Goal: Task Accomplishment & Management: Manage account settings

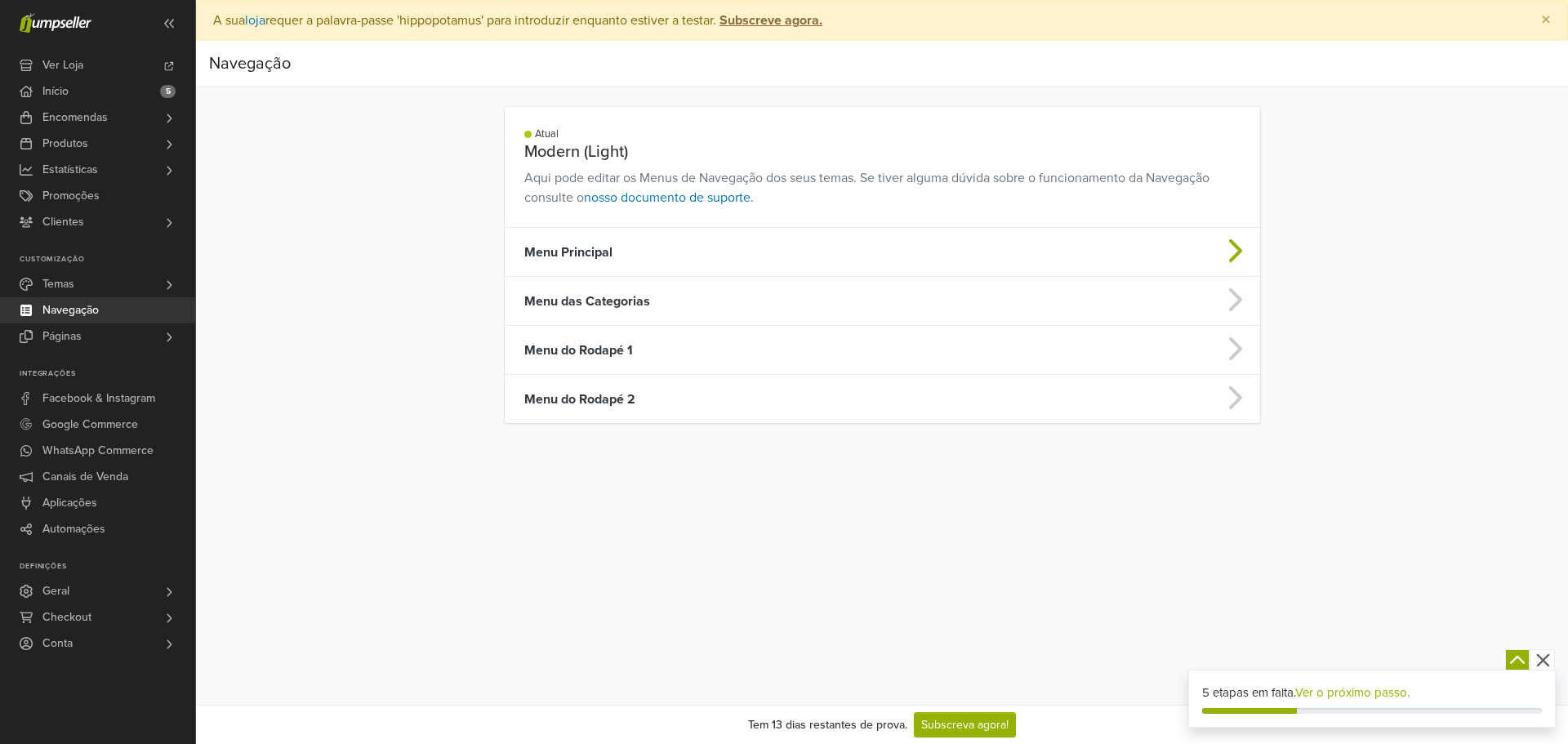
click at [619, 255] on td "Menu Principal" at bounding box center [791, 253] width 573 height 49
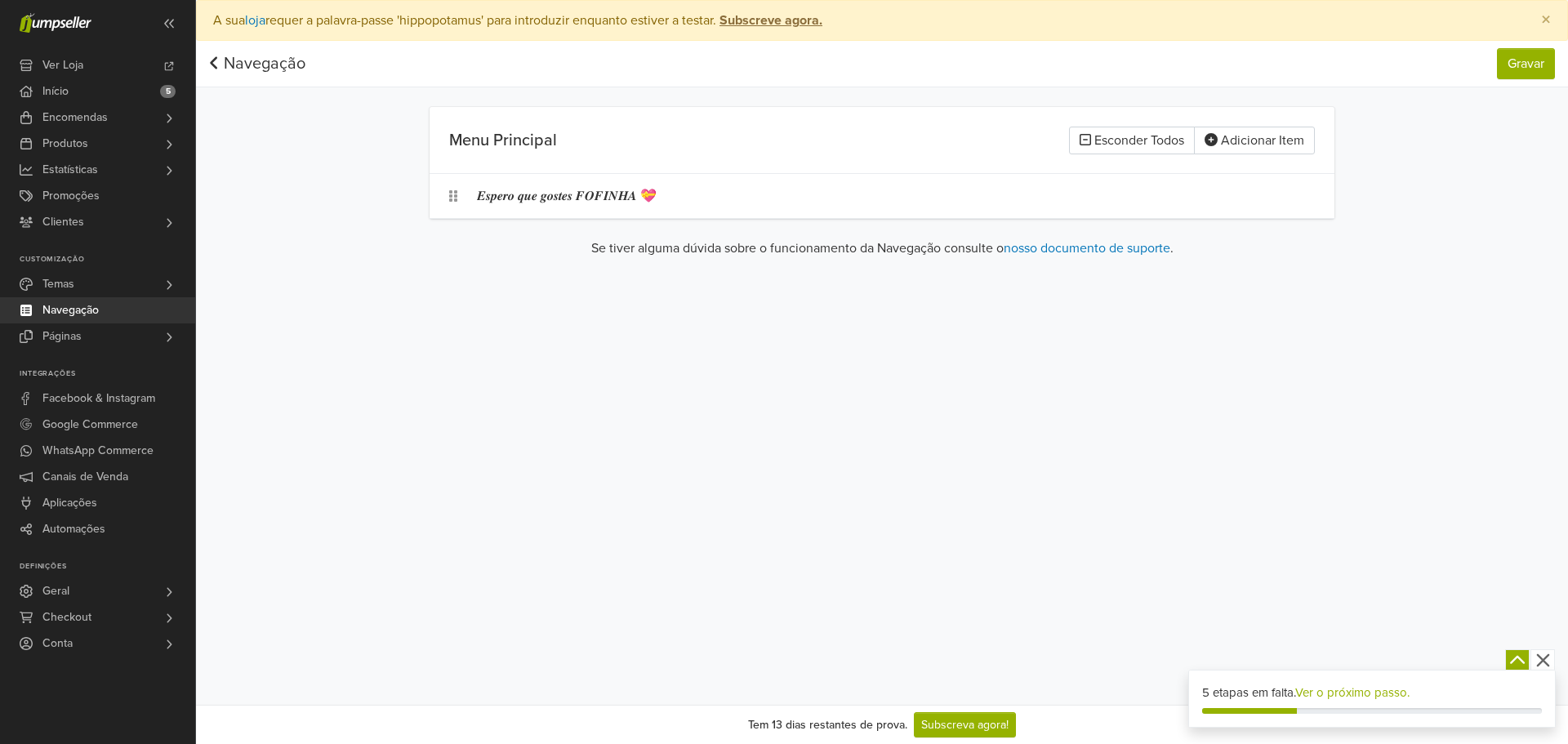
click at [233, 69] on link "Navegação" at bounding box center [258, 64] width 96 height 20
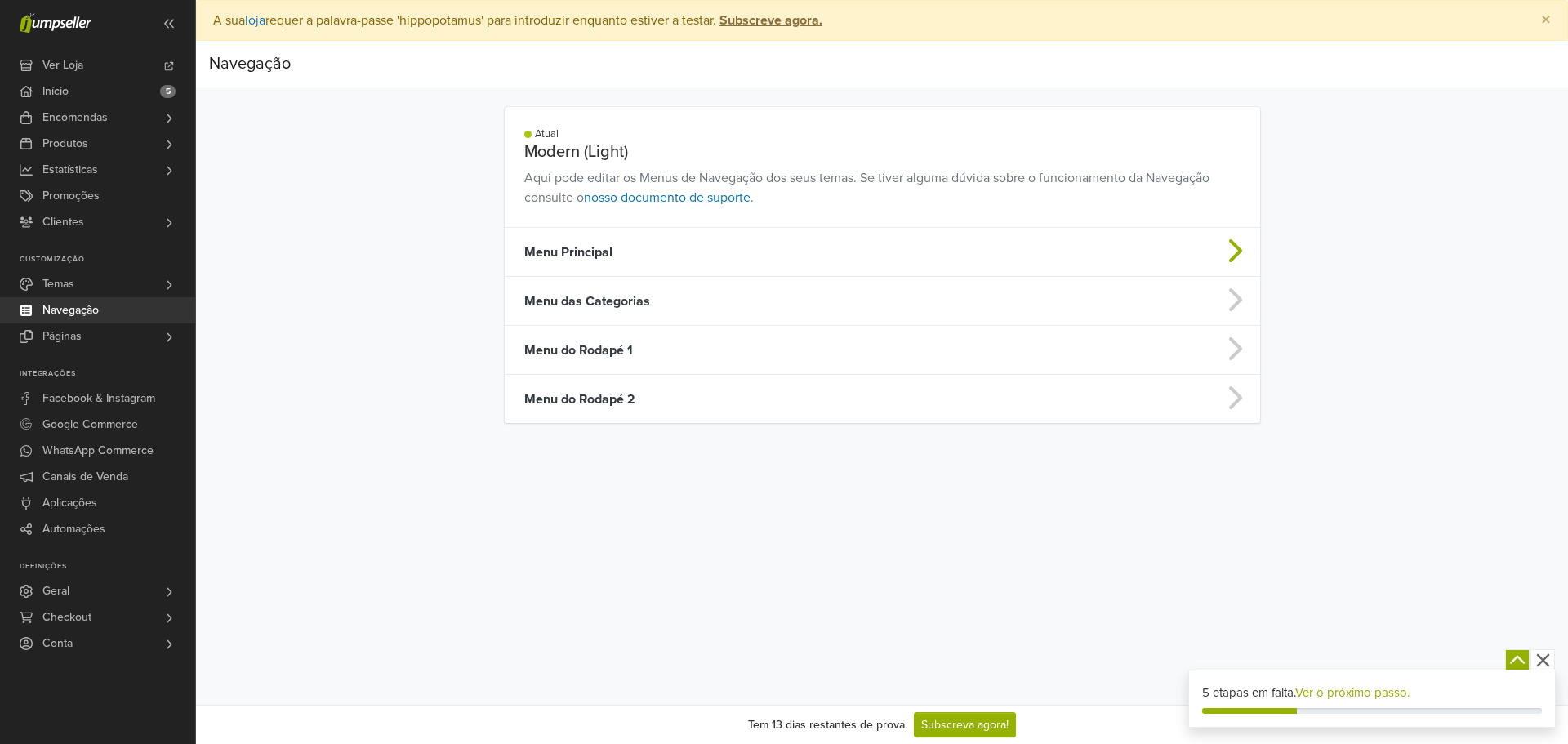
click at [583, 251] on td "Menu Principal" at bounding box center [791, 253] width 573 height 49
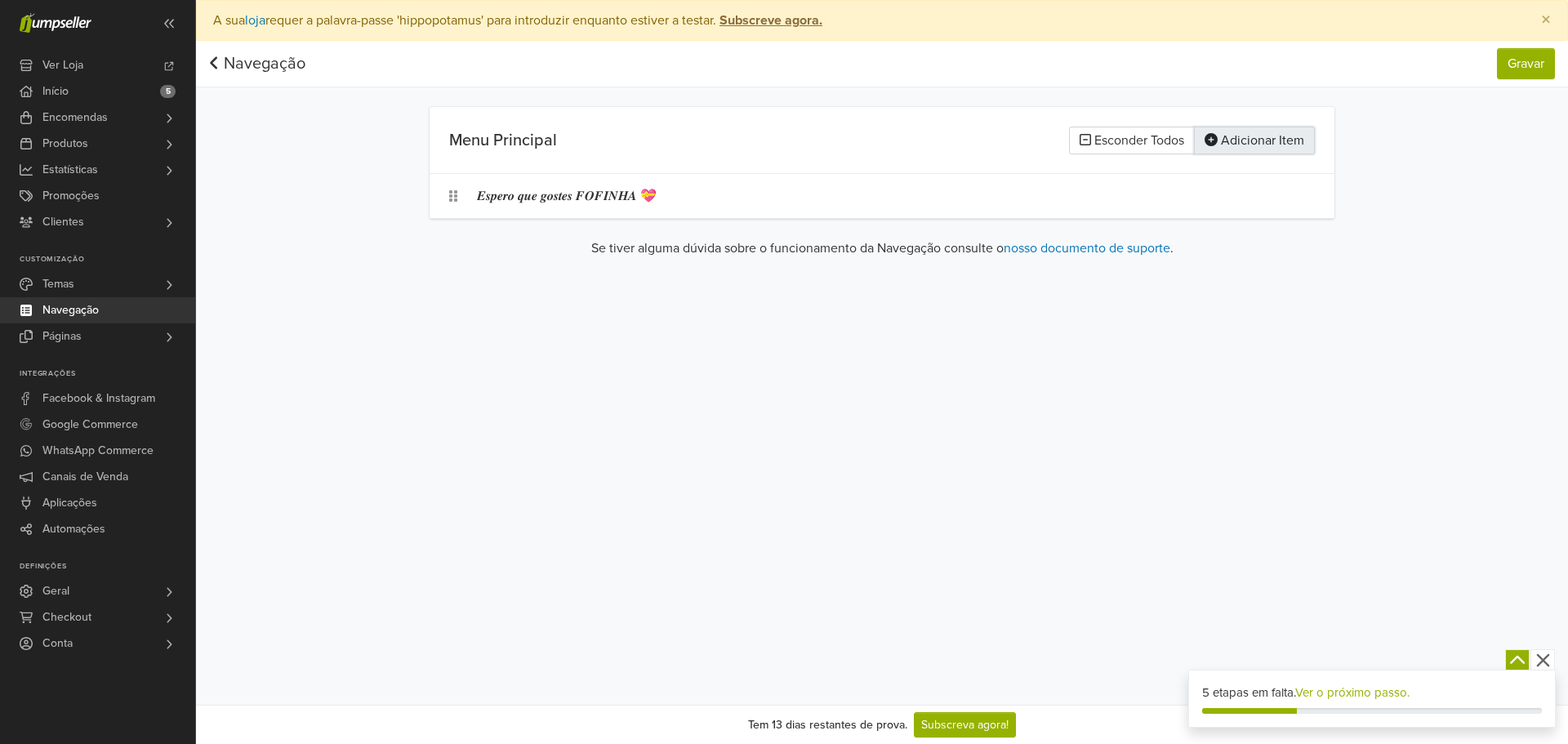
click at [1225, 137] on button "Adicionar Item" at bounding box center [1254, 141] width 121 height 28
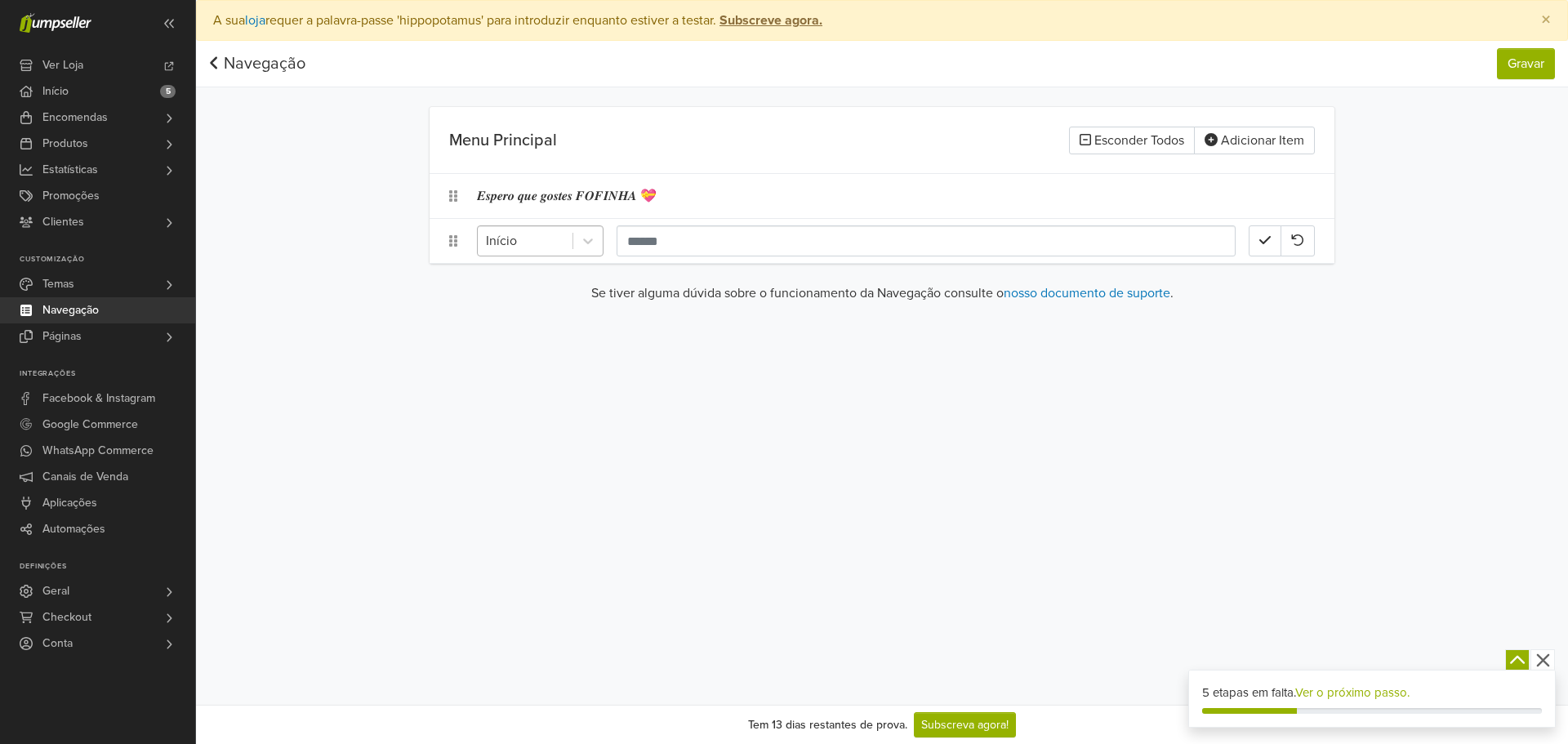
click at [487, 235] on input "text" at bounding box center [487, 241] width 3 height 20
click at [536, 243] on div at bounding box center [525, 241] width 78 height 23
type input "*"
drag, startPoint x: 732, startPoint y: 385, endPoint x: 731, endPoint y: 408, distance: 23.0
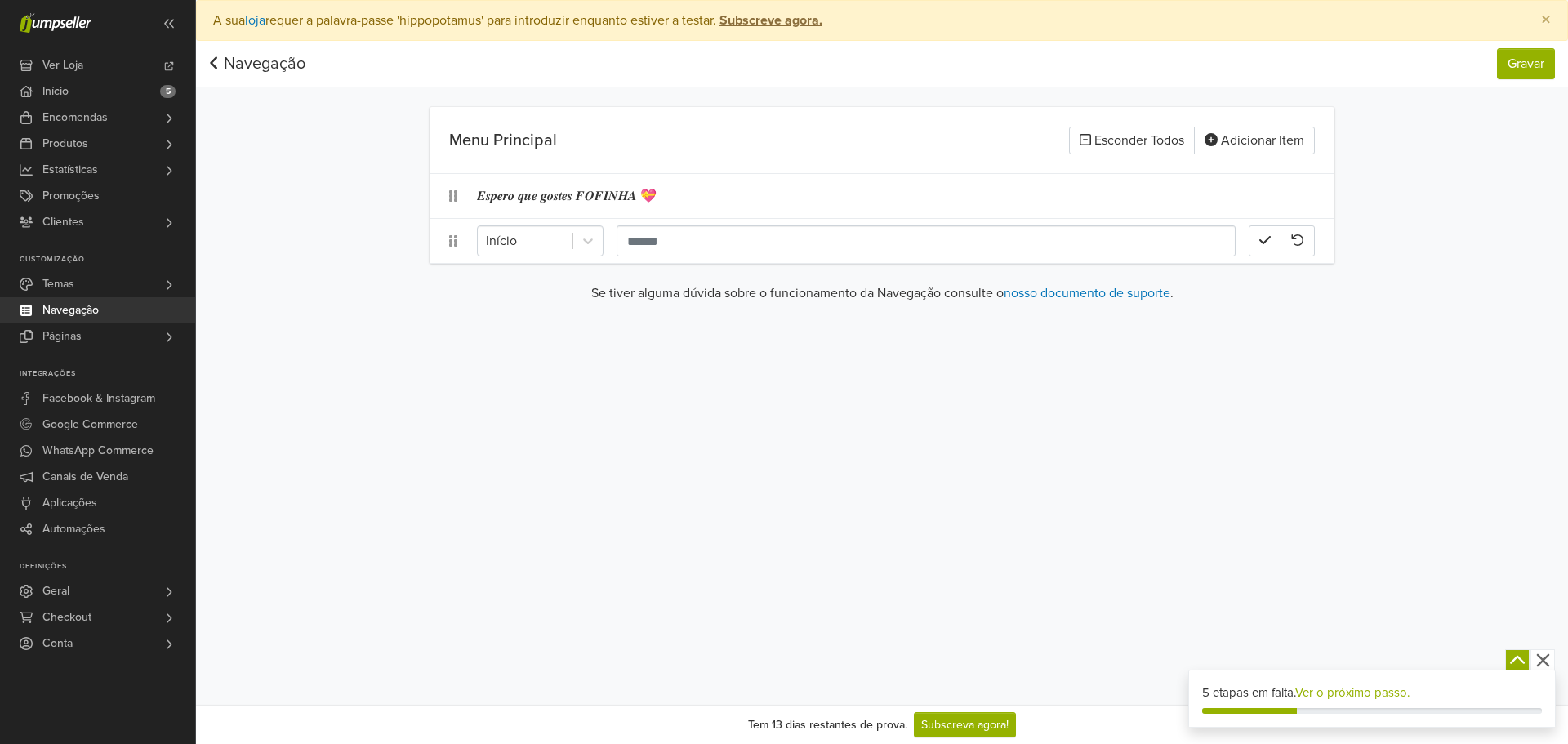
click at [733, 408] on div "Preferências Subscrição Logout × A sua loja requer a palavra-passe 'hippopotamu…" at bounding box center [882, 352] width 1372 height 705
click at [539, 243] on div at bounding box center [525, 241] width 78 height 23
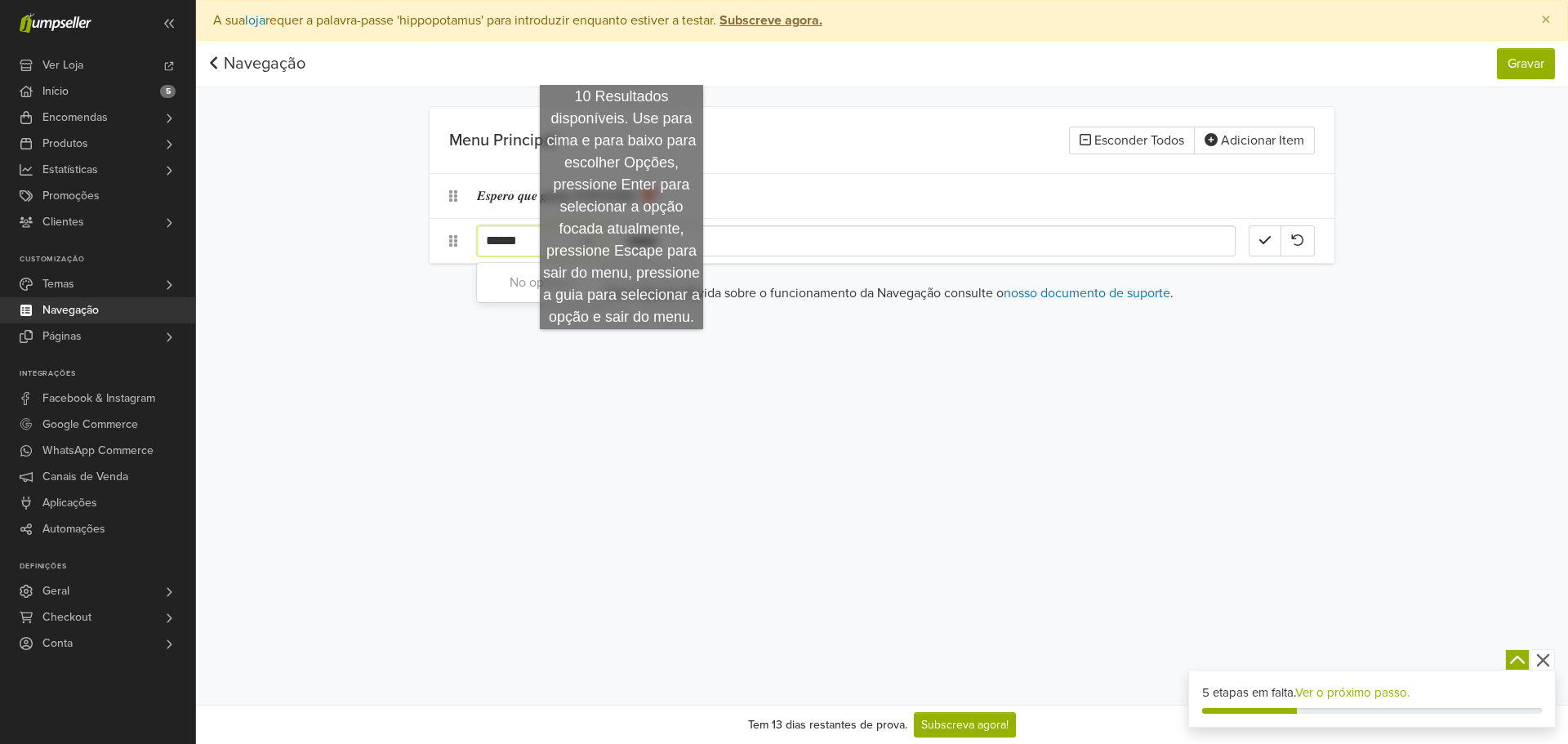
type input "******"
click at [620, 346] on div "Preferências Subscrição Logout × A sua loja requer a palavra-passe 'hippopotamu…" at bounding box center [882, 352] width 1372 height 705
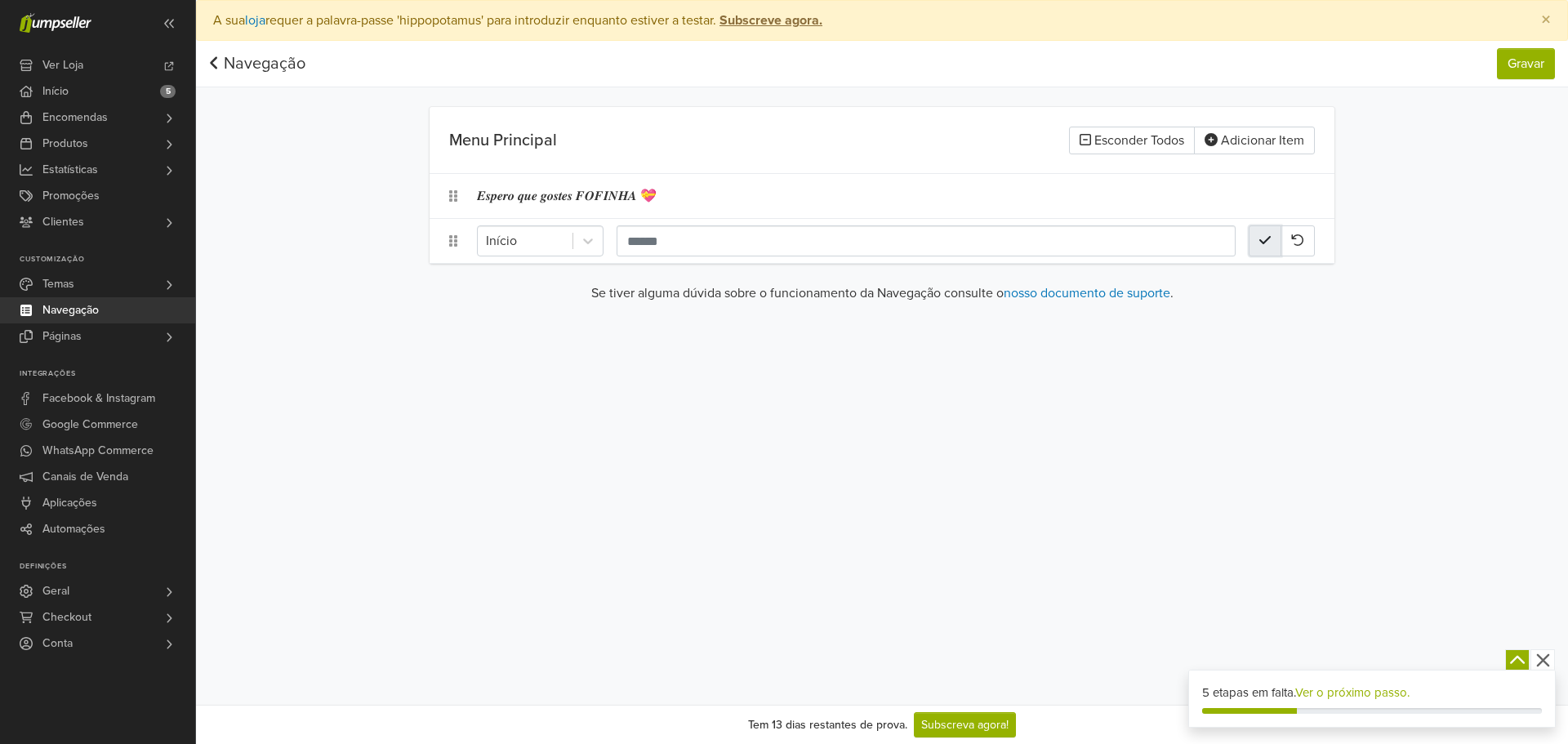
click at [1265, 242] on icon "button" at bounding box center [1265, 240] width 11 height 8
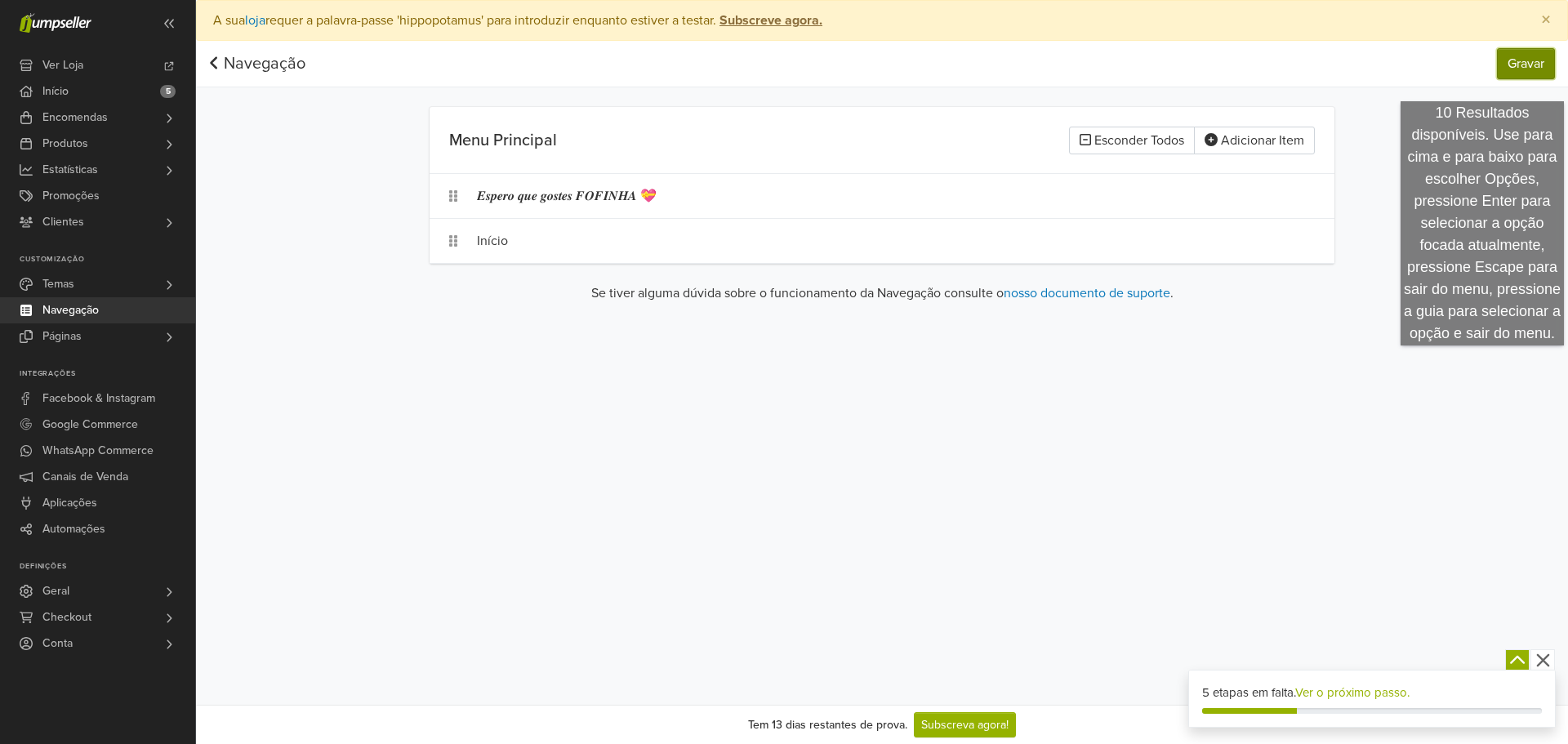
click at [1539, 52] on button "Gravar" at bounding box center [1525, 64] width 58 height 31
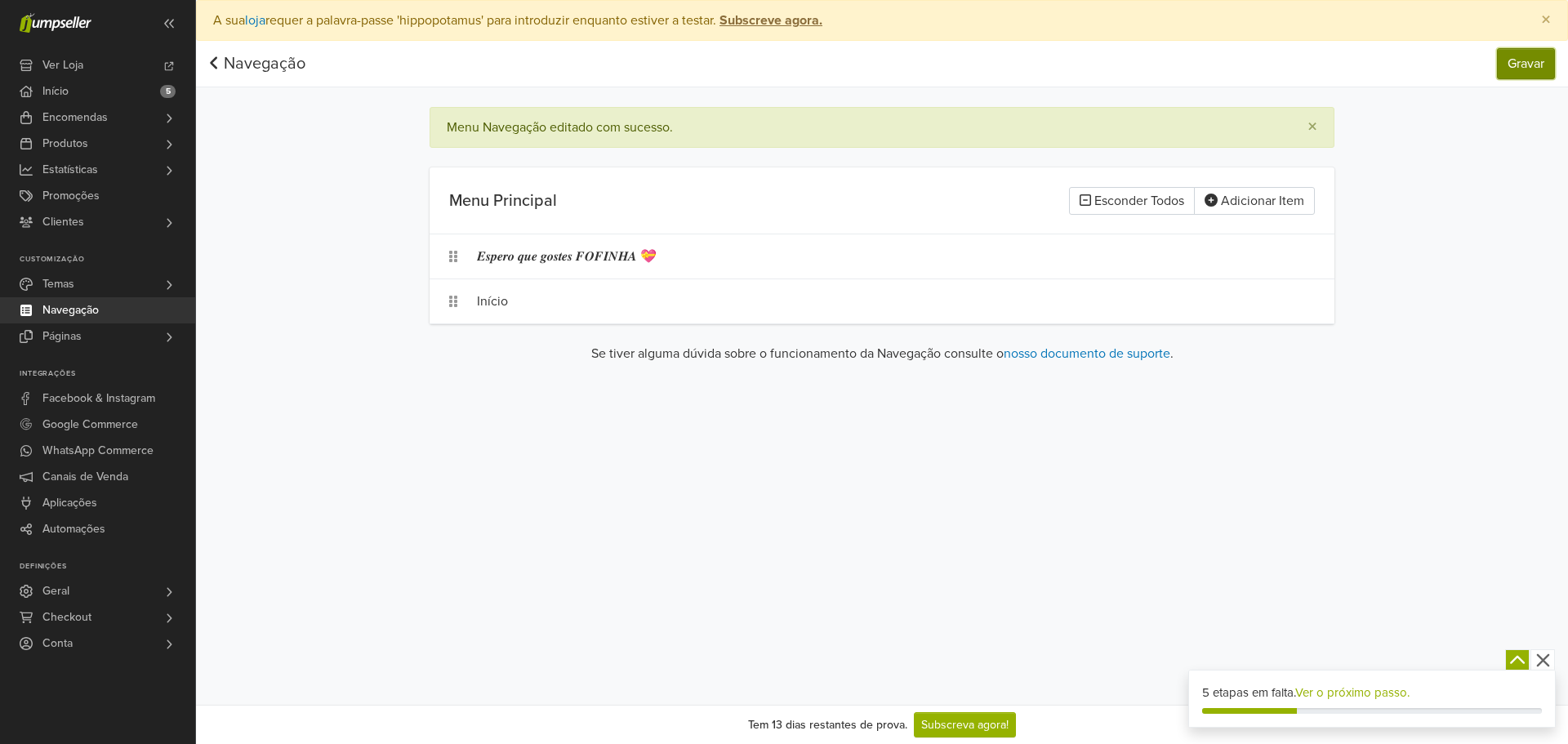
click at [1524, 65] on button "Gravar" at bounding box center [1525, 64] width 58 height 31
click at [532, 306] on div "Início" at bounding box center [862, 302] width 772 height 31
click at [556, 306] on div at bounding box center [525, 302] width 78 height 23
click at [583, 296] on icon at bounding box center [588, 302] width 16 height 16
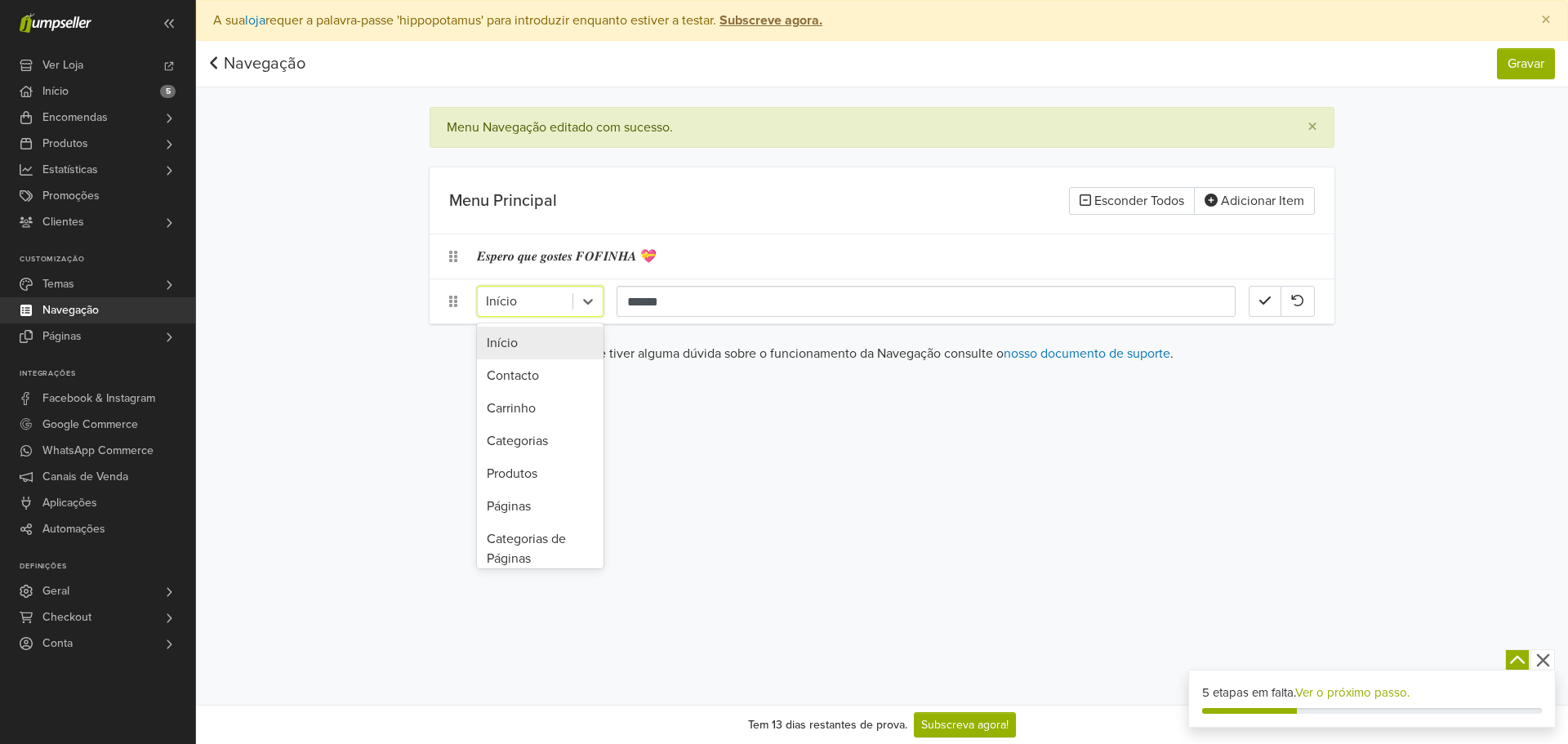
scroll to position [108, 0]
click at [537, 485] on div "URL Externo" at bounding box center [540, 483] width 127 height 33
click at [570, 295] on div "URL Externo" at bounding box center [525, 302] width 95 height 29
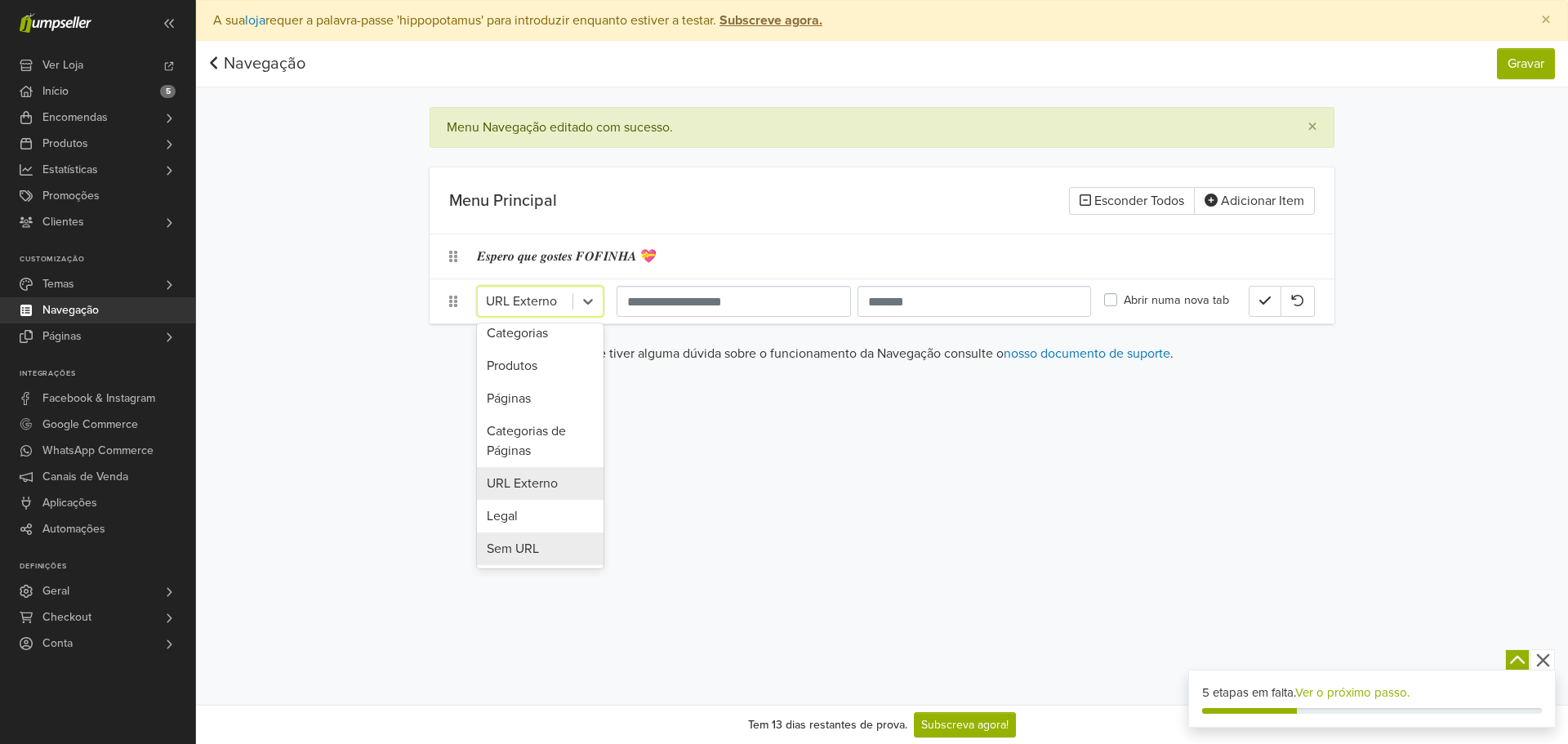
click at [541, 557] on div "Sem URL" at bounding box center [540, 549] width 127 height 33
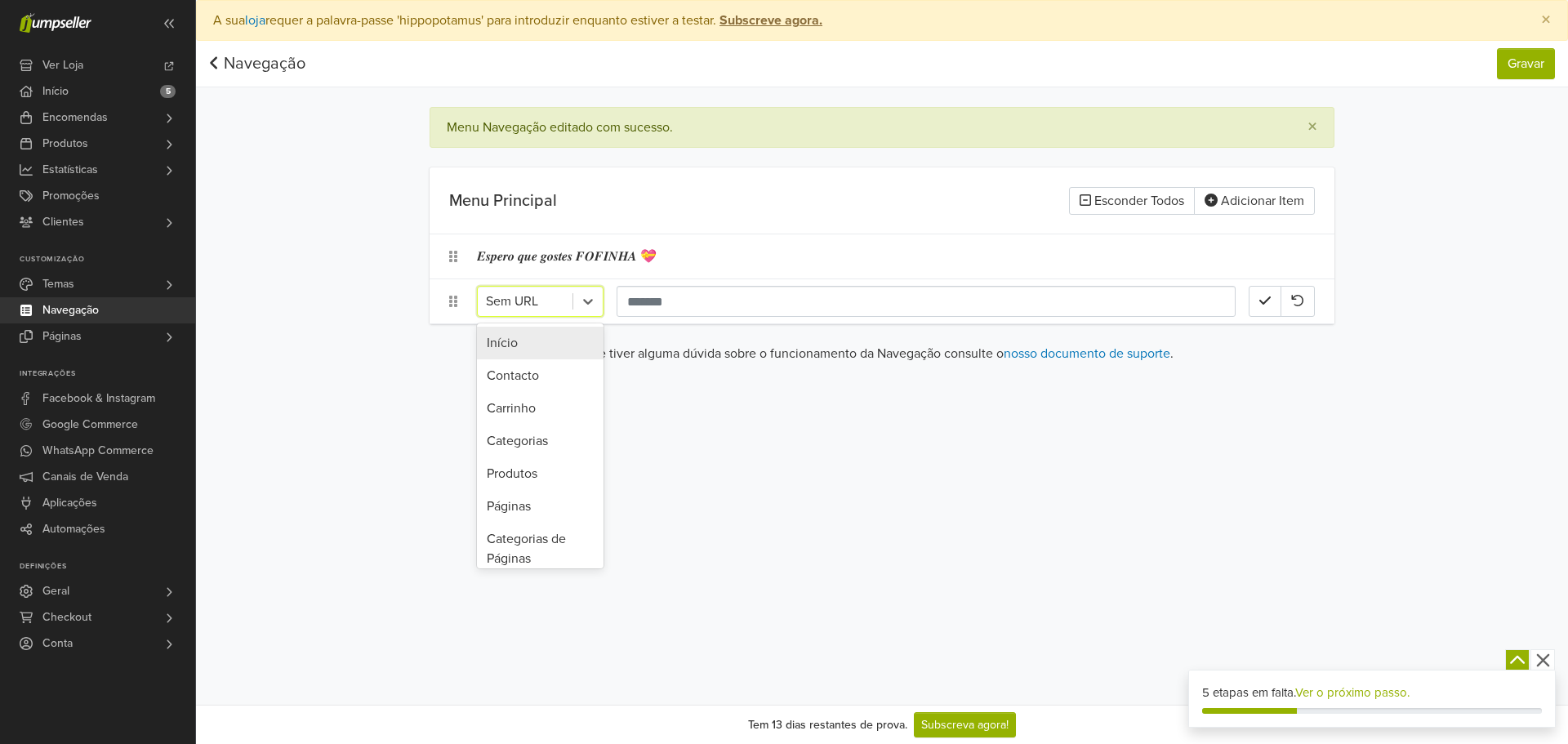
click at [544, 294] on div at bounding box center [525, 302] width 78 height 23
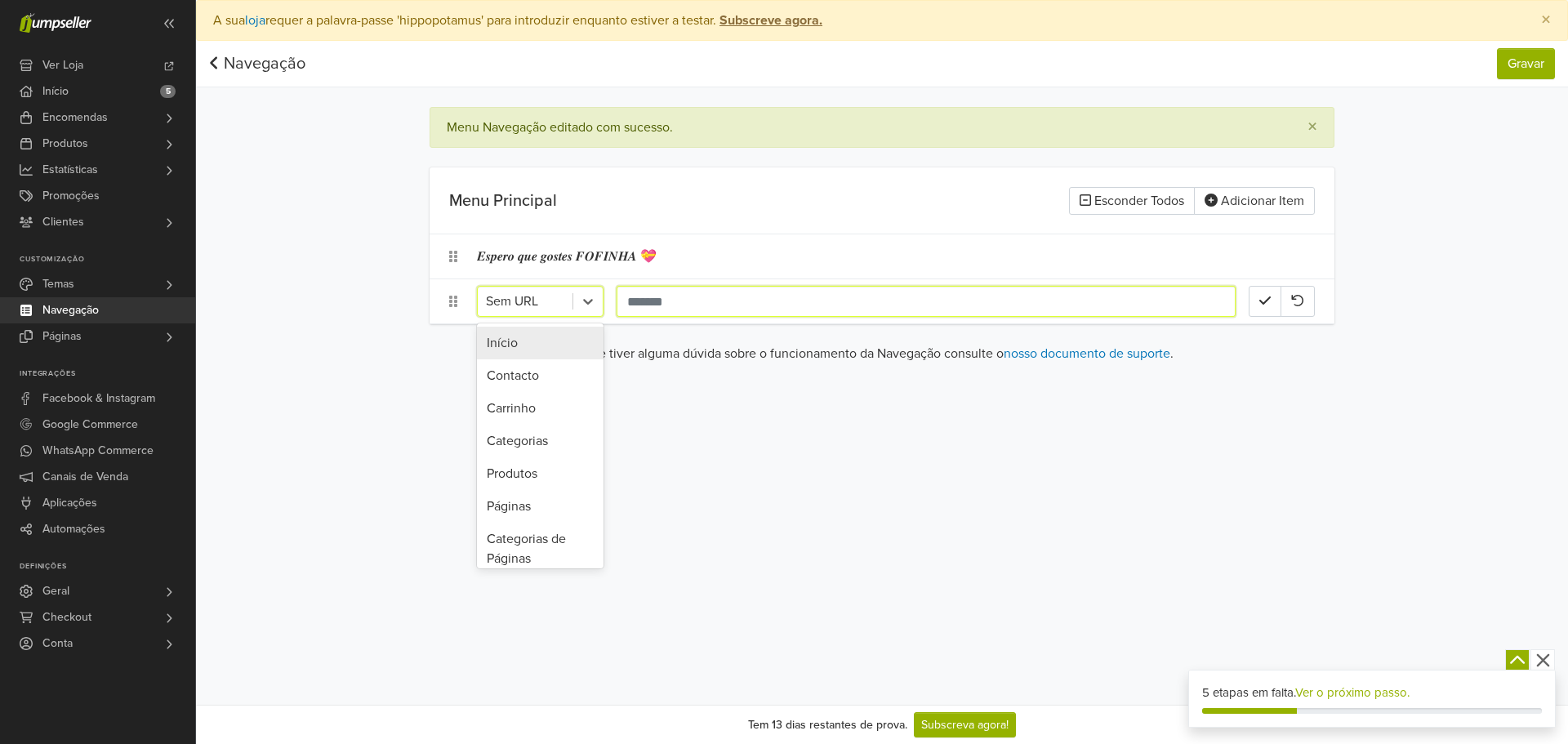
click at [644, 290] on input "text" at bounding box center [925, 302] width 619 height 31
click at [656, 292] on input "***" at bounding box center [925, 302] width 619 height 31
click at [654, 292] on input "***" at bounding box center [925, 302] width 619 height 31
paste input "*********"
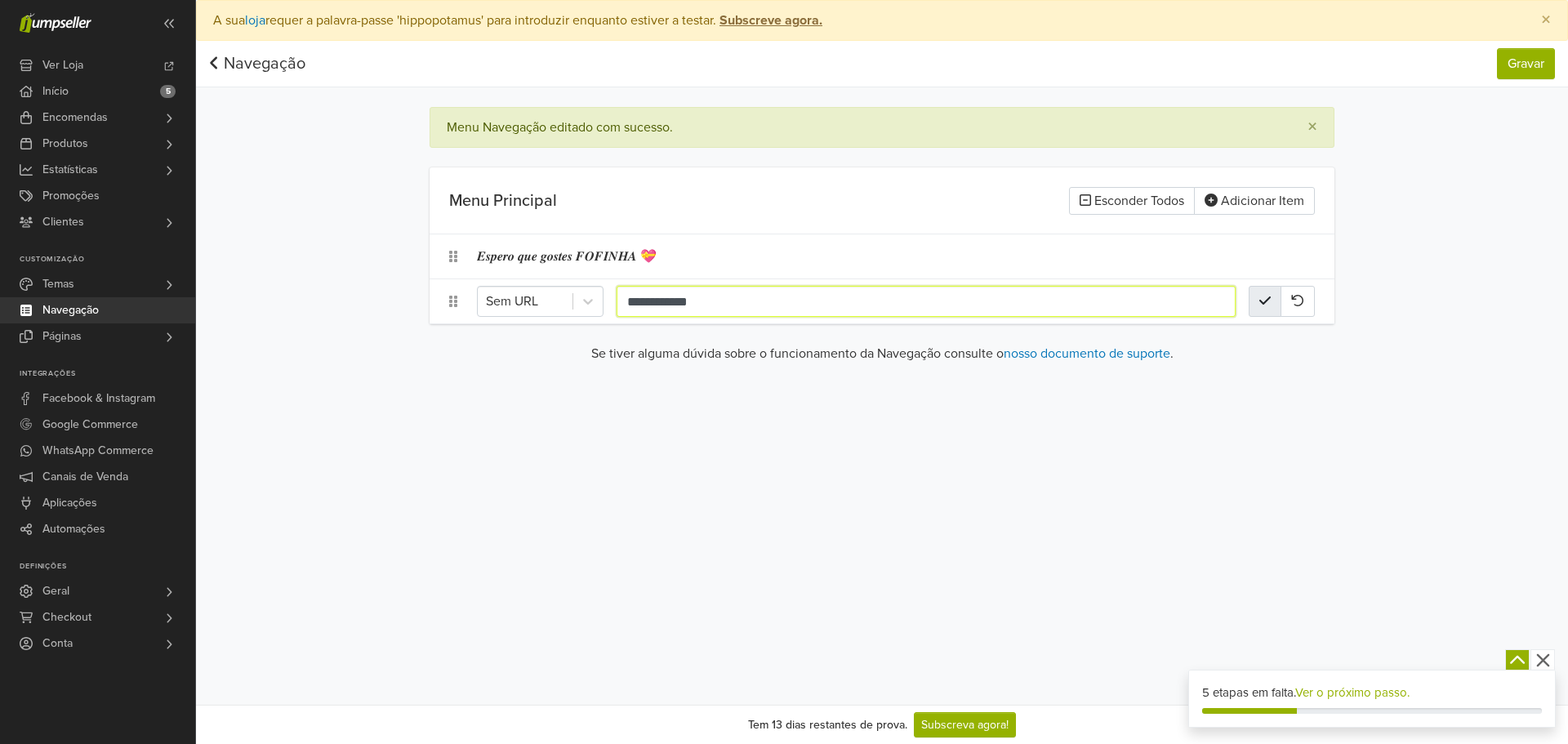
type input "**********"
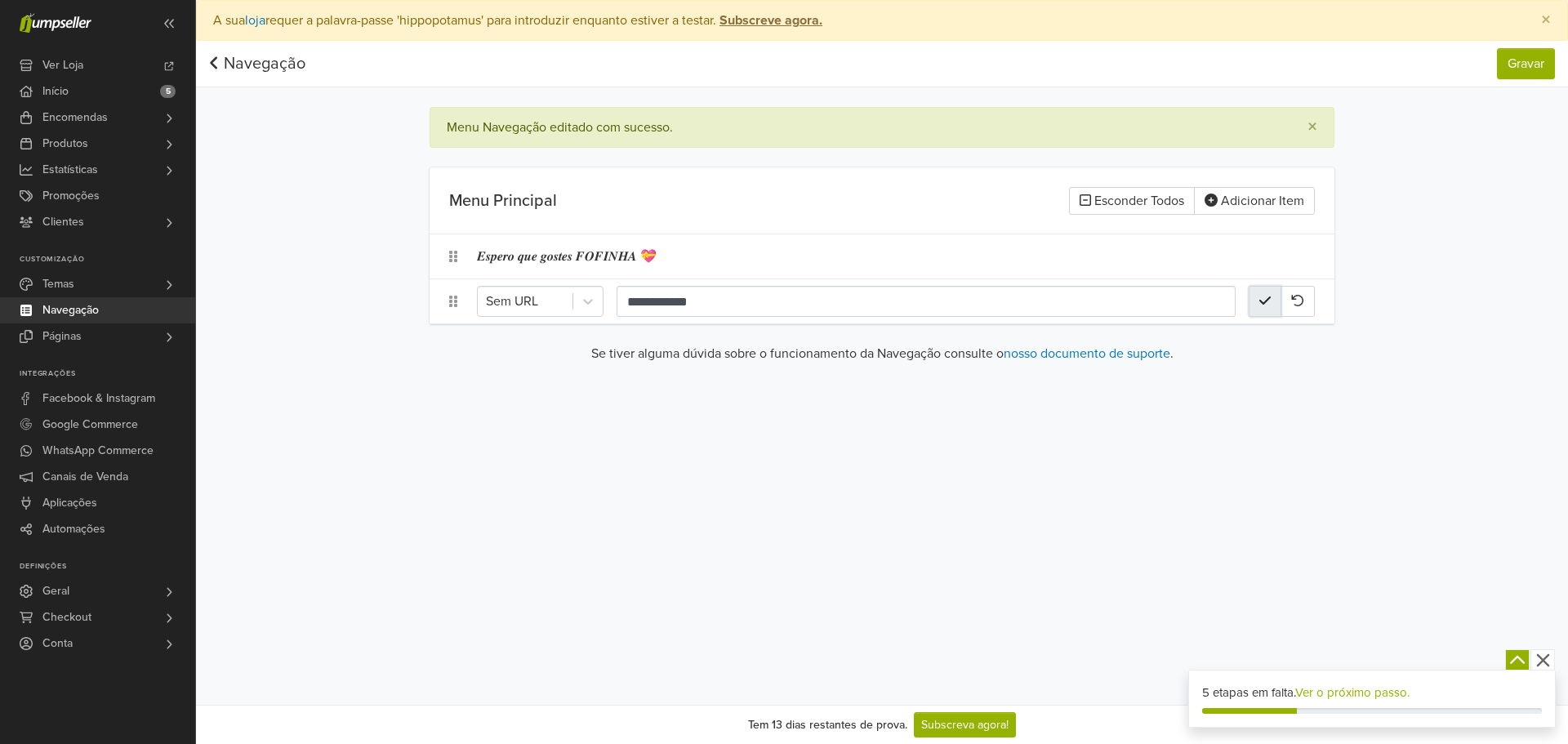
click at [1262, 297] on icon "button" at bounding box center [1265, 301] width 11 height 13
click at [1548, 53] on button "Gravar" at bounding box center [1525, 64] width 58 height 31
click at [578, 296] on div "𝑻𝑬𝑿𝑻𝑶𝑺" at bounding box center [862, 302] width 772 height 31
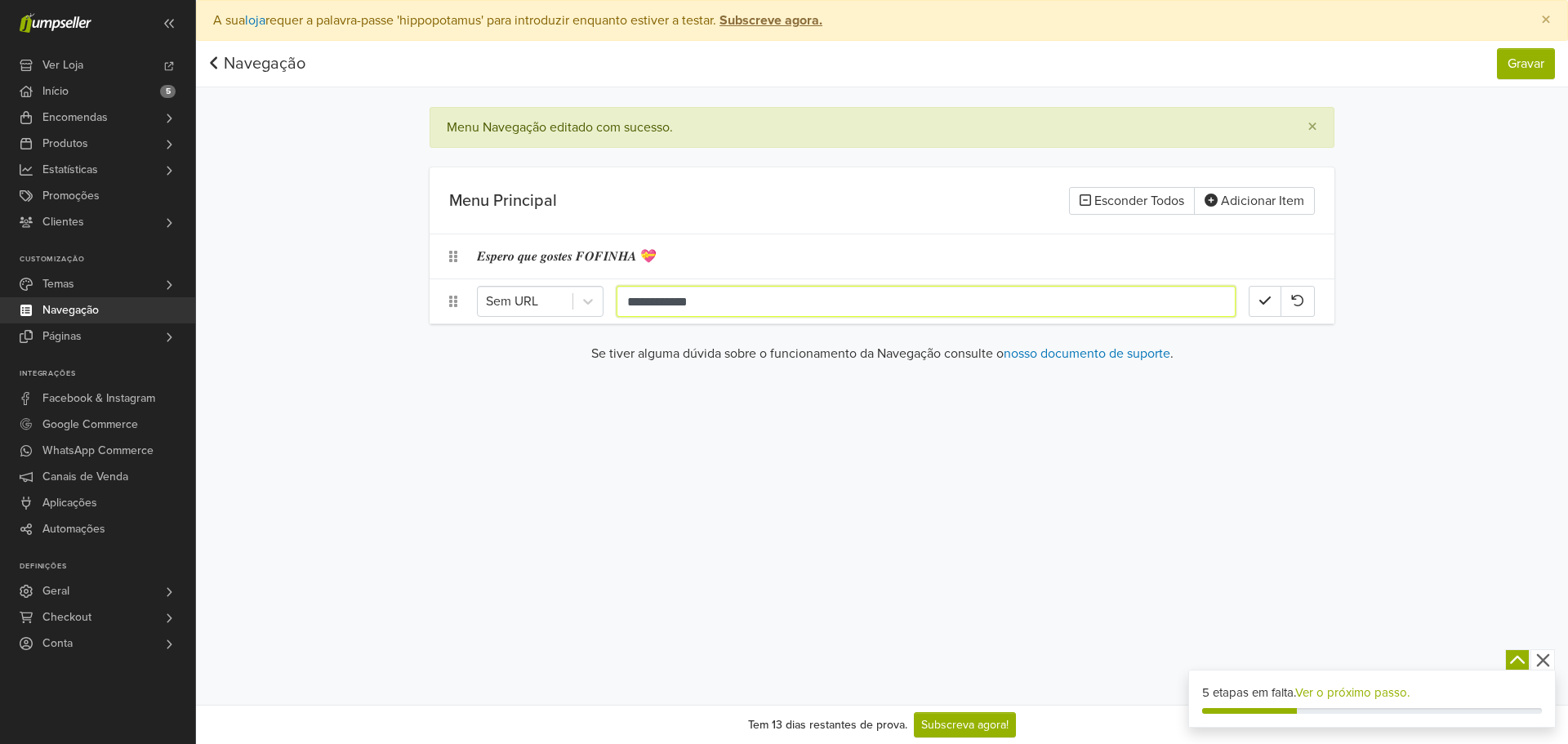
click at [783, 308] on input "**********" at bounding box center [925, 302] width 619 height 31
type input "**********"
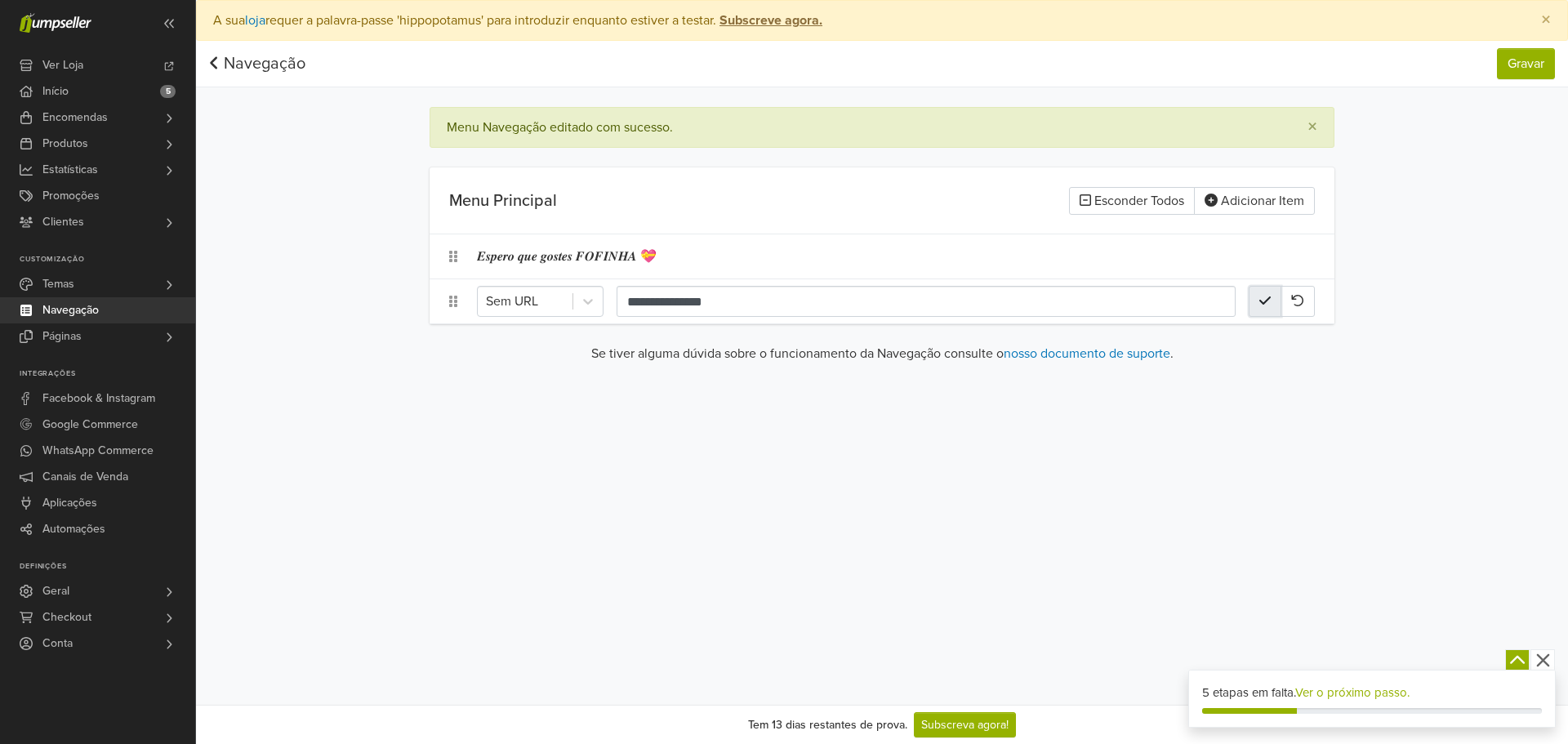
click at [1270, 302] on button "button" at bounding box center [1265, 302] width 33 height 31
click at [1535, 58] on button "Gravar" at bounding box center [1525, 64] width 58 height 31
click at [1272, 307] on button "button" at bounding box center [1266, 302] width 34 height 31
click at [515, 299] on div at bounding box center [525, 302] width 78 height 23
click at [368, 388] on div "Preferências Subscrição Logout × A sua loja requer a palavra-passe 'hippopotamu…" at bounding box center [882, 352] width 1372 height 705
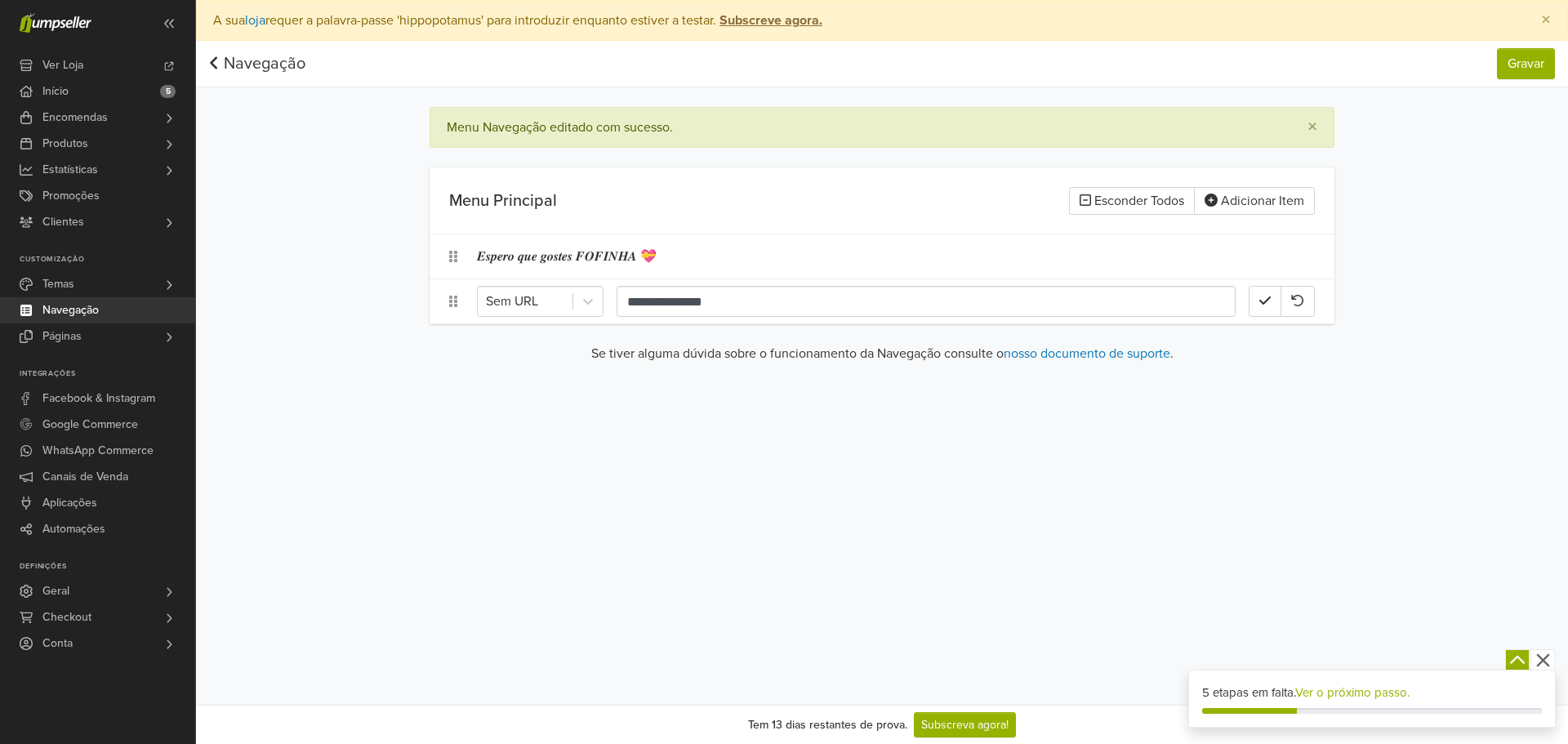
click at [500, 285] on div "**********" at bounding box center [881, 302] width 905 height 44
click at [505, 285] on div "**********" at bounding box center [881, 302] width 905 height 44
click at [506, 305] on div at bounding box center [525, 302] width 78 height 23
click at [532, 510] on div "Páginas" at bounding box center [540, 506] width 127 height 33
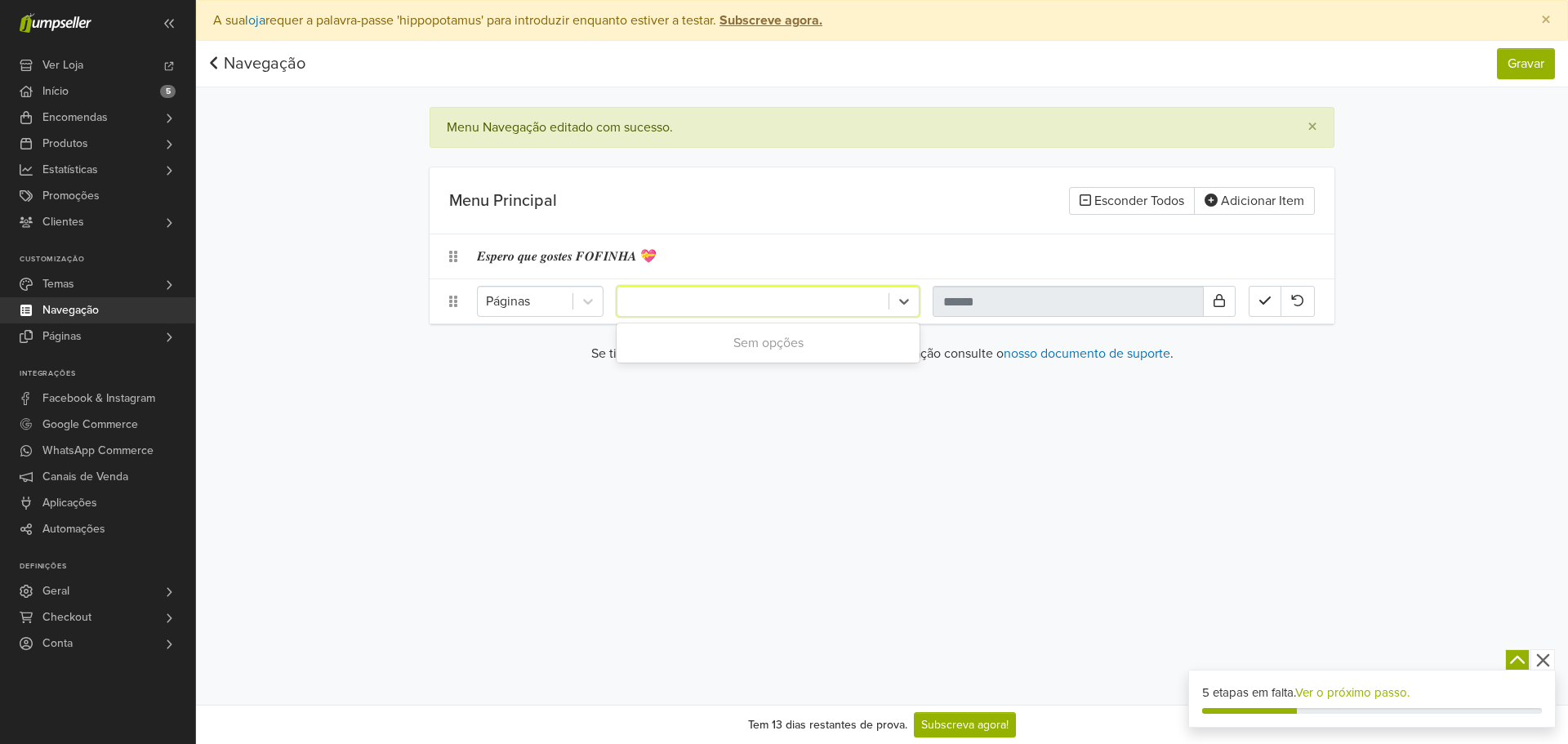
click at [771, 291] on div at bounding box center [753, 302] width 255 height 23
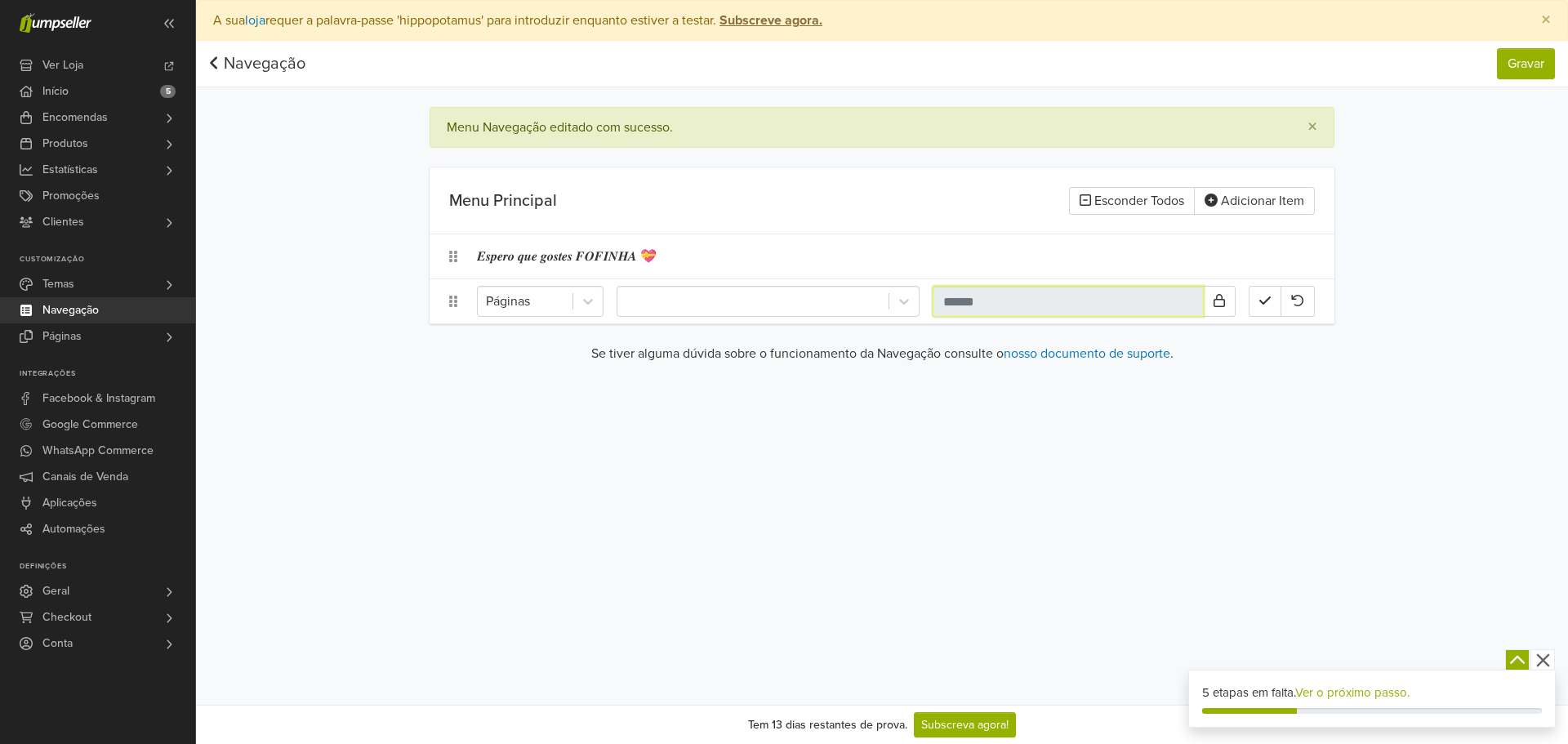
click at [974, 289] on input "text" at bounding box center [1068, 302] width 271 height 31
click at [971, 305] on input "text" at bounding box center [1068, 302] width 271 height 31
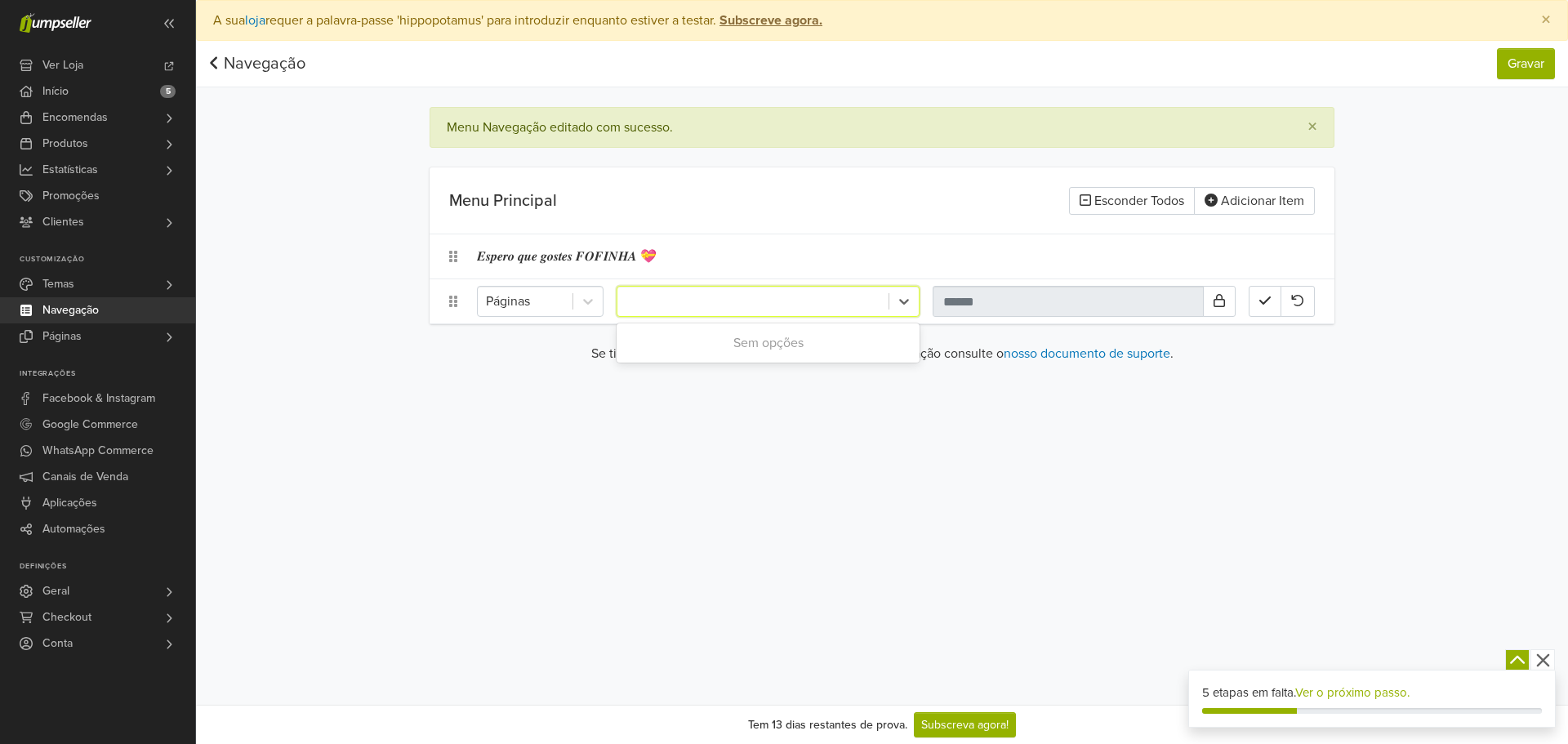
click at [752, 298] on div at bounding box center [753, 302] width 255 height 23
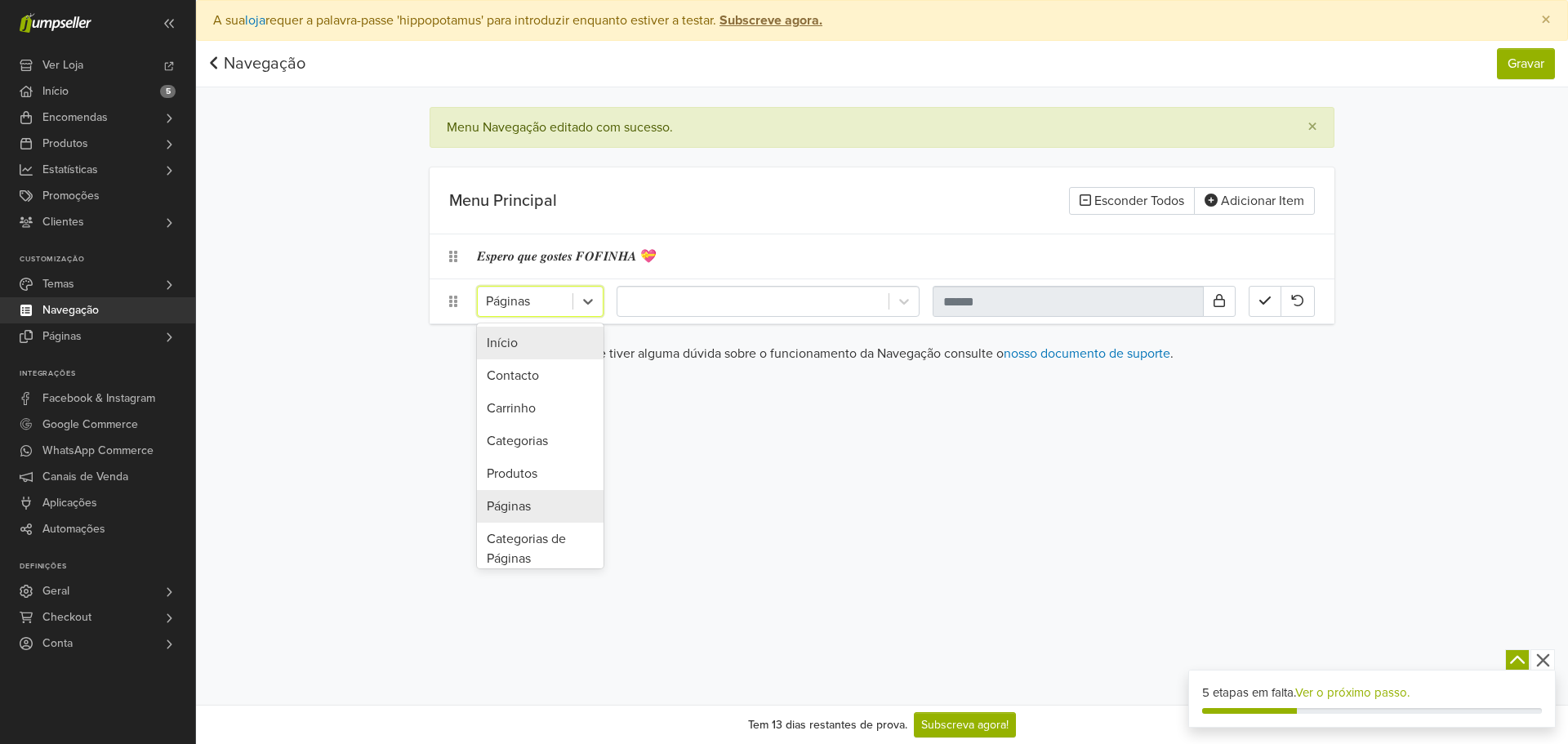
click at [541, 294] on div at bounding box center [525, 302] width 78 height 23
click at [553, 357] on div "Categorias" at bounding box center [540, 360] width 127 height 33
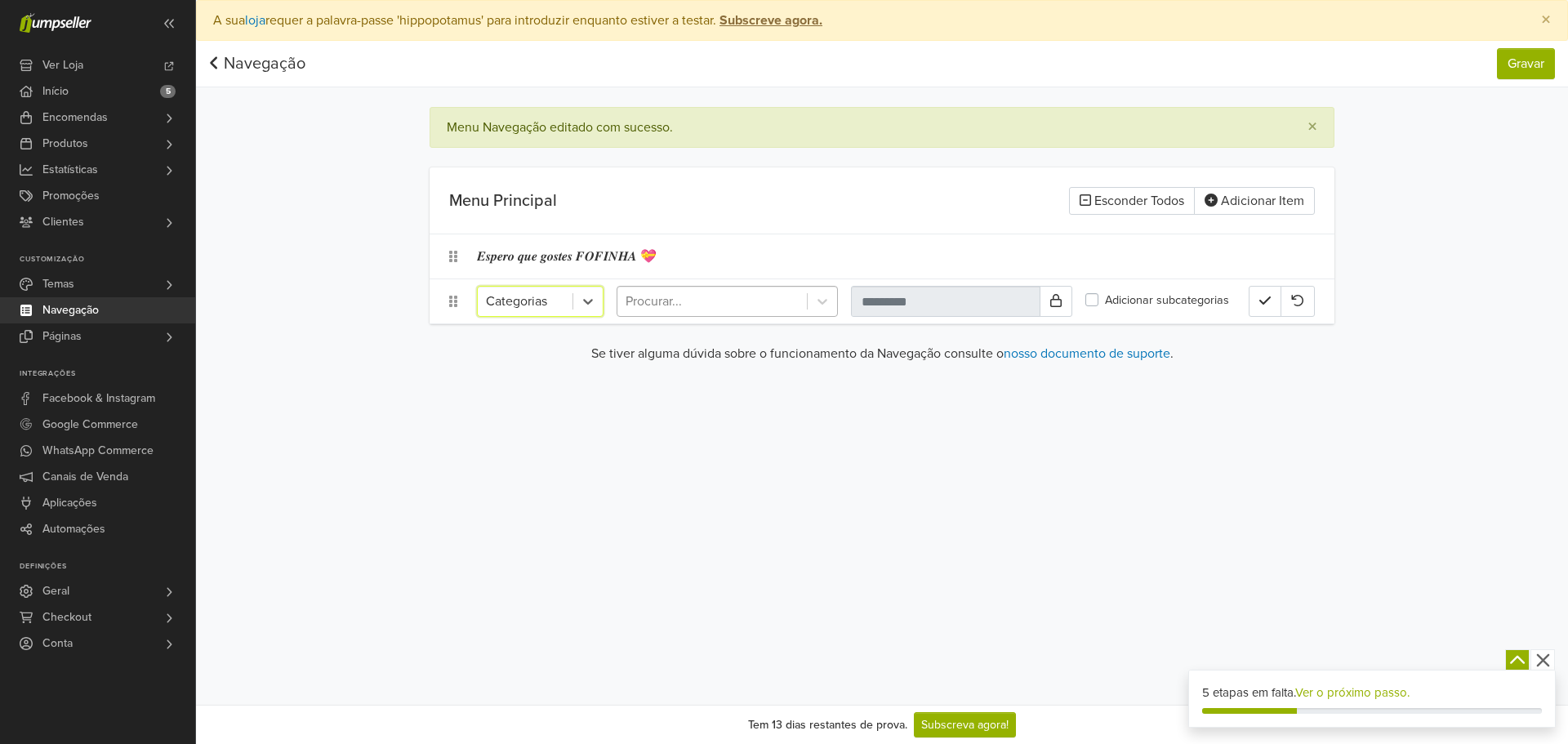
click at [653, 311] on div at bounding box center [712, 302] width 173 height 23
click at [685, 313] on div "Procurar..." at bounding box center [712, 302] width 190 height 29
click at [529, 308] on div at bounding box center [525, 302] width 78 height 23
click at [545, 456] on div "Categorias de Páginas" at bounding box center [540, 441] width 127 height 52
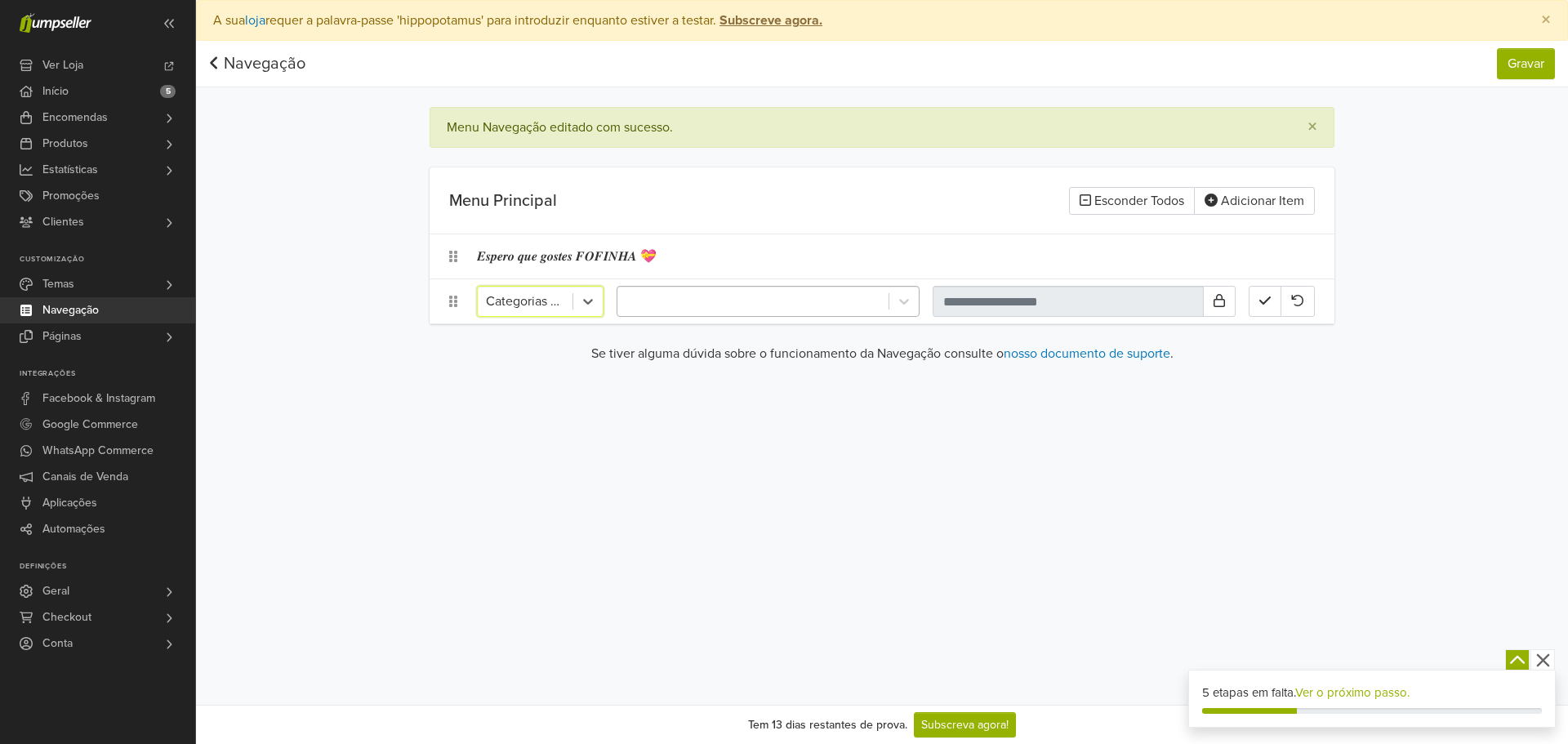
click at [722, 306] on div at bounding box center [753, 302] width 255 height 23
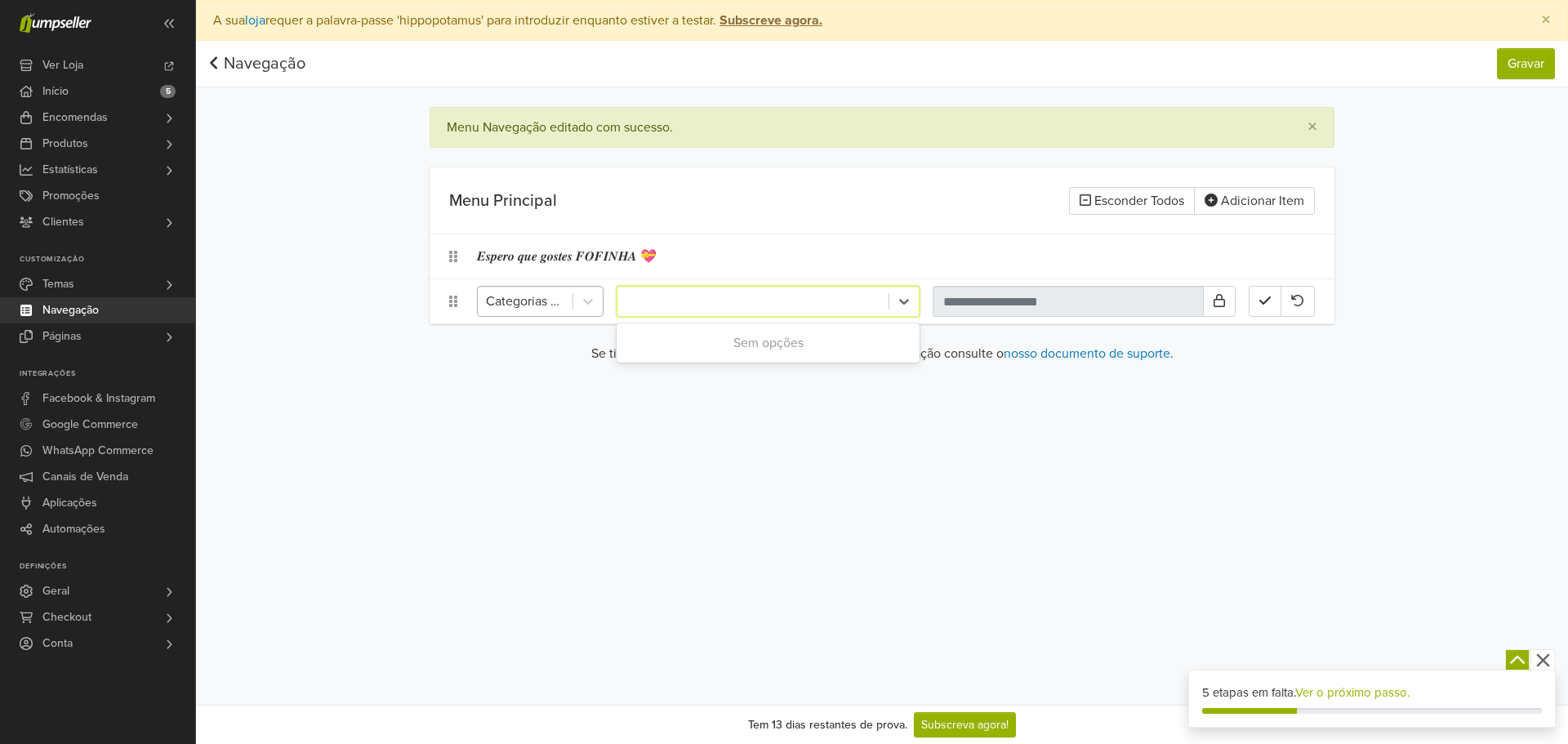
click at [517, 300] on div at bounding box center [525, 302] width 78 height 23
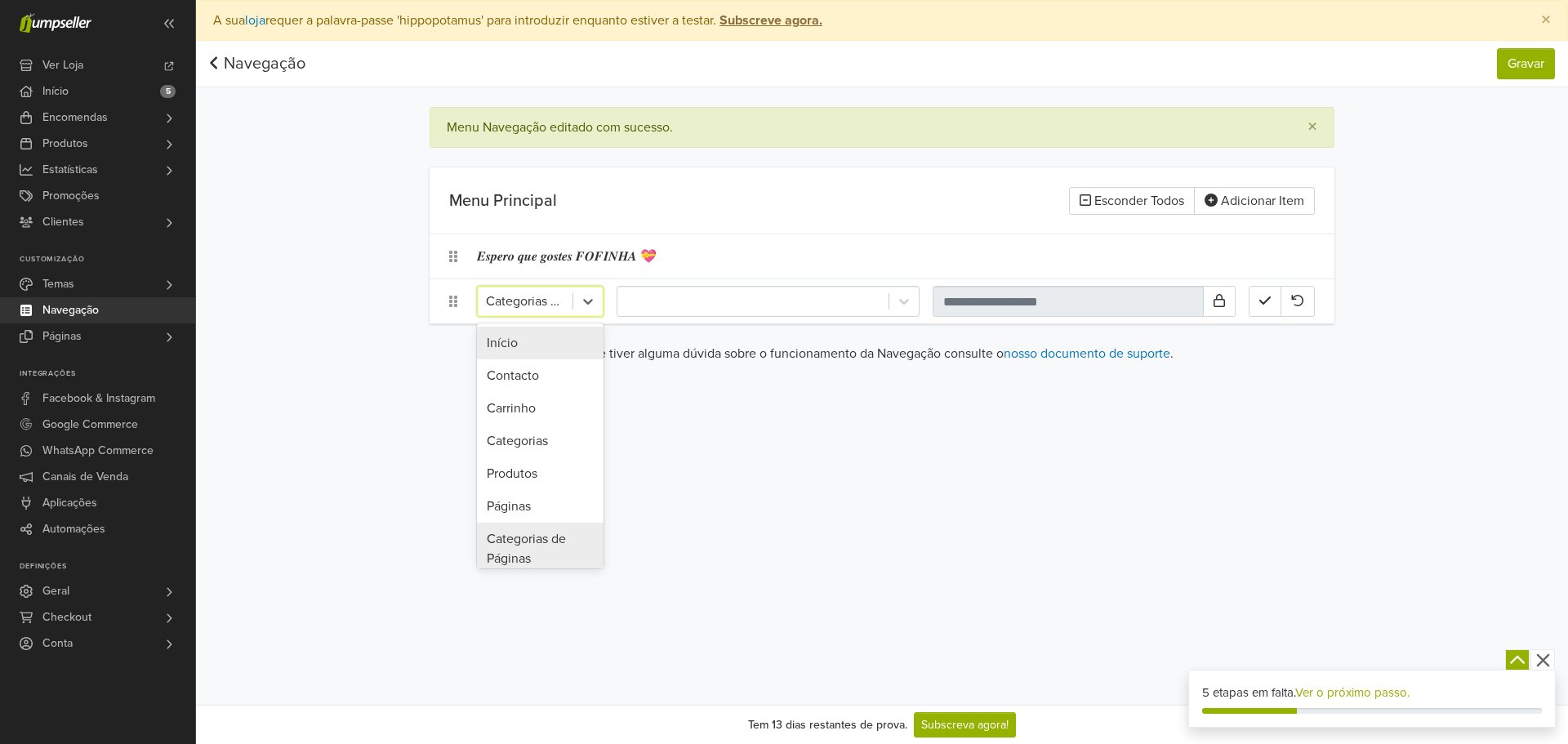
click at [530, 343] on div "Início" at bounding box center [540, 343] width 127 height 33
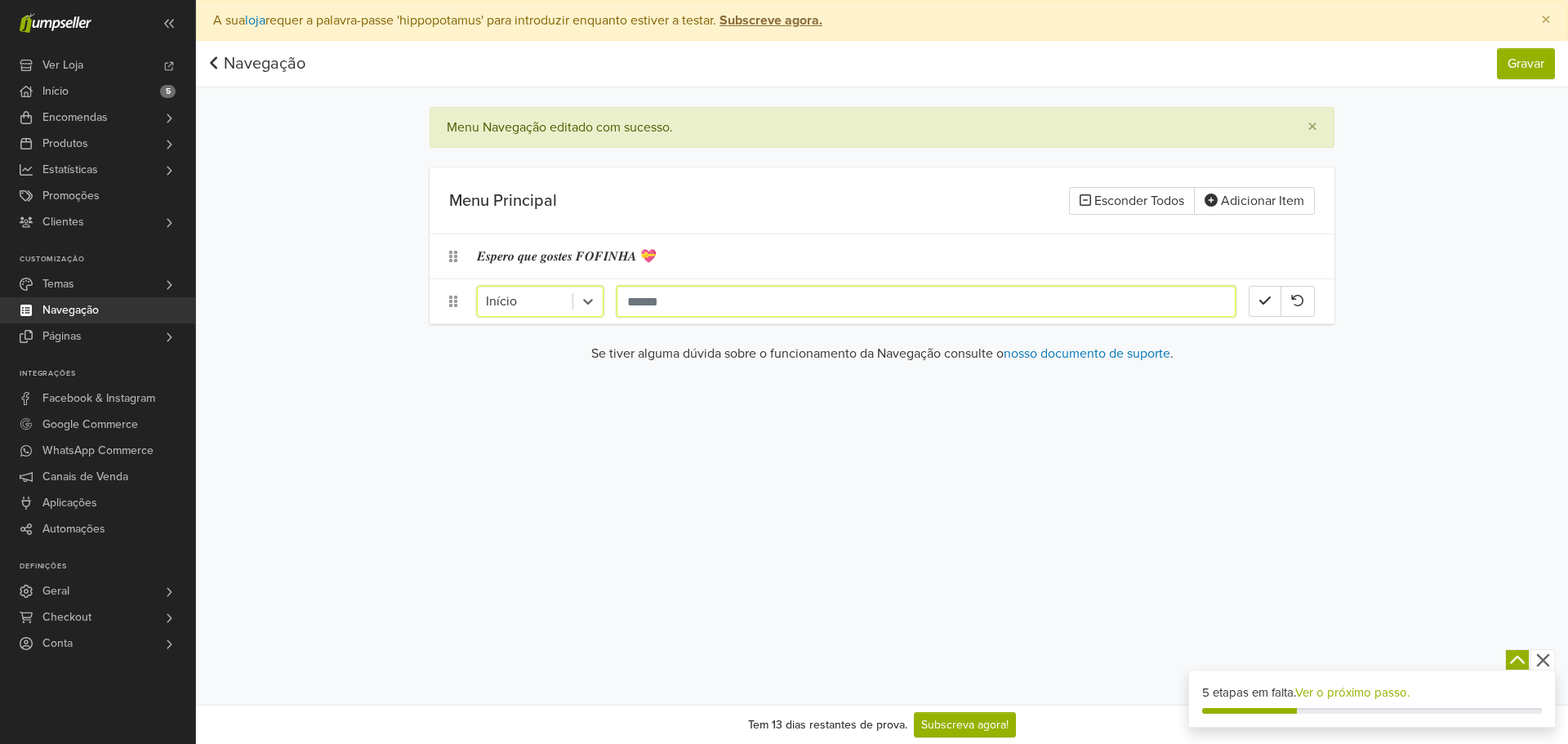
click at [720, 293] on input "text" at bounding box center [925, 302] width 619 height 31
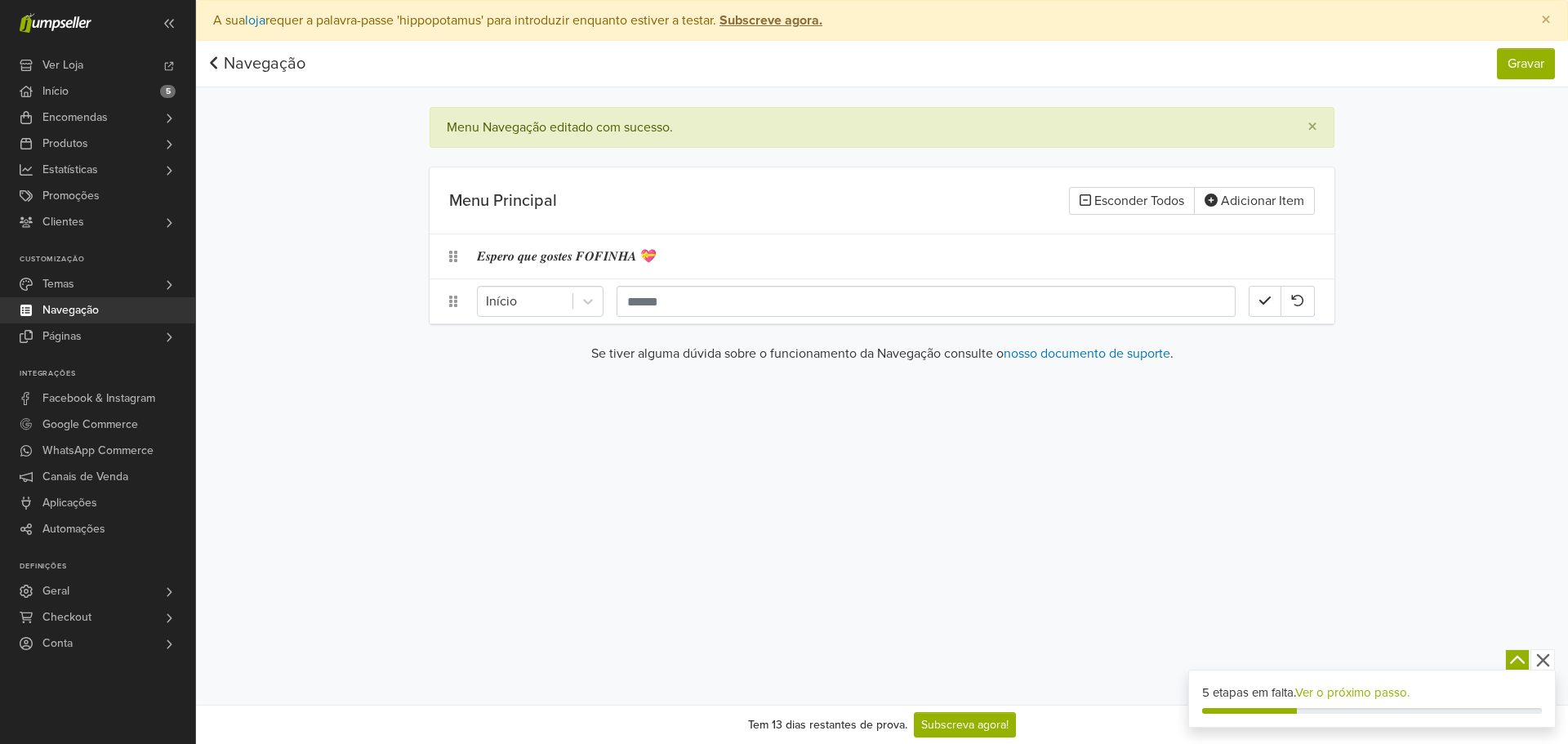
click at [615, 343] on main "Menu Navegação editado com sucesso. × Menu Principal Esconder Todos Adicionar I…" at bounding box center [881, 242] width 931 height 270
click at [221, 67] on link "Navegação" at bounding box center [258, 64] width 96 height 20
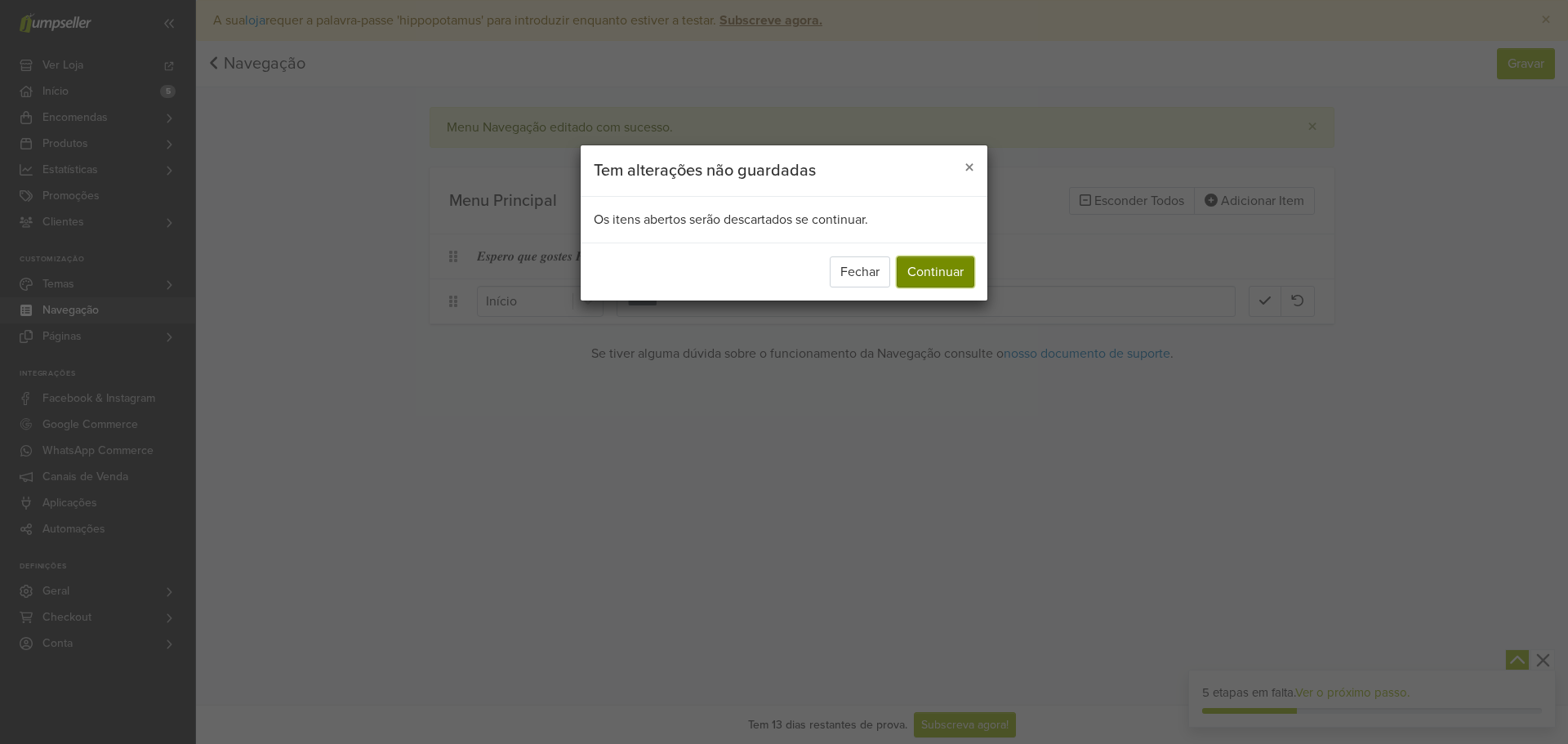
click at [912, 274] on button "Continuar" at bounding box center [935, 272] width 78 height 31
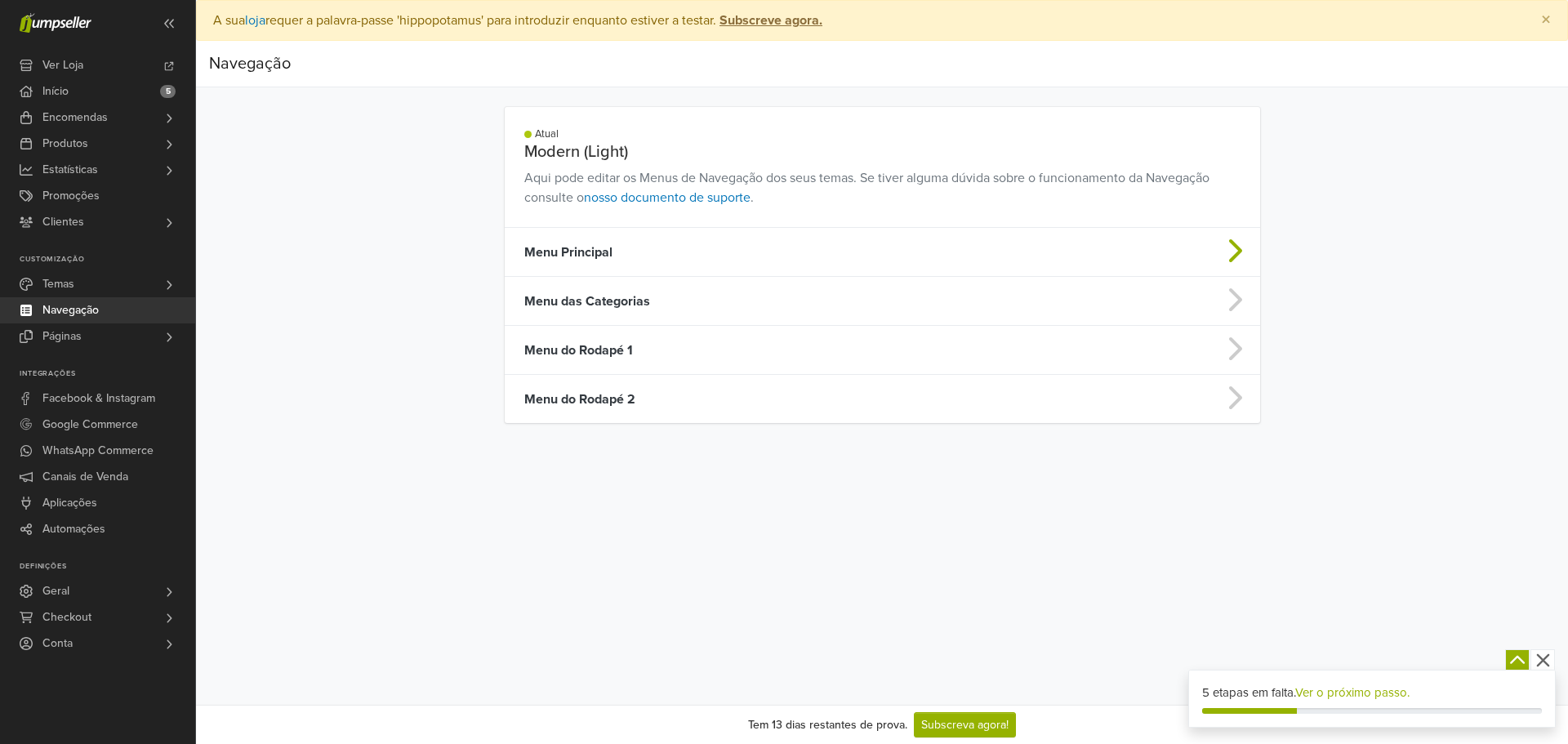
click at [703, 254] on td "Menu Principal" at bounding box center [791, 253] width 573 height 49
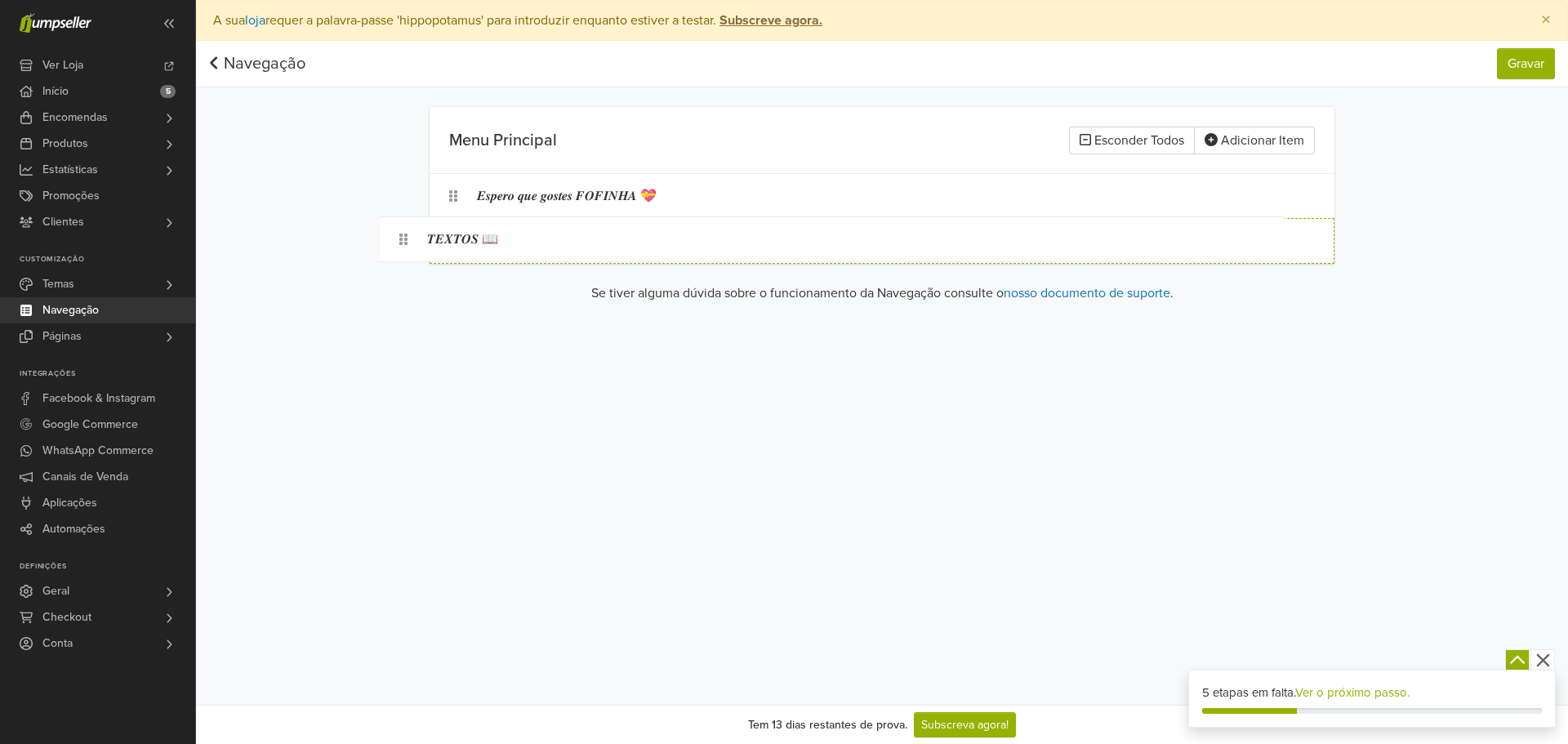
drag, startPoint x: 540, startPoint y: 236, endPoint x: 486, endPoint y: 235, distance: 54.0
click at [486, 235] on li "𝑻𝑬𝑿𝑻𝑶𝑺 📖" at bounding box center [881, 241] width 905 height 46
click at [539, 238] on div "𝑻𝑬𝑿𝑻𝑶𝑺 📖" at bounding box center [862, 241] width 772 height 31
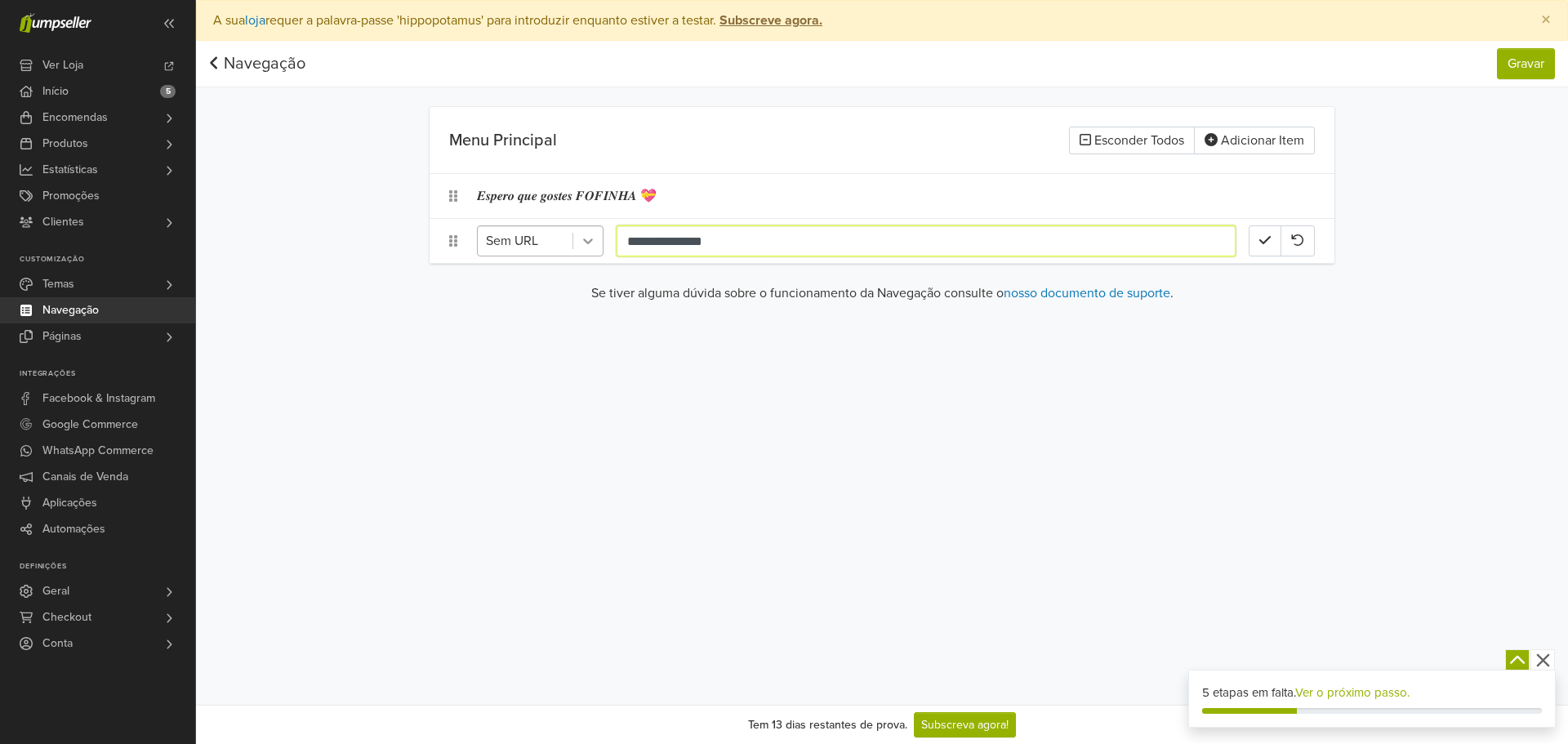
drag, startPoint x: 714, startPoint y: 246, endPoint x: 598, endPoint y: 243, distance: 116.0
click at [598, 243] on div "**********" at bounding box center [862, 241] width 772 height 31
click at [564, 235] on div "Sem URL" at bounding box center [525, 241] width 95 height 29
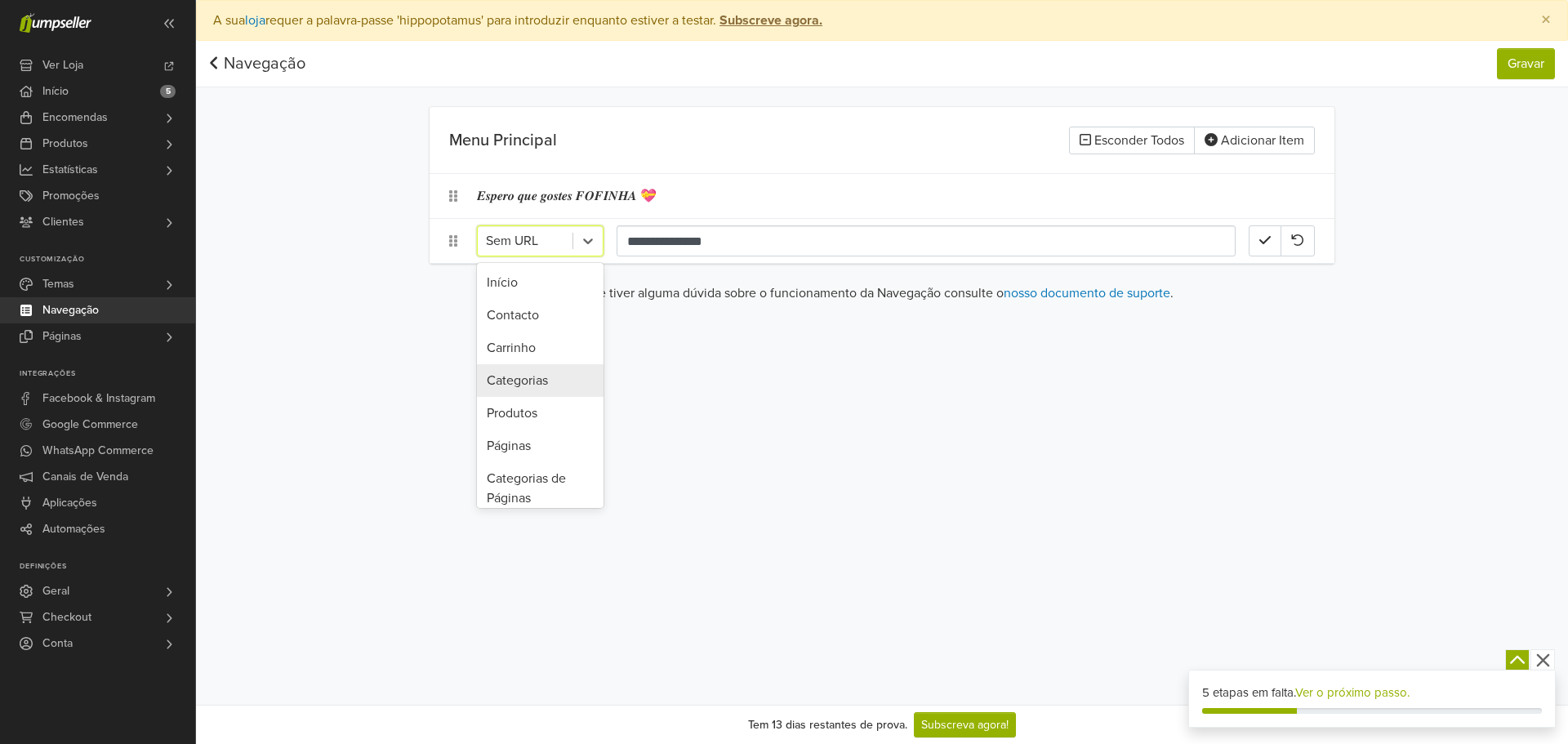
click at [516, 285] on div "Início" at bounding box center [540, 283] width 127 height 33
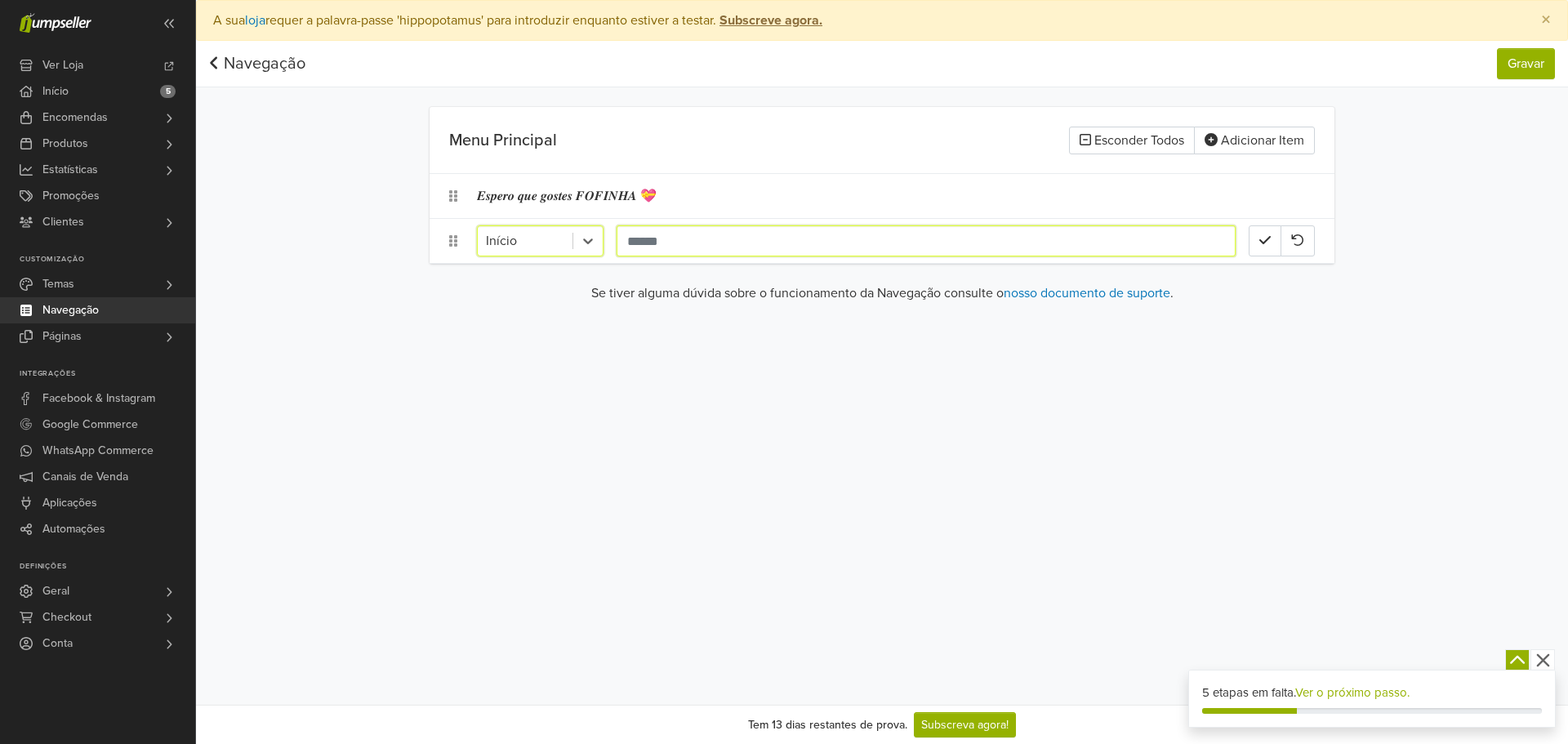
click at [692, 244] on input "text" at bounding box center [925, 241] width 619 height 31
paste input "**********"
type input "**********"
click at [1262, 239] on icon "button" at bounding box center [1265, 240] width 11 height 13
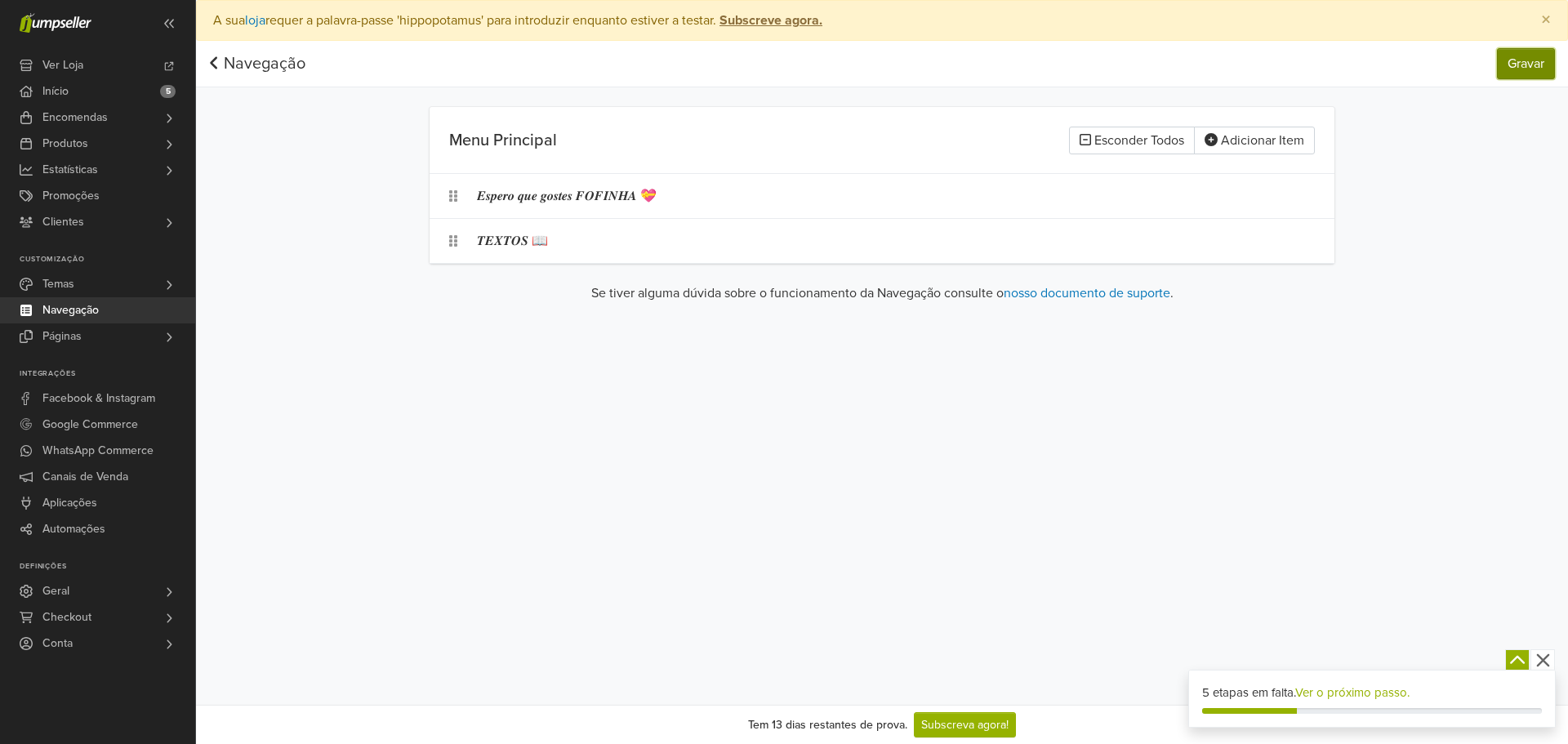
click at [1518, 71] on button "Gravar" at bounding box center [1525, 64] width 58 height 31
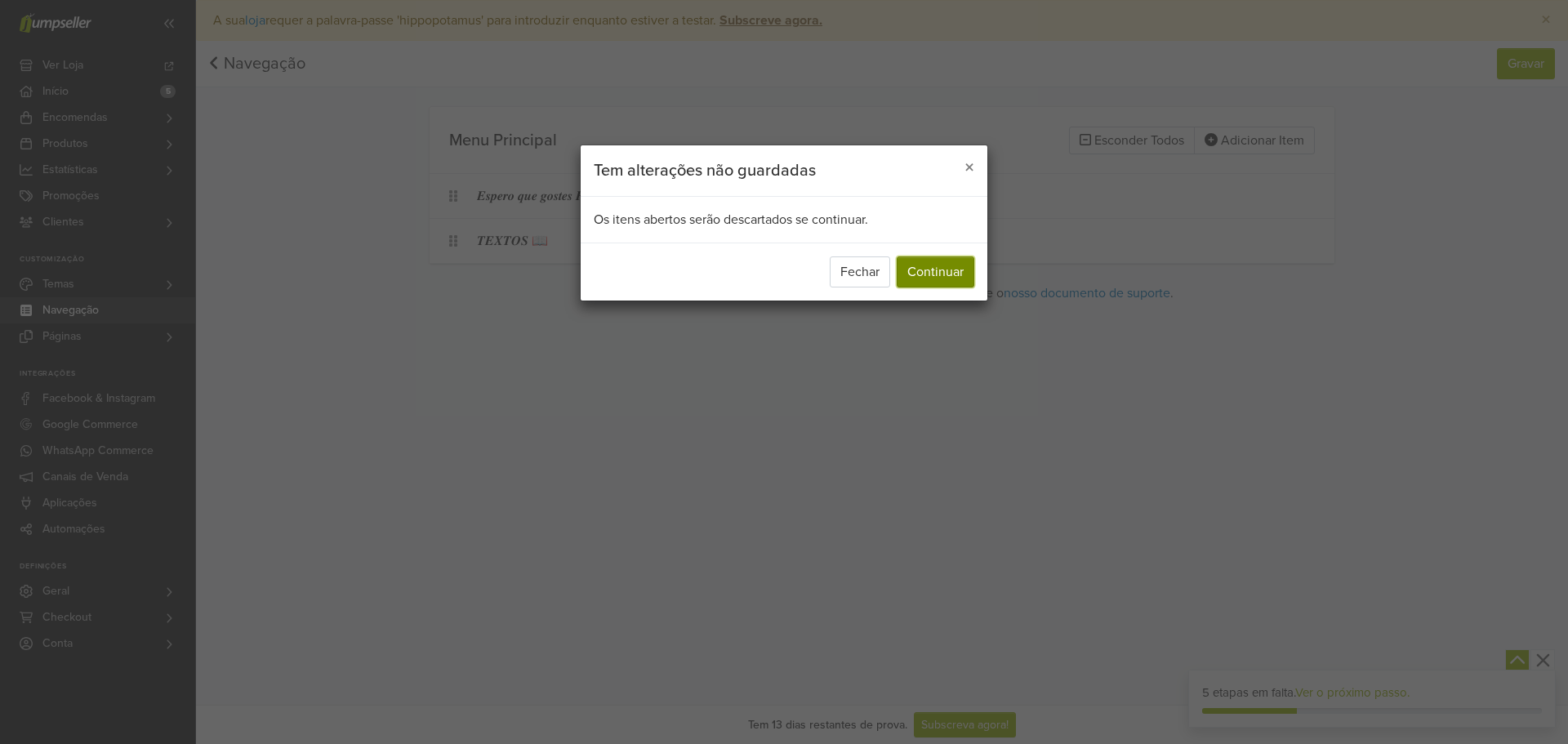
click at [936, 272] on button "Continuar" at bounding box center [935, 272] width 78 height 31
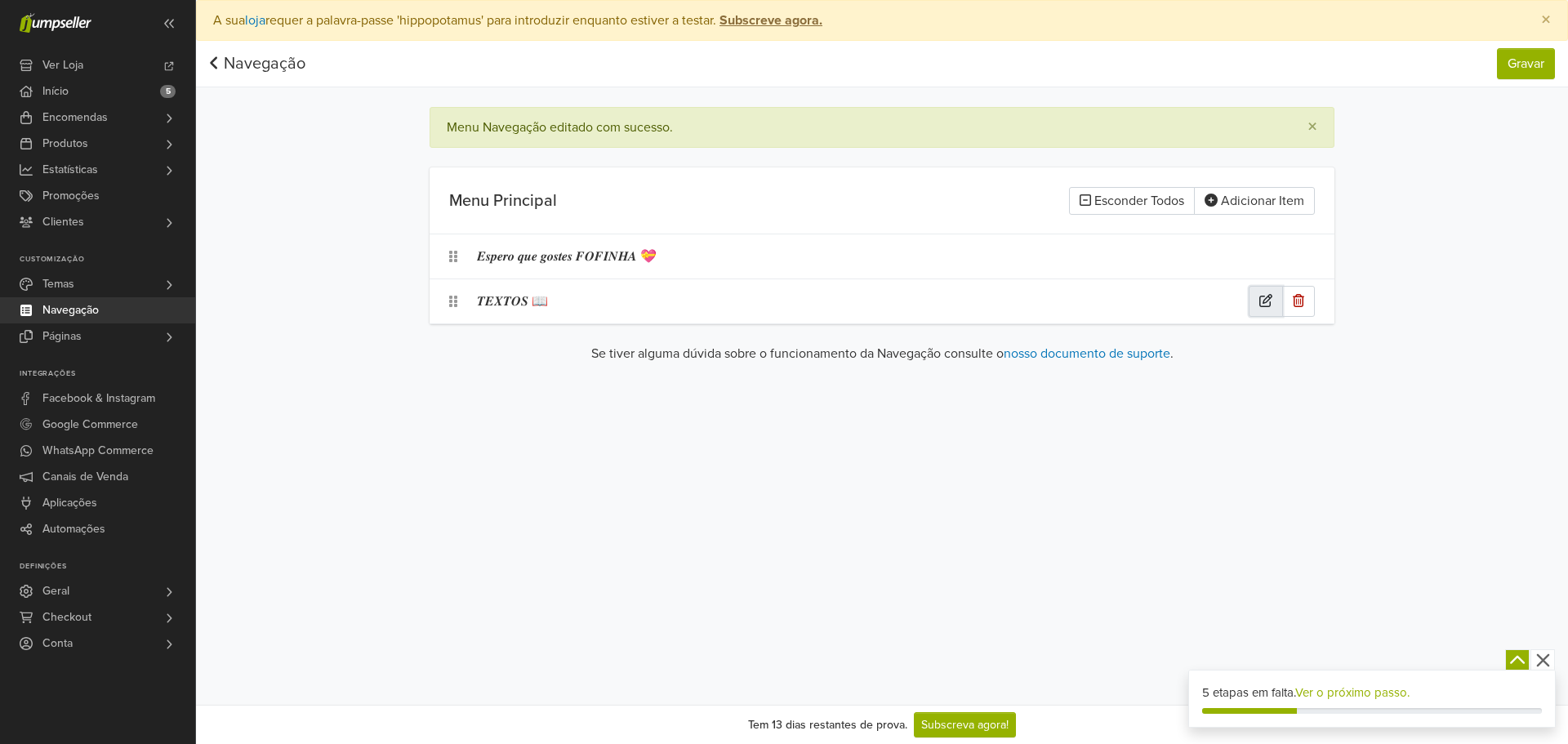
click at [1271, 295] on icon "button" at bounding box center [1266, 301] width 13 height 13
click at [467, 303] on div "**********" at bounding box center [881, 302] width 905 height 44
click at [451, 303] on icon at bounding box center [453, 302] width 8 height 11
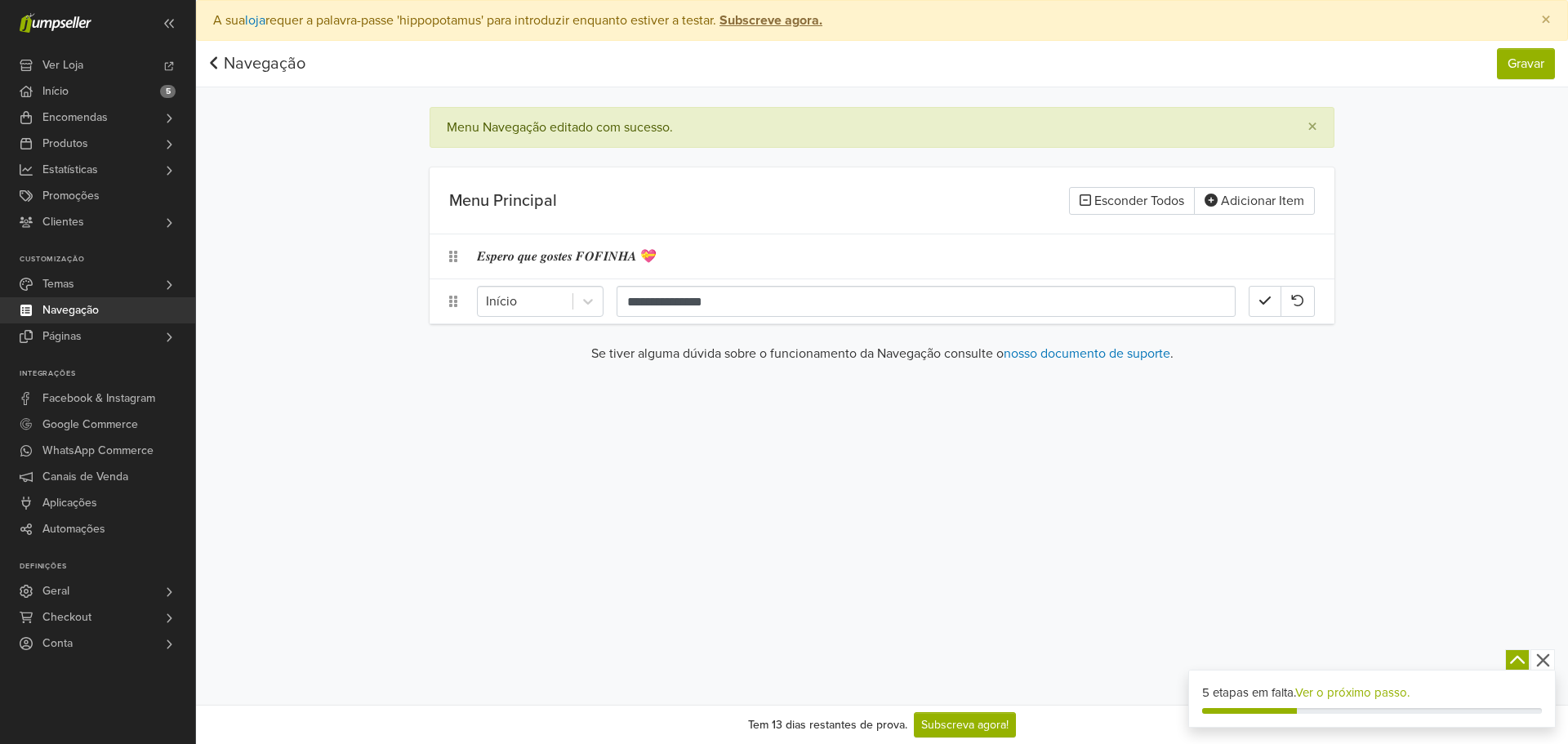
drag, startPoint x: 383, startPoint y: 277, endPoint x: 234, endPoint y: 115, distance: 220.1
click at [383, 276] on div "**********" at bounding box center [882, 208] width 1372 height 336
click at [245, 63] on link "Navegação" at bounding box center [258, 64] width 96 height 20
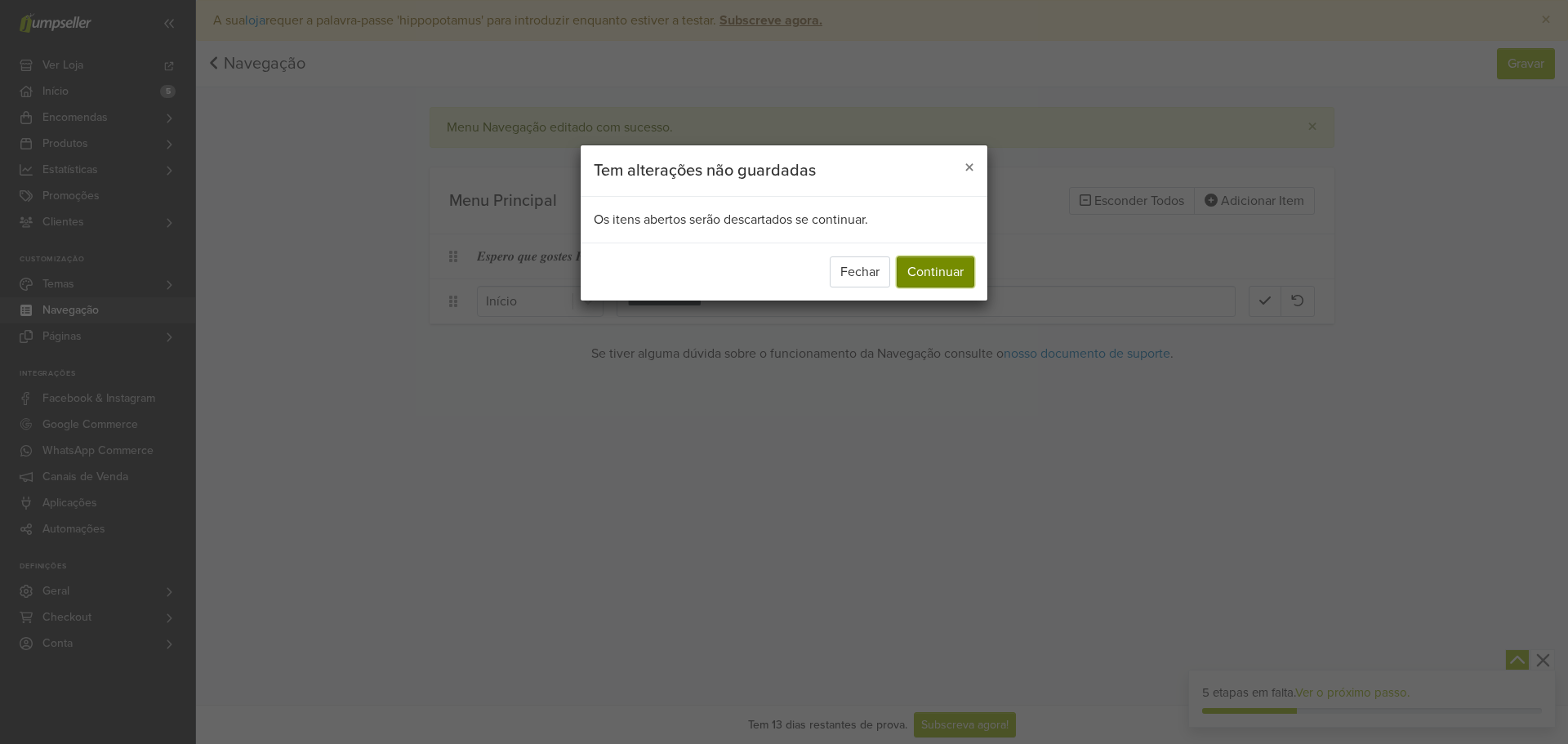
click at [939, 279] on button "Continuar" at bounding box center [935, 272] width 78 height 31
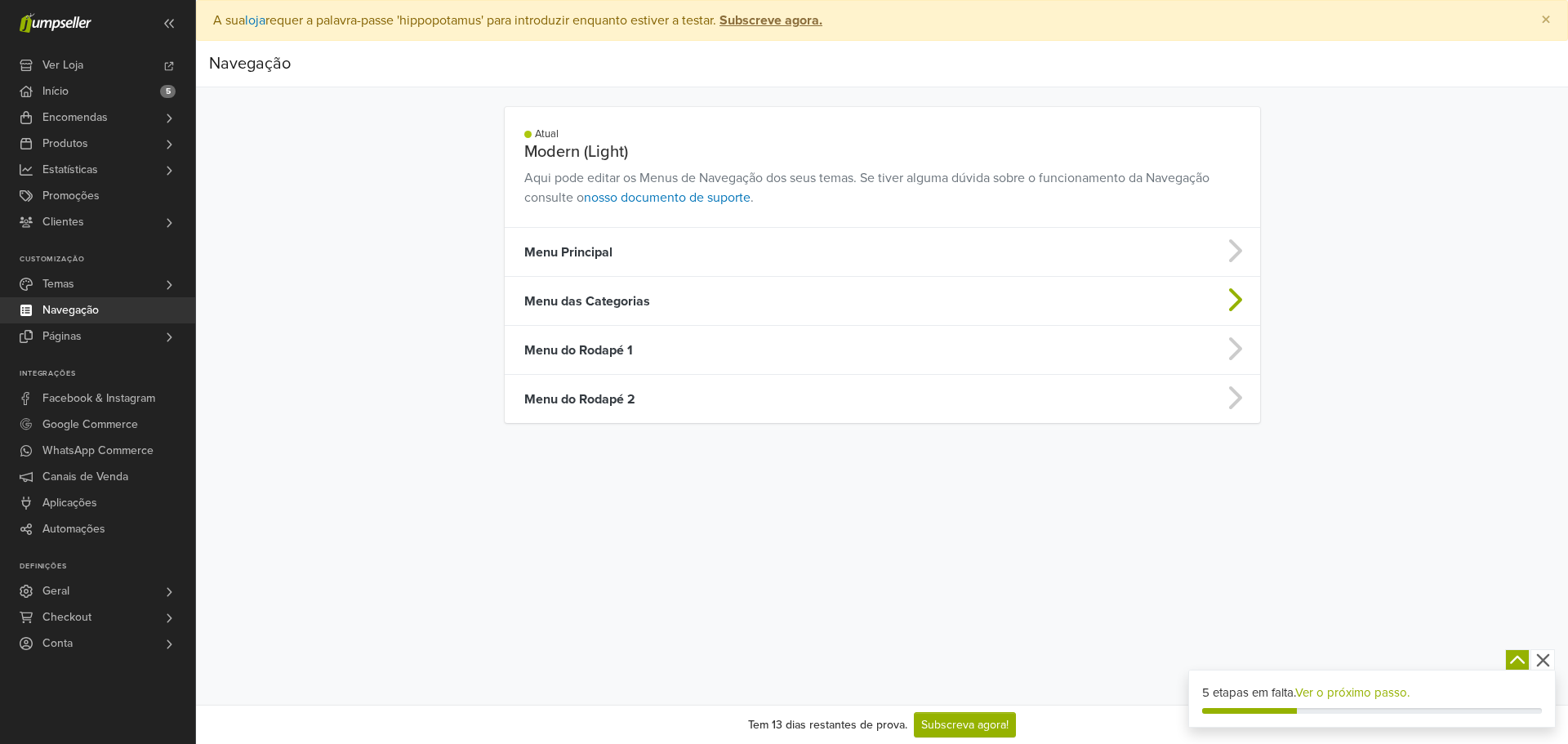
click at [726, 304] on td "Menu das Categorias" at bounding box center [791, 302] width 573 height 49
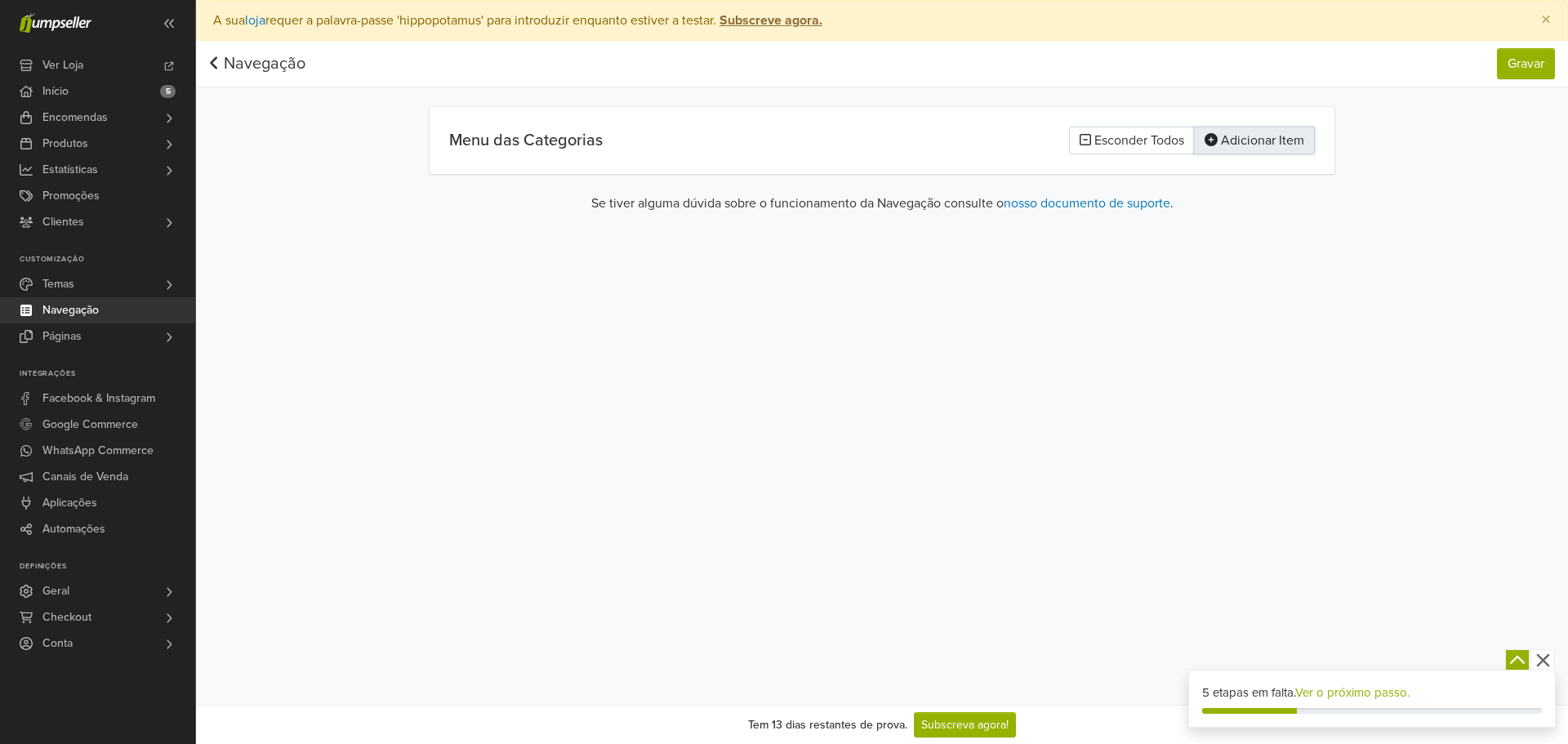
click at [1262, 140] on button "Adicionar Item" at bounding box center [1254, 141] width 121 height 28
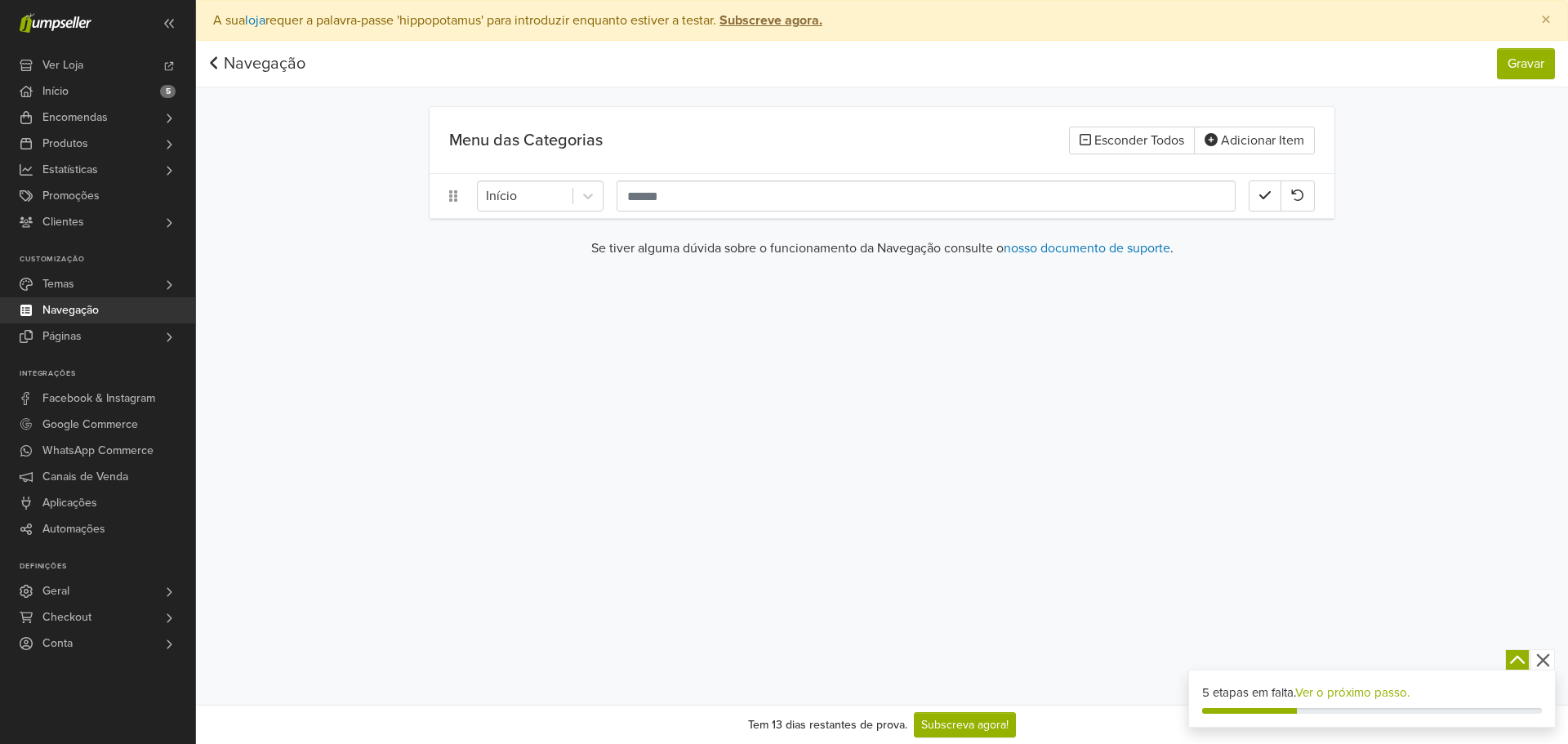
click at [541, 179] on div "Início" at bounding box center [881, 196] width 905 height 44
click at [547, 192] on div at bounding box center [525, 196] width 78 height 23
click at [547, 336] on div "Categorias" at bounding box center [540, 336] width 127 height 33
click at [566, 190] on div "Categorias" at bounding box center [525, 196] width 95 height 29
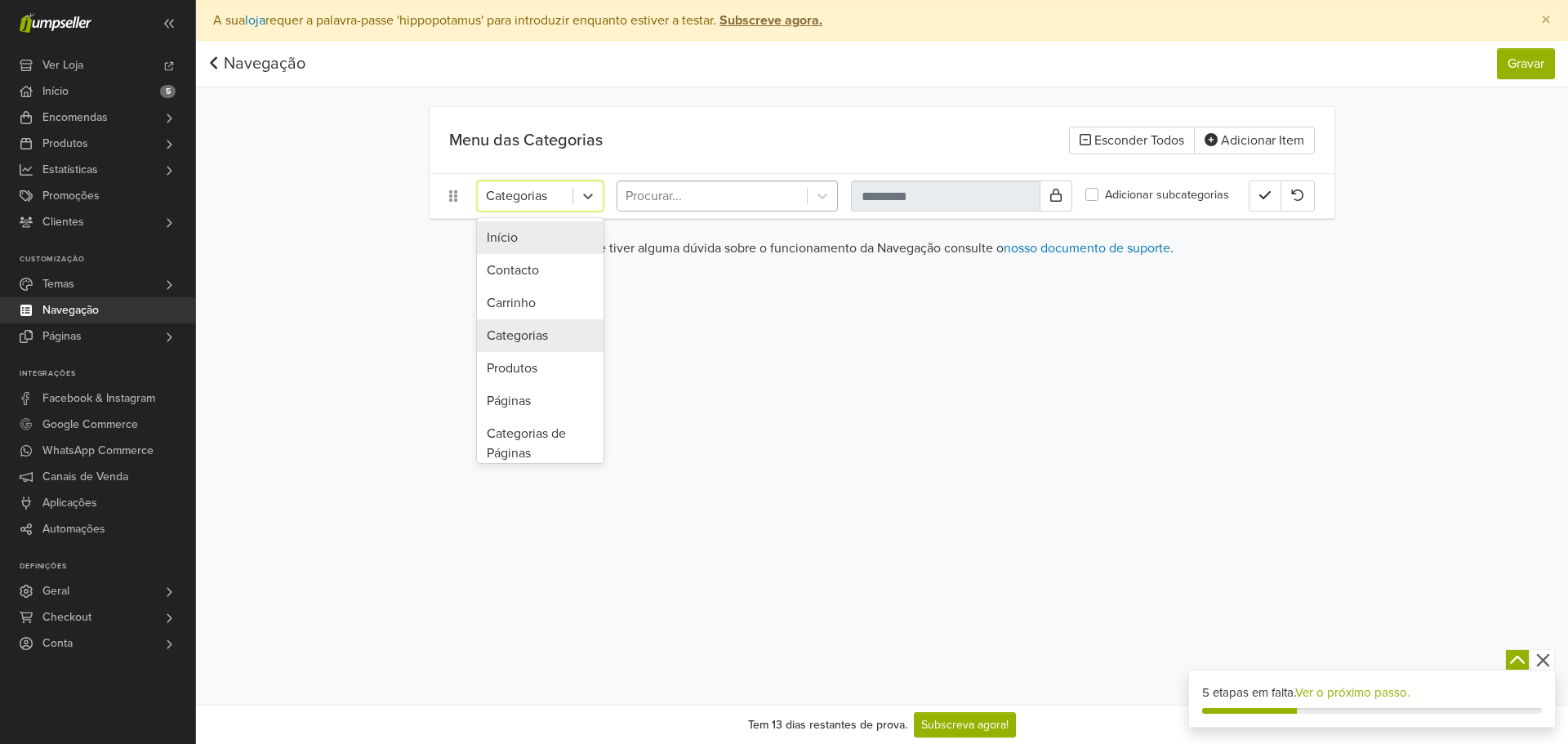
click at [647, 188] on div at bounding box center [712, 196] width 173 height 23
click at [581, 200] on icon at bounding box center [588, 196] width 16 height 16
click at [544, 370] on div "Produtos" at bounding box center [540, 369] width 127 height 33
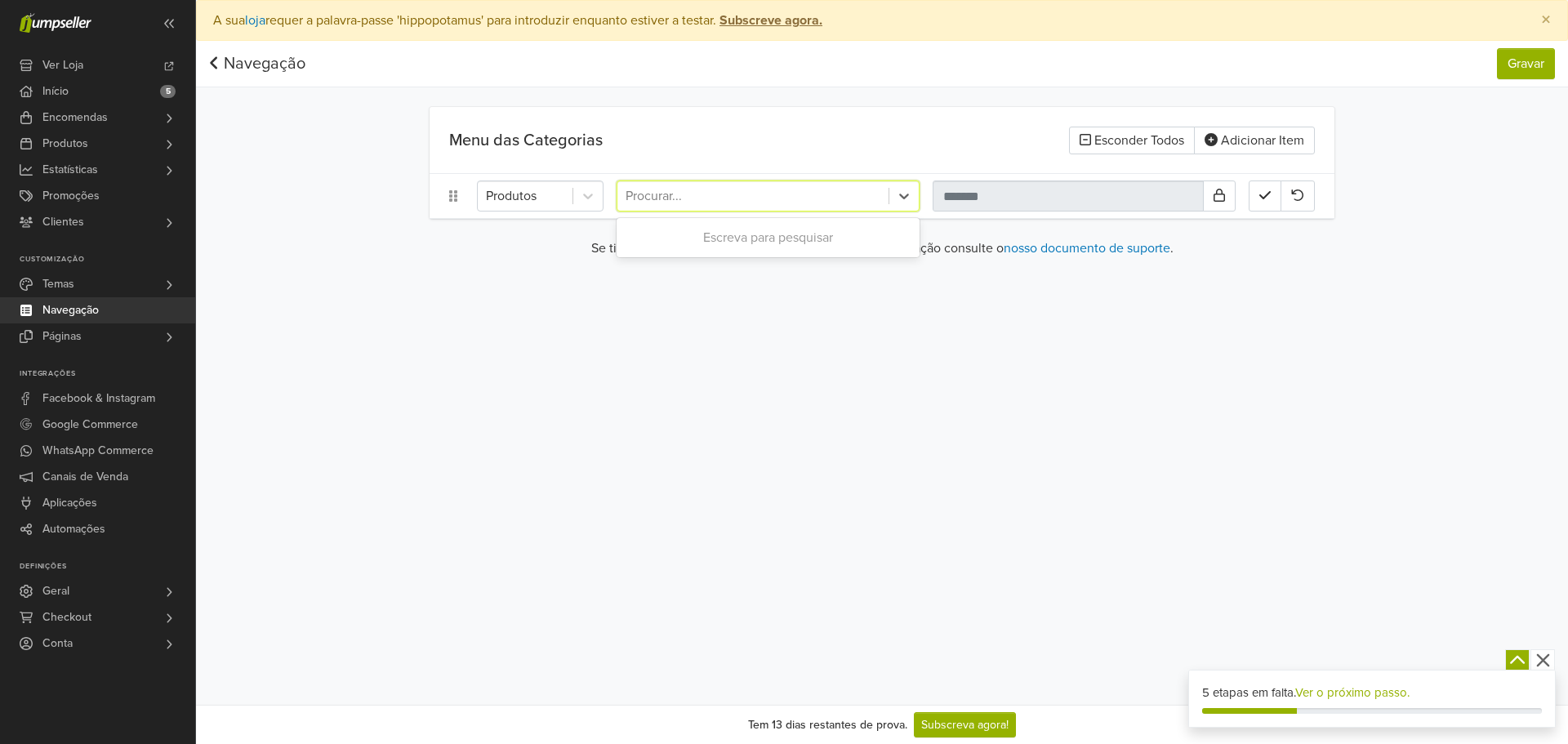
click at [682, 181] on div "Procurar..." at bounding box center [768, 196] width 303 height 31
click at [598, 191] on div at bounding box center [588, 196] width 29 height 29
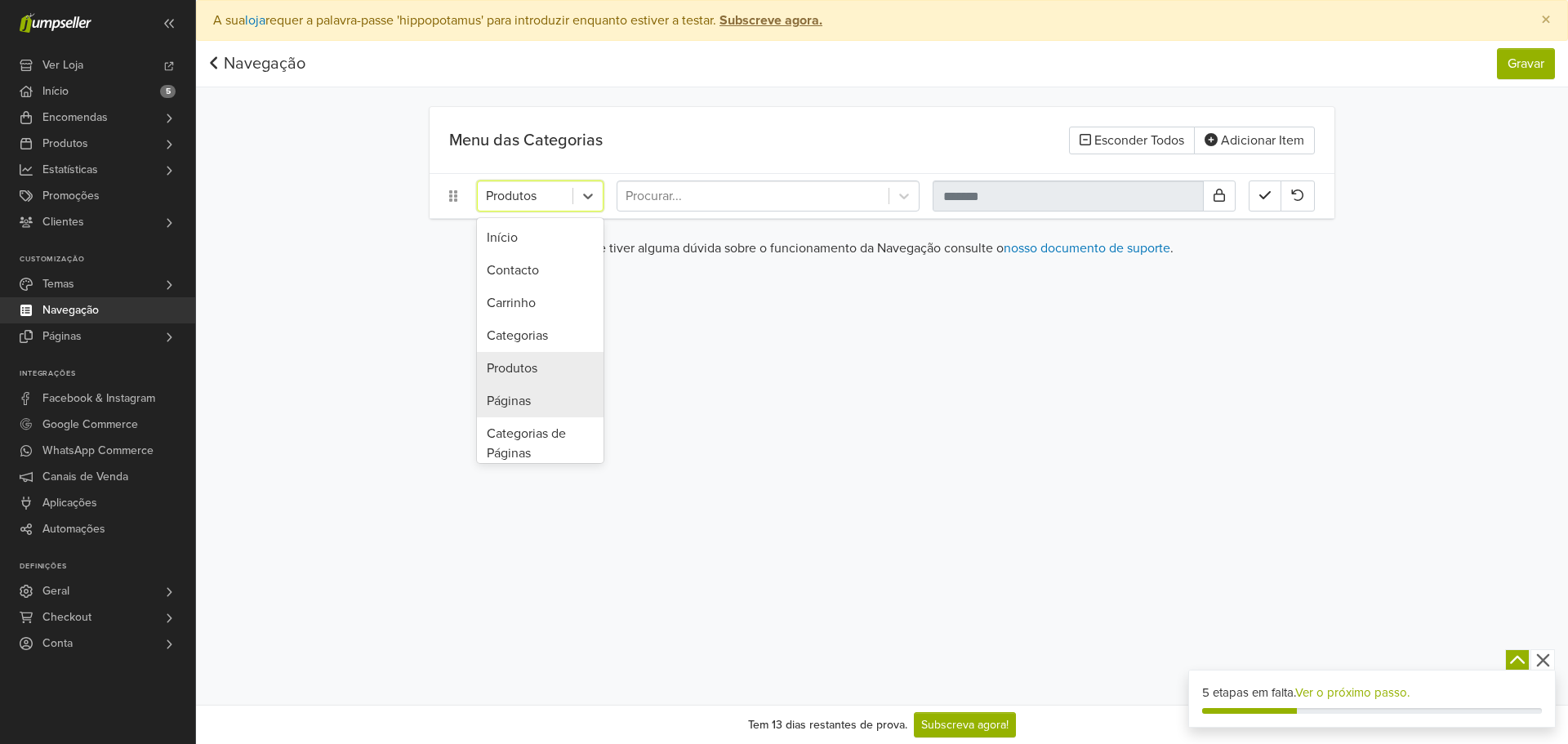
click at [535, 404] on div "Páginas" at bounding box center [540, 401] width 127 height 33
click at [679, 220] on main "Menu das Categorias Esconder Todos Adicionar Item option Páginas, selected. Pág…" at bounding box center [881, 189] width 931 height 164
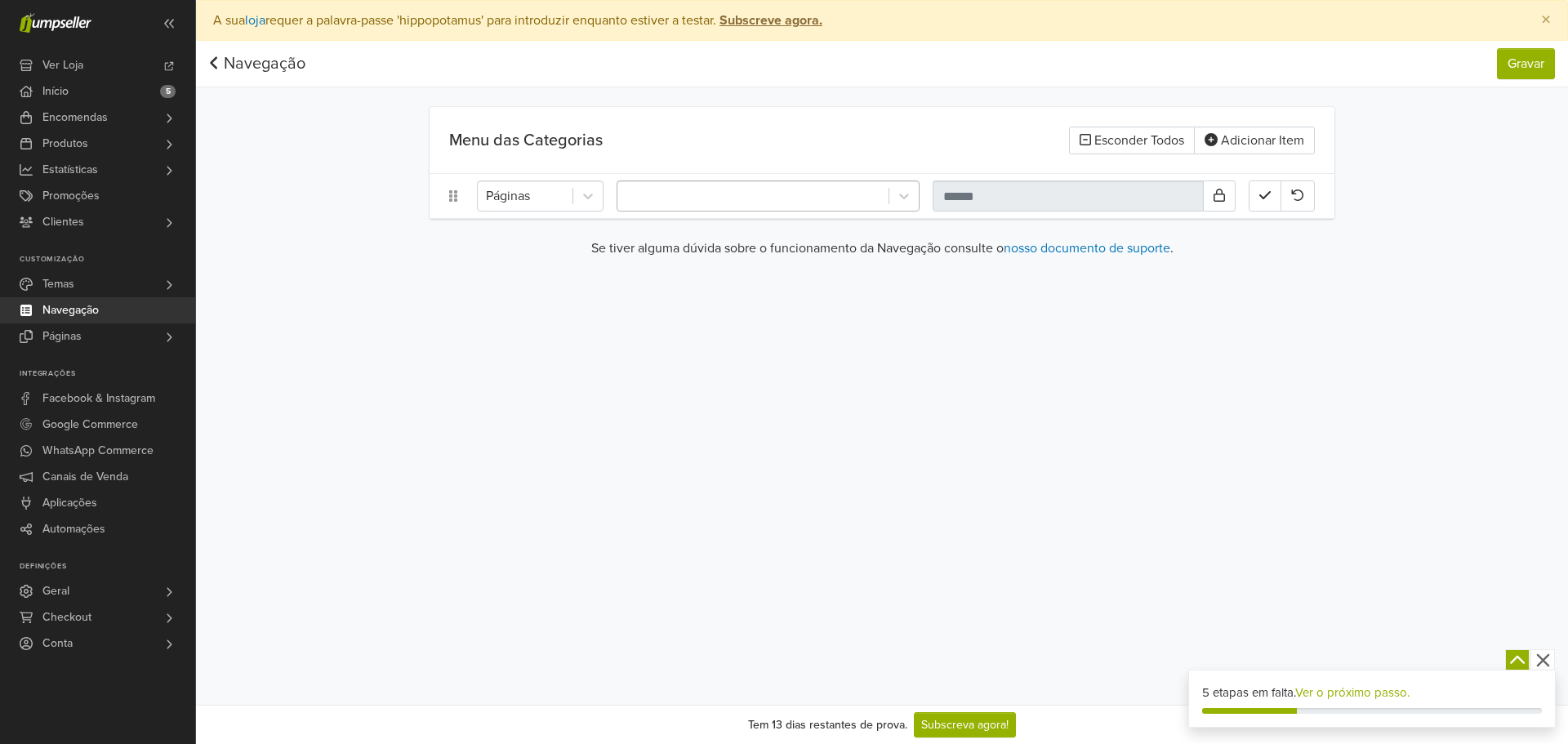
click at [695, 196] on div at bounding box center [753, 196] width 255 height 23
click at [573, 204] on div at bounding box center [588, 196] width 29 height 29
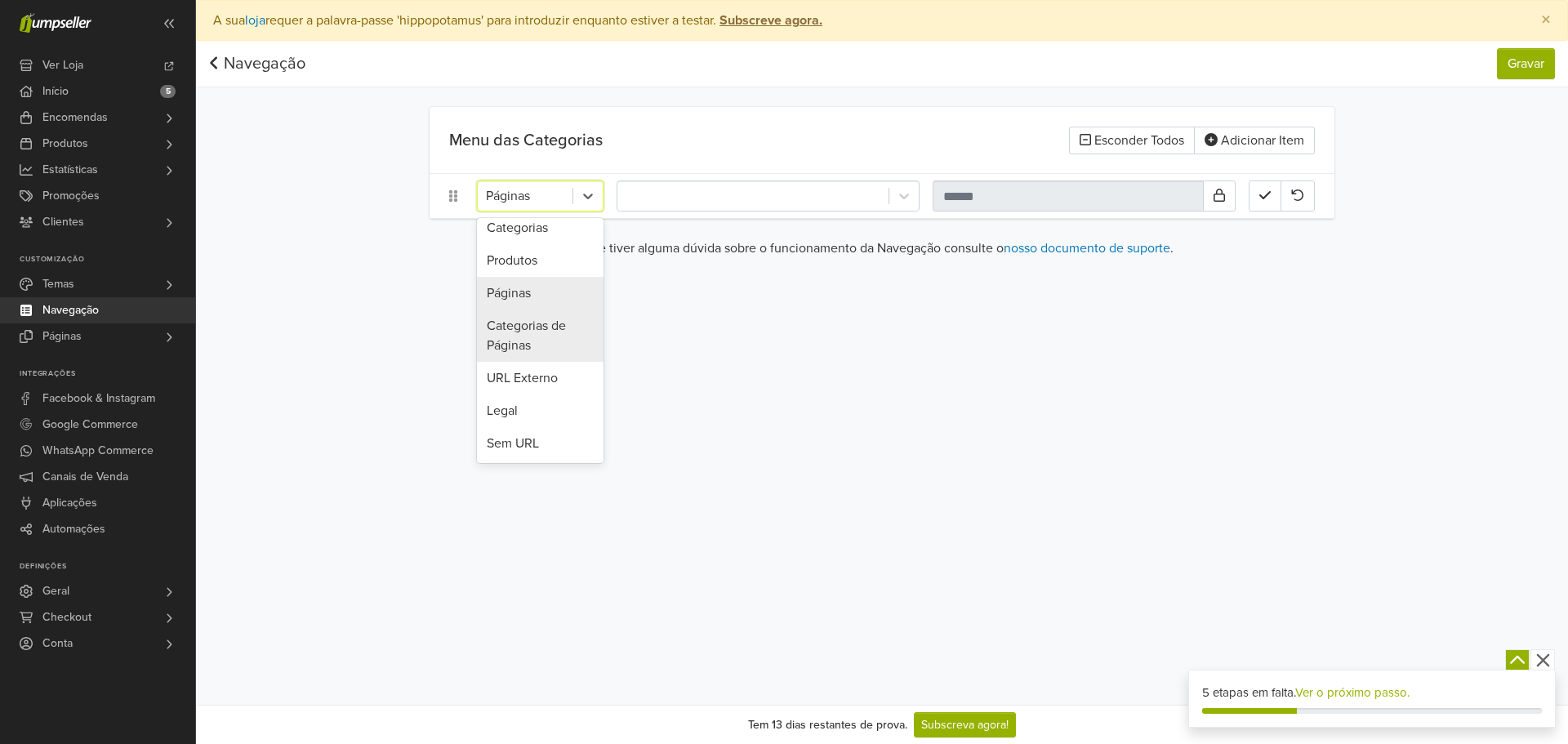
click at [540, 336] on div "Categorias de Páginas" at bounding box center [540, 336] width 127 height 52
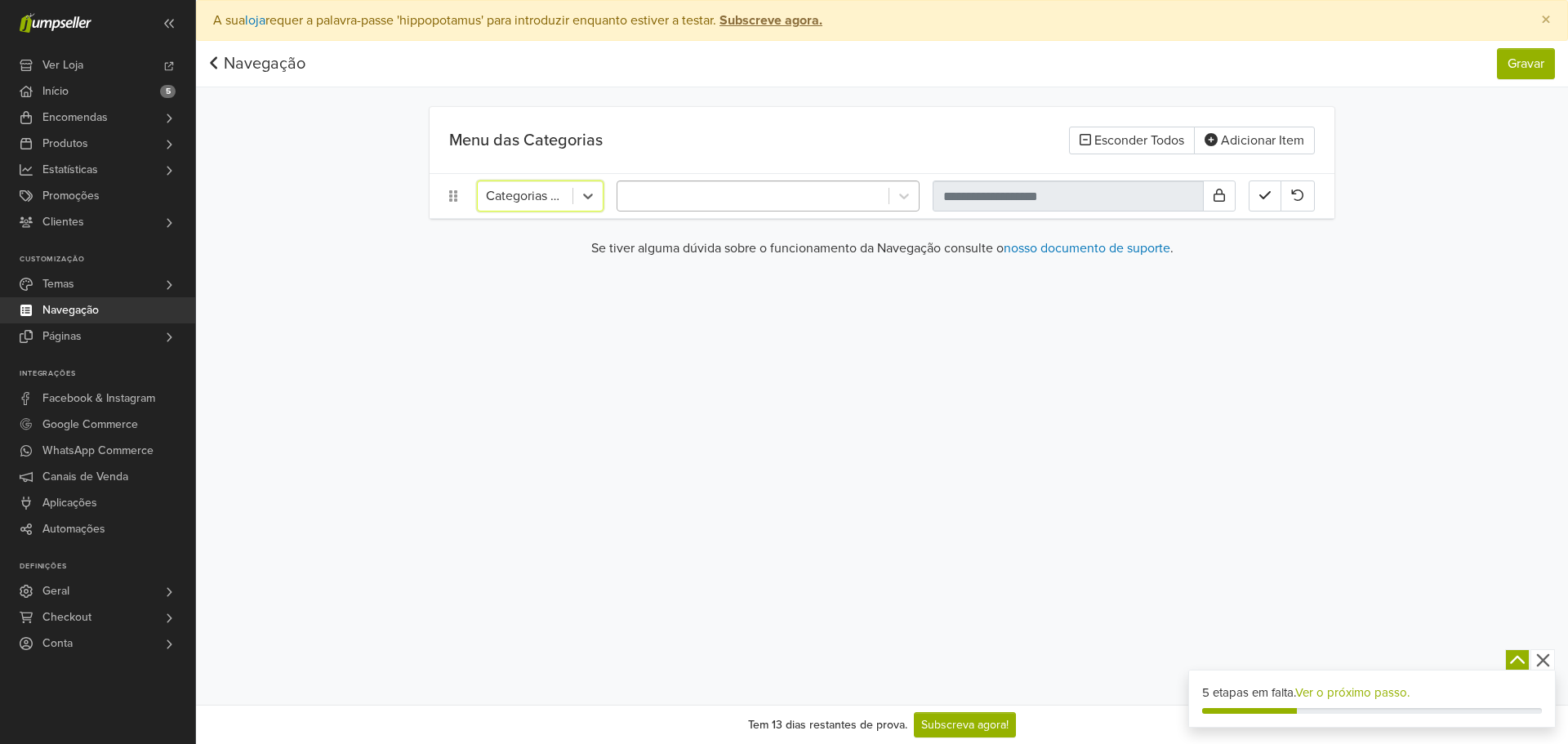
click at [720, 177] on div "option Categorias de Páginas, selected. Categorias de Páginas" at bounding box center [881, 196] width 905 height 44
click at [718, 181] on div at bounding box center [768, 196] width 303 height 31
click at [583, 194] on icon at bounding box center [588, 196] width 16 height 16
click at [543, 383] on div "URL Externo" at bounding box center [540, 379] width 127 height 33
click at [652, 193] on input "url" at bounding box center [733, 196] width 235 height 31
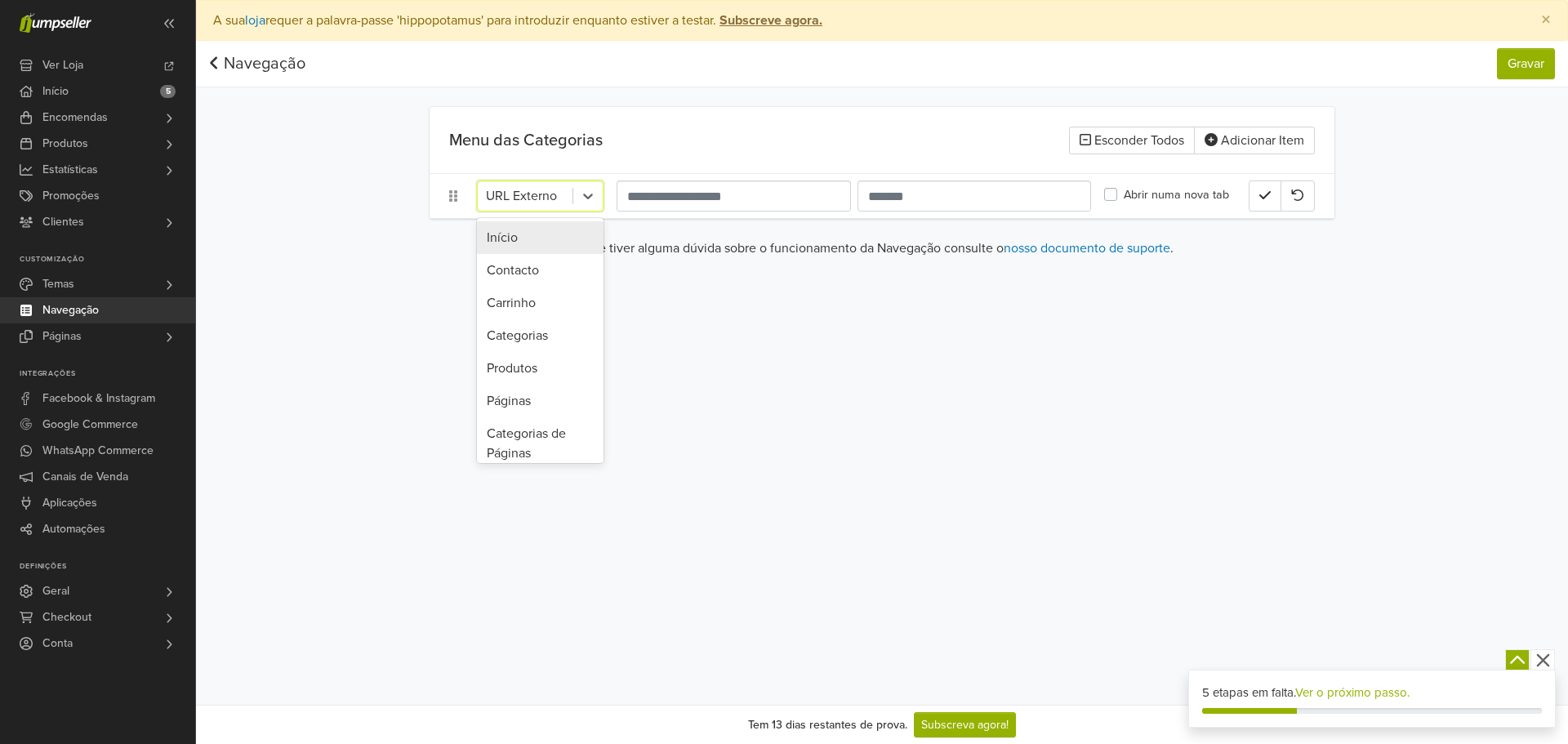
click at [558, 195] on div at bounding box center [525, 196] width 78 height 23
click at [535, 334] on div "Categorias" at bounding box center [540, 336] width 127 height 33
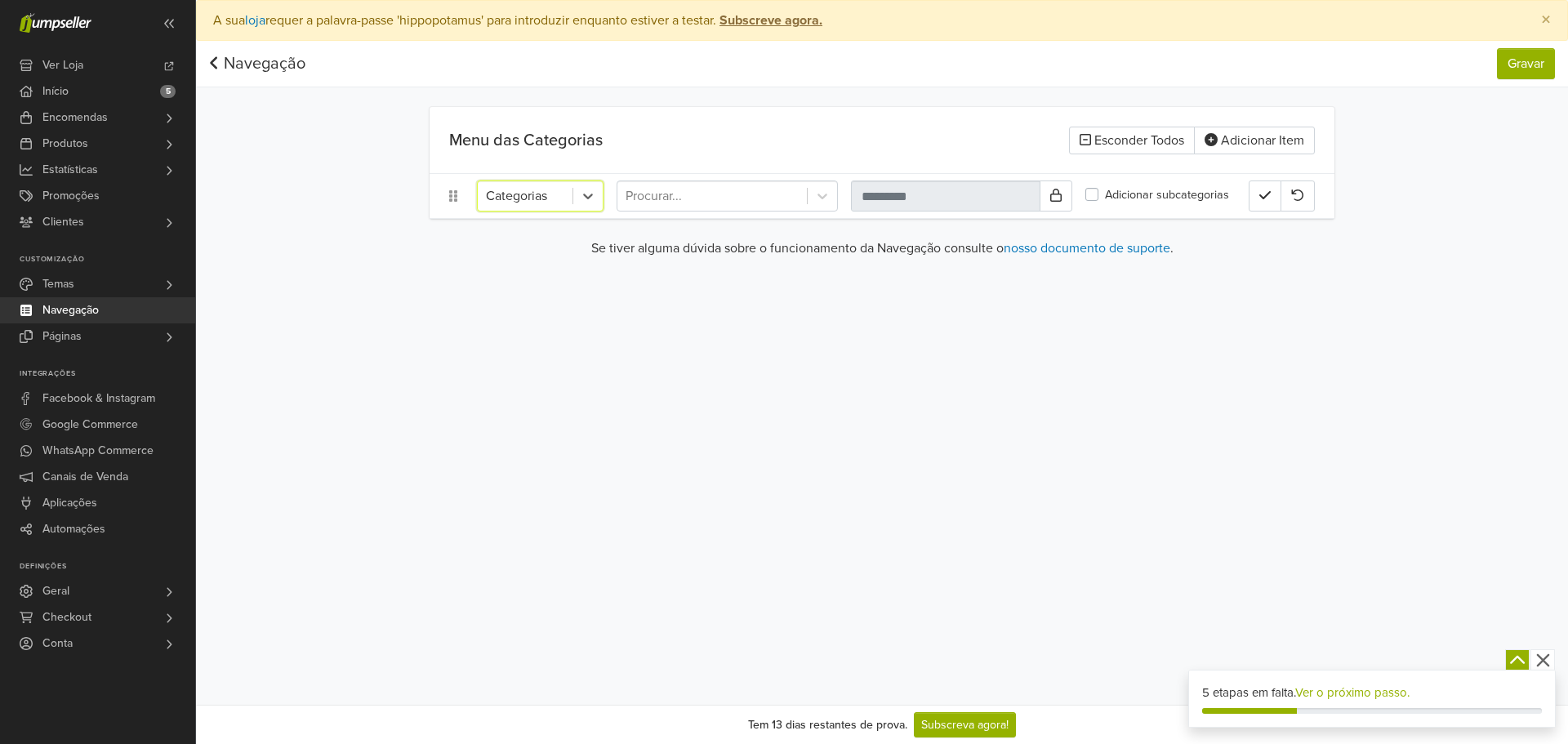
click at [665, 174] on div "option Categorias, selected. Categorias Procurar... Adicionar subcategorias" at bounding box center [881, 196] width 905 height 44
click at [659, 195] on div at bounding box center [712, 196] width 173 height 23
click at [580, 204] on div at bounding box center [588, 196] width 29 height 29
click at [564, 285] on div "Contacto" at bounding box center [540, 271] width 127 height 33
click at [659, 195] on input "text" at bounding box center [925, 196] width 619 height 31
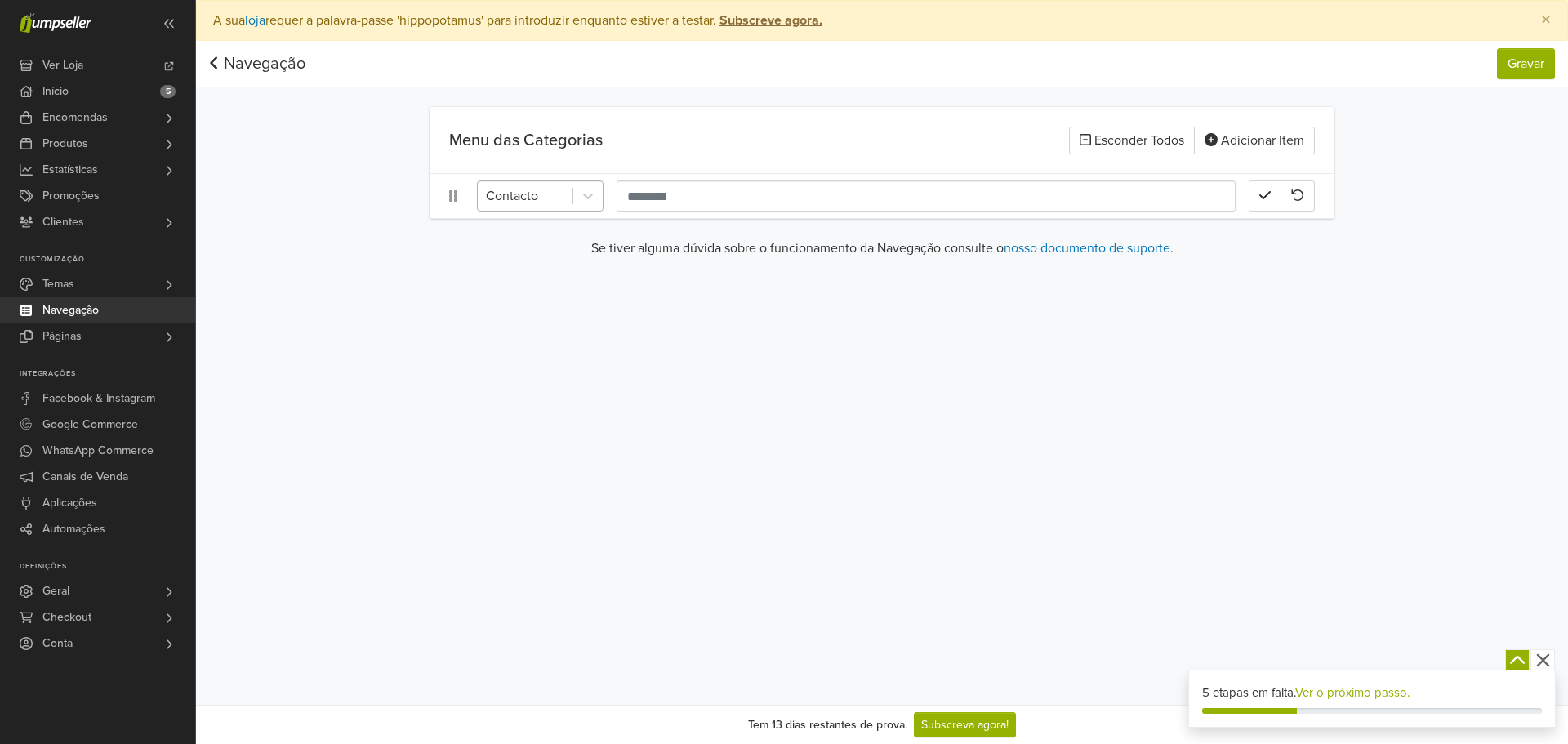
click at [567, 210] on div "Contacto" at bounding box center [525, 196] width 95 height 29
click at [544, 303] on div "Carrinho" at bounding box center [540, 303] width 127 height 33
click at [663, 200] on input "text" at bounding box center [925, 196] width 619 height 31
click at [553, 201] on div at bounding box center [525, 196] width 78 height 23
click at [539, 239] on div "Início" at bounding box center [540, 238] width 127 height 33
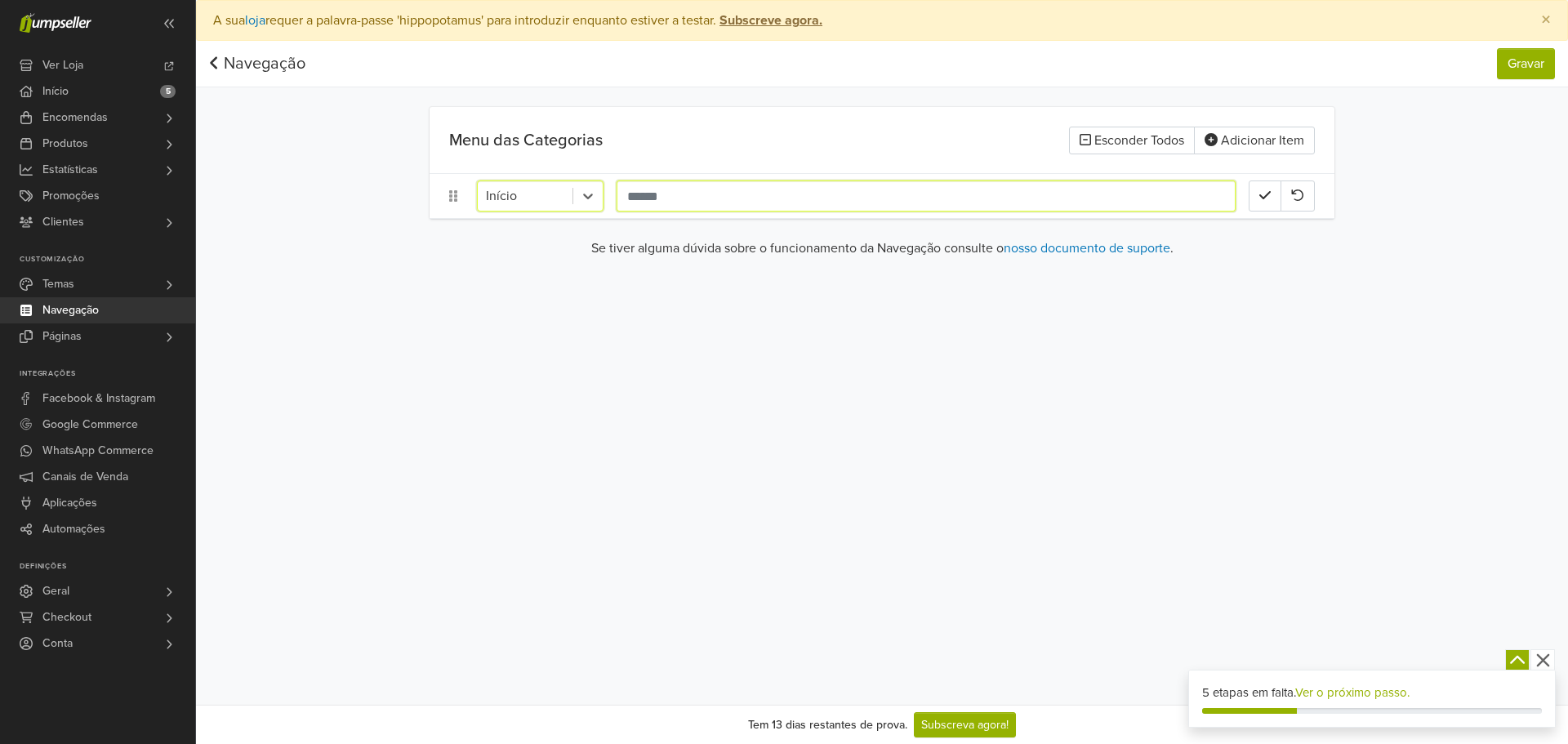
click at [665, 195] on input "text" at bounding box center [925, 196] width 619 height 31
click at [535, 203] on div at bounding box center [525, 196] width 78 height 23
click at [551, 315] on div "Páginas" at bounding box center [540, 320] width 127 height 33
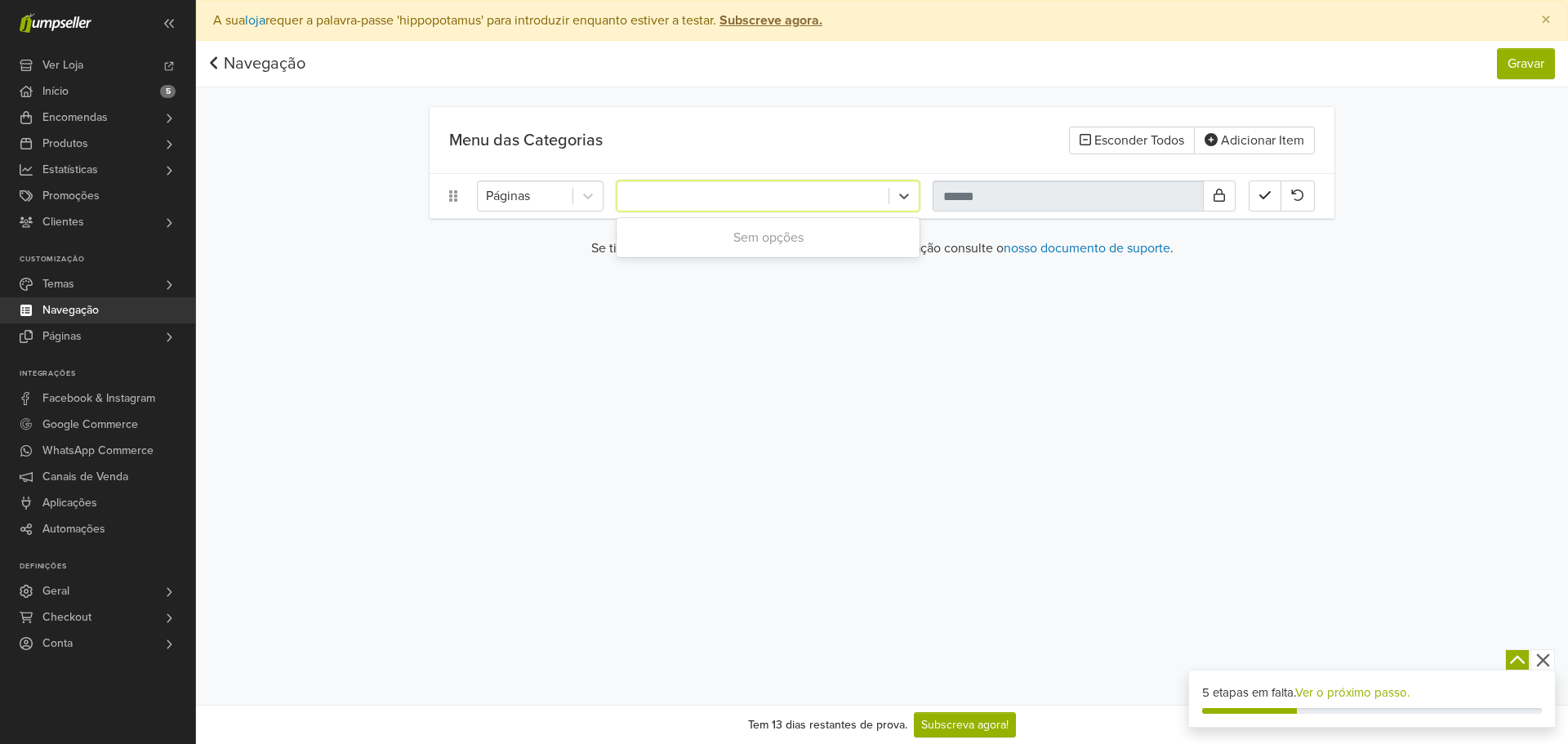
click at [710, 203] on div at bounding box center [753, 196] width 255 height 23
click at [612, 204] on div "Páginas Use Up and Down to choose options, press Enter to select the currently …" at bounding box center [862, 196] width 772 height 31
click at [566, 212] on div "Páginas" at bounding box center [881, 196] width 905 height 44
click at [563, 200] on div "Páginas" at bounding box center [525, 196] width 95 height 29
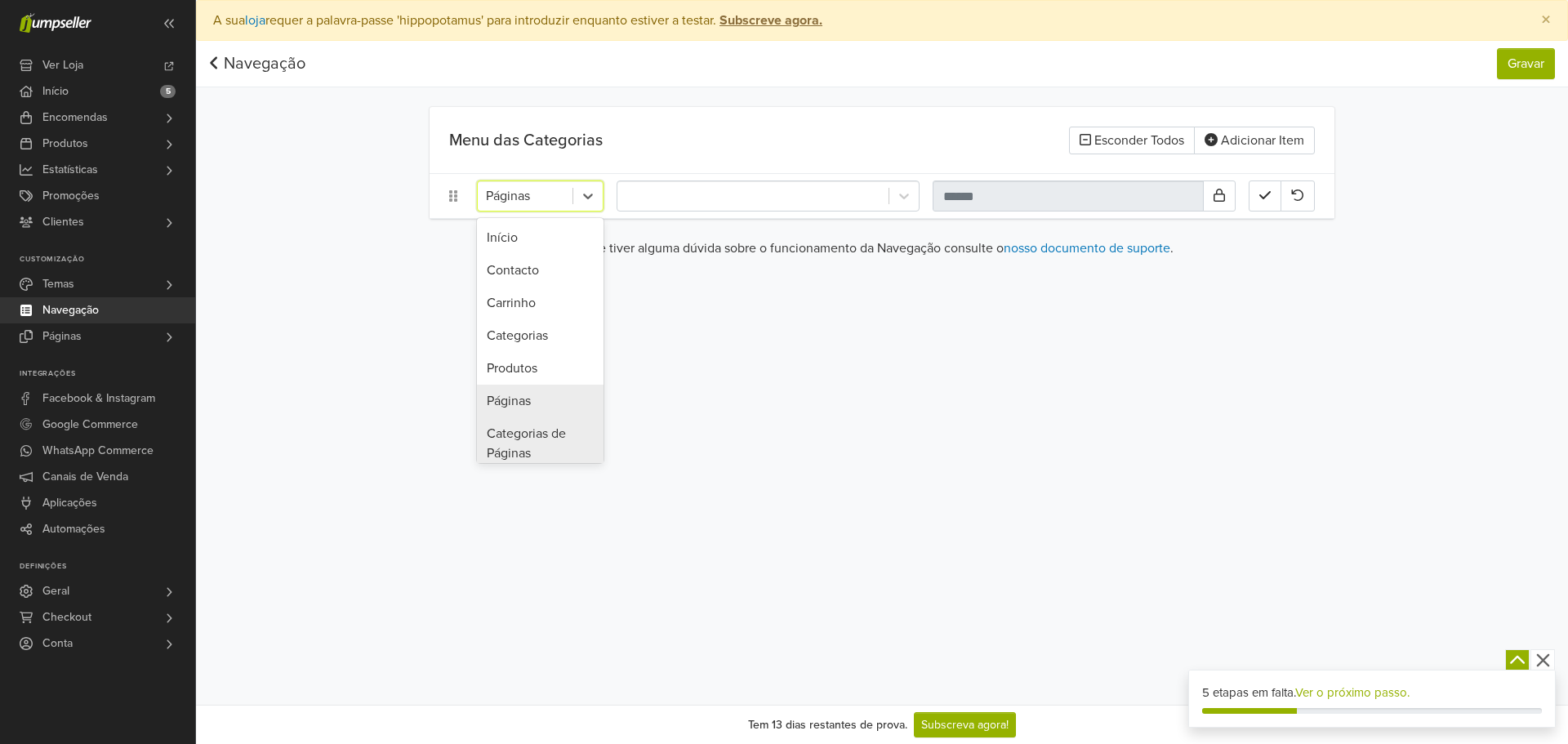
click at [537, 421] on div "Categorias de Páginas" at bounding box center [540, 443] width 127 height 52
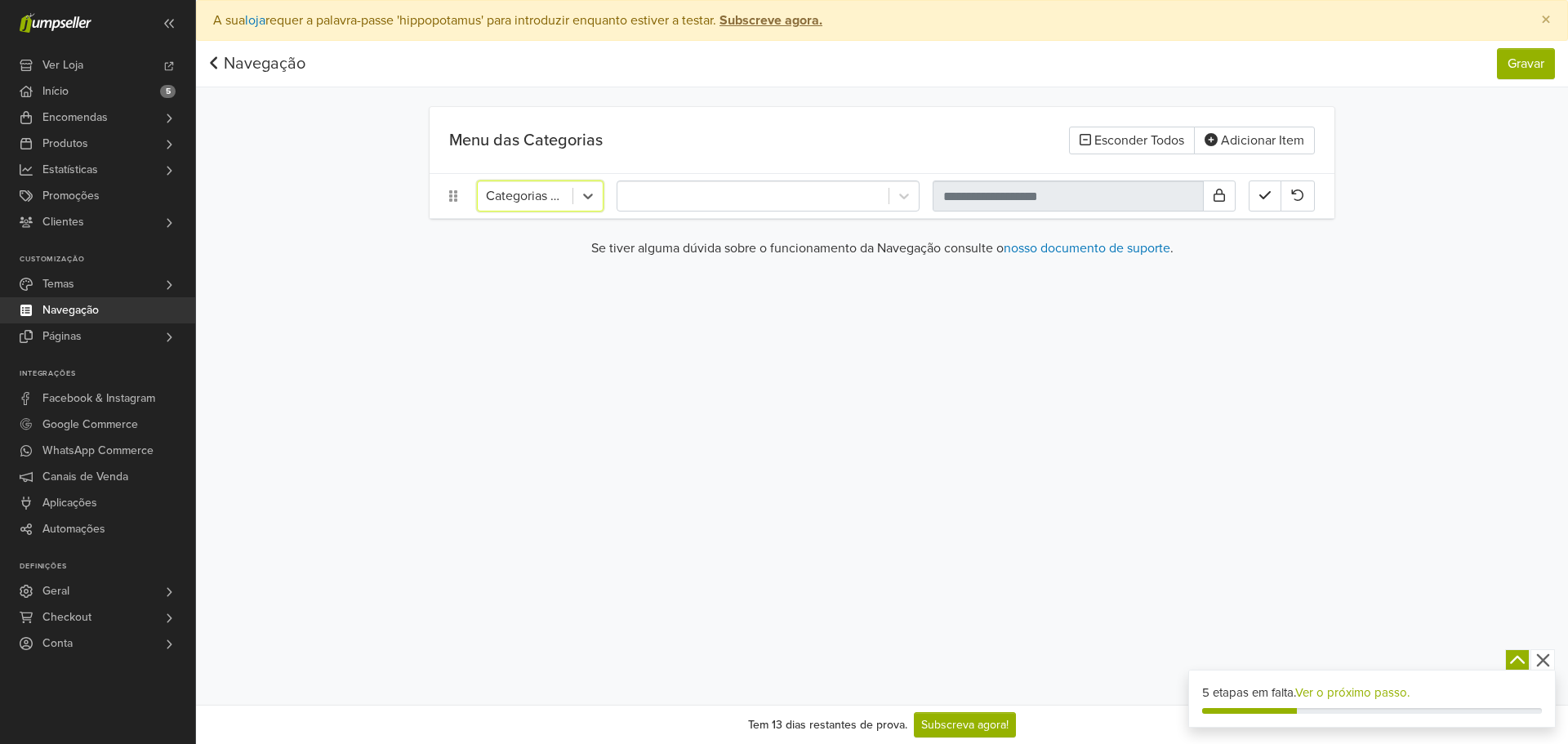
click at [685, 222] on main "Menu das Categorias Esconder Todos Adicionar Item option Categorias de Páginas,…" at bounding box center [881, 189] width 931 height 164
click at [982, 177] on div "Categorias de Páginas" at bounding box center [881, 196] width 905 height 44
click at [987, 189] on input "text" at bounding box center [1068, 196] width 271 height 31
click at [994, 206] on input "text" at bounding box center [1068, 196] width 271 height 31
click at [836, 208] on div at bounding box center [753, 196] width 271 height 29
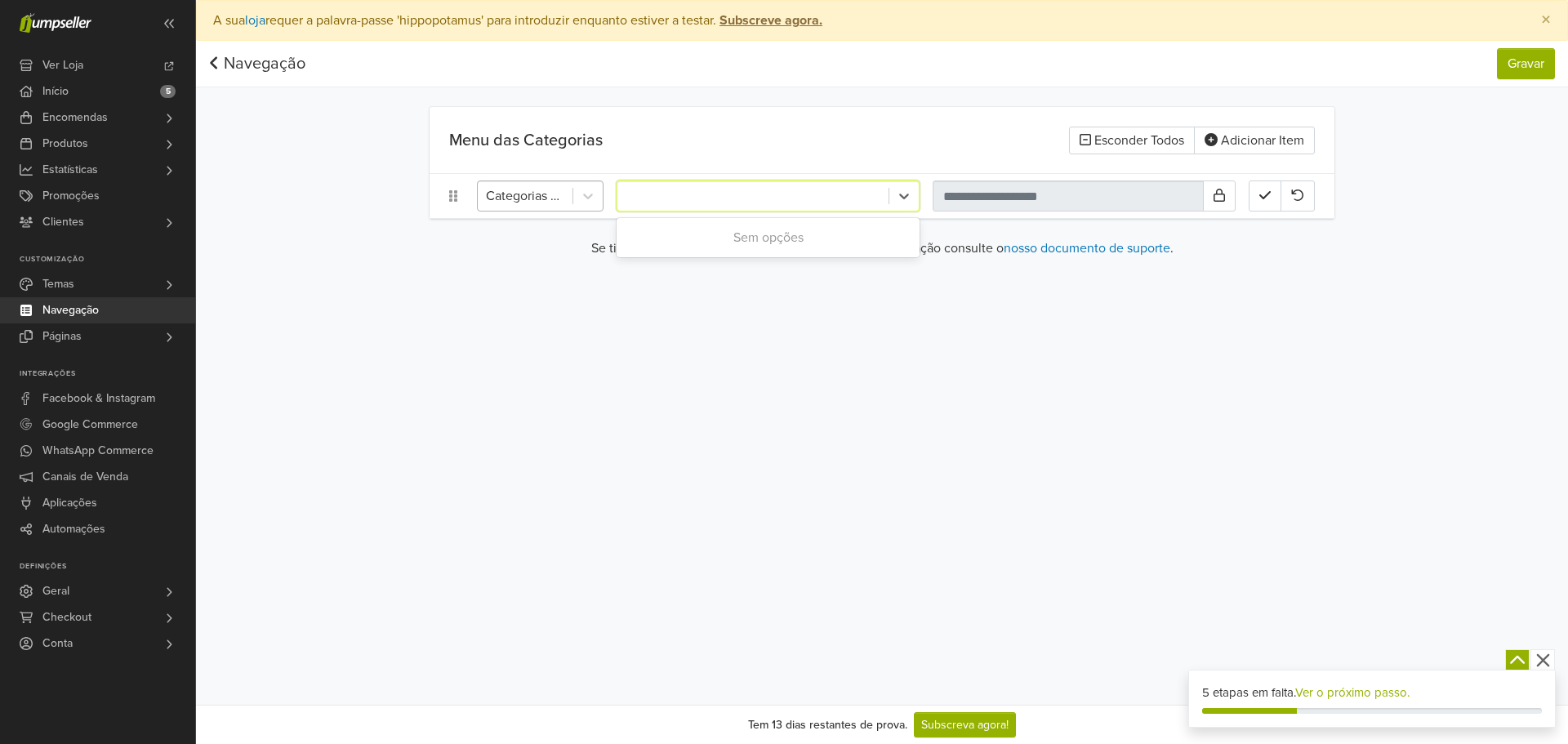
click at [537, 206] on div at bounding box center [525, 196] width 78 height 23
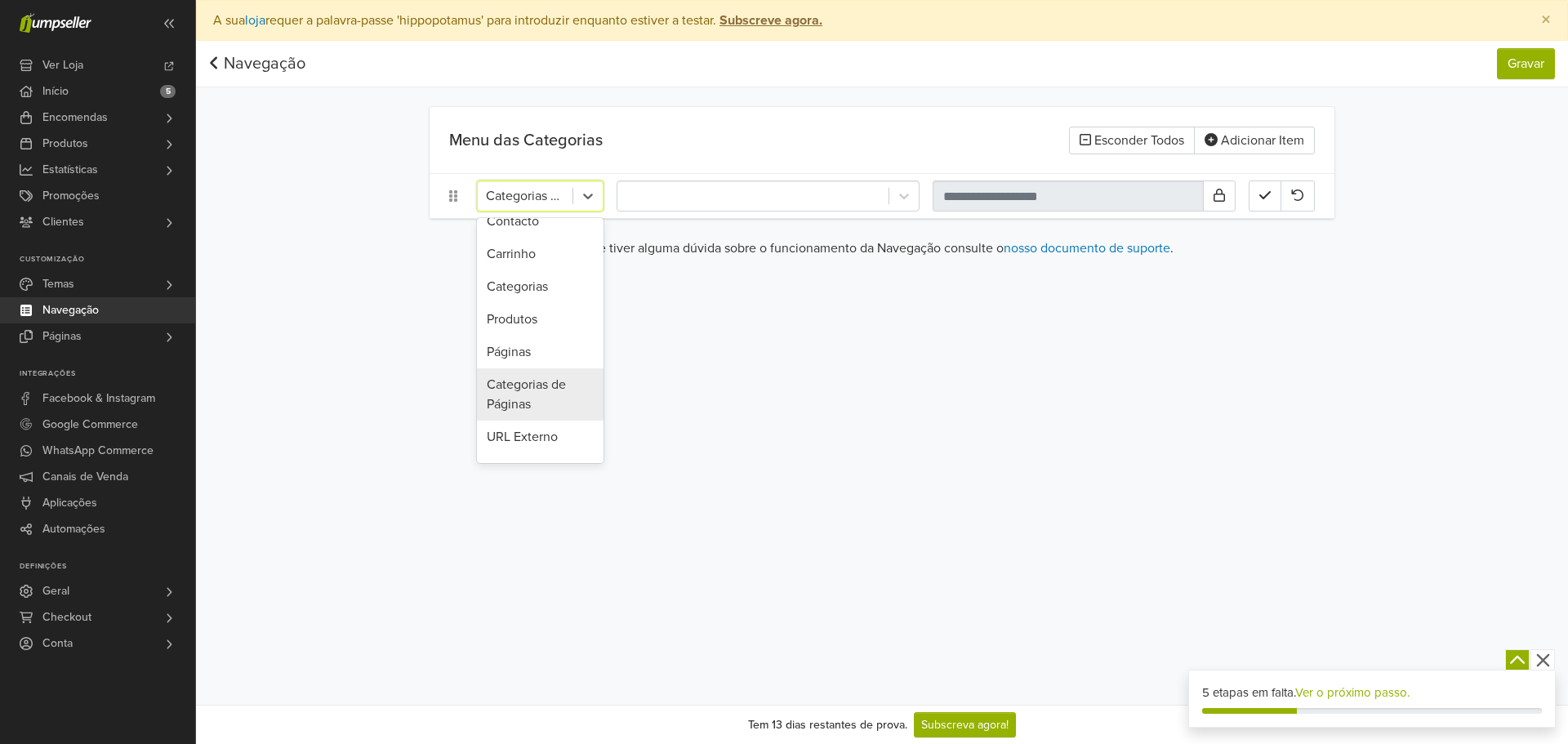
scroll to position [108, 0]
click at [536, 390] on div "URL Externo" at bounding box center [540, 379] width 127 height 33
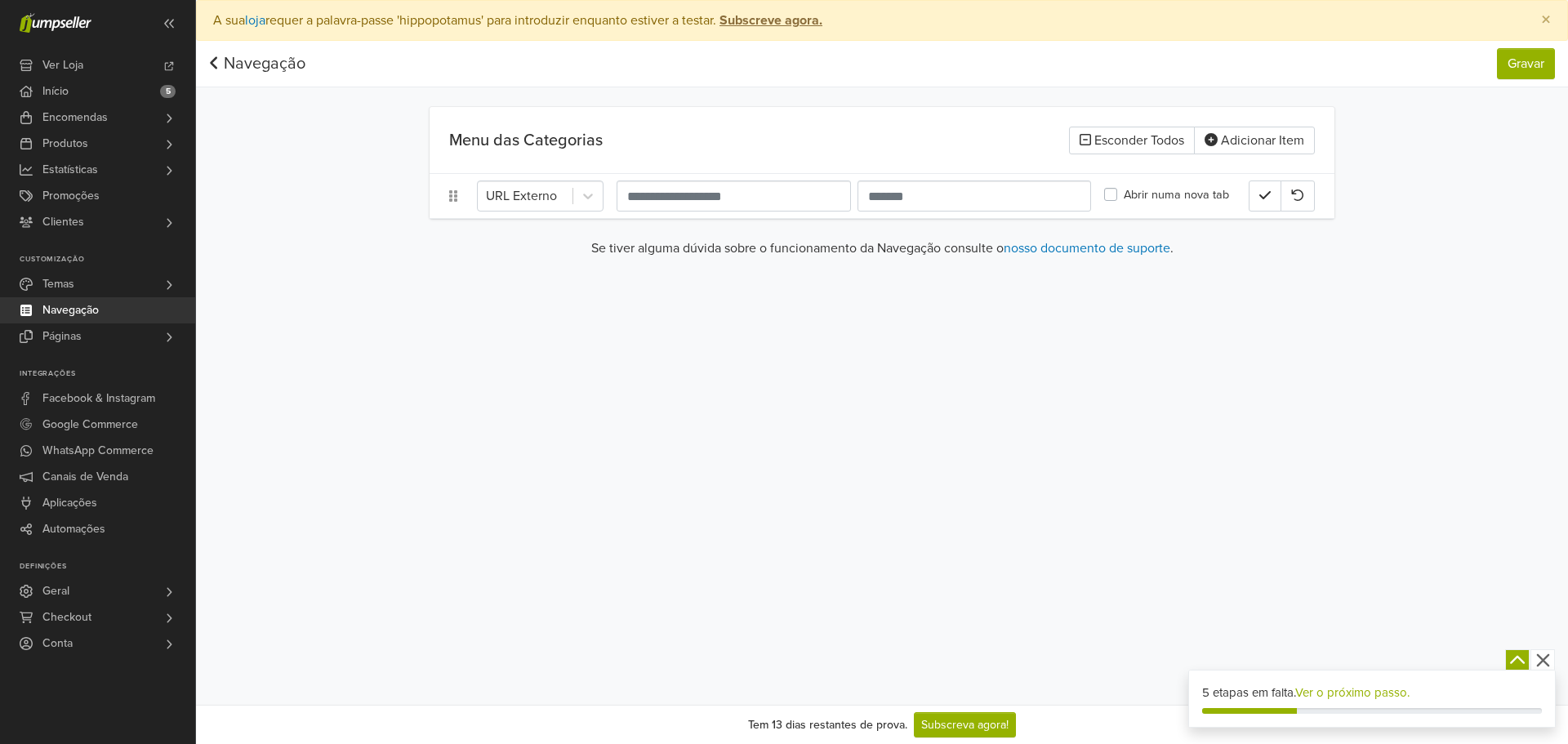
click at [677, 177] on div "URL Externo Abrir numa nova tab" at bounding box center [881, 196] width 905 height 44
click at [561, 188] on div at bounding box center [525, 196] width 78 height 23
click at [543, 413] on div "Páginas" at bounding box center [540, 401] width 127 height 33
click at [527, 195] on div at bounding box center [525, 196] width 78 height 23
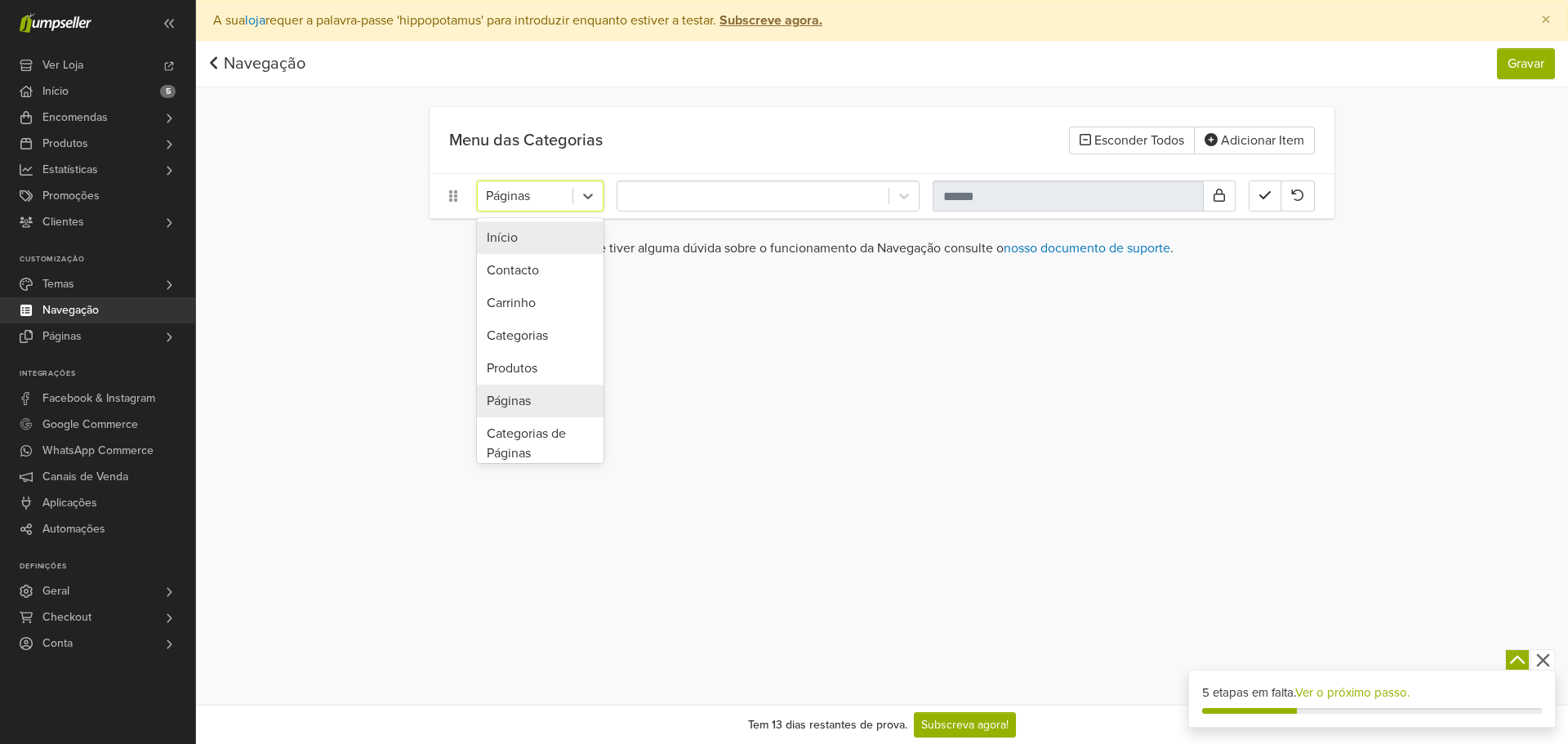
click at [518, 231] on div "Início" at bounding box center [540, 238] width 127 height 33
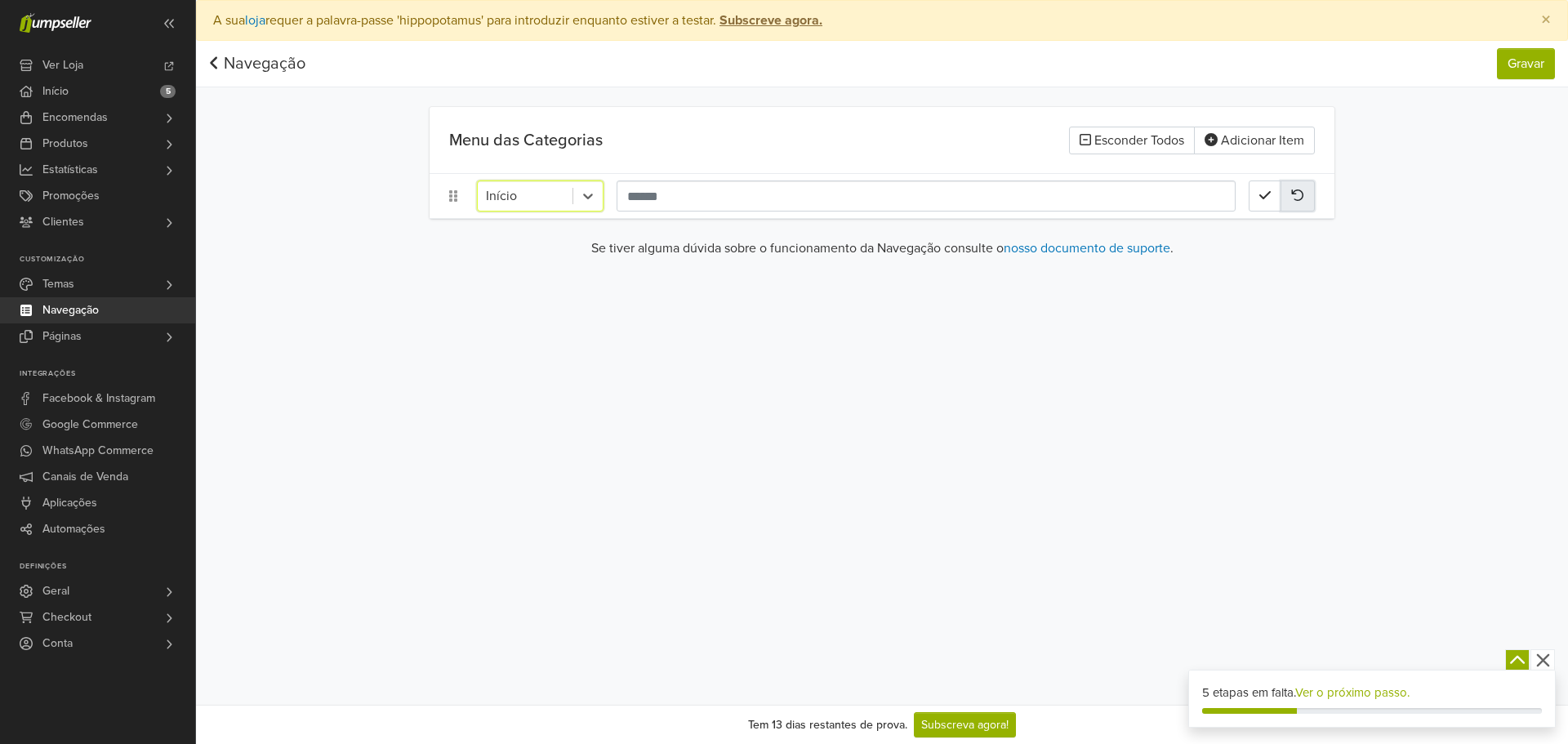
click at [1305, 188] on button "button" at bounding box center [1297, 196] width 34 height 31
click at [1294, 195] on icon "button" at bounding box center [1298, 195] width 11 height 13
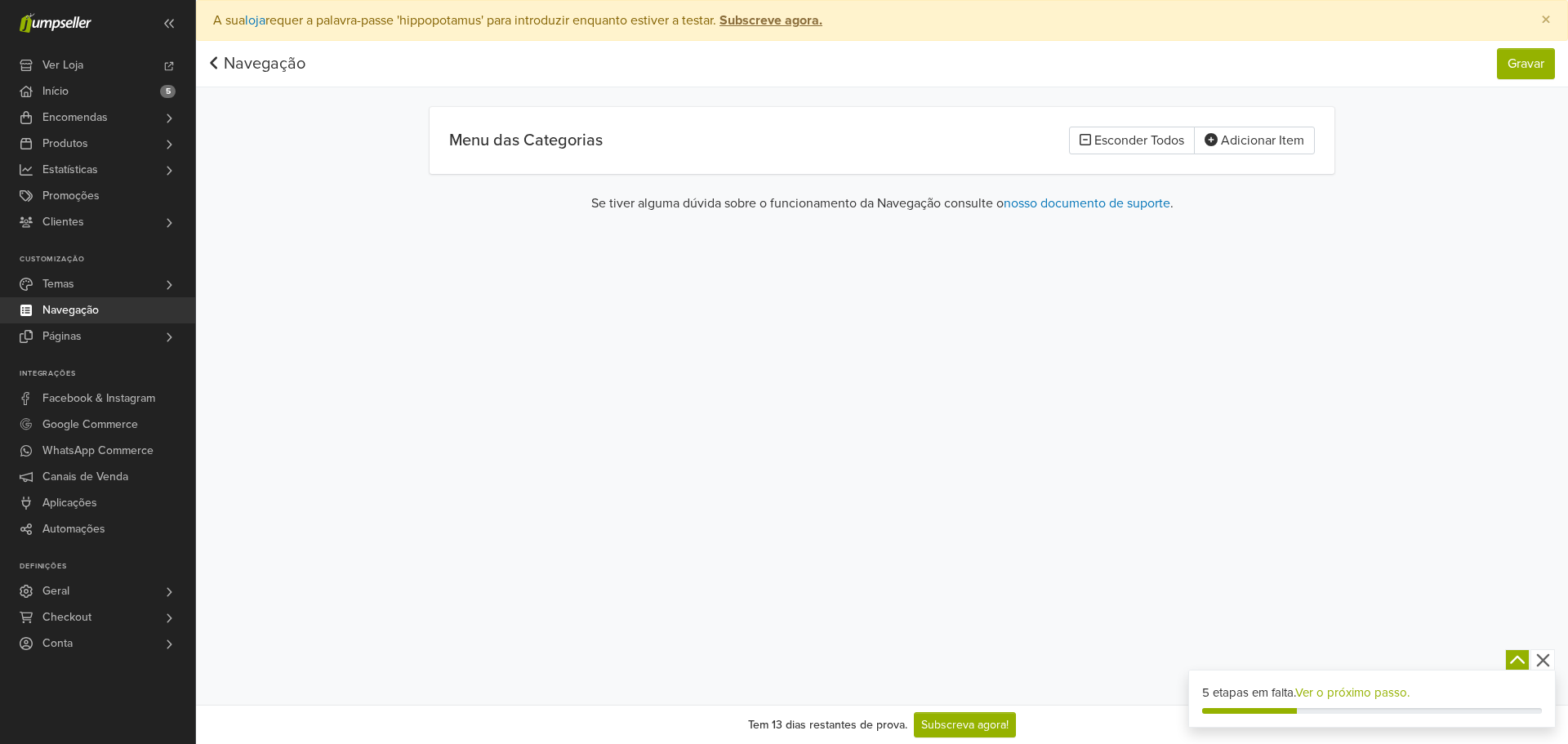
click at [267, 61] on link "Navegação" at bounding box center [258, 64] width 96 height 20
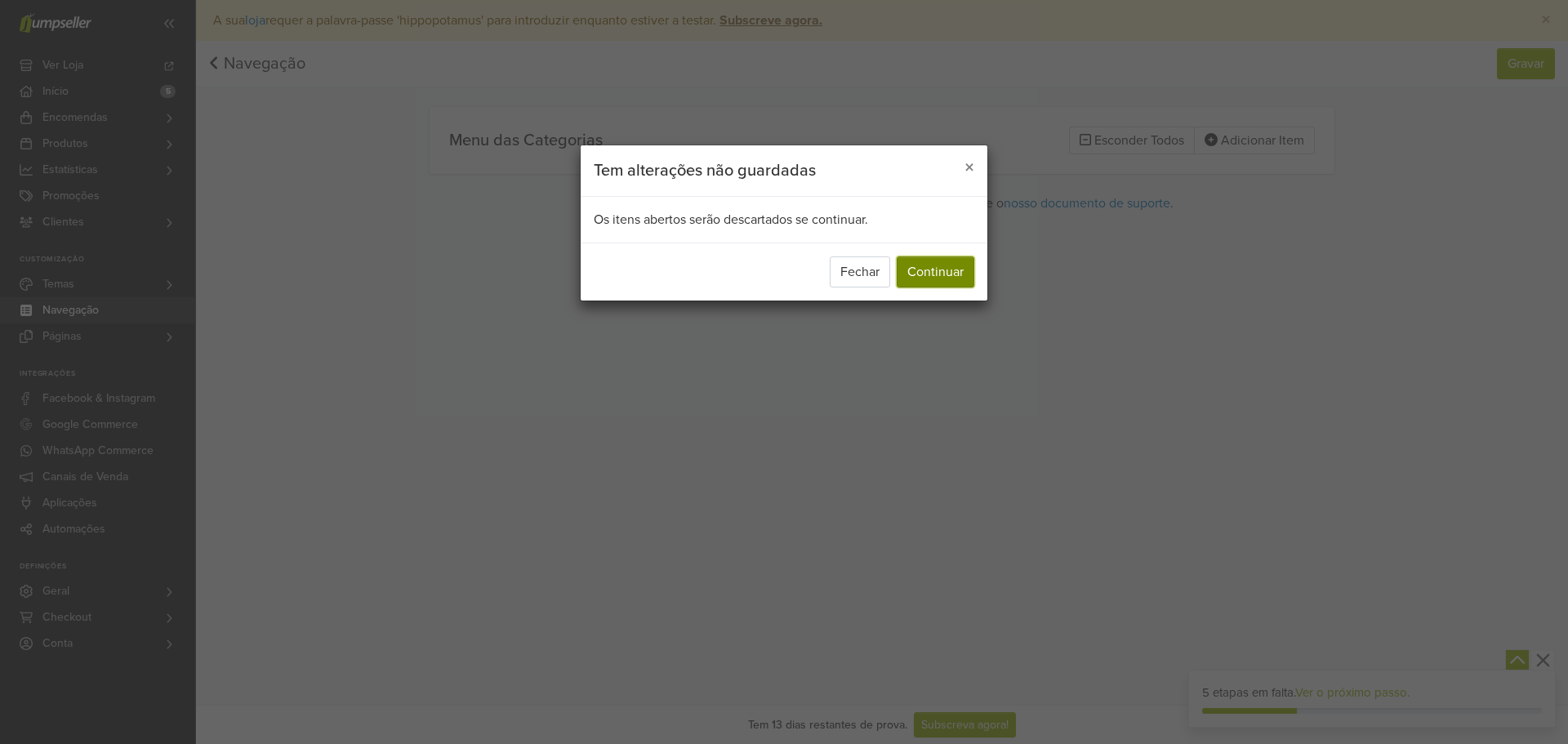
click at [925, 267] on button "Continuar" at bounding box center [935, 272] width 78 height 31
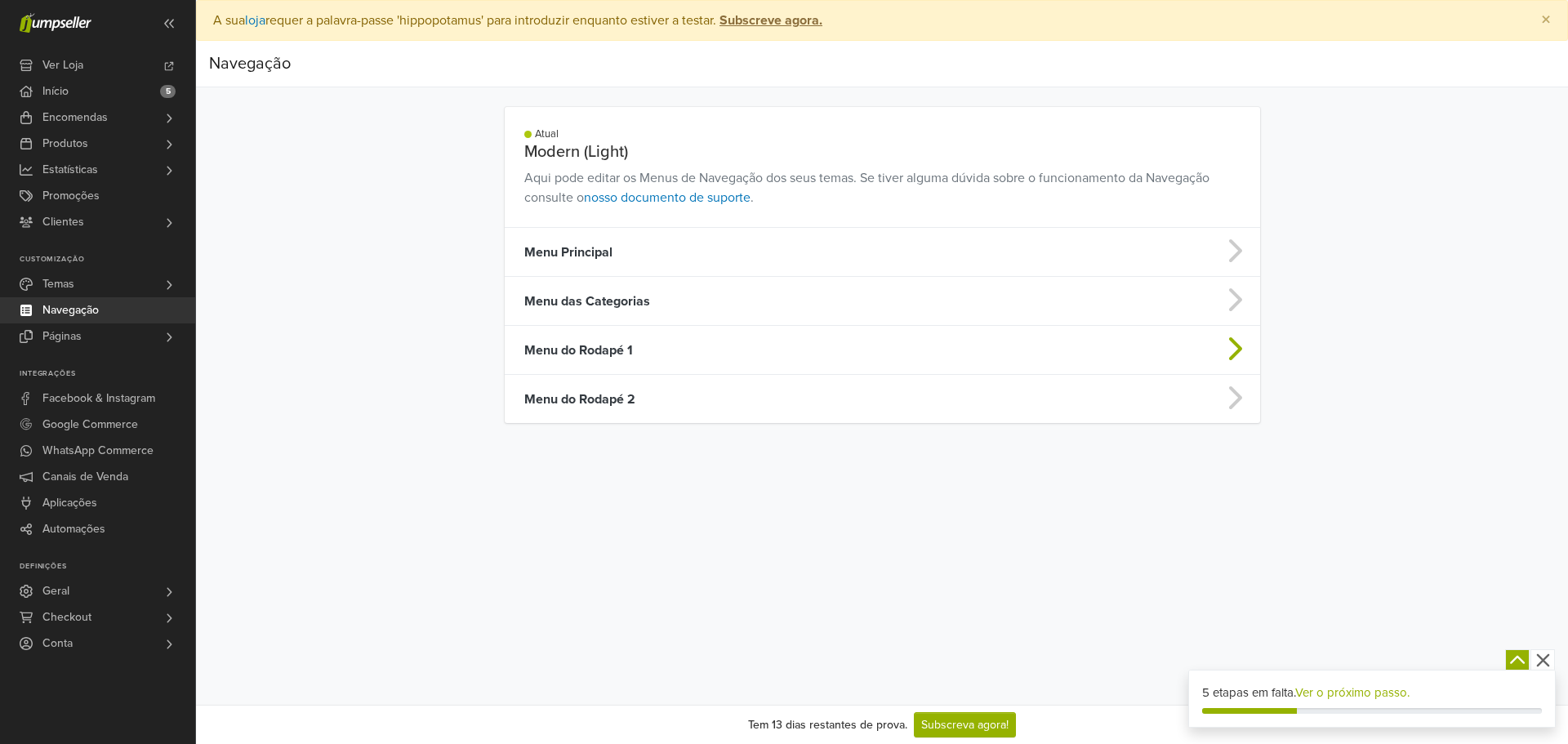
click at [666, 347] on td "Menu do Rodapé 1" at bounding box center [791, 351] width 573 height 49
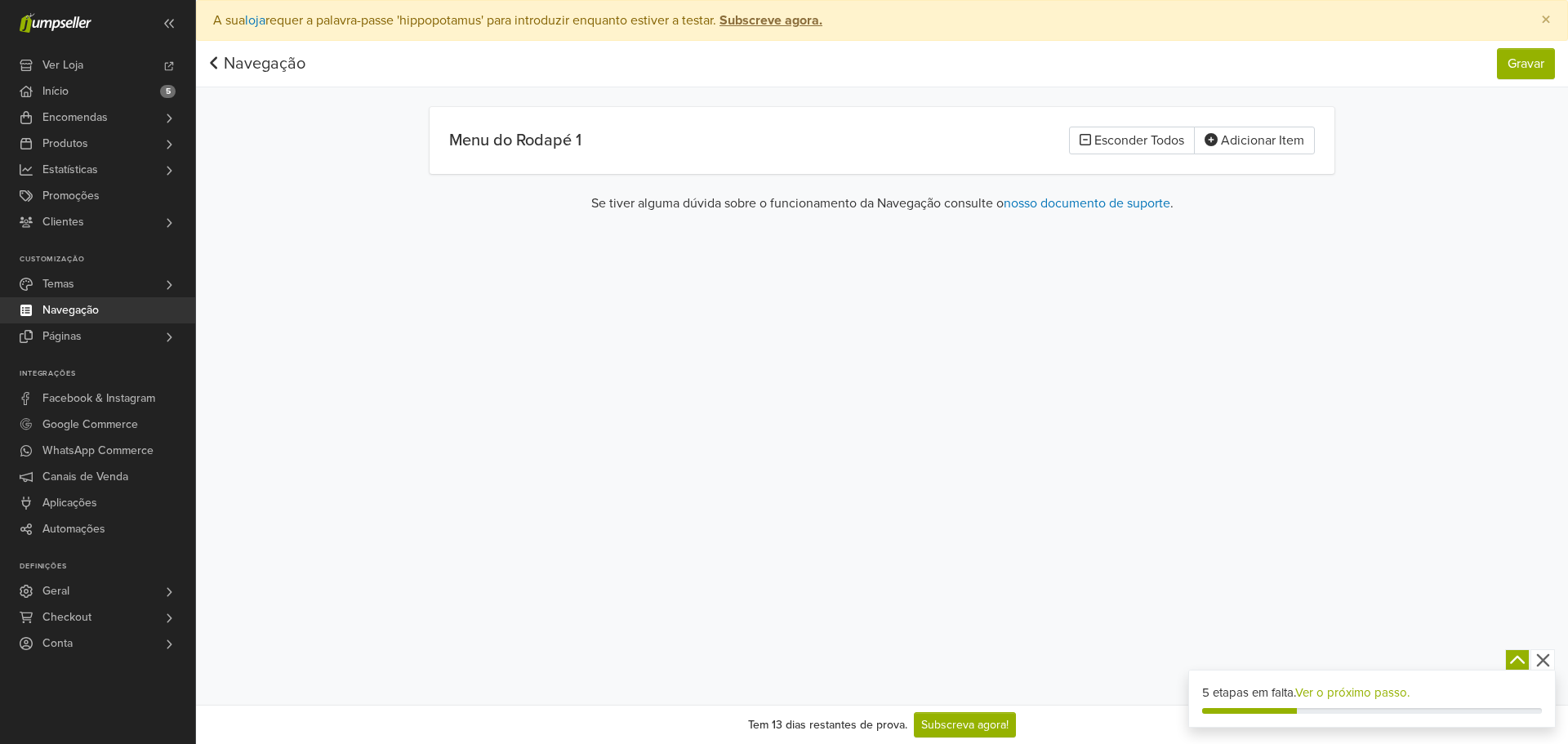
click at [553, 132] on h5 "Menu do Rodapé 1" at bounding box center [661, 141] width 426 height 20
click at [1225, 141] on button "Adicionar Item" at bounding box center [1254, 141] width 121 height 28
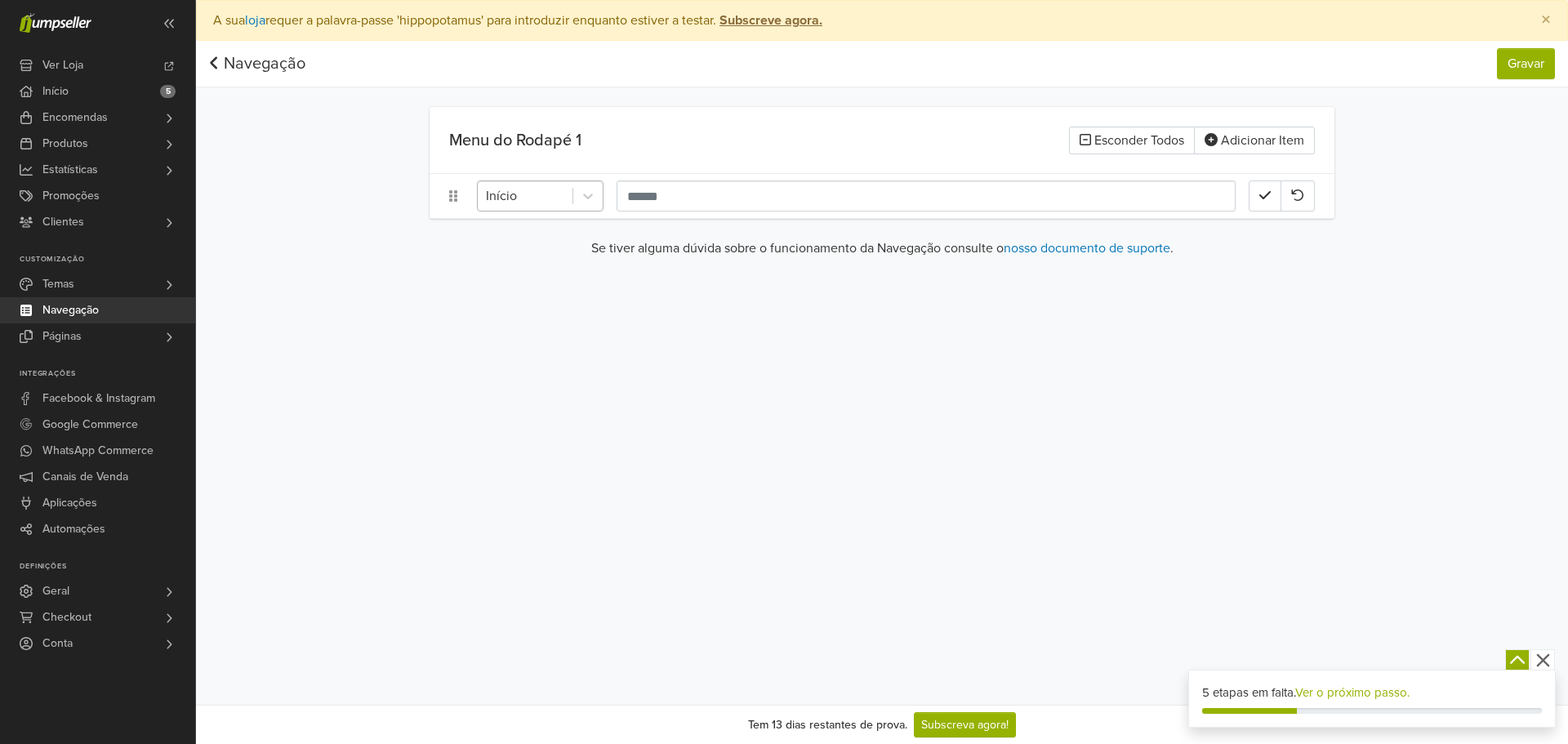
click at [537, 192] on div at bounding box center [525, 196] width 78 height 23
click at [535, 268] on div "Contacto" at bounding box center [540, 271] width 127 height 33
click at [557, 190] on div at bounding box center [525, 196] width 78 height 23
click at [557, 315] on div "Carrinho" at bounding box center [540, 303] width 127 height 33
click at [512, 211] on div "Carrinho" at bounding box center [540, 196] width 127 height 31
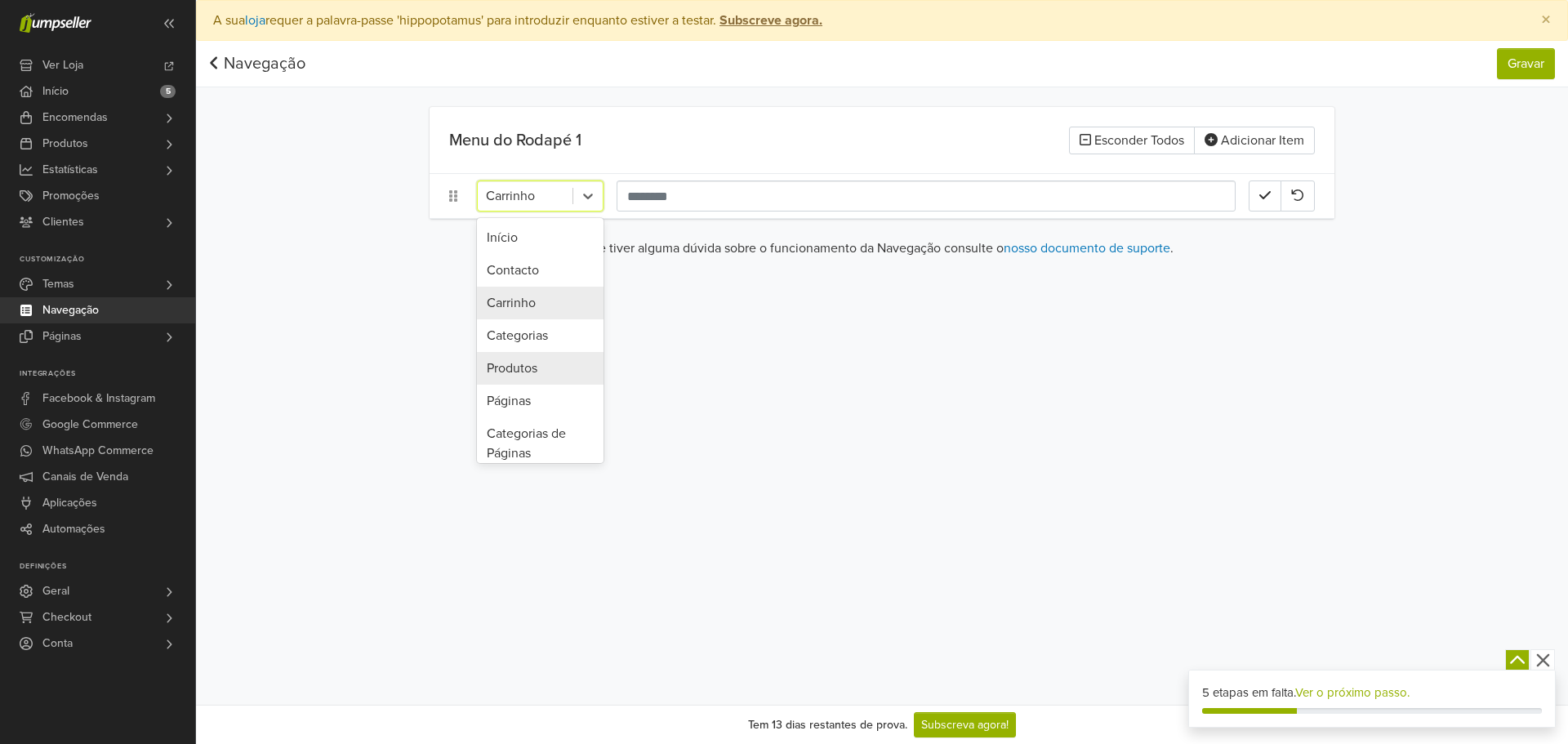
click at [535, 334] on div "Categorias" at bounding box center [540, 336] width 127 height 33
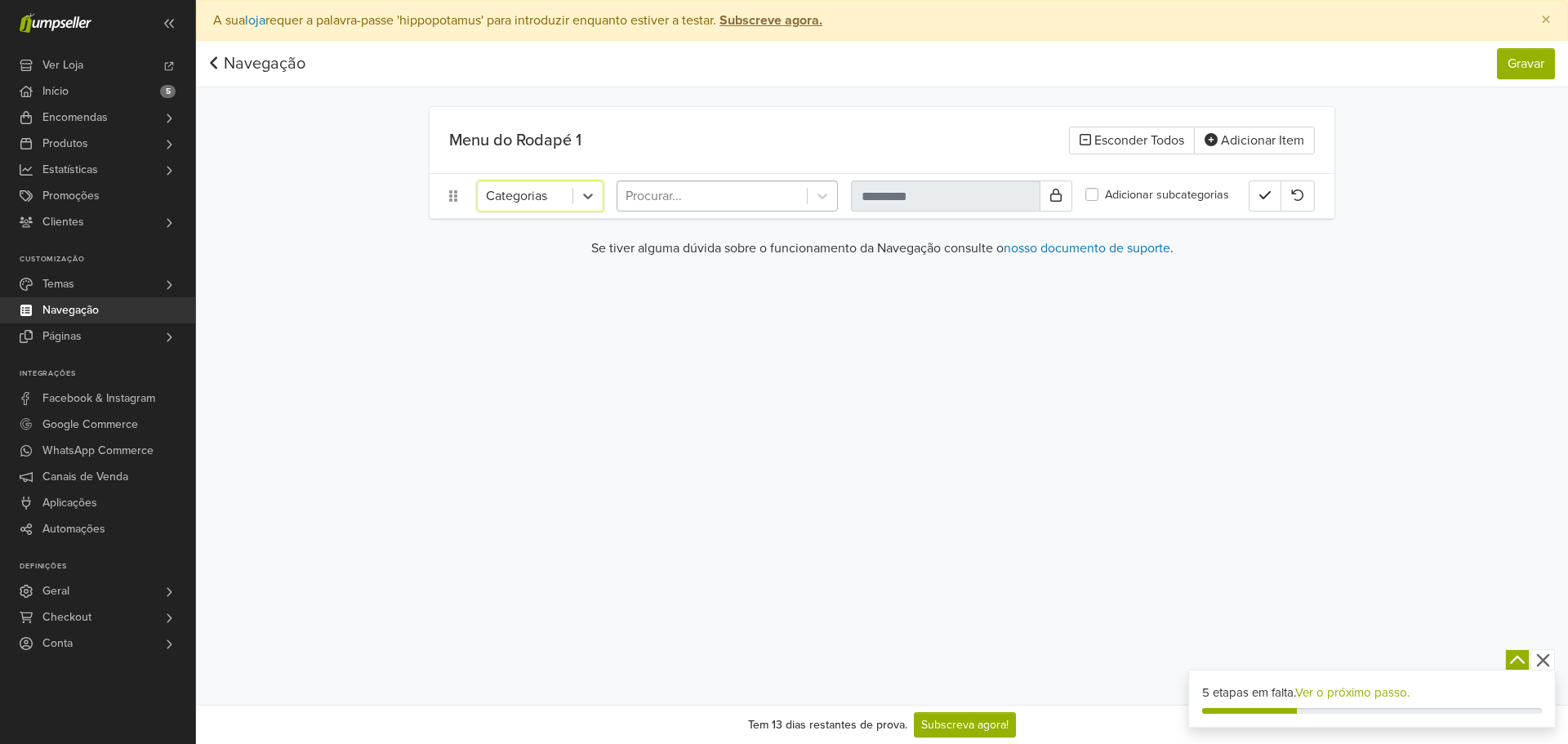
click at [768, 197] on div at bounding box center [712, 196] width 173 height 23
click at [595, 204] on icon at bounding box center [588, 196] width 16 height 16
click at [538, 389] on div "Páginas" at bounding box center [540, 401] width 127 height 33
click at [667, 190] on div at bounding box center [753, 196] width 255 height 23
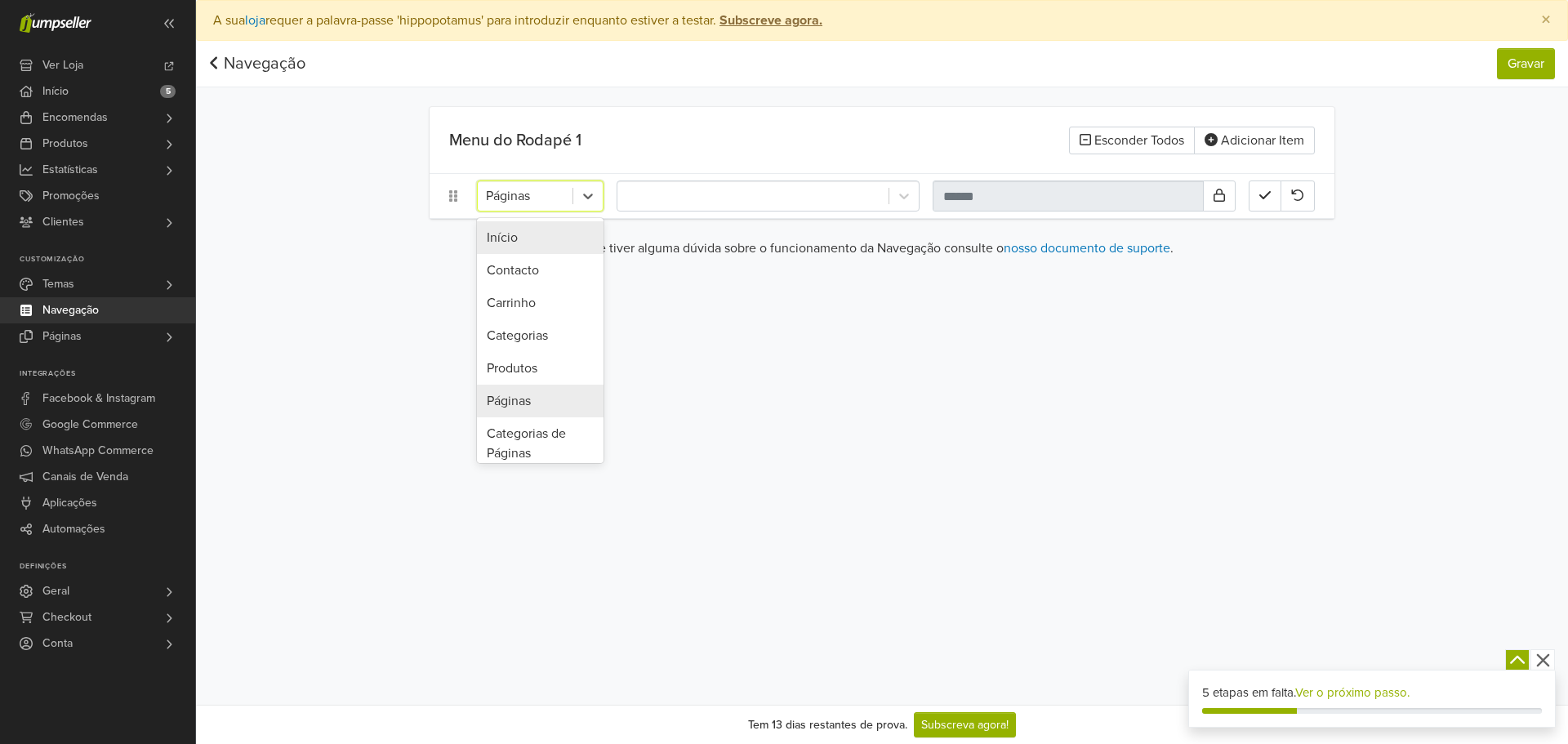
click at [560, 199] on div at bounding box center [525, 196] width 78 height 23
click at [528, 422] on div "Categorias de Páginas" at bounding box center [540, 443] width 127 height 52
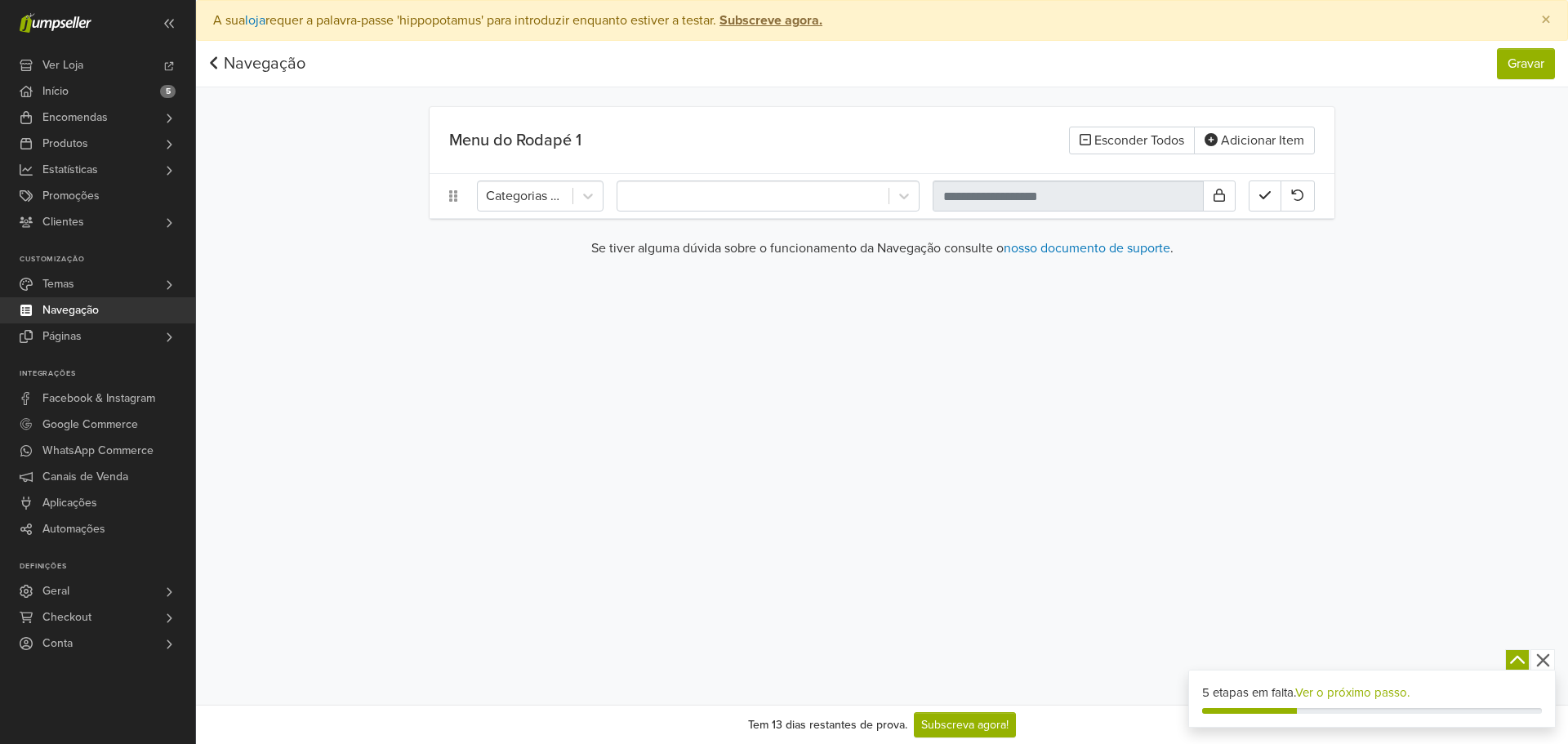
click at [727, 222] on main "Menu do Rodapé 1 Esconder Todos Adicionar Item Categorias de Páginas Se tiver a…" at bounding box center [881, 189] width 931 height 164
click at [725, 207] on div at bounding box center [753, 196] width 255 height 23
click at [562, 200] on div at bounding box center [525, 196] width 78 height 23
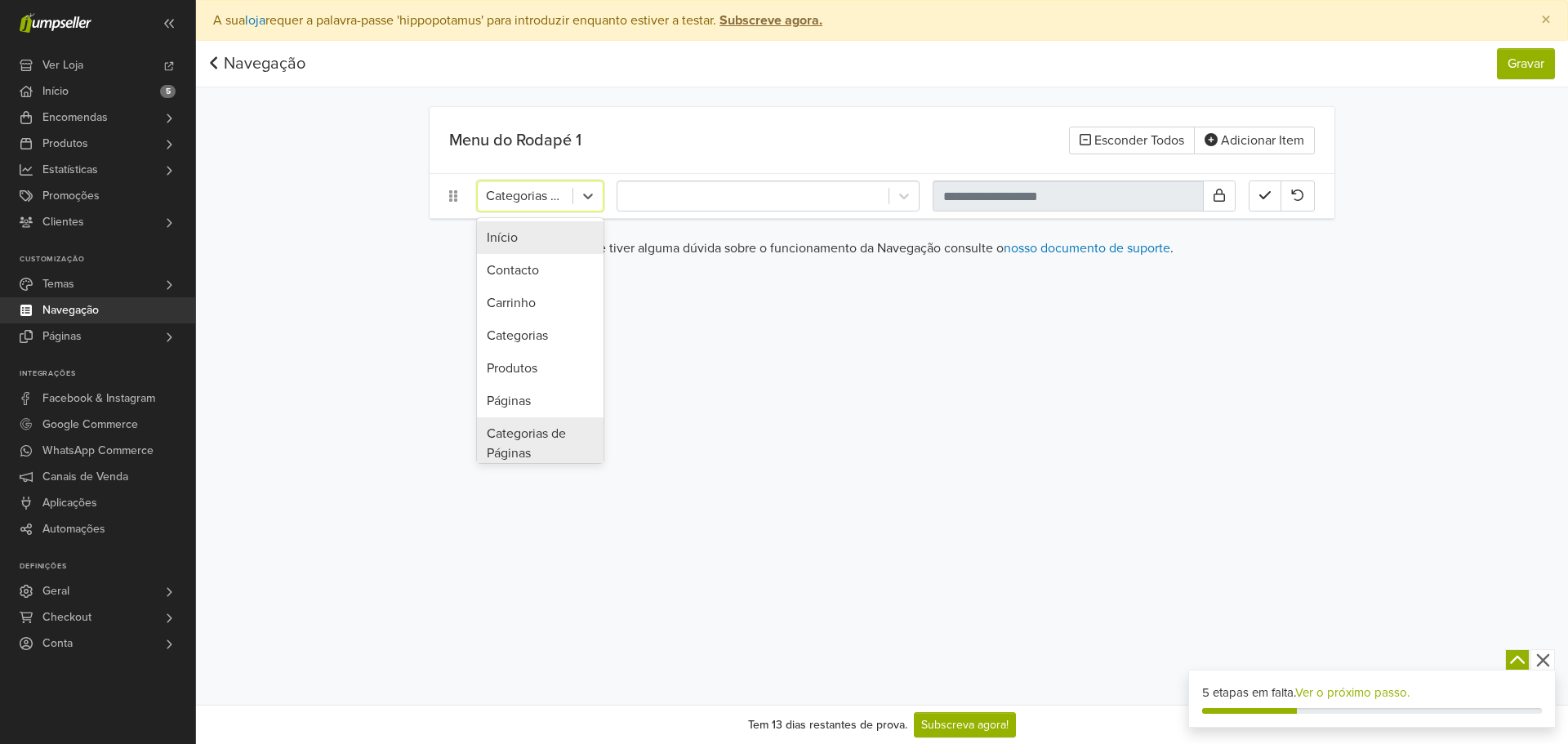
scroll to position [108, 0]
click at [544, 431] on div "Sem URL" at bounding box center [540, 443] width 127 height 33
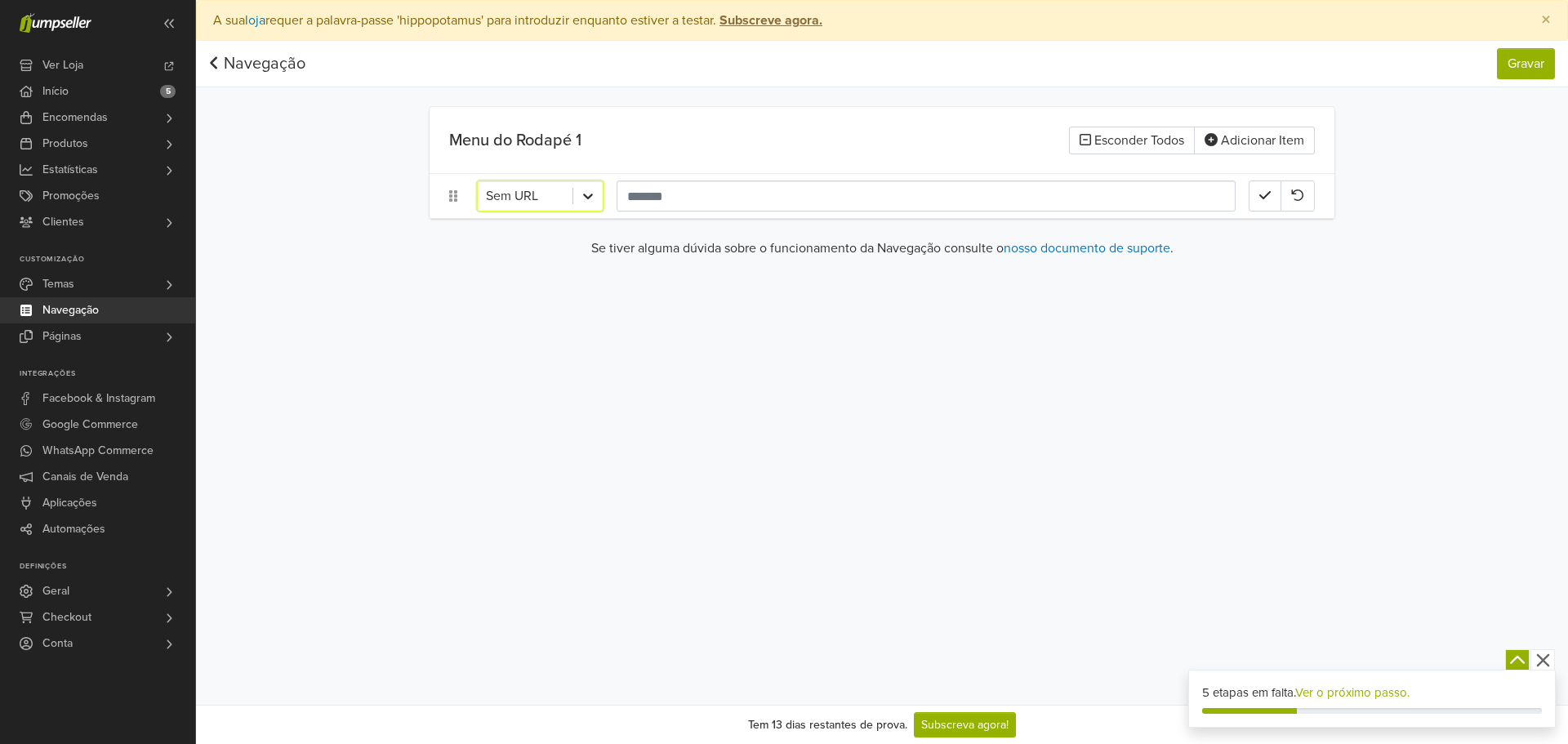
click at [583, 190] on icon at bounding box center [588, 196] width 16 height 16
click at [571, 406] on div "Páginas" at bounding box center [540, 401] width 127 height 33
click at [513, 174] on div "option Páginas, selected. Páginas" at bounding box center [881, 196] width 905 height 44
click at [513, 198] on div at bounding box center [525, 196] width 78 height 23
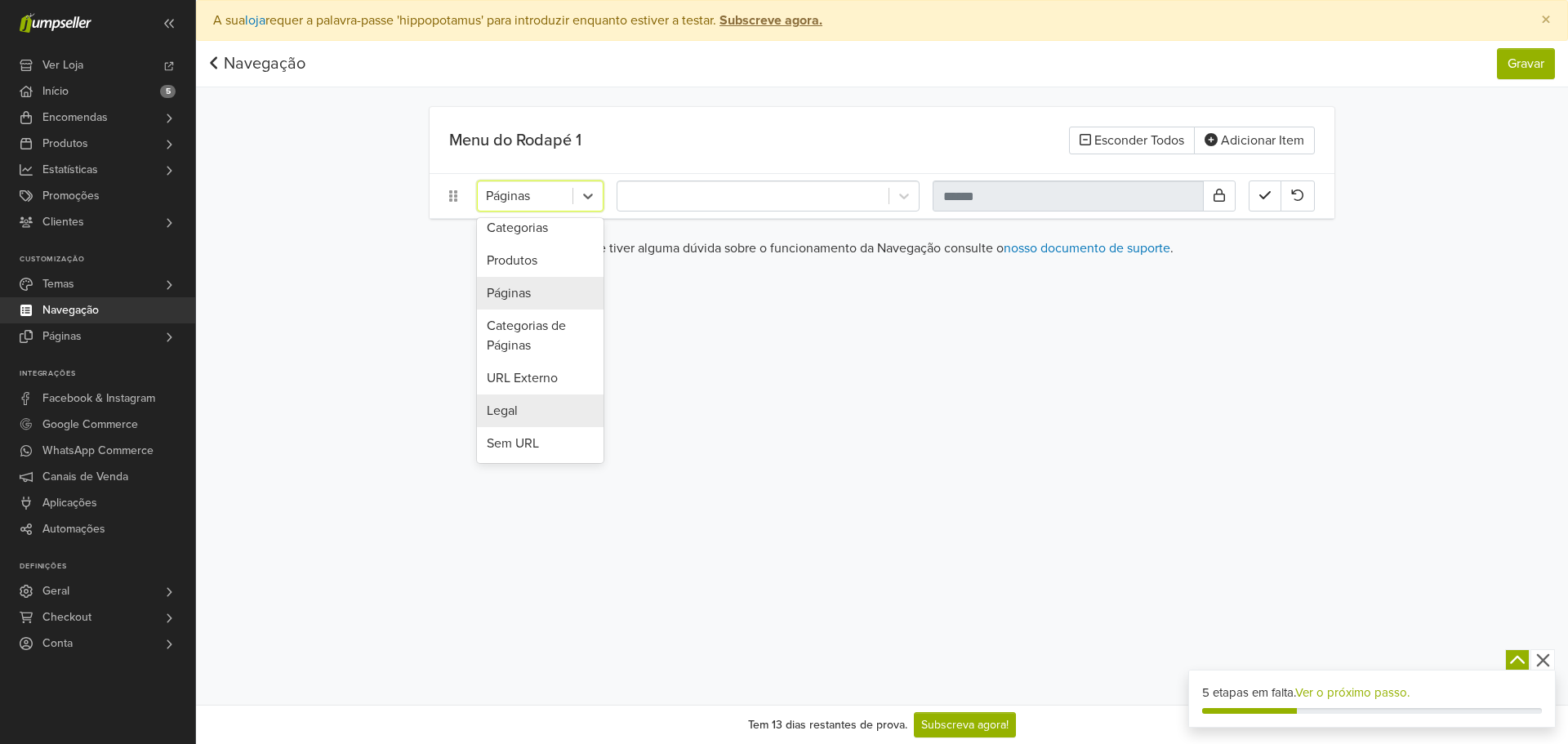
click at [527, 401] on div "Legal" at bounding box center [540, 410] width 127 height 33
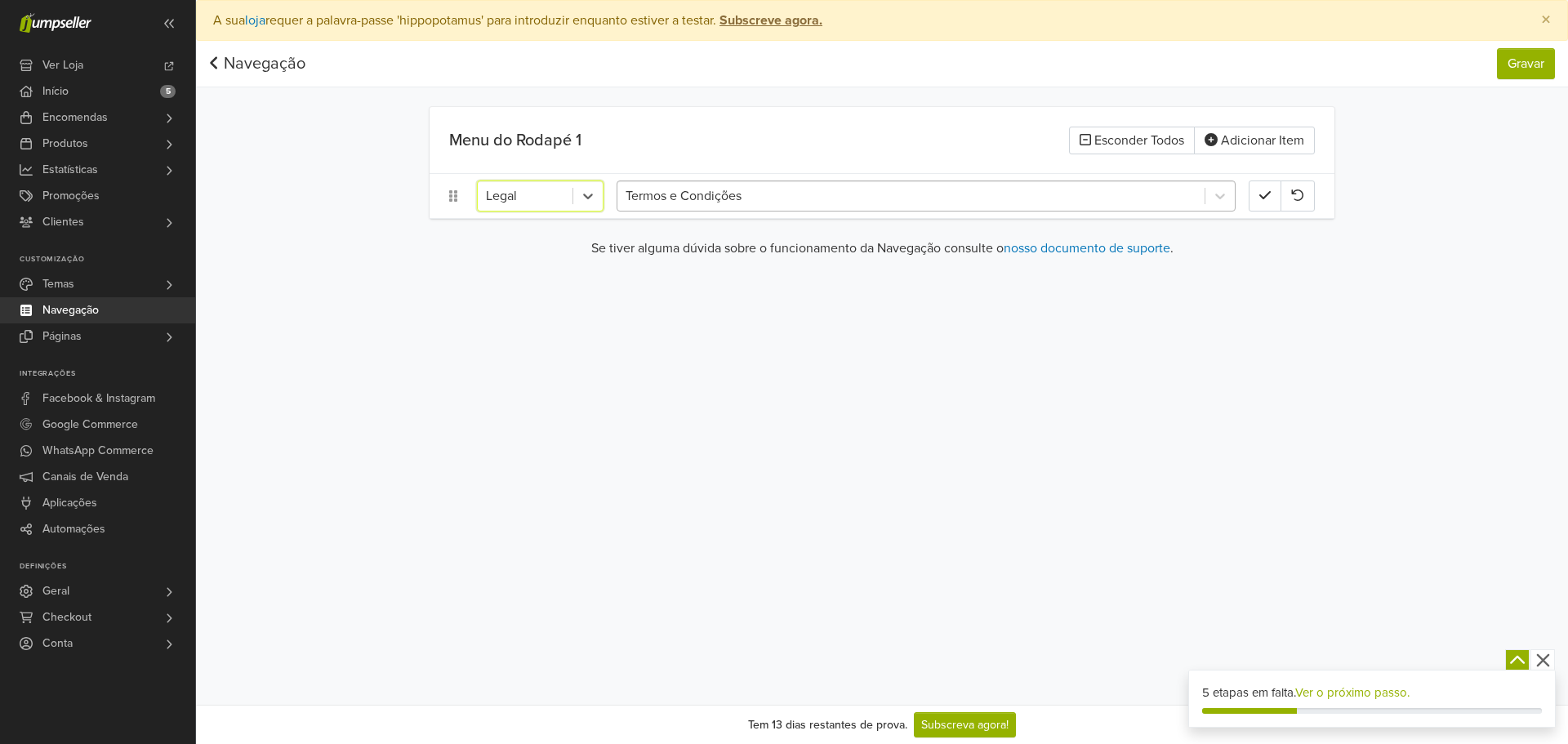
click at [692, 204] on div at bounding box center [911, 196] width 571 height 23
click at [599, 198] on div at bounding box center [588, 196] width 29 height 29
click at [540, 379] on div "URL Externo" at bounding box center [540, 379] width 127 height 33
click at [647, 189] on input "url" at bounding box center [733, 196] width 235 height 31
click at [553, 190] on div at bounding box center [525, 196] width 78 height 23
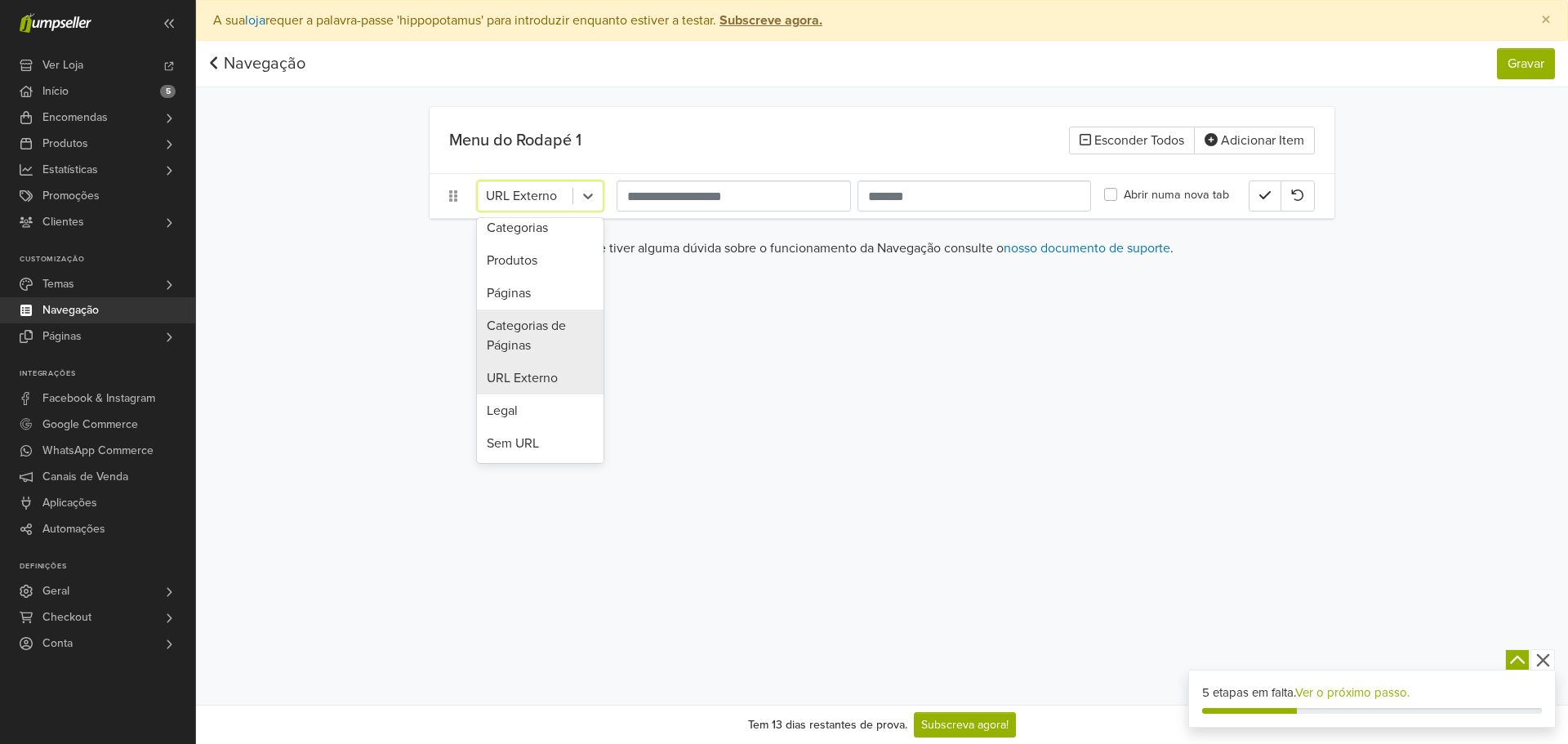
click at [539, 328] on div "Categorias de Páginas" at bounding box center [540, 336] width 127 height 52
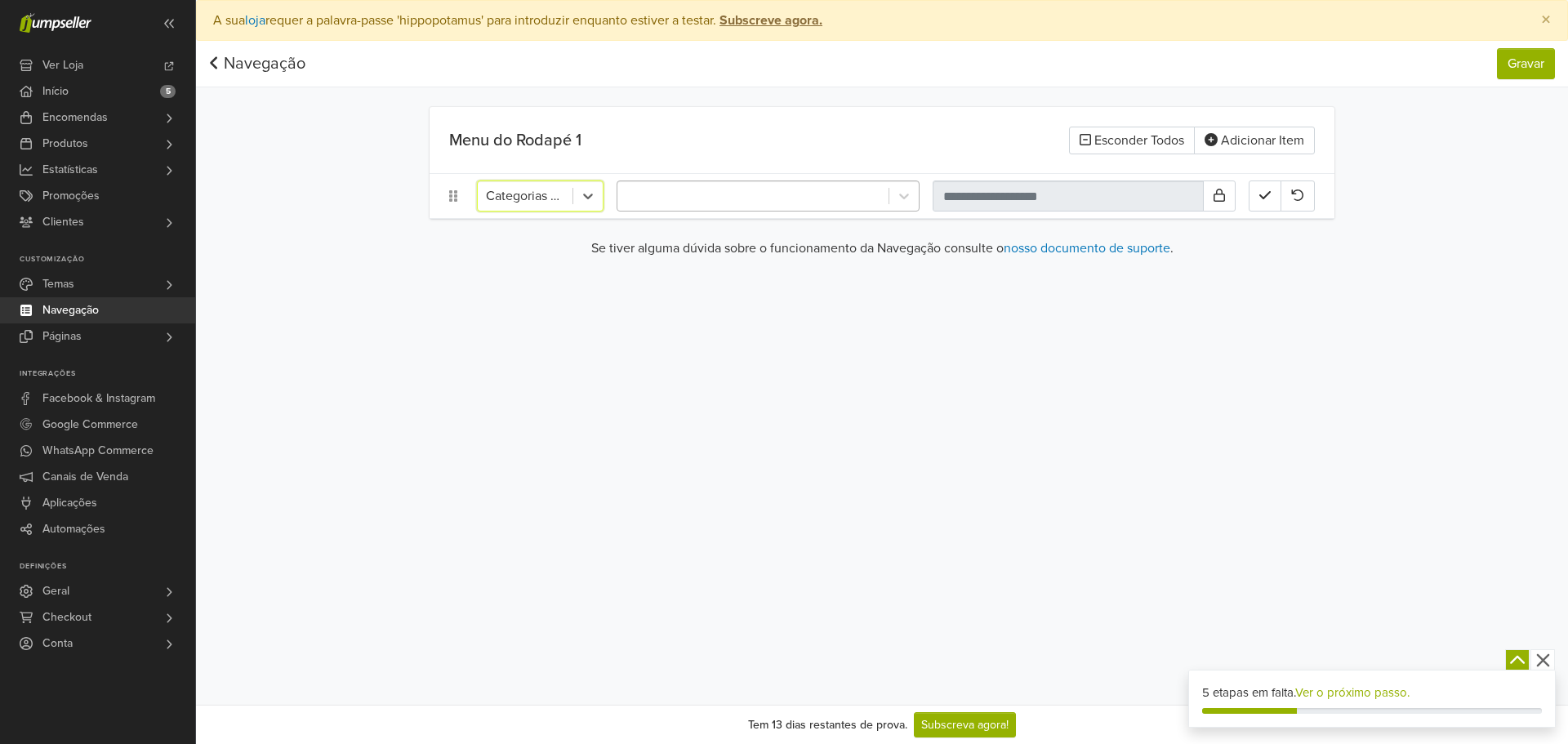
click at [720, 211] on div "option Categorias de Páginas, selected. Categorias de Páginas" at bounding box center [881, 196] width 905 height 44
click at [724, 199] on div at bounding box center [753, 196] width 255 height 23
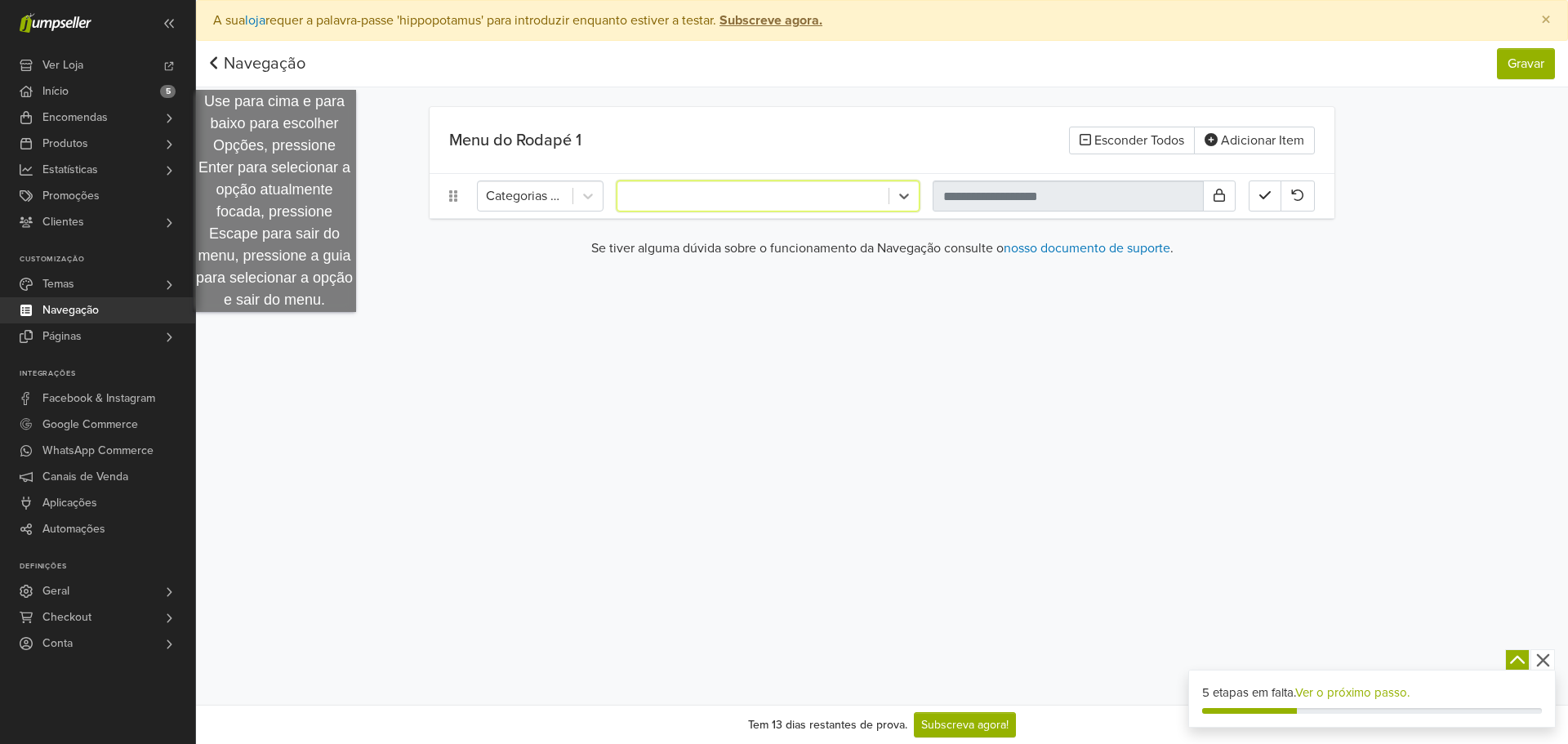
click at [274, 73] on link "Navegação" at bounding box center [258, 64] width 96 height 20
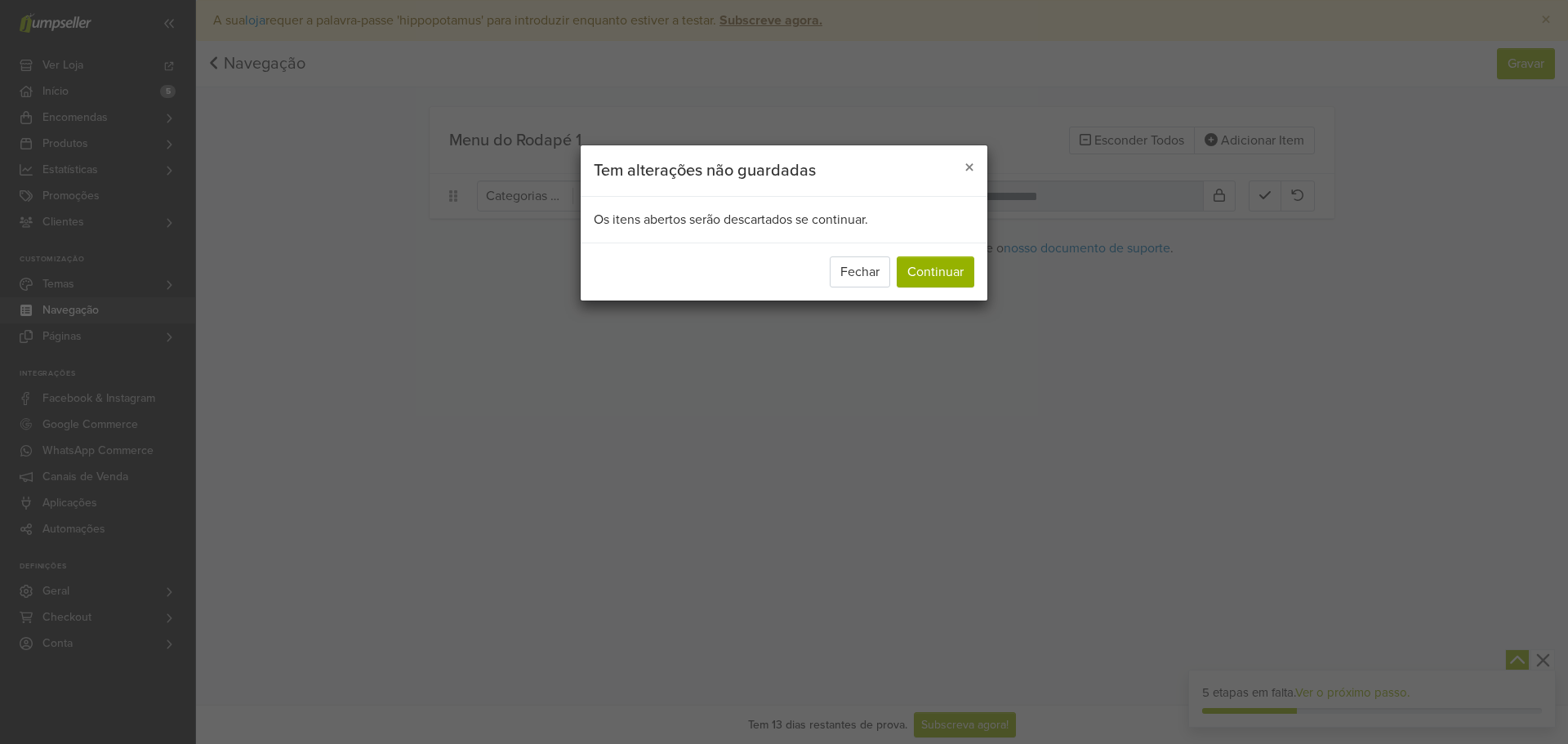
click at [945, 289] on div "Fechar Continuar" at bounding box center [783, 271] width 406 height 58
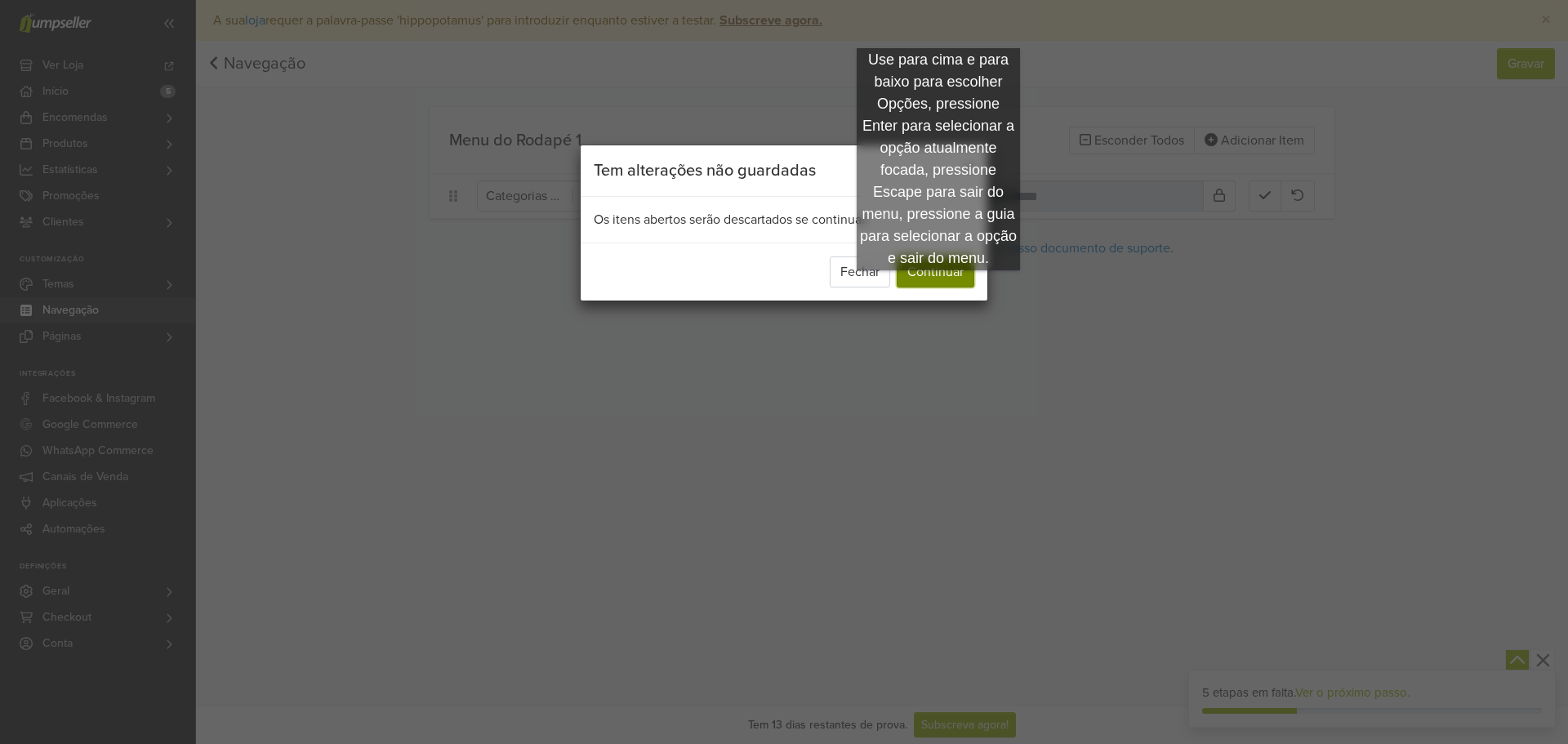
click at [943, 276] on button "Continuar" at bounding box center [935, 272] width 78 height 31
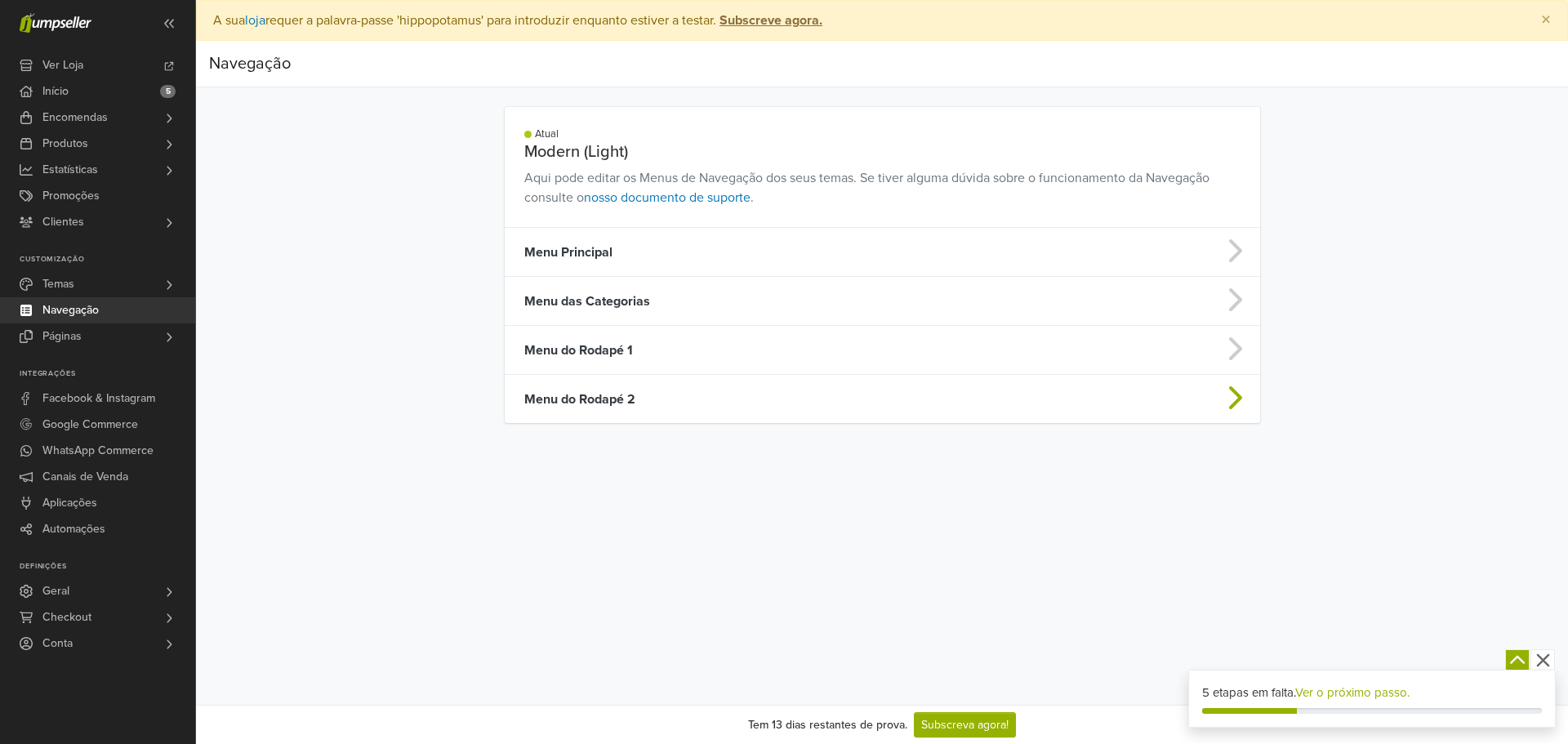
click at [596, 390] on td "Menu do Rodapé 2" at bounding box center [791, 400] width 573 height 49
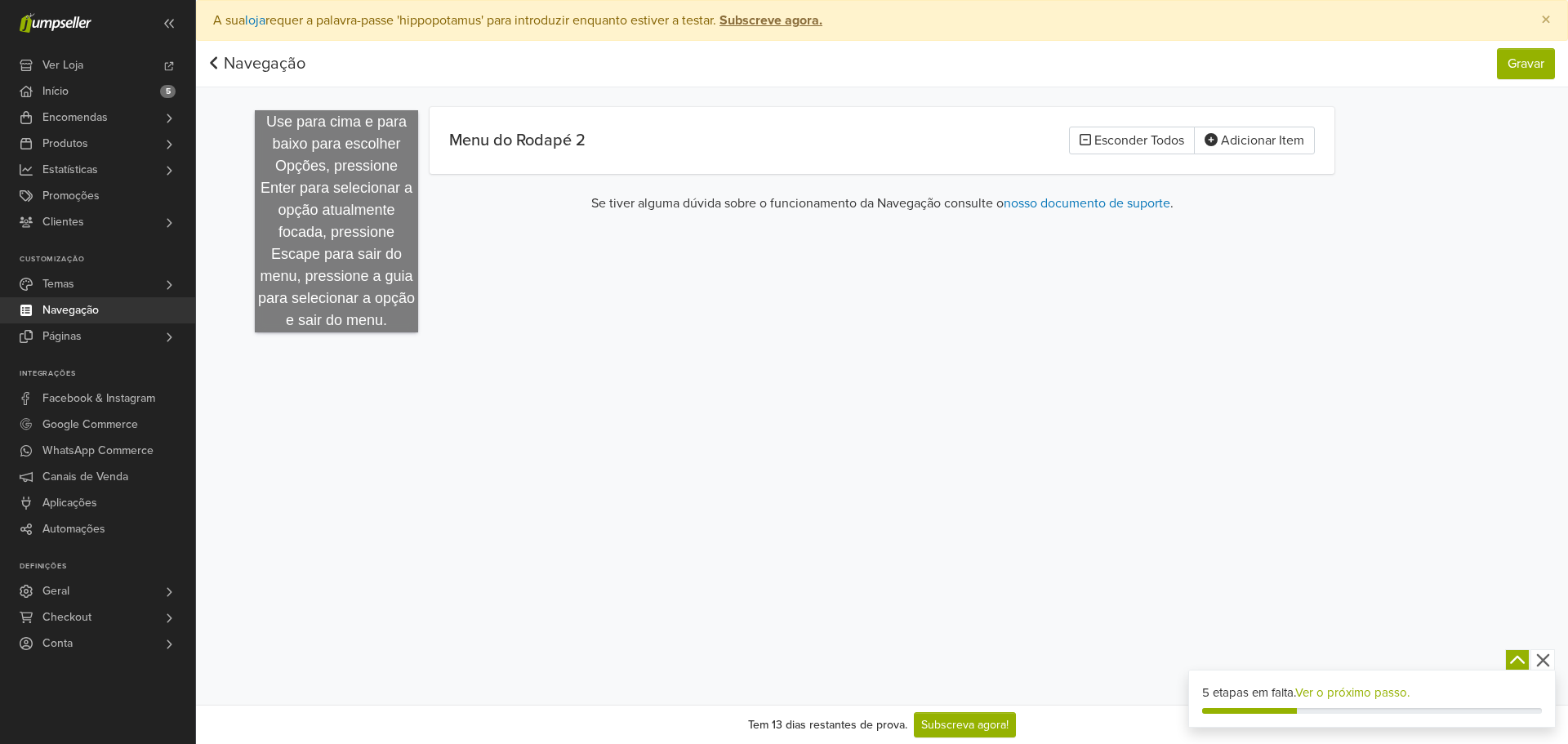
click at [276, 65] on link "Navegação" at bounding box center [258, 64] width 96 height 20
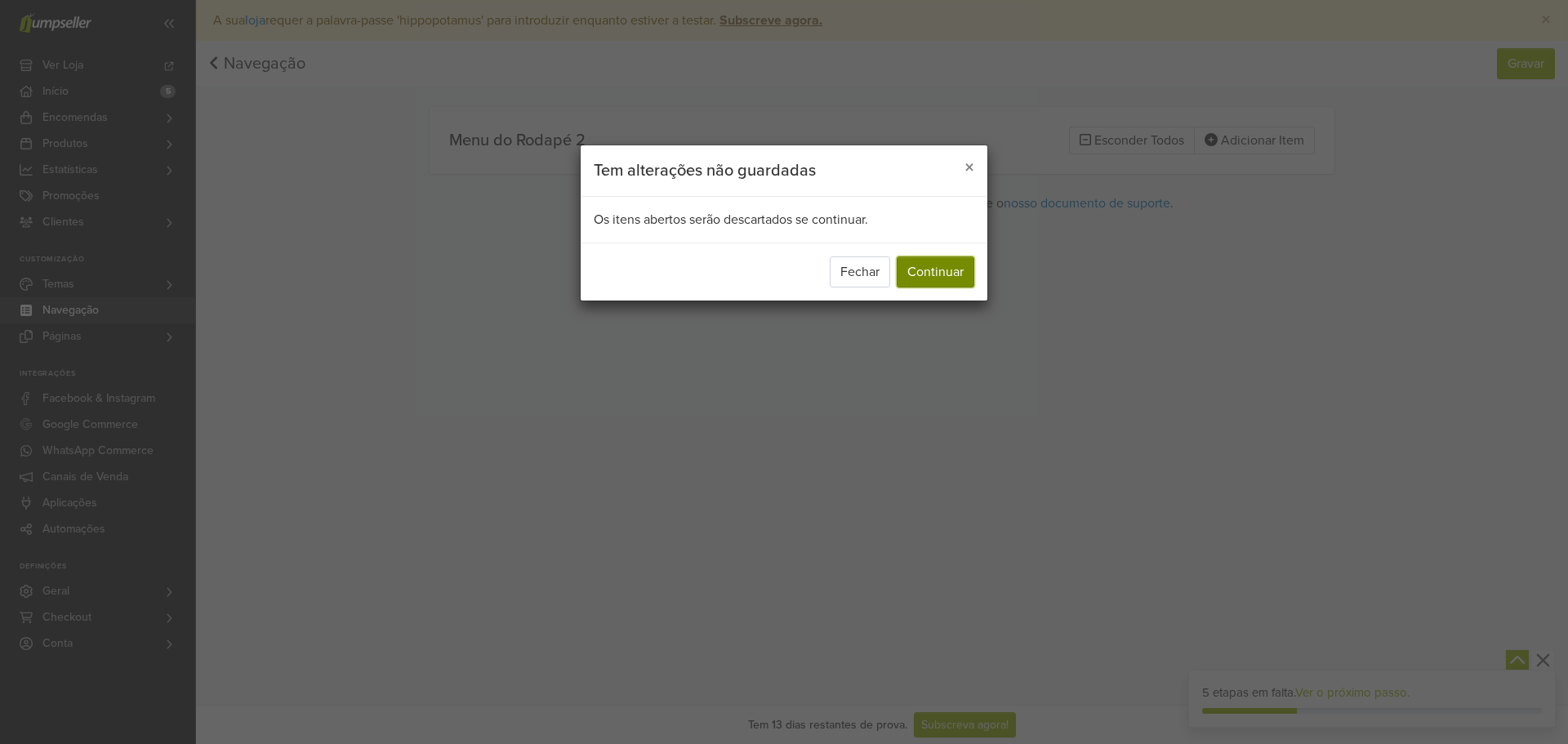
click at [930, 267] on button "Continuar" at bounding box center [935, 272] width 78 height 31
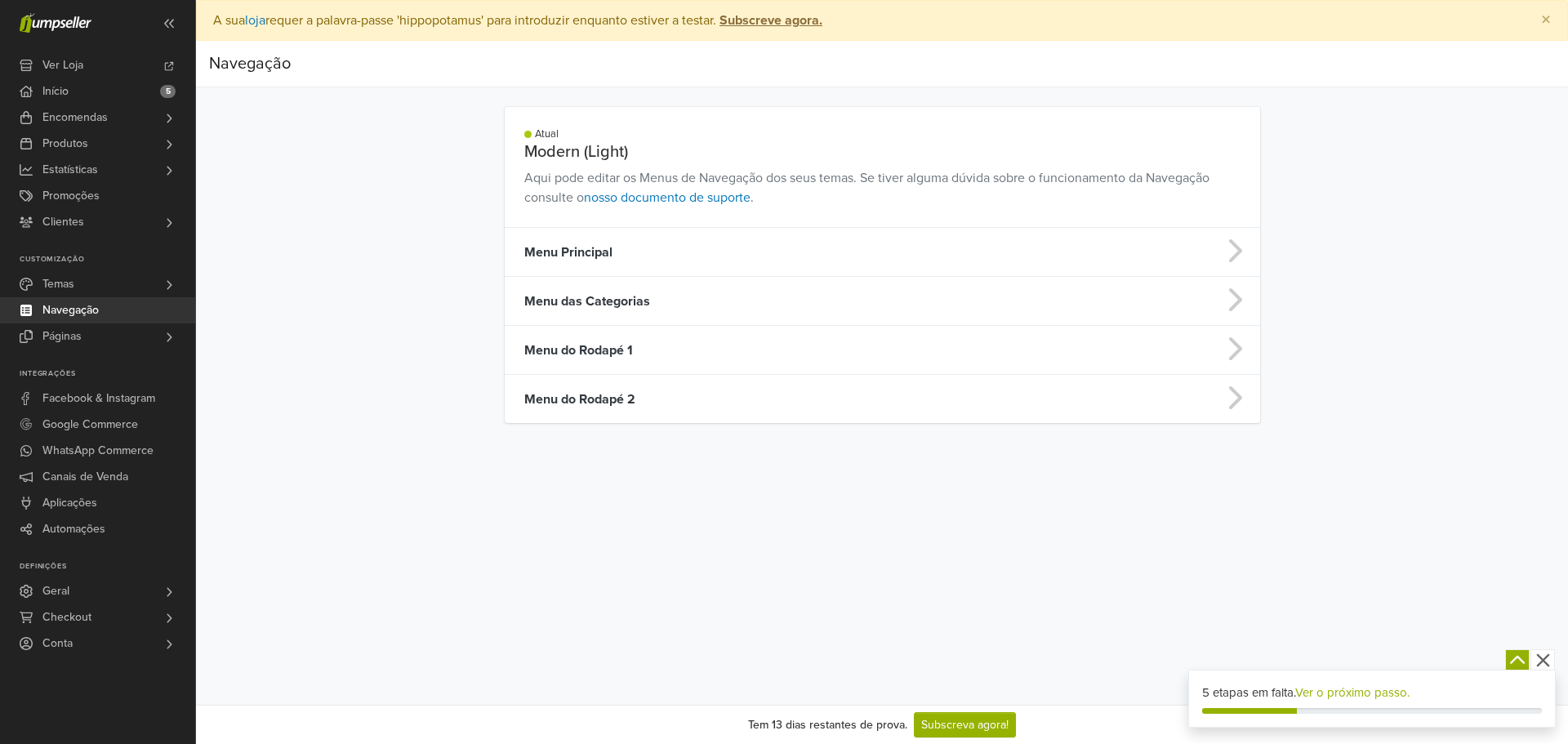
click at [585, 233] on td "Menu Principal" at bounding box center [791, 253] width 573 height 49
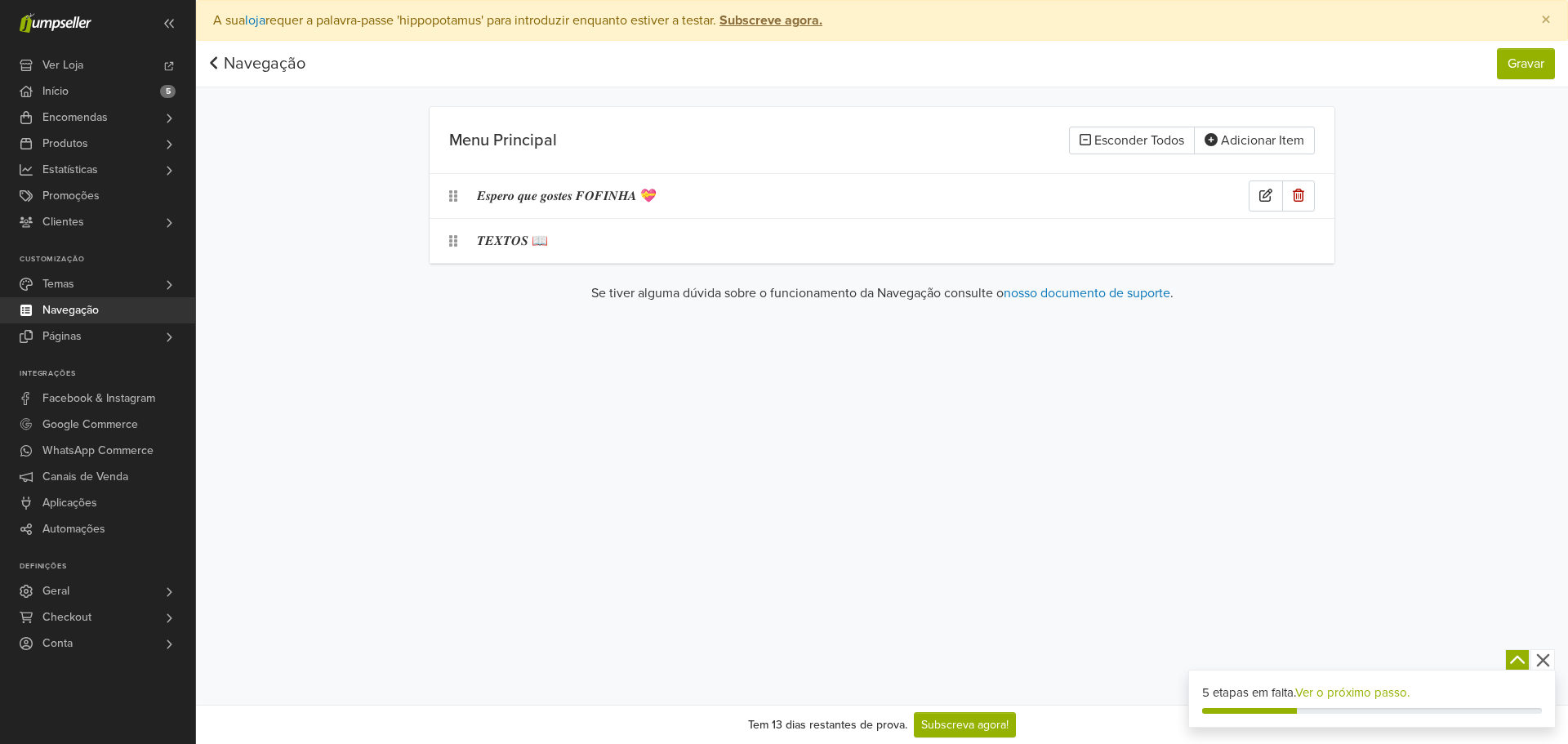
click at [492, 182] on div "𝑬𝒔𝒑𝒆𝒓𝒐 𝒒𝒖𝒆 𝒈𝒐𝒔𝒕𝒆𝒔 𝑭𝑶𝑭𝑰𝑵𝑯𝑨 💝" at bounding box center [862, 196] width 772 height 31
click at [504, 240] on div "𝑻𝑬𝑿𝑻𝑶𝑺 📖" at bounding box center [862, 241] width 772 height 31
click at [562, 240] on div at bounding box center [525, 241] width 78 height 23
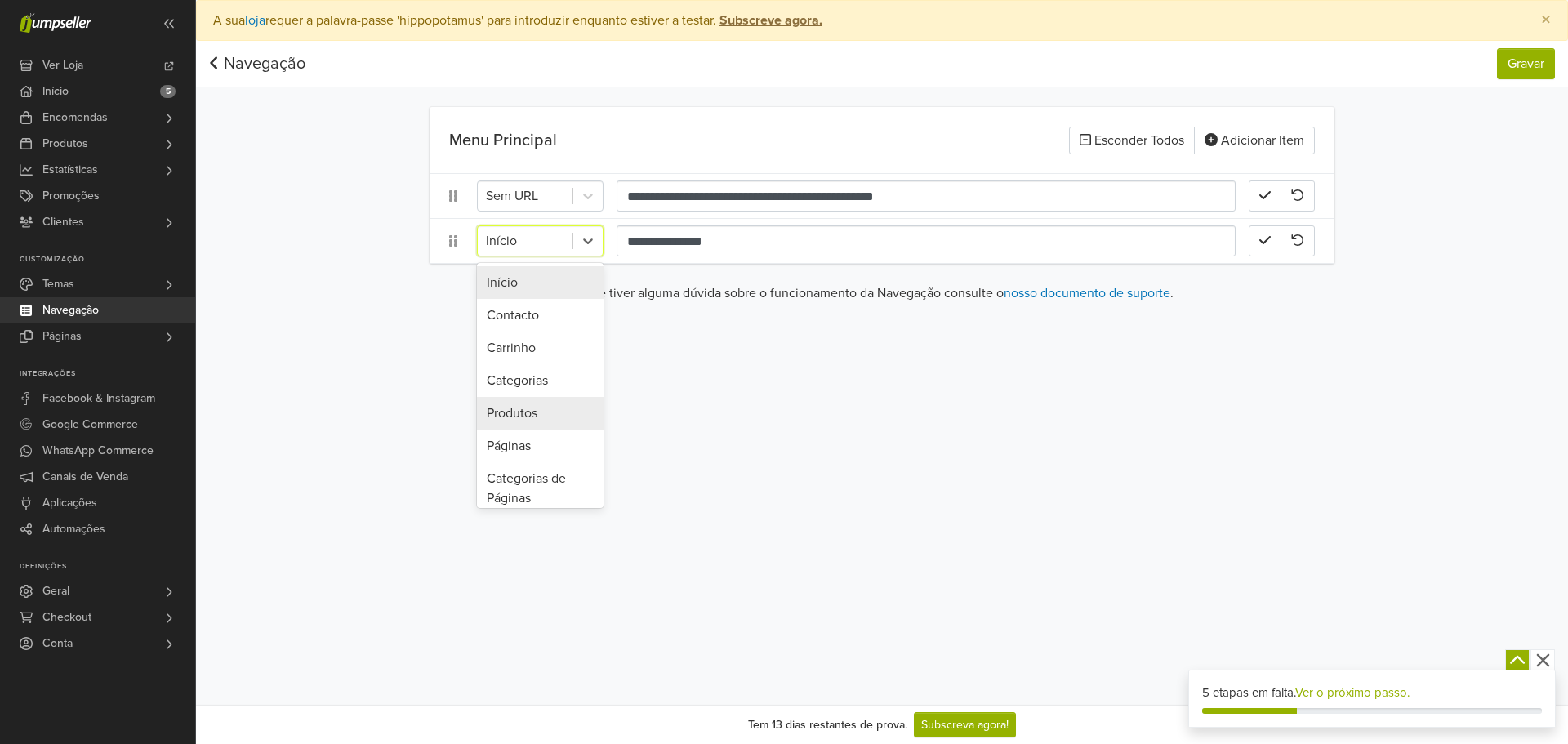
click at [569, 379] on div "Categorias" at bounding box center [540, 381] width 127 height 33
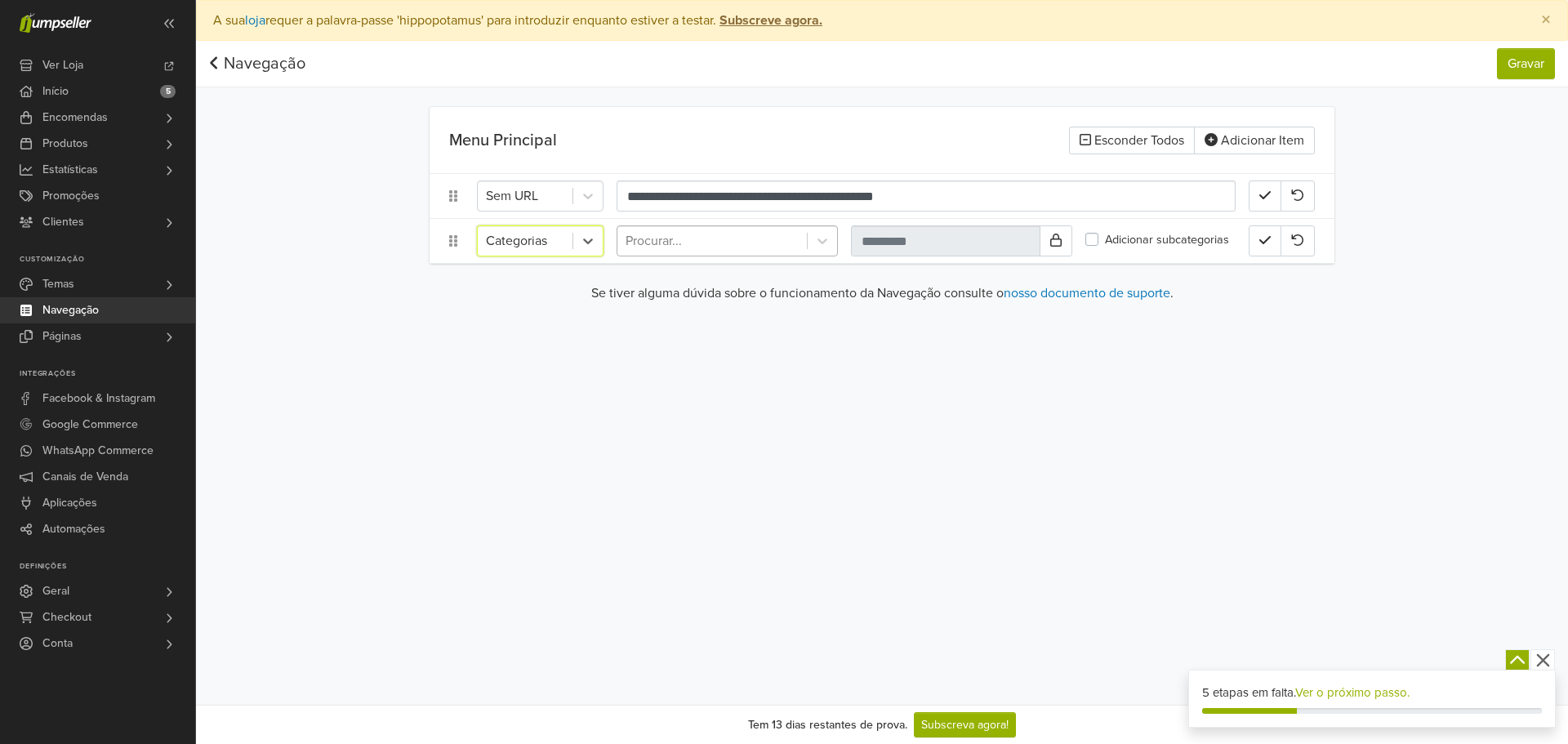
click at [691, 240] on div at bounding box center [712, 241] width 173 height 23
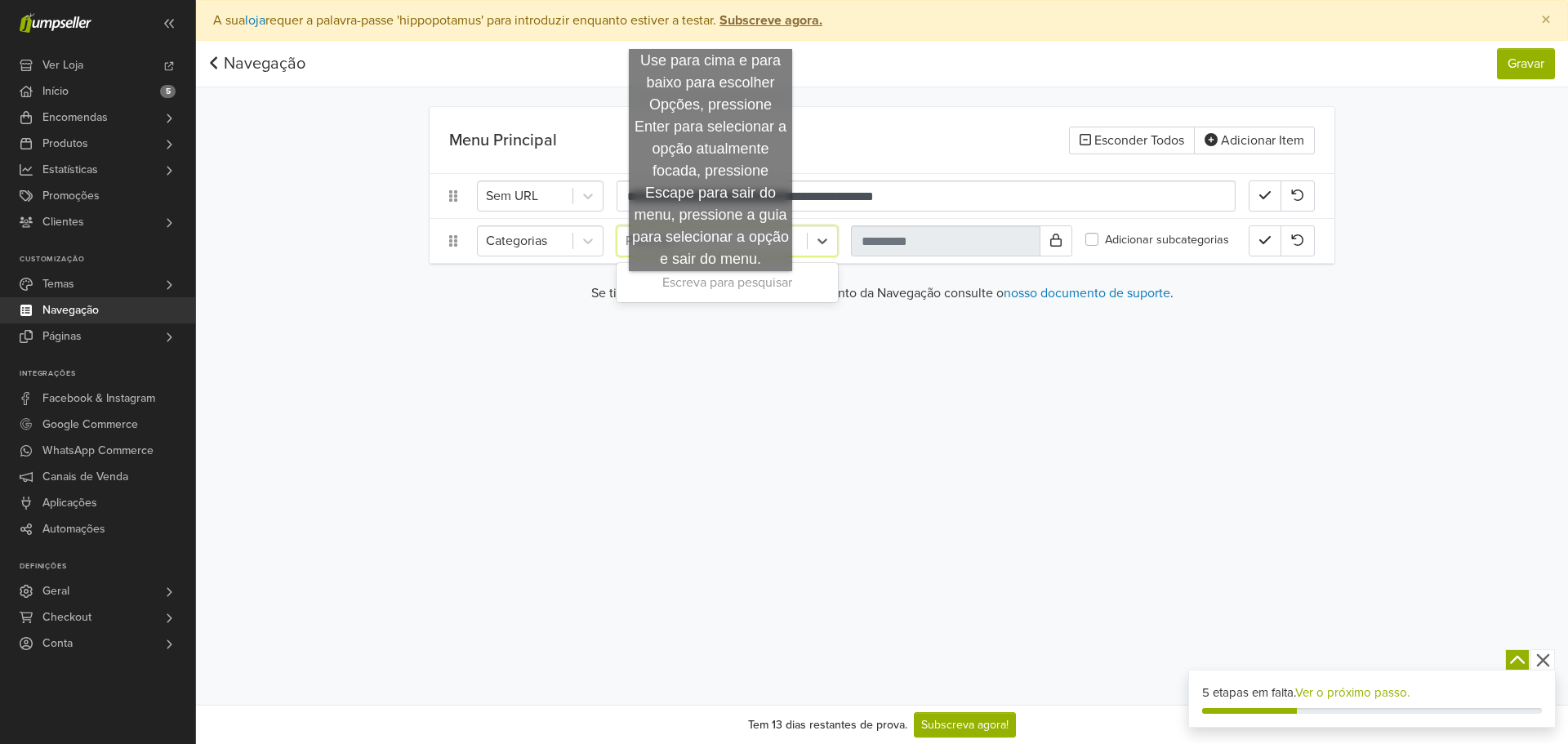
click at [710, 288] on div "Escreva para pesquisar" at bounding box center [727, 283] width 222 height 33
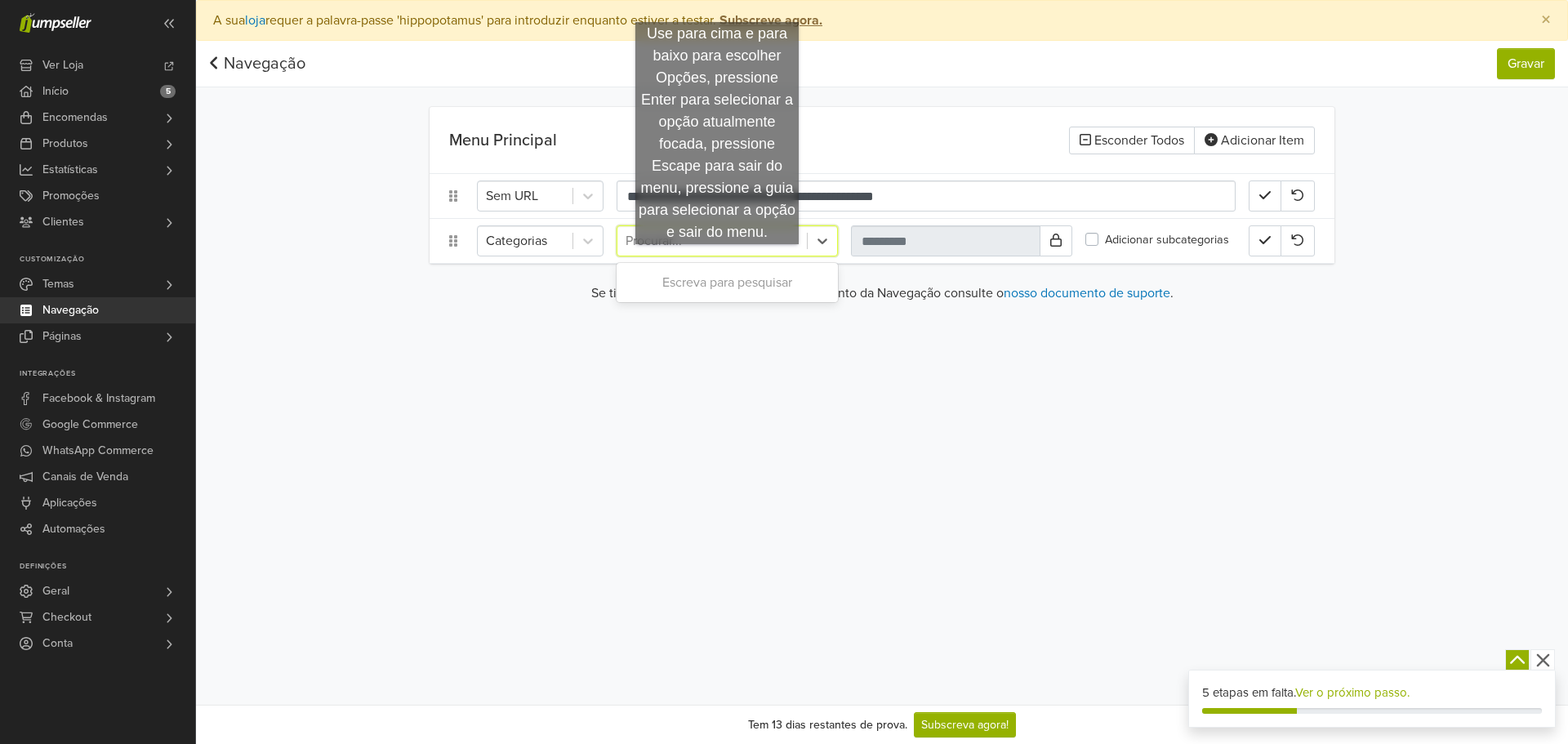
click at [719, 244] on div at bounding box center [712, 241] width 173 height 23
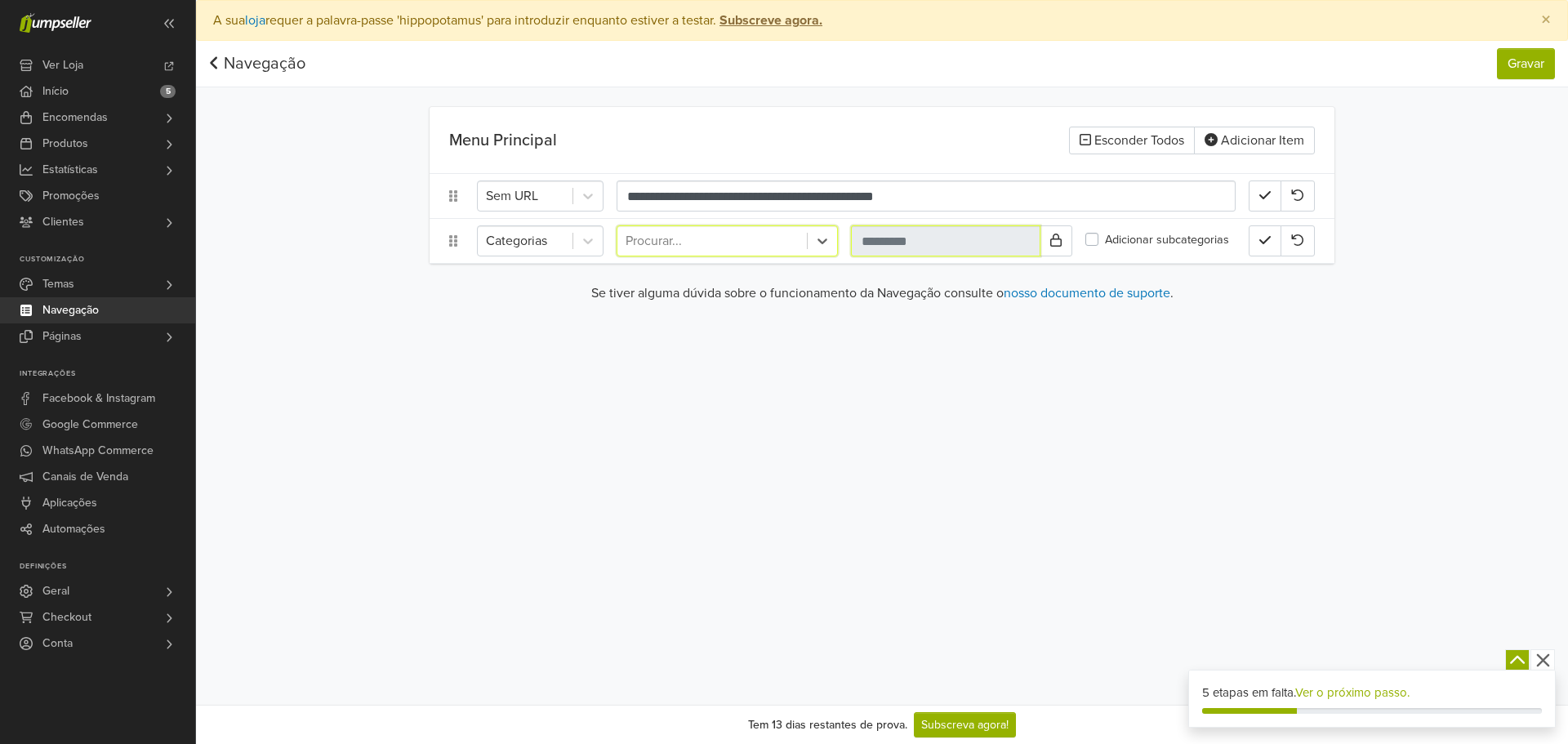
click at [980, 253] on input "text" at bounding box center [946, 241] width 190 height 31
click at [762, 239] on div at bounding box center [712, 241] width 173 height 23
paste input "**********"
type input "**********"
click at [862, 339] on div "**********" at bounding box center [882, 352] width 1372 height 705
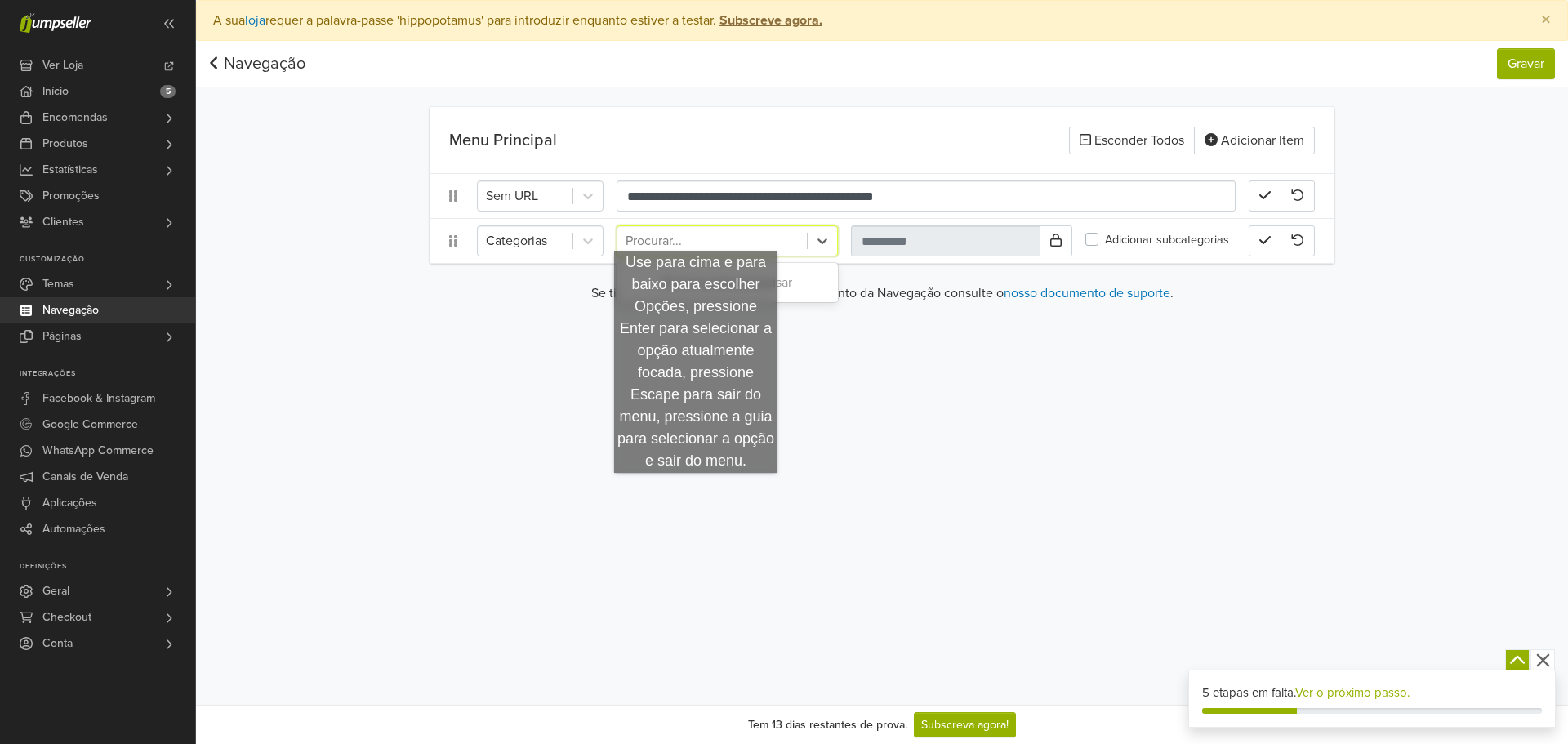
click at [696, 235] on div at bounding box center [712, 241] width 173 height 23
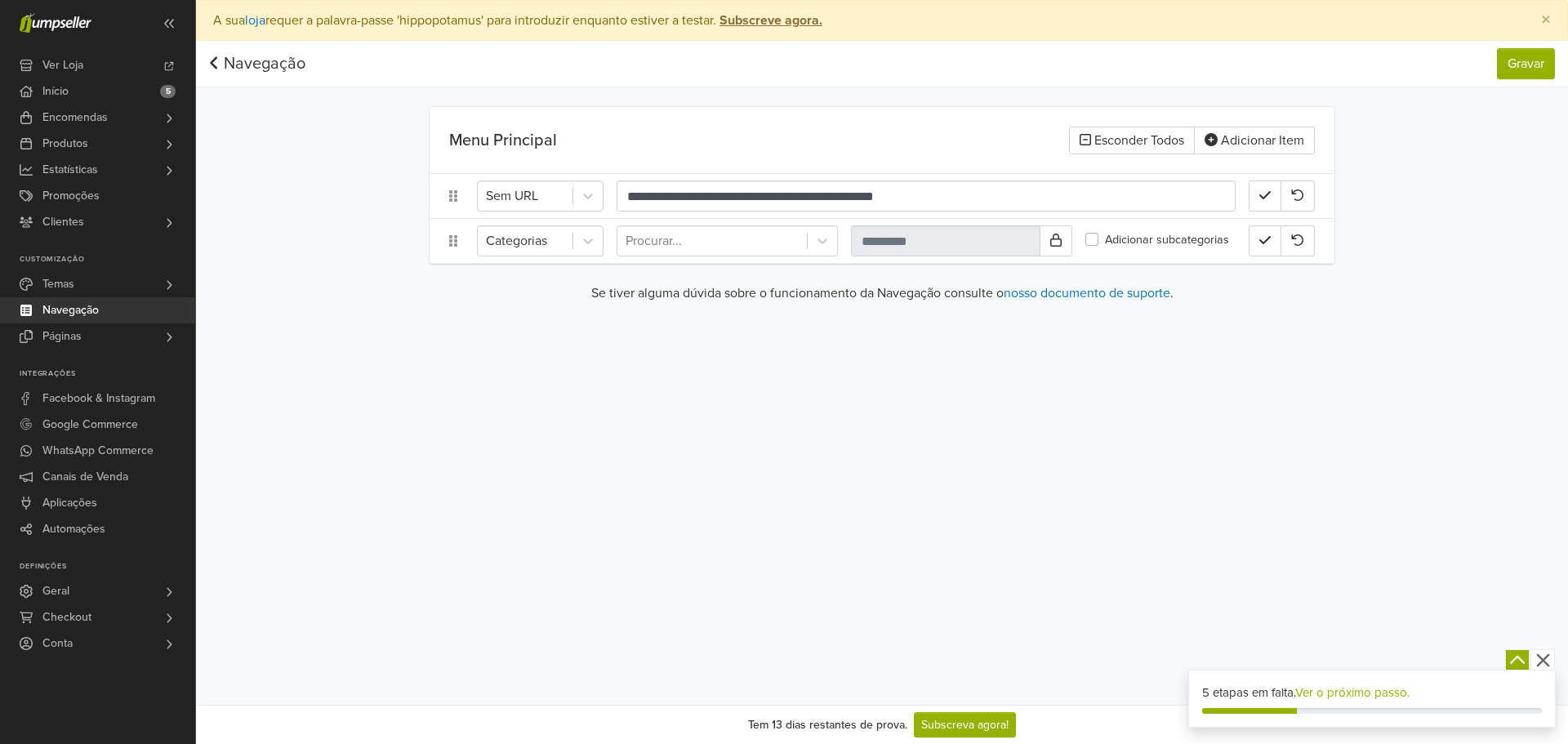
click at [455, 323] on div "**********" at bounding box center [882, 352] width 1372 height 705
click at [679, 259] on div "Categorias Procurar... Adicionar subcategorias" at bounding box center [881, 241] width 905 height 44
click at [687, 244] on div at bounding box center [712, 241] width 173 height 23
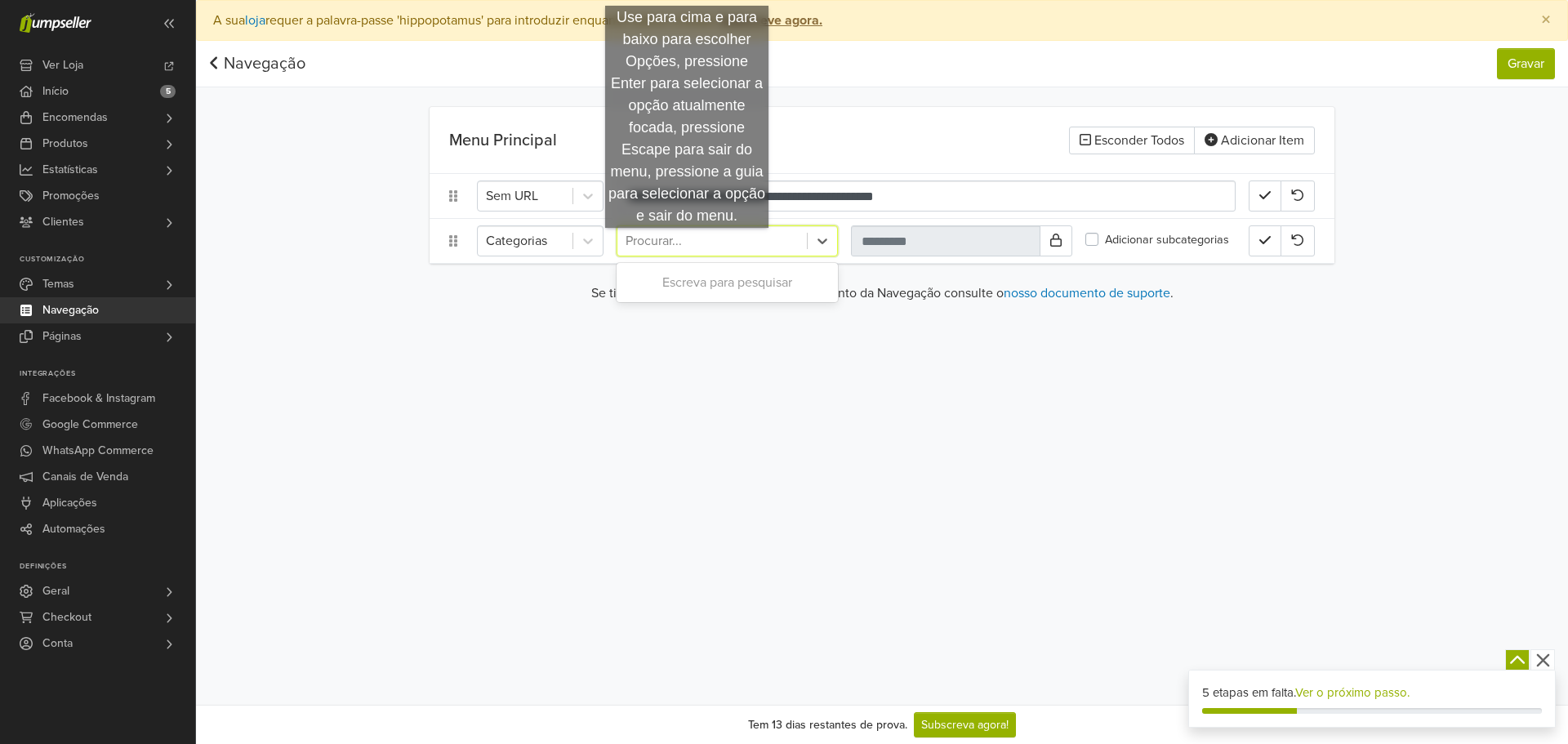
paste input "**********"
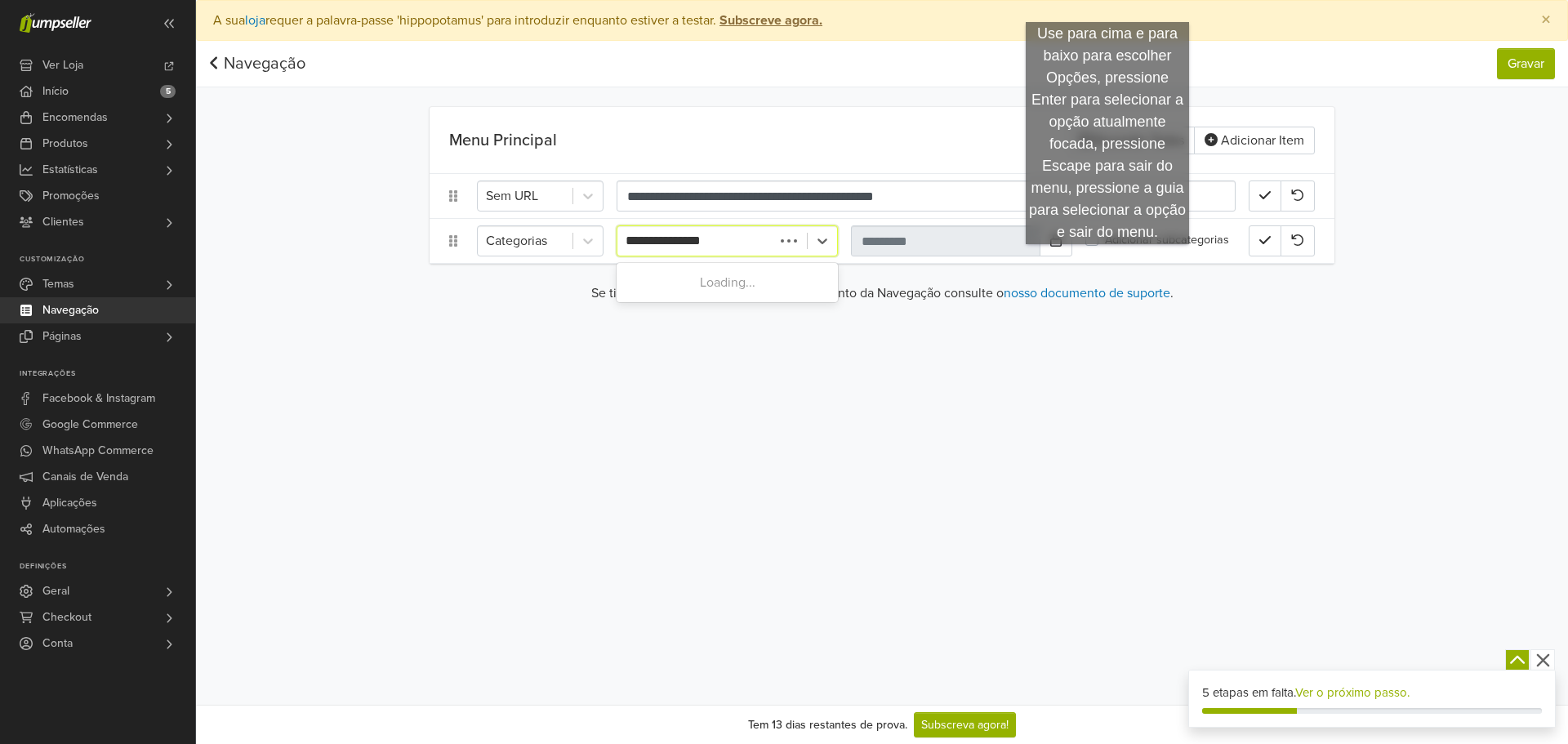
type input "**********"
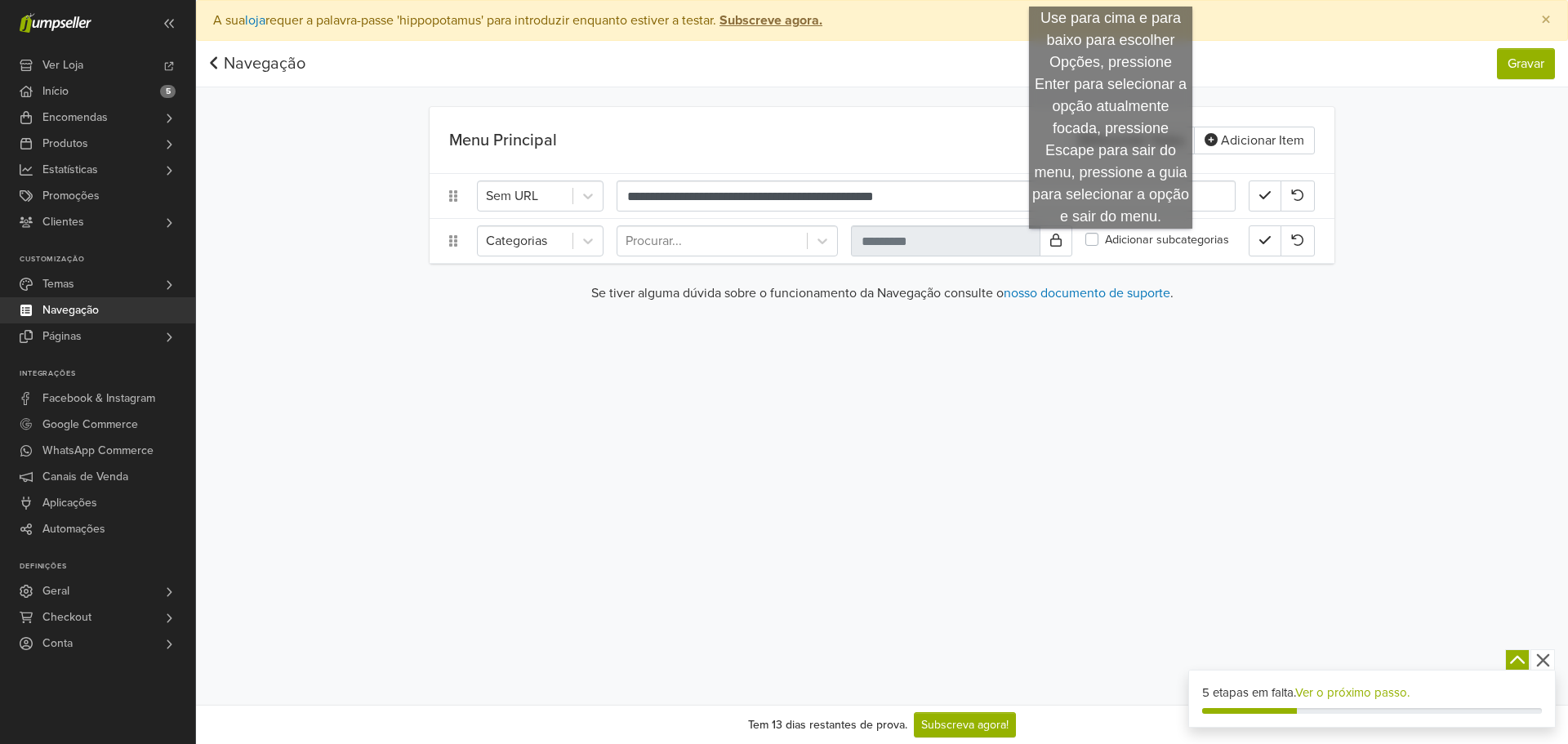
click at [1111, 245] on label "Adicionar subcategorias" at bounding box center [1167, 240] width 124 height 18
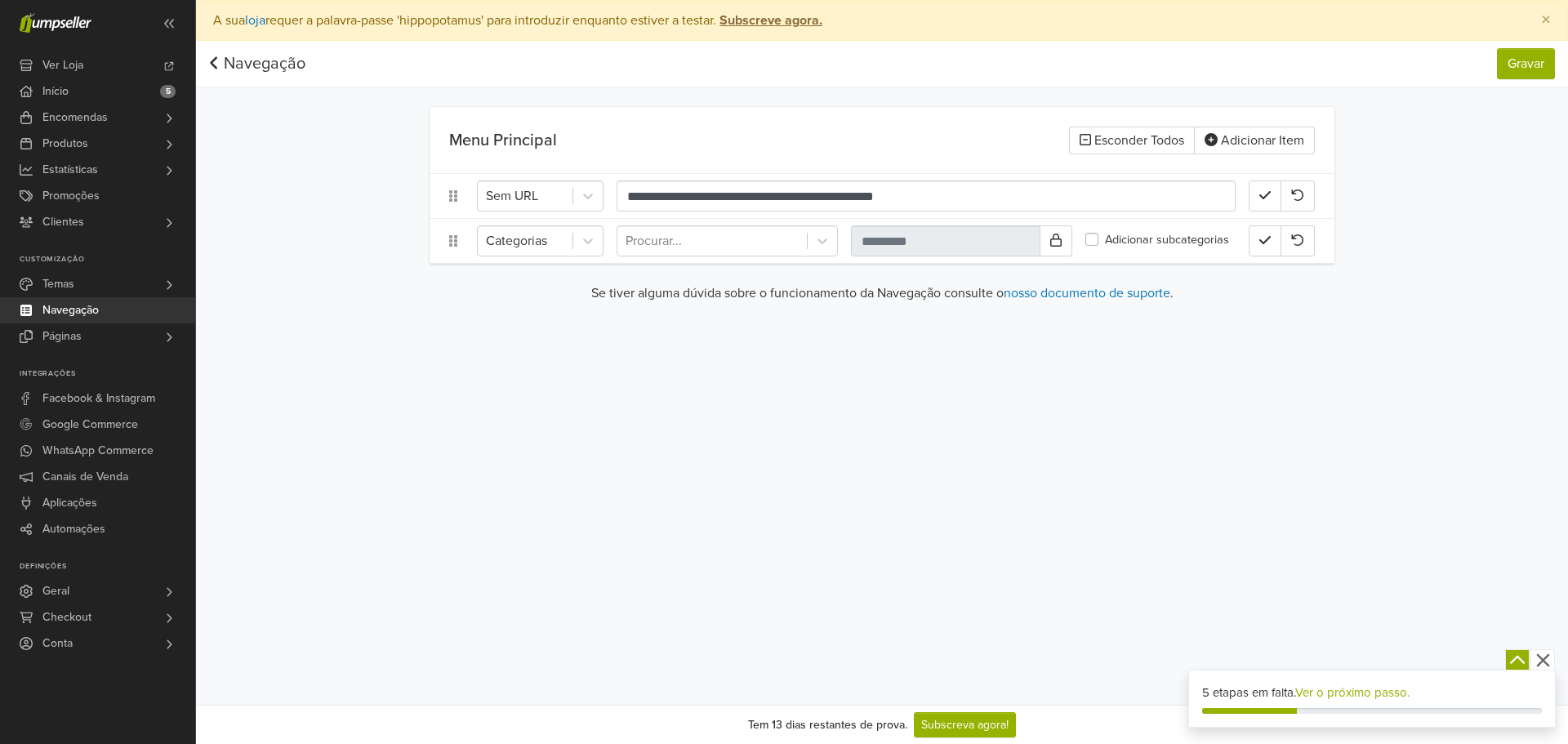
click at [912, 265] on main "**********" at bounding box center [881, 212] width 931 height 209
click at [920, 247] on input "text" at bounding box center [946, 241] width 190 height 31
click at [1060, 239] on icon at bounding box center [1056, 240] width 11 height 13
click at [905, 244] on input "text" at bounding box center [946, 241] width 190 height 31
paste input "**********"
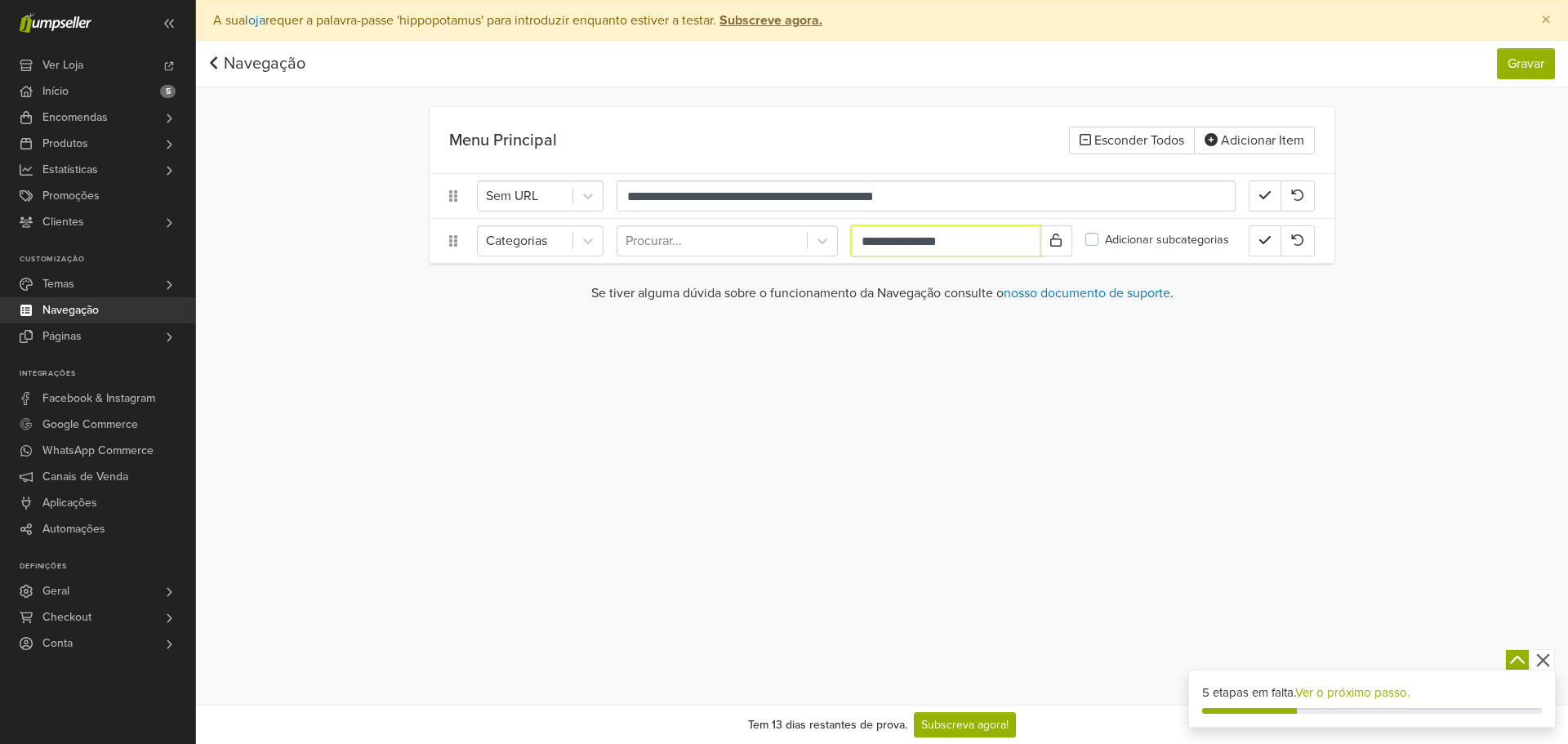
type input "**********"
click at [942, 311] on div "Se tiver alguma dúvida sobre o funcionamento da Navegação consulte o nosso docu…" at bounding box center [881, 300] width 905 height 33
drag, startPoint x: 1262, startPoint y: 240, endPoint x: 1227, endPoint y: 297, distance: 66.9
click at [1262, 240] on icon "button" at bounding box center [1265, 240] width 11 height 13
click at [1509, 62] on button "Gravar" at bounding box center [1525, 64] width 58 height 31
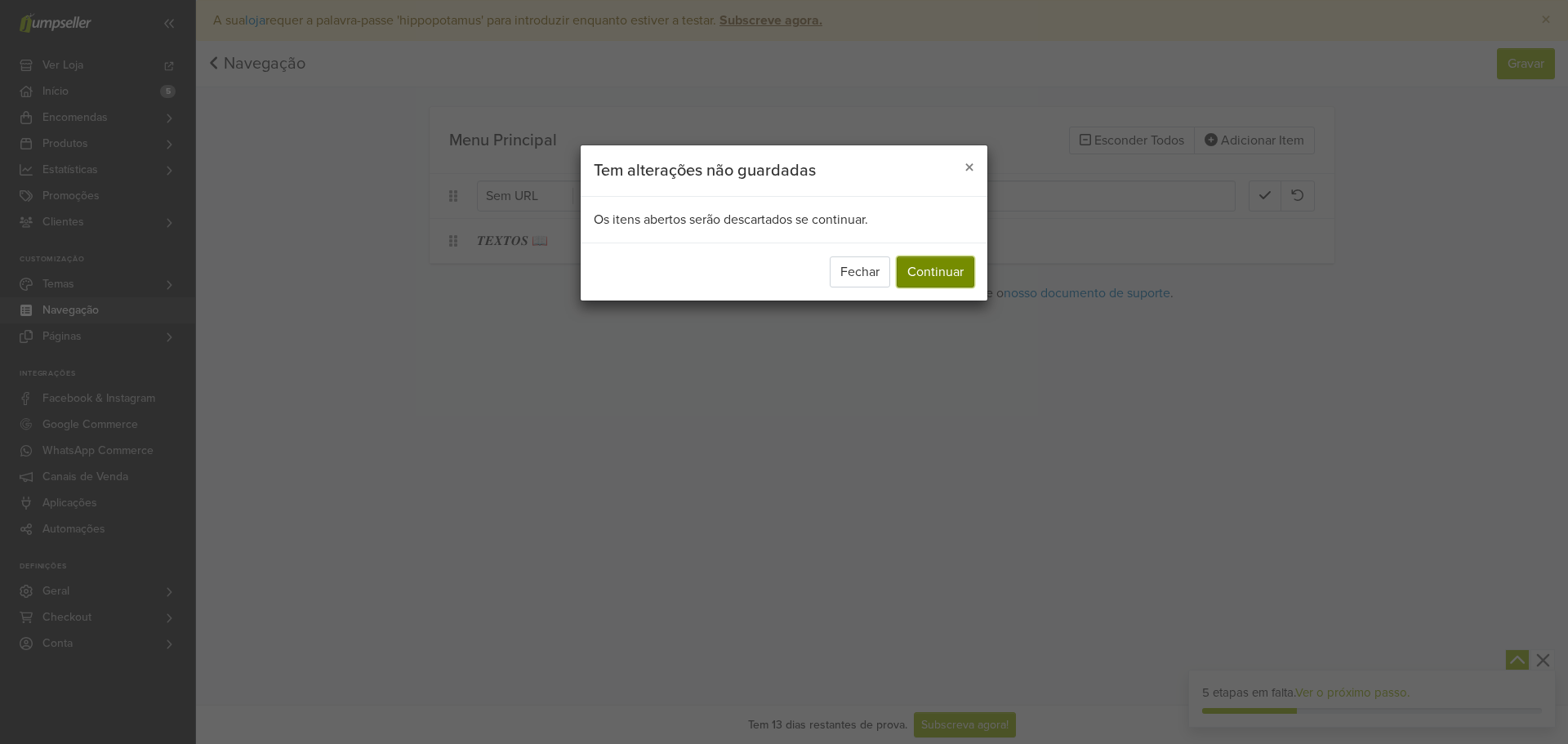
click at [965, 258] on button "Continuar" at bounding box center [935, 272] width 78 height 31
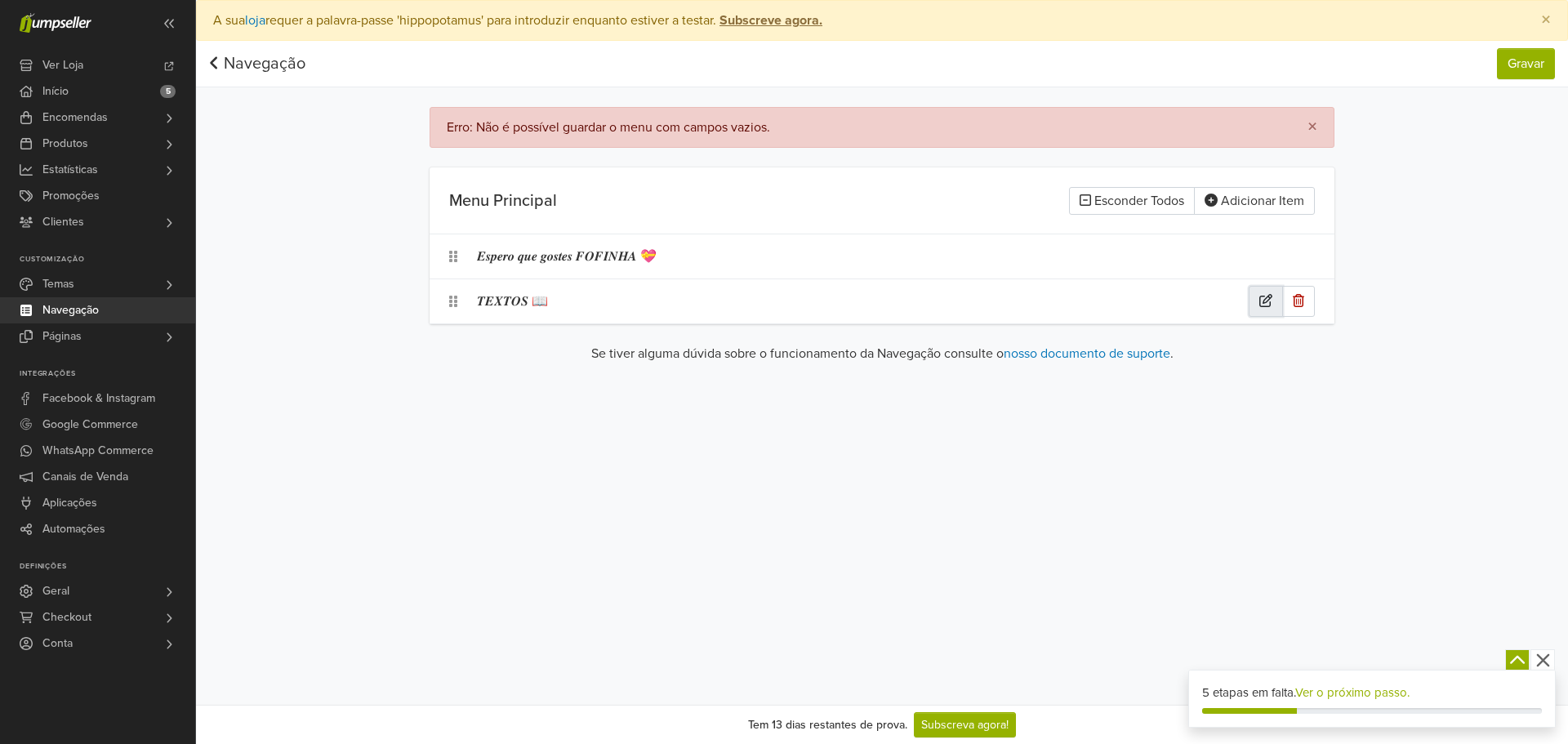
click at [1254, 311] on button "button" at bounding box center [1266, 302] width 34 height 31
click at [778, 298] on div at bounding box center [712, 302] width 173 height 23
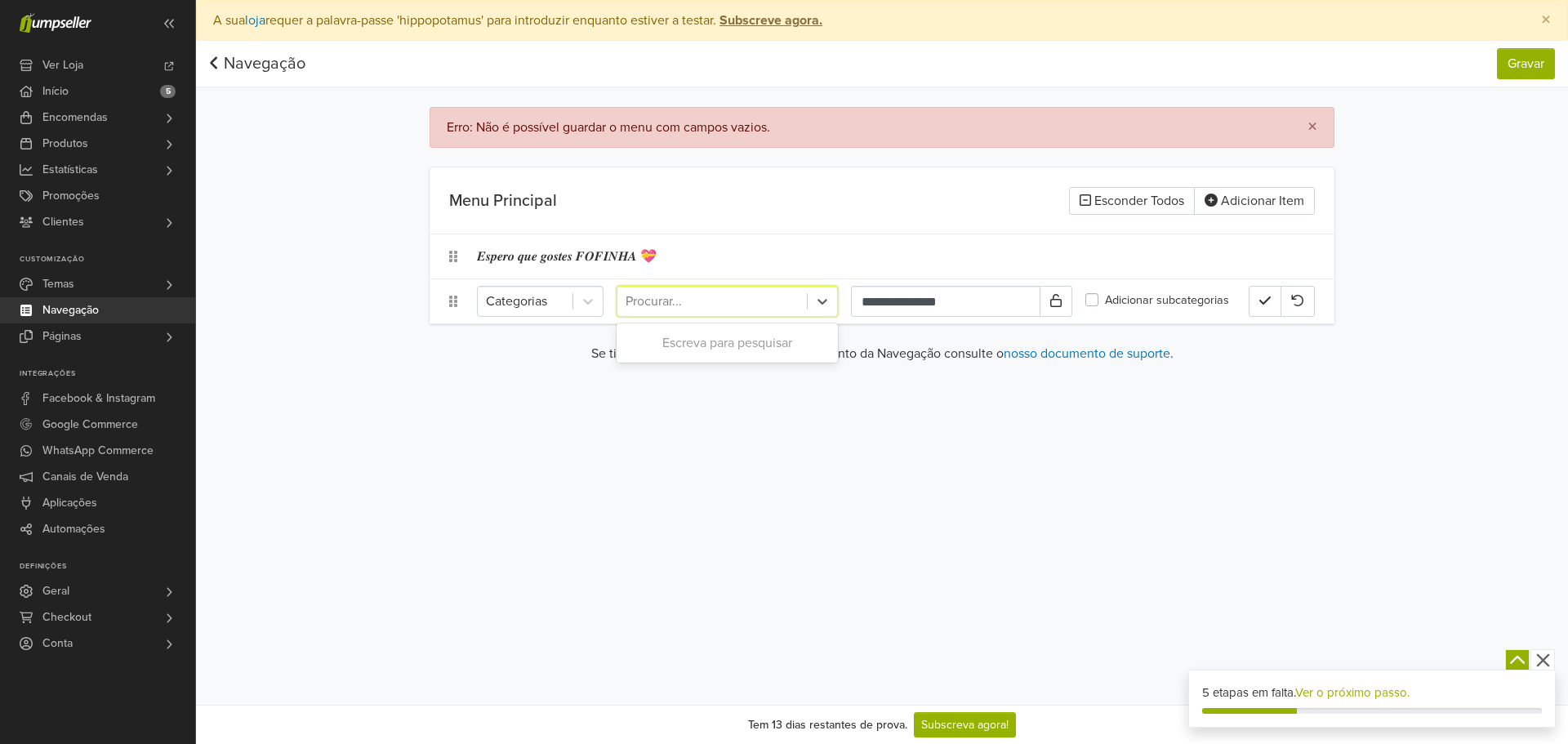
click at [798, 300] on div at bounding box center [712, 302] width 173 height 23
click at [751, 303] on div at bounding box center [712, 302] width 173 height 23
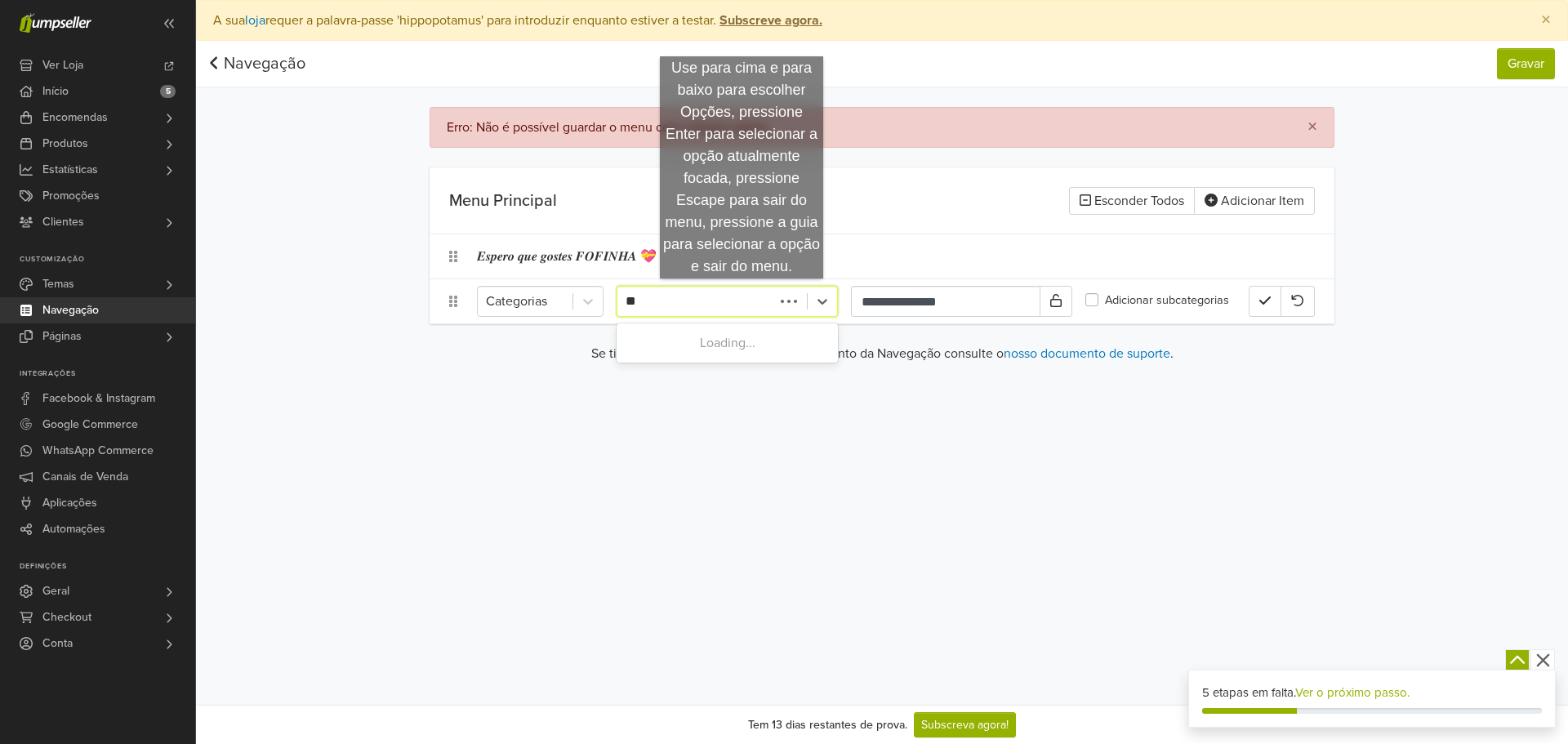
type input "*"
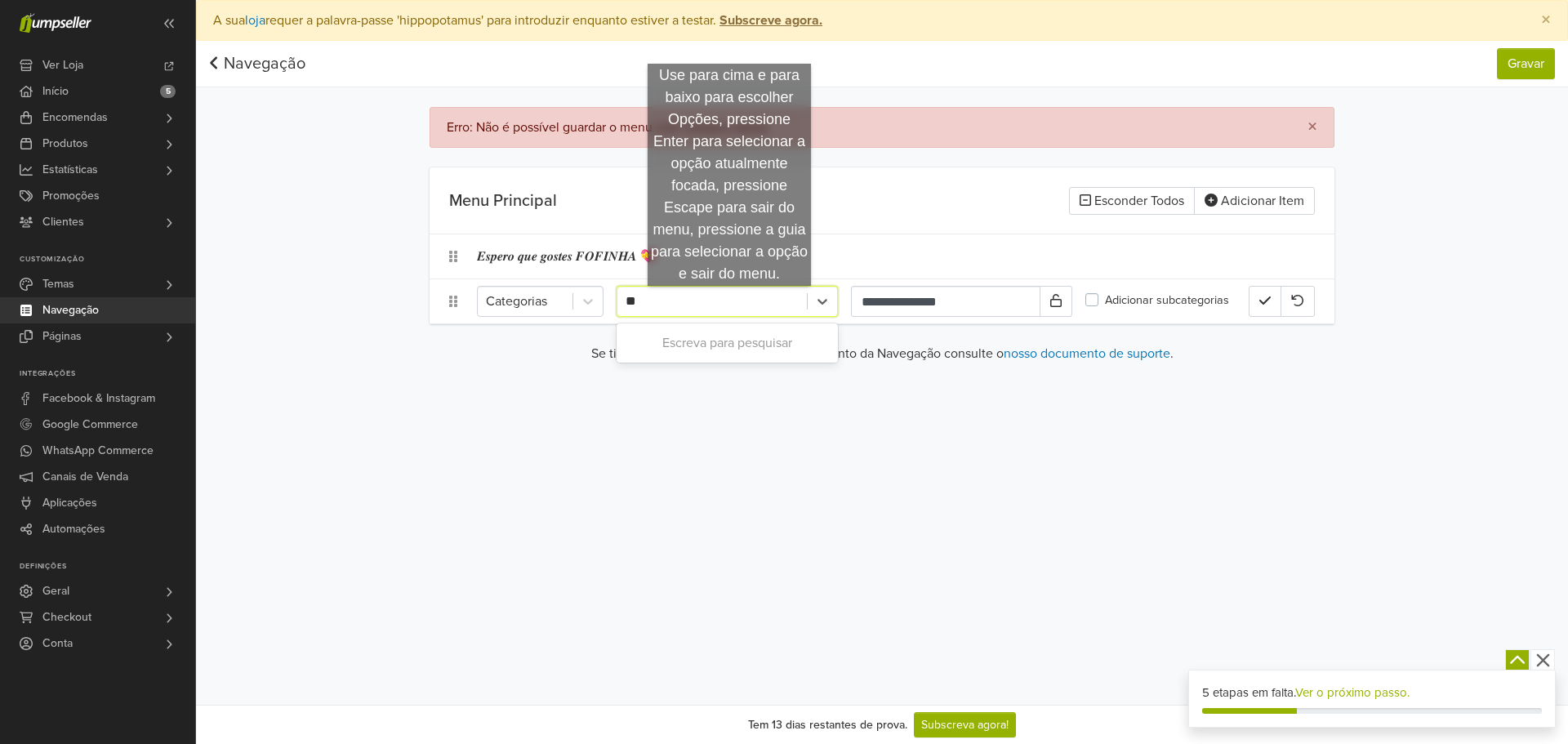
type input "**"
click at [693, 385] on div "**********" at bounding box center [882, 352] width 1372 height 705
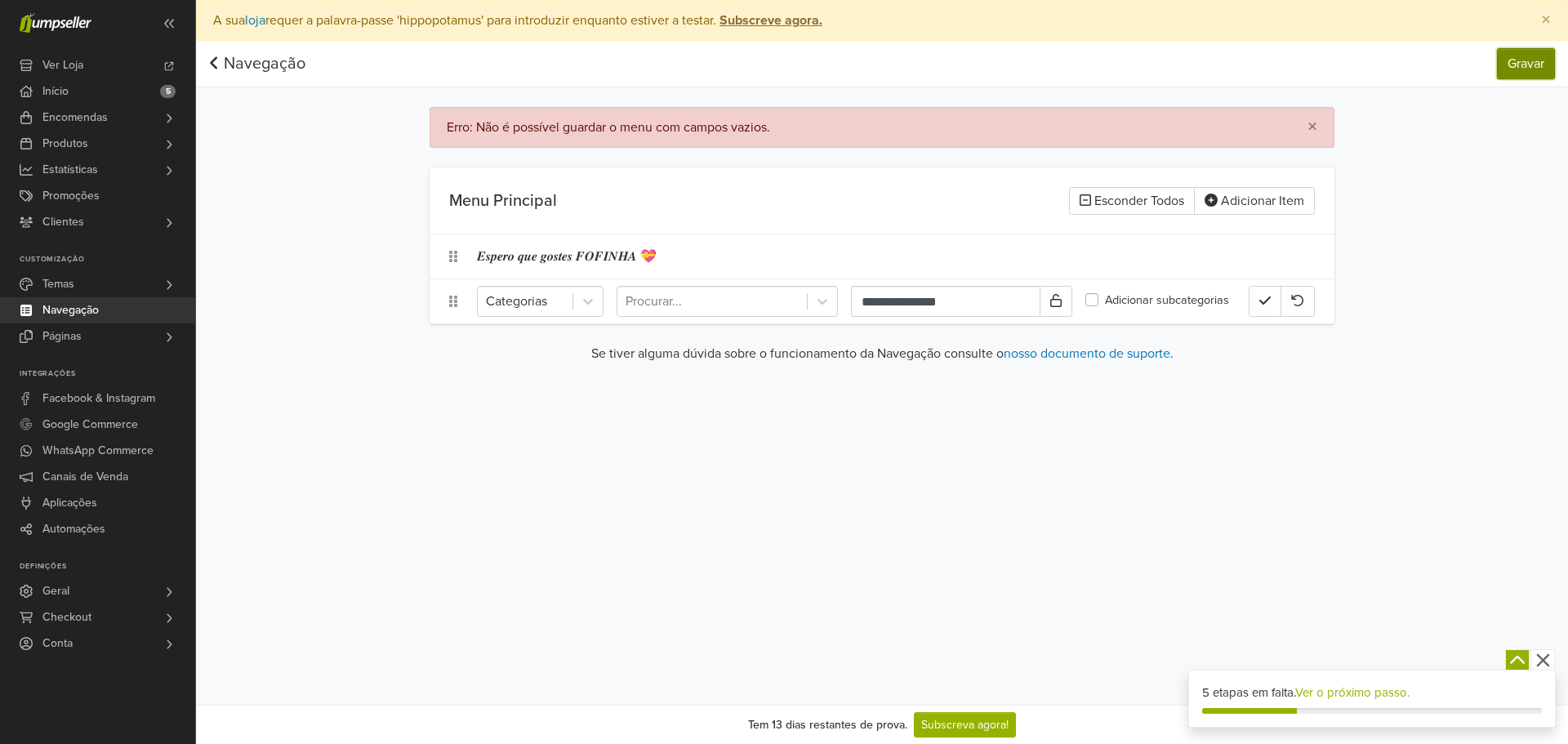
click at [1534, 47] on nav "Navegação Gravar Navegação Gravar" at bounding box center [882, 64] width 1372 height 47
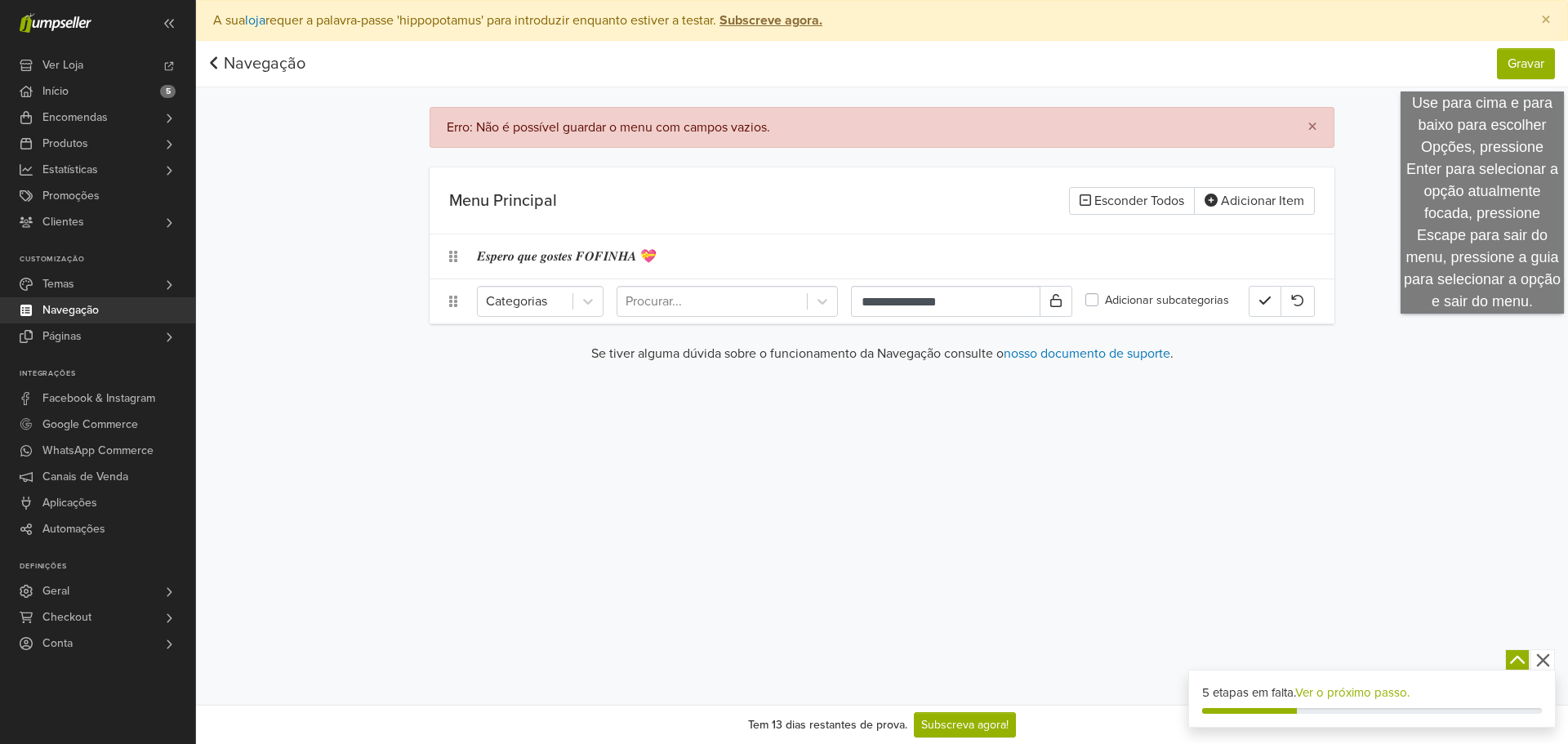
click at [1492, 65] on nav "Navegação Gravar Navegação Gravar" at bounding box center [882, 64] width 1372 height 47
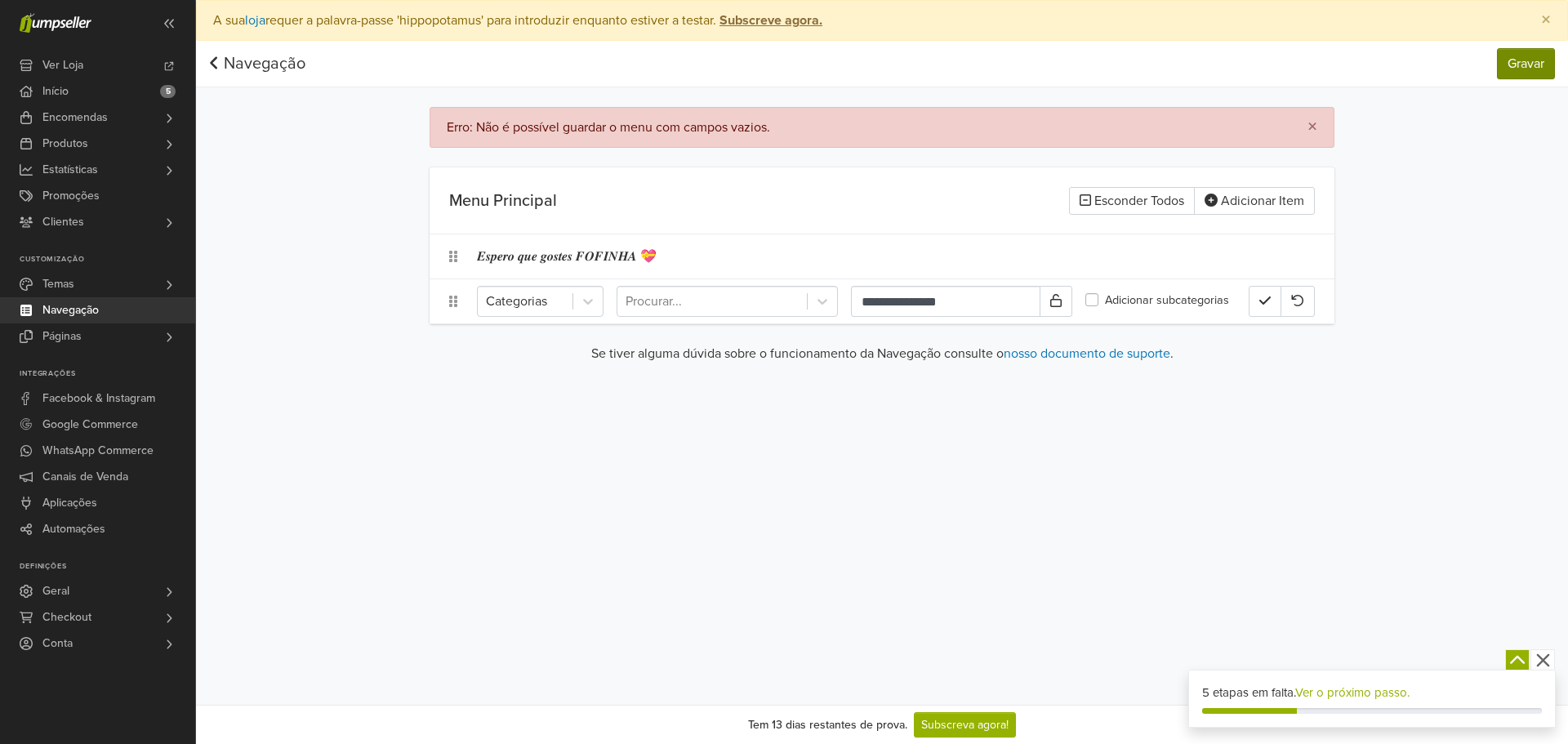
click at [1517, 77] on nav "Navegação Gravar Navegação Gravar" at bounding box center [882, 64] width 1372 height 47
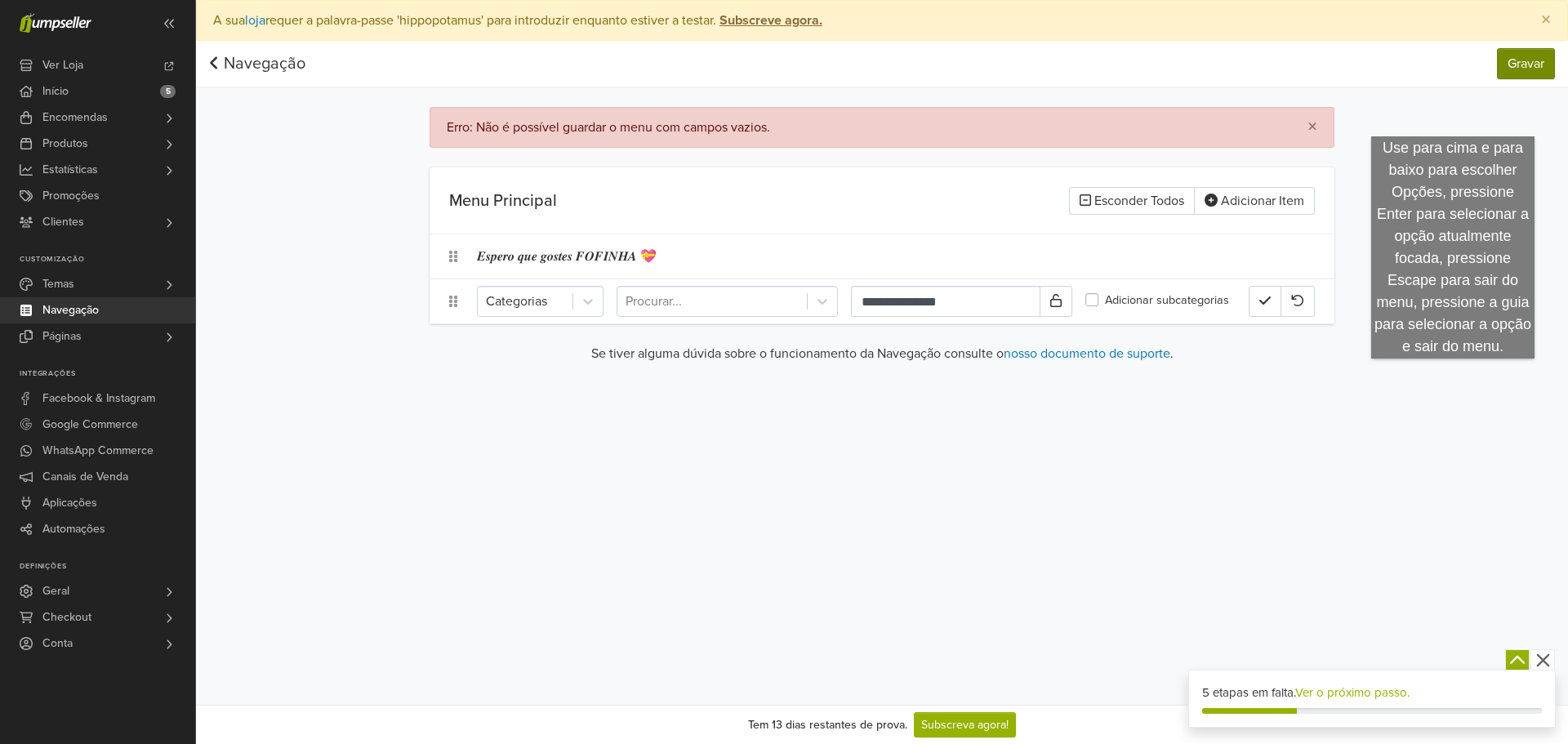
click at [1512, 78] on nav "Navegação Gravar Navegação Gravar" at bounding box center [882, 64] width 1372 height 47
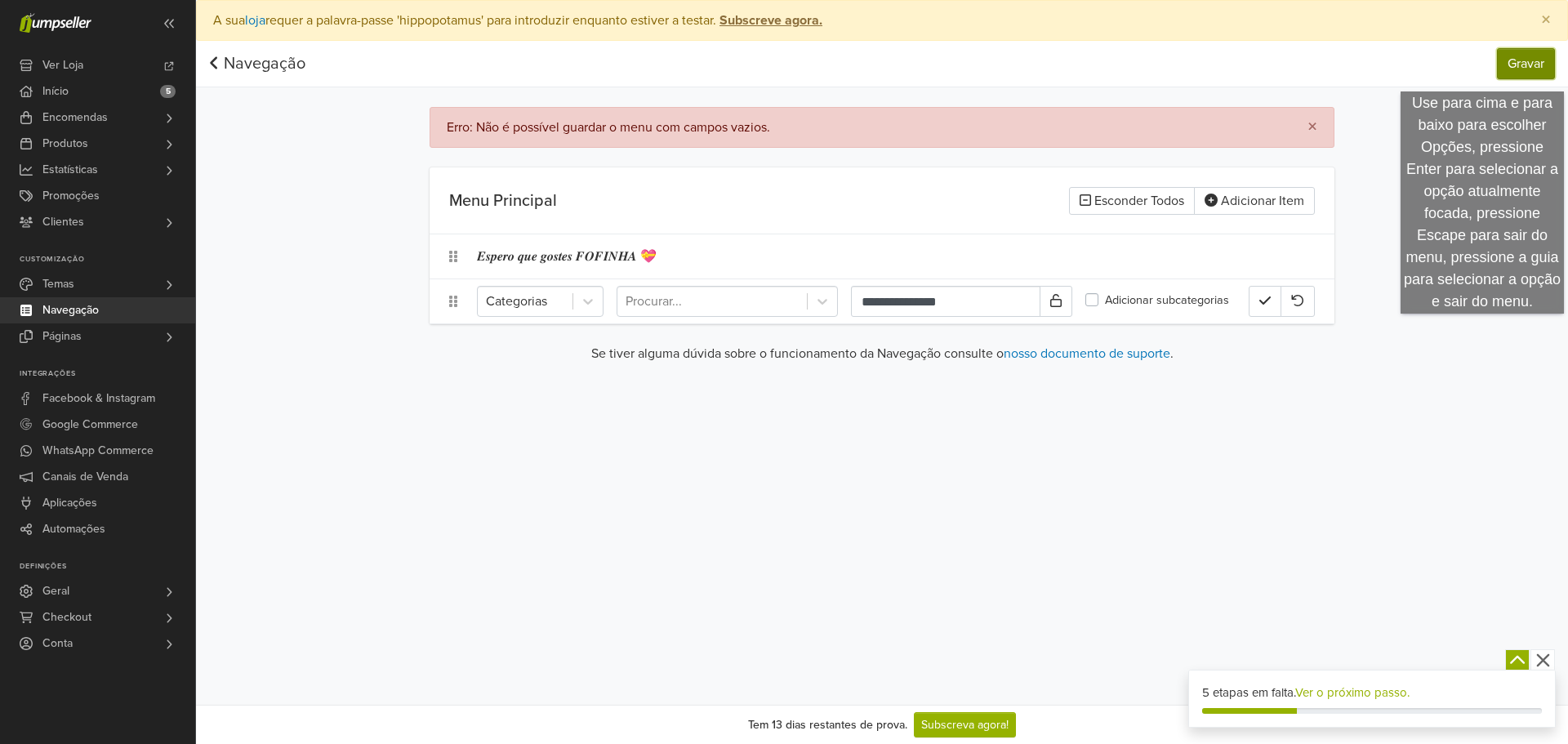
click at [1509, 75] on button "Gravar" at bounding box center [1525, 64] width 58 height 31
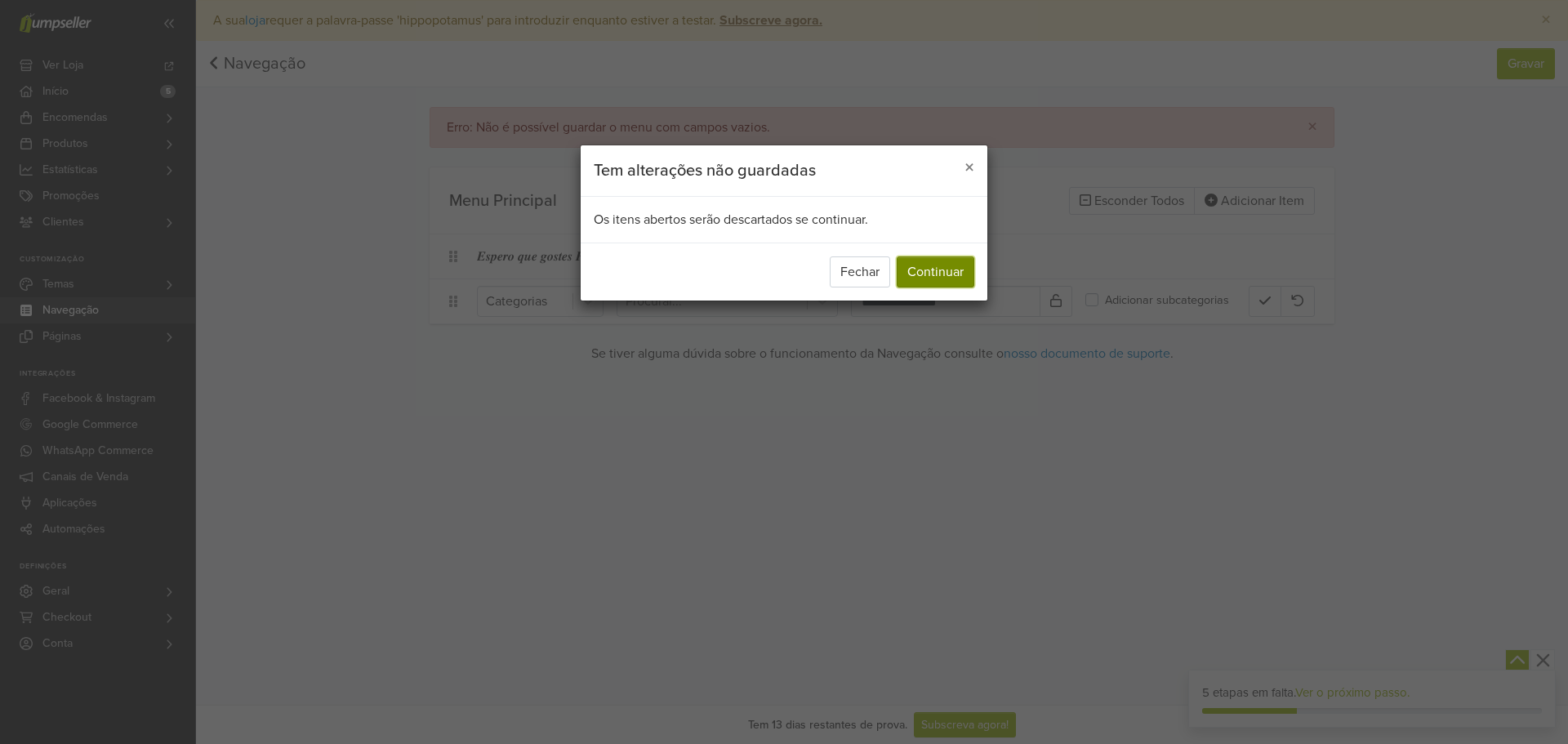
drag, startPoint x: 950, startPoint y: 284, endPoint x: 1039, endPoint y: 240, distance: 99.3
click at [953, 280] on button "Continuar" at bounding box center [935, 272] width 78 height 31
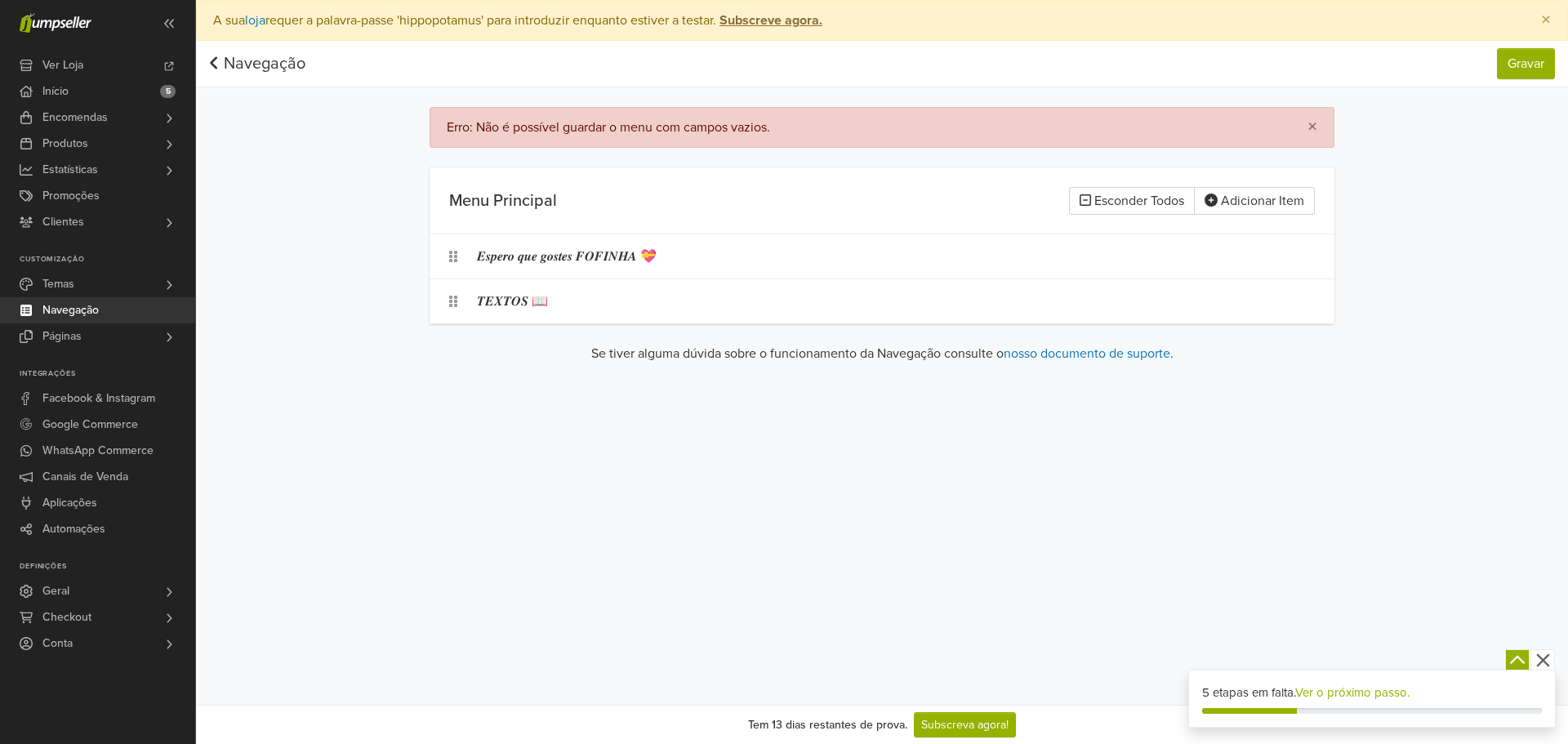
click at [697, 344] on p "Se tiver alguma dúvida sobre o funcionamento da Navegação consulte o nosso docu…" at bounding box center [881, 354] width 905 height 20
click at [528, 298] on div "𝑻𝑬𝑿𝑻𝑶𝑺 📖" at bounding box center [862, 302] width 772 height 31
click at [562, 297] on div at bounding box center [525, 302] width 78 height 23
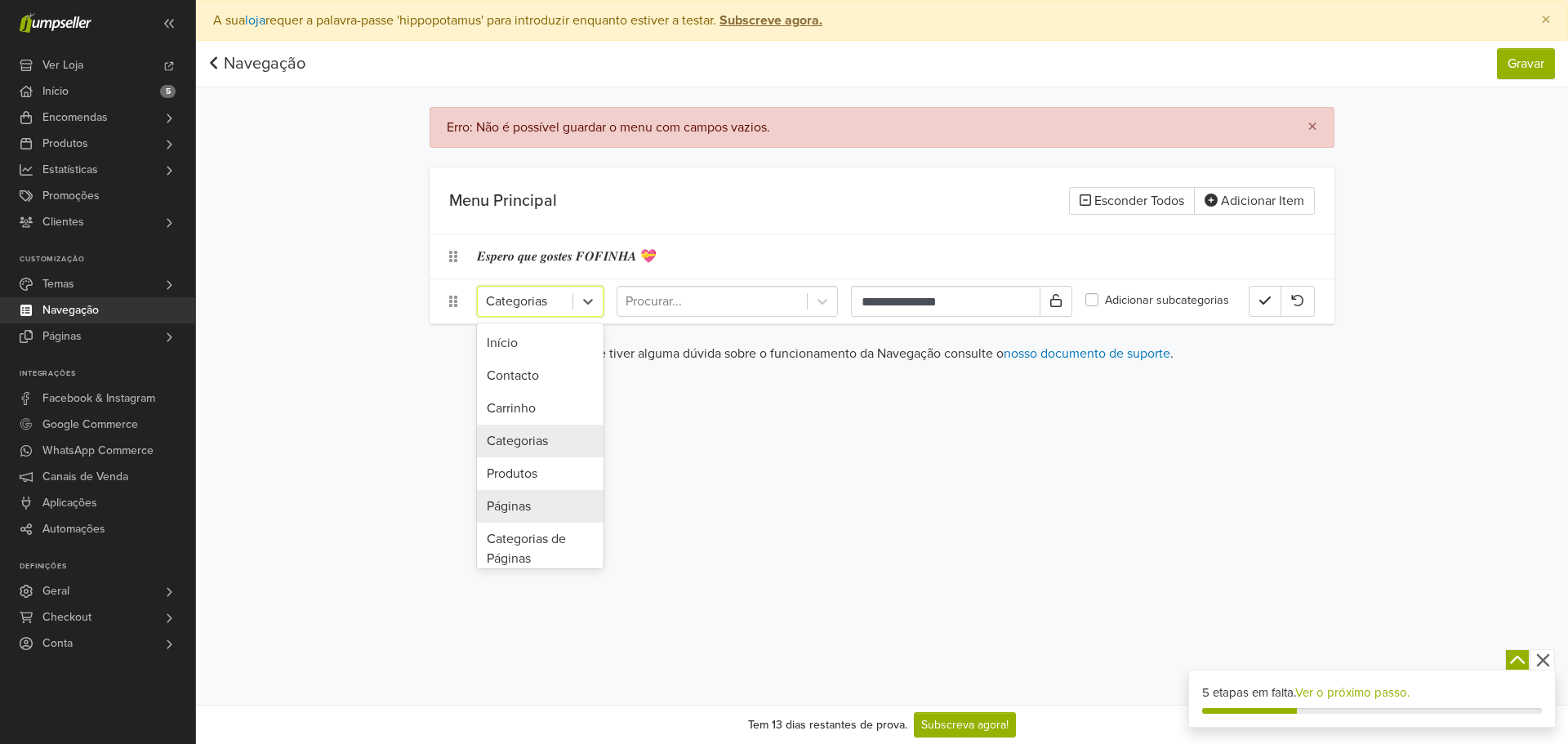
click at [537, 511] on div "Páginas" at bounding box center [540, 506] width 127 height 33
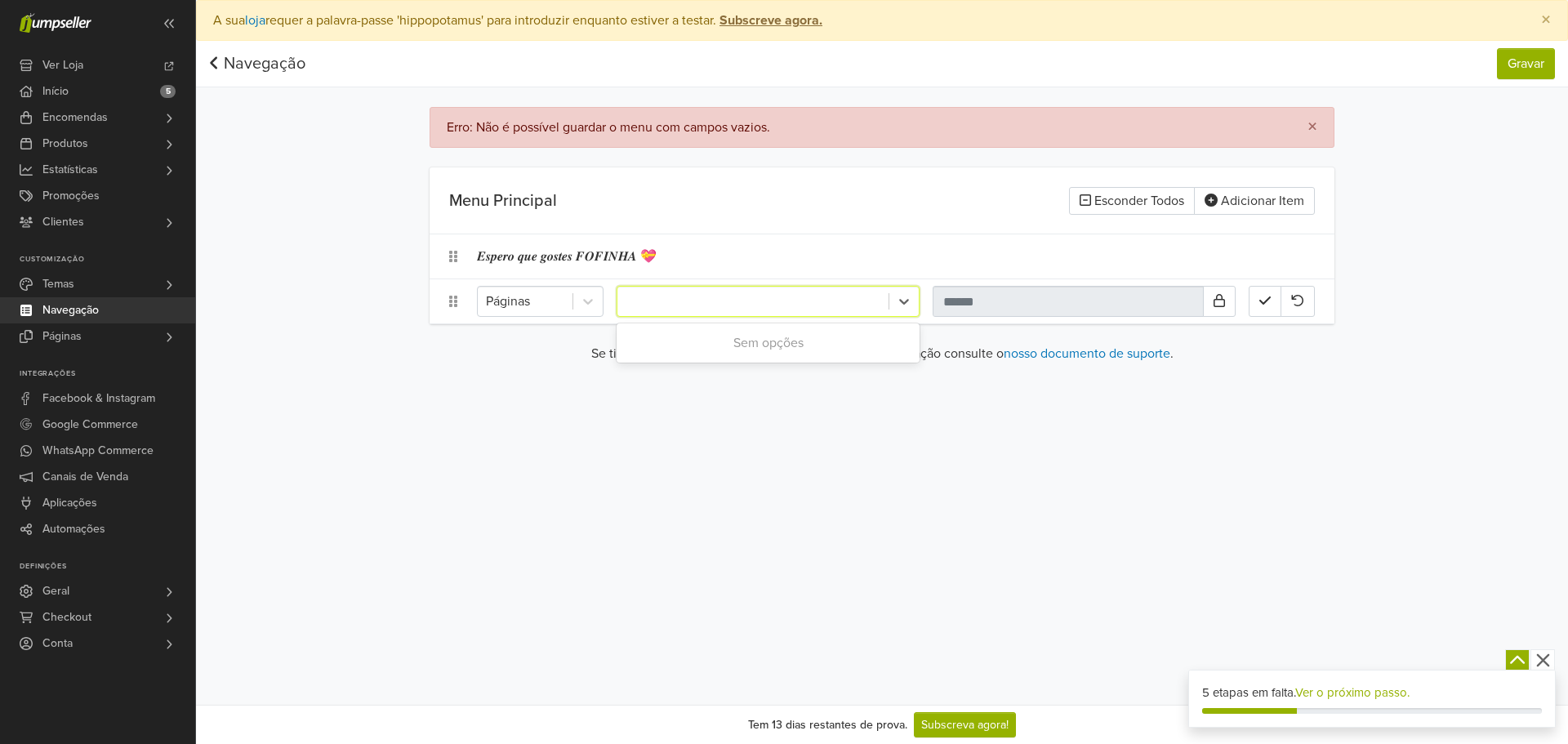
click at [764, 310] on div at bounding box center [753, 302] width 255 height 23
click at [793, 341] on div "Sem opções" at bounding box center [768, 343] width 303 height 33
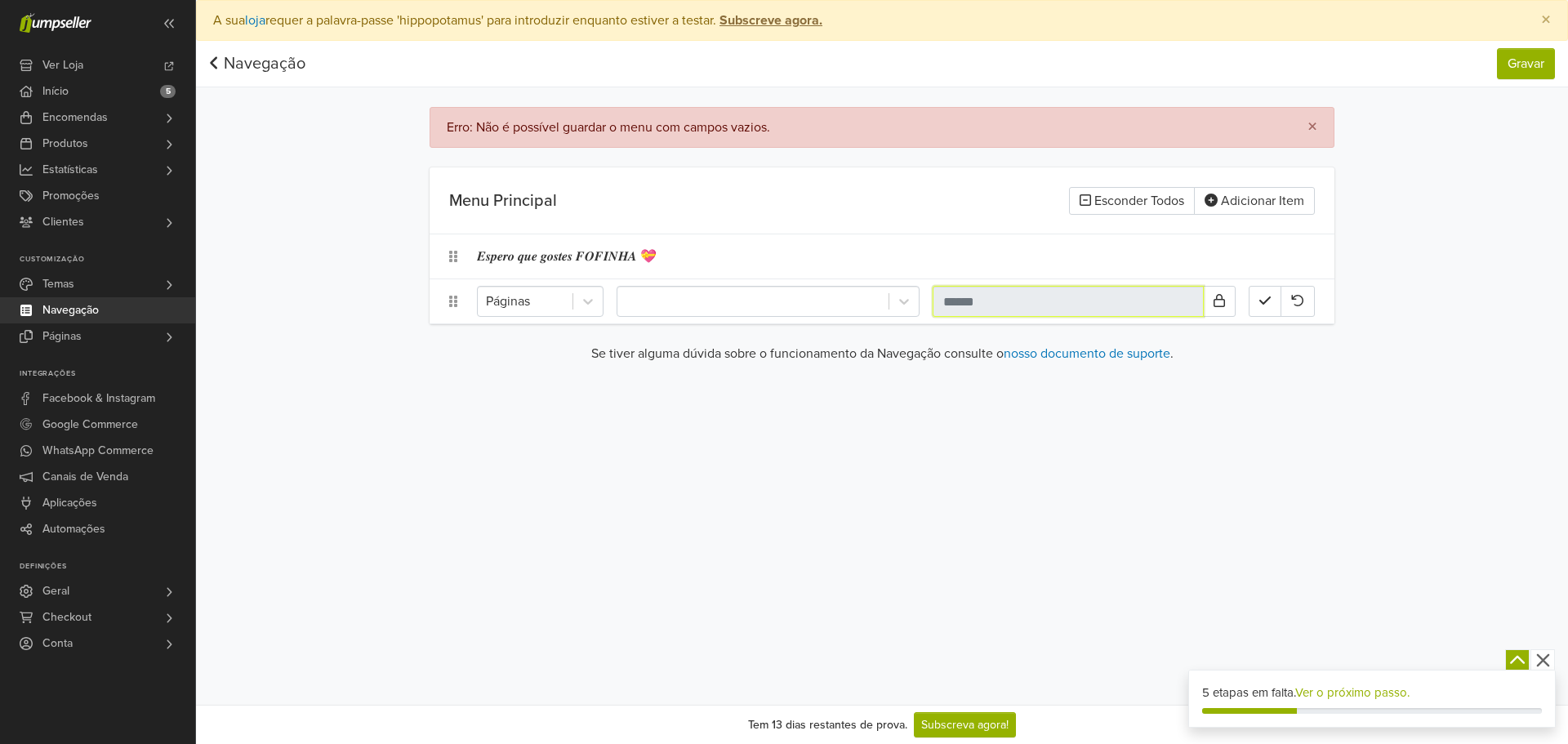
click at [1024, 299] on input "text" at bounding box center [1068, 302] width 271 height 31
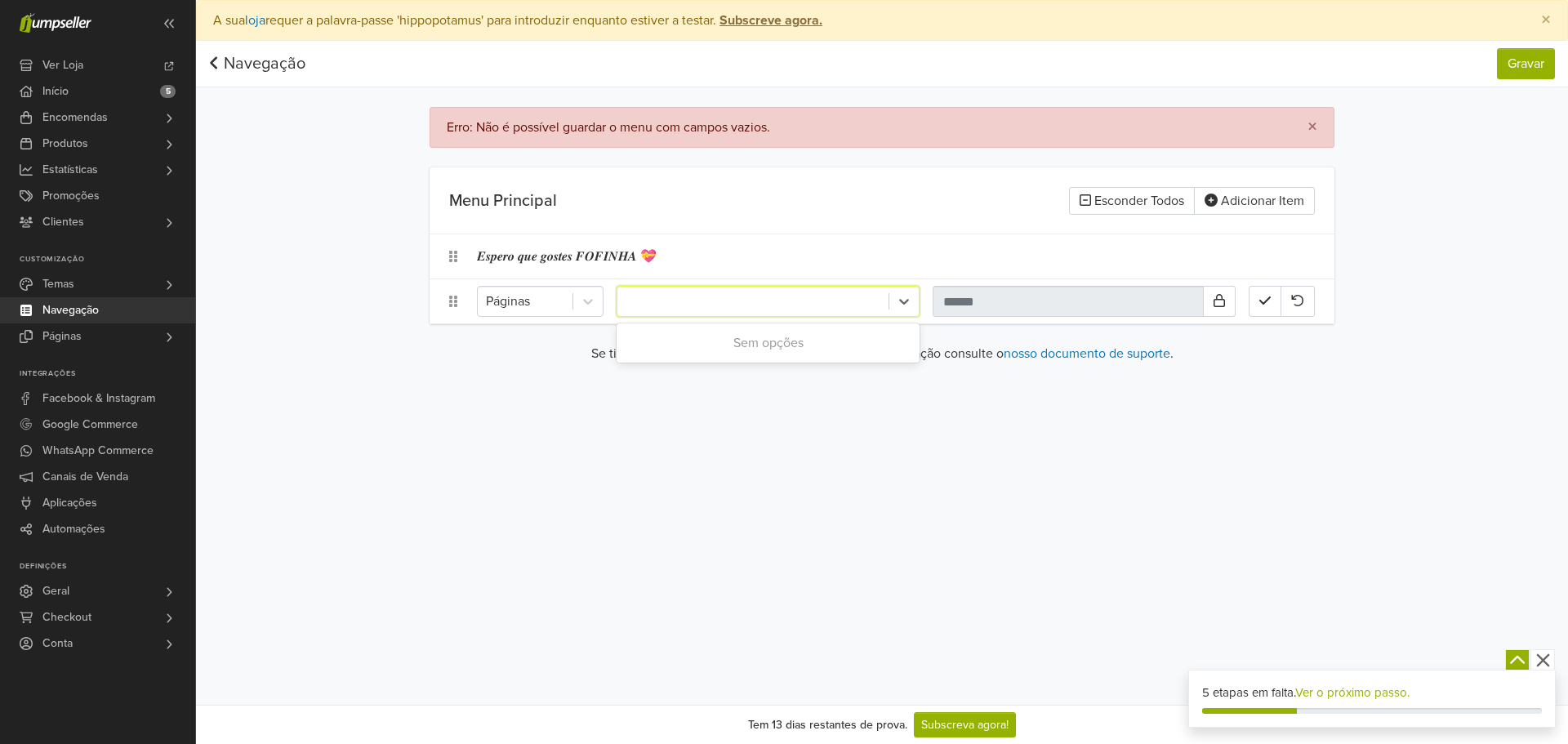
click at [844, 297] on div at bounding box center [753, 302] width 255 height 23
paste input "**********"
type input "**********"
click at [1127, 383] on div "Preferências Subscrição Logout × A sua loja requer a palavra-passe 'hippopotamu…" at bounding box center [882, 352] width 1372 height 705
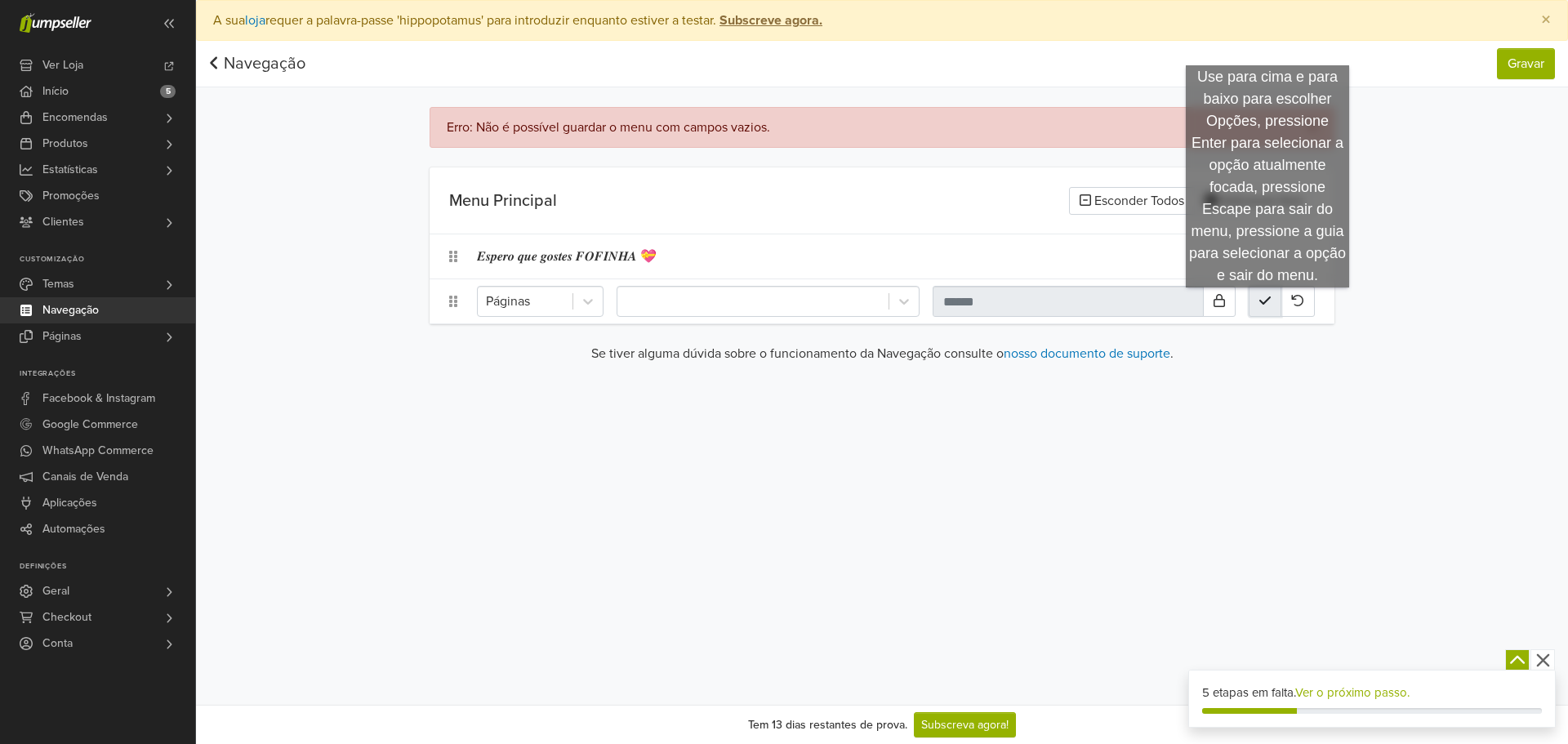
click at [1267, 303] on icon "button" at bounding box center [1265, 301] width 11 height 13
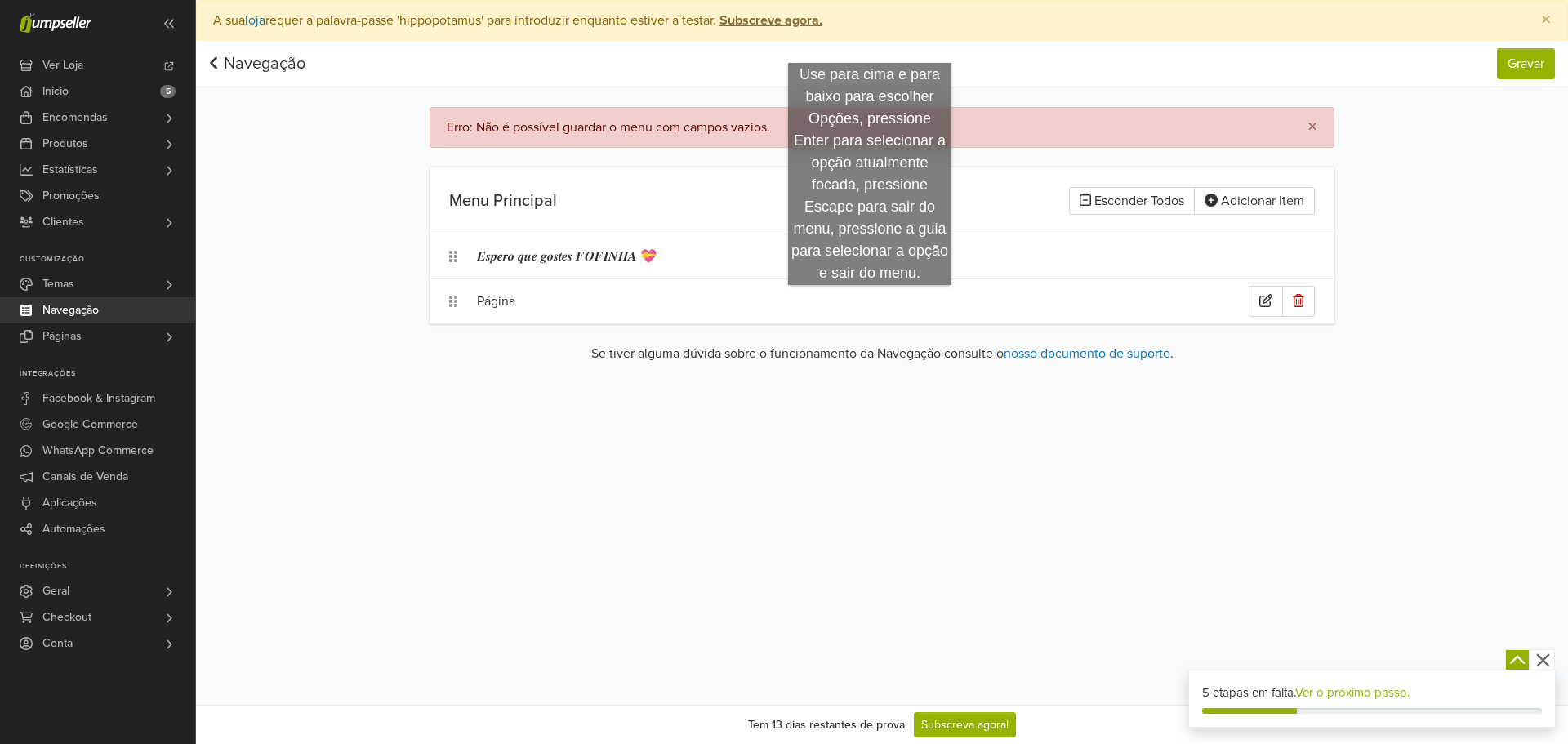
click at [870, 302] on div "Página" at bounding box center [862, 302] width 772 height 31
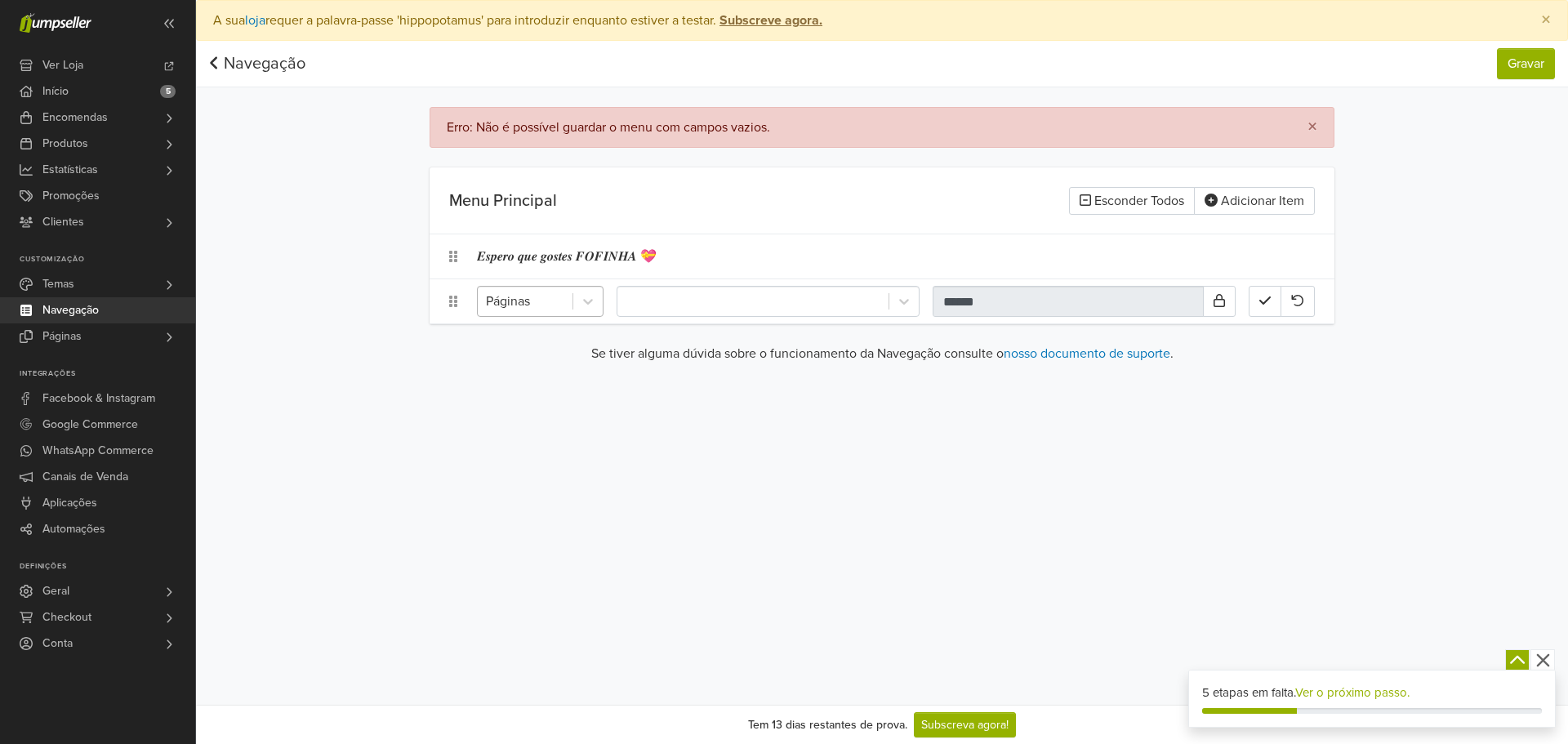
click at [518, 311] on div at bounding box center [525, 302] width 78 height 23
click at [519, 309] on div at bounding box center [525, 302] width 78 height 23
click at [253, 69] on link "Navegação" at bounding box center [258, 64] width 96 height 20
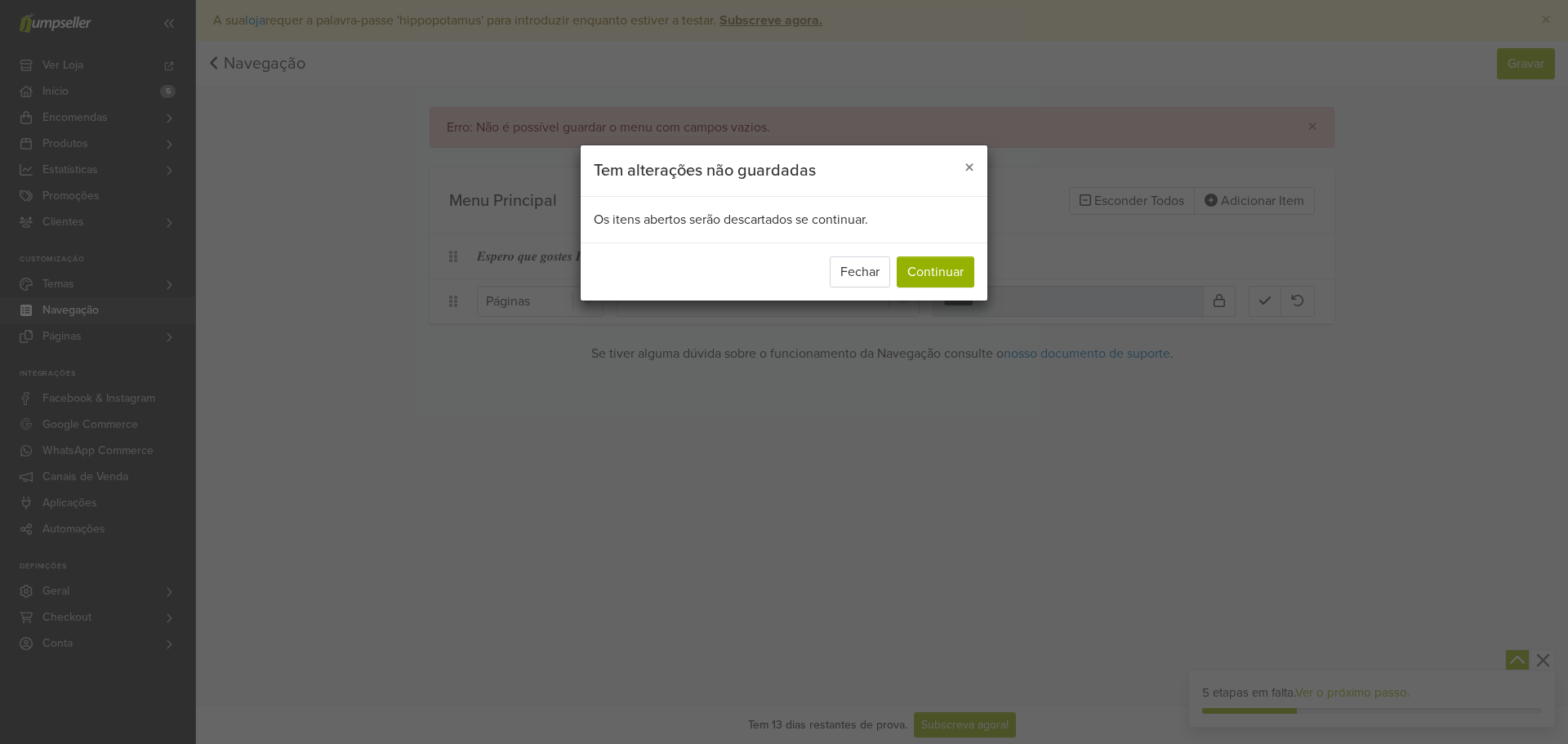
click at [959, 296] on div "Fechar Continuar" at bounding box center [783, 271] width 406 height 58
click at [953, 270] on button "Continuar" at bounding box center [935, 272] width 78 height 31
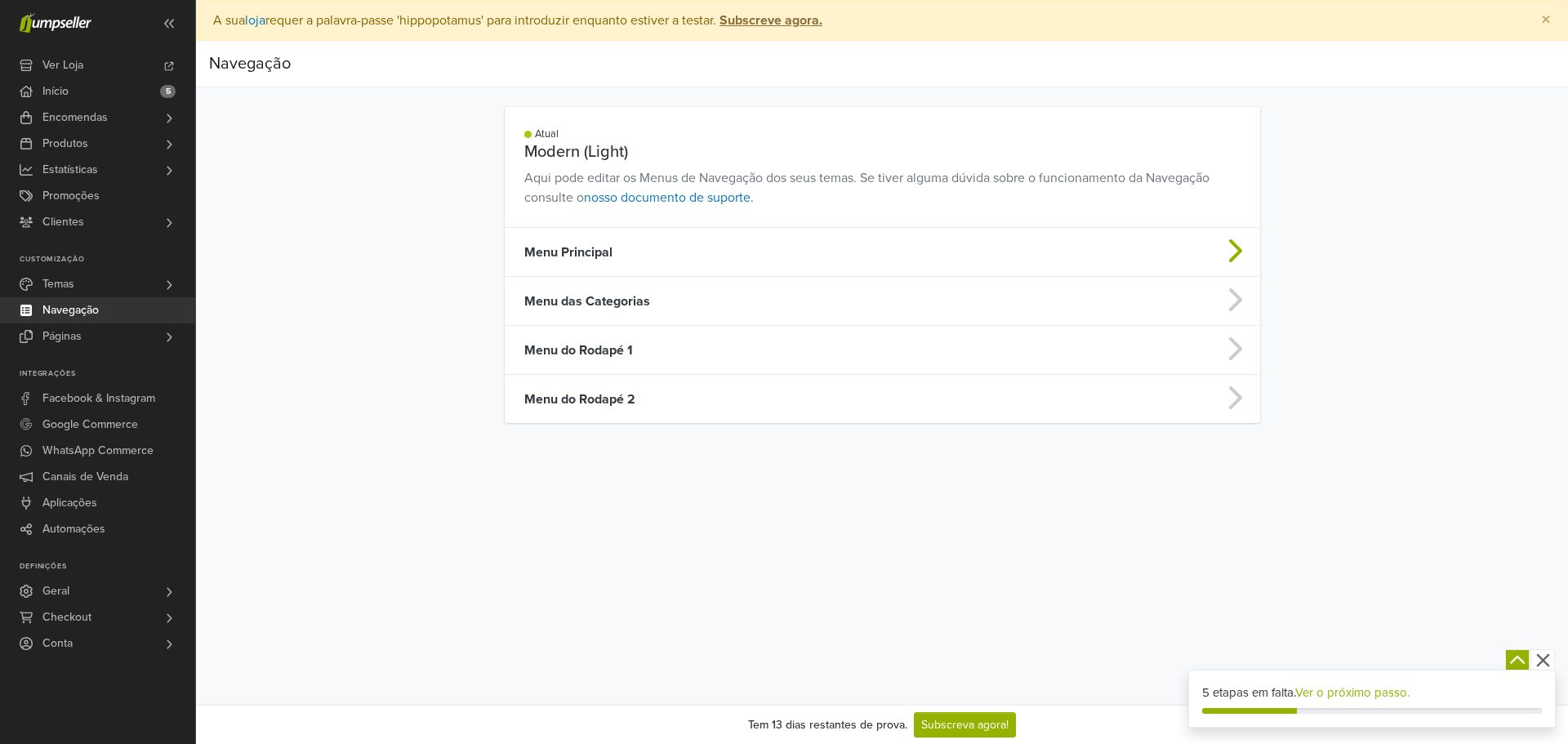
click at [628, 251] on td "Menu Principal" at bounding box center [791, 253] width 573 height 49
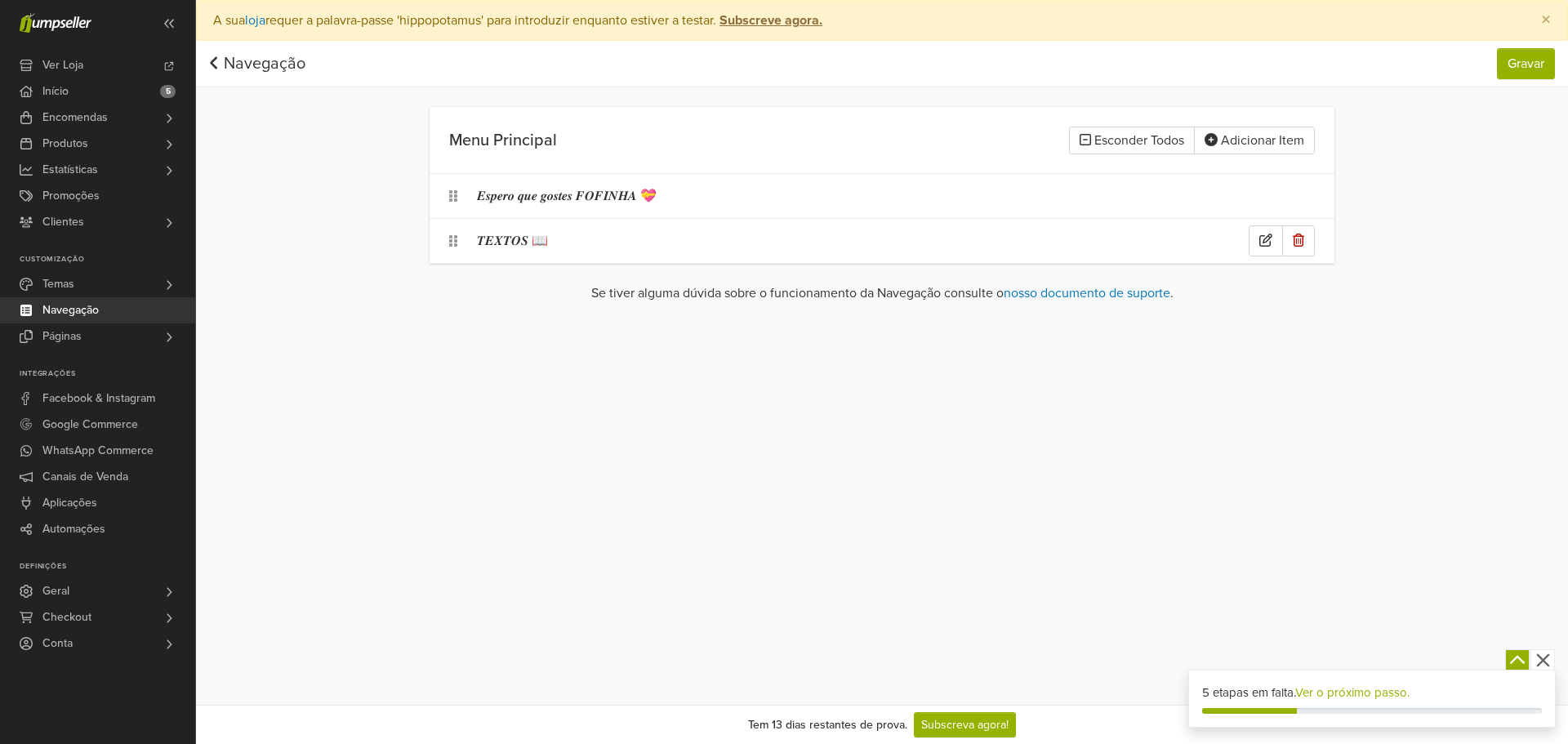
click at [544, 240] on div "𝑻𝑬𝑿𝑻𝑶𝑺 📖" at bounding box center [862, 241] width 772 height 31
click at [577, 237] on div at bounding box center [588, 241] width 29 height 29
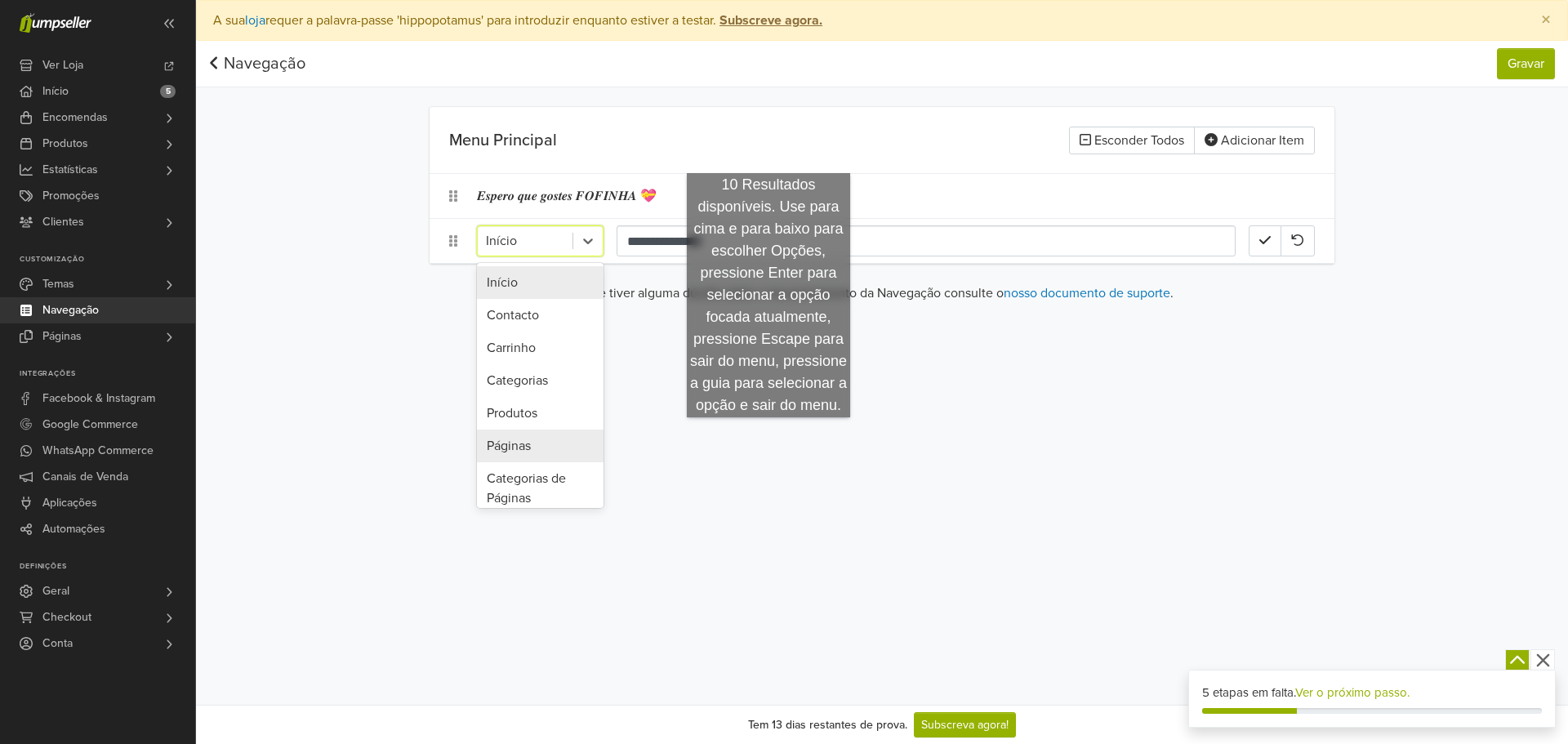
click at [779, 433] on div "Preferências Subscrição Logout × A sua loja requer a palavra-passe 'hippopotamu…" at bounding box center [882, 352] width 1372 height 705
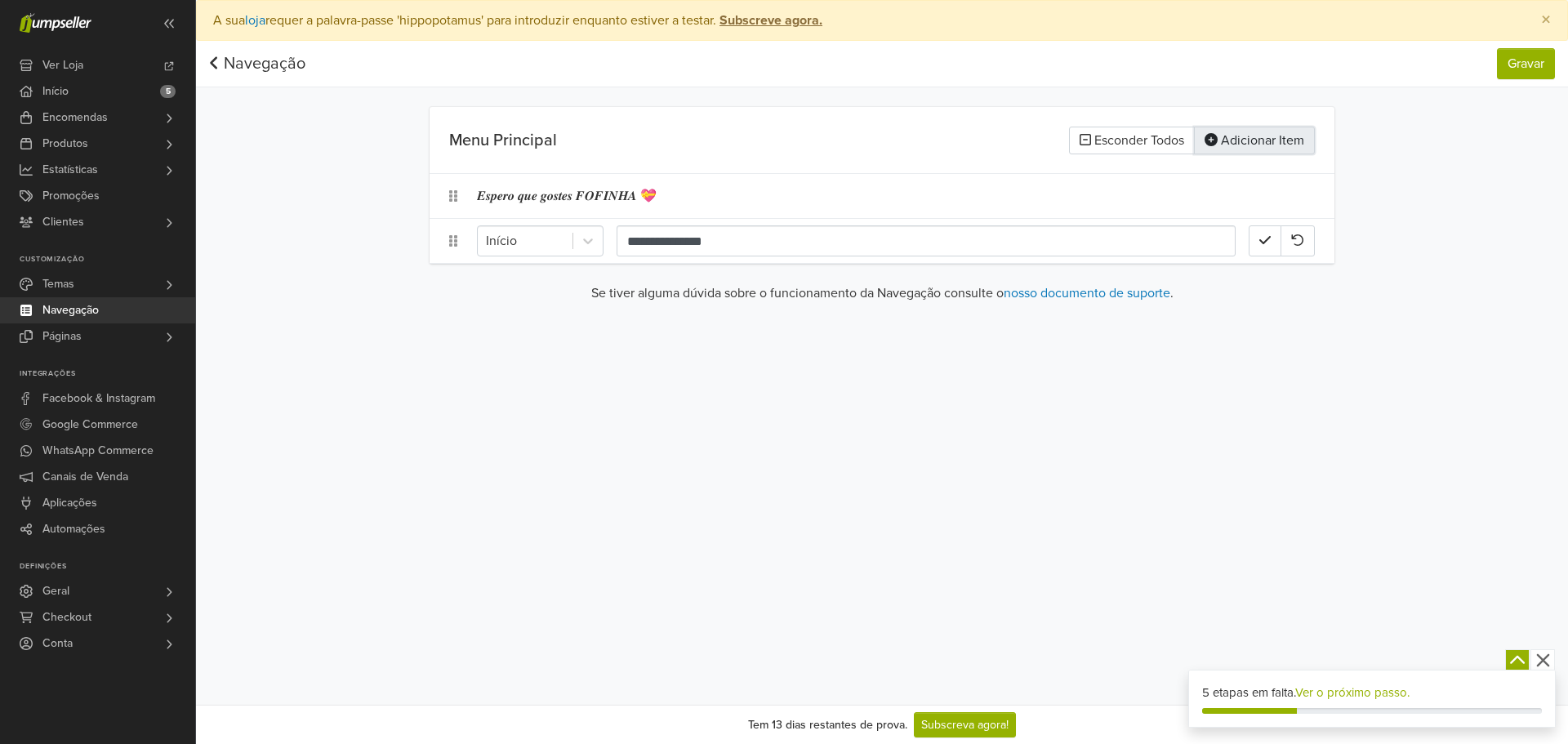
click at [1243, 146] on button "Adicionar Item" at bounding box center [1254, 141] width 121 height 28
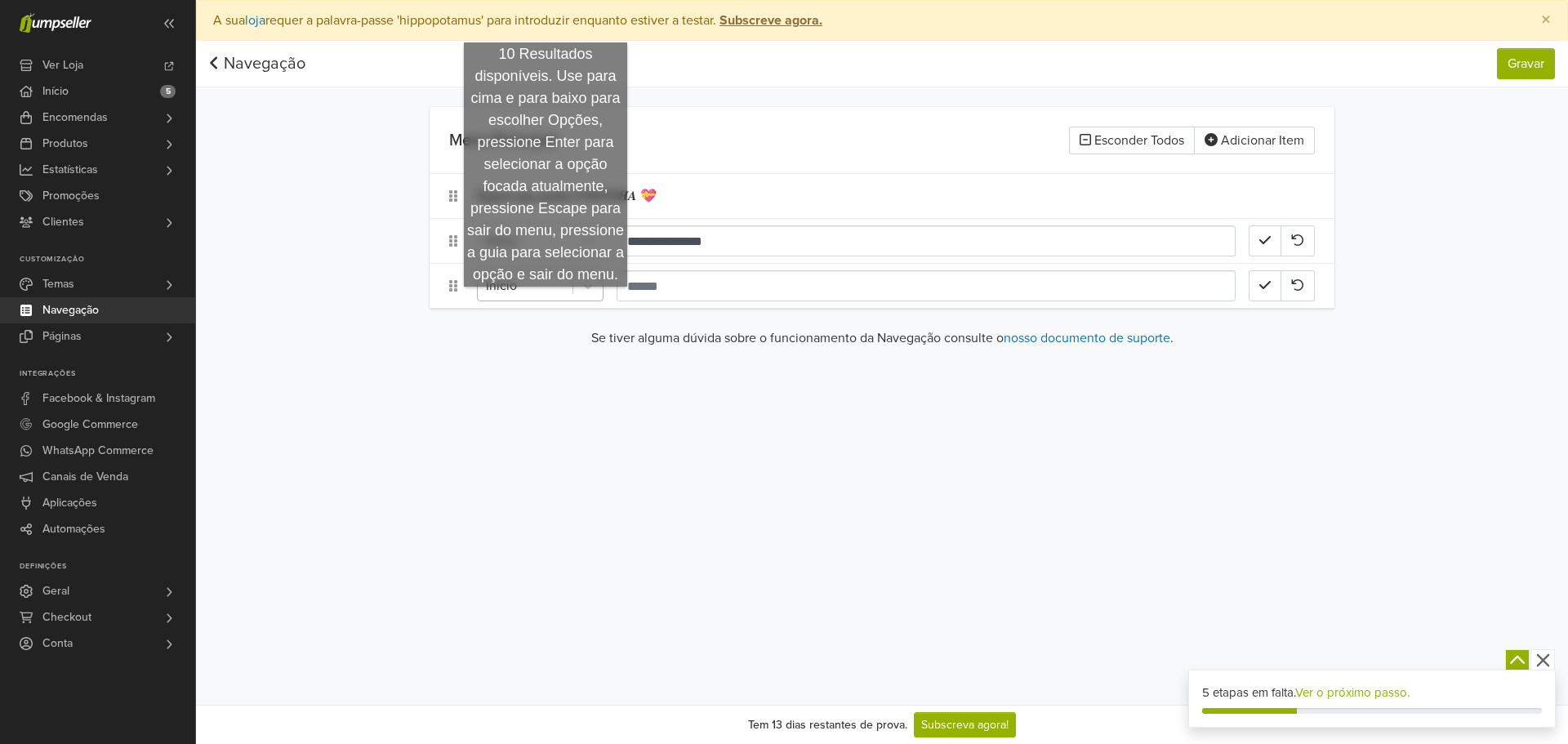
click at [551, 281] on div at bounding box center [525, 286] width 78 height 23
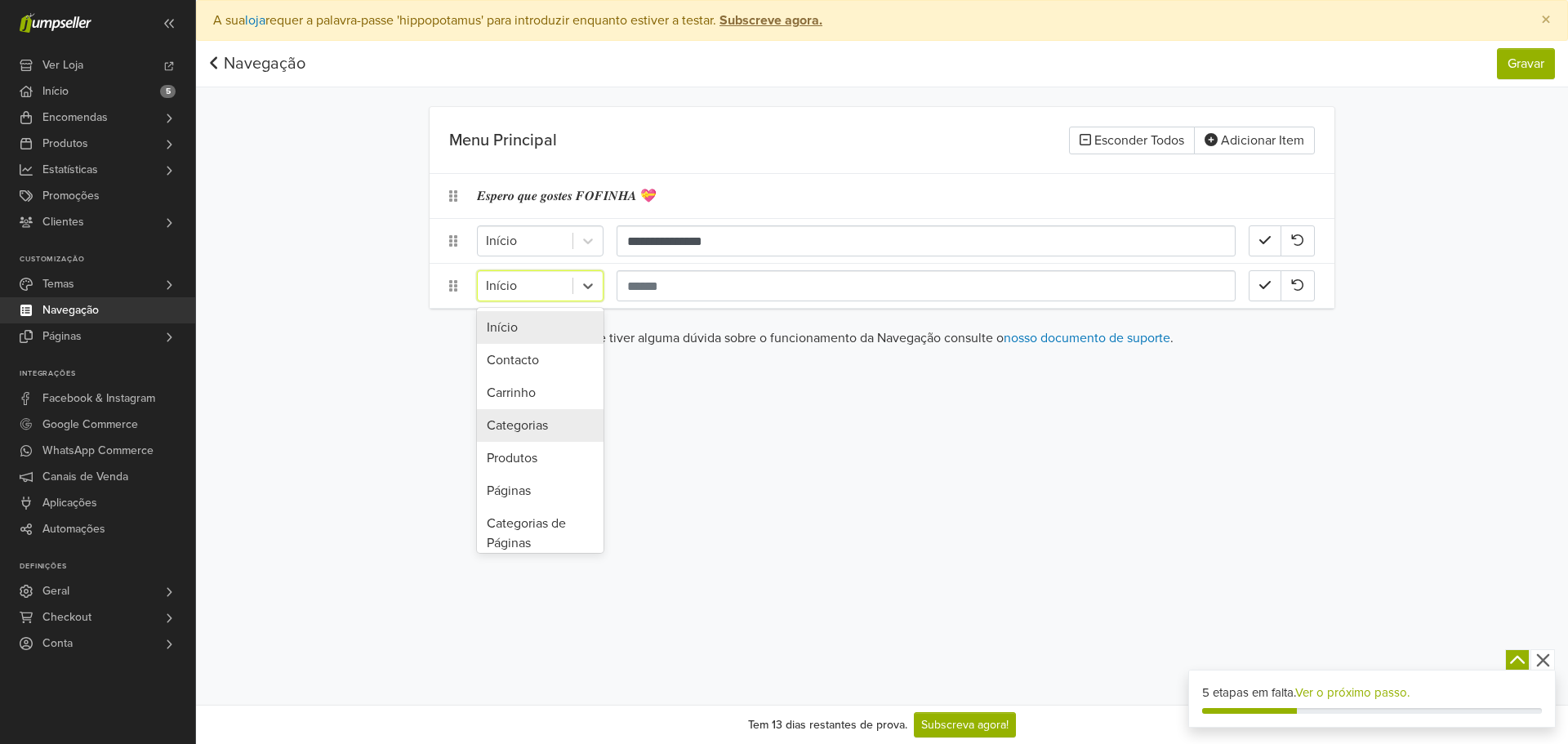
click at [524, 430] on div "Categorias" at bounding box center [540, 425] width 127 height 33
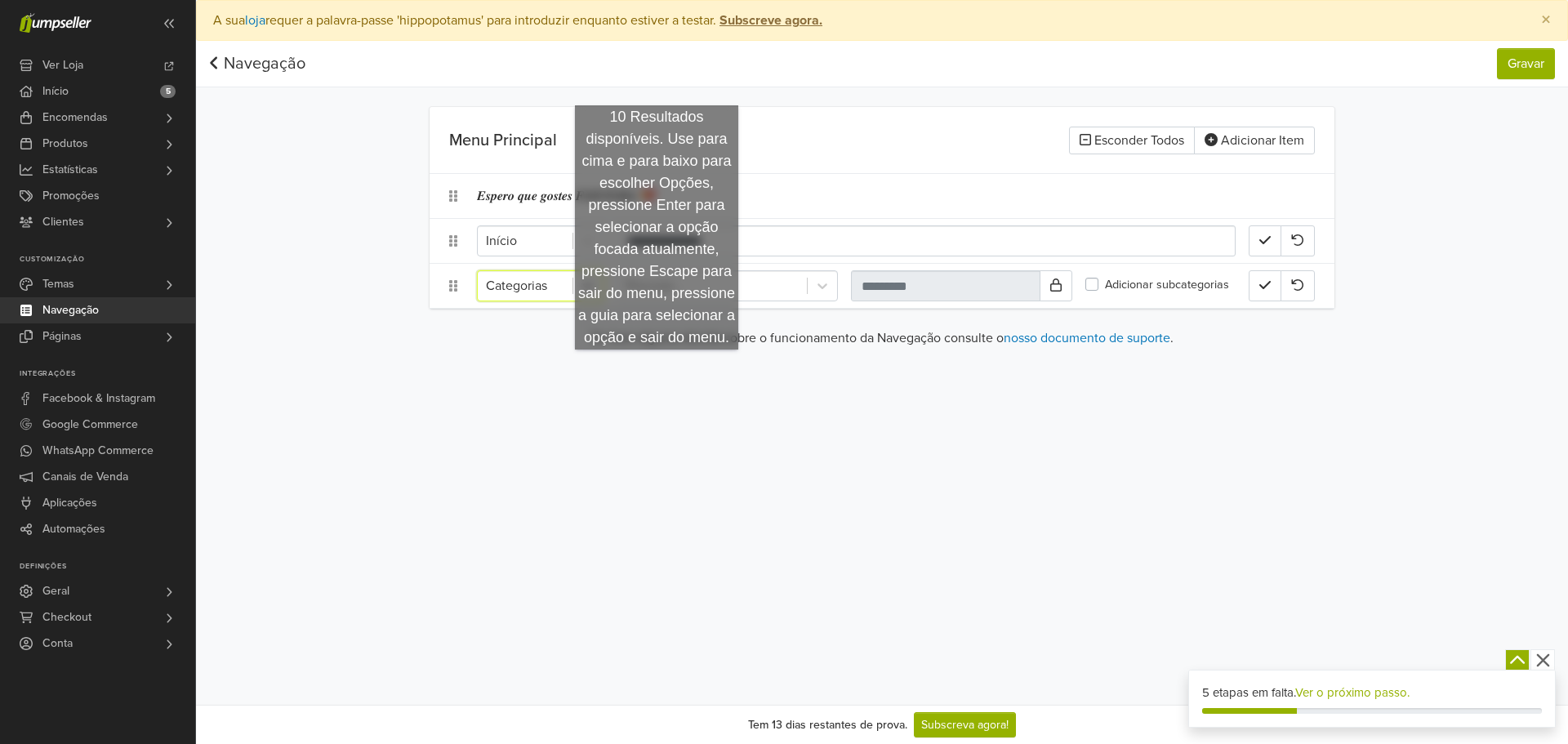
click at [701, 310] on main "**********" at bounding box center [881, 234] width 931 height 254
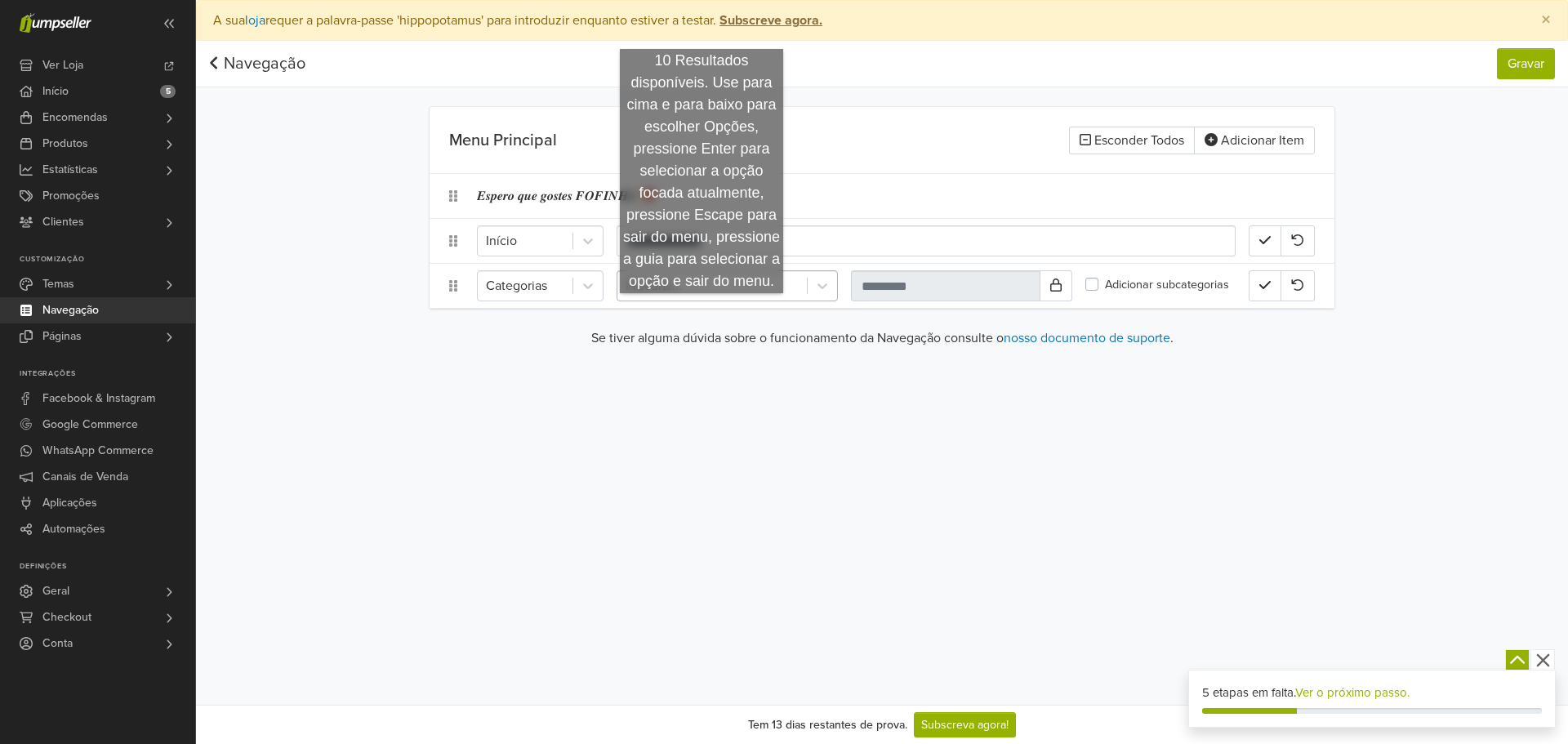
click at [735, 289] on div at bounding box center [712, 286] width 173 height 23
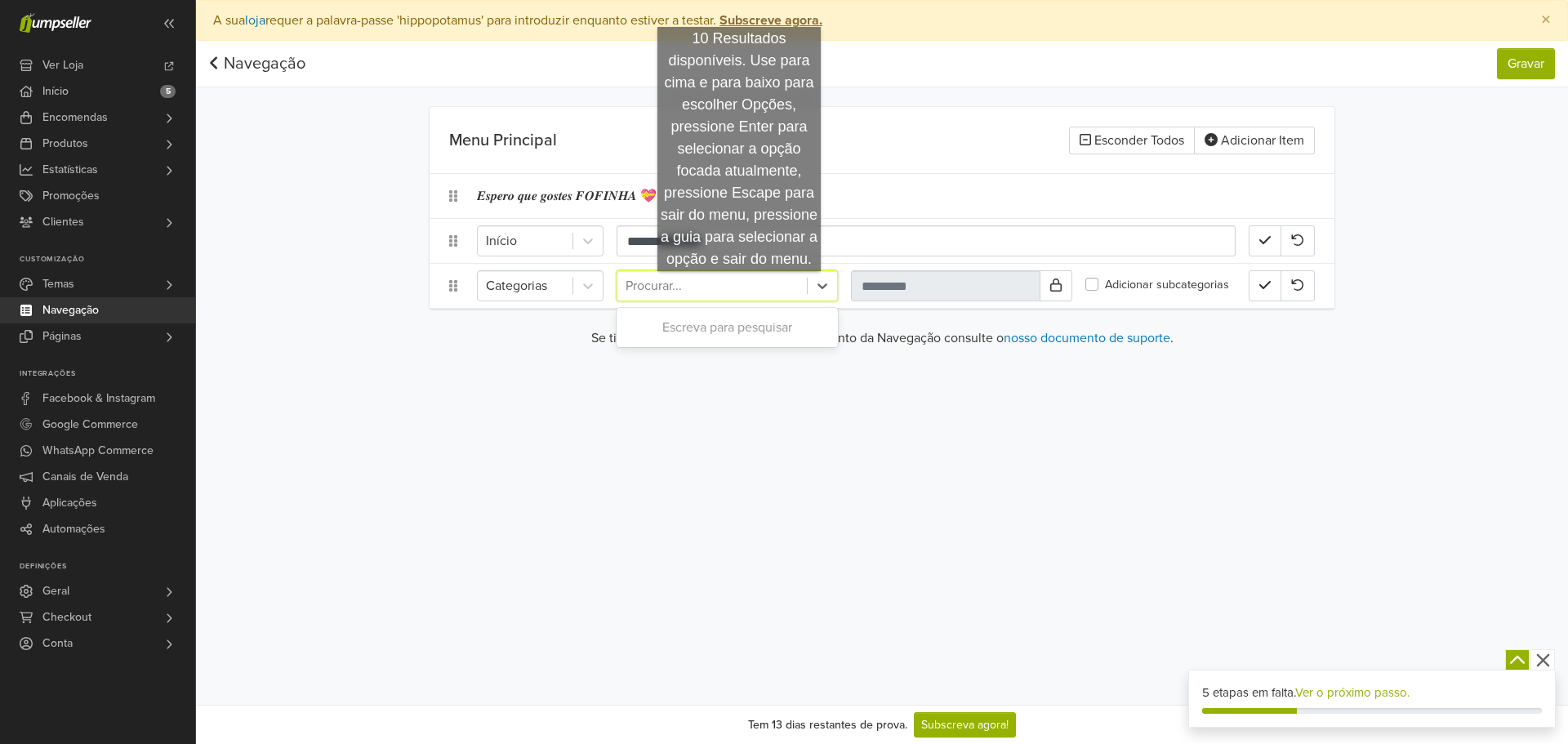
click at [739, 288] on div at bounding box center [712, 286] width 173 height 23
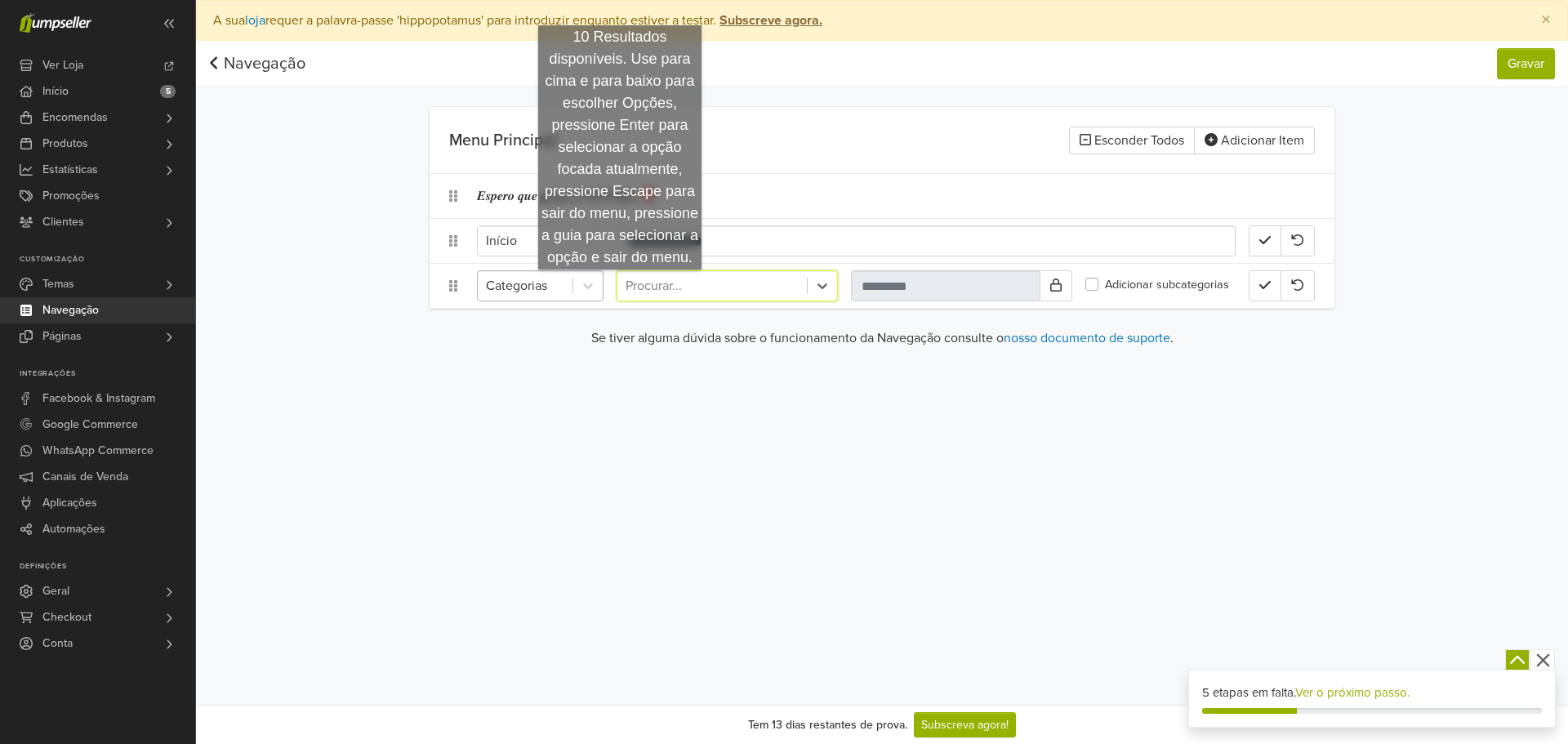
click at [572, 279] on span at bounding box center [572, 286] width 1 height 16
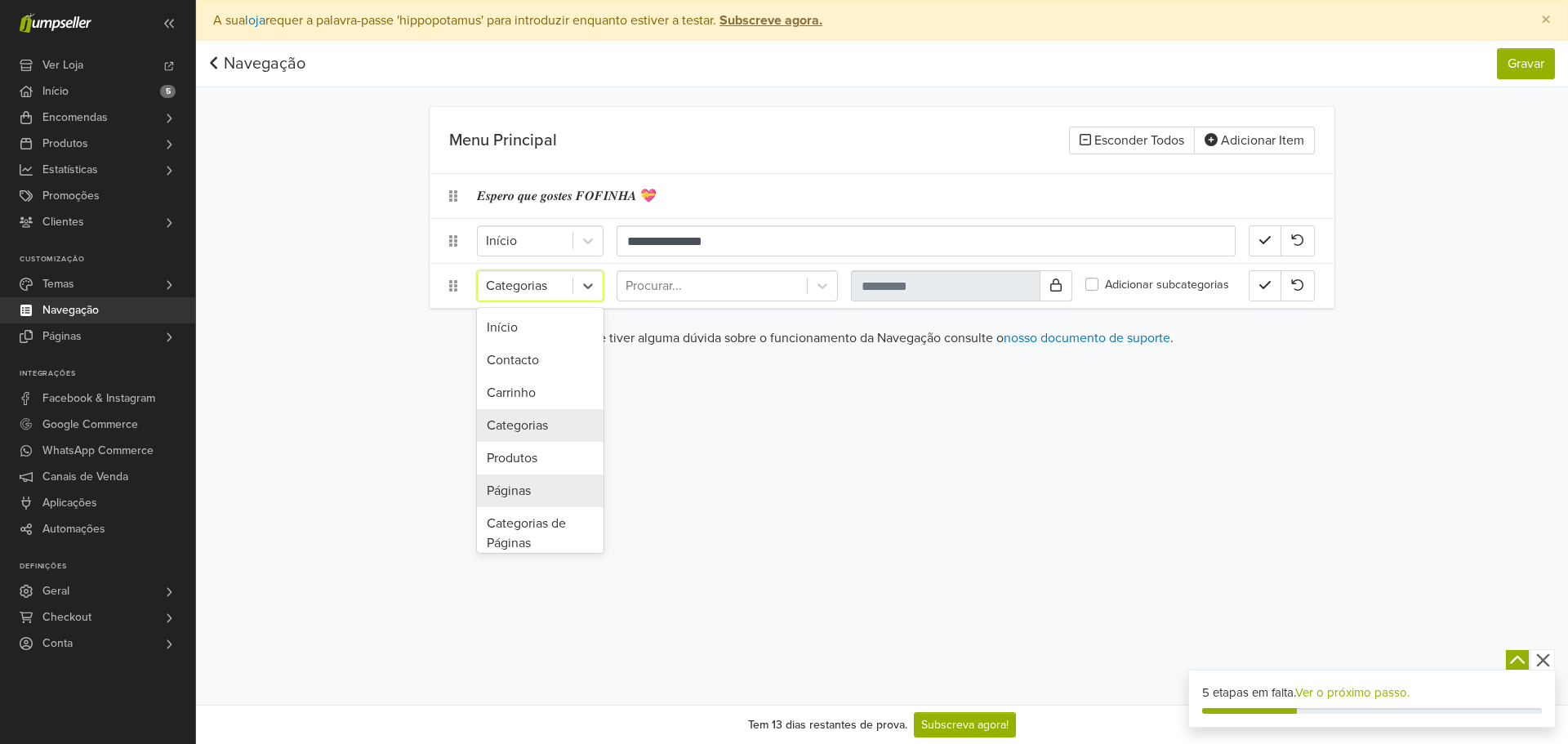
click at [557, 477] on div "Páginas" at bounding box center [540, 491] width 127 height 33
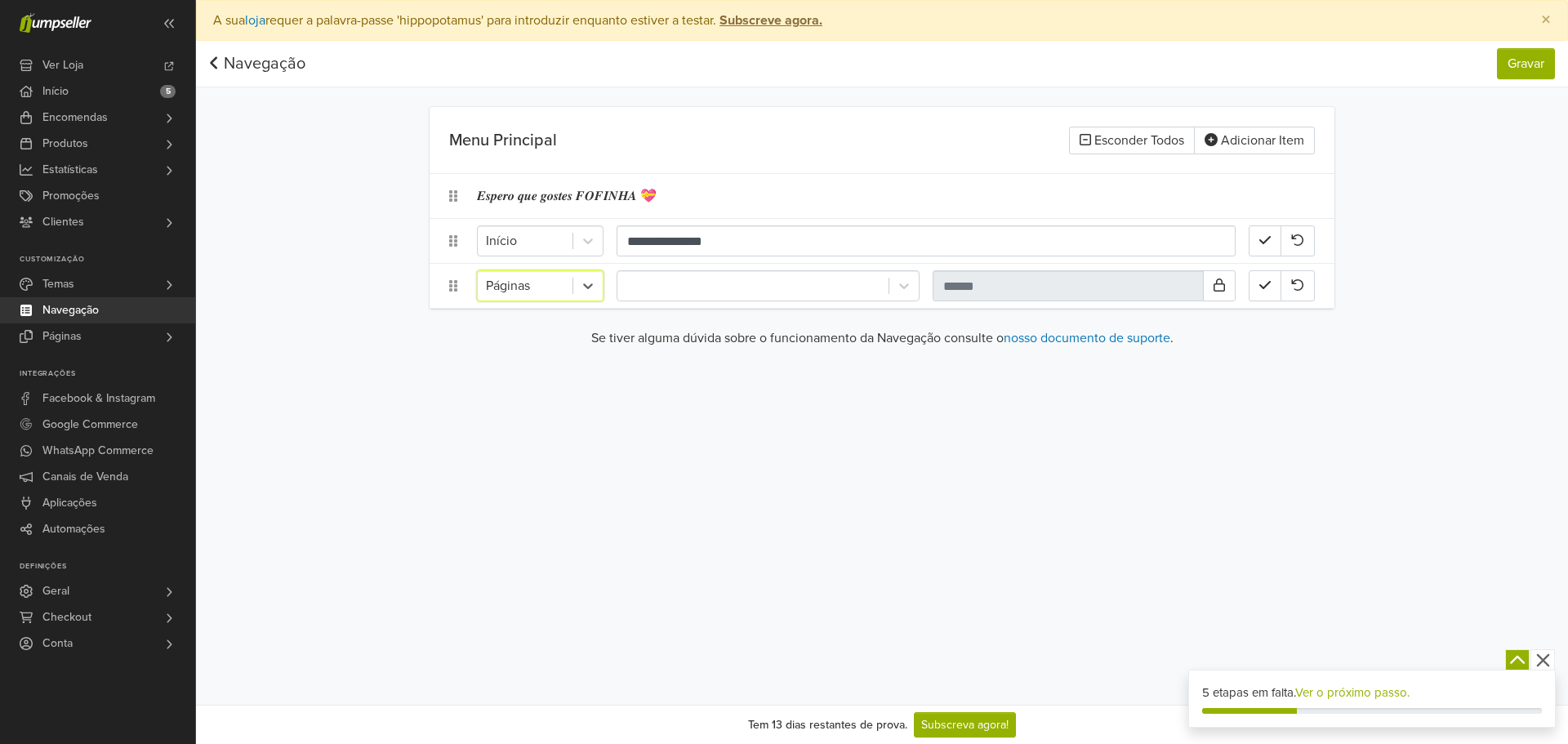
click at [703, 269] on div "option Páginas, selected. Páginas" at bounding box center [881, 286] width 905 height 44
drag, startPoint x: 697, startPoint y: 295, endPoint x: 692, endPoint y: 307, distance: 13.0
click at [696, 297] on div at bounding box center [753, 286] width 255 height 23
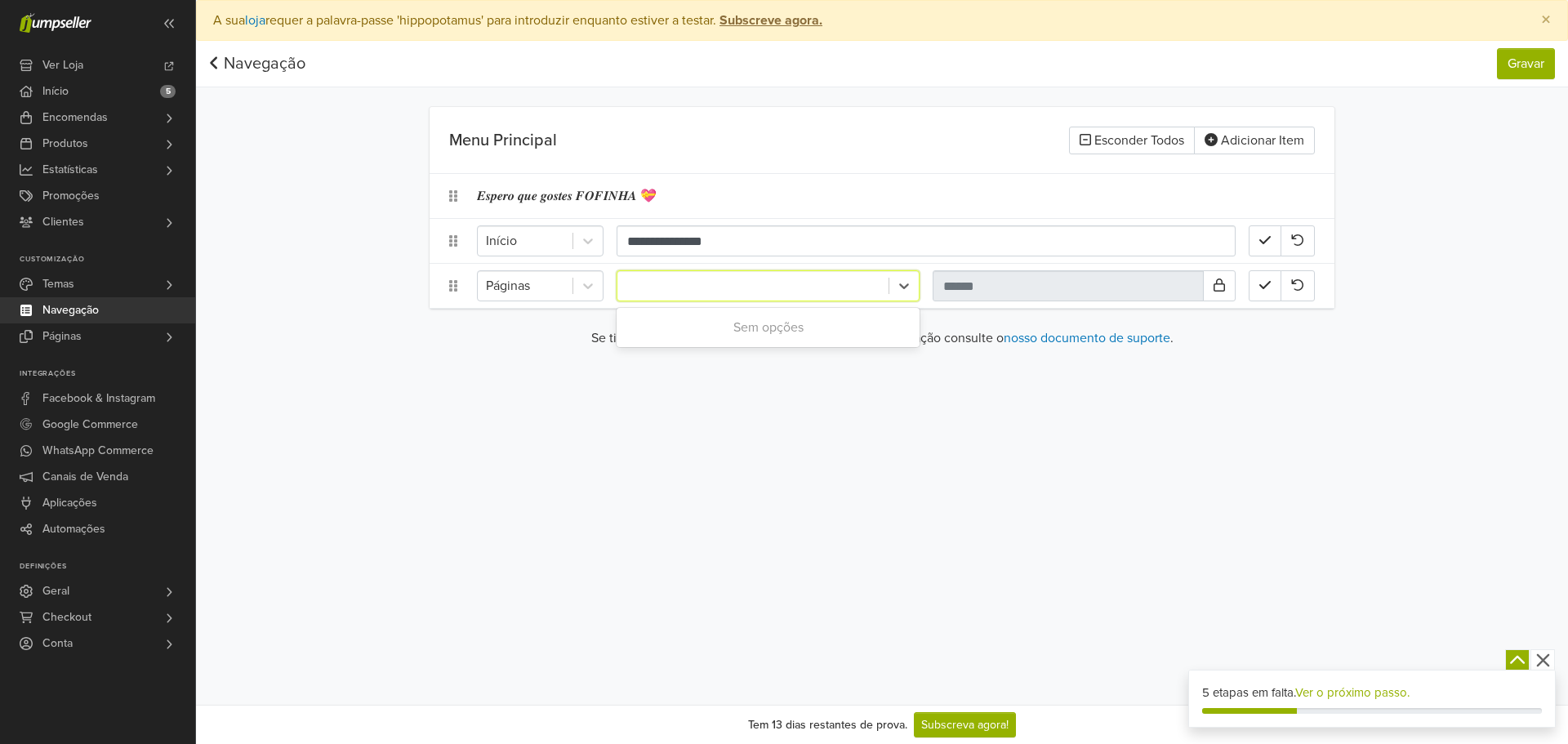
click at [705, 332] on div "Sem opções" at bounding box center [768, 328] width 303 height 33
click at [989, 310] on main "**********" at bounding box center [881, 234] width 931 height 254
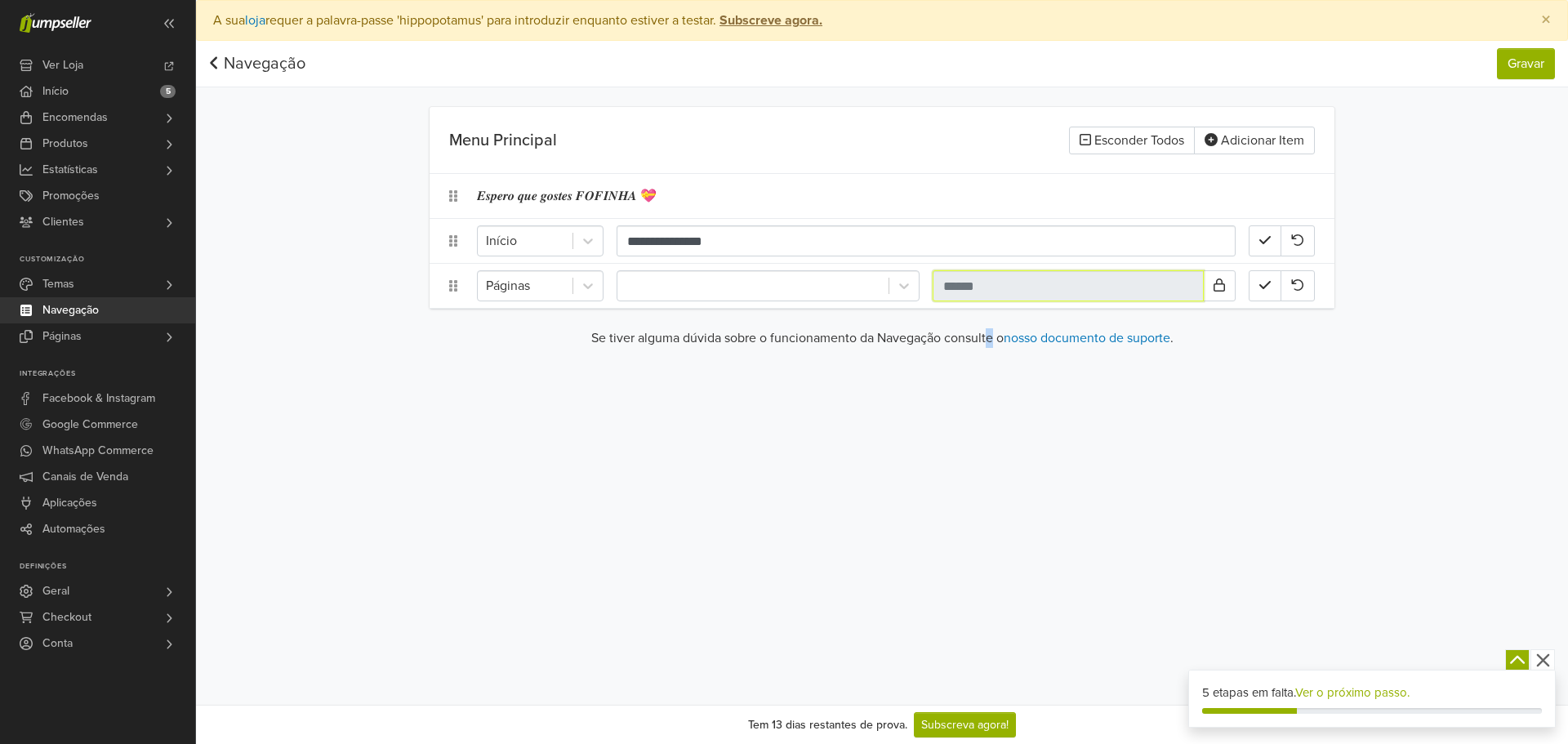
click at [1006, 289] on input "text" at bounding box center [1068, 286] width 271 height 31
click at [585, 291] on icon at bounding box center [588, 286] width 16 height 16
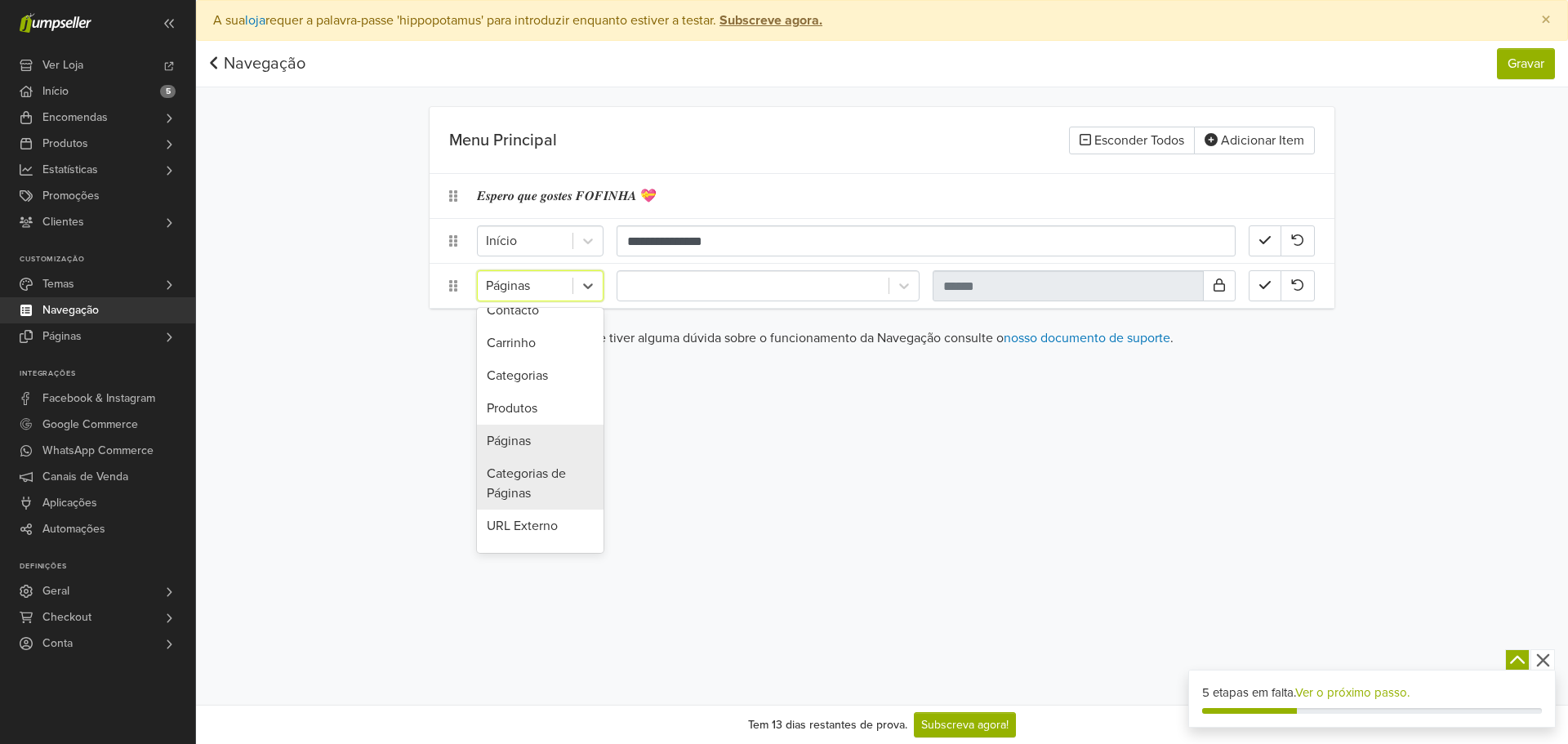
scroll to position [82, 0]
click at [547, 465] on div "Categorias de Páginas" at bounding box center [540, 451] width 127 height 52
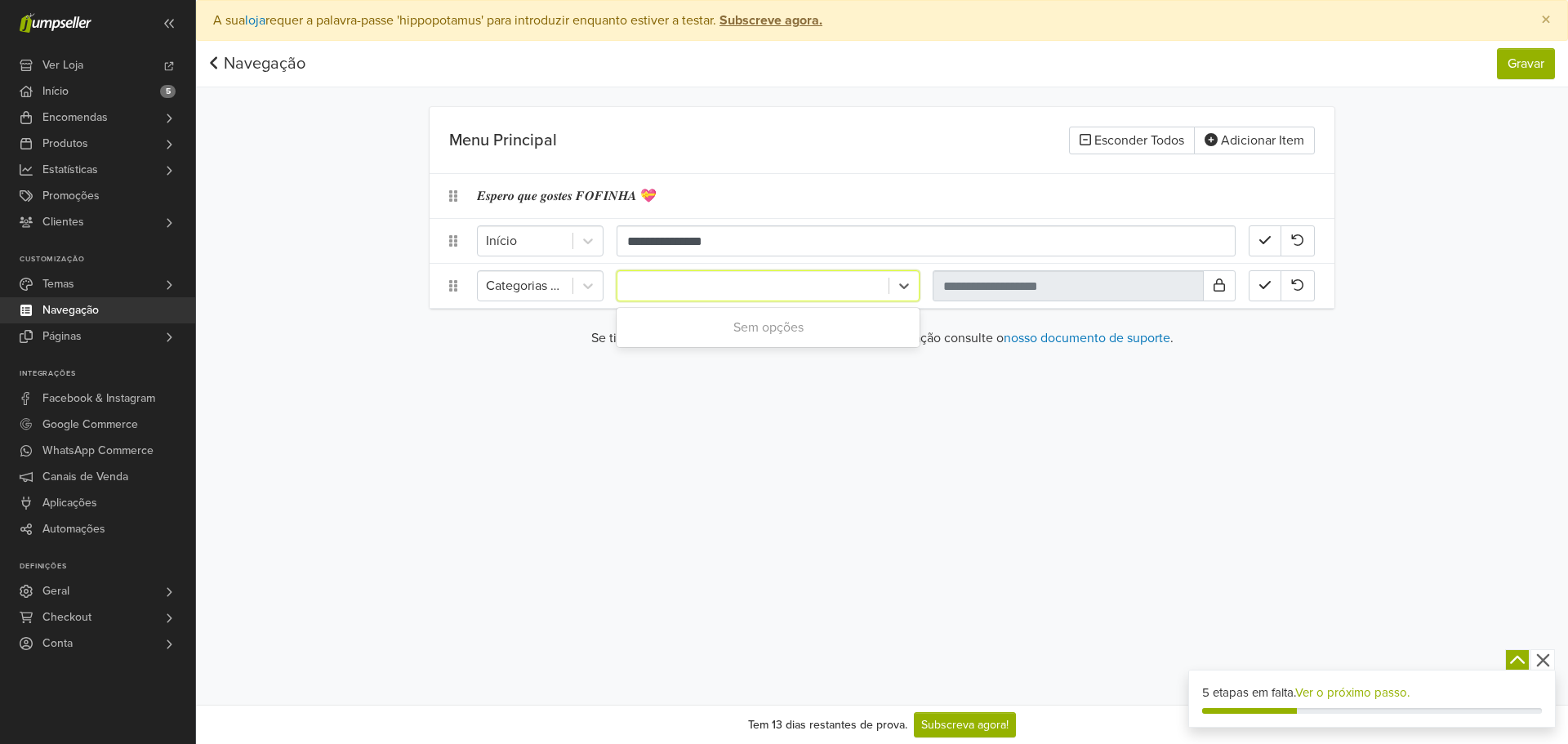
click at [707, 287] on div at bounding box center [753, 286] width 255 height 23
click at [1000, 283] on input "text" at bounding box center [1068, 286] width 271 height 31
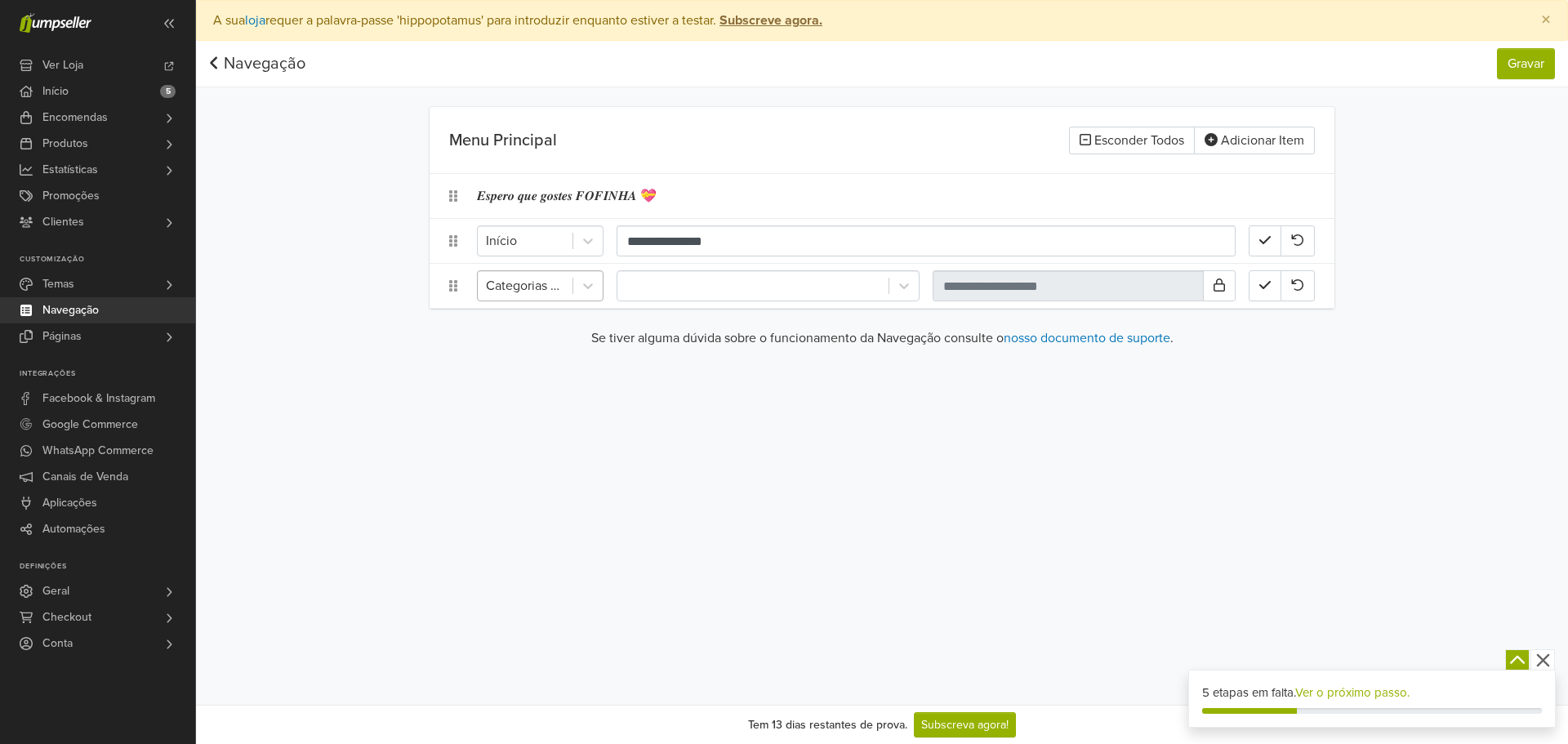
click at [558, 273] on div "Categorias de Páginas" at bounding box center [525, 286] width 95 height 29
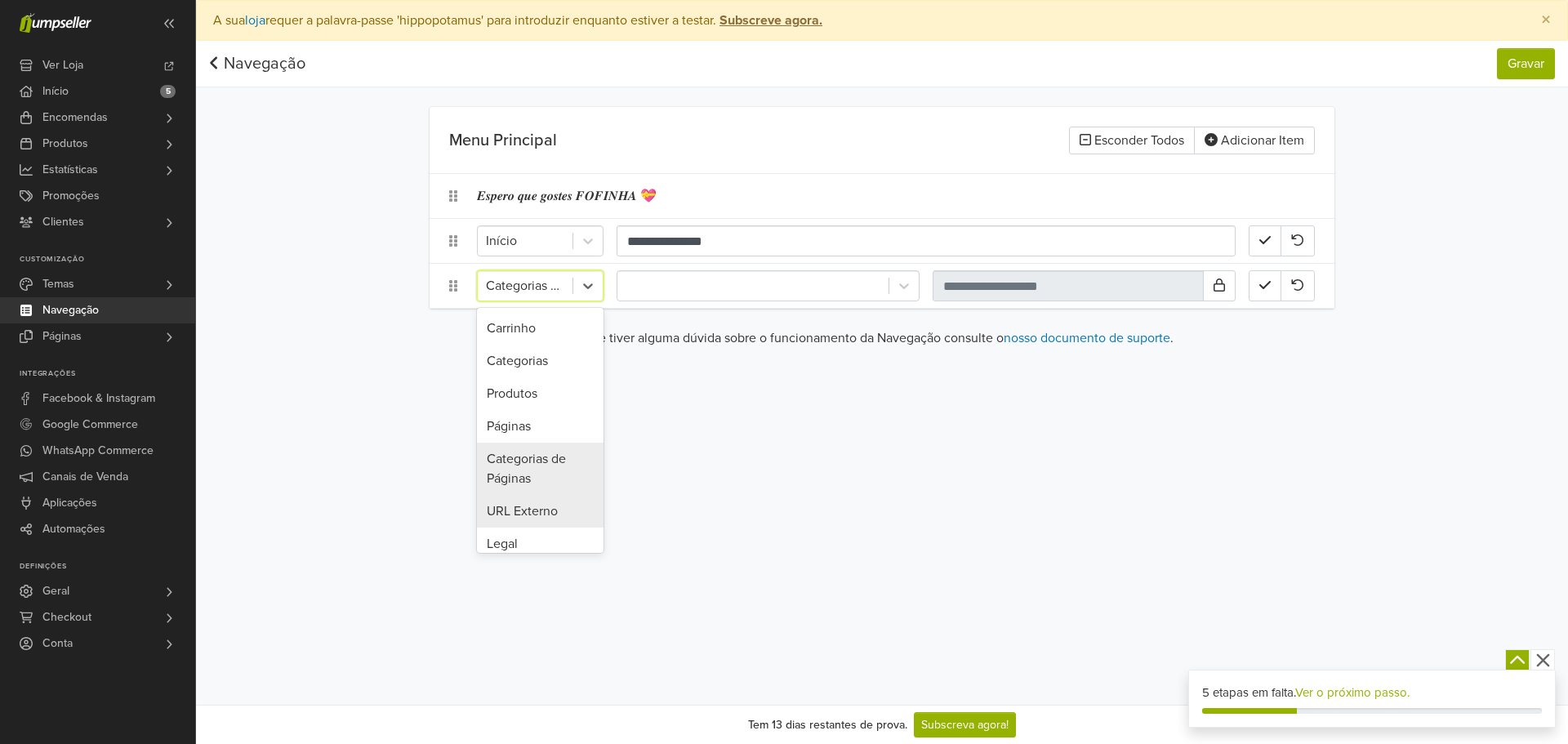
scroll to position [108, 0]
click at [541, 504] on div "Legal" at bounding box center [540, 500] width 127 height 33
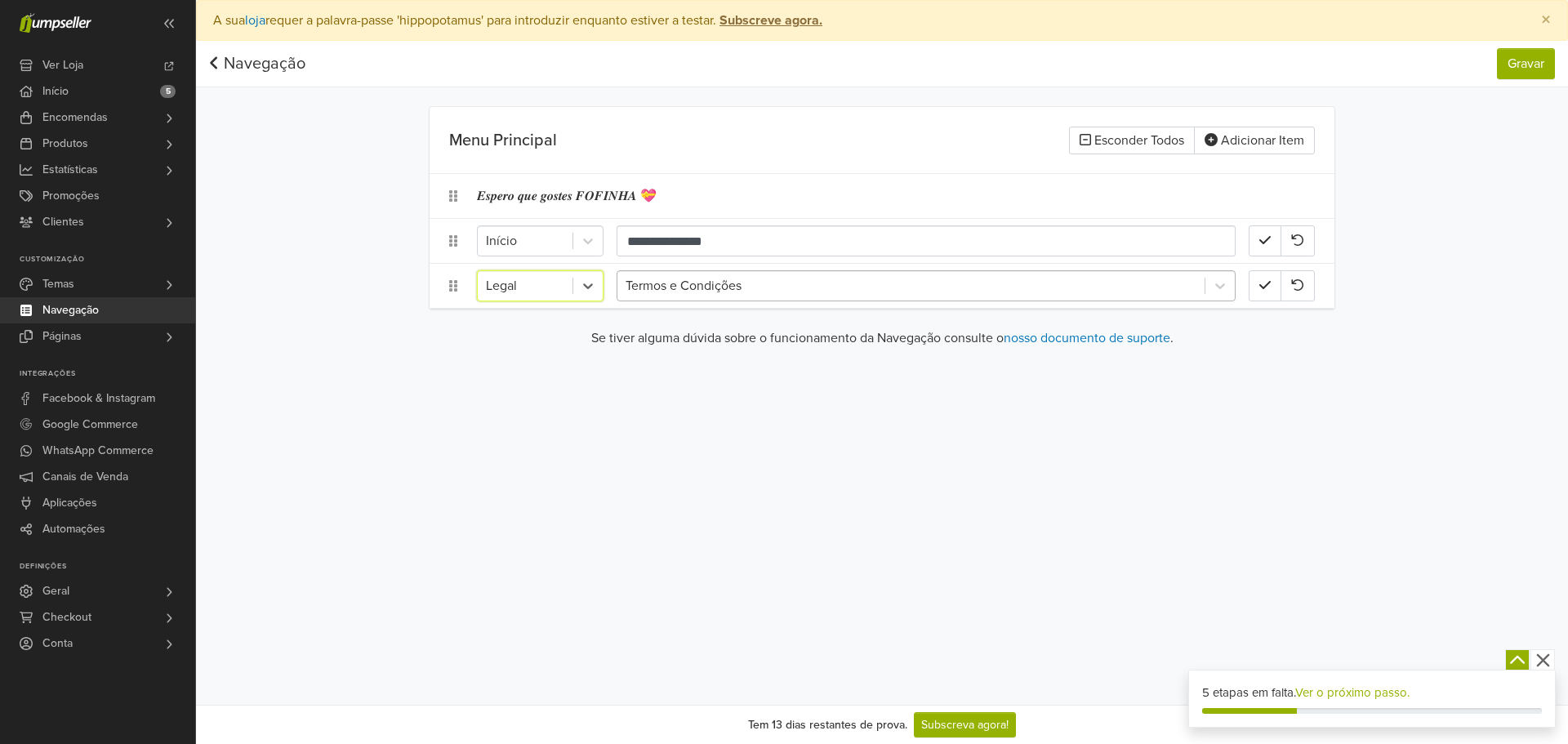
click at [762, 275] on div at bounding box center [911, 286] width 571 height 23
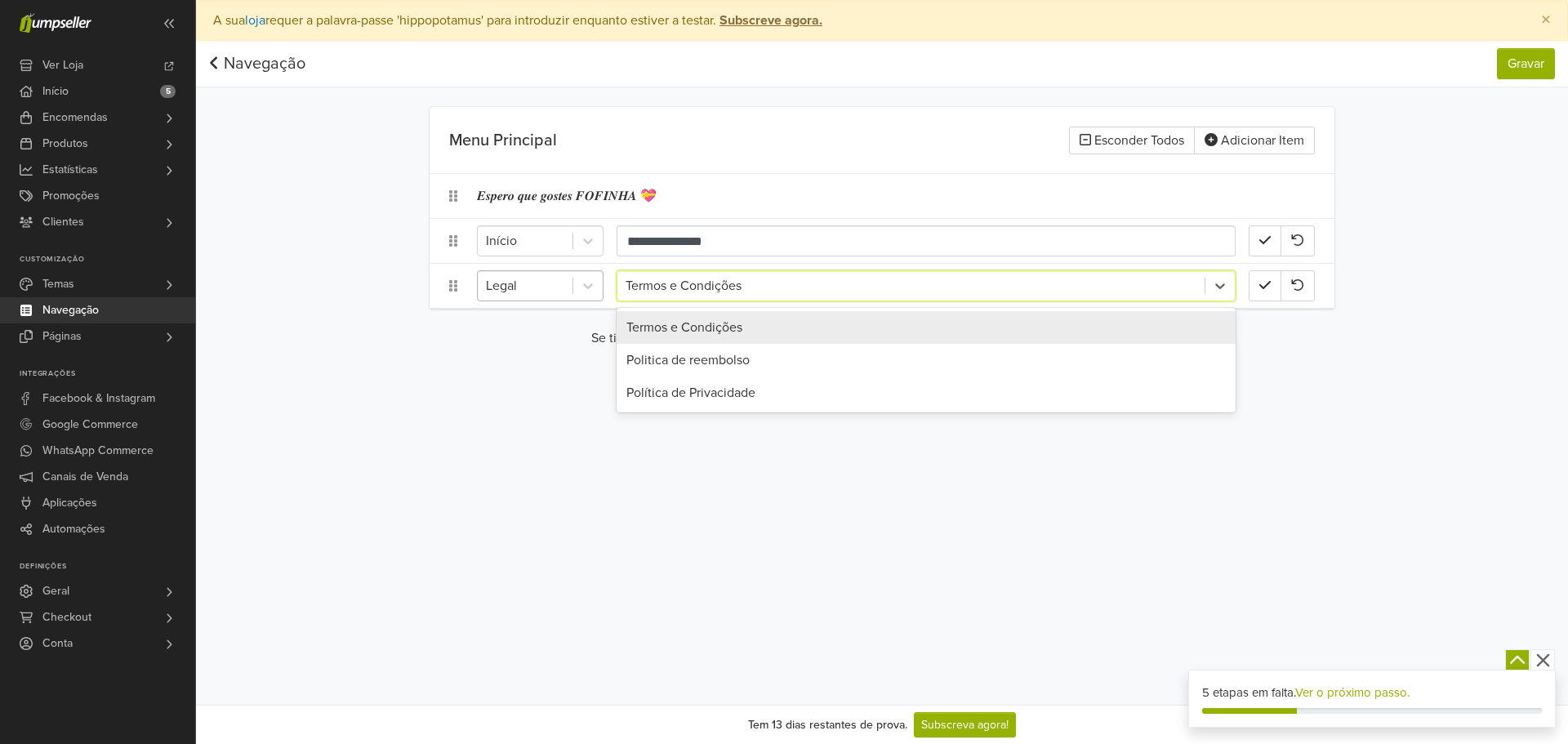
click at [532, 286] on div at bounding box center [525, 286] width 78 height 23
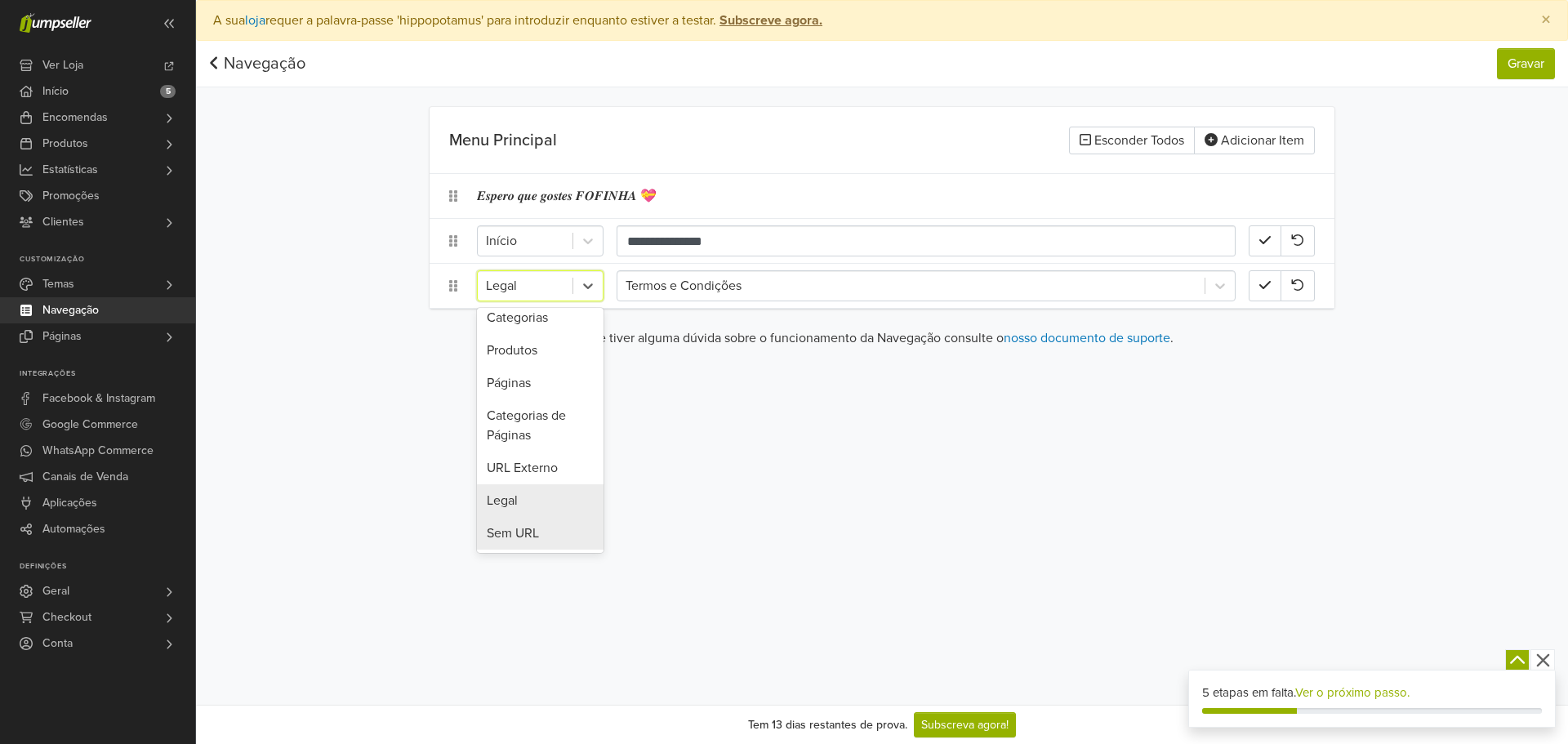
click at [543, 526] on div "Sem URL" at bounding box center [540, 533] width 127 height 33
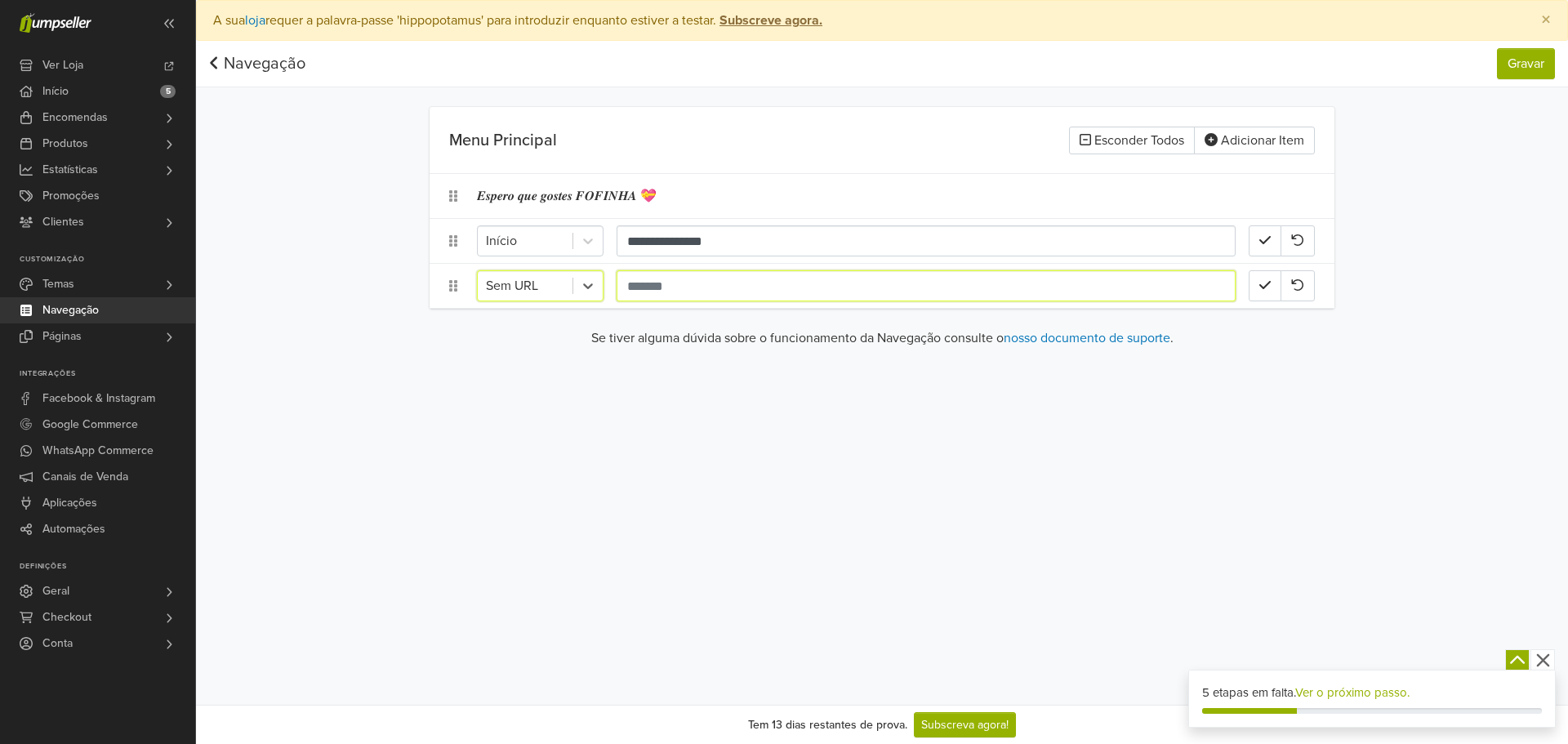
click at [647, 296] on input "text" at bounding box center [925, 286] width 619 height 31
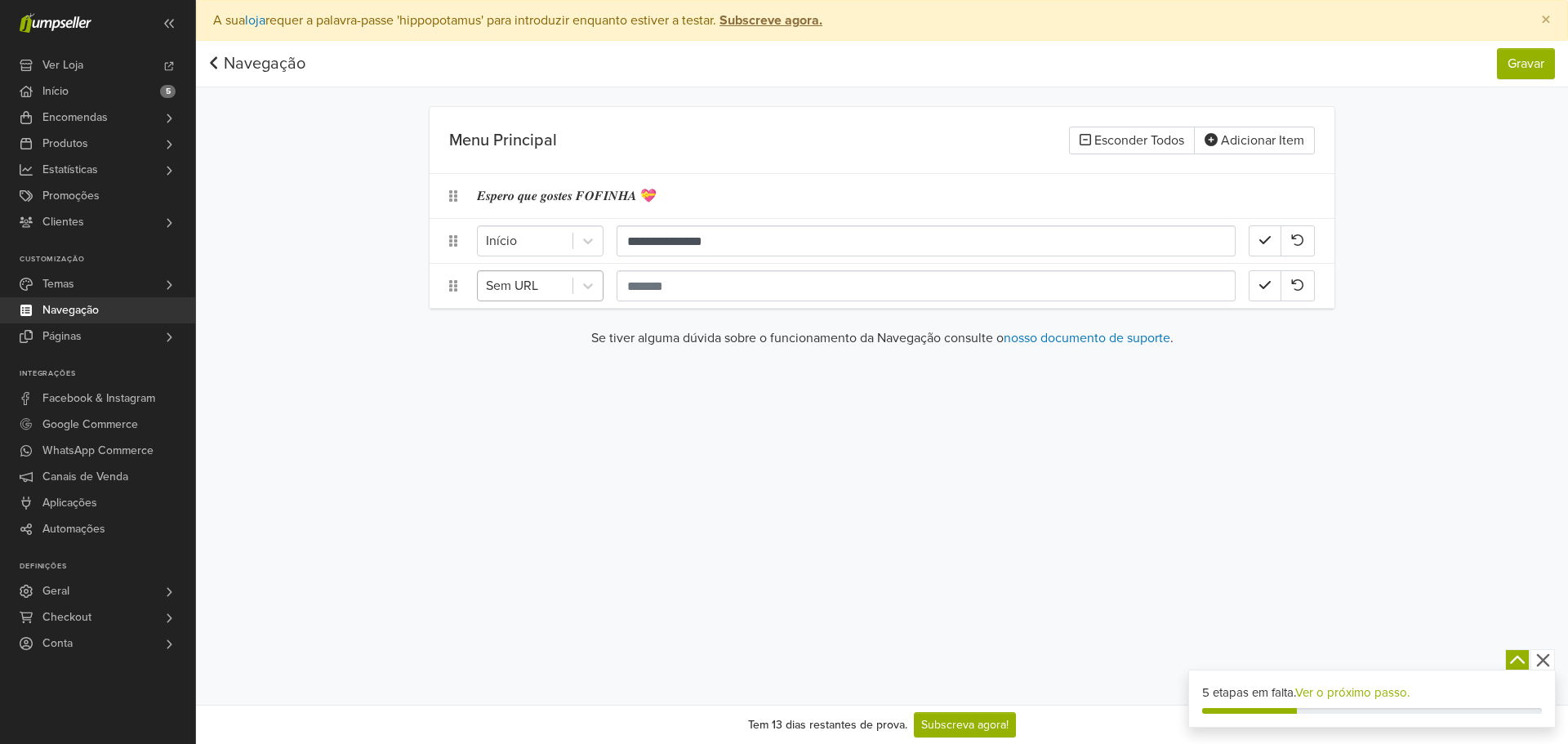
click at [558, 284] on div at bounding box center [525, 286] width 78 height 23
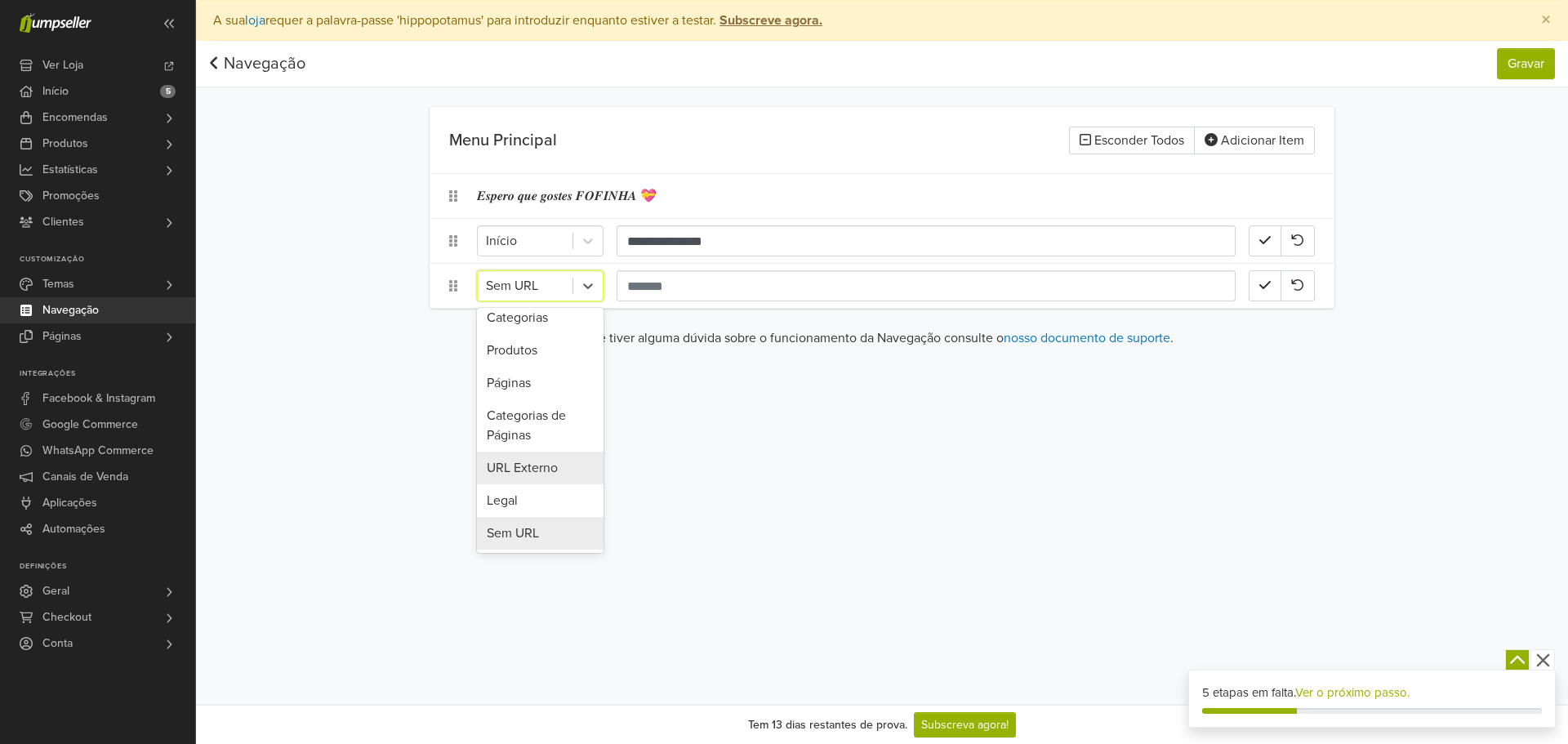
click at [555, 474] on div "URL Externo" at bounding box center [540, 468] width 127 height 33
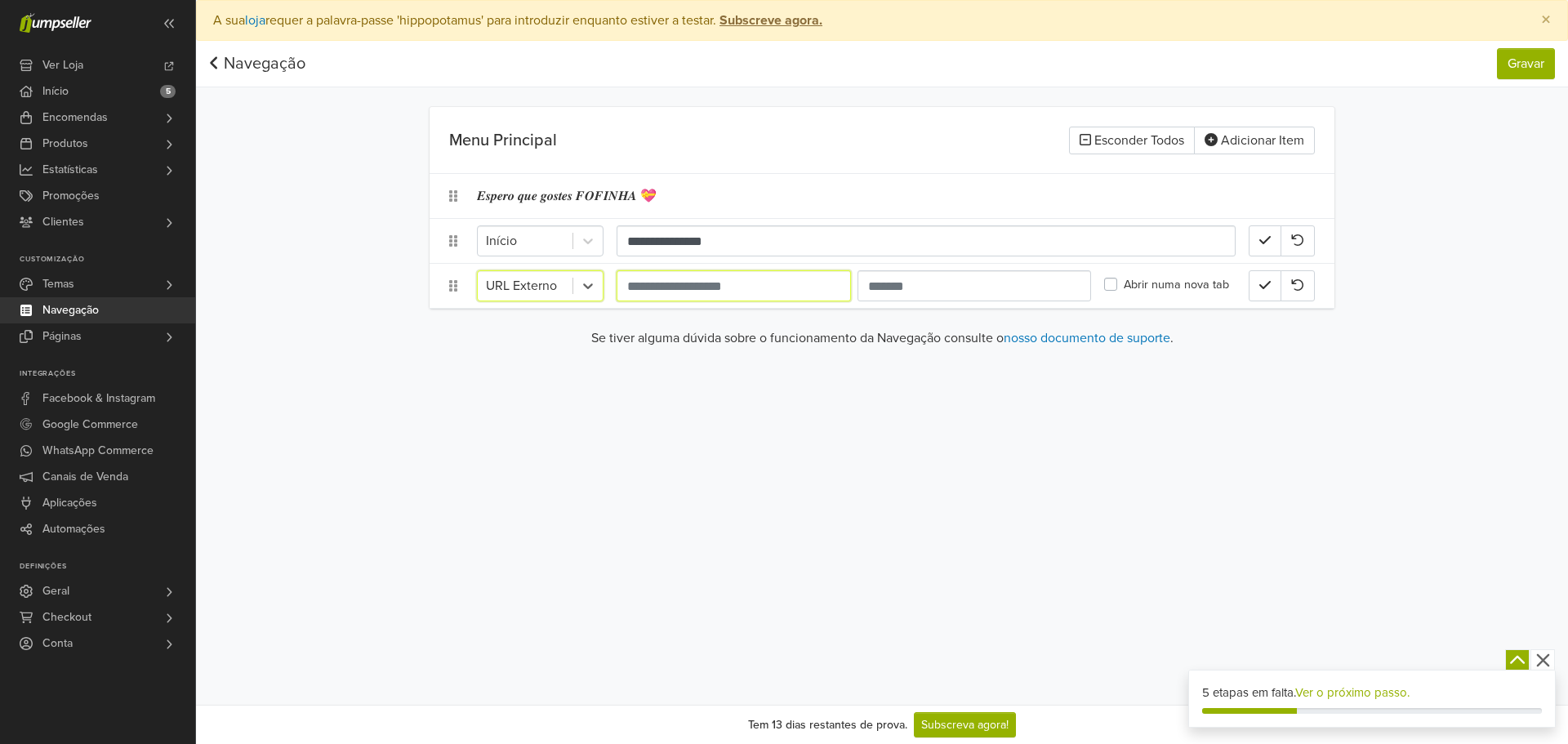
click at [678, 286] on input "url" at bounding box center [733, 286] width 235 height 31
click at [885, 268] on div "URL Externo Abrir numa nova tab" at bounding box center [881, 286] width 905 height 44
click at [1170, 289] on label "Abrir numa nova tab" at bounding box center [1176, 285] width 105 height 18
click at [1141, 292] on label "Abrir numa nova tab" at bounding box center [1176, 285] width 105 height 18
click at [503, 302] on div "URL Externo Abrir numa nova tab" at bounding box center [881, 286] width 905 height 44
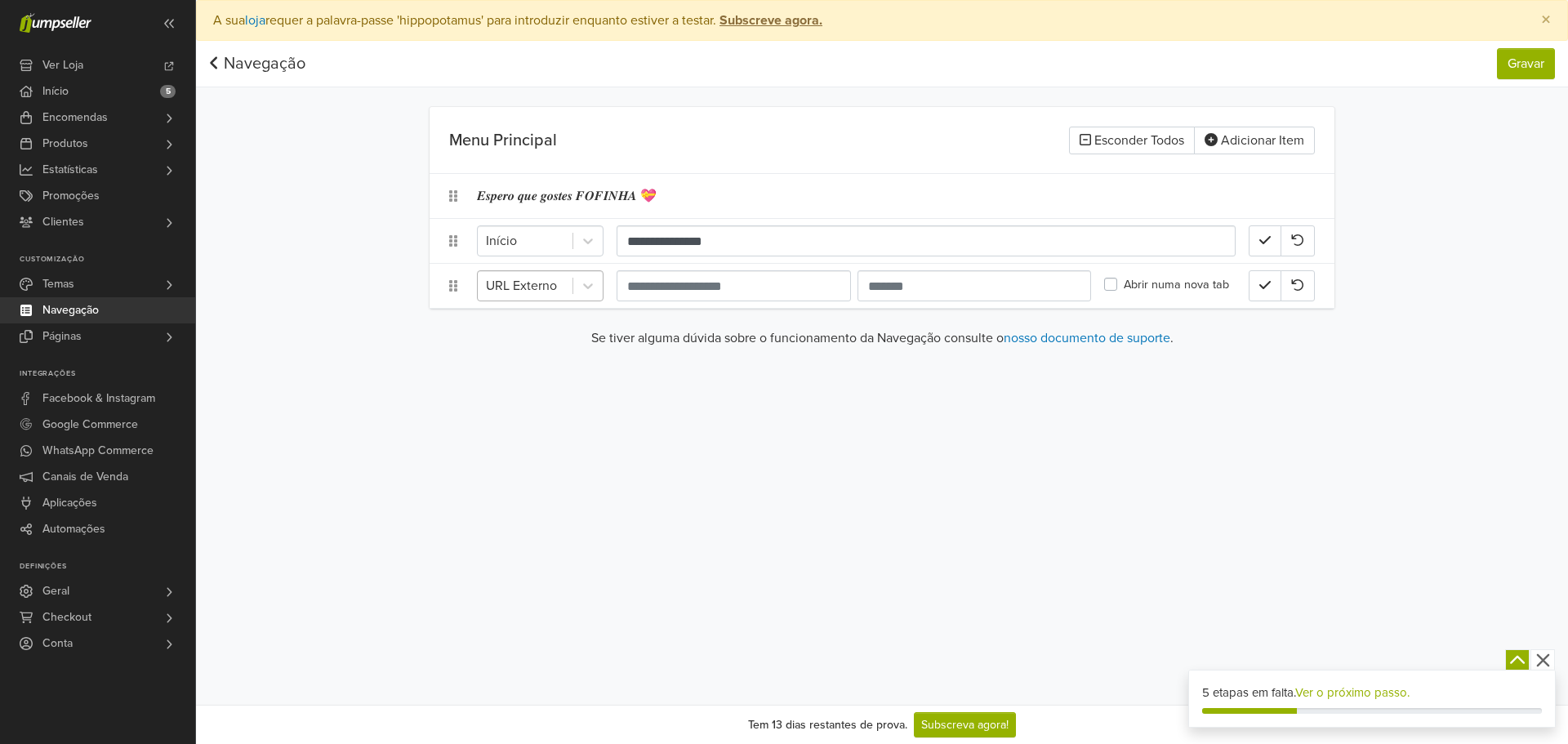
click at [532, 295] on div at bounding box center [525, 286] width 78 height 23
click at [559, 341] on div "Início" at bounding box center [540, 328] width 127 height 33
click at [576, 282] on div at bounding box center [588, 286] width 29 height 29
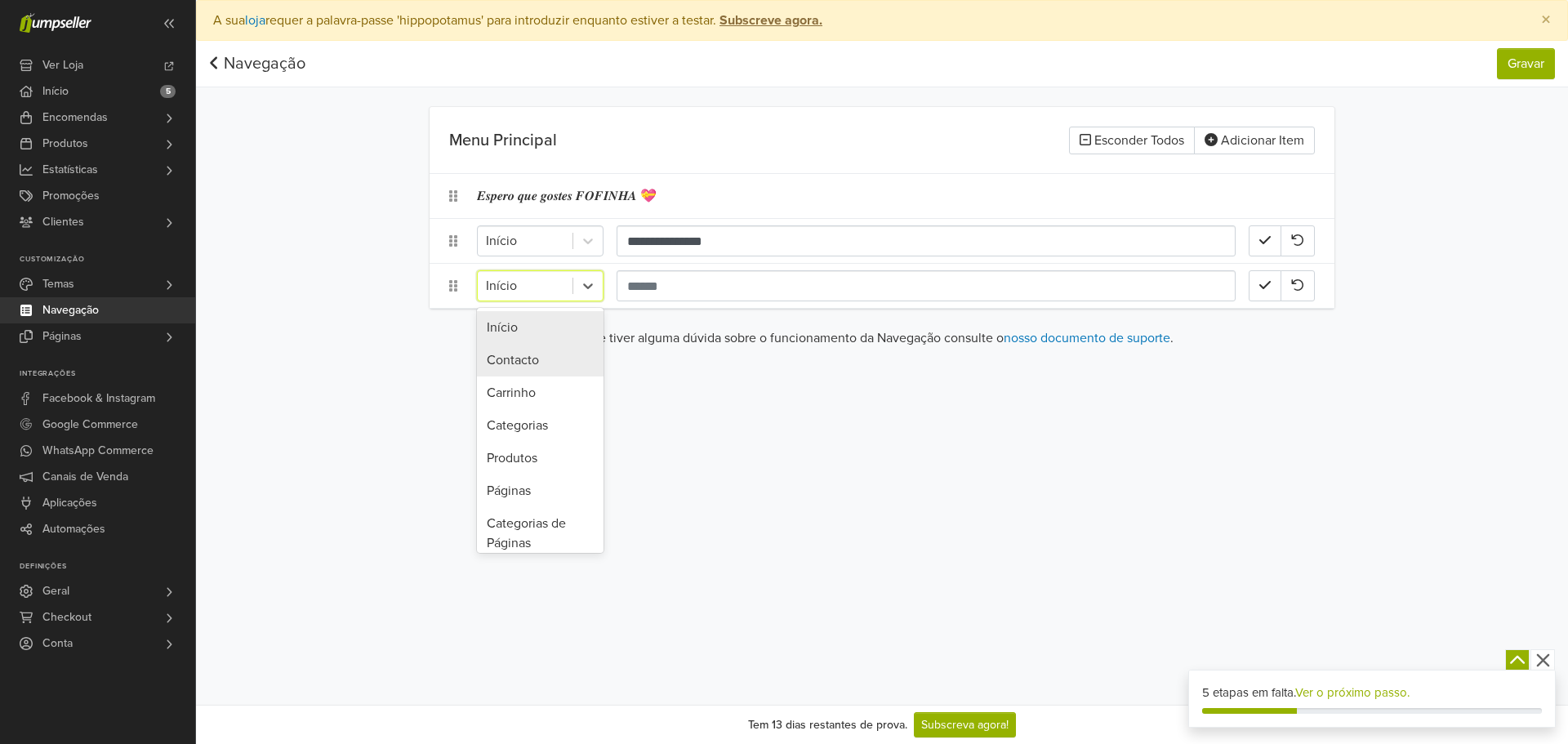
click at [562, 369] on div "Contacto" at bounding box center [540, 361] width 127 height 33
click at [557, 290] on div at bounding box center [525, 286] width 78 height 23
click at [583, 289] on icon at bounding box center [588, 286] width 16 height 16
click at [564, 294] on div "Contacto" at bounding box center [525, 286] width 95 height 29
click at [541, 406] on div "Carrinho" at bounding box center [540, 393] width 127 height 33
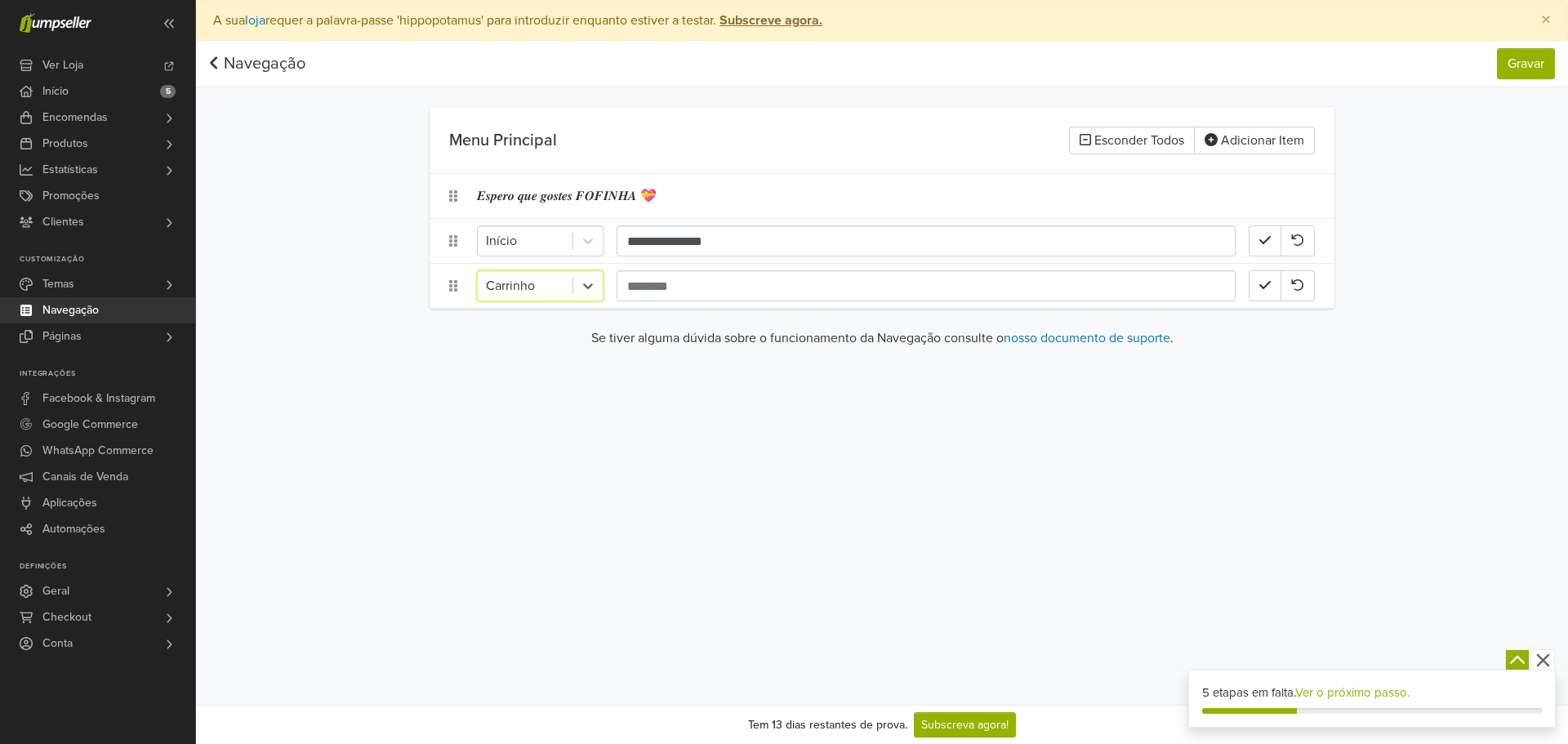
click at [551, 286] on div at bounding box center [525, 286] width 78 height 23
click at [549, 329] on div "Início" at bounding box center [540, 328] width 127 height 33
click at [565, 278] on div "Início" at bounding box center [525, 286] width 95 height 29
click at [526, 444] on div "Produtos" at bounding box center [540, 458] width 127 height 33
click at [638, 296] on div at bounding box center [753, 286] width 255 height 23
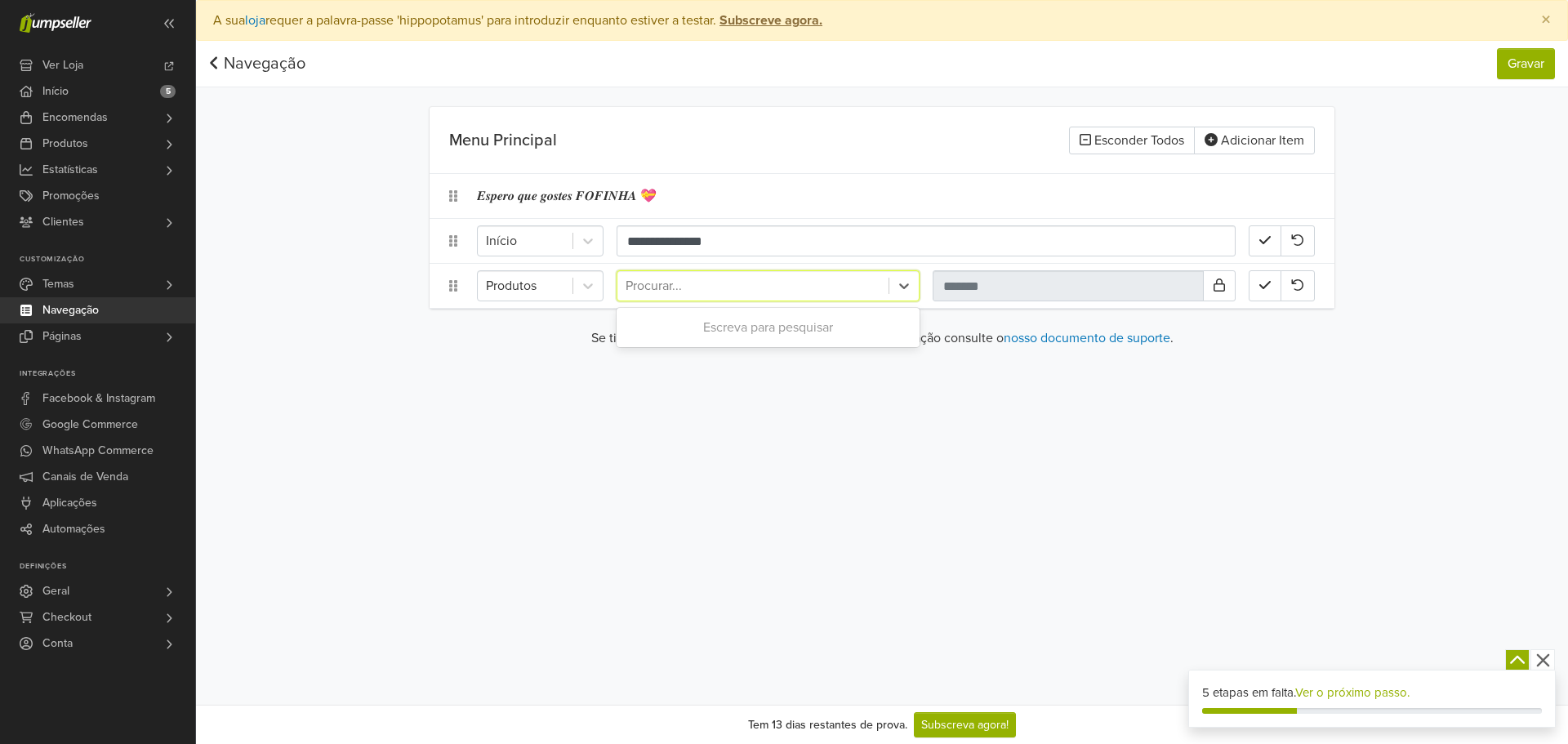
click at [651, 288] on div at bounding box center [753, 286] width 255 height 23
click at [227, 60] on link "Navegação" at bounding box center [258, 64] width 96 height 20
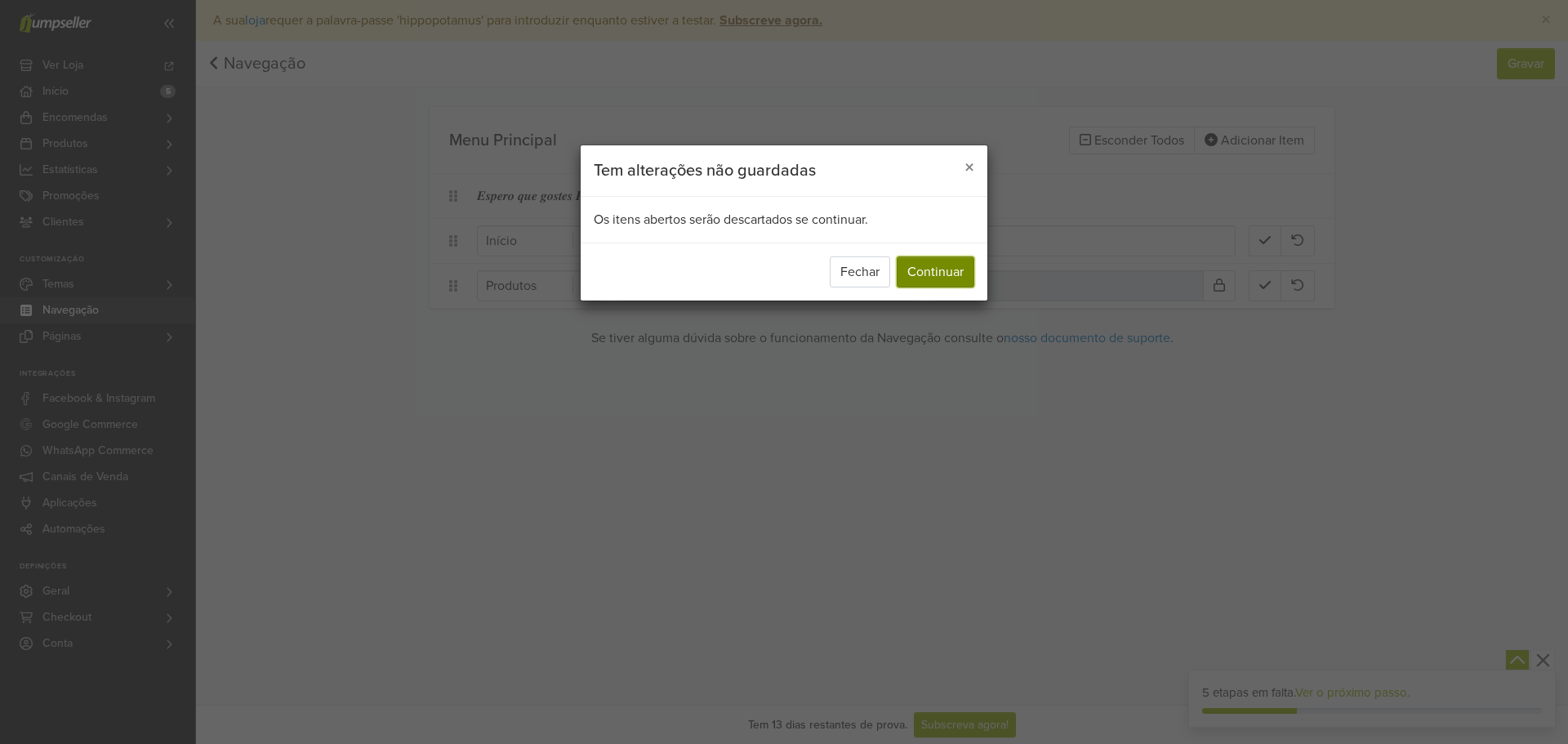
click at [956, 258] on button "Continuar" at bounding box center [935, 272] width 78 height 31
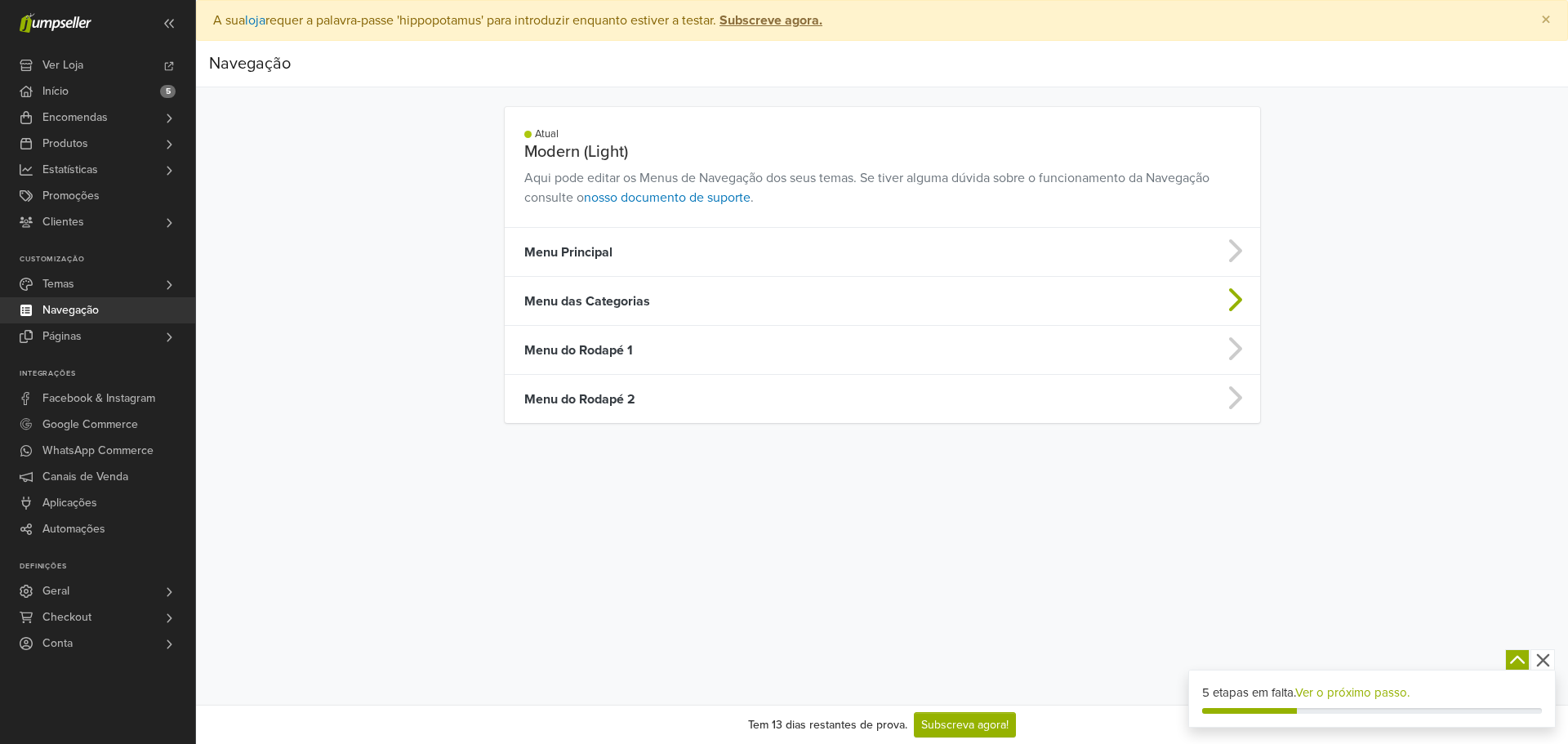
click at [625, 303] on td "Menu das Categorias" at bounding box center [791, 302] width 573 height 49
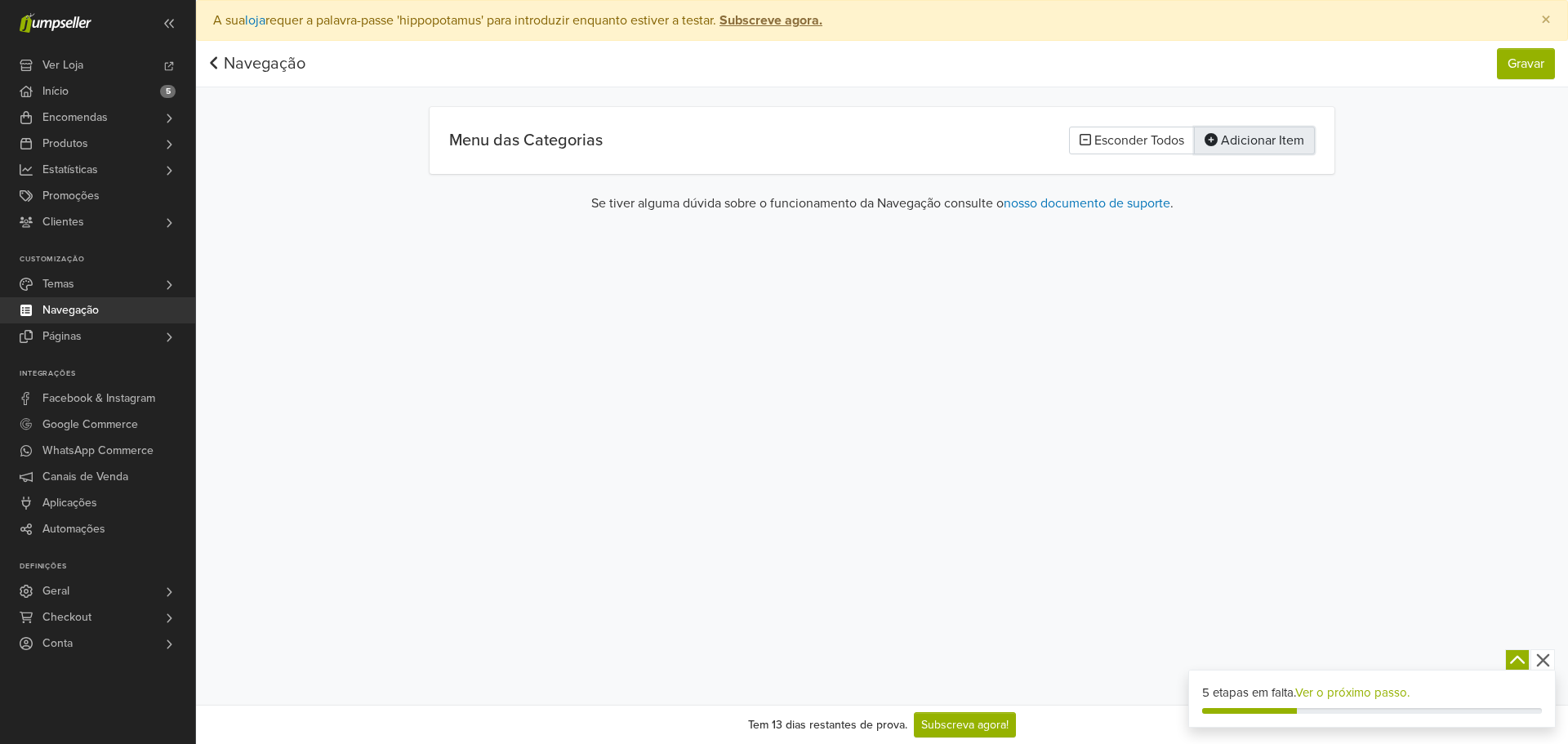
click at [1231, 137] on button "Adicionar Item" at bounding box center [1254, 141] width 121 height 28
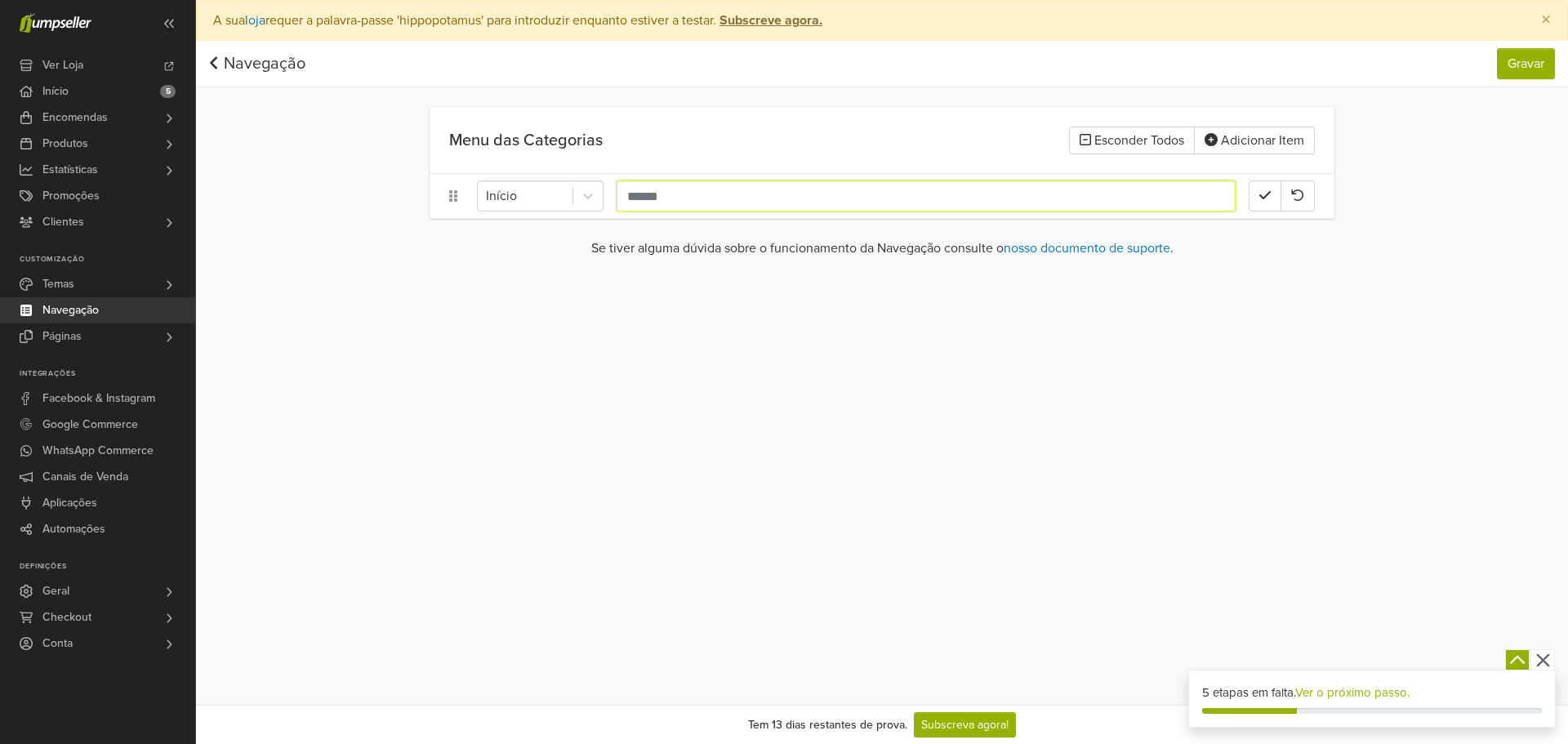
click at [689, 196] on input "text" at bounding box center [925, 196] width 619 height 31
click at [553, 199] on div at bounding box center [525, 196] width 78 height 23
click at [635, 204] on input "text" at bounding box center [925, 196] width 619 height 31
paste input "**********"
type input "**********"
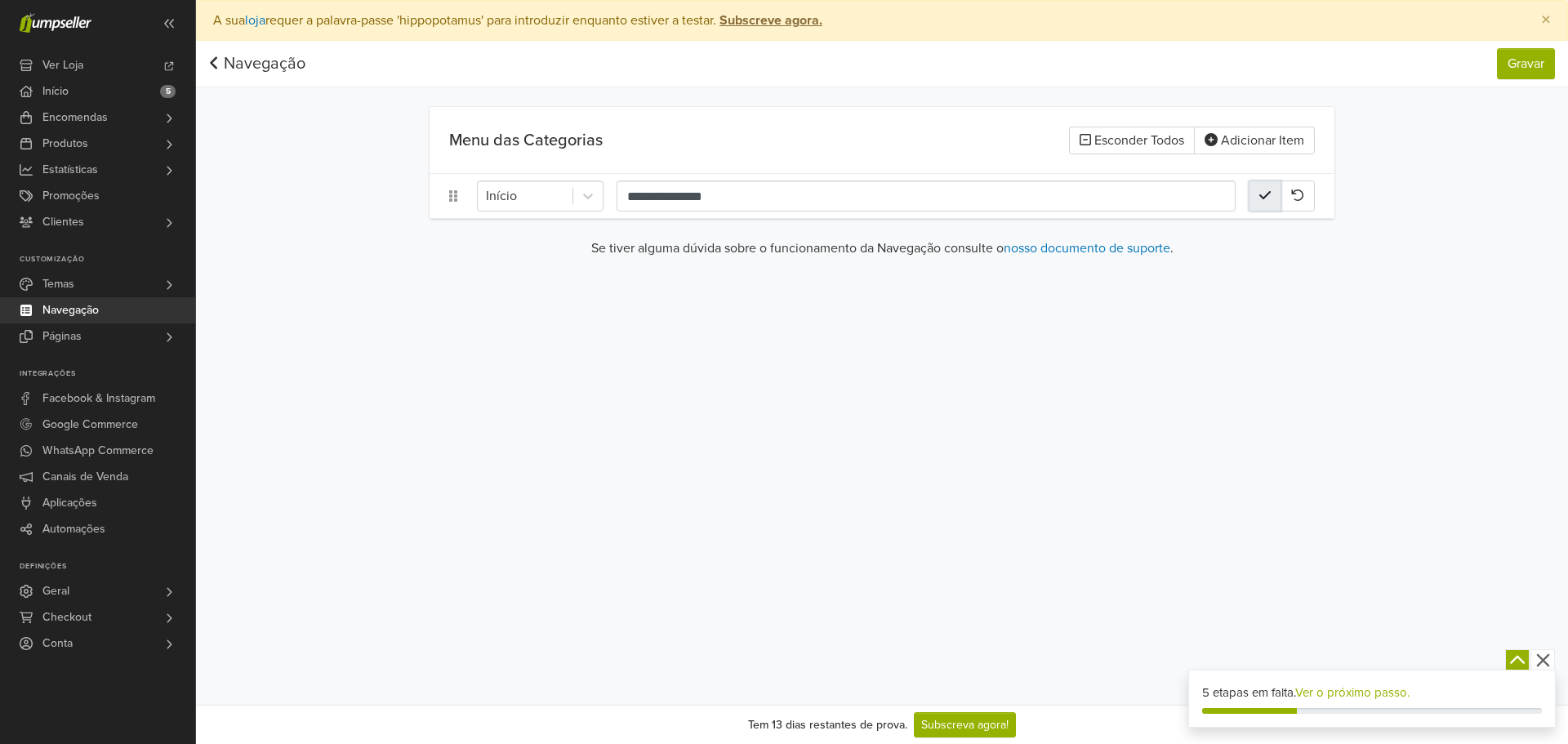
click at [1263, 195] on icon "button" at bounding box center [1265, 195] width 11 height 13
click at [1527, 69] on button "Gravar" at bounding box center [1525, 64] width 58 height 31
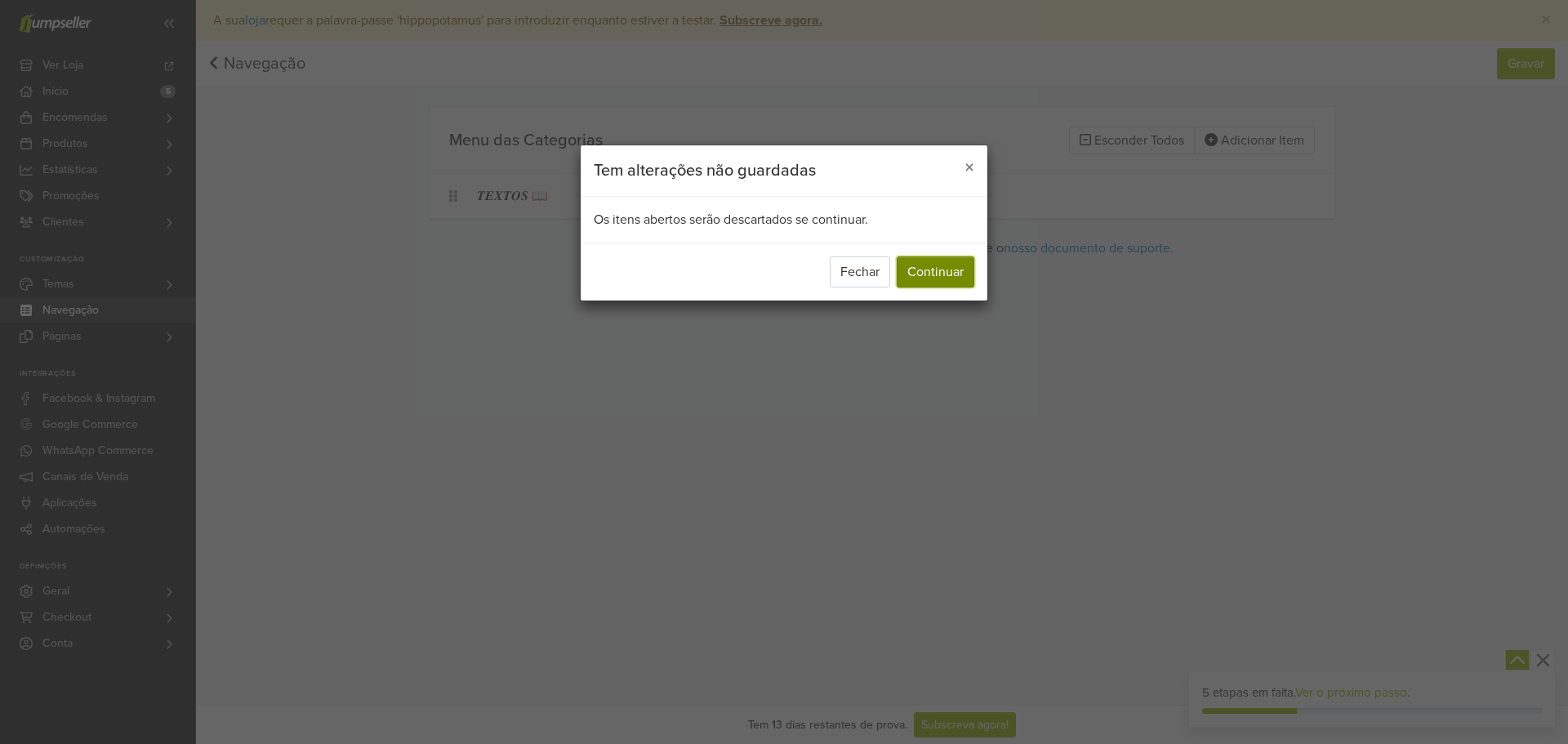
drag, startPoint x: 958, startPoint y: 271, endPoint x: 1004, endPoint y: 270, distance: 46.0
click at [958, 271] on button "Continuar" at bounding box center [935, 272] width 78 height 31
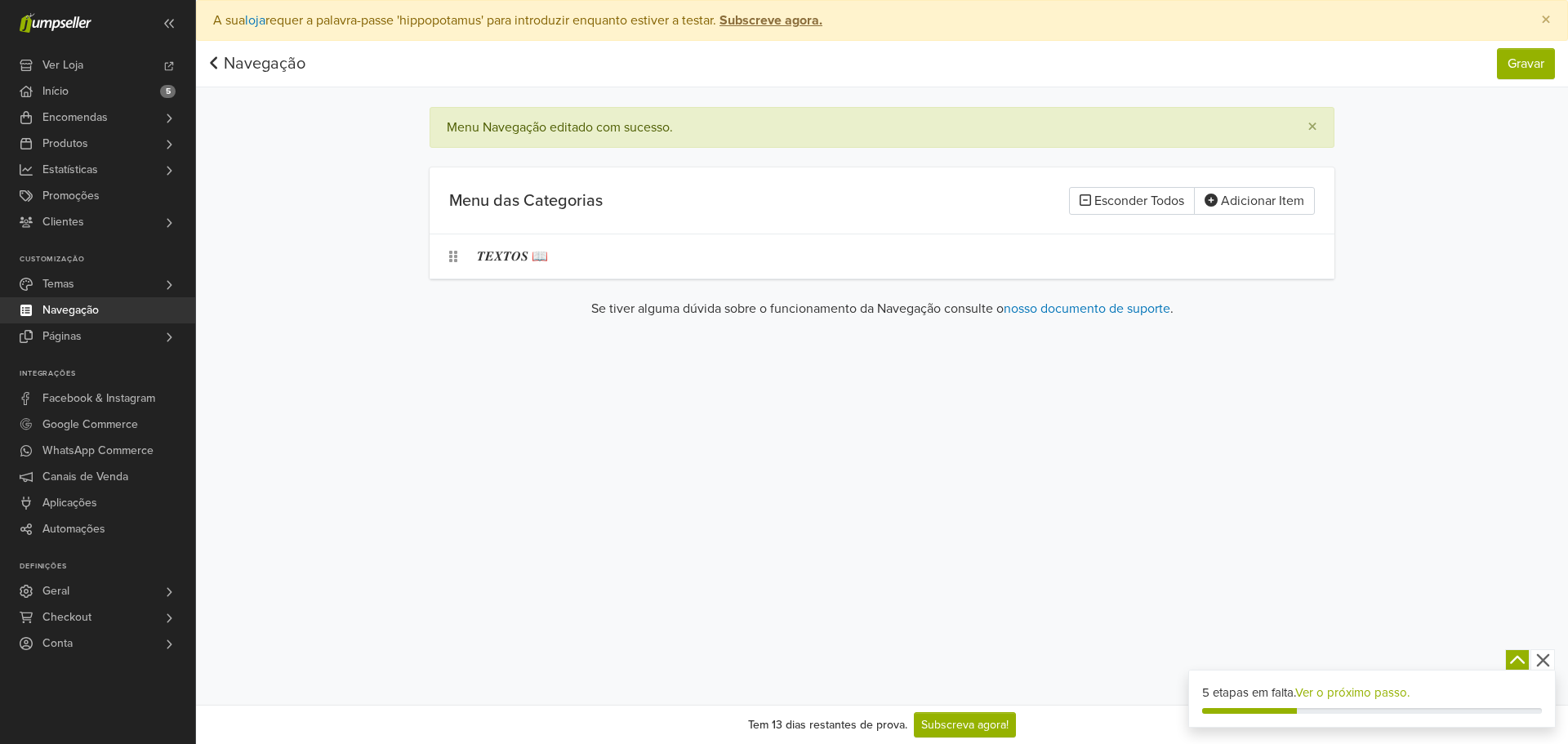
click at [258, 71] on link "Navegação" at bounding box center [258, 64] width 96 height 20
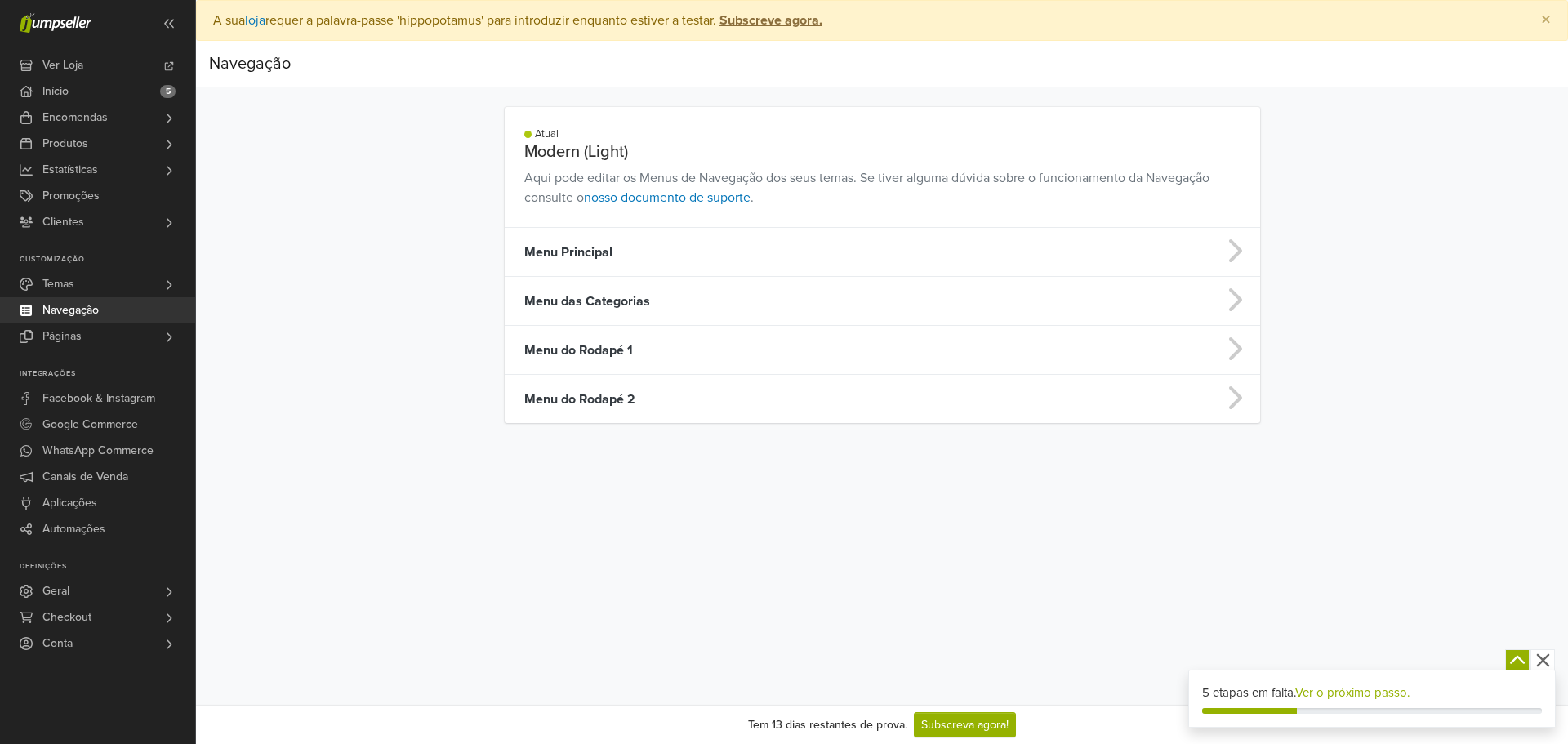
click at [620, 243] on td "Menu Principal" at bounding box center [791, 253] width 573 height 49
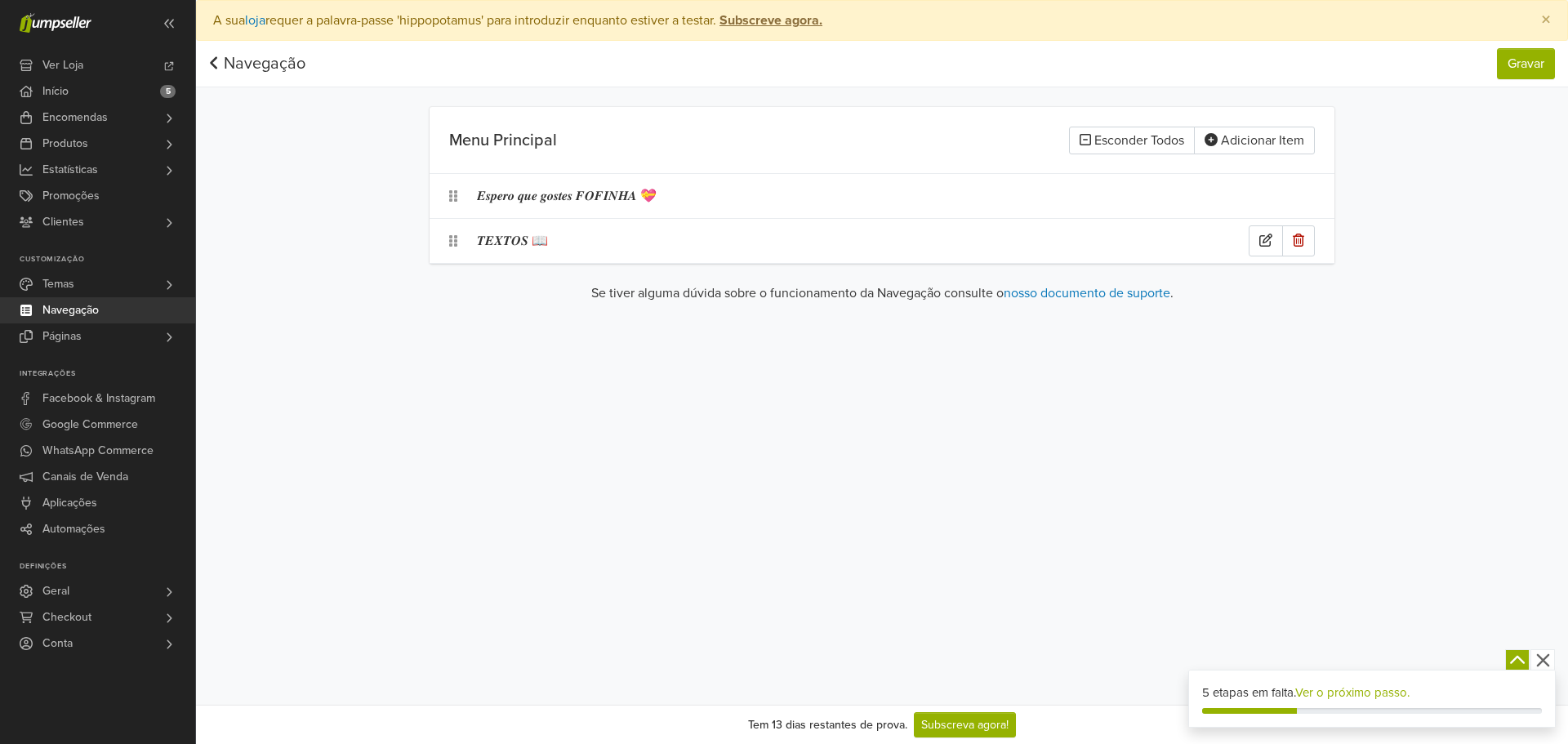
click at [631, 256] on div "𝑻𝑬𝑿𝑻𝑶𝑺 📖" at bounding box center [862, 241] width 772 height 31
click at [544, 242] on div at bounding box center [525, 241] width 78 height 23
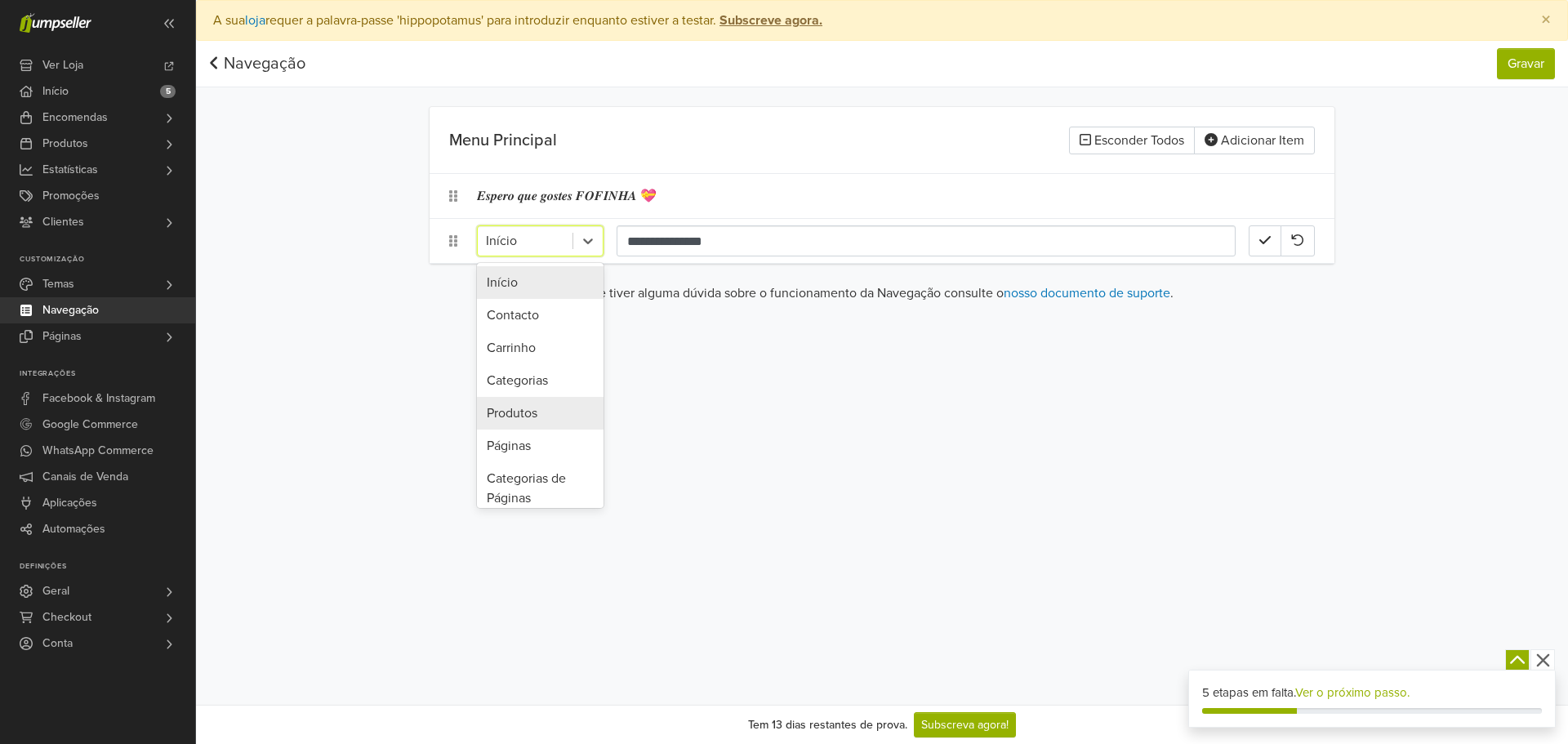
click at [544, 384] on div "Categorias" at bounding box center [540, 381] width 127 height 33
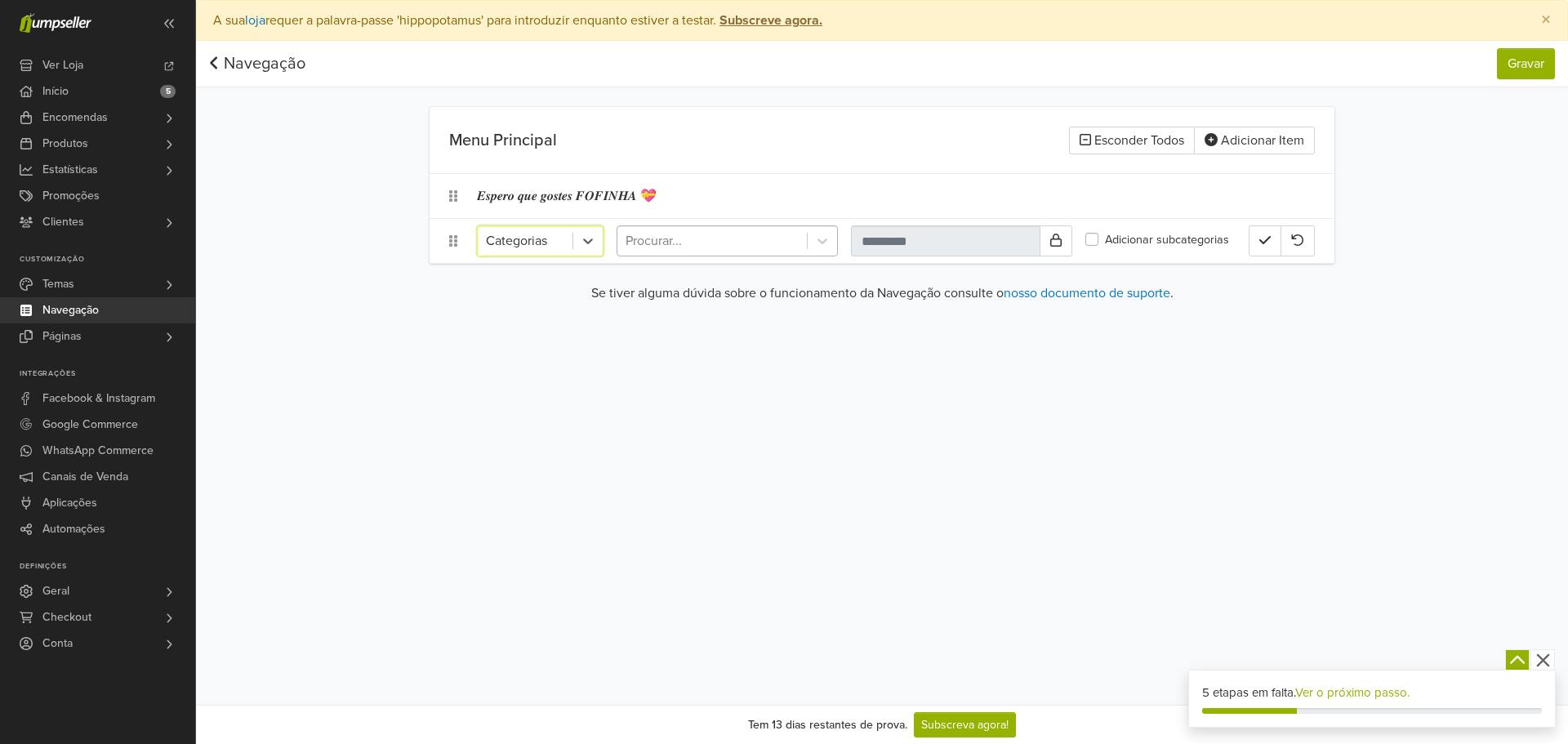
click at [709, 235] on div at bounding box center [712, 241] width 173 height 23
click at [715, 280] on div "Escreva para pesquisar" at bounding box center [727, 283] width 222 height 33
click at [770, 231] on div at bounding box center [712, 241] width 173 height 23
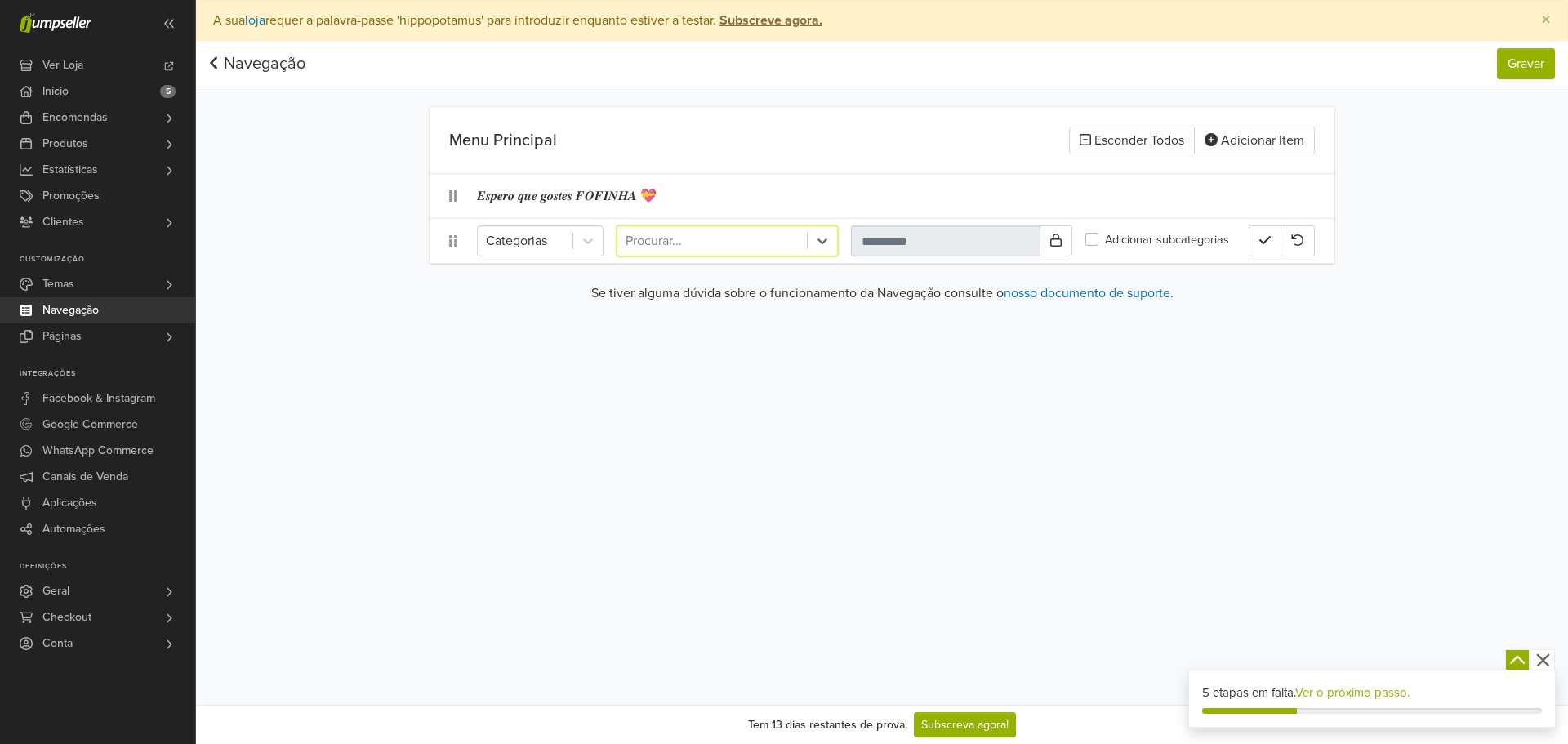
paste input "**********"
type input "**********"
click at [920, 257] on div "Categorias Use Up and Down to choose options, press Enter to select the current…" at bounding box center [881, 241] width 905 height 44
click at [1195, 237] on label "Adicionar subcategorias" at bounding box center [1167, 240] width 124 height 18
click at [797, 255] on div "Procurar..." at bounding box center [712, 241] width 190 height 29
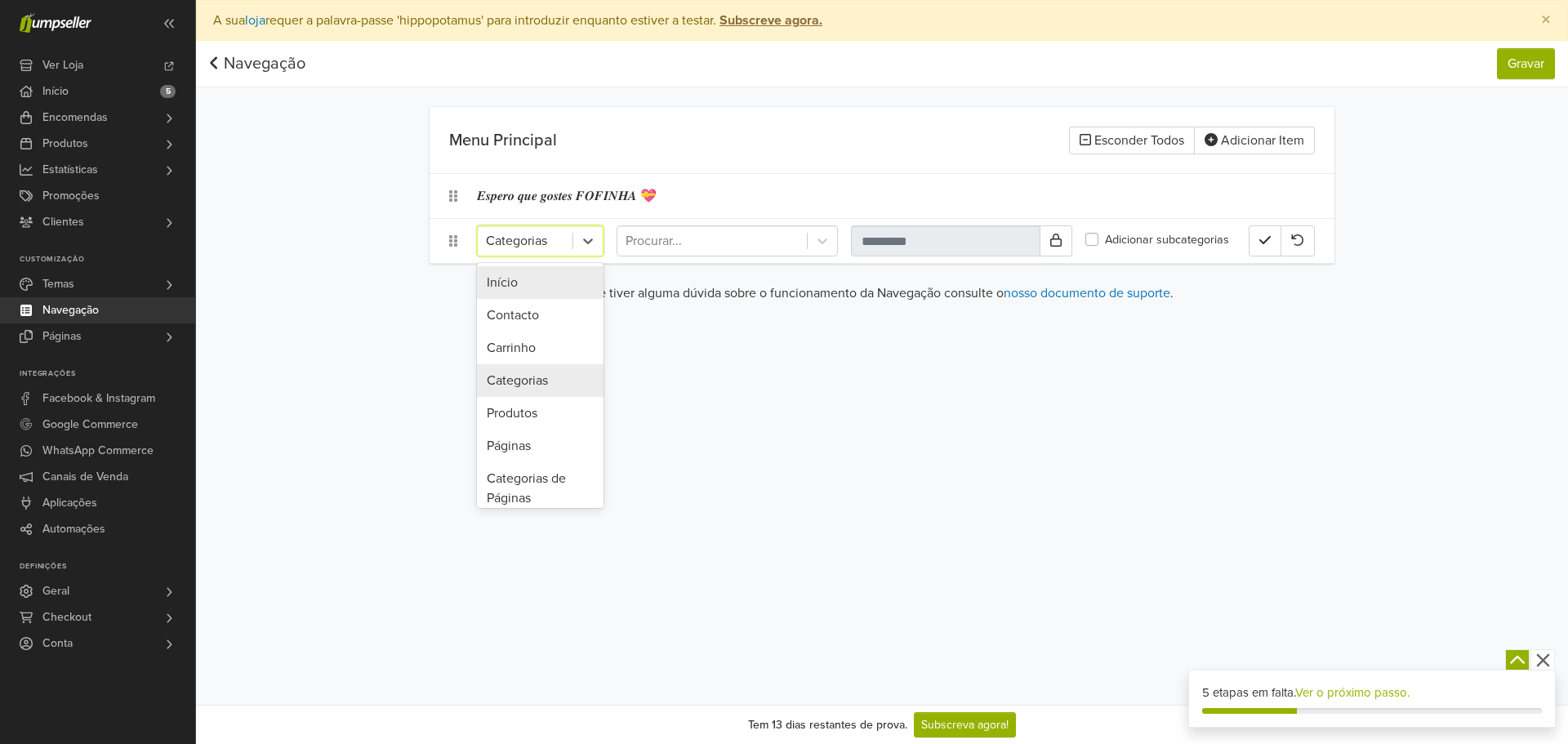
click at [545, 247] on div at bounding box center [525, 241] width 78 height 23
click at [544, 437] on div "Páginas" at bounding box center [540, 446] width 127 height 33
click at [696, 236] on div at bounding box center [753, 241] width 255 height 23
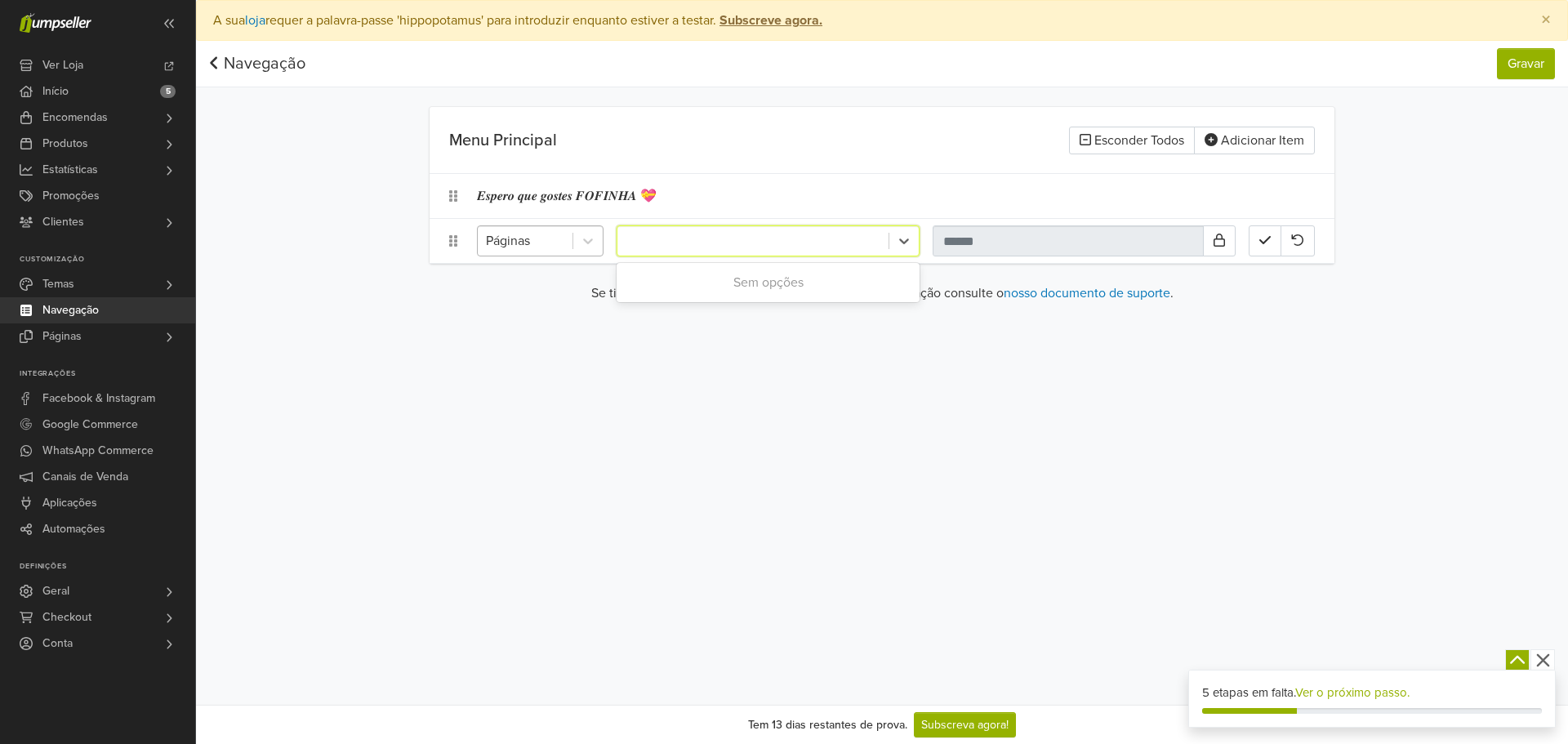
click at [539, 252] on div at bounding box center [525, 241] width 78 height 23
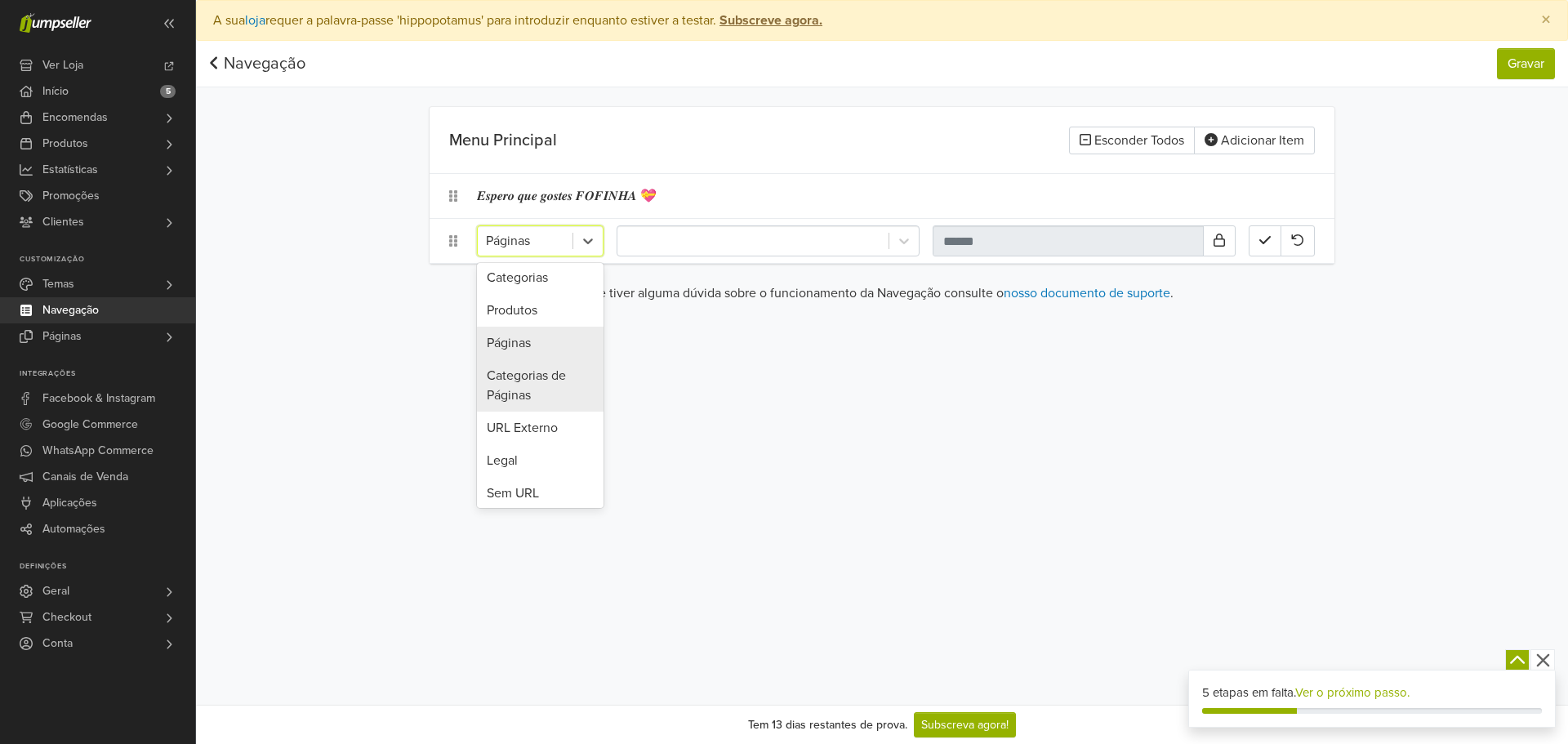
scroll to position [108, 0]
click at [535, 366] on div "Categorias de Páginas" at bounding box center [540, 381] width 127 height 52
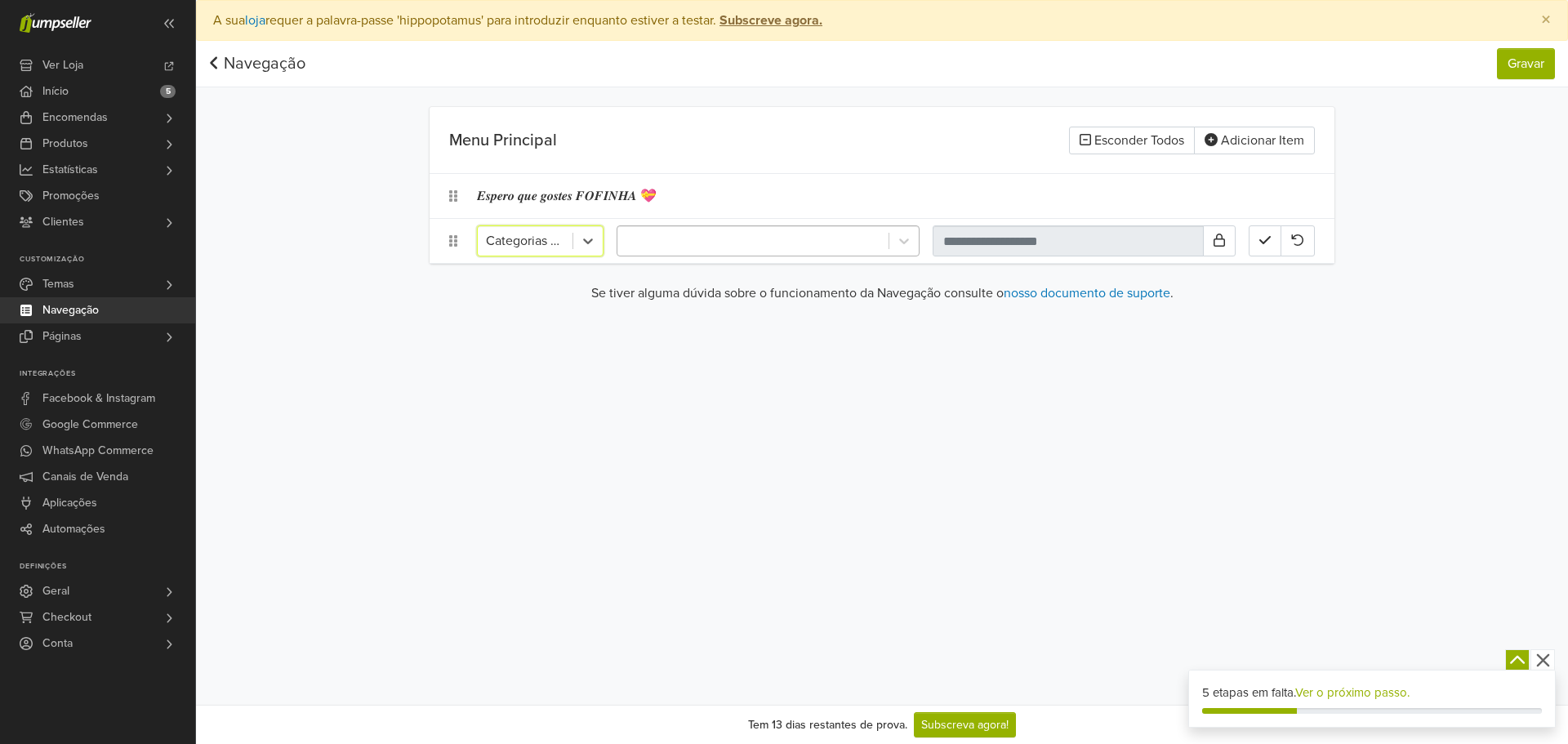
click at [700, 249] on div at bounding box center [753, 241] width 255 height 23
click at [571, 235] on div "Categorias de Páginas" at bounding box center [525, 241] width 95 height 29
click at [539, 246] on div at bounding box center [525, 241] width 78 height 23
click at [218, 52] on div "Navegação" at bounding box center [258, 64] width 96 height 33
click at [258, 70] on link "Navegação" at bounding box center [258, 64] width 96 height 20
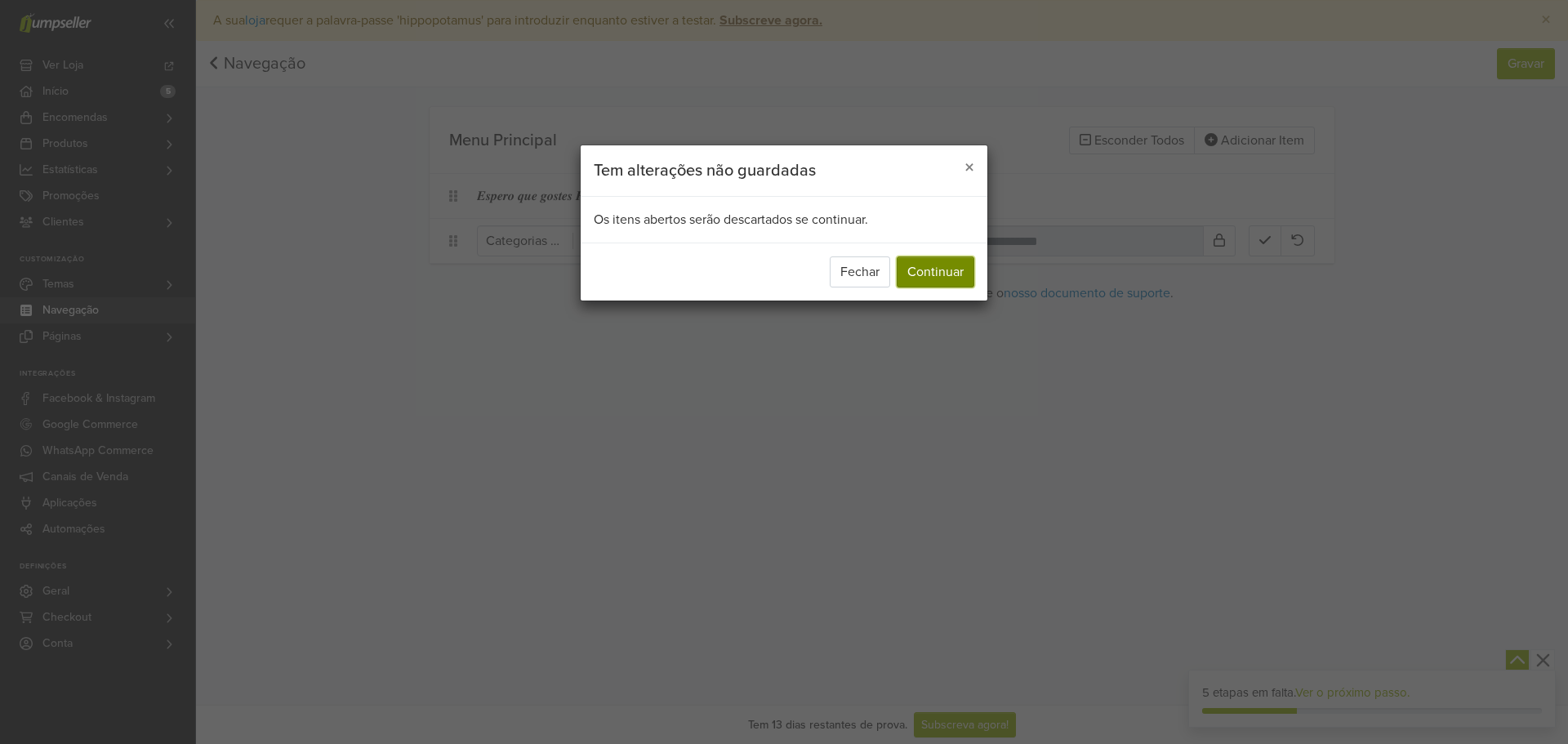
click at [965, 262] on button "Continuar" at bounding box center [935, 272] width 78 height 31
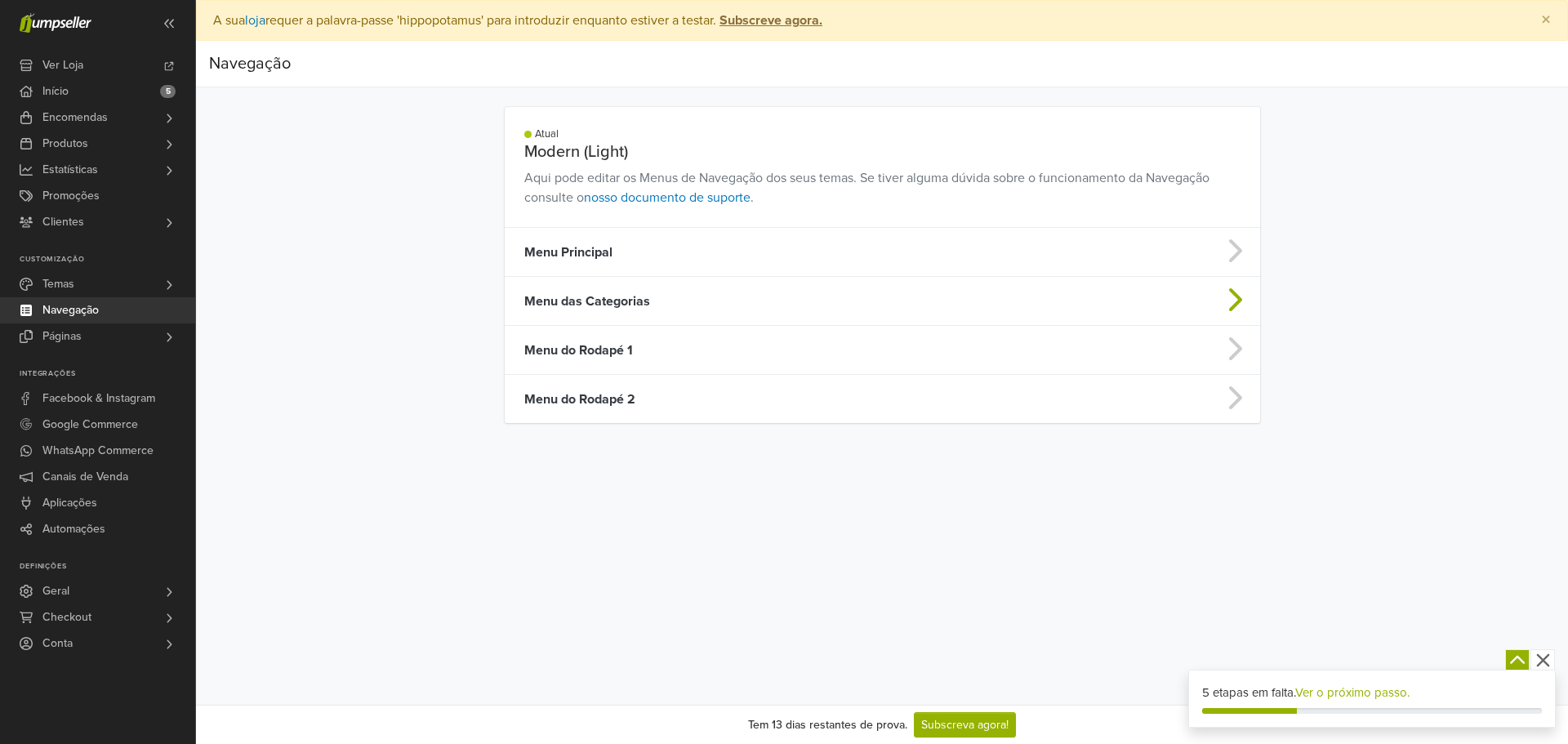
click at [638, 300] on td "Menu das Categorias" at bounding box center [791, 302] width 573 height 49
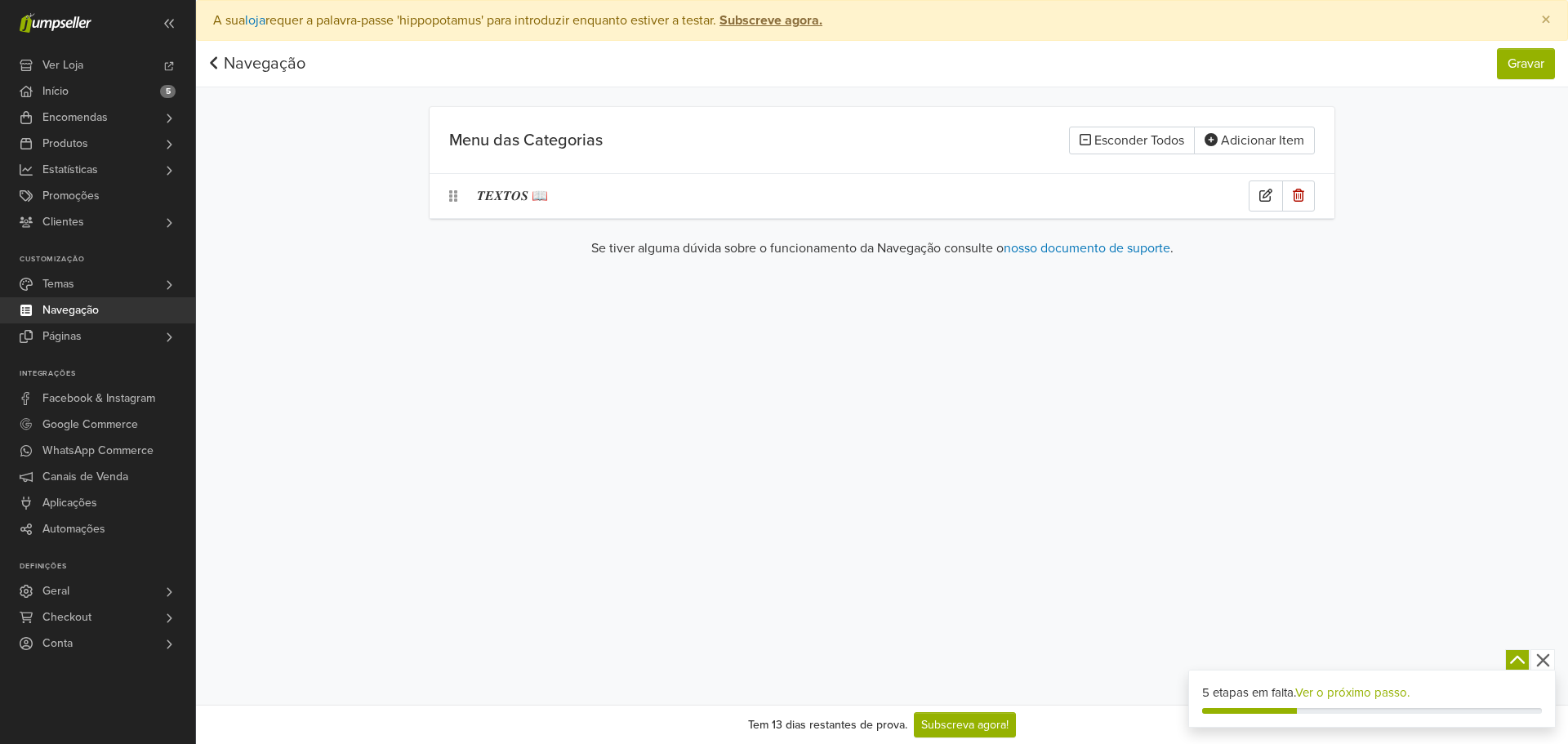
click at [625, 195] on div "𝑻𝑬𝑿𝑻𝑶𝑺 📖" at bounding box center [862, 196] width 772 height 31
click at [592, 204] on icon at bounding box center [588, 196] width 16 height 16
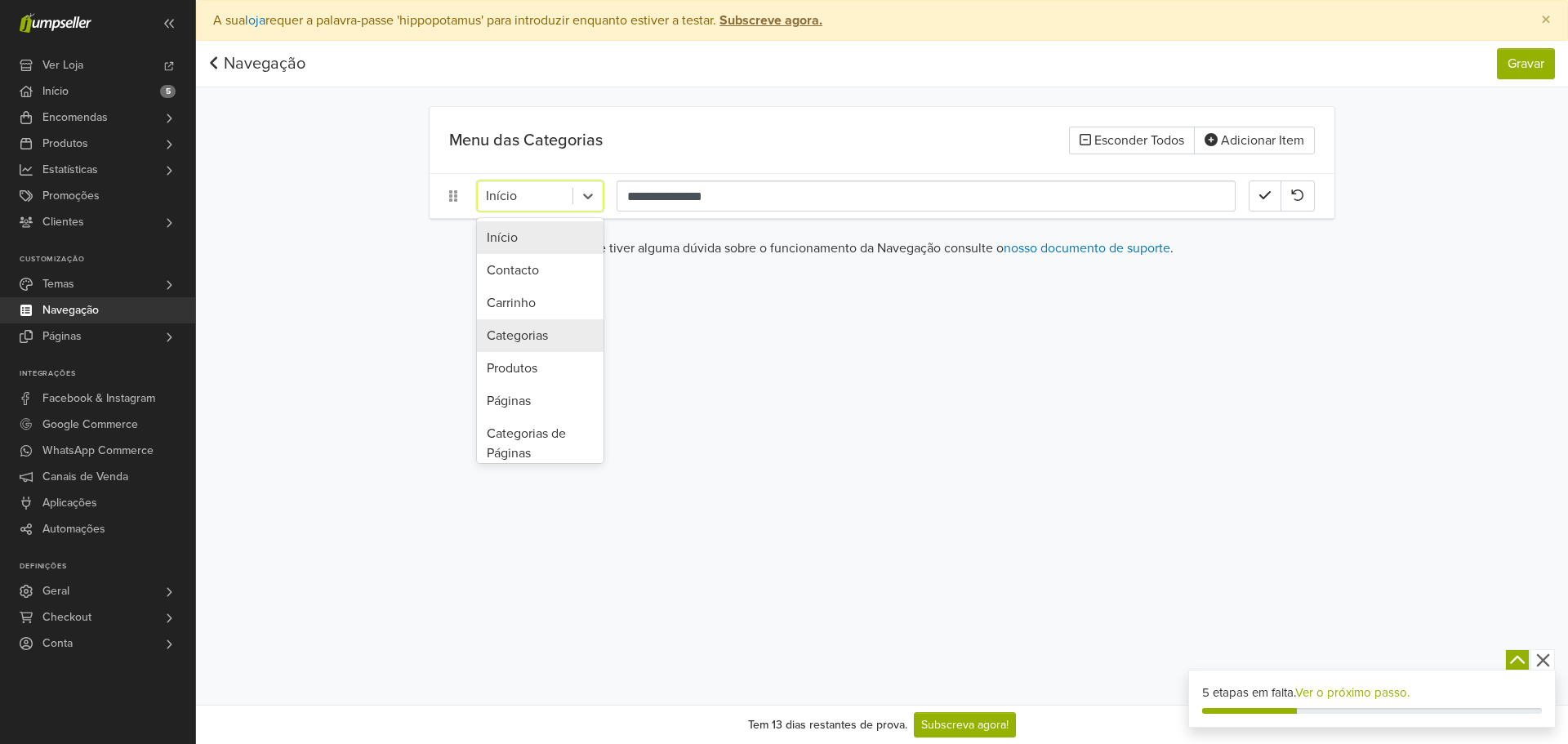
click at [545, 332] on div "Categorias" at bounding box center [540, 336] width 127 height 33
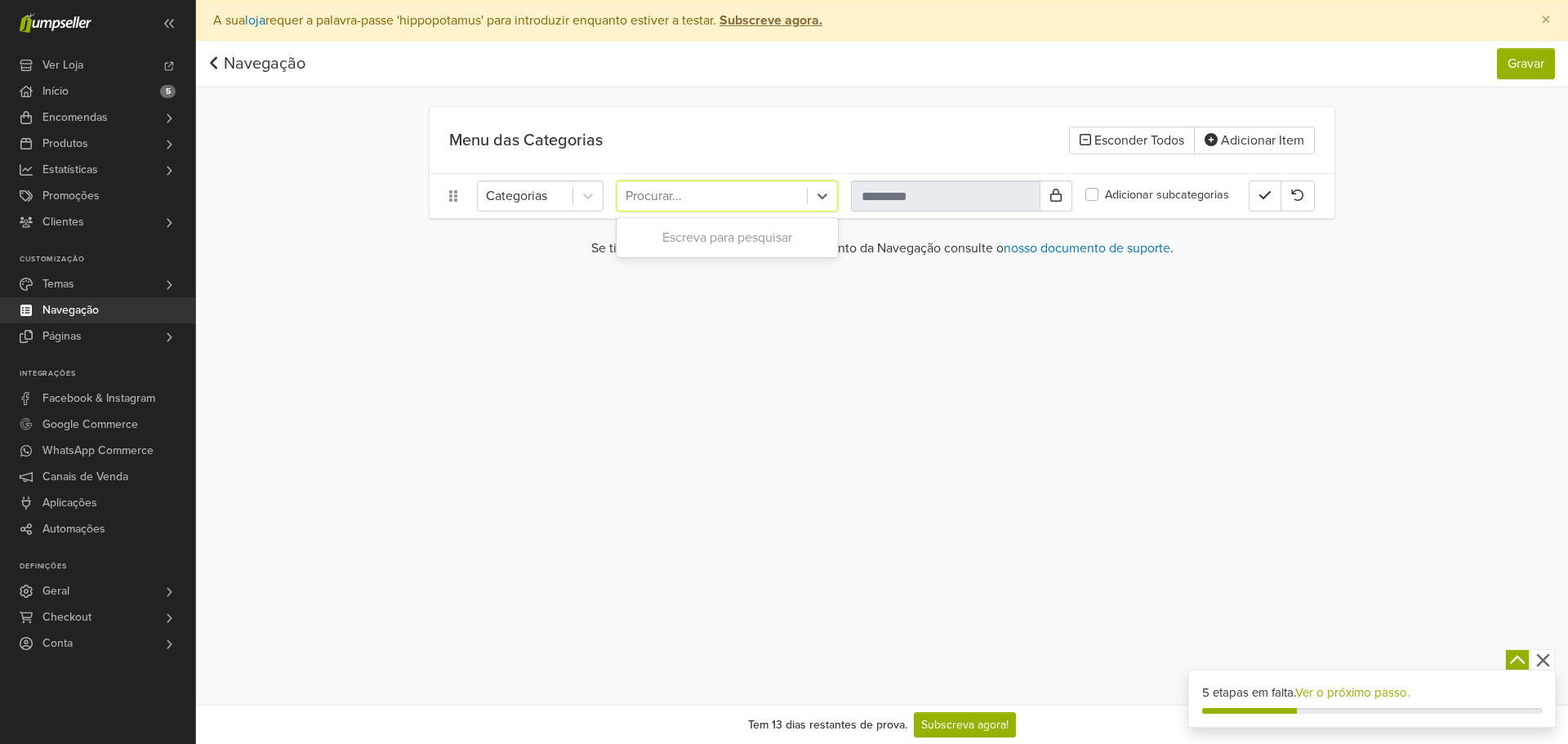
click at [726, 191] on div at bounding box center [712, 196] width 173 height 23
click at [729, 240] on div "Escreva para pesquisar" at bounding box center [727, 238] width 222 height 33
click at [550, 185] on div at bounding box center [525, 196] width 78 height 23
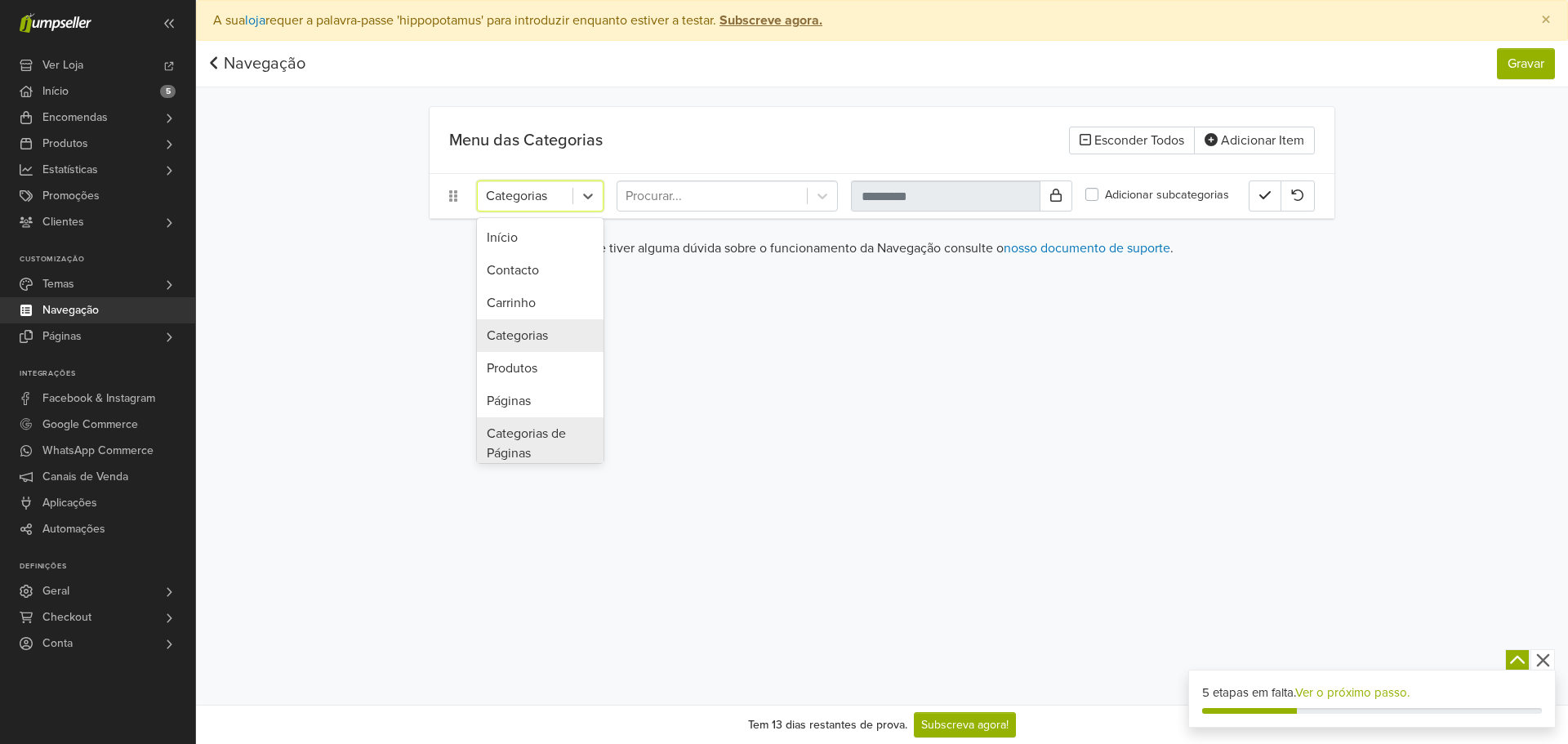
drag, startPoint x: 559, startPoint y: 433, endPoint x: 614, endPoint y: 406, distance: 61.3
click at [559, 433] on div "Categorias de Páginas" at bounding box center [540, 443] width 127 height 52
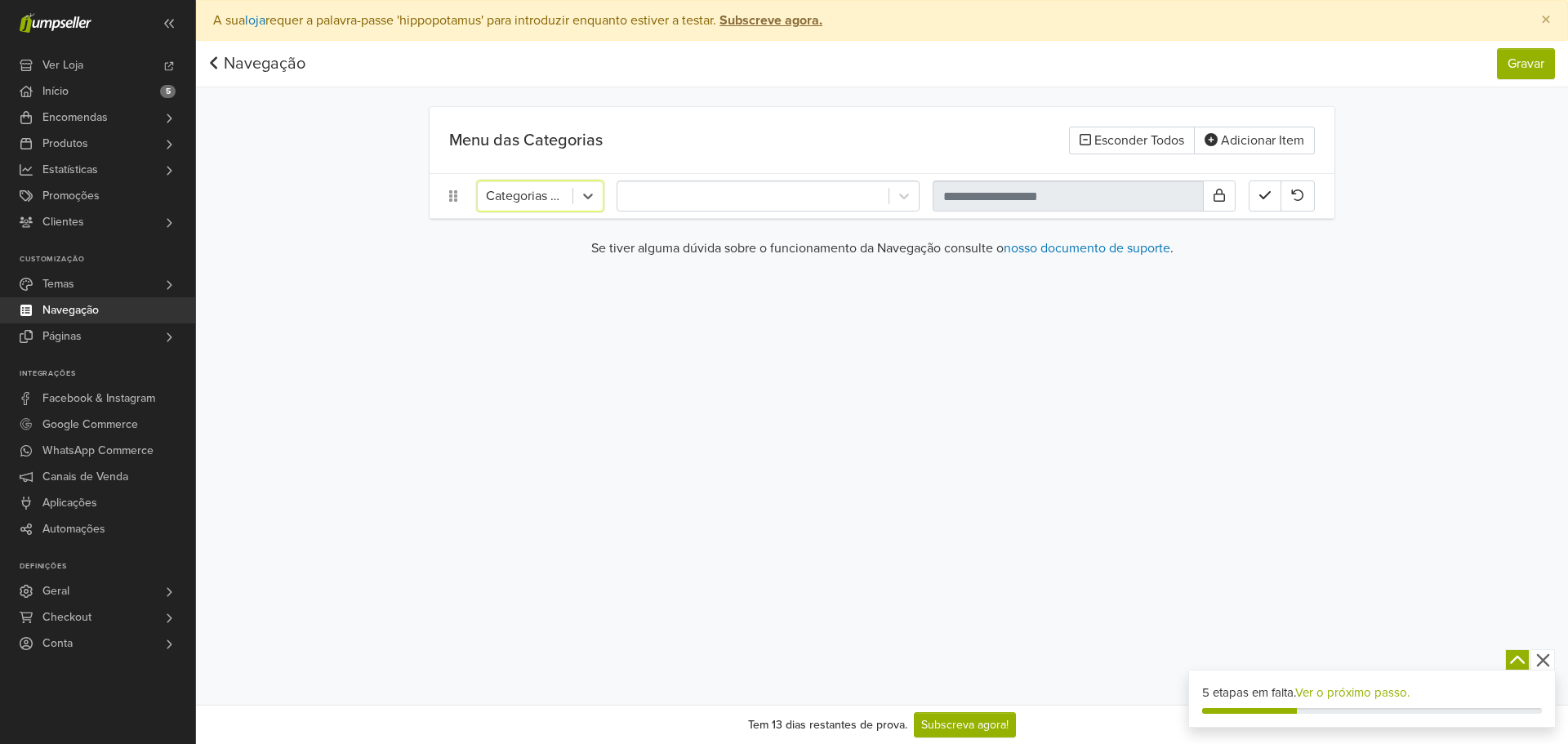
click at [737, 213] on li "option Categorias de Páginas, selected. Categorias de Páginas" at bounding box center [881, 196] width 905 height 46
click at [740, 201] on div at bounding box center [753, 196] width 255 height 23
click at [593, 195] on icon at bounding box center [588, 196] width 16 height 16
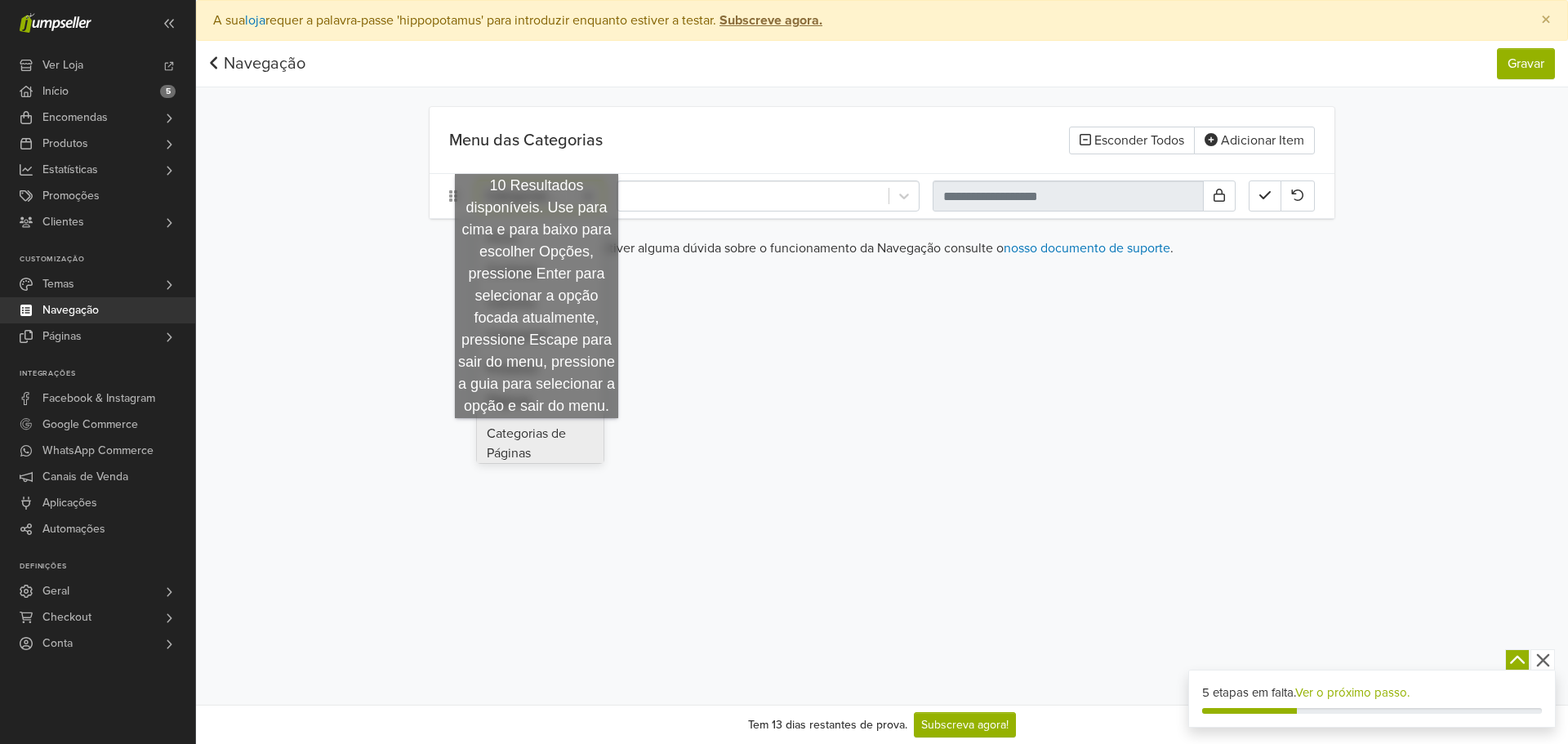
click at [536, 434] on div "Categorias de Páginas" at bounding box center [540, 443] width 127 height 52
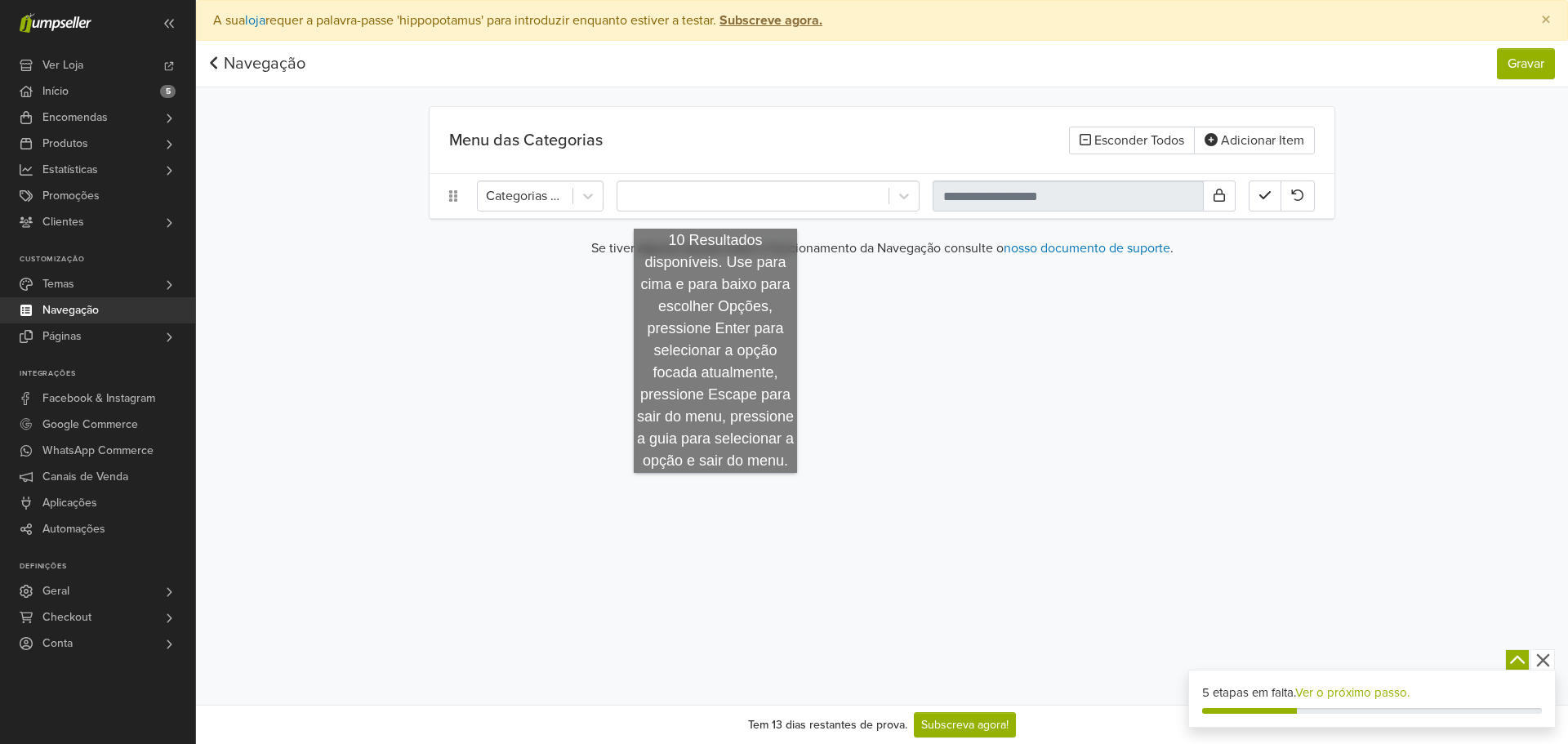
click at [715, 212] on div "Categorias de Páginas" at bounding box center [881, 196] width 905 height 44
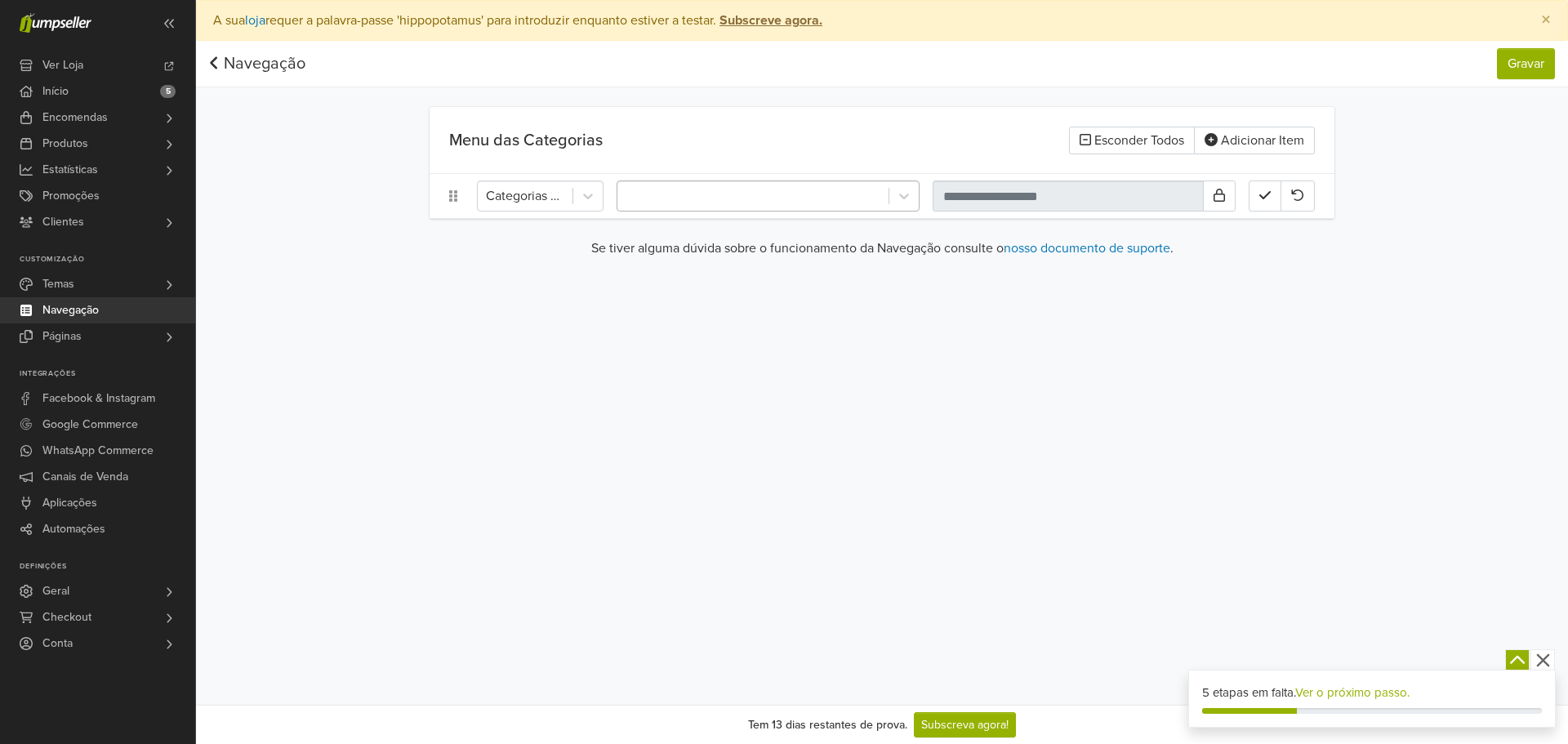
click at [720, 204] on div at bounding box center [753, 196] width 255 height 23
click at [987, 195] on input "text" at bounding box center [1068, 196] width 271 height 31
click at [1210, 197] on button at bounding box center [1219, 196] width 33 height 31
click at [1266, 190] on icon "button" at bounding box center [1265, 195] width 11 height 13
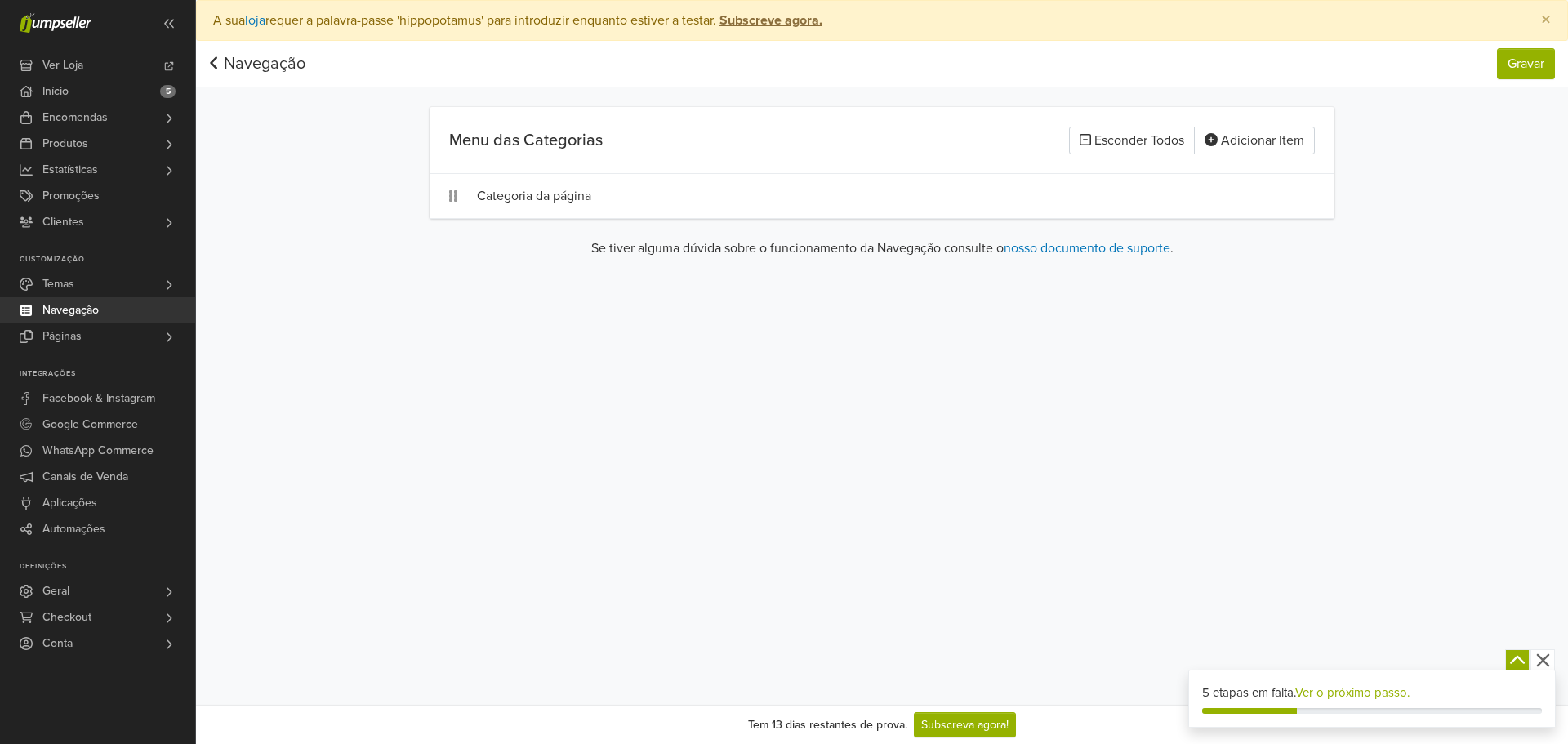
click at [852, 189] on div "Categoria da página" at bounding box center [862, 196] width 772 height 31
click at [1486, 71] on nav "Navegação Gravar Navegação Gravar" at bounding box center [882, 64] width 1372 height 47
click at [1508, 62] on button "Gravar" at bounding box center [1525, 64] width 58 height 31
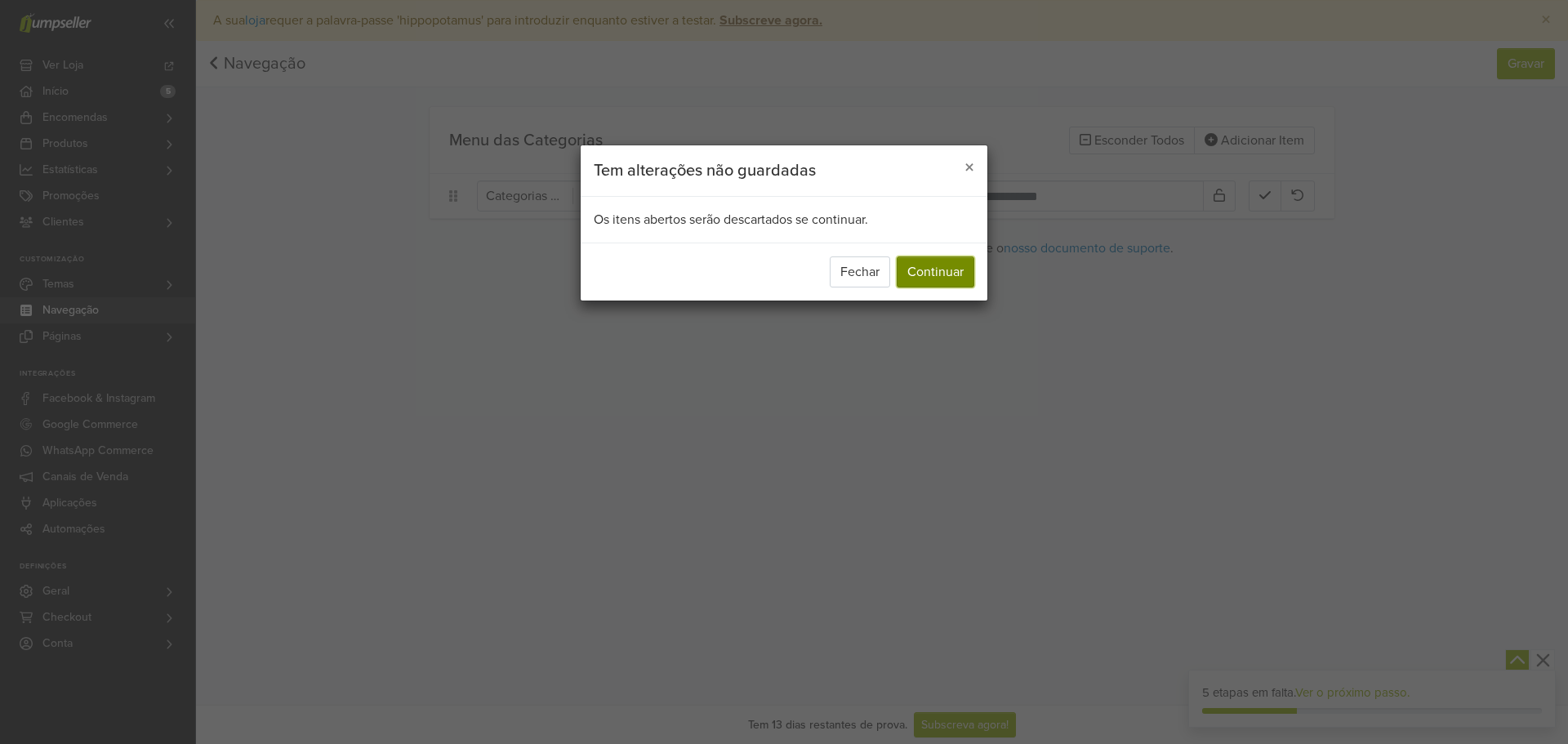
click at [932, 266] on button "Continuar" at bounding box center [935, 272] width 78 height 31
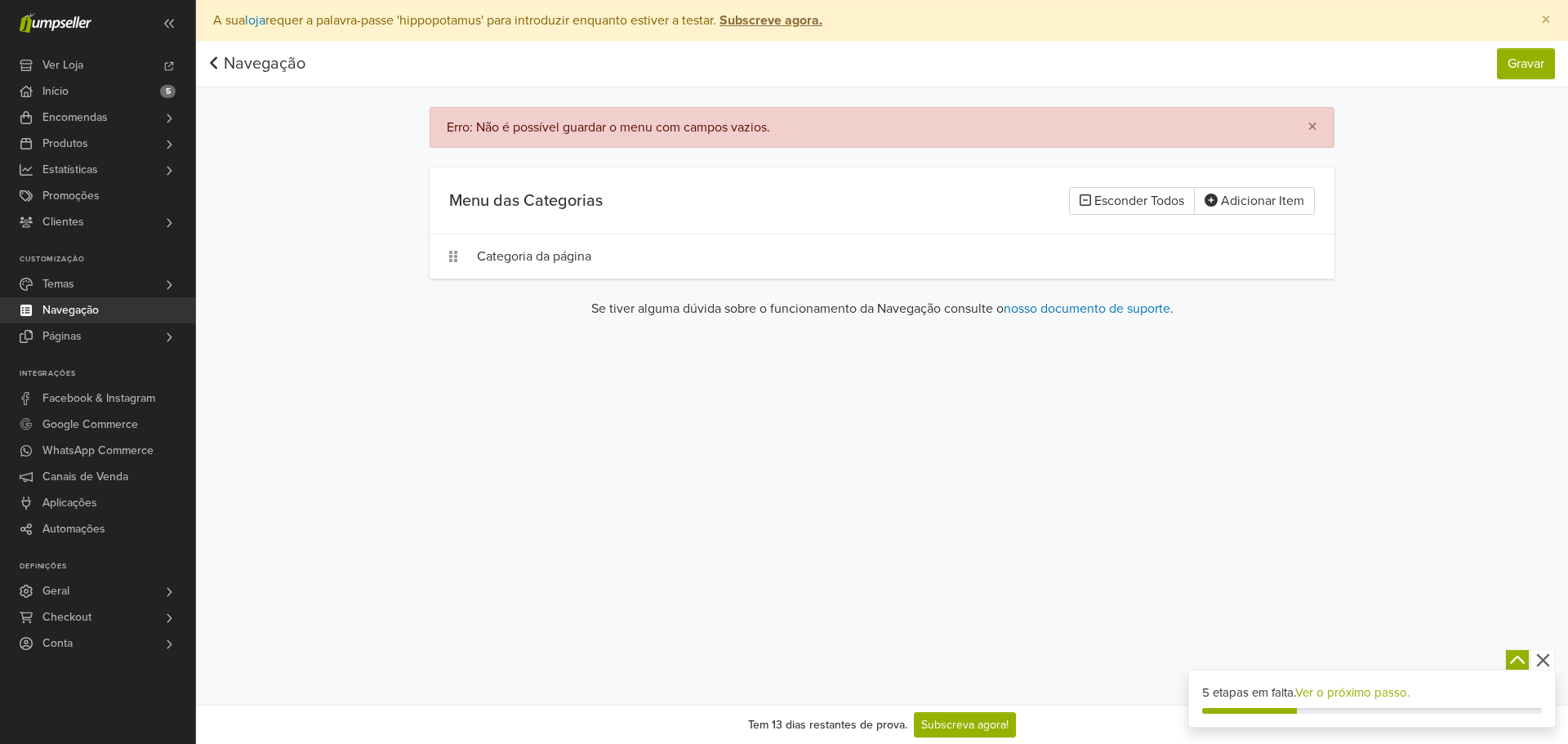
click at [871, 283] on main "Erro: Não é possível guardar o menu com campos vazios. × Menu das Categorias Es…" at bounding box center [881, 219] width 931 height 225
click at [683, 269] on div "Categoria da página" at bounding box center [862, 257] width 772 height 31
click at [885, 258] on div at bounding box center [753, 257] width 271 height 29
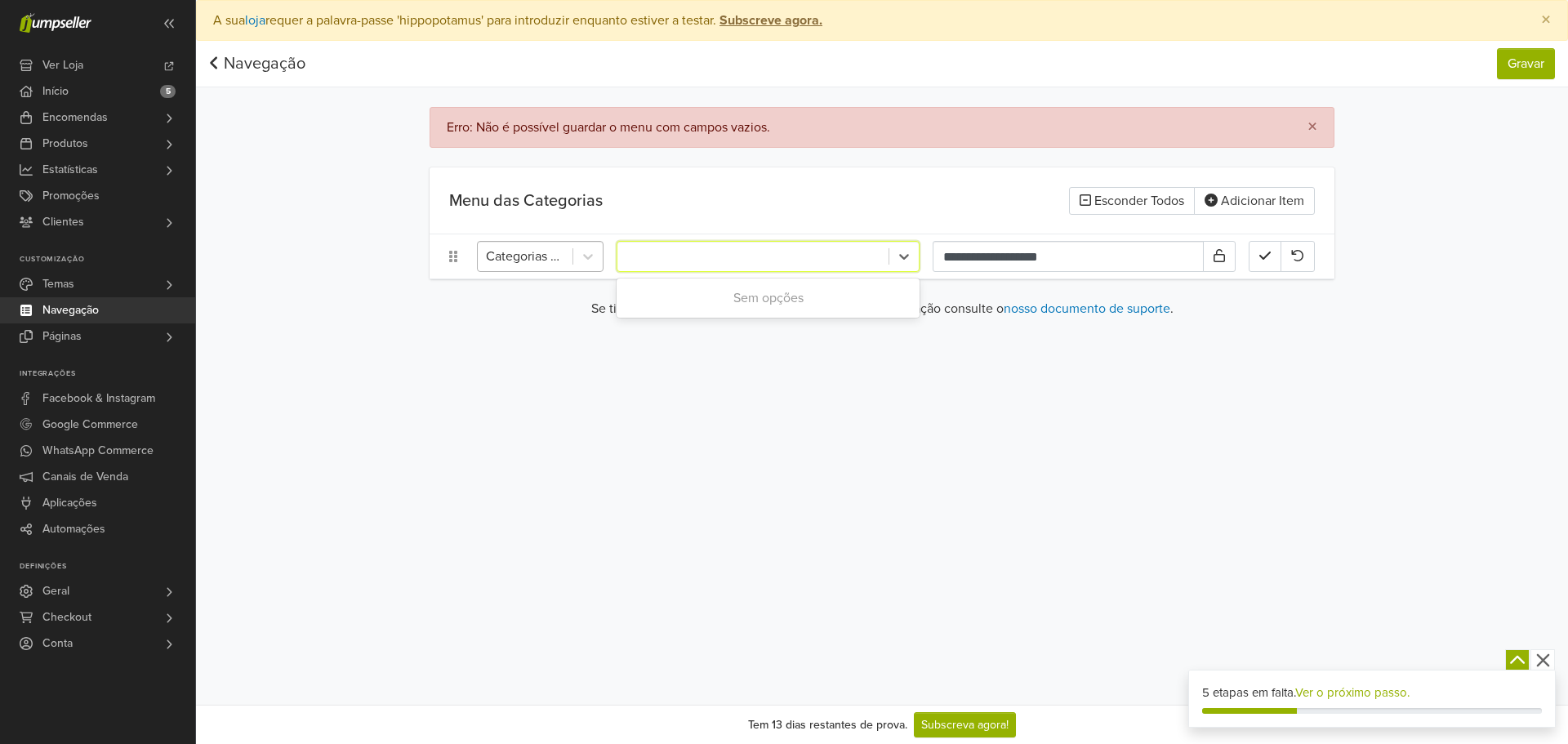
click at [542, 267] on div at bounding box center [525, 257] width 78 height 23
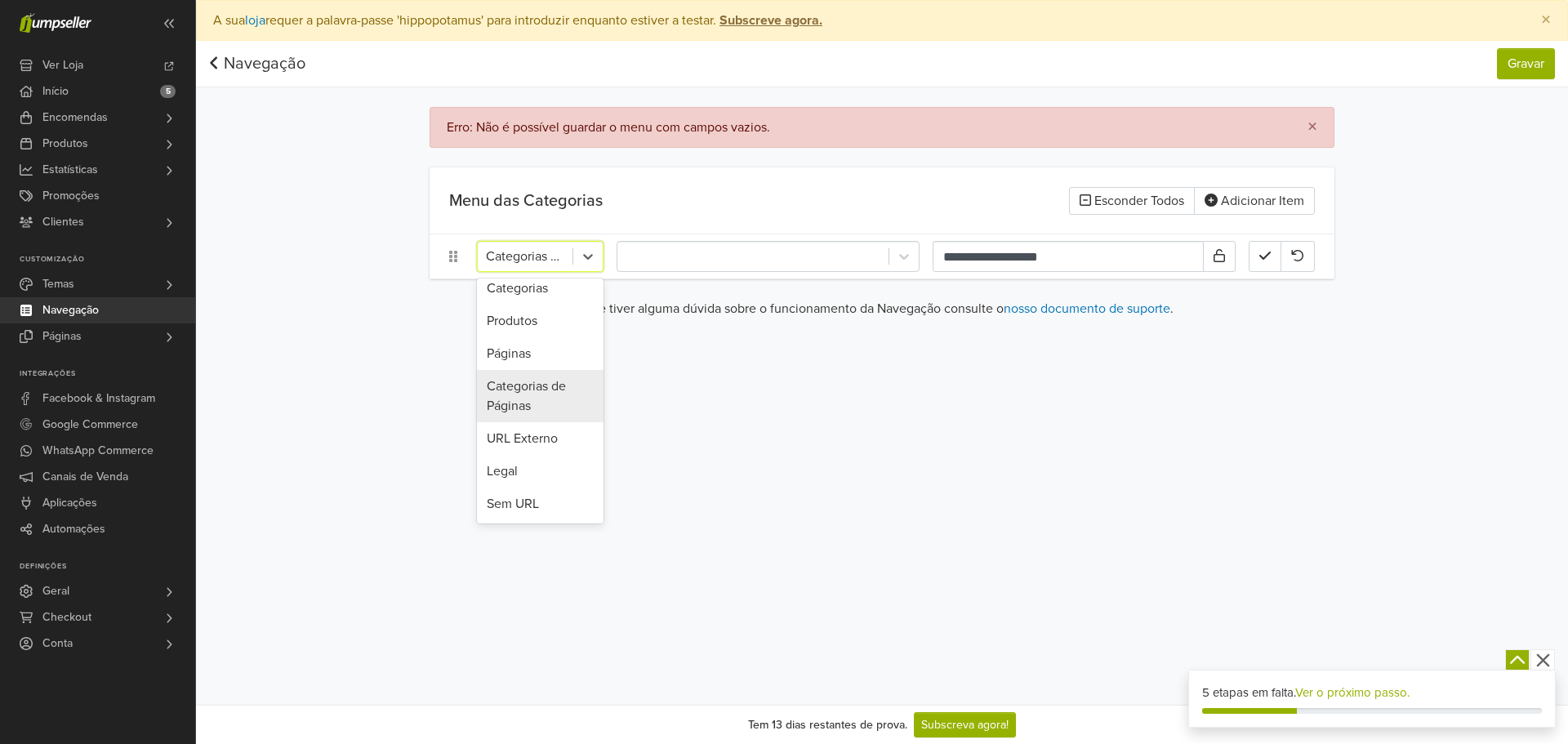
scroll to position [26, 0]
click at [543, 376] on div "Categorias" at bounding box center [540, 370] width 127 height 33
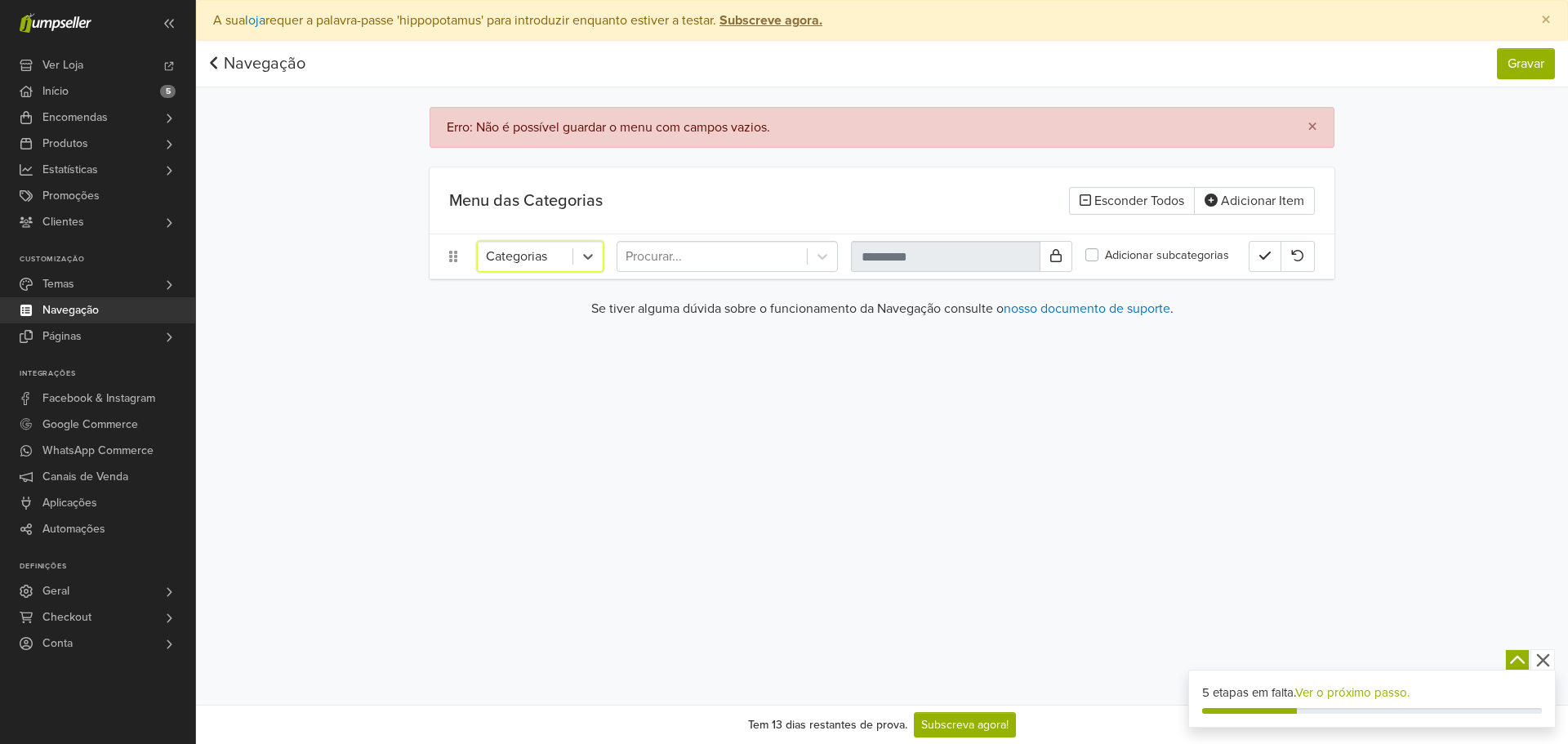
click at [703, 236] on div "option Categorias, selected. Categorias Procurar... Adicionar subcategorias" at bounding box center [881, 257] width 905 height 44
click at [709, 244] on div "Procurar..." at bounding box center [712, 257] width 190 height 29
click at [706, 298] on div "Escreva para pesquisar" at bounding box center [727, 298] width 222 height 33
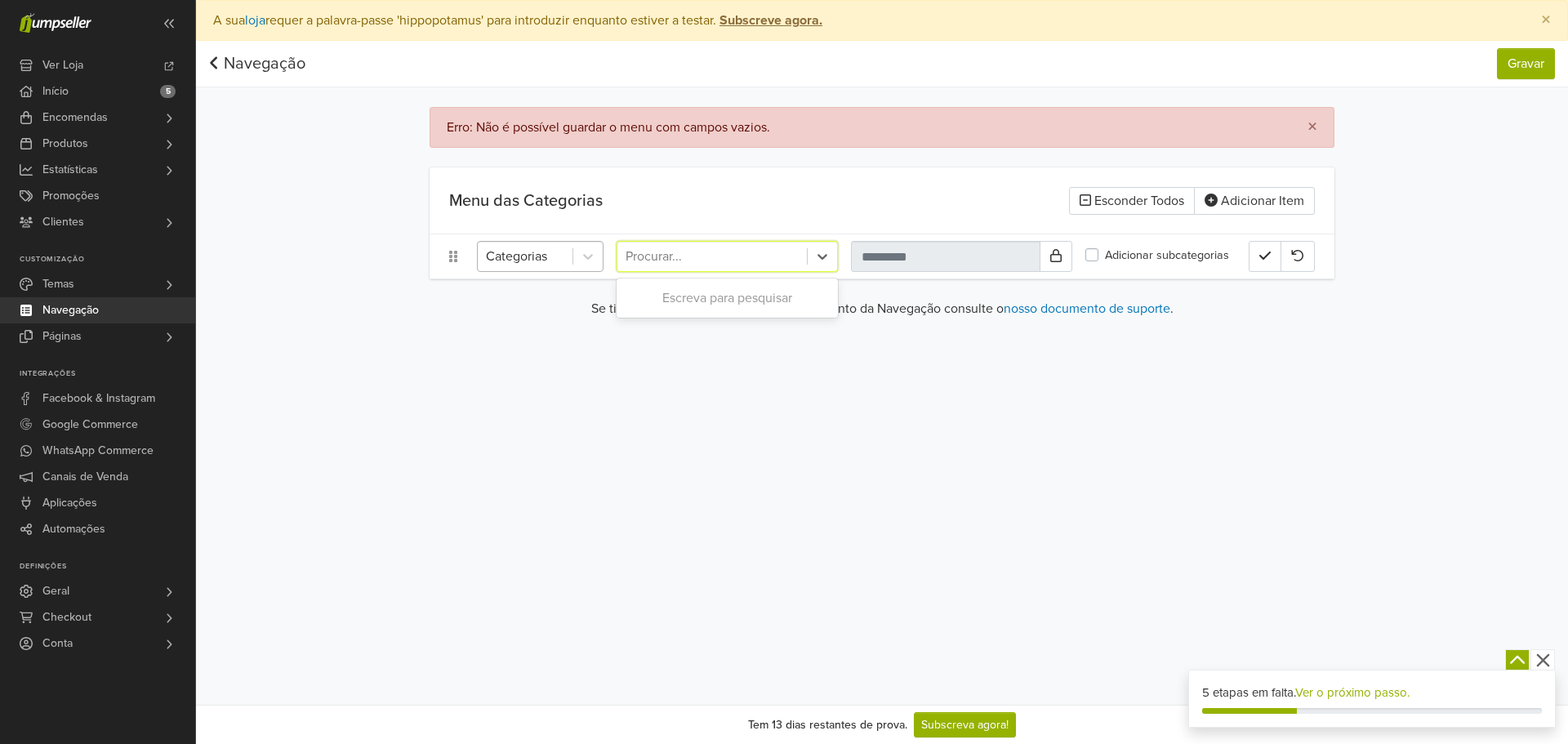
click at [570, 258] on div "Categorias" at bounding box center [525, 257] width 95 height 29
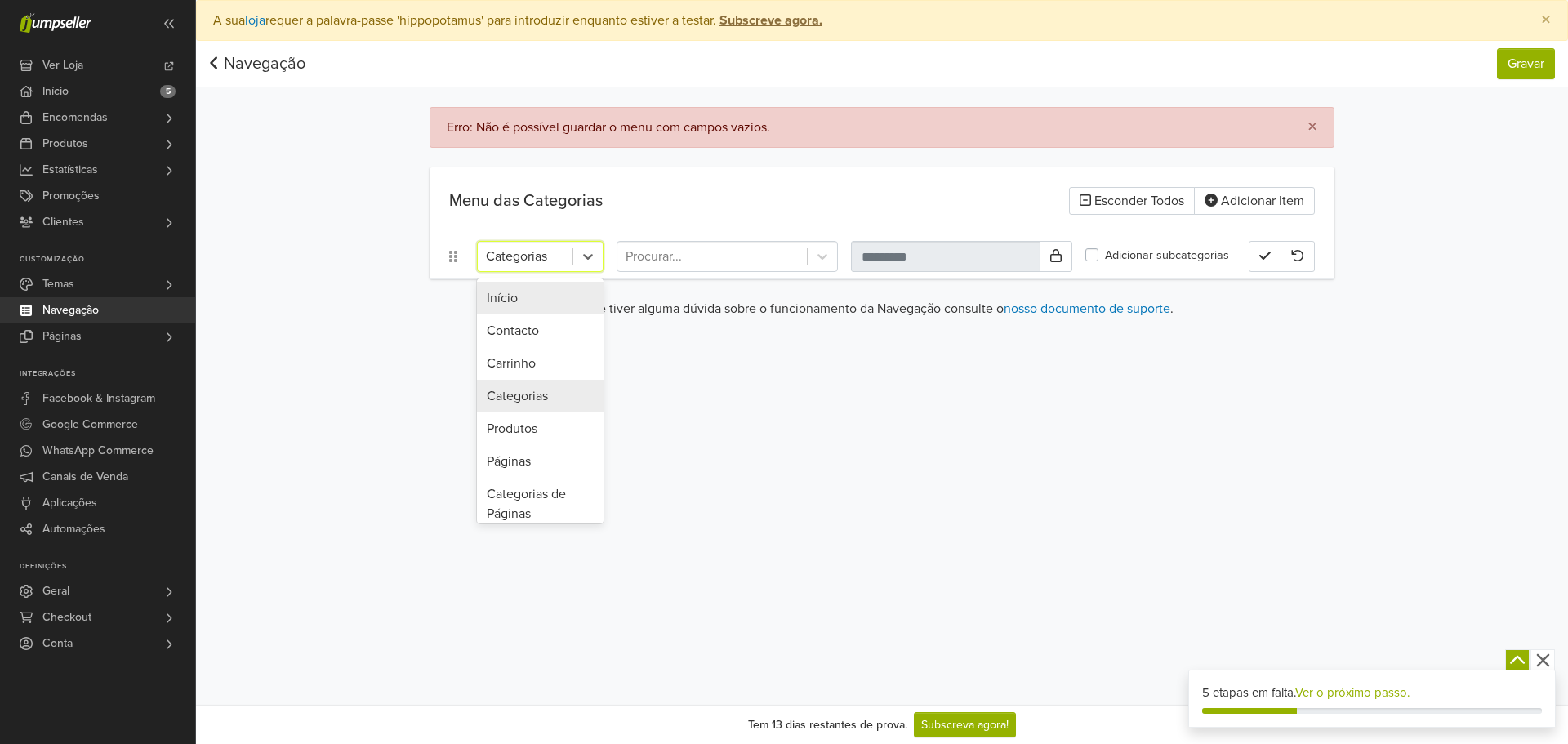
click at [522, 192] on h5 "Menu das Categorias" at bounding box center [661, 201] width 426 height 20
click at [257, 68] on link "Navegação" at bounding box center [258, 64] width 96 height 20
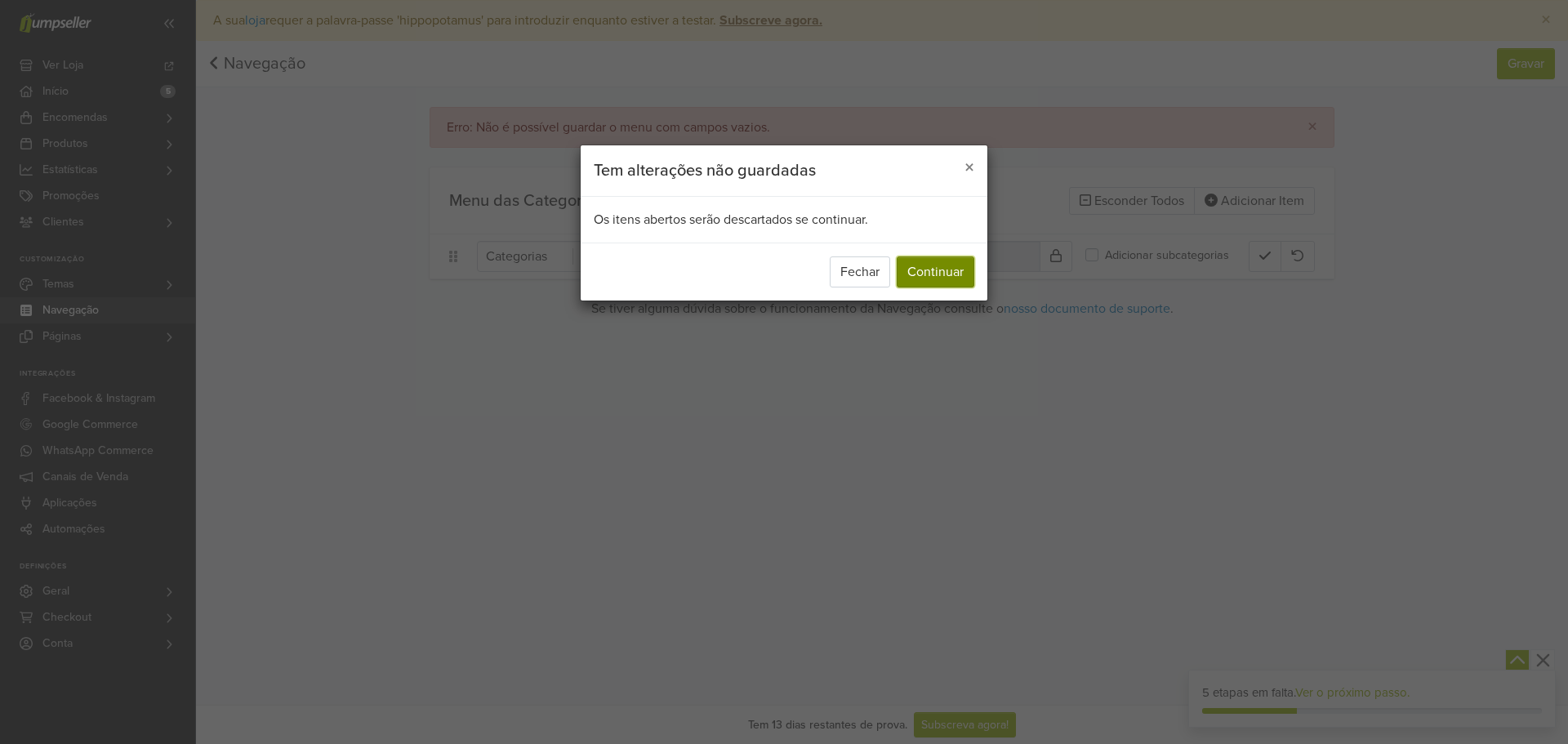
click at [934, 272] on button "Continuar" at bounding box center [935, 272] width 78 height 31
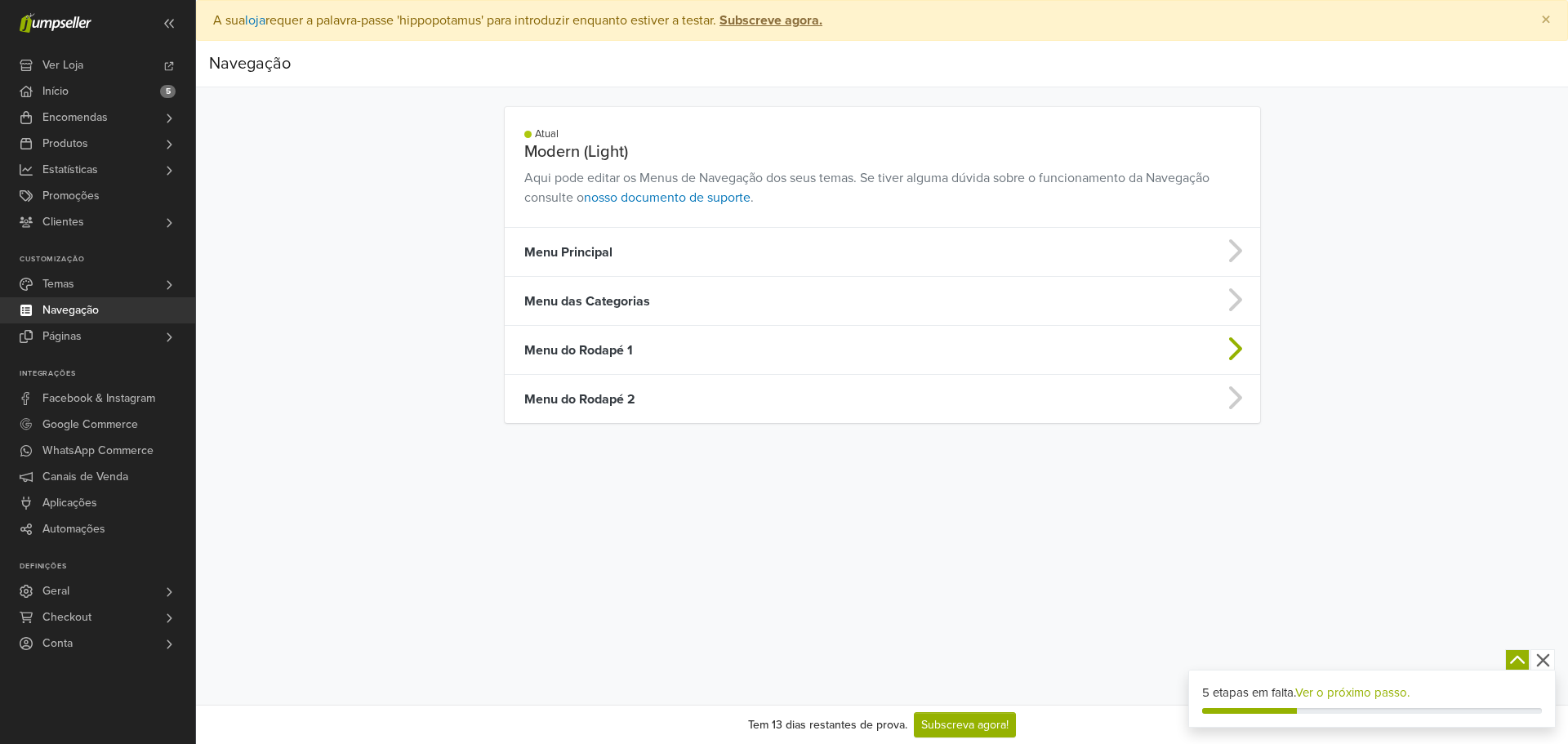
click at [656, 359] on td "Menu do Rodapé 1" at bounding box center [791, 351] width 573 height 49
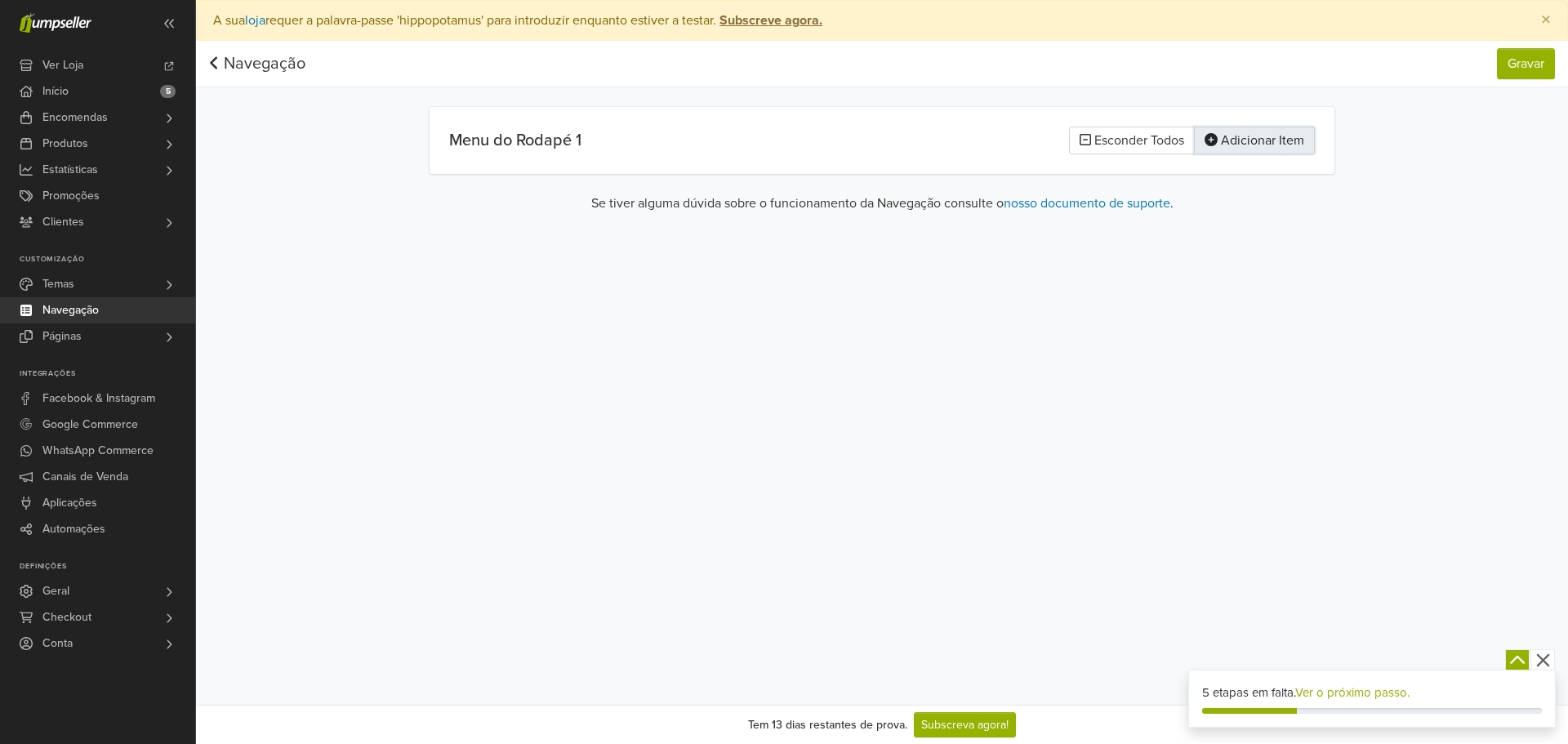
click at [1251, 142] on button "Adicionar Item" at bounding box center [1254, 141] width 121 height 28
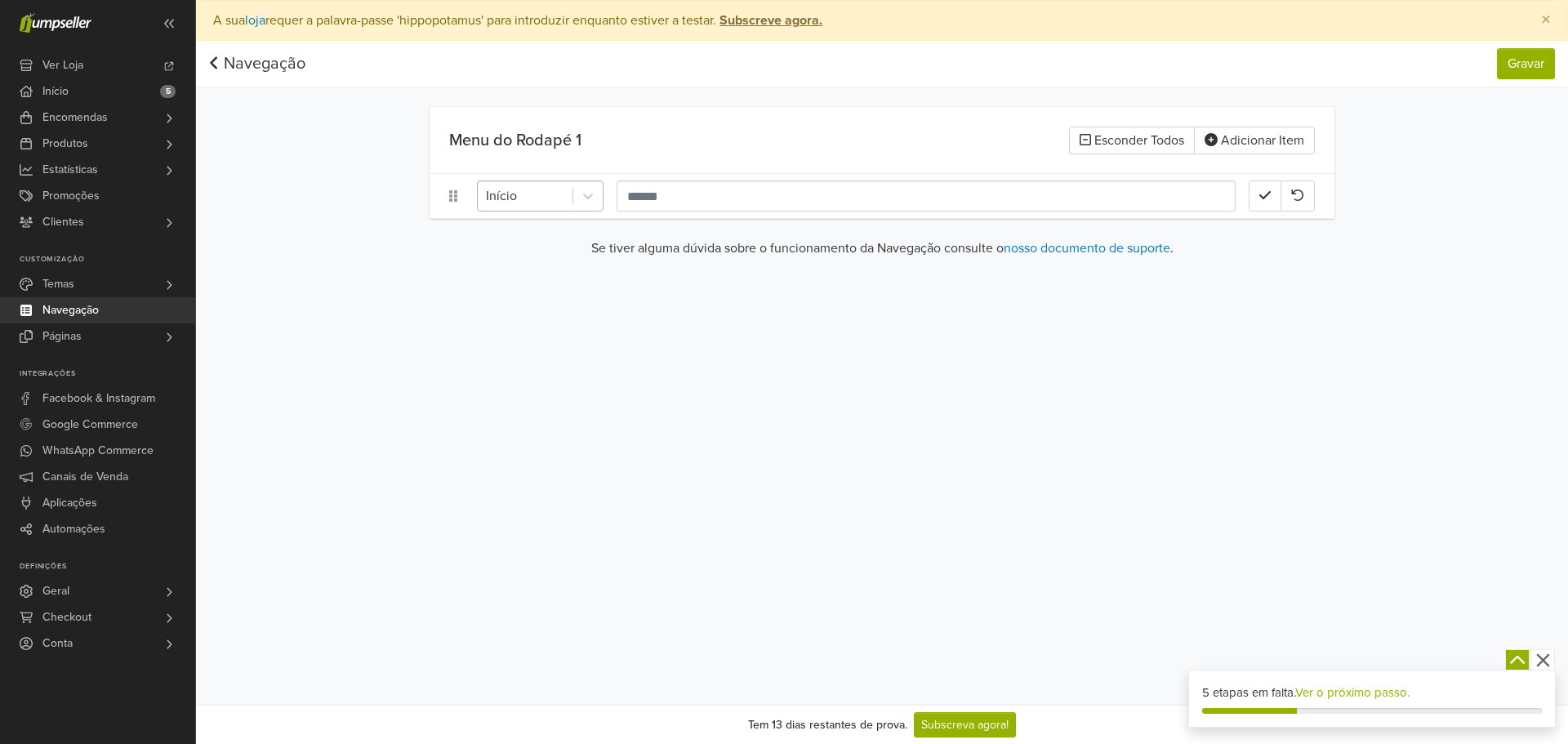
click at [560, 191] on div at bounding box center [525, 196] width 78 height 23
click at [685, 199] on input "text" at bounding box center [925, 196] width 619 height 31
paste input "**********"
type input "**********"
click at [1253, 213] on div "**********" at bounding box center [881, 196] width 905 height 44
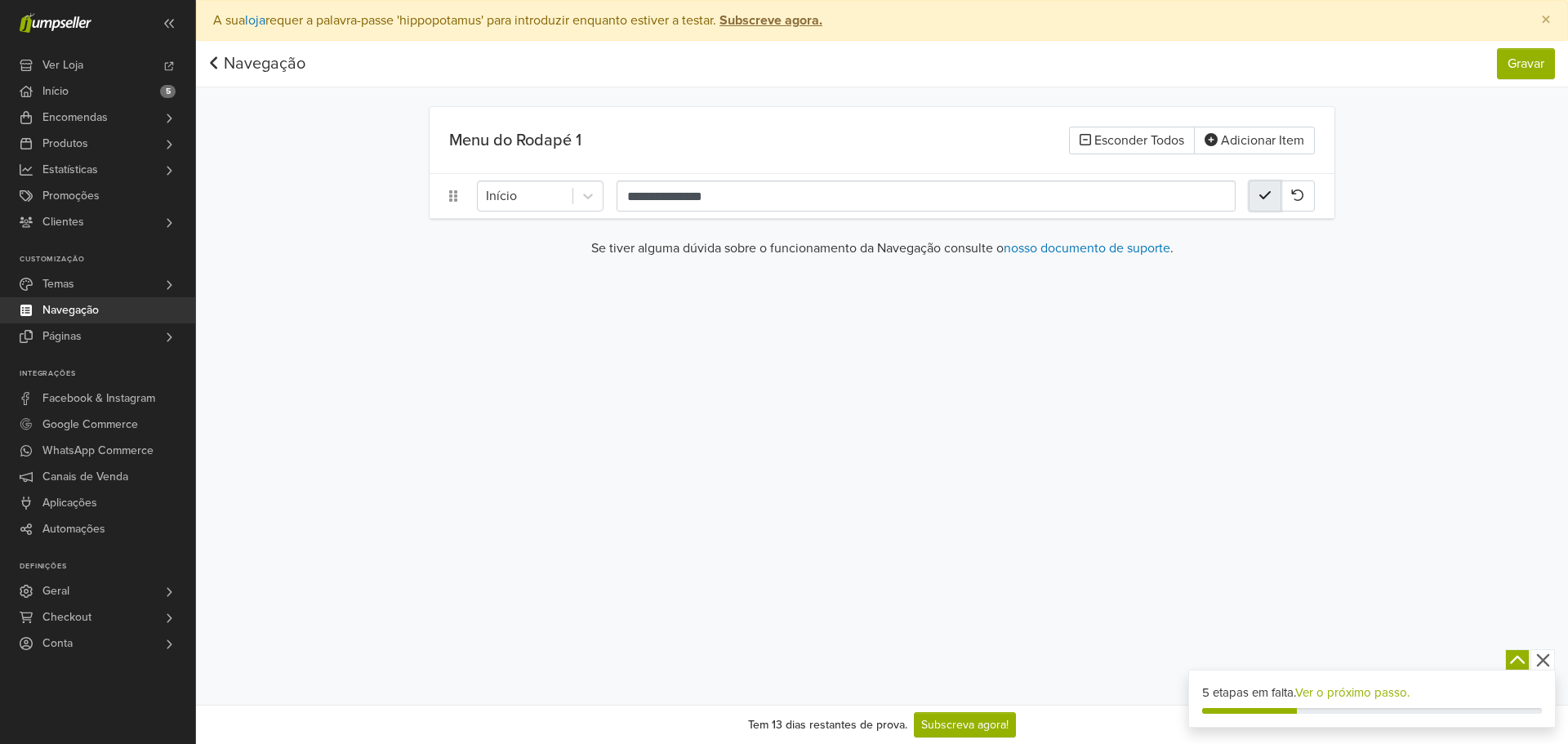
click at [1275, 195] on button "button" at bounding box center [1265, 196] width 33 height 31
click at [1494, 60] on nav "Navegação Gravar Navegação Gravar" at bounding box center [882, 64] width 1372 height 47
click at [1536, 58] on button "Gravar" at bounding box center [1525, 64] width 58 height 31
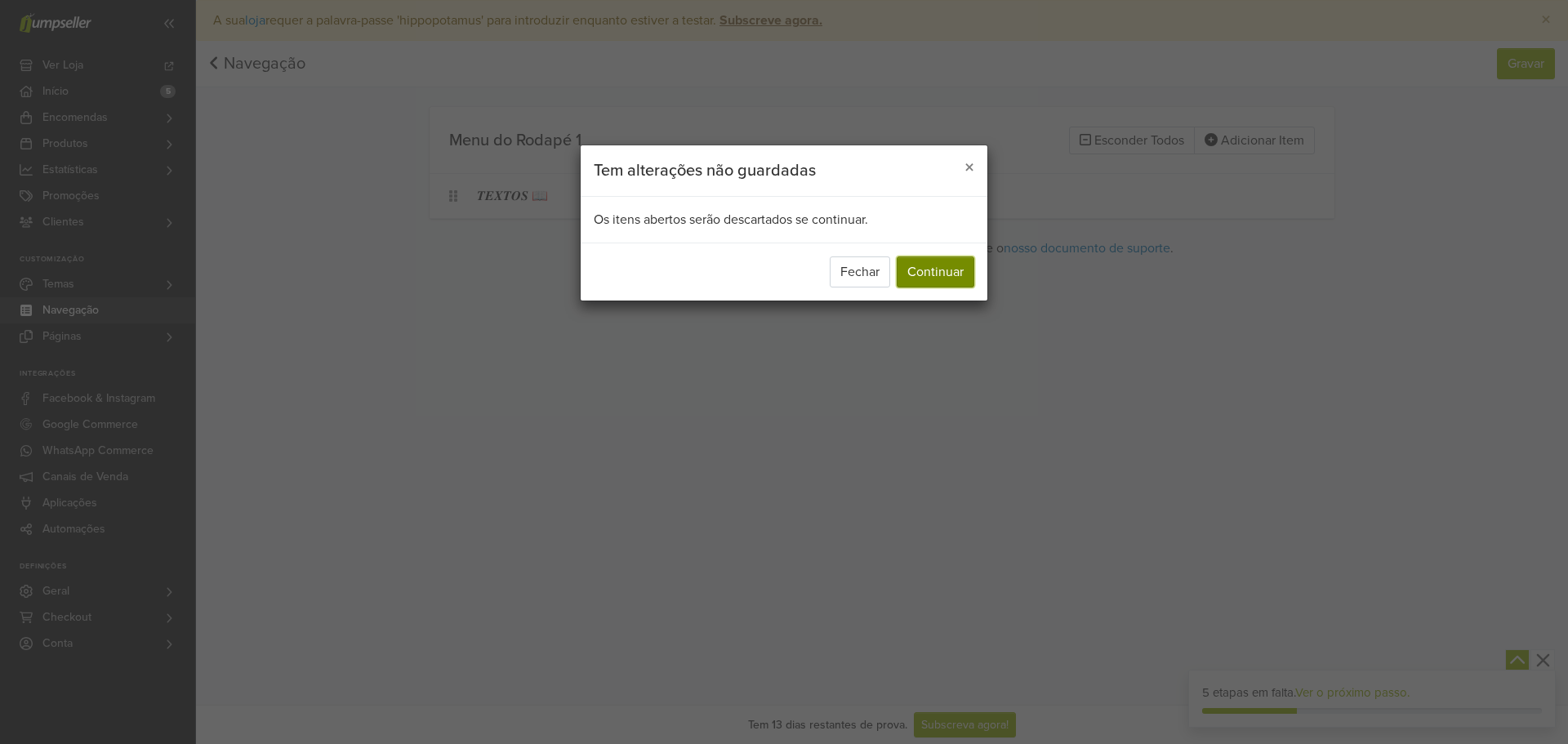
click at [919, 285] on button "Continuar" at bounding box center [935, 272] width 78 height 31
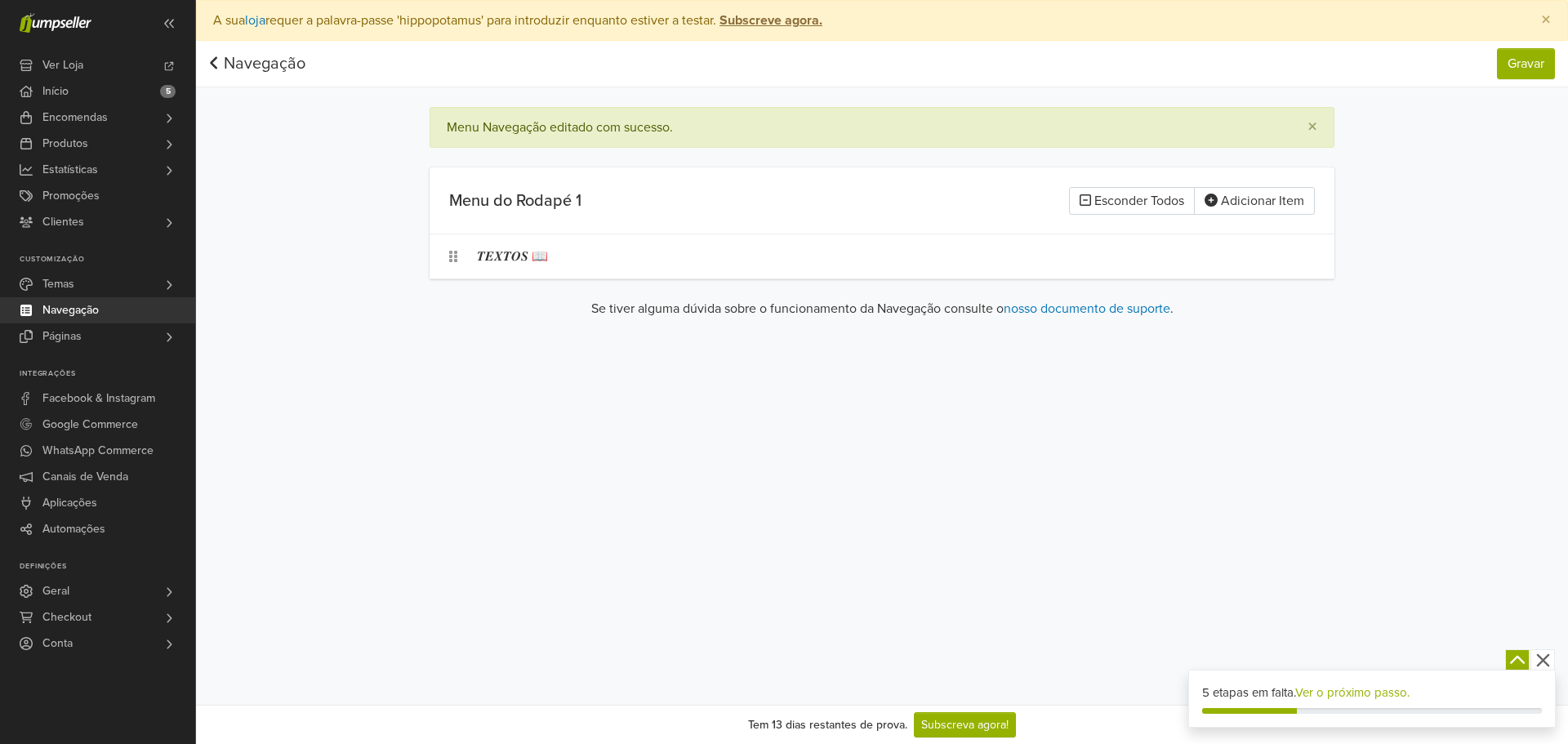
click at [253, 67] on link "Navegação" at bounding box center [258, 64] width 96 height 20
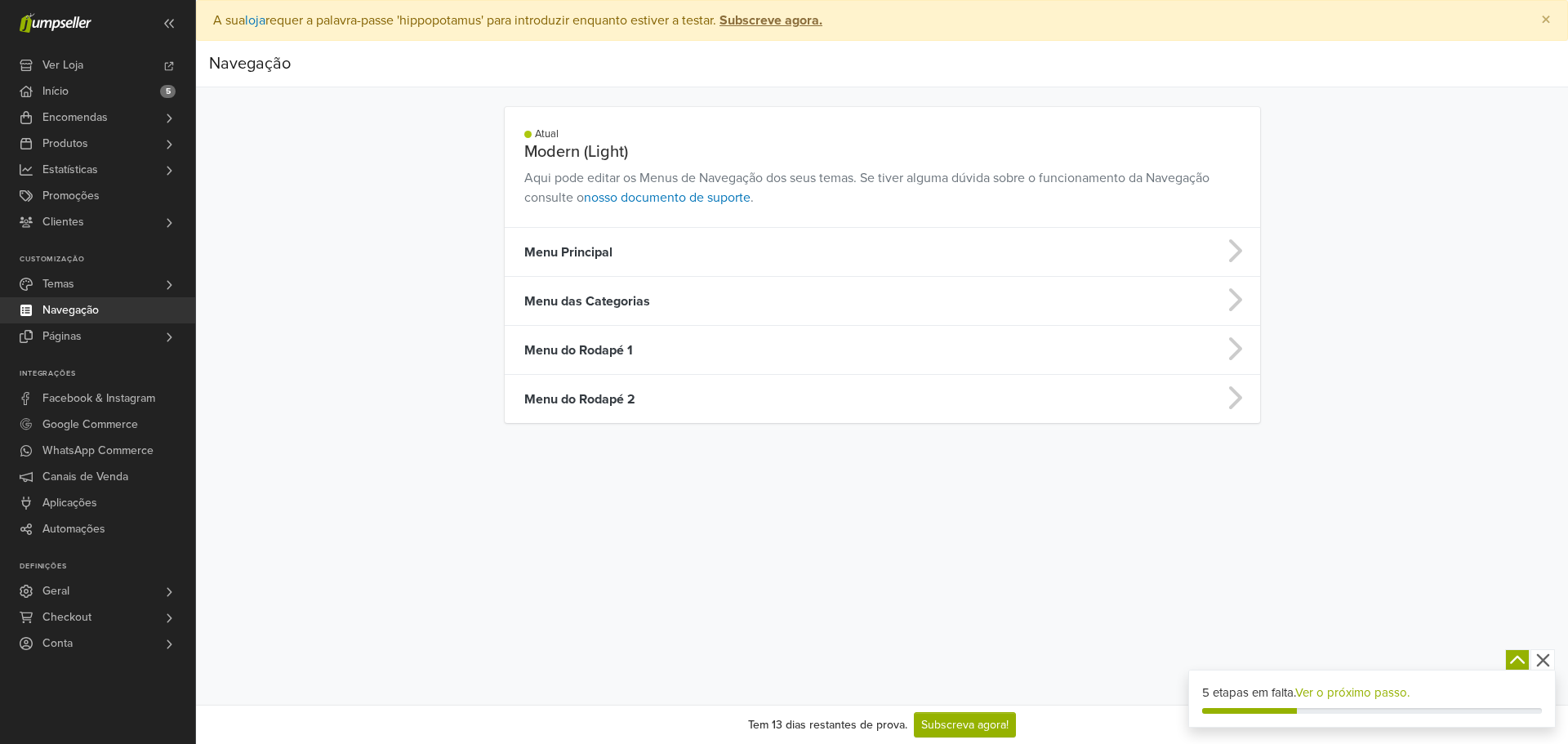
drag, startPoint x: 253, startPoint y: 67, endPoint x: 674, endPoint y: 175, distance: 434.6
click at [733, 133] on div "Atual" at bounding box center [882, 134] width 716 height 16
click at [590, 298] on td "Menu das Categorias" at bounding box center [791, 302] width 573 height 49
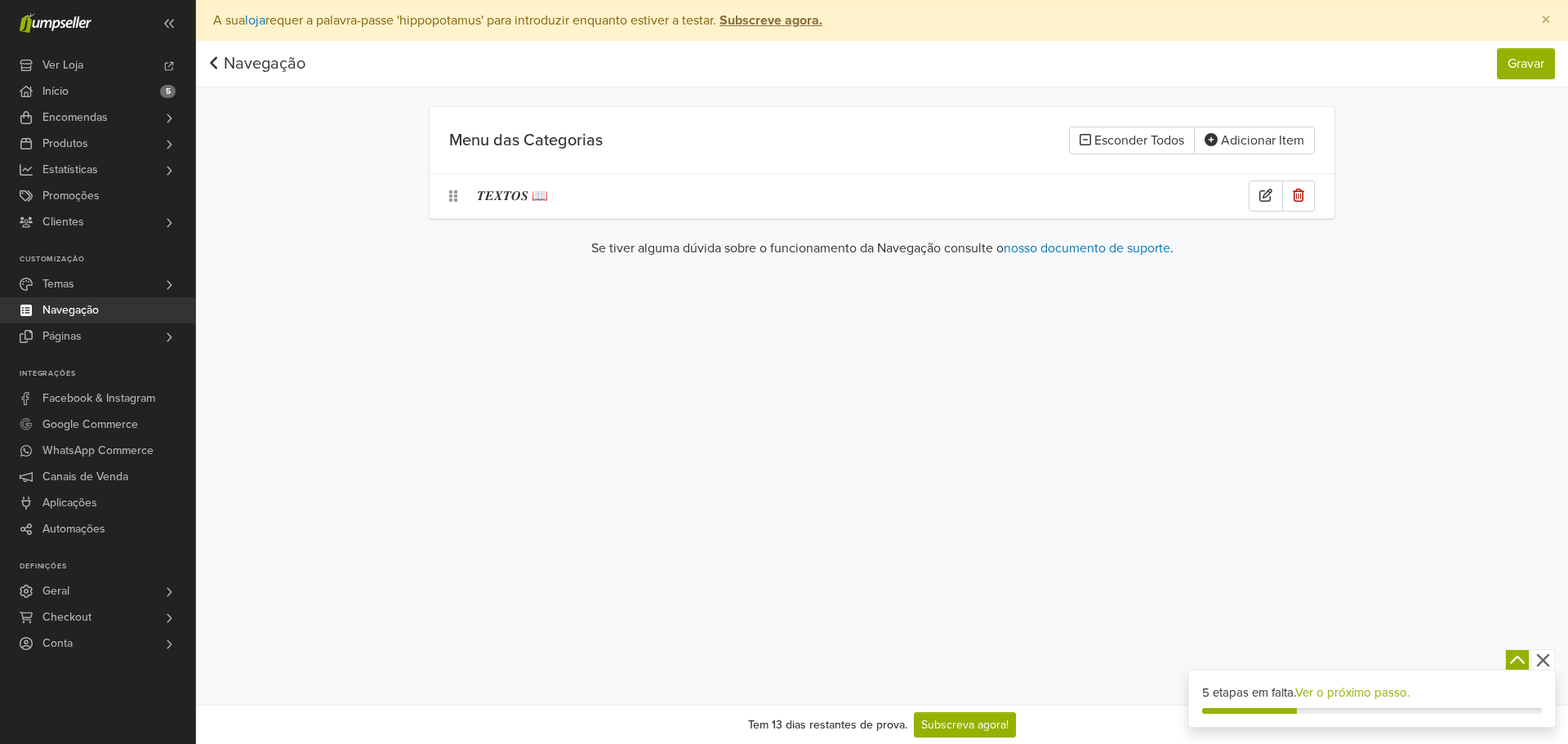
click at [590, 191] on div "𝑻𝑬𝑿𝑻𝑶𝑺 📖" at bounding box center [862, 196] width 772 height 31
click at [566, 194] on div "Início" at bounding box center [525, 196] width 95 height 29
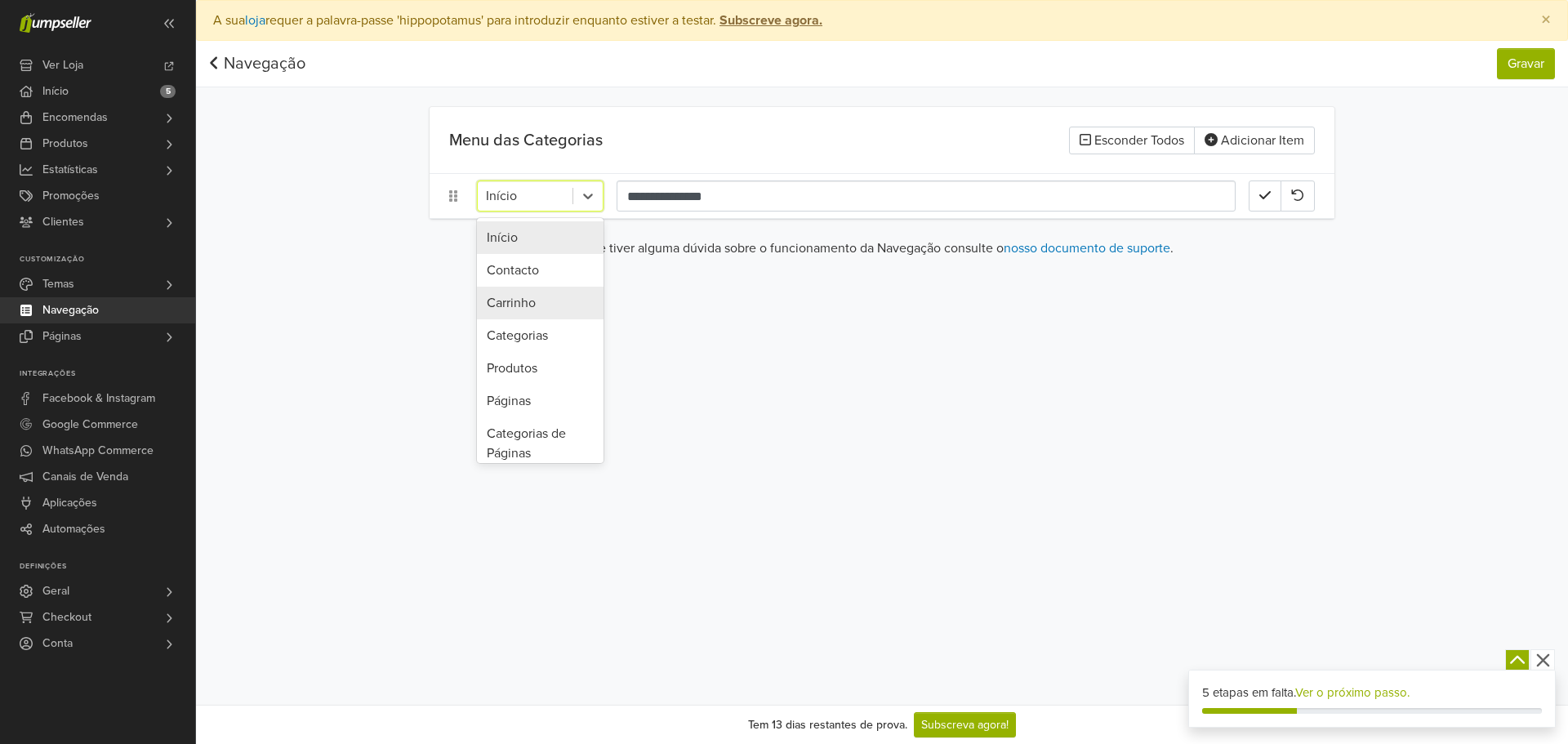
click at [505, 314] on div "Carrinho" at bounding box center [540, 303] width 127 height 33
click at [549, 210] on div "Carrinho" at bounding box center [540, 196] width 127 height 31
click at [538, 330] on div "Categorias" at bounding box center [540, 336] width 127 height 33
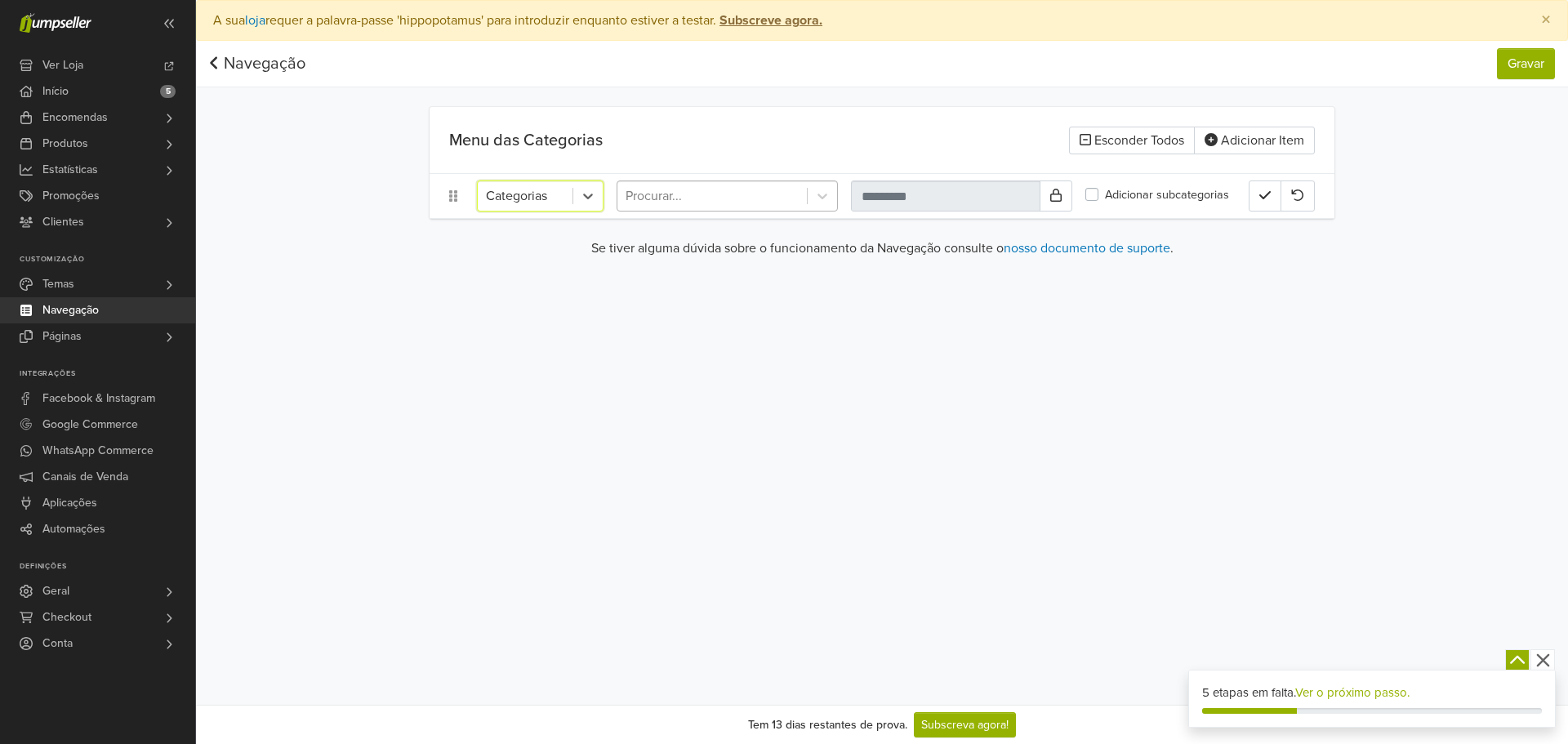
click at [682, 202] on div at bounding box center [712, 196] width 173 height 23
click at [698, 196] on div at bounding box center [712, 196] width 173 height 23
click at [874, 193] on input "text" at bounding box center [946, 196] width 190 height 31
click at [780, 204] on div at bounding box center [712, 196] width 173 height 23
click at [730, 207] on div at bounding box center [712, 196] width 173 height 23
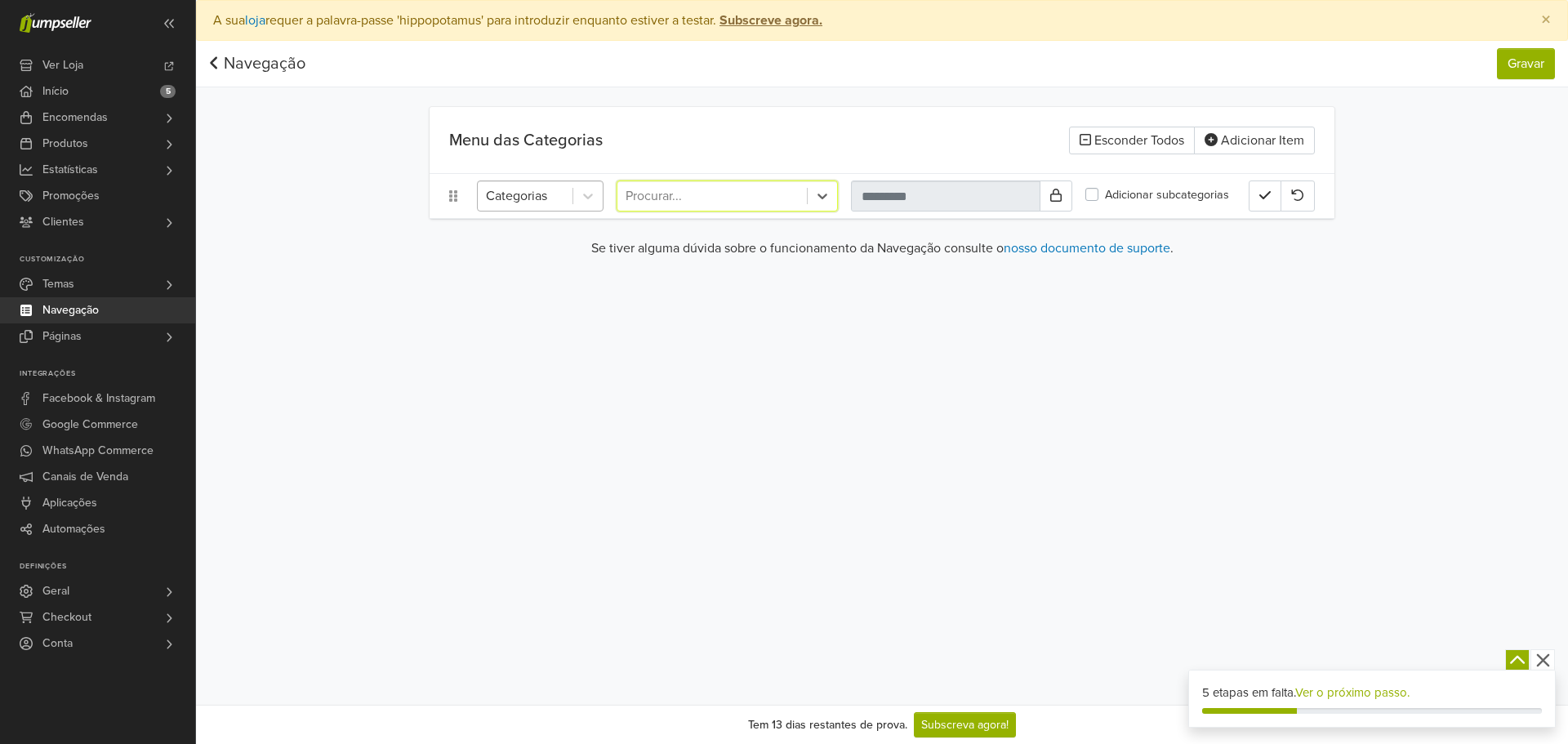
click at [537, 200] on div at bounding box center [525, 196] width 78 height 23
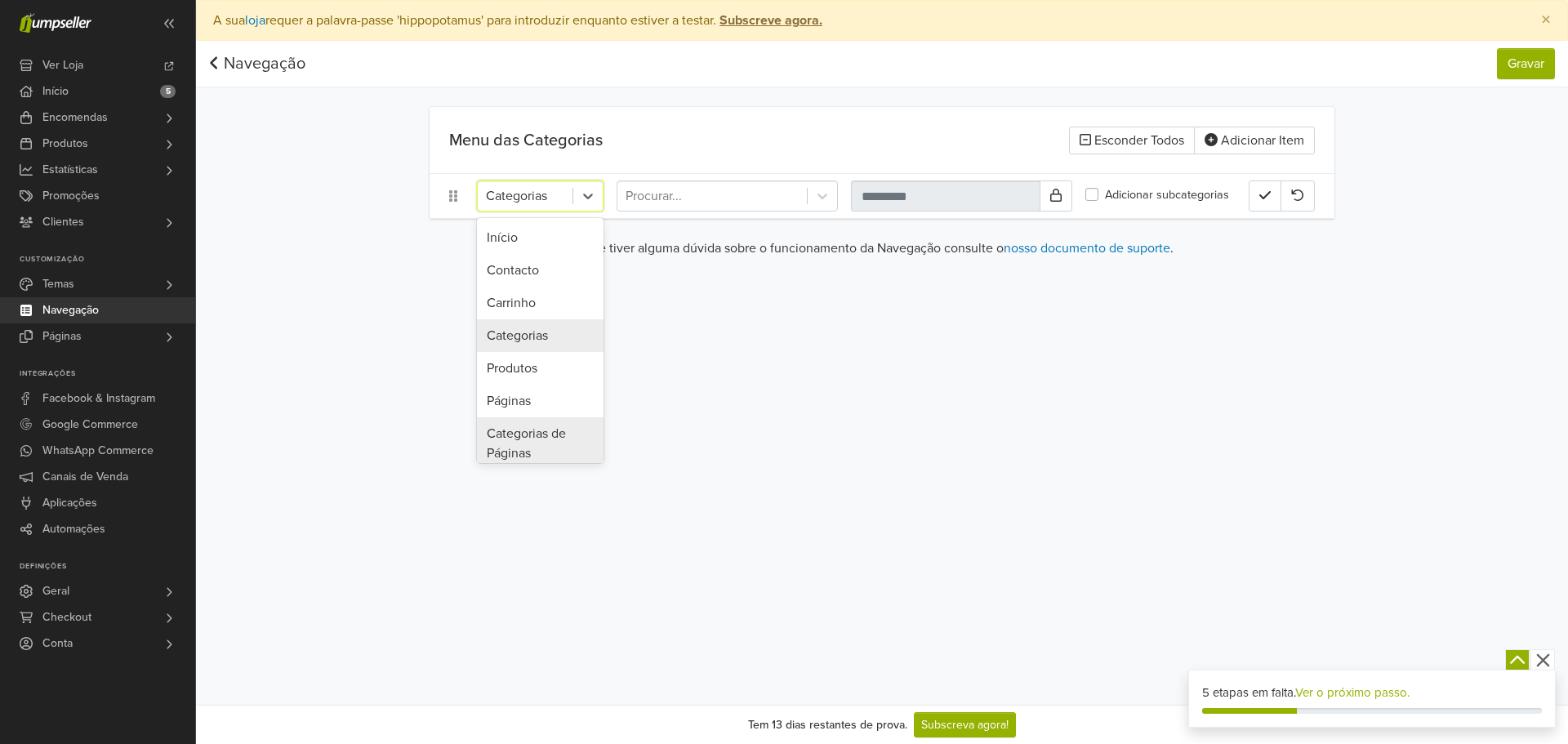
click at [522, 427] on div "Categorias de Páginas" at bounding box center [540, 443] width 127 height 52
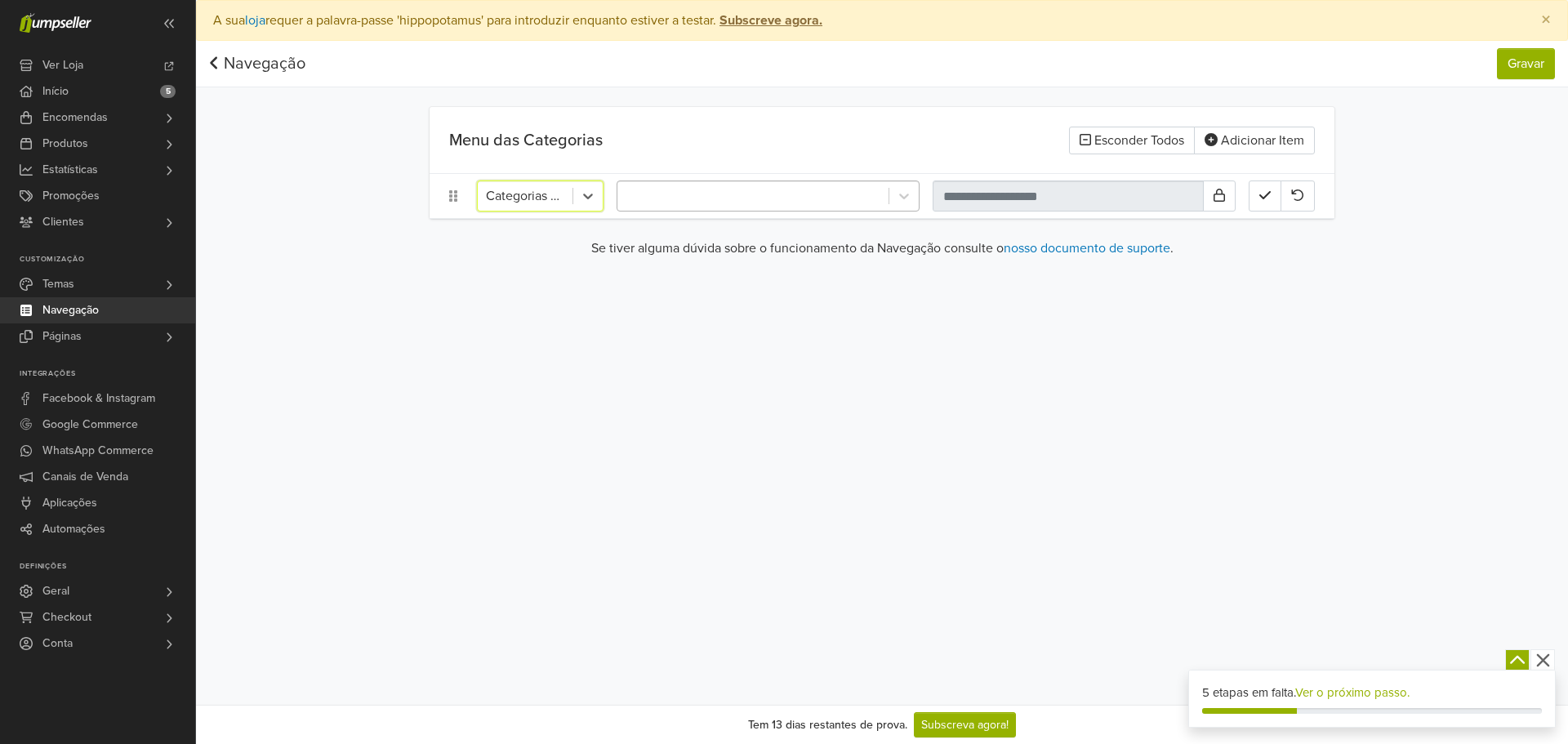
click at [858, 204] on div at bounding box center [753, 196] width 255 height 23
click at [830, 202] on div at bounding box center [753, 196] width 255 height 23
click at [245, 61] on link "Navegação" at bounding box center [258, 64] width 96 height 20
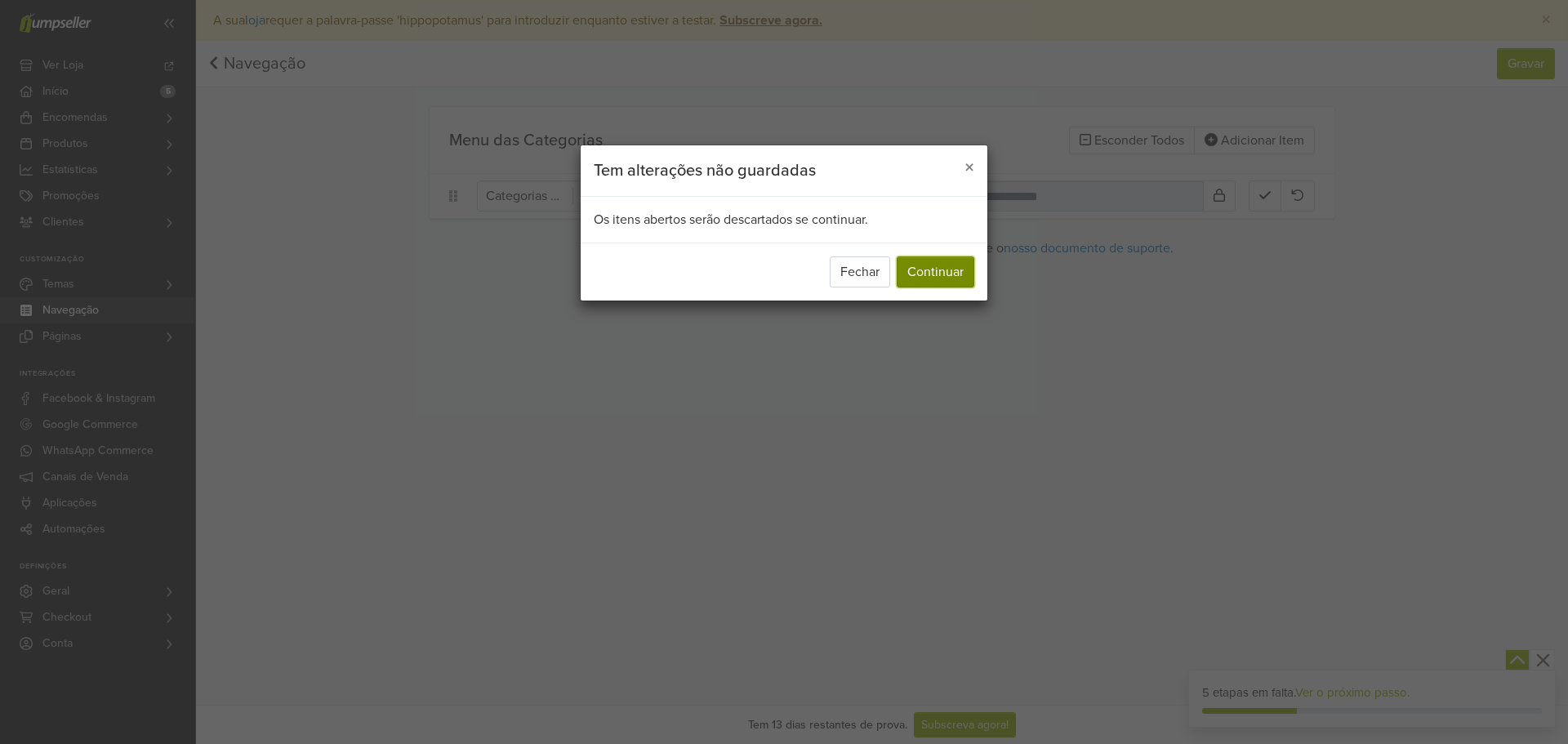
click at [907, 277] on button "Continuar" at bounding box center [935, 272] width 78 height 31
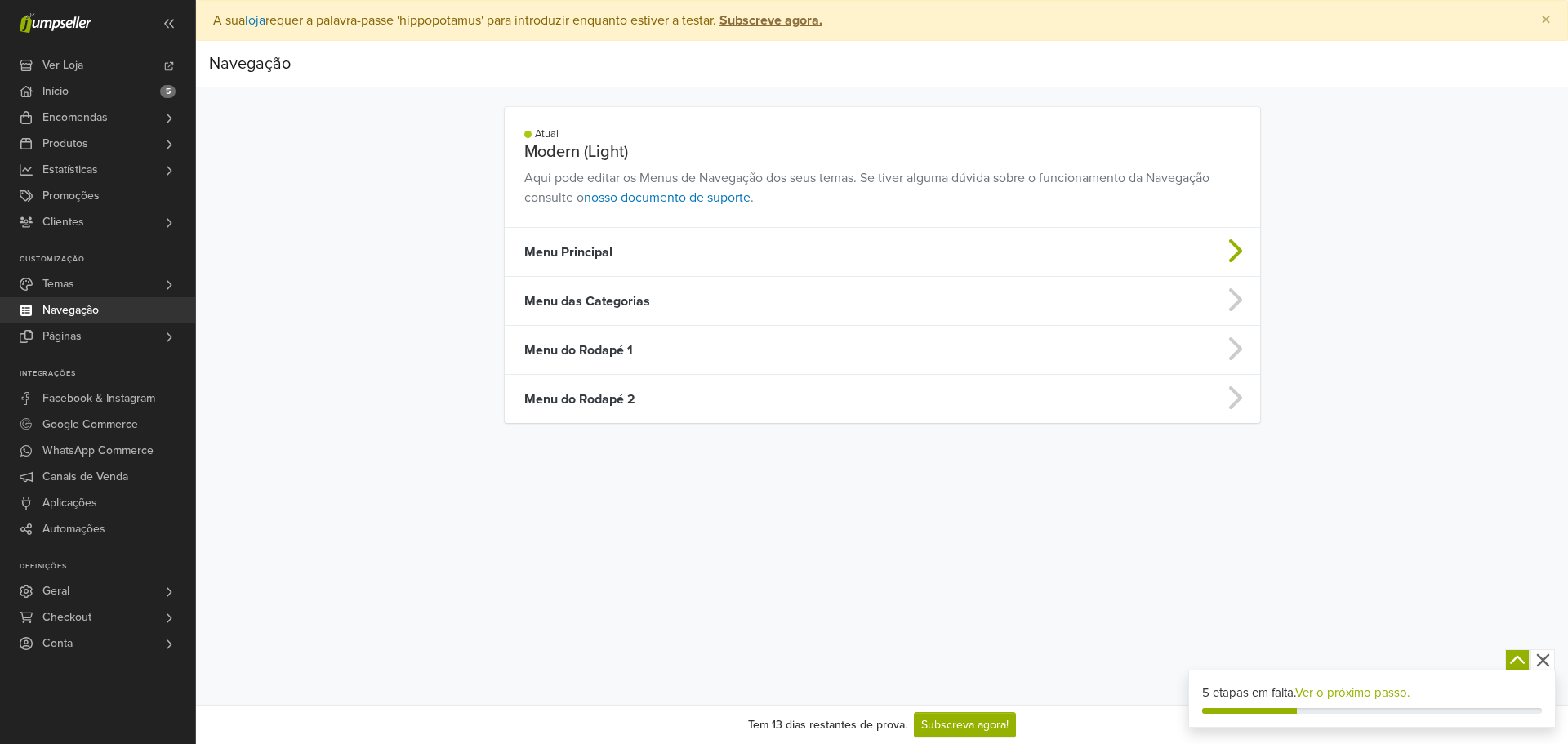
click at [737, 255] on td "Menu Principal" at bounding box center [791, 253] width 573 height 49
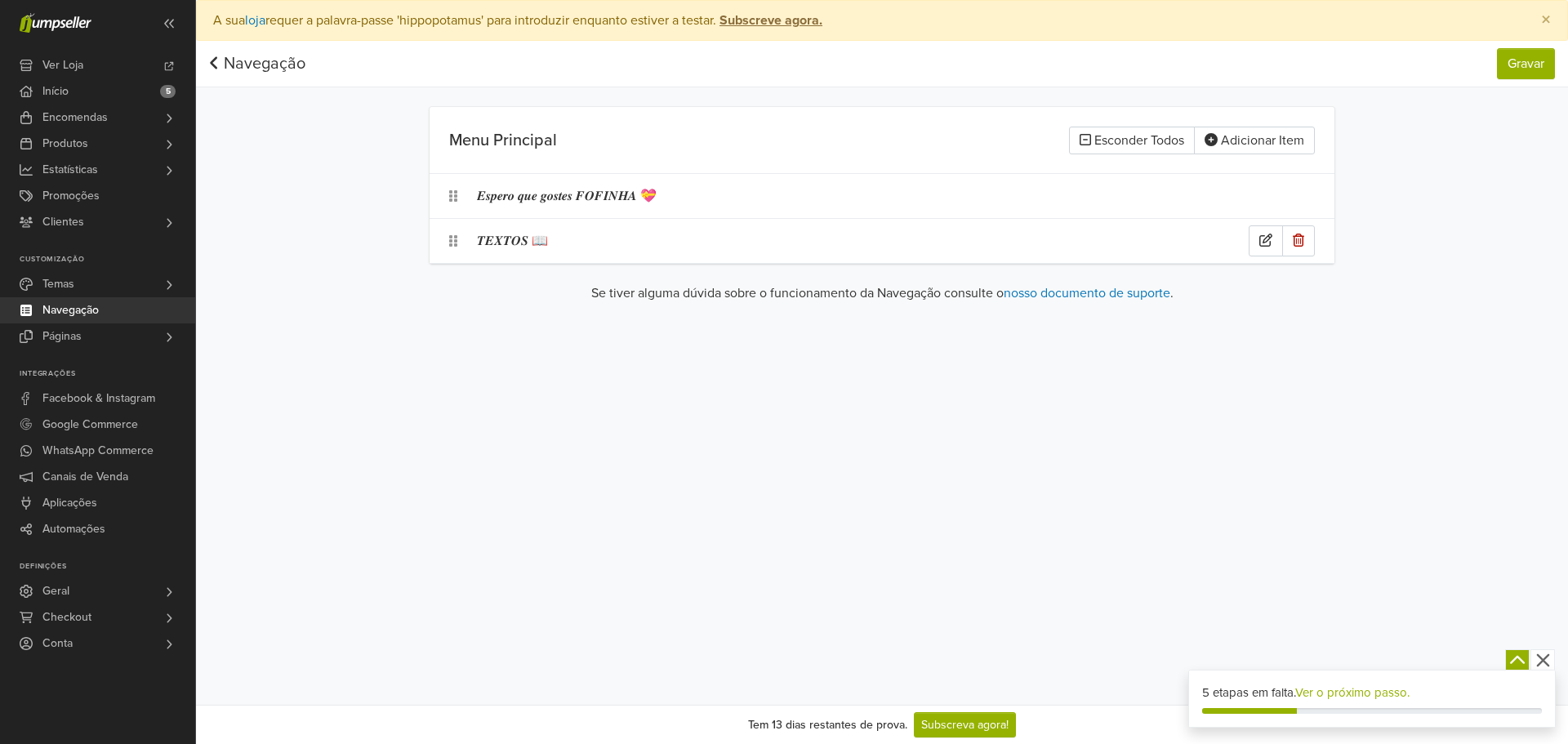
click at [684, 232] on div "𝑻𝑬𝑿𝑻𝑶𝑺 📖" at bounding box center [862, 241] width 772 height 31
click at [576, 240] on div at bounding box center [588, 241] width 29 height 29
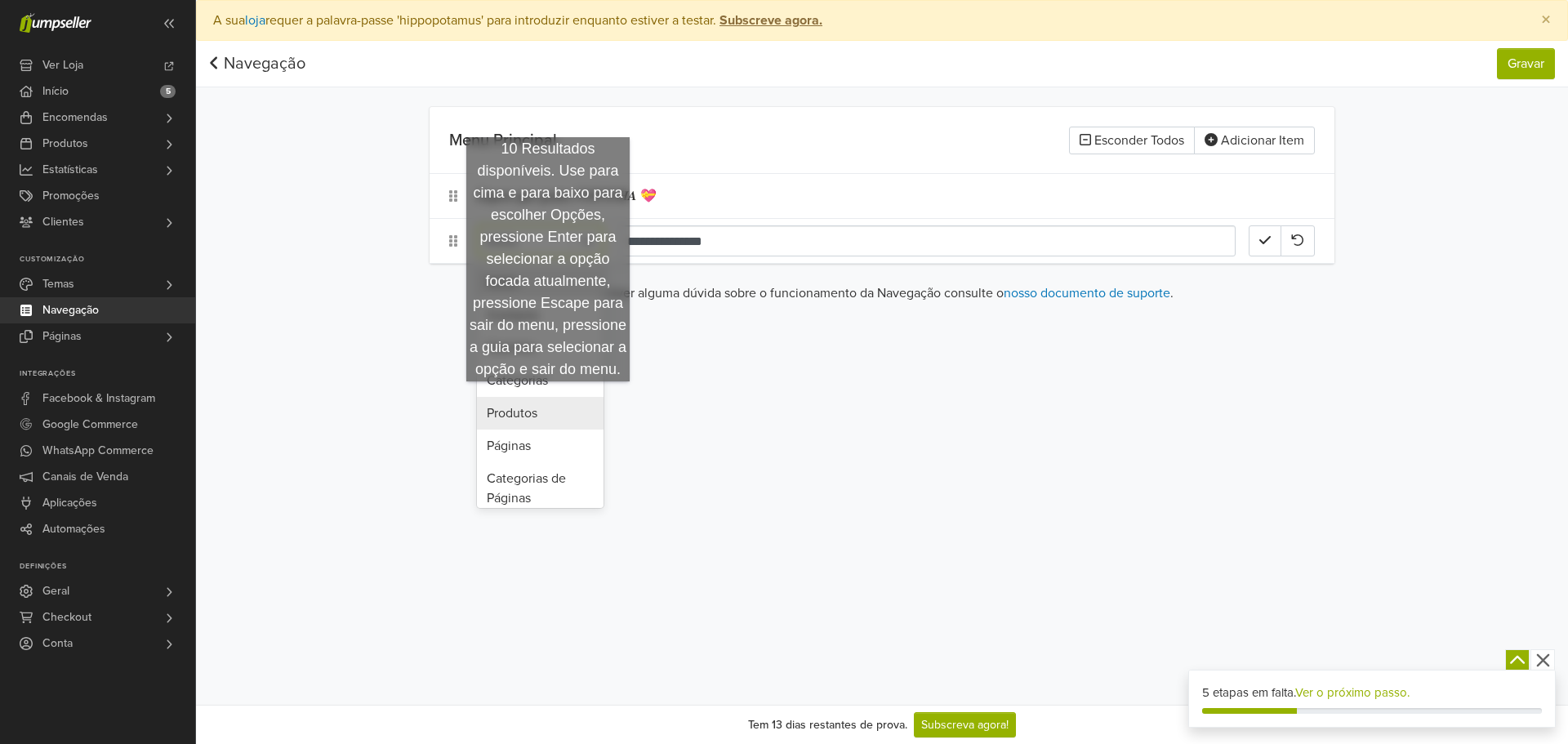
click at [548, 381] on div "Categorias" at bounding box center [540, 381] width 127 height 33
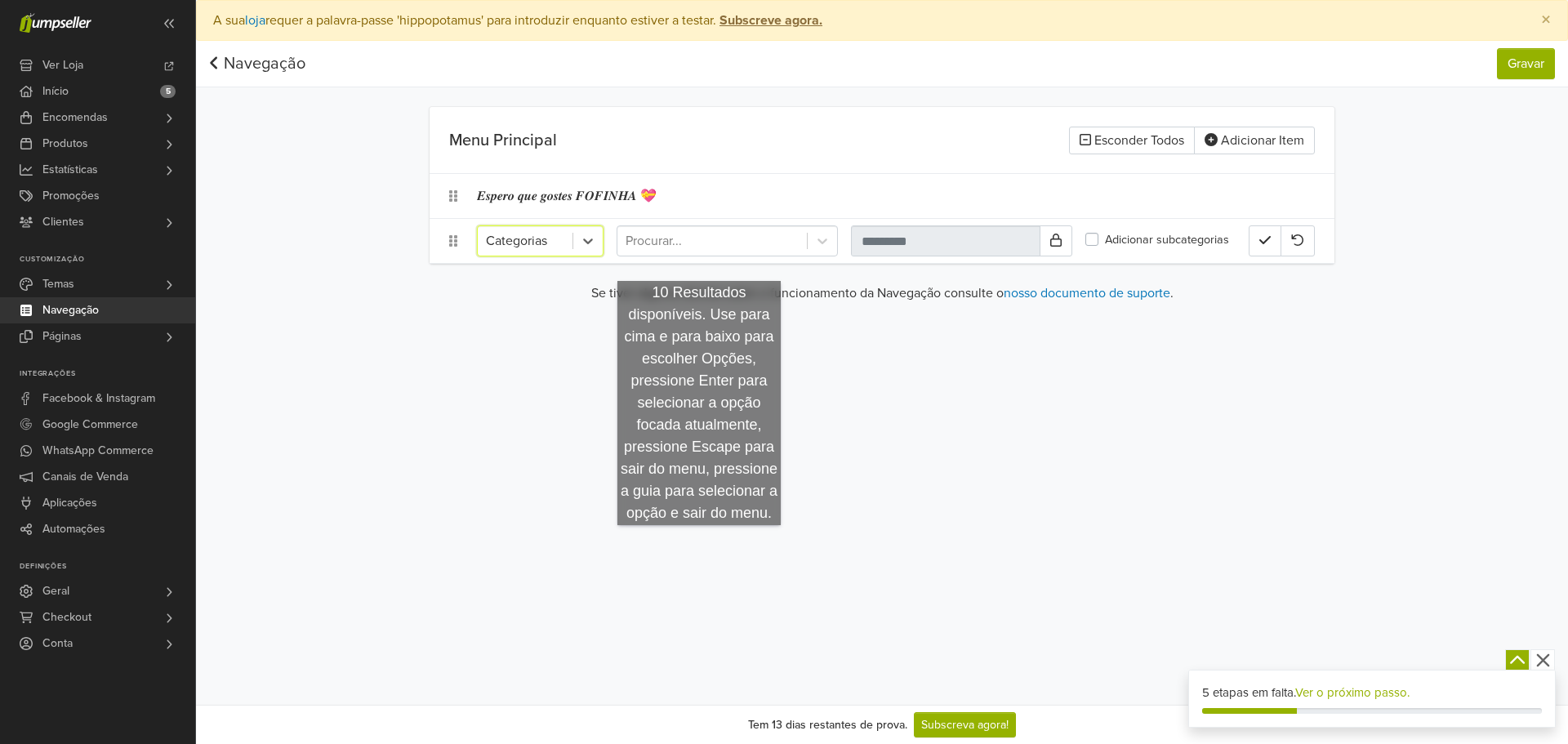
click at [716, 258] on div "option Categorias, selected. Categorias Procurar... Adicionar subcategorias" at bounding box center [881, 241] width 905 height 44
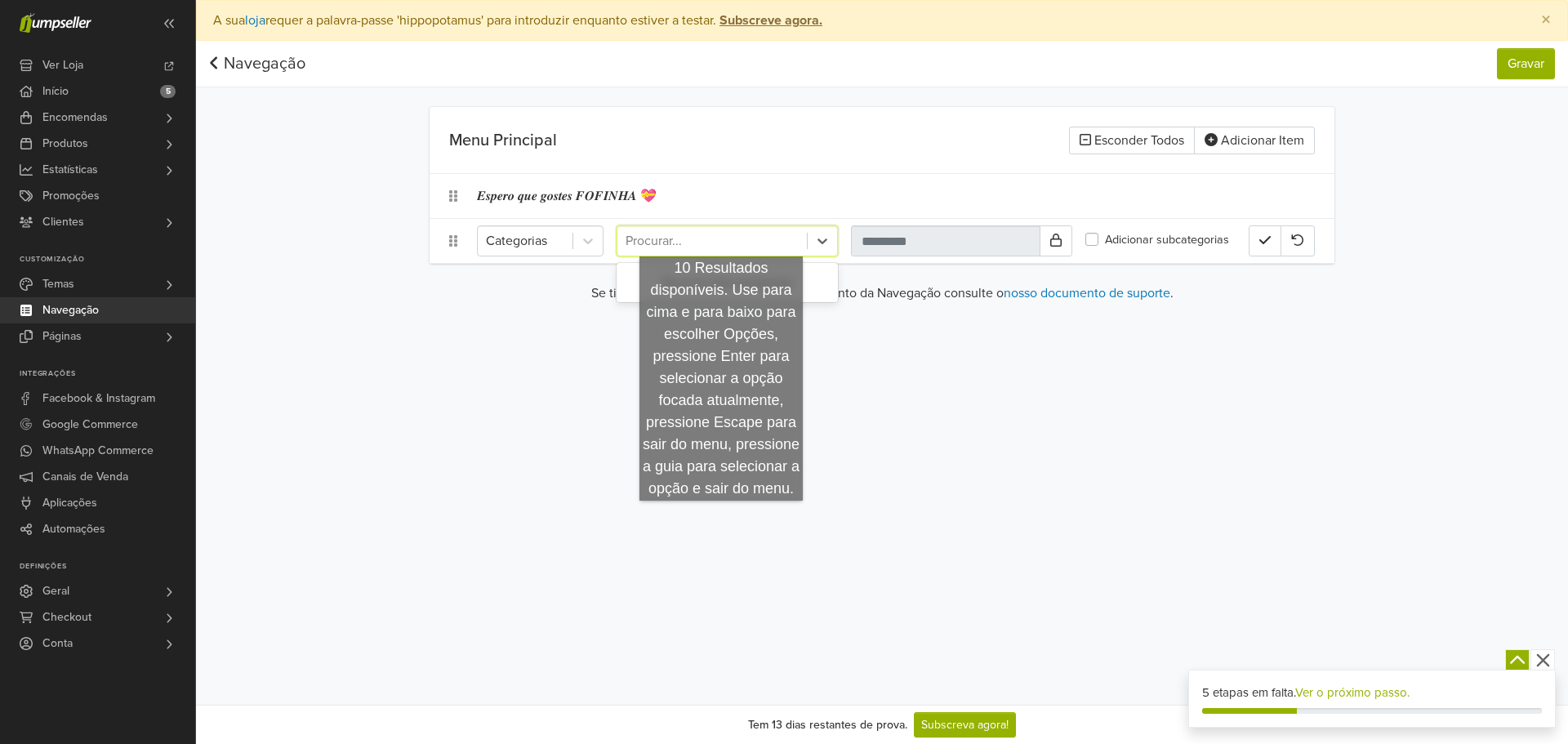
click at [721, 240] on div at bounding box center [712, 241] width 173 height 23
click at [719, 238] on div at bounding box center [712, 241] width 173 height 23
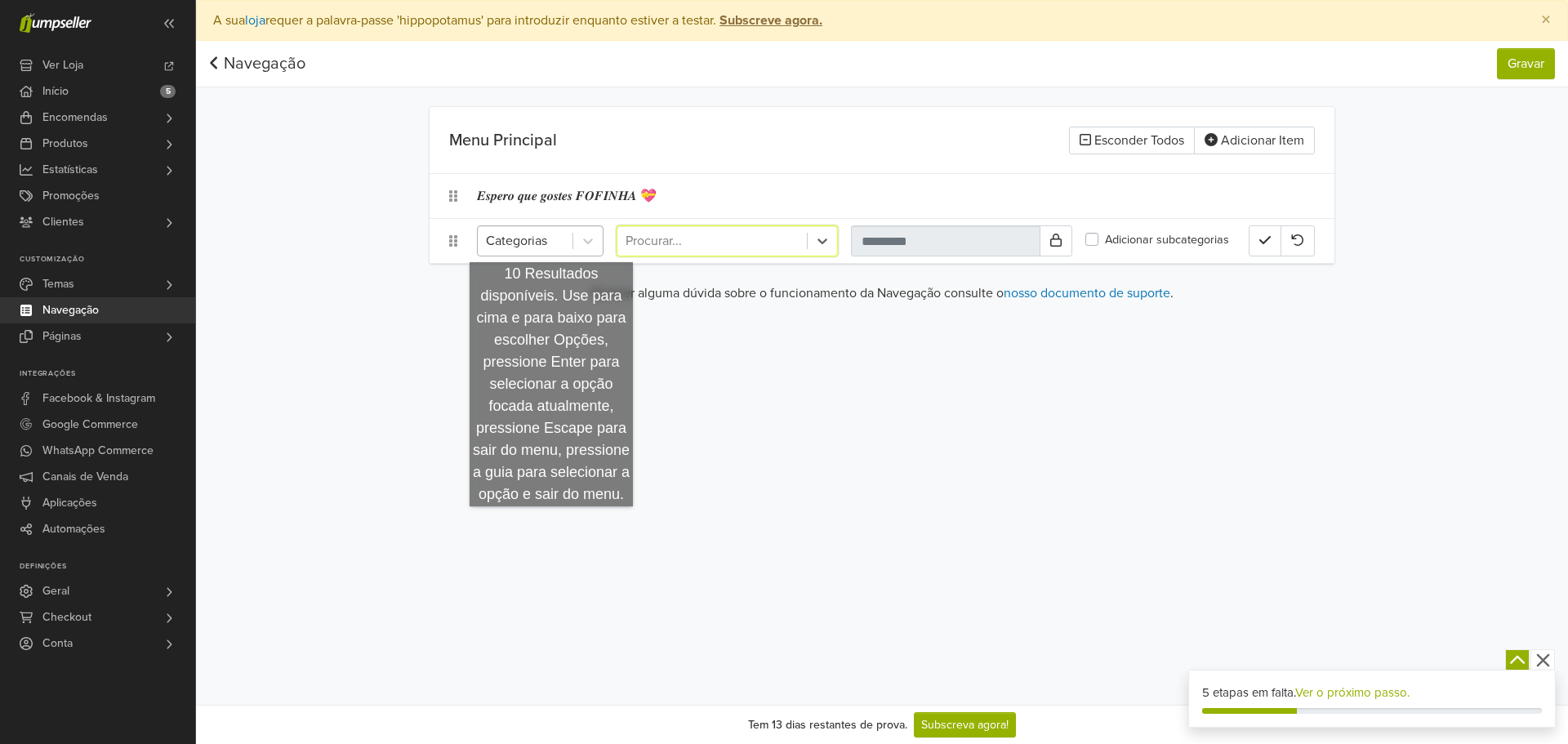
click at [551, 246] on div at bounding box center [525, 241] width 78 height 23
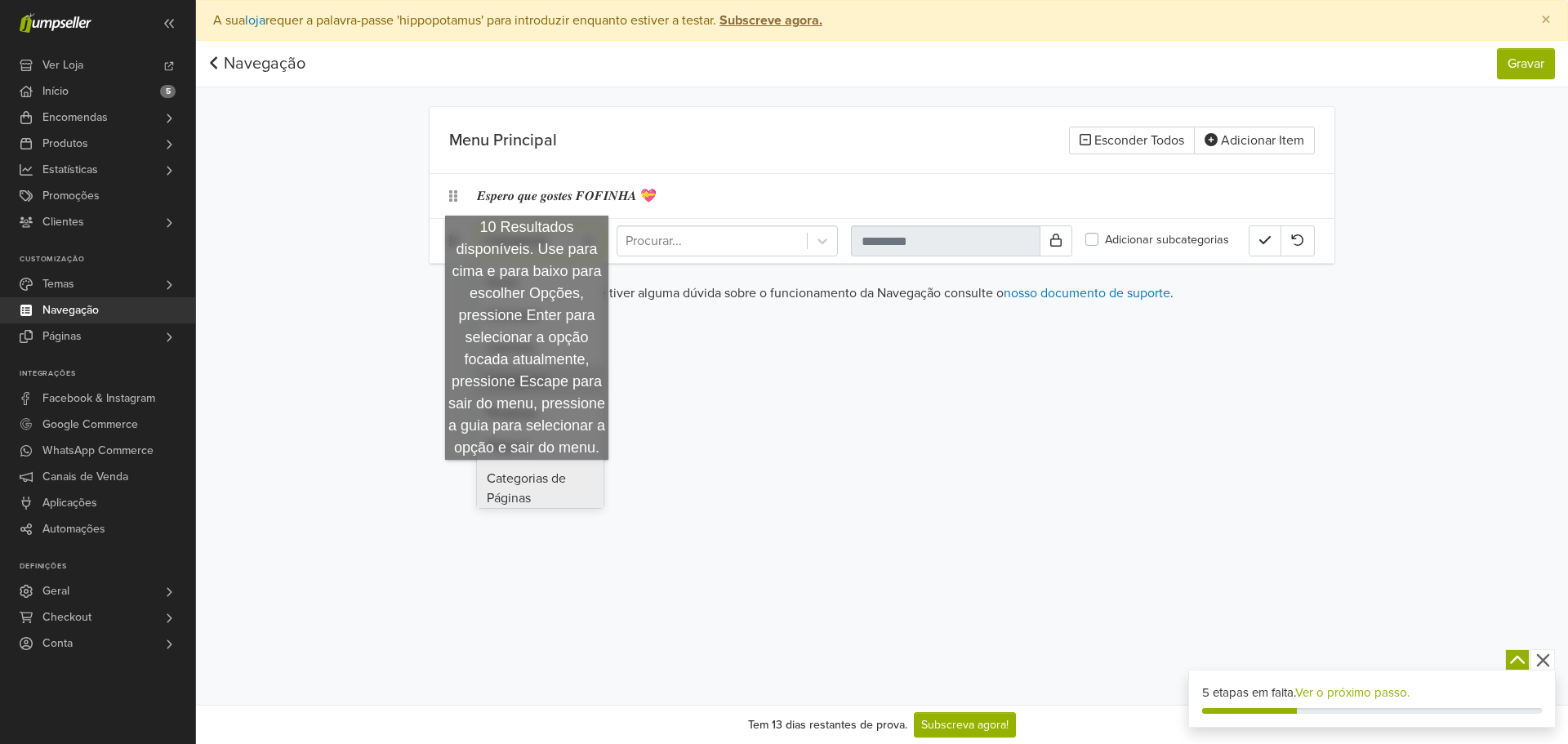
click at [526, 476] on div "Categorias de Páginas" at bounding box center [540, 488] width 127 height 52
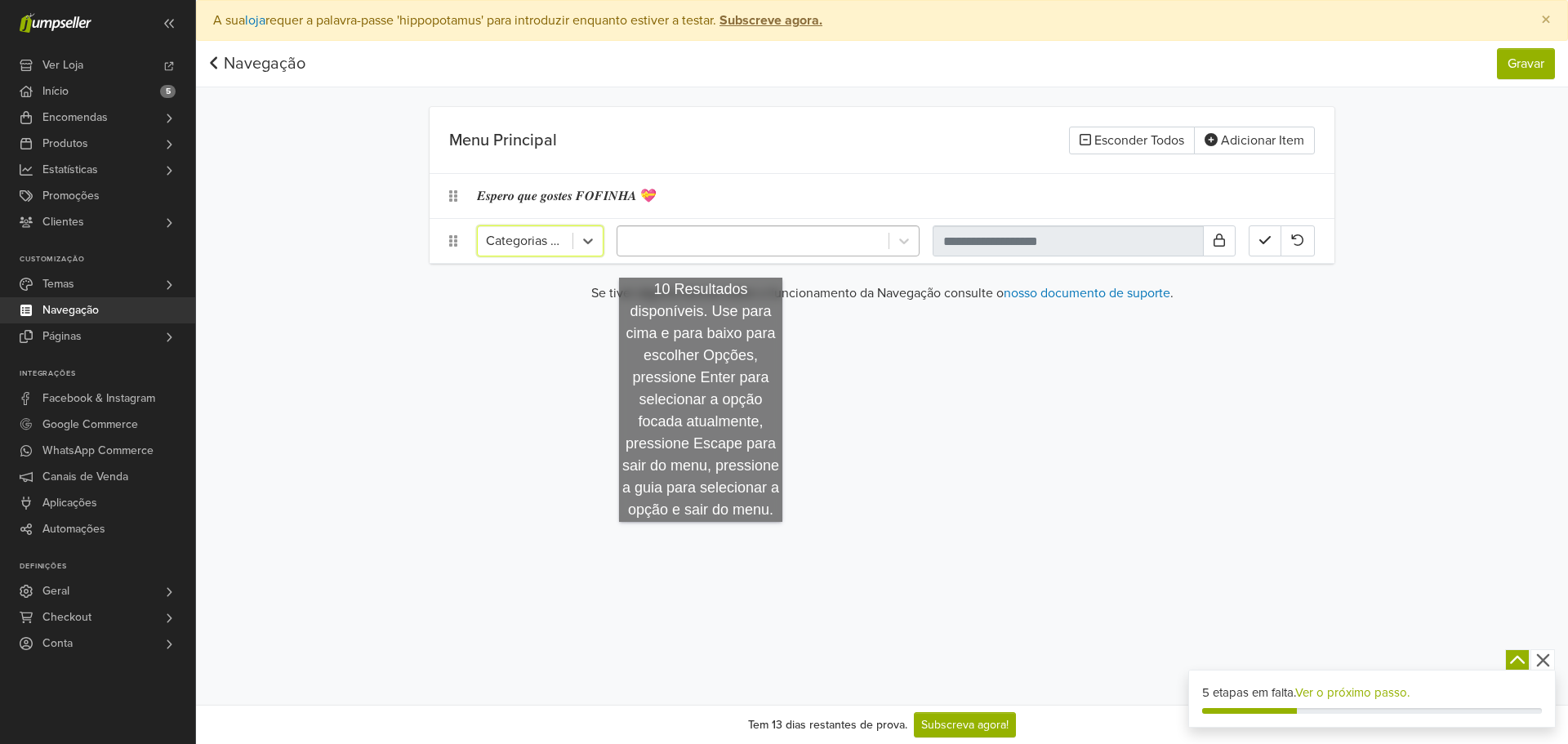
click at [706, 254] on div at bounding box center [753, 241] width 271 height 29
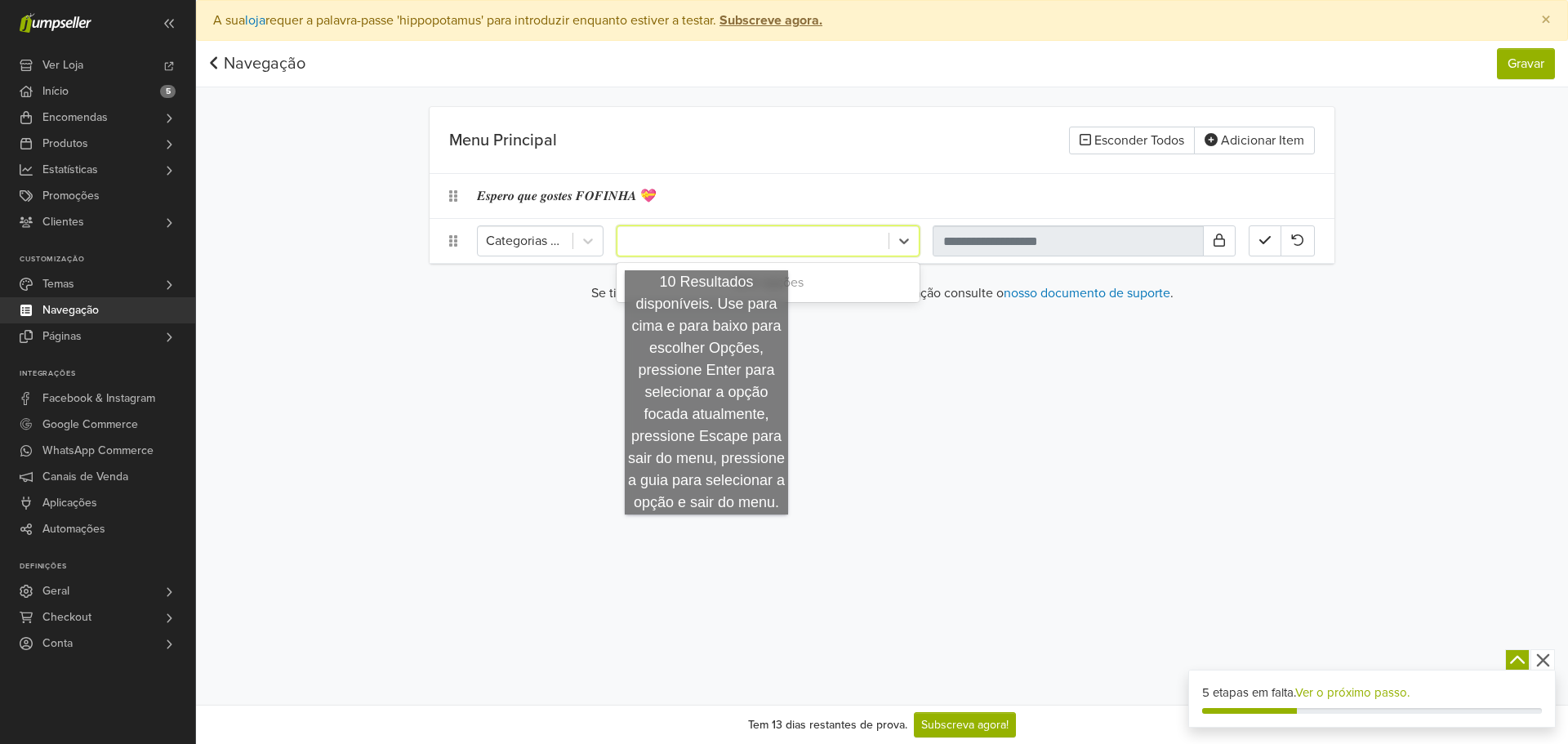
click at [710, 245] on div at bounding box center [753, 241] width 255 height 23
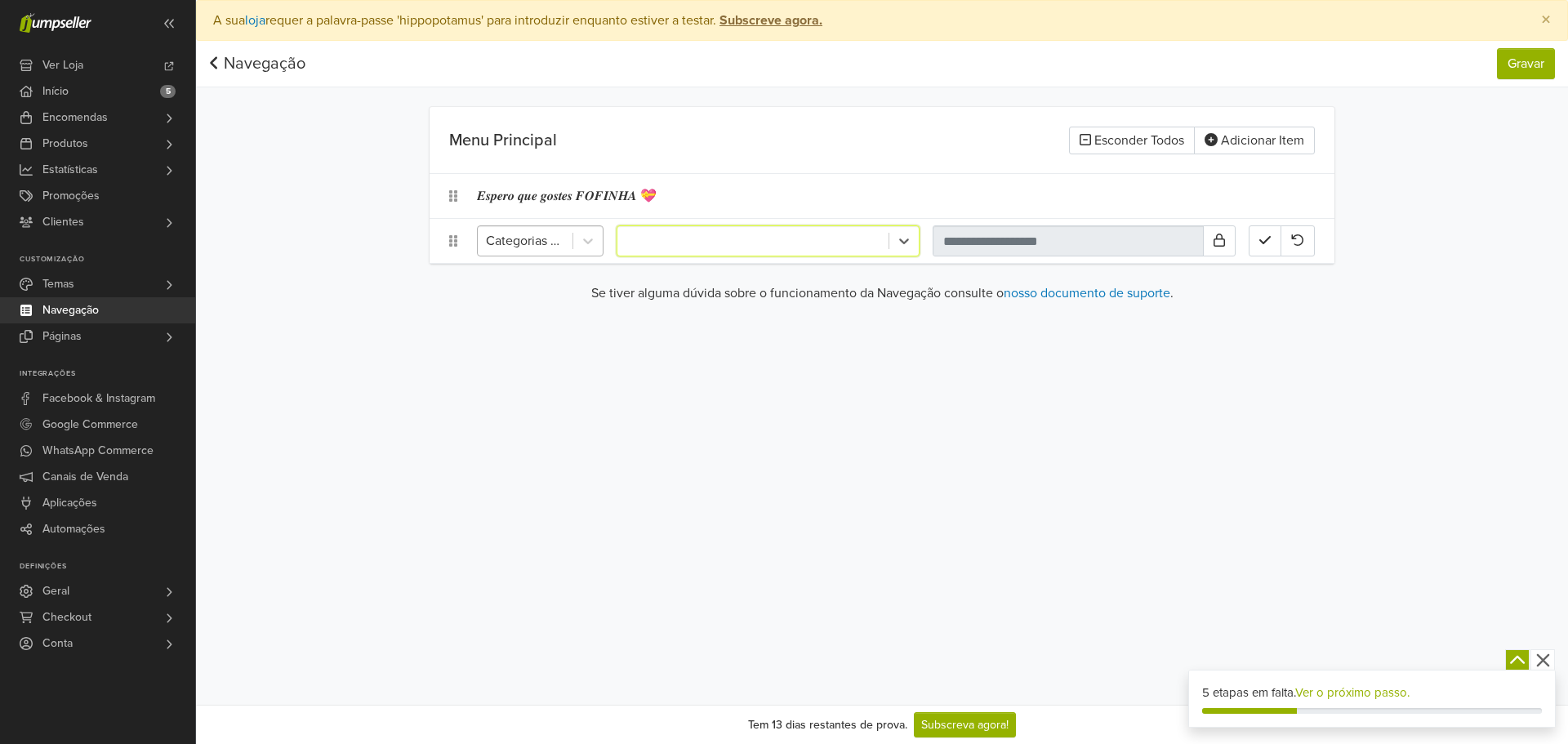
click at [571, 251] on div "Categorias de Páginas" at bounding box center [540, 241] width 127 height 31
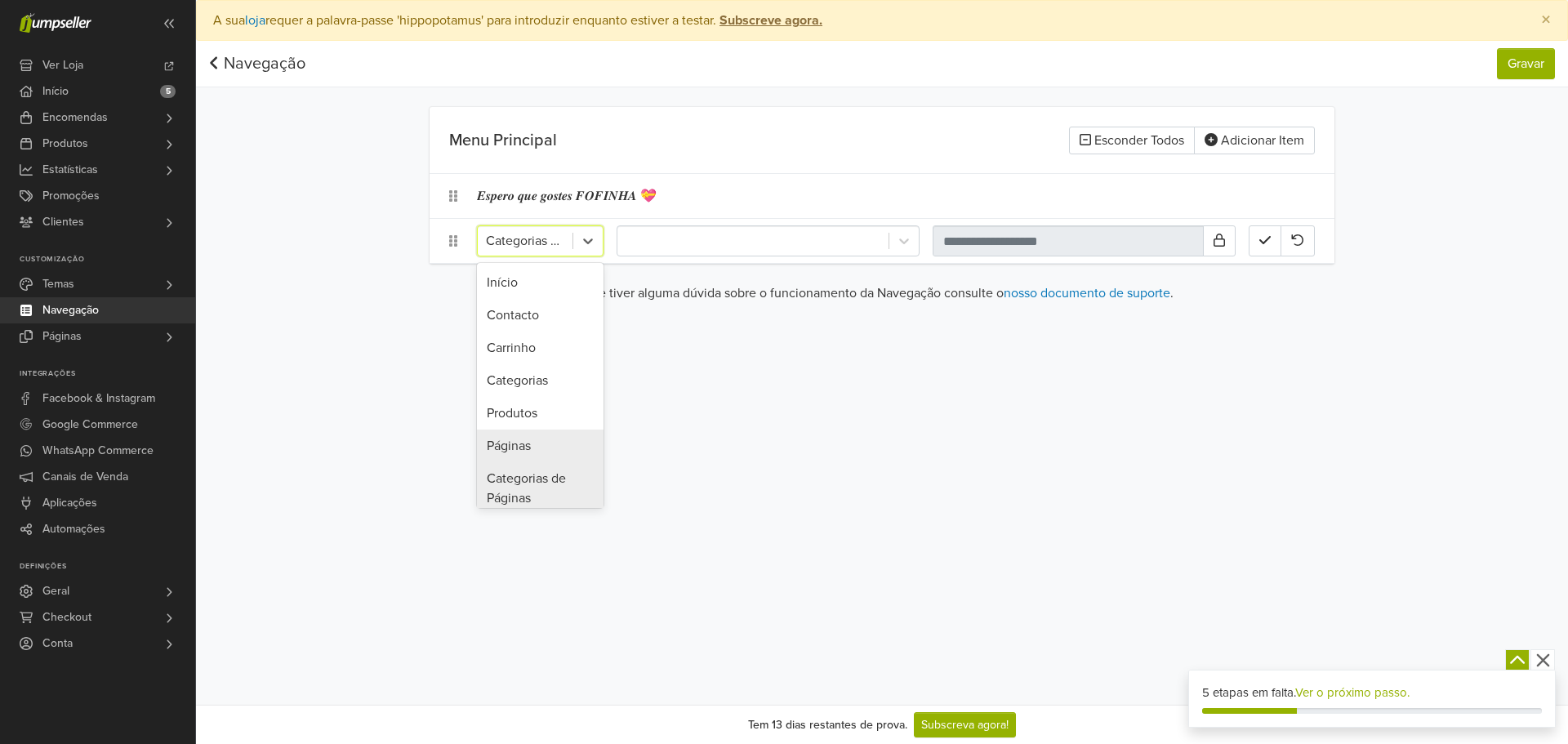
click at [527, 453] on div "Páginas" at bounding box center [540, 446] width 127 height 33
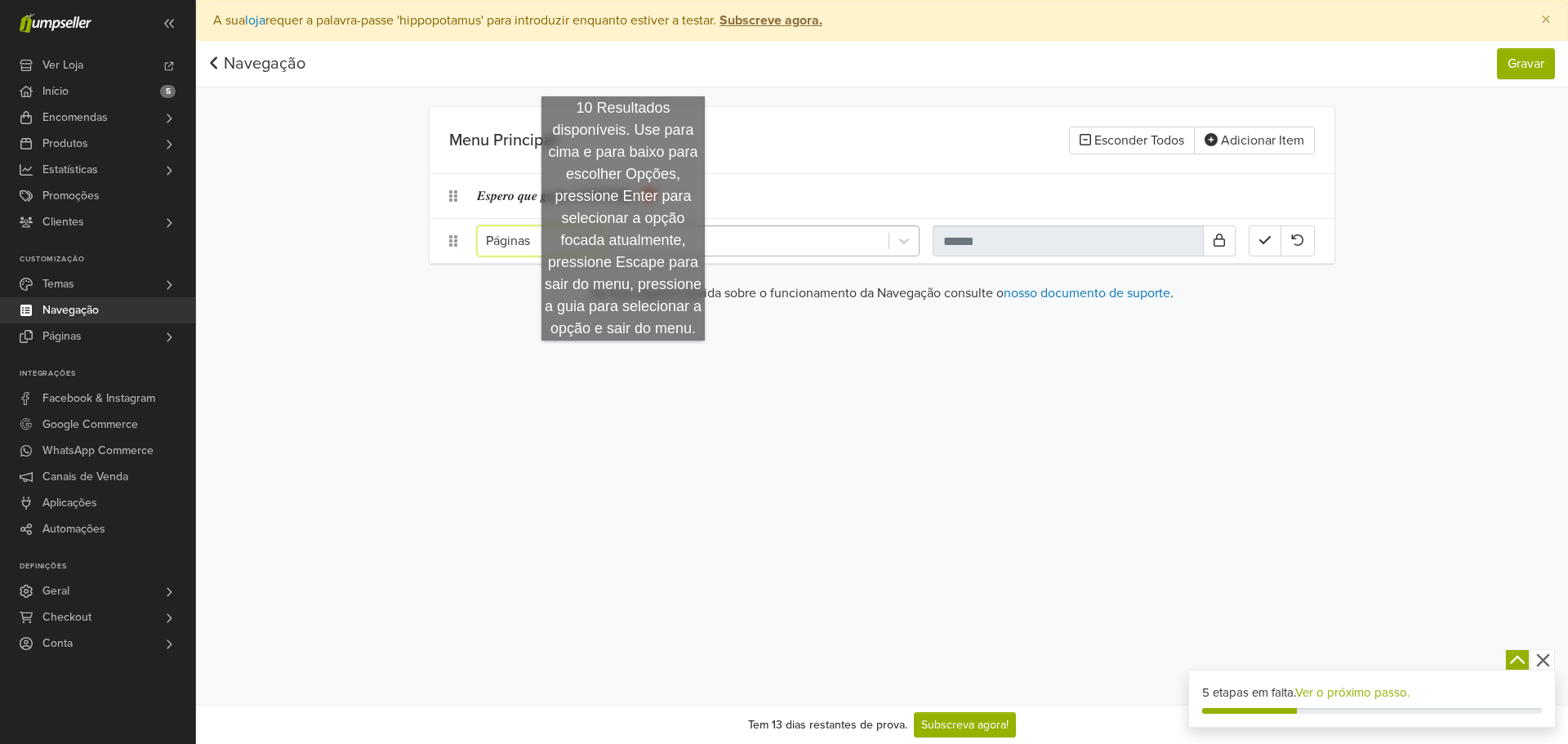
click at [706, 231] on div at bounding box center [753, 241] width 255 height 23
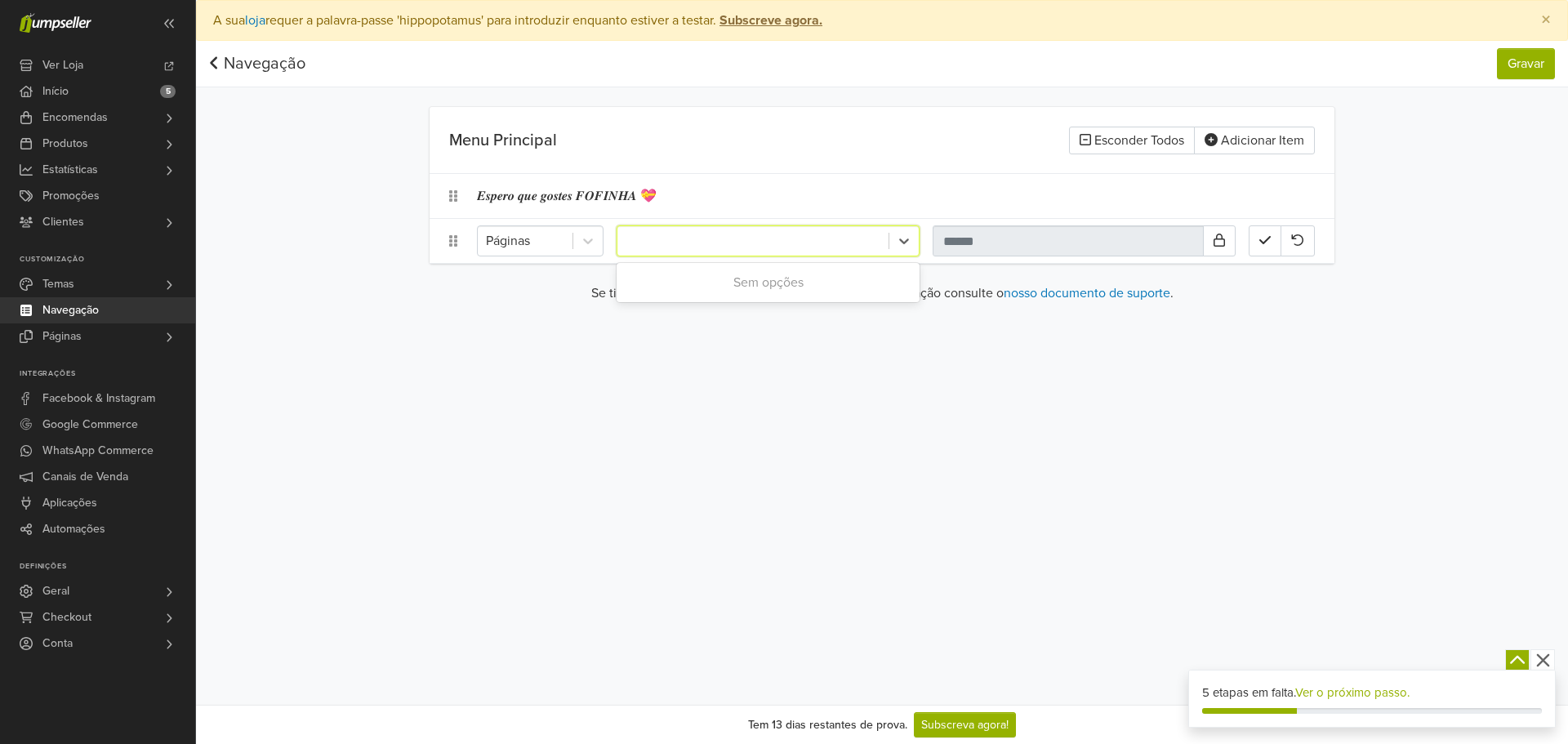
click at [706, 244] on div at bounding box center [753, 241] width 255 height 23
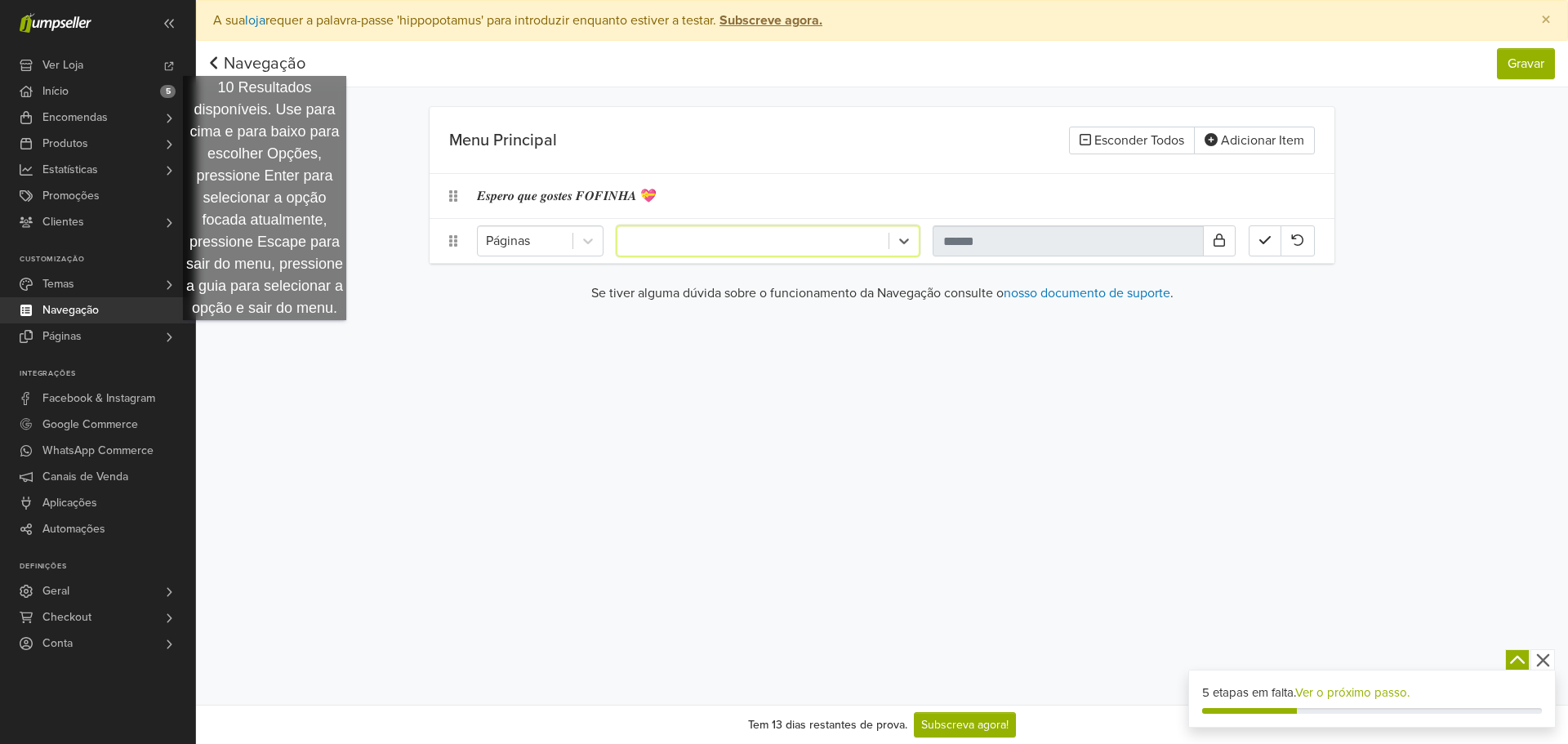
click at [252, 53] on div "Navegação" at bounding box center [258, 64] width 96 height 33
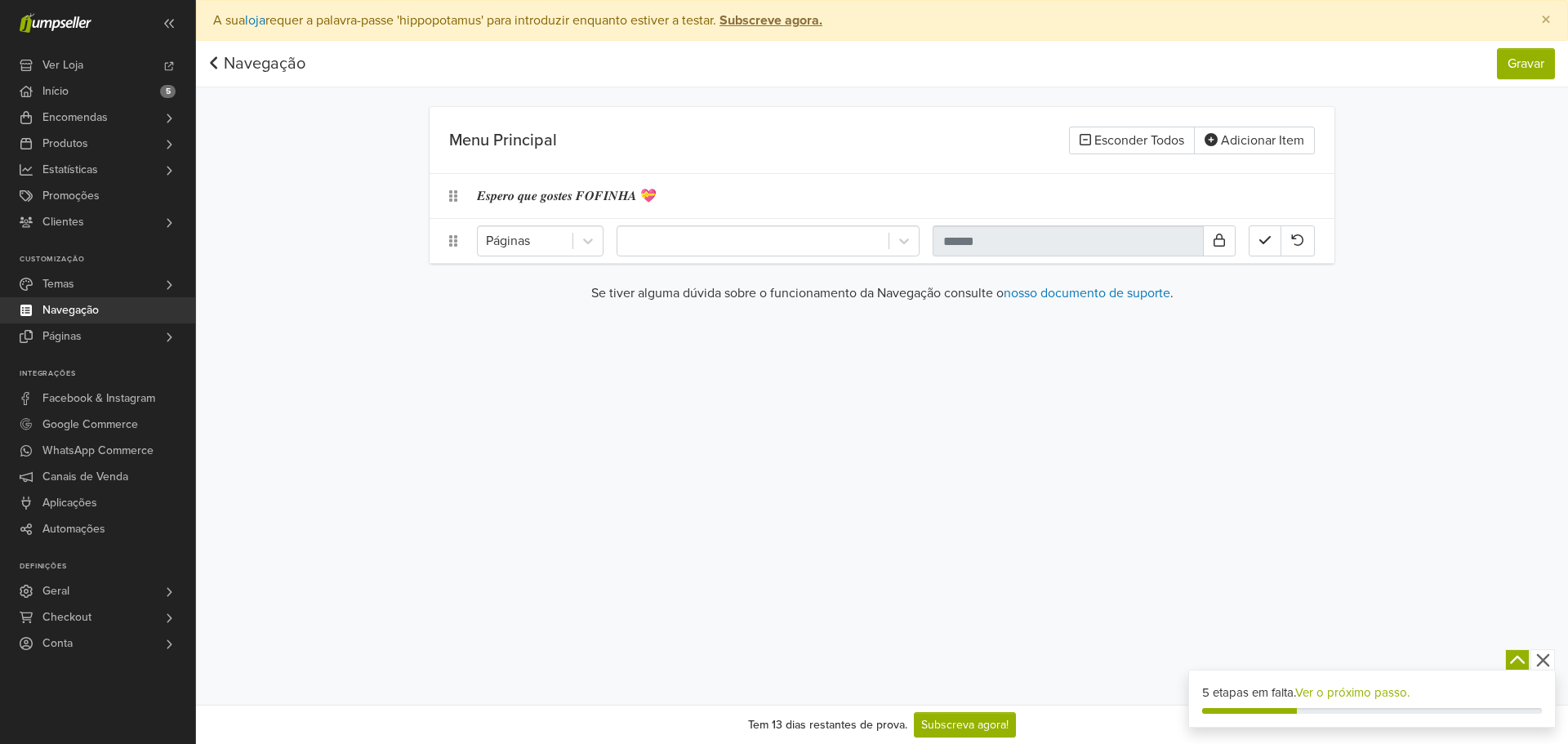
click at [271, 54] on link "Navegação" at bounding box center [258, 64] width 96 height 20
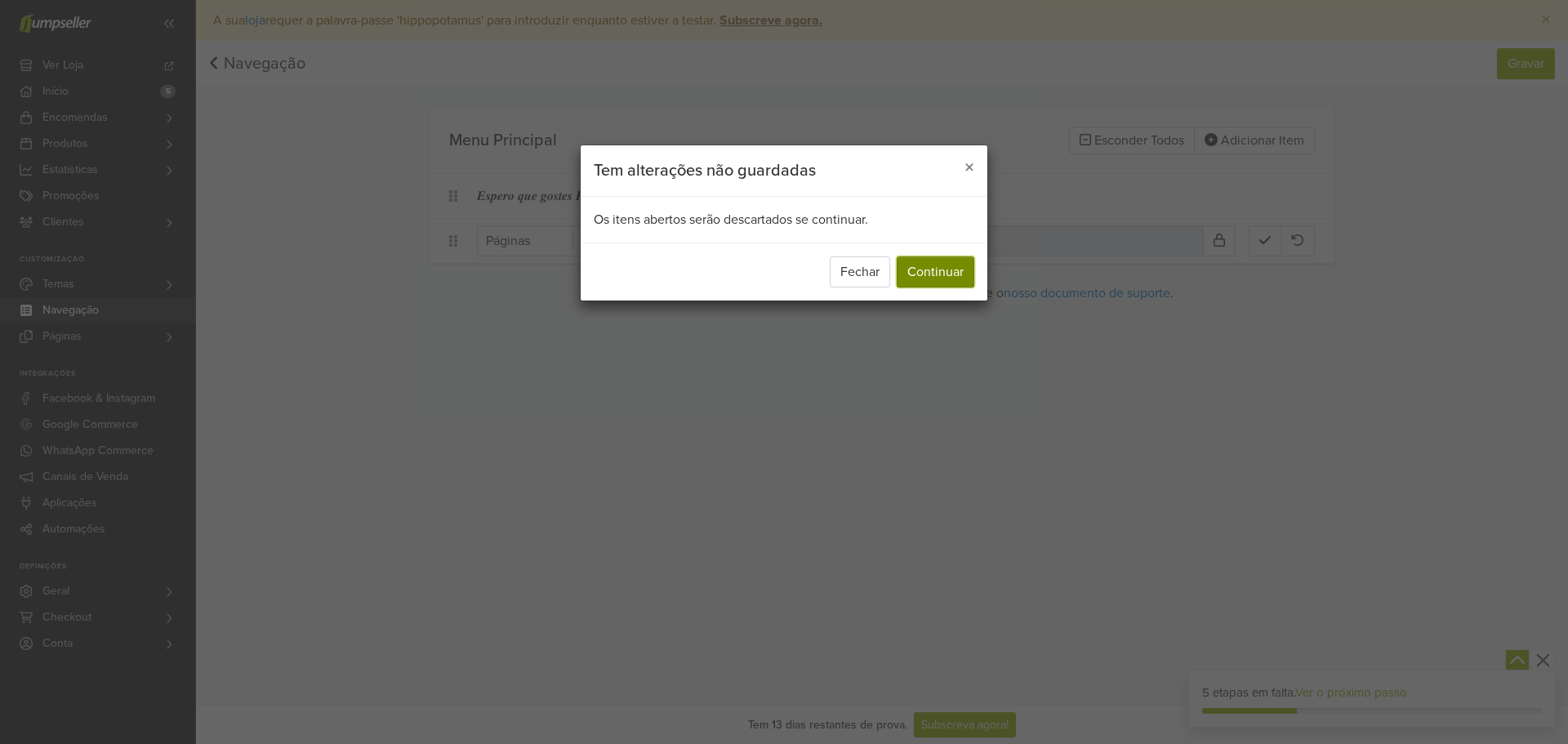
click at [941, 260] on button "Continuar" at bounding box center [935, 272] width 78 height 31
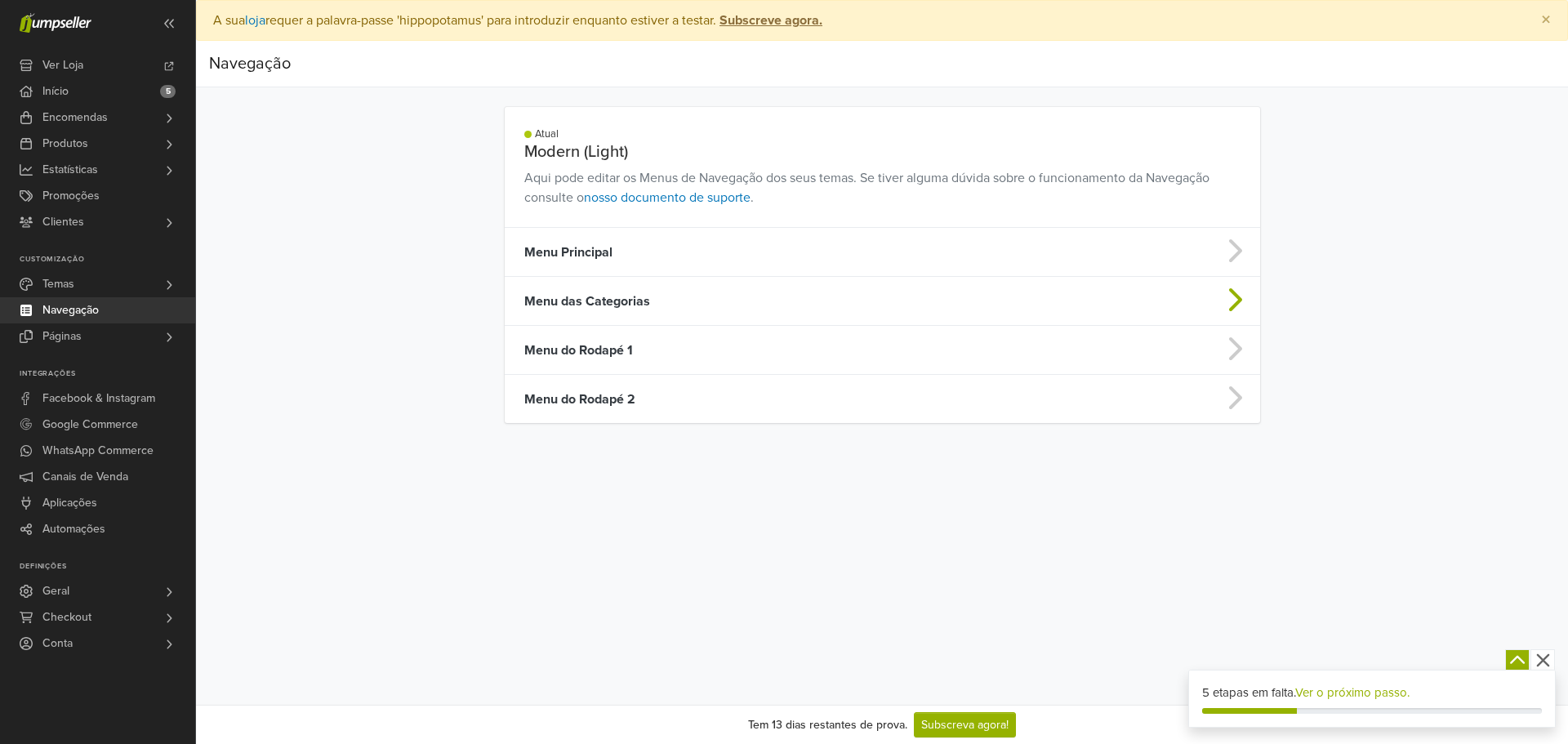
click at [637, 305] on td "Menu das Categorias" at bounding box center [791, 302] width 573 height 49
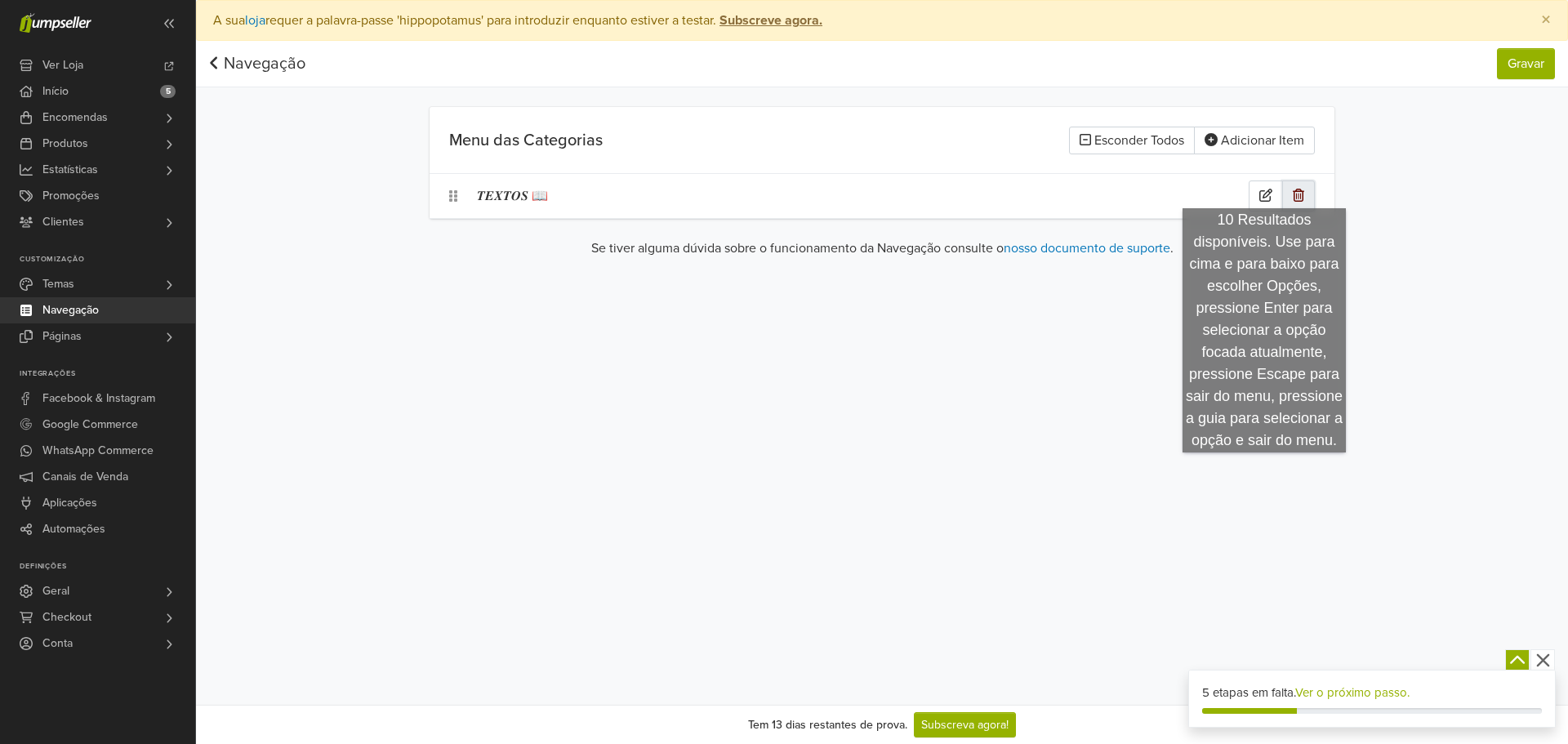
click at [1305, 186] on button "button" at bounding box center [1298, 196] width 33 height 31
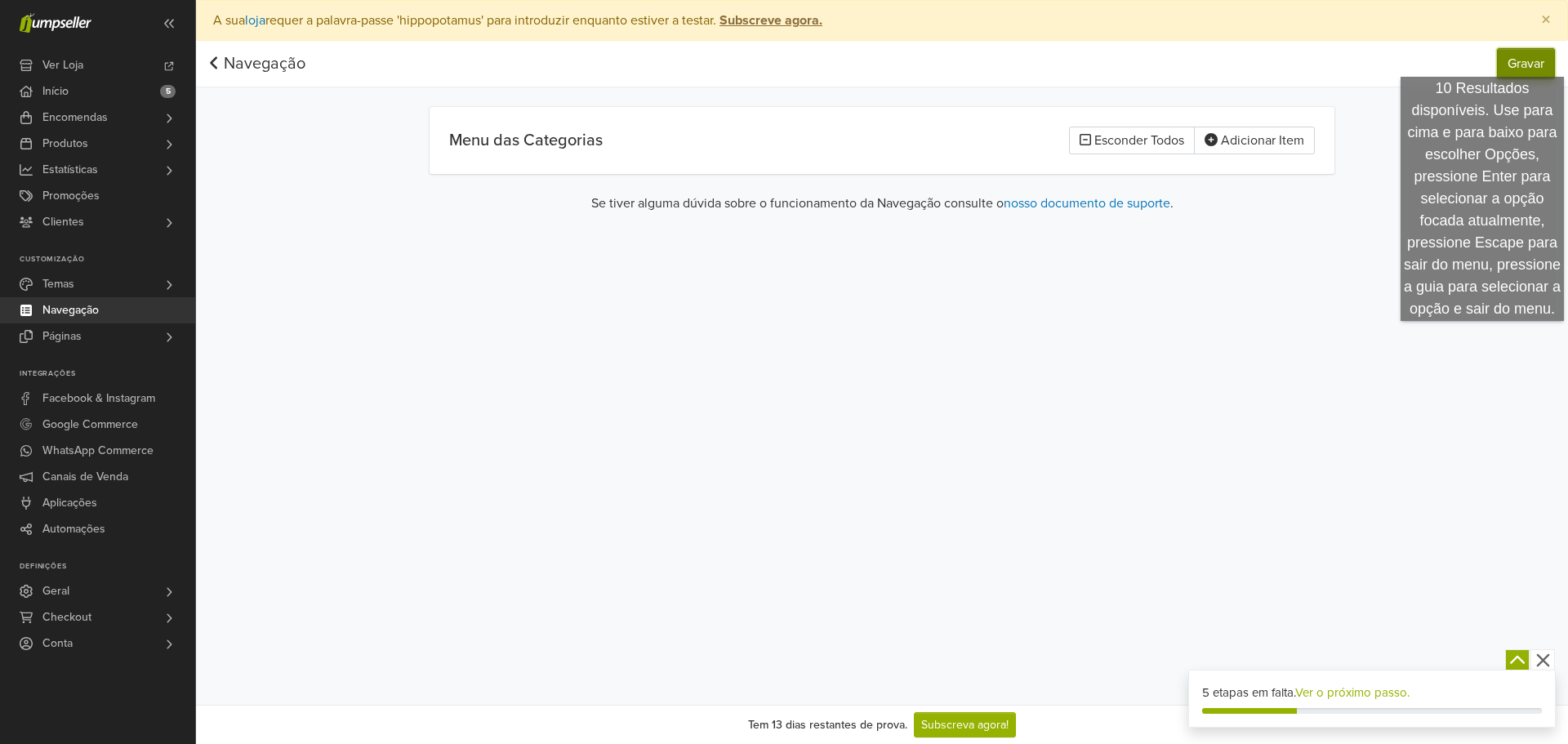
click at [1554, 61] on button "Gravar" at bounding box center [1525, 64] width 58 height 31
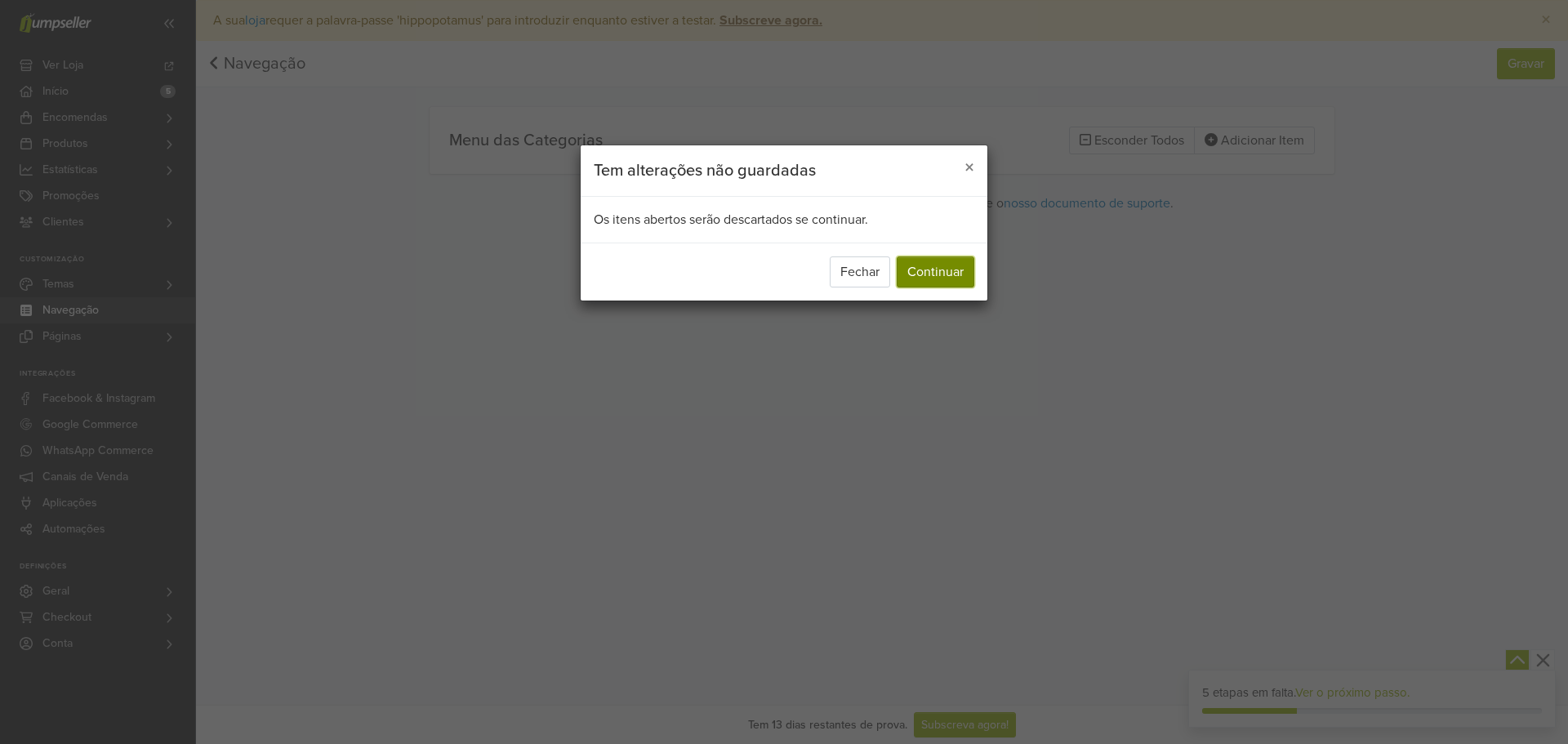
click at [957, 257] on button "Continuar" at bounding box center [935, 272] width 78 height 31
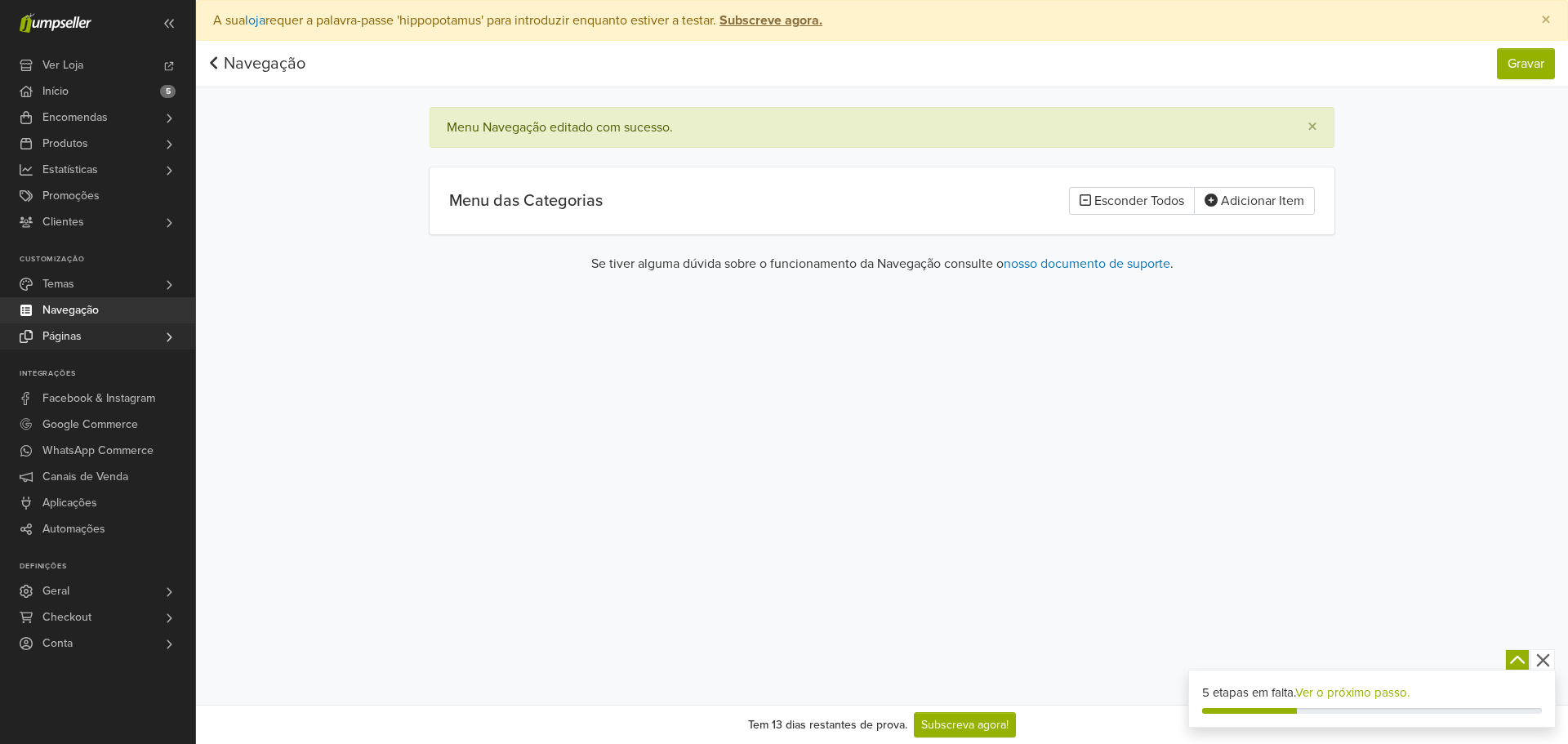
click at [119, 332] on link "Páginas" at bounding box center [97, 337] width 195 height 26
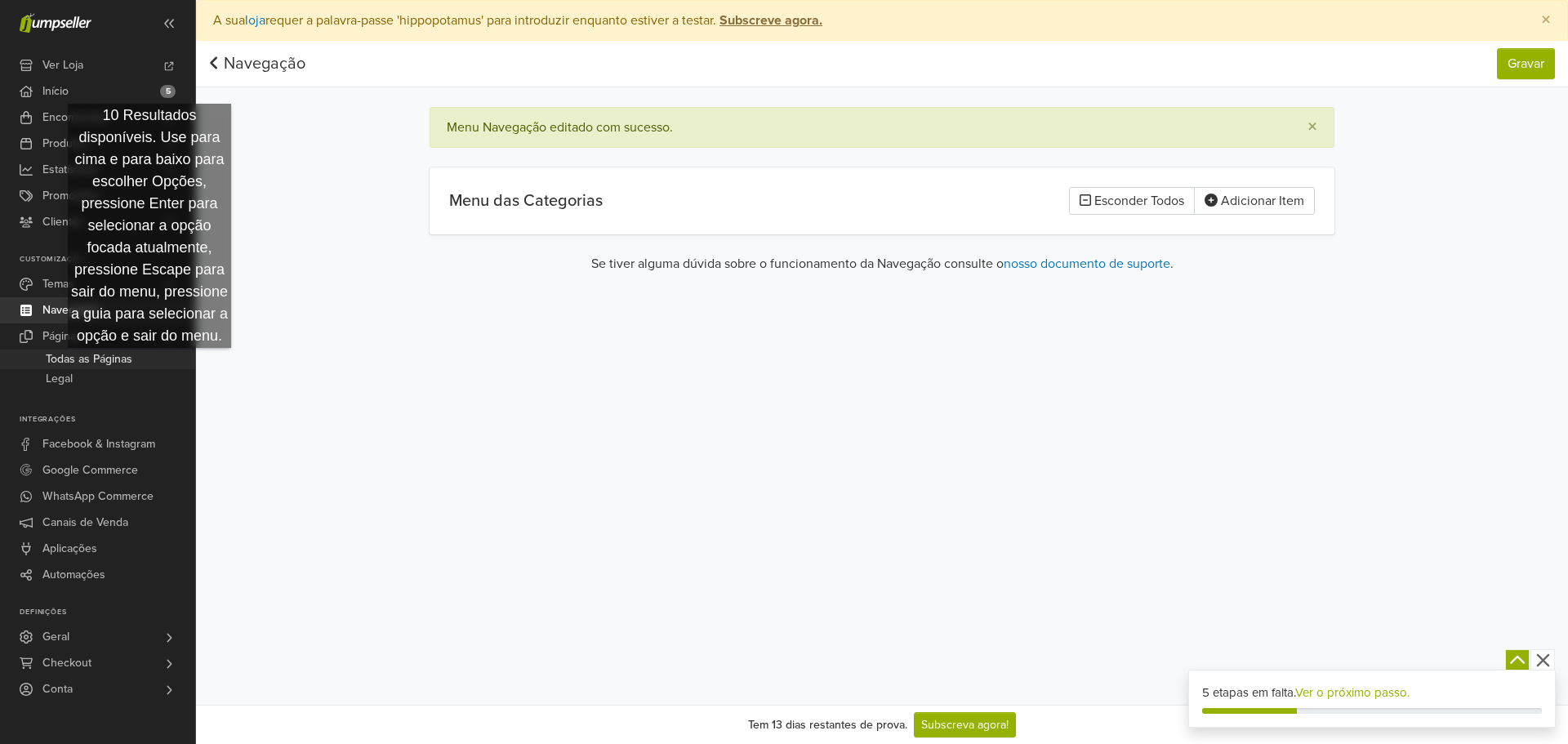
drag, startPoint x: 150, startPoint y: 365, endPoint x: 168, endPoint y: 361, distance: 18.4
click at [150, 364] on link "Todas as Páginas" at bounding box center [97, 360] width 195 height 20
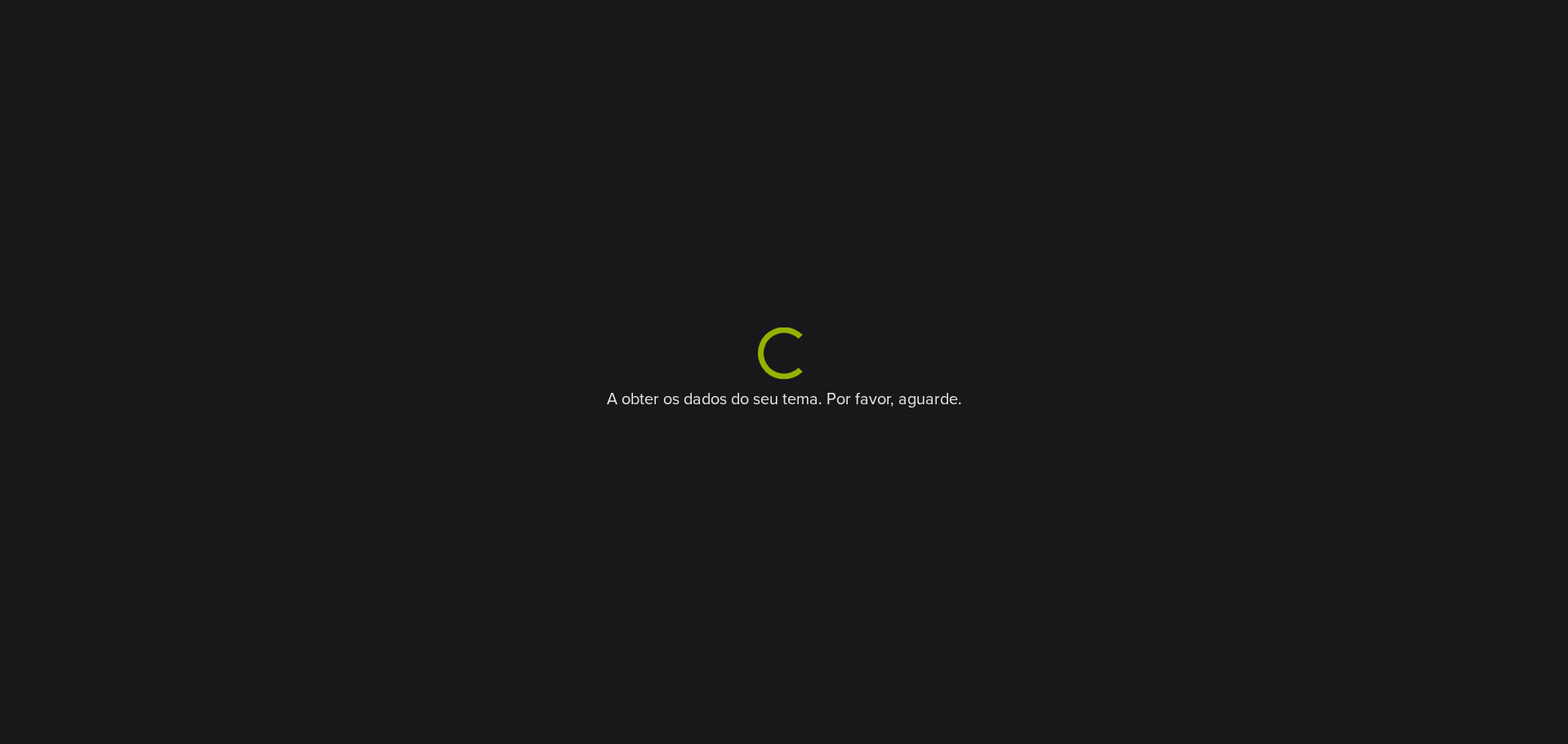
select select "**"
select select "*****"
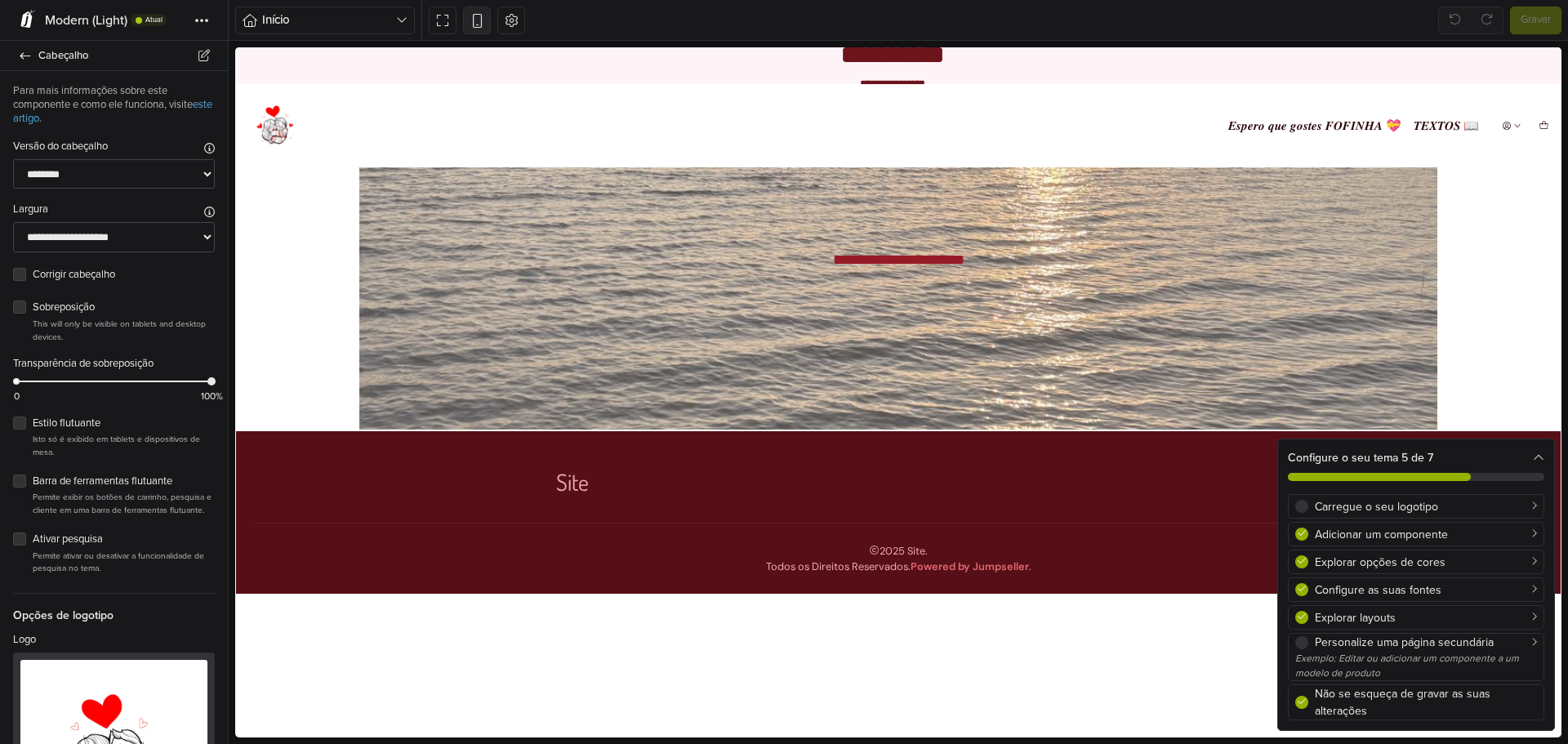
drag, startPoint x: 467, startPoint y: 25, endPoint x: 463, endPoint y: 33, distance: 8.9
click at [467, 25] on button at bounding box center [477, 20] width 28 height 28
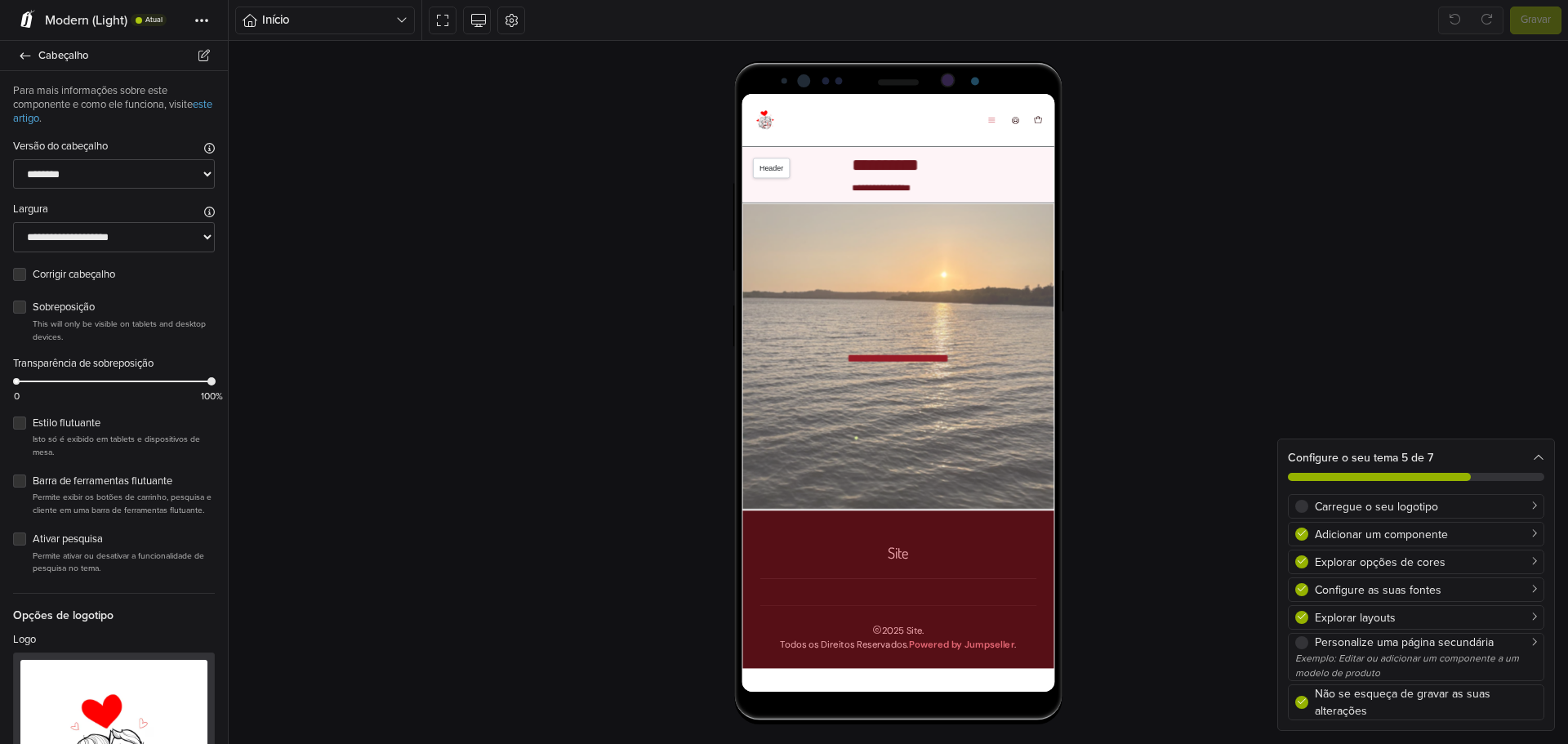
click at [1023, 123] on icon "Menu" at bounding box center [1022, 123] width 10 height 10
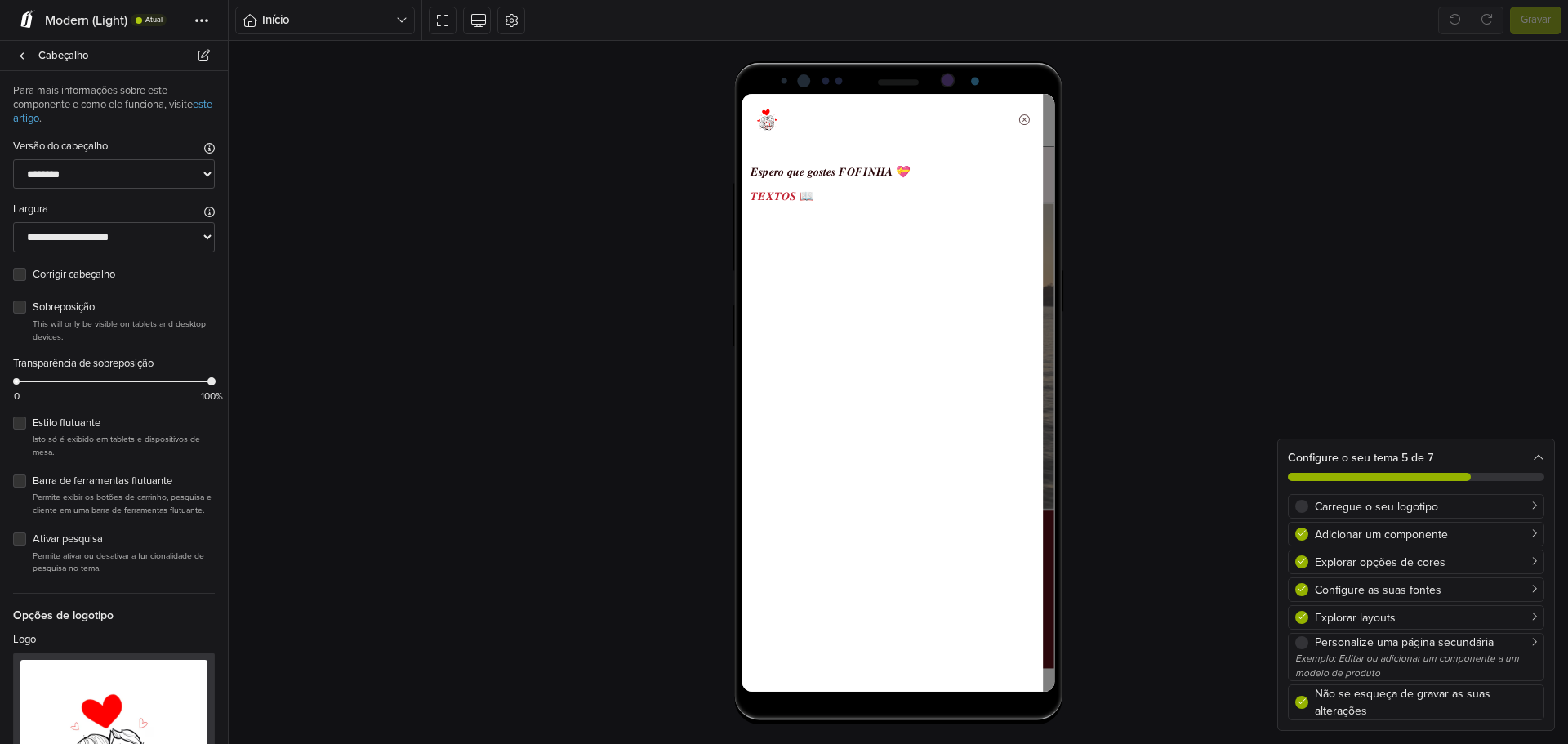
click at [829, 204] on link "𝑻𝑬𝑿𝑻𝑶𝑺 📖" at bounding box center [911, 208] width 319 height 28
click at [851, 208] on link "𝑻𝑬𝑿𝑻𝑶𝑺 📖" at bounding box center [911, 208] width 319 height 28
click at [791, 204] on link "𝑻𝑬𝑿𝑻𝑶𝑺 📖" at bounding box center [911, 208] width 319 height 28
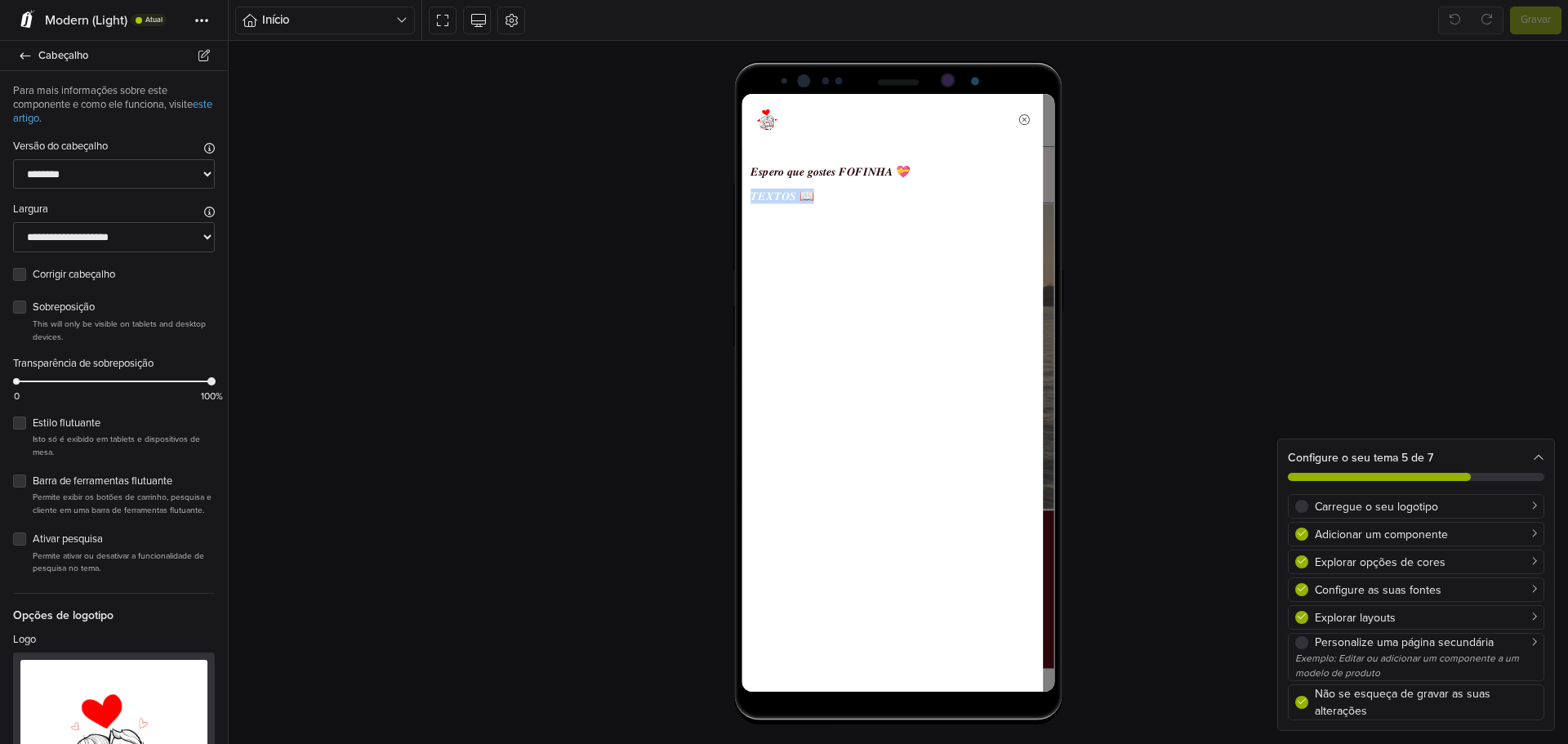
click at [791, 204] on link "𝑻𝑬𝑿𝑻𝑶𝑺 📖" at bounding box center [911, 208] width 319 height 28
click at [787, 210] on link "𝑻𝑬𝑿𝑻𝑶𝑺 📖" at bounding box center [911, 208] width 319 height 28
click at [789, 208] on link "𝑻𝑬𝑿𝑻𝑶𝑺 📖" at bounding box center [911, 208] width 319 height 28
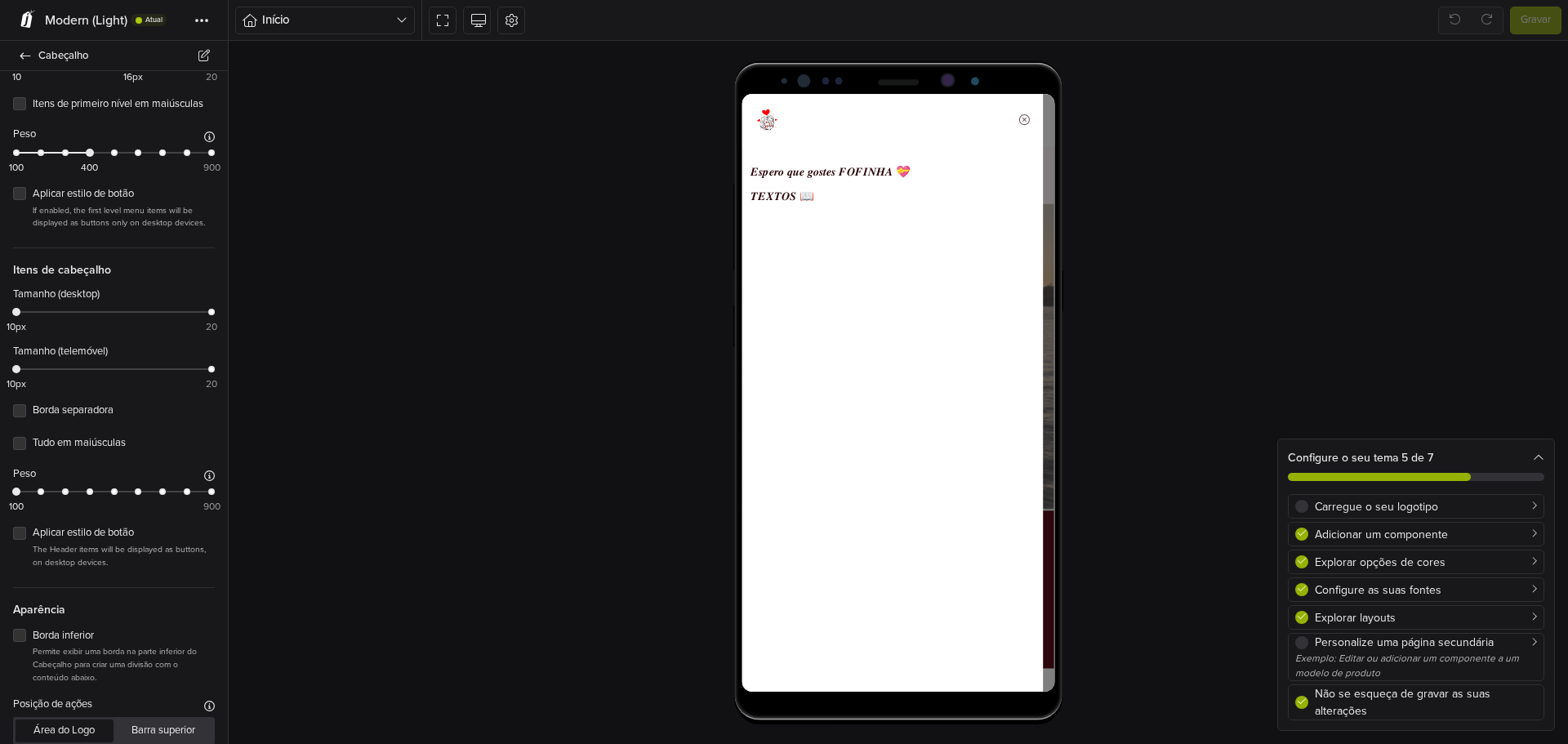
scroll to position [1538, 0]
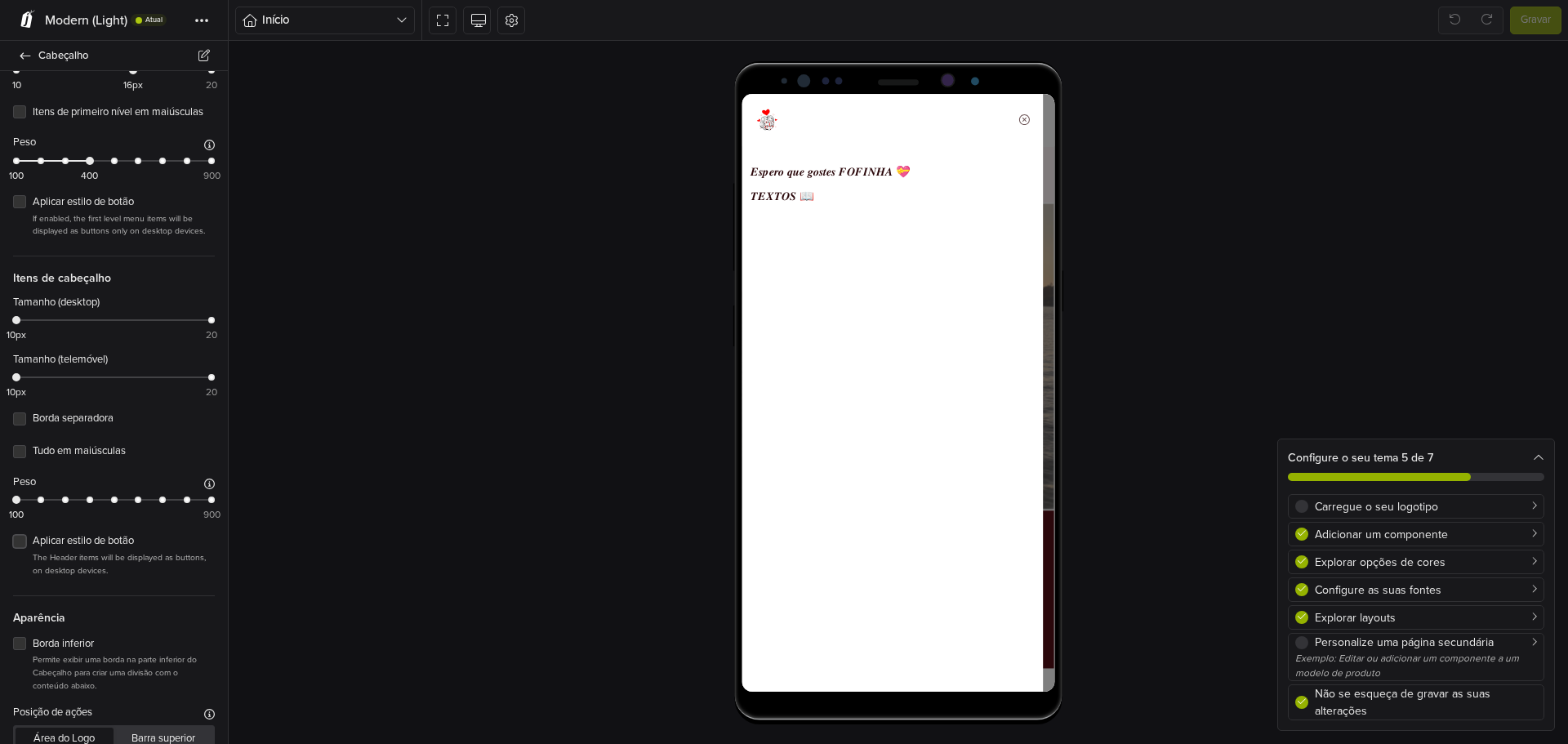
click at [96, 549] on label "Aplicar estilo de botão" at bounding box center [123, 541] width 182 height 16
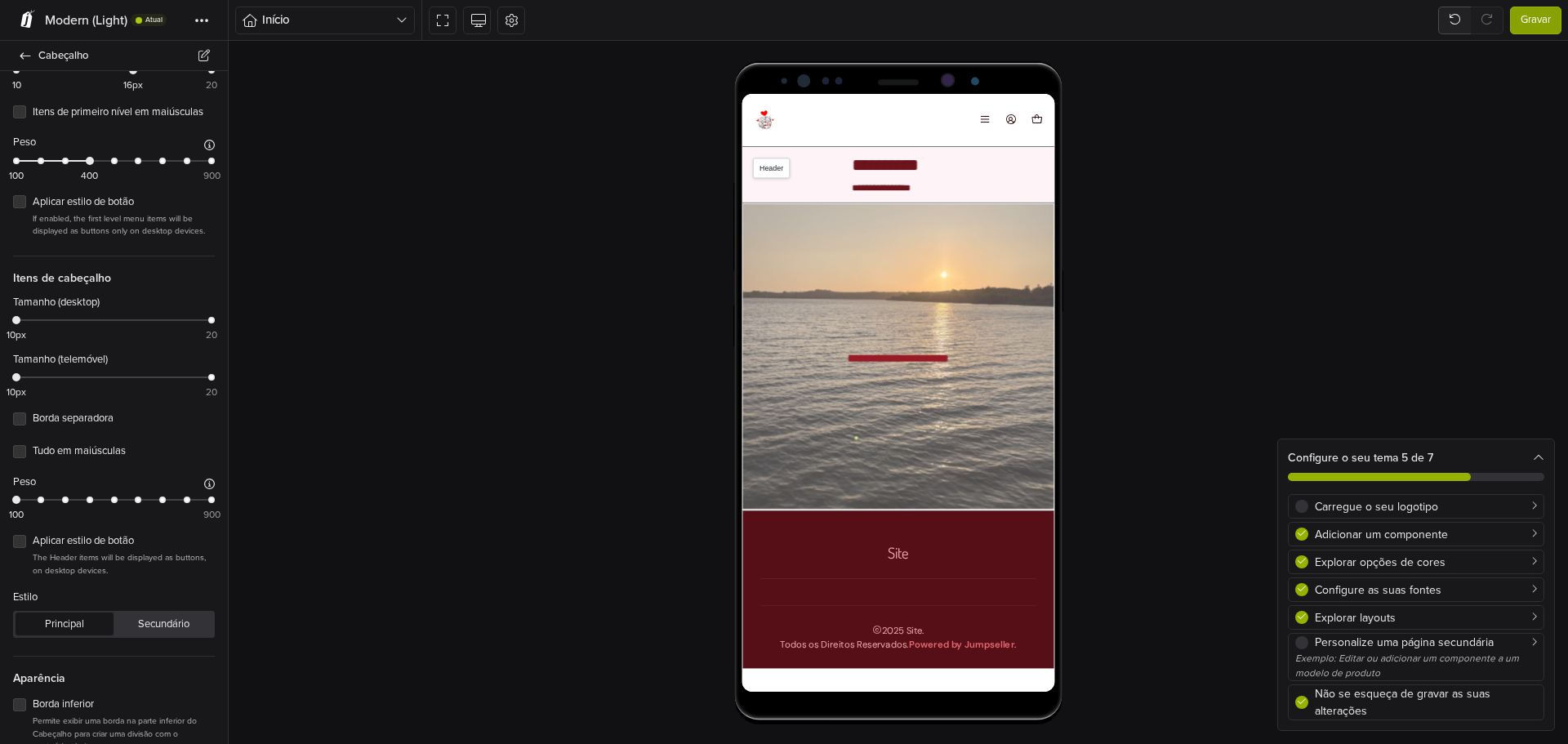
click at [1005, 123] on button "Menu" at bounding box center [1015, 123] width 20 height 23
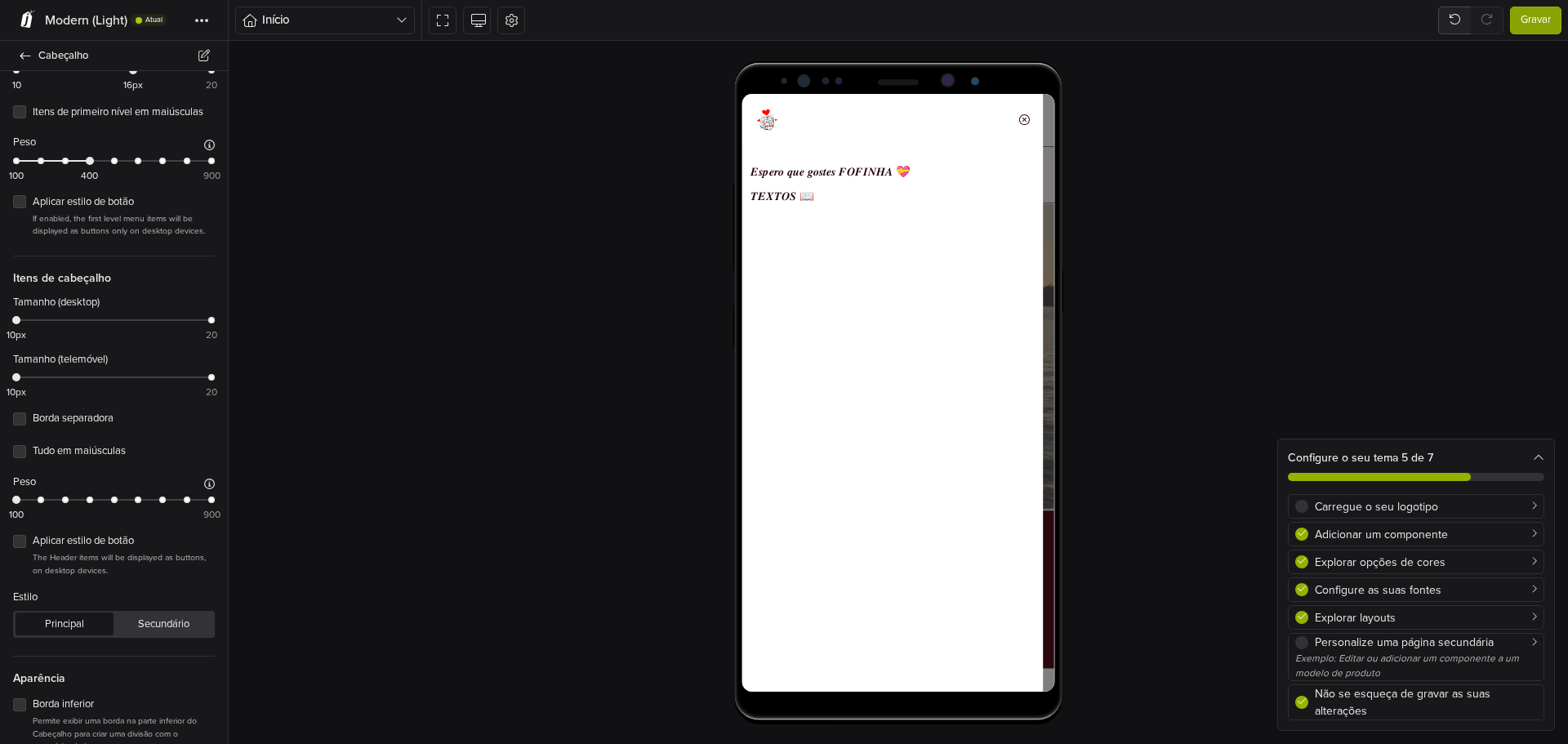
click at [1048, 117] on button "Fechar" at bounding box center [1059, 123] width 22 height 22
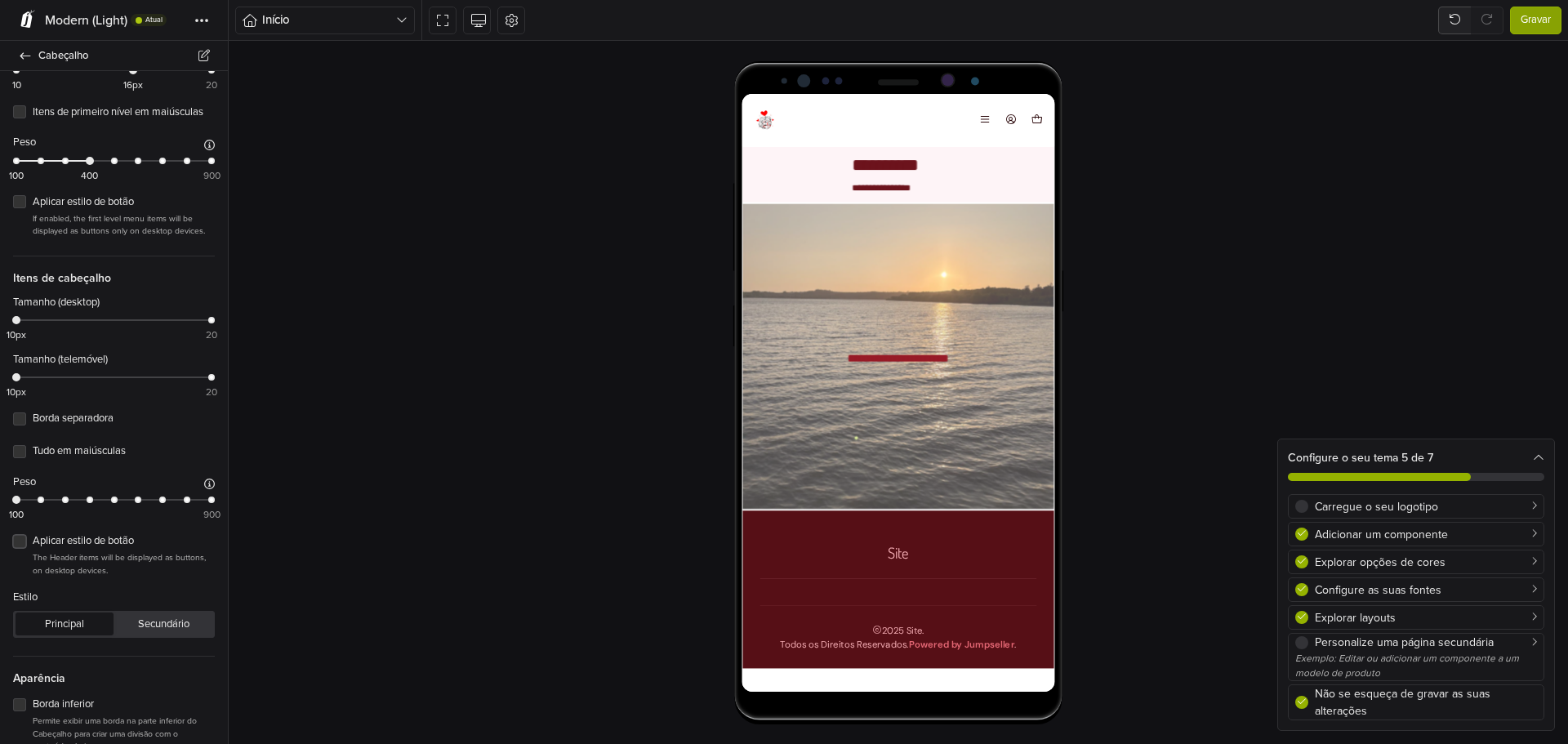
click at [33, 548] on label "Aplicar estilo de botão" at bounding box center [123, 541] width 182 height 16
click at [33, 547] on label "Aplicar estilo de botão" at bounding box center [123, 541] width 182 height 16
click at [33, 549] on label "Aplicar estilo de botão" at bounding box center [123, 541] width 182 height 16
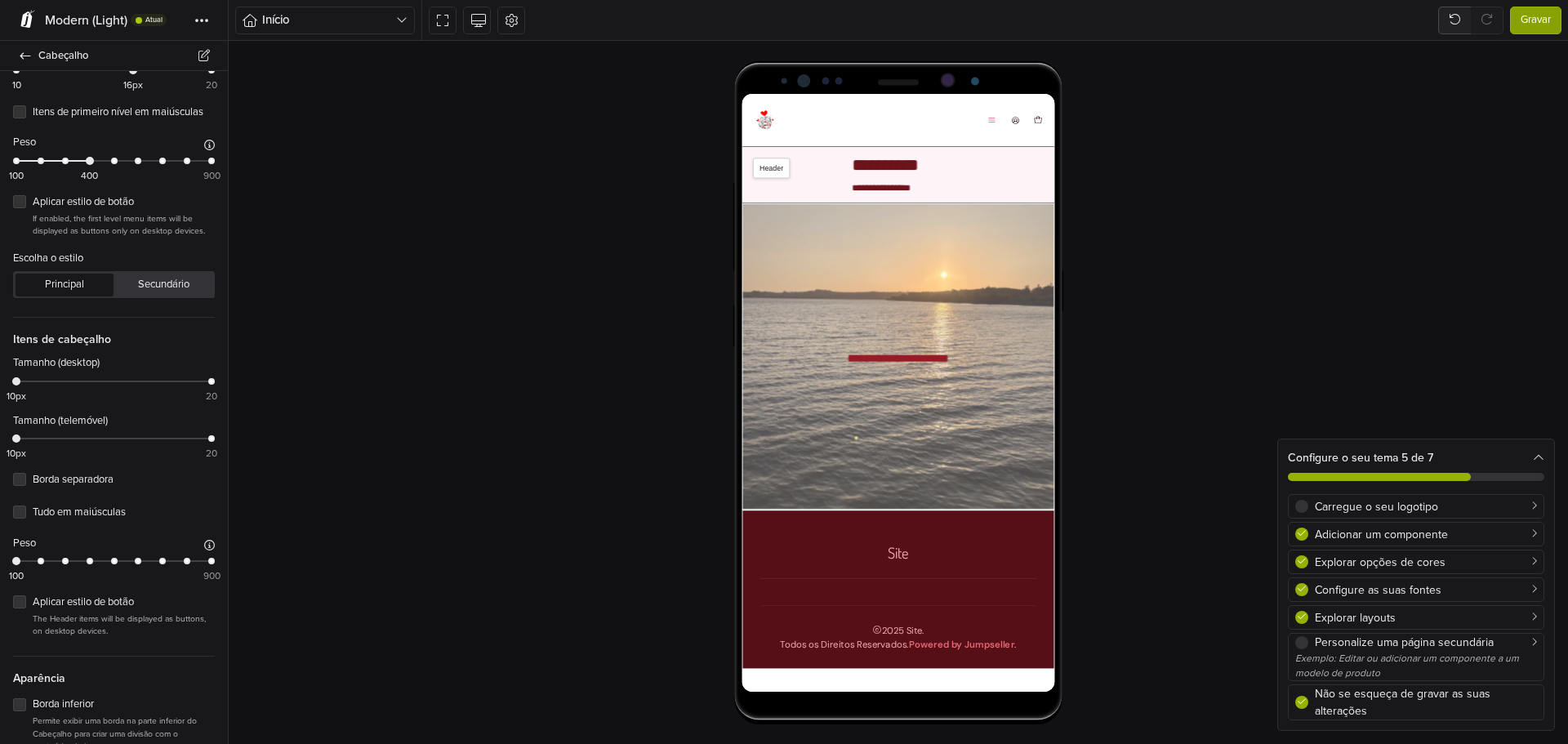
click at [1022, 121] on icon "Menu" at bounding box center [1022, 123] width 10 height 10
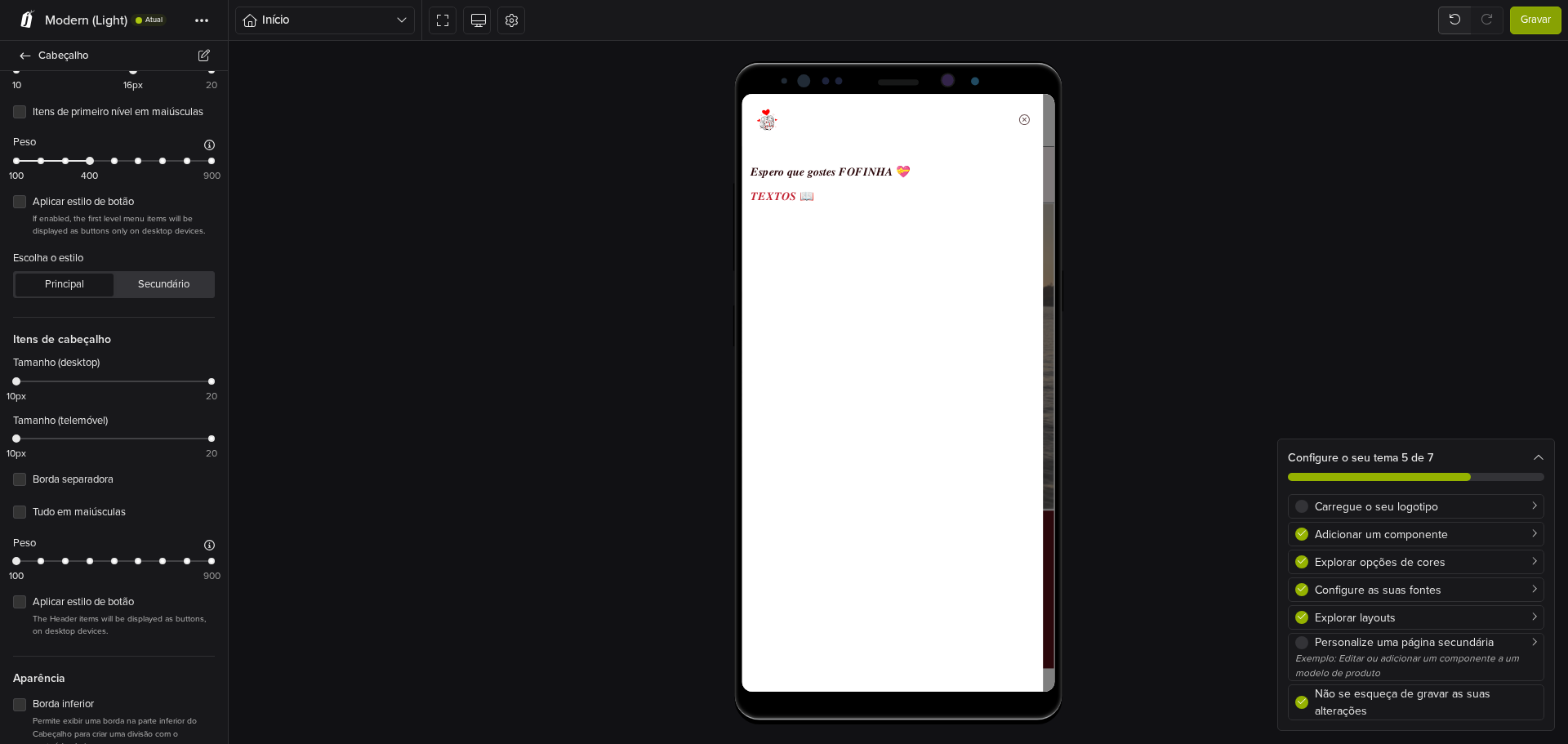
click at [796, 210] on link "𝑻𝑬𝑿𝑻𝑶𝑺 📖" at bounding box center [911, 208] width 319 height 28
click at [1055, 122] on icon "Fechar" at bounding box center [1059, 123] width 16 height 15
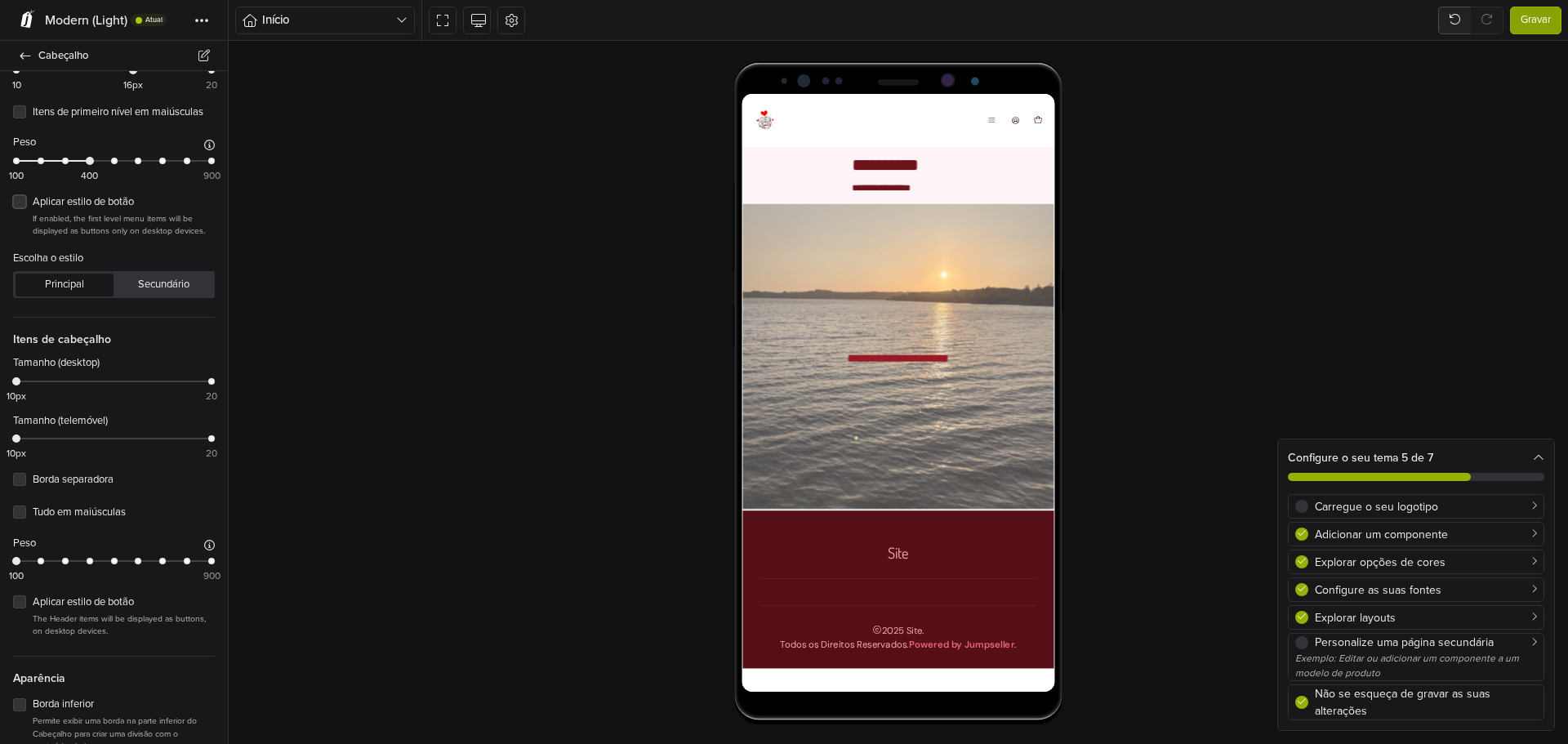
click at [33, 211] on label "Aplicar estilo de botão" at bounding box center [123, 203] width 182 height 16
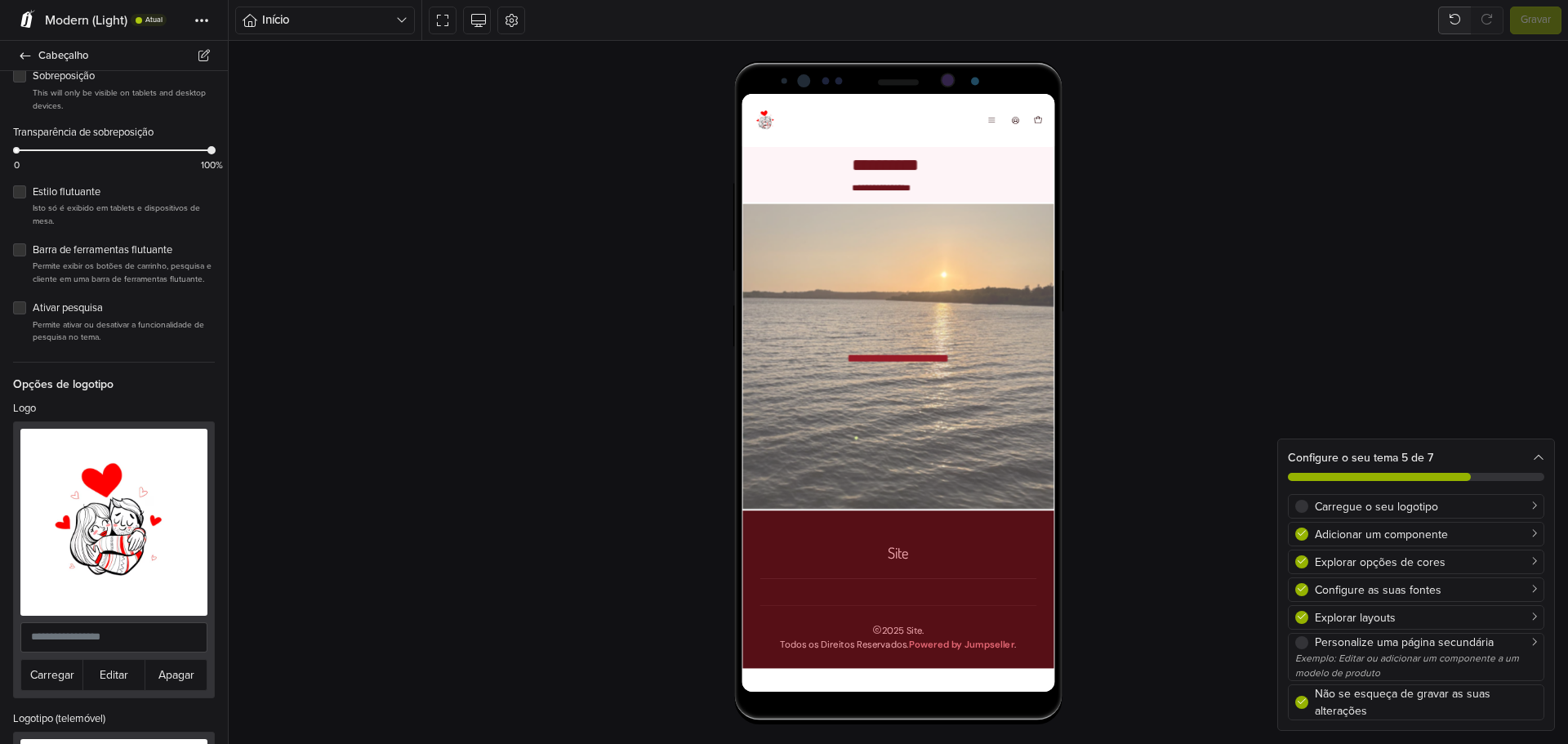
scroll to position [0, 0]
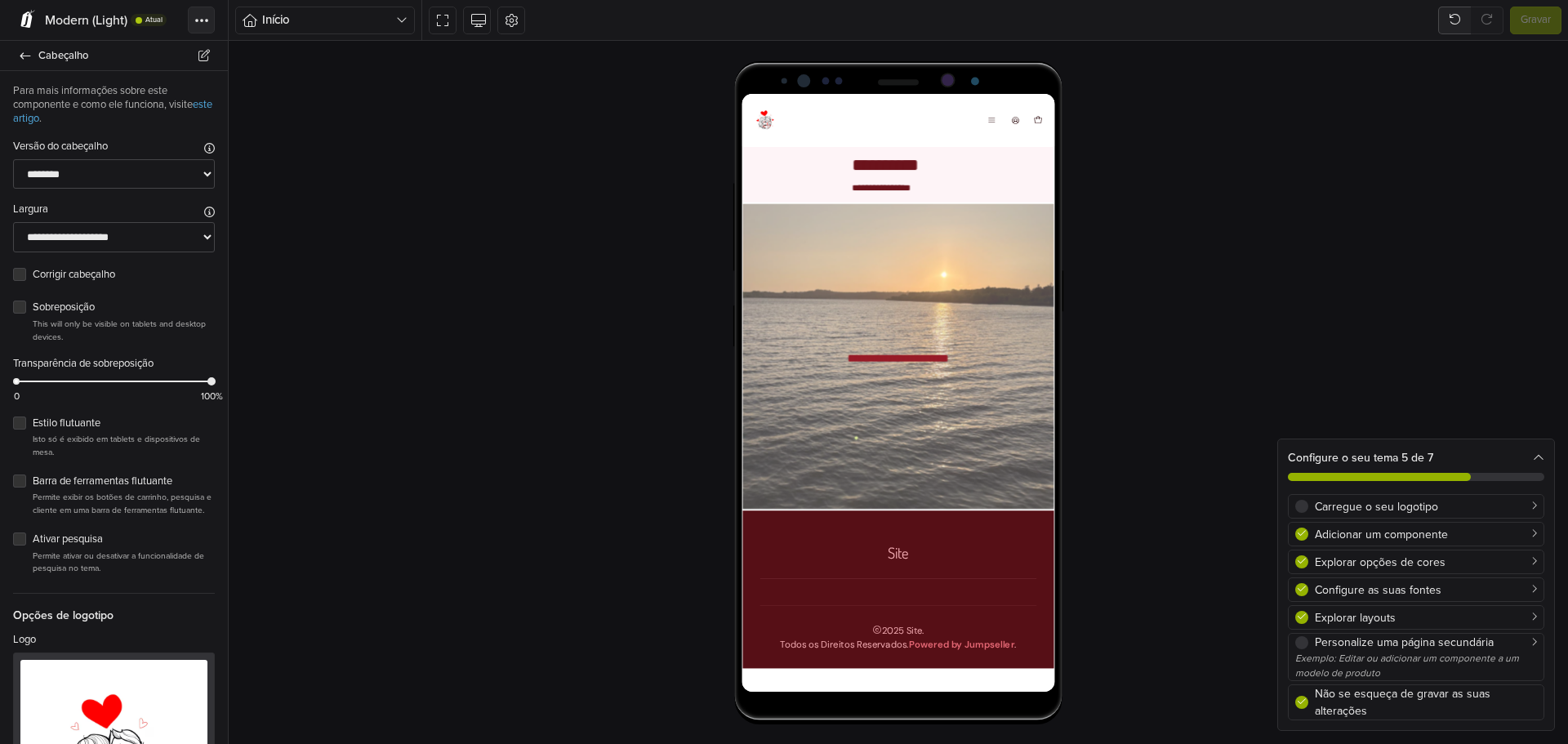
click at [209, 18] on button "Tema" at bounding box center [201, 20] width 27 height 27
click at [209, 20] on button "Tema" at bounding box center [201, 20] width 27 height 27
click at [1009, 123] on div "Menu 𝑬𝒔𝒑𝒆𝒓𝒐 𝒒𝒖𝒆 𝒈𝒐𝒔𝒕𝒆𝒔 𝑭𝑶𝑭𝑰𝑵𝑯𝑨 💝 𝑻𝑬𝑿𝑻𝑶𝑺 📖 Iniciar sessão Criar conta 0" at bounding box center [1048, 123] width 89 height 26
click at [1014, 123] on button "Menu" at bounding box center [1022, 123] width 16 height 20
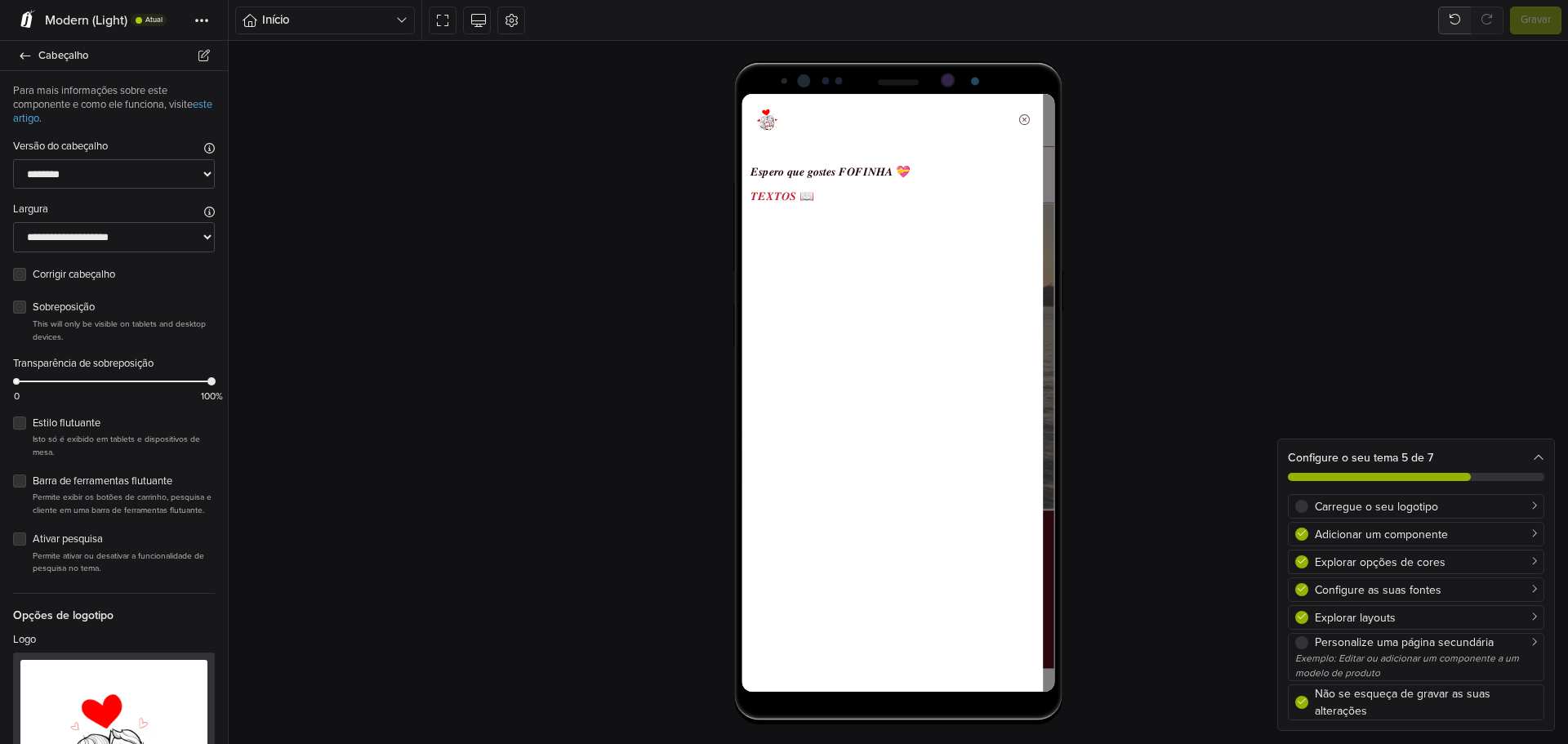
click at [804, 199] on link "𝑻𝑬𝑿𝑻𝑶𝑺 📖" at bounding box center [911, 208] width 319 height 28
click at [801, 199] on link "𝑻𝑬𝑿𝑻𝑶𝑺 📖" at bounding box center [911, 208] width 319 height 28
click at [812, 173] on link "𝑬𝒔𝒑𝒆𝒓𝒐 𝒒𝒖𝒆 𝒈𝒐𝒔𝒕𝒆𝒔 𝑭𝑶𝑭𝑰𝑵𝑯𝑨 💝" at bounding box center [911, 181] width 319 height 28
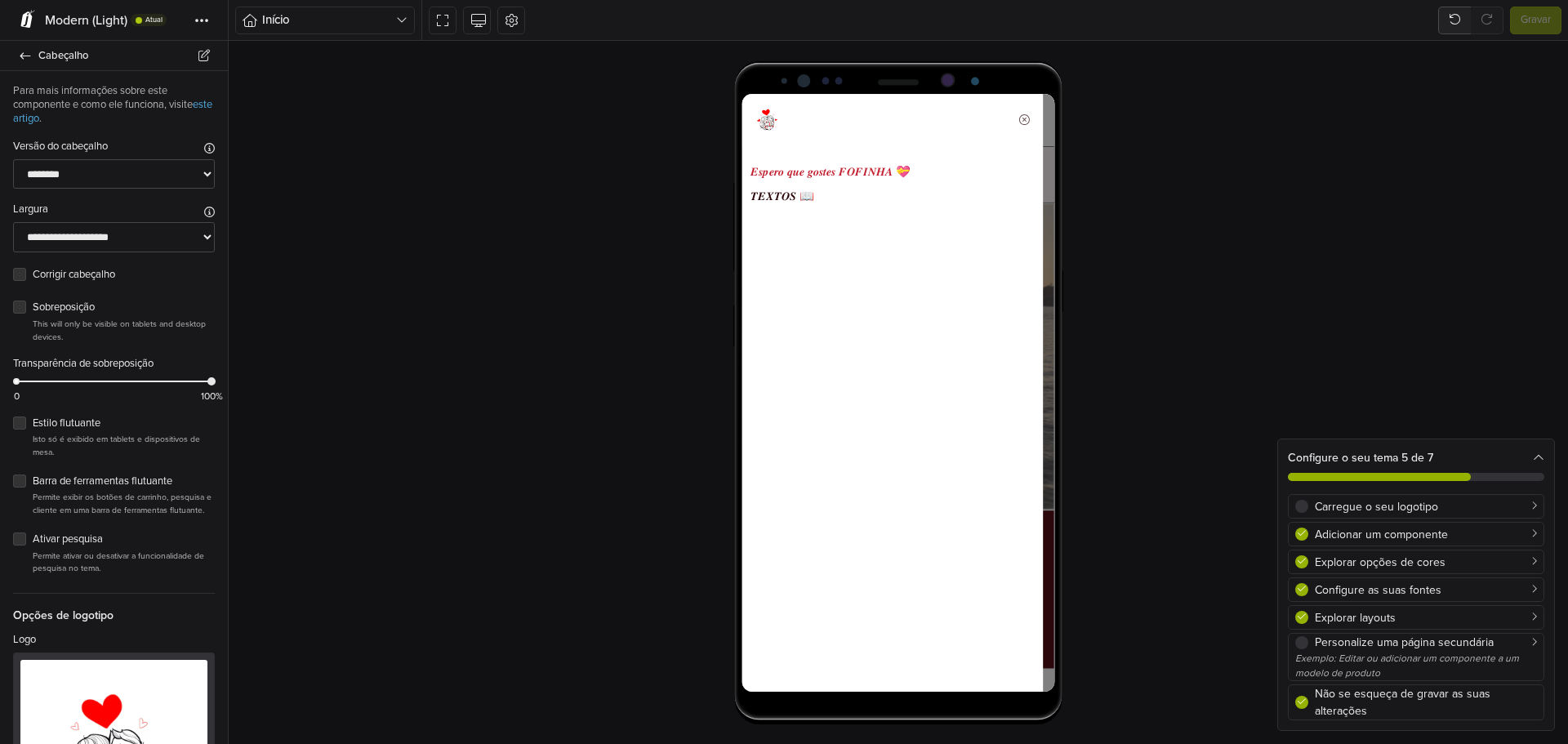
click at [802, 176] on link "𝑬𝒔𝒑𝒆𝒓𝒐 𝒒𝒖𝒆 𝒈𝒐𝒔𝒕𝒆𝒔 𝑭𝑶𝑭𝑰𝑵𝑯𝑨 💝" at bounding box center [911, 181] width 319 height 28
click at [800, 177] on link "𝑬𝒔𝒑𝒆𝒓𝒐 𝒒𝒖𝒆 𝒈𝒐𝒔𝒕𝒆𝒔 𝑭𝑶𝑭𝑰𝑵𝑯𝑨 💝" at bounding box center [911, 181] width 319 height 28
click at [782, 196] on link "𝑻𝑬𝑿𝑻𝑶𝑺 📖" at bounding box center [911, 208] width 319 height 28
click at [26, 56] on icon at bounding box center [25, 56] width 11 height 7
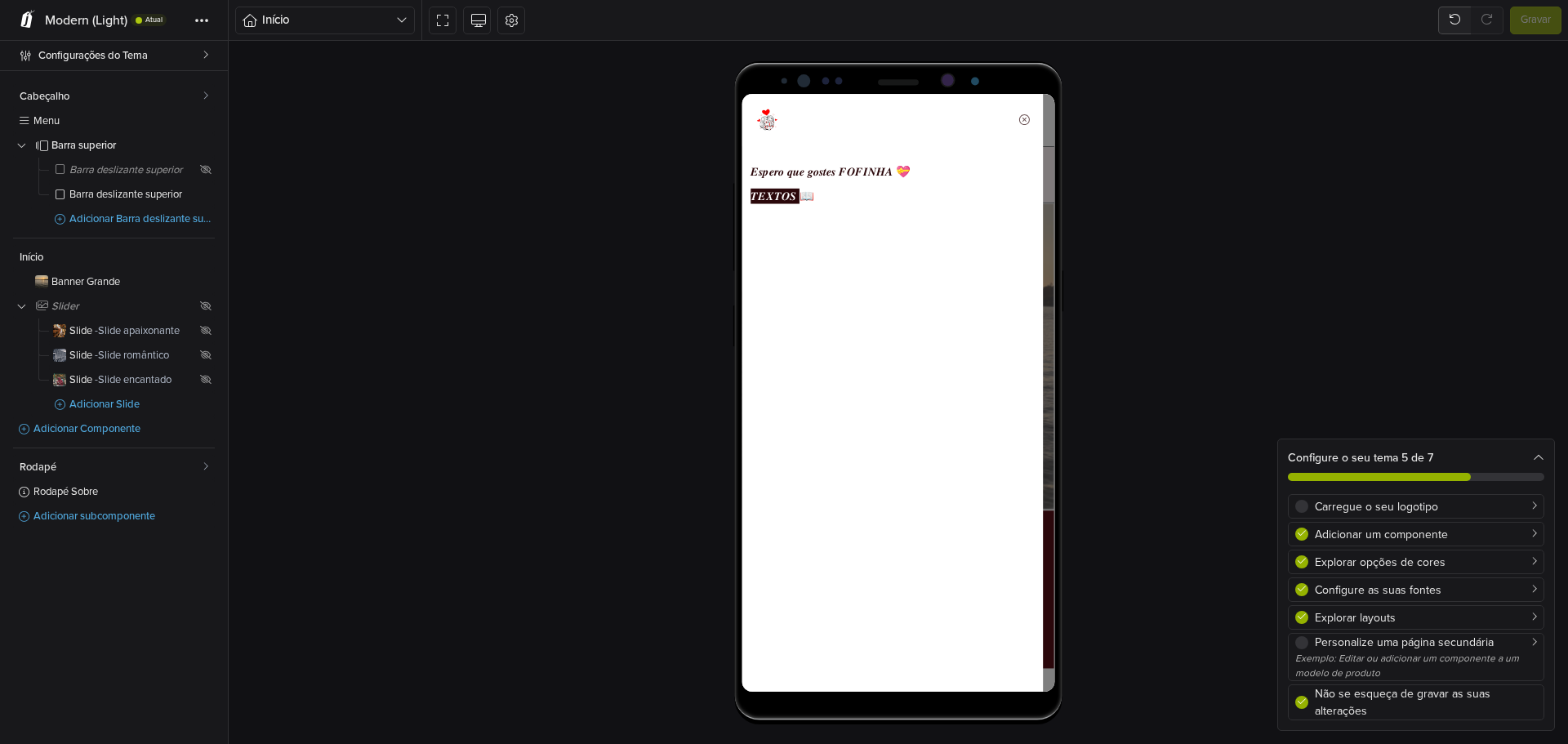
click at [773, 204] on link "𝑻𝑬𝑿𝑻𝑶𝑺 📖" at bounding box center [911, 208] width 319 height 28
select select "**"
select select "*****"
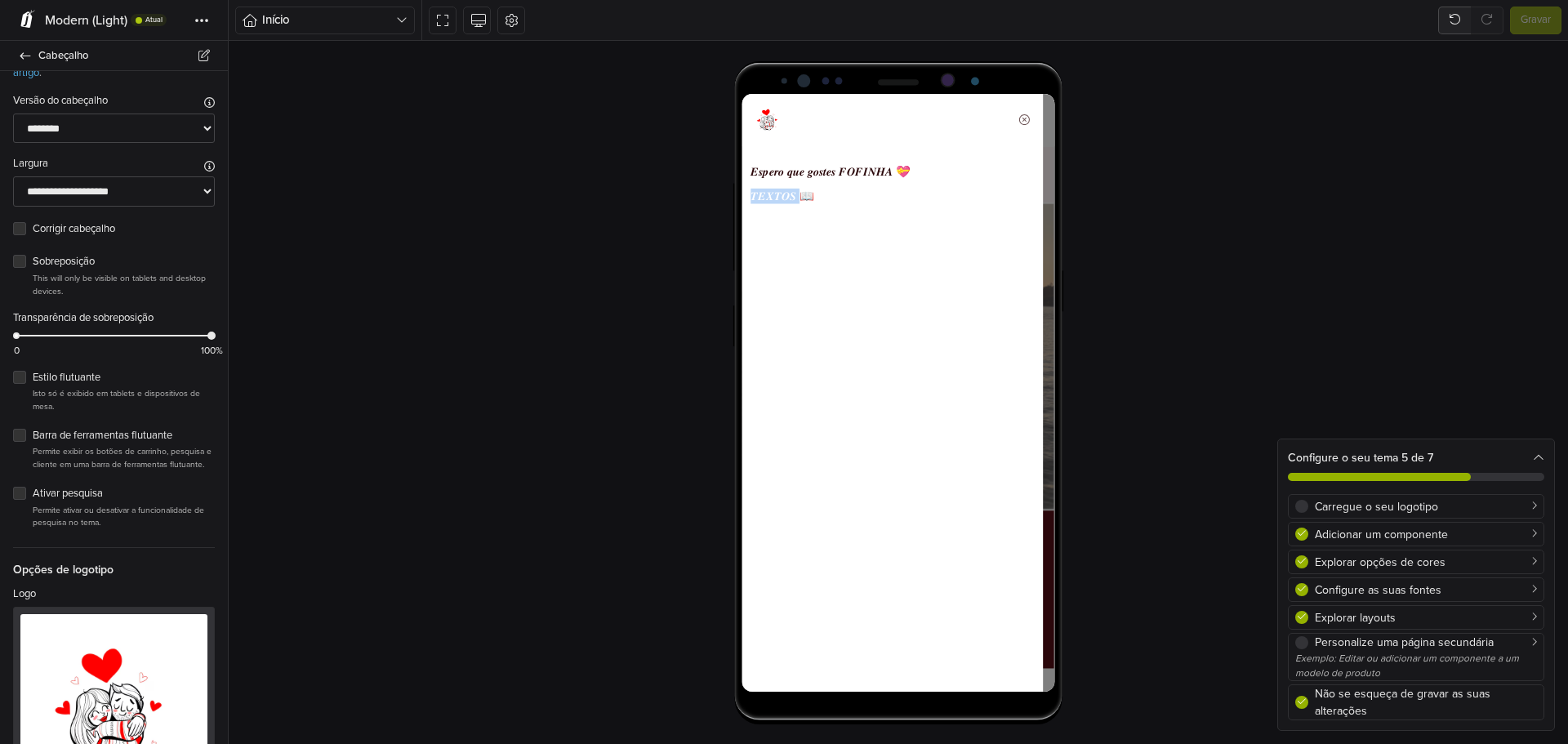
scroll to position [82, 0]
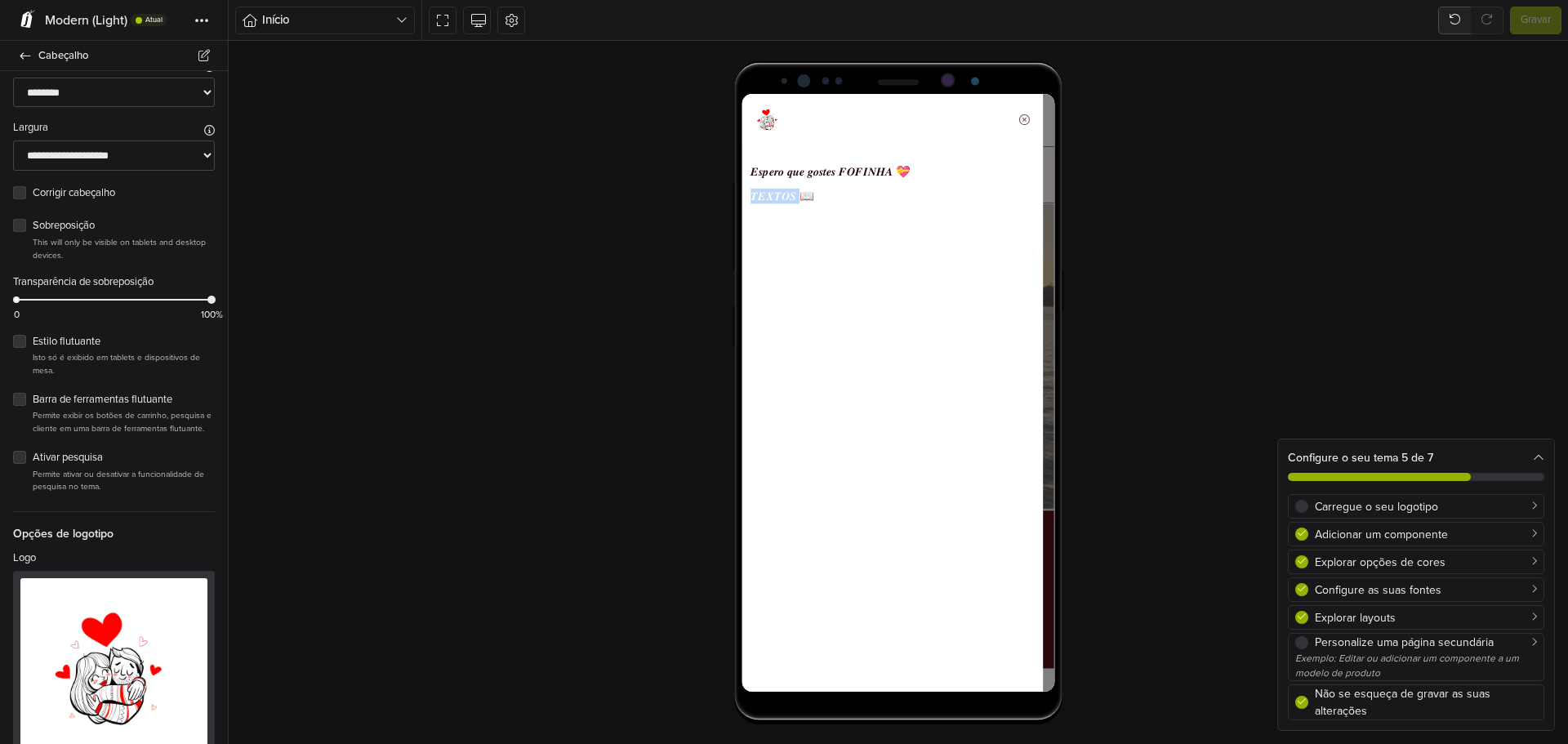
click at [759, 204] on link "𝑻𝑬𝑿𝑻𝑶𝑺 📖" at bounding box center [911, 208] width 319 height 28
click at [793, 174] on link "𝑬𝒔𝒑𝒆𝒓𝒐 𝒒𝒖𝒆 𝒈𝒐𝒔𝒕𝒆𝒔 𝑭𝑶𝑭𝑰𝑵𝑯𝑨 💝" at bounding box center [911, 181] width 319 height 28
click at [778, 208] on link "𝑻𝑬𝑿𝑻𝑶𝑺 📖" at bounding box center [911, 208] width 319 height 28
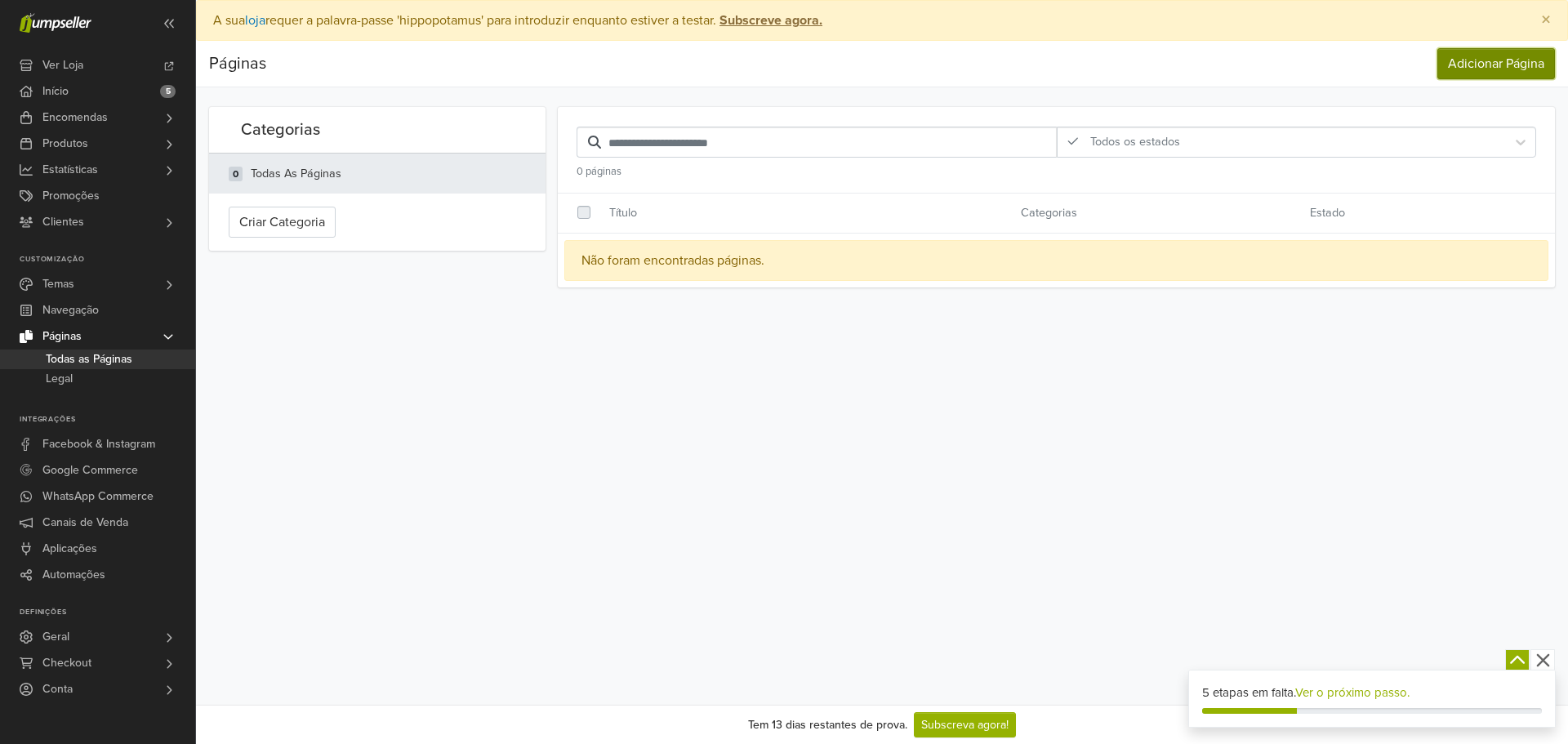
click at [1485, 63] on link "Adicionar Página" at bounding box center [1496, 64] width 118 height 31
select select "*******"
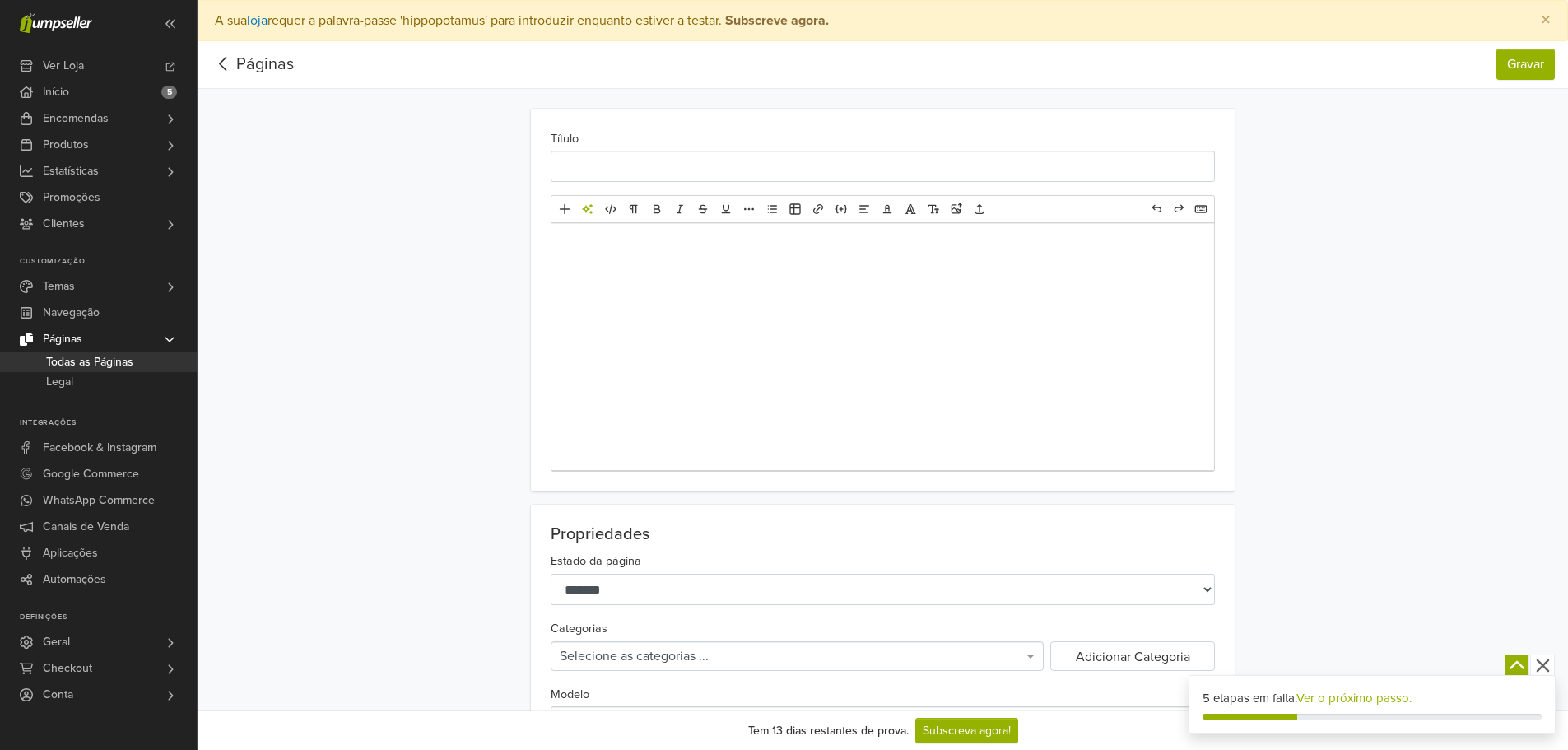
click at [798, 299] on div at bounding box center [882, 347] width 662 height 247
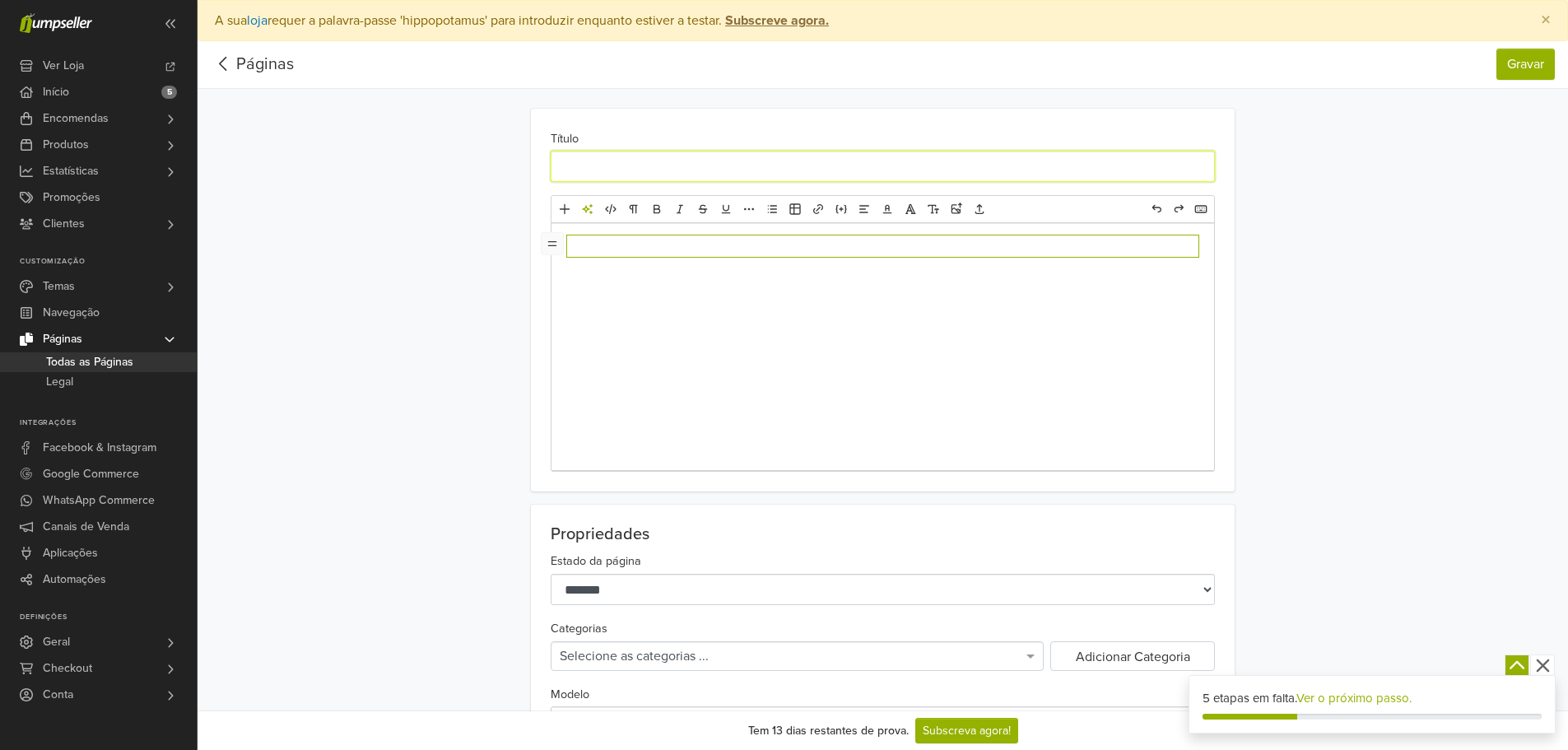
click at [733, 162] on input "Título" at bounding box center [882, 166] width 664 height 31
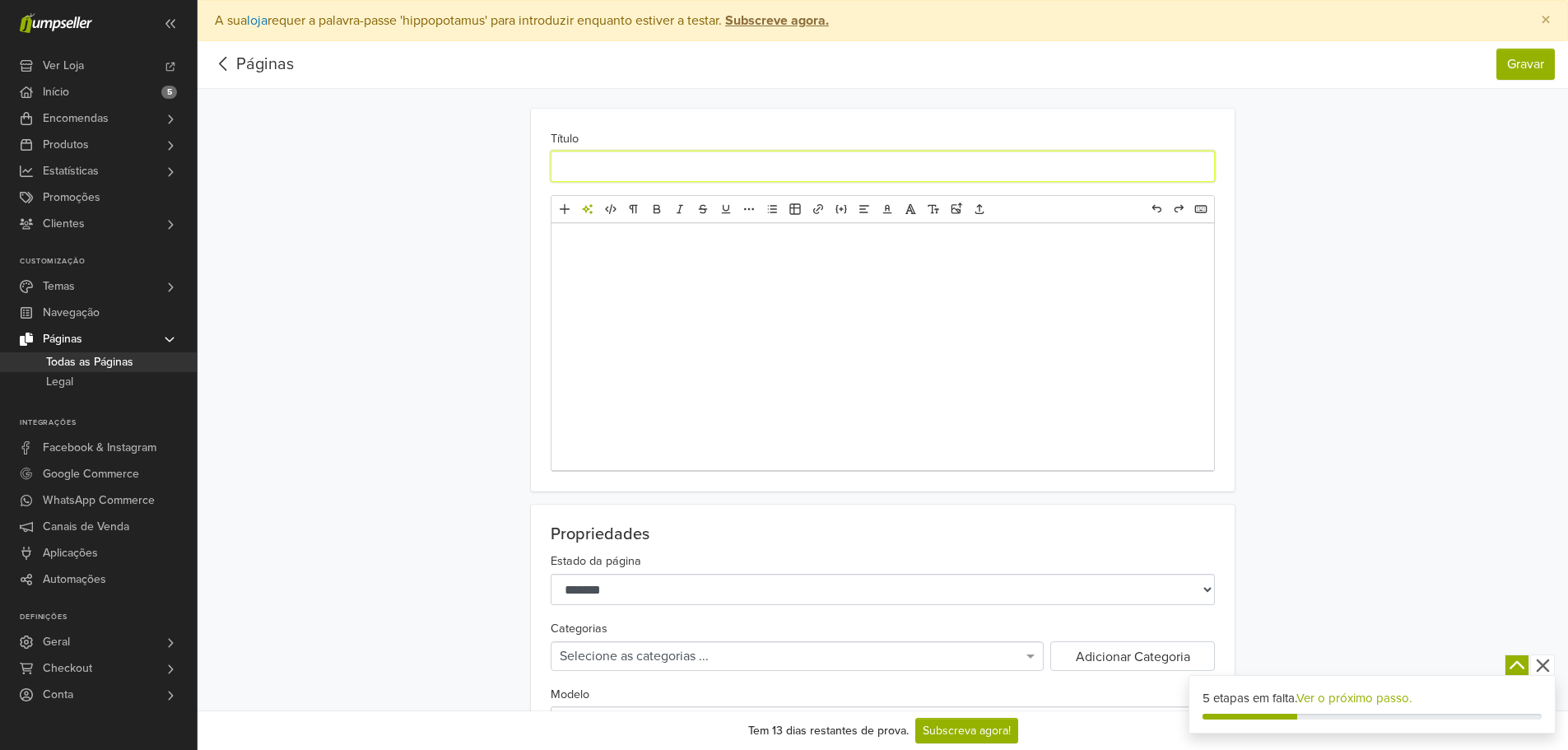
scroll to position [247, 0]
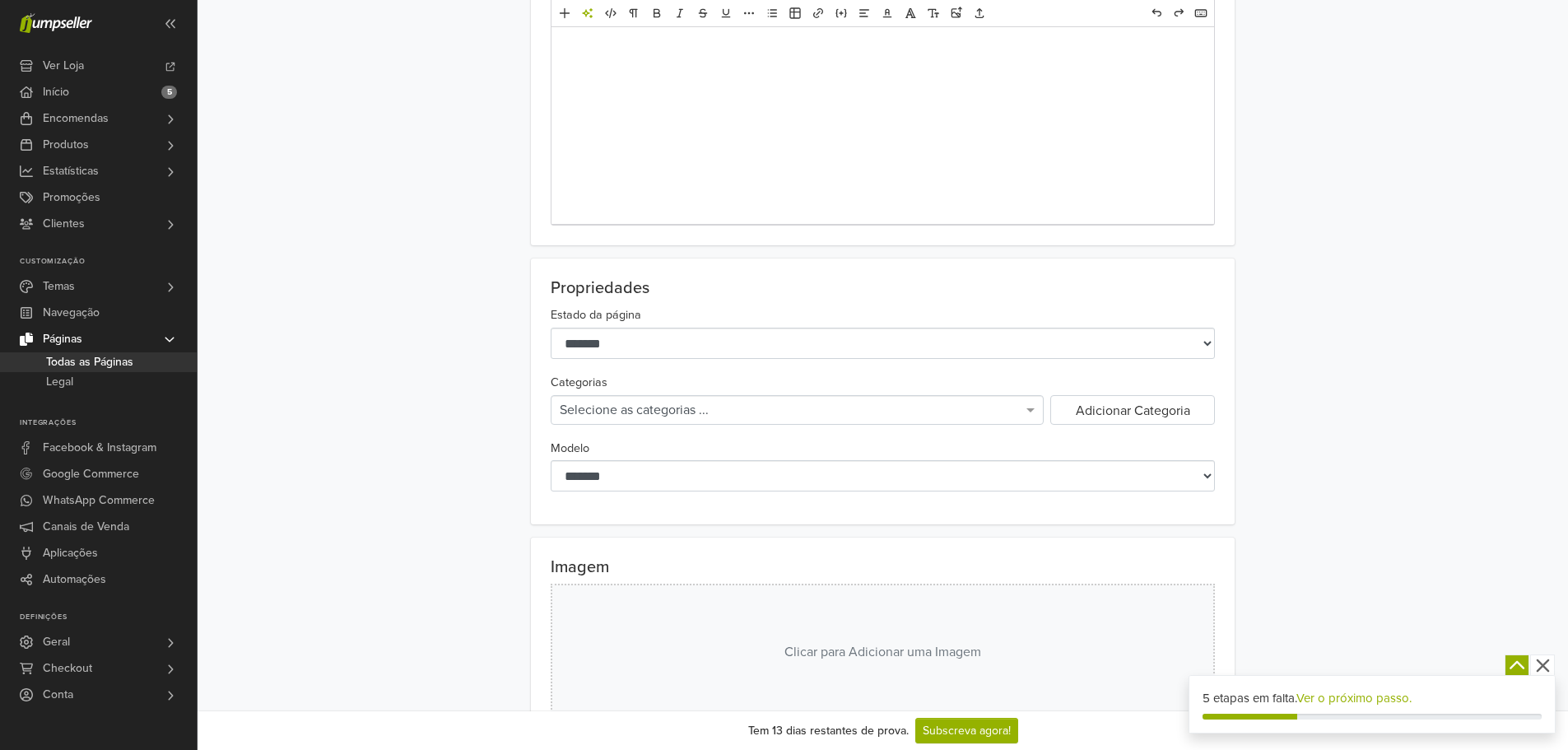
click at [634, 414] on div "Selecione as categorias ..." at bounding box center [797, 410] width 491 height 28
click at [639, 401] on div "Selecione as categorias ..." at bounding box center [797, 410] width 491 height 28
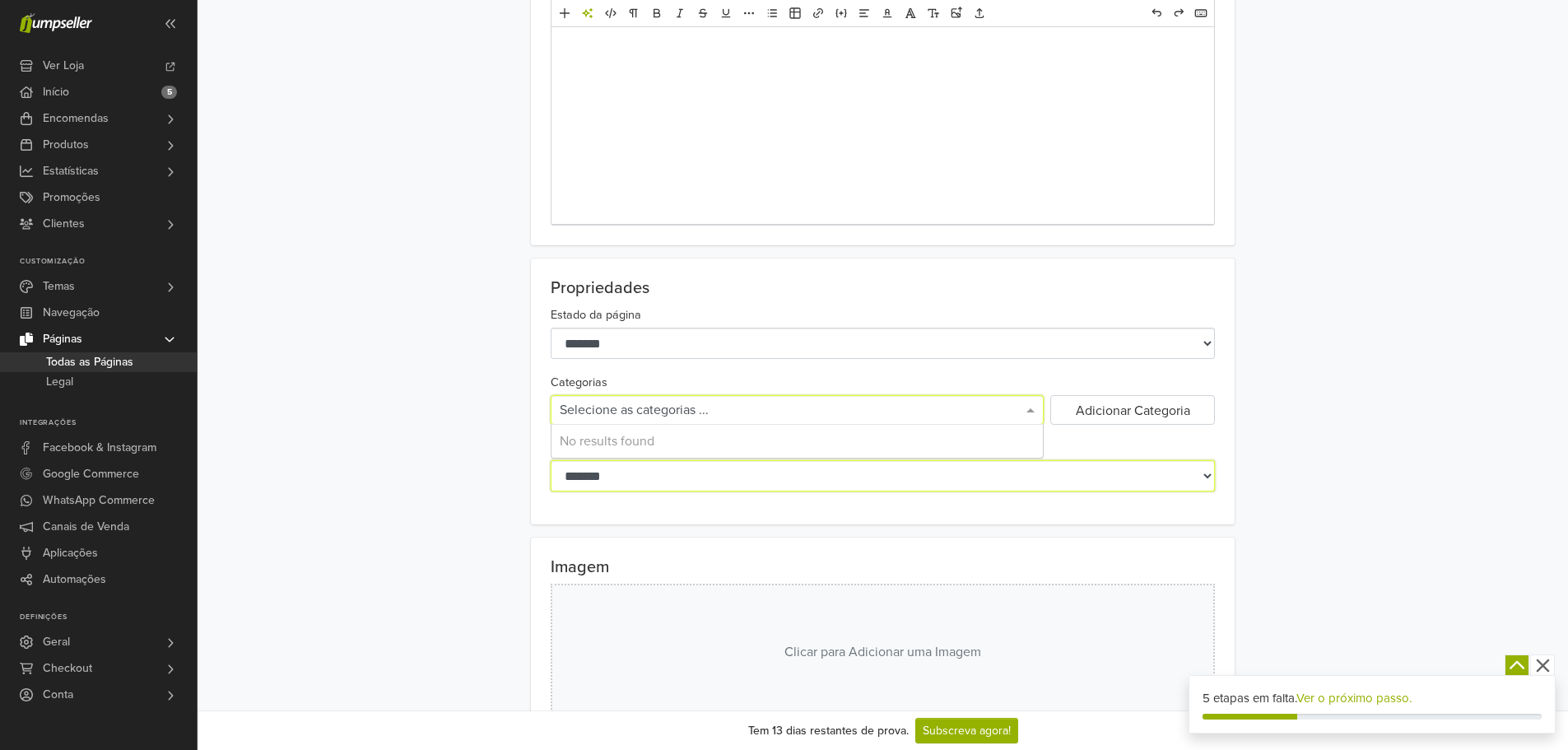
click at [614, 480] on select "**********" at bounding box center [882, 476] width 664 height 31
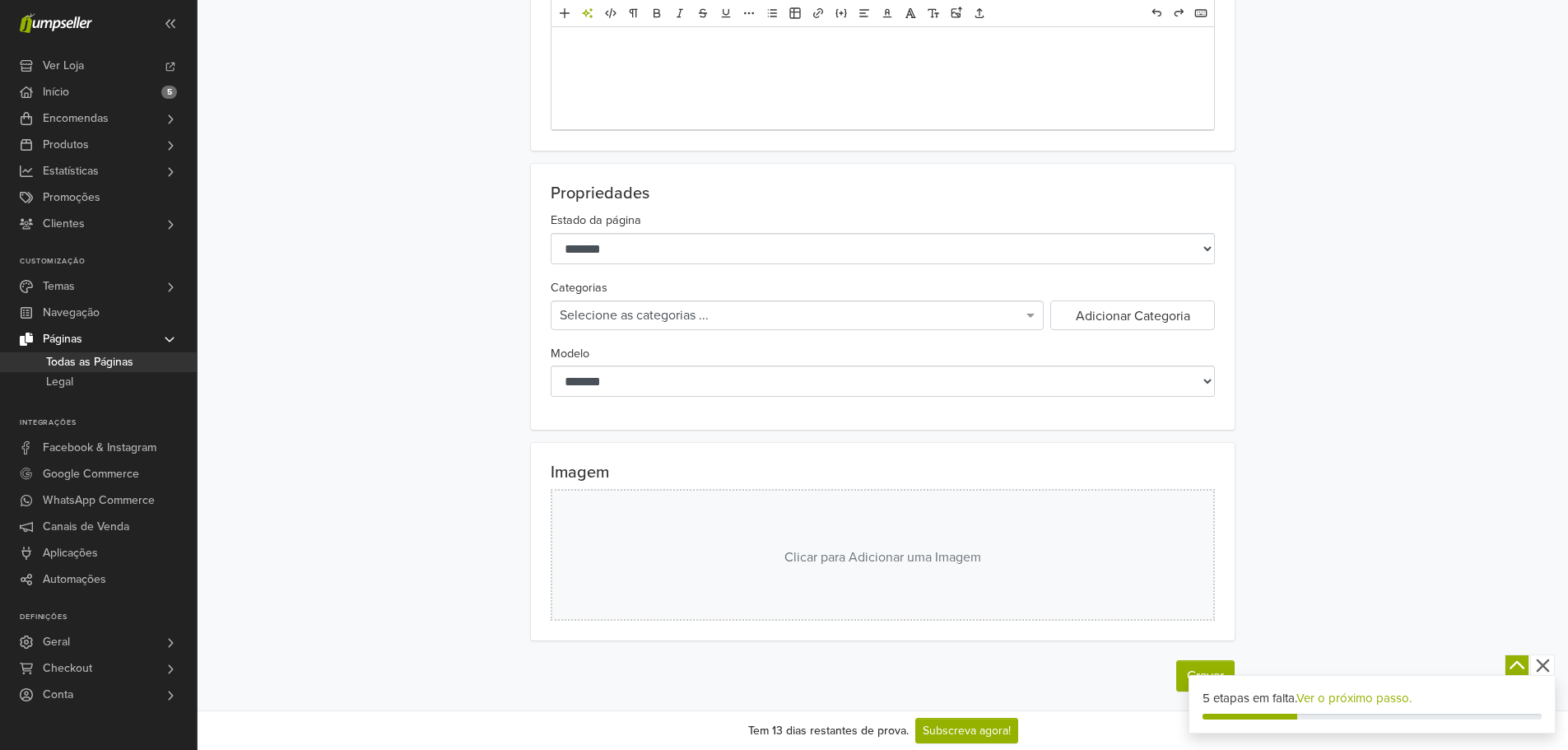
scroll to position [343, 0]
click at [411, 408] on div "**********" at bounding box center [882, 204] width 1370 height 1012
click at [1185, 670] on button "Gravar" at bounding box center [1205, 675] width 59 height 31
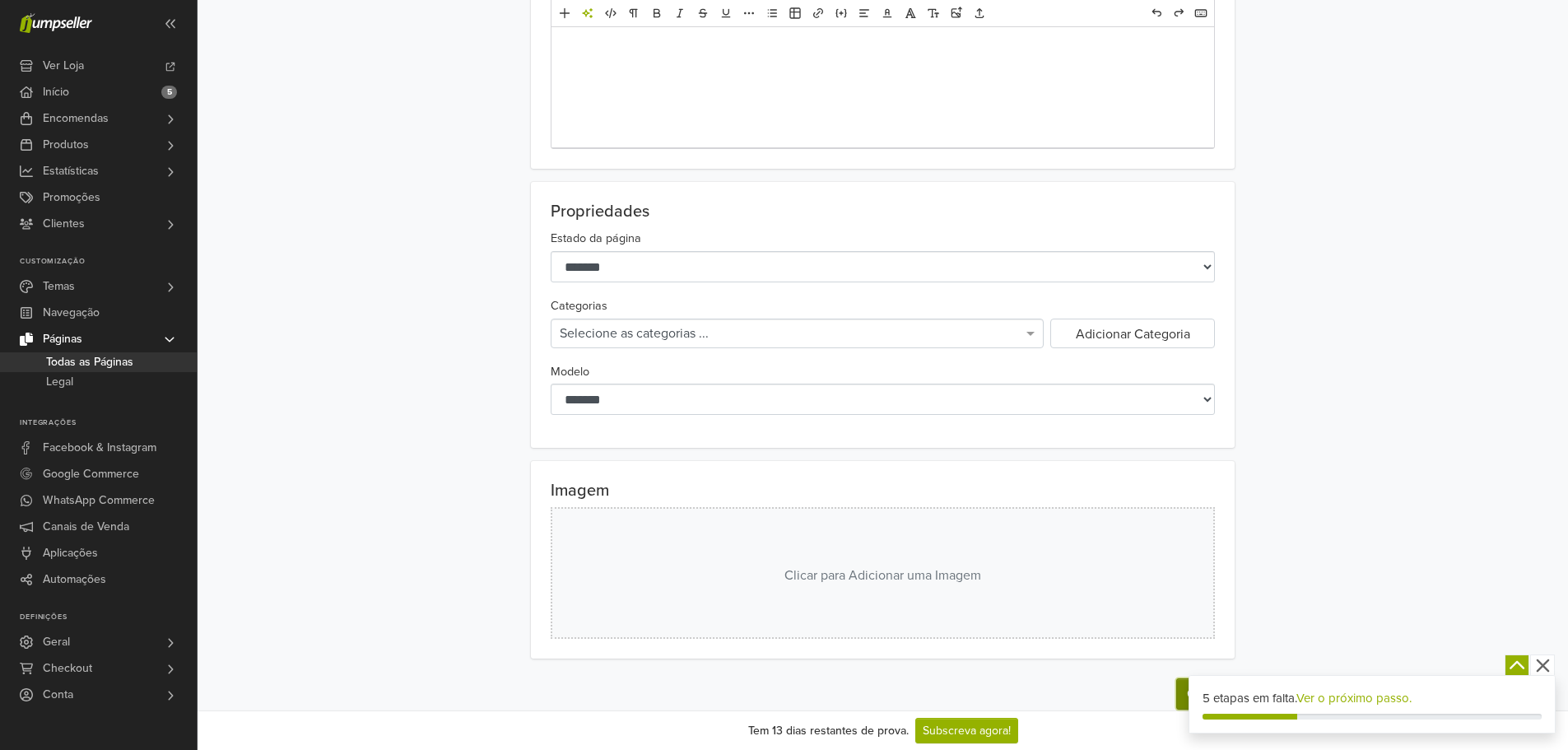
scroll to position [0, 0]
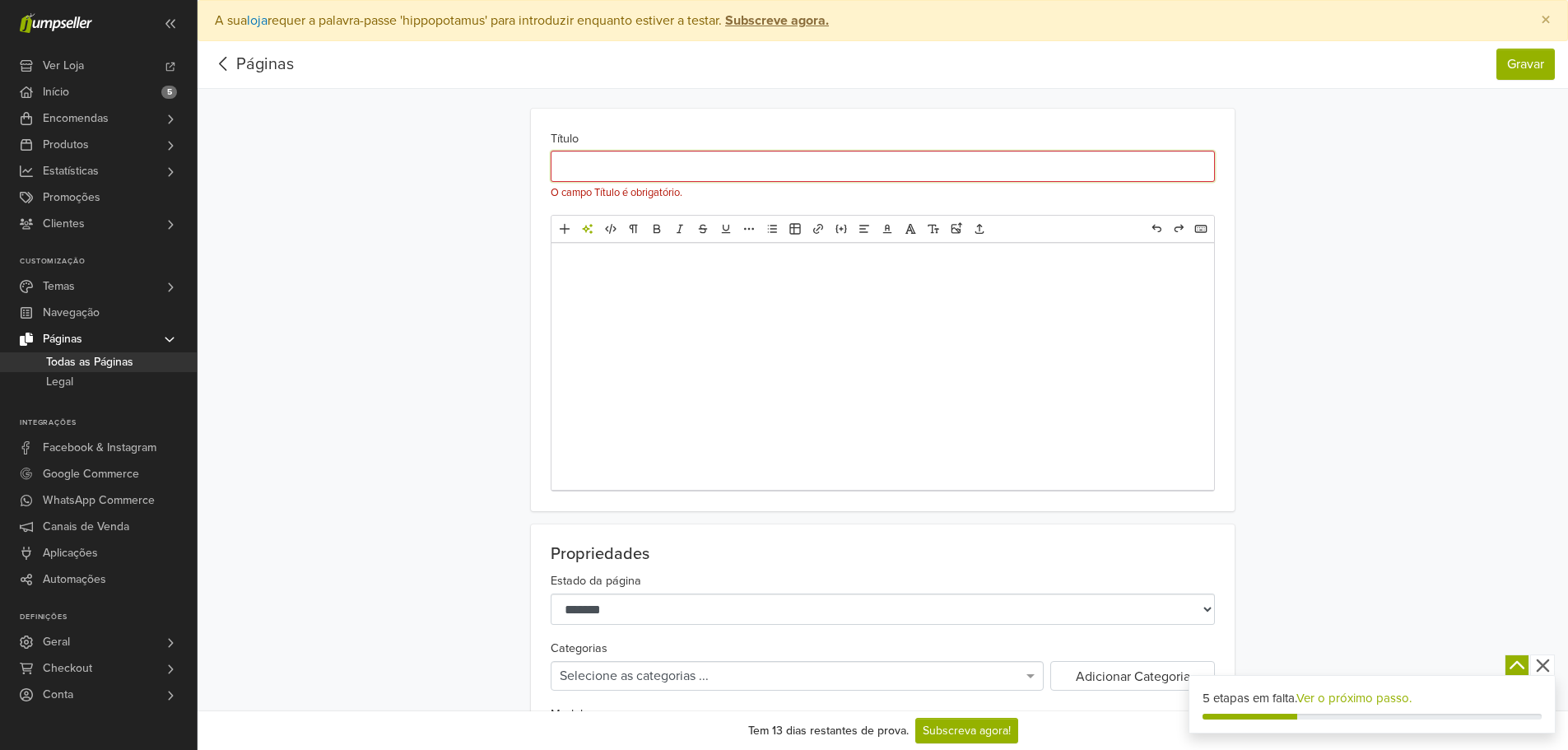
click at [676, 158] on input "Título" at bounding box center [882, 166] width 664 height 31
paste input "**********"
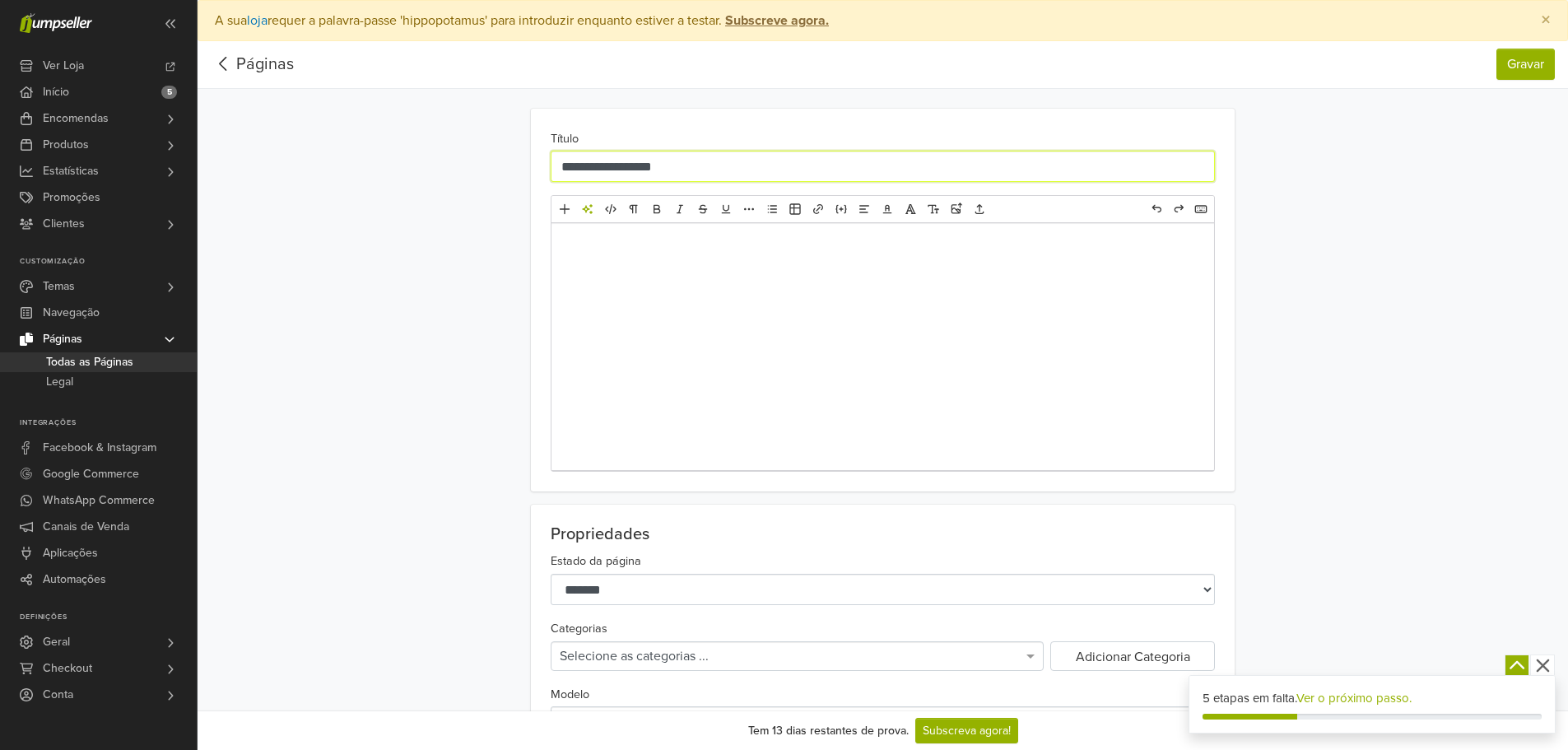
type input "**********"
click at [1280, 290] on div "**********" at bounding box center [882, 300] width 938 height 383
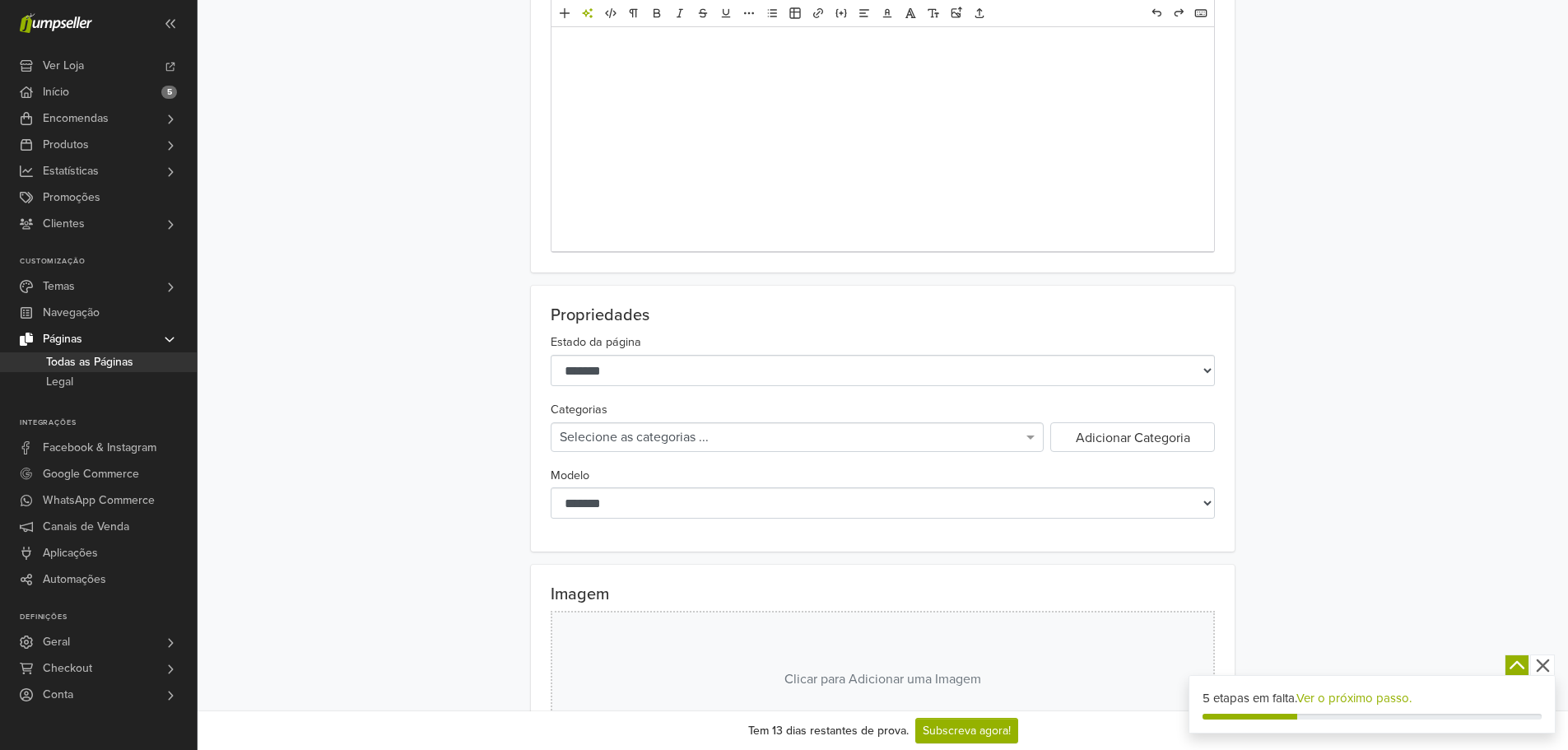
scroll to position [12, 0]
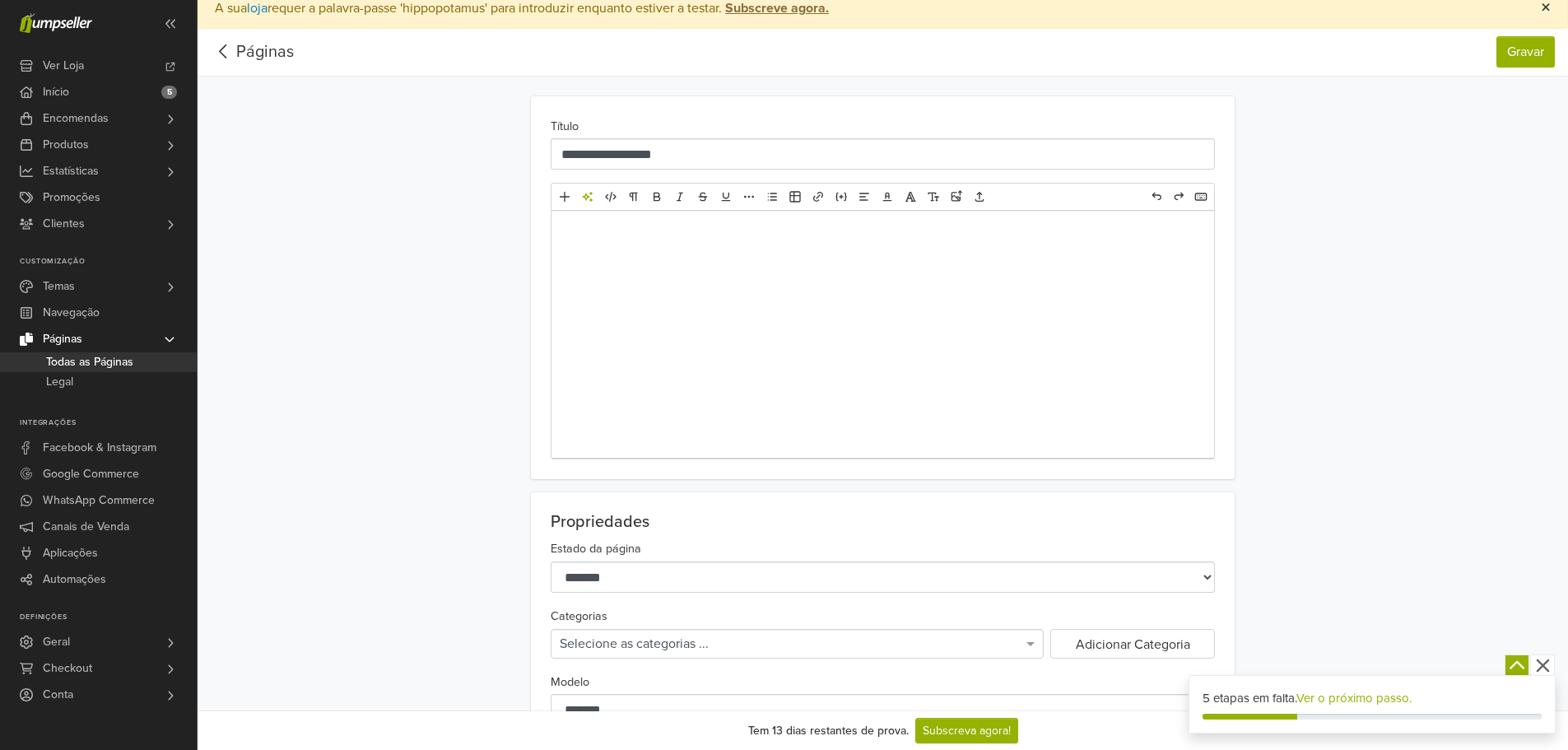
click at [1537, 27] on button "×" at bounding box center [1546, 8] width 43 height 40
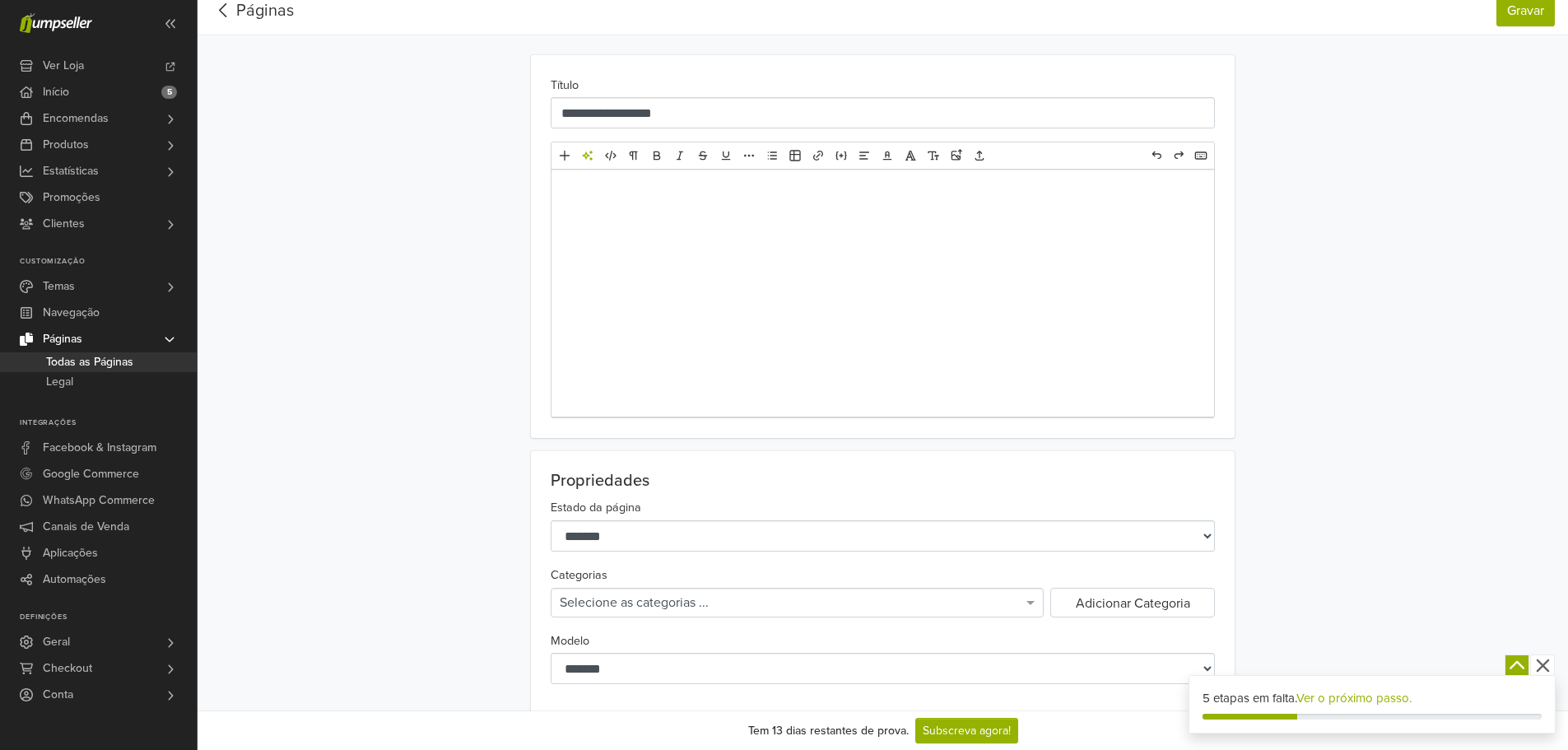
click at [1536, 48] on div "**********" at bounding box center [882, 493] width 1370 height 1011
click at [1541, 8] on button "Gravar" at bounding box center [1525, 11] width 59 height 31
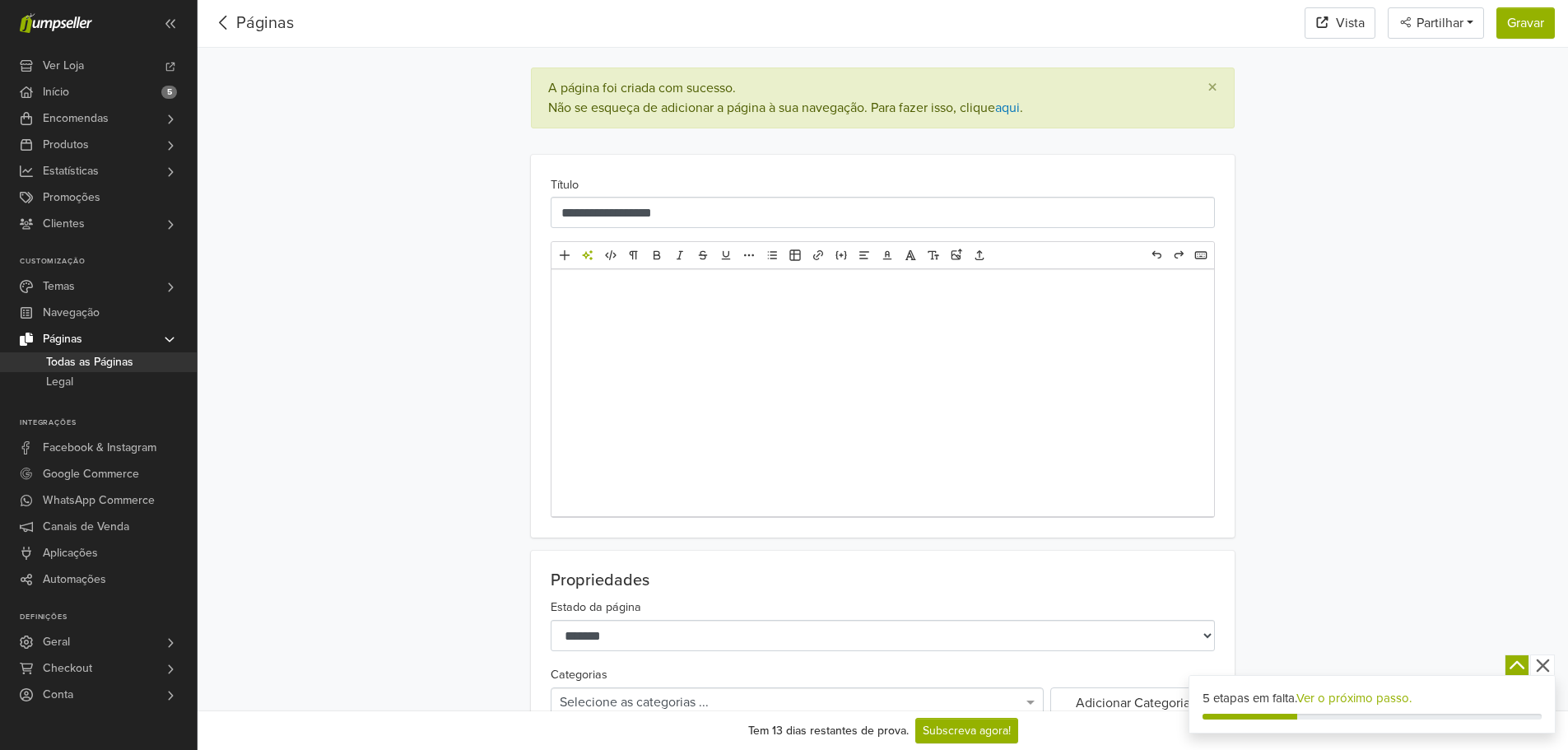
click at [983, 101] on div "A página foi criada com sucesso. Não se esqueça de adicionar a página à sua nav…" at bounding box center [785, 98] width 475 height 36
click at [1019, 110] on link "aqui" at bounding box center [1008, 108] width 25 height 16
drag, startPoint x: 247, startPoint y: 22, endPoint x: 321, endPoint y: 54, distance: 80.6
click at [247, 22] on link "Páginas" at bounding box center [265, 23] width 58 height 20
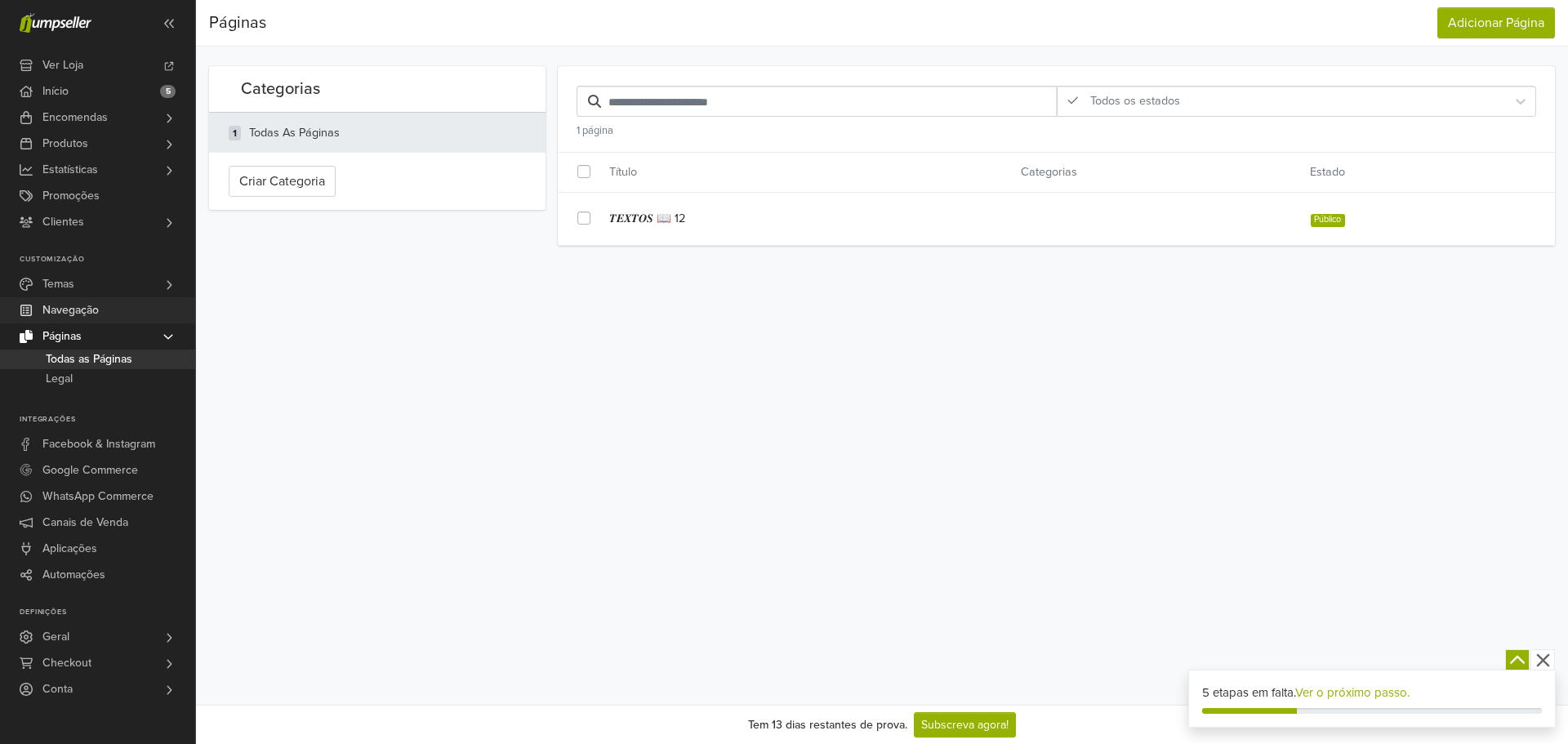
click at [103, 299] on link "Navegação" at bounding box center [97, 311] width 195 height 26
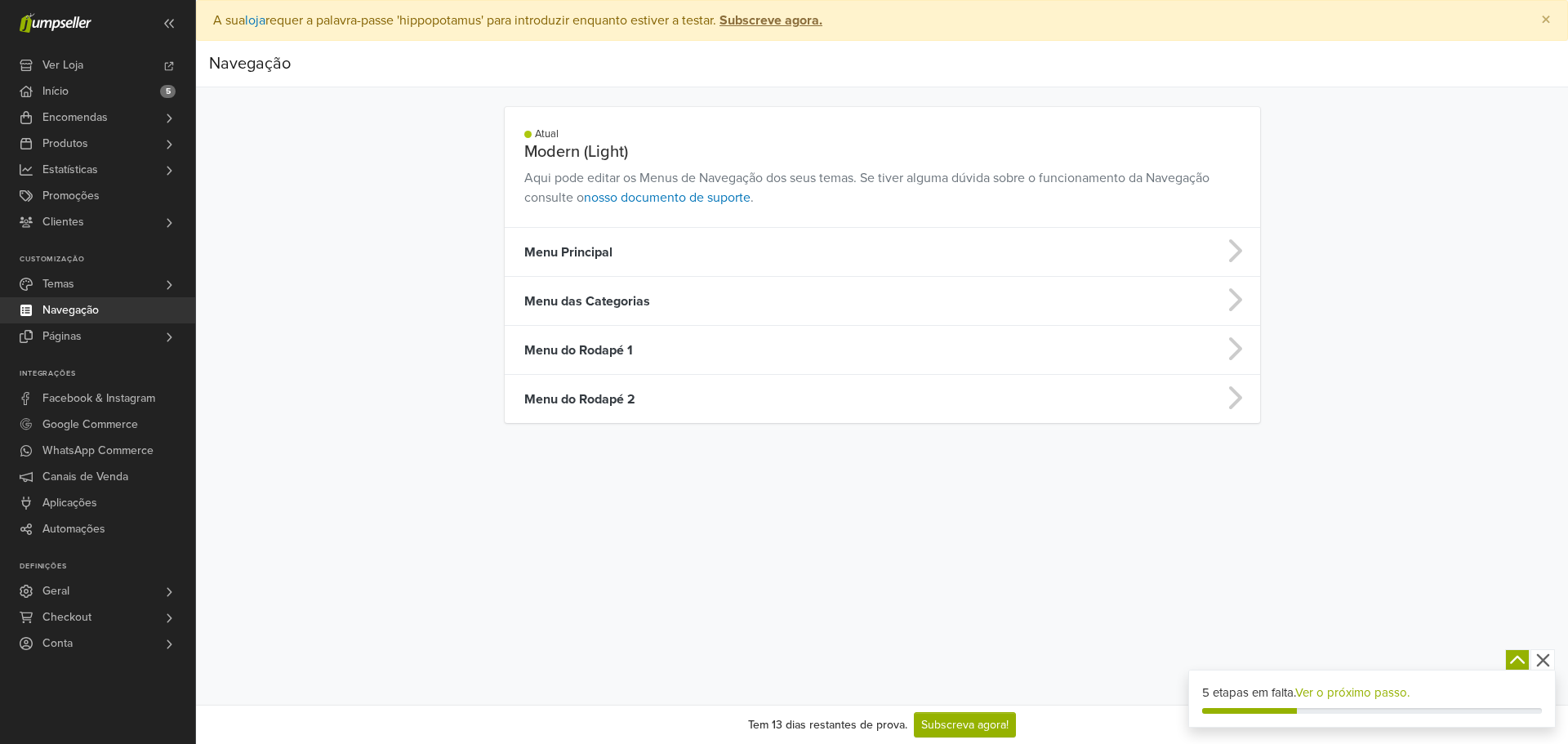
click at [675, 249] on td "Menu Principal" at bounding box center [791, 253] width 573 height 49
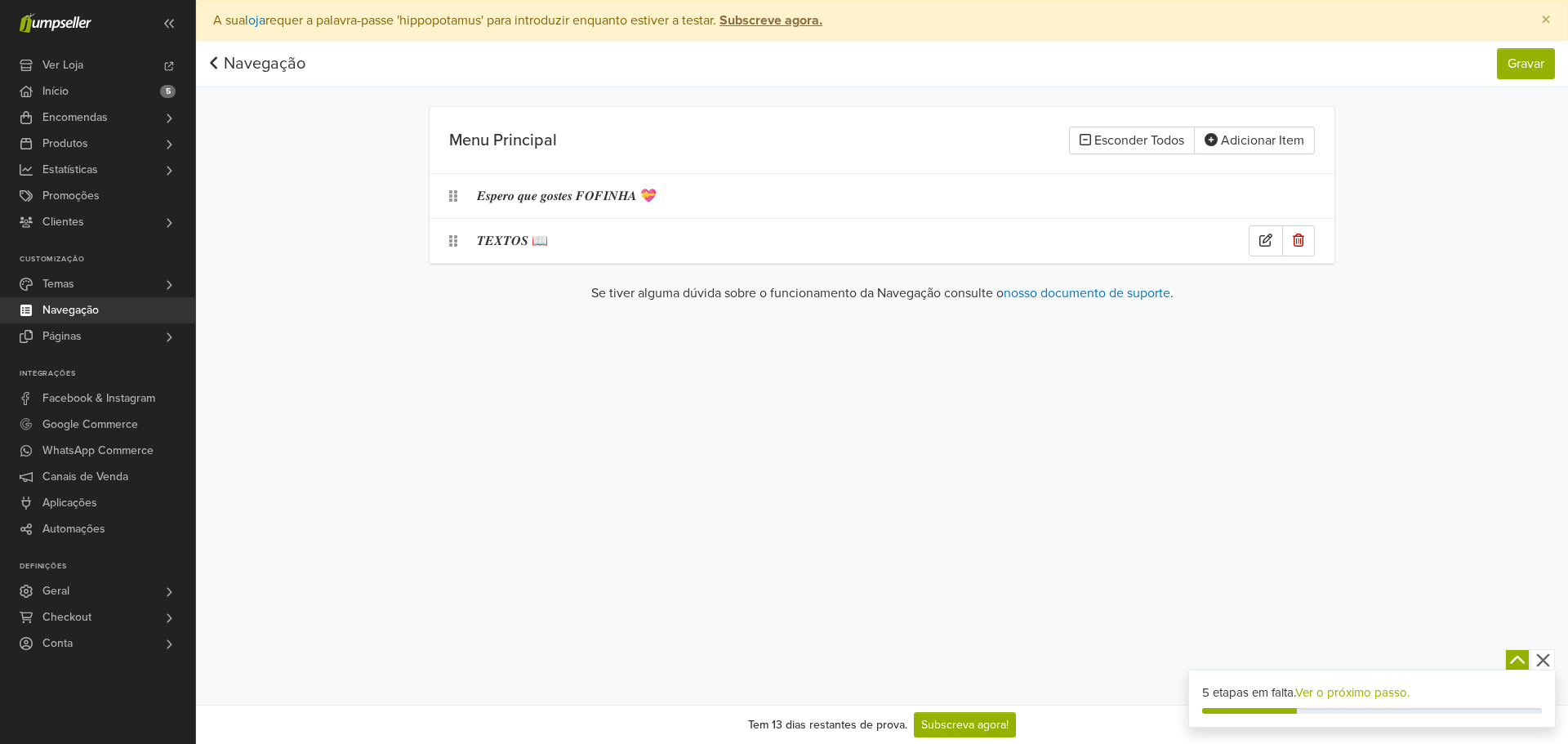
click at [561, 250] on div "𝑻𝑬𝑿𝑻𝑶𝑺 📖" at bounding box center [862, 241] width 772 height 31
click at [220, 69] on link "Navegação" at bounding box center [258, 64] width 96 height 20
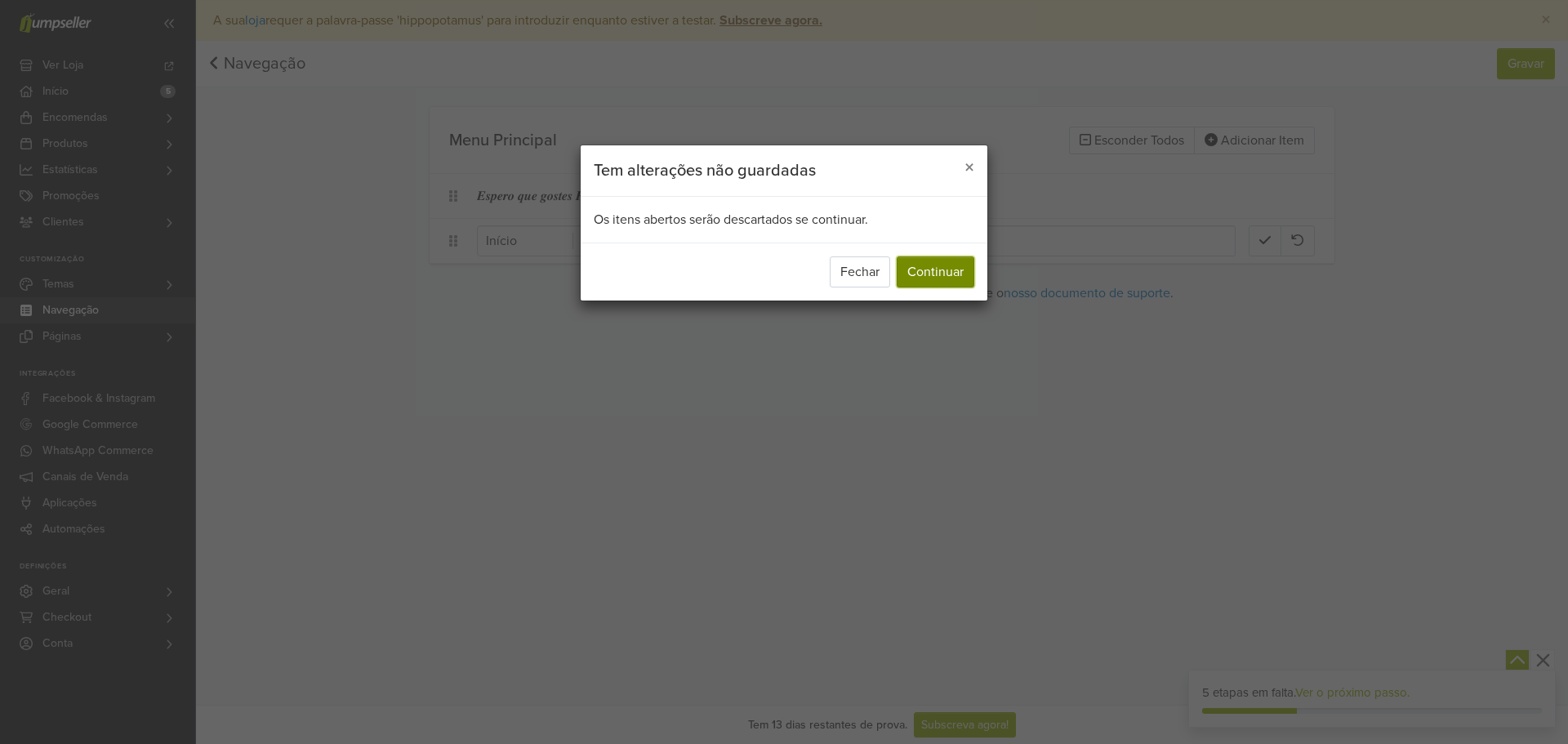
click at [916, 272] on button "Continuar" at bounding box center [935, 272] width 78 height 31
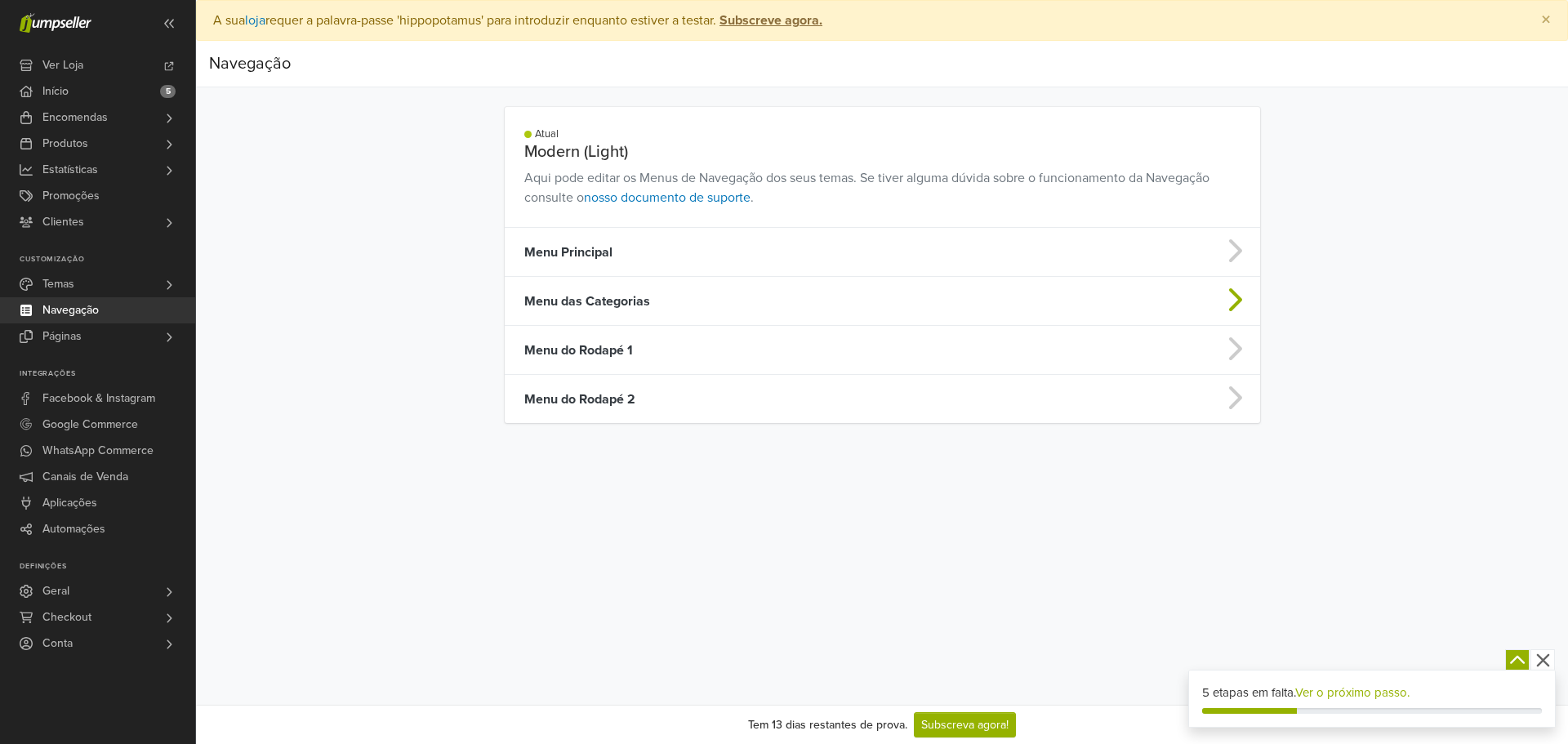
click at [694, 301] on td "Menu das Categorias" at bounding box center [791, 302] width 573 height 49
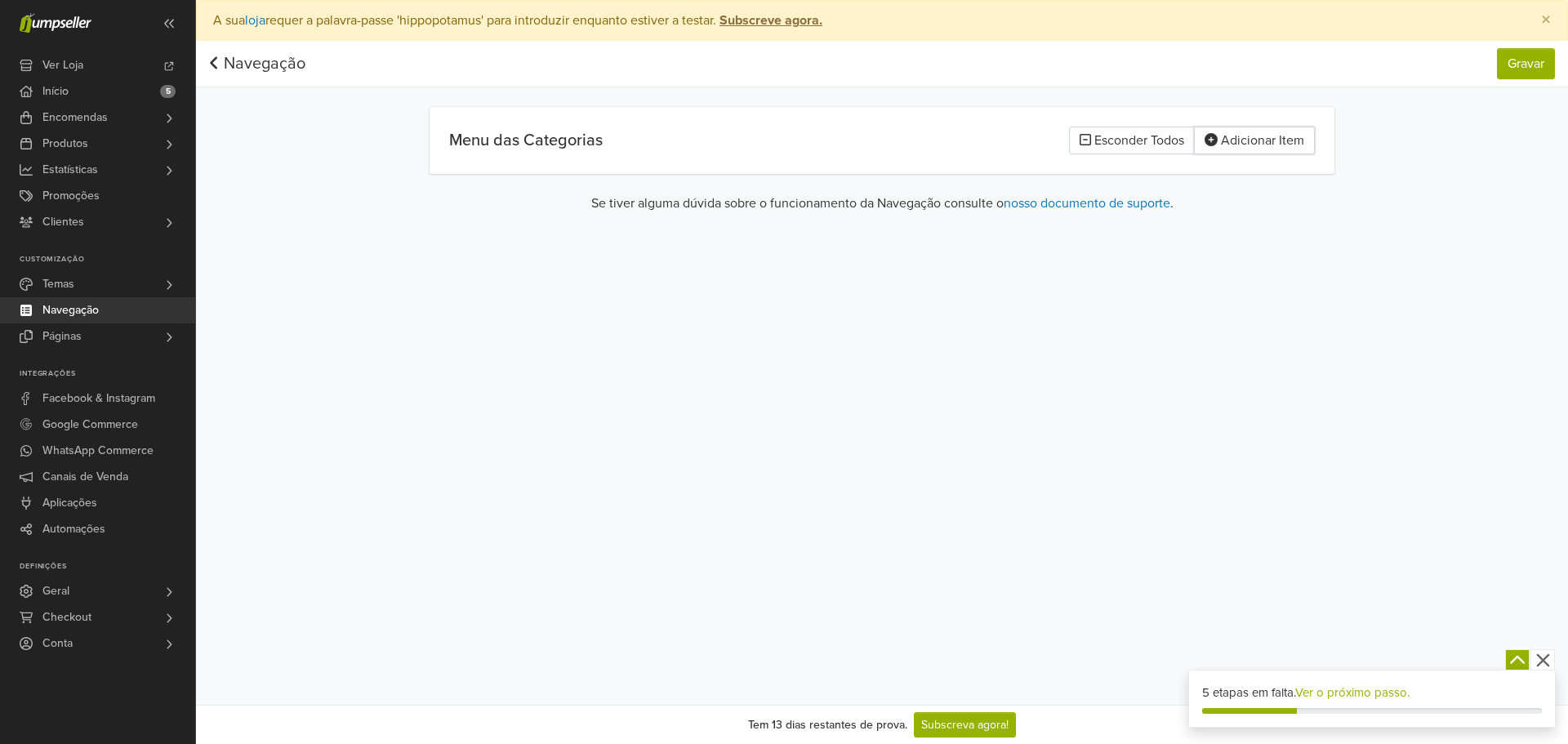
drag, startPoint x: 1238, startPoint y: 146, endPoint x: 802, endPoint y: 320, distance: 469.4
click at [1237, 146] on button "Adicionar Item" at bounding box center [1254, 141] width 121 height 28
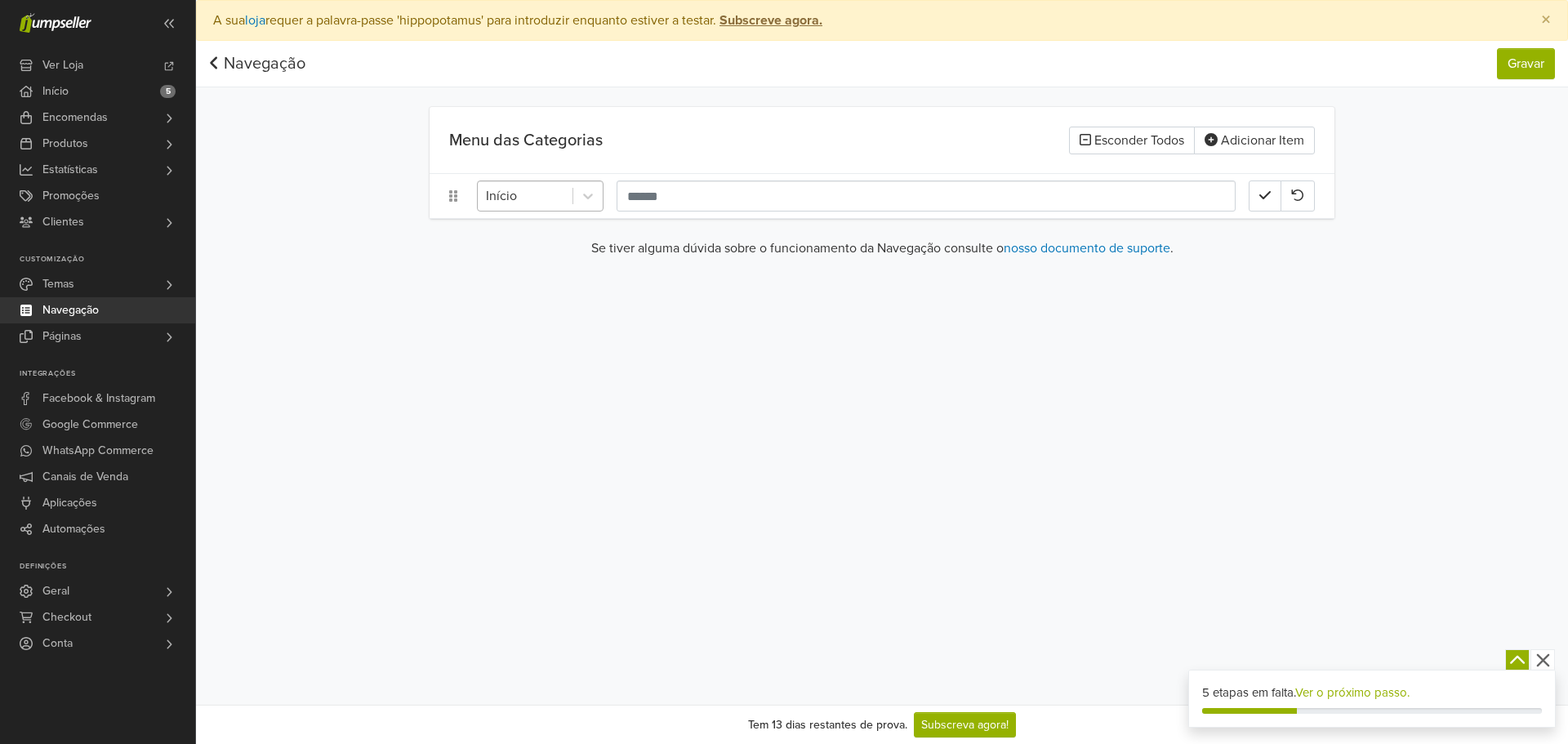
click at [523, 195] on div at bounding box center [525, 196] width 78 height 23
click at [526, 407] on div "Páginas" at bounding box center [540, 401] width 127 height 33
click at [886, 199] on div "𝑻𝑬𝑿𝑻𝑶𝑺 📖 12" at bounding box center [753, 196] width 271 height 29
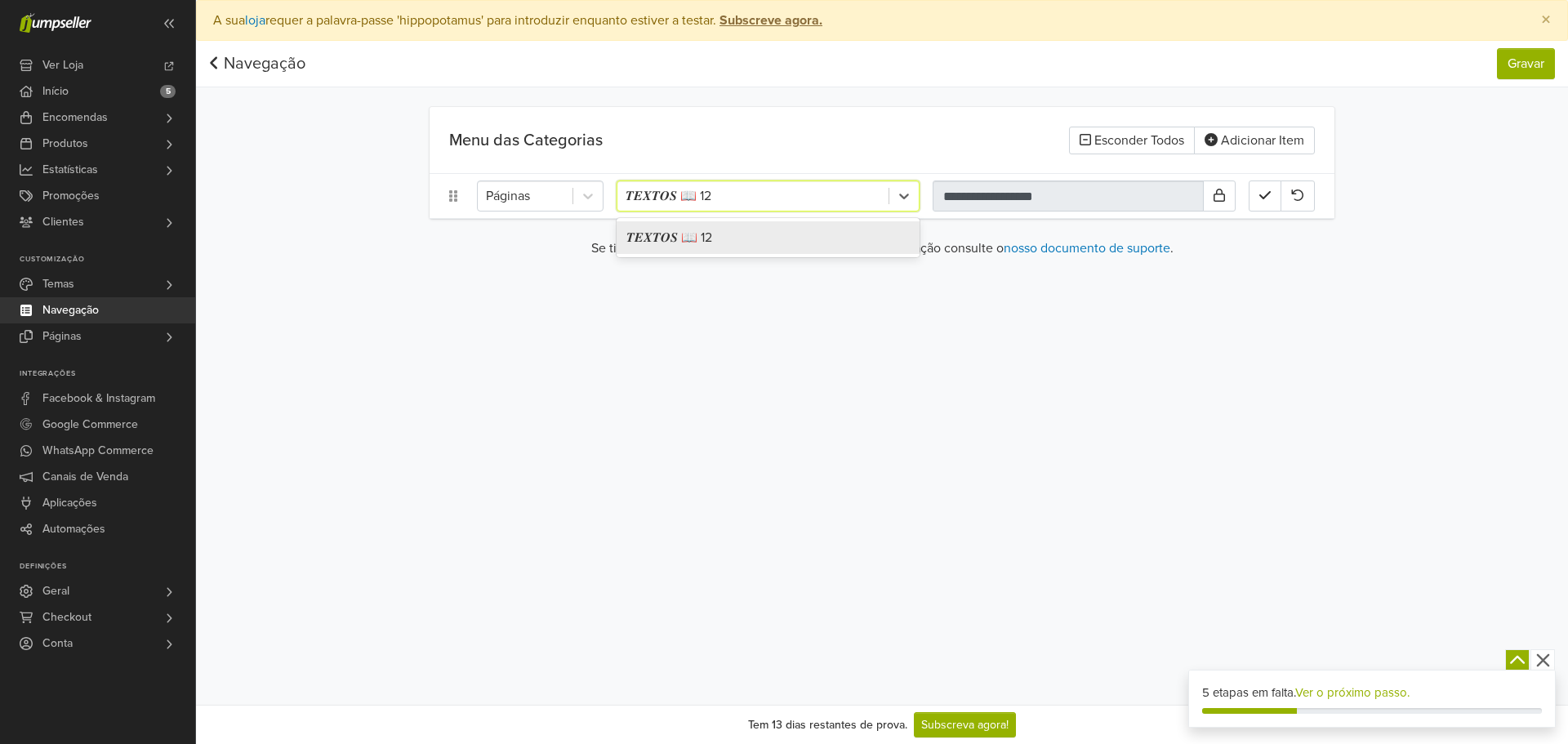
click at [851, 235] on div "𝑻𝑬𝑿𝑻𝑶𝑺 📖 12" at bounding box center [768, 238] width 303 height 33
click at [1270, 200] on icon "button" at bounding box center [1265, 195] width 11 height 13
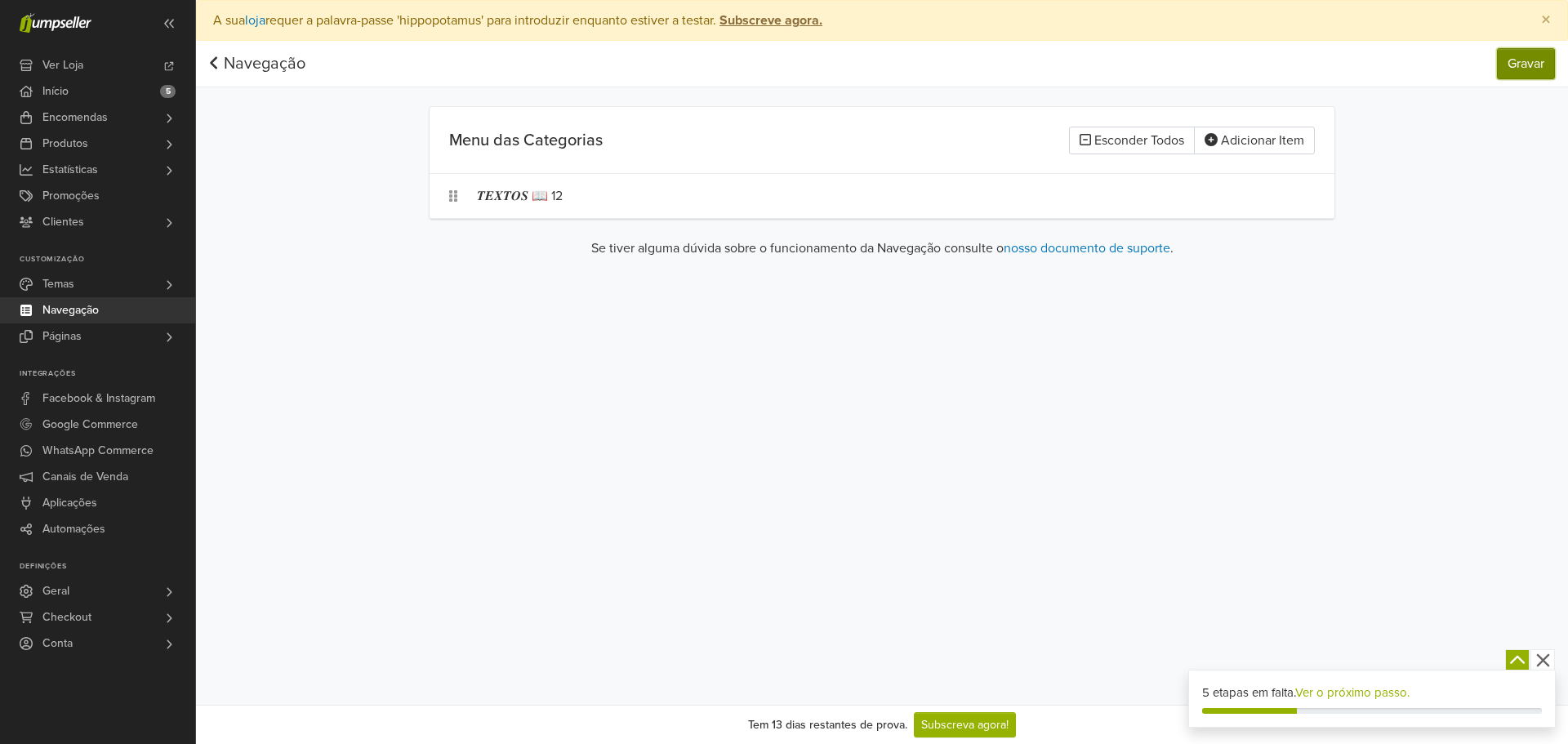
click at [1514, 60] on button "Gravar" at bounding box center [1525, 64] width 58 height 31
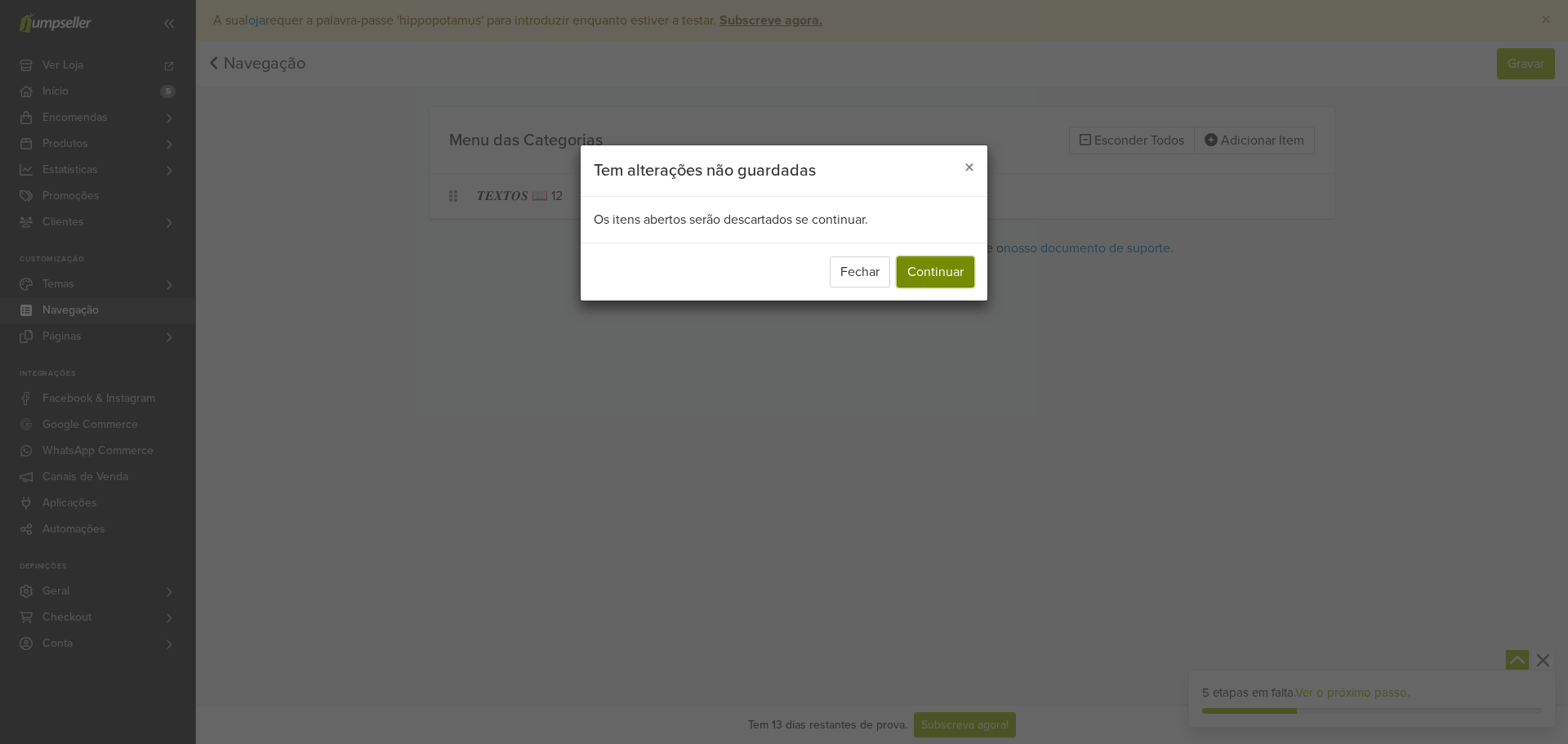
click at [943, 271] on button "Continuar" at bounding box center [935, 272] width 78 height 31
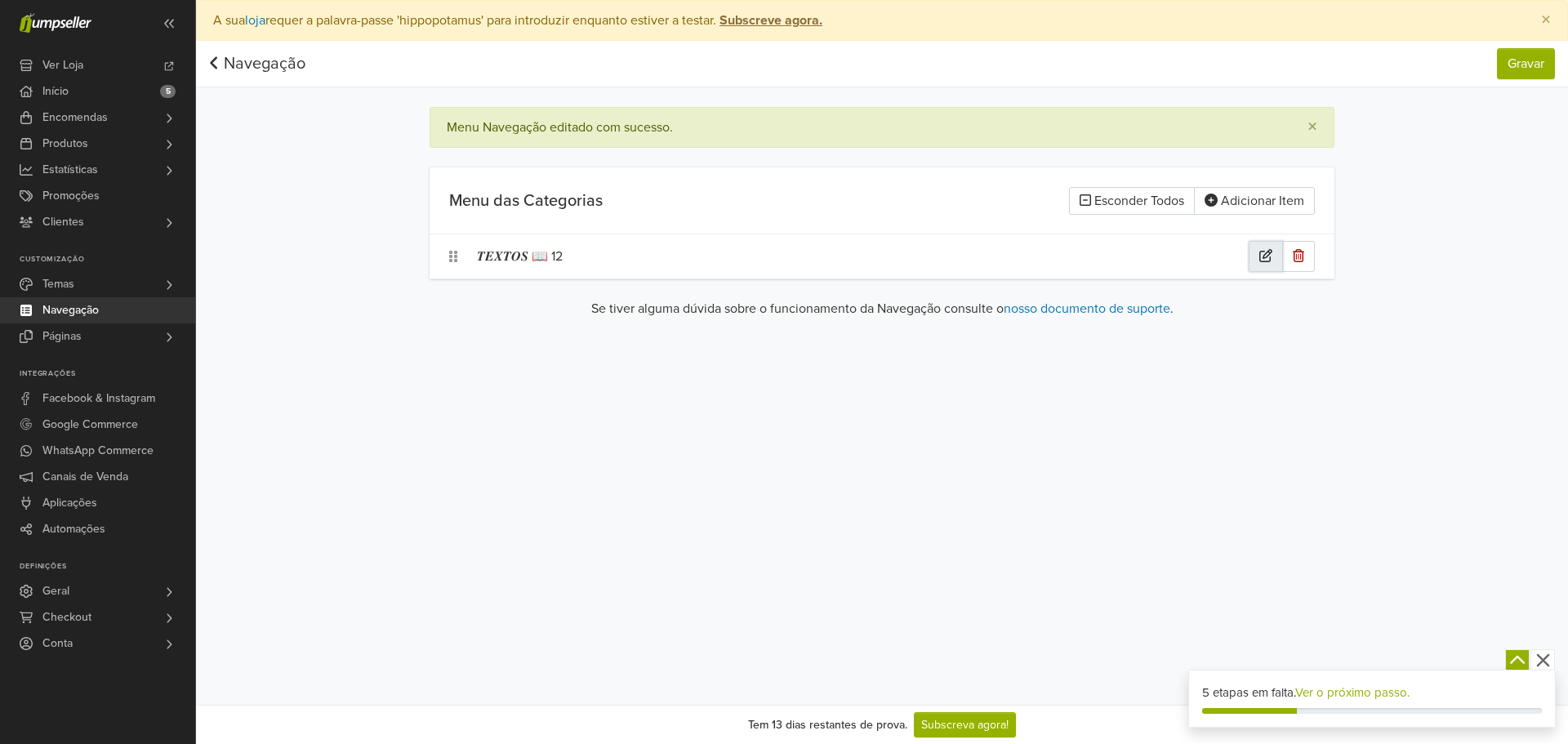
click at [1261, 257] on icon "button" at bounding box center [1266, 256] width 13 height 13
click at [804, 256] on div at bounding box center [753, 257] width 255 height 23
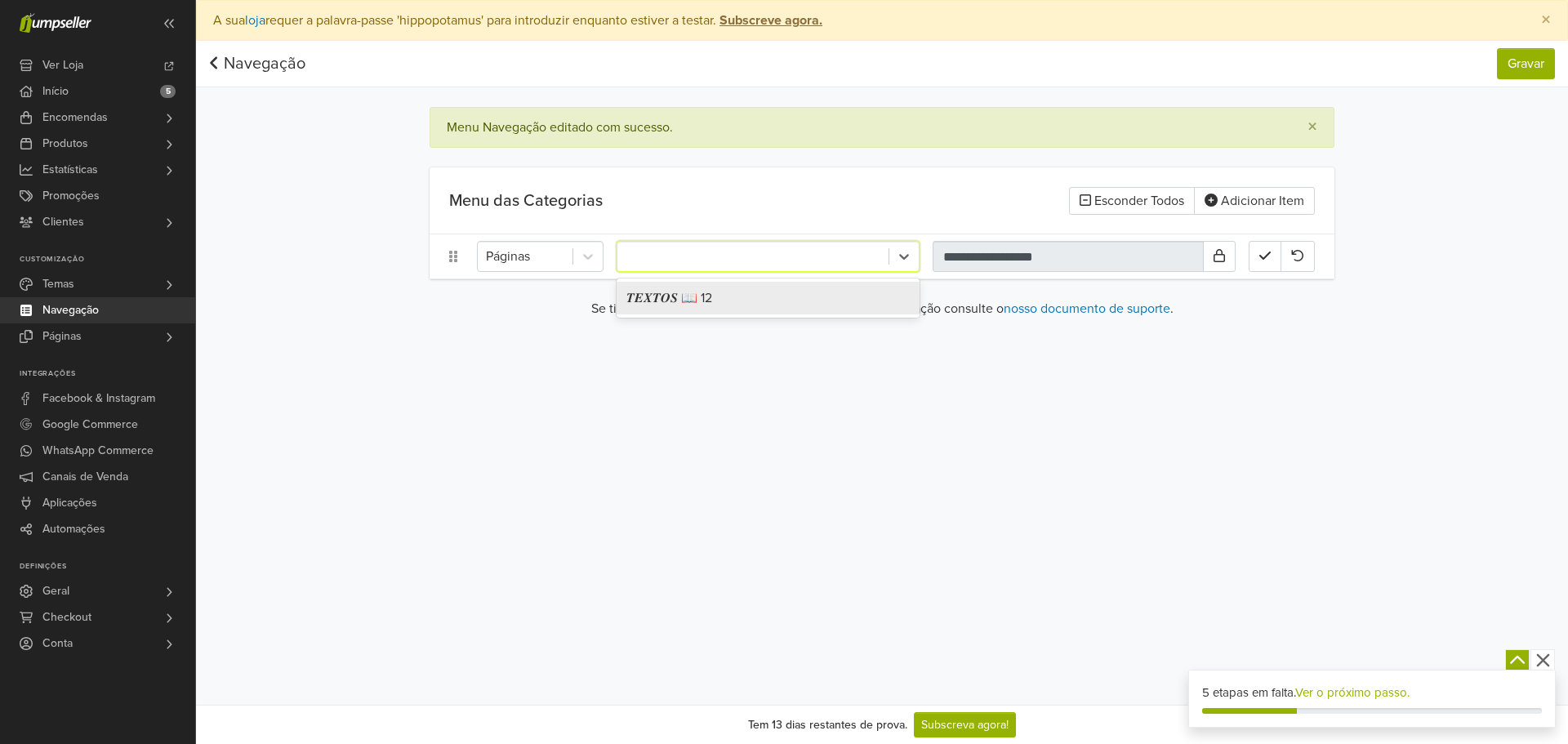
click at [782, 306] on div "𝑻𝑬𝑿𝑻𝑶𝑺 📖 12" at bounding box center [768, 298] width 303 height 33
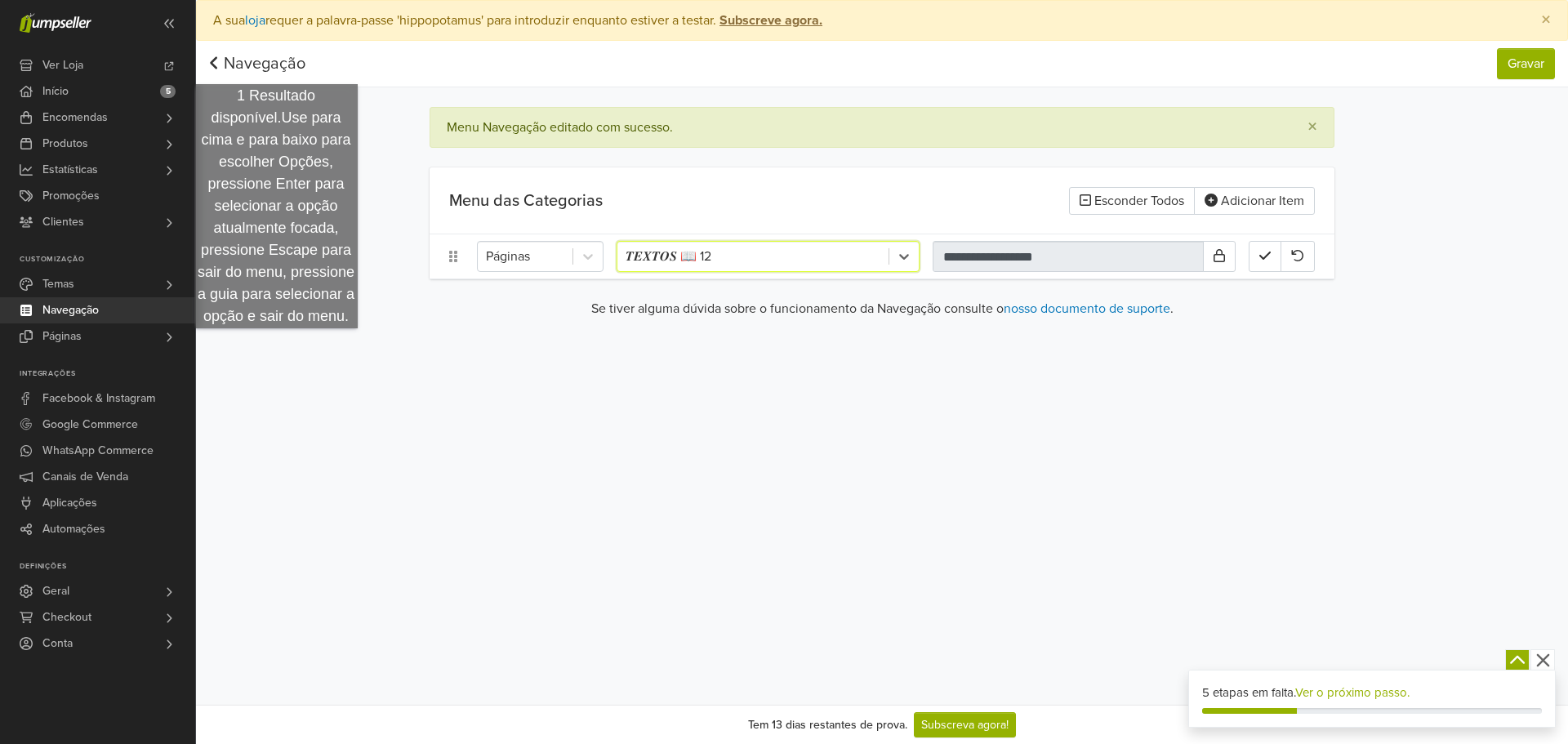
click at [263, 66] on link "Navegação" at bounding box center [258, 64] width 96 height 20
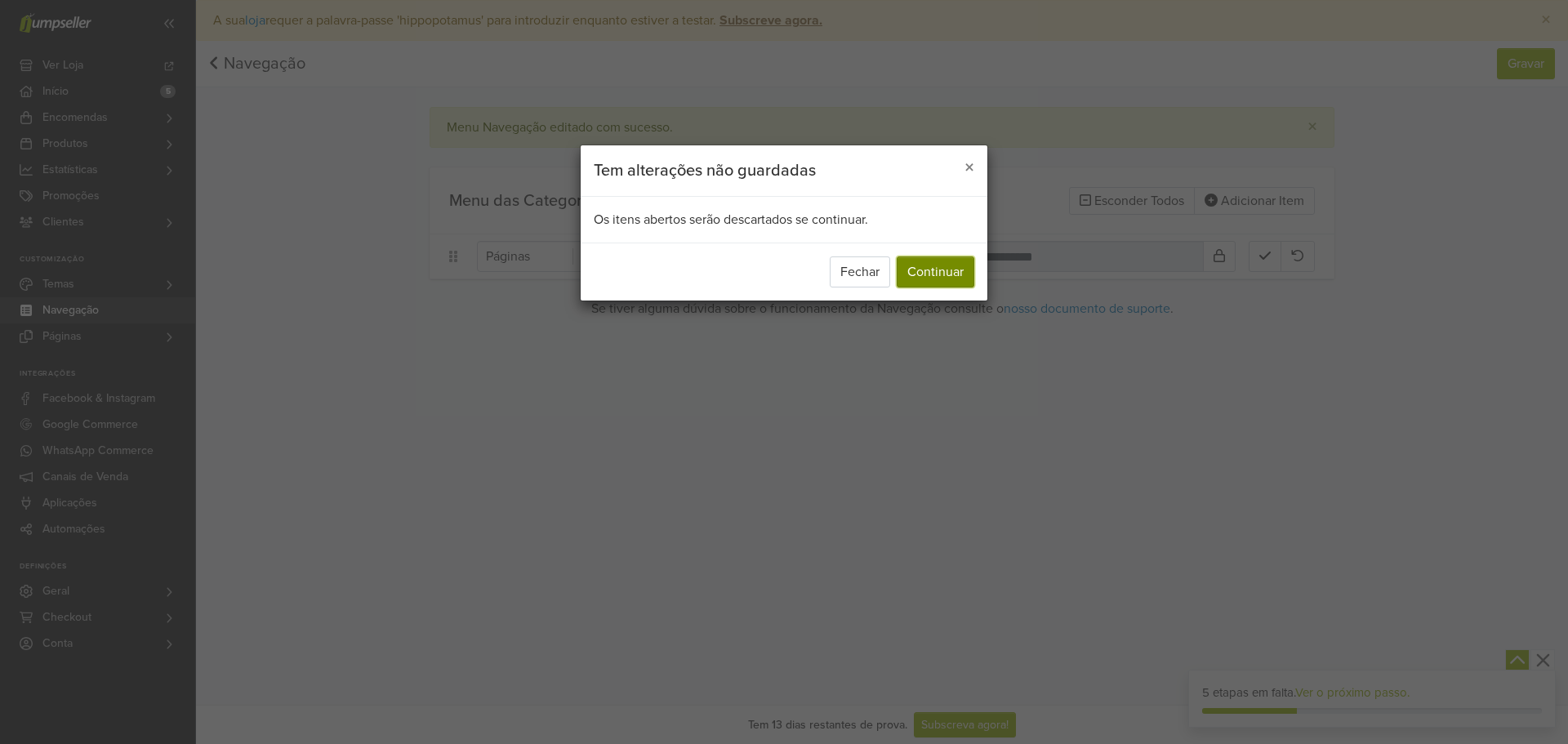
click at [948, 271] on button "Continuar" at bounding box center [935, 272] width 78 height 31
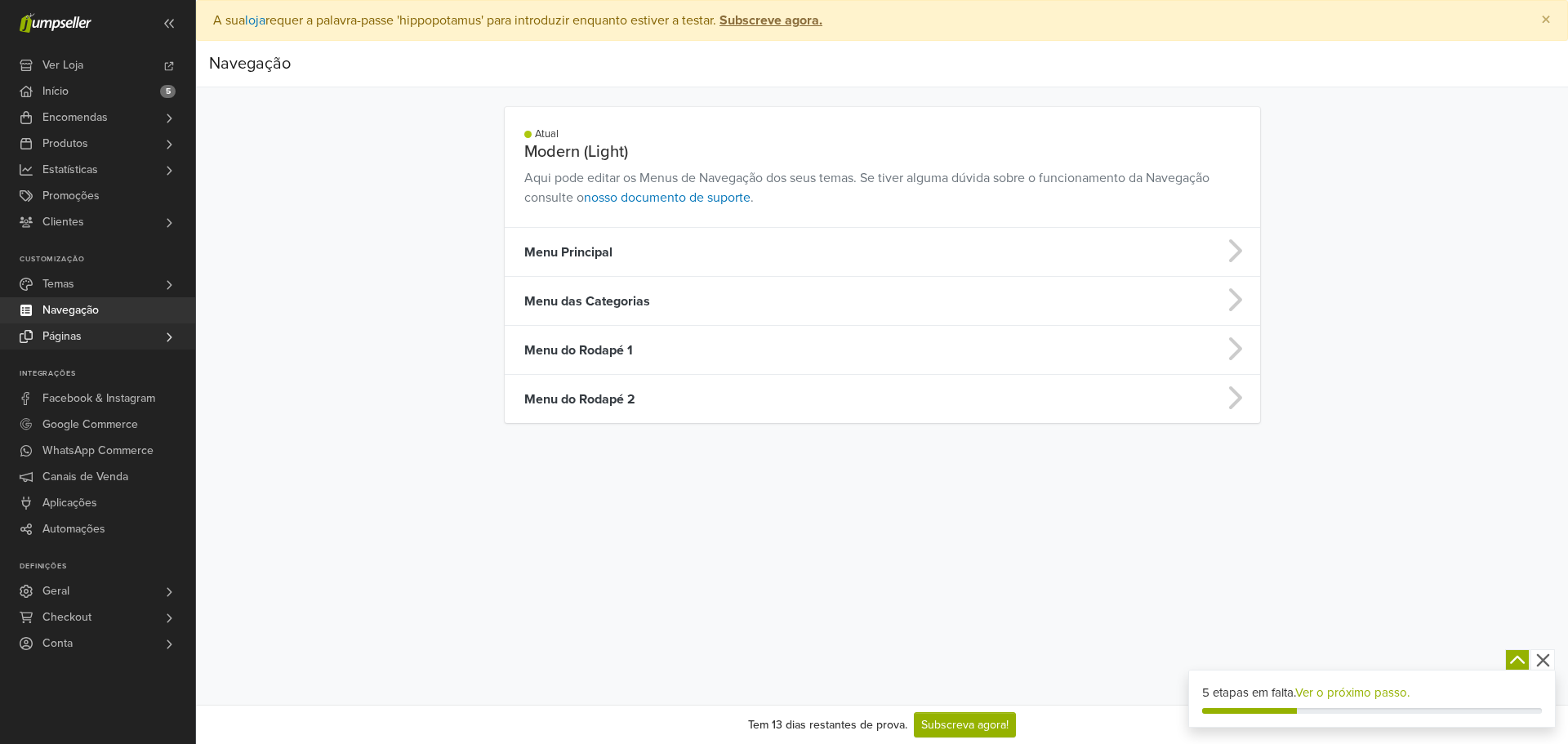
click at [150, 342] on link "Páginas" at bounding box center [97, 337] width 195 height 26
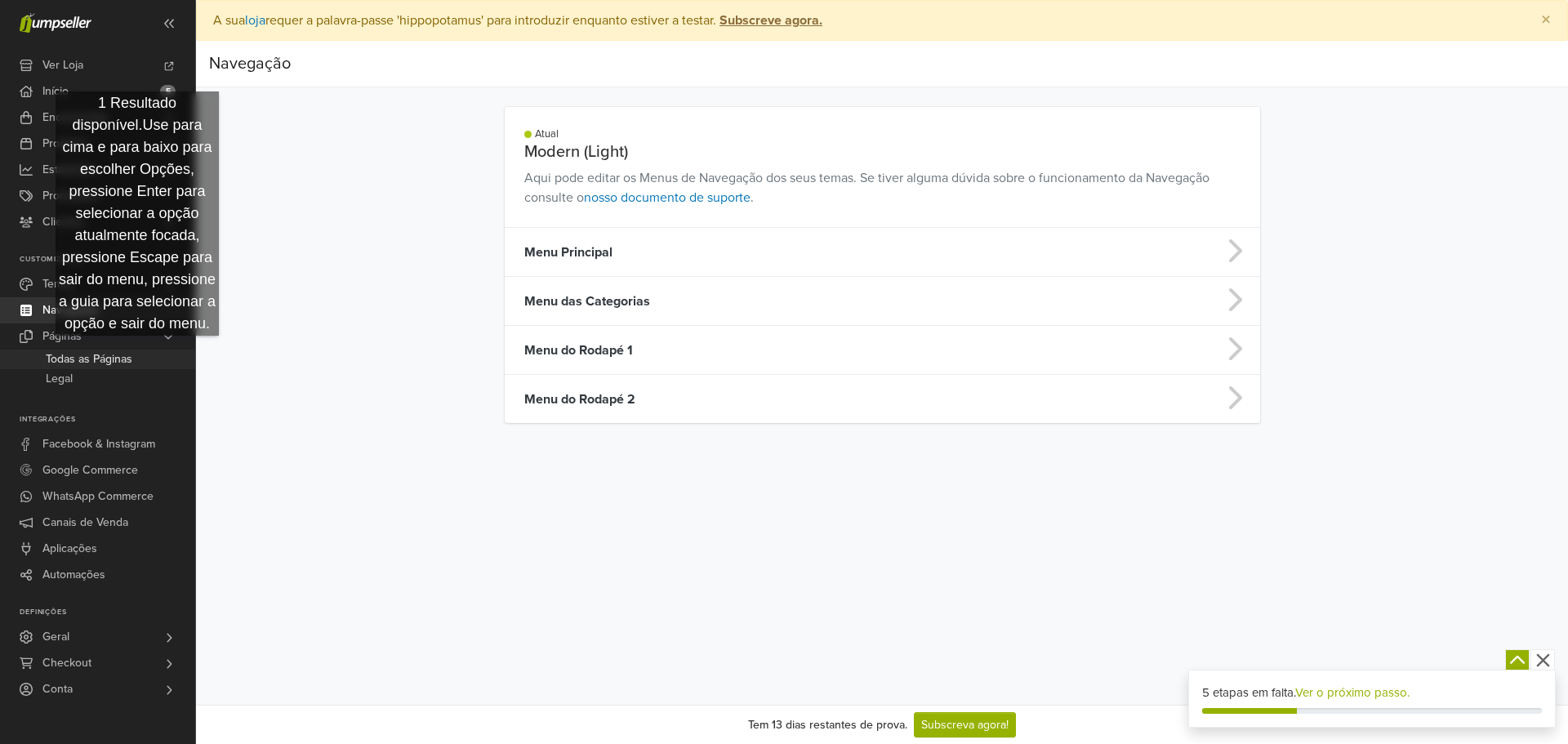
click at [137, 356] on link "Todas as Páginas" at bounding box center [97, 360] width 195 height 20
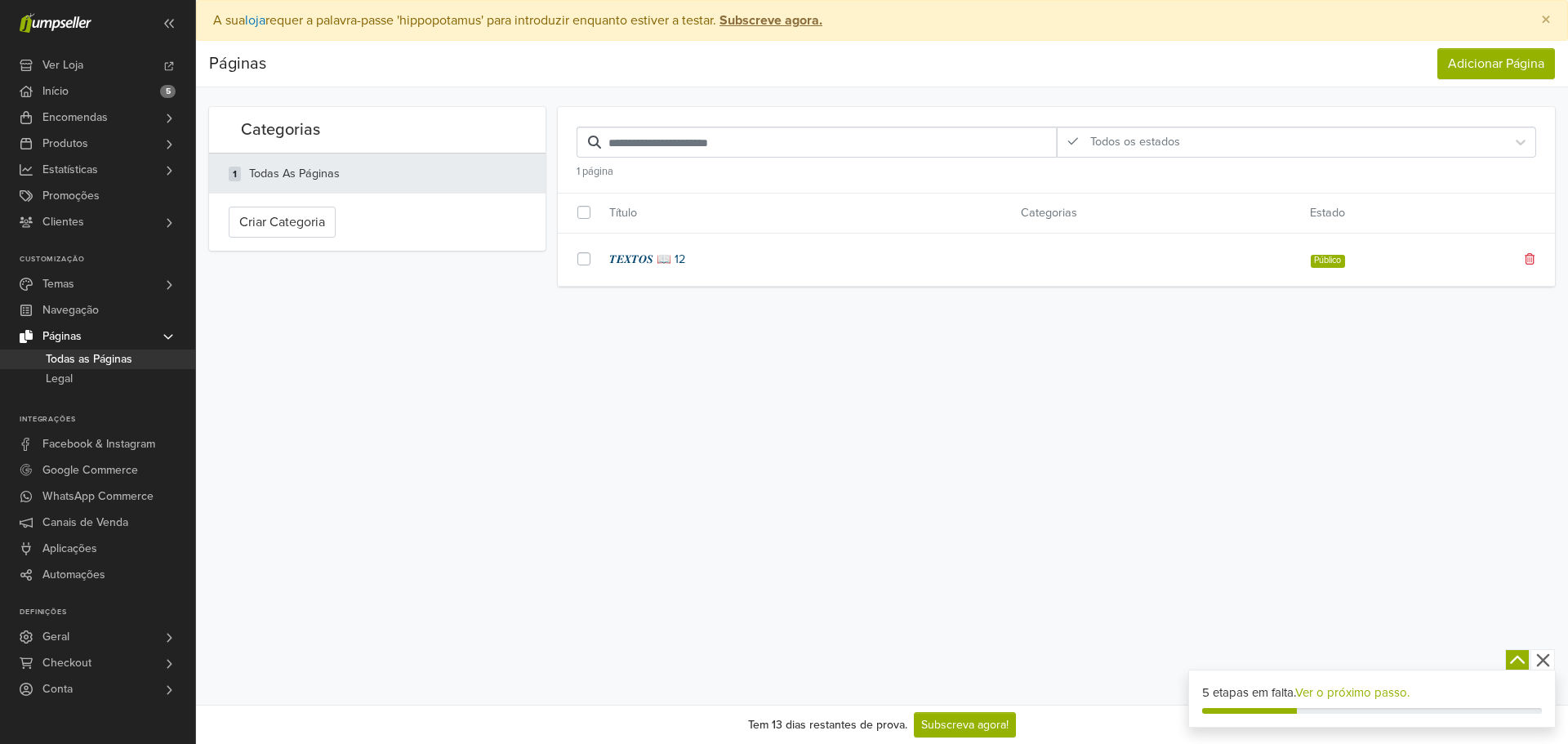
click at [738, 260] on link "𝑻𝑬𝑿𝑻𝑶𝑺 📖 12" at bounding box center [802, 260] width 387 height 18
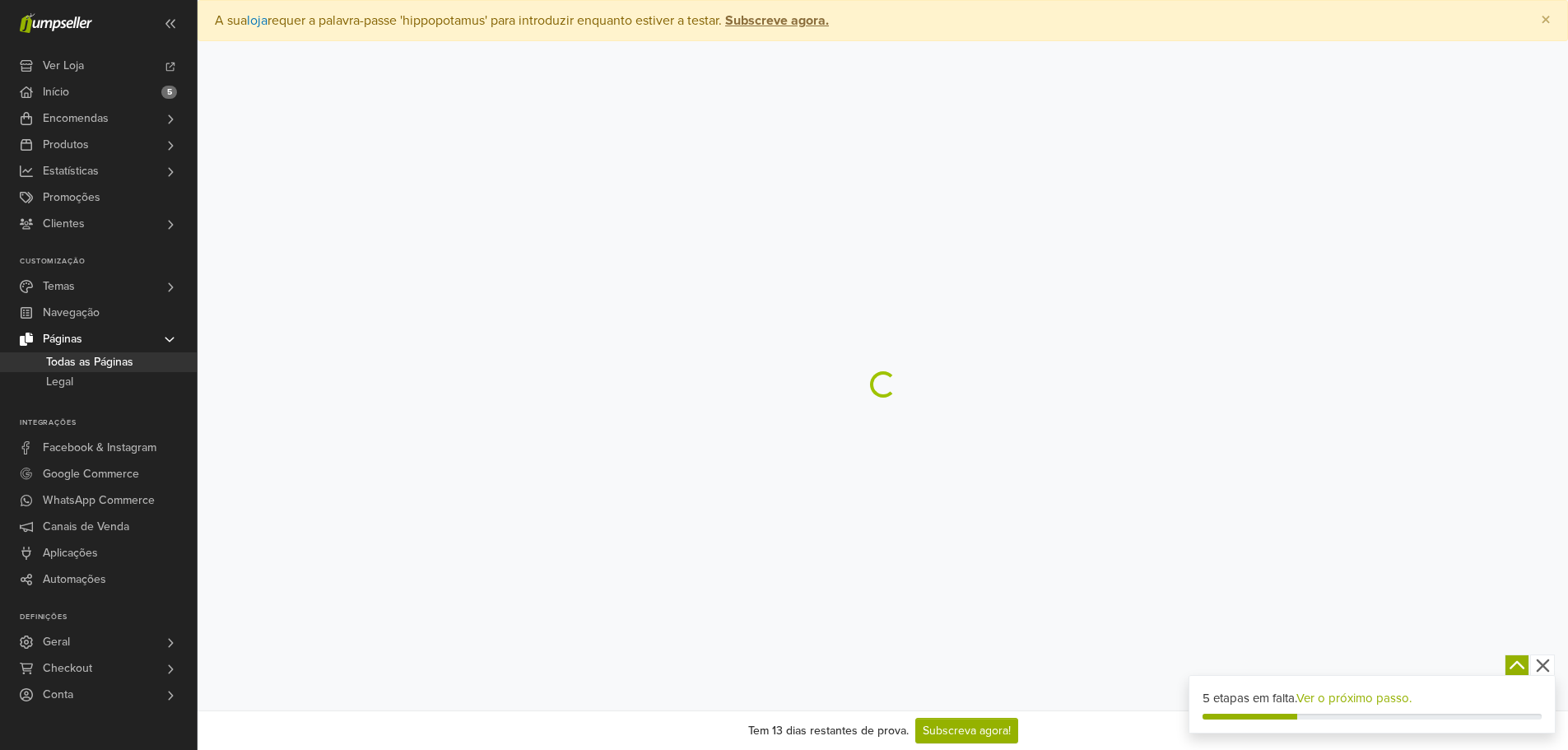
select select "*******"
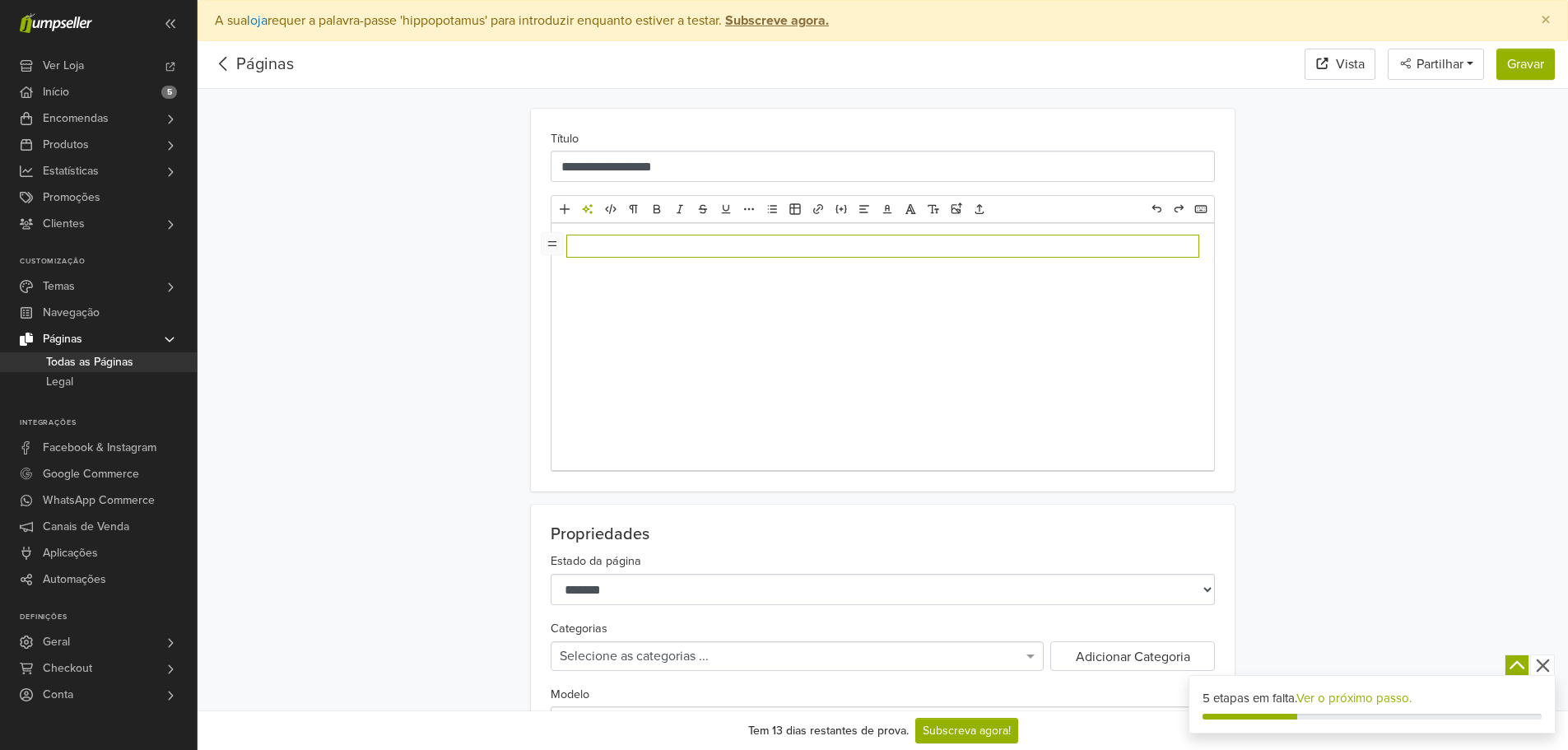
click at [751, 262] on div at bounding box center [882, 347] width 662 height 247
click at [742, 293] on div "﻿" at bounding box center [882, 347] width 662 height 247
drag, startPoint x: 698, startPoint y: 249, endPoint x: 542, endPoint y: 251, distance: 156.0
click at [542, 251] on body "Ver Loja Início 5 Encomendas Todas as Encomendas Abandonado Expedições" at bounding box center [784, 653] width 1568 height 1306
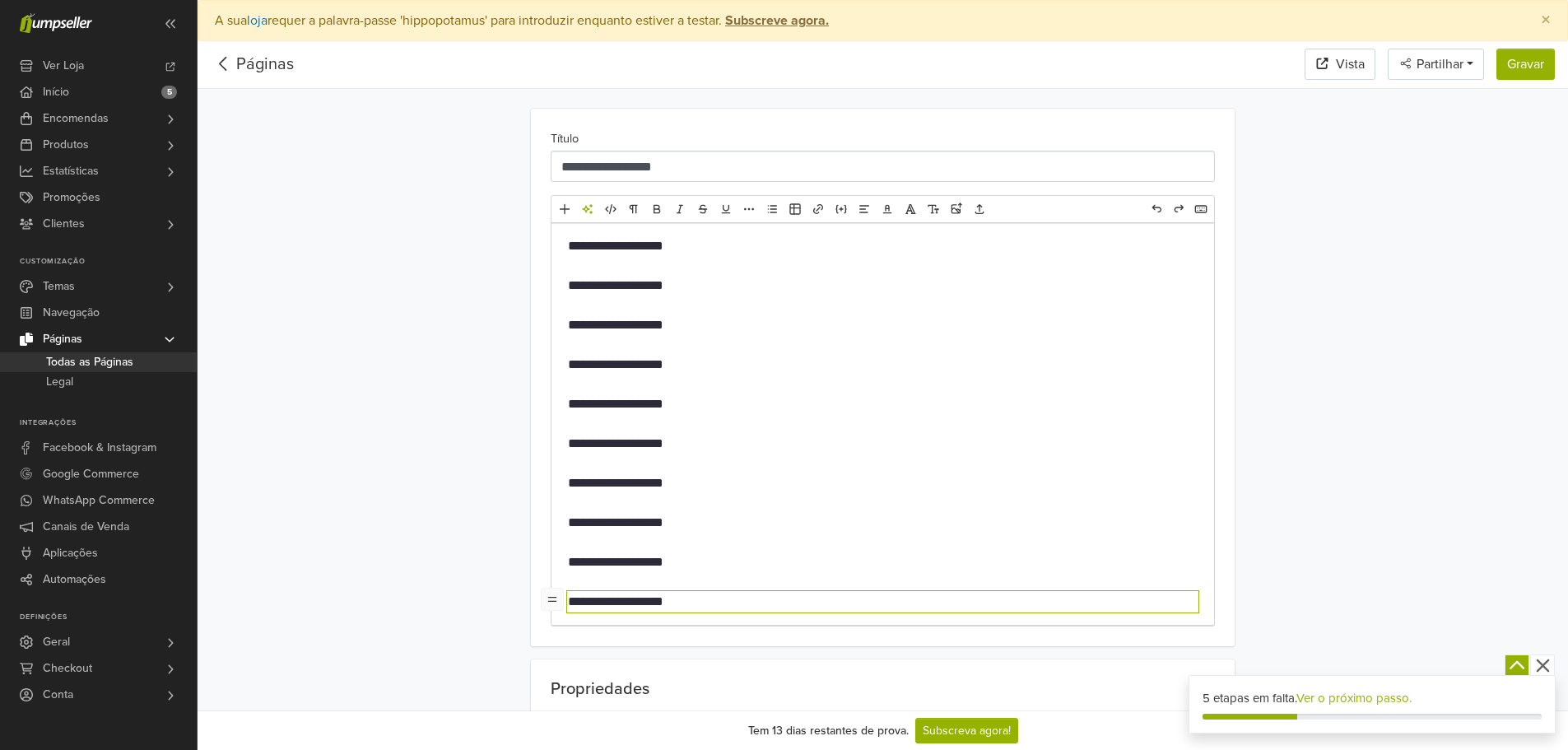
type textarea "**********"
click at [1524, 72] on button "Gravar" at bounding box center [1525, 64] width 59 height 31
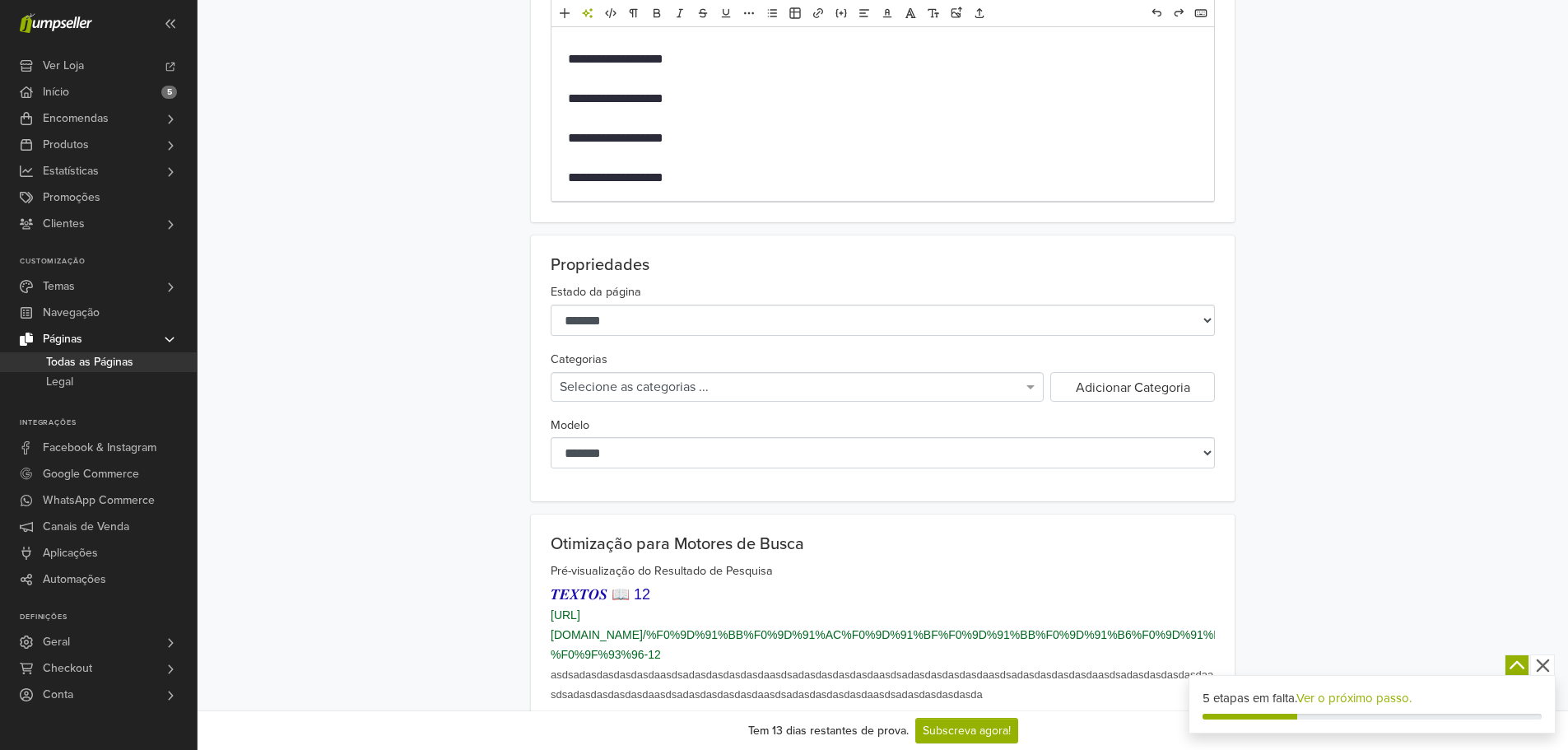
scroll to position [494, 0]
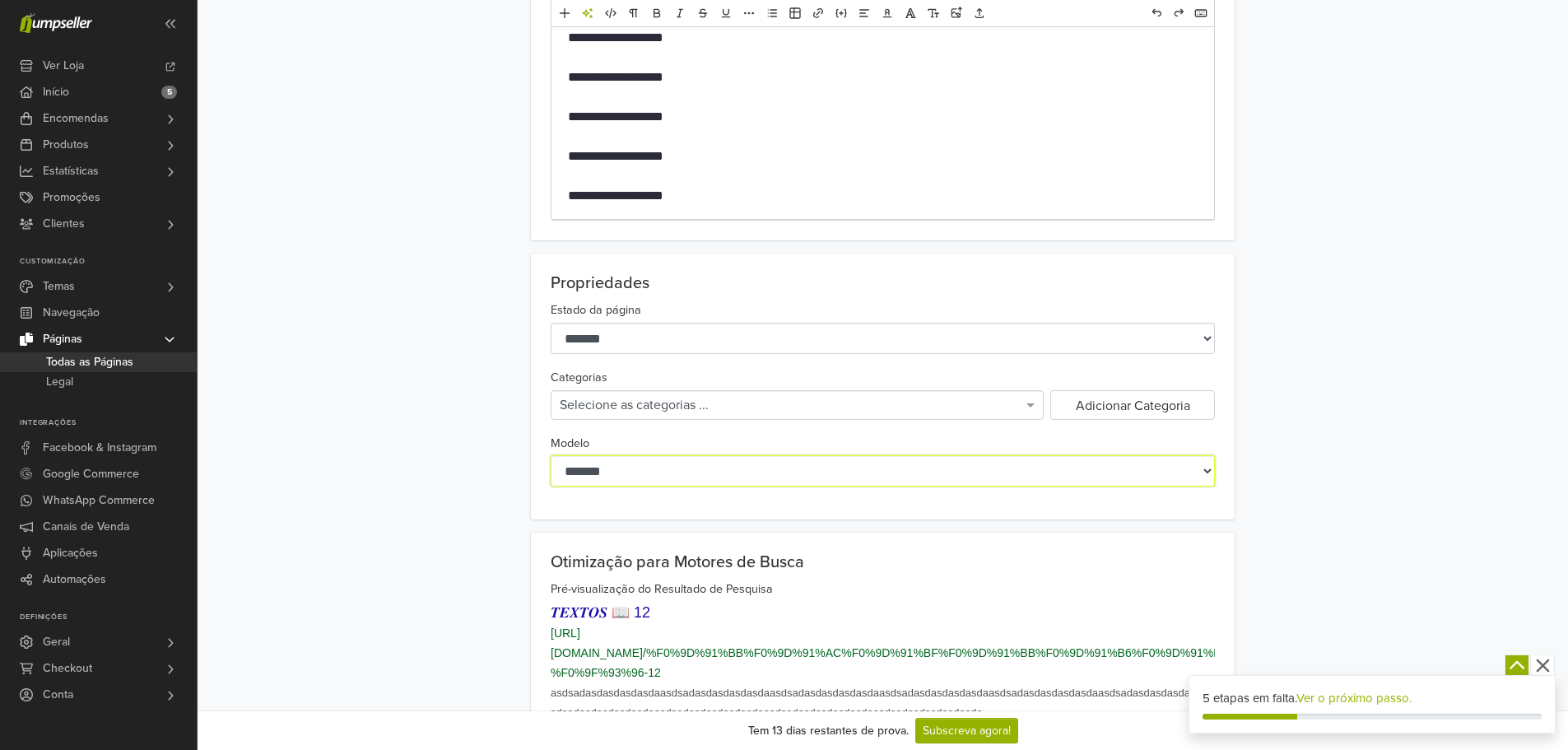
click at [811, 466] on select "**********" at bounding box center [882, 471] width 664 height 31
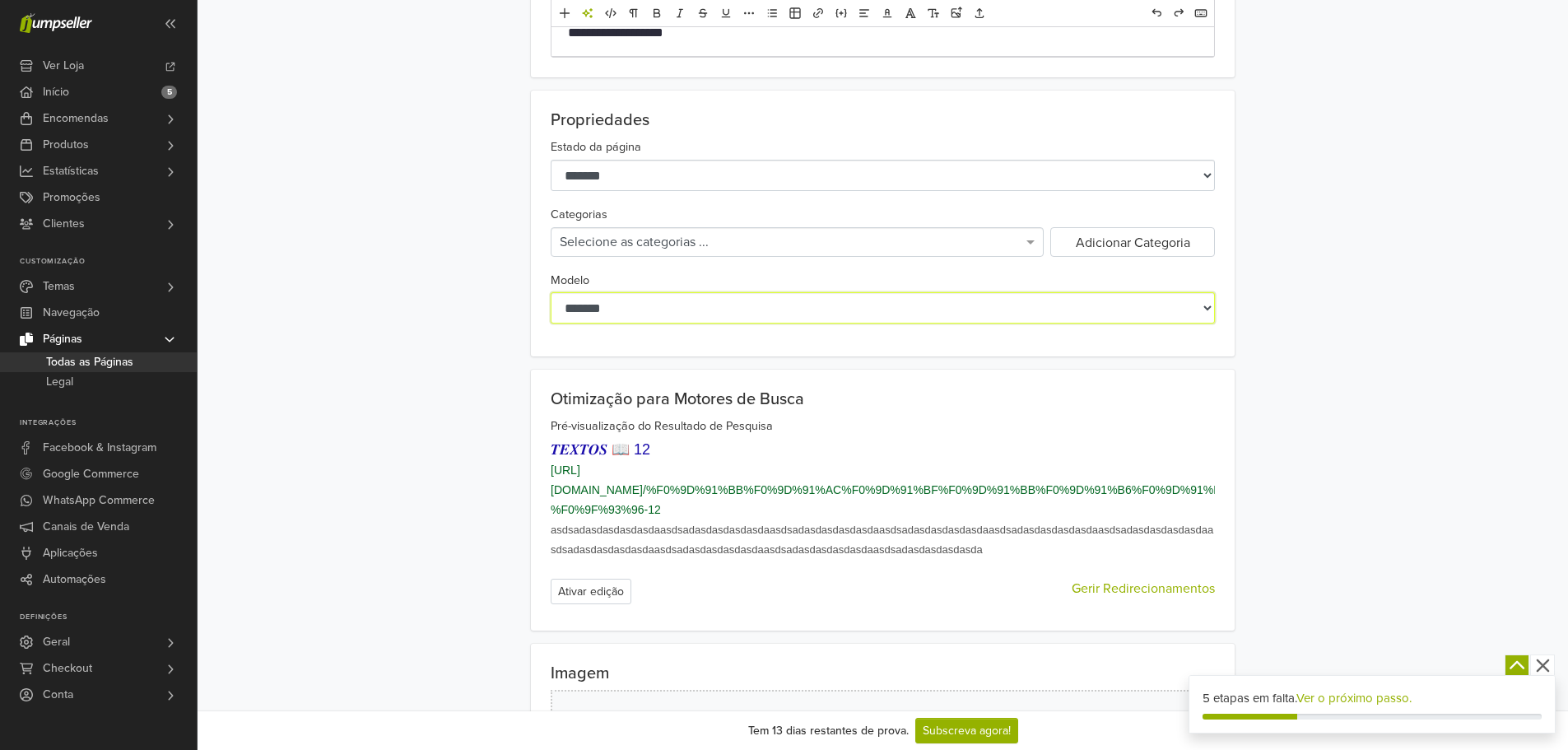
scroll to position [659, 0]
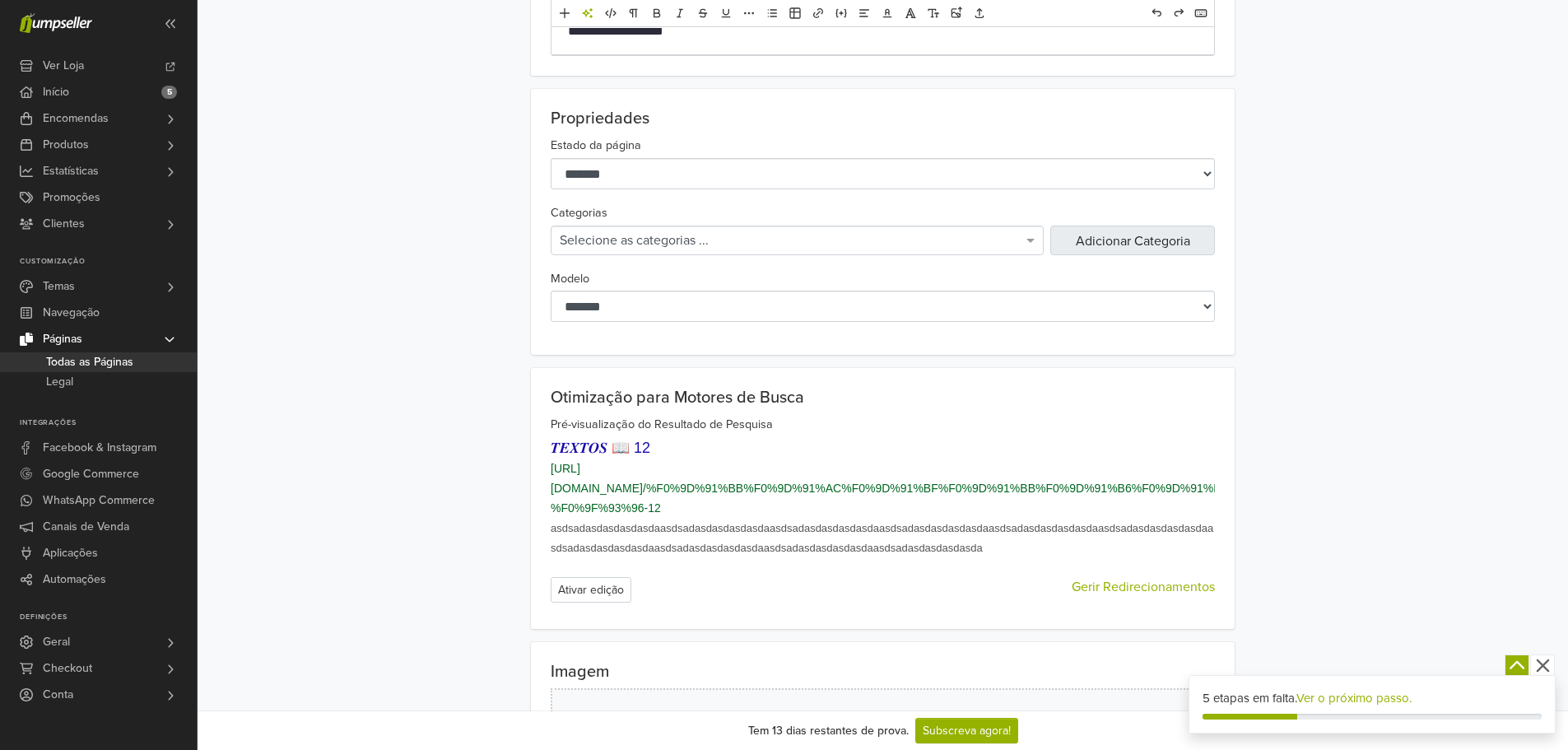
click at [1135, 249] on button "Adicionar Categoria" at bounding box center [1133, 241] width 165 height 30
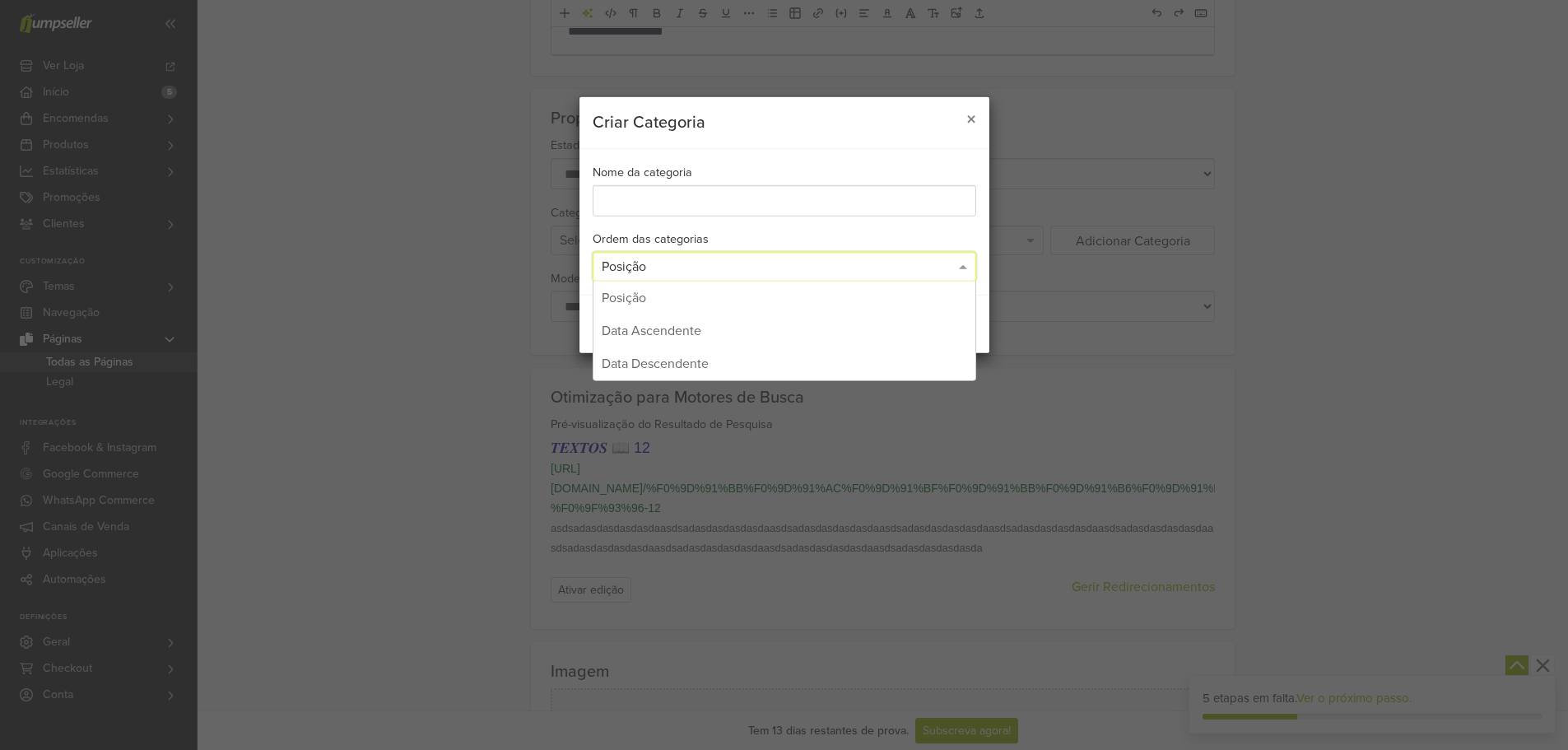
click at [723, 261] on div "Posição" at bounding box center [784, 267] width 382 height 28
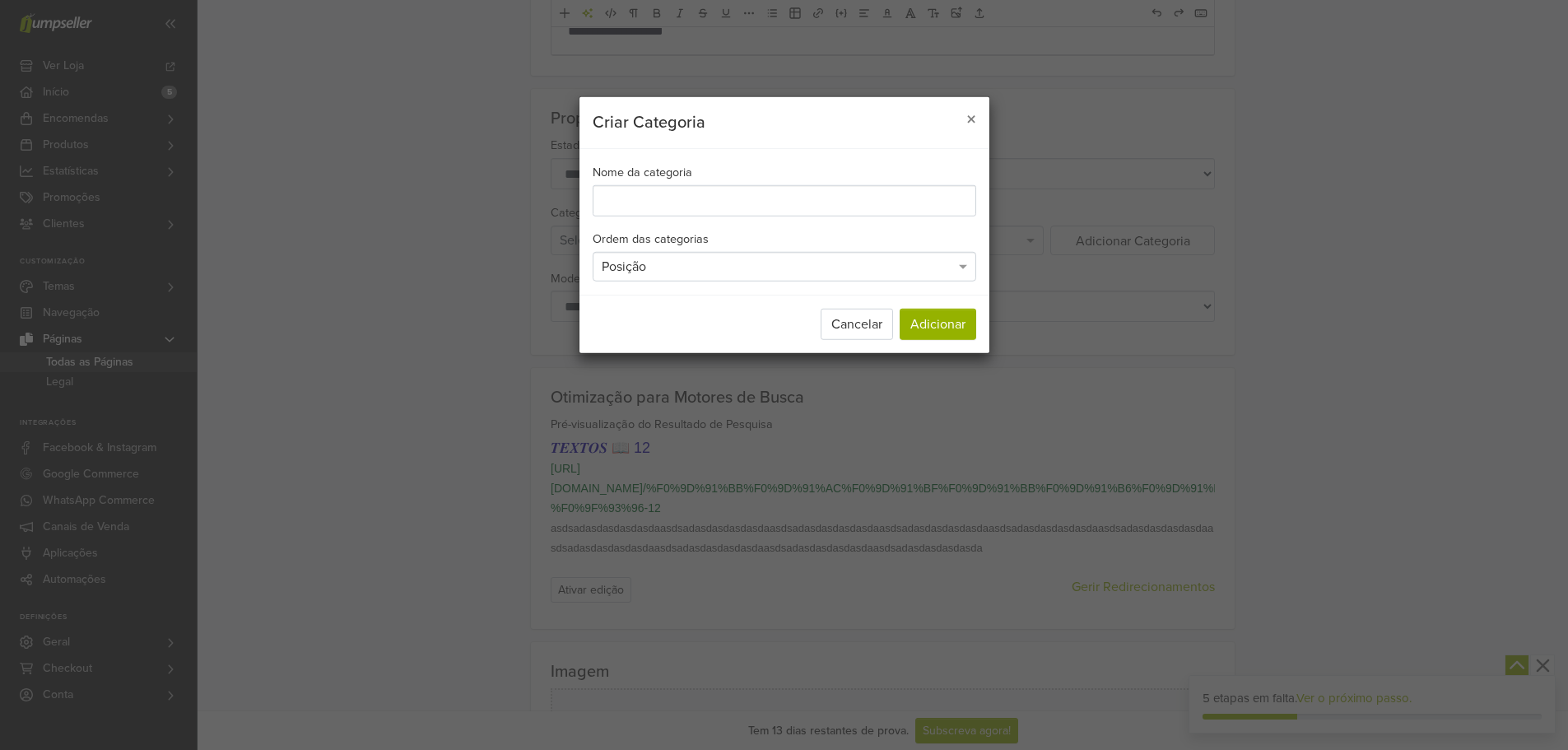
click at [728, 176] on div "Nome da categoria Ordem das categorias Posição" at bounding box center [784, 222] width 410 height 145
click at [718, 191] on input "Nome da categoria" at bounding box center [784, 201] width 383 height 31
click at [730, 260] on div "Posição" at bounding box center [784, 267] width 382 height 28
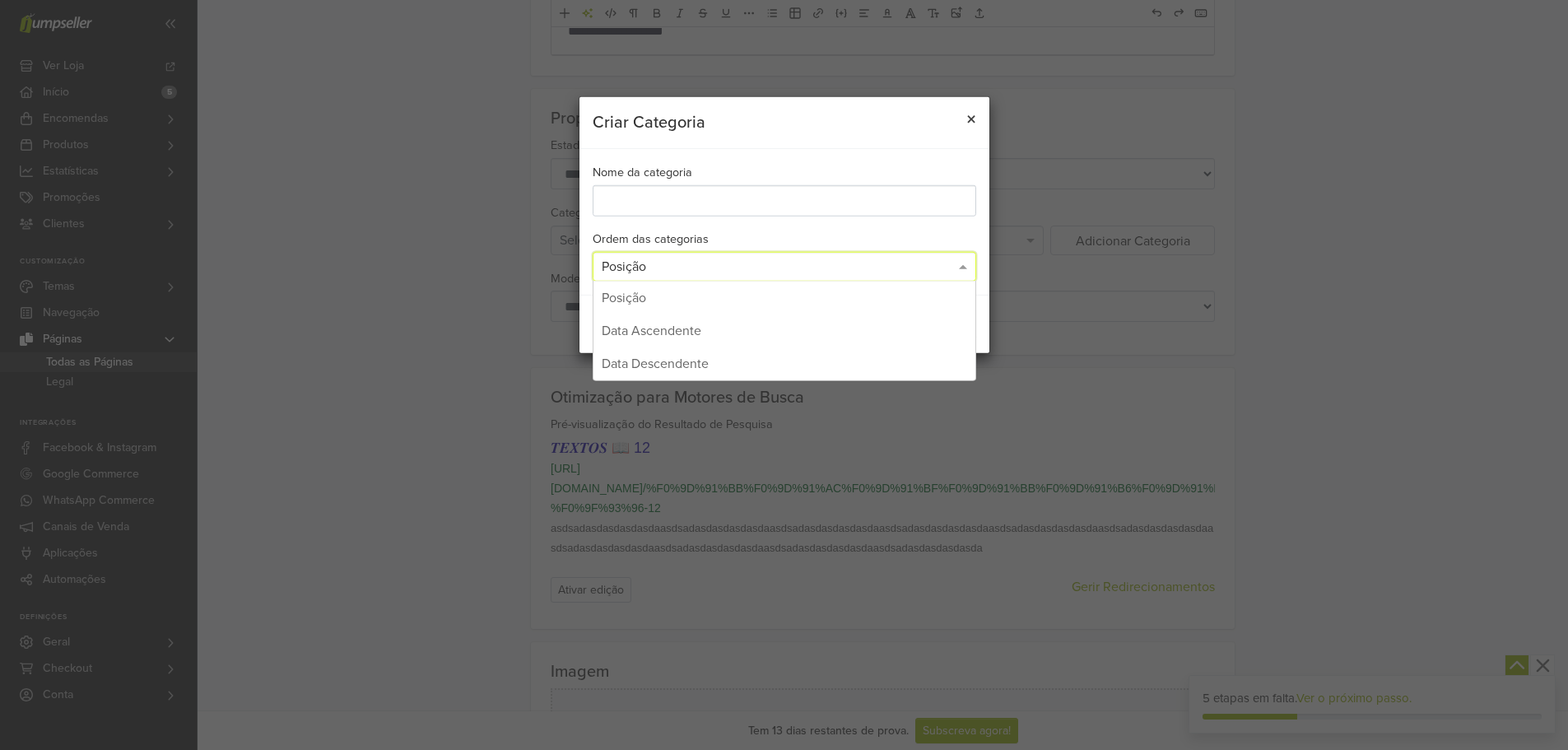
click at [975, 113] on span "×" at bounding box center [971, 120] width 10 height 24
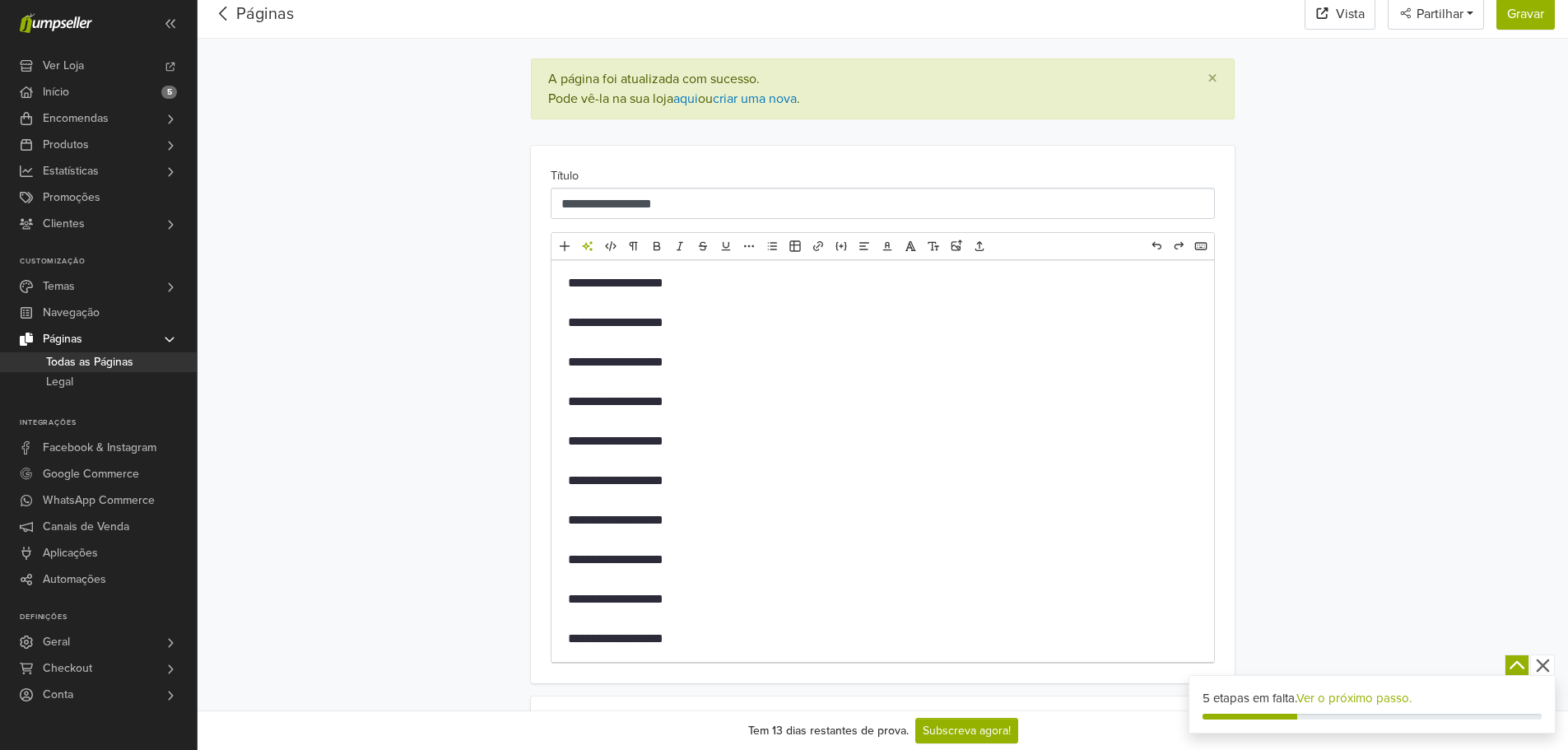
scroll to position [0, 0]
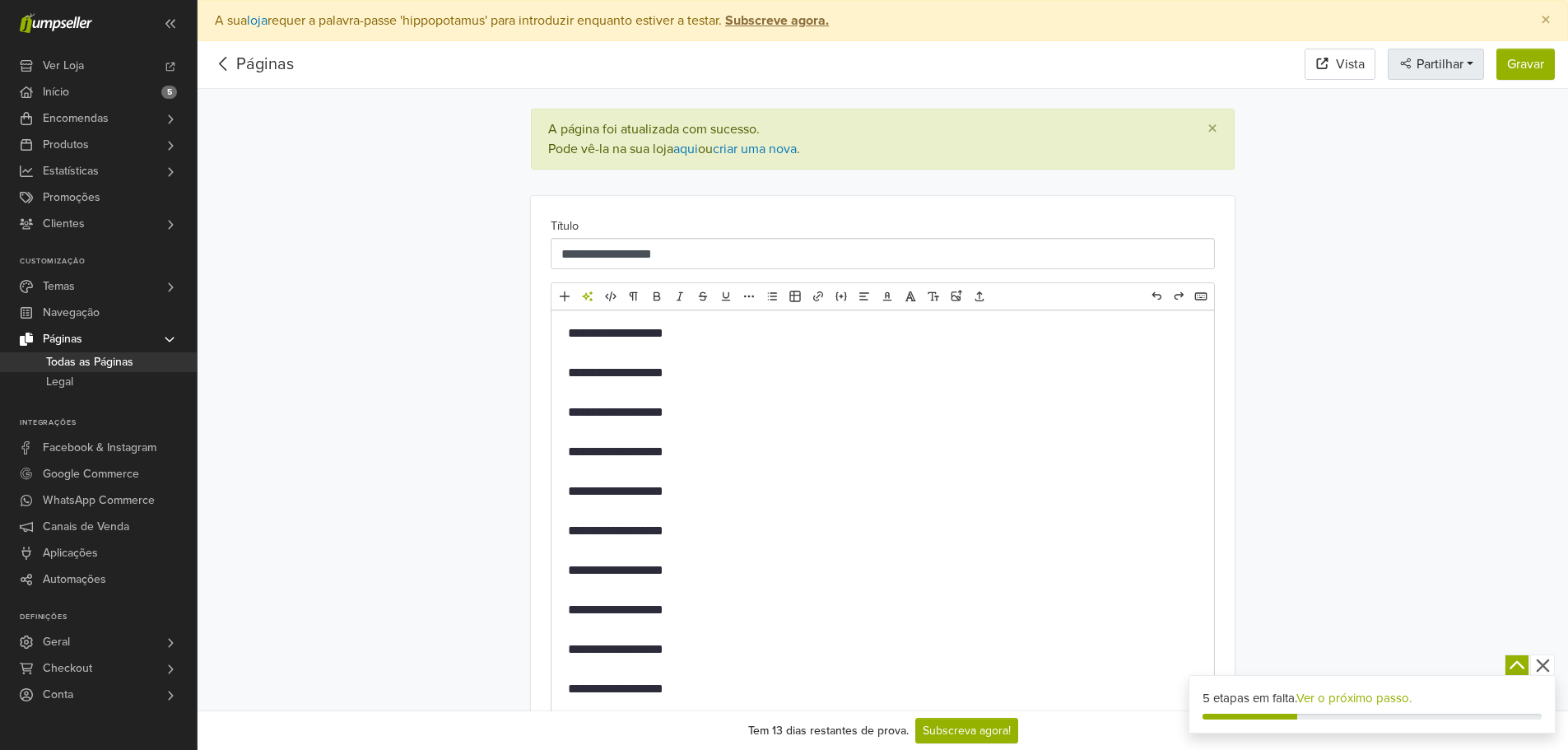
click at [1430, 57] on span "Partilhar" at bounding box center [1438, 64] width 50 height 16
click at [1338, 63] on span "Vista" at bounding box center [1350, 64] width 29 height 20
click at [689, 153] on link "aqui" at bounding box center [686, 149] width 25 height 16
click at [275, 66] on link "Páginas" at bounding box center [265, 64] width 58 height 20
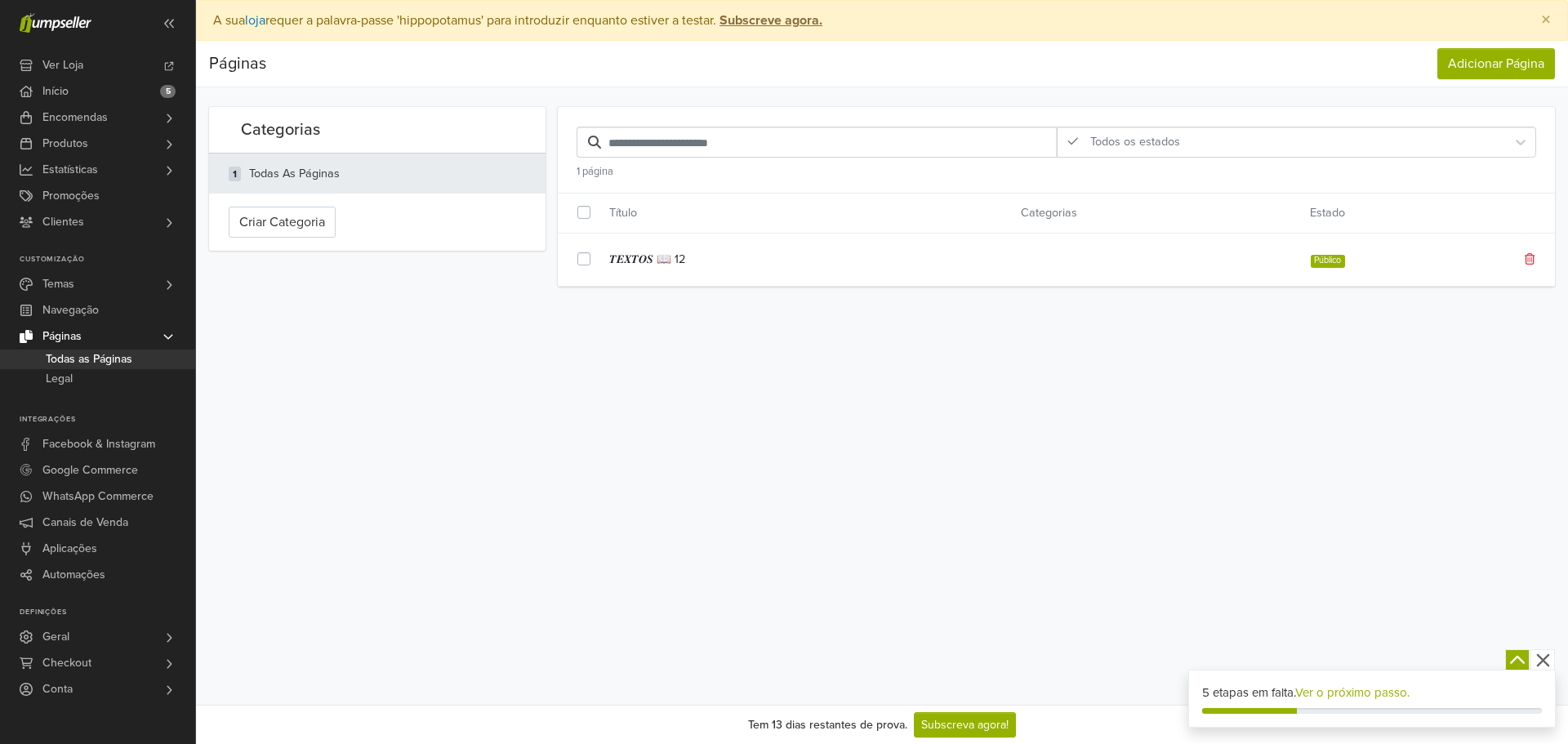
click at [1333, 269] on div "𝑻𝑬𝑿𝑻𝑶𝑺 📖 12 Público" at bounding box center [1056, 260] width 997 height 33
click at [1158, 254] on div "𝑻𝑬𝑿𝑻𝑶𝑺 📖 12 Público" at bounding box center [1056, 260] width 997 height 33
click at [792, 256] on link "𝑻𝑬𝑿𝑻𝑶𝑺 📖 12" at bounding box center [802, 260] width 387 height 18
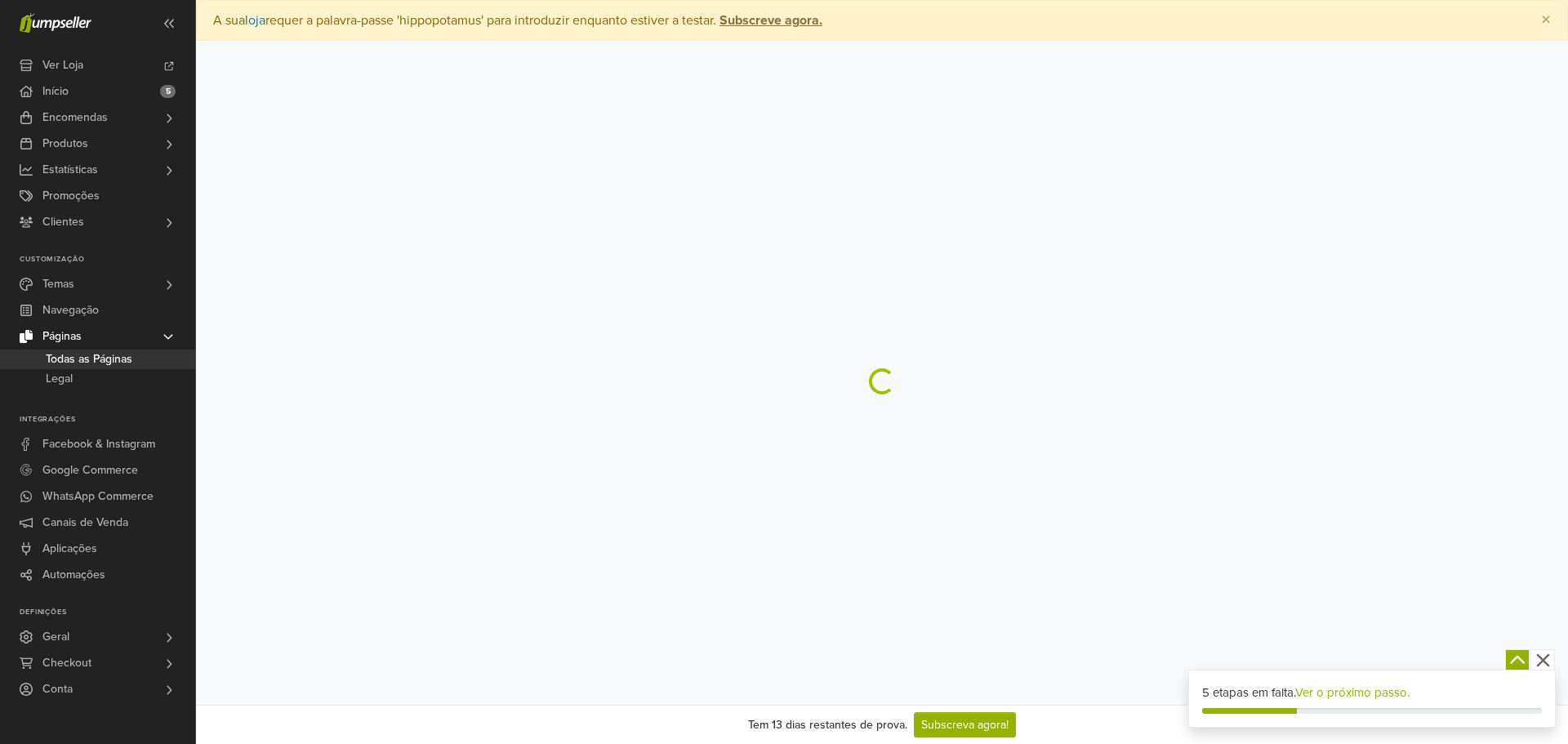
click at [792, 256] on main "× A sua loja requer a palavra-passe 'hippopotamus' para introduzir enquanto est…" at bounding box center [882, 197] width 1372 height 394
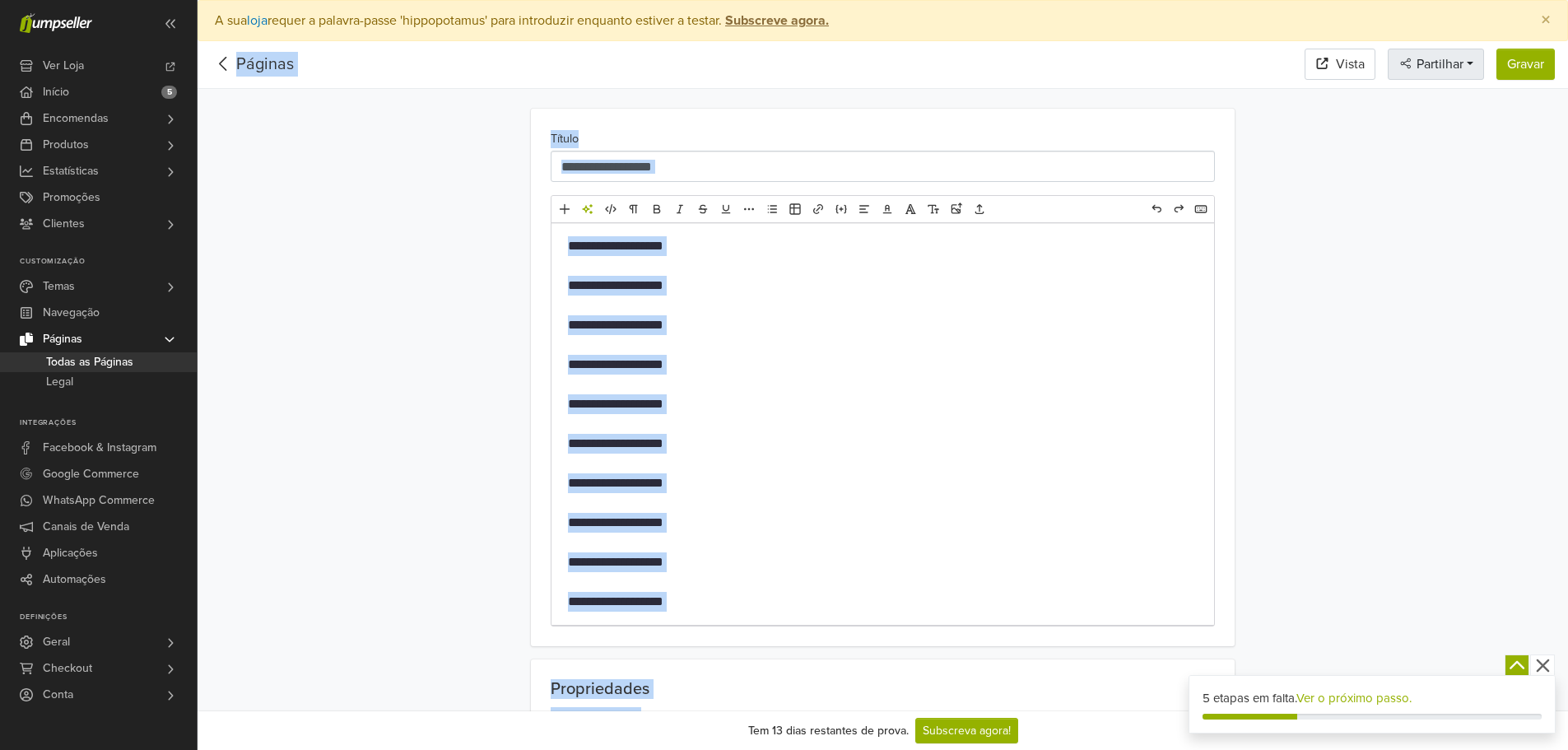
click at [1427, 62] on span "Partilhar" at bounding box center [1438, 64] width 50 height 16
click at [1426, 62] on span "Partilhar" at bounding box center [1438, 64] width 50 height 16
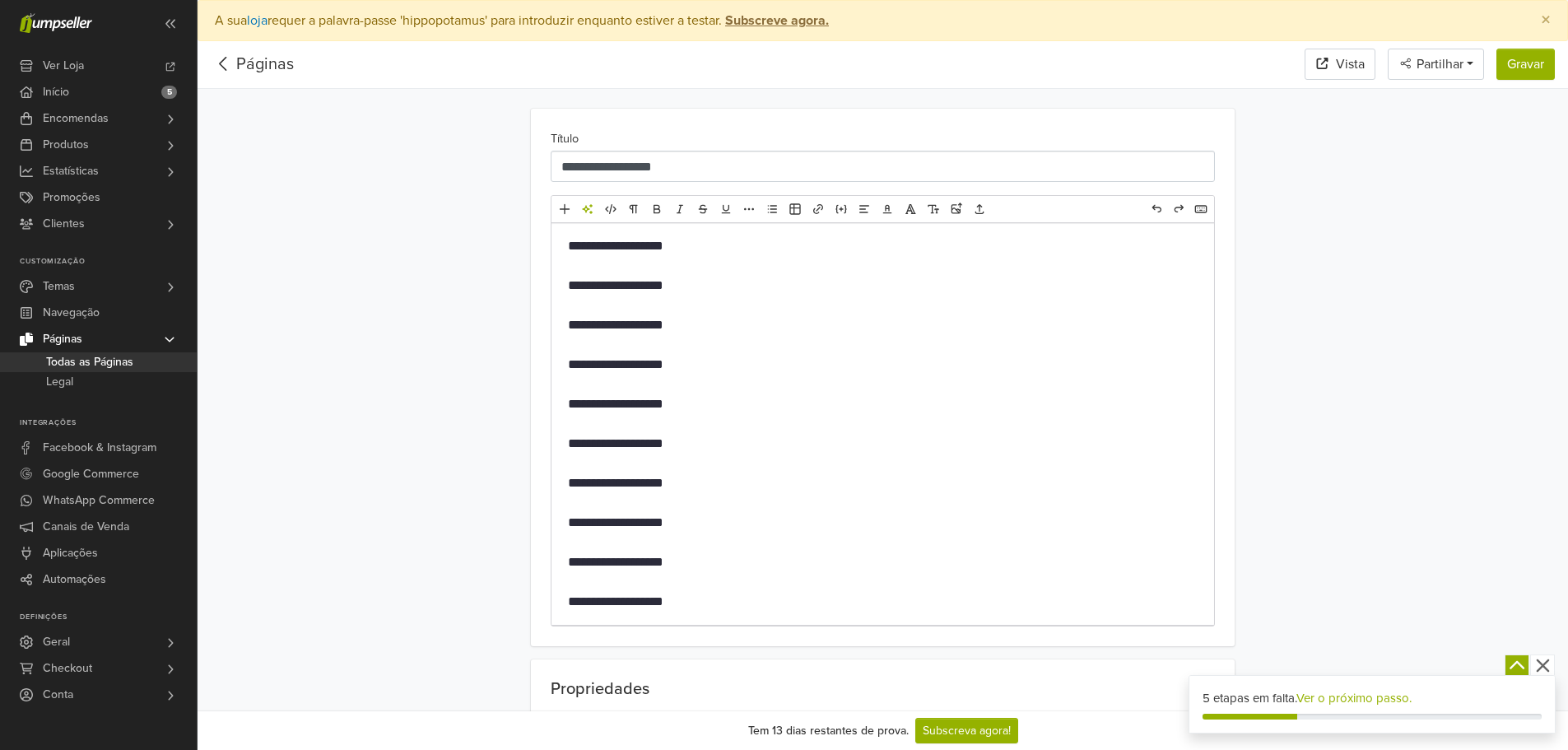
scroll to position [247, 0]
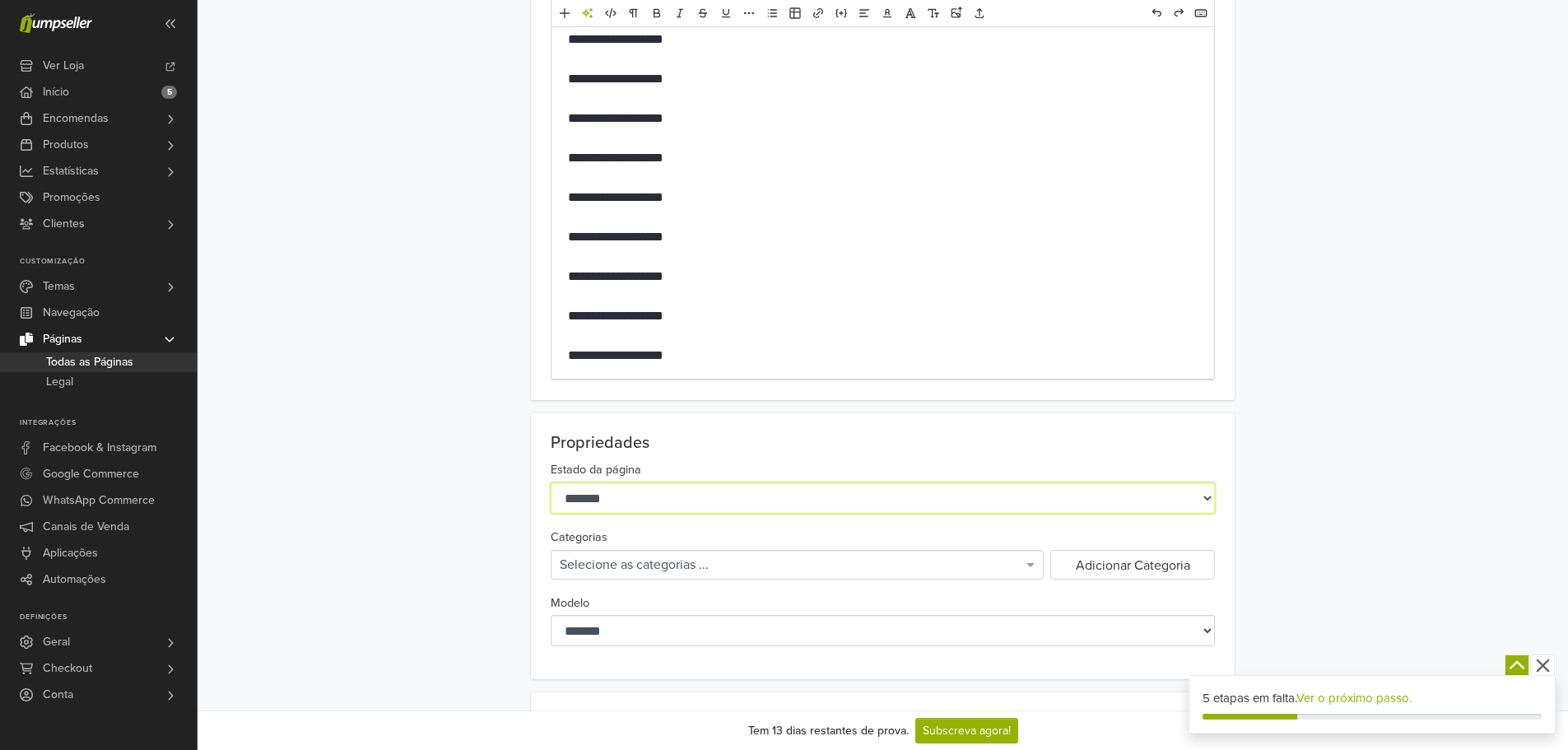
click at [624, 494] on select "******* ******** *******" at bounding box center [882, 498] width 664 height 31
click at [624, 493] on select "******* ******** *******" at bounding box center [882, 498] width 664 height 31
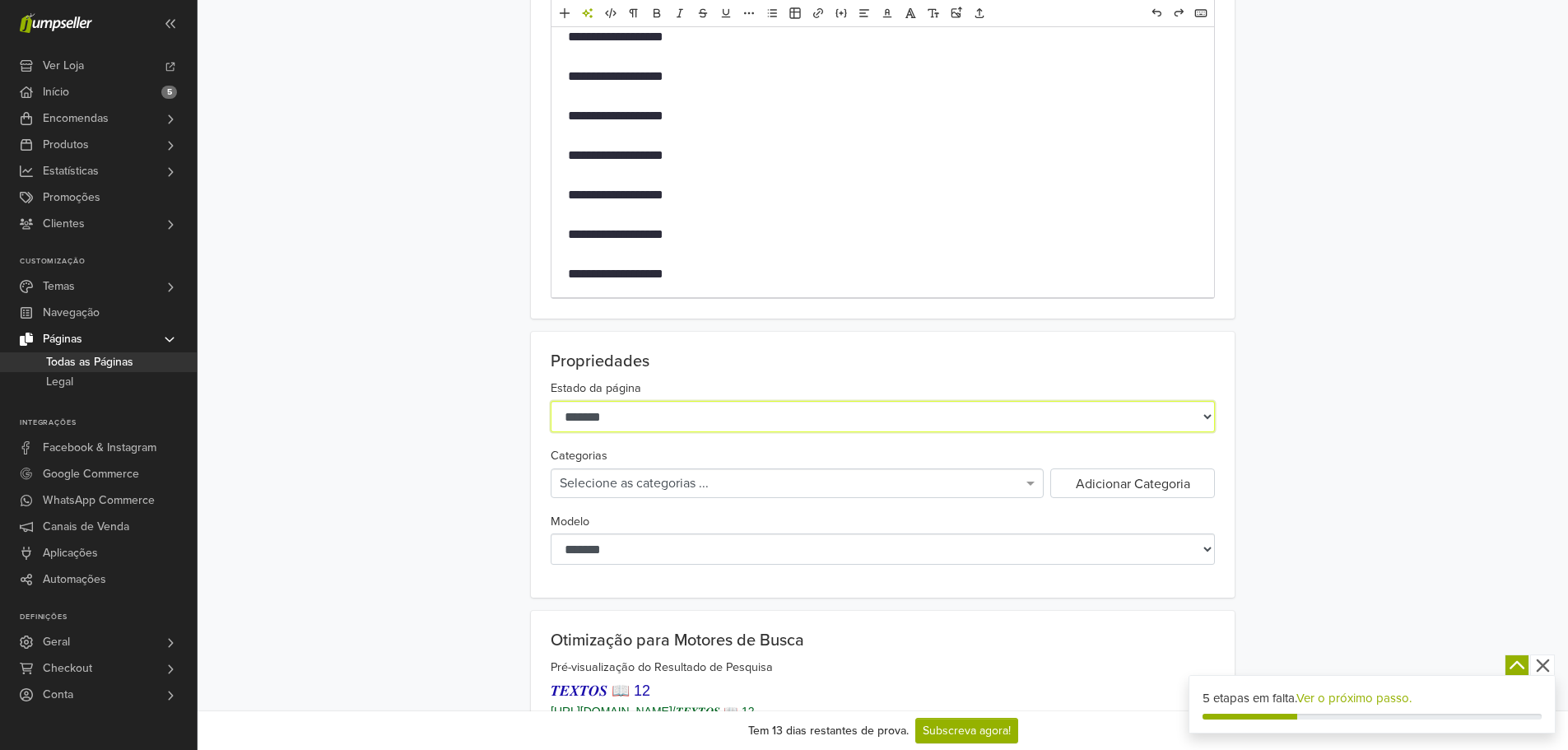
scroll to position [330, 0]
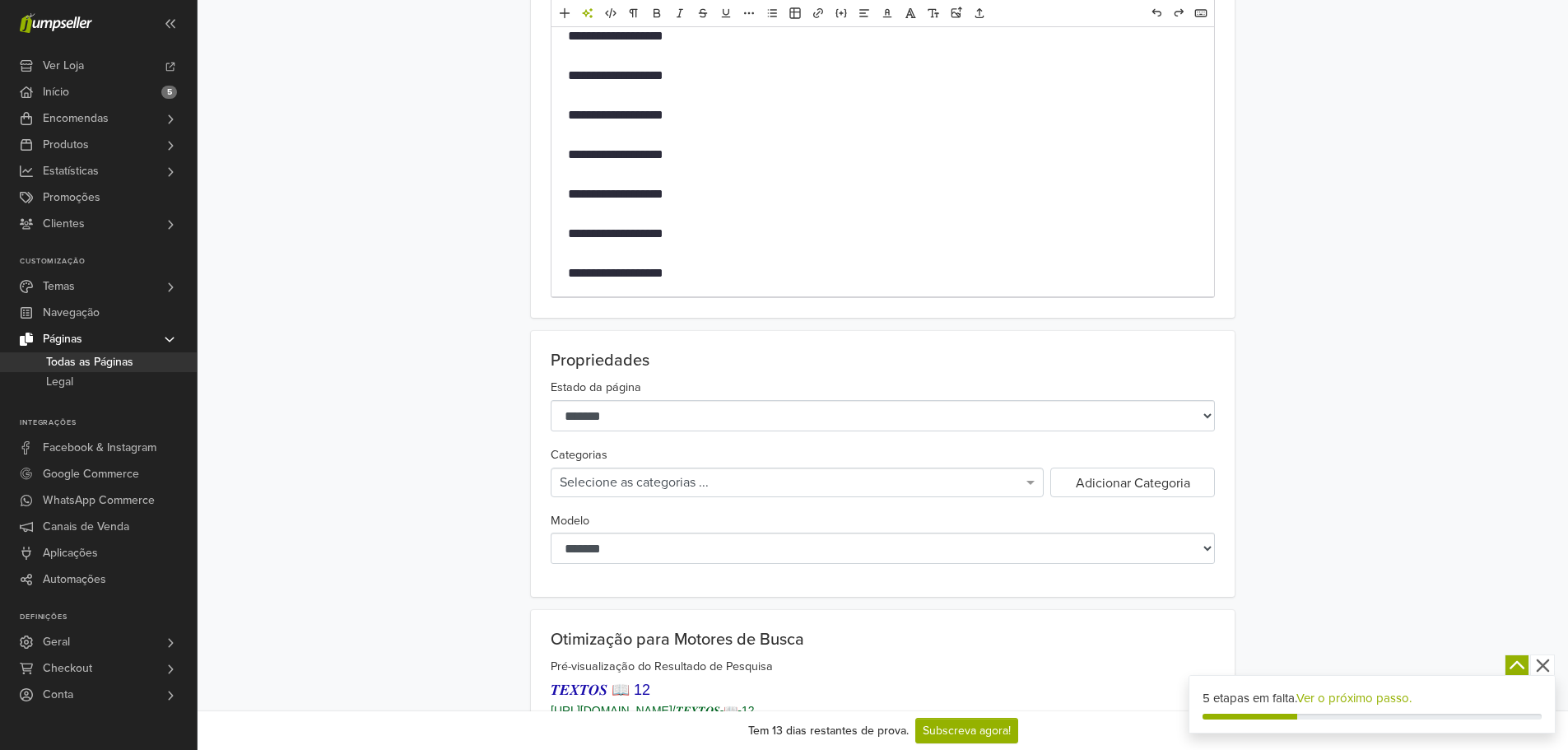
click at [606, 476] on div "Selecione as categorias ..." at bounding box center [797, 482] width 491 height 28
click at [1092, 487] on button "Adicionar Categoria" at bounding box center [1133, 482] width 165 height 30
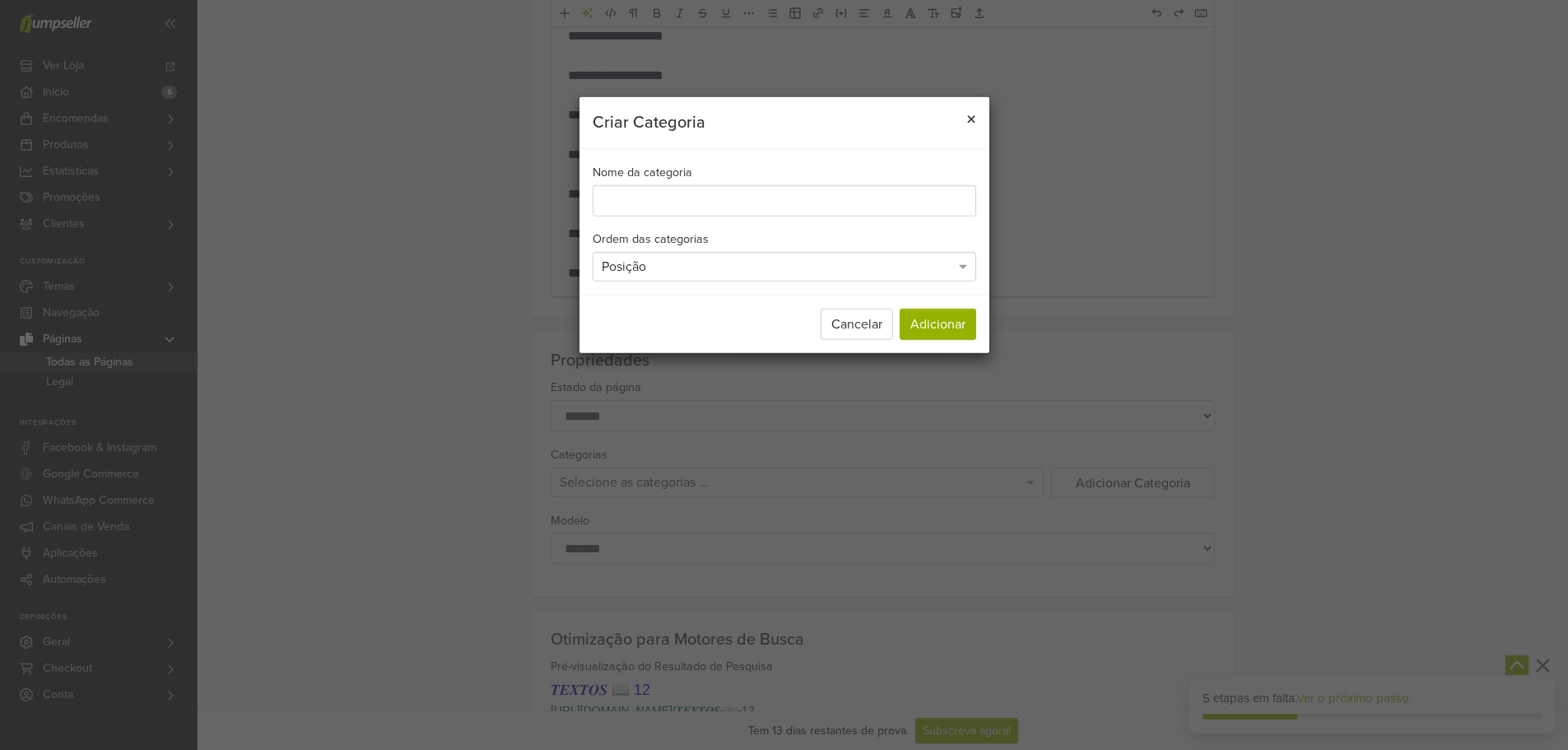
click at [977, 116] on button "×" at bounding box center [971, 120] width 36 height 46
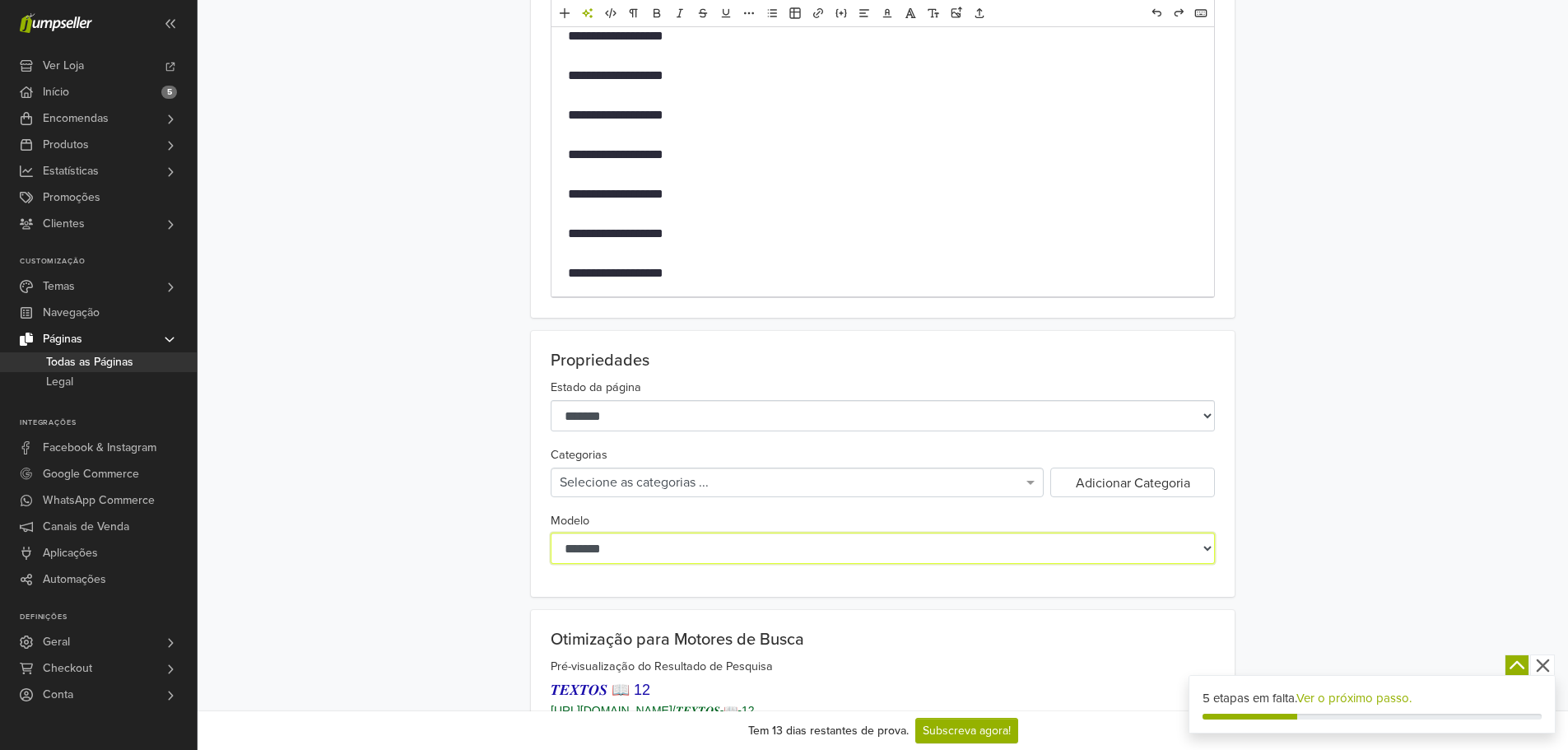
click at [740, 555] on select "**********" at bounding box center [882, 548] width 664 height 31
select select "****"
click at [550, 532] on select "**********" at bounding box center [882, 548] width 664 height 31
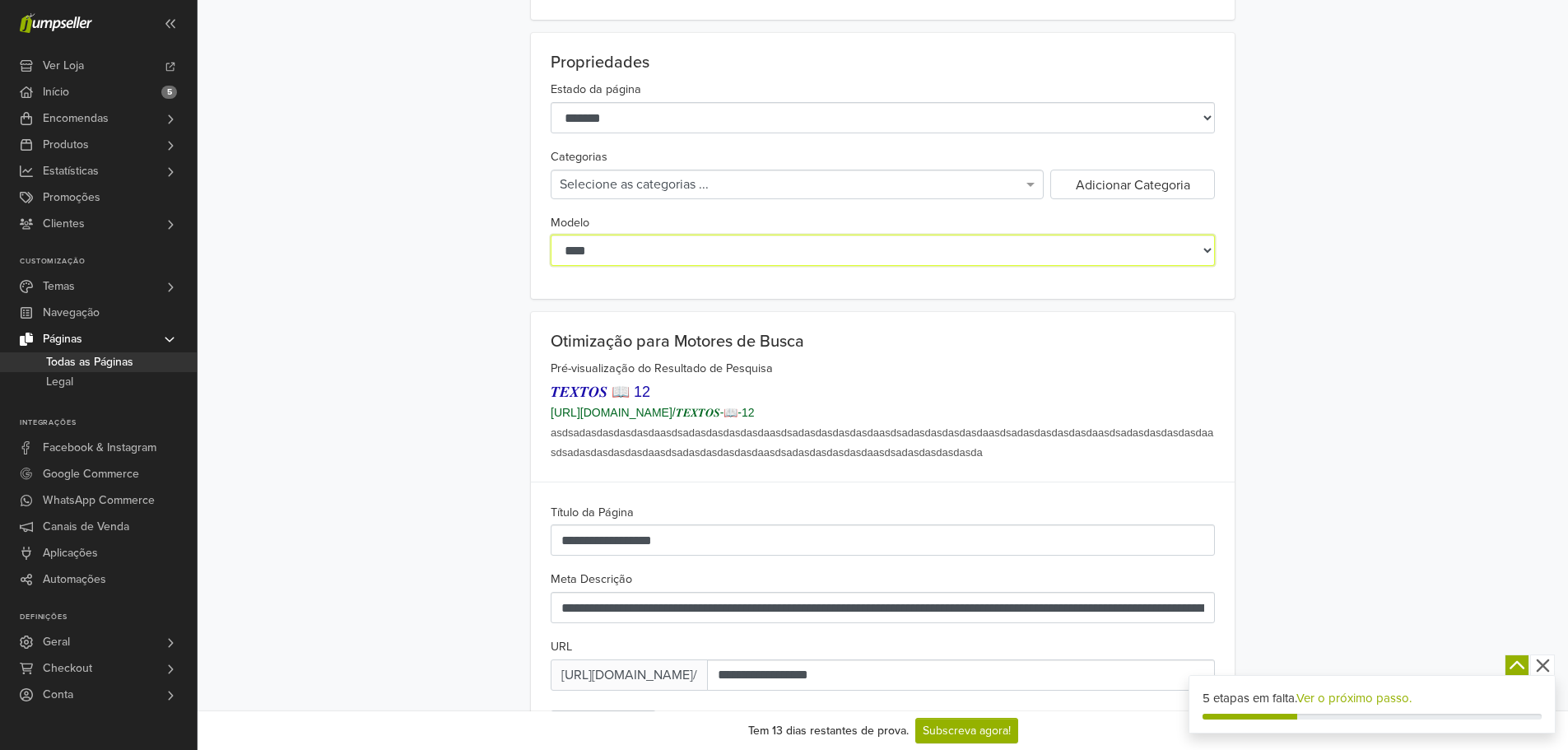
scroll to position [823, 0]
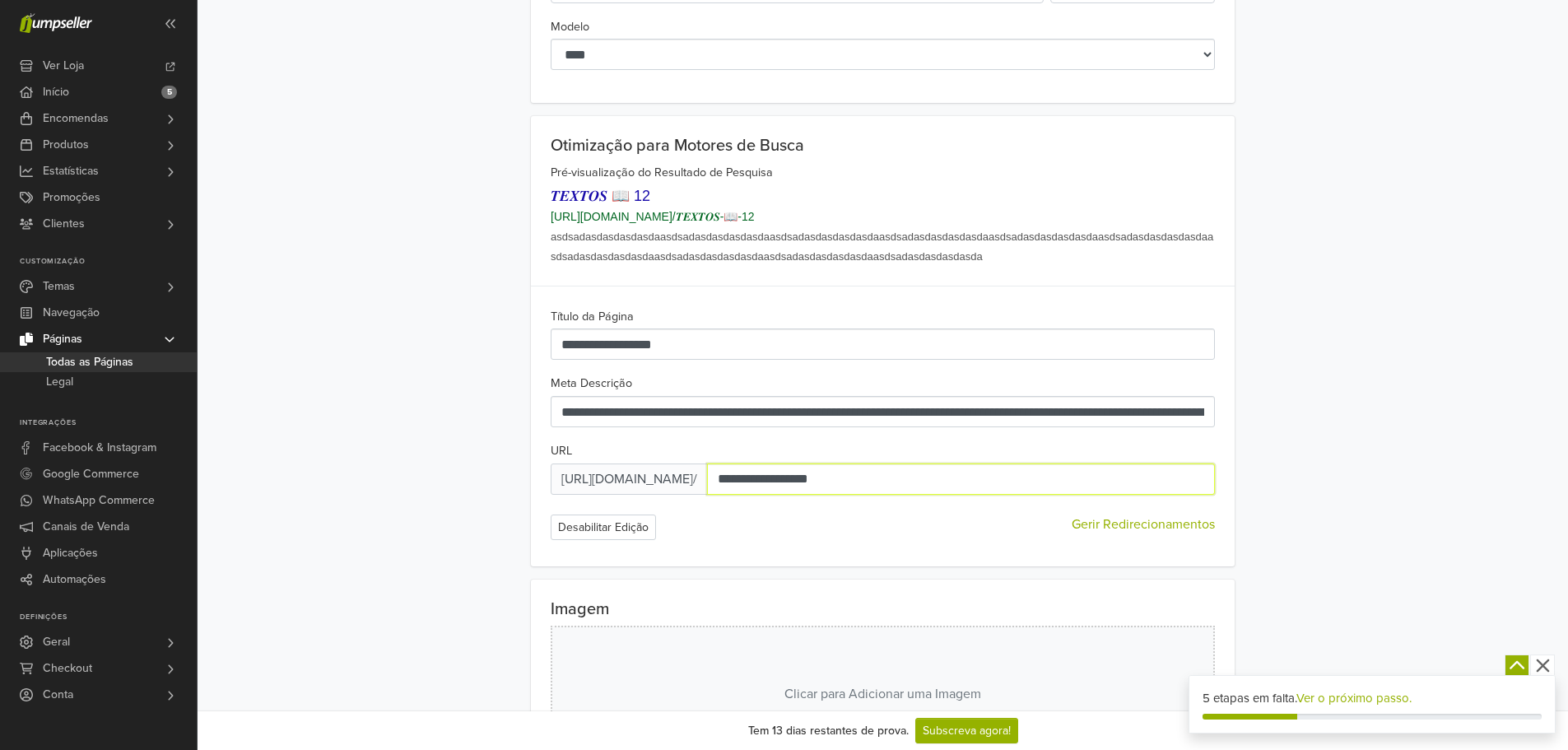
click at [789, 480] on input "**********" at bounding box center [961, 479] width 508 height 31
click at [678, 485] on span "https://site.jumpseller.com /" at bounding box center [629, 479] width 157 height 31
click at [660, 530] on div "Desabilitar Edição Gerir Redirecionamentos" at bounding box center [882, 527] width 664 height 26
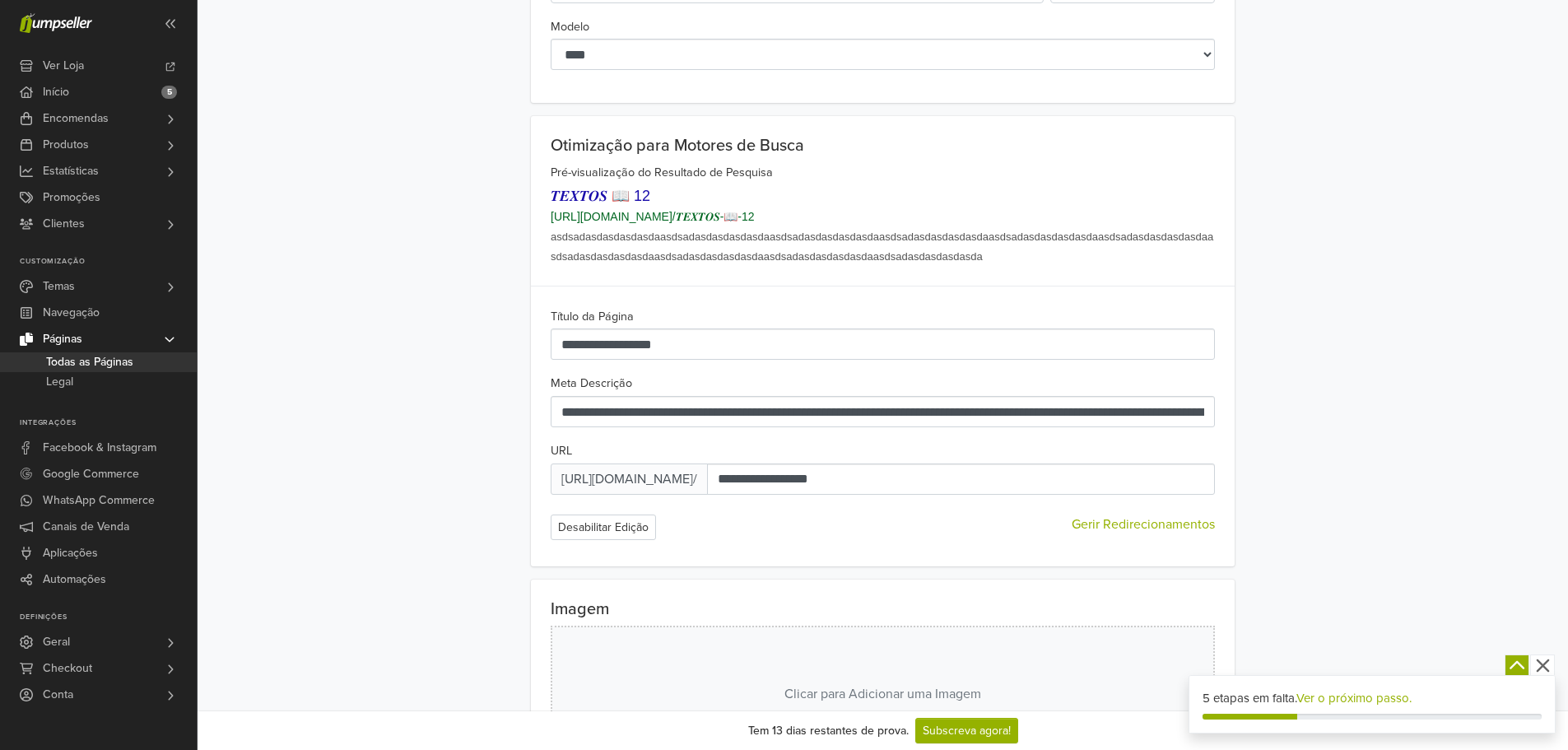
click at [1107, 531] on span "Gerir Redirecionamentos" at bounding box center [1144, 524] width 143 height 20
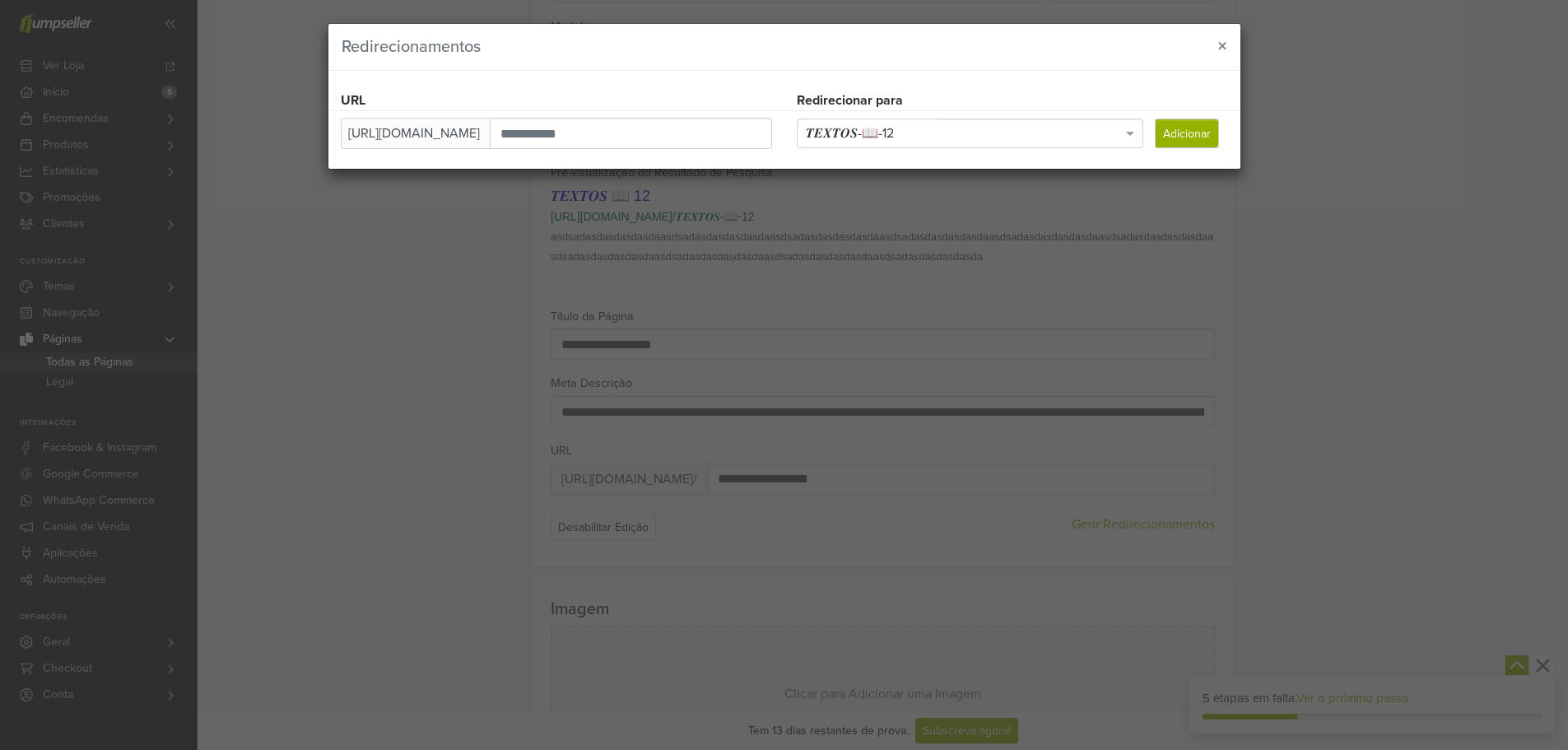
click at [884, 148] on div "𝑻𝑬𝑿𝑻𝑶𝑺-📖-12" at bounding box center [976, 134] width 360 height 30
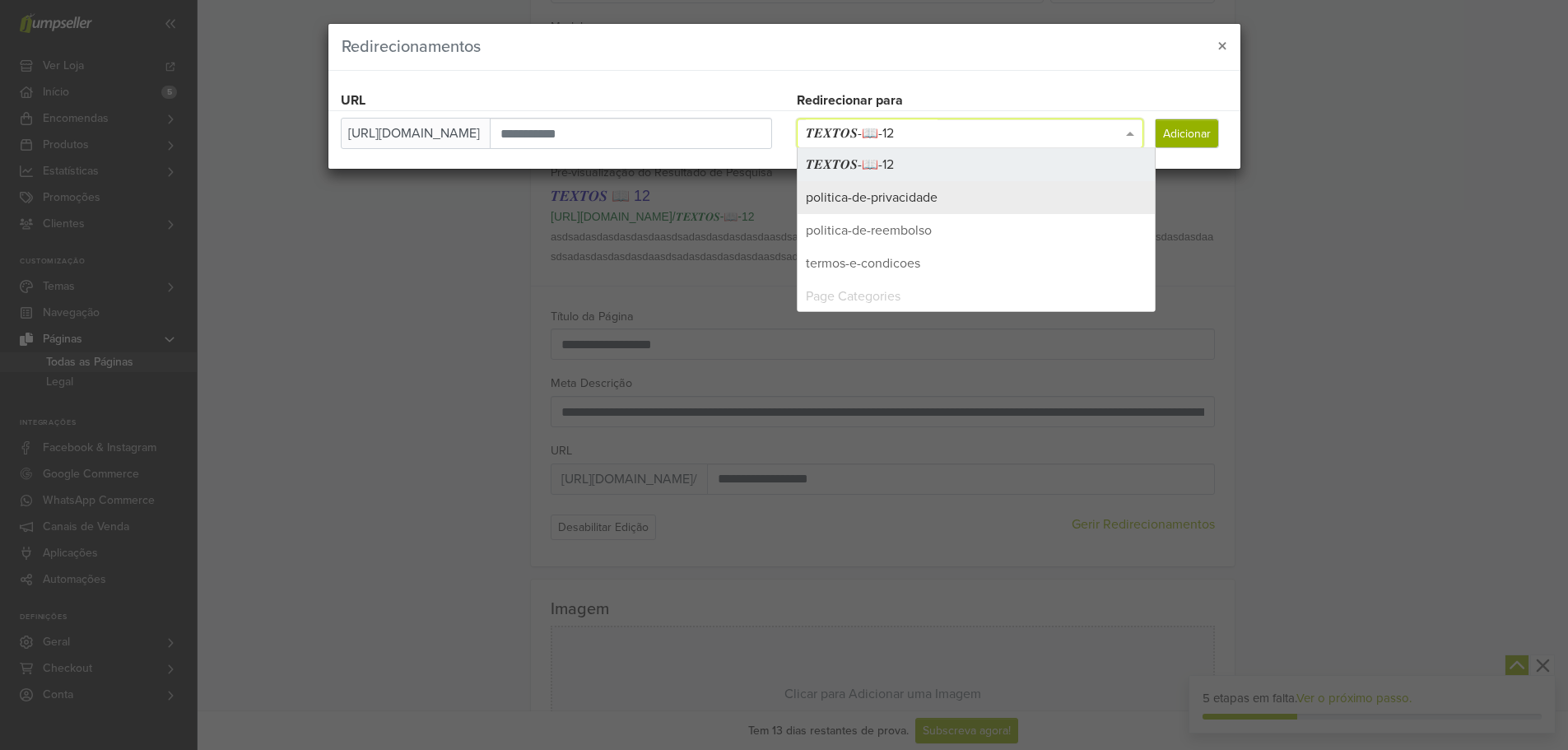
scroll to position [298, 0]
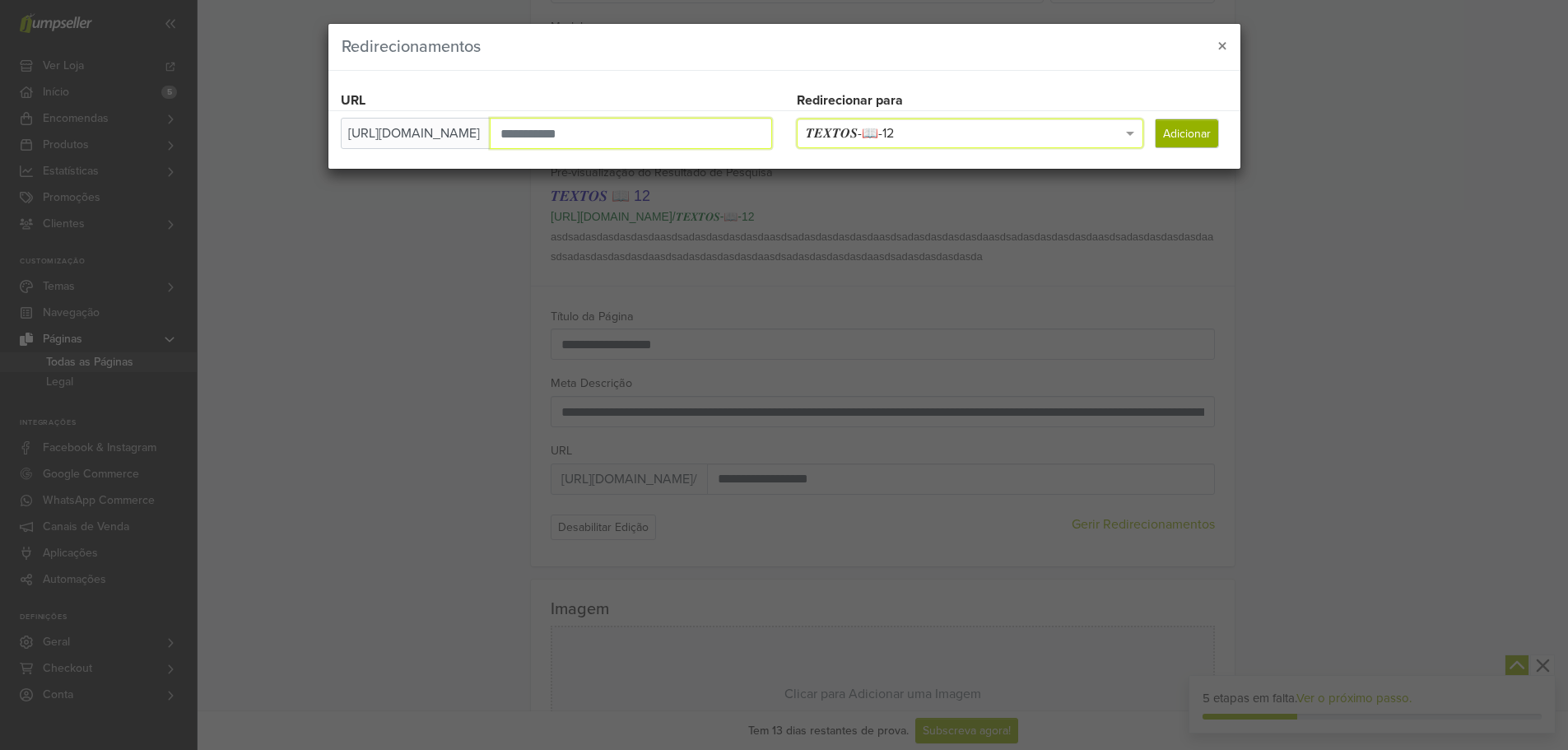
click at [658, 131] on input "text" at bounding box center [630, 134] width 283 height 31
click at [1177, 128] on button "Adicionar" at bounding box center [1187, 134] width 63 height 28
click at [934, 135] on div "𝑻𝑬𝑿𝑻𝑶𝑺-📖-12" at bounding box center [971, 134] width 346 height 28
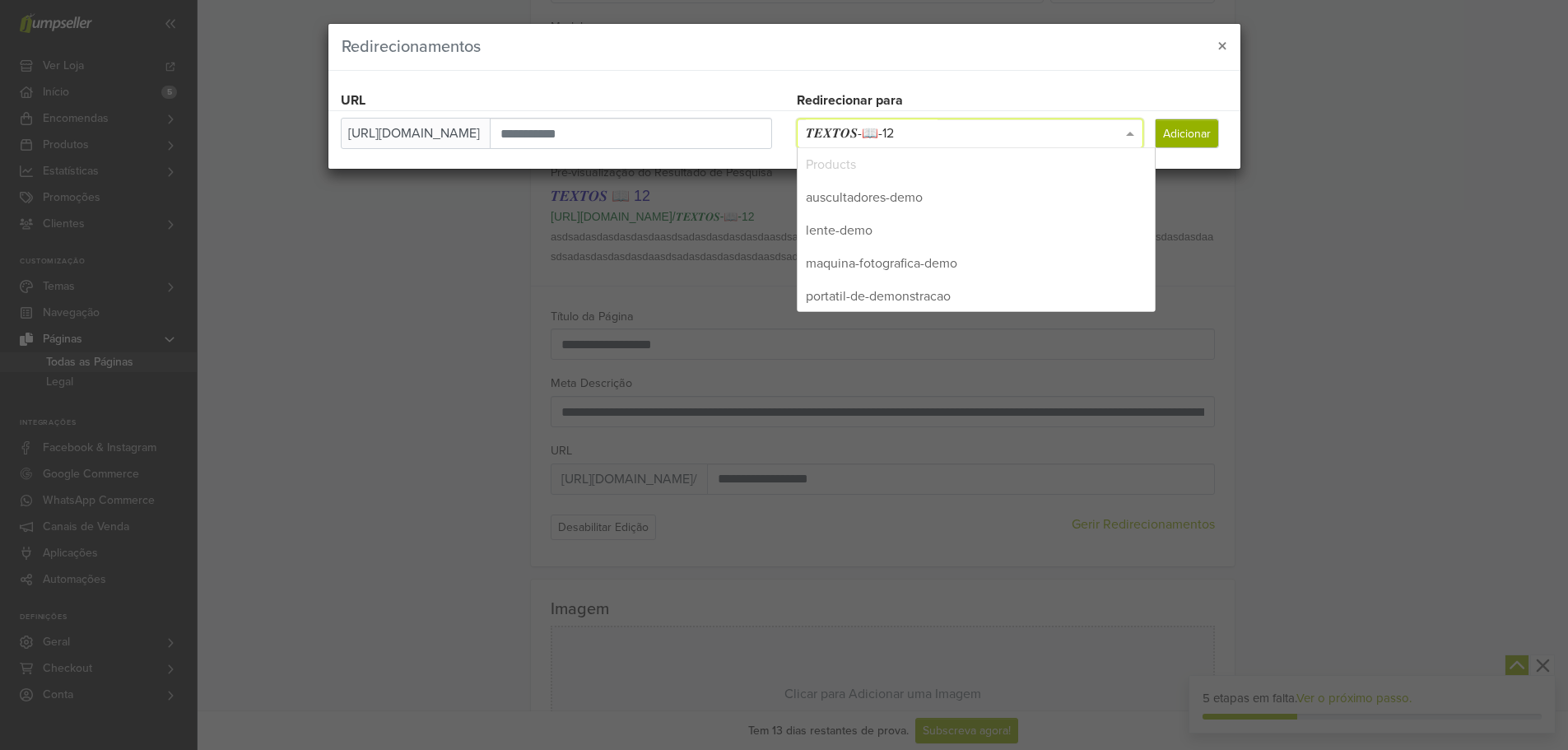
scroll to position [297, 0]
click at [934, 130] on div "𝑻𝑬𝑿𝑻𝑶𝑺-📖-12" at bounding box center [971, 134] width 346 height 28
click at [893, 129] on span "𝑻𝑬𝑿𝑻𝑶𝑺-📖-12" at bounding box center [850, 134] width 88 height 16
drag, startPoint x: 920, startPoint y: 130, endPoint x: 866, endPoint y: 130, distance: 54.0
click at [864, 129] on div "𝑻𝑬𝑿𝑻𝑶𝑺-📖-12" at bounding box center [971, 134] width 346 height 28
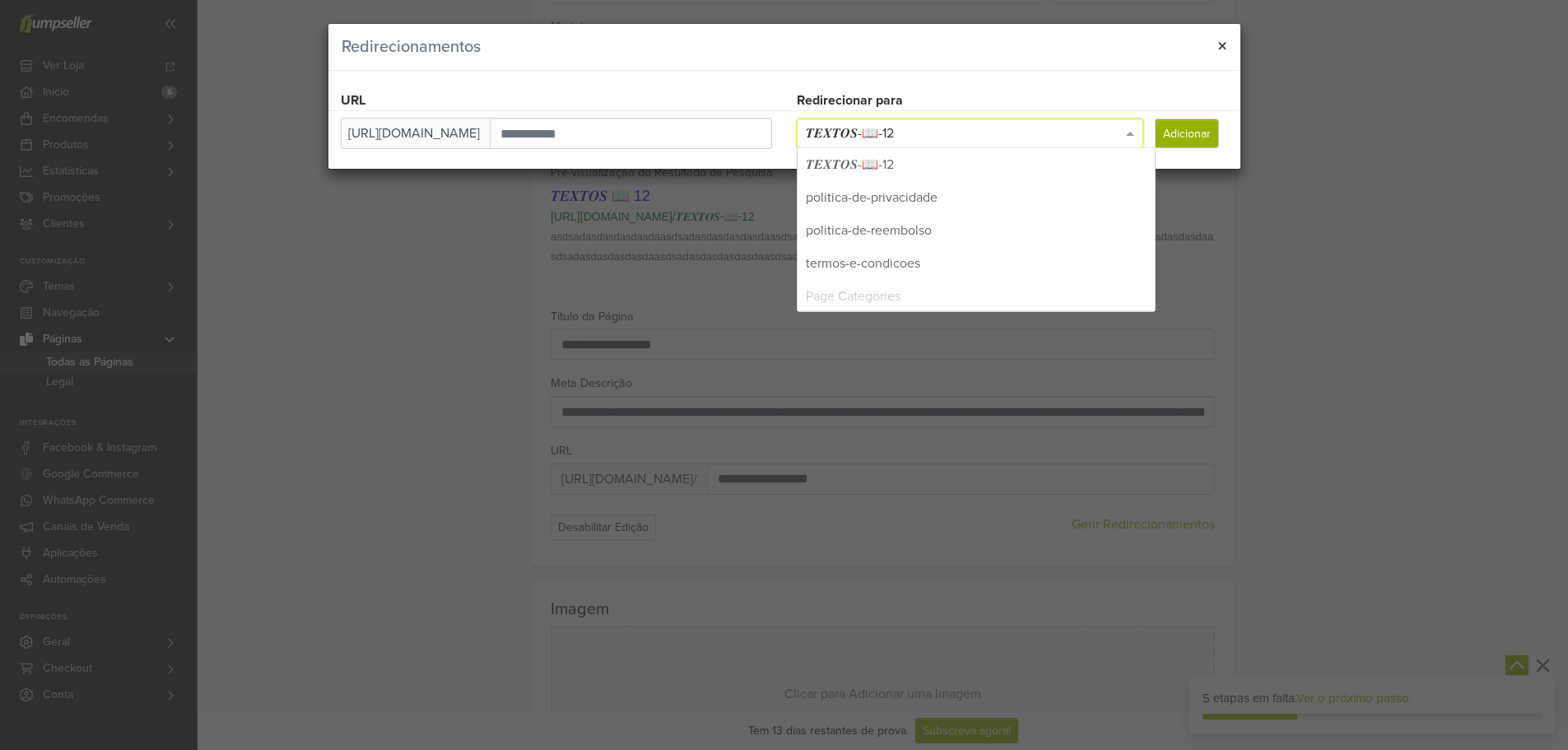
click at [1213, 39] on button "×" at bounding box center [1222, 47] width 36 height 46
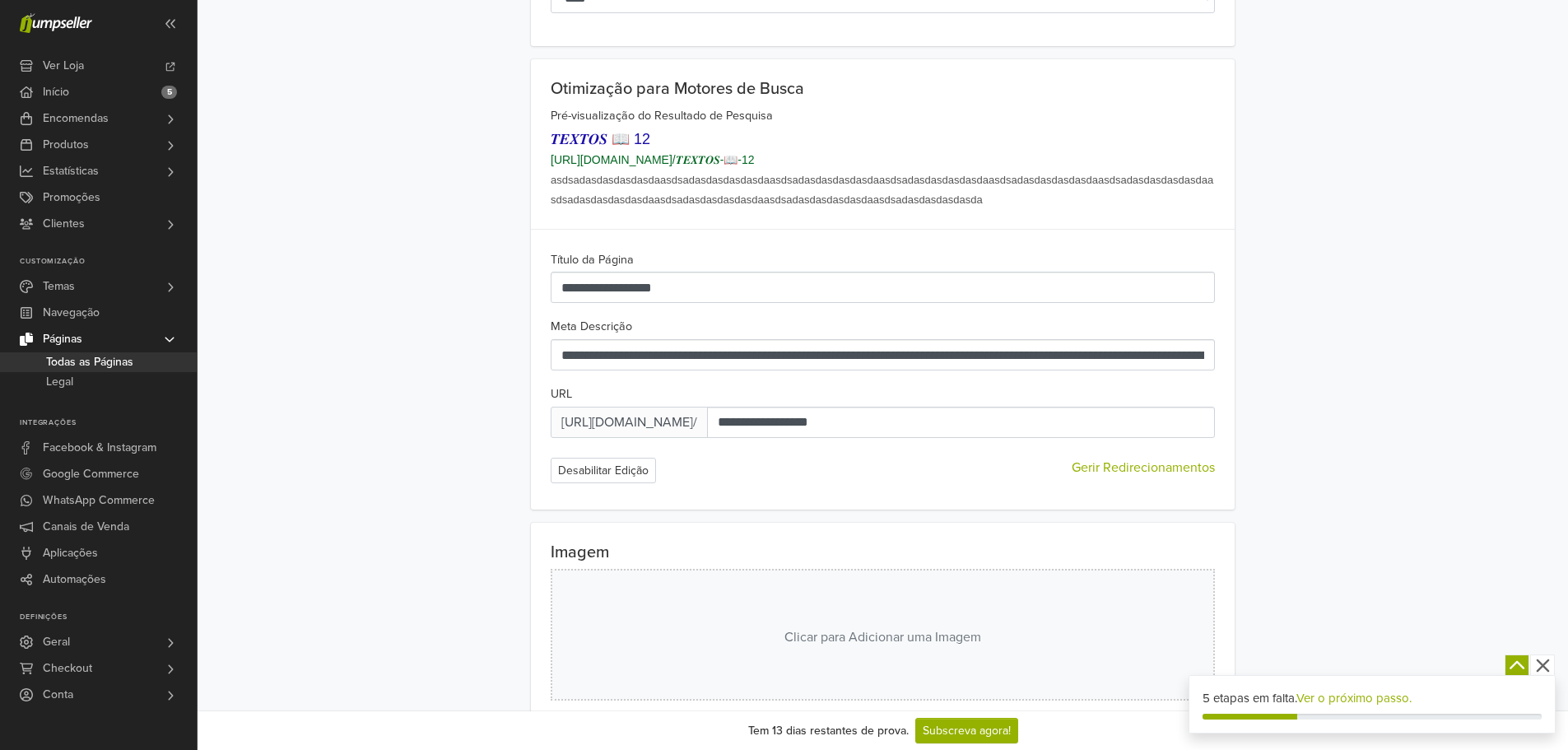
scroll to position [961, 0]
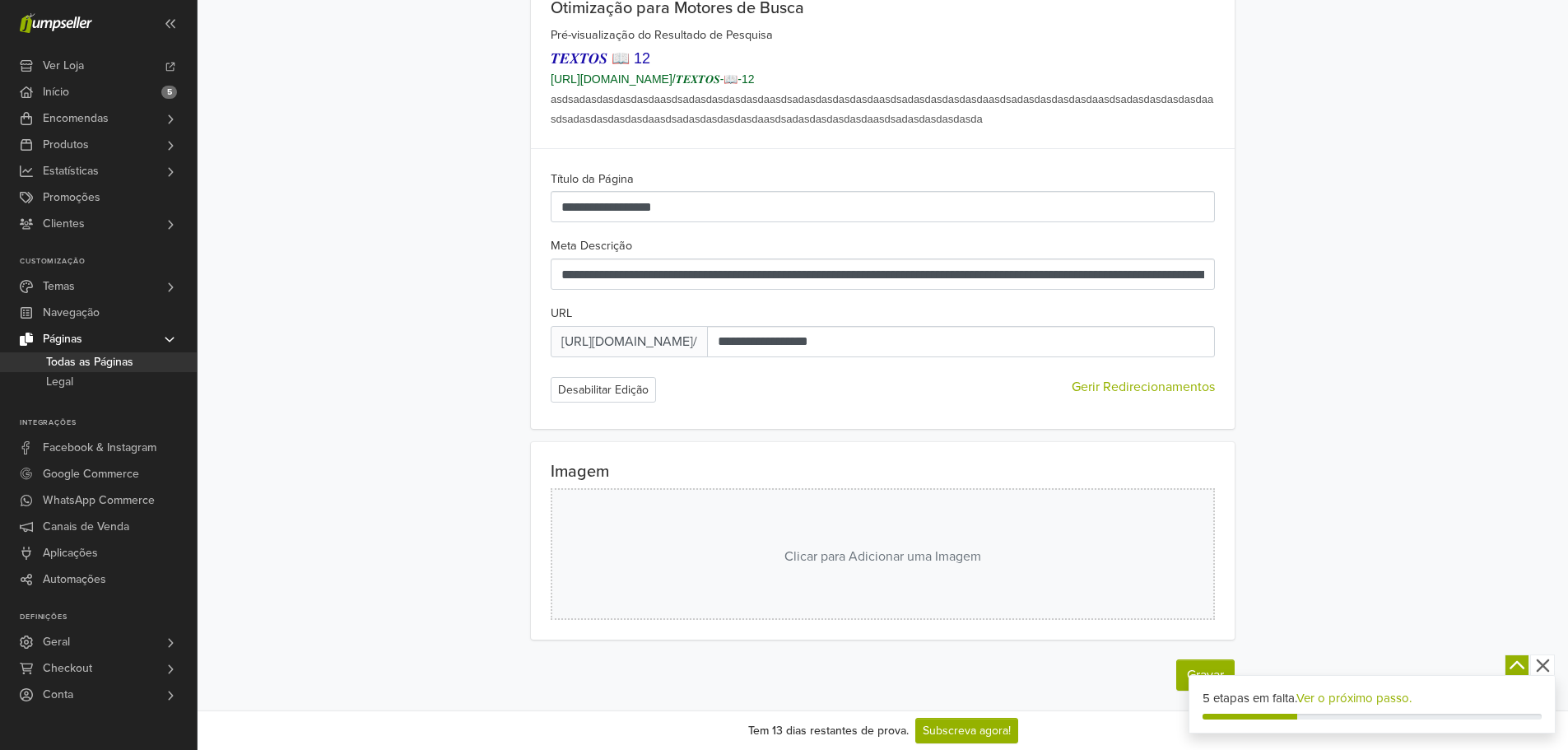
click at [1188, 677] on div "5 etapas em falta. Ver o próximo passo. Adicione um domínio personalizado Edite…" at bounding box center [1372, 705] width 367 height 59
click at [1179, 670] on button "Gravar" at bounding box center [1205, 675] width 59 height 31
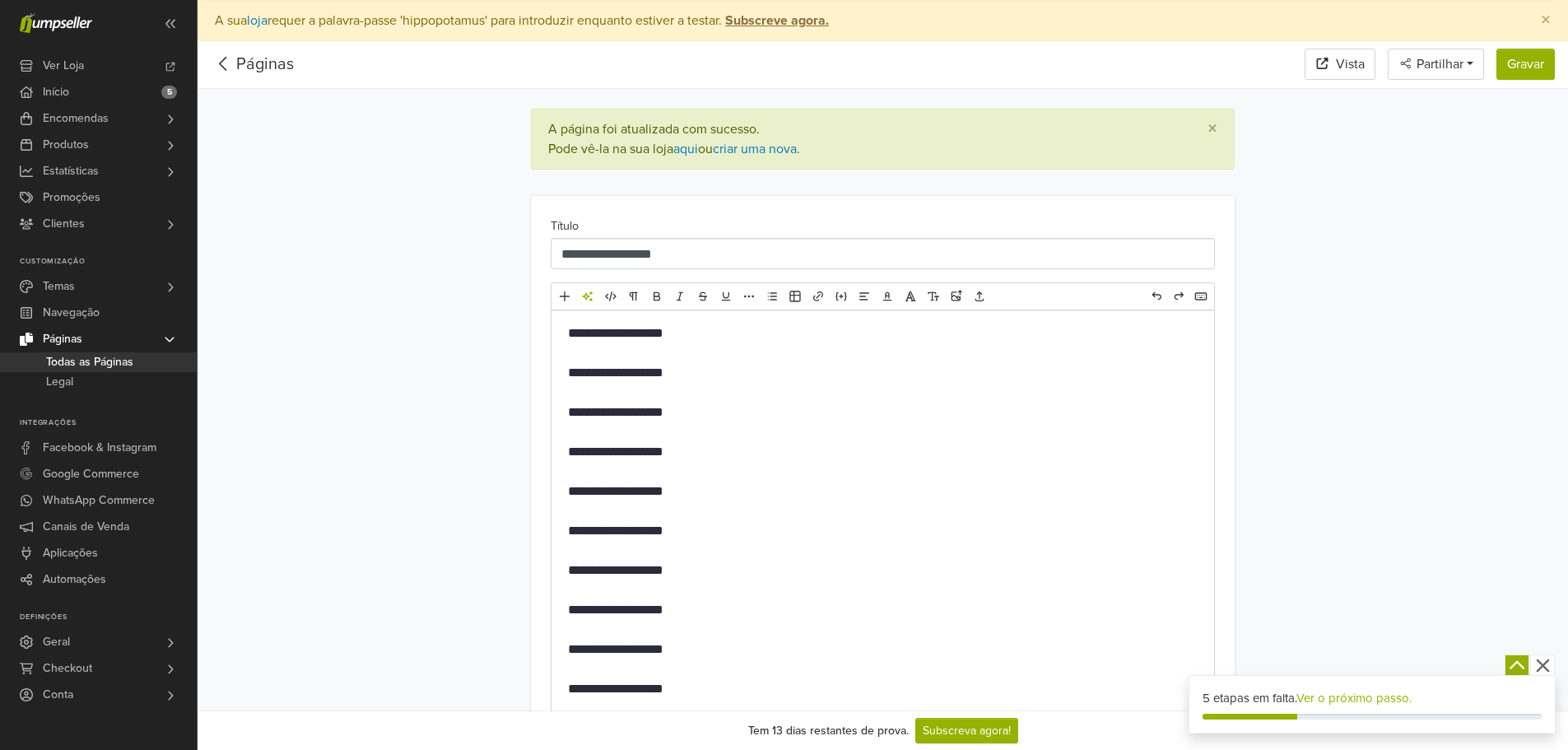
click at [581, 326] on p "**********" at bounding box center [882, 334] width 630 height 20
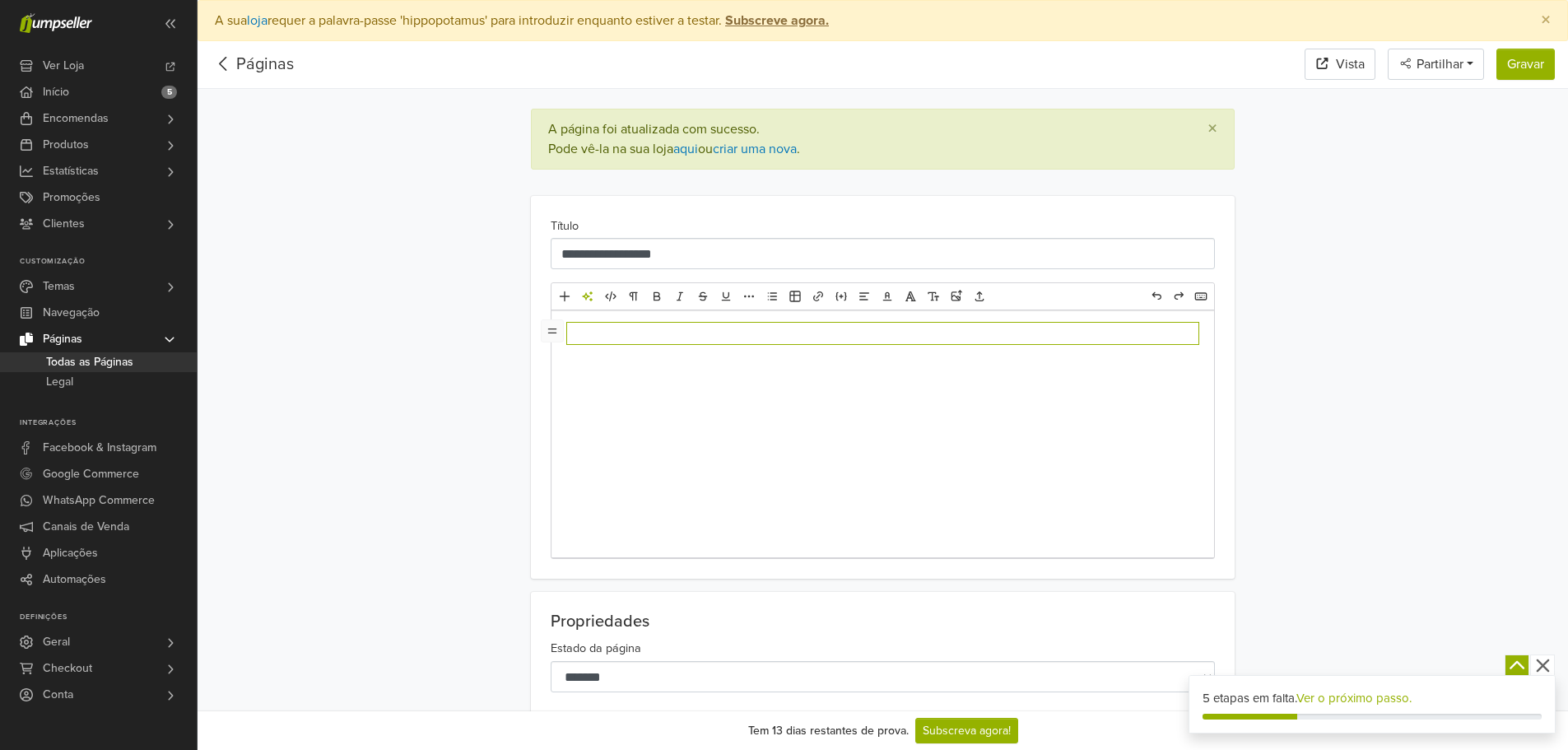
click at [679, 523] on div "﻿" at bounding box center [882, 434] width 662 height 247
click at [644, 444] on div "﻿" at bounding box center [882, 434] width 662 height 247
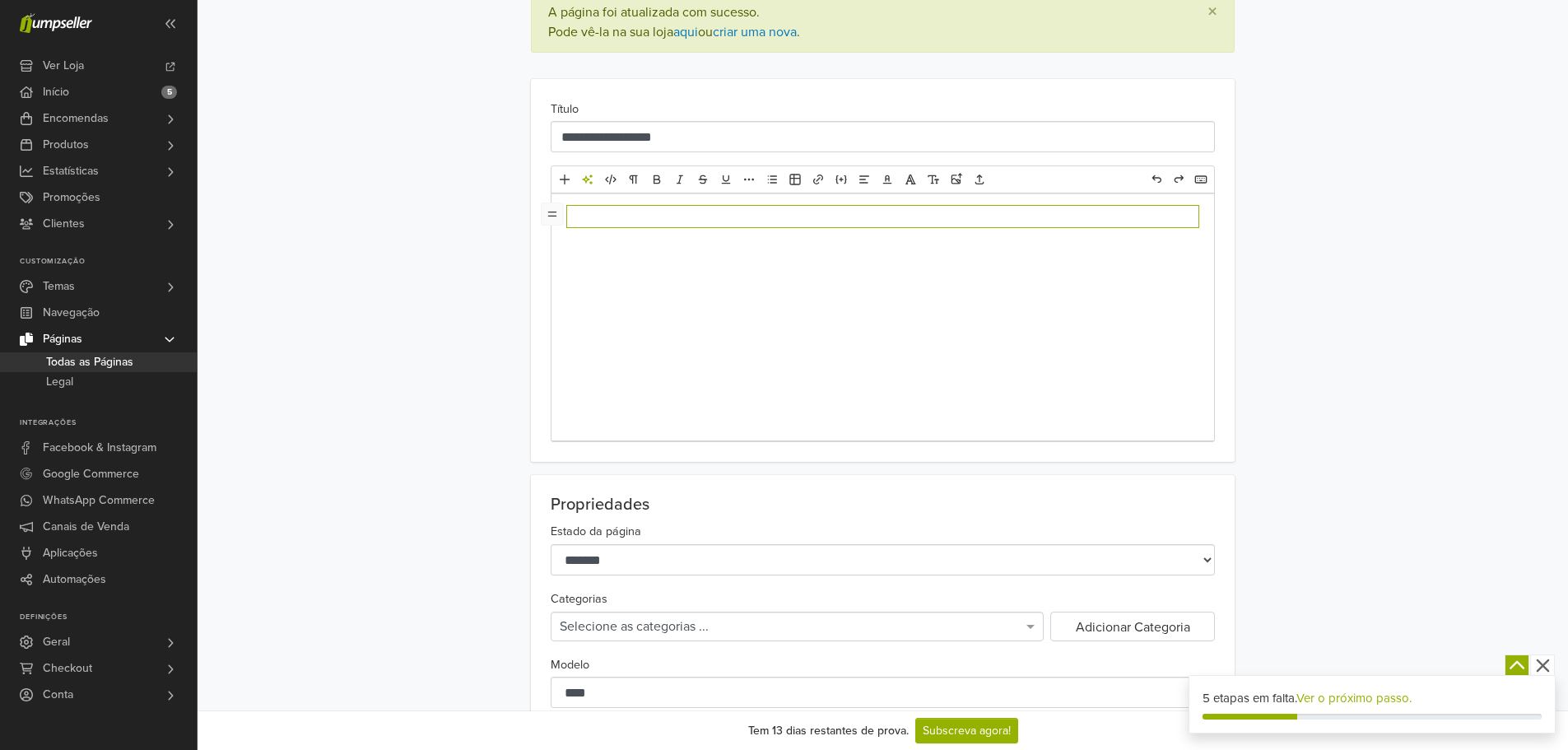
scroll to position [247, 0]
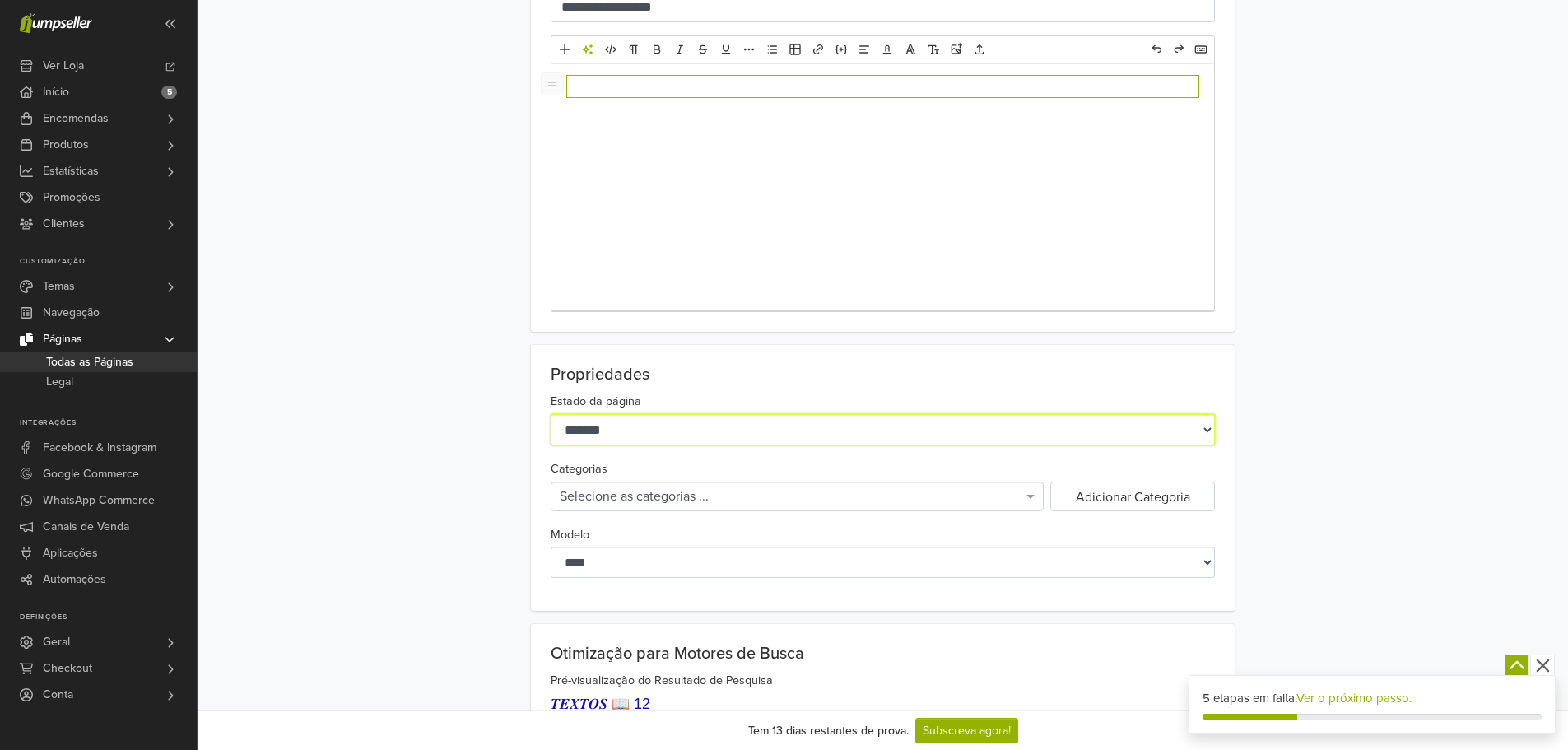
drag, startPoint x: 655, startPoint y: 417, endPoint x: 643, endPoint y: 498, distance: 81.9
click at [655, 417] on select "******* ******** *******" at bounding box center [882, 429] width 664 height 31
click at [664, 439] on select "******* ******** *******" at bounding box center [882, 429] width 664 height 31
click at [550, 414] on select "******* ******** *******" at bounding box center [882, 429] width 664 height 31
click at [622, 425] on select "******* ******** *******" at bounding box center [882, 429] width 664 height 31
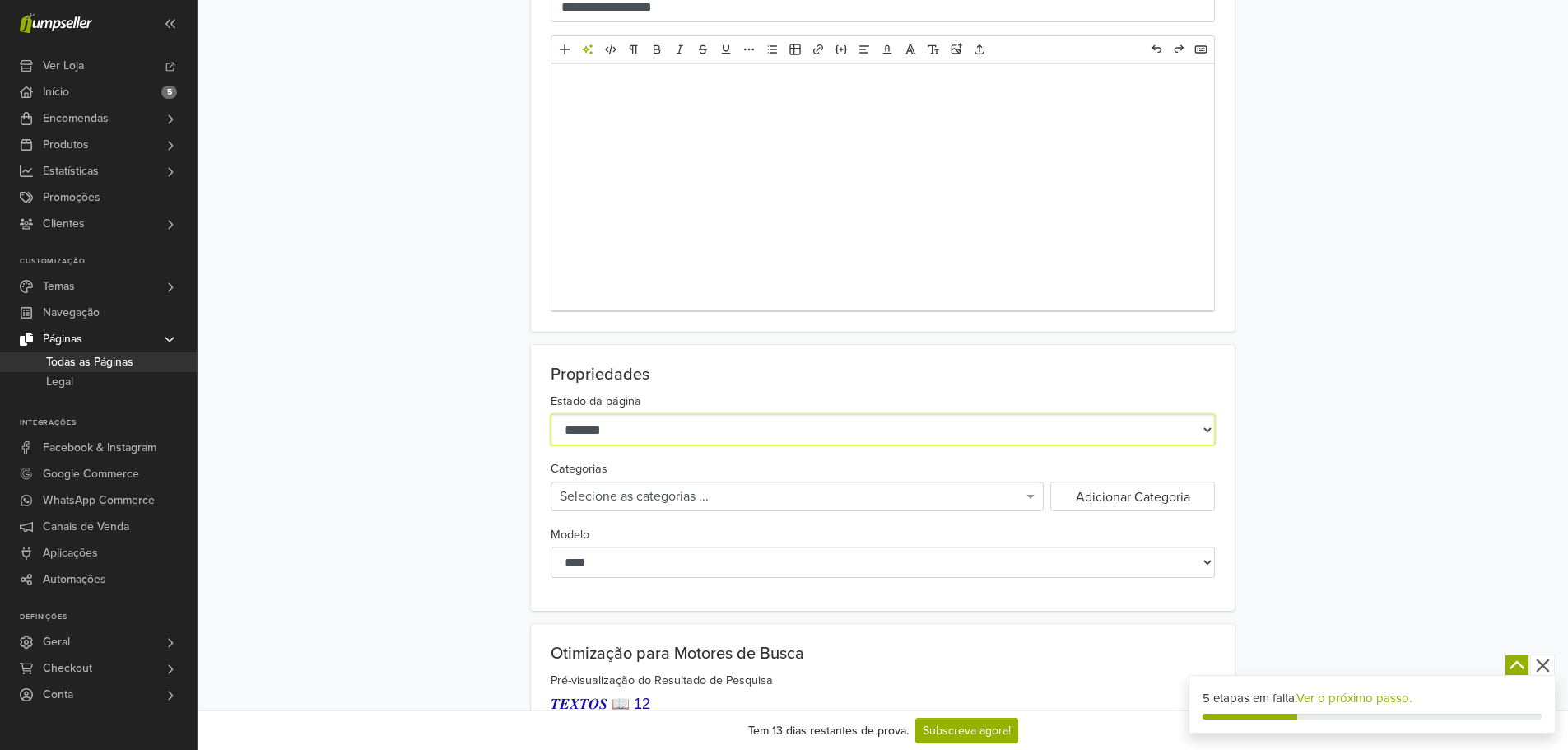
select select "******"
click at [550, 414] on select "******* ******** *******" at bounding box center [882, 429] width 664 height 31
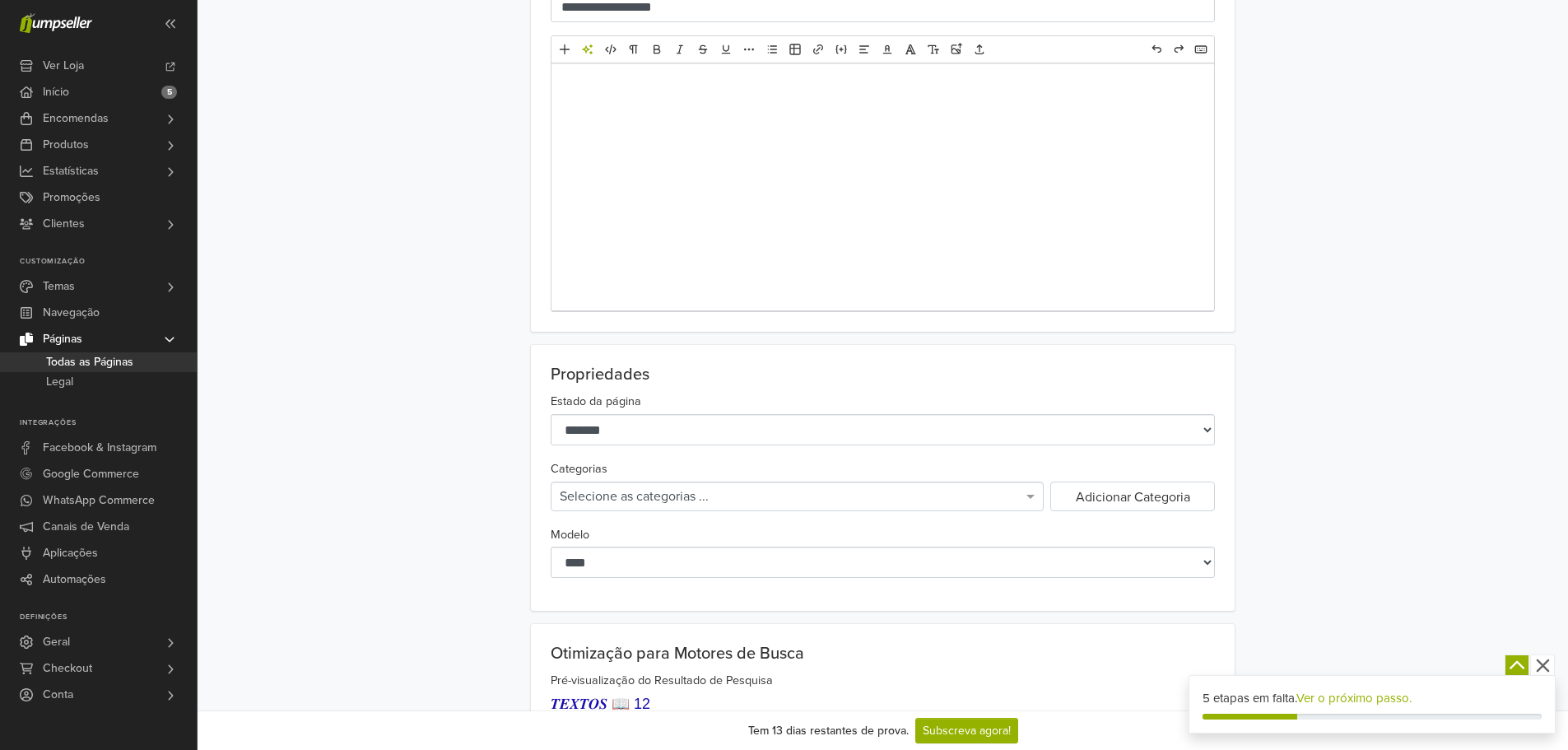
click at [639, 504] on div "Selecione as categorias ..." at bounding box center [797, 496] width 491 height 28
click at [450, 494] on div "**********" at bounding box center [882, 478] width 938 height 266
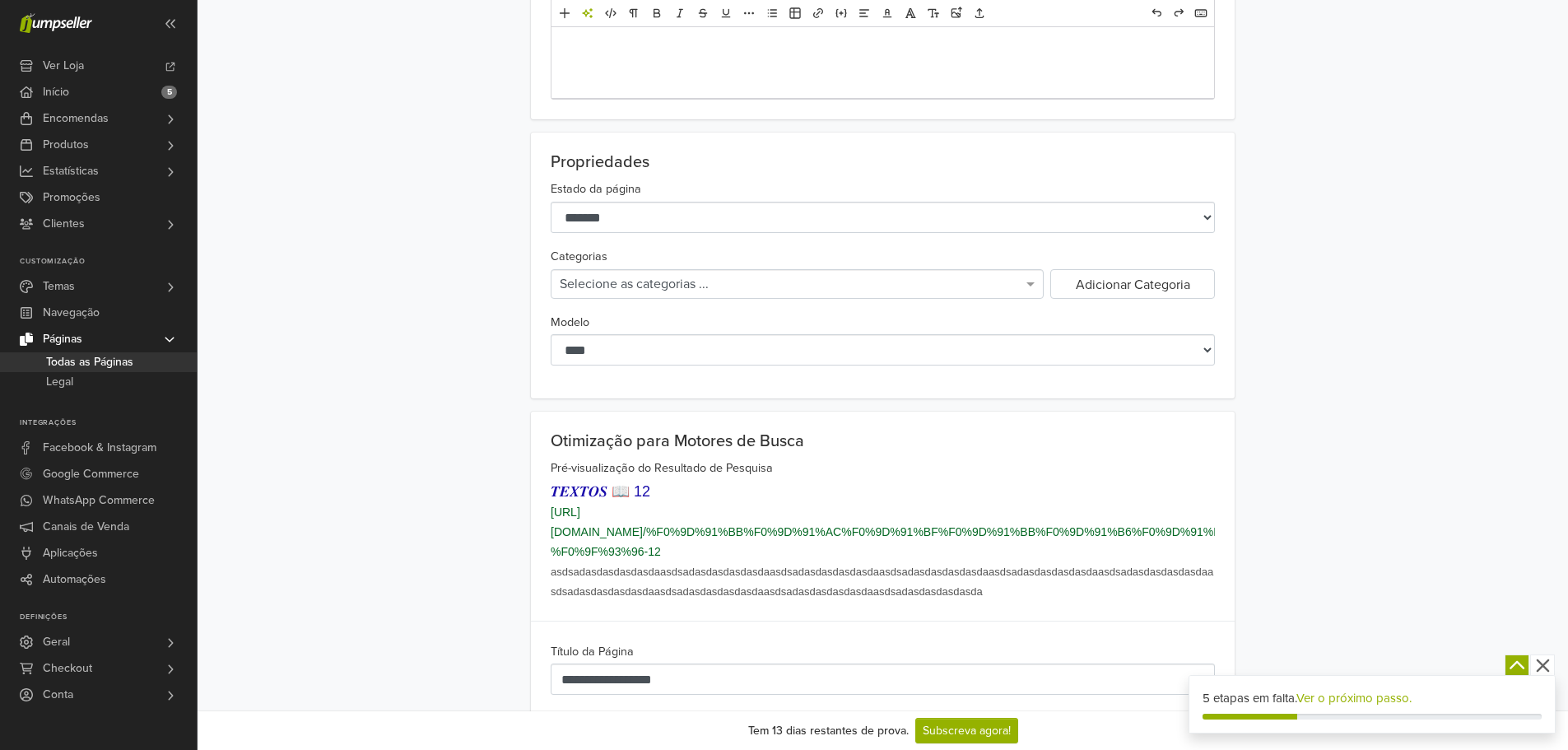
scroll to position [494, 0]
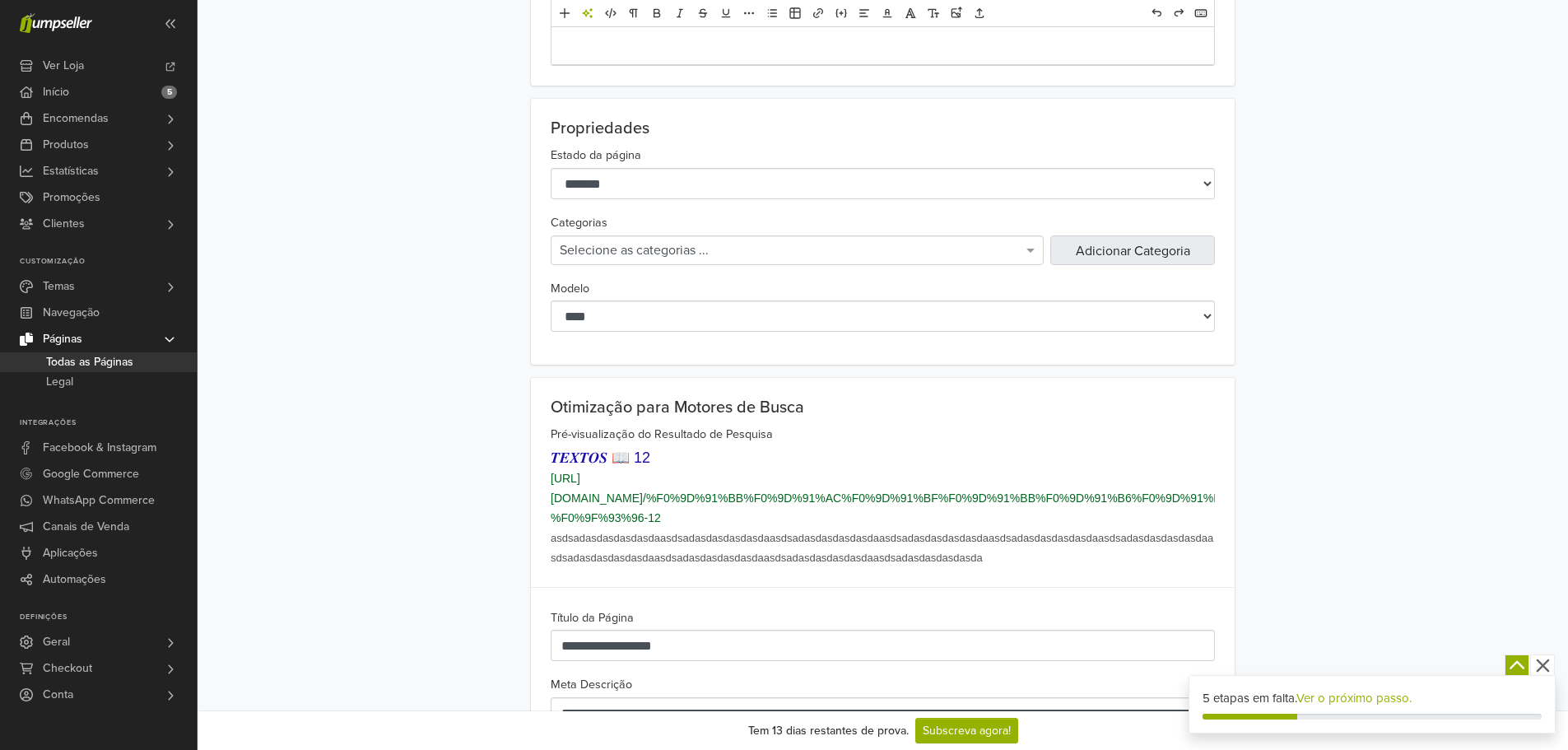
click at [1121, 252] on button "Adicionar Categoria" at bounding box center [1133, 251] width 165 height 30
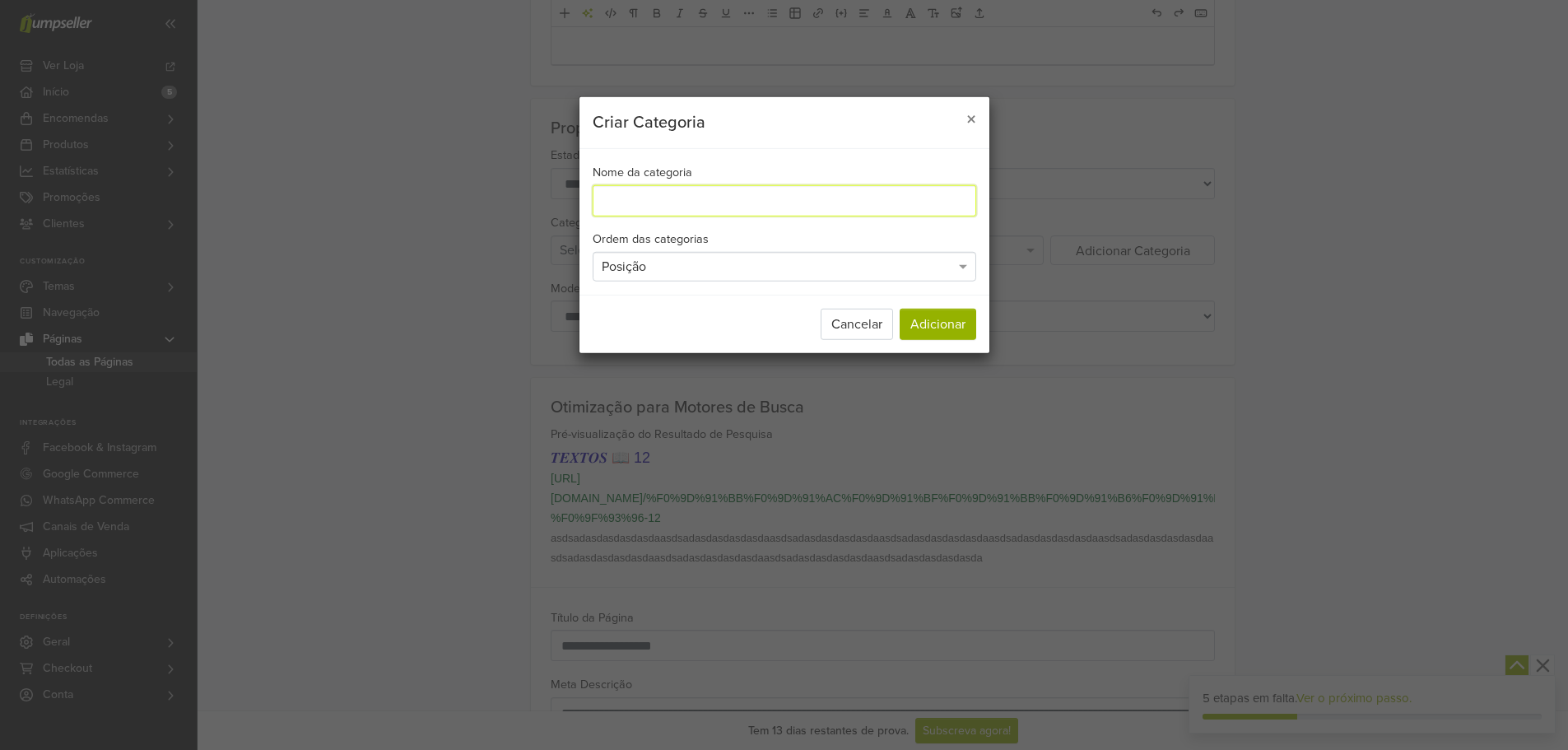
click at [830, 199] on input "Nome da categoria" at bounding box center [784, 201] width 383 height 31
click at [964, 114] on button "×" at bounding box center [971, 120] width 36 height 46
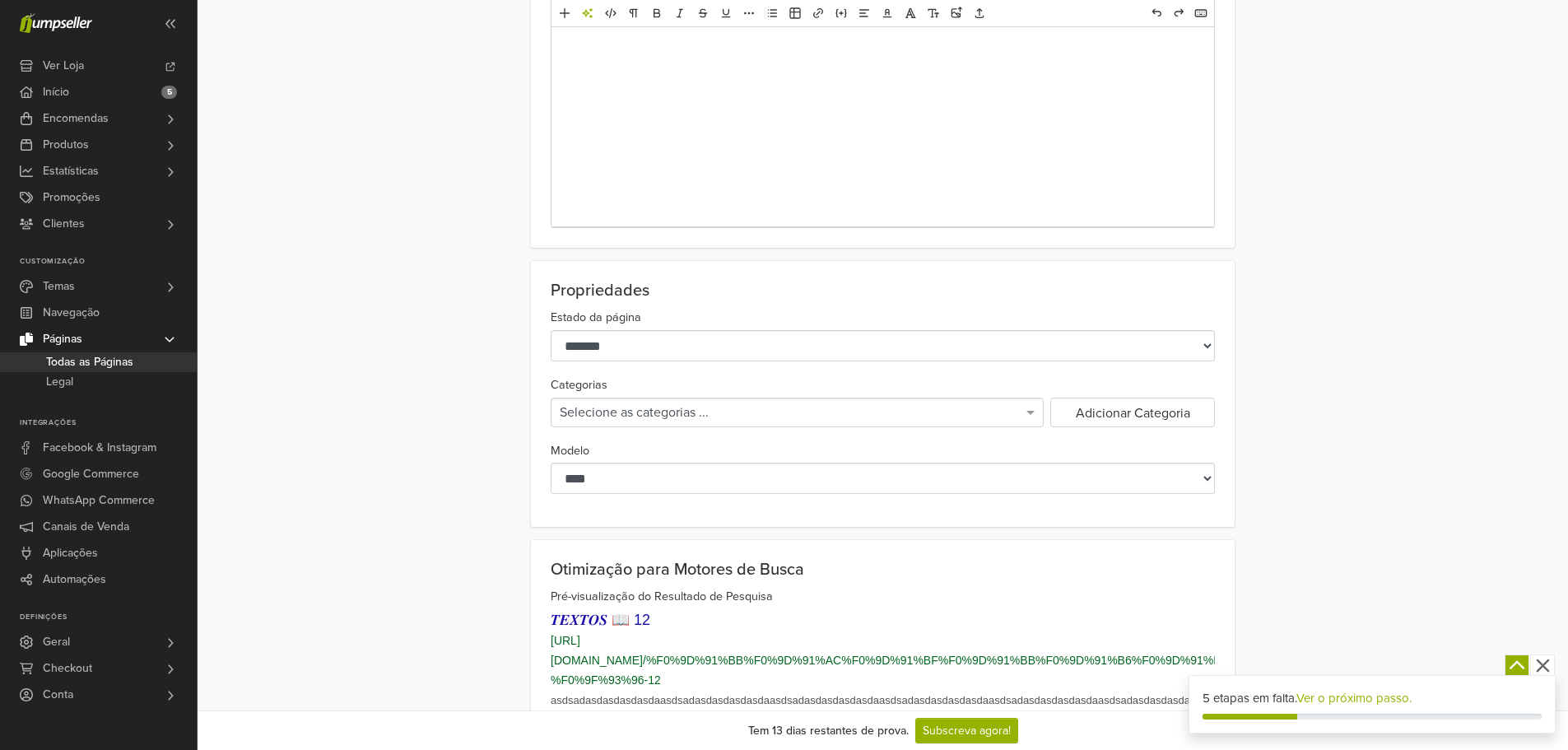
scroll to position [741, 0]
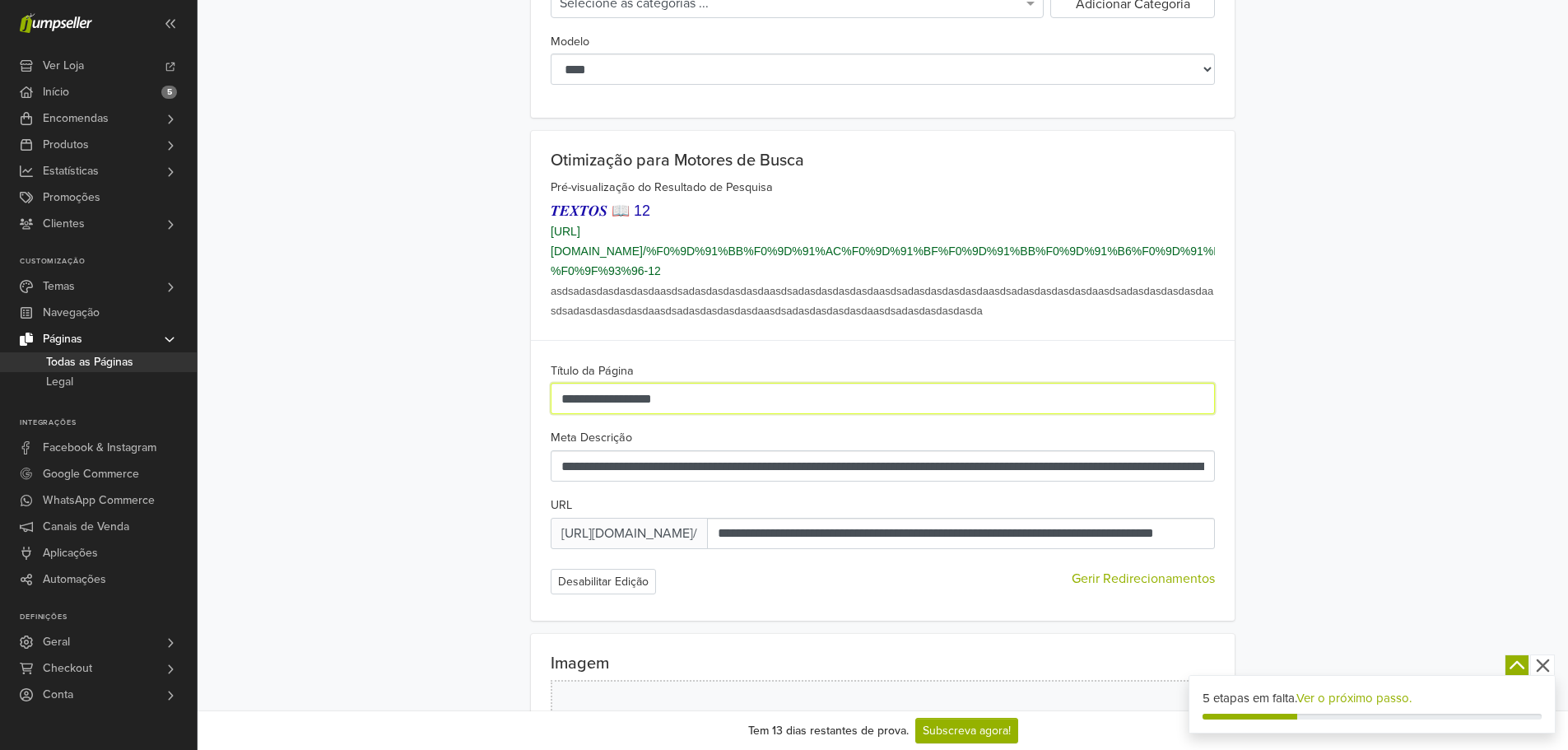
click at [648, 382] on input "**********" at bounding box center [882, 398] width 664 height 31
type input "**********"
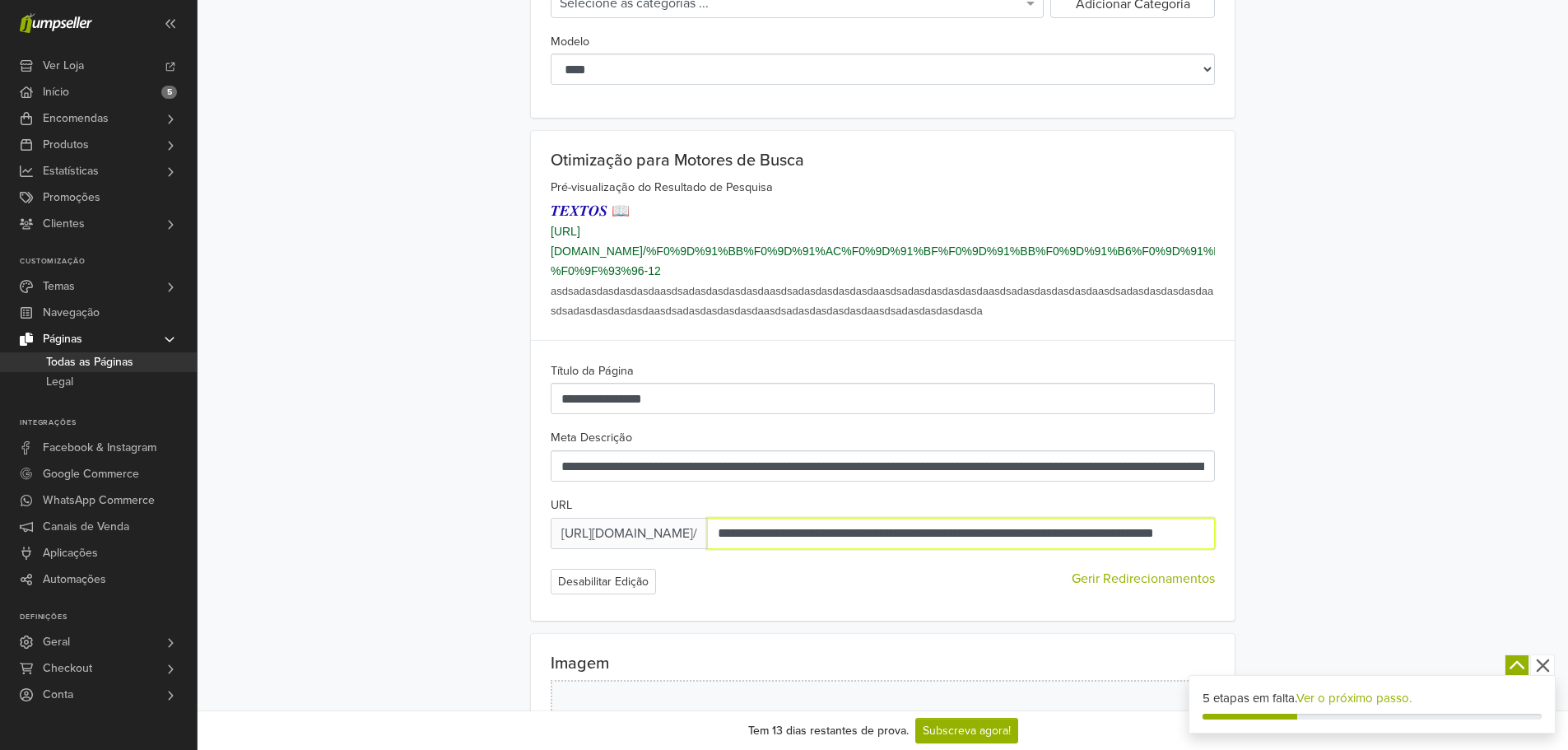
click at [854, 523] on input "**********" at bounding box center [961, 533] width 508 height 31
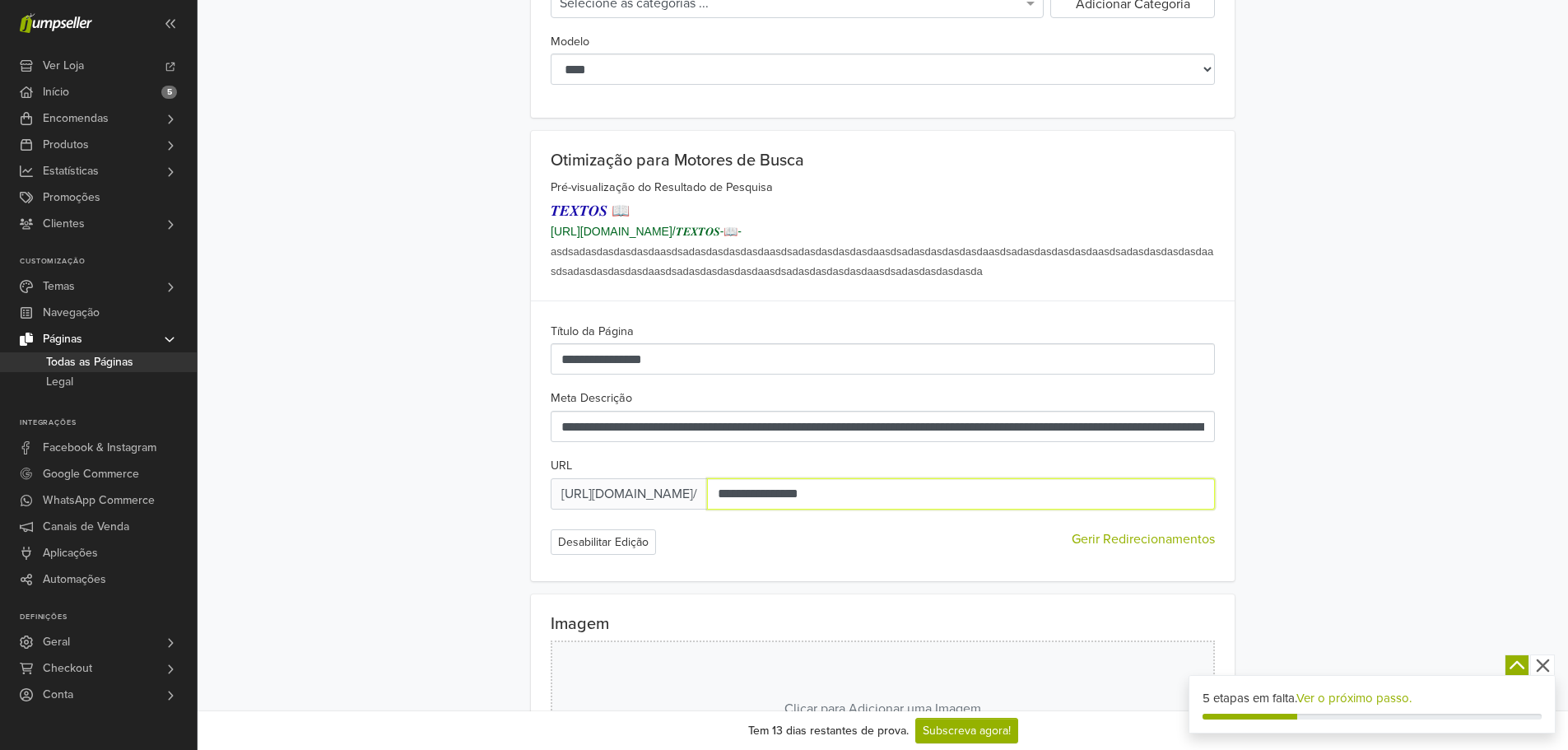
type input "**********"
click at [762, 562] on div "**********" at bounding box center [882, 355] width 704 height 449
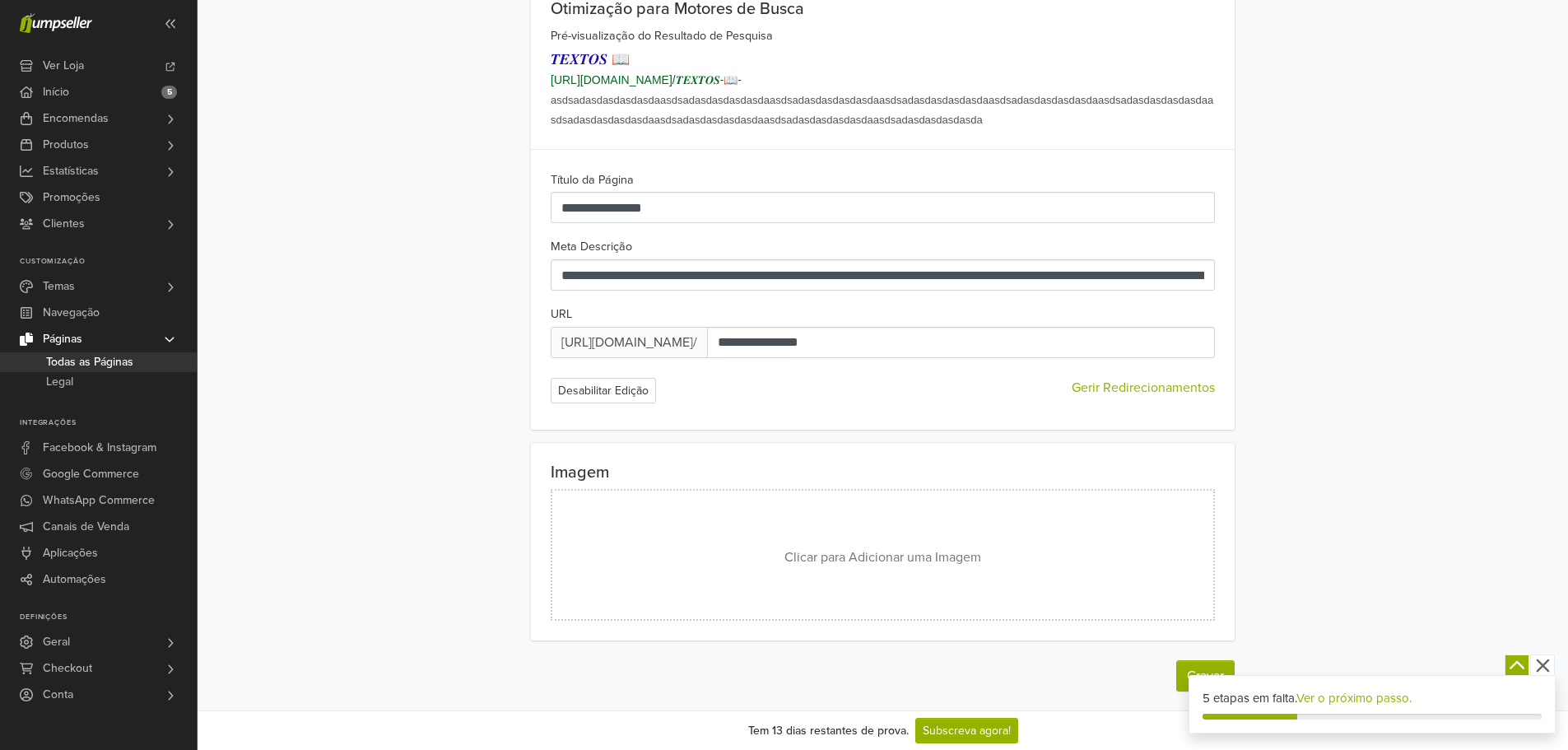
scroll to position [893, 0]
click at [1184, 673] on button "Gravar" at bounding box center [1205, 675] width 59 height 31
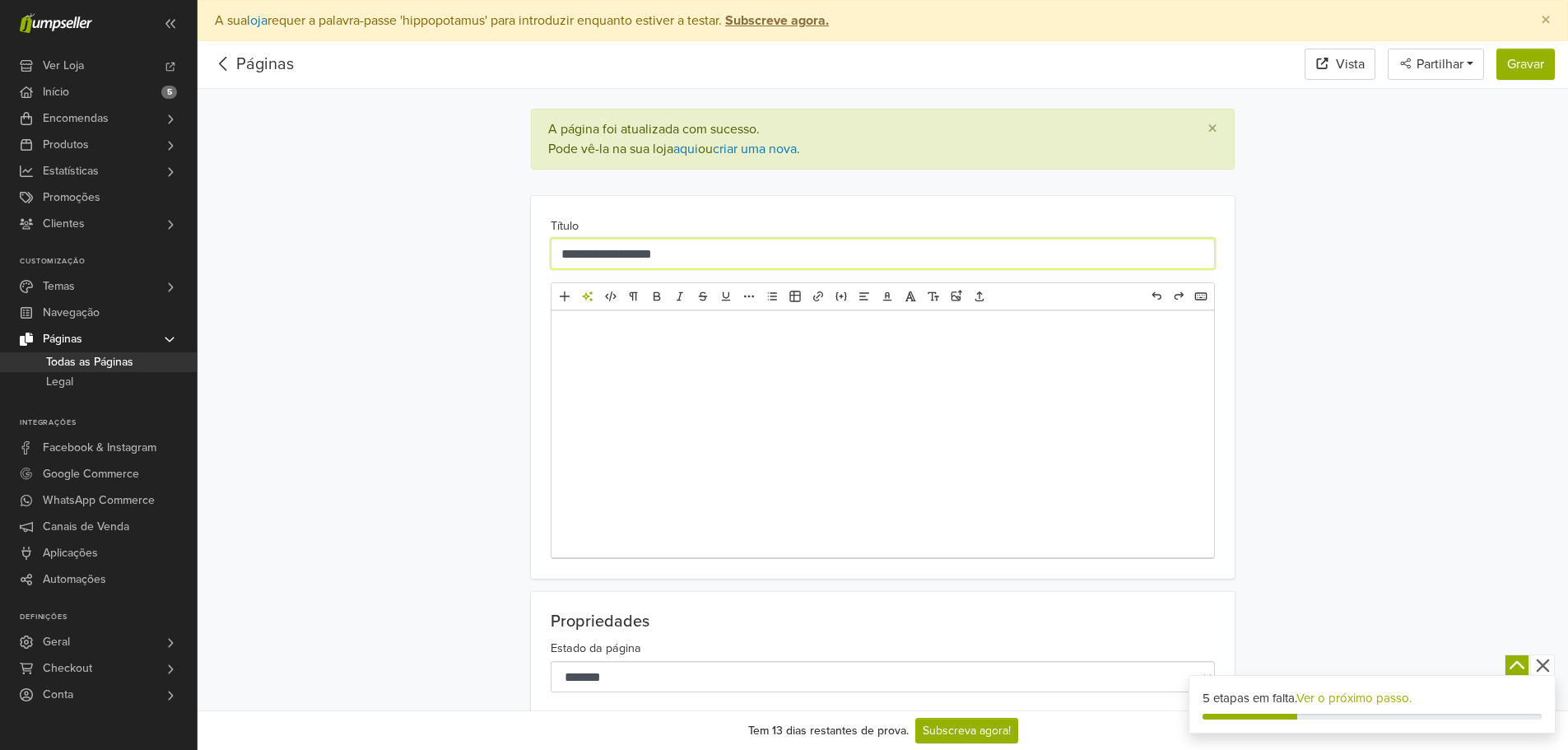
click at [702, 255] on input "**********" at bounding box center [882, 254] width 664 height 31
type input "**********"
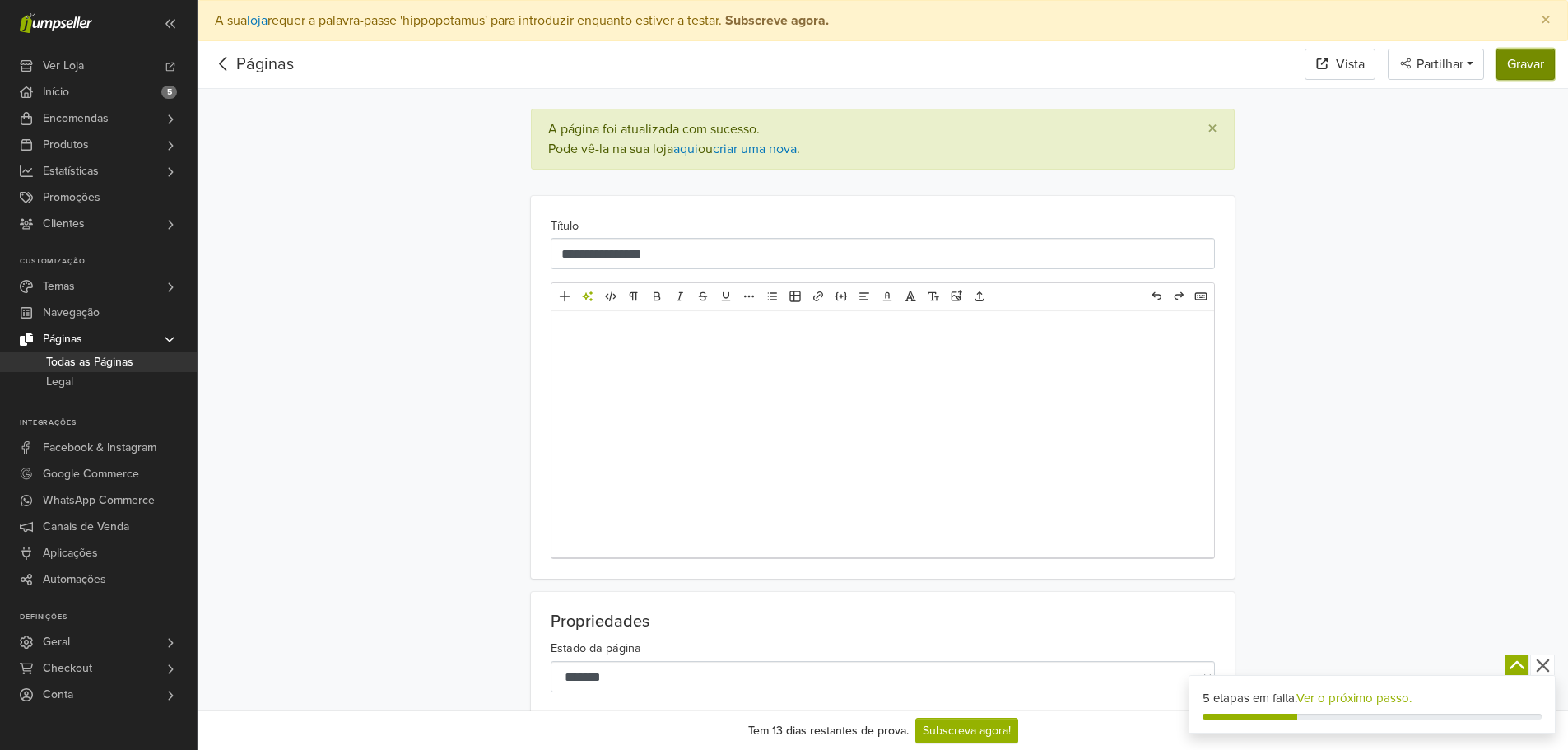
click at [1523, 61] on button "Gravar" at bounding box center [1525, 64] width 59 height 31
click at [820, 341] on p "﻿" at bounding box center [882, 334] width 630 height 20
click at [780, 232] on div "**********" at bounding box center [882, 387] width 704 height 383
click at [771, 391] on div "﻿" at bounding box center [882, 434] width 662 height 247
click at [1336, 470] on div "**********" at bounding box center [882, 387] width 938 height 383
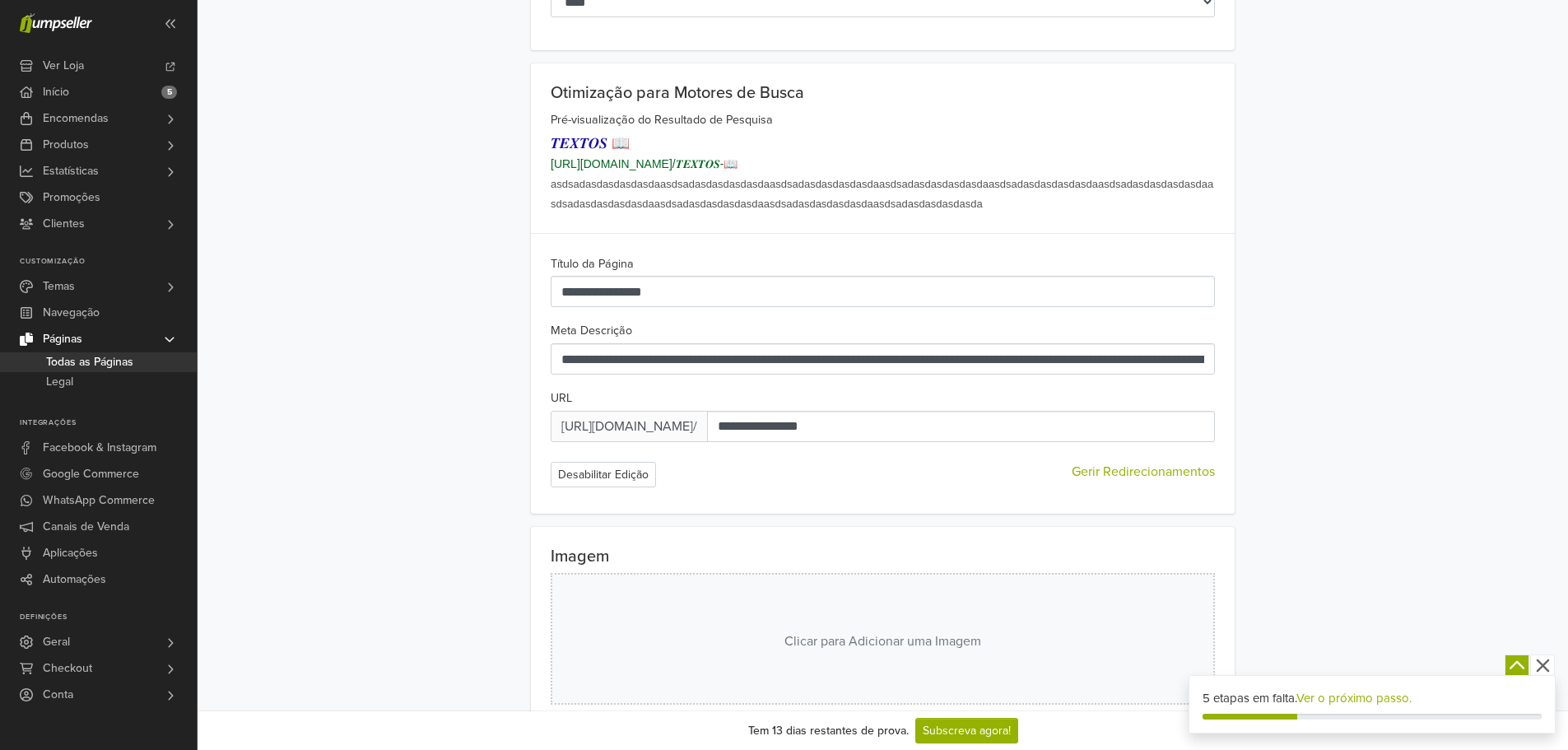
scroll to position [823, 0]
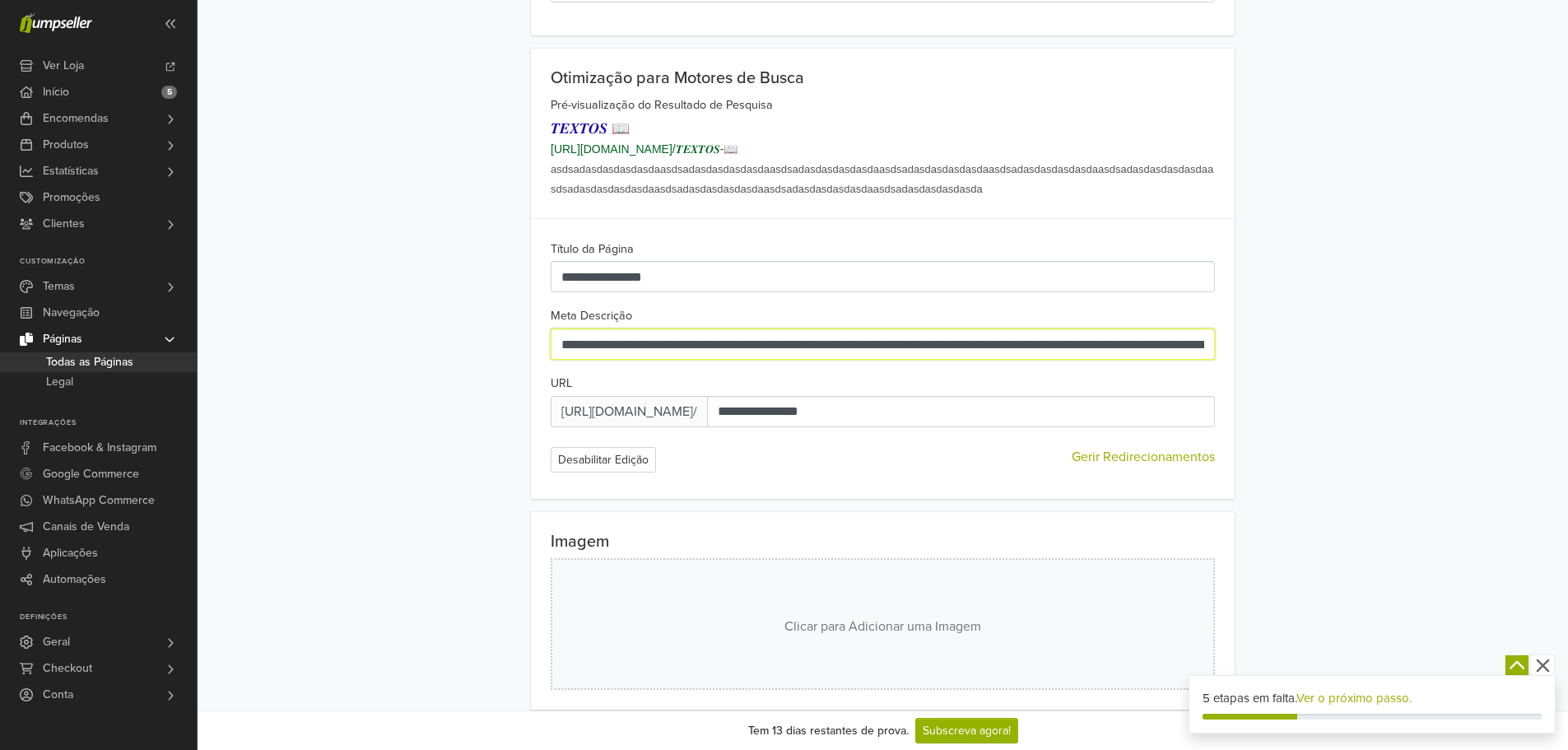
click at [915, 348] on input "**********" at bounding box center [882, 345] width 664 height 31
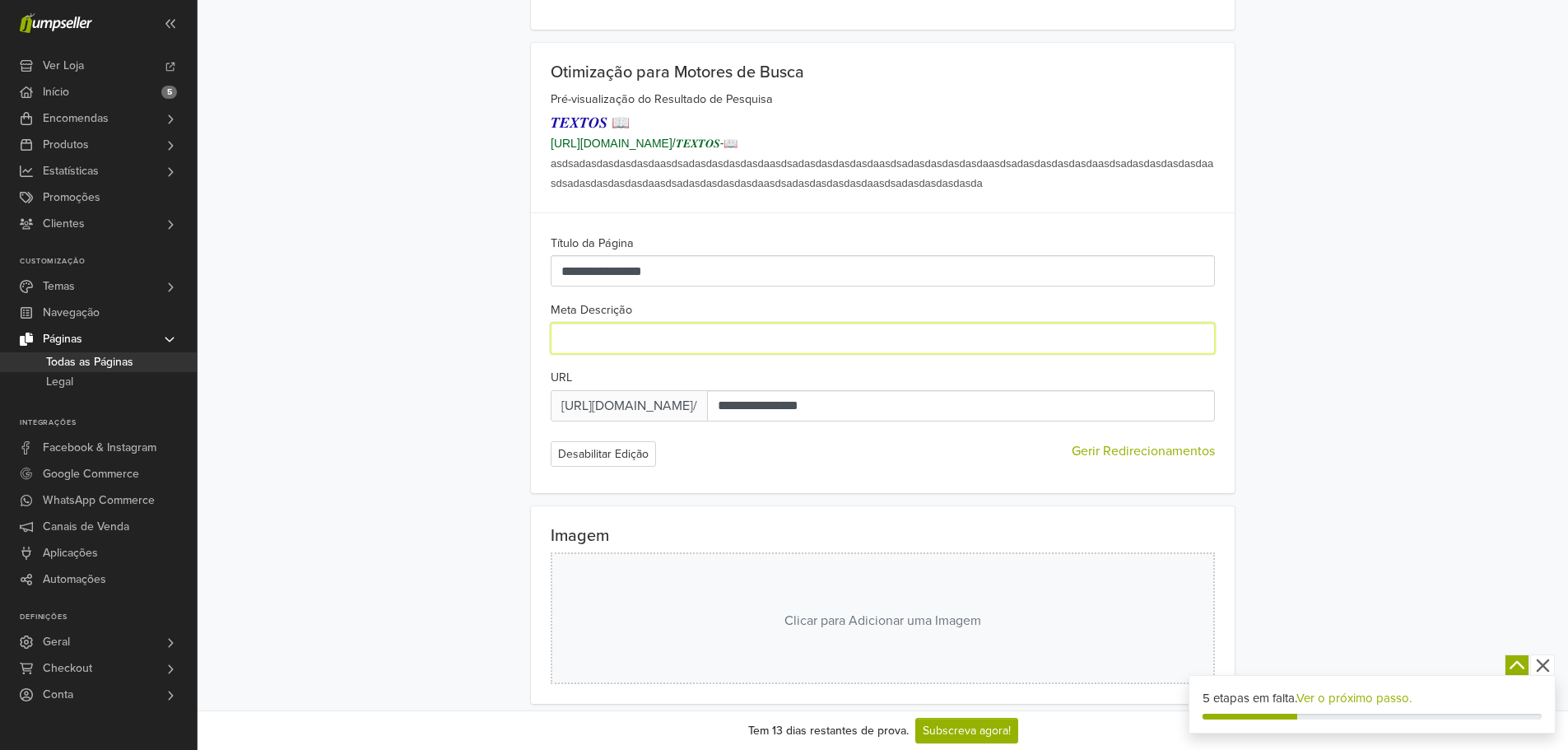
scroll to position [893, 0]
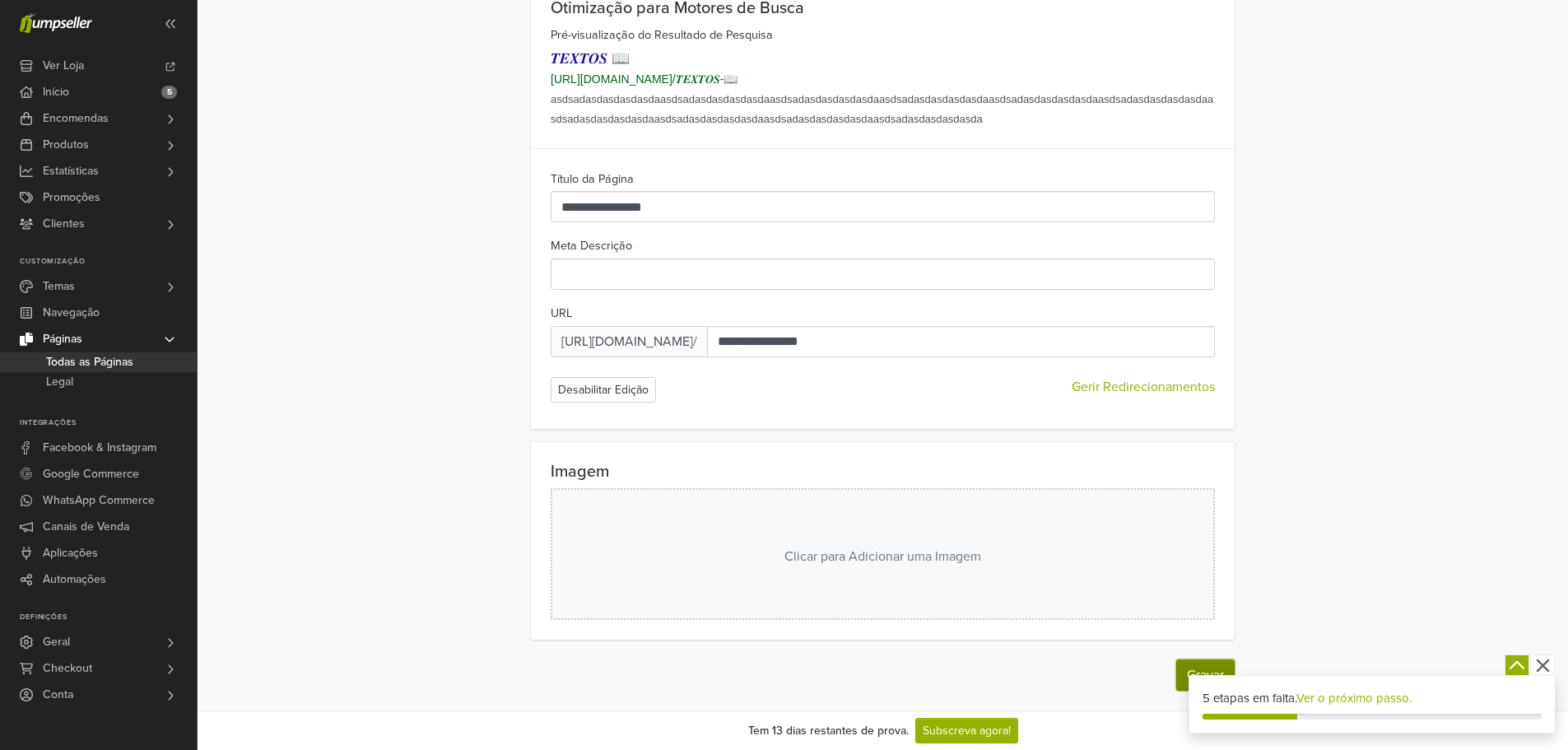
click at [1201, 663] on button "Gravar" at bounding box center [1205, 675] width 59 height 31
click at [629, 336] on span "https://site.jumpseller.com /" at bounding box center [629, 342] width 157 height 31
click at [628, 381] on button "Desabilitar Edição" at bounding box center [603, 390] width 105 height 26
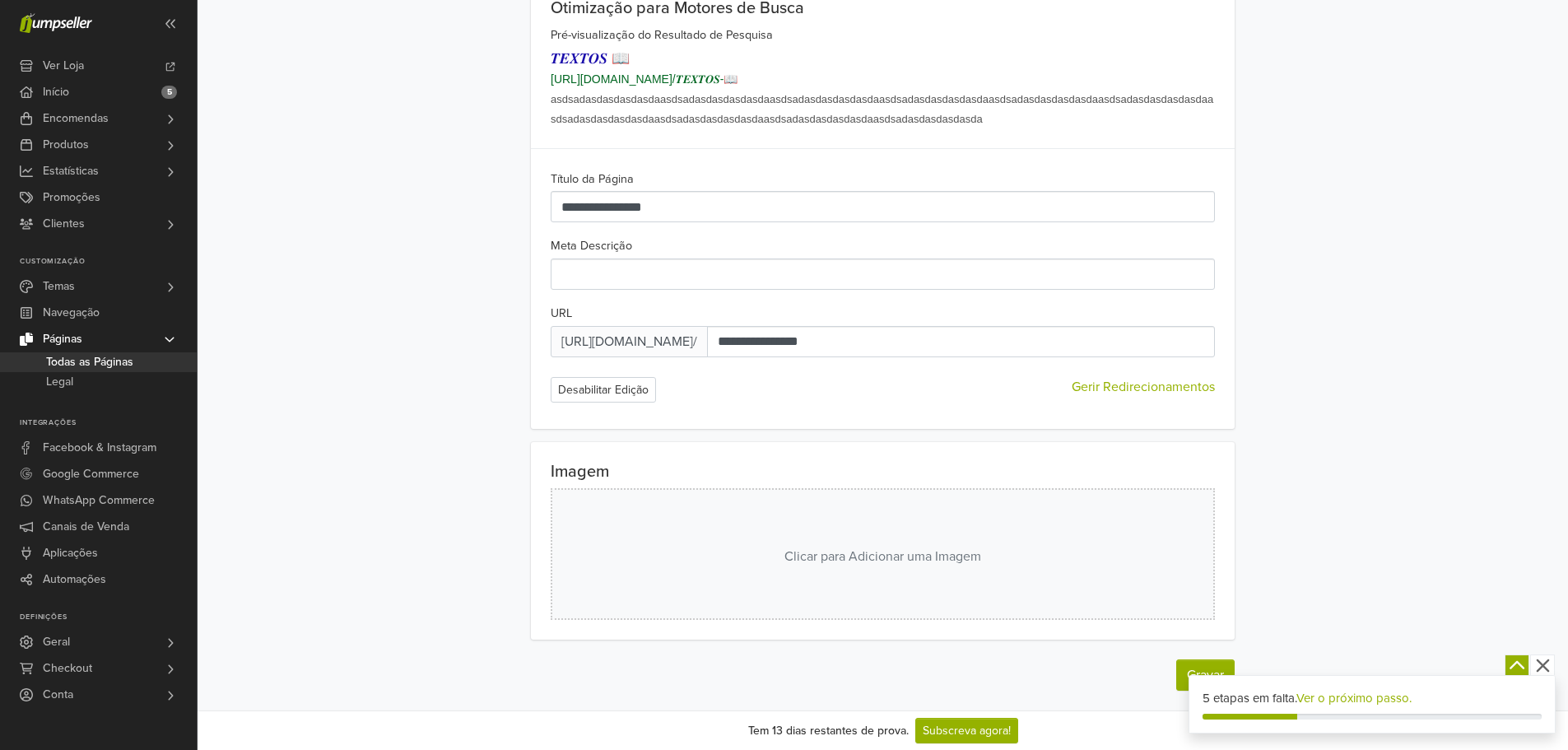
scroll to position [664, 0]
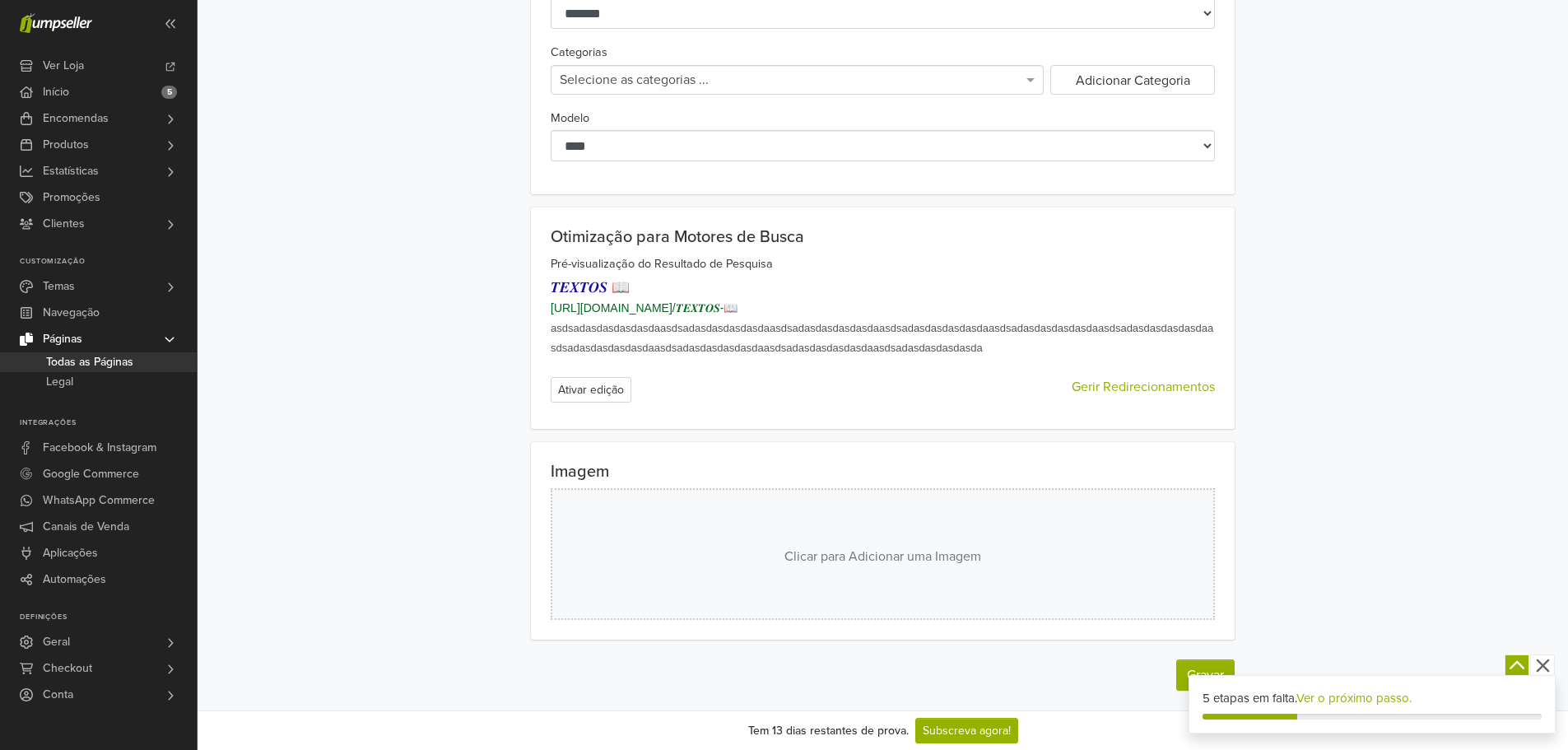
click at [669, 245] on h2 "Otimização para Motores de Busca" at bounding box center [882, 237] width 664 height 20
click at [671, 246] on h2 "Otimização para Motores de Busca" at bounding box center [882, 237] width 664 height 20
click at [681, 273] on label "Pré-visualização do Resultado de Pesquisa" at bounding box center [662, 265] width 222 height 18
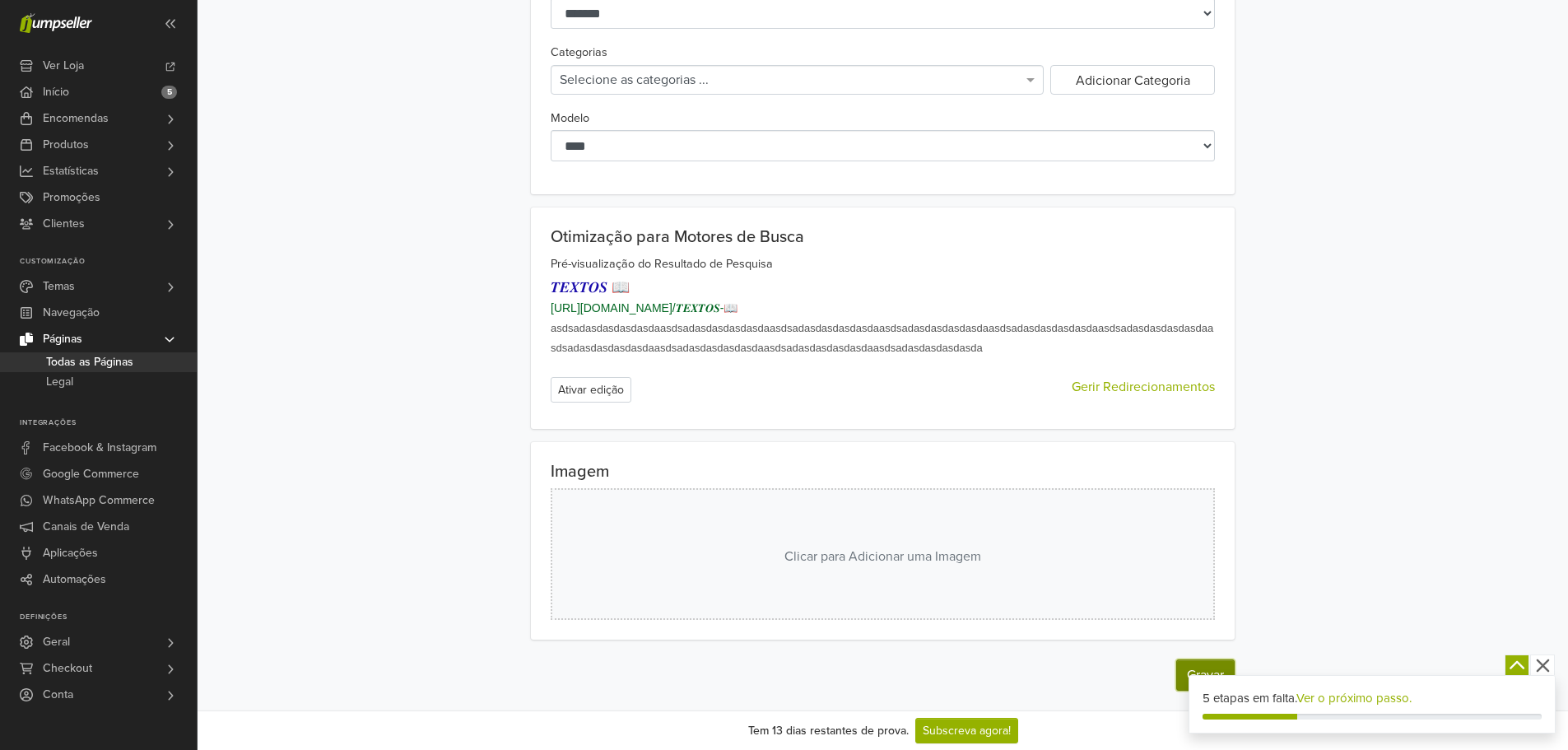
drag, startPoint x: 1213, startPoint y: 666, endPoint x: 1269, endPoint y: 645, distance: 59.8
click at [1212, 666] on button "Gravar" at bounding box center [1205, 675] width 59 height 31
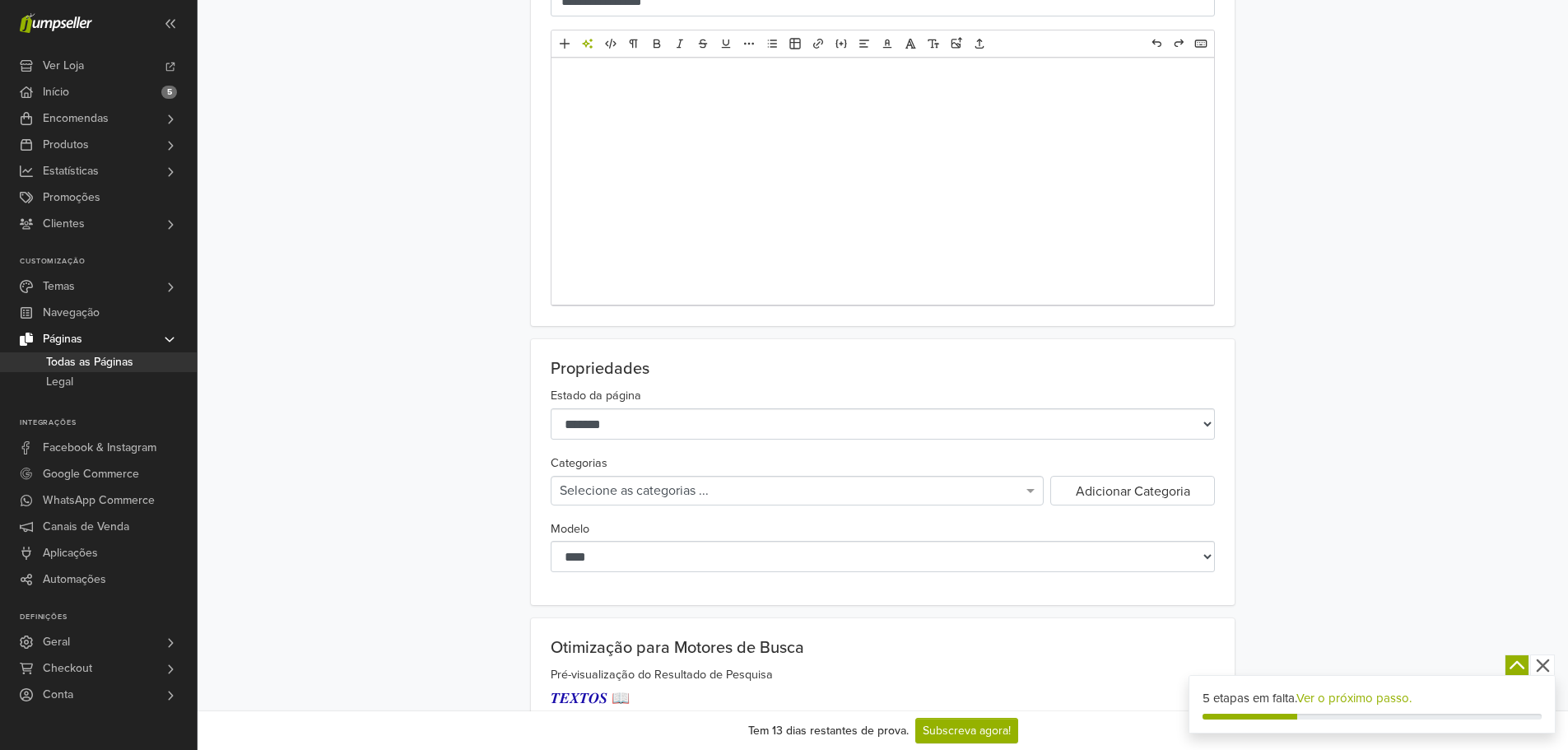
scroll to position [0, 0]
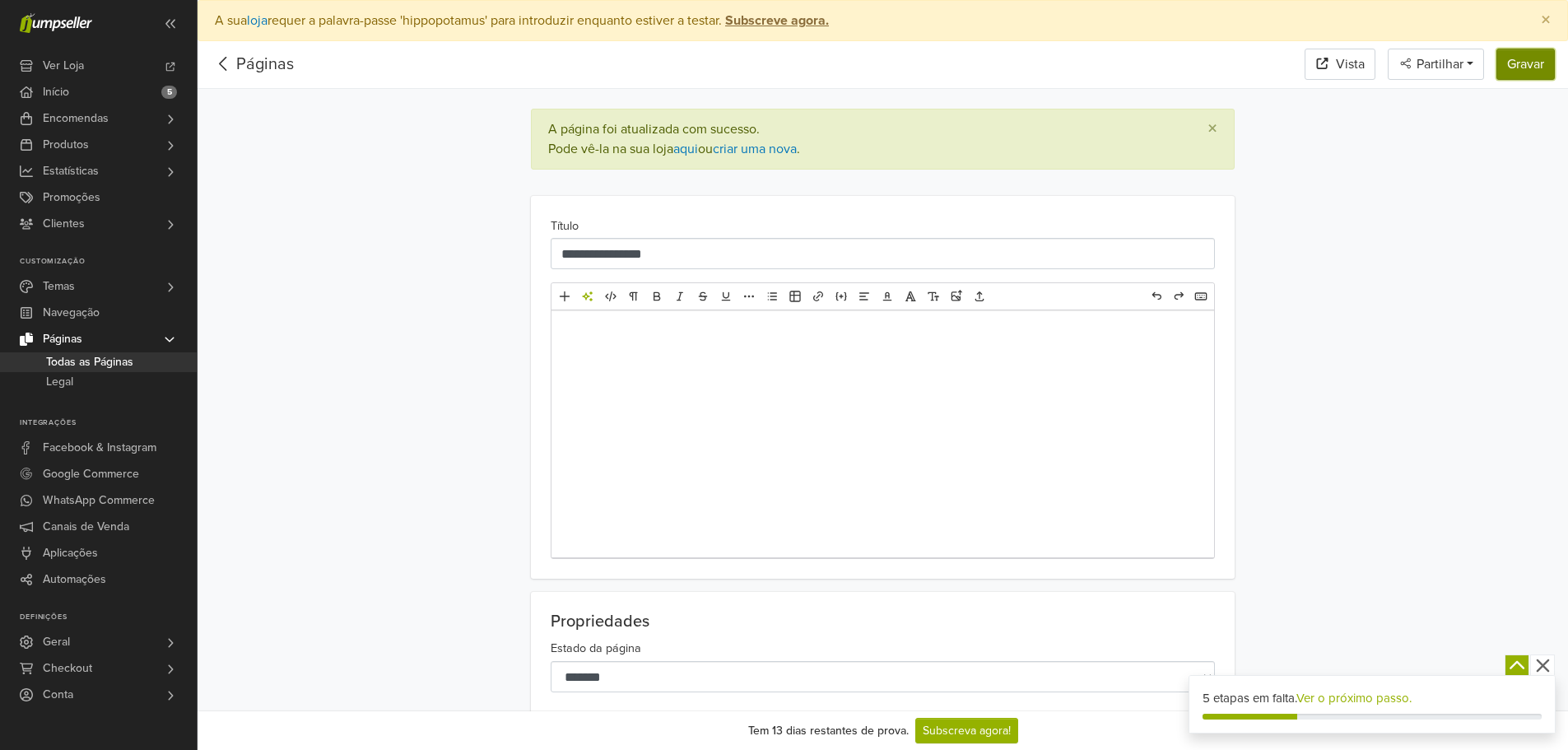
click at [1516, 66] on button "Gravar" at bounding box center [1525, 64] width 59 height 31
click at [230, 68] on icon at bounding box center [223, 63] width 26 height 21
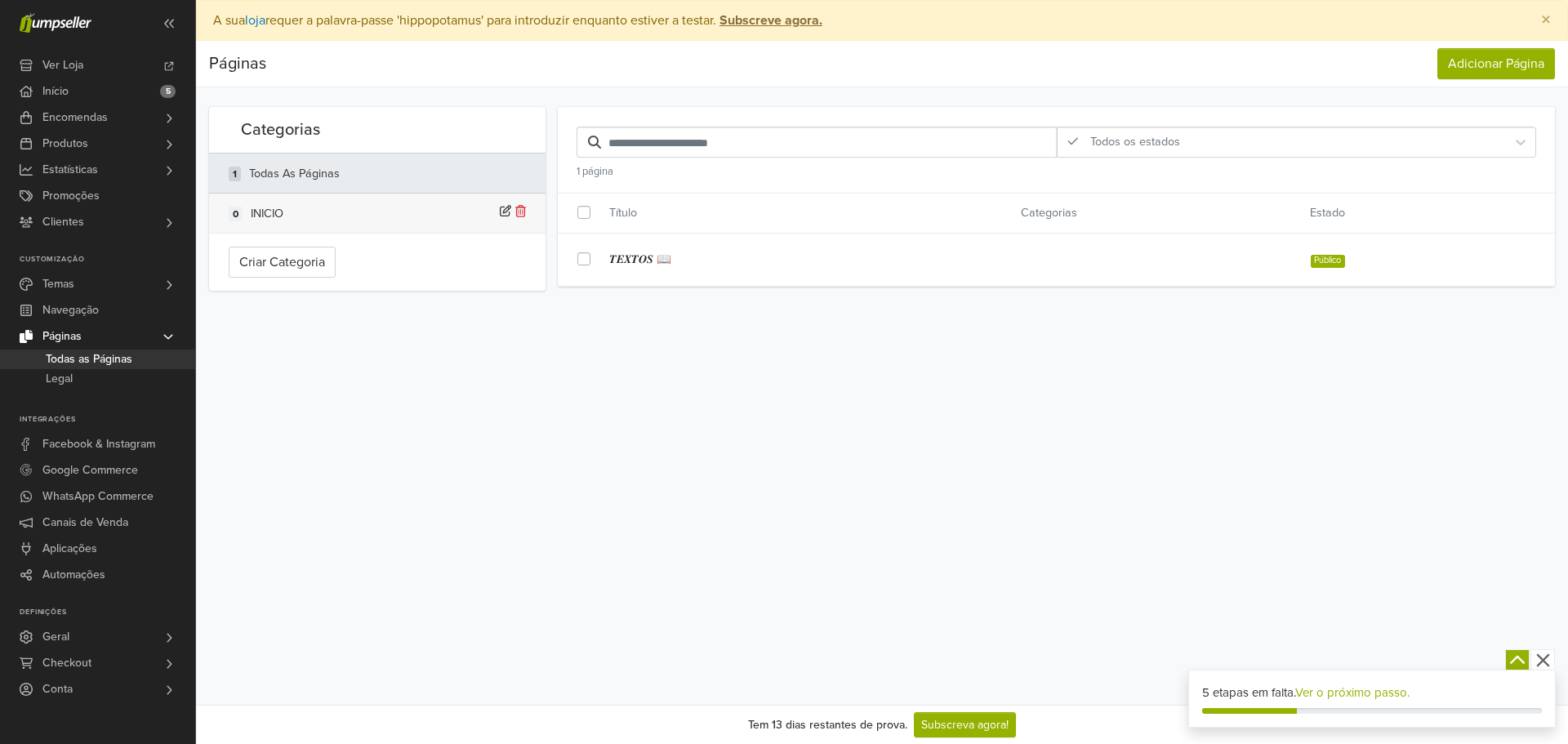
click at [410, 212] on div "0 INICIO" at bounding box center [378, 213] width 298 height 20
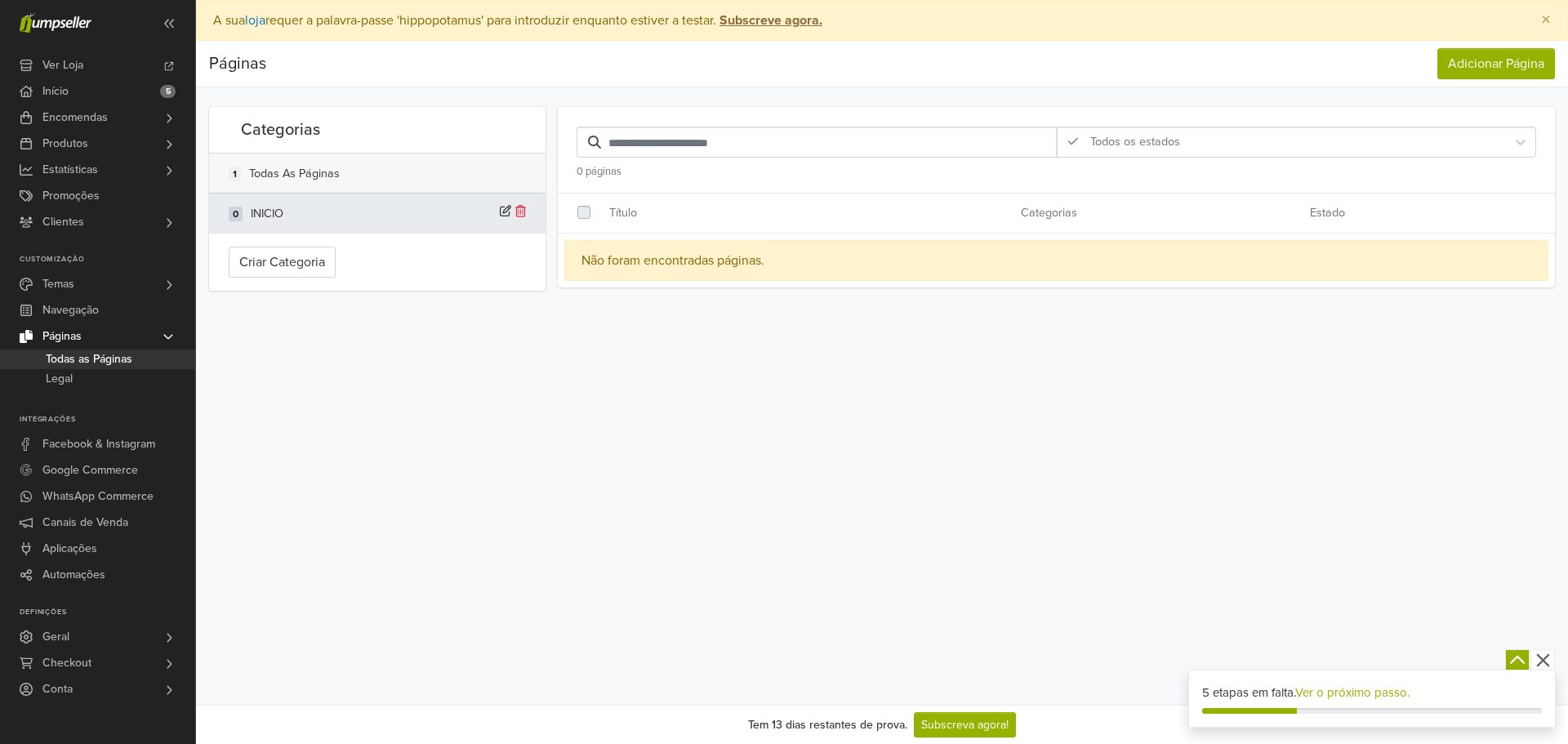
click at [442, 173] on div "1 Todas as Páginas" at bounding box center [378, 173] width 298 height 20
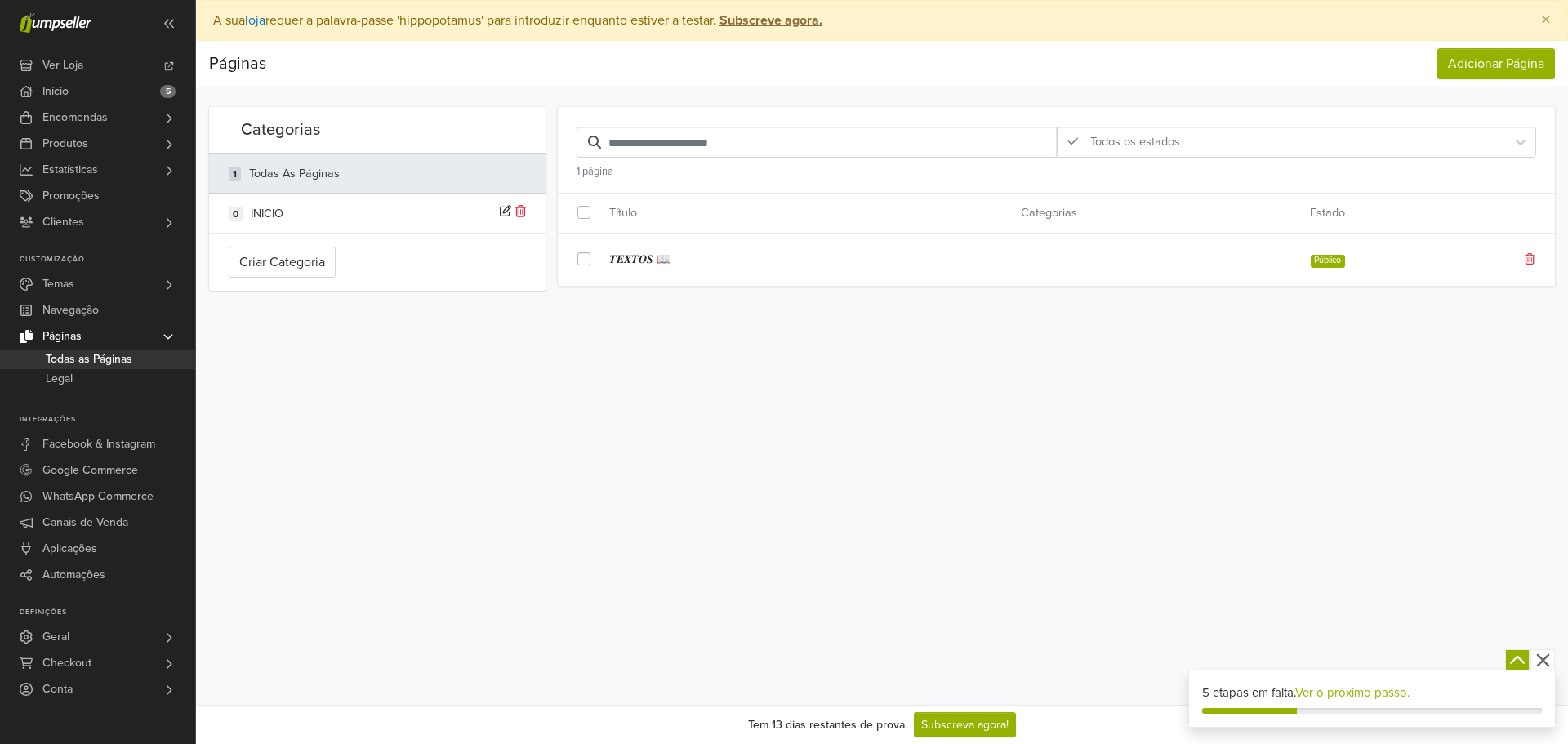
click at [1333, 269] on div "𝑻𝑬𝑿𝑻𝑶𝑺 📖 Público" at bounding box center [1056, 260] width 997 height 33
click at [1225, 258] on div "𝑻𝑬𝑿𝑻𝑶𝑺 📖 Público" at bounding box center [1056, 260] width 997 height 33
click at [581, 251] on div at bounding box center [593, 260] width 32 height 20
click at [597, 250] on label at bounding box center [597, 250] width 0 height 0
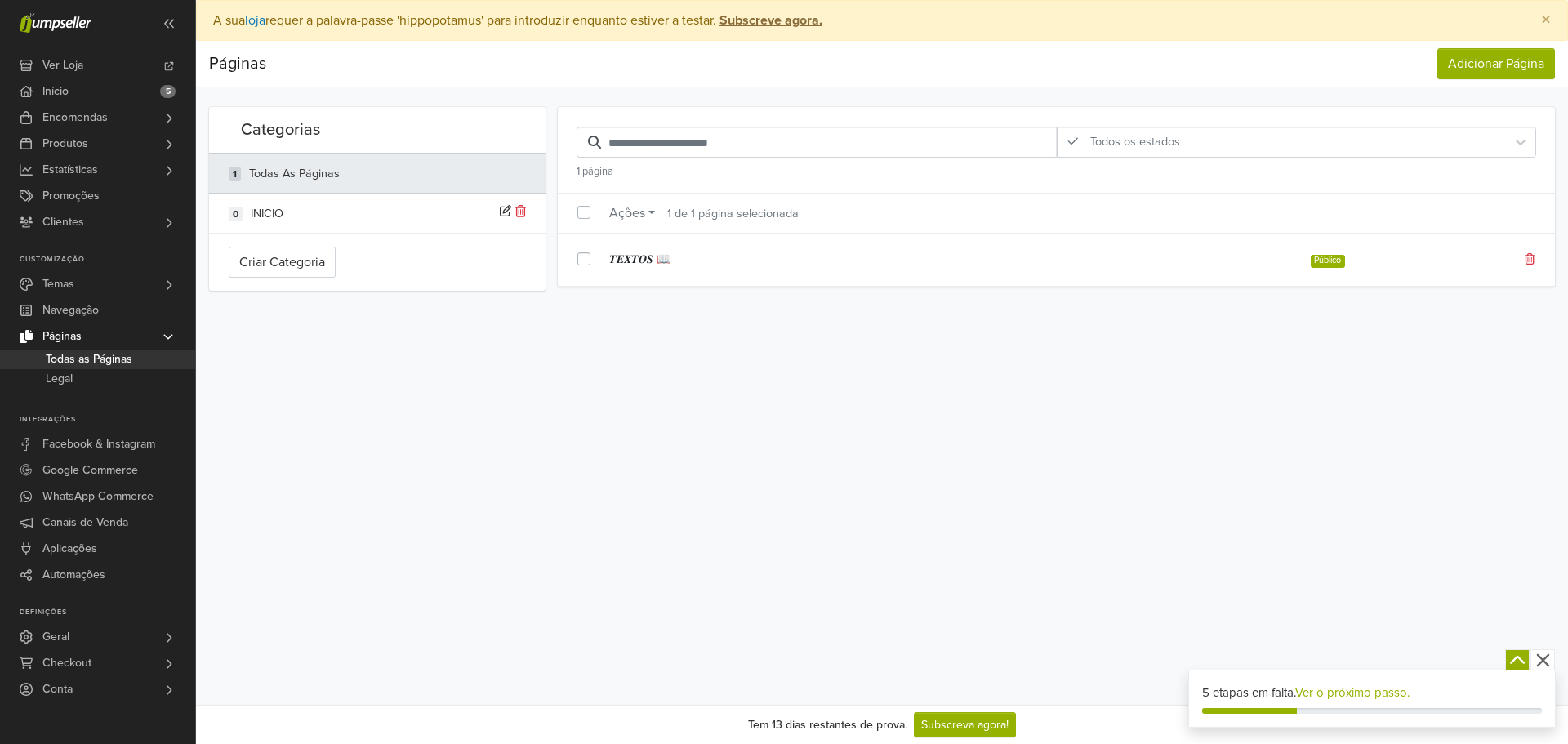
click at [597, 250] on label at bounding box center [597, 250] width 0 height 0
click at [734, 263] on link "𝑻𝑬𝑿𝑻𝑶𝑺 📖" at bounding box center [802, 260] width 387 height 18
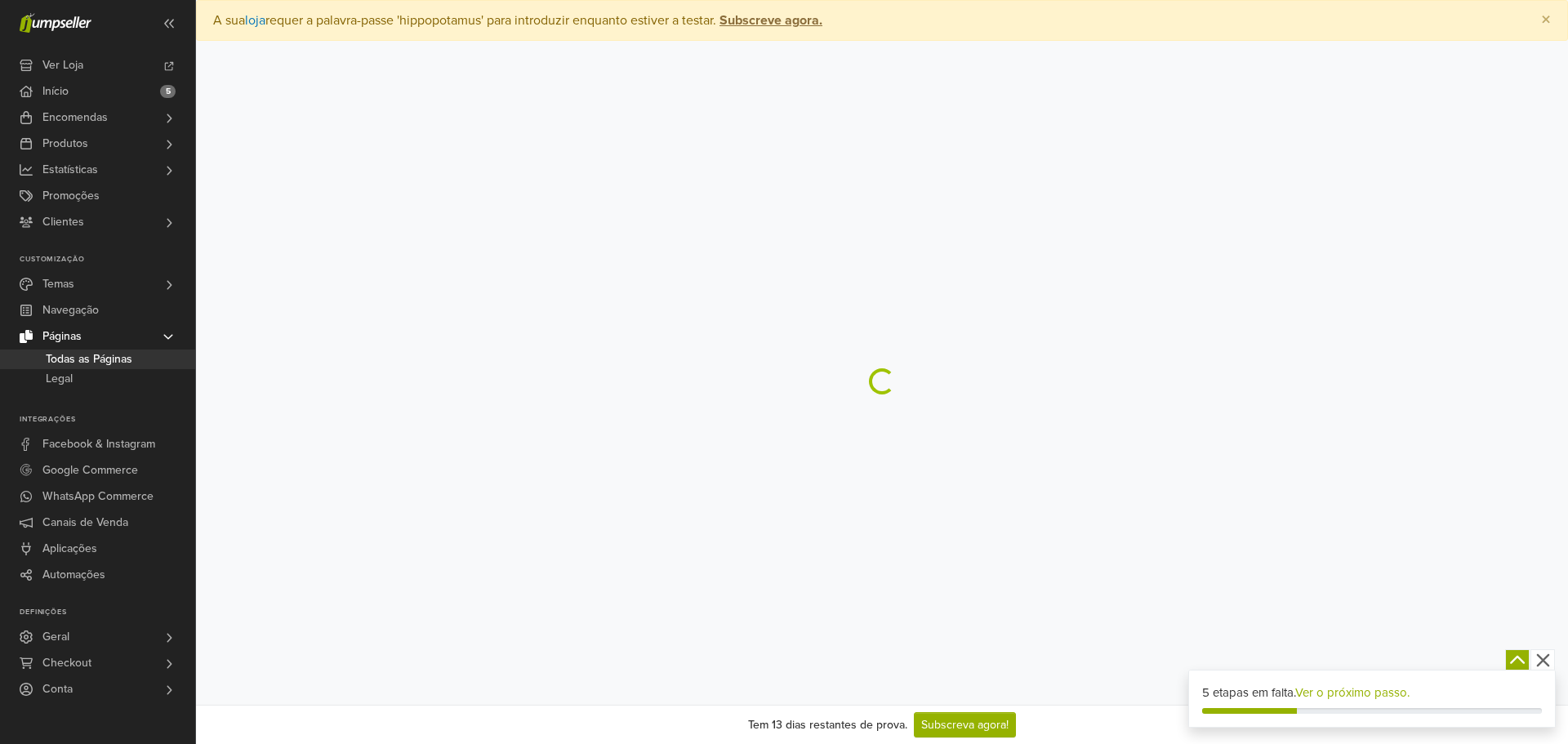
click at [737, 263] on main "× A sua loja requer a palavra-passe 'hippopotamus' para introduzir enquanto est…" at bounding box center [882, 197] width 1372 height 394
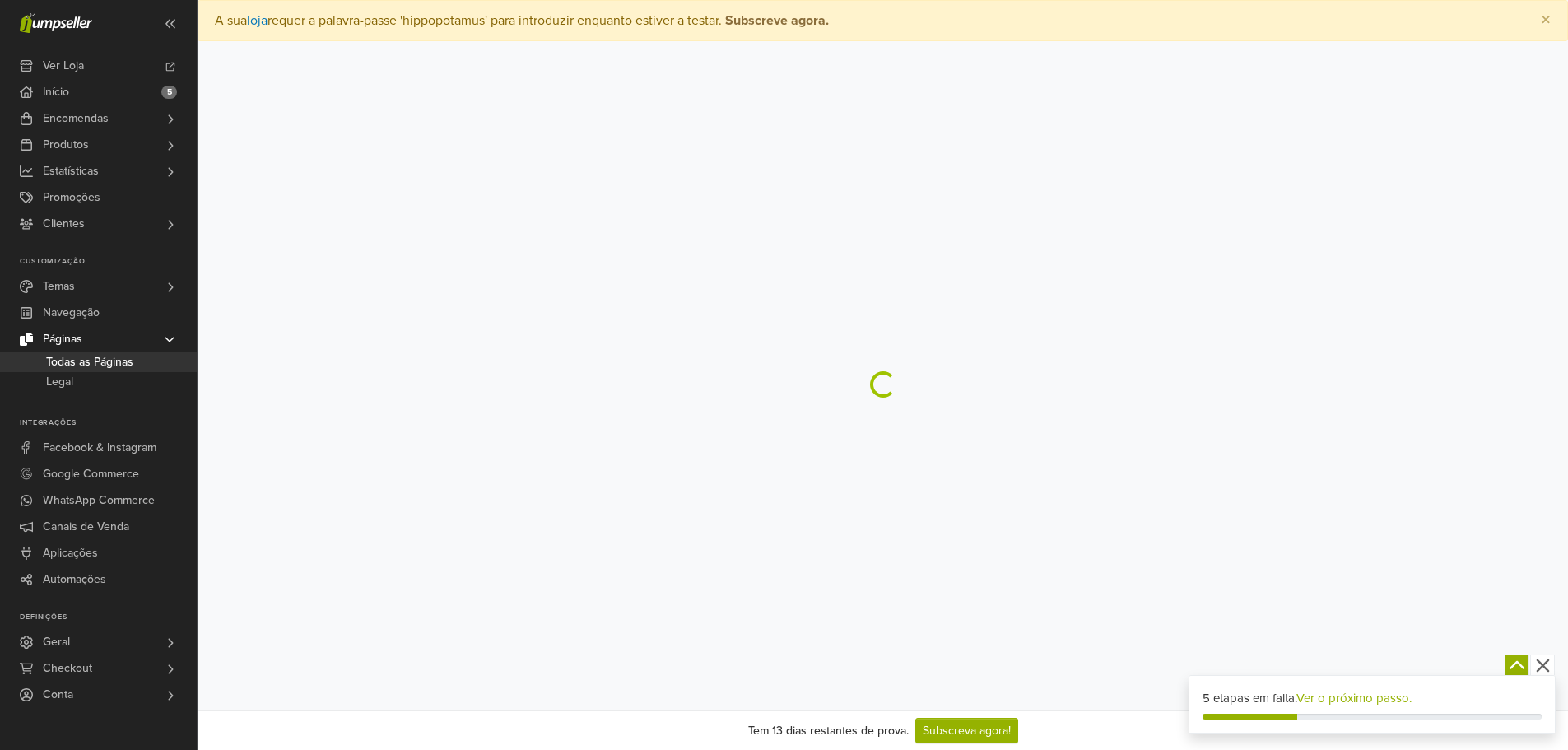
select select "****"
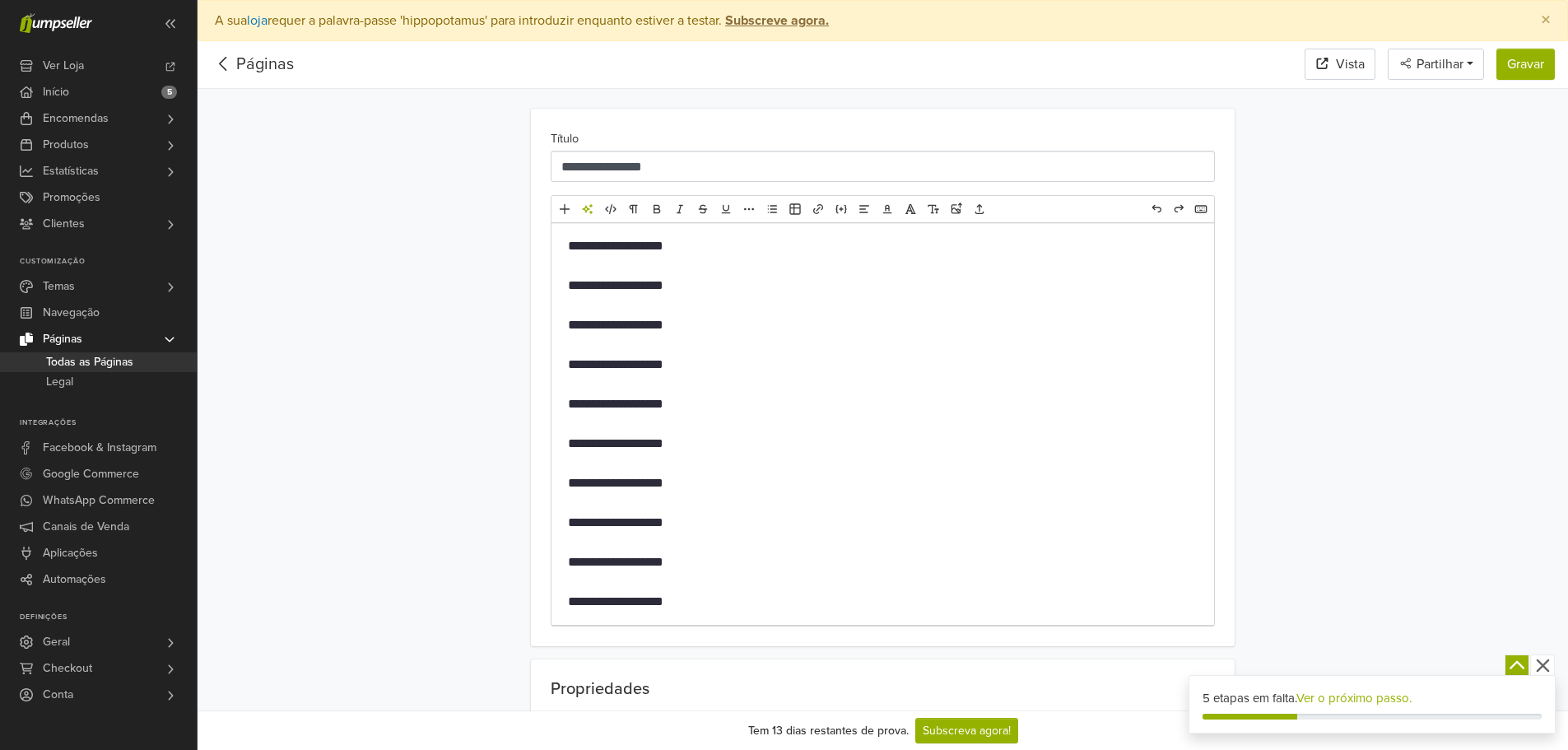
click at [726, 506] on div "**********" at bounding box center [882, 424] width 662 height 401
click at [727, 506] on div "**********" at bounding box center [882, 424] width 662 height 401
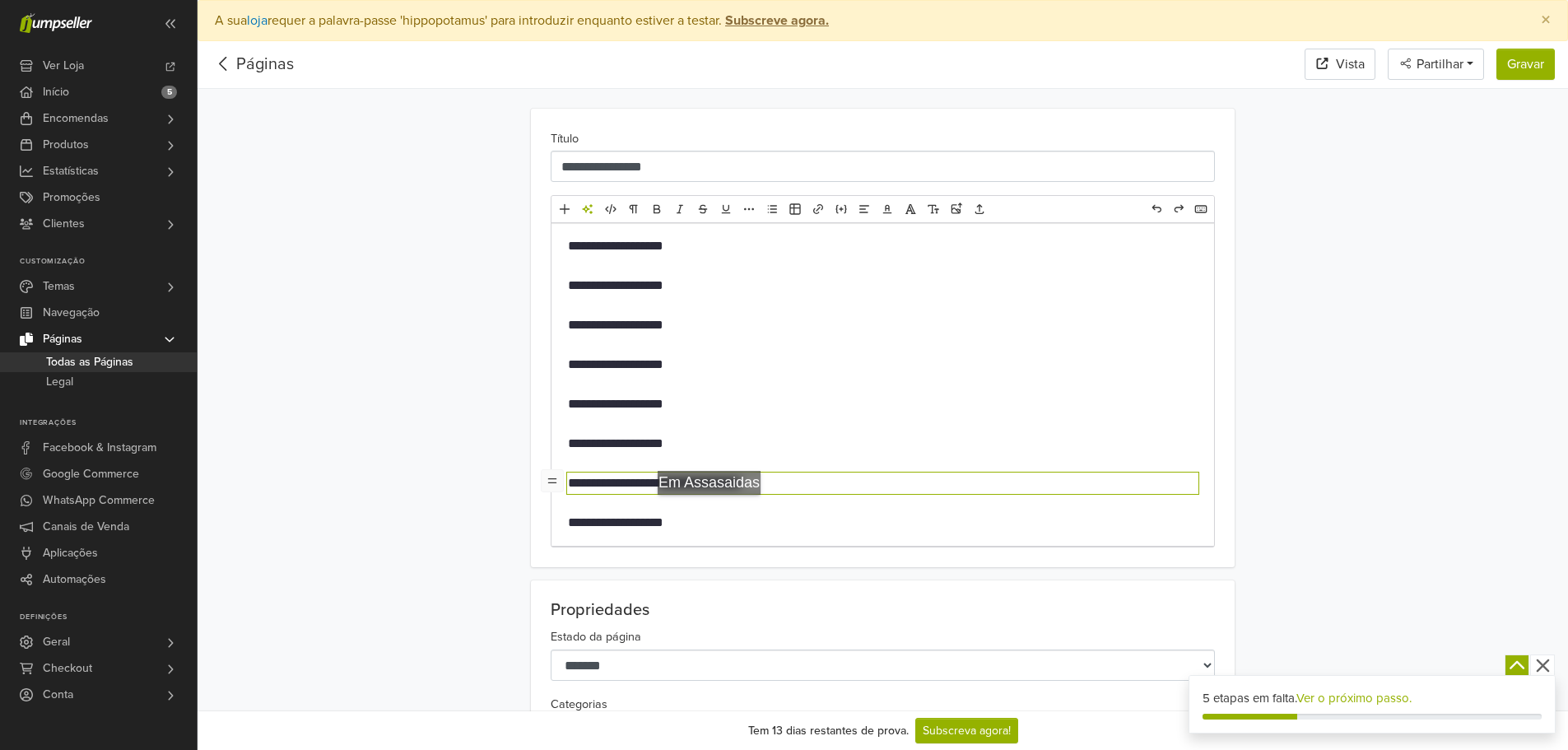
click at [714, 522] on p "**********" at bounding box center [882, 523] width 630 height 20
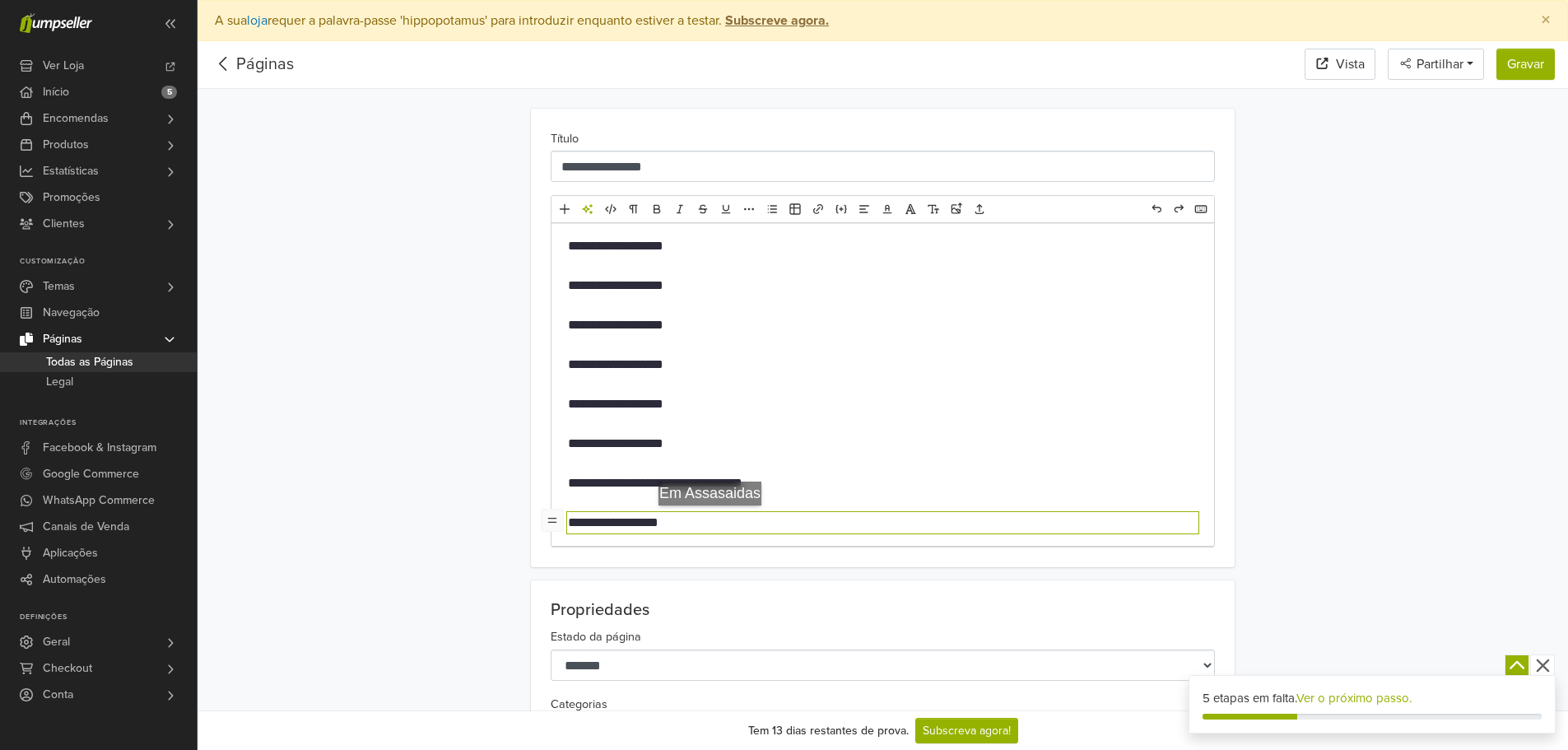
click at [714, 522] on p "**********" at bounding box center [882, 523] width 630 height 20
click at [631, 527] on p "**********" at bounding box center [882, 523] width 630 height 20
click at [633, 527] on p "**********" at bounding box center [882, 523] width 630 height 20
click at [657, 481] on p "**********" at bounding box center [882, 483] width 630 height 20
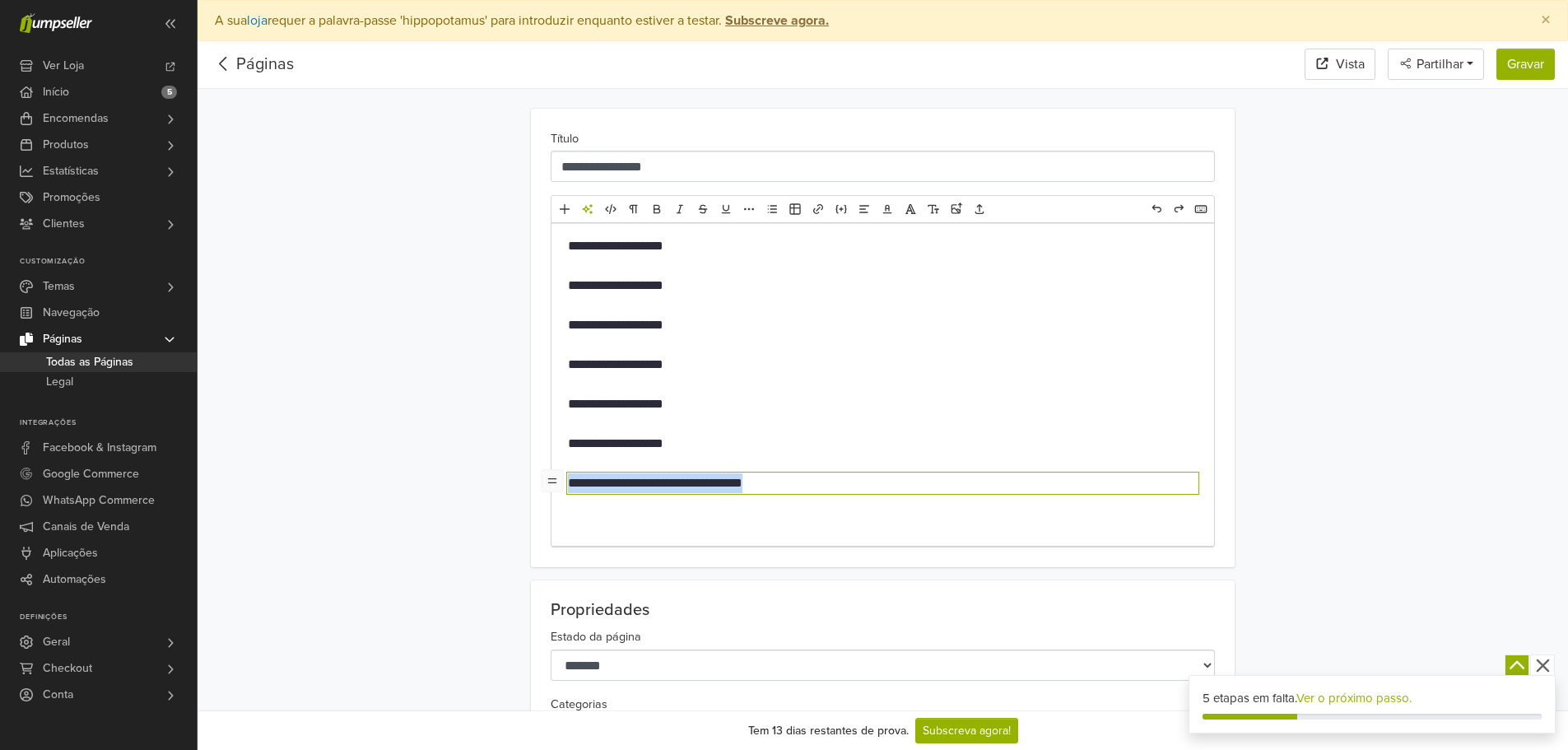
click at [657, 481] on p "**********" at bounding box center [882, 483] width 630 height 20
type textarea "**********"
click at [659, 447] on p "**********" at bounding box center [882, 443] width 630 height 20
click at [659, 446] on p "**********" at bounding box center [882, 443] width 630 height 20
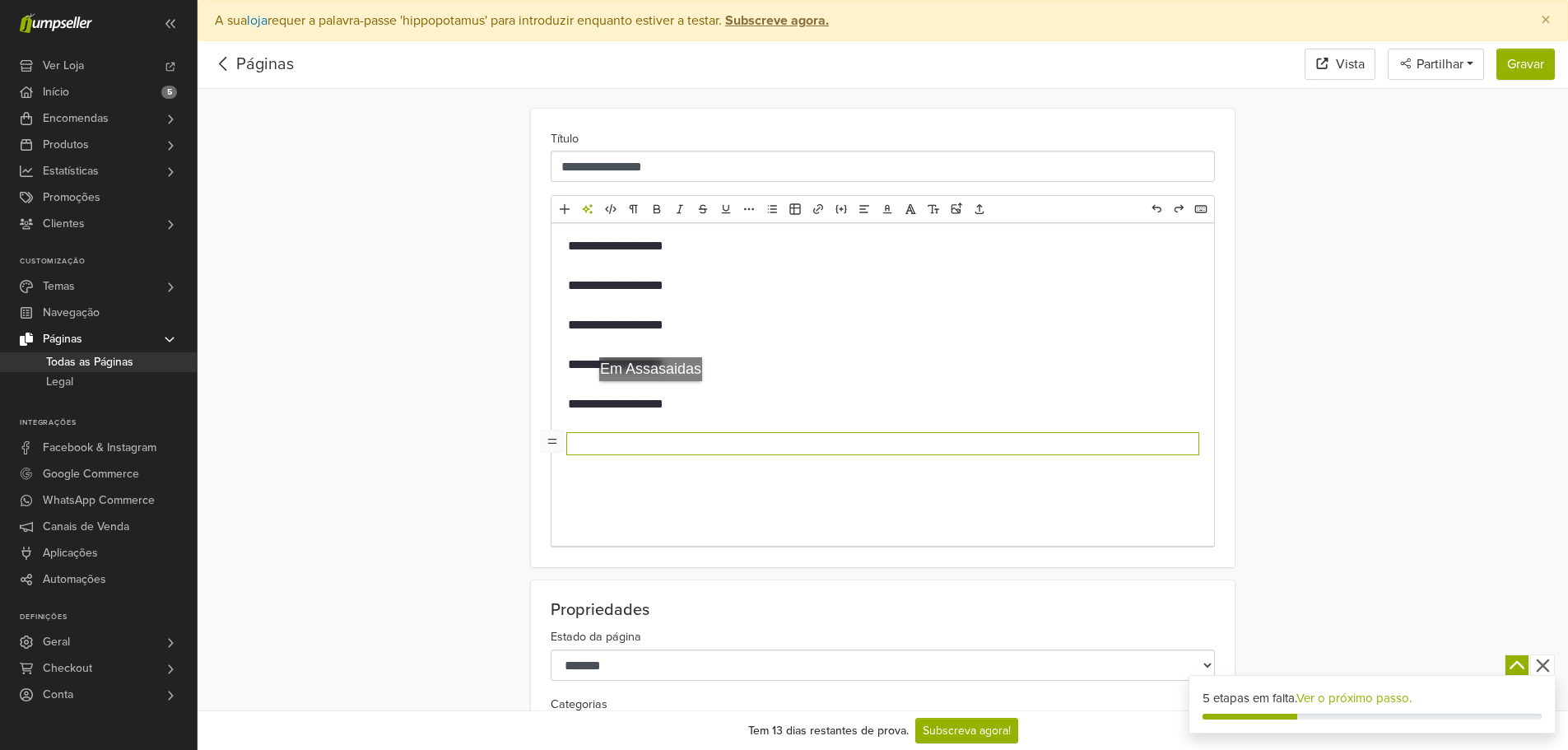
click at [654, 397] on p "**********" at bounding box center [882, 404] width 630 height 20
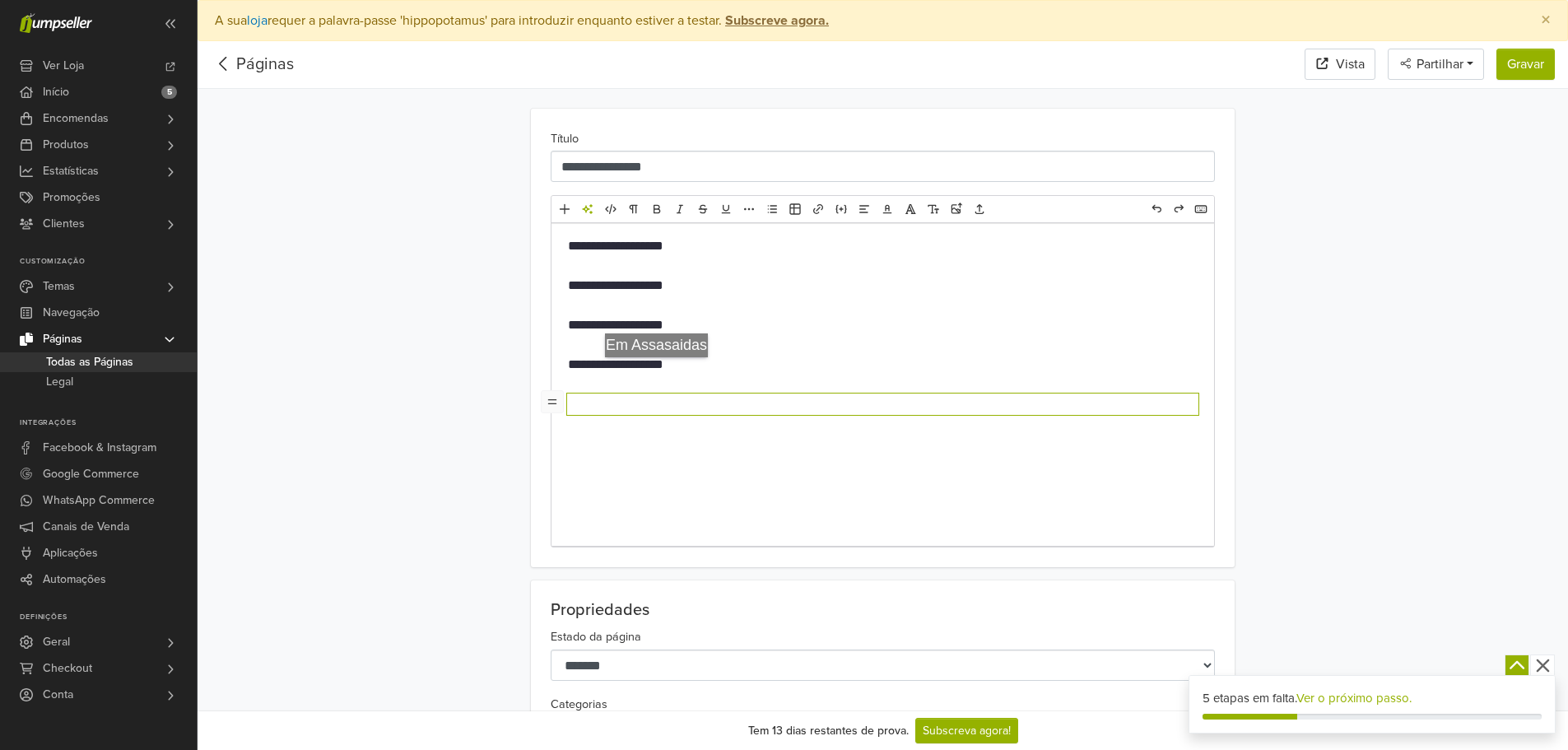
click at [663, 361] on p "**********" at bounding box center [882, 365] width 630 height 20
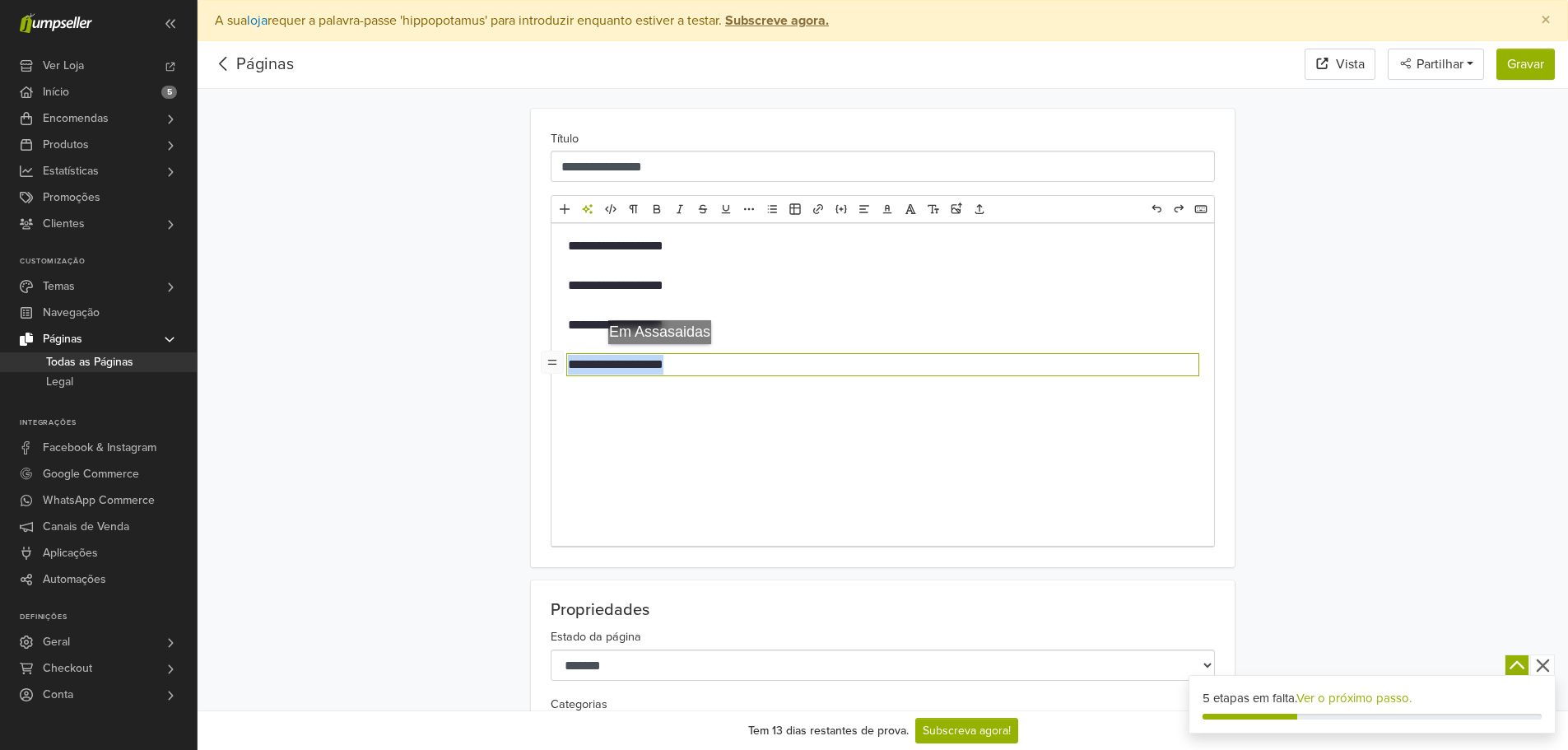
click at [663, 361] on p "**********" at bounding box center [882, 365] width 630 height 20
click at [669, 317] on p "**********" at bounding box center [882, 326] width 630 height 20
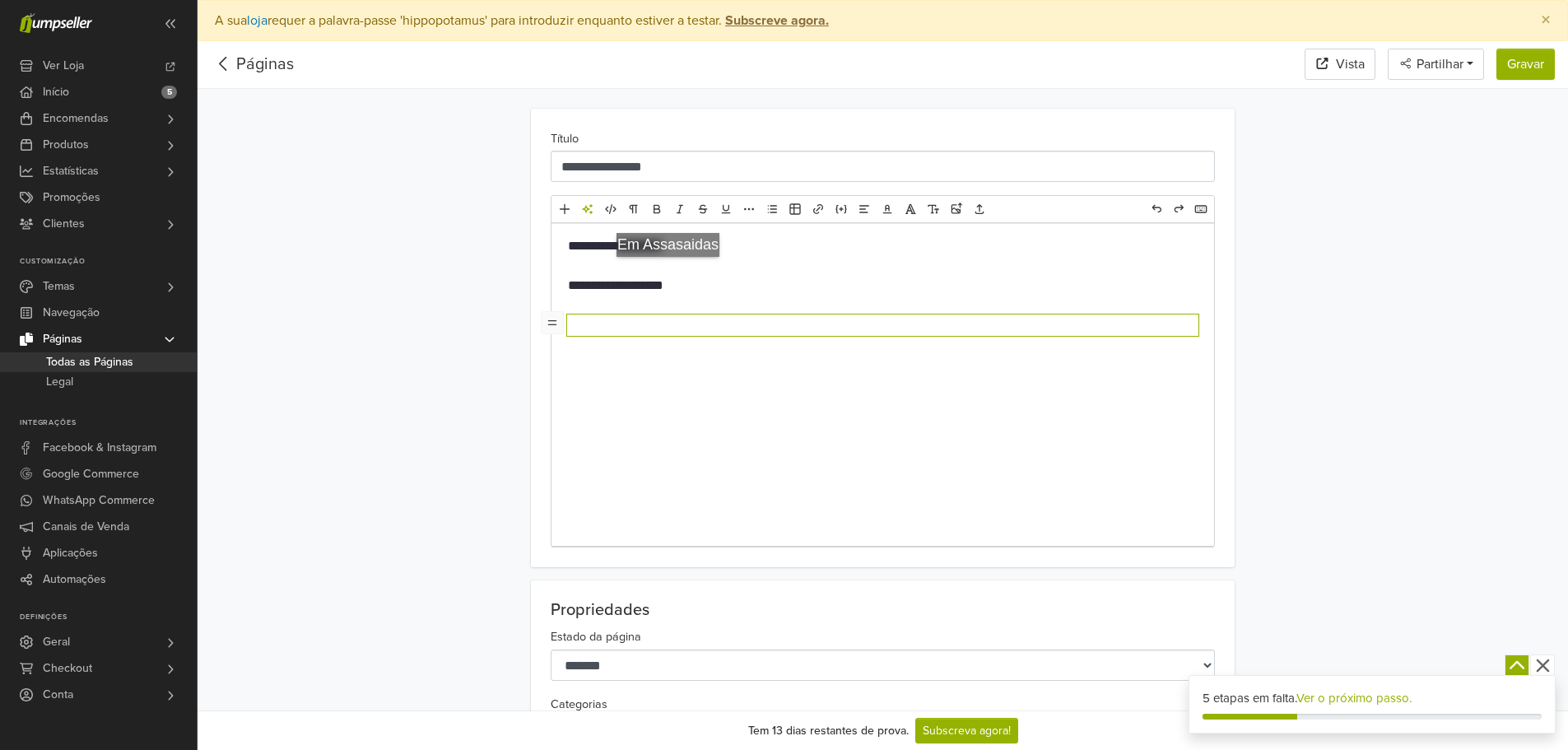
click at [672, 274] on div "**********" at bounding box center [882, 385] width 662 height 323
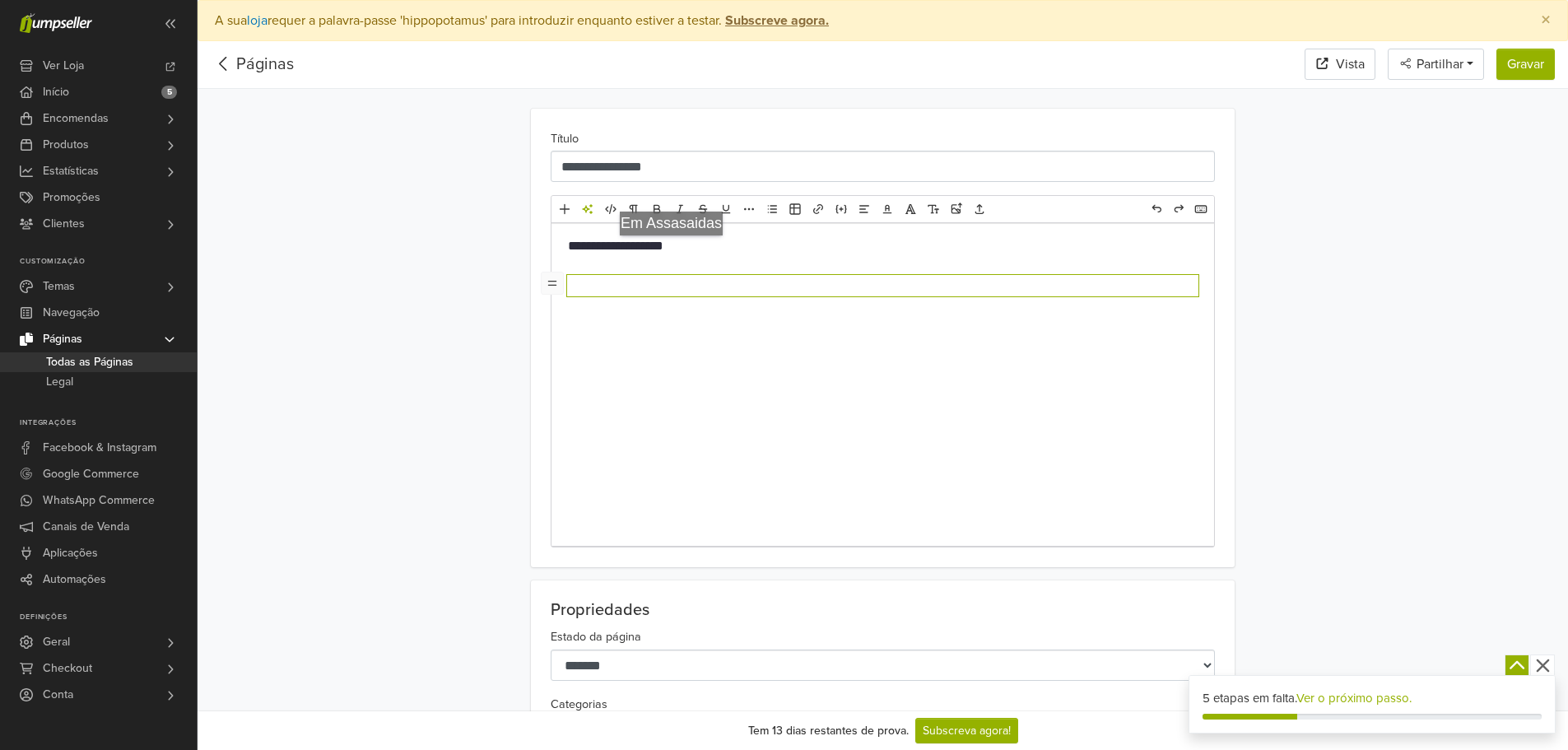
click at [676, 238] on p "**********" at bounding box center [882, 246] width 630 height 20
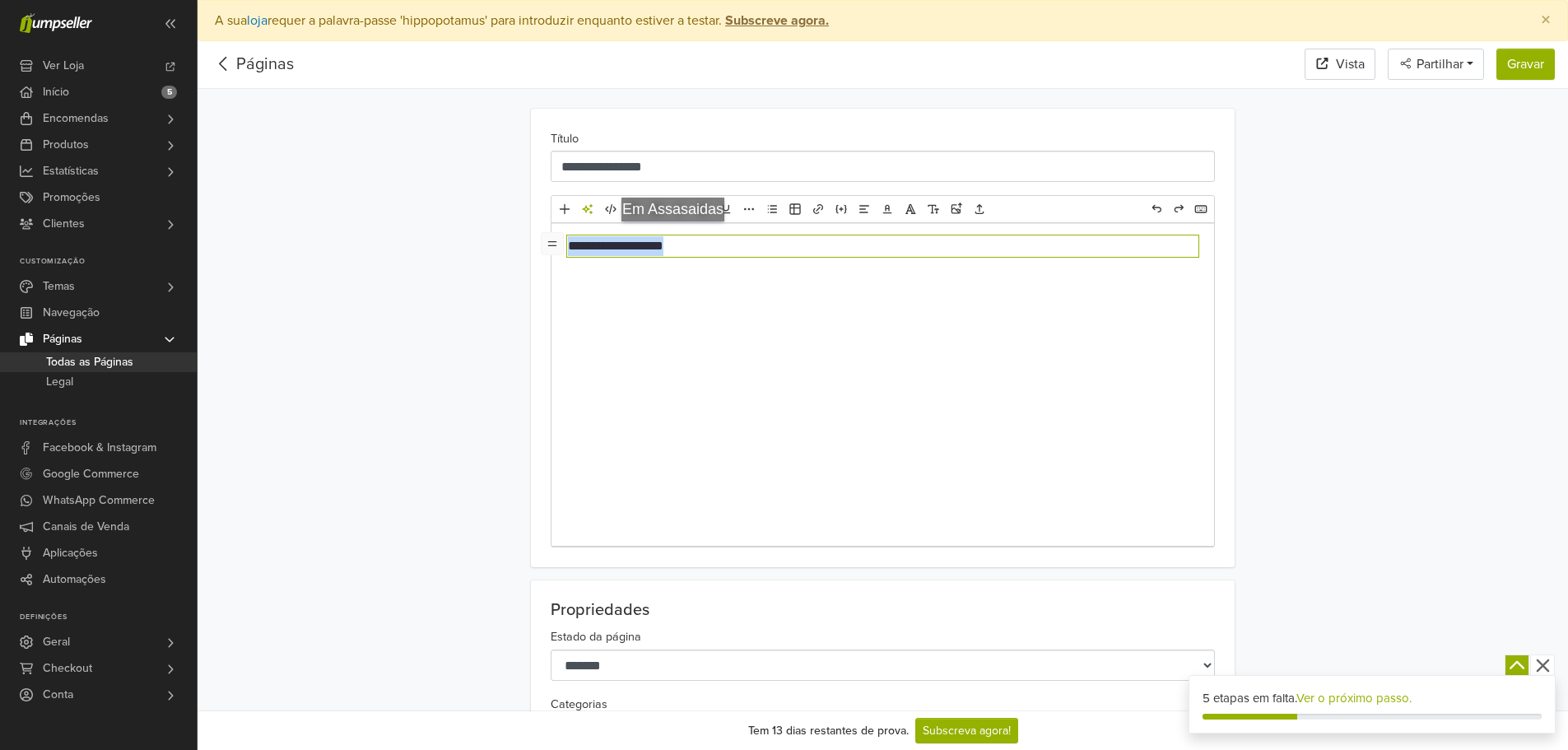
click at [676, 238] on p "**********" at bounding box center [882, 246] width 630 height 20
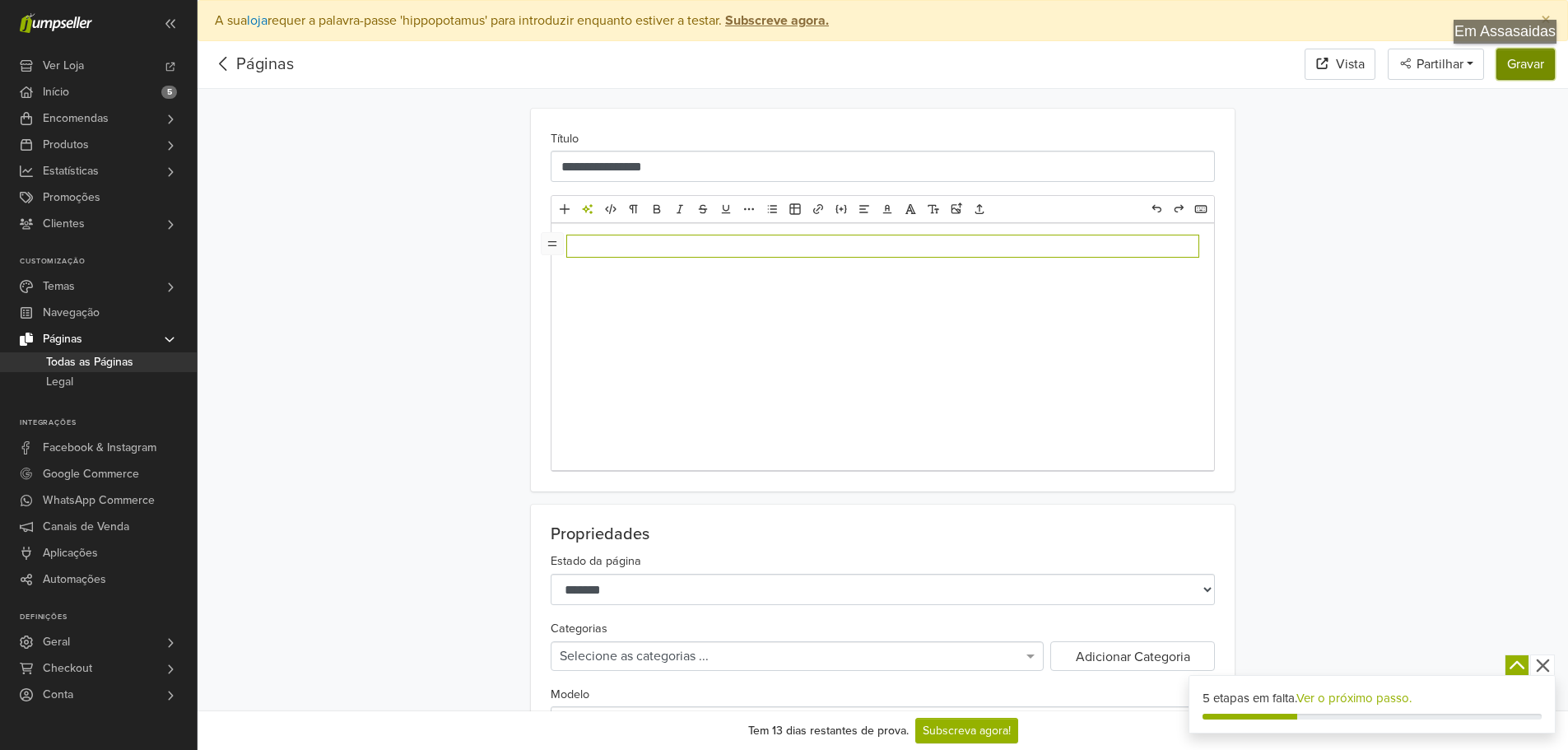
drag, startPoint x: 1551, startPoint y: 60, endPoint x: 1388, endPoint y: 189, distance: 207.9
click at [1551, 59] on button "Gravar" at bounding box center [1525, 64] width 59 height 31
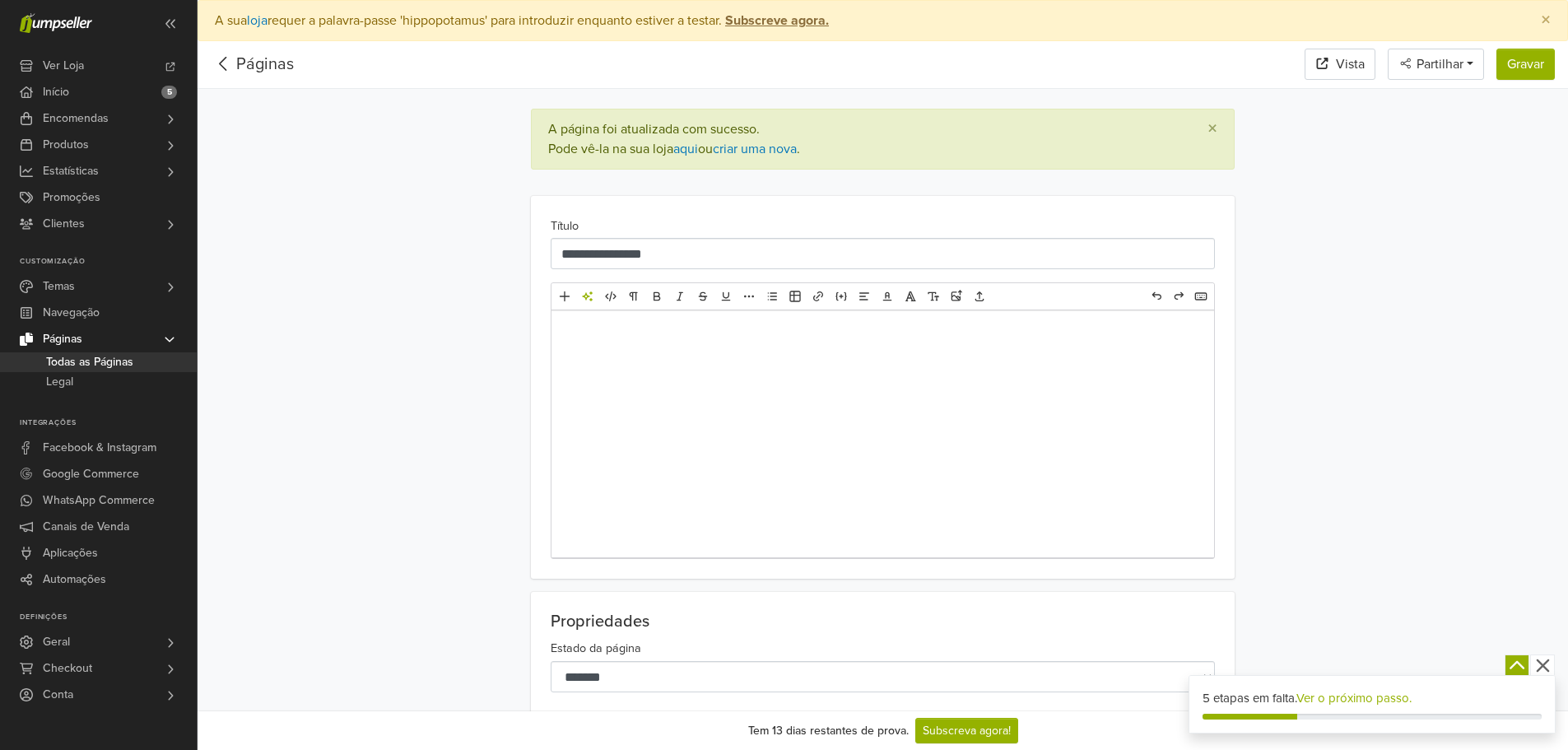
click at [911, 385] on div "﻿" at bounding box center [882, 434] width 662 height 247
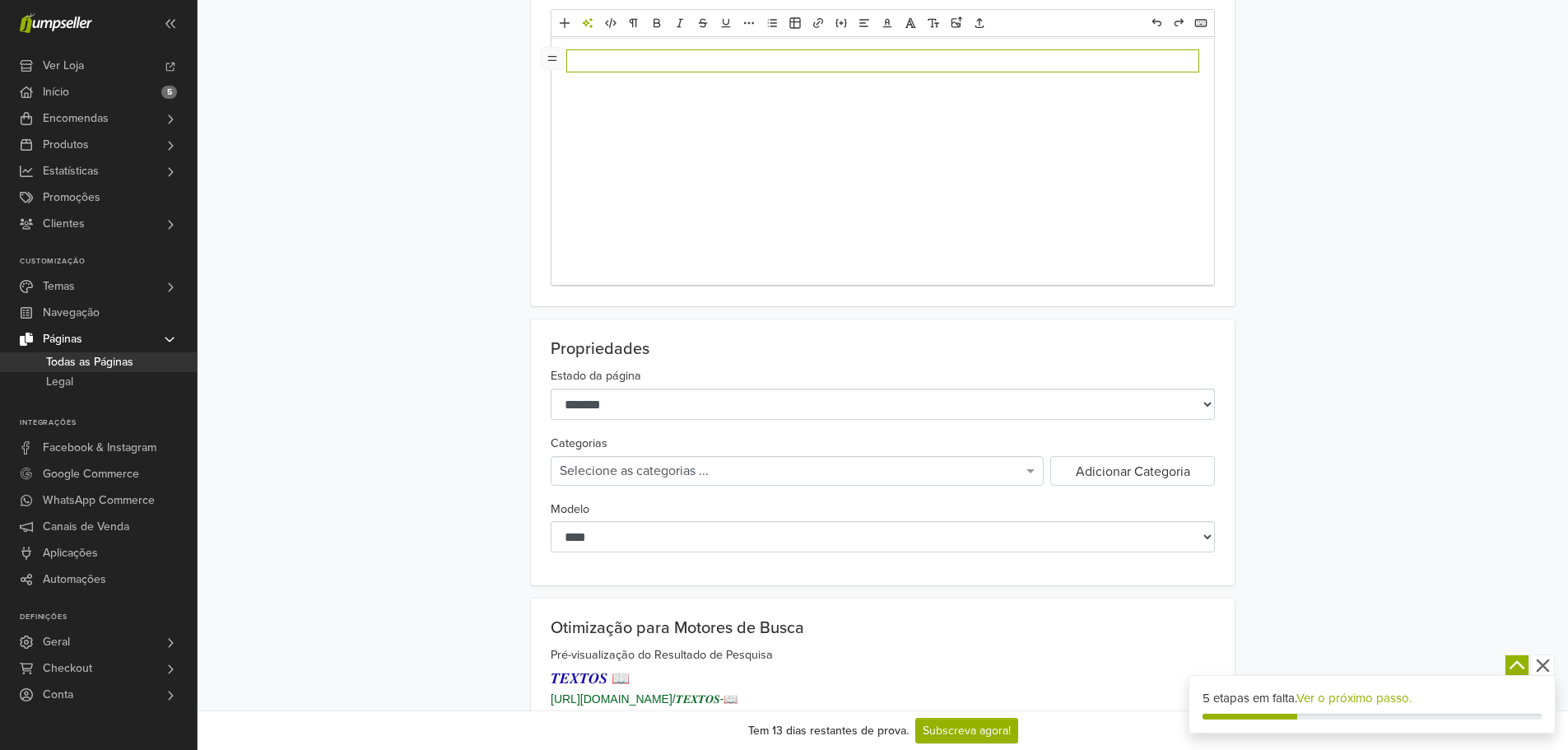
scroll to position [495, 0]
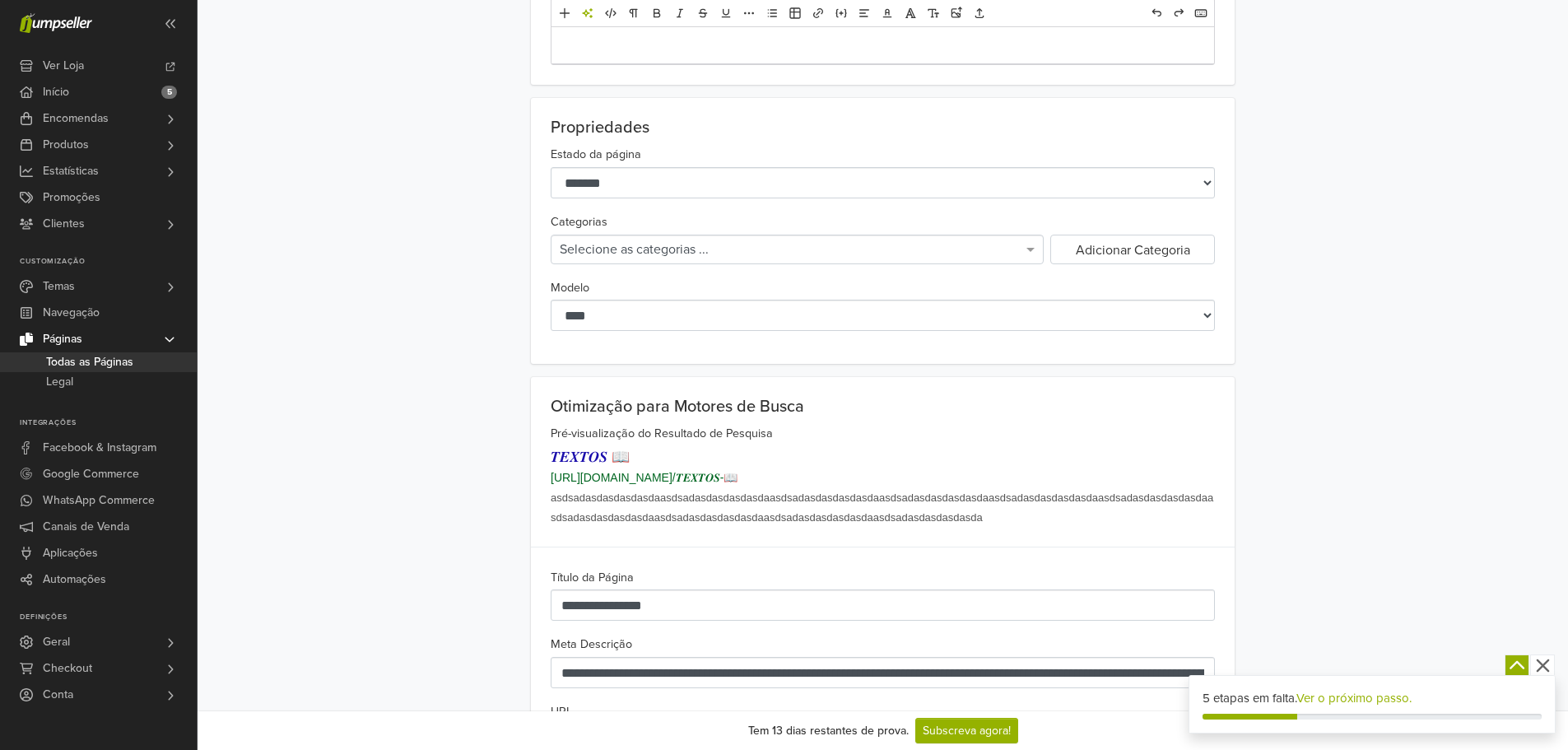
click at [826, 501] on span "asdsadasdasdasdasdaasdsadasdasdasdasdaasdsadasdasdasdasdaasdsadasdasdasdasdaasd…" at bounding box center [882, 507] width 662 height 32
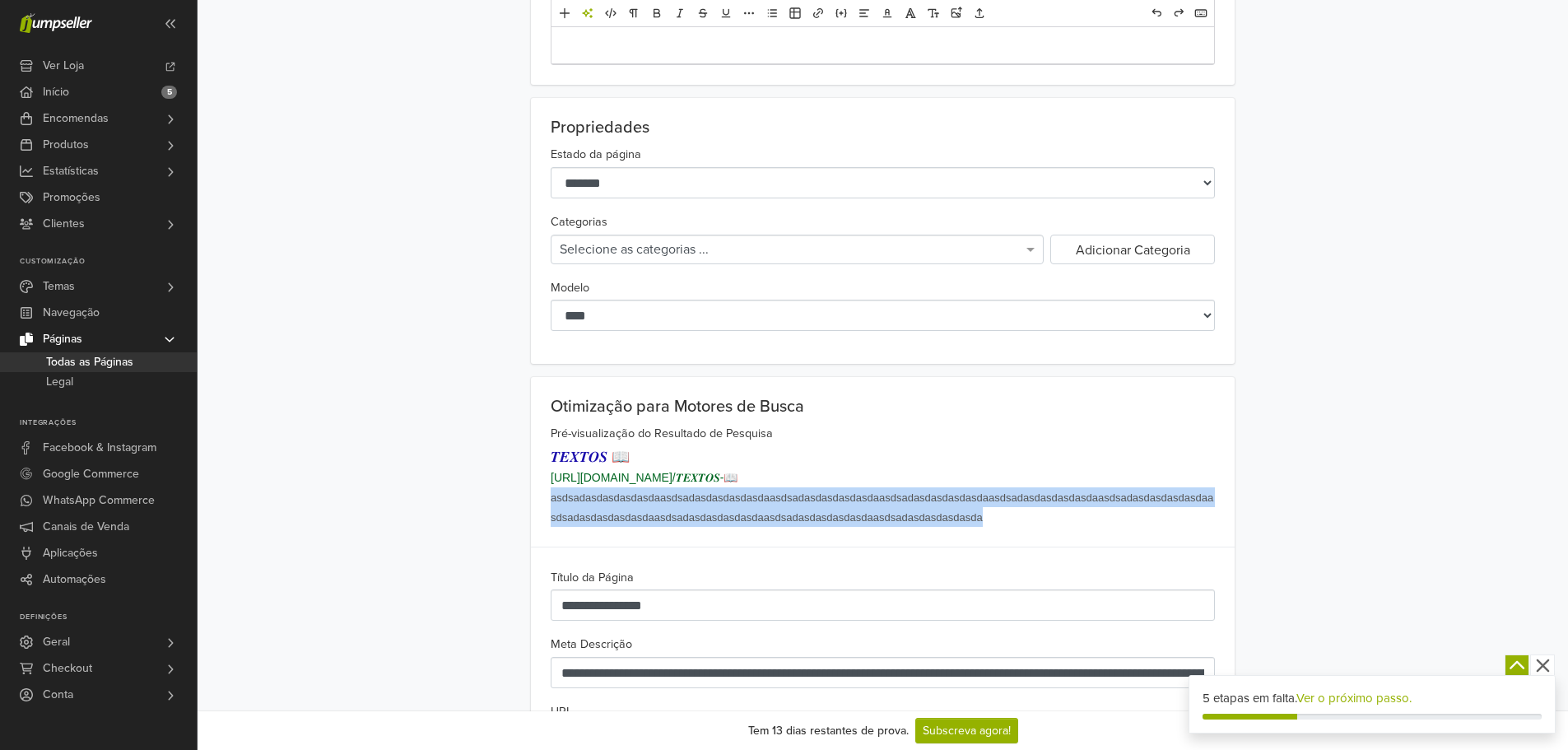
click at [826, 501] on span "asdsadasdasdasdasdaasdsadasdasdasdasdaasdsadasdasdasdasdaasdsadasdasdasdasdaasd…" at bounding box center [882, 507] width 662 height 32
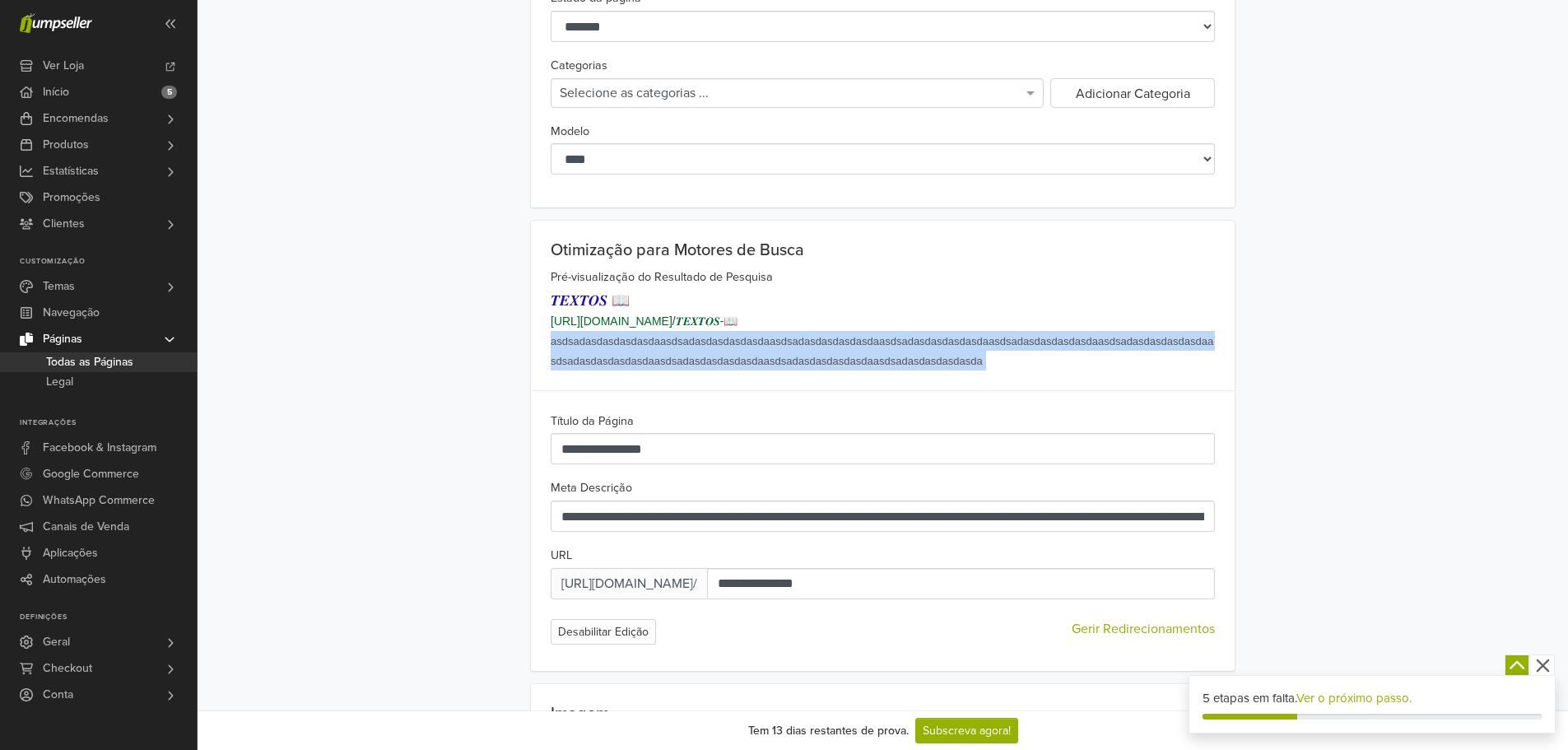
scroll to position [659, 0]
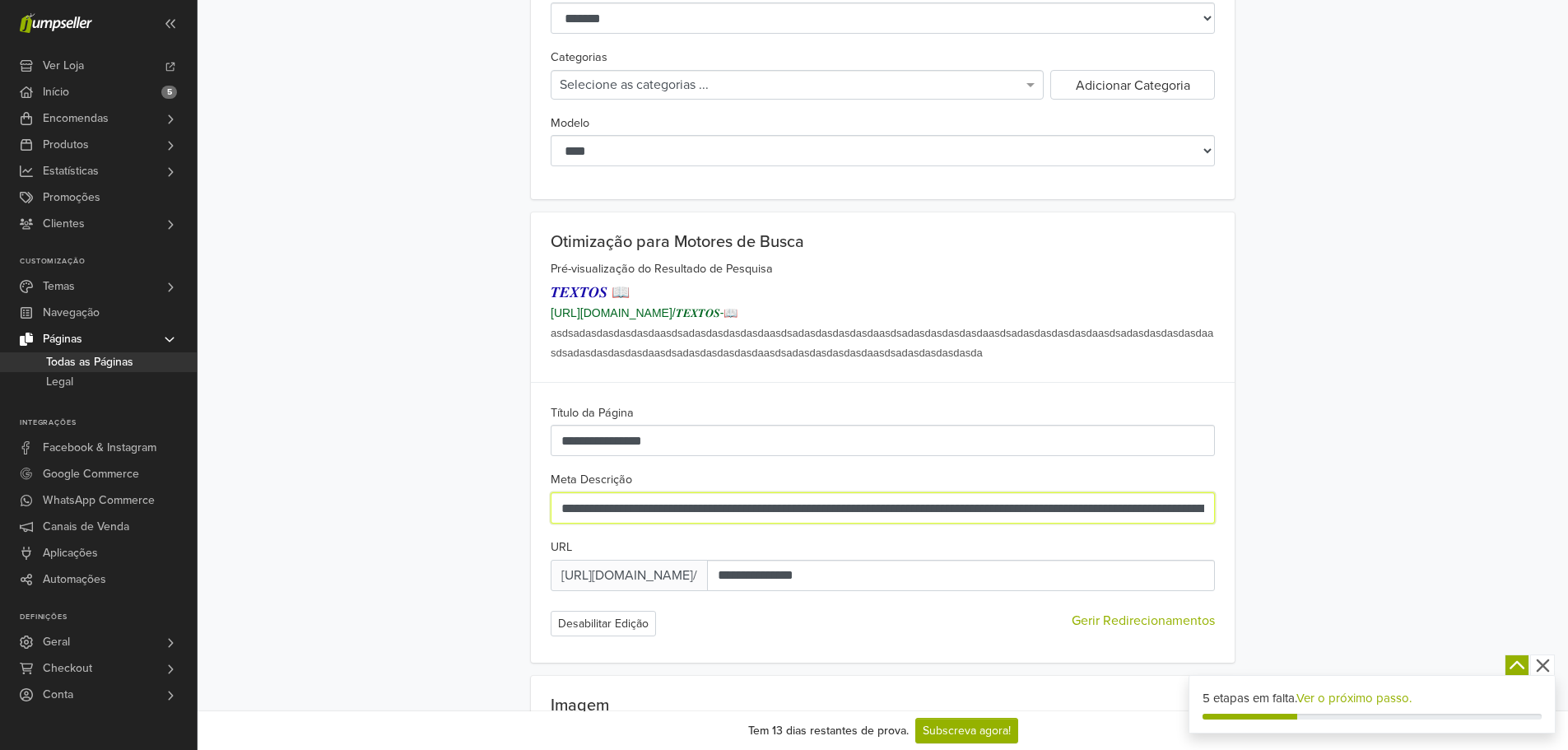
click at [786, 509] on input "**********" at bounding box center [882, 508] width 664 height 31
click at [786, 509] on input "**********" at bounding box center [882, 508] width 664 height 31
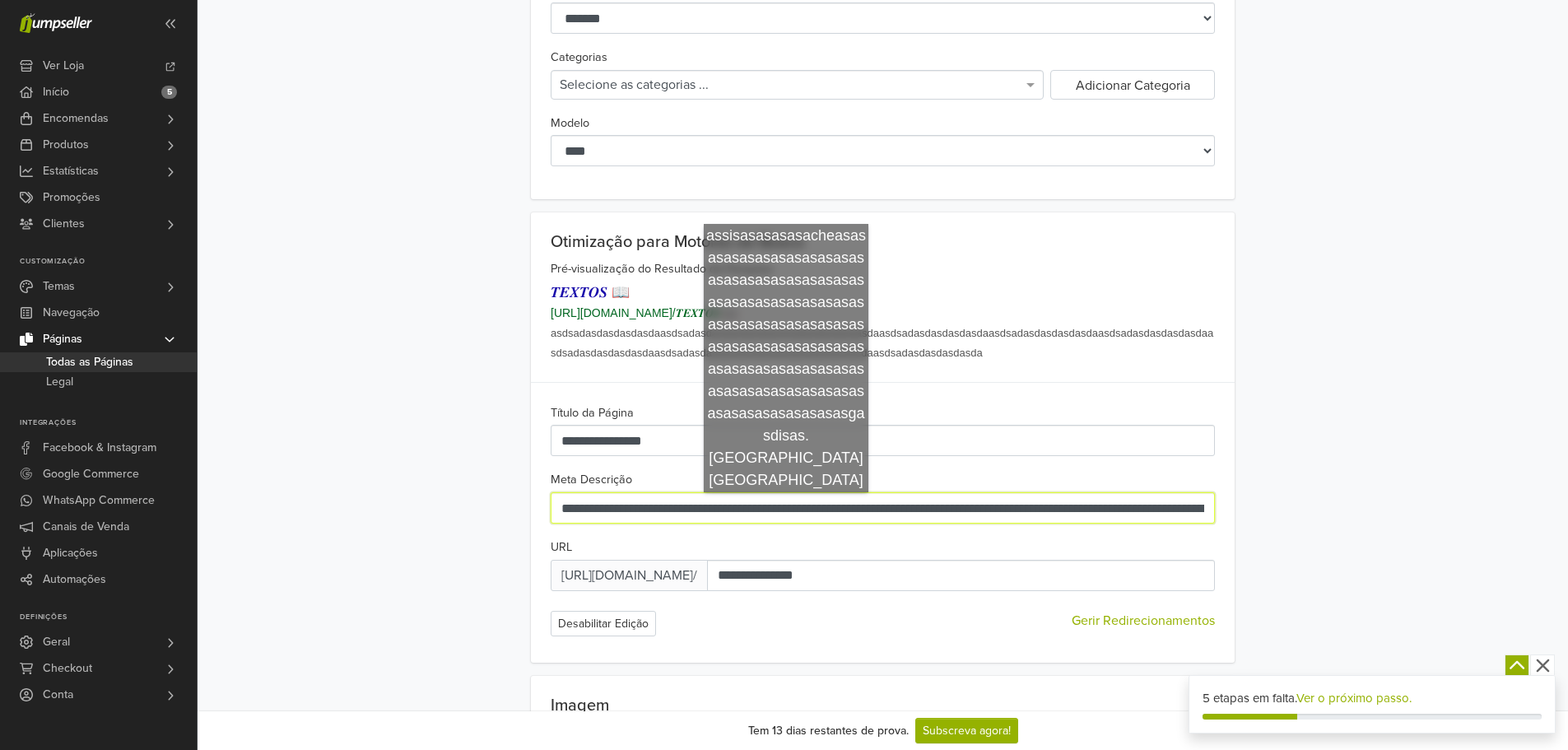
click at [787, 509] on input "**********" at bounding box center [882, 508] width 664 height 31
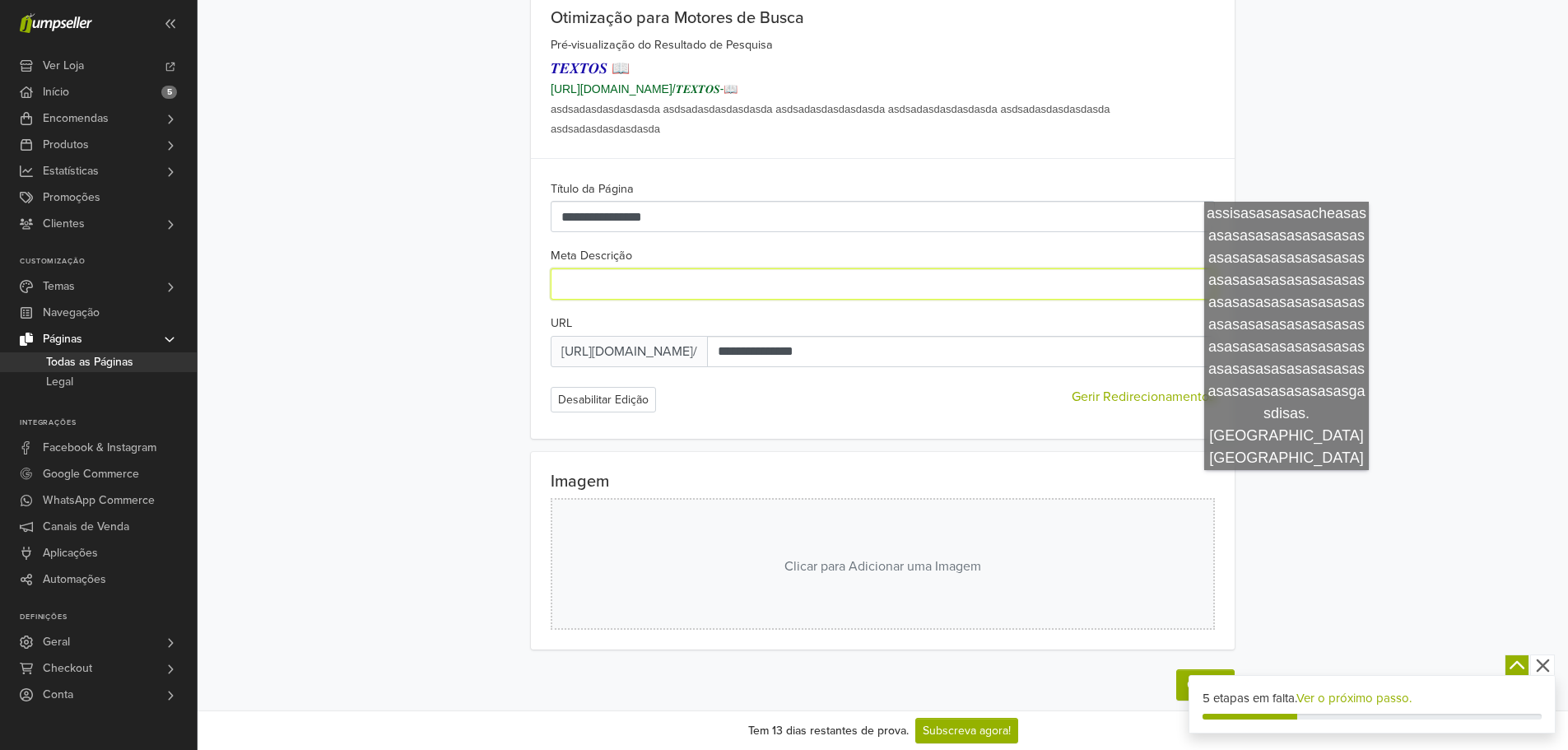
scroll to position [893, 0]
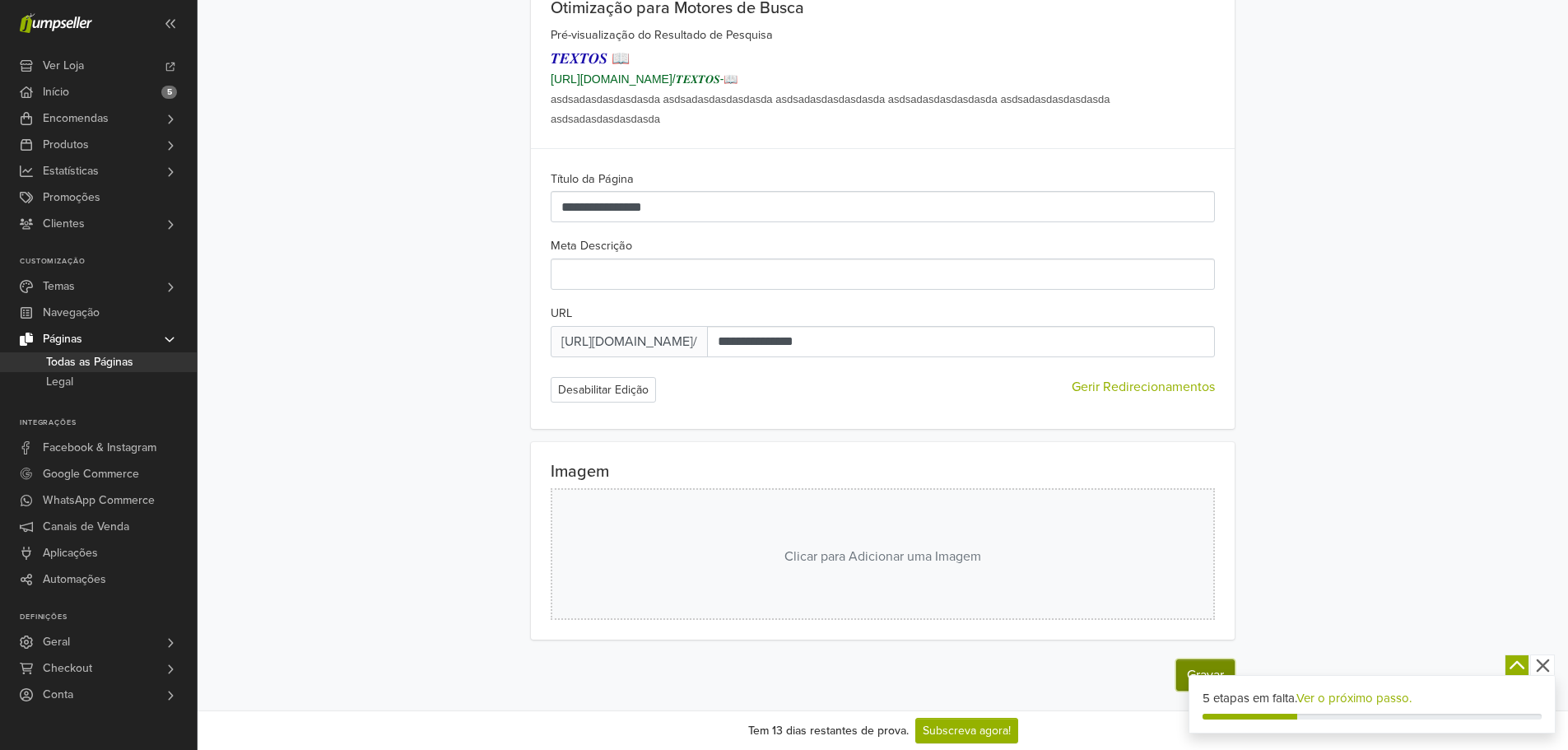
click at [1191, 663] on button "Gravar" at bounding box center [1205, 675] width 59 height 31
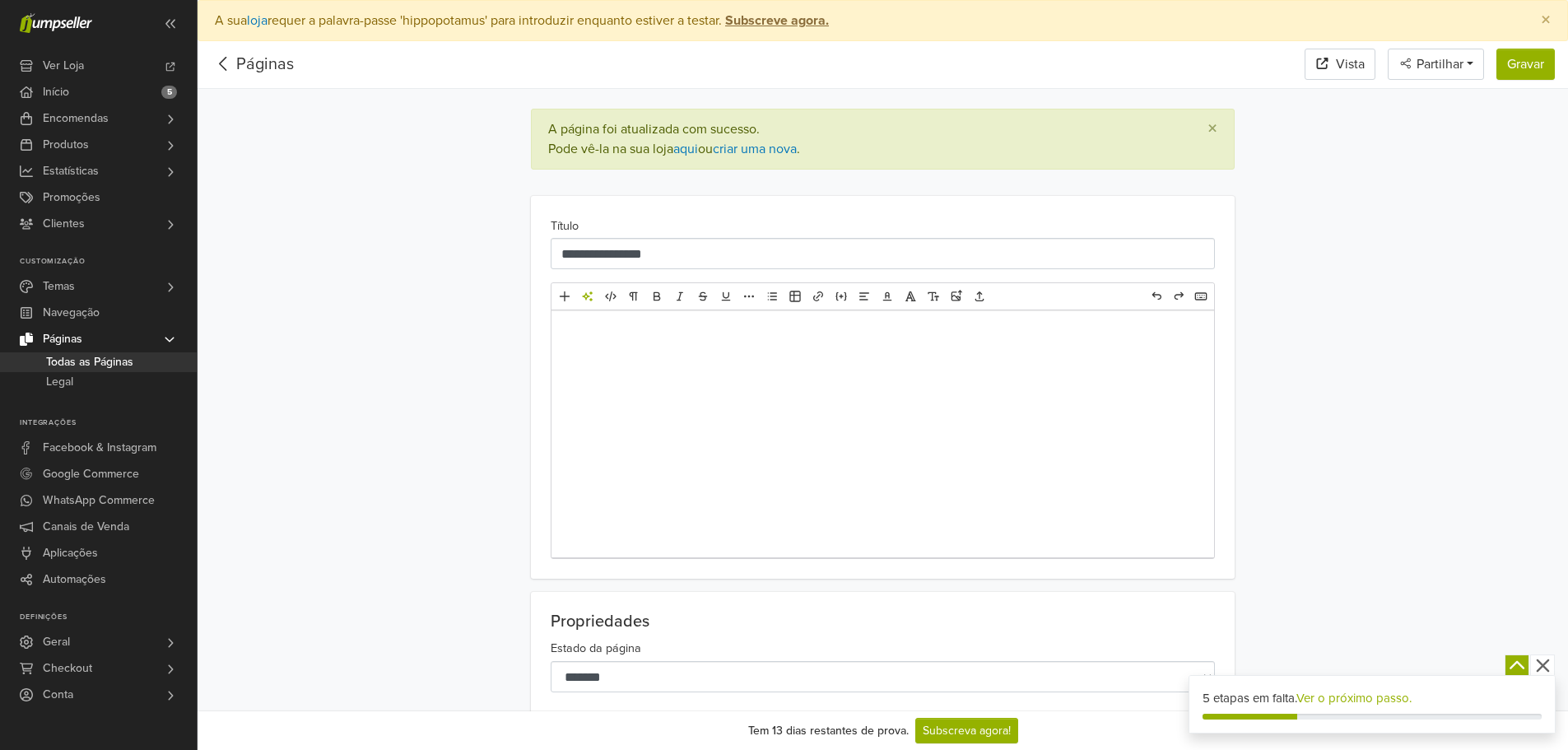
click at [253, 74] on div "Páginas" at bounding box center [252, 64] width 83 height 34
click at [261, 58] on link "Páginas" at bounding box center [265, 64] width 58 height 20
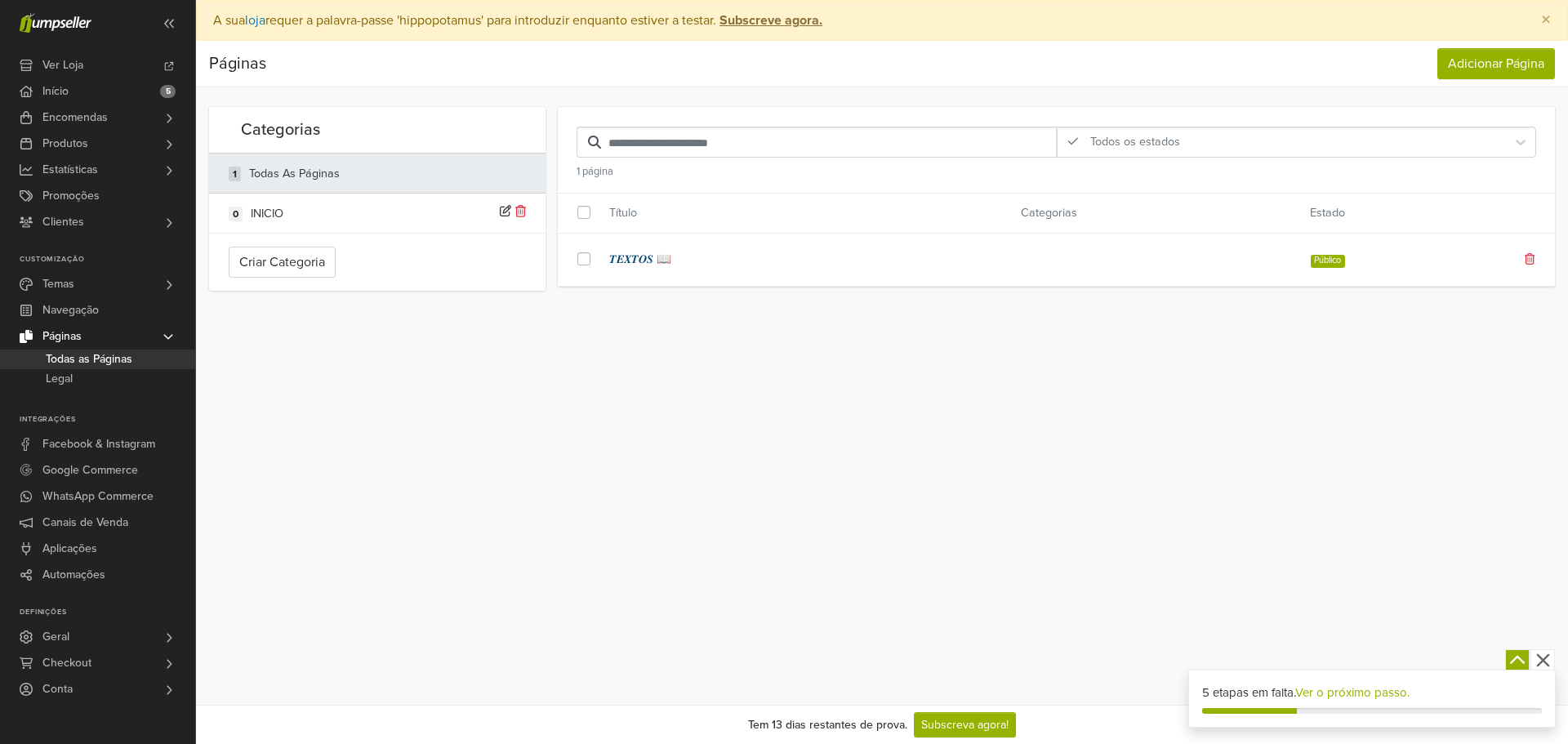
click at [645, 251] on link "𝑻𝑬𝑿𝑻𝑶𝑺 📖" at bounding box center [802, 260] width 387 height 18
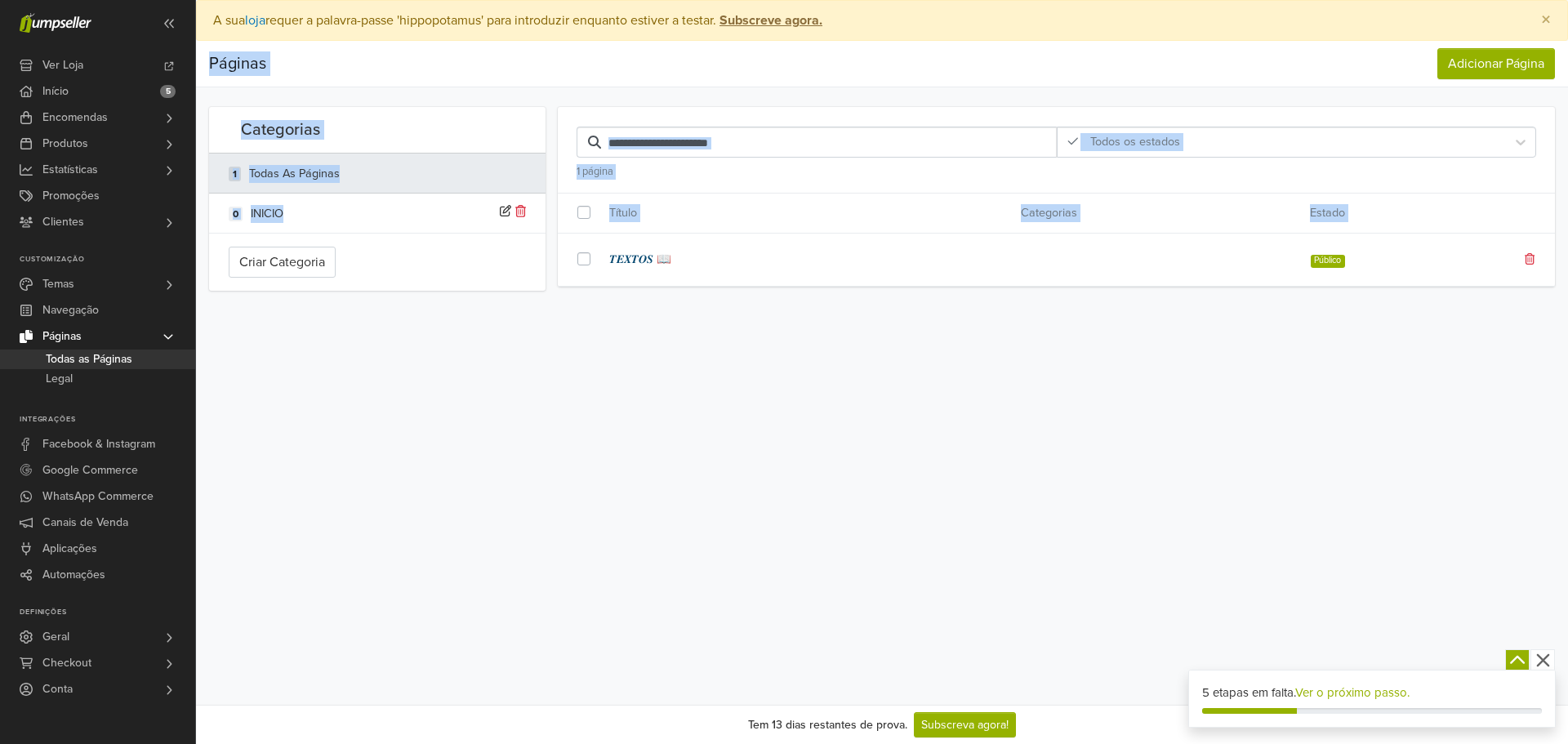
click at [645, 251] on main "× A sua loja requer a palavra-passe 'hippopotamus' para introduzir enquanto est…" at bounding box center [882, 152] width 1372 height 304
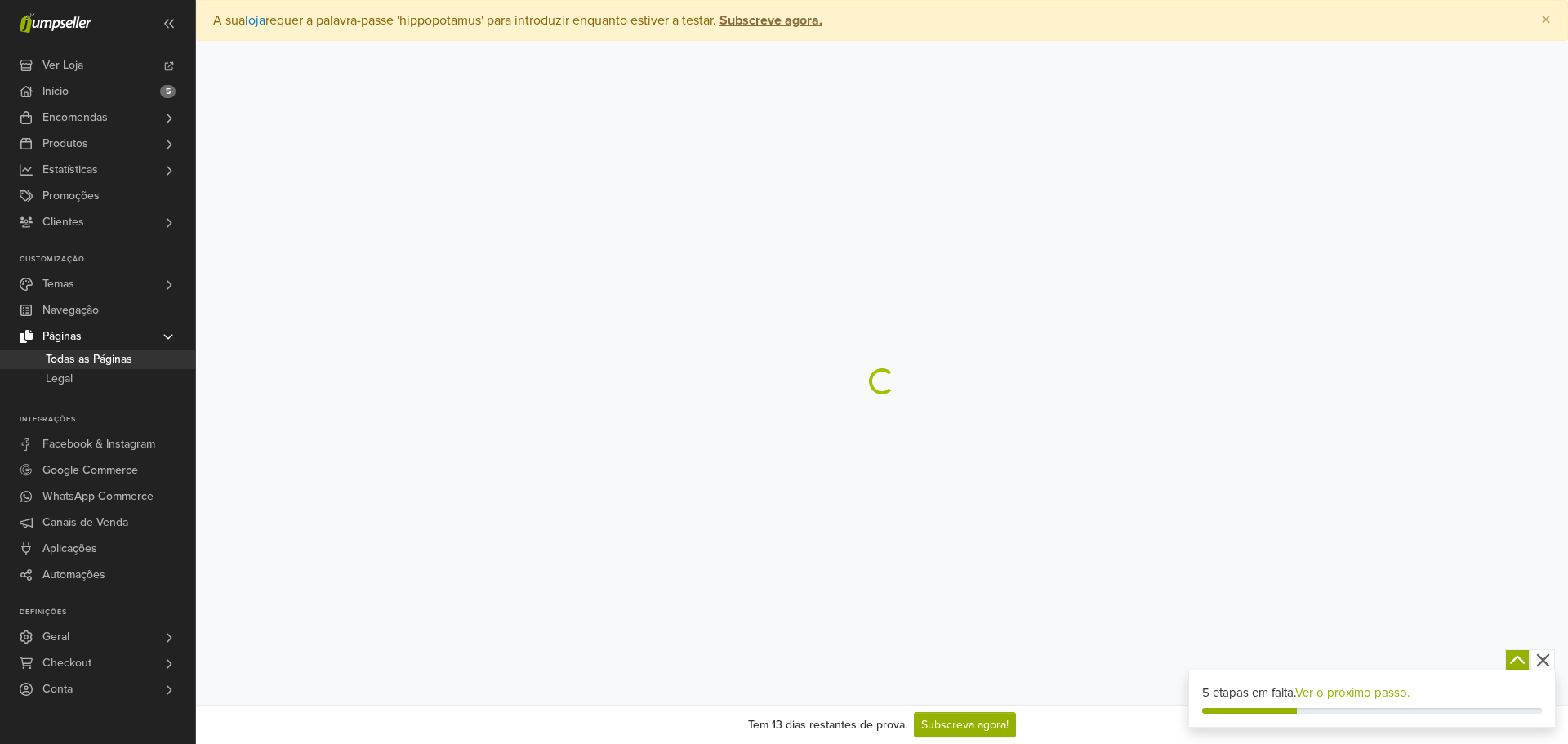
select select "****"
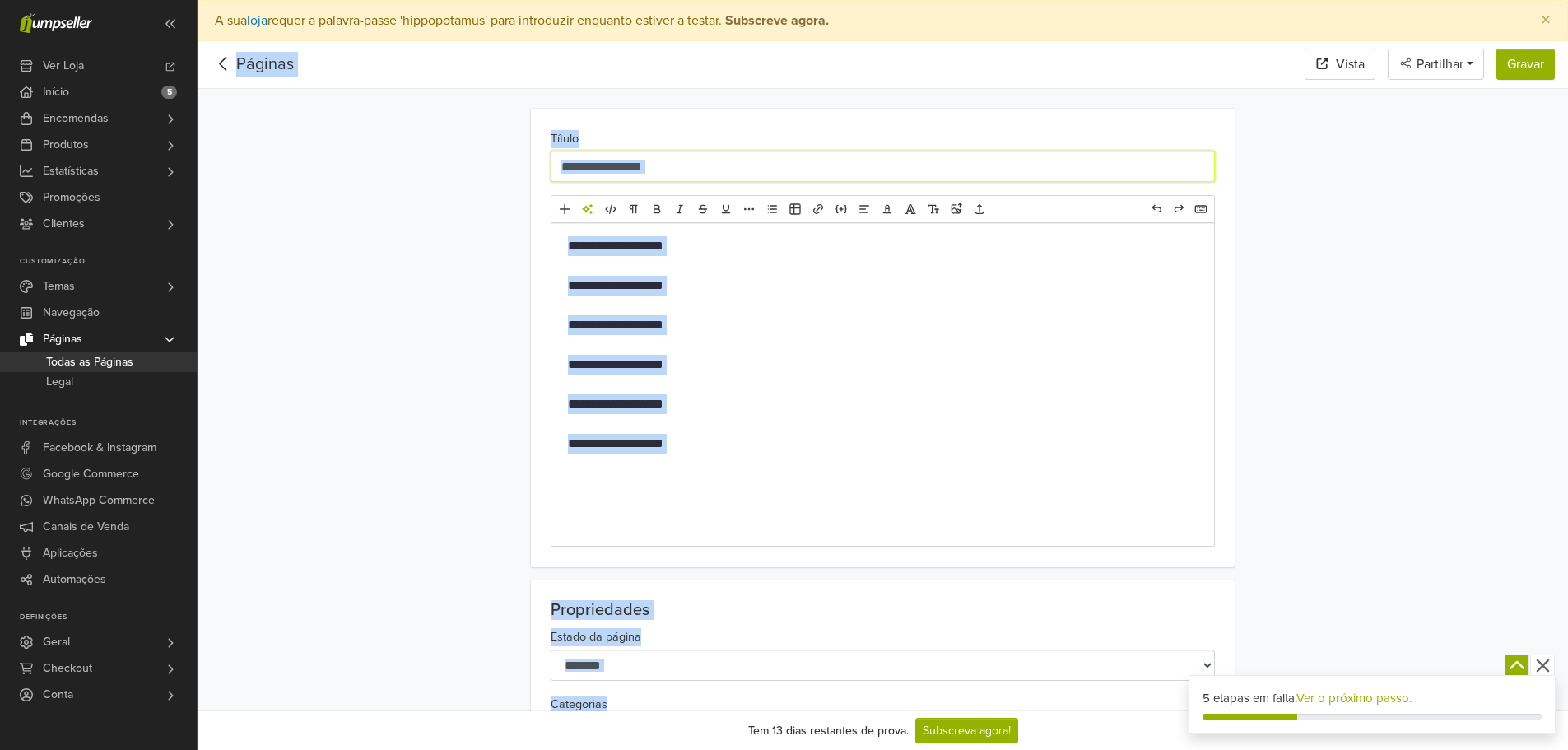
click at [658, 166] on input "**********" at bounding box center [882, 166] width 664 height 31
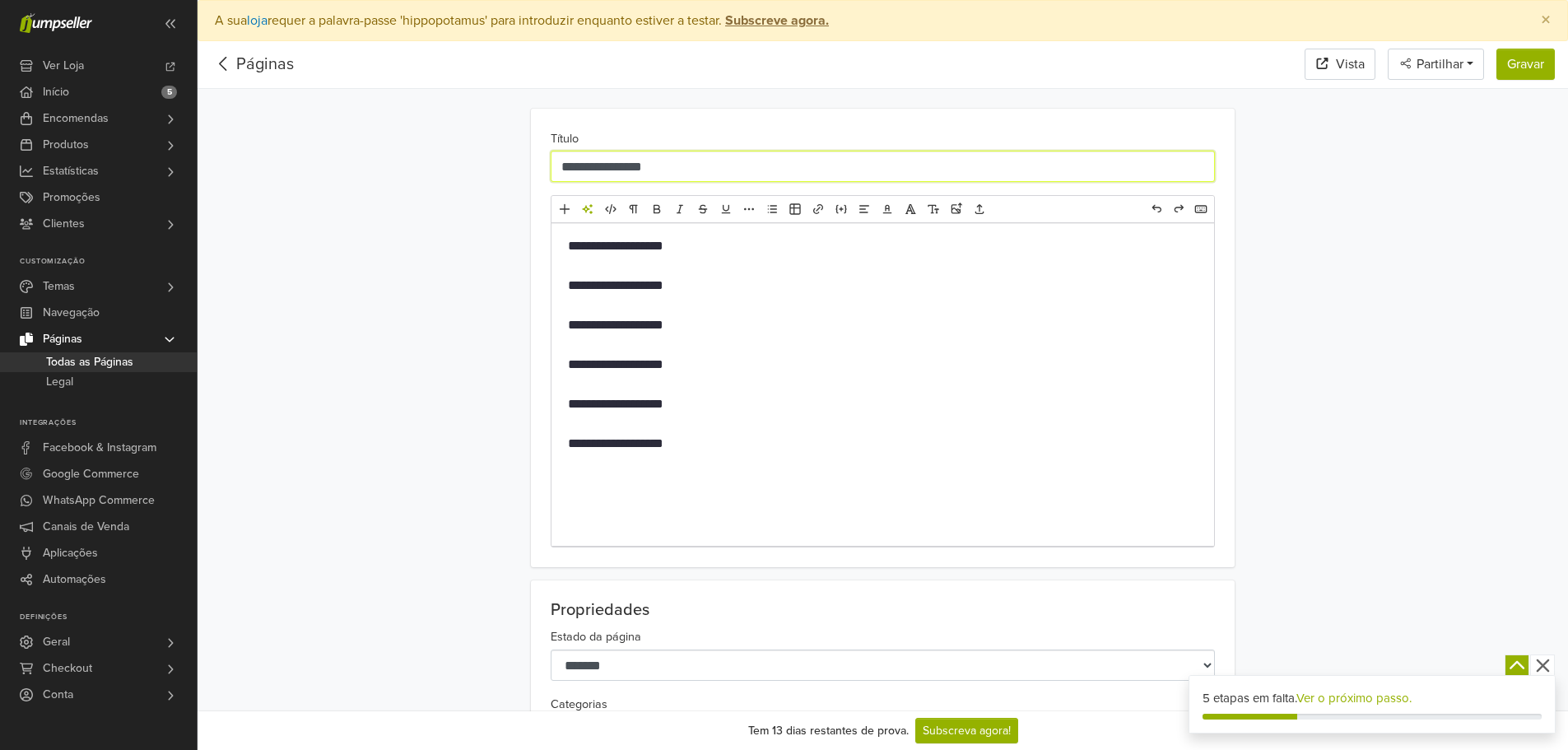
drag, startPoint x: 688, startPoint y: 164, endPoint x: 541, endPoint y: 162, distance: 147.0
click at [541, 162] on div "**********" at bounding box center [882, 338] width 704 height 459
click at [260, 59] on link "Páginas" at bounding box center [265, 64] width 58 height 20
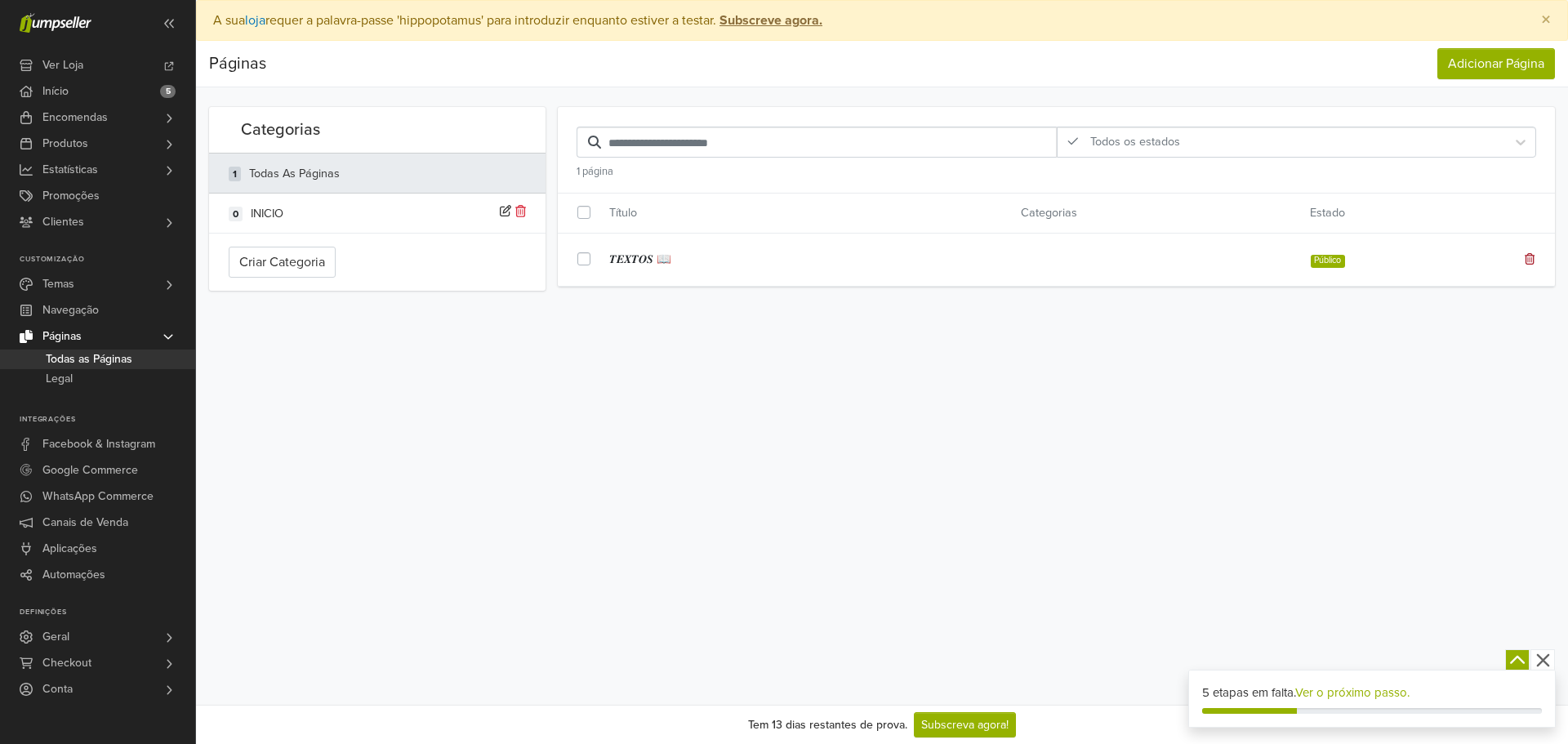
click at [1527, 255] on icon at bounding box center [1530, 259] width 11 height 11
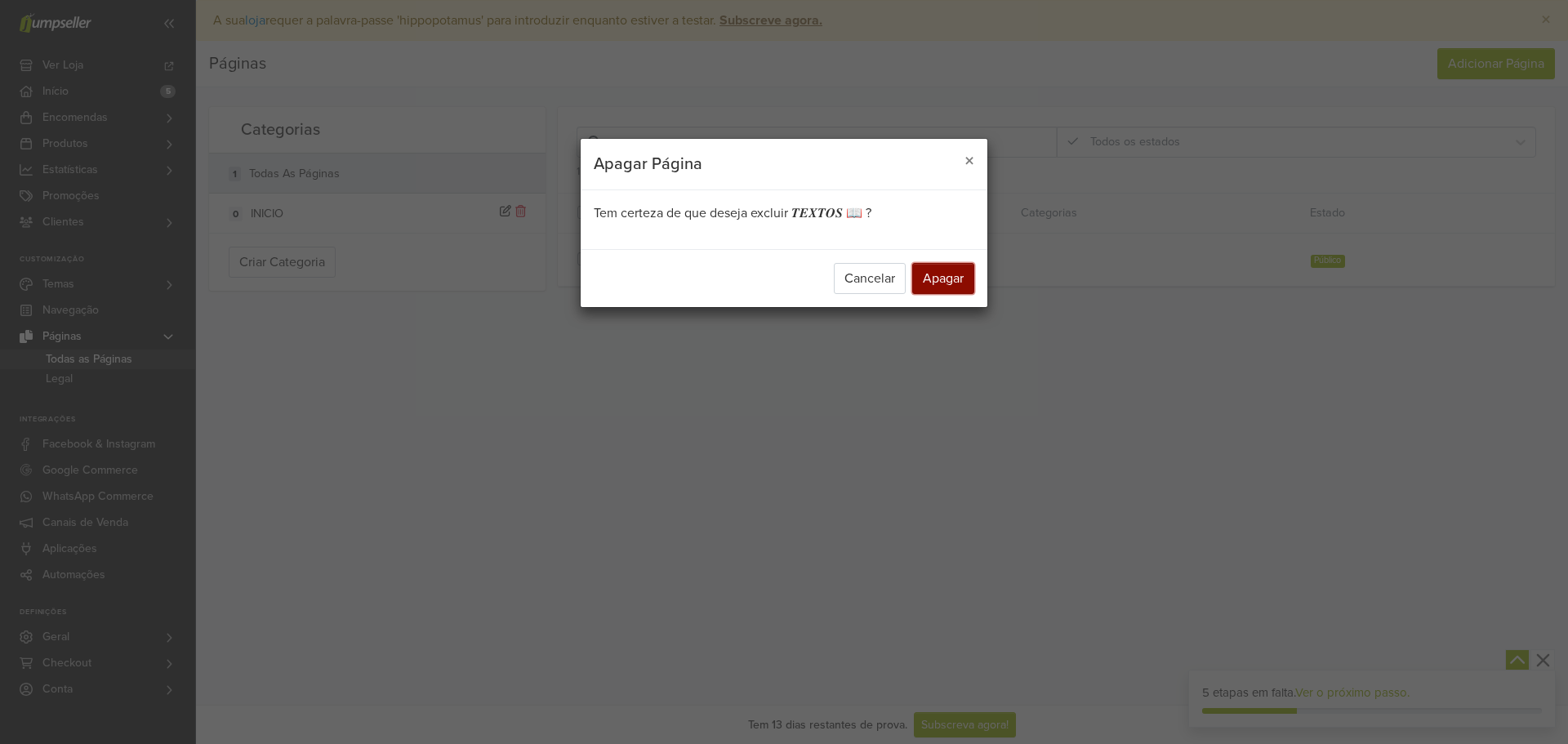
click at [970, 278] on button "Apagar" at bounding box center [943, 279] width 62 height 31
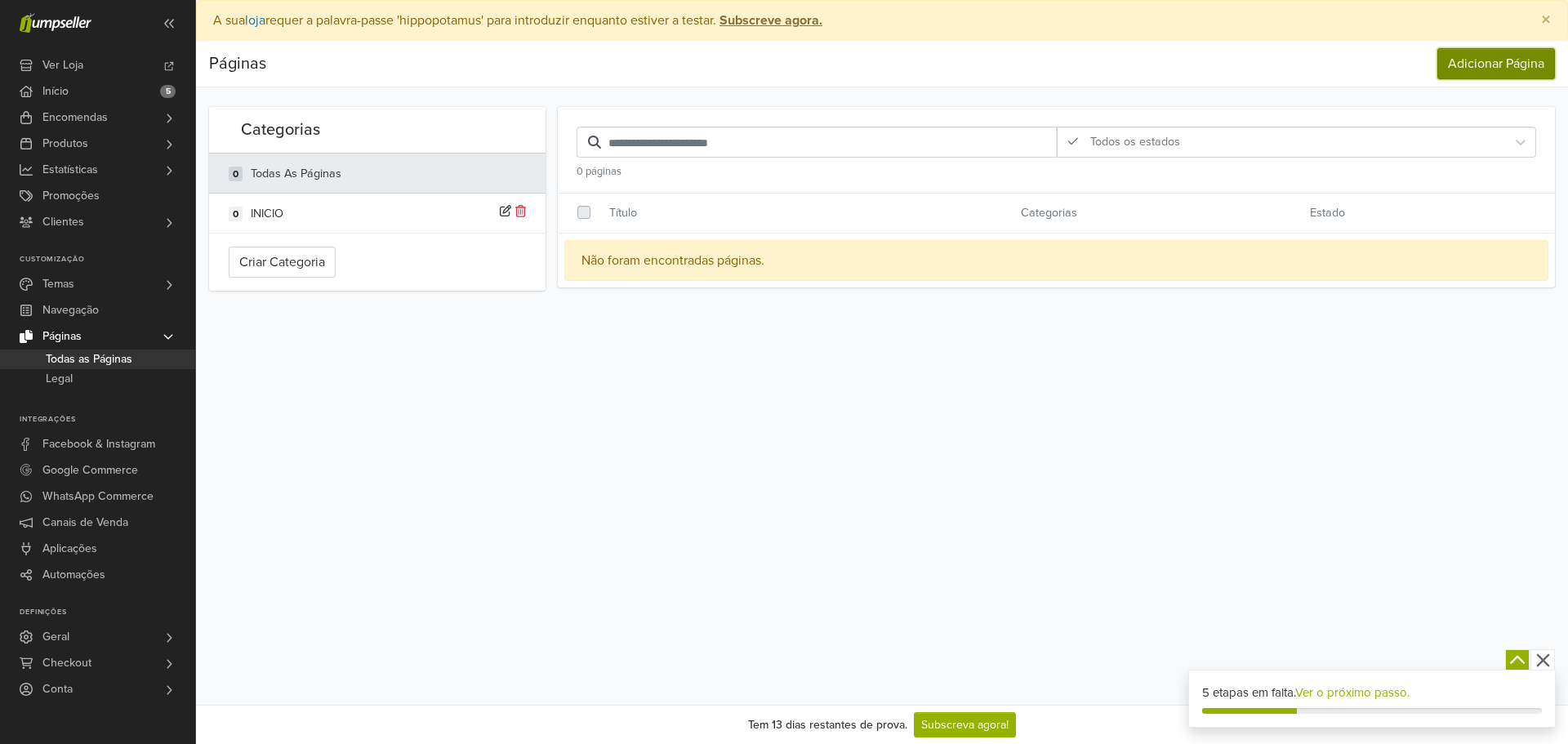
click at [1485, 52] on link "Adicionar Página" at bounding box center [1496, 64] width 118 height 31
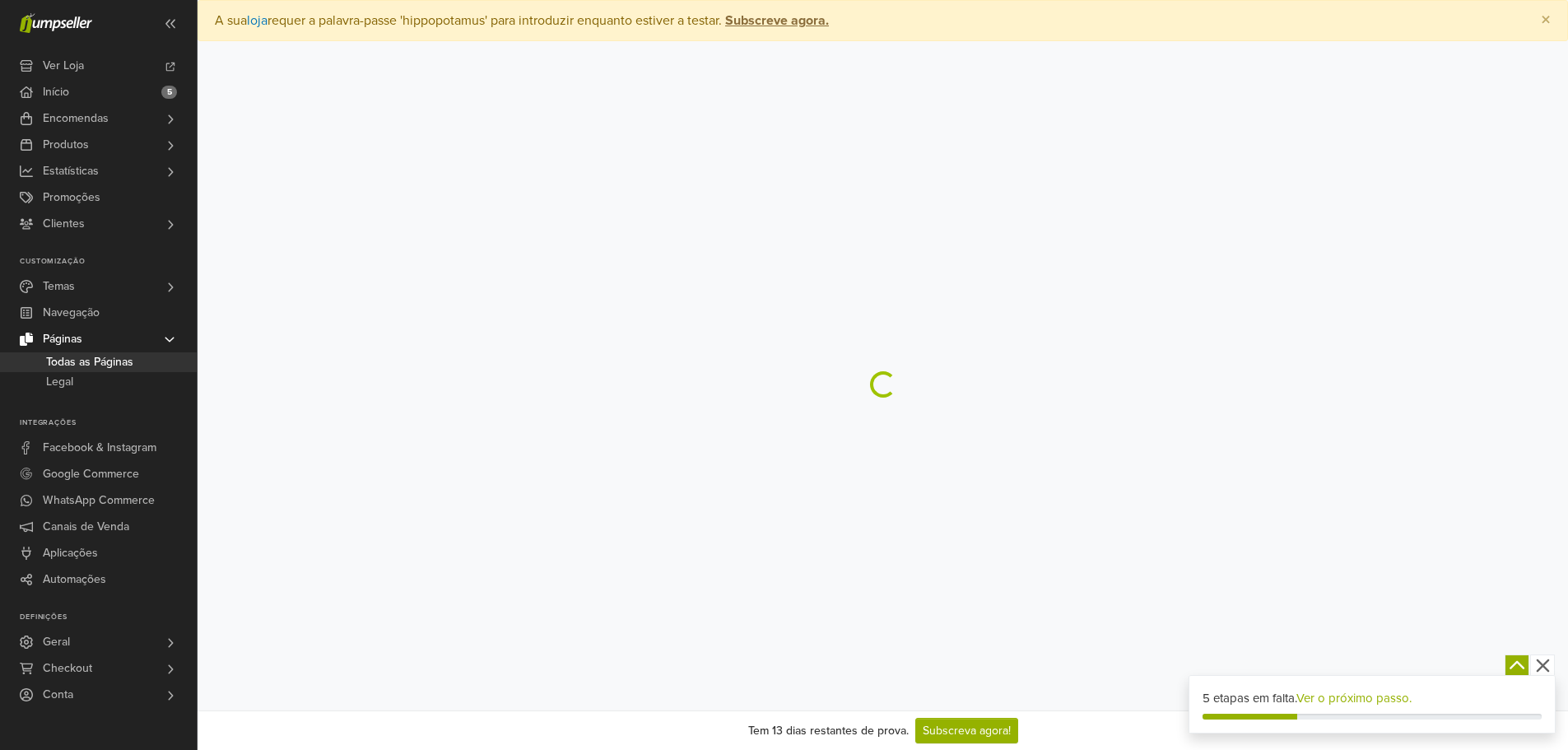
select select "*******"
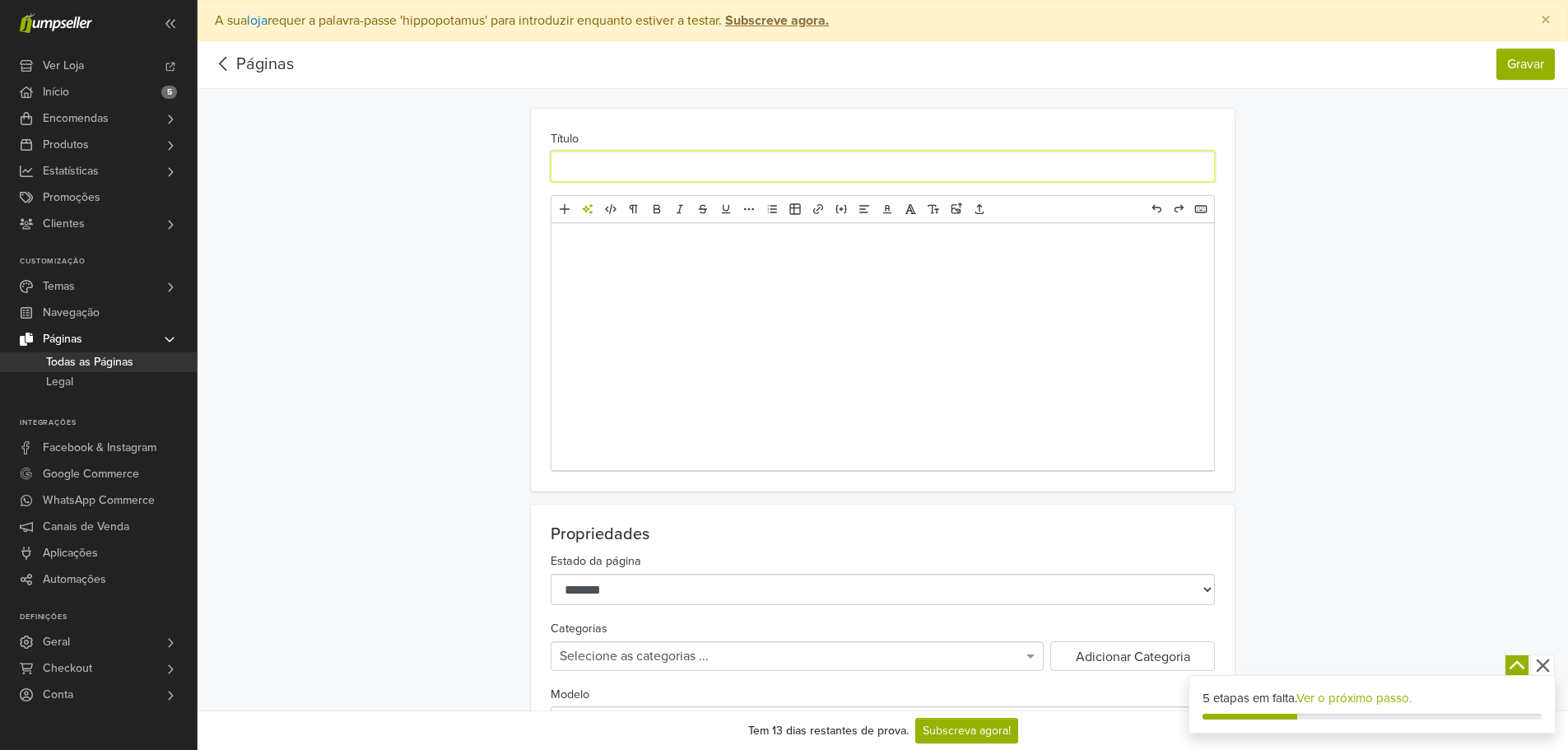
click at [775, 171] on input "Título" at bounding box center [882, 166] width 664 height 31
paste input "**********"
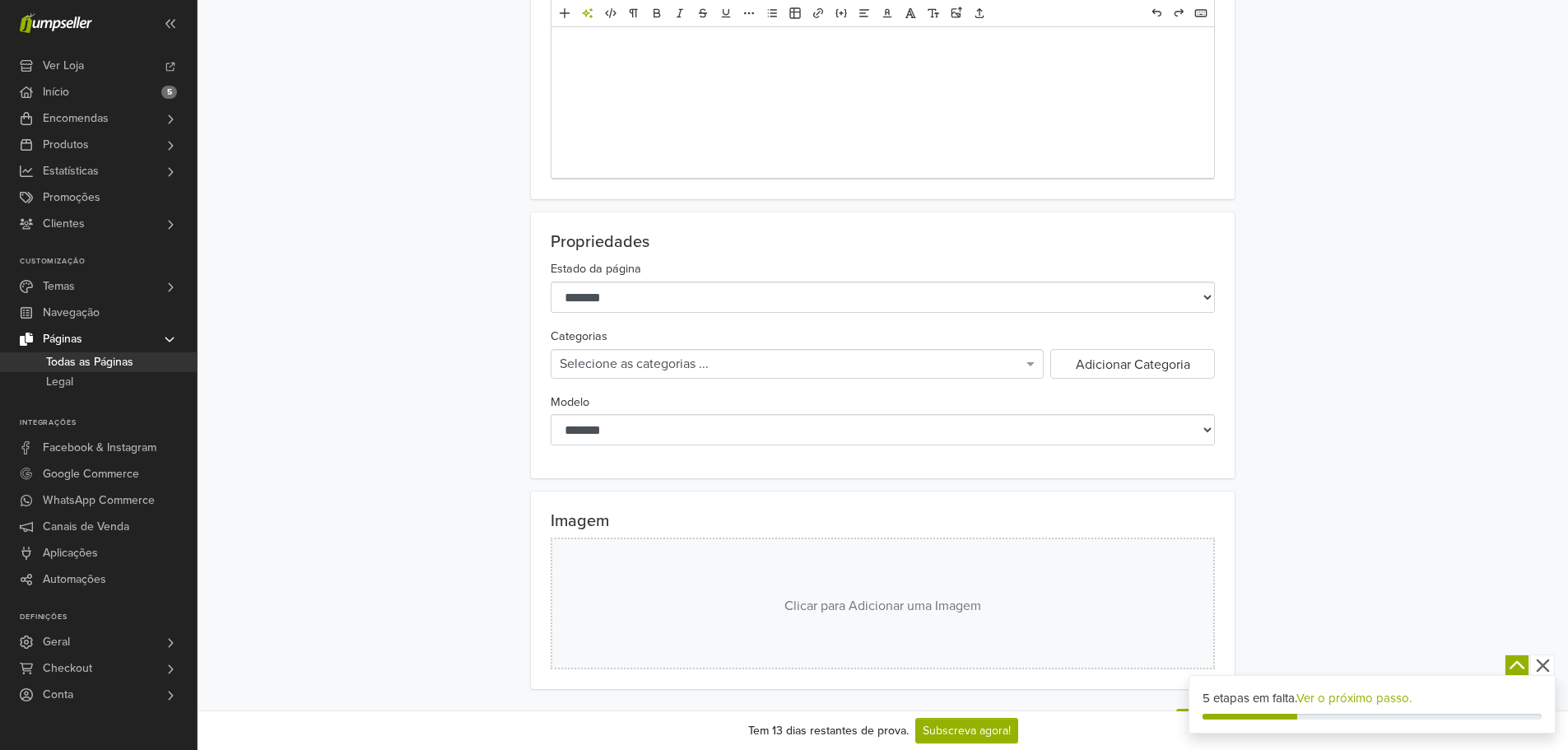
scroll to position [330, 0]
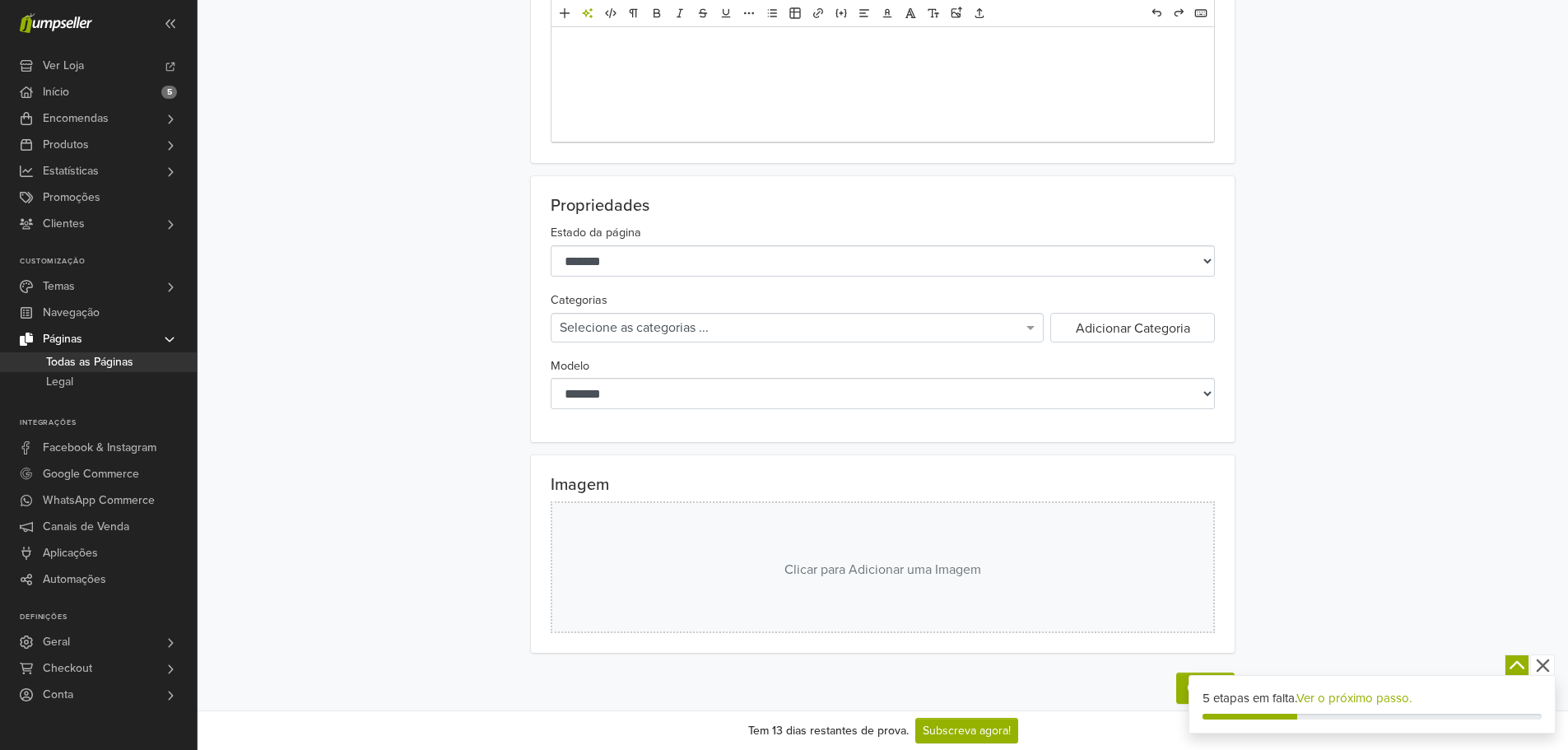
type input "**********"
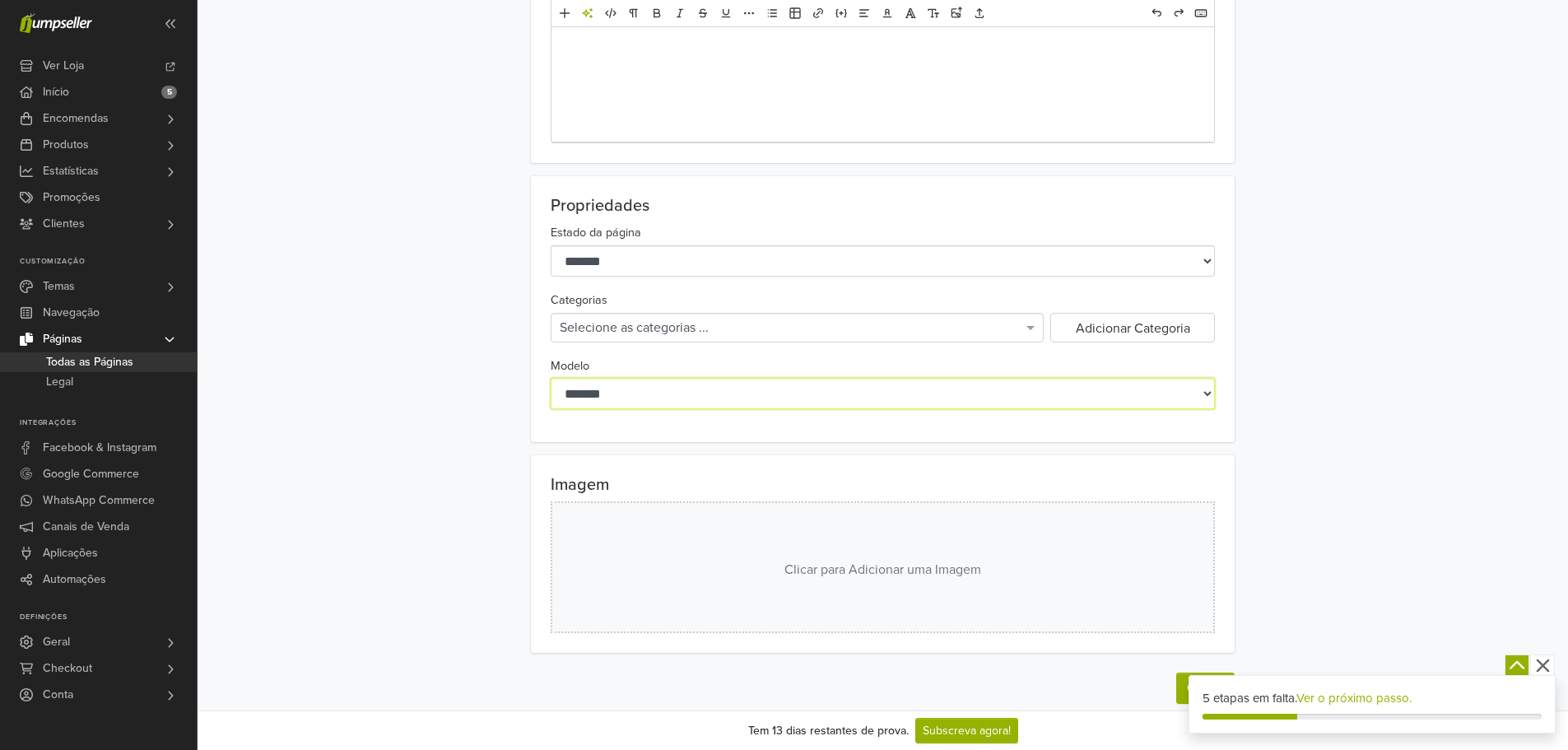
click at [779, 382] on select "**********" at bounding box center [882, 394] width 664 height 31
select select "****"
click at [550, 378] on select "**********" at bounding box center [882, 394] width 664 height 31
drag, startPoint x: 742, startPoint y: 397, endPoint x: 738, endPoint y: 408, distance: 11.7
click at [742, 397] on select "**********" at bounding box center [882, 394] width 664 height 31
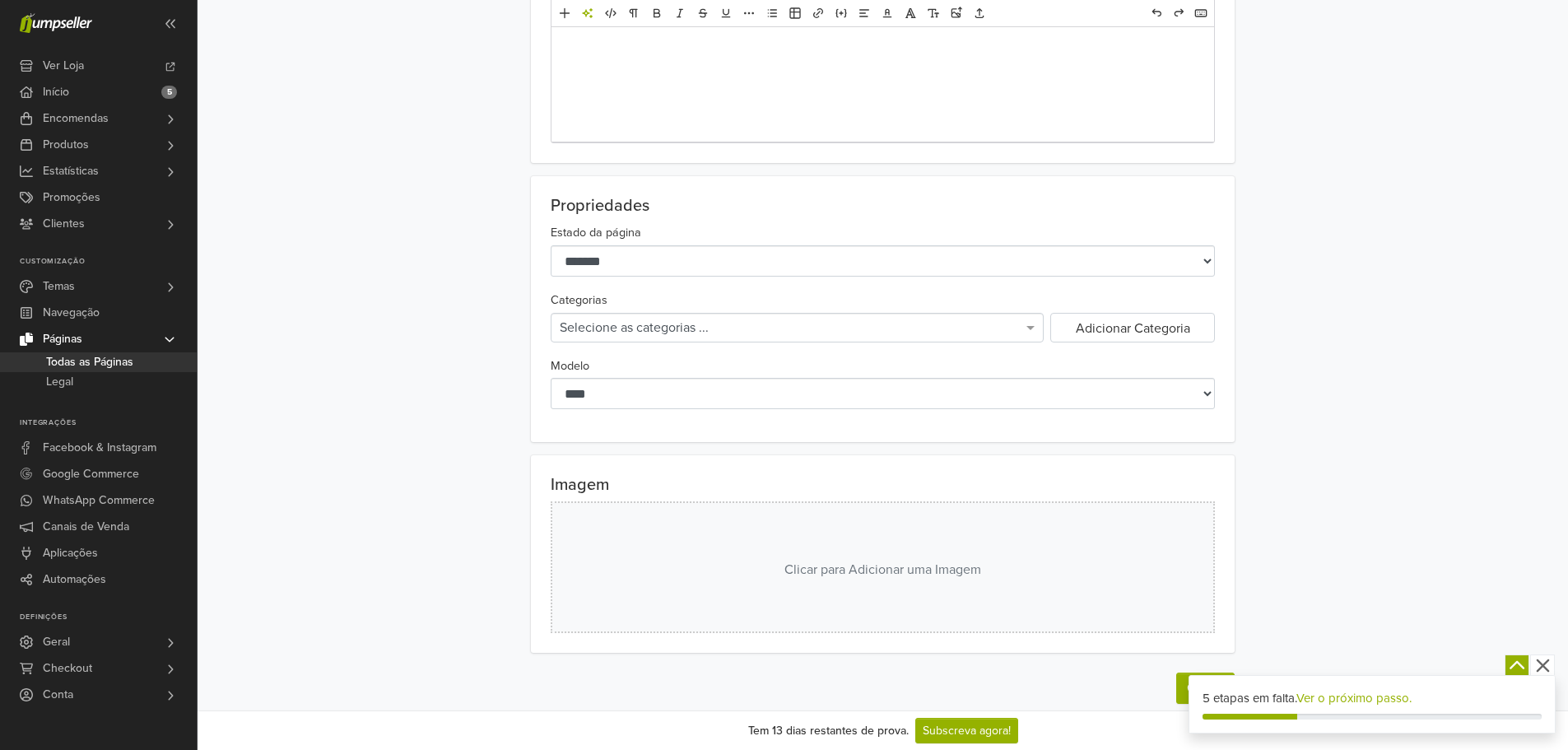
click at [1512, 300] on div "**********" at bounding box center [882, 218] width 1370 height 1012
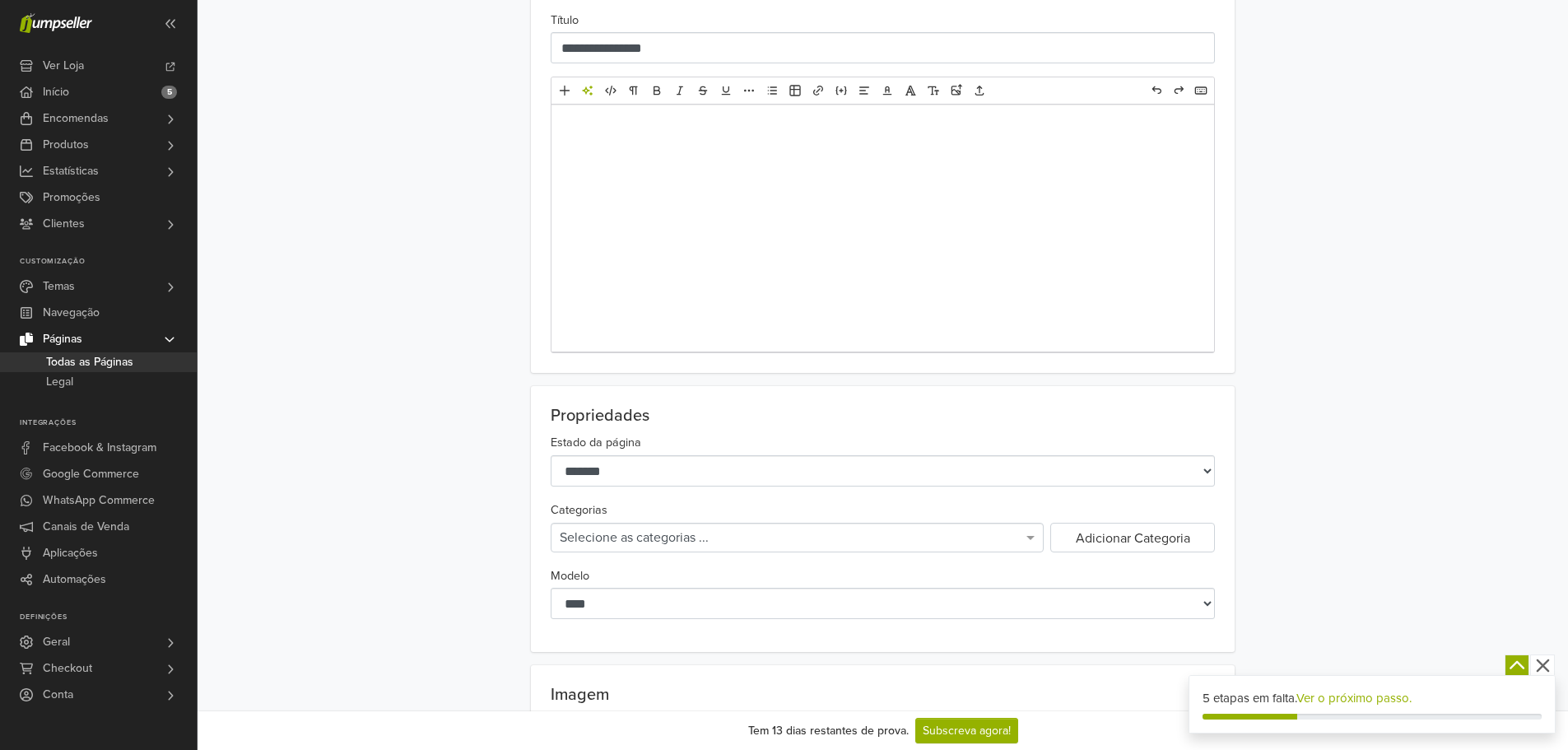
scroll to position [0, 0]
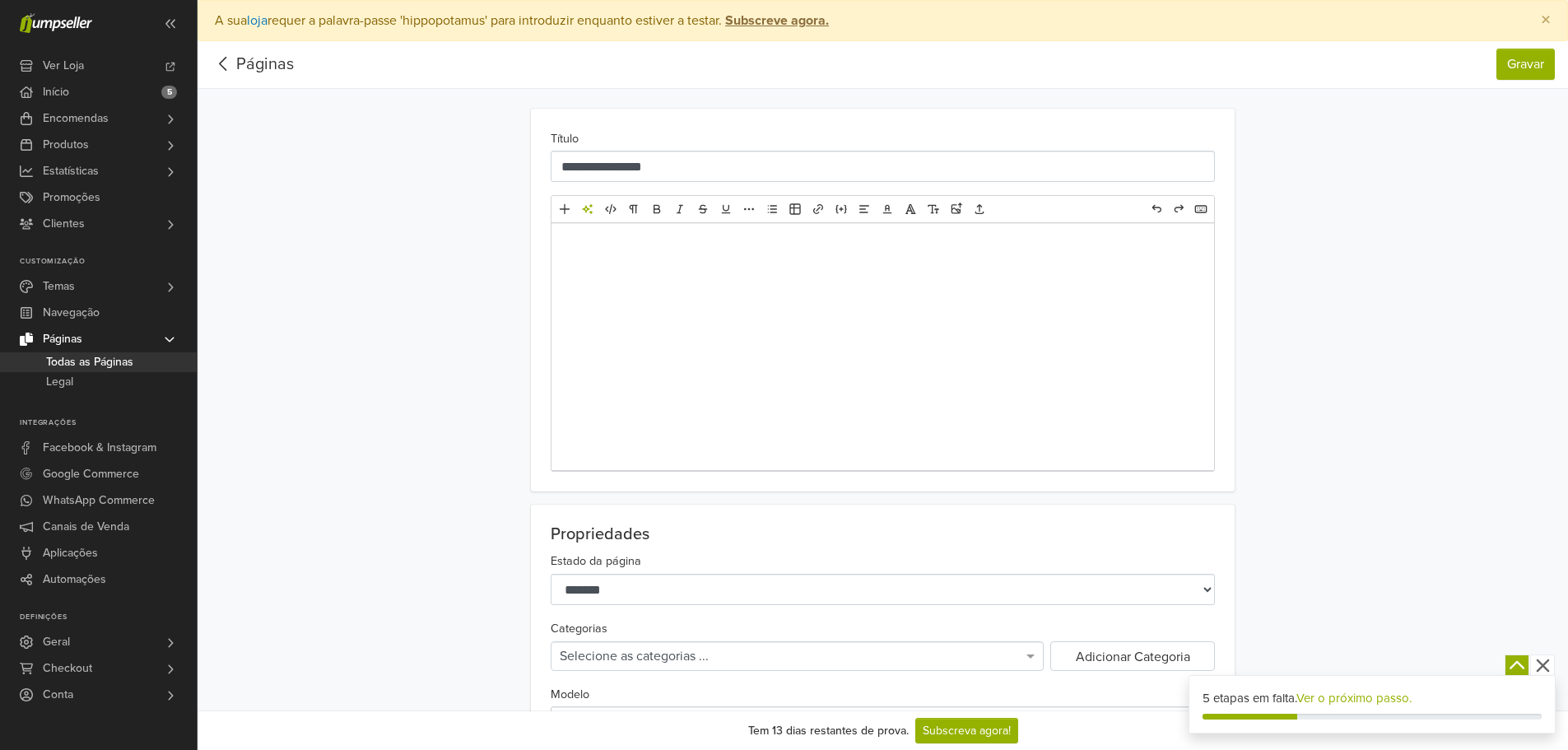
click at [736, 301] on div at bounding box center [882, 347] width 662 height 247
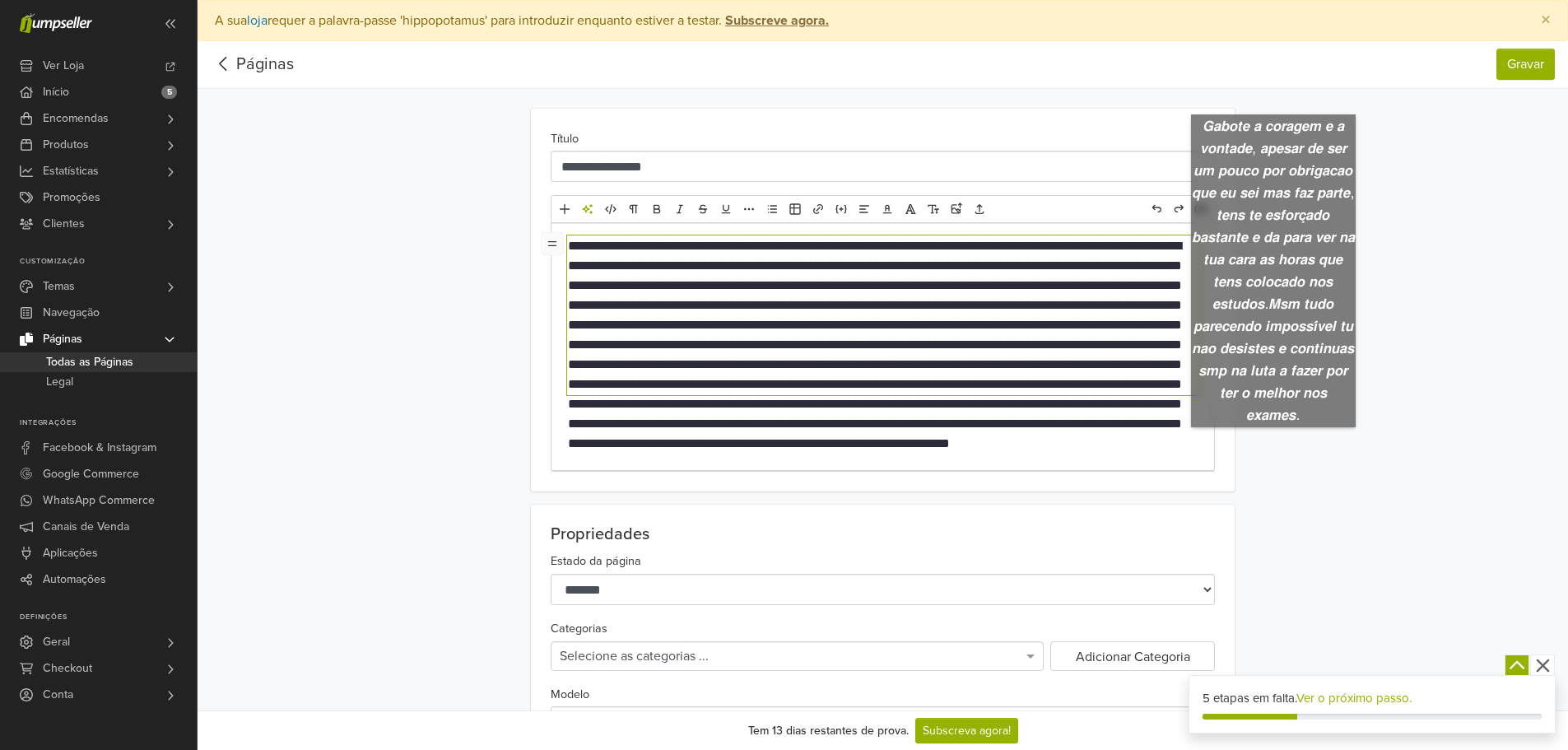
click at [1322, 419] on div "**********" at bounding box center [882, 300] width 938 height 383
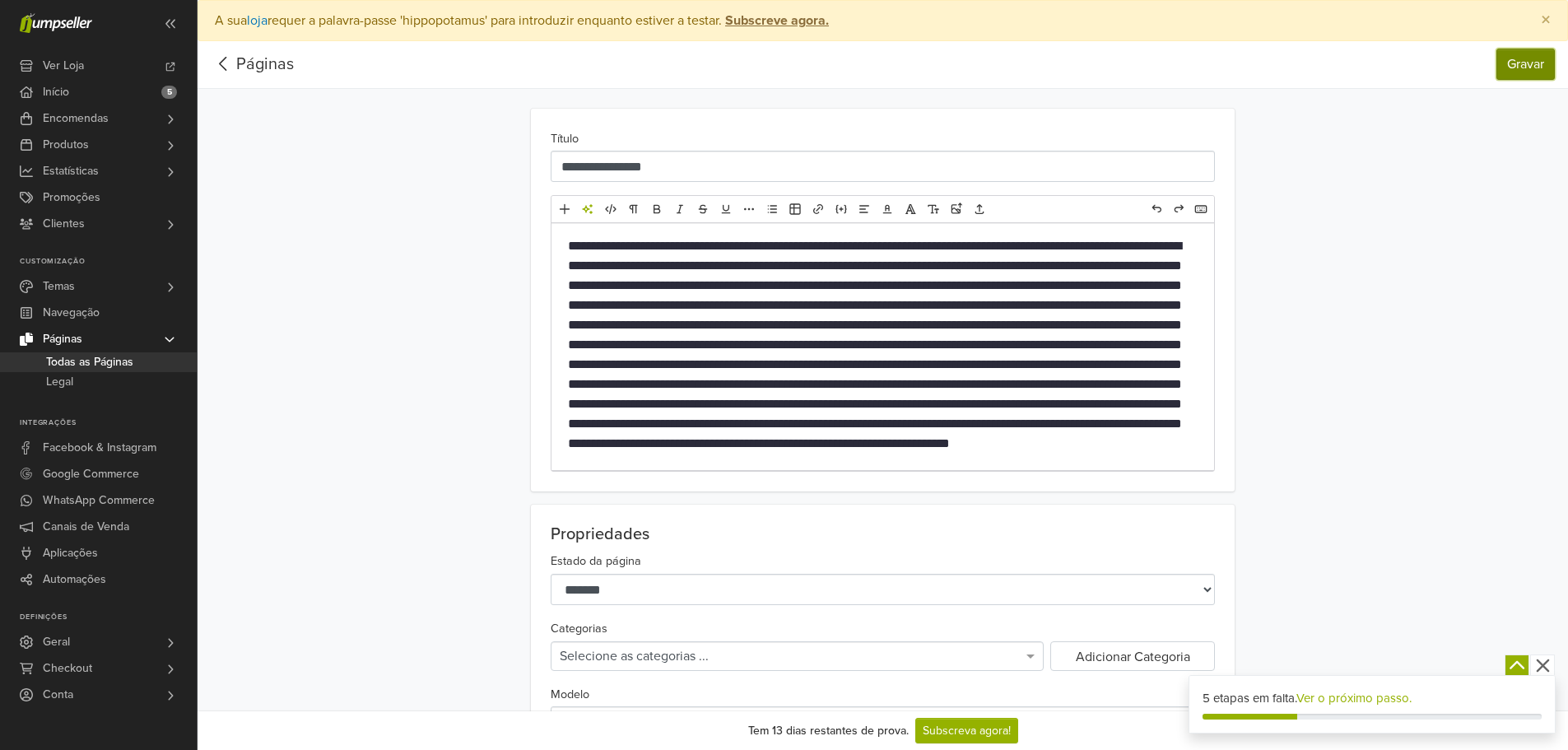
click at [1514, 67] on button "Gravar" at bounding box center [1525, 64] width 59 height 31
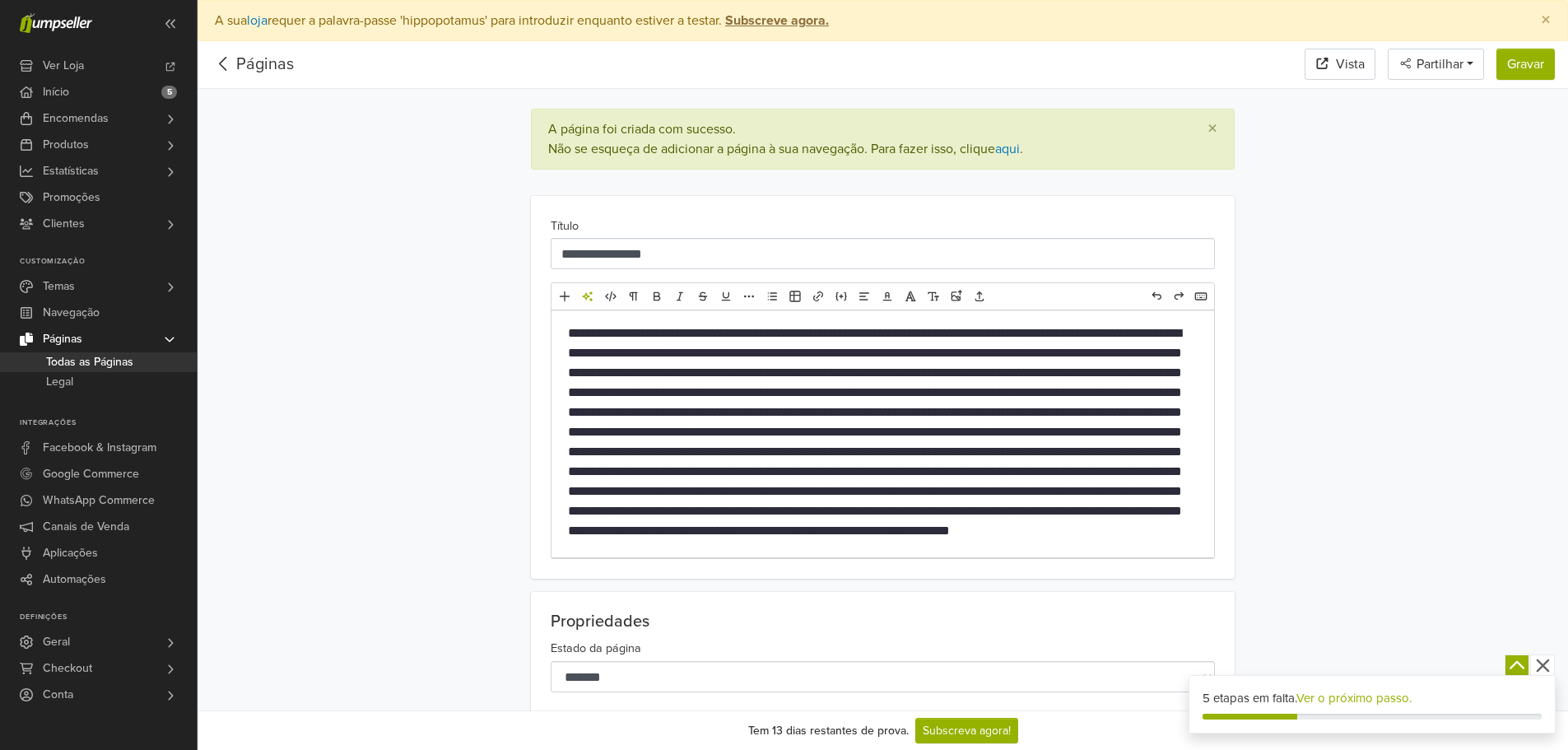
click at [1071, 476] on p at bounding box center [882, 403] width 630 height 158
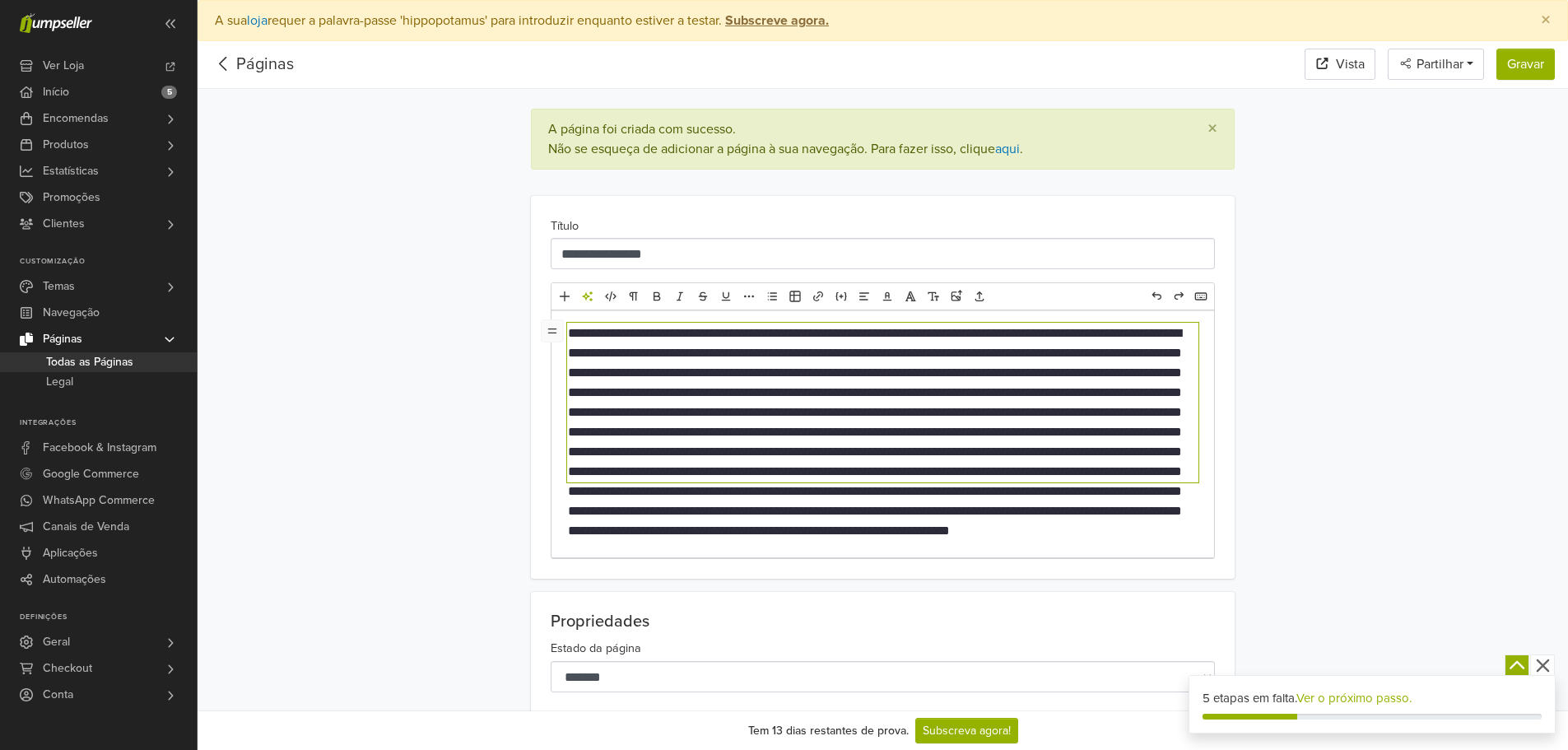
click at [1043, 513] on div at bounding box center [882, 434] width 662 height 247
click at [1079, 475] on p at bounding box center [882, 403] width 630 height 158
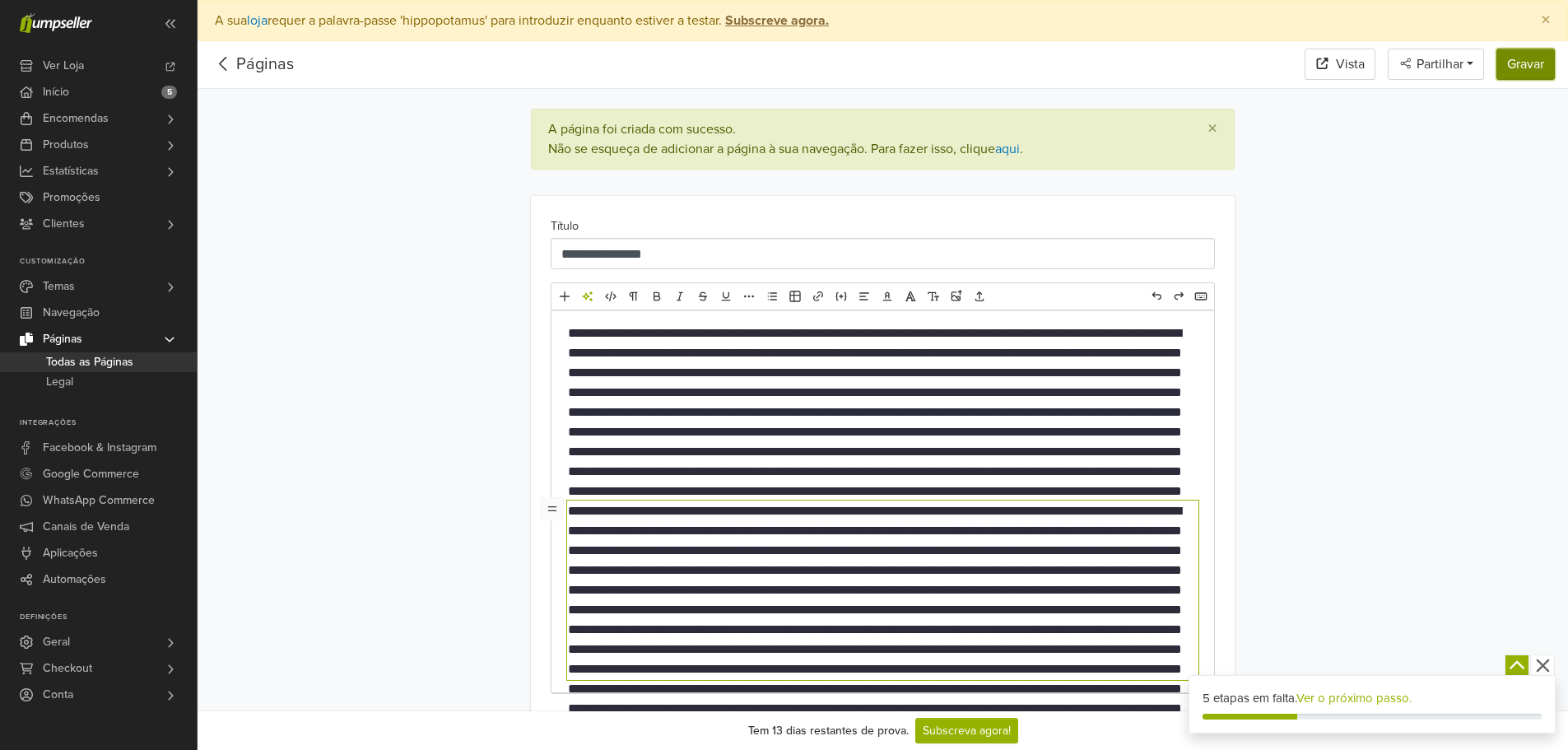
click at [1519, 71] on button "Gravar" at bounding box center [1525, 64] width 59 height 31
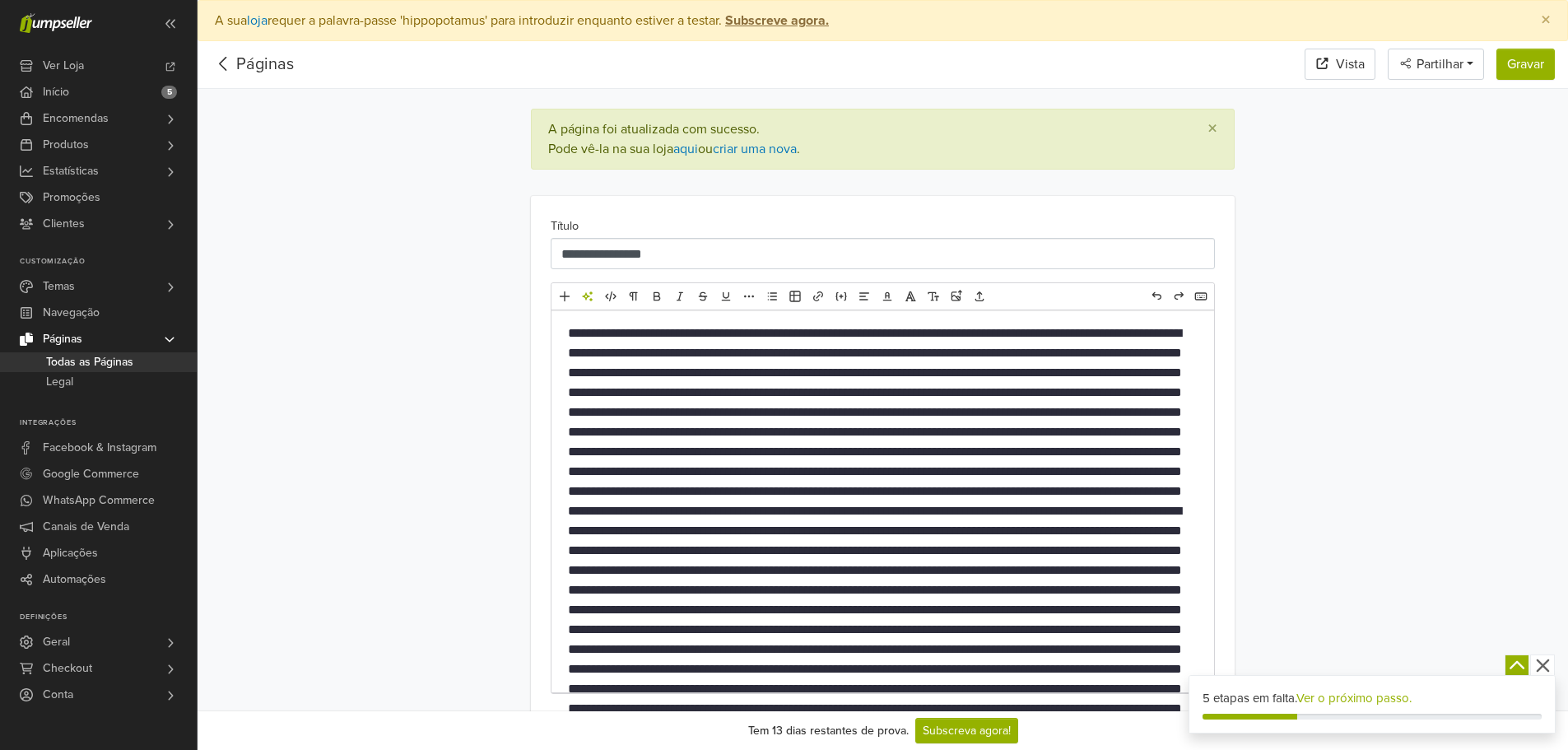
click at [1075, 495] on div at bounding box center [882, 502] width 662 height 382
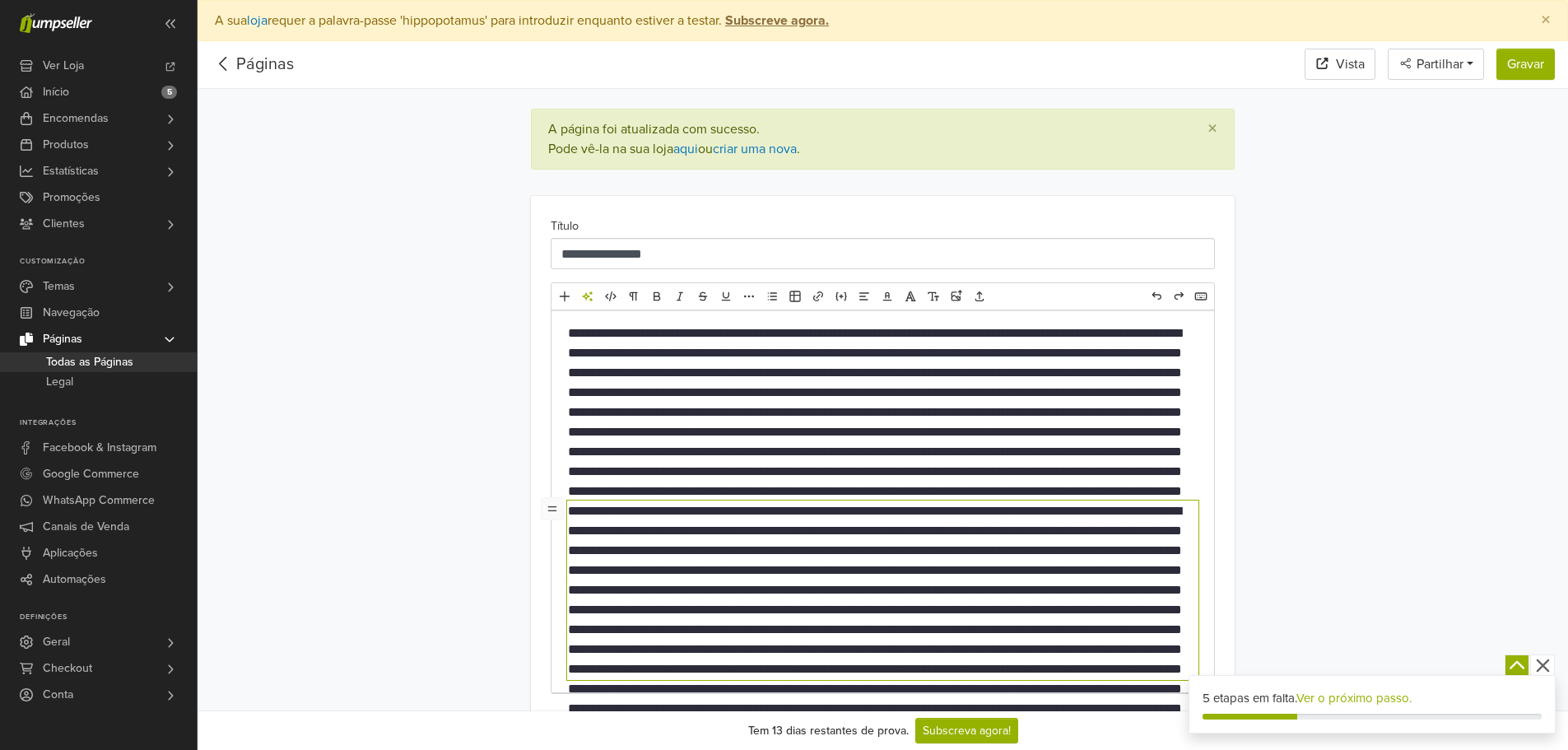
click at [1056, 485] on div at bounding box center [882, 502] width 662 height 382
click at [1046, 484] on div at bounding box center [882, 502] width 662 height 382
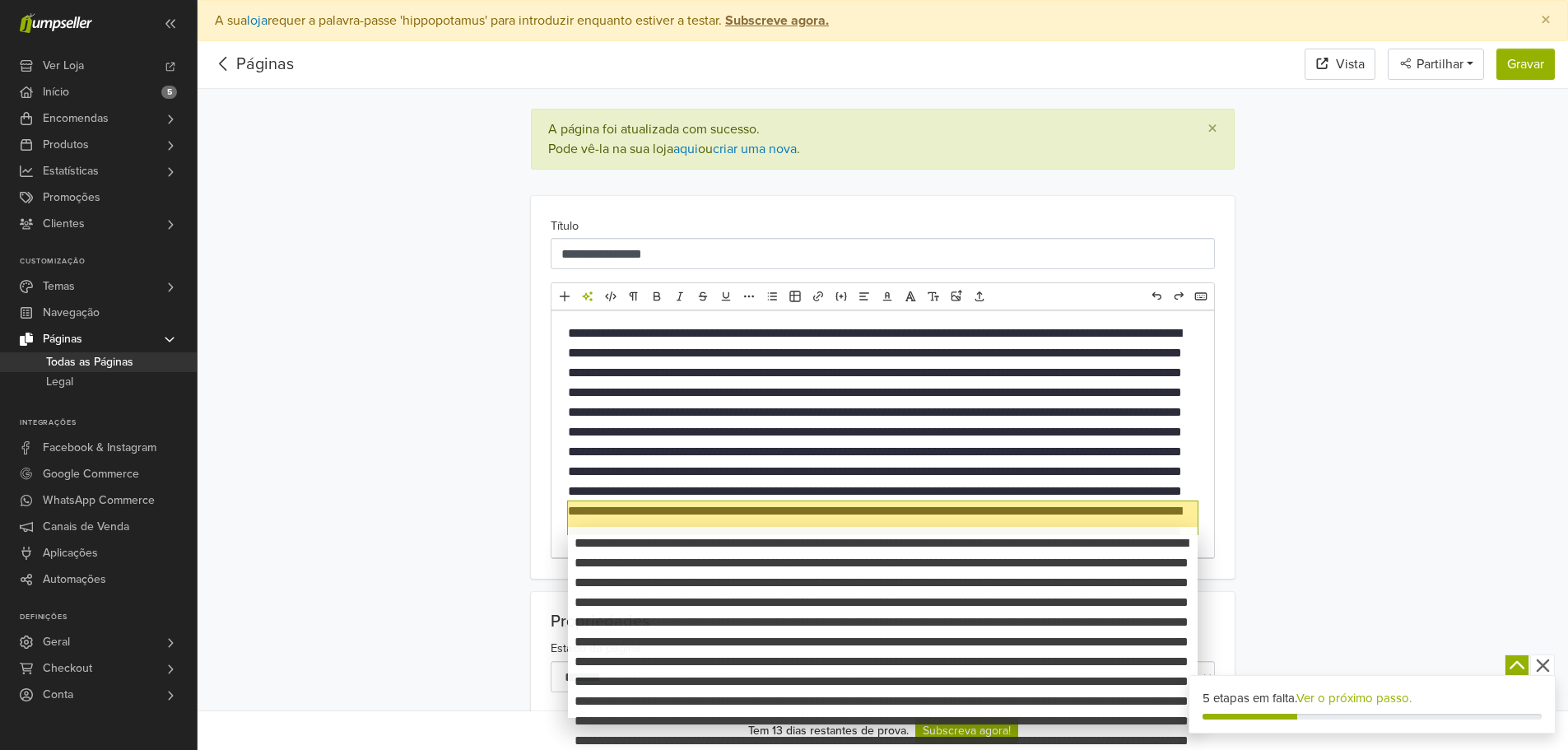
drag, startPoint x: 548, startPoint y: 522, endPoint x: 547, endPoint y: 561, distance: 39.0
click at [547, 561] on body "Ver Loja Início 5 Encomendas Todas as Encomendas Abandonado Expedições" at bounding box center [784, 726] width 1568 height 1453
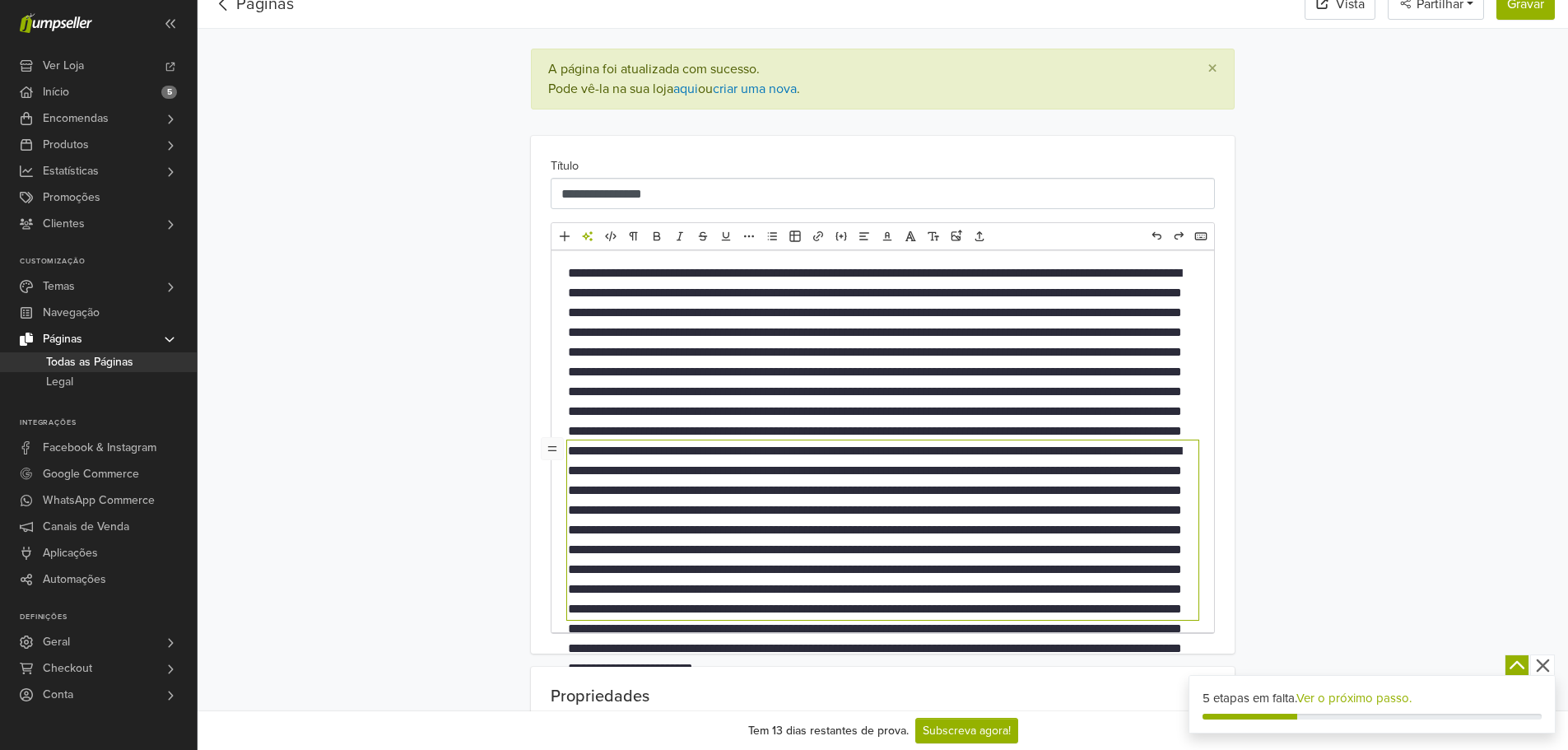
scroll to position [165, 0]
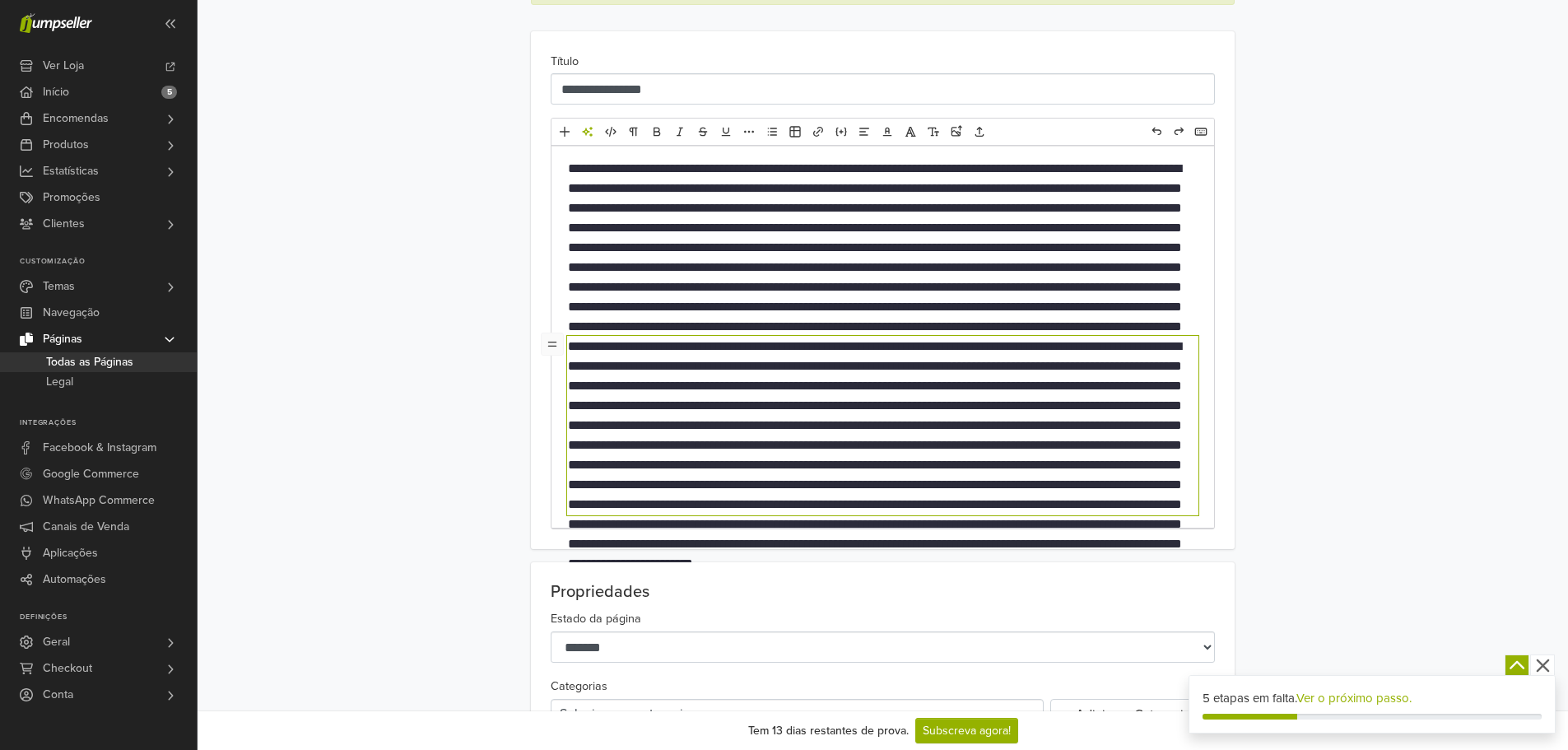
click at [596, 322] on div at bounding box center [882, 337] width 662 height 382
click at [1068, 307] on p at bounding box center [882, 238] width 630 height 158
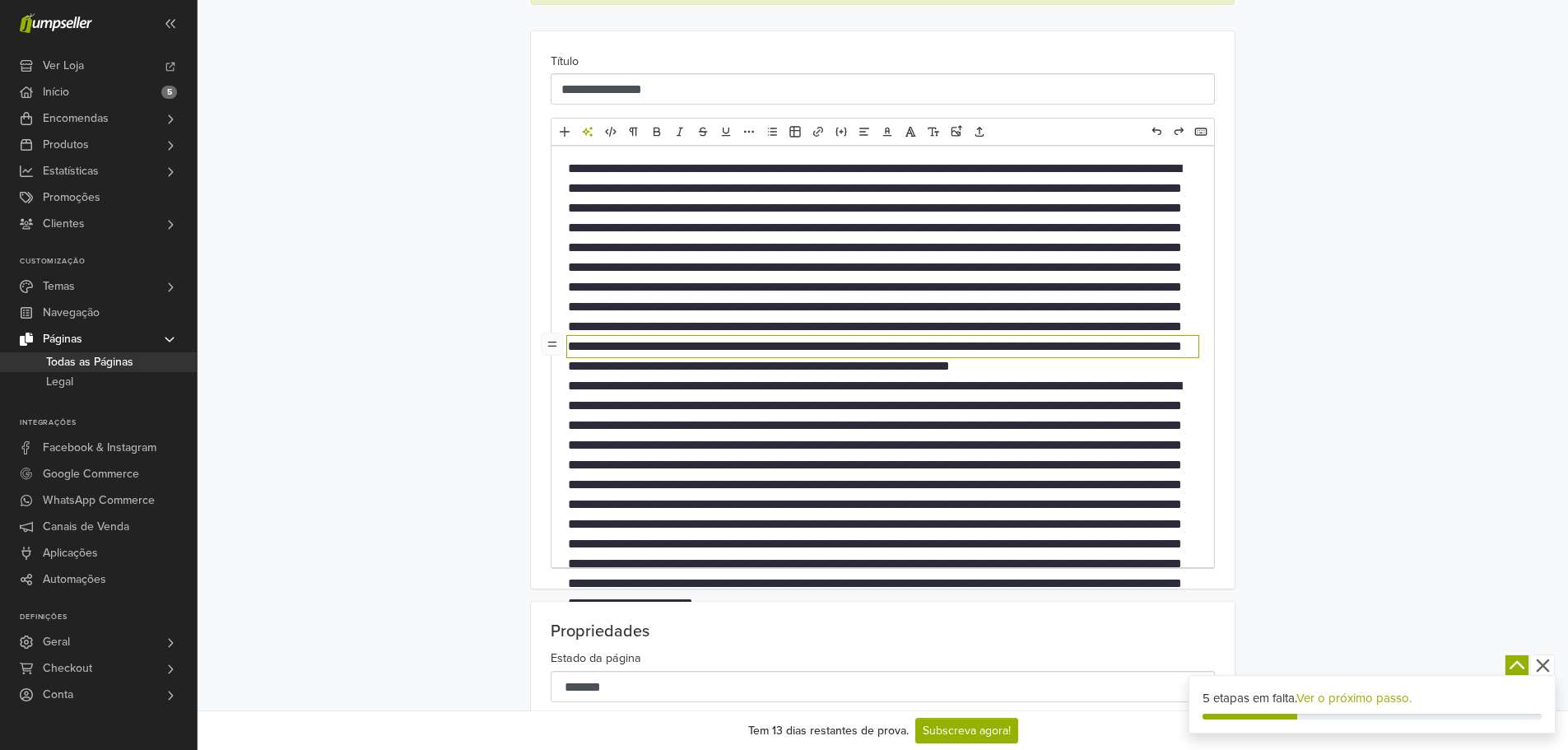
paste div
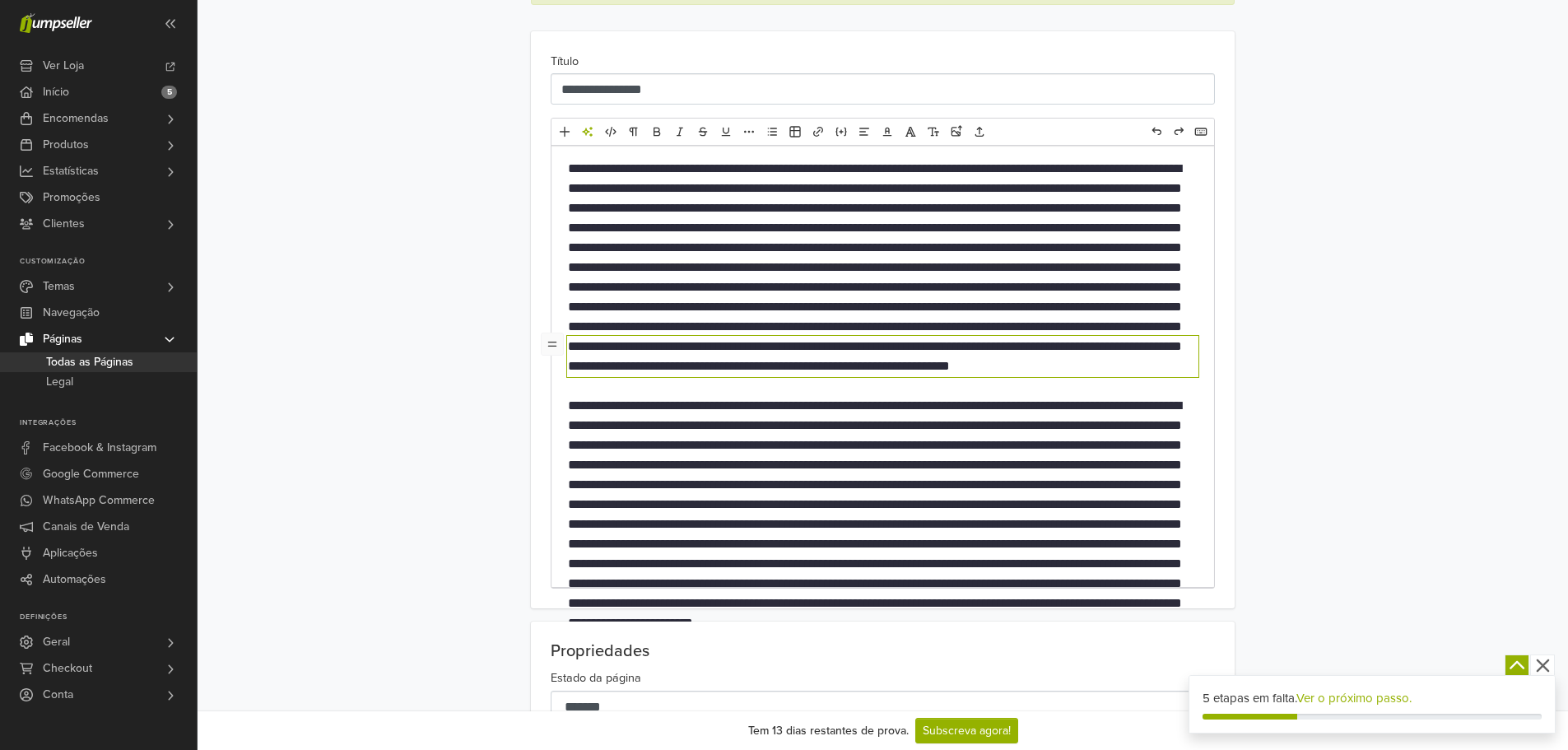
type textarea "**********"
drag, startPoint x: 672, startPoint y: 367, endPoint x: 569, endPoint y: 368, distance: 103.0
click at [569, 368] on p "**********" at bounding box center [882, 357] width 630 height 40
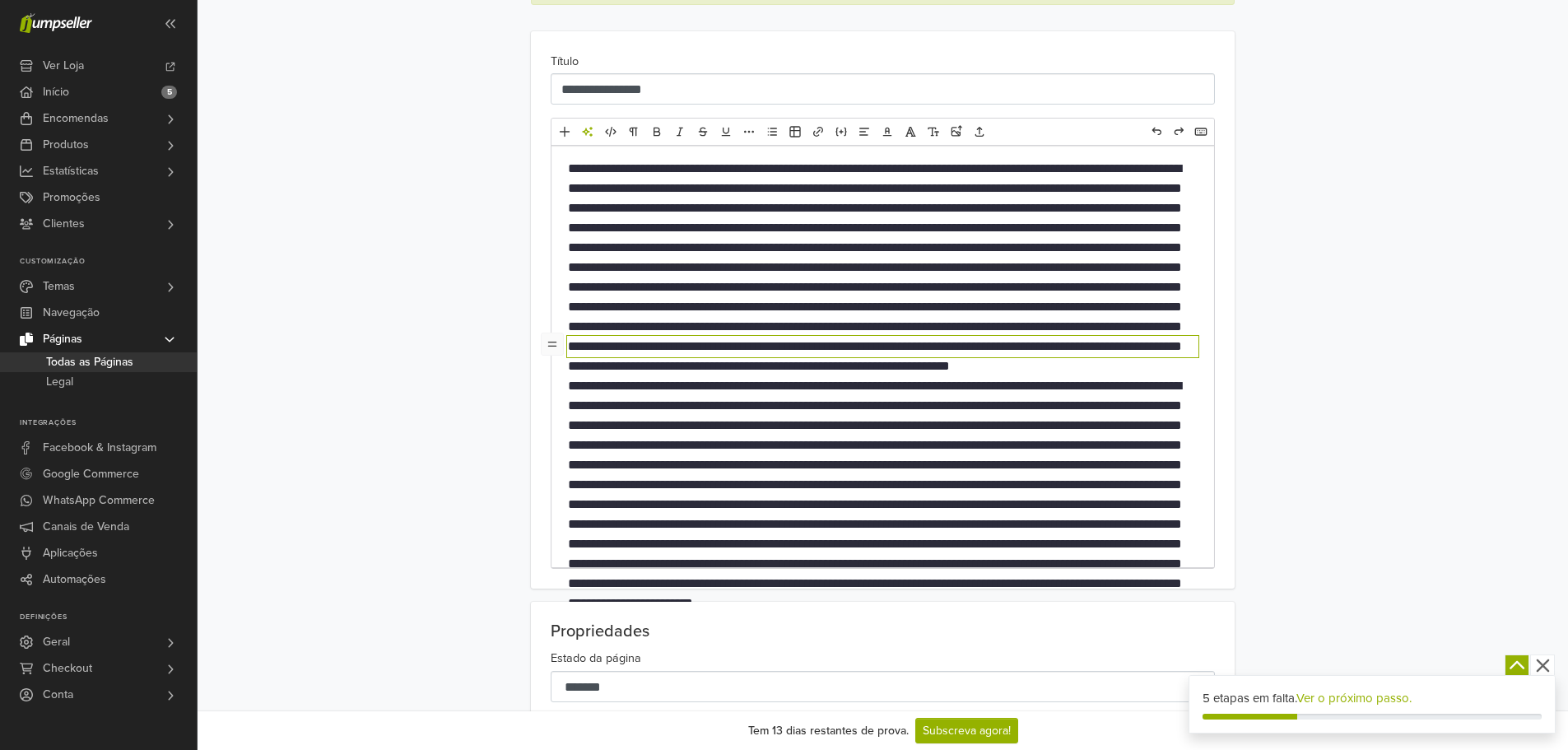
type textarea "**********"
click at [1341, 364] on div "**********" at bounding box center [882, 310] width 938 height 558
click at [1538, 664] on icon "button" at bounding box center [1542, 665] width 21 height 21
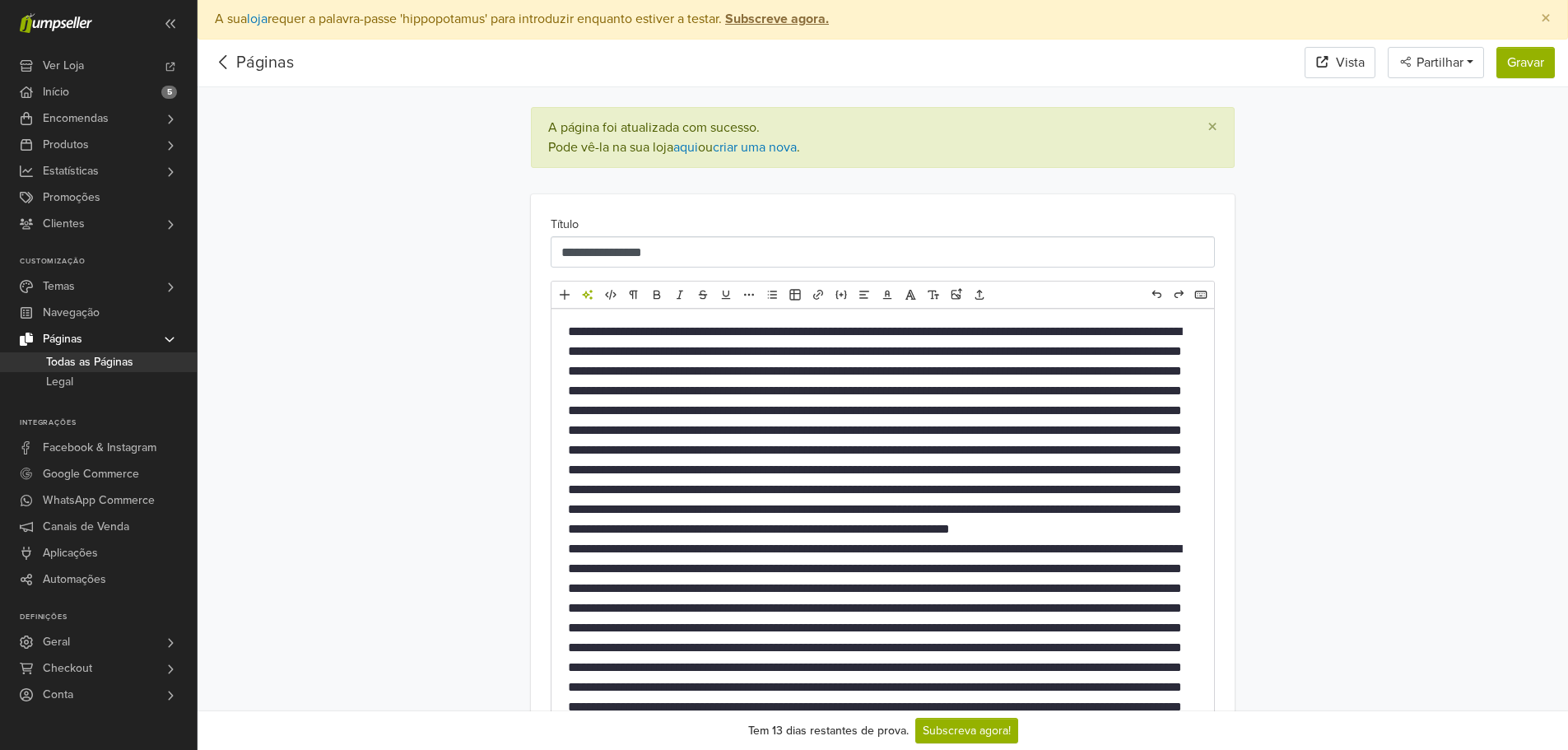
scroll to position [0, 0]
click at [1529, 51] on button "Gravar" at bounding box center [1525, 64] width 59 height 31
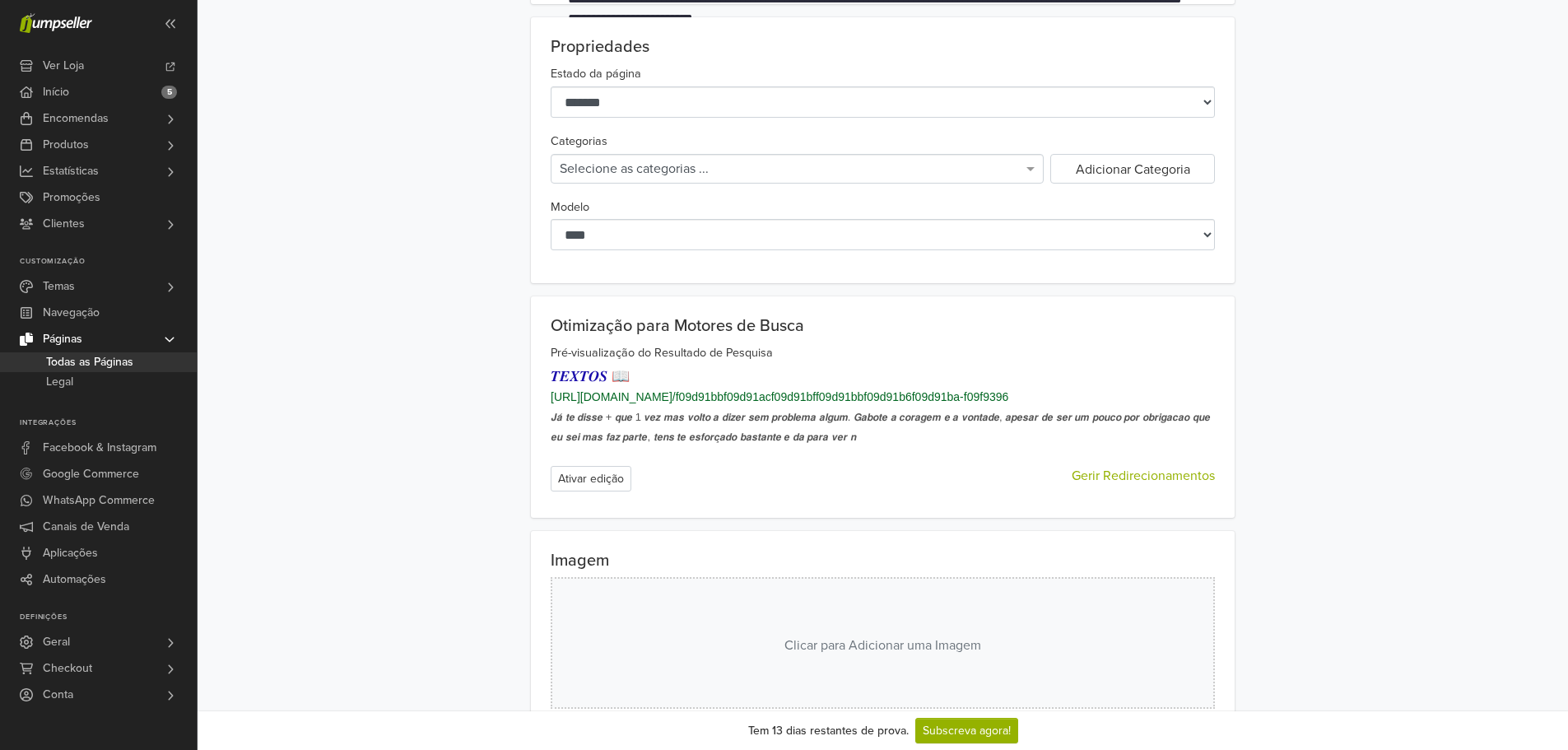
scroll to position [839, 0]
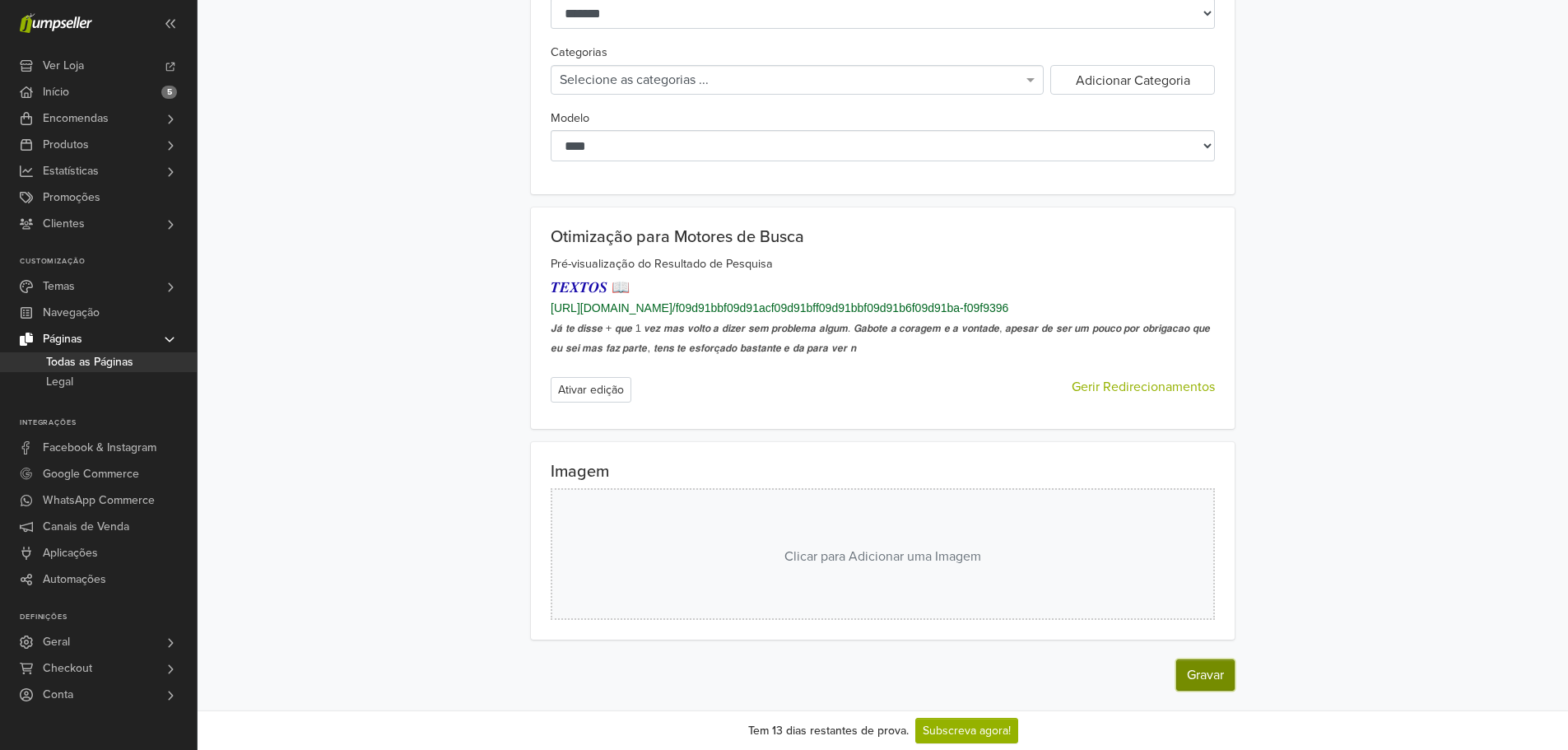
drag, startPoint x: 1193, startPoint y: 663, endPoint x: 1201, endPoint y: 607, distance: 56.6
click at [1193, 663] on button "Gravar" at bounding box center [1205, 675] width 59 height 31
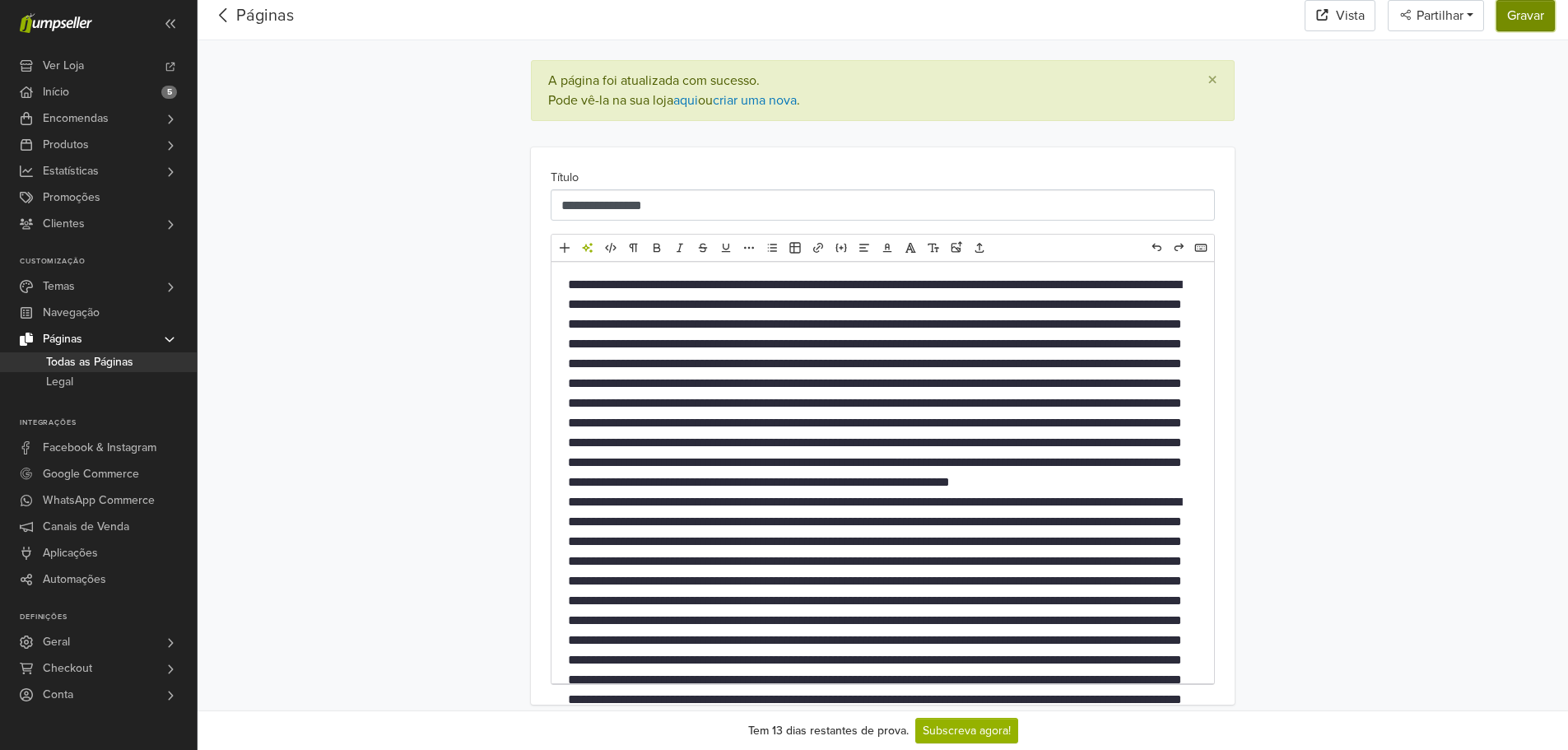
click at [1514, 67] on div "**********" at bounding box center [882, 746] width 1370 height 1507
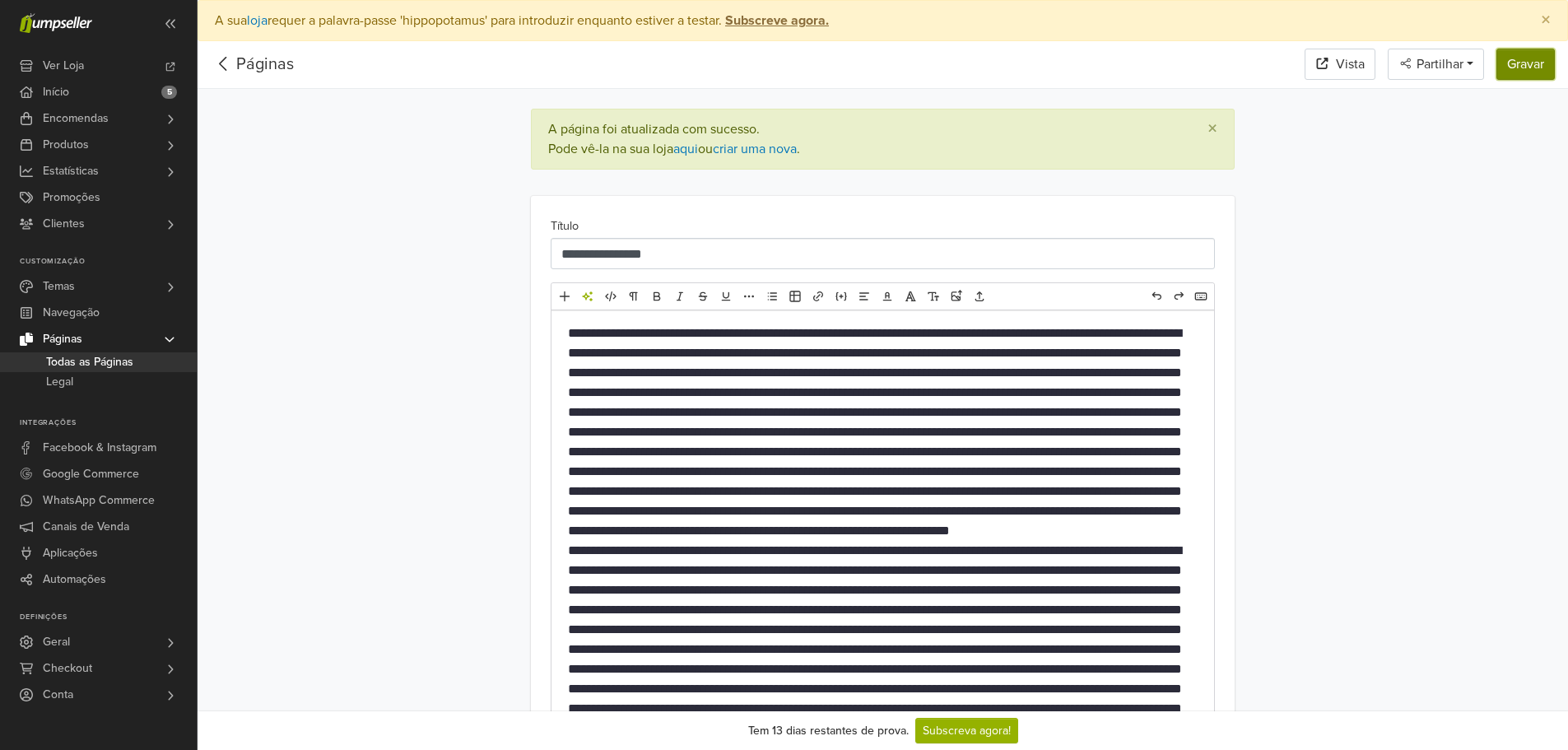
click at [1520, 61] on button "Gravar" at bounding box center [1525, 64] width 59 height 31
click at [238, 58] on link "Páginas" at bounding box center [265, 64] width 58 height 20
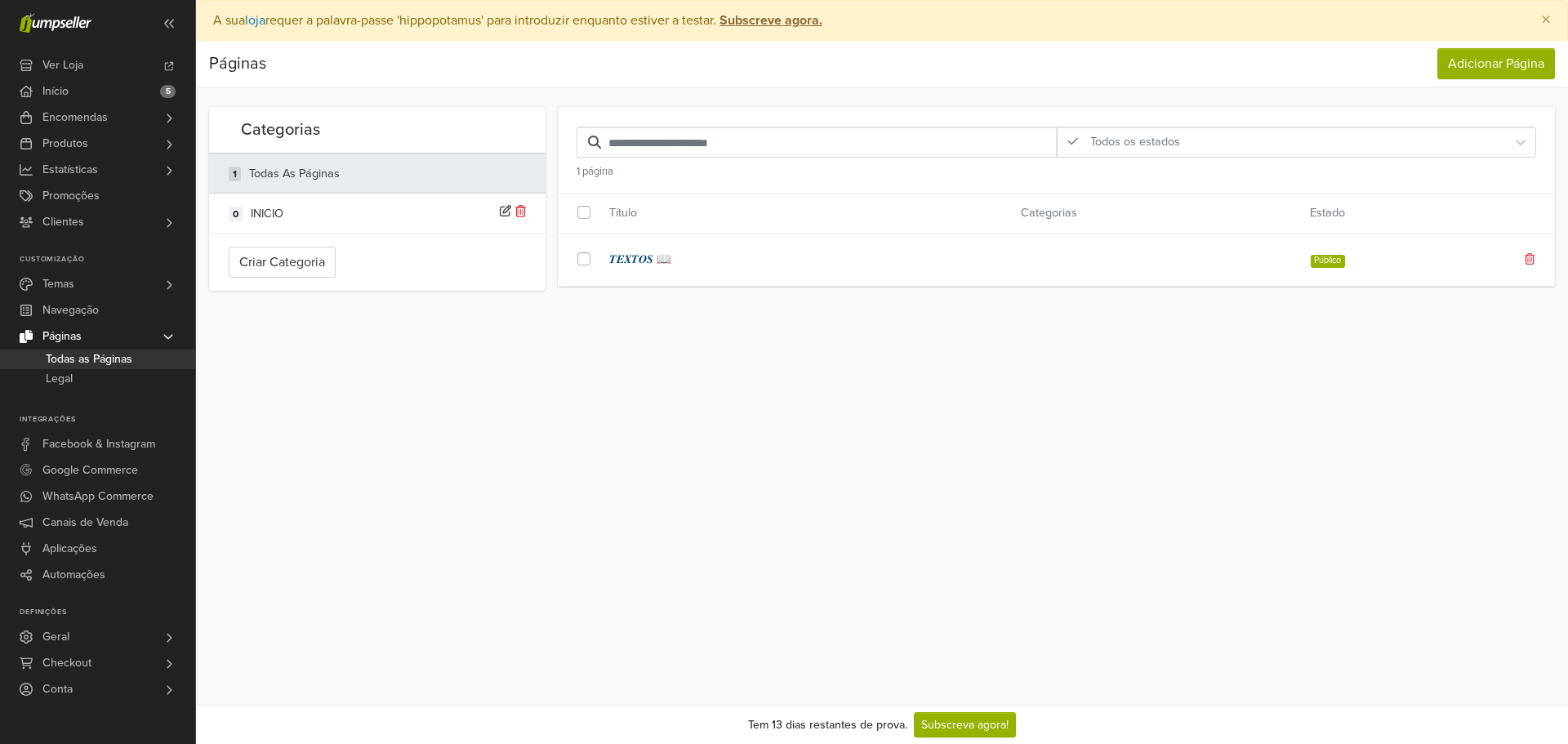
click at [656, 266] on link "𝑻𝑬𝑿𝑻𝑶𝑺 📖" at bounding box center [802, 260] width 387 height 18
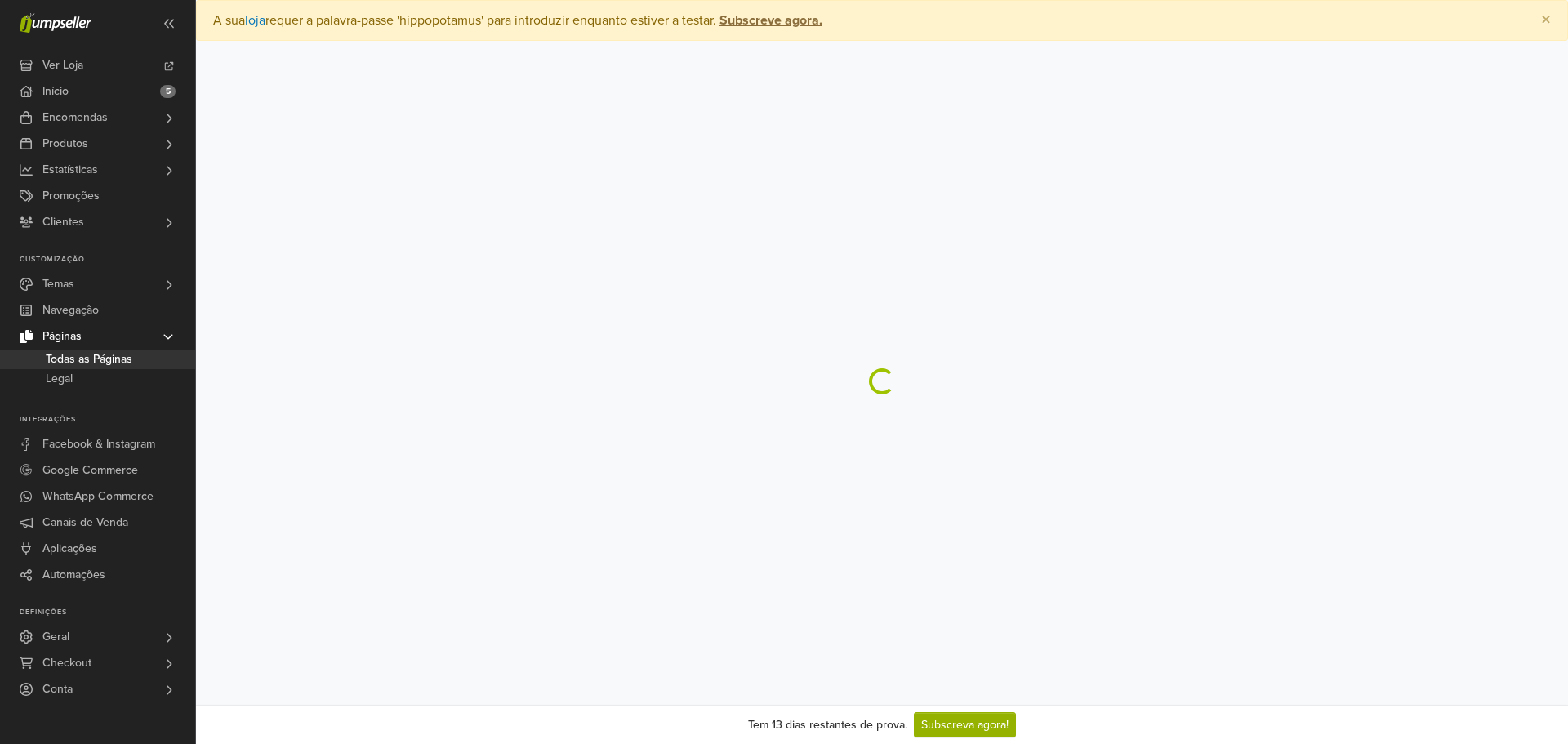
select select "****"
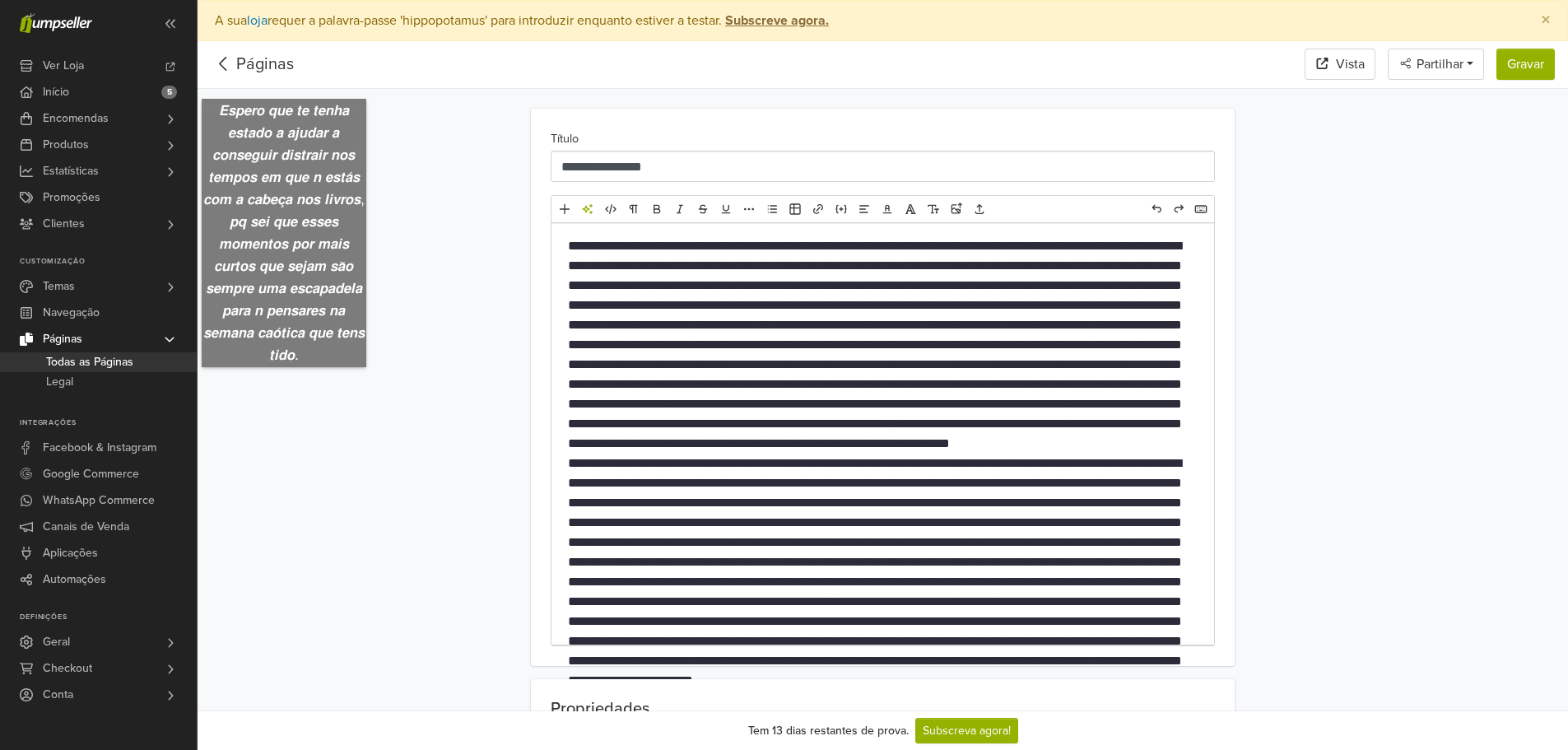
click at [246, 65] on link "Páginas" at bounding box center [265, 64] width 58 height 20
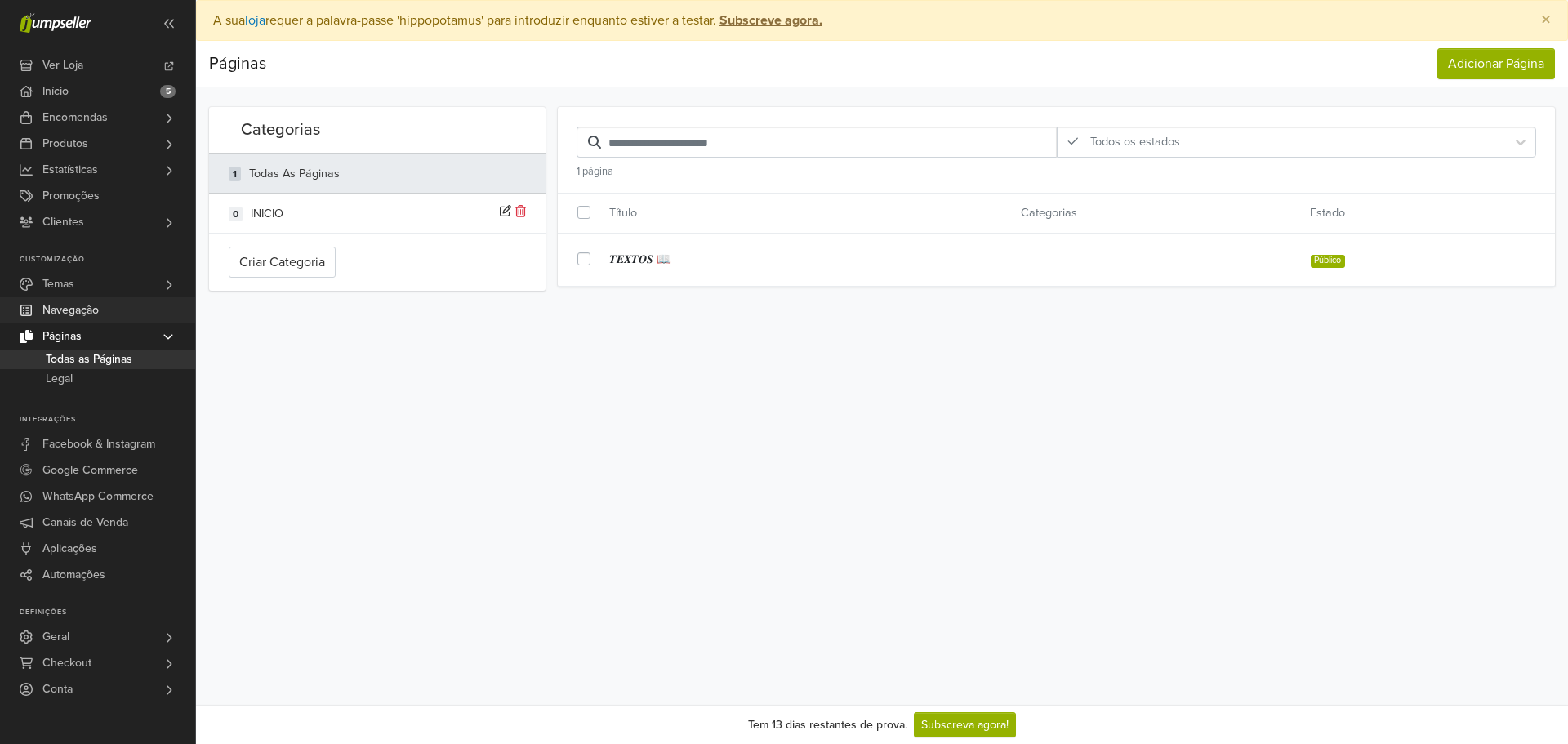
drag, startPoint x: 88, startPoint y: 307, endPoint x: 110, endPoint y: 311, distance: 22.4
click at [88, 307] on span "Navegação" at bounding box center [70, 311] width 56 height 26
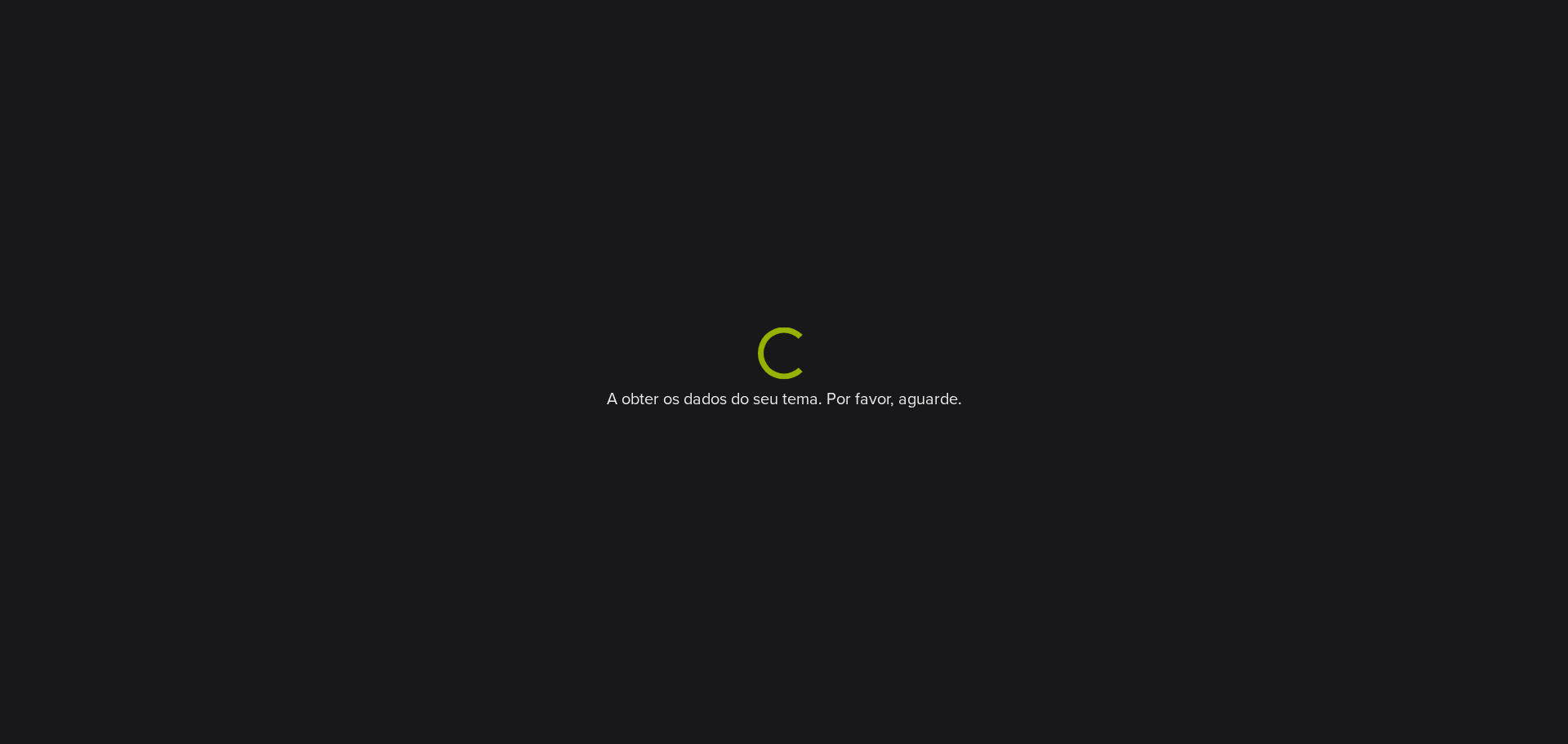
select select "**"
select select "*****"
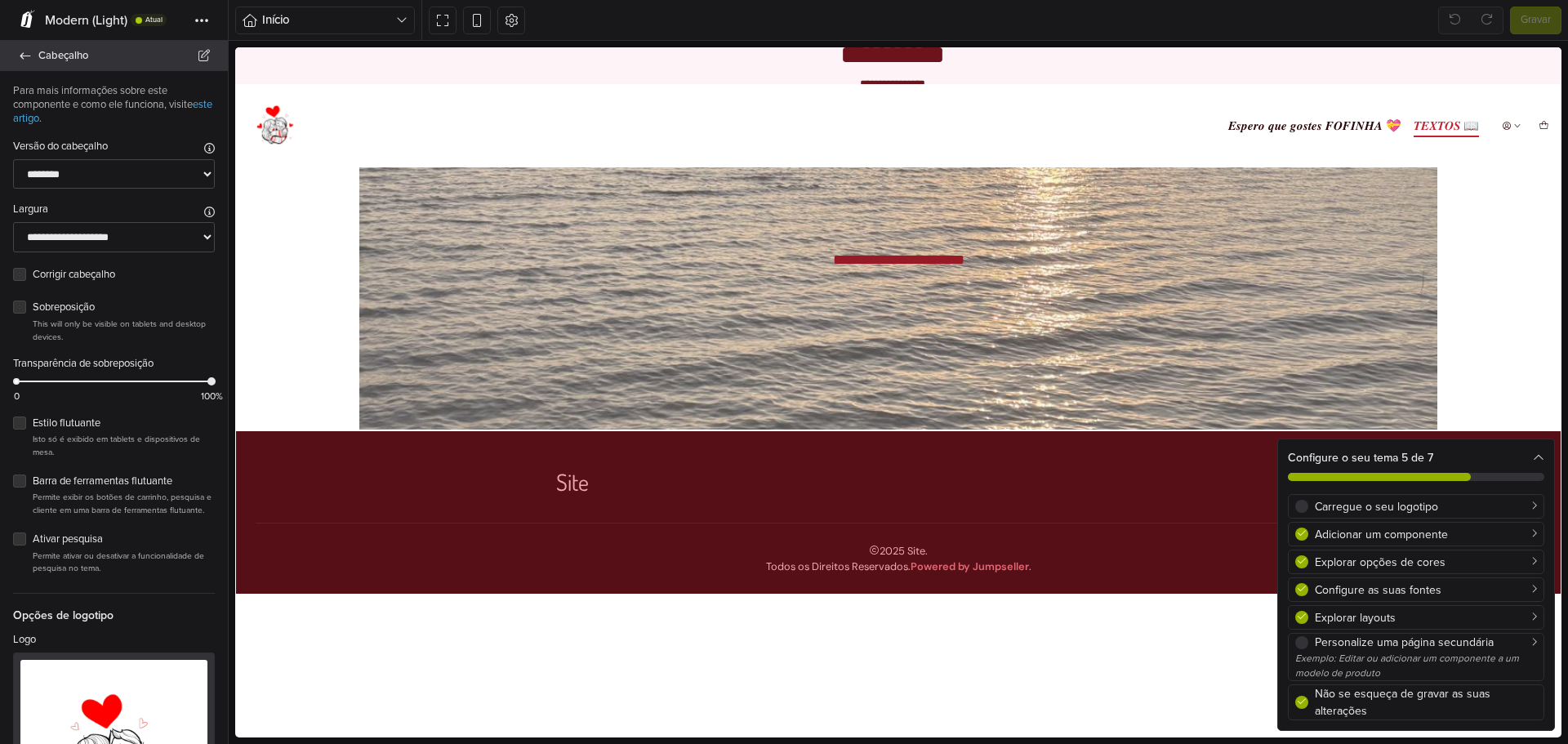
click at [54, 61] on span "Cabeçalho" at bounding box center [123, 56] width 170 height 23
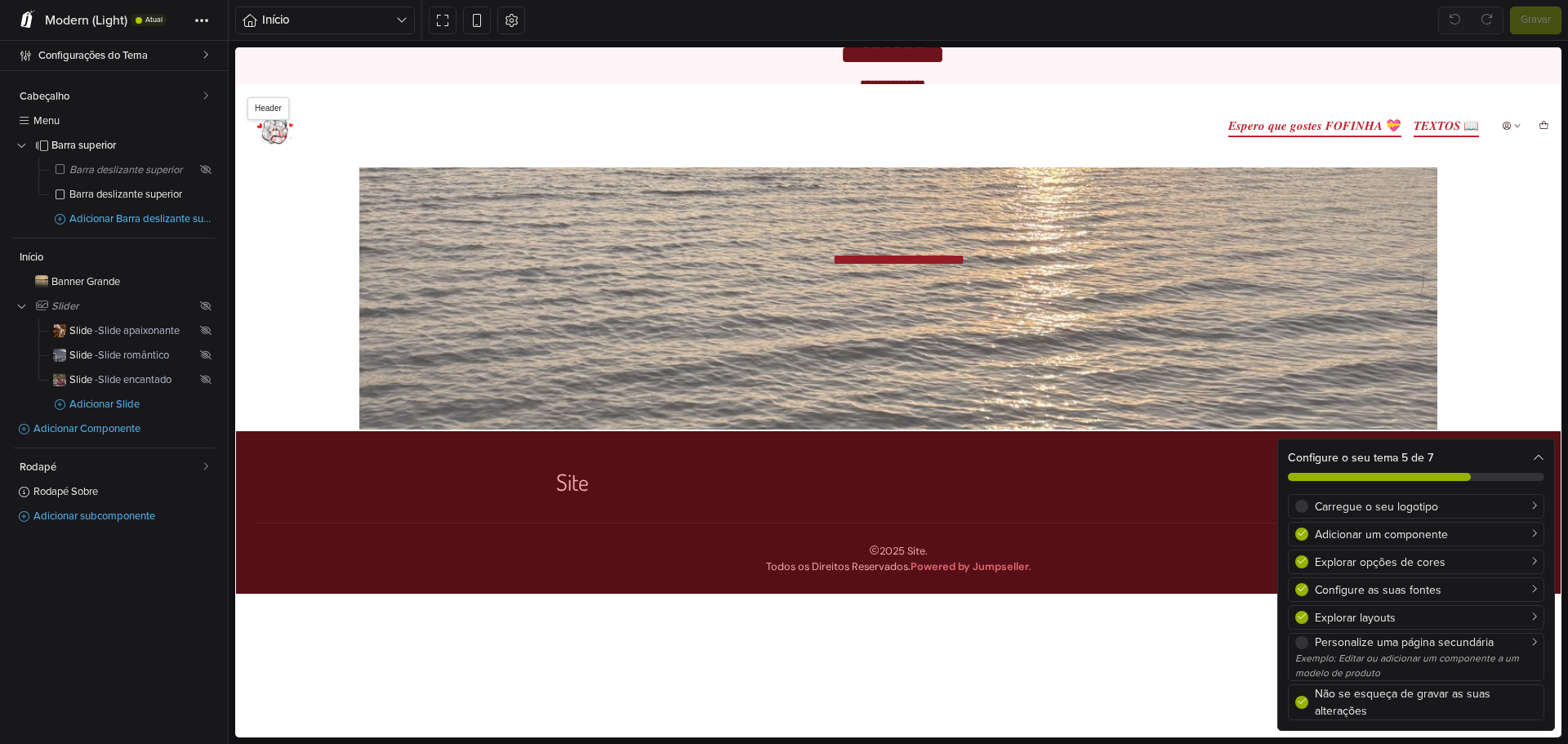
click at [1357, 132] on link "𝑬𝒔𝒑𝒆𝒓𝒐 𝒒𝒖𝒆 𝒈𝒐𝒔𝒕𝒆𝒔 𝑭𝑶𝑭𝑰𝑵𝑯𝑨 💝" at bounding box center [1315, 126] width 173 height 23
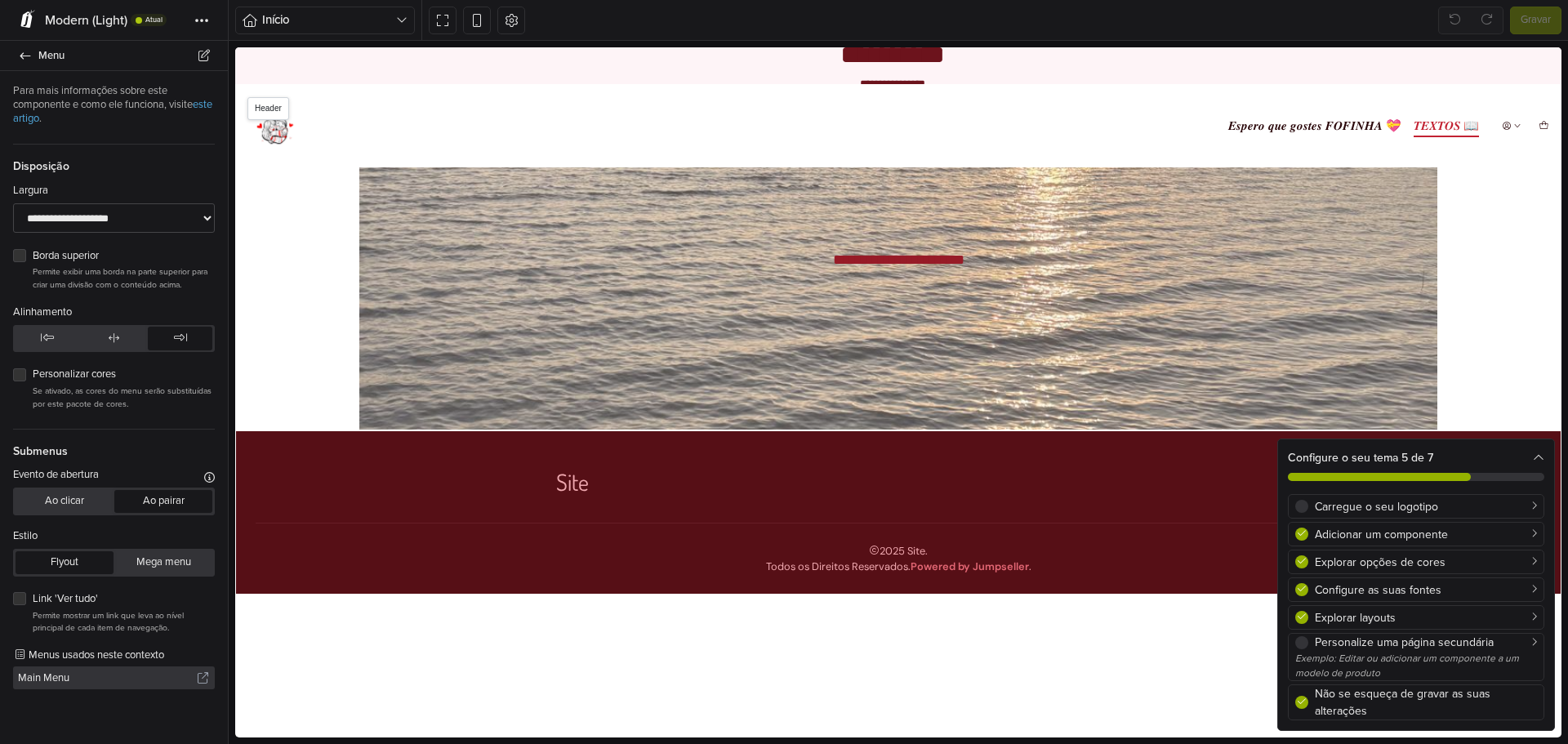
click at [1413, 125] on link "𝑻𝑬𝑿𝑻𝑶𝑺 📖" at bounding box center [1446, 126] width 65 height 23
click at [96, 617] on p "Permite mostrar um link que leva ao nível principal de cada item de navegação." at bounding box center [123, 621] width 182 height 25
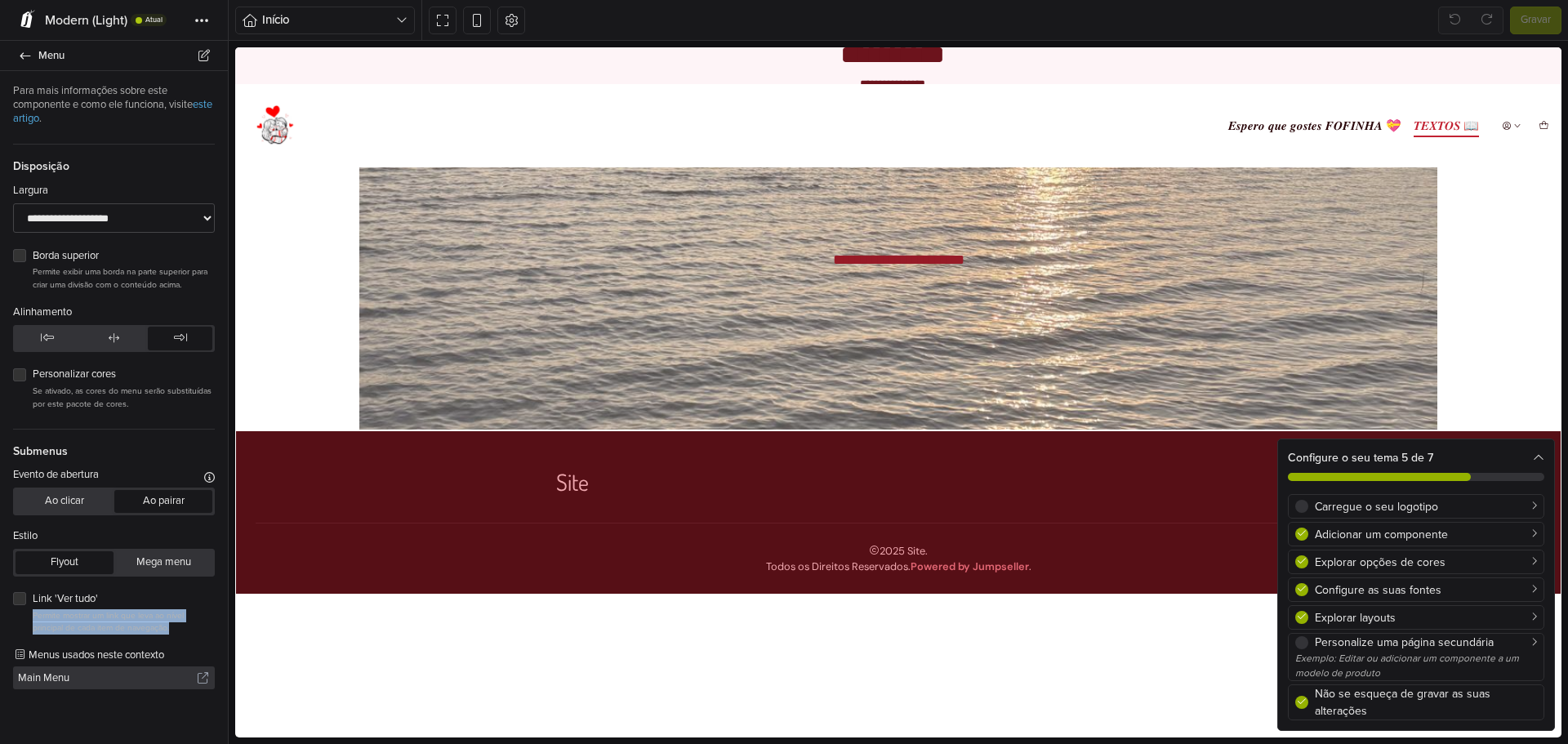
click at [119, 621] on p "Permite mostrar um link que leva ao nível principal de cada item de navegação." at bounding box center [123, 621] width 182 height 25
click at [68, 512] on button "Ao clicar" at bounding box center [65, 501] width 98 height 23
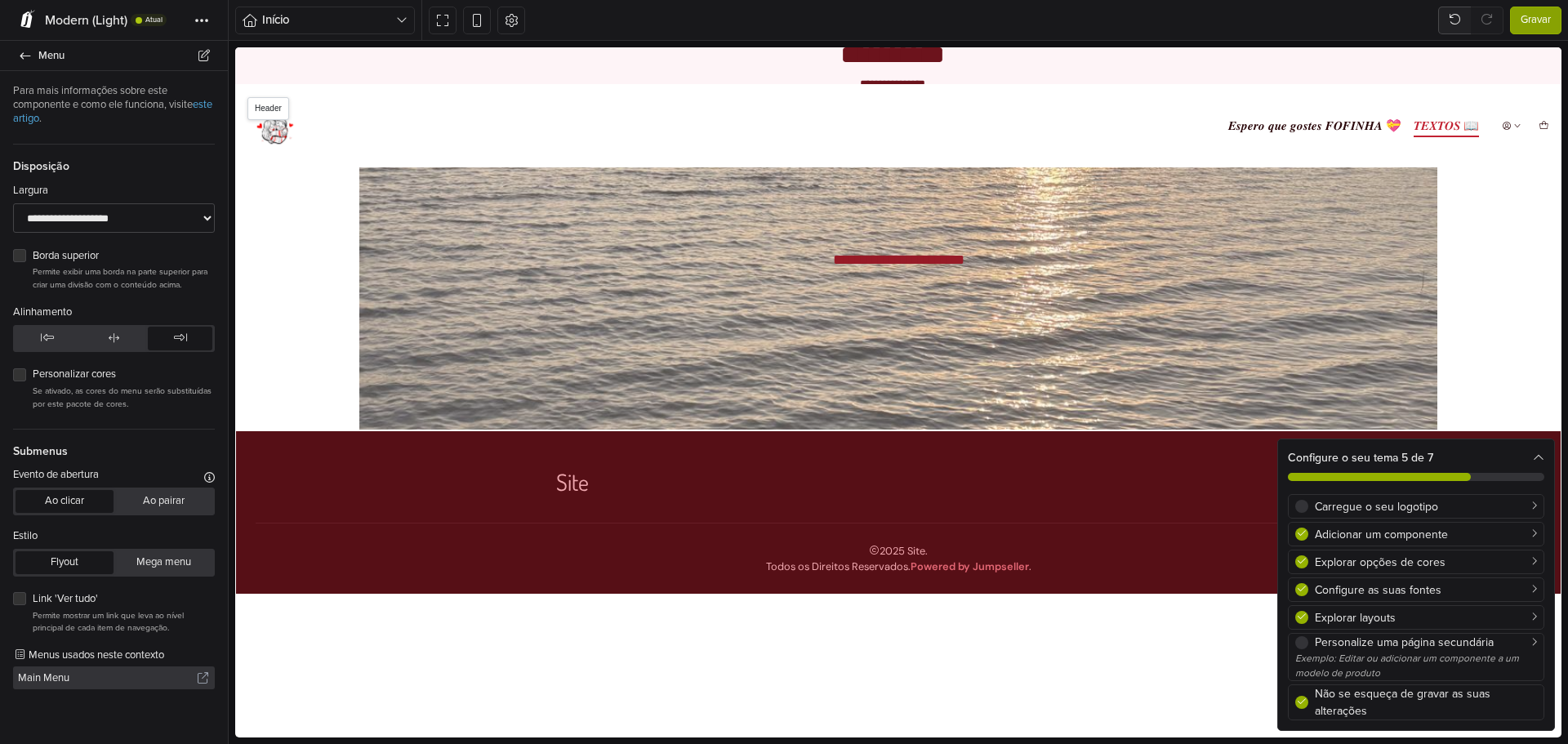
click at [1421, 132] on link "𝑻𝑬𝑿𝑻𝑶𝑺 📖" at bounding box center [1446, 126] width 65 height 23
drag, startPoint x: 1539, startPoint y: 18, endPoint x: 1199, endPoint y: 52, distance: 341.7
click at [1539, 18] on span "Gravar" at bounding box center [1535, 20] width 30 height 16
click at [1342, 123] on link "𝑬𝒔𝒑𝒆𝒓𝒐 𝒒𝒖𝒆 𝒈𝒐𝒔𝒕𝒆𝒔 𝑭𝑶𝑭𝑰𝑵𝑯𝑨 💝" at bounding box center [1315, 126] width 173 height 23
click at [1323, 124] on link "𝑬𝒔𝒑𝒆𝒓𝒐 𝒒𝒖𝒆 𝒈𝒐𝒔𝒕𝒆𝒔 𝑭𝑶𝑭𝑰𝑵𝑯𝑨 💝" at bounding box center [1315, 126] width 173 height 23
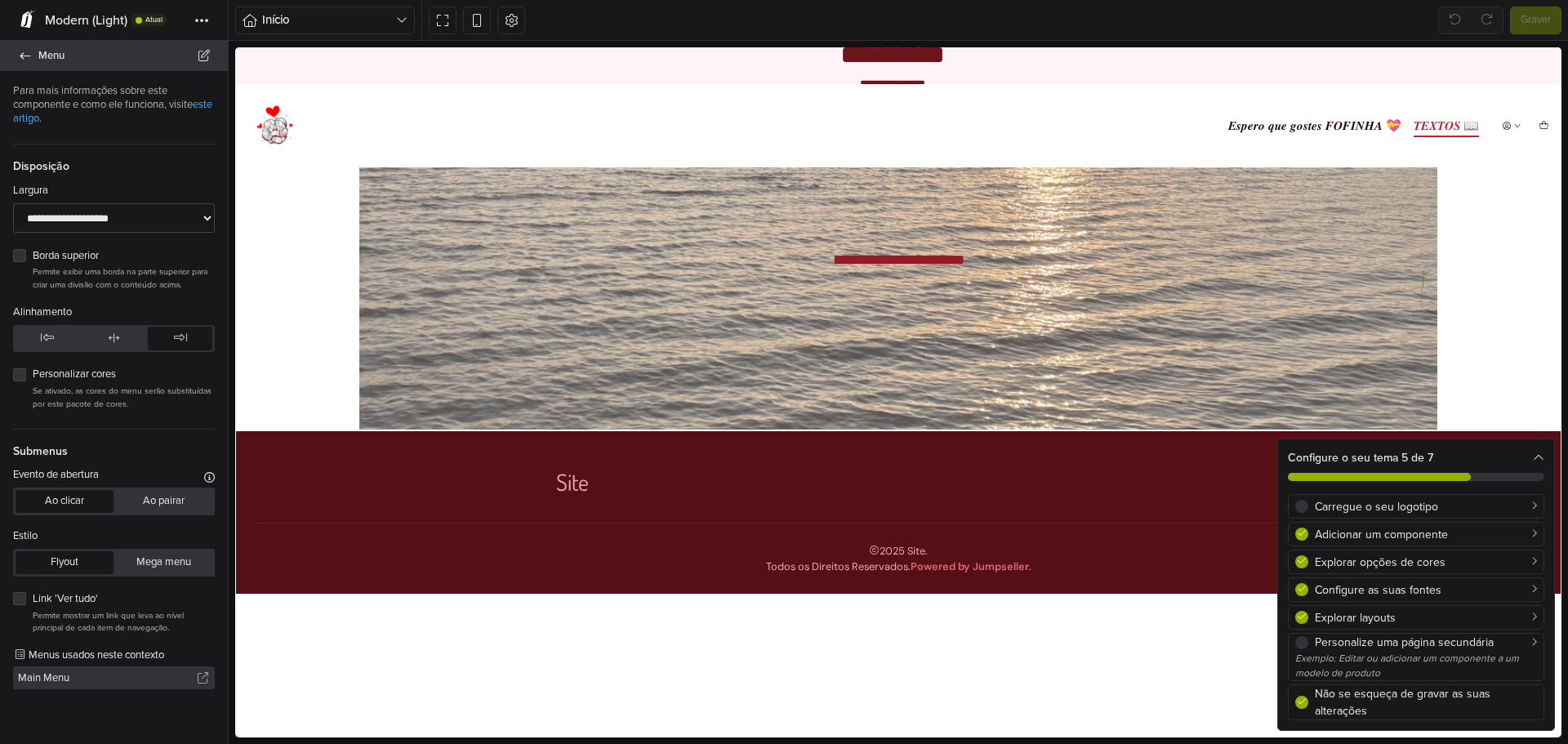
click at [43, 59] on span "Menu" at bounding box center [123, 56] width 170 height 23
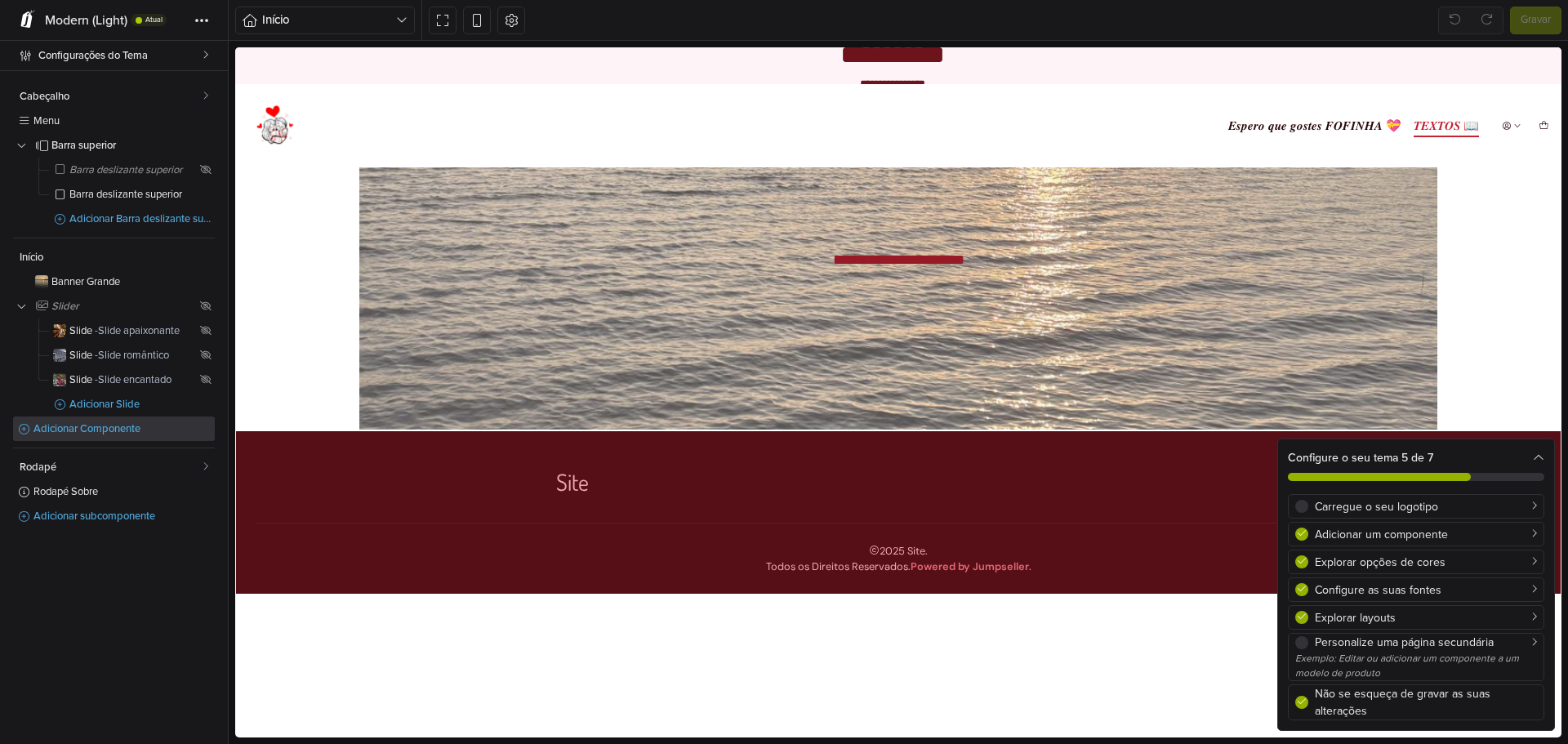
click at [84, 424] on span "Adicionar Componente" at bounding box center [124, 428] width 181 height 11
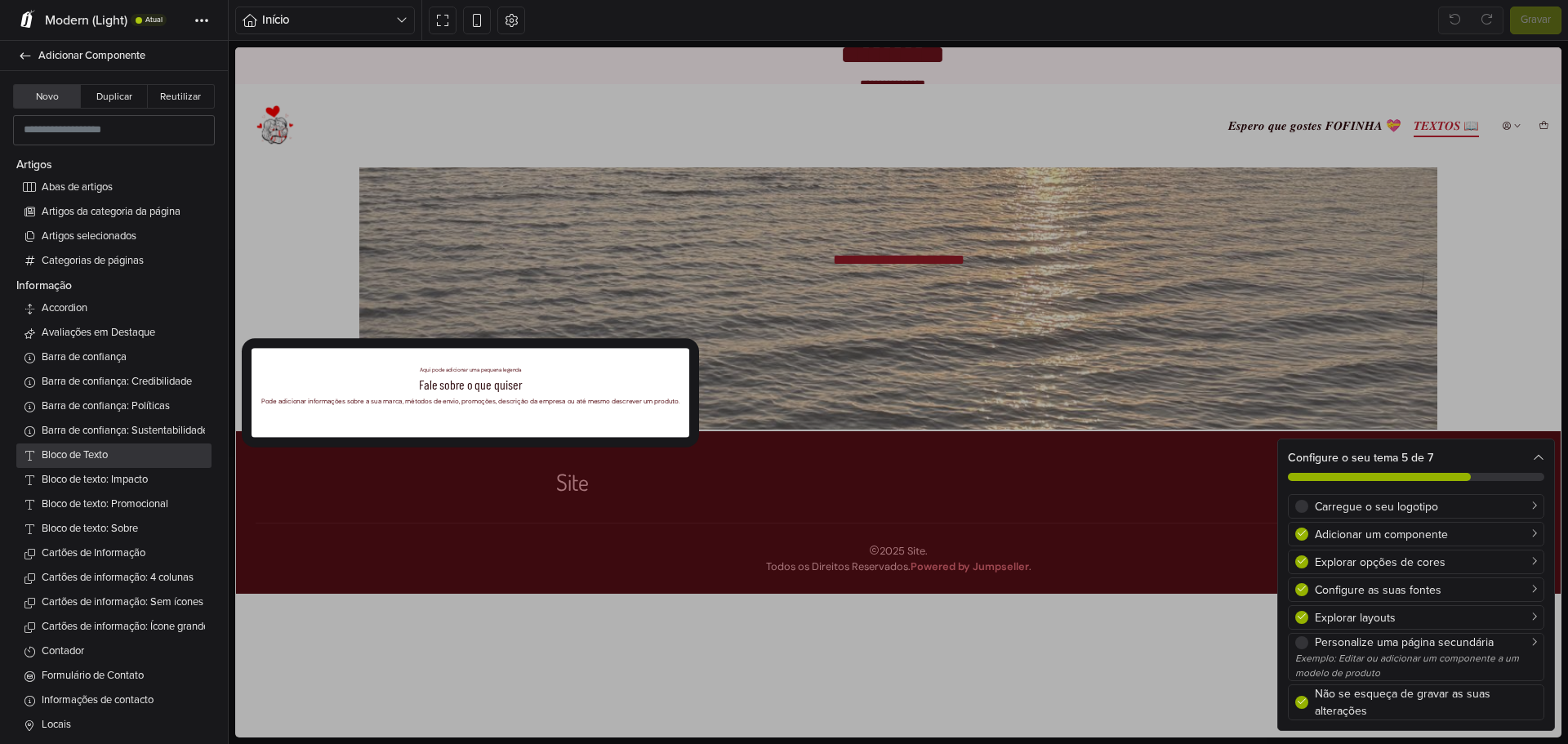
click at [152, 455] on span "Bloco de Texto" at bounding box center [123, 455] width 164 height 16
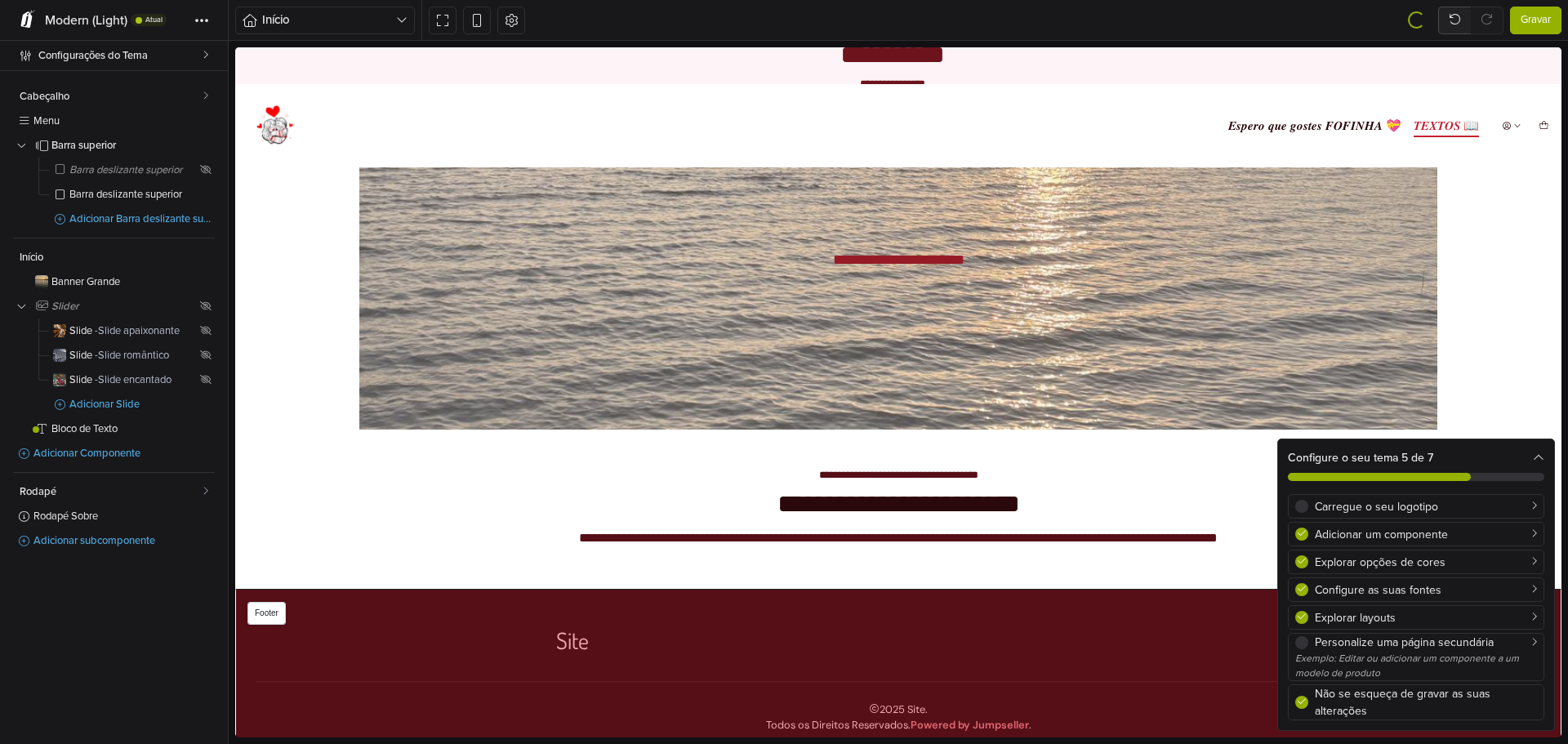
scroll to position [37, 0]
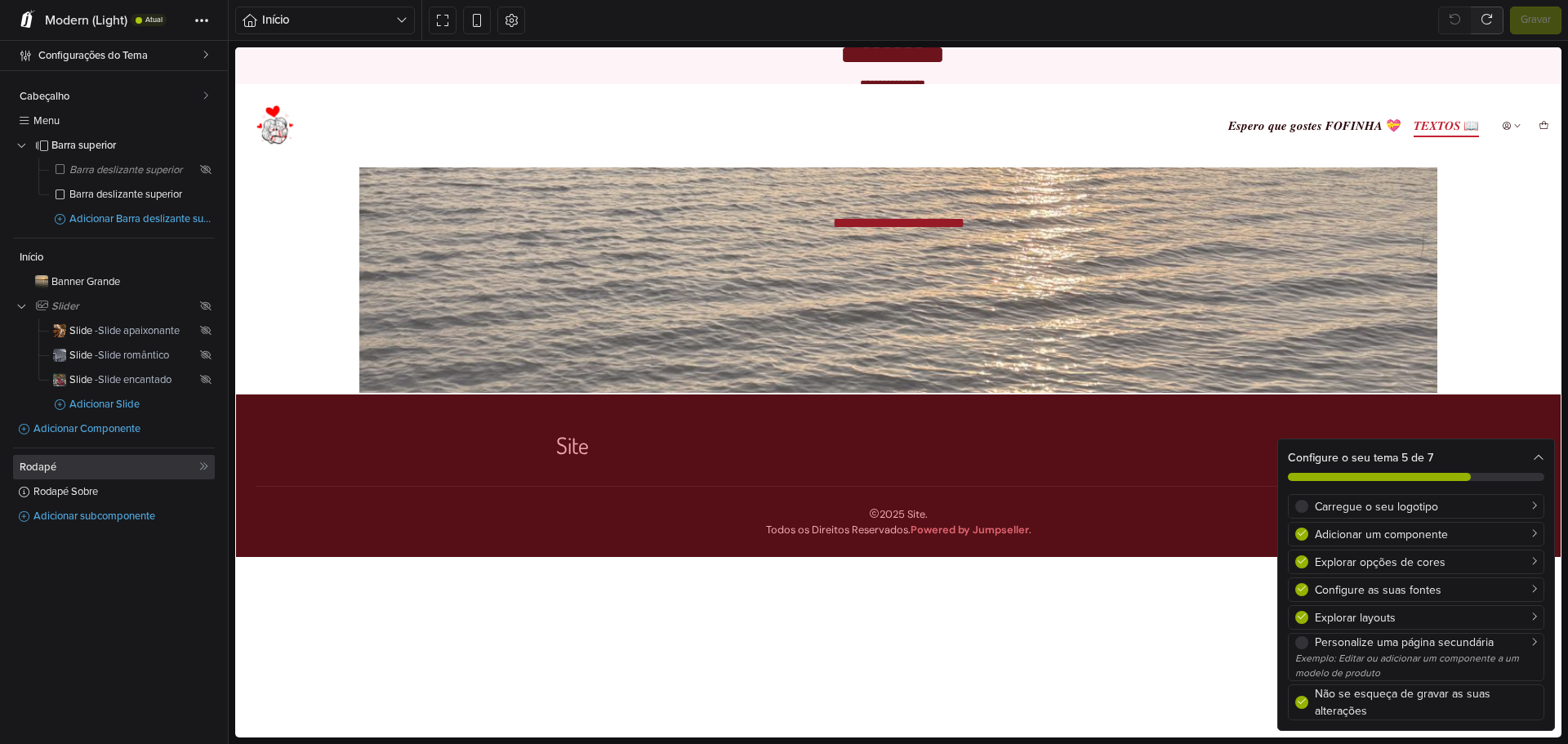
click at [151, 466] on span "Rodapé" at bounding box center [110, 467] width 180 height 11
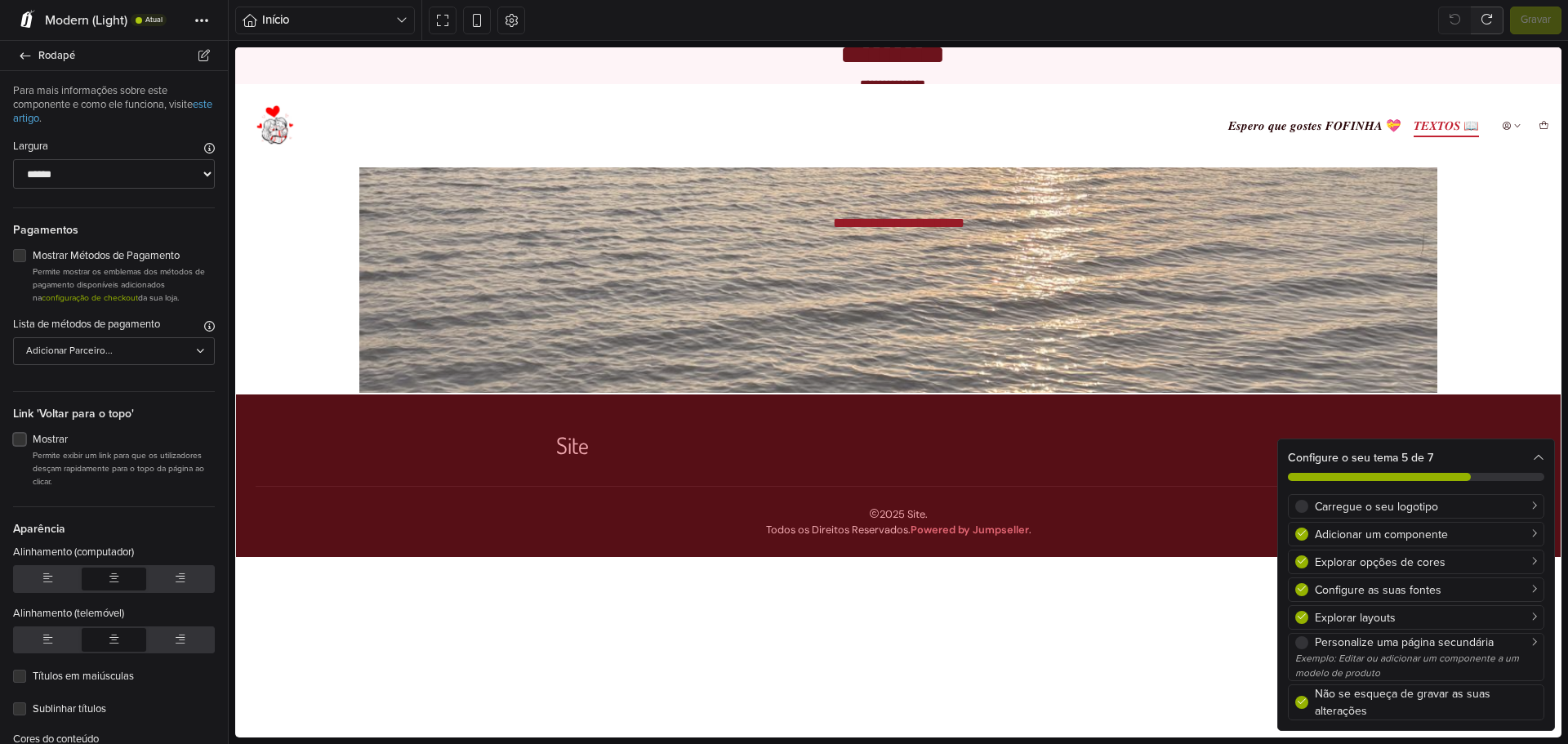
click at [37, 442] on label "Mostrar" at bounding box center [123, 440] width 182 height 16
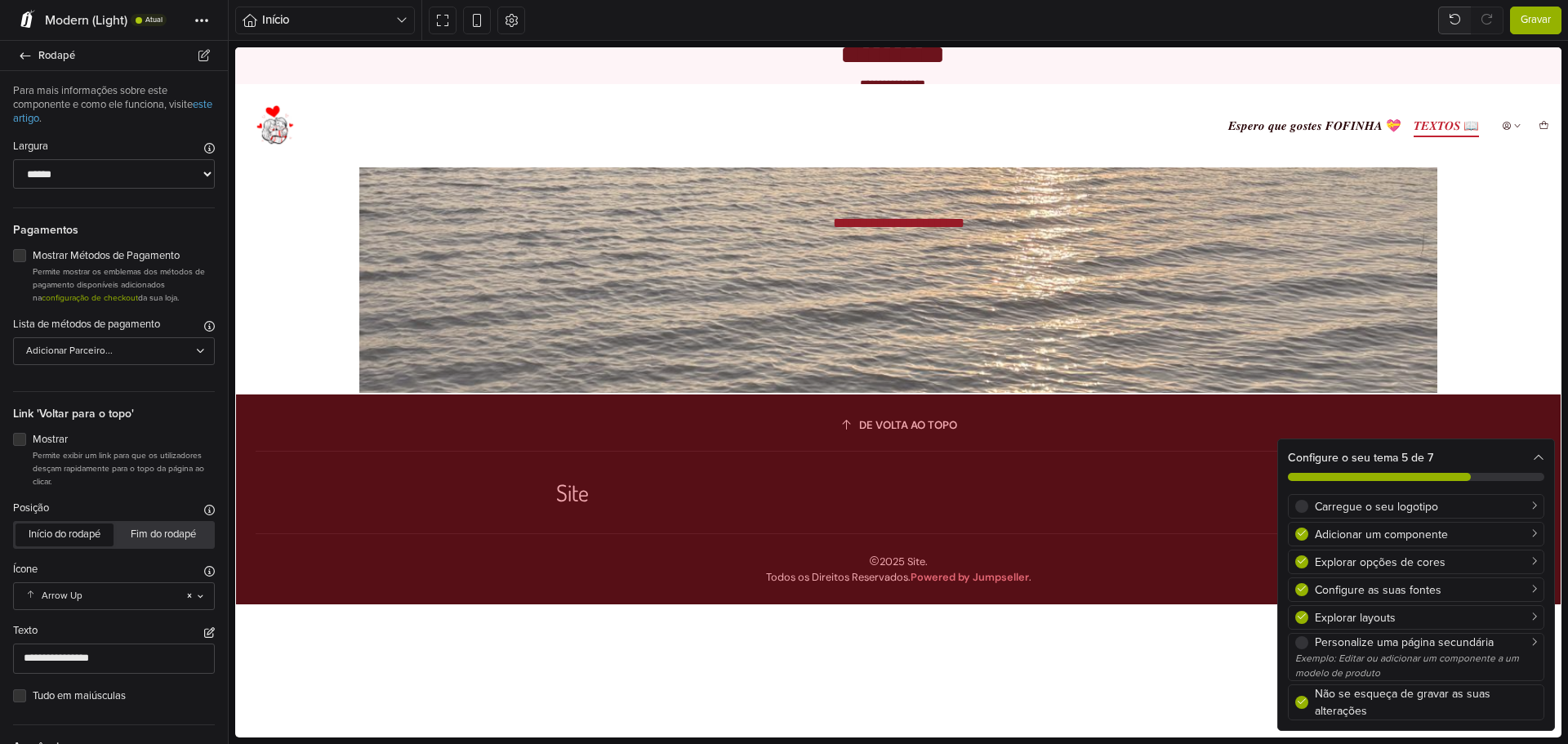
click at [1534, 19] on span "Gravar" at bounding box center [1535, 20] width 30 height 16
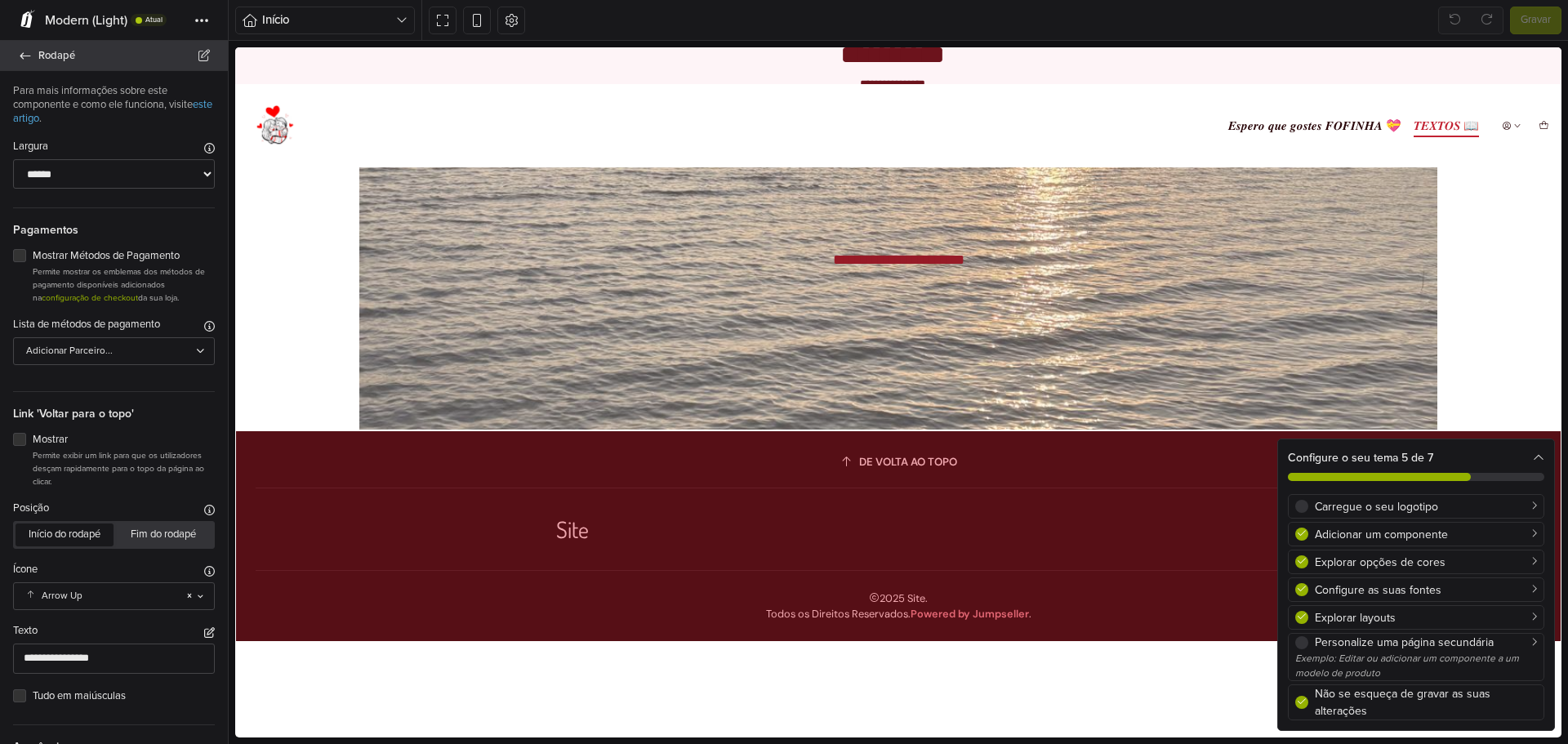
click at [34, 52] on link "Rodapé" at bounding box center [114, 56] width 228 height 30
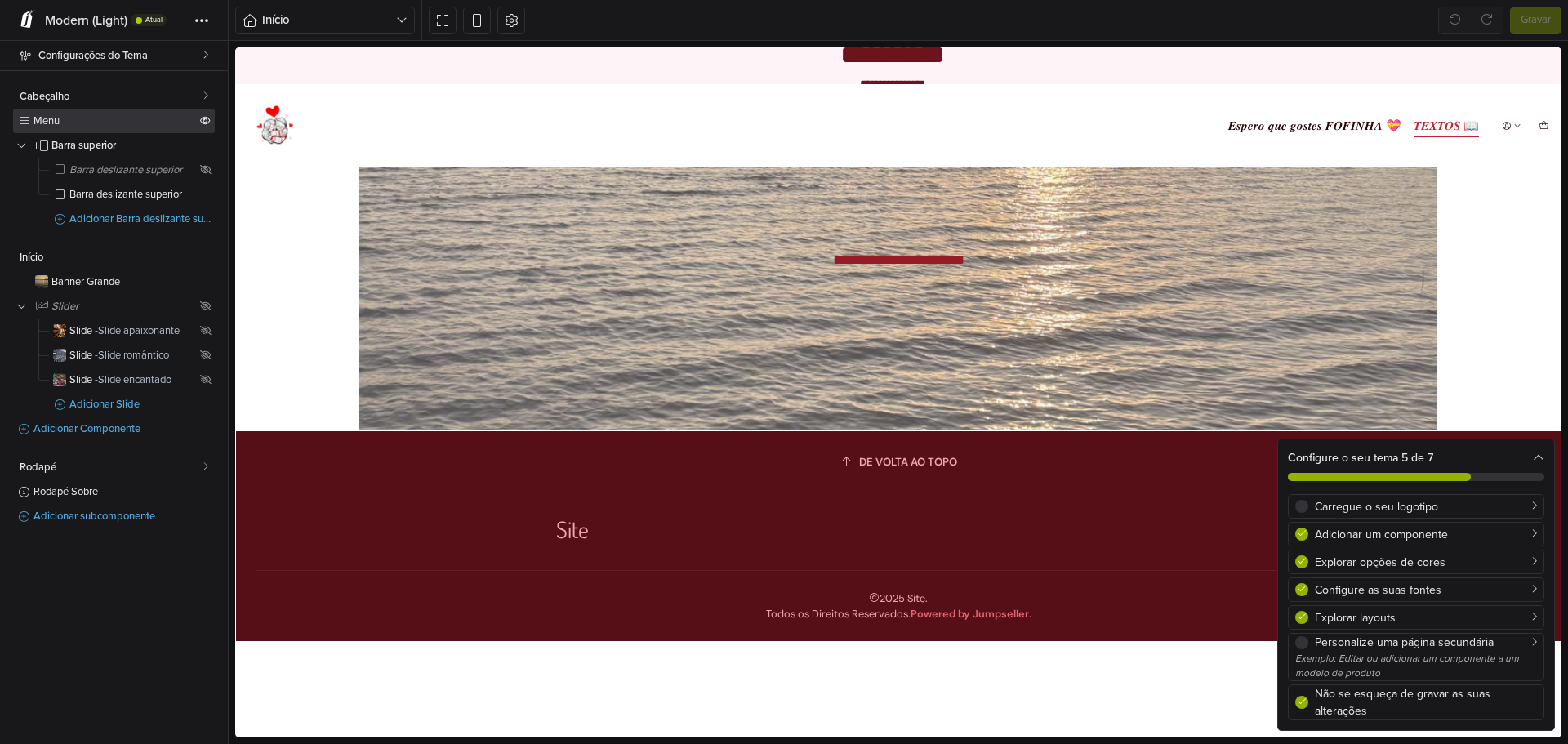
click at [92, 119] on span "Menu" at bounding box center [115, 121] width 164 height 11
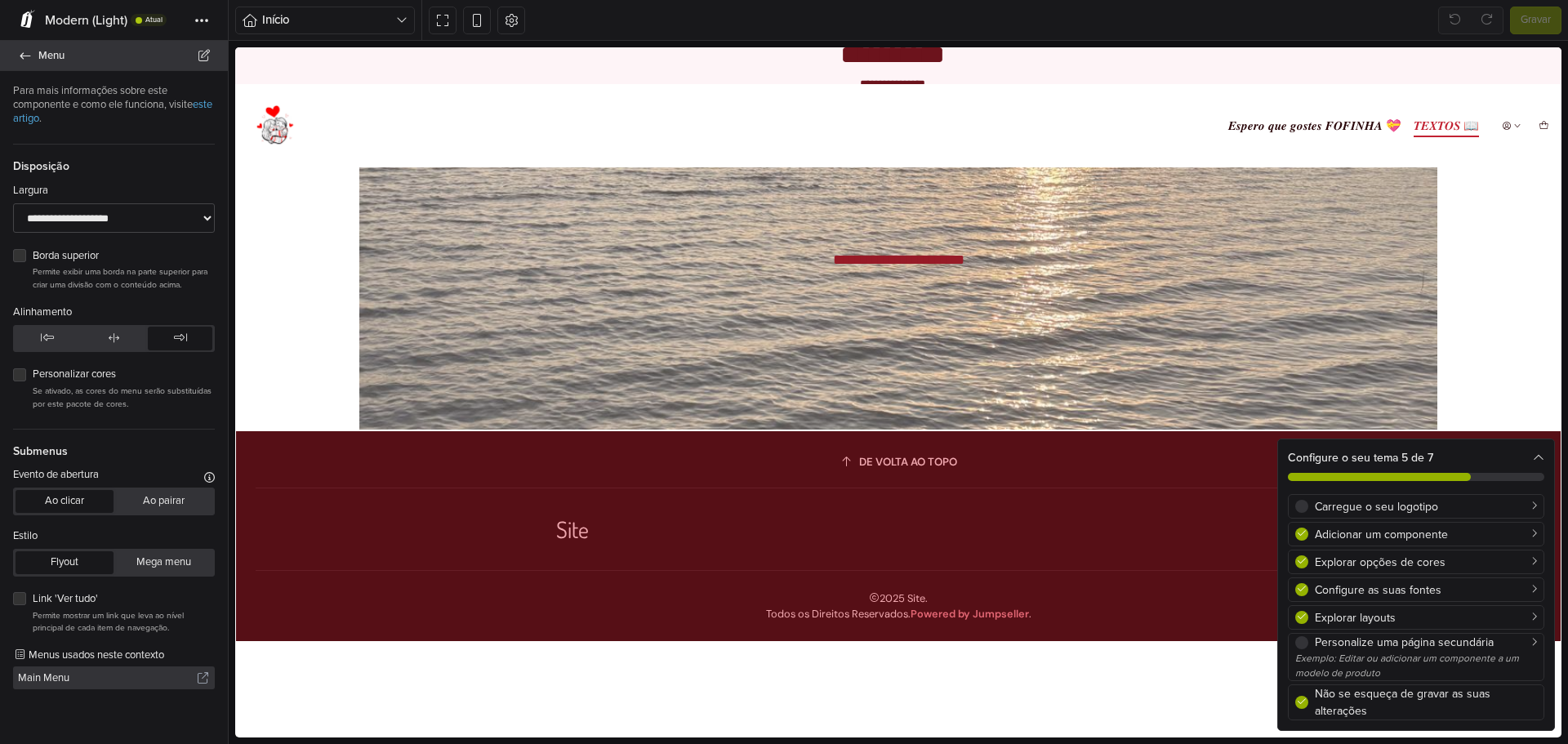
click at [38, 67] on link "Menu" at bounding box center [114, 56] width 228 height 30
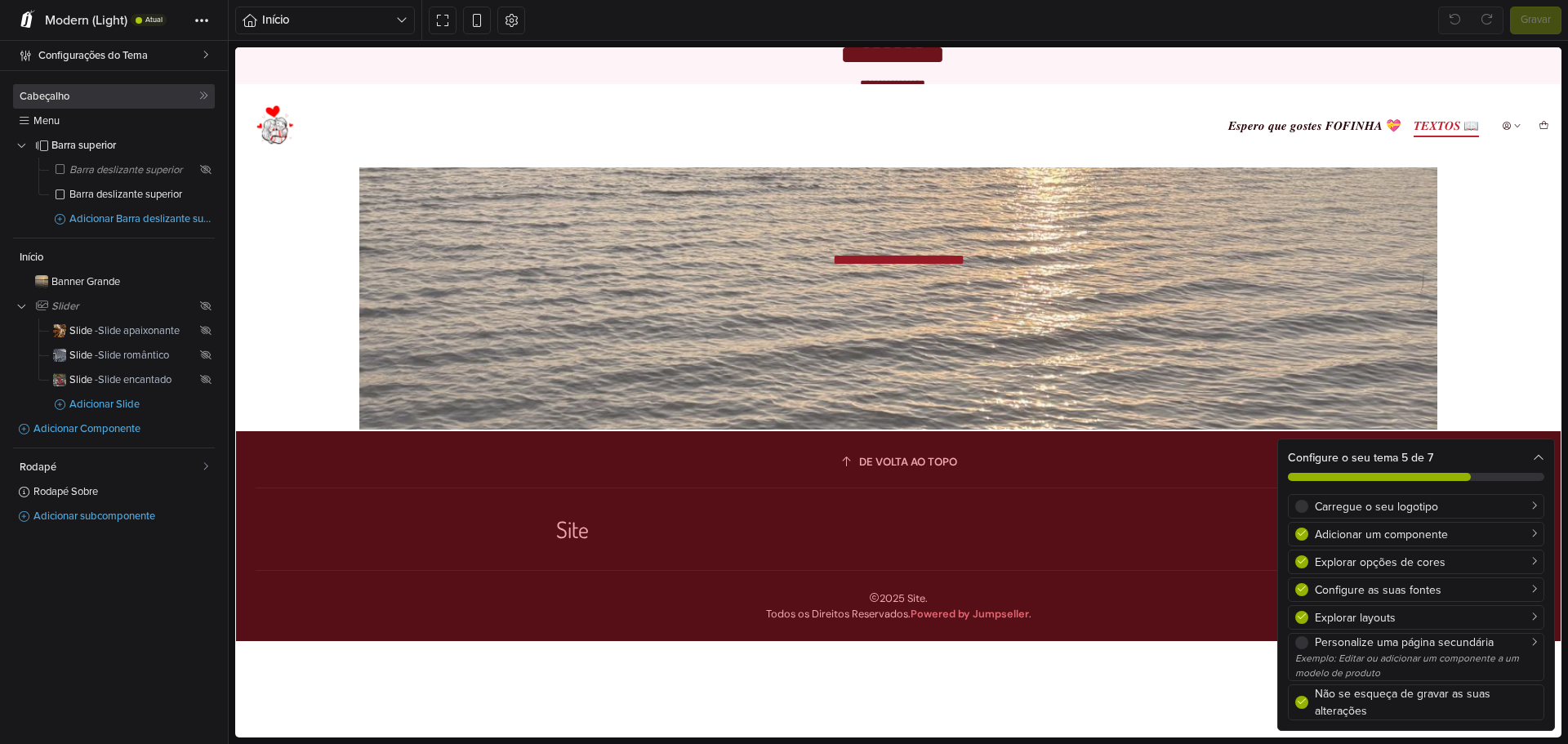
click at [43, 93] on span "Cabeçalho" at bounding box center [110, 96] width 180 height 11
select select "**"
select select "*****"
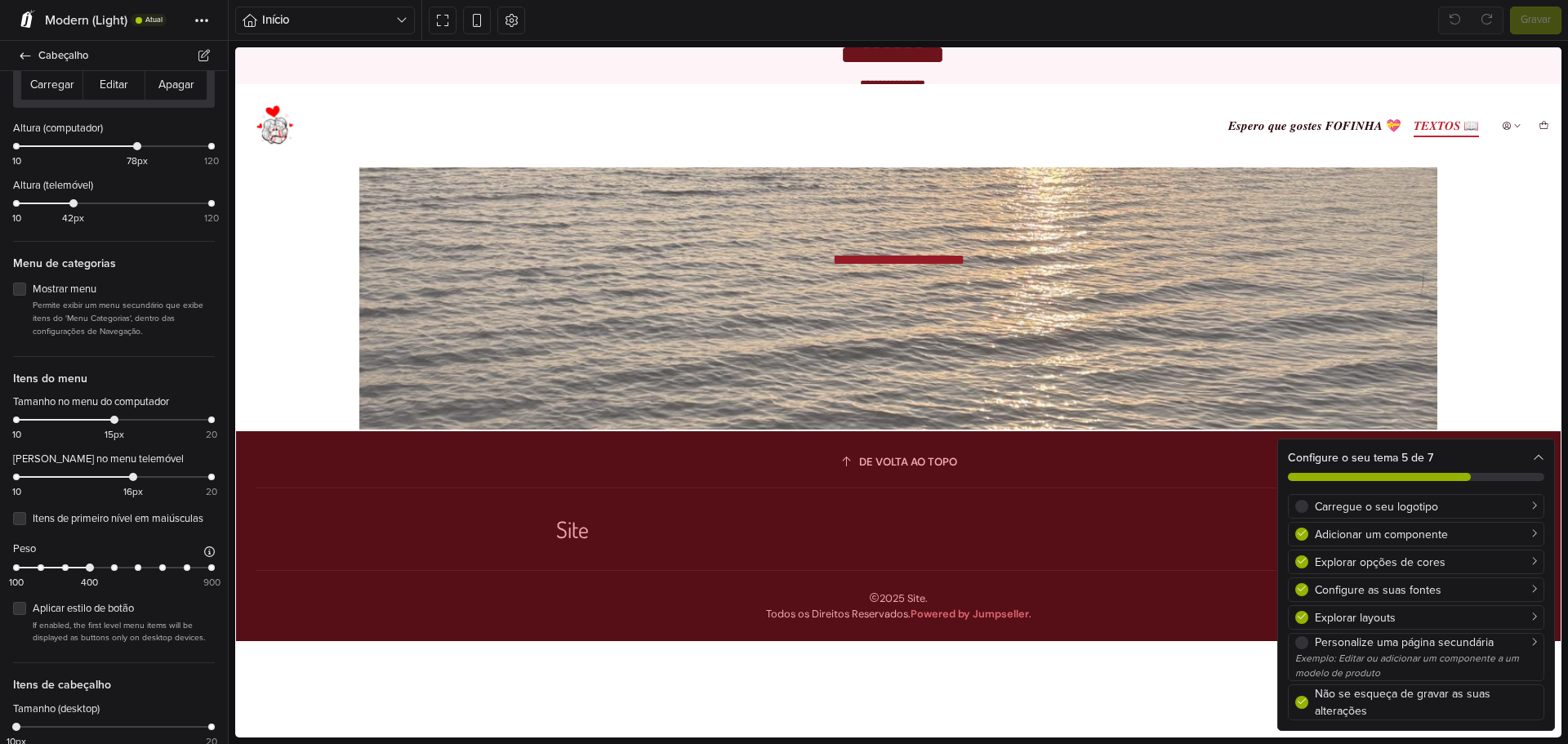
scroll to position [1130, 0]
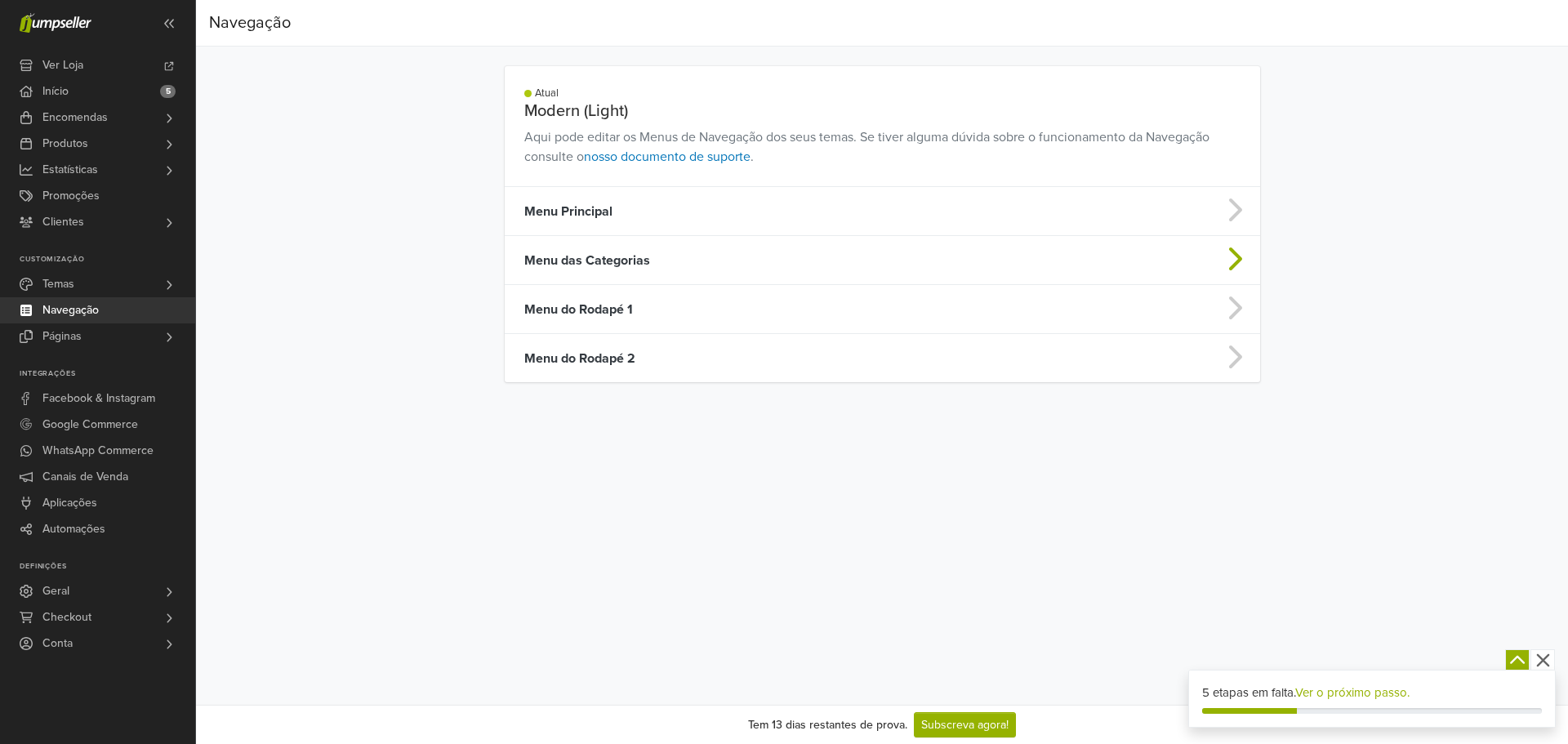
click at [604, 258] on td "Menu das Categorias" at bounding box center [791, 261] width 573 height 49
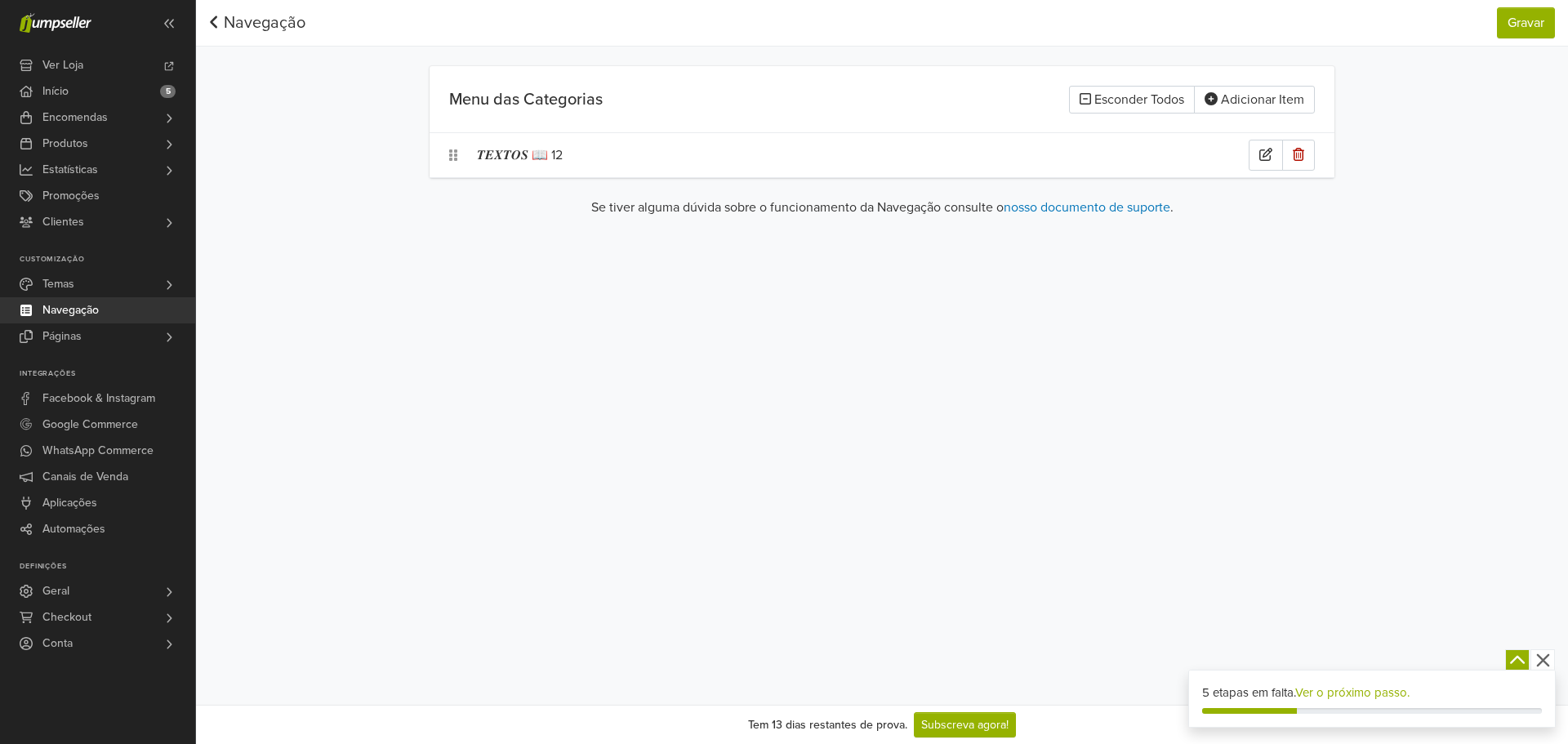
click at [577, 158] on div "𝑻𝑬𝑿𝑻𝑶𝑺 📖 12" at bounding box center [862, 155] width 772 height 31
click at [724, 145] on div at bounding box center [753, 155] width 255 height 23
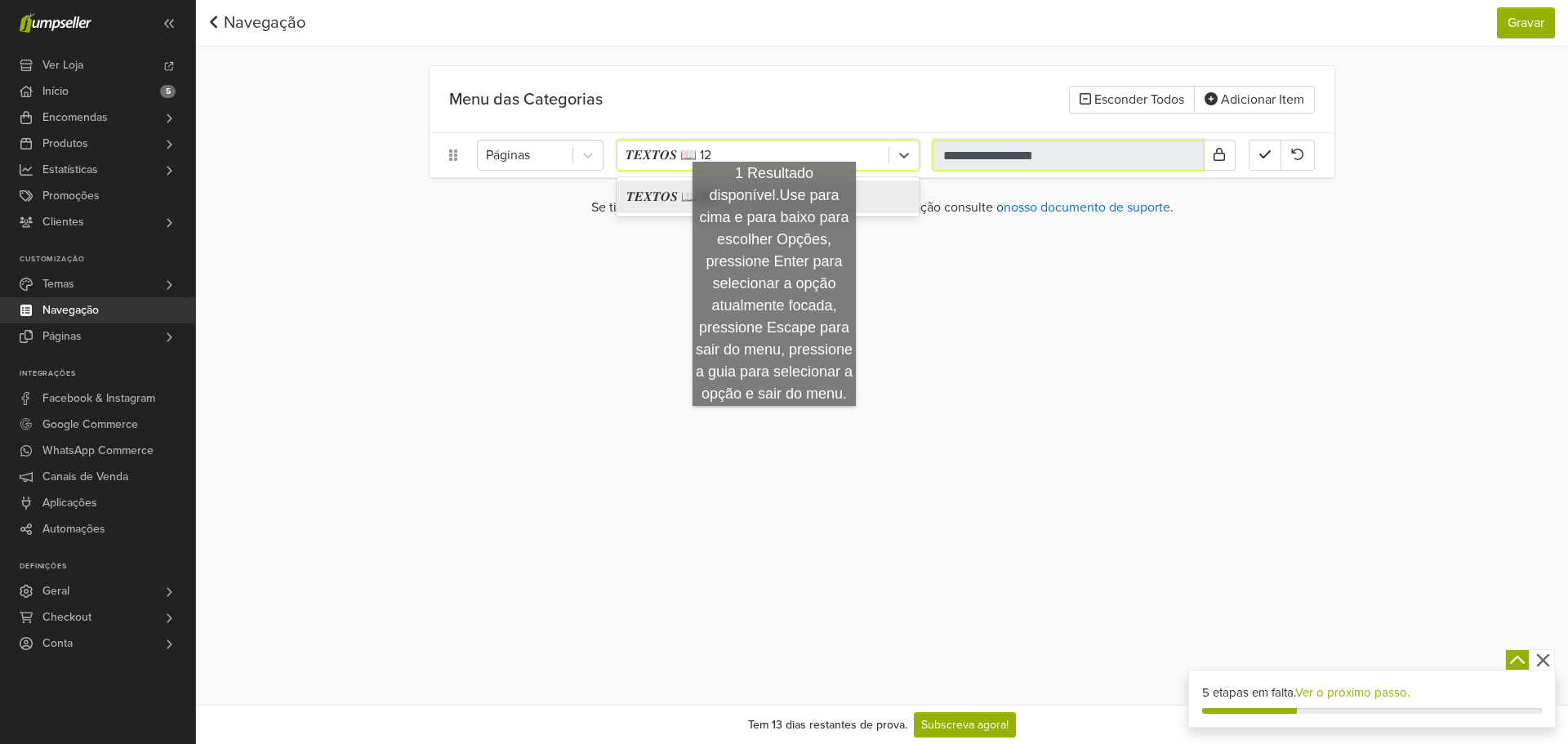
click at [992, 145] on input "**********" at bounding box center [1068, 155] width 271 height 31
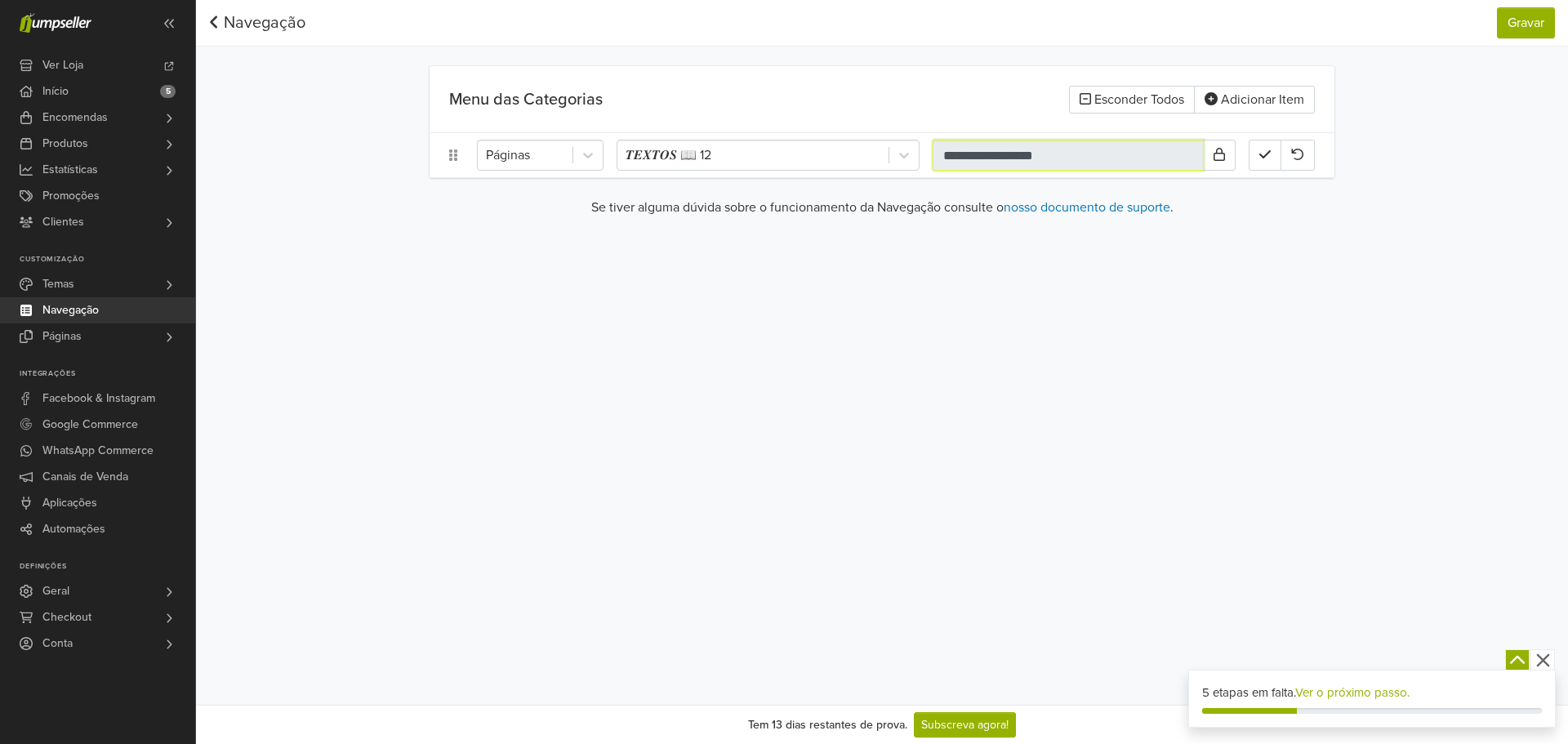
click at [1066, 157] on input "**********" at bounding box center [1068, 155] width 271 height 31
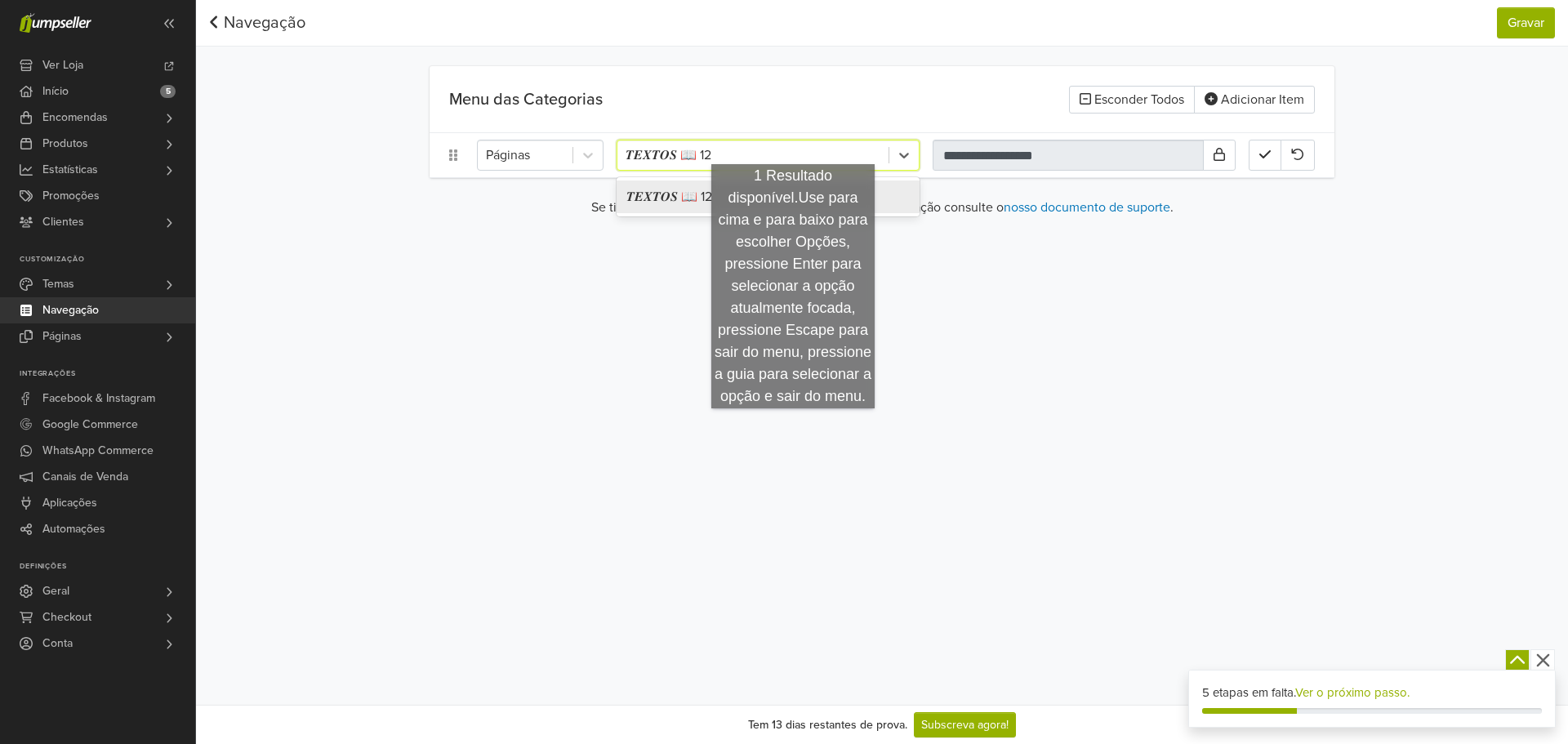
click at [792, 148] on div at bounding box center [753, 155] width 255 height 23
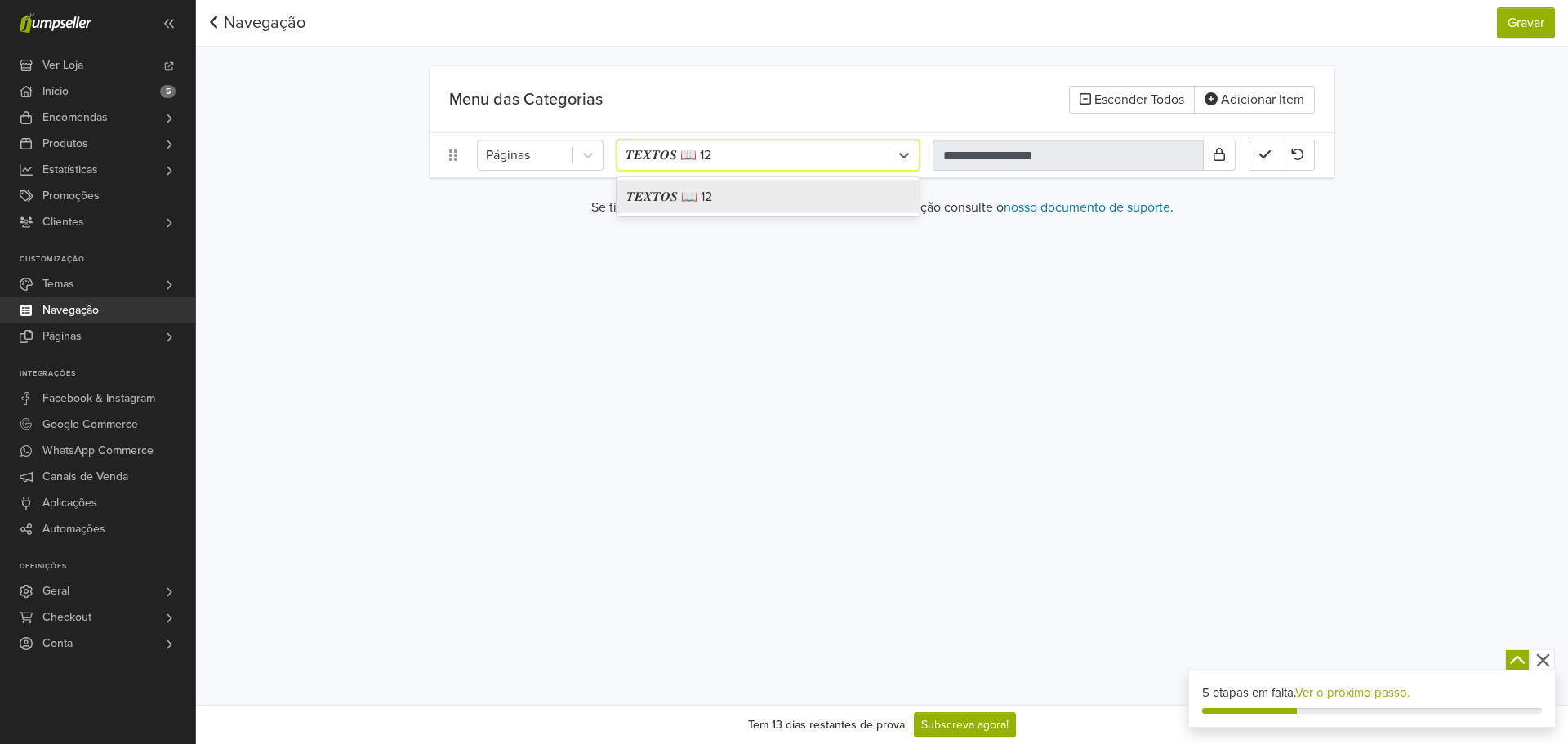
click at [761, 203] on div "𝑻𝑬𝑿𝑻𝑶𝑺 📖 12" at bounding box center [768, 197] width 303 height 33
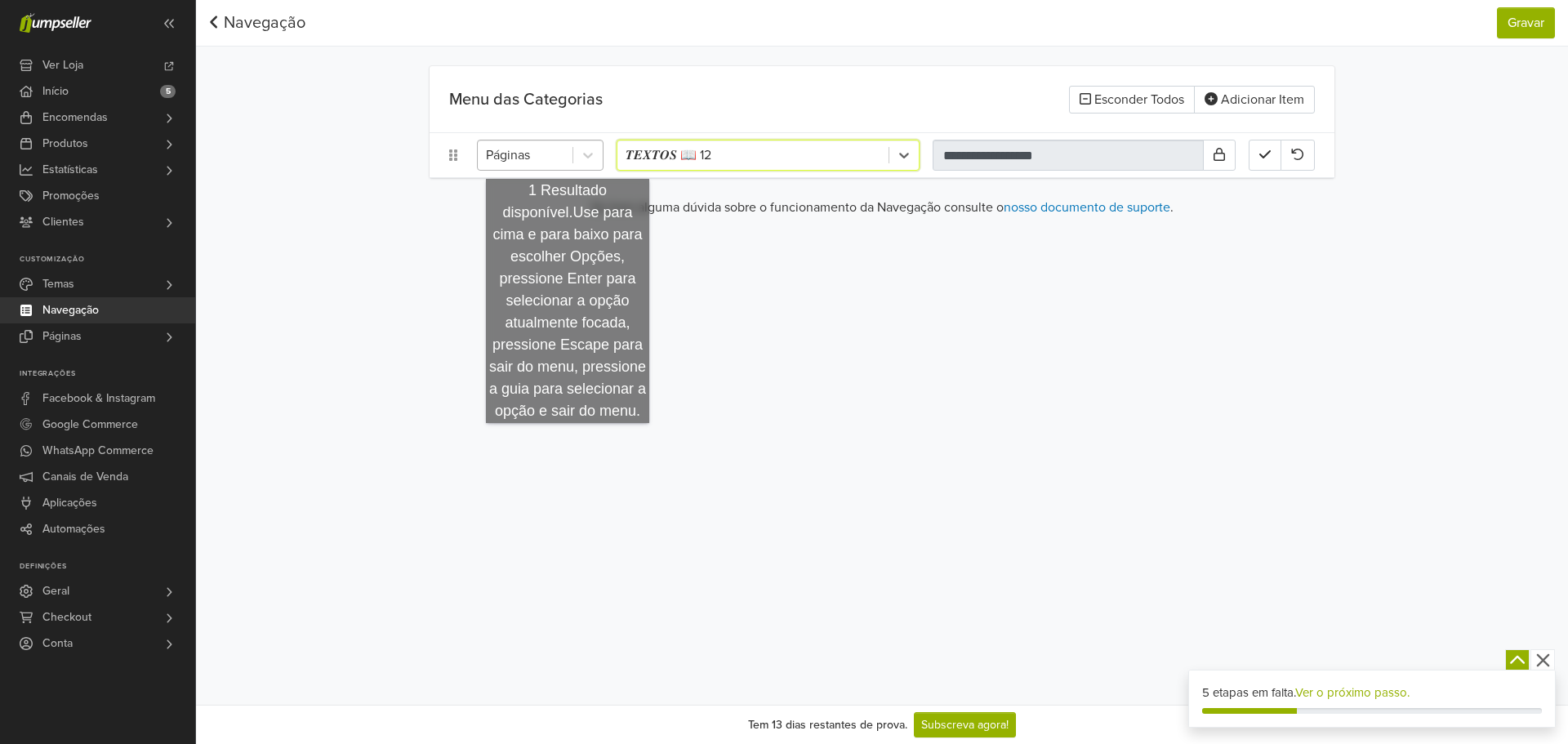
click at [567, 160] on div "Páginas" at bounding box center [525, 155] width 95 height 29
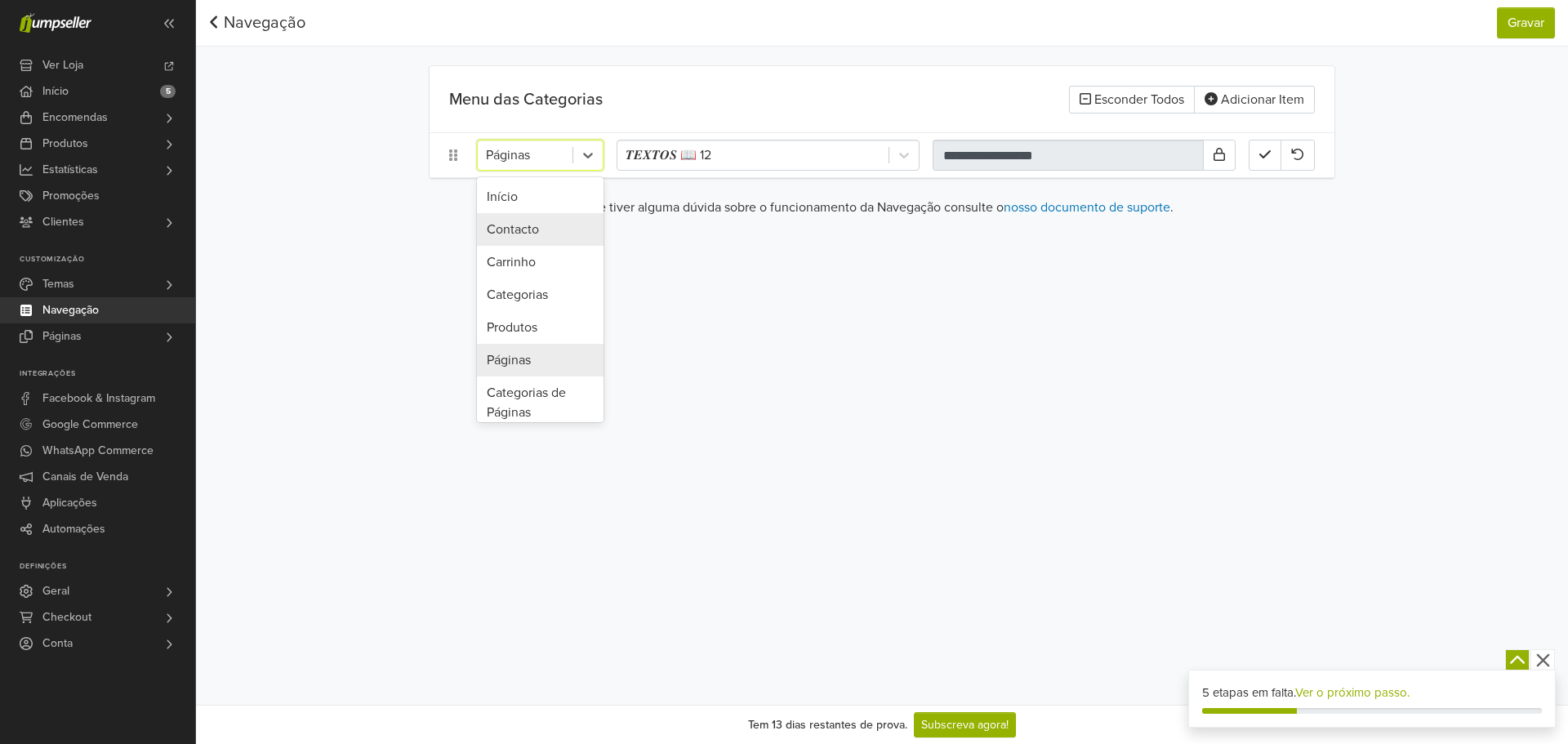
click at [558, 213] on div "Contacto" at bounding box center [540, 230] width 127 height 33
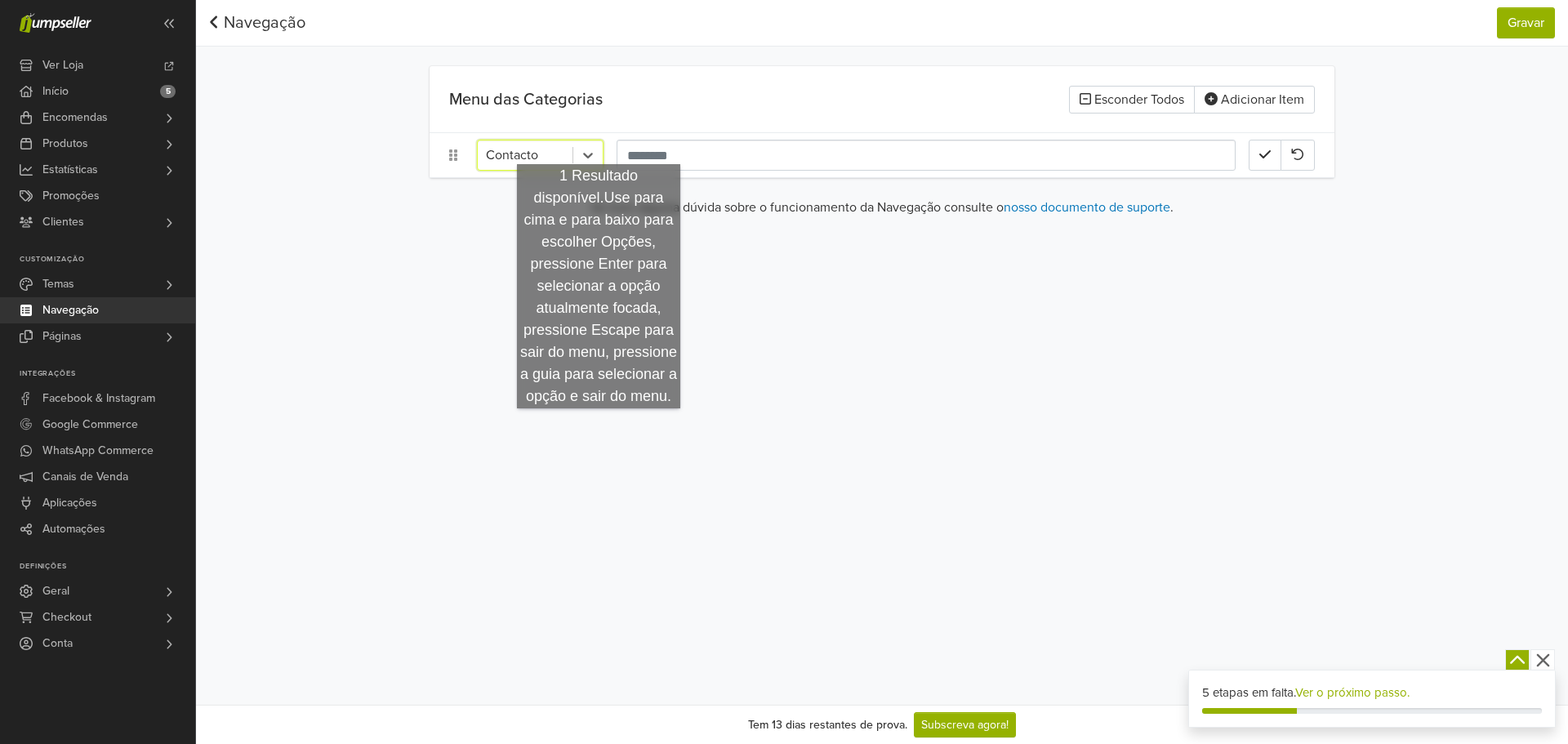
click at [539, 137] on div "option Contacto, selected. Contacto" at bounding box center [881, 155] width 905 height 44
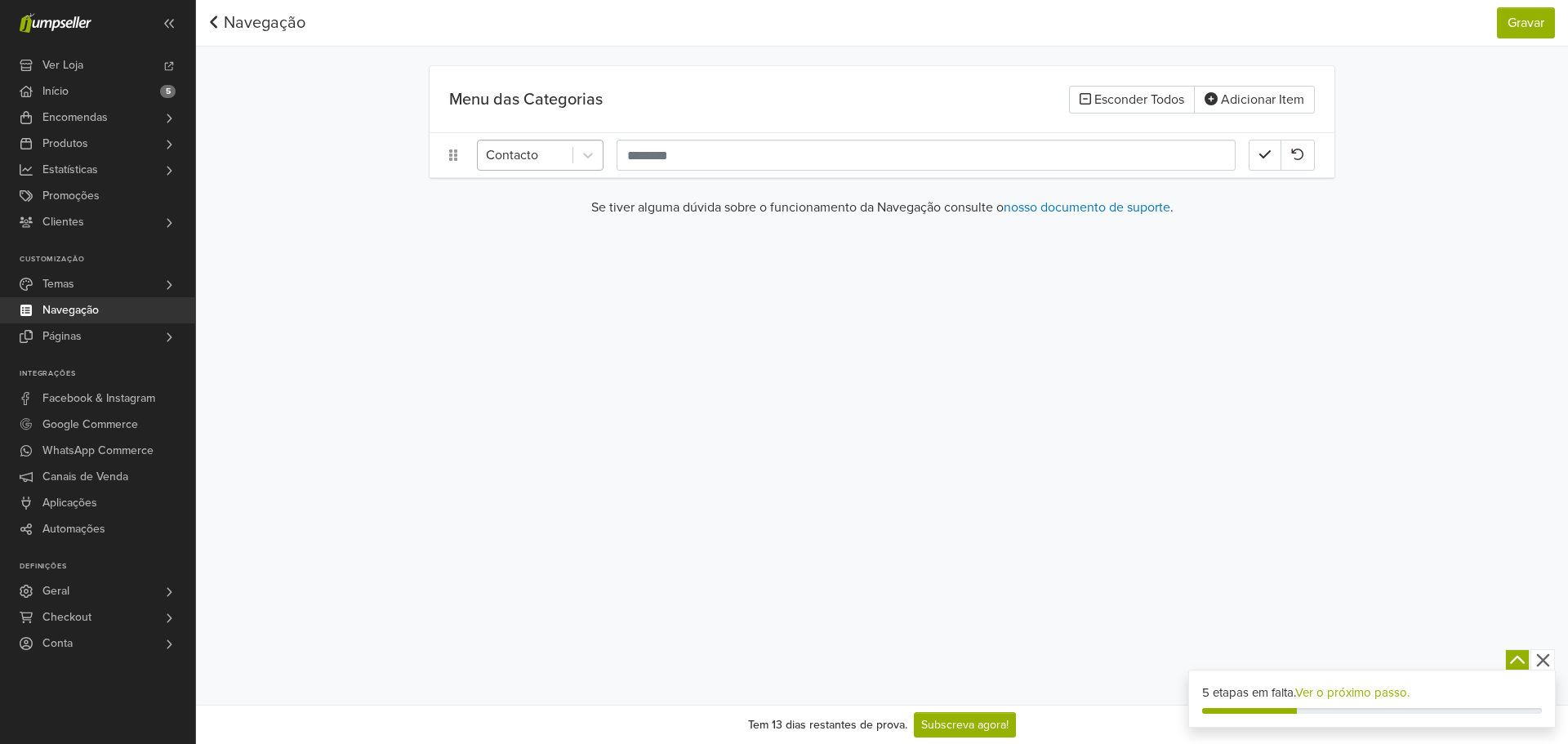
click at [553, 158] on div at bounding box center [525, 155] width 78 height 23
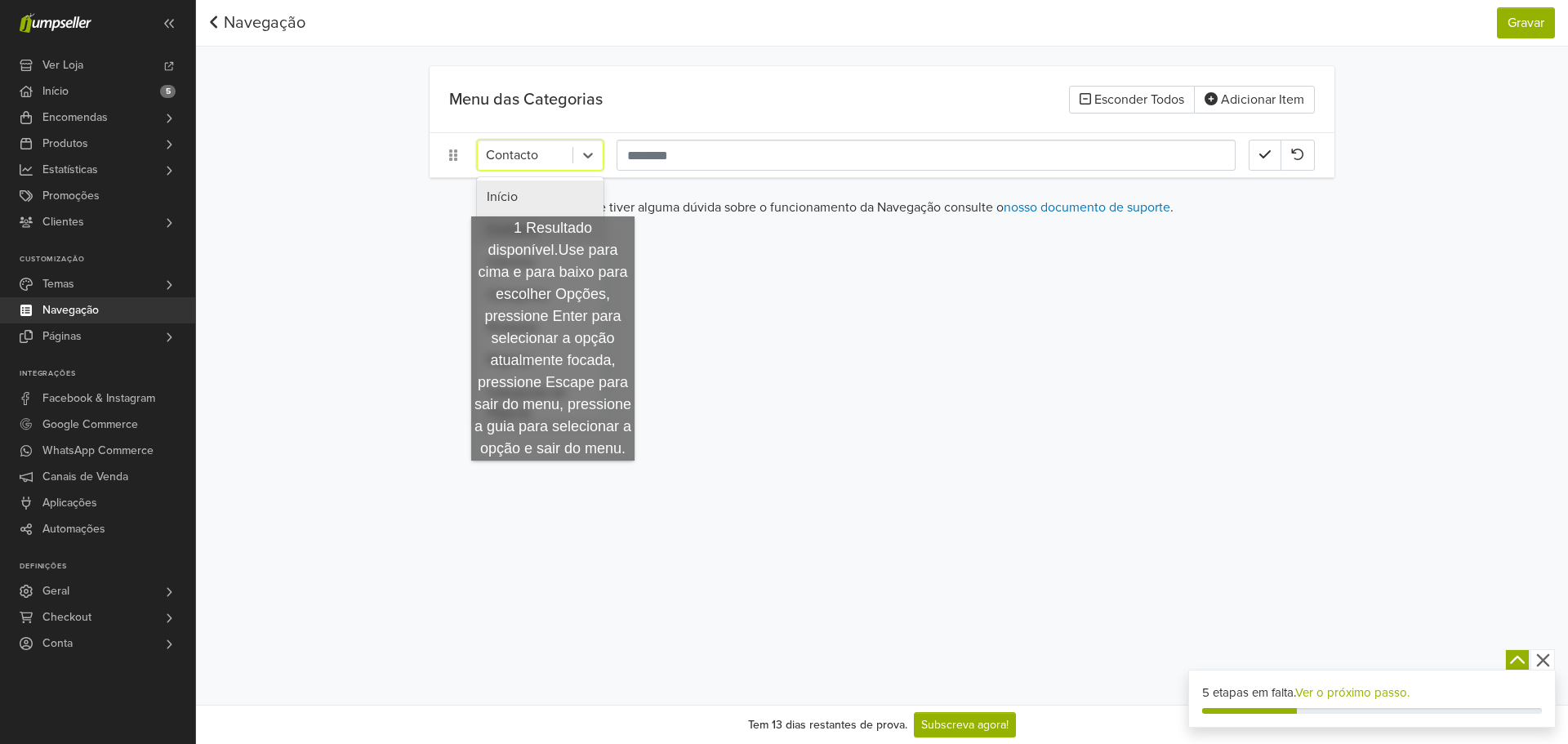
click at [552, 204] on div "Início" at bounding box center [540, 197] width 127 height 33
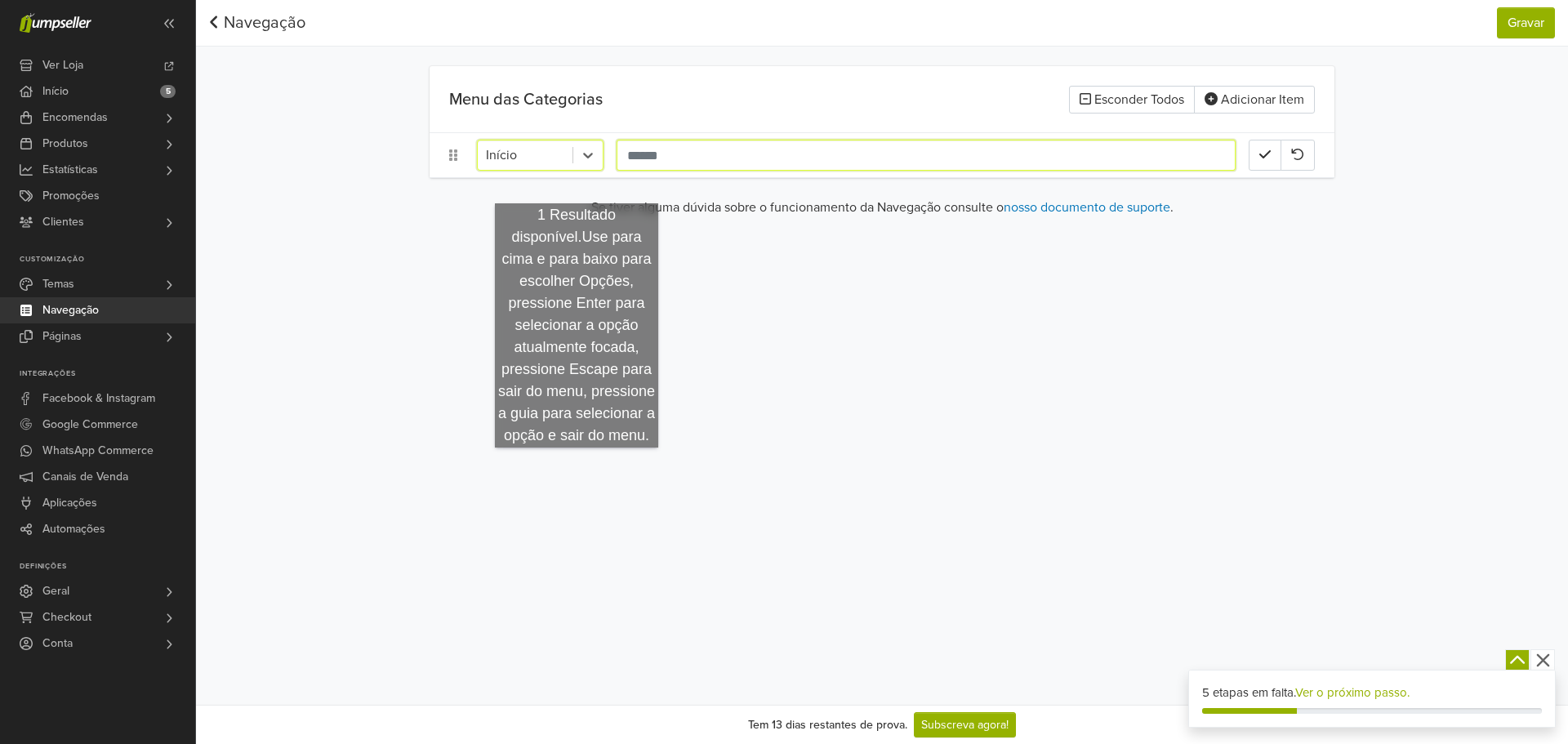
click at [680, 163] on input "text" at bounding box center [925, 155] width 619 height 31
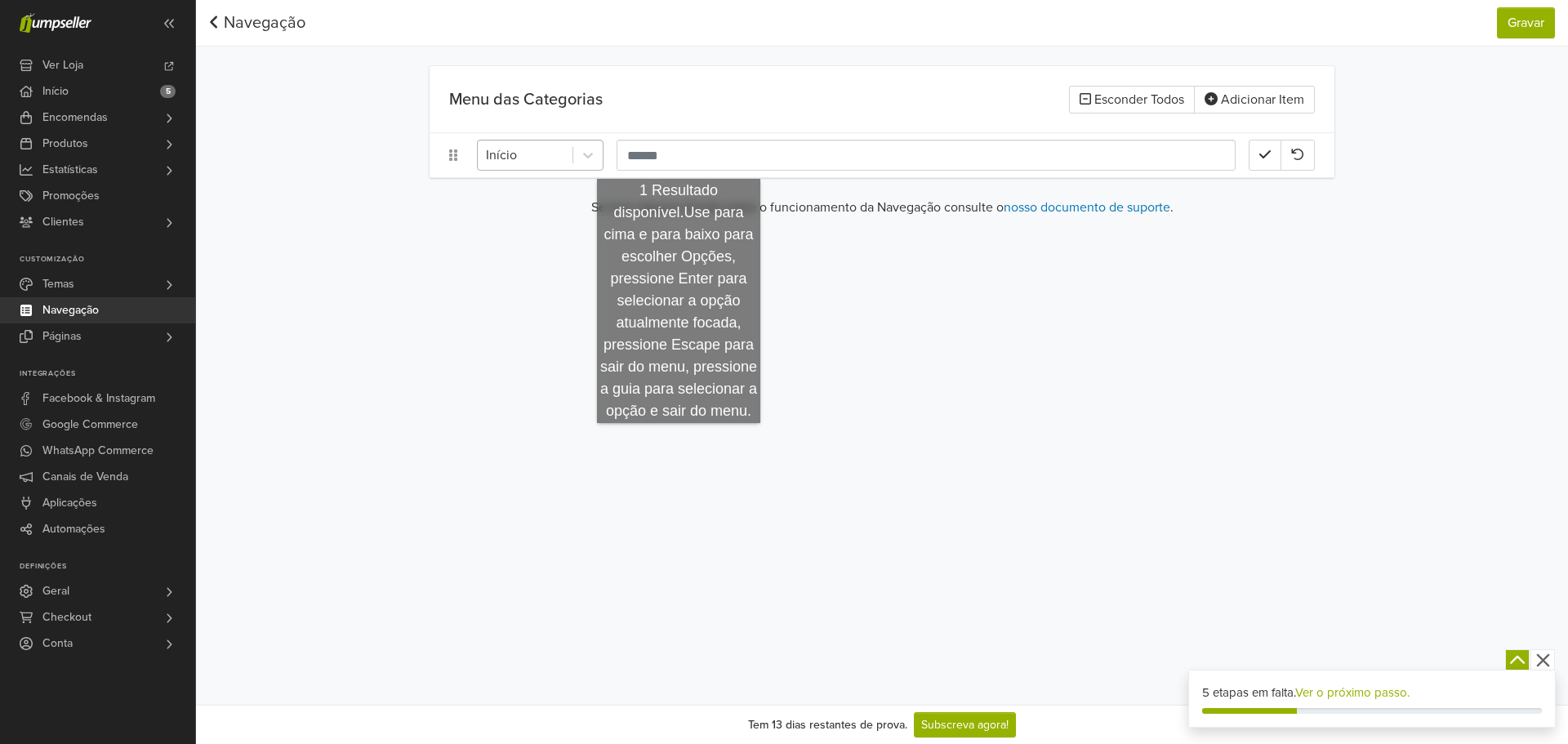
click at [550, 161] on div at bounding box center [525, 155] width 78 height 23
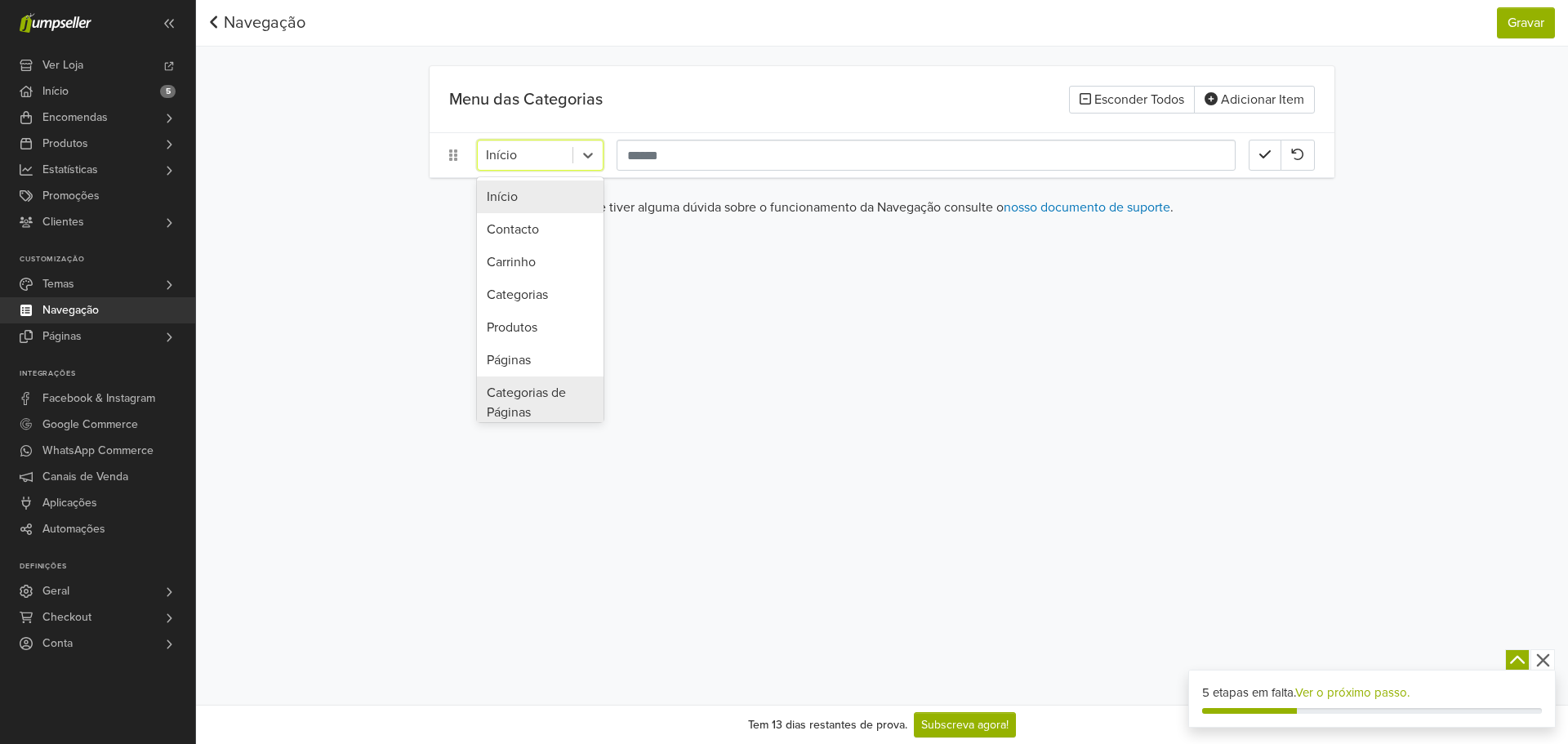
click at [522, 353] on div "Páginas" at bounding box center [540, 361] width 127 height 33
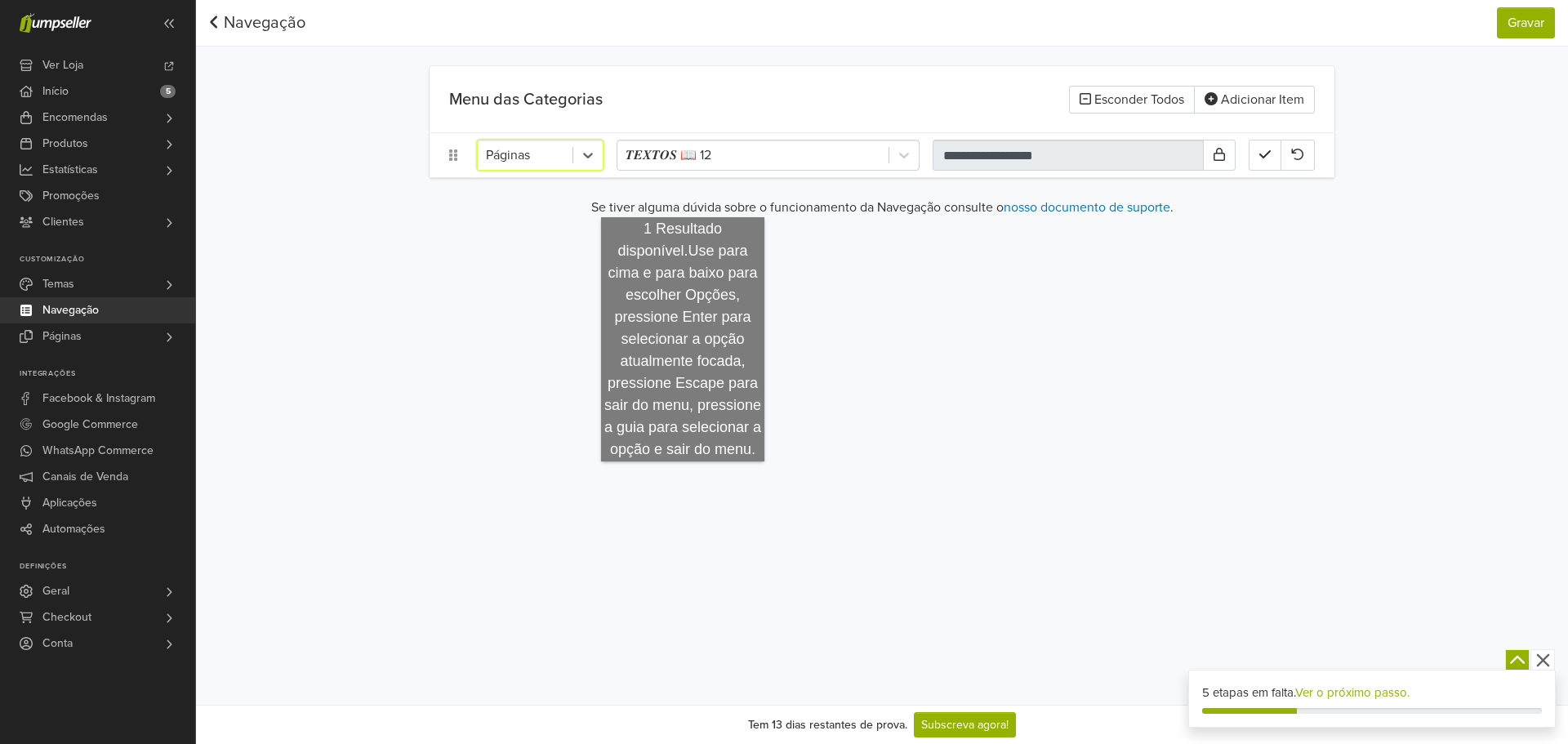
click at [683, 199] on p "Se tiver alguma dúvida sobre o funcionamento da Navegação consulte o nosso docu…" at bounding box center [881, 208] width 905 height 20
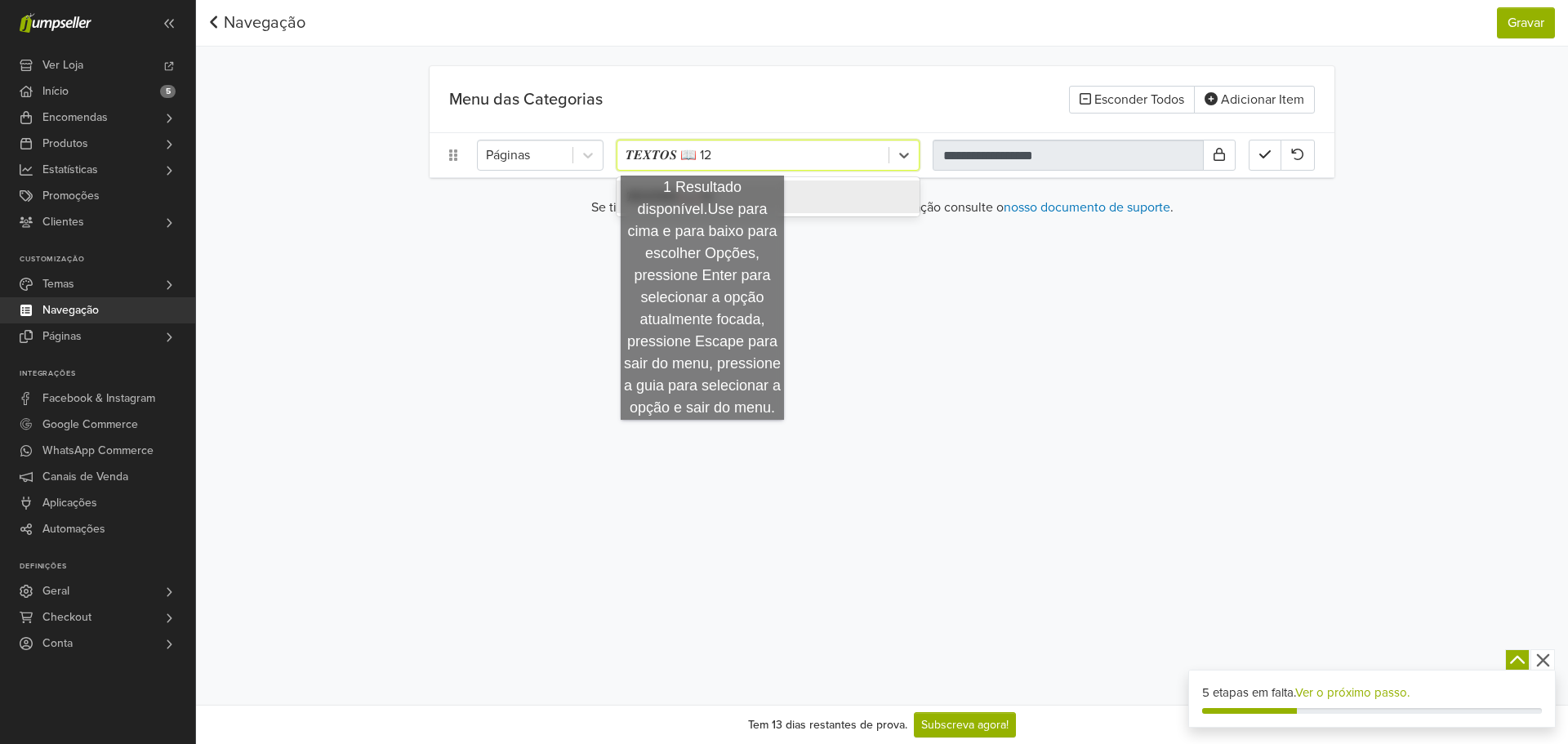
click at [702, 159] on div at bounding box center [753, 155] width 255 height 23
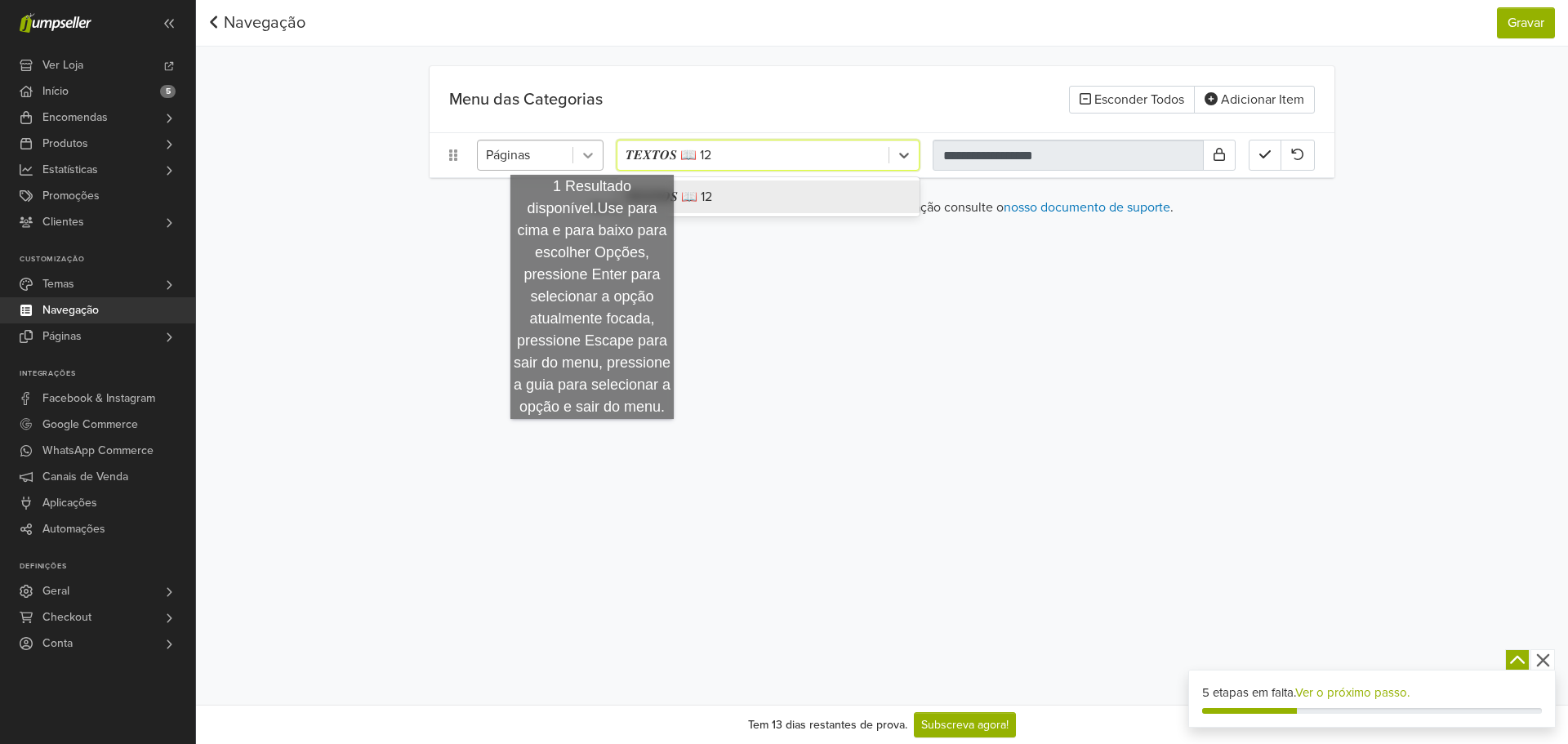
click at [580, 155] on icon at bounding box center [588, 155] width 16 height 16
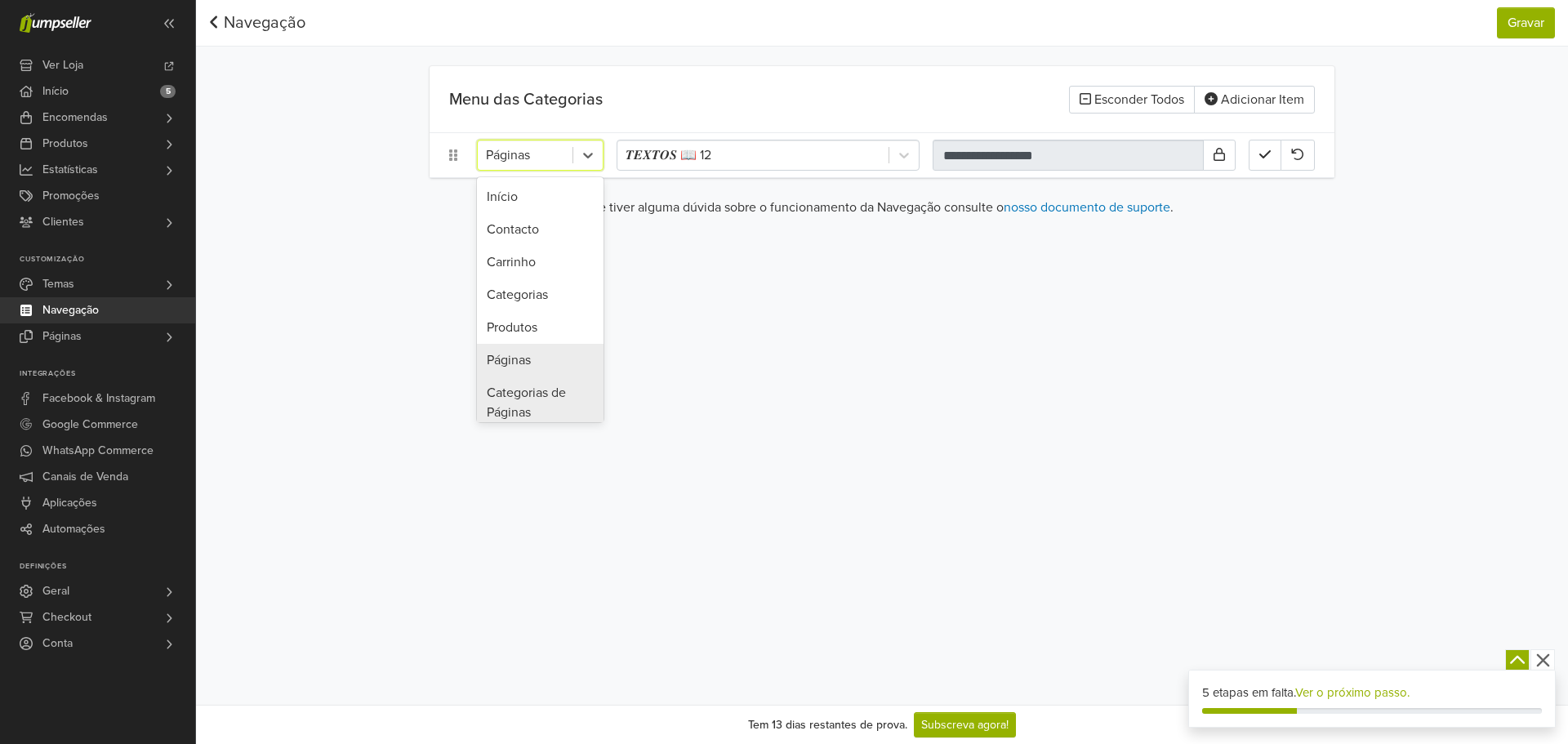
click at [558, 391] on div "Categorias de Páginas" at bounding box center [540, 403] width 127 height 52
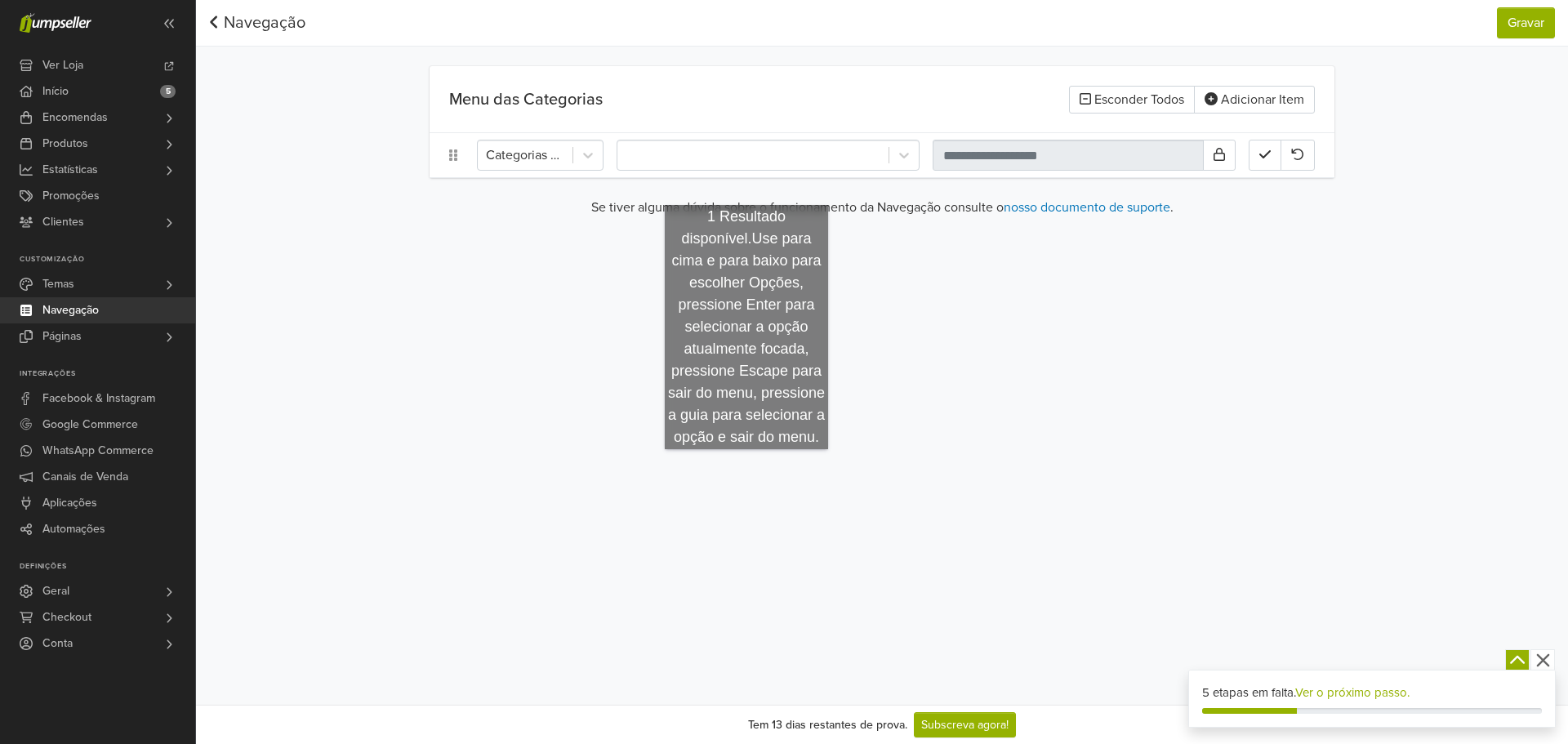
click at [746, 189] on main "Menu das Categorias Esconder Todos Adicionar Item Categorias de Páginas Se tive…" at bounding box center [881, 148] width 931 height 164
click at [755, 147] on div at bounding box center [753, 155] width 255 height 23
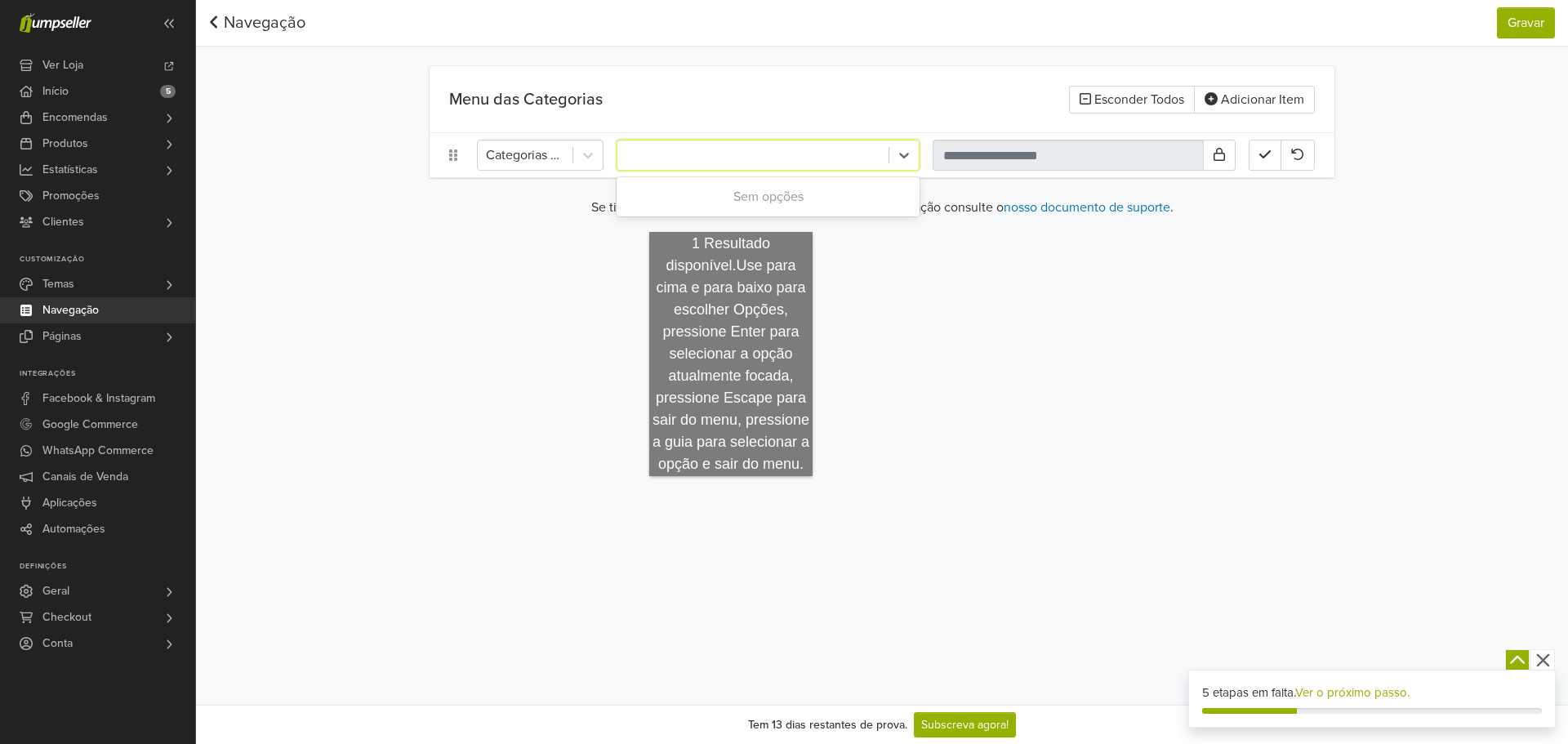
click at [732, 200] on div "Sem opções" at bounding box center [768, 197] width 303 height 33
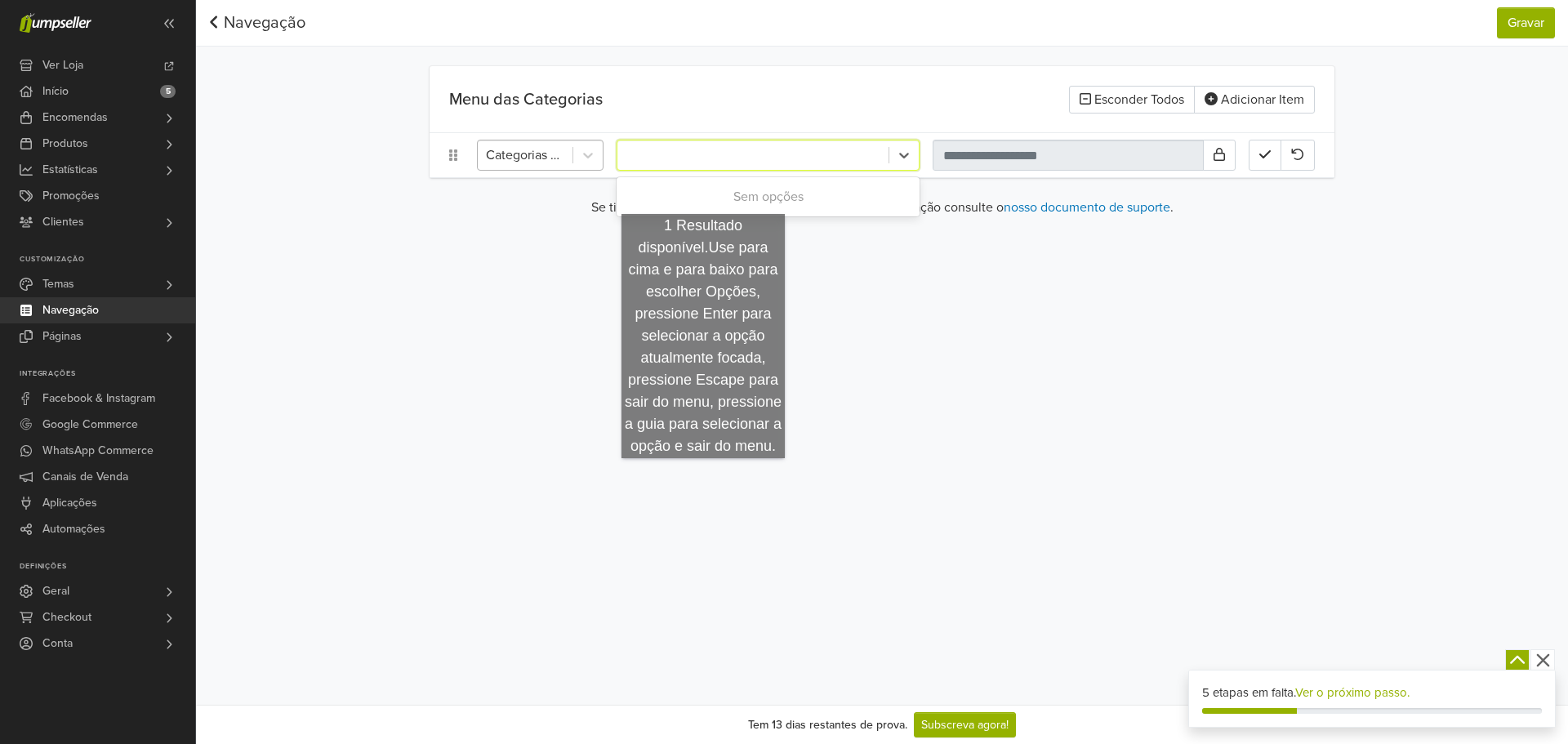
click at [530, 142] on div "Categorias de Páginas" at bounding box center [525, 155] width 95 height 29
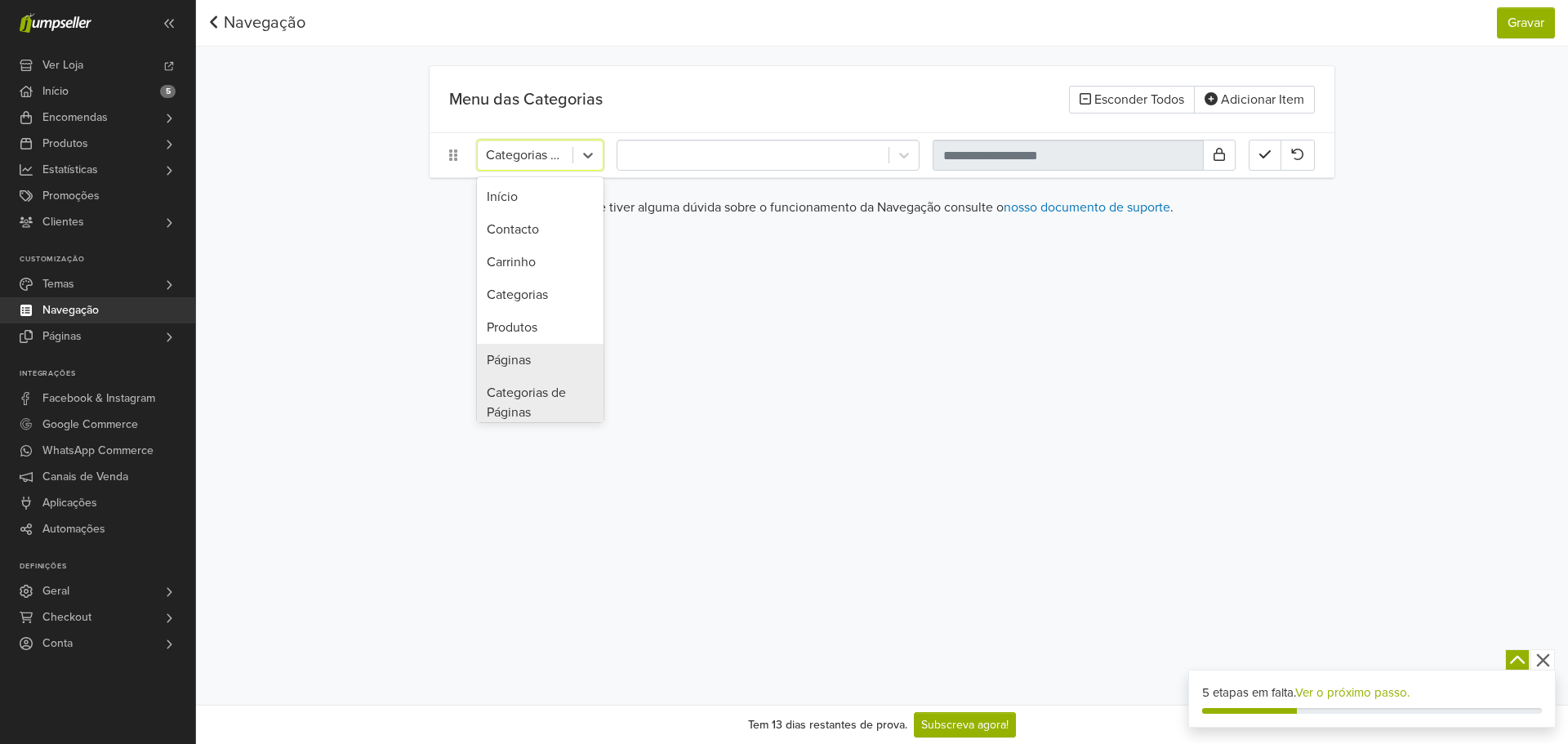
click at [568, 350] on div "Páginas" at bounding box center [540, 361] width 127 height 33
type input "**********"
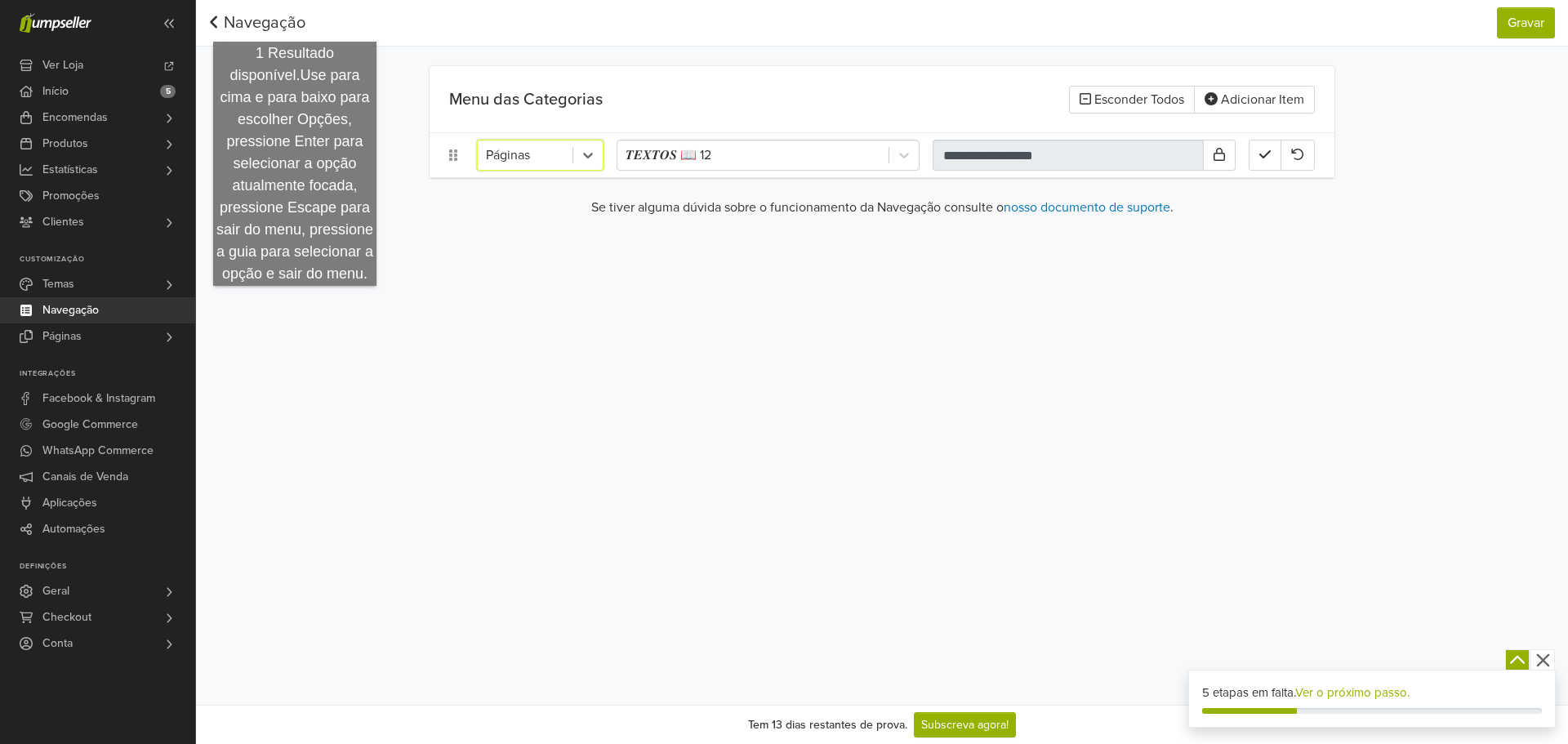
click at [280, 16] on link "Navegação" at bounding box center [258, 23] width 96 height 20
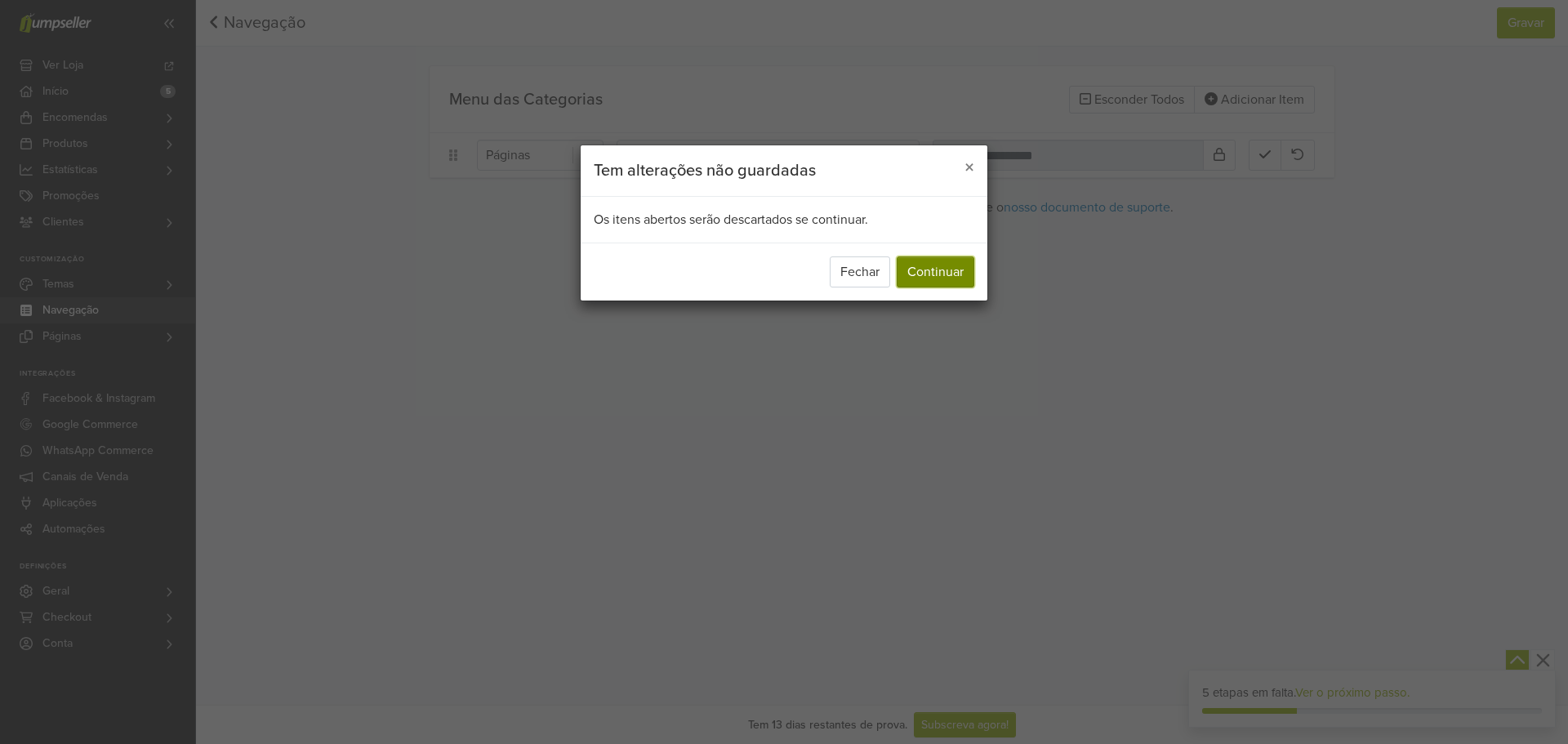
click at [951, 273] on button "Continuar" at bounding box center [935, 272] width 78 height 31
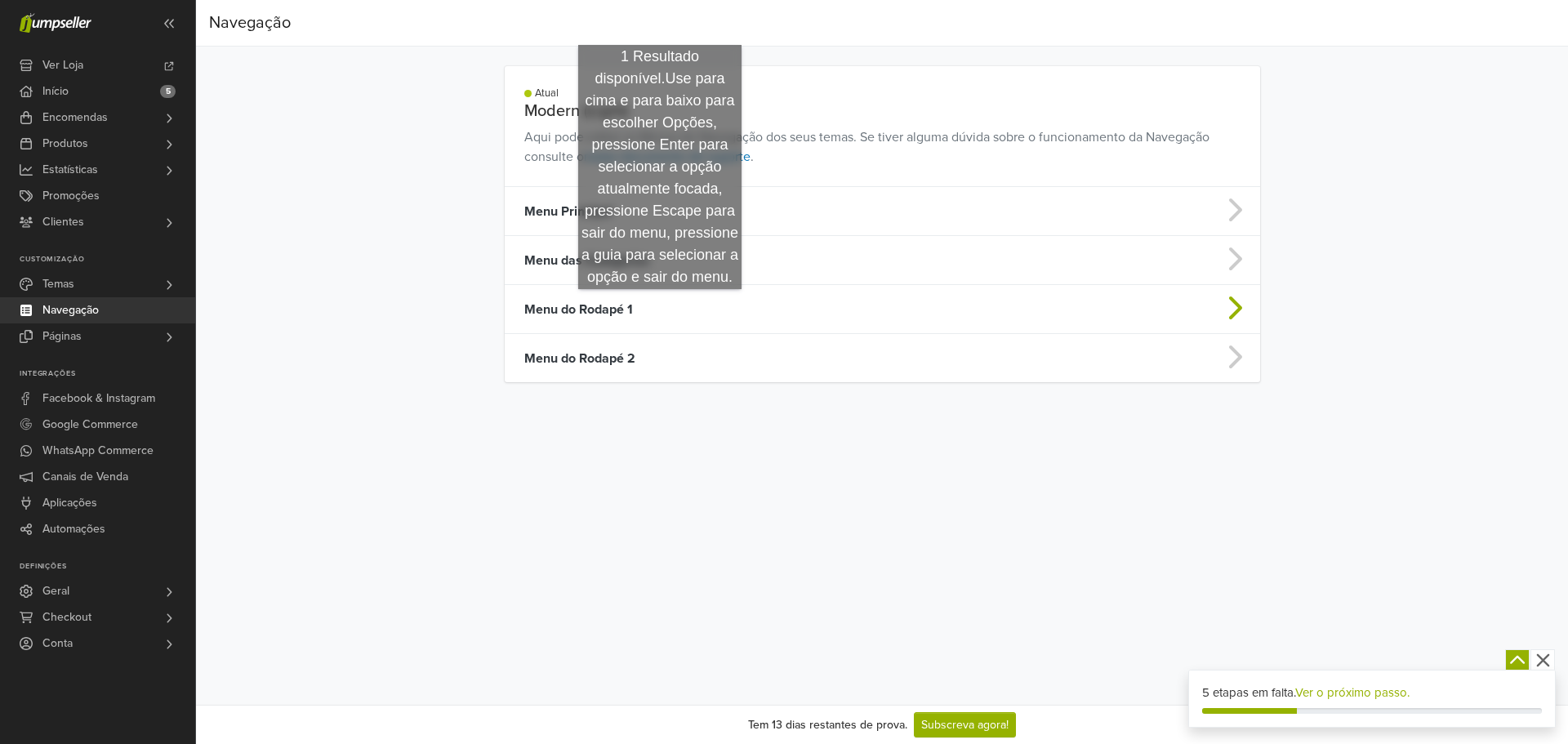
click at [660, 306] on td "Menu do Rodapé 1" at bounding box center [791, 310] width 573 height 49
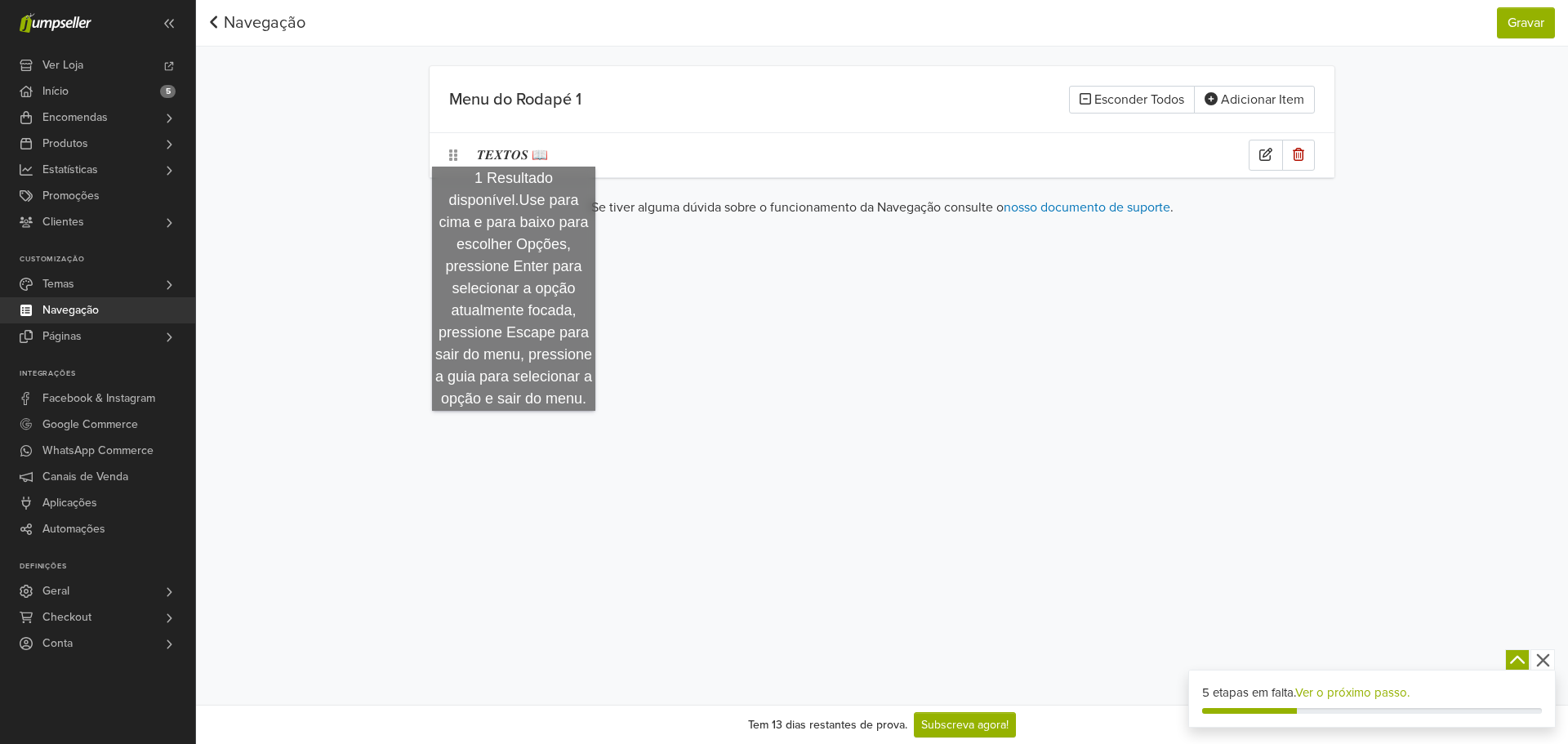
click at [513, 150] on div "𝑻𝑬𝑿𝑻𝑶𝑺 📖" at bounding box center [862, 155] width 772 height 31
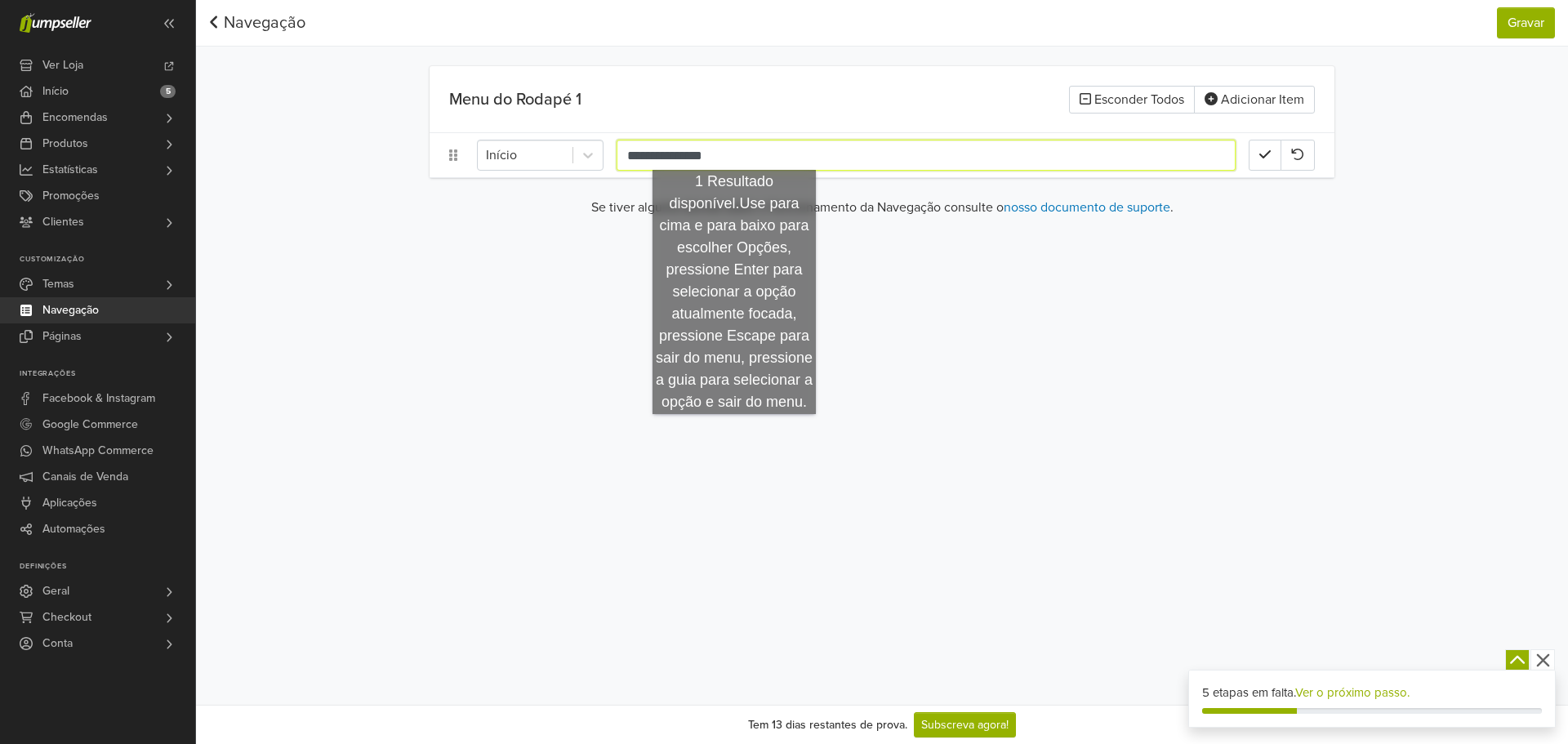
click at [734, 154] on input "**********" at bounding box center [925, 155] width 619 height 31
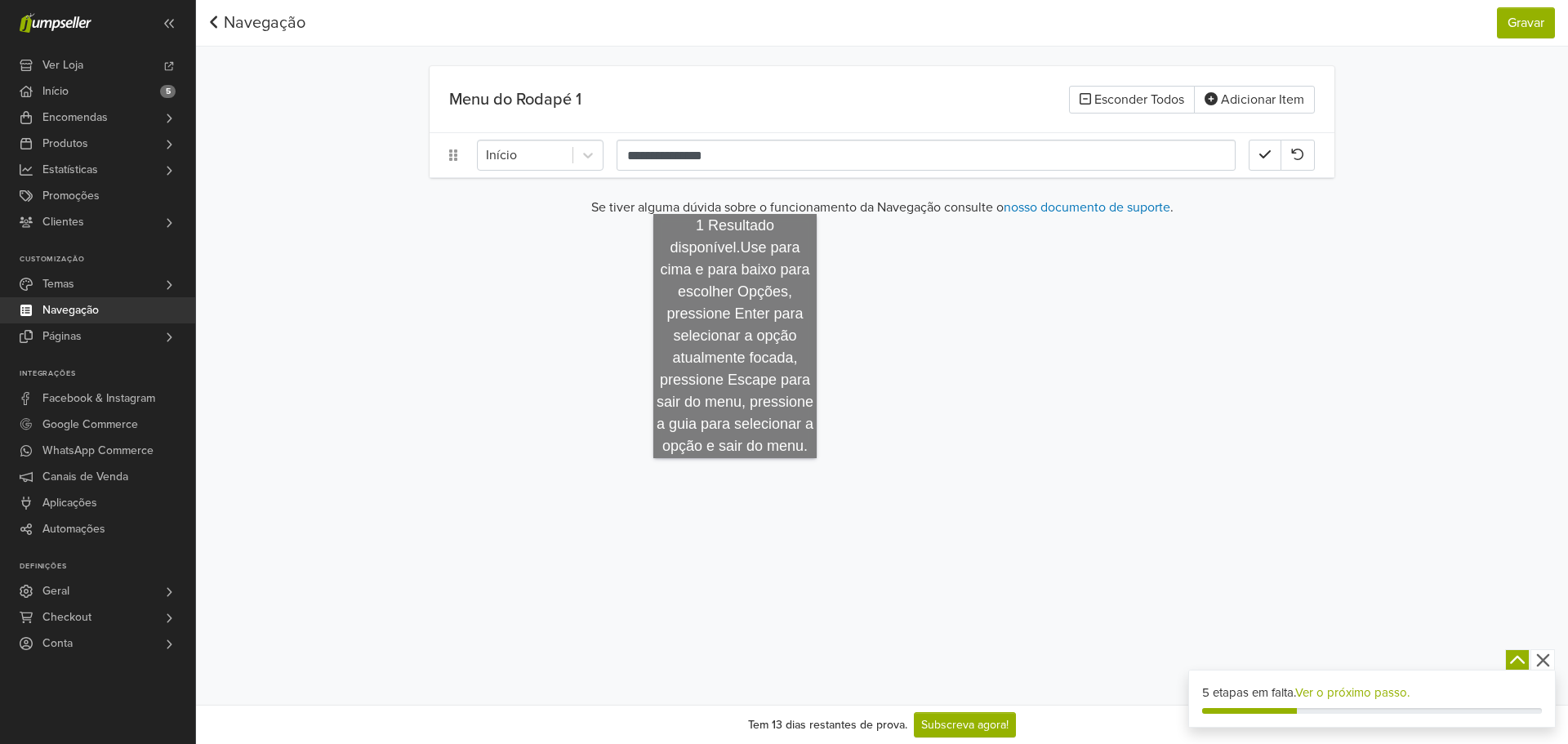
click at [786, 213] on p "Se tiver alguma dúvida sobre o funcionamento da Navegação consulte o nosso docu…" at bounding box center [881, 208] width 905 height 20
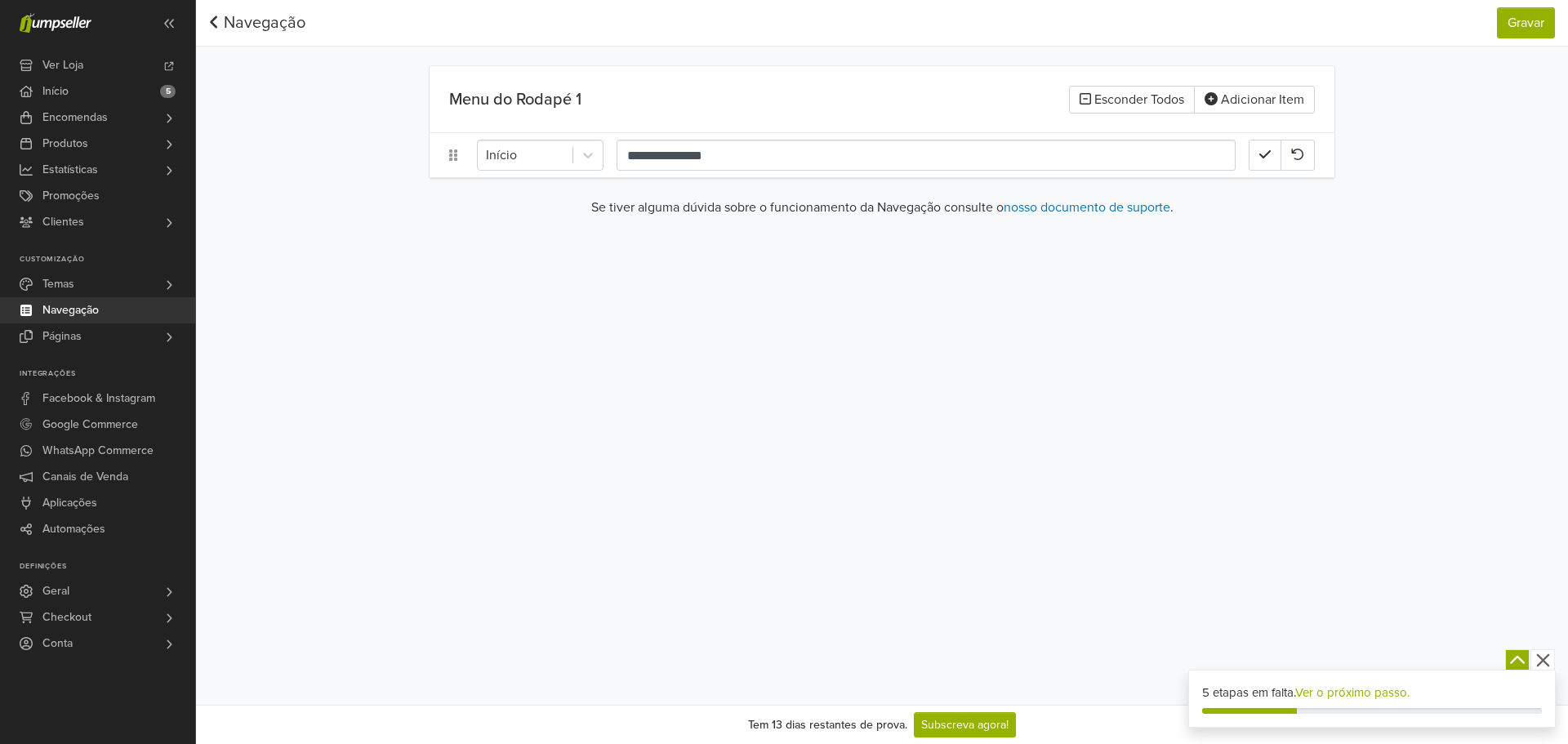
click at [288, 31] on link "Navegação" at bounding box center [258, 23] width 96 height 20
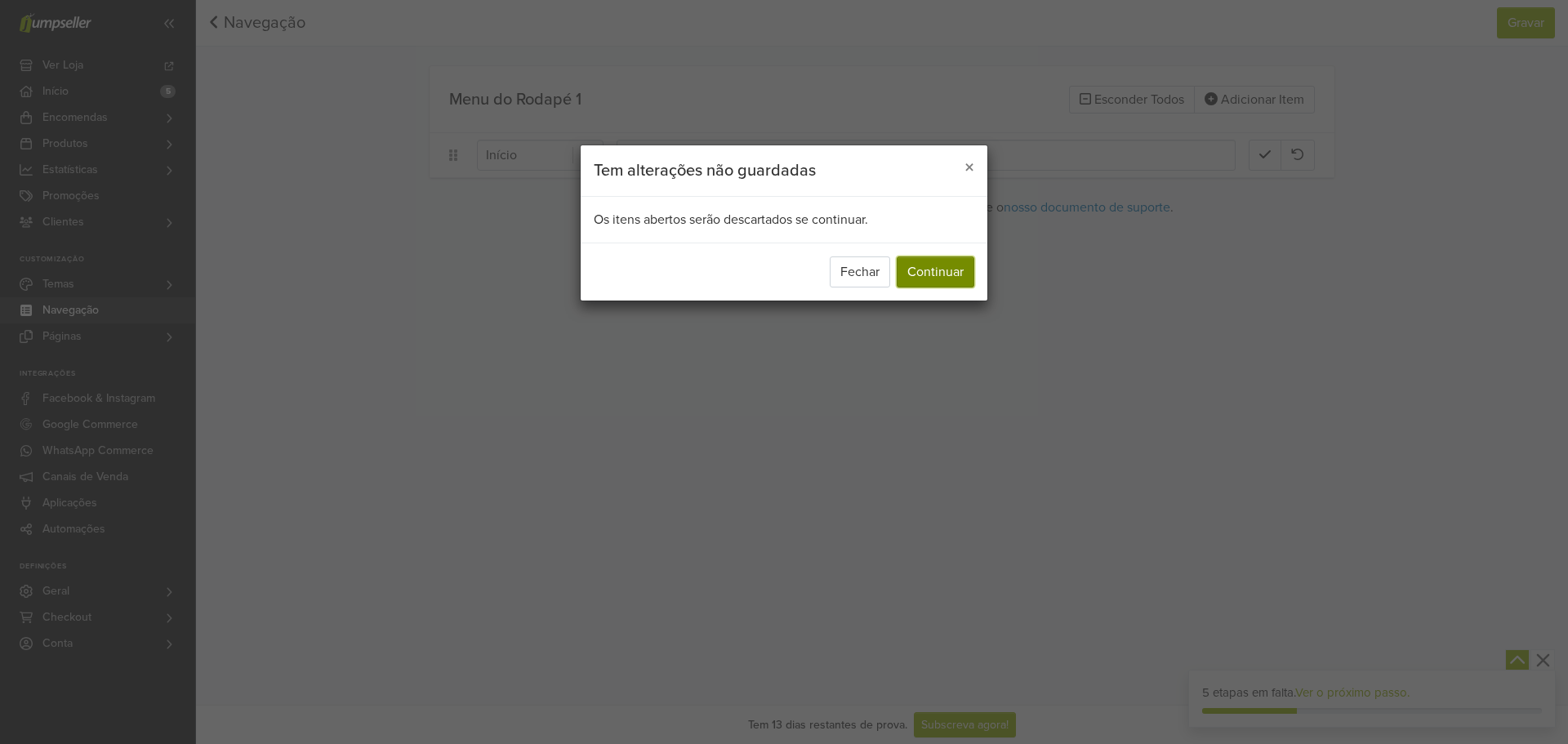
click at [929, 282] on button "Continuar" at bounding box center [935, 272] width 78 height 31
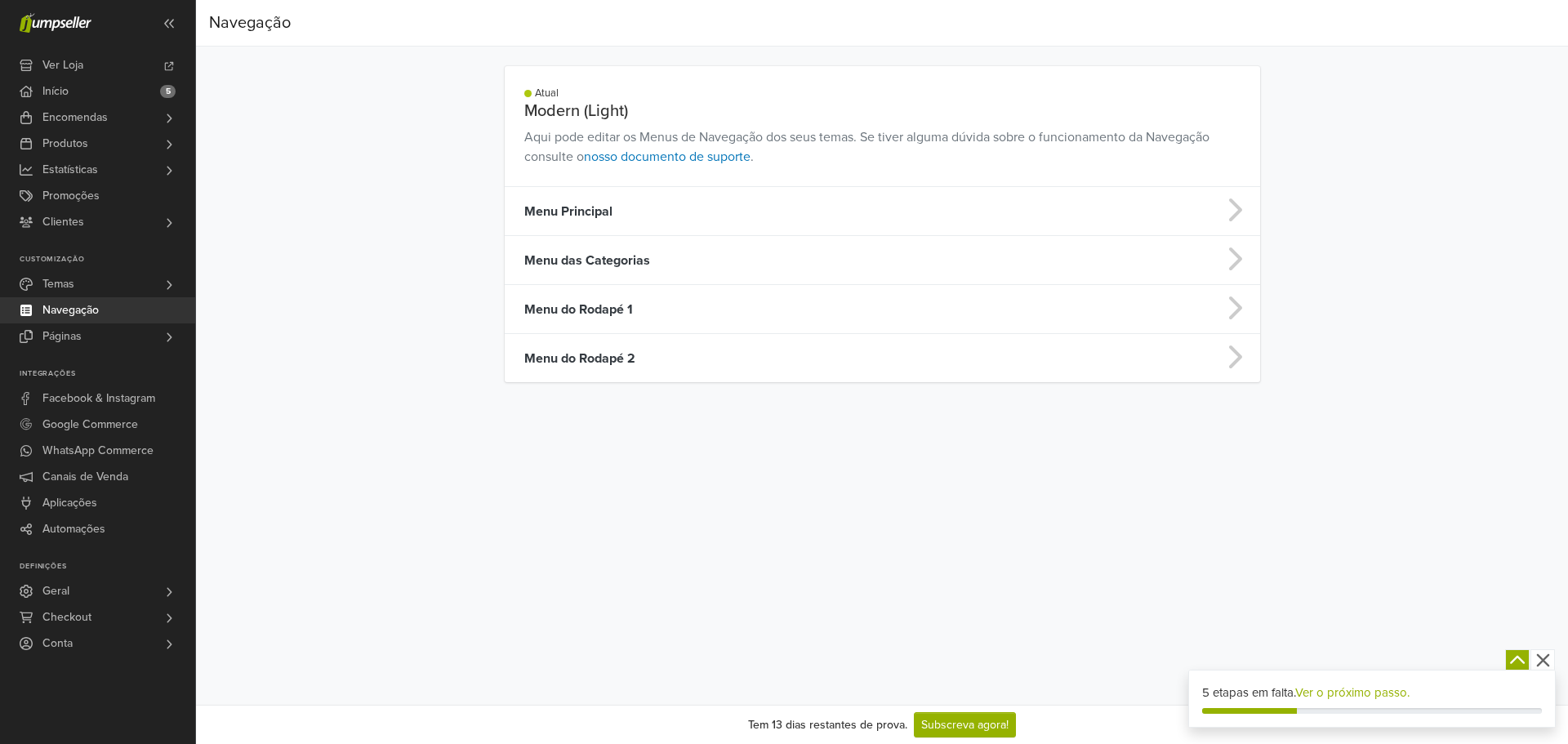
click at [642, 202] on td "Menu Principal" at bounding box center [791, 212] width 573 height 49
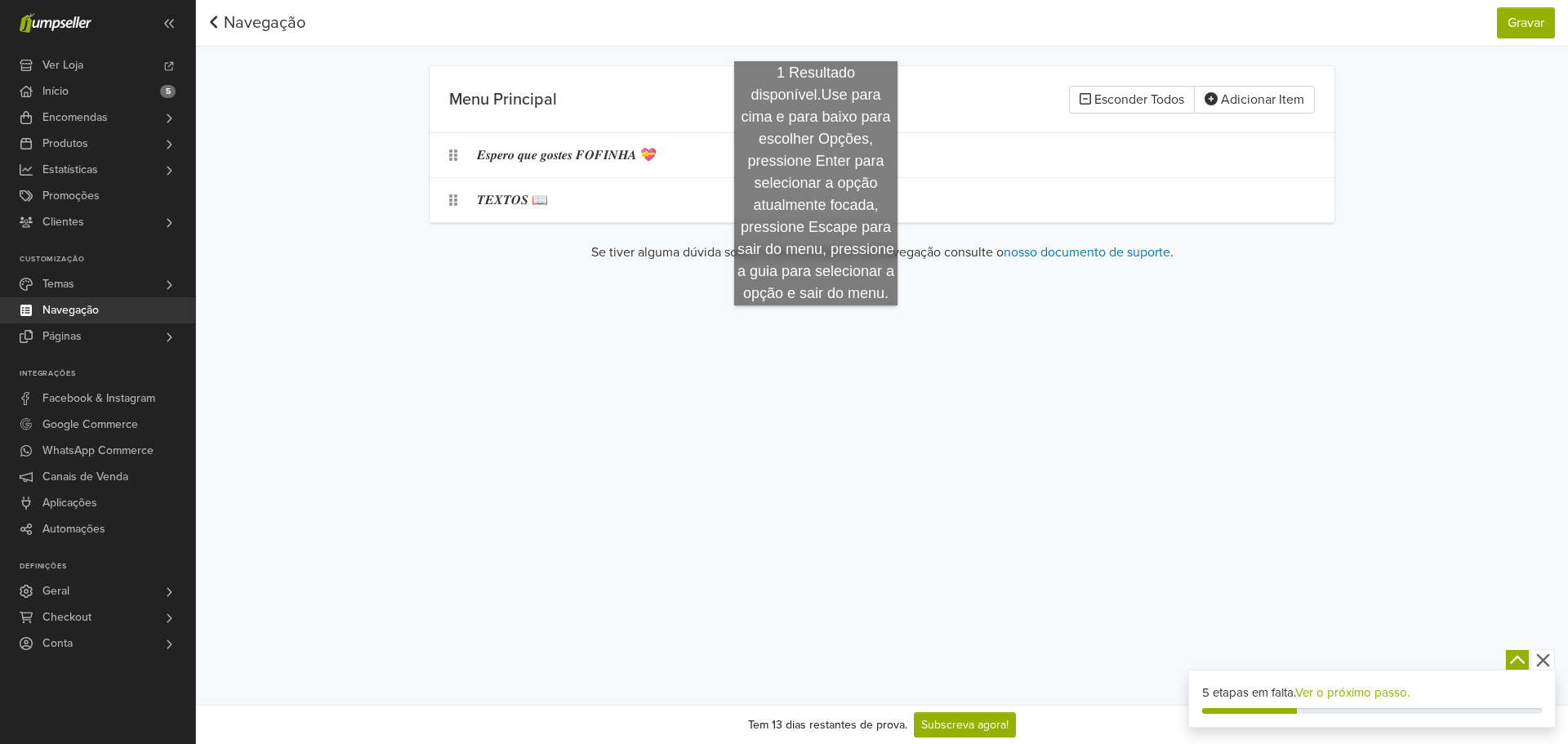
drag, startPoint x: 816, startPoint y: 322, endPoint x: 749, endPoint y: 235, distance: 109.8
click at [647, 205] on div "𝑻𝑬𝑿𝑻𝑶𝑺 📖" at bounding box center [862, 200] width 772 height 31
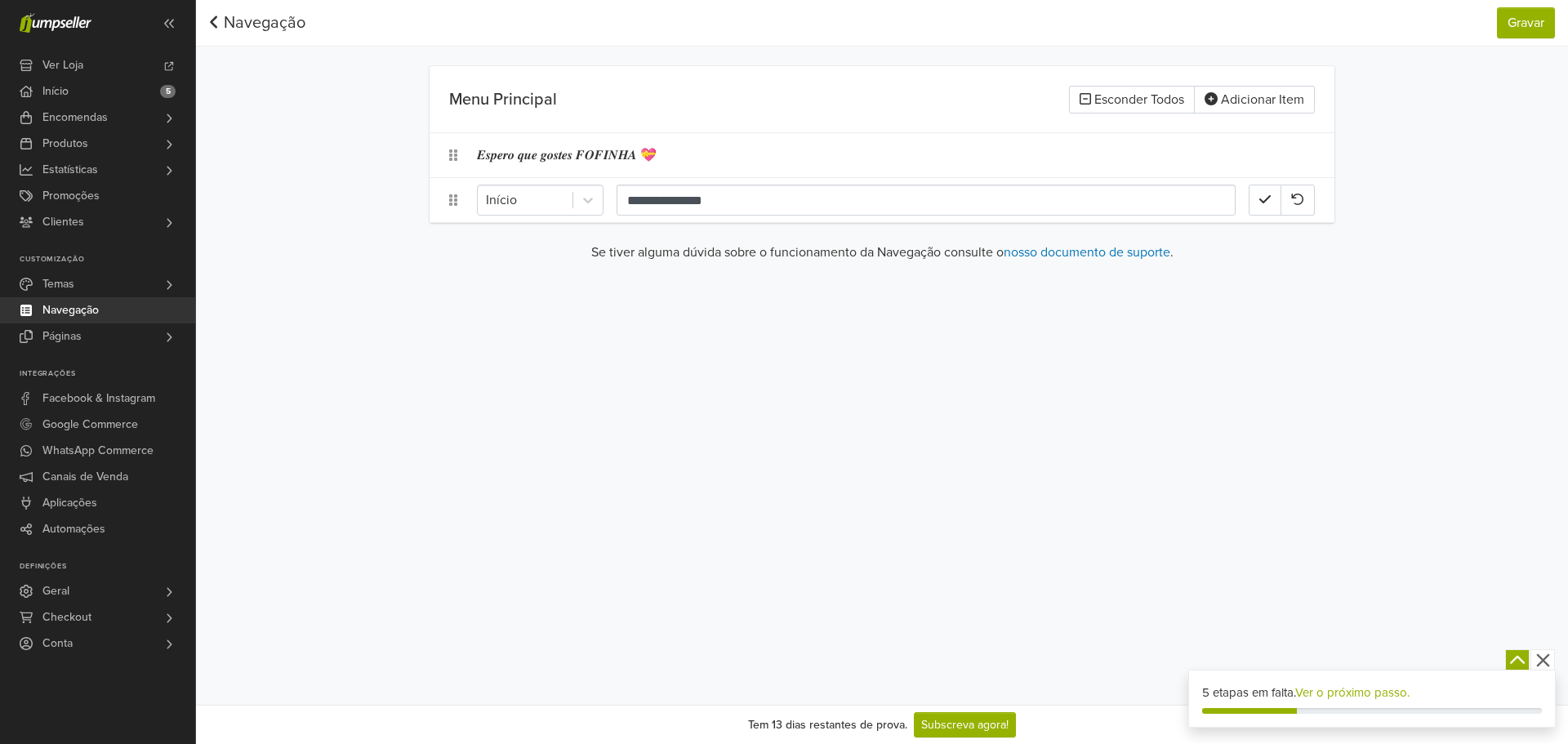
drag, startPoint x: 563, startPoint y: 204, endPoint x: 576, endPoint y: 370, distance: 166.5
click at [563, 205] on div at bounding box center [525, 200] width 78 height 23
drag, startPoint x: 576, startPoint y: 395, endPoint x: 540, endPoint y: 220, distance: 178.7
click at [544, 204] on div at bounding box center [525, 200] width 78 height 23
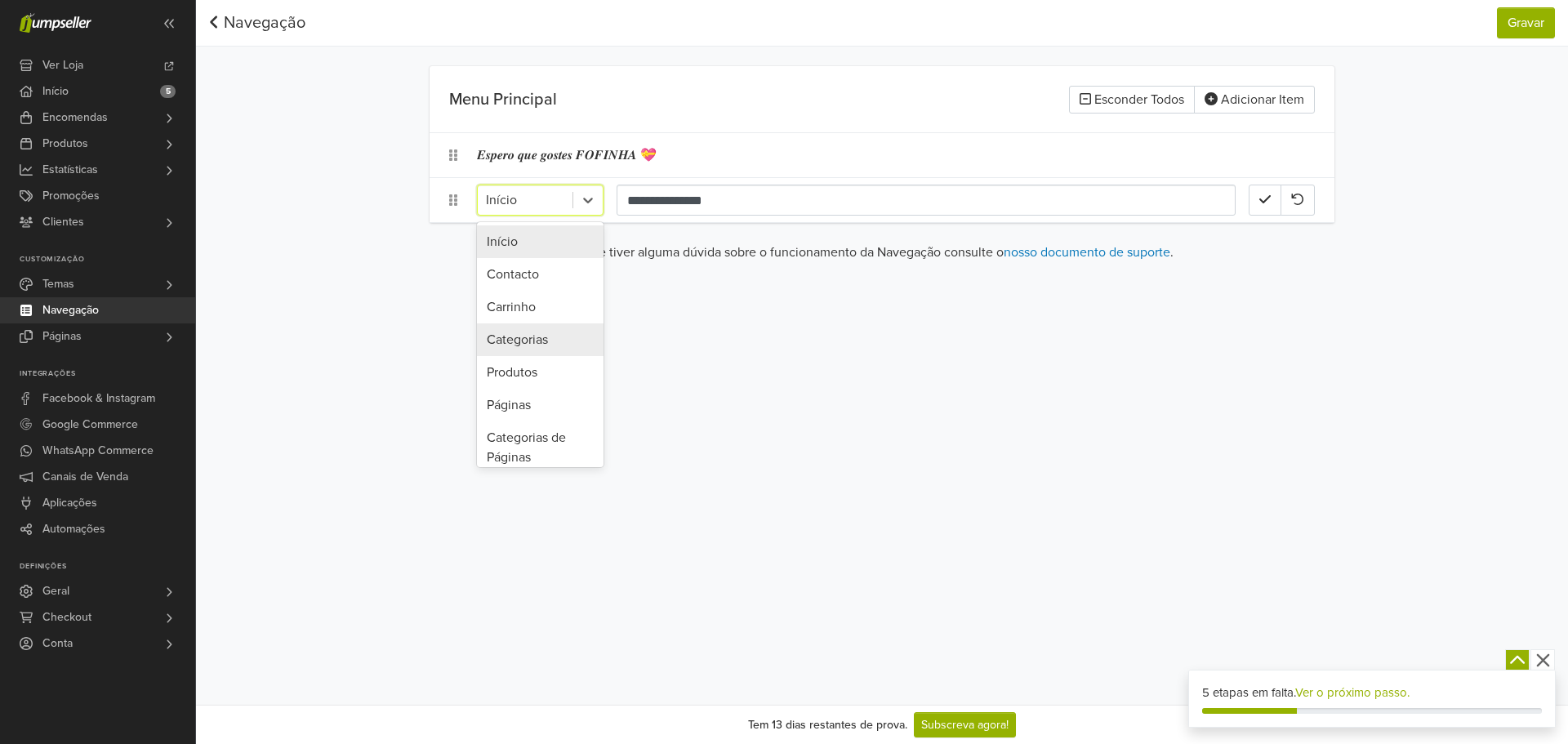
click at [536, 340] on div "Categorias" at bounding box center [540, 340] width 127 height 33
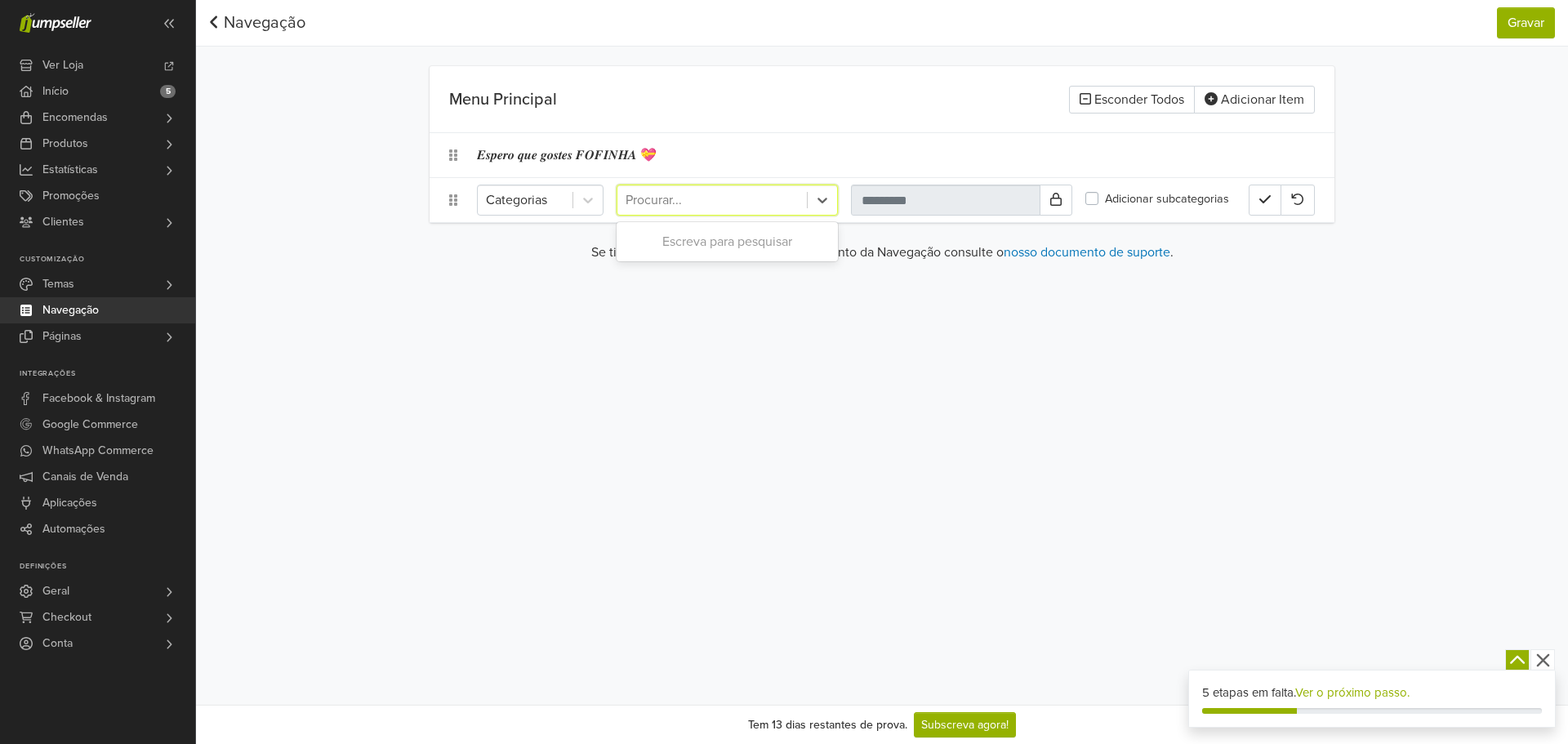
drag, startPoint x: 732, startPoint y: 199, endPoint x: 751, endPoint y: 242, distance: 47.0
click at [733, 197] on div at bounding box center [712, 200] width 173 height 23
click at [912, 194] on input "text" at bounding box center [946, 200] width 190 height 31
click at [595, 194] on div at bounding box center [588, 200] width 29 height 29
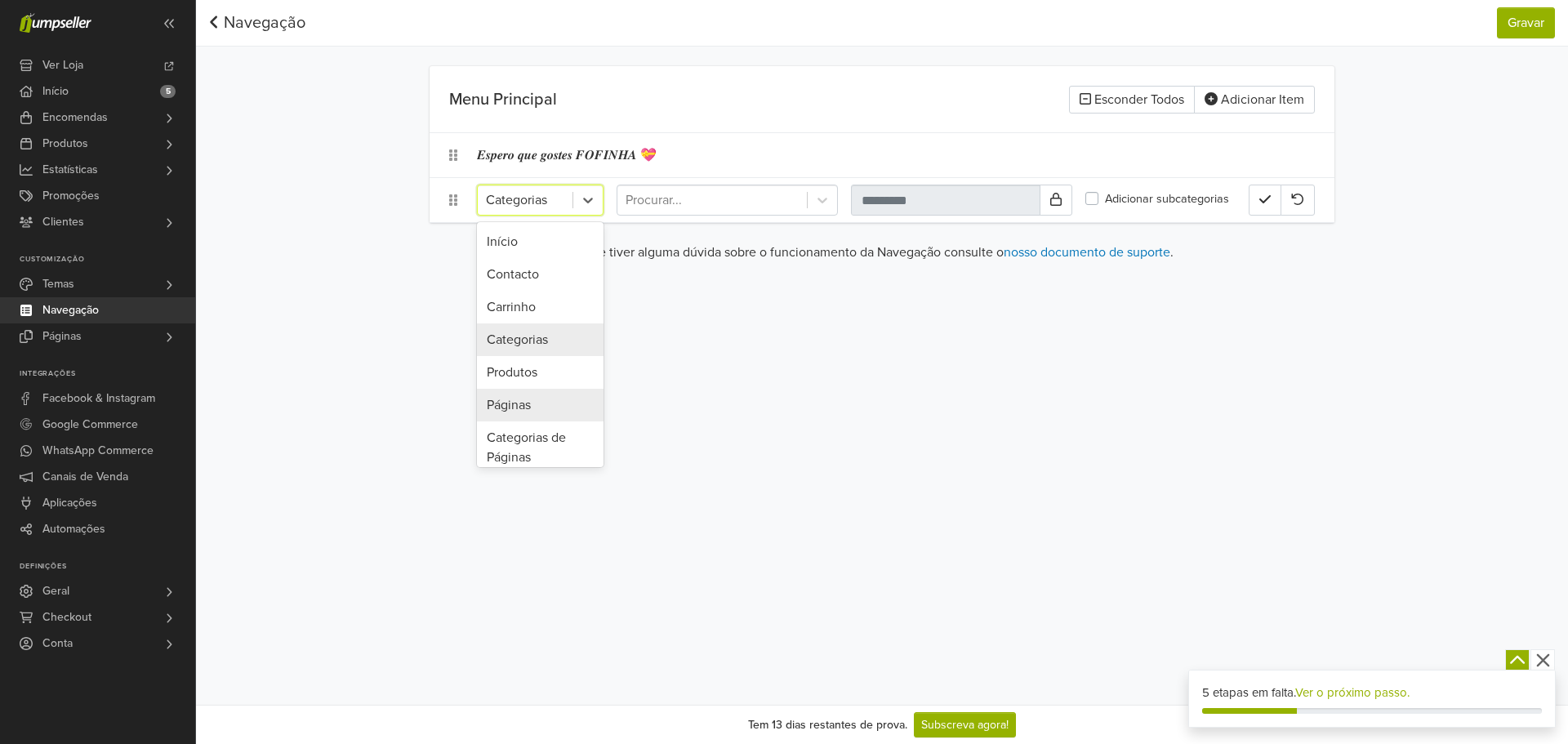
click at [540, 401] on div "Páginas" at bounding box center [540, 405] width 127 height 33
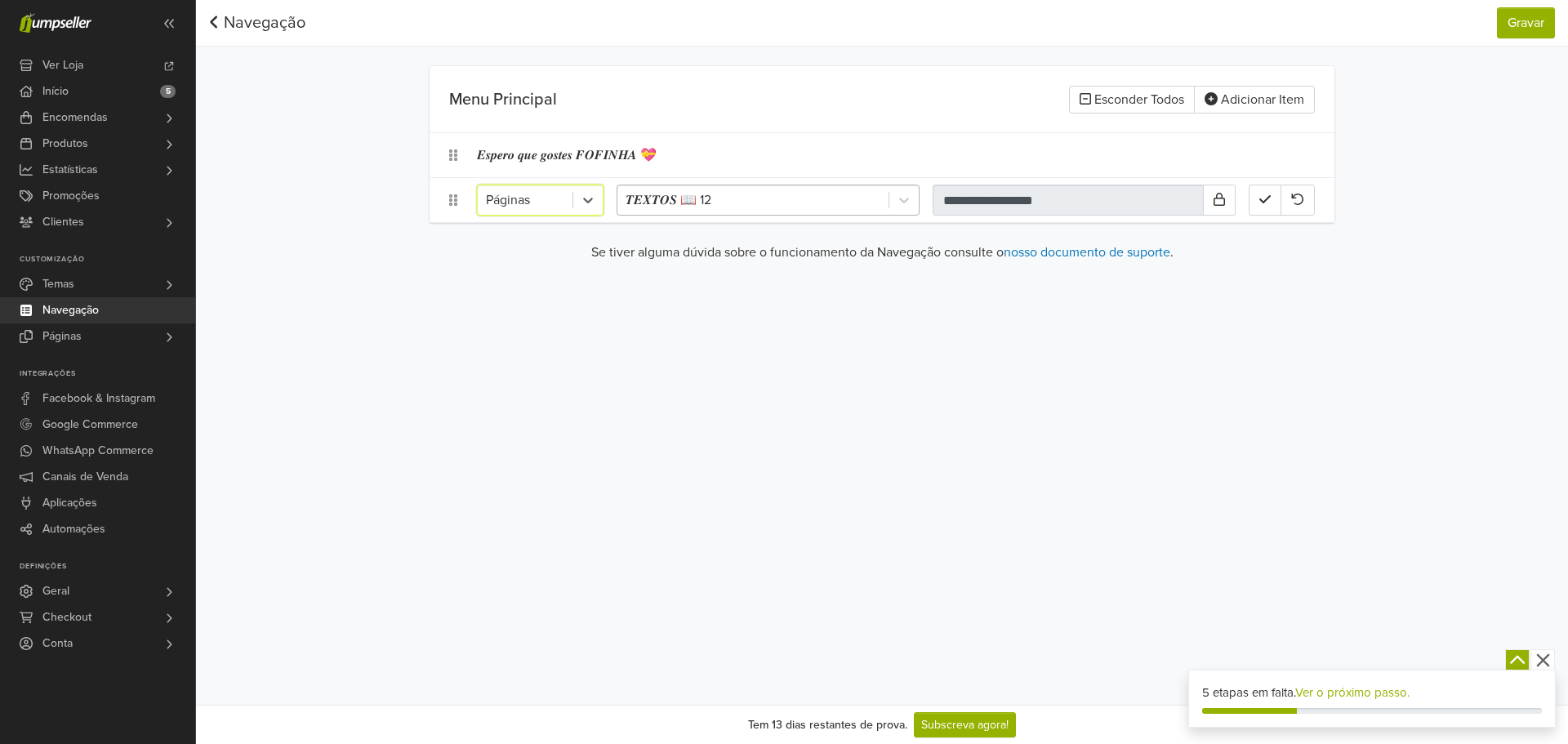
click at [764, 203] on div at bounding box center [753, 200] width 255 height 23
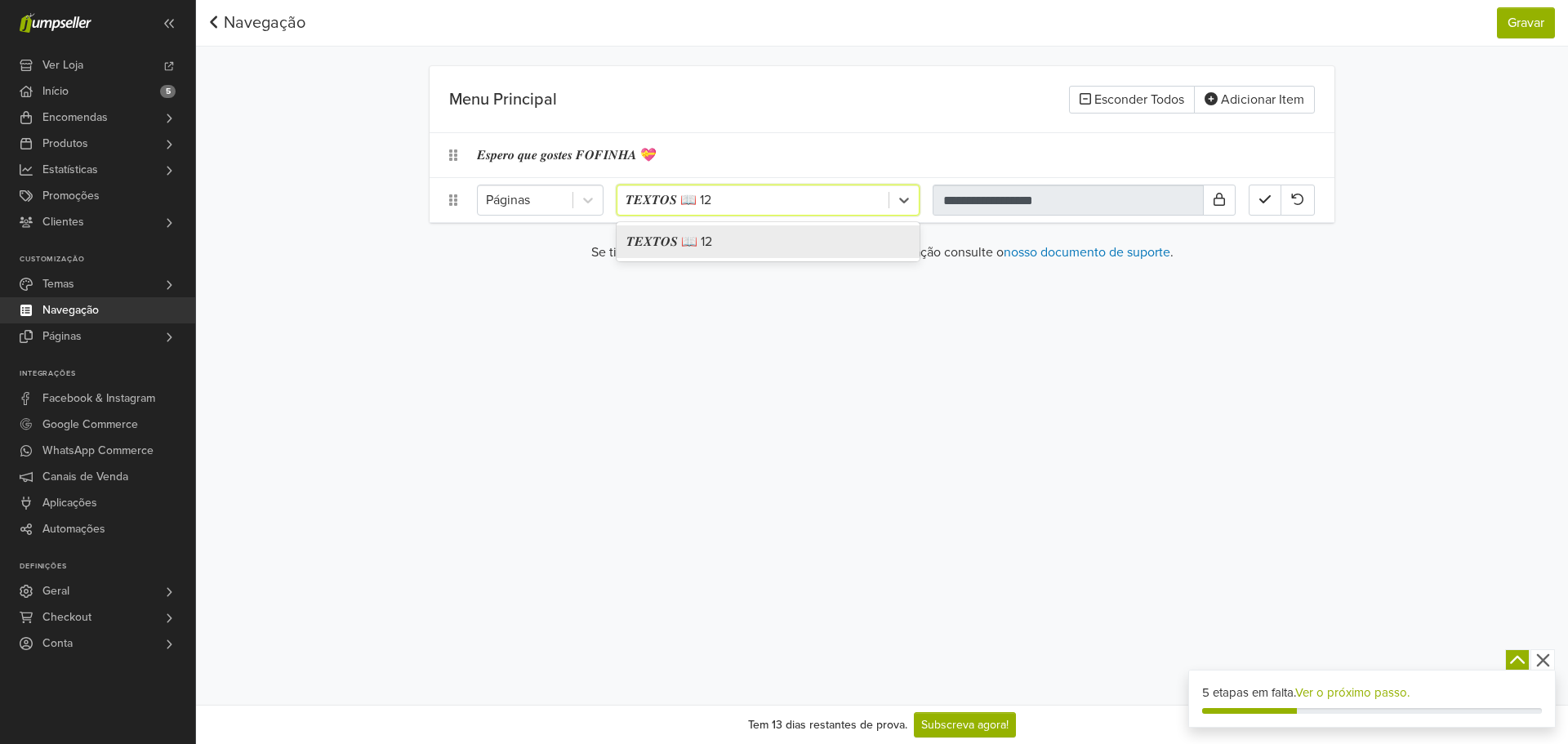
drag, startPoint x: 769, startPoint y: 198, endPoint x: 1037, endPoint y: 189, distance: 268.2
click at [770, 198] on div at bounding box center [753, 200] width 255 height 23
click at [1271, 209] on button "button" at bounding box center [1265, 200] width 33 height 31
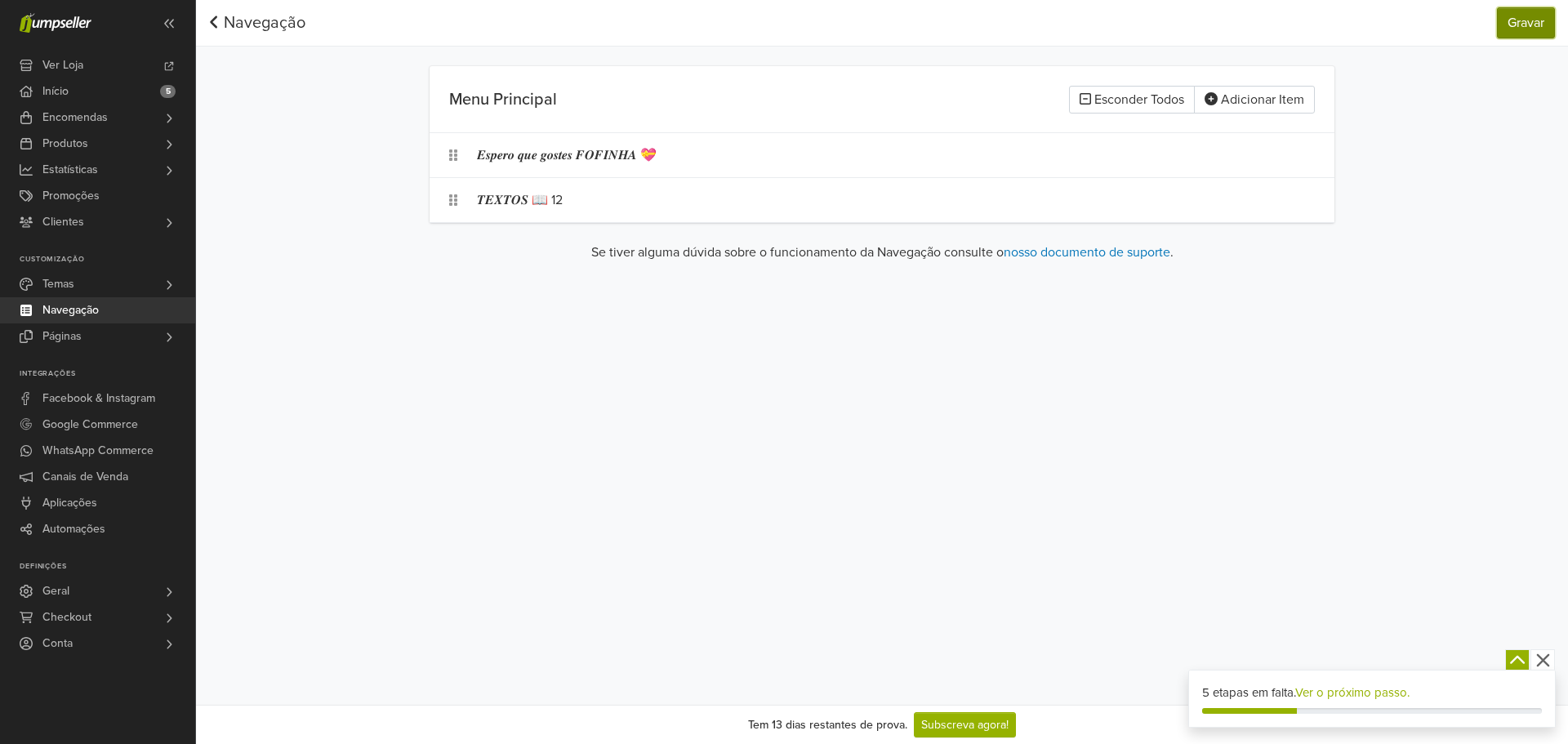
click at [1544, 30] on button "Gravar" at bounding box center [1525, 23] width 58 height 31
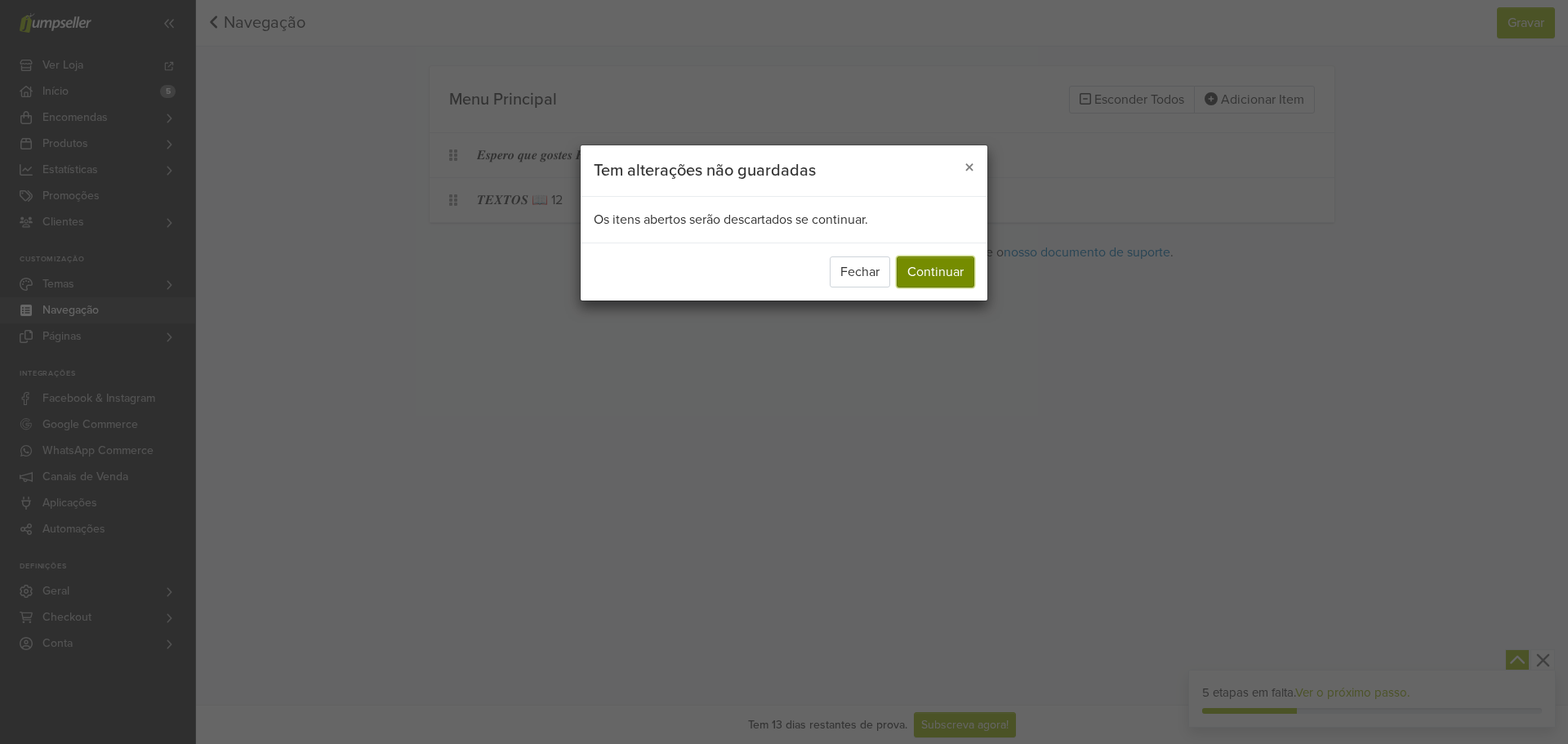
click at [930, 280] on button "Continuar" at bounding box center [935, 272] width 78 height 31
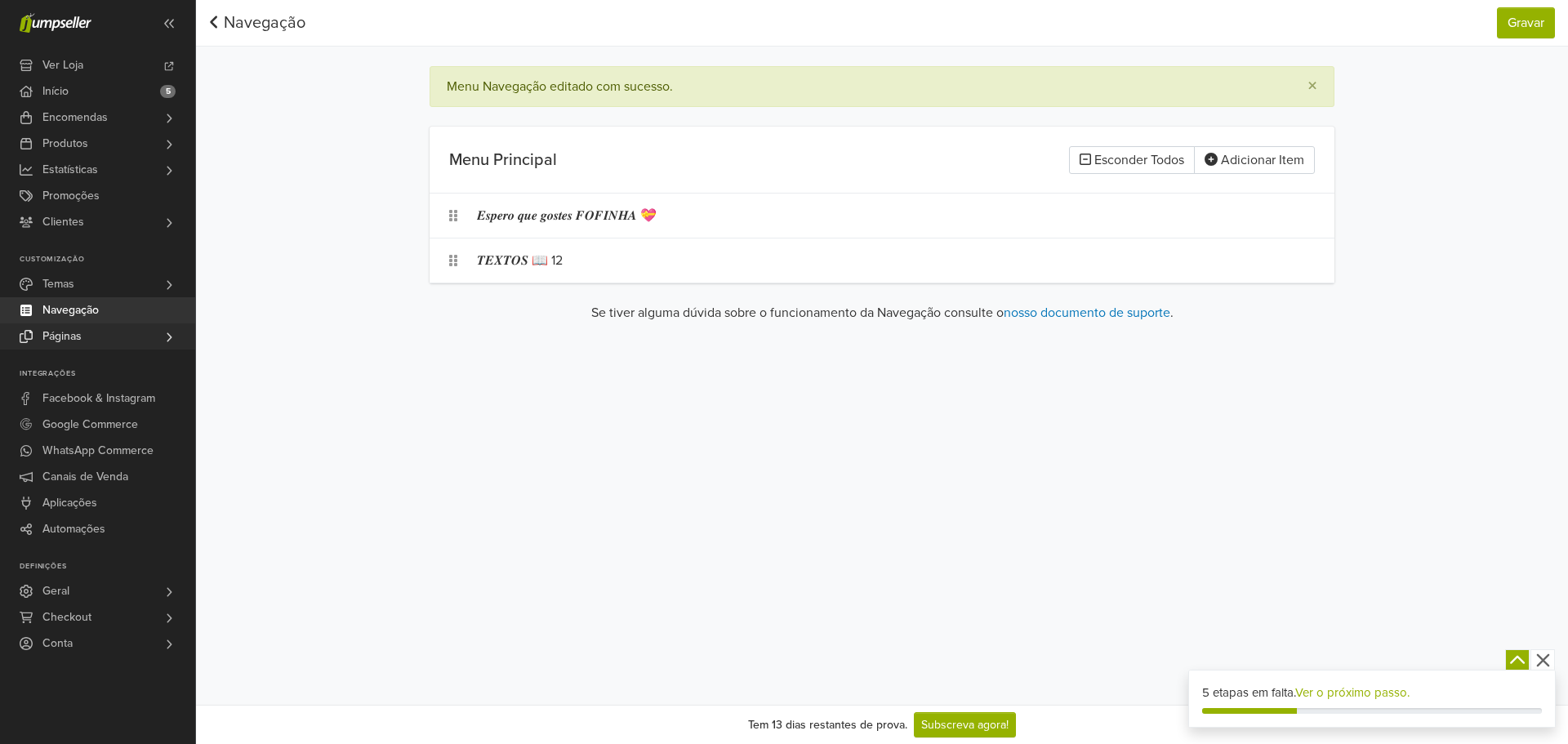
click at [89, 329] on link "Páginas" at bounding box center [97, 337] width 195 height 26
click at [159, 368] on link "Todas as Páginas" at bounding box center [97, 360] width 195 height 20
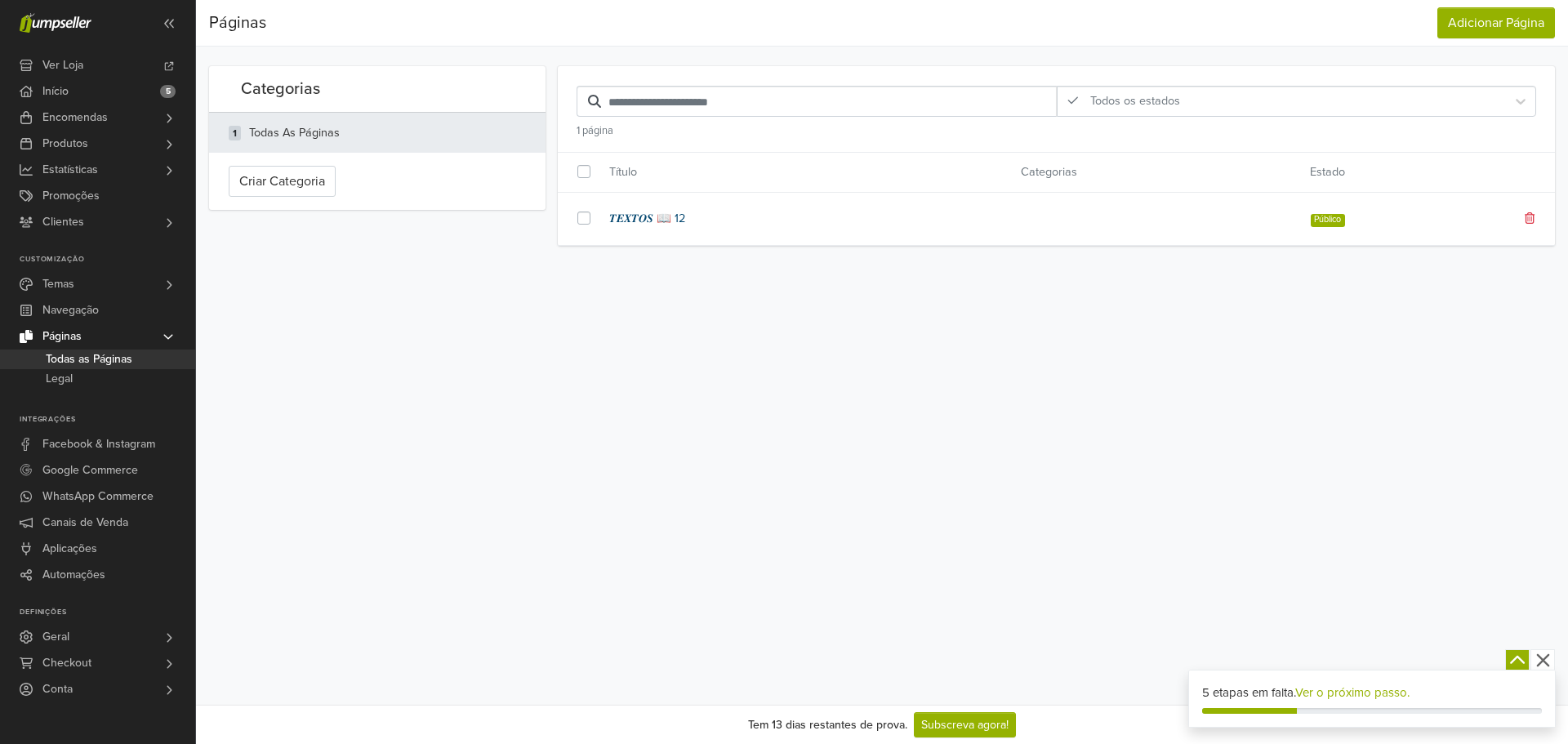
click at [634, 222] on link "𝑻𝑬𝑿𝑻𝑶𝑺 📖 12" at bounding box center [802, 219] width 387 height 18
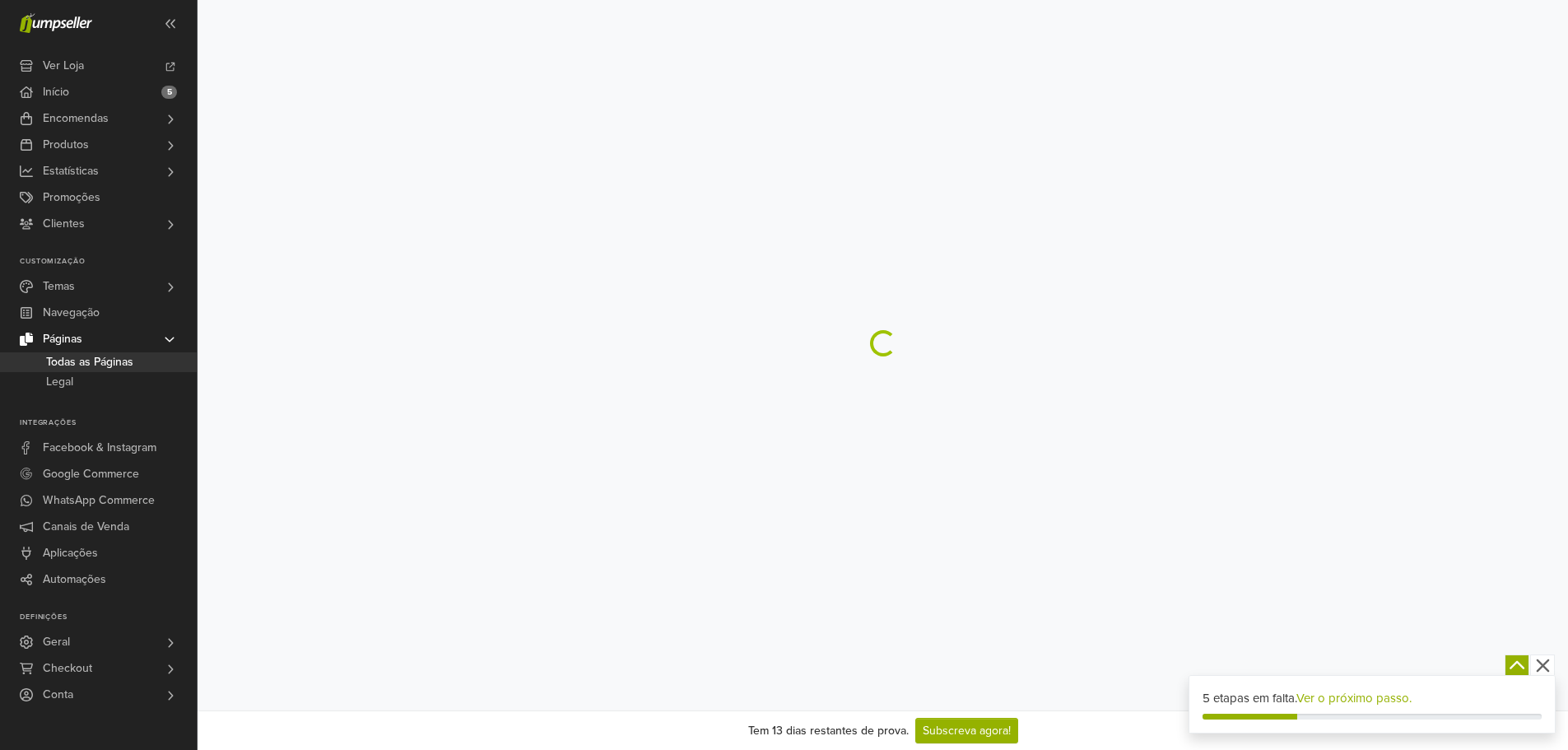
select select "****"
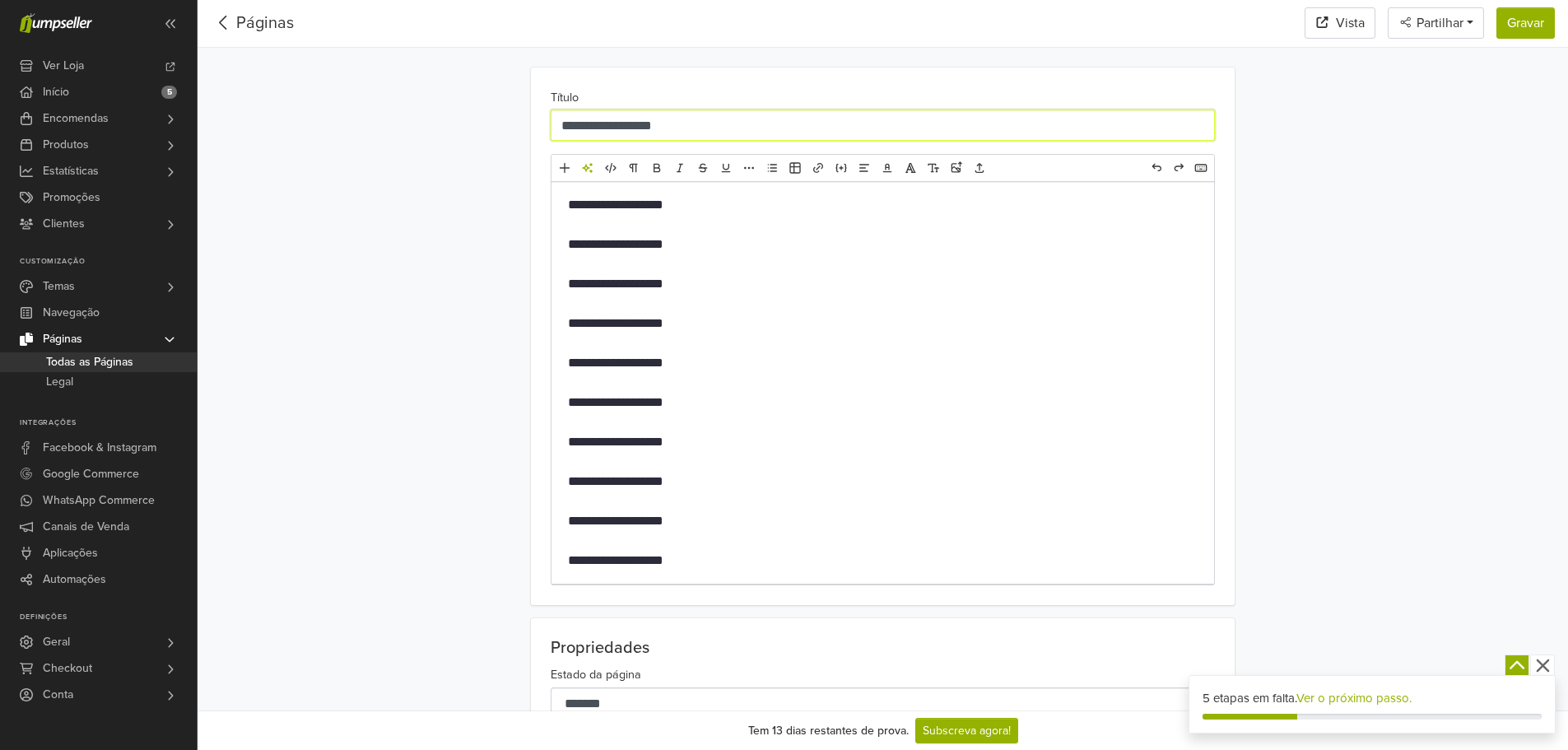
click at [647, 134] on input "**********" at bounding box center [882, 125] width 664 height 31
click at [639, 129] on input "**********" at bounding box center [882, 125] width 664 height 31
type input "**********"
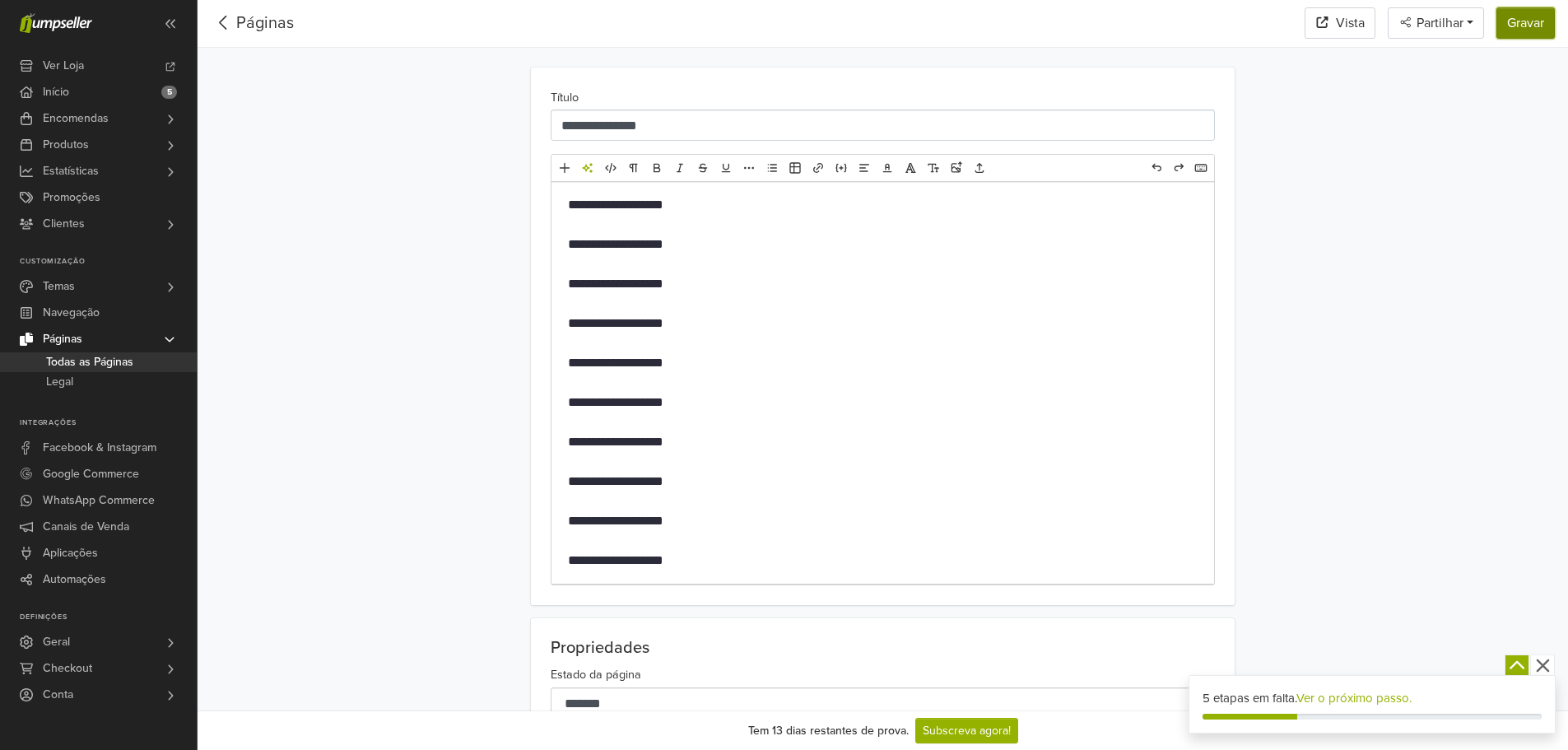
click at [1504, 24] on button "Gravar" at bounding box center [1525, 23] width 59 height 31
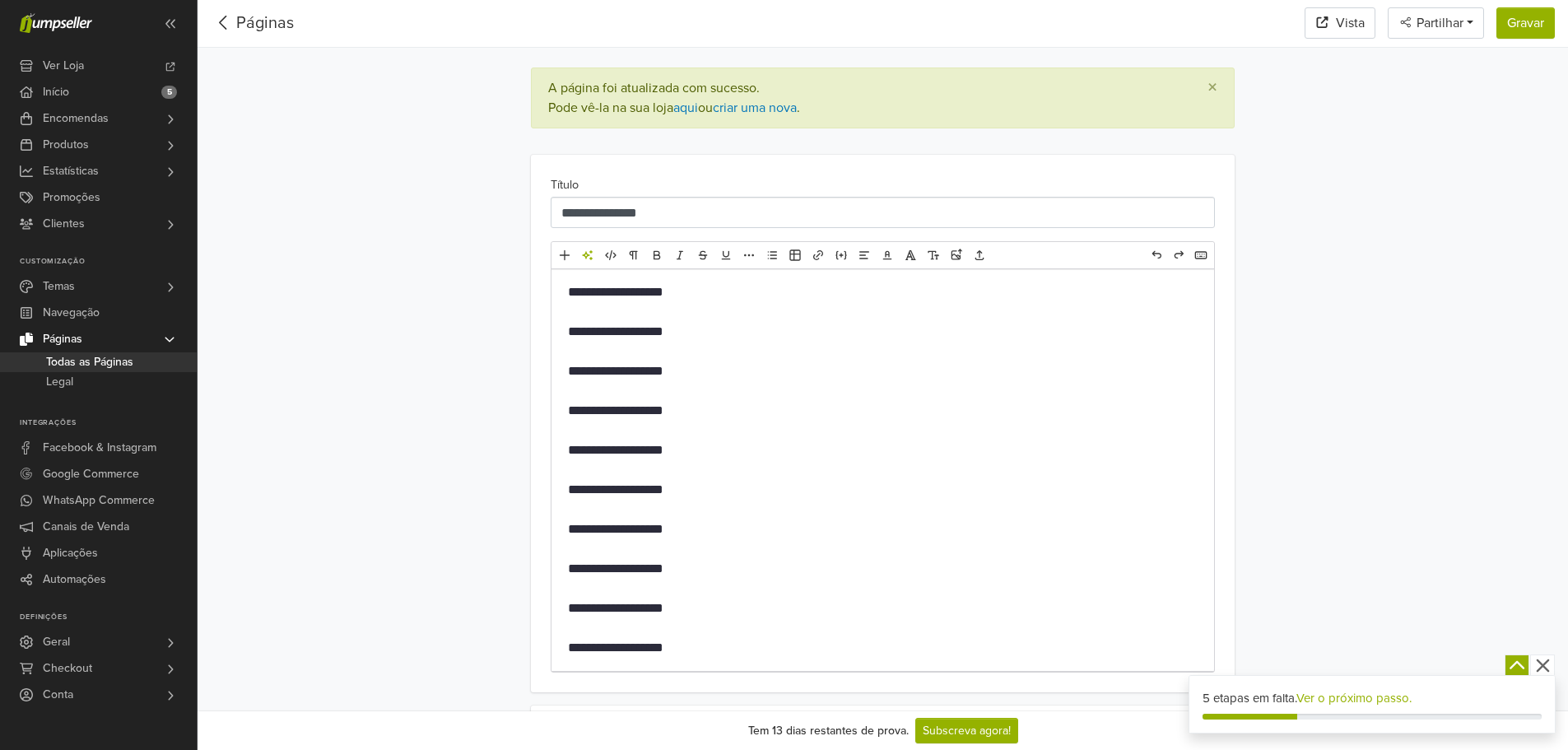
click at [780, 317] on div "**********" at bounding box center [882, 470] width 662 height 401
click at [781, 285] on p "**********" at bounding box center [882, 293] width 630 height 20
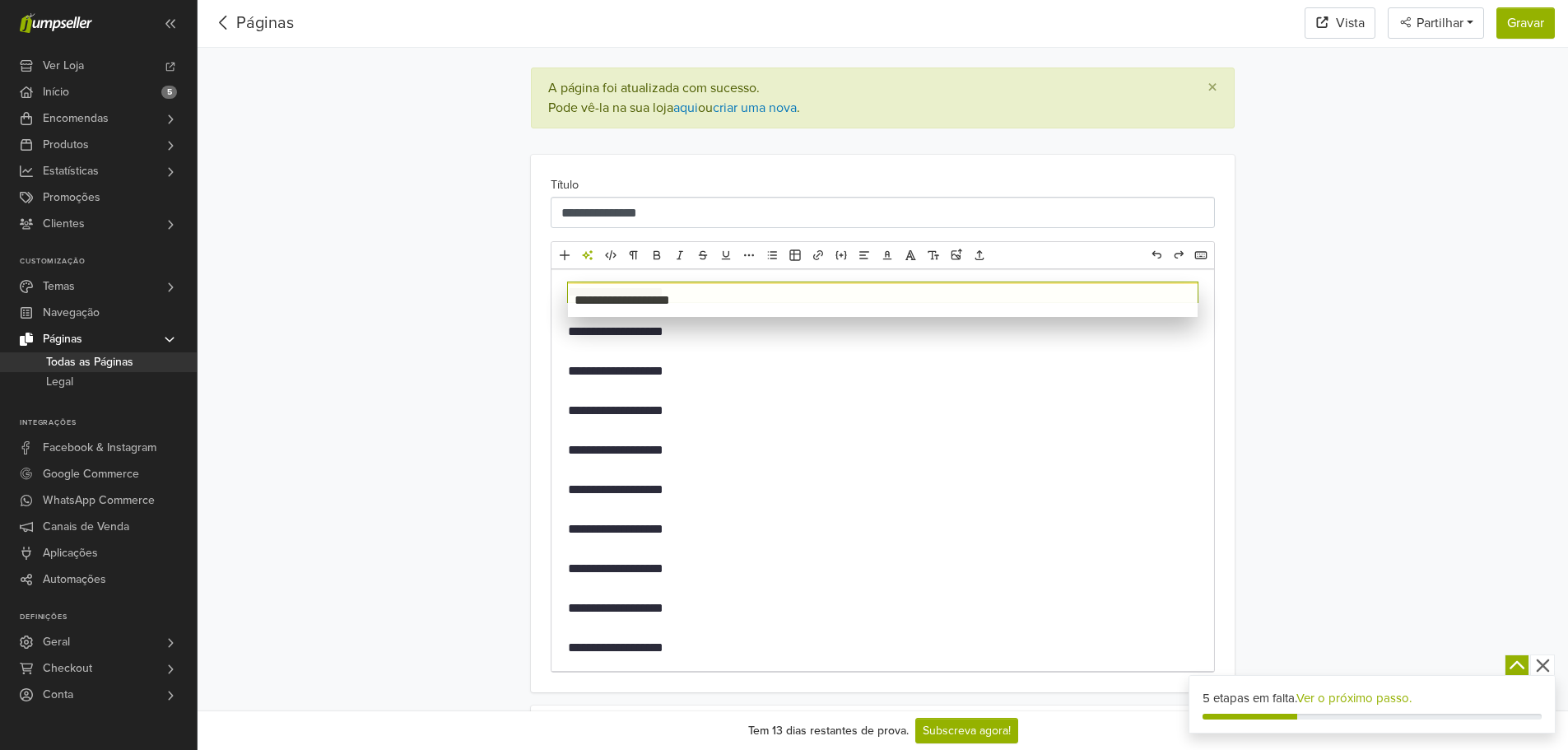
drag, startPoint x: 542, startPoint y: 288, endPoint x: 545, endPoint y: 359, distance: 71.1
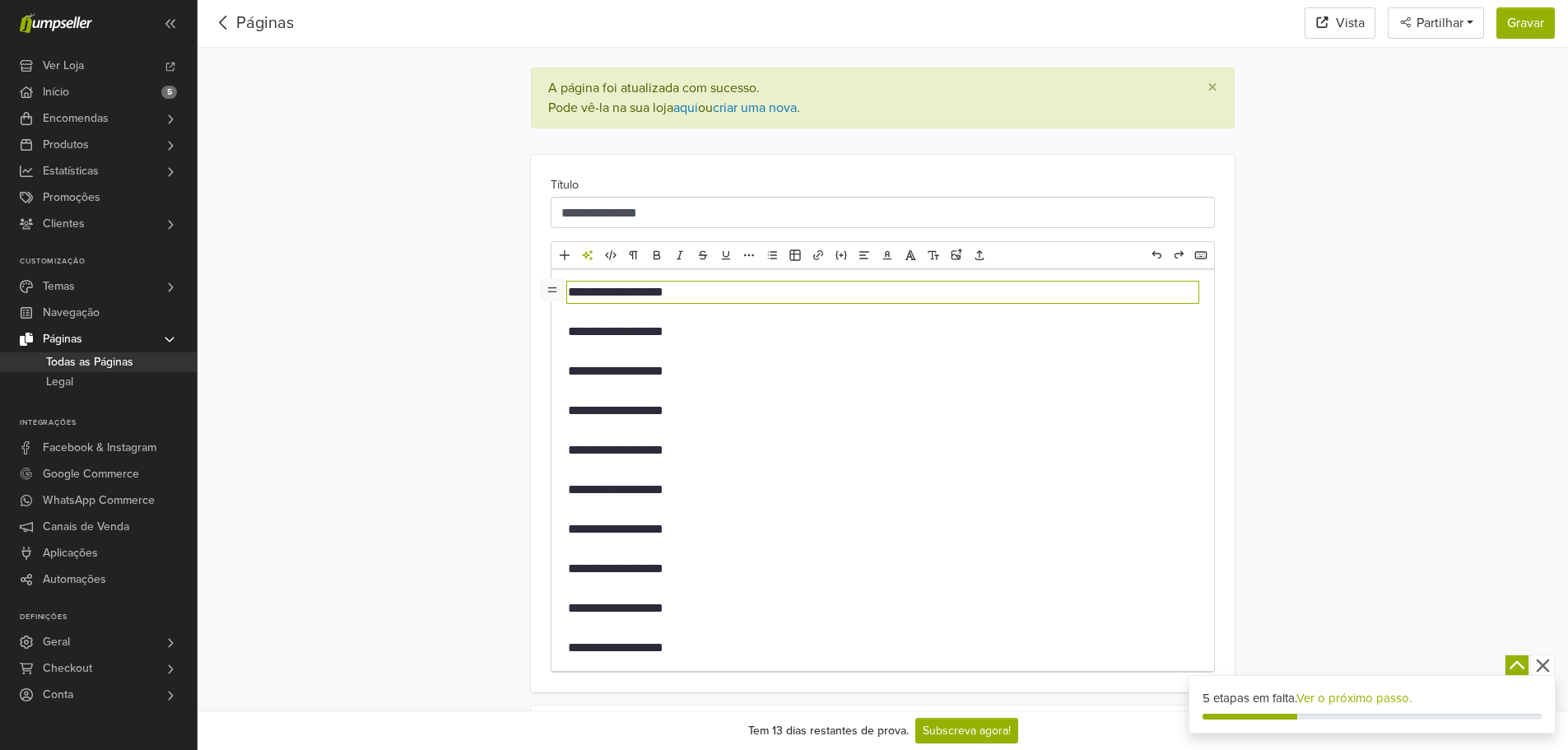
click at [266, 27] on link "Páginas" at bounding box center [265, 23] width 58 height 20
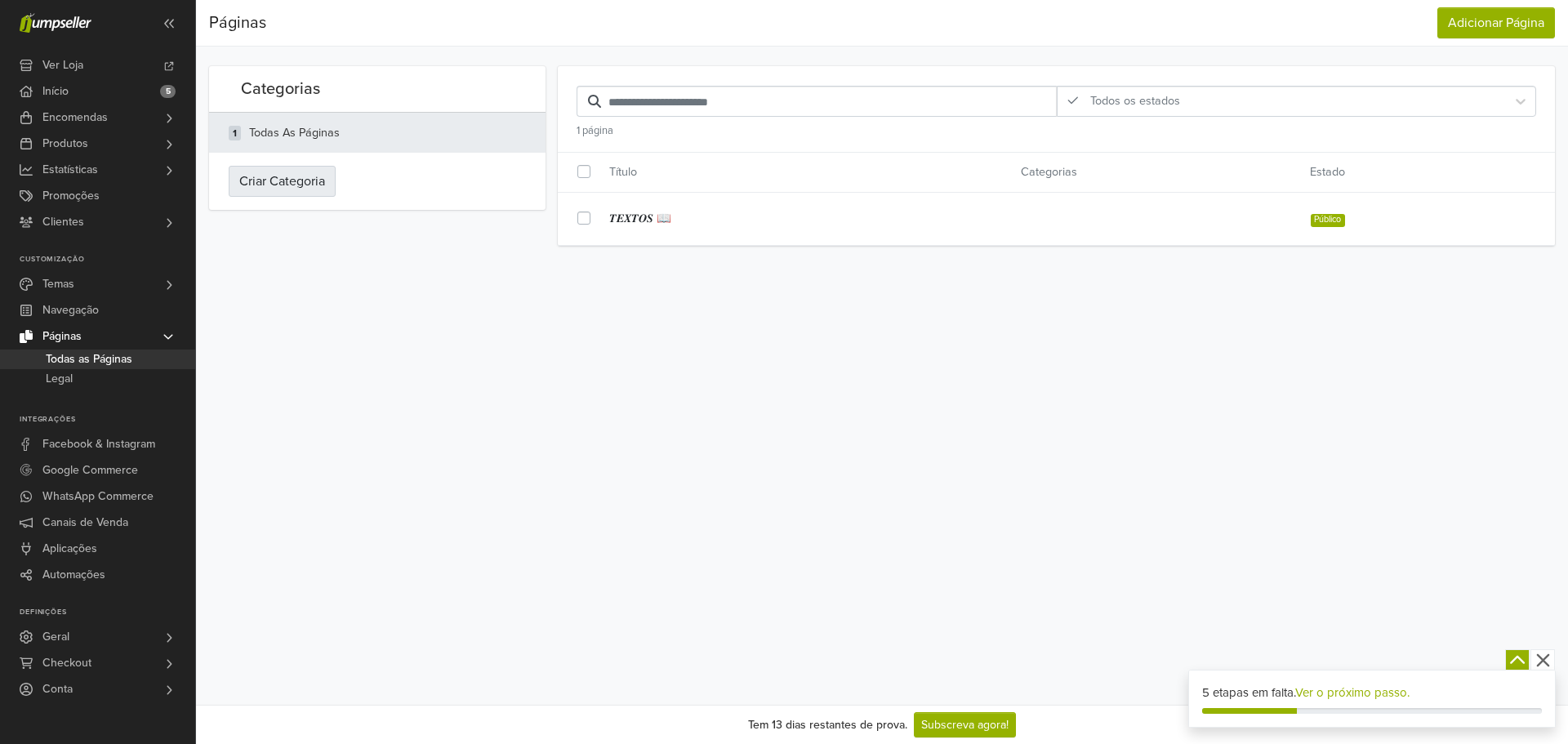
click at [258, 186] on button "Criar Categoria" at bounding box center [282, 182] width 107 height 31
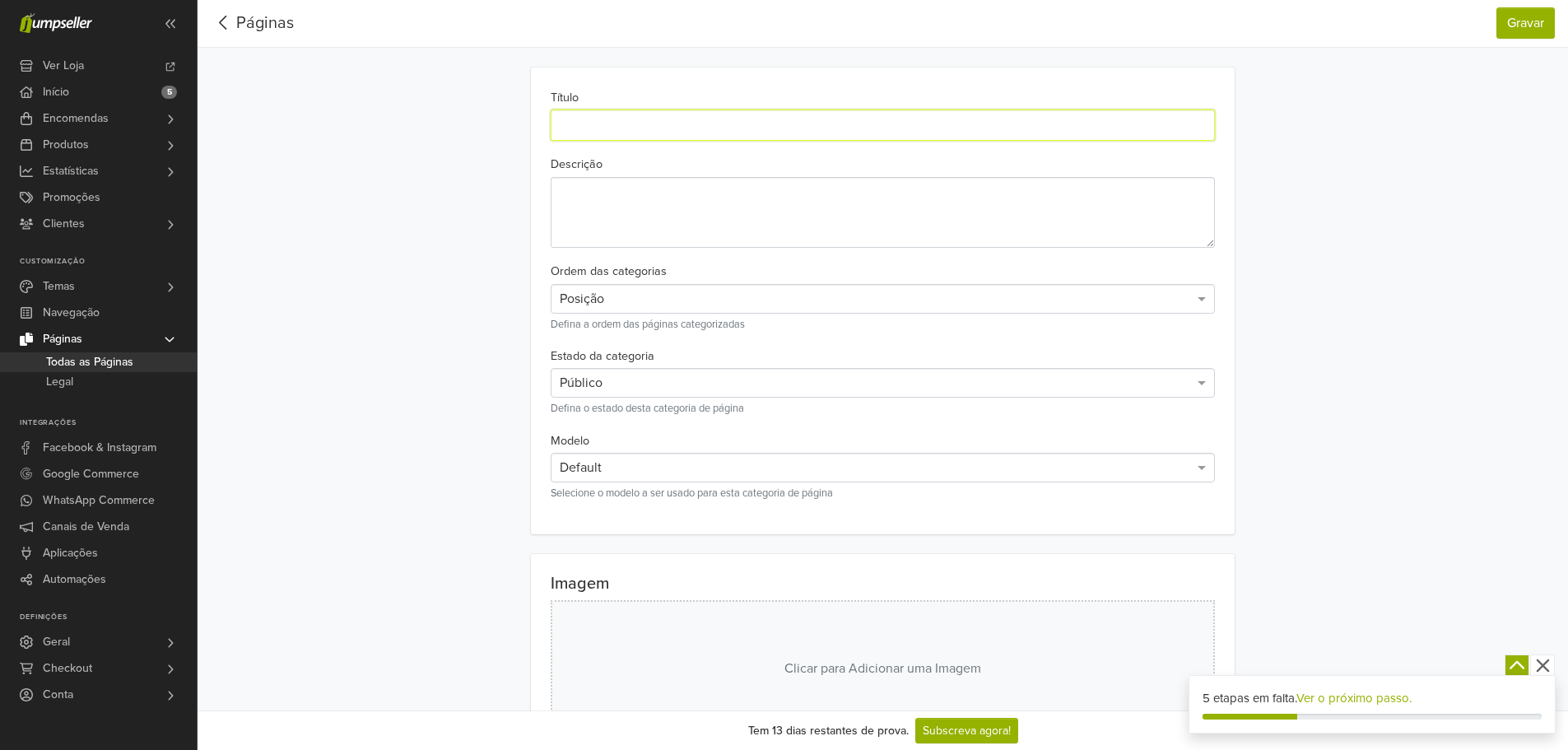
click at [634, 123] on input "text" at bounding box center [882, 125] width 664 height 31
type input "******"
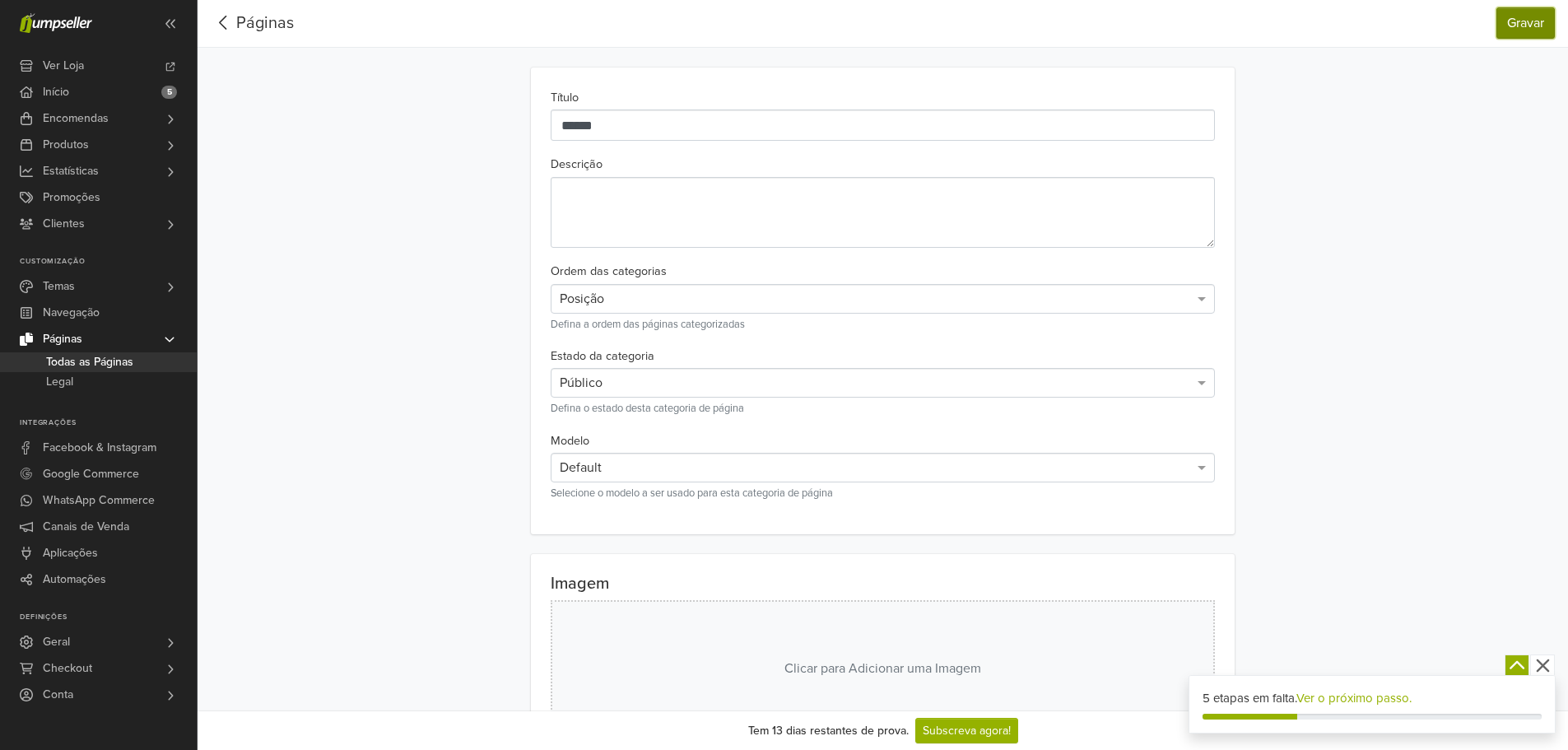
click at [1526, 7] on button "Gravar" at bounding box center [1525, 23] width 59 height 31
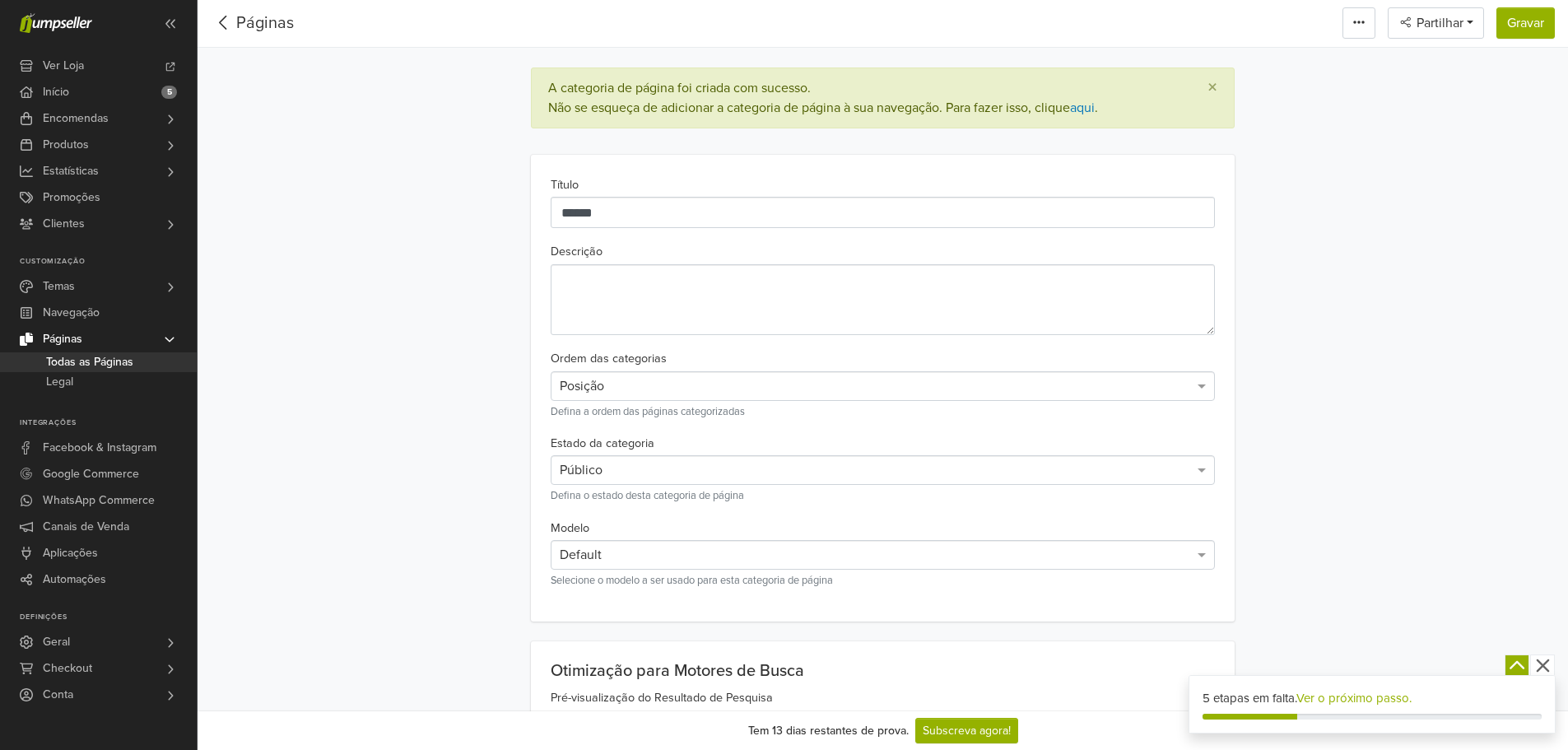
click at [259, 24] on link "Páginas" at bounding box center [265, 23] width 58 height 20
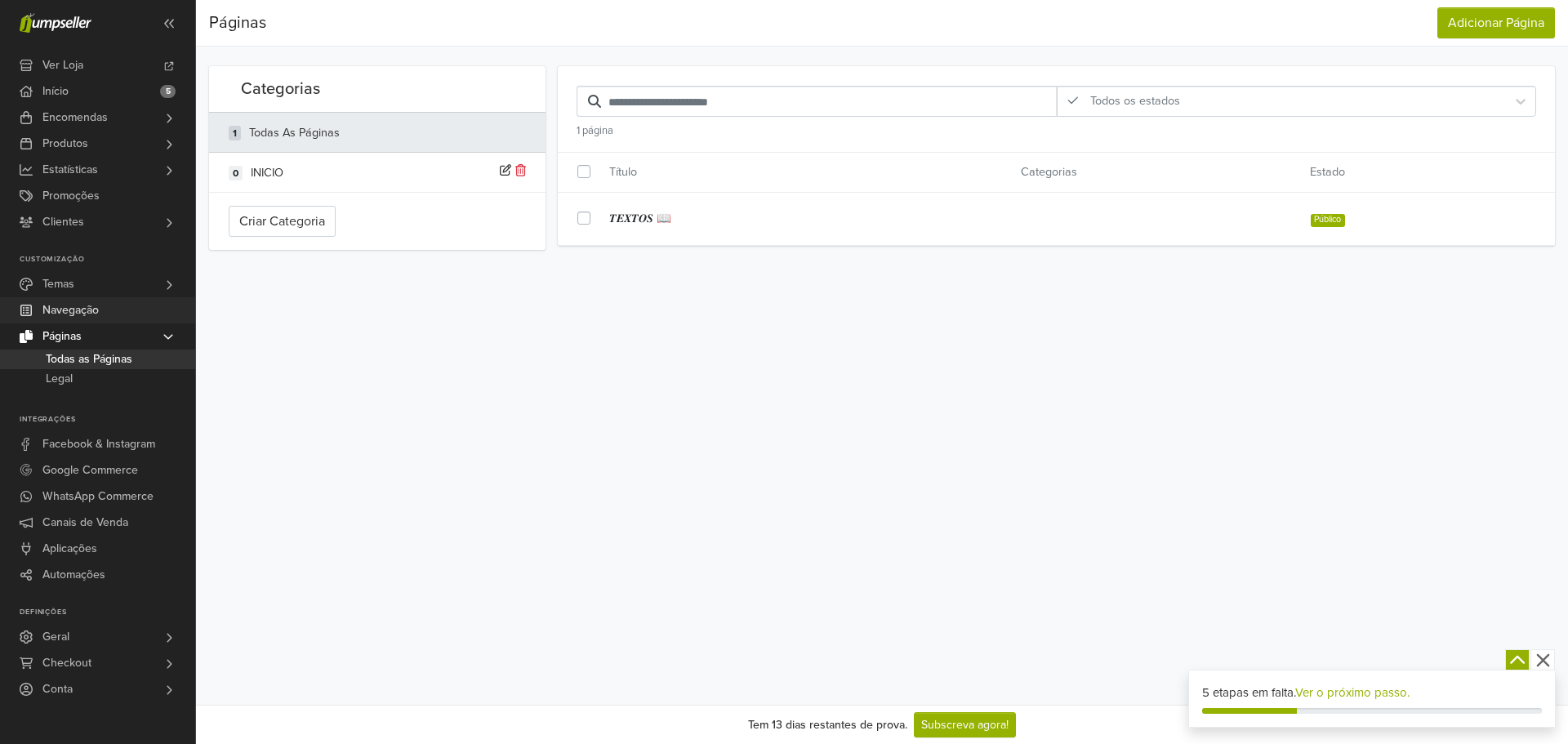
click at [81, 312] on span "Navegação" at bounding box center [70, 311] width 56 height 26
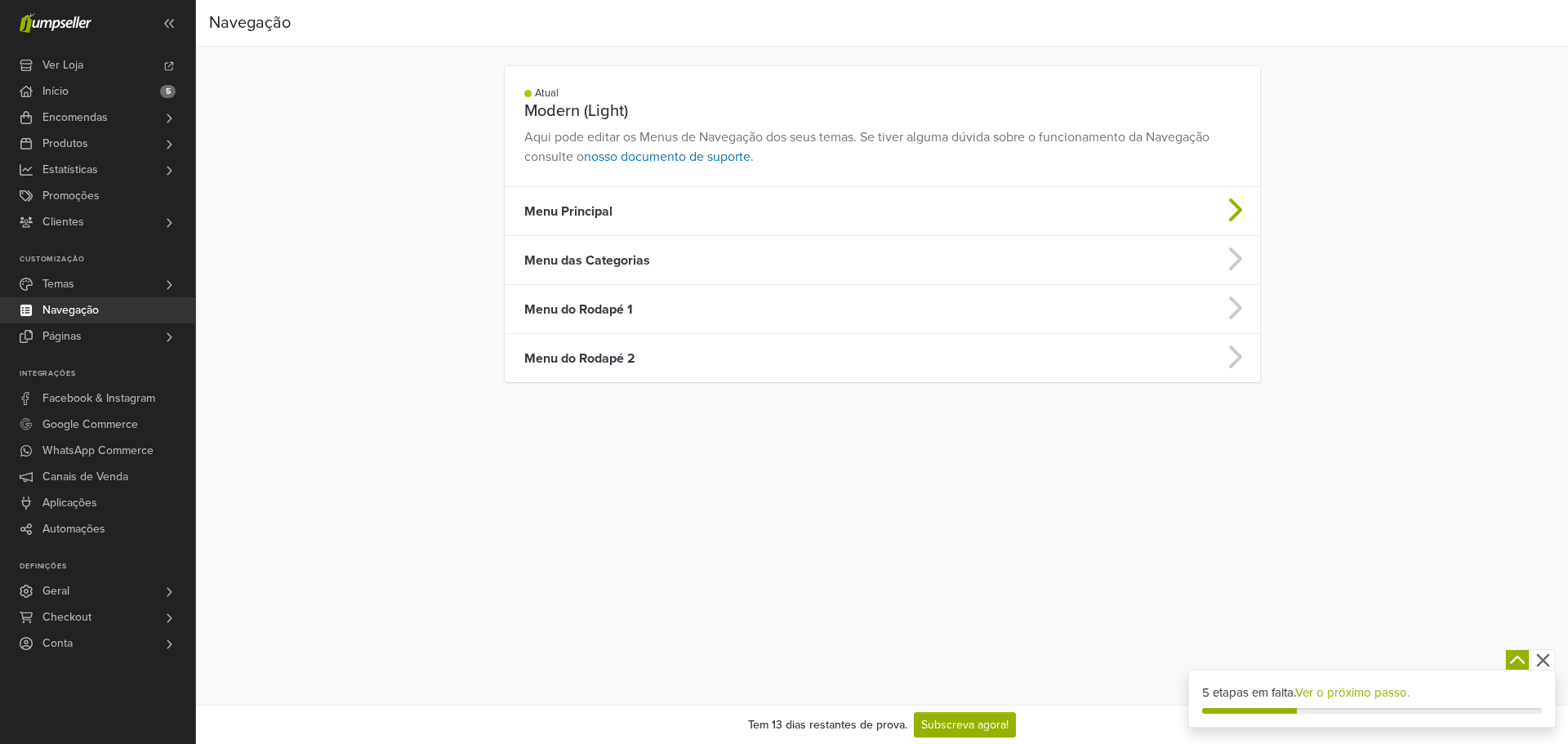
click at [566, 202] on td "Menu Principal" at bounding box center [791, 212] width 573 height 49
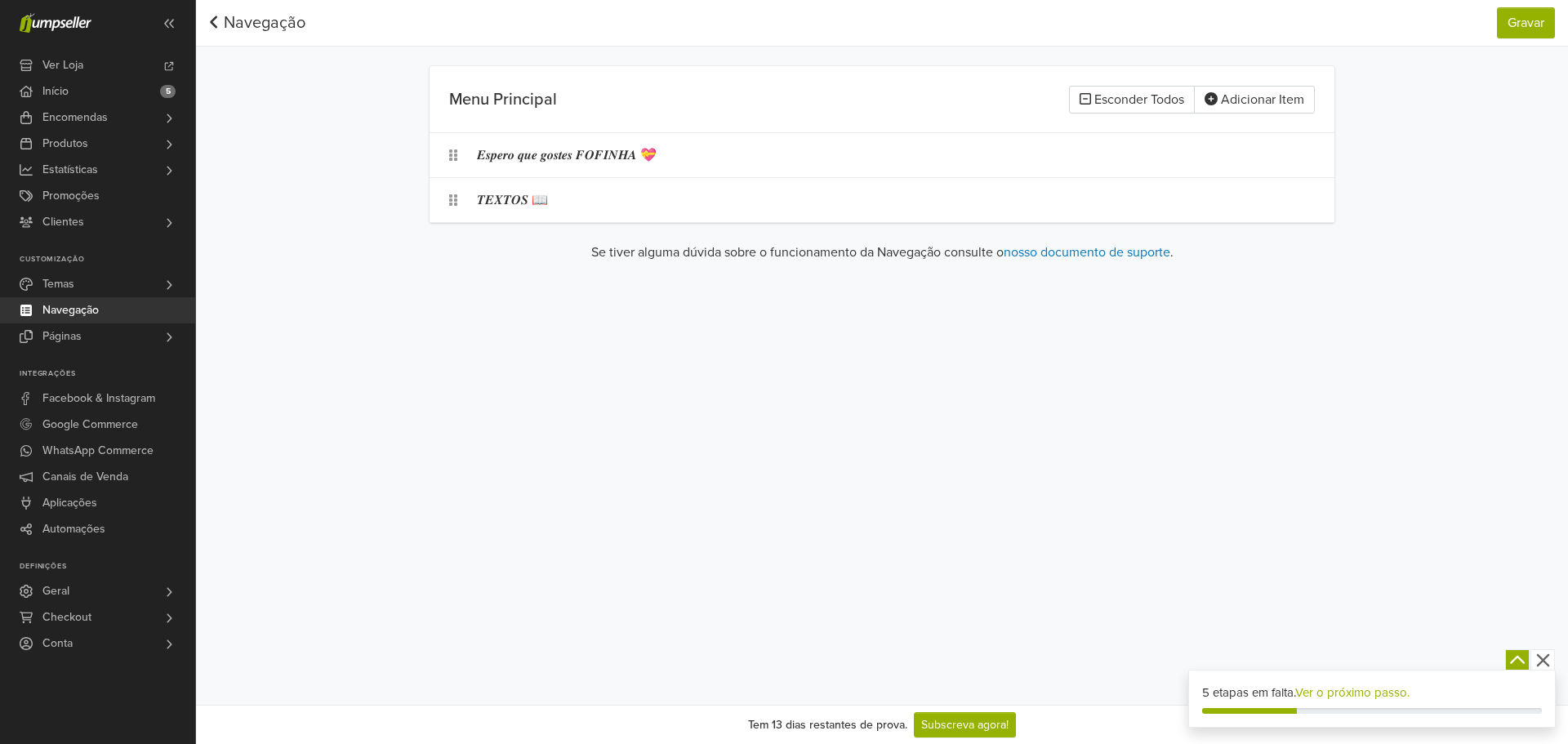
click at [237, 30] on link "Navegação" at bounding box center [258, 23] width 96 height 20
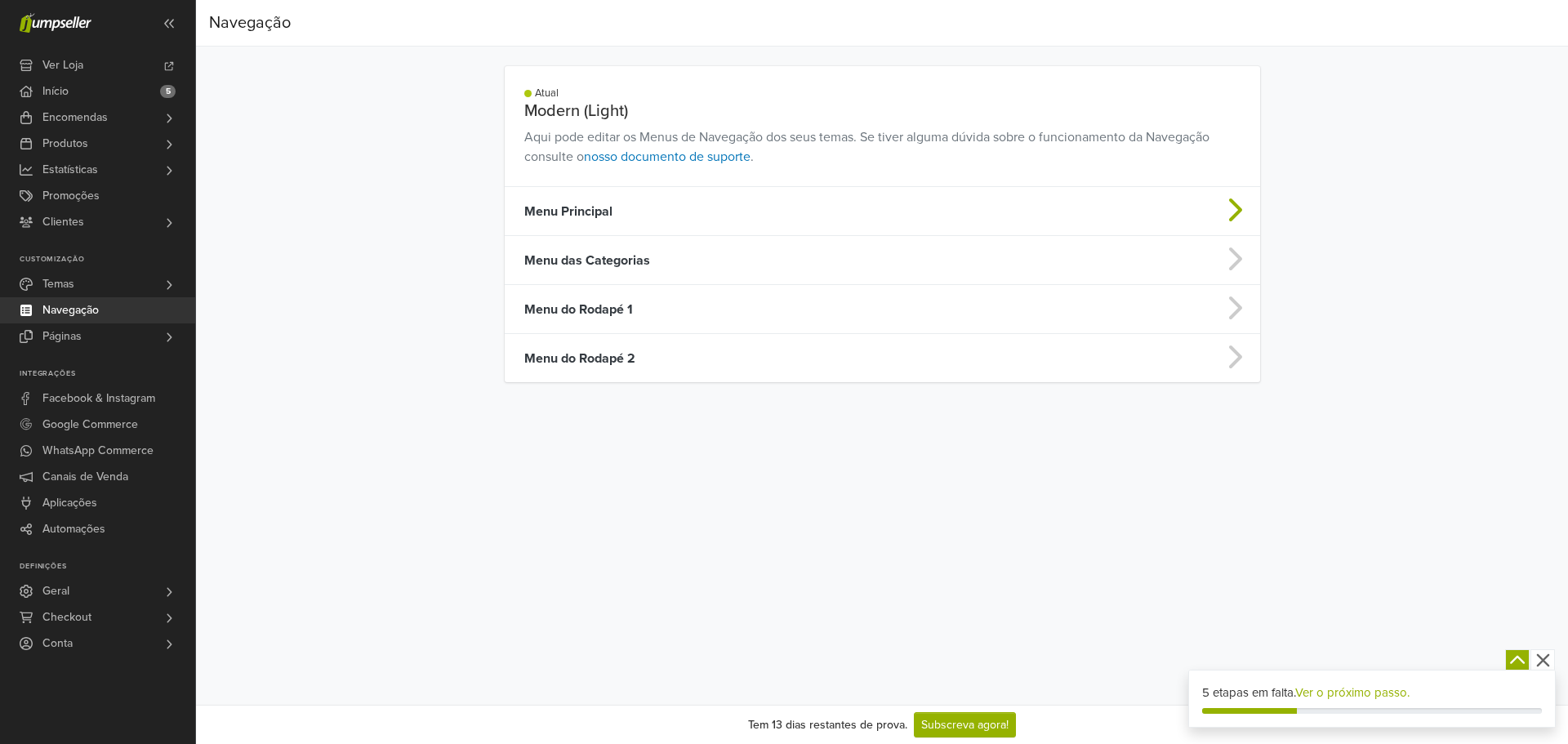
click at [748, 213] on td "Menu Principal" at bounding box center [791, 212] width 573 height 49
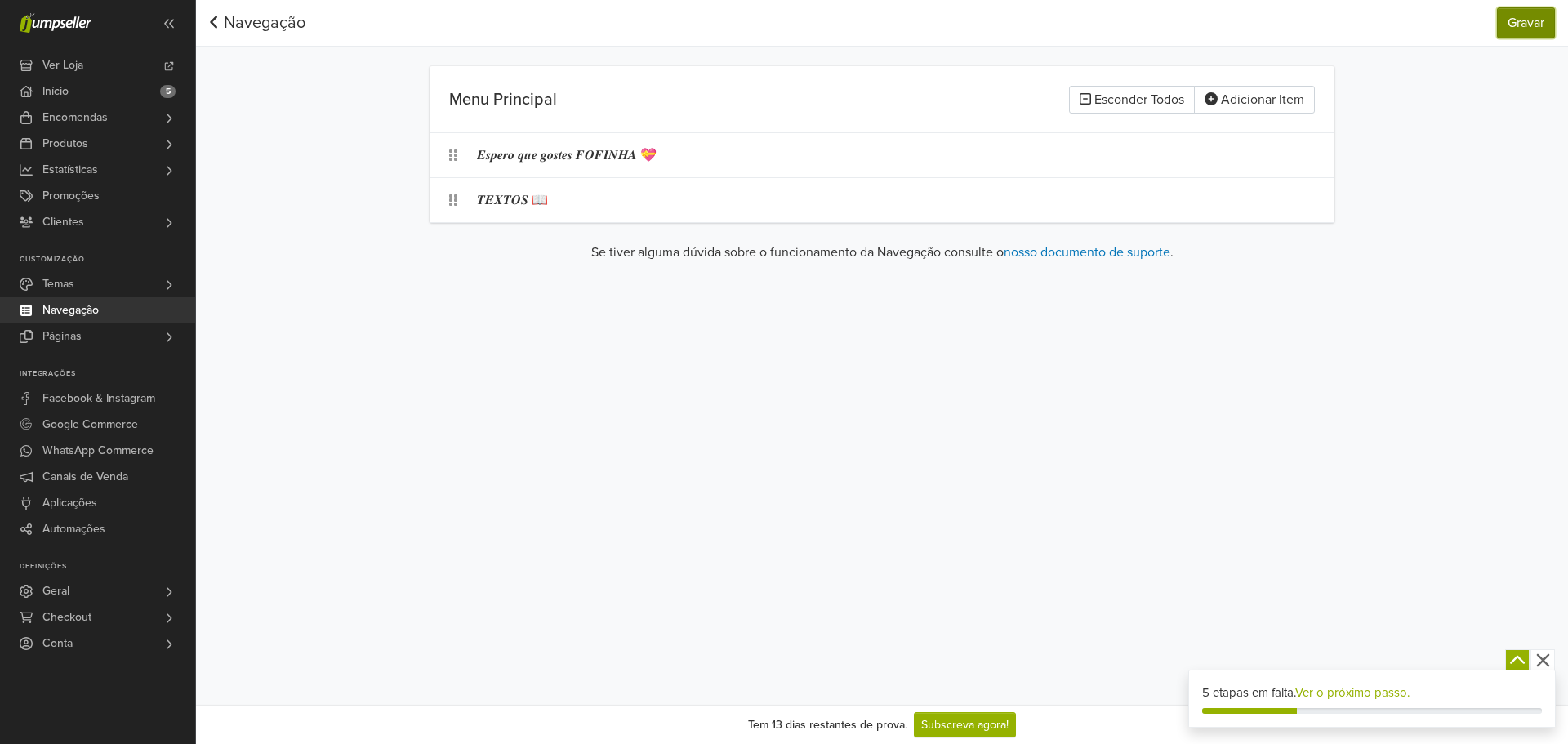
click at [1523, 33] on button "Gravar" at bounding box center [1525, 23] width 58 height 31
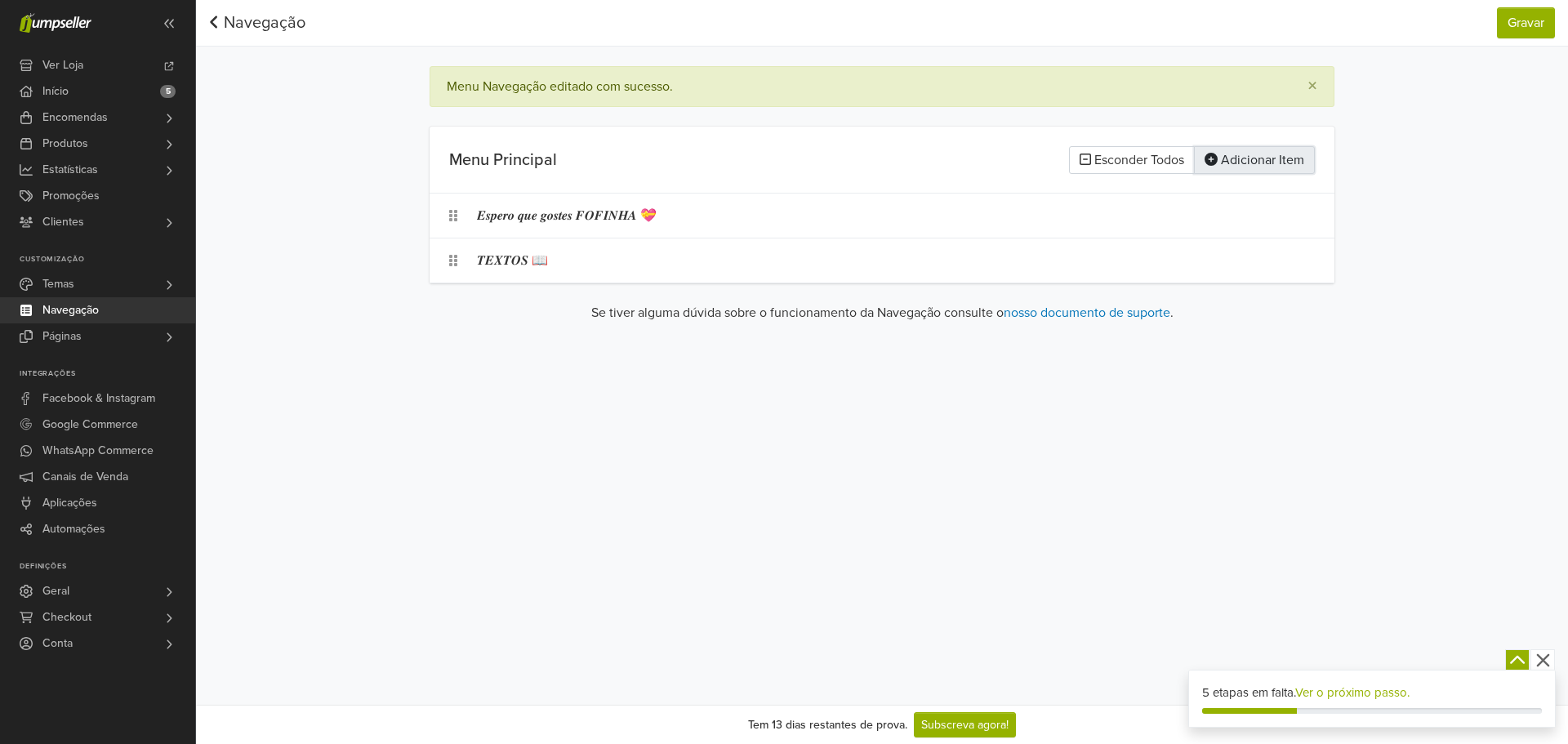
click at [1285, 173] on button "Adicionar Item" at bounding box center [1254, 160] width 121 height 28
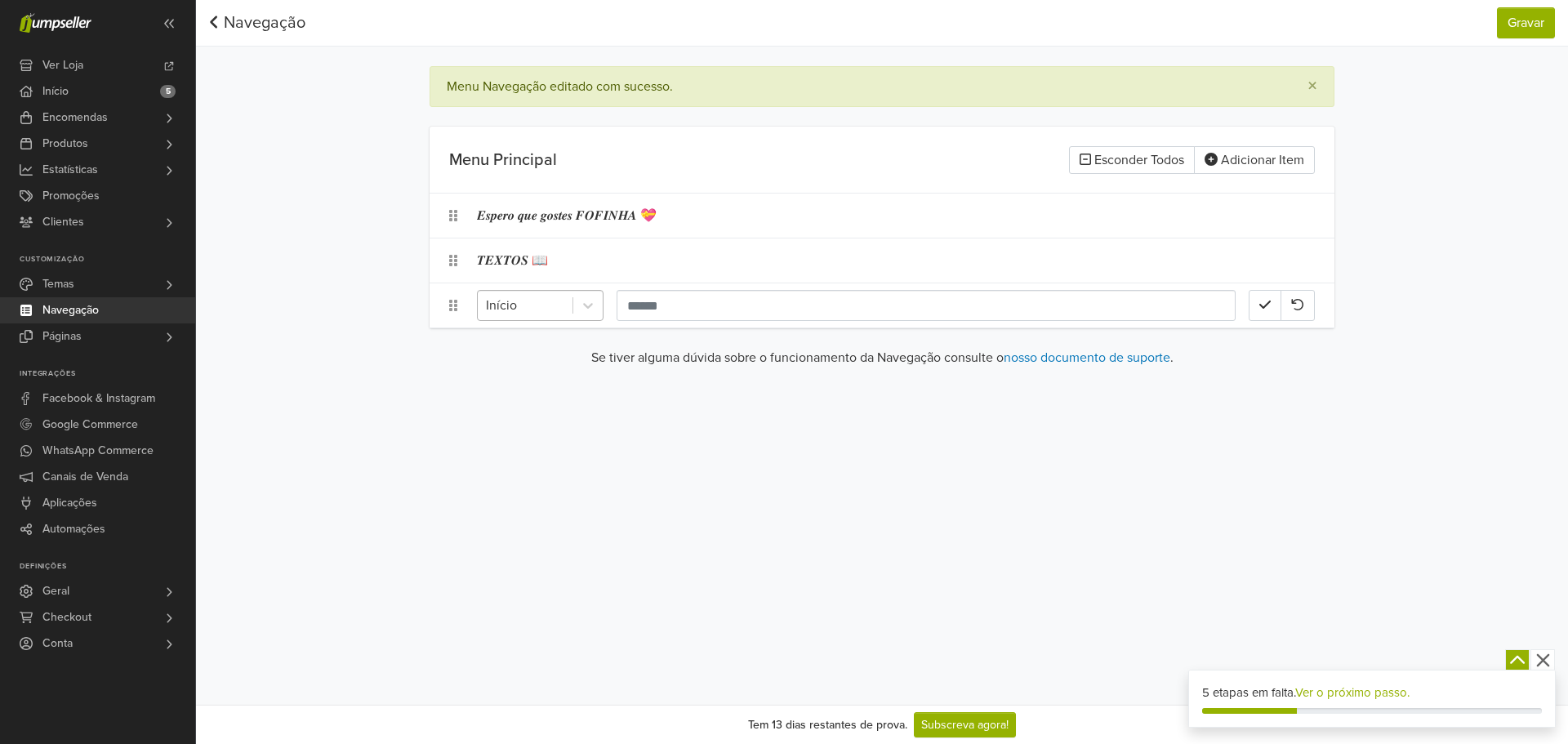
click at [520, 307] on div at bounding box center [525, 306] width 78 height 23
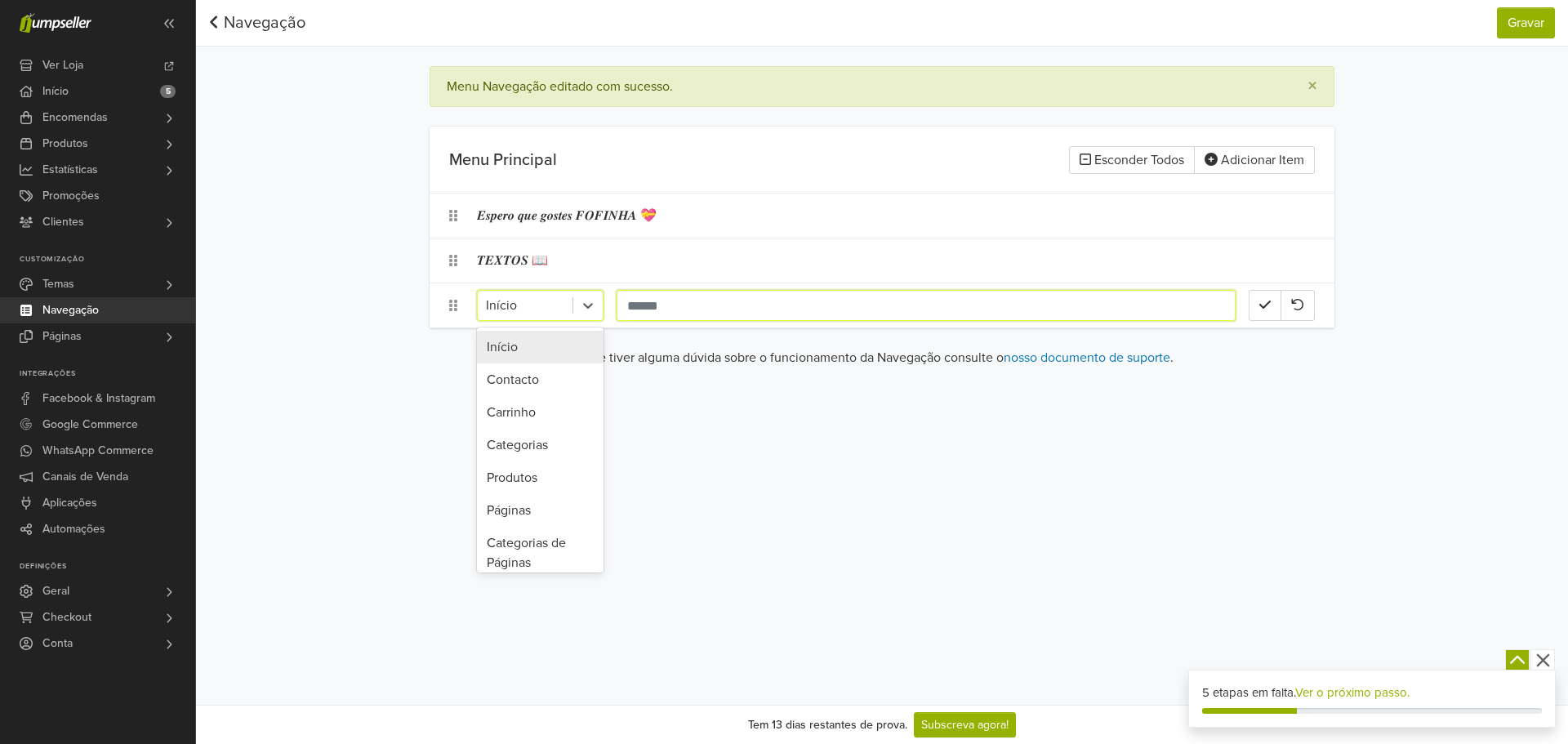
click at [687, 306] on input "text" at bounding box center [925, 306] width 619 height 31
paste input "**********"
type input "**********"
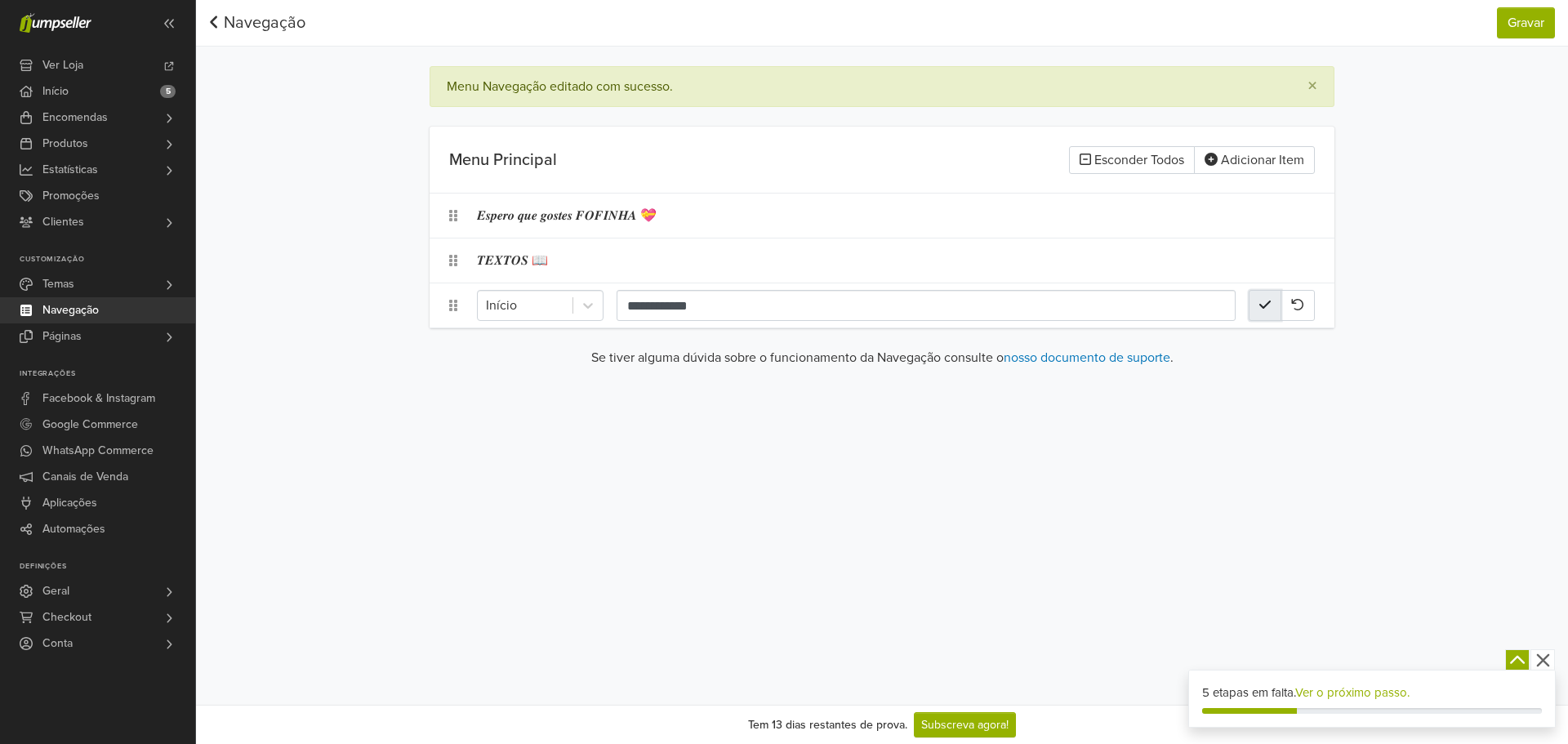
click at [1278, 311] on button "button" at bounding box center [1265, 306] width 33 height 31
click at [511, 303] on div "𝙄𝙉𝙄𝘾𝙄𝙊" at bounding box center [862, 306] width 772 height 31
click at [720, 322] on div "**********" at bounding box center [881, 306] width 905 height 44
click at [719, 305] on input "**********" at bounding box center [925, 306] width 619 height 31
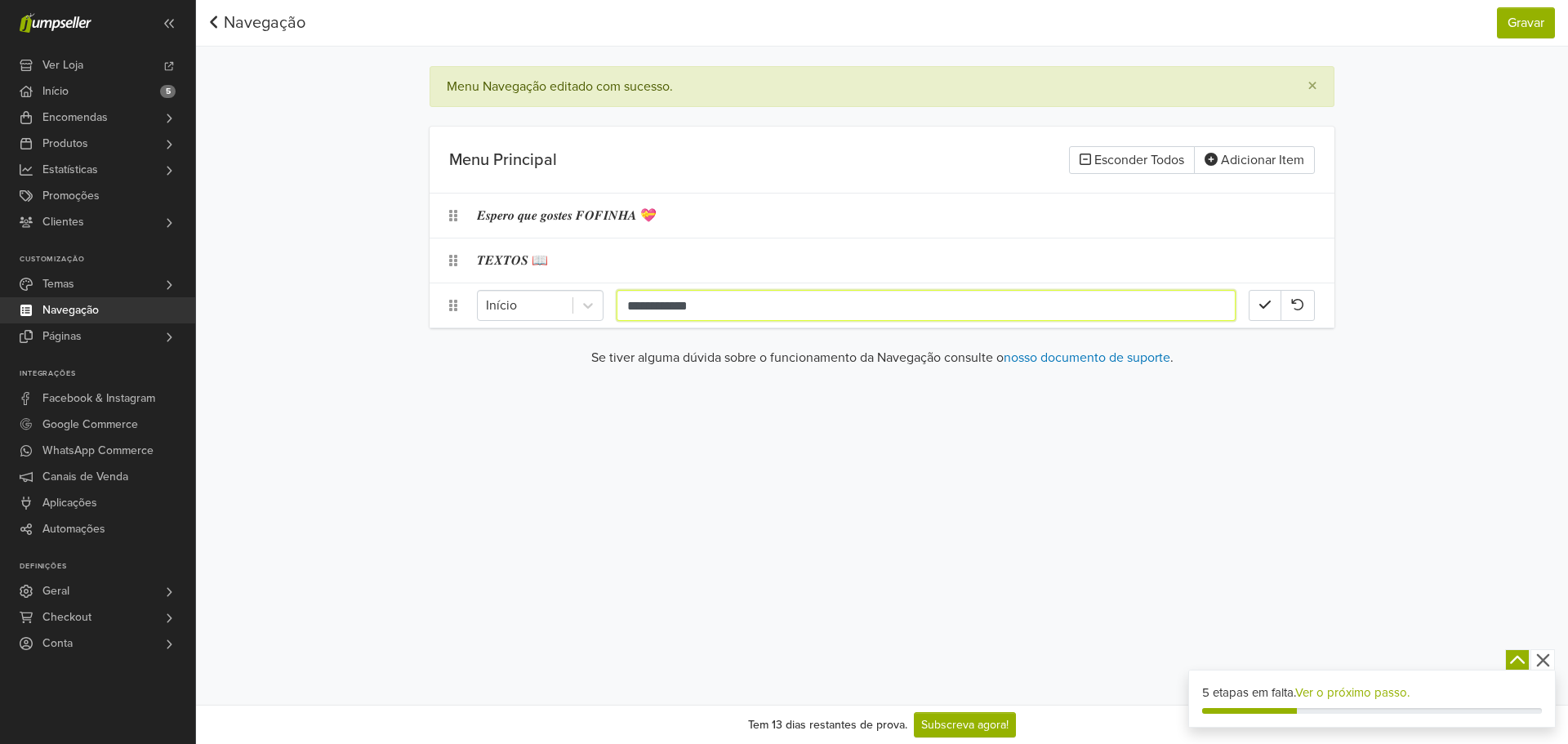
paste input "text"
click at [697, 306] on input "**********" at bounding box center [925, 306] width 619 height 31
paste input "**********"
drag, startPoint x: 681, startPoint y: 304, endPoint x: 550, endPoint y: 295, distance: 131.3
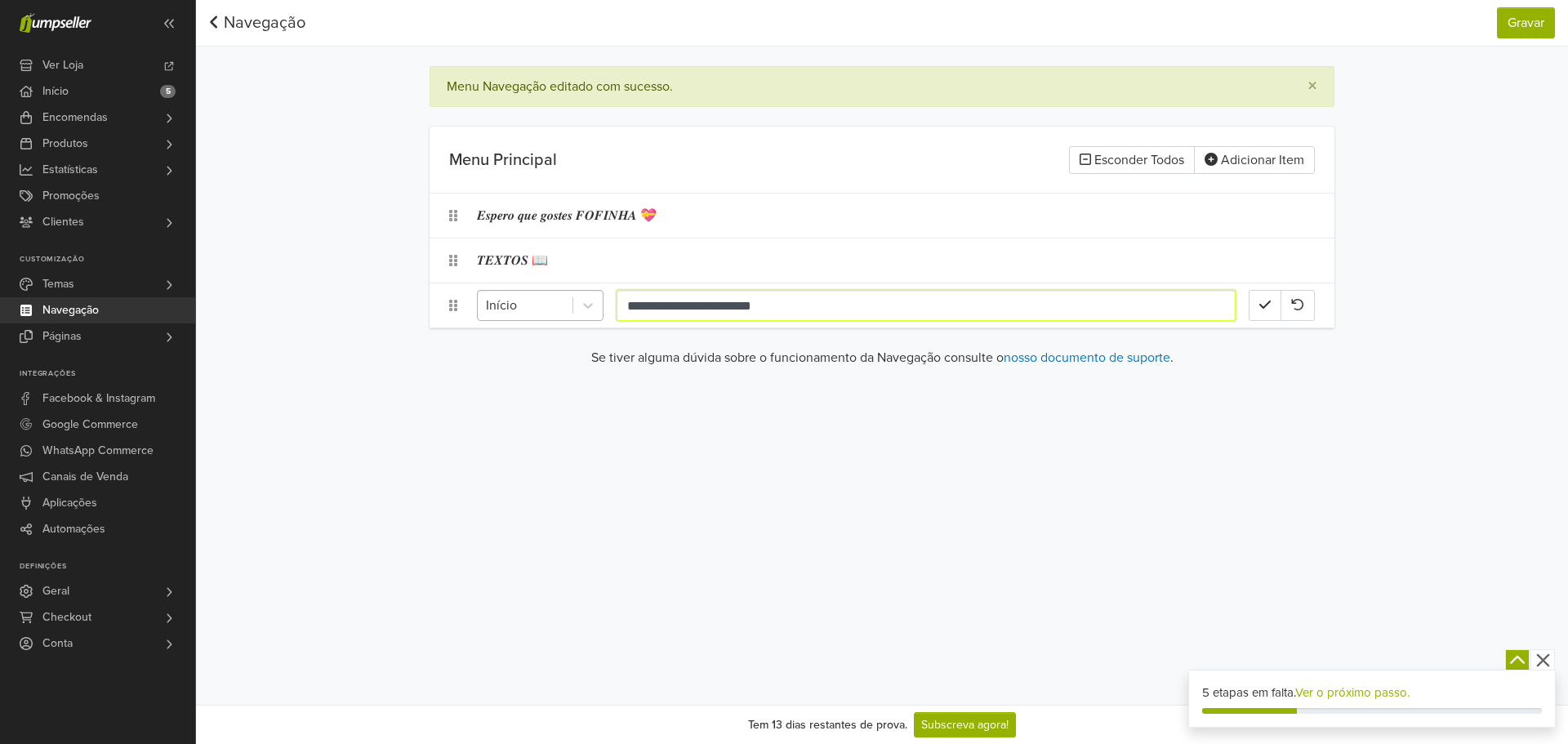
click at [550, 295] on div "**********" at bounding box center [862, 306] width 772 height 31
type input "**********"
drag, startPoint x: 1271, startPoint y: 306, endPoint x: 1337, endPoint y: 262, distance: 79.3
click at [1271, 306] on button "button" at bounding box center [1265, 306] width 33 height 31
click at [1544, 14] on button "Gravar" at bounding box center [1525, 23] width 58 height 31
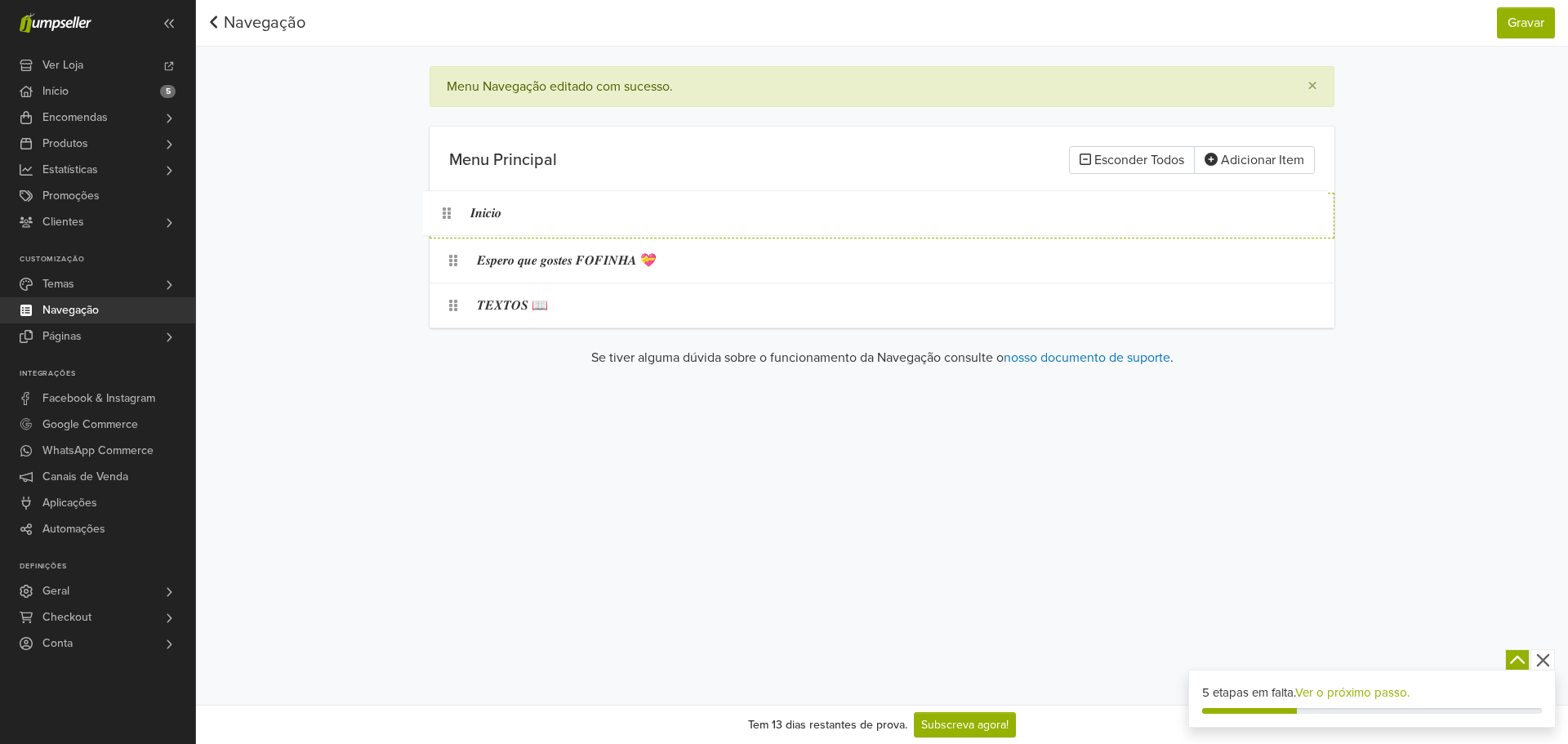
drag, startPoint x: 446, startPoint y: 279, endPoint x: 464, endPoint y: 226, distance: 56.0
click at [1509, 12] on button "Gravar" at bounding box center [1525, 23] width 58 height 31
click at [514, 218] on div "𝑰𝒏𝒊𝒄𝒊𝒐" at bounding box center [862, 216] width 772 height 31
click at [674, 360] on p "Se tiver alguma dúvida sobre o funcionamento da Navegação consulte o nosso docu…" at bounding box center [881, 358] width 905 height 20
click at [1260, 213] on icon "button" at bounding box center [1265, 215] width 11 height 13
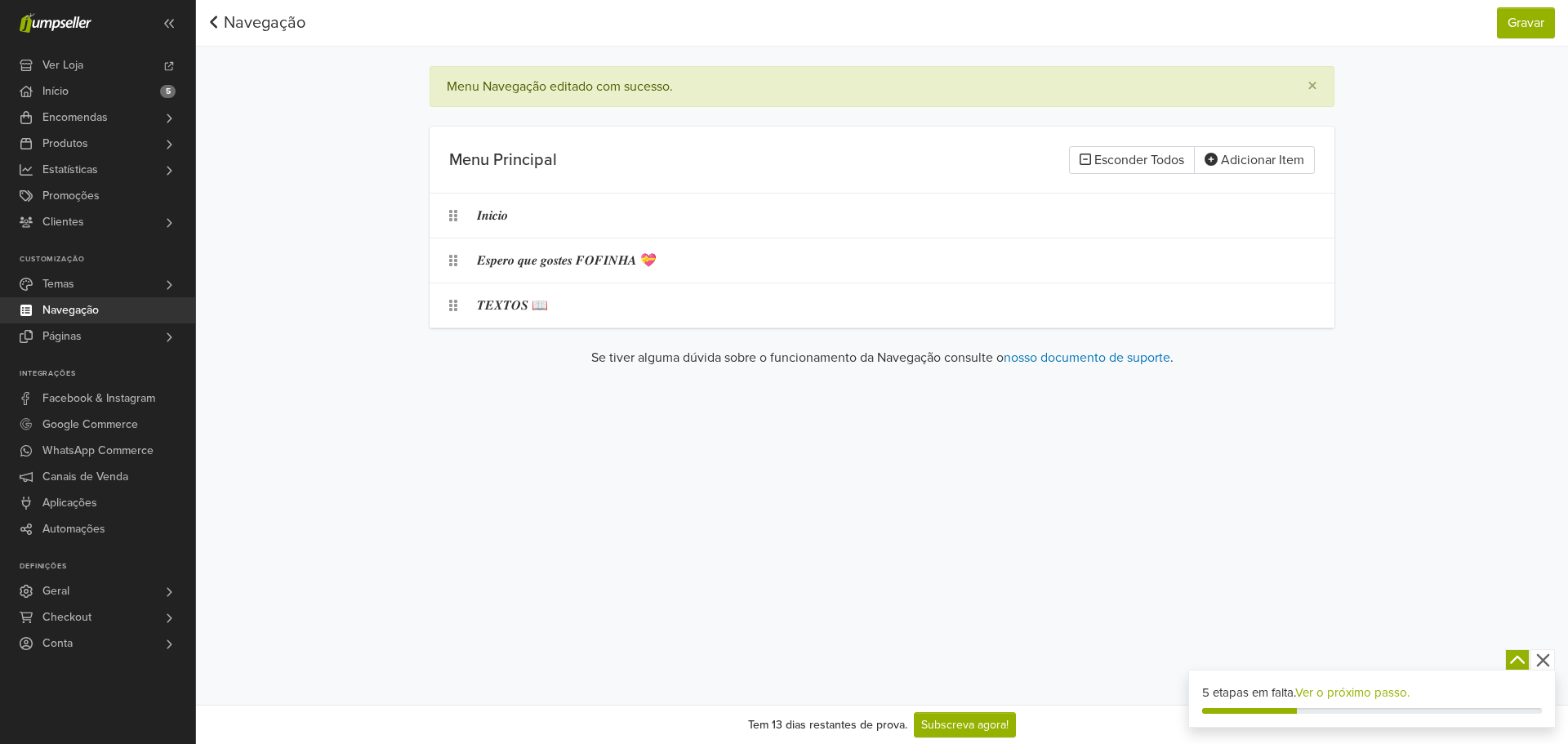
click at [1448, 388] on div "Preferências Subscrição Logout × A sua loja requer a palavra-passe 'hippopotamu…" at bounding box center [882, 352] width 1372 height 705
click at [1482, 23] on nav "Navegação Gravar Navegação Gravar" at bounding box center [882, 23] width 1372 height 47
click at [1243, 158] on button "Adicionar Item" at bounding box center [1254, 160] width 121 height 28
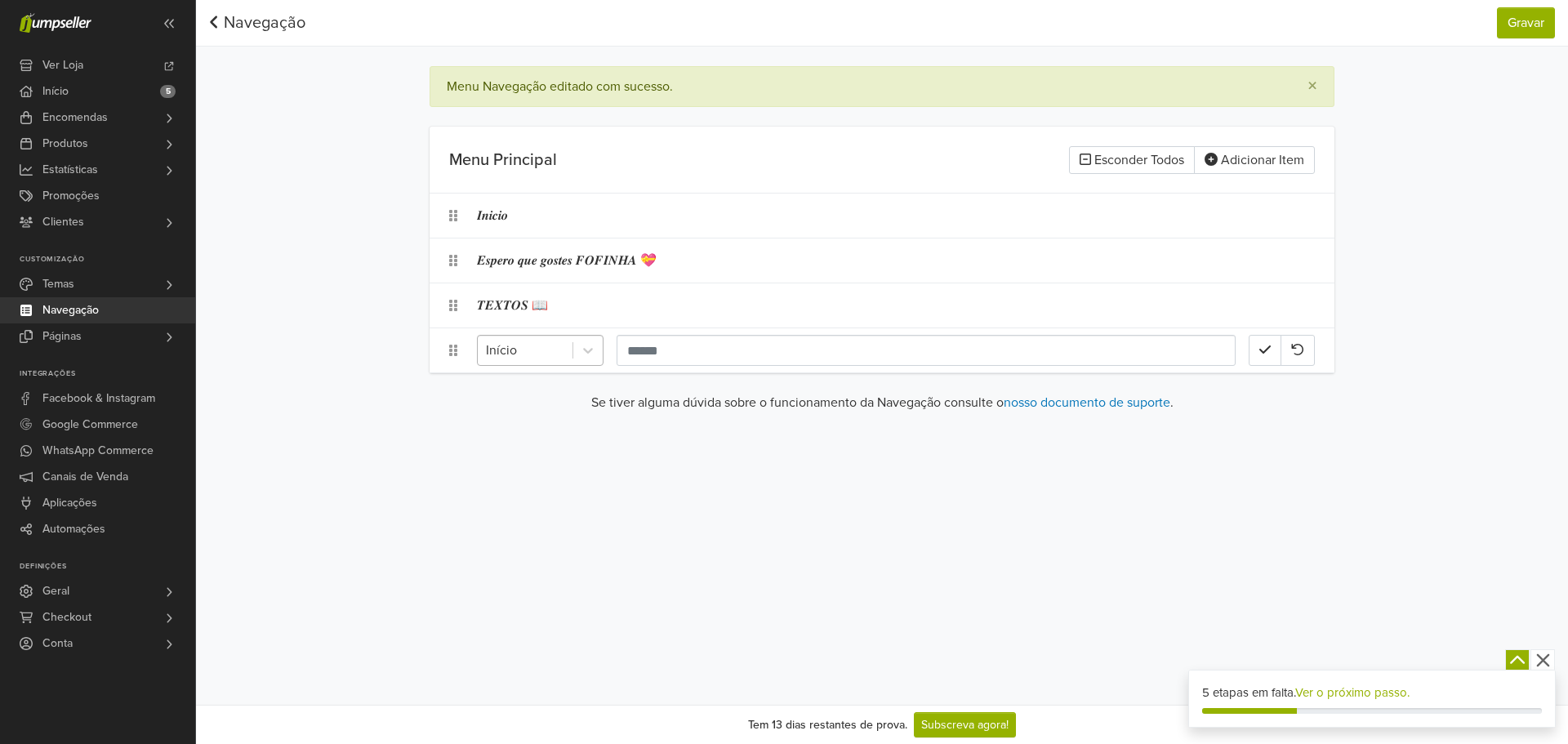
click at [570, 347] on div "Início" at bounding box center [525, 351] width 95 height 29
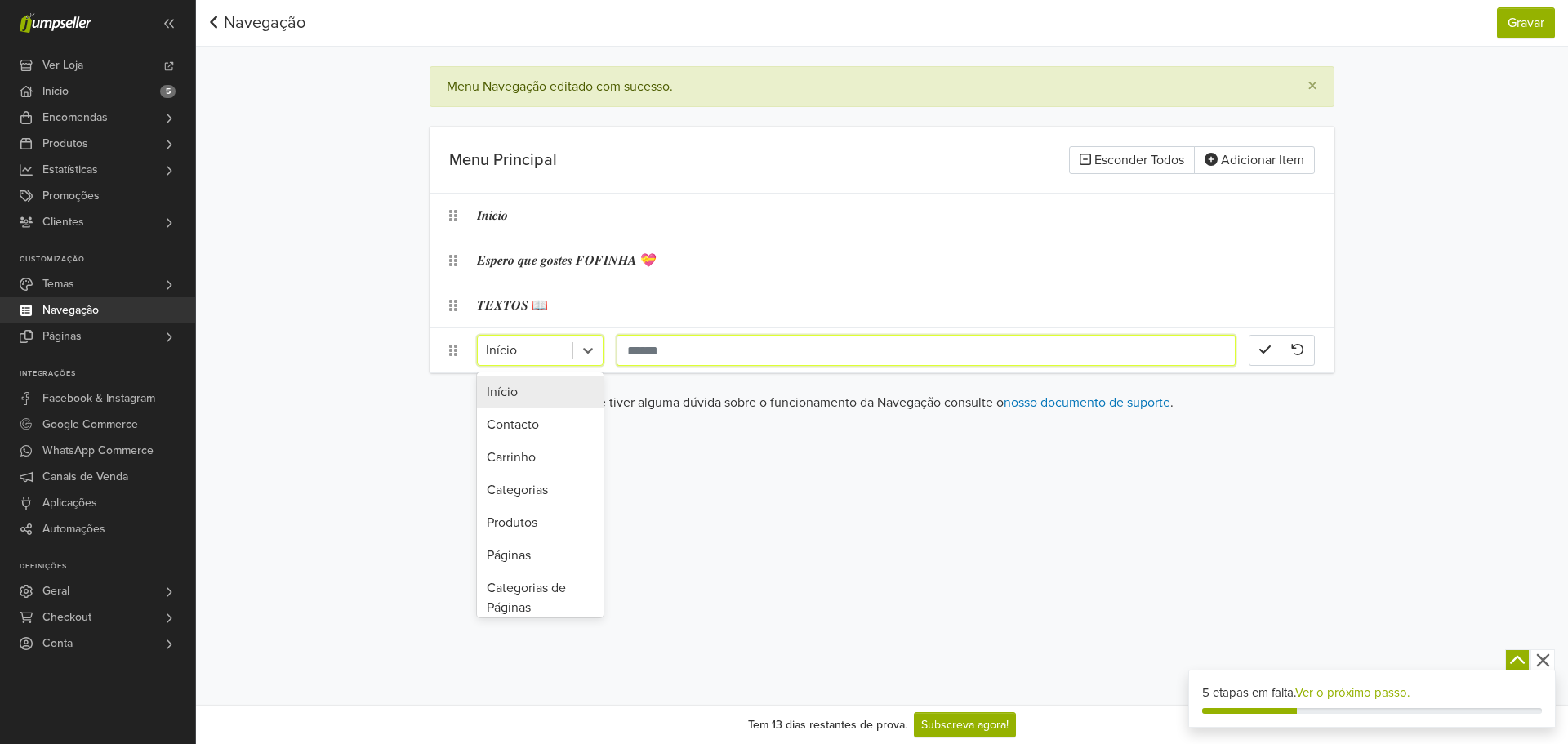
click at [636, 354] on input "text" at bounding box center [925, 351] width 619 height 31
type input "***"
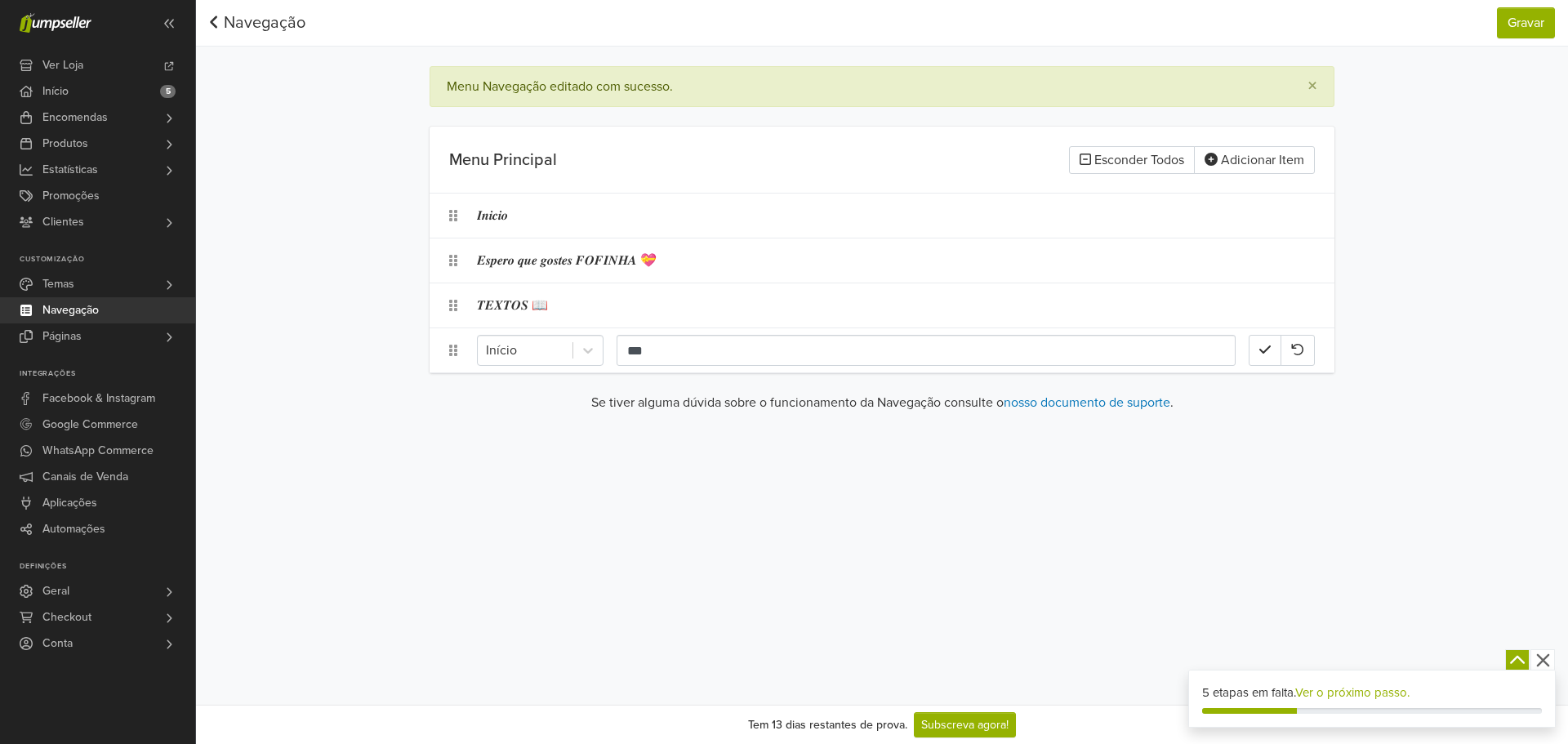
click at [671, 414] on div "Se tiver alguma dúvida sobre o funcionamento da Navegação consulte o nosso docu…" at bounding box center [881, 409] width 905 height 33
click at [1272, 343] on button "button" at bounding box center [1265, 351] width 33 height 31
click at [1266, 350] on icon "button" at bounding box center [1266, 350] width 13 height 13
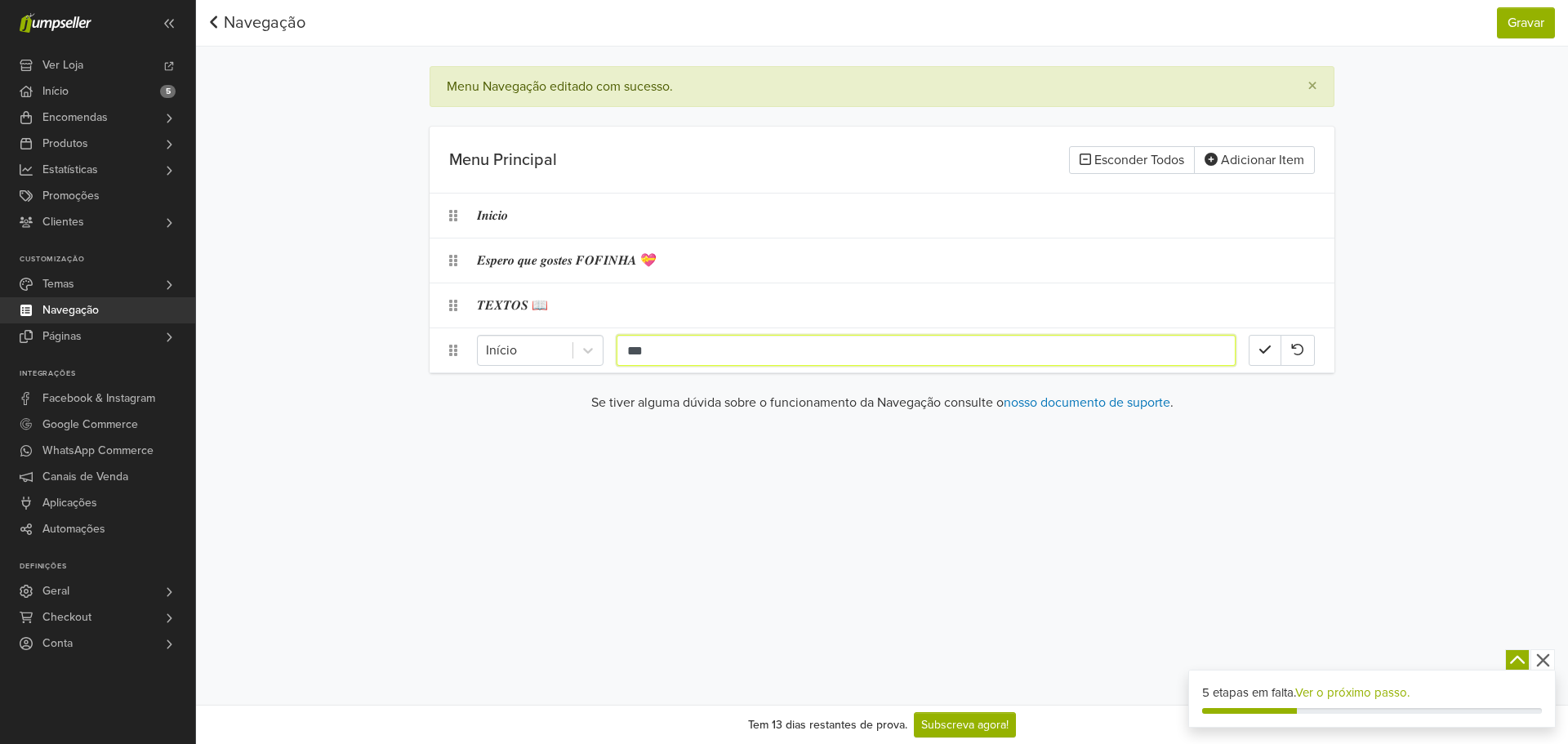
click at [857, 361] on input "***" at bounding box center [925, 351] width 619 height 31
type input "*"
type input "*****"
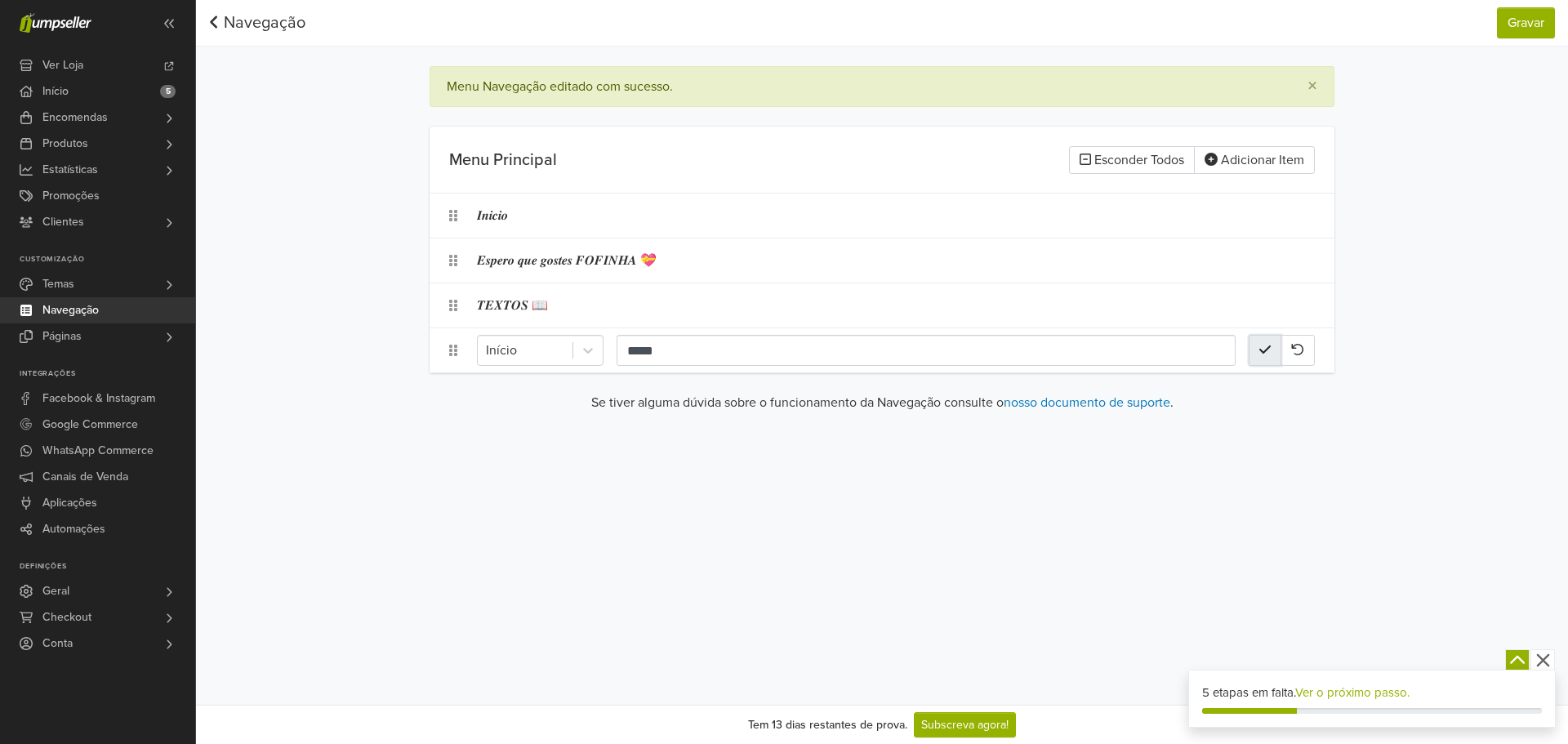
click at [1266, 356] on button "button" at bounding box center [1265, 351] width 33 height 31
click at [1525, 23] on button "Gravar" at bounding box center [1525, 23] width 58 height 31
click at [1227, 163] on button "Adicionar Item" at bounding box center [1254, 160] width 121 height 28
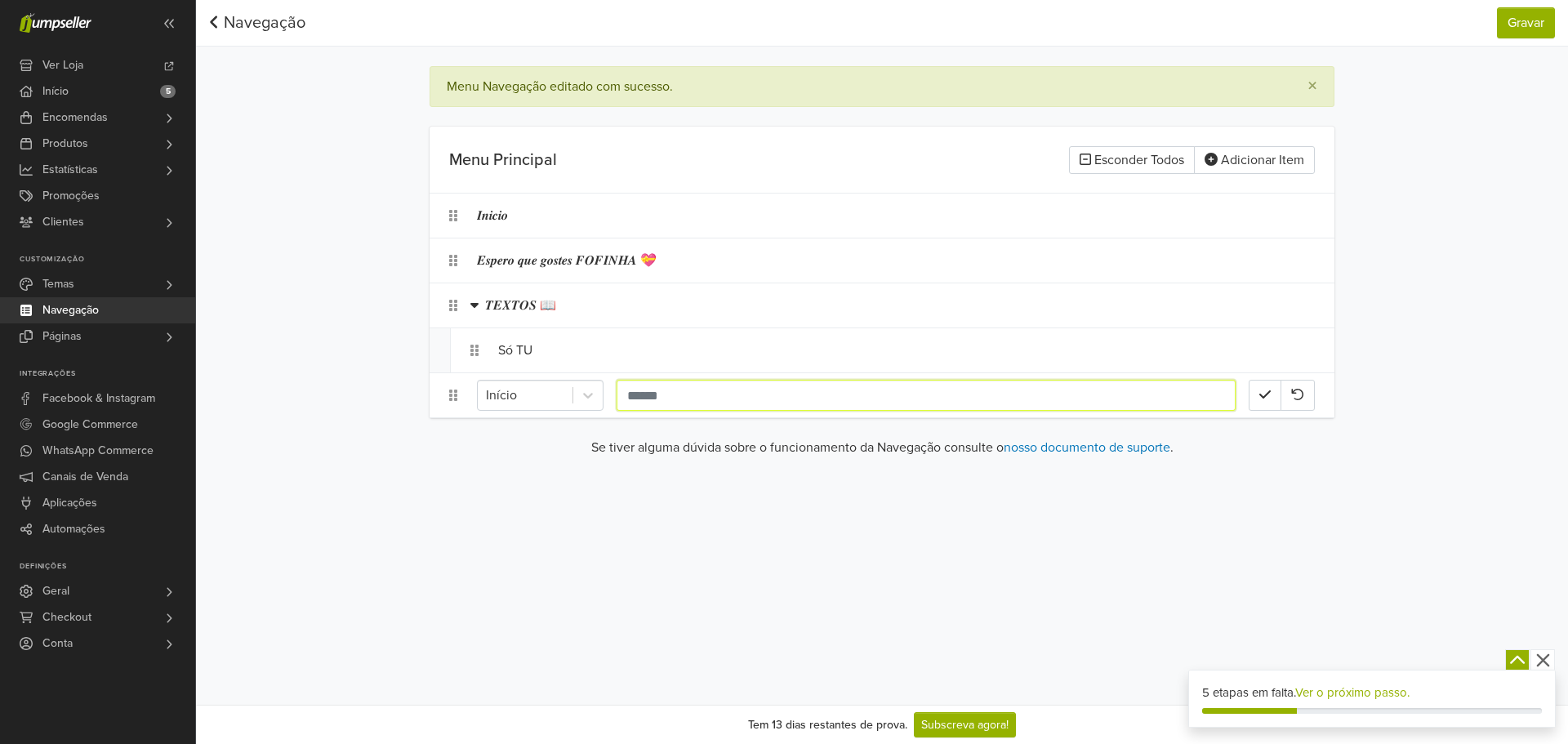
click at [777, 394] on input "text" at bounding box center [925, 395] width 619 height 31
type input "*"
paste input "**********"
type input "**********"
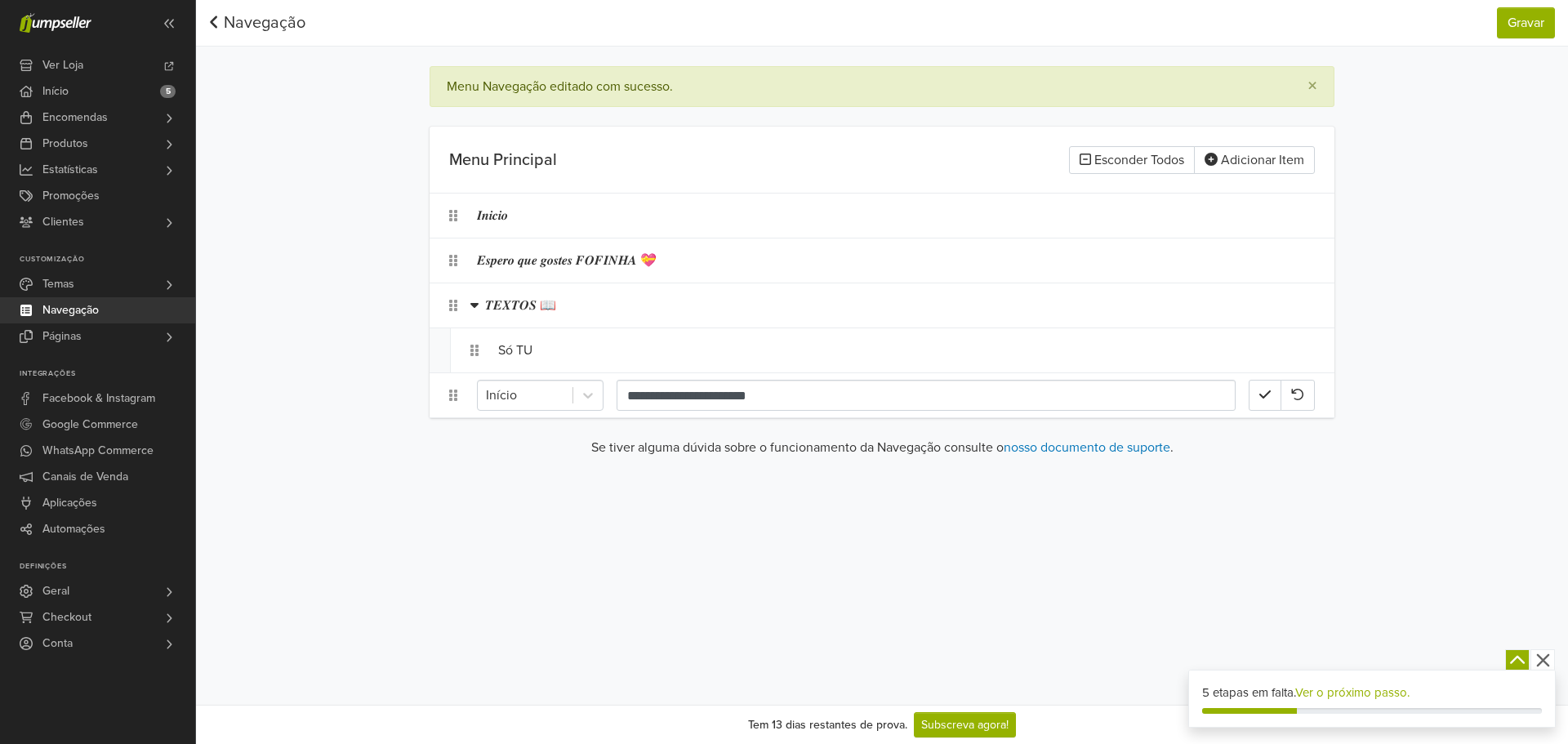
click at [692, 509] on div "**********" at bounding box center [882, 352] width 1372 height 705
drag, startPoint x: 1265, startPoint y: 399, endPoint x: 1198, endPoint y: 414, distance: 68.7
click at [1265, 399] on icon "button" at bounding box center [1265, 394] width 11 height 13
click at [537, 353] on div "Só TU" at bounding box center [873, 351] width 750 height 31
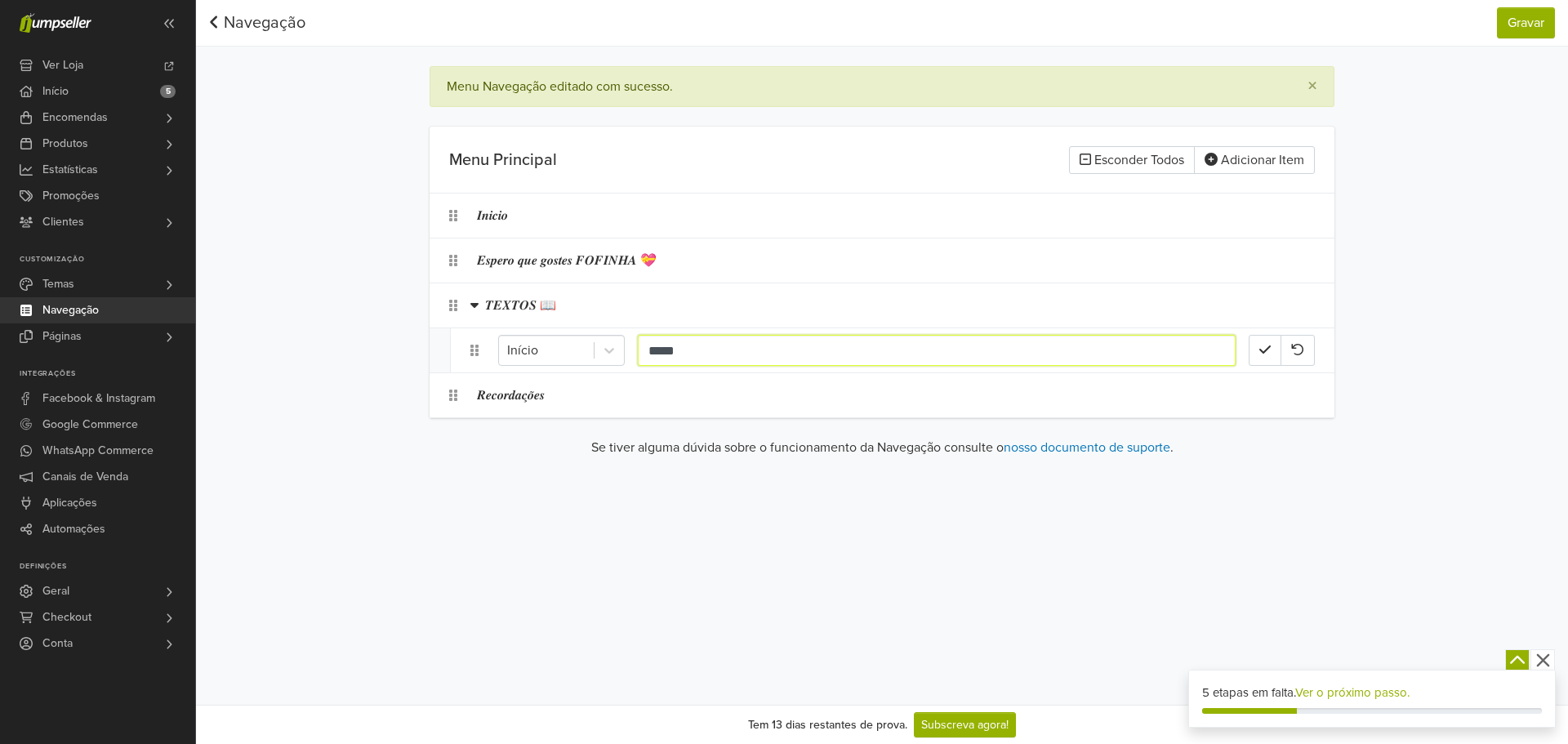
click at [684, 354] on input "*****" at bounding box center [936, 351] width 598 height 31
paste input "*****"
type input "**********"
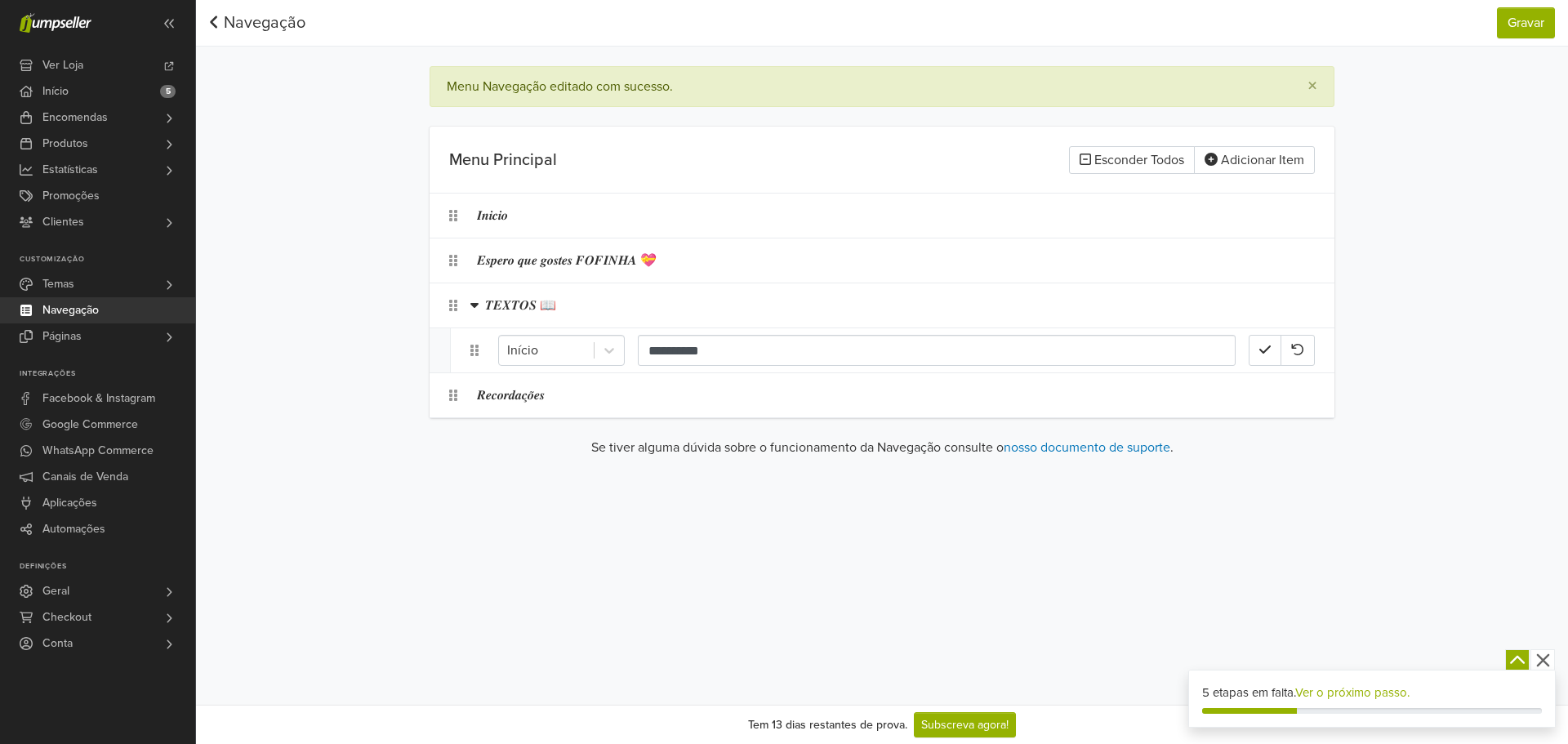
click at [753, 465] on div "Se tiver alguma dúvida sobre o funcionamento da Navegação consulte o nosso docu…" at bounding box center [881, 454] width 905 height 33
click at [1257, 352] on button "button" at bounding box center [1265, 351] width 33 height 31
click at [1532, 25] on button "Gravar" at bounding box center [1525, 23] width 58 height 31
click at [471, 302] on icon at bounding box center [474, 305] width 8 height 13
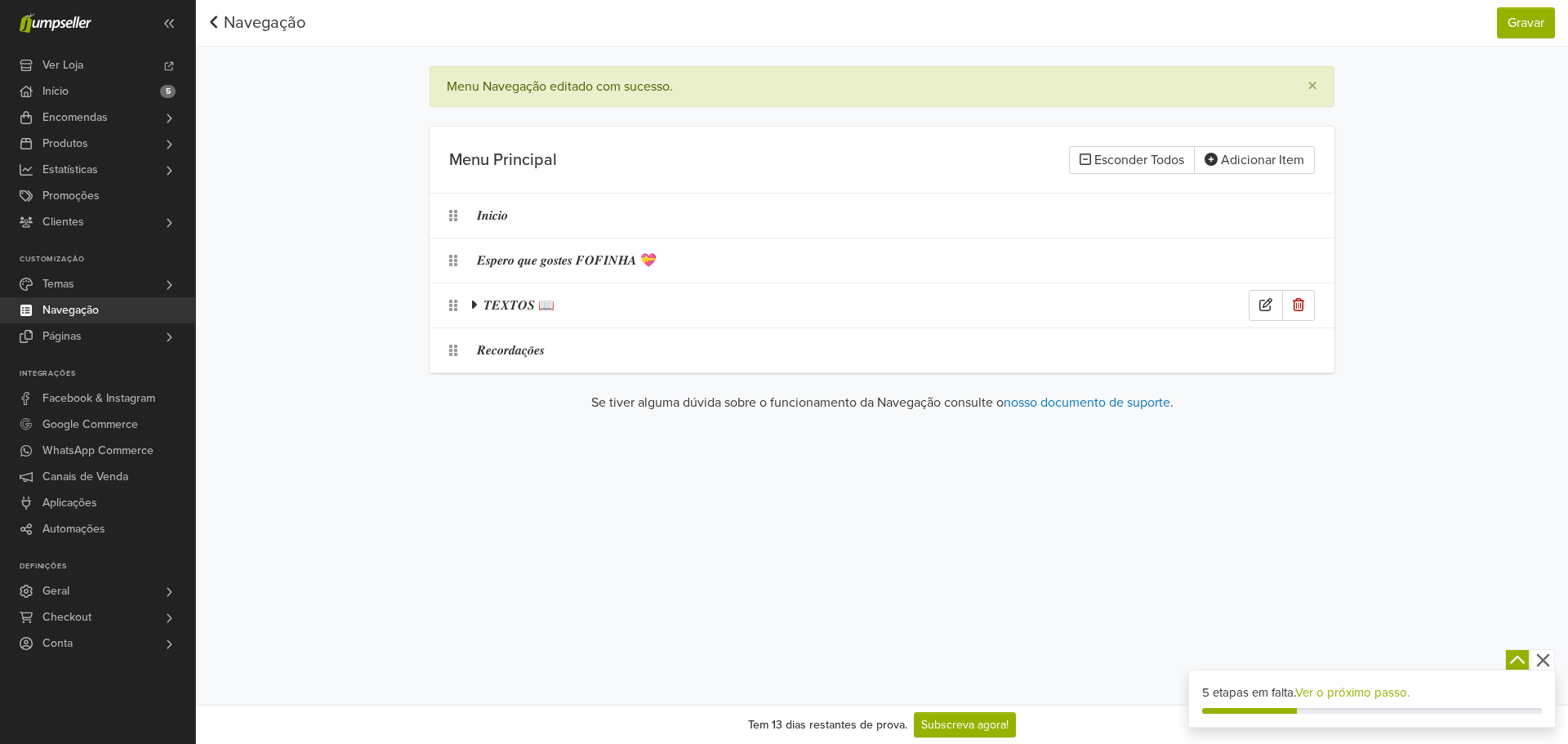
click at [475, 305] on icon at bounding box center [474, 305] width 5 height 8
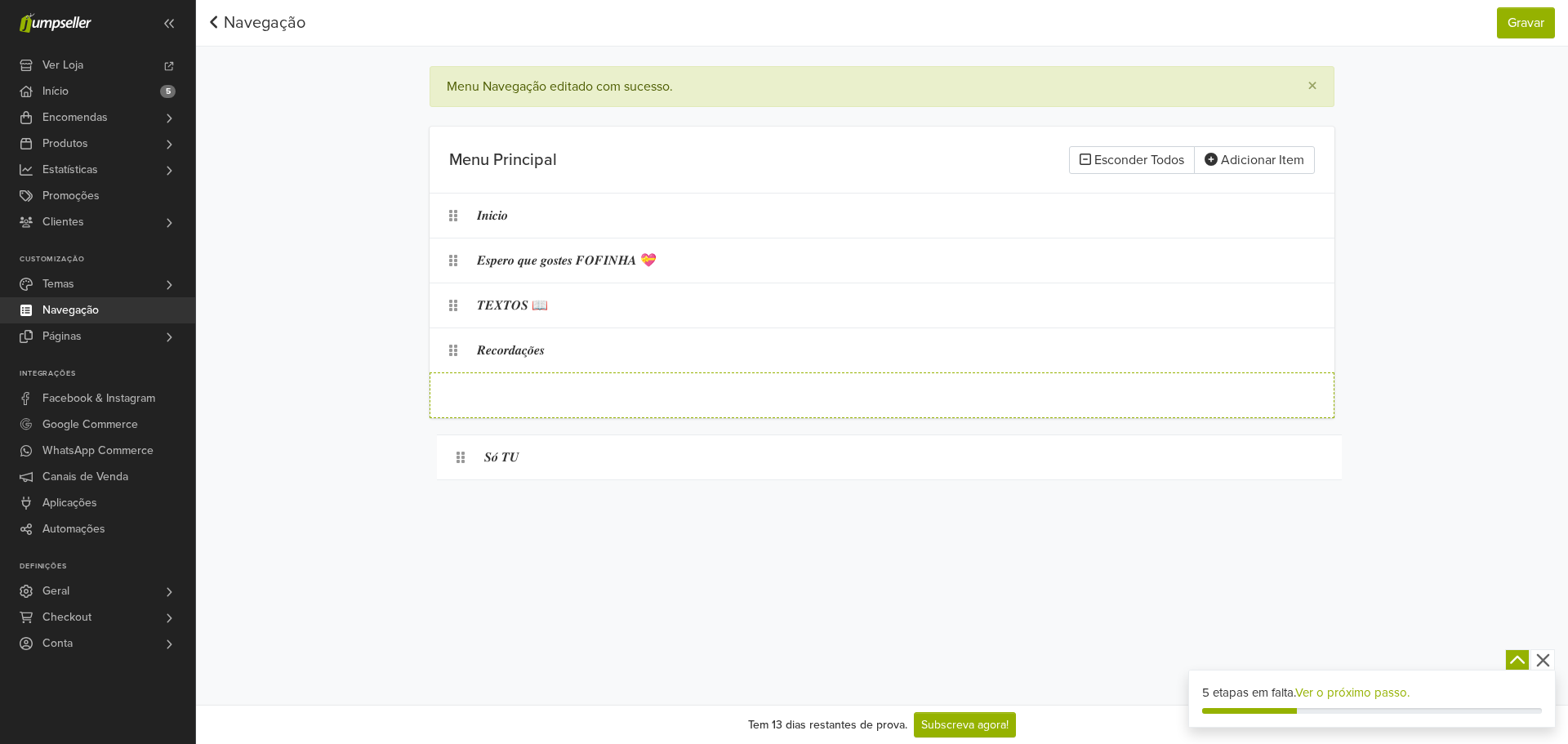
drag, startPoint x: 491, startPoint y: 341, endPoint x: 477, endPoint y: 453, distance: 112.9
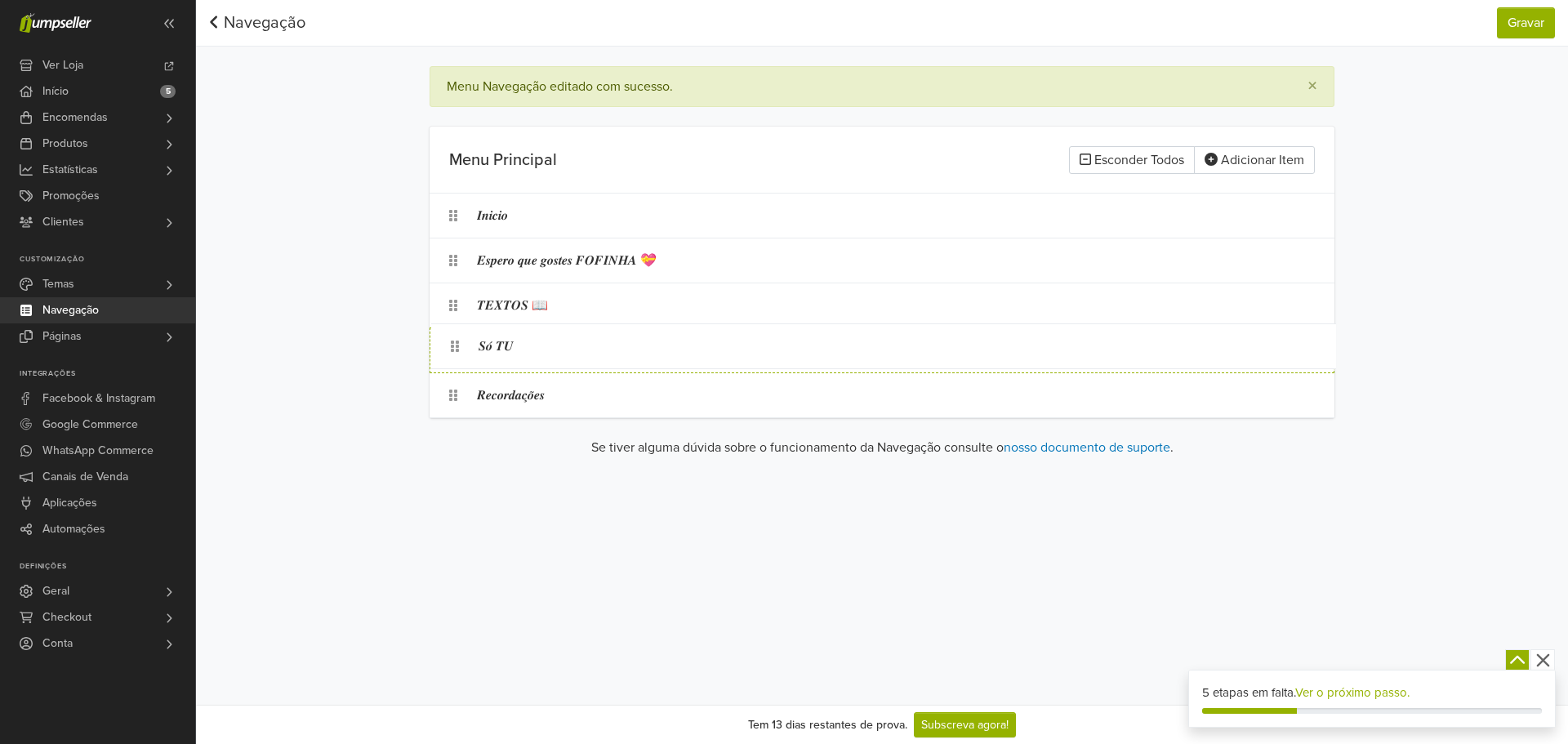
drag, startPoint x: 504, startPoint y: 394, endPoint x: 505, endPoint y: 344, distance: 50.0
click at [505, 344] on ol "𝑰𝒏𝒊𝒄𝒊𝒐 𝑬𝒔𝒑𝒆𝒓𝒐 𝒒𝒖𝒆 𝒈𝒐𝒔𝒕𝒆𝒔 𝑭𝑶𝑭𝑰𝑵𝑯𝑨 💝 𝑻𝑬𝑿𝑻𝑶𝑺 📖 𝑺𝒐́ 𝑻𝑼 𝑹𝒆𝒄𝒐𝒓𝒅𝒂𝒄̧𝒐̃𝒆𝒔" at bounding box center [881, 306] width 905 height 226
click at [1556, 26] on nav "Navegação Gravar Navegação Gravar" at bounding box center [882, 23] width 1372 height 47
click at [1512, 41] on nav "Navegação Gravar Navegação Gravar" at bounding box center [882, 23] width 1372 height 47
click at [1530, 28] on button "Gravar" at bounding box center [1525, 23] width 58 height 31
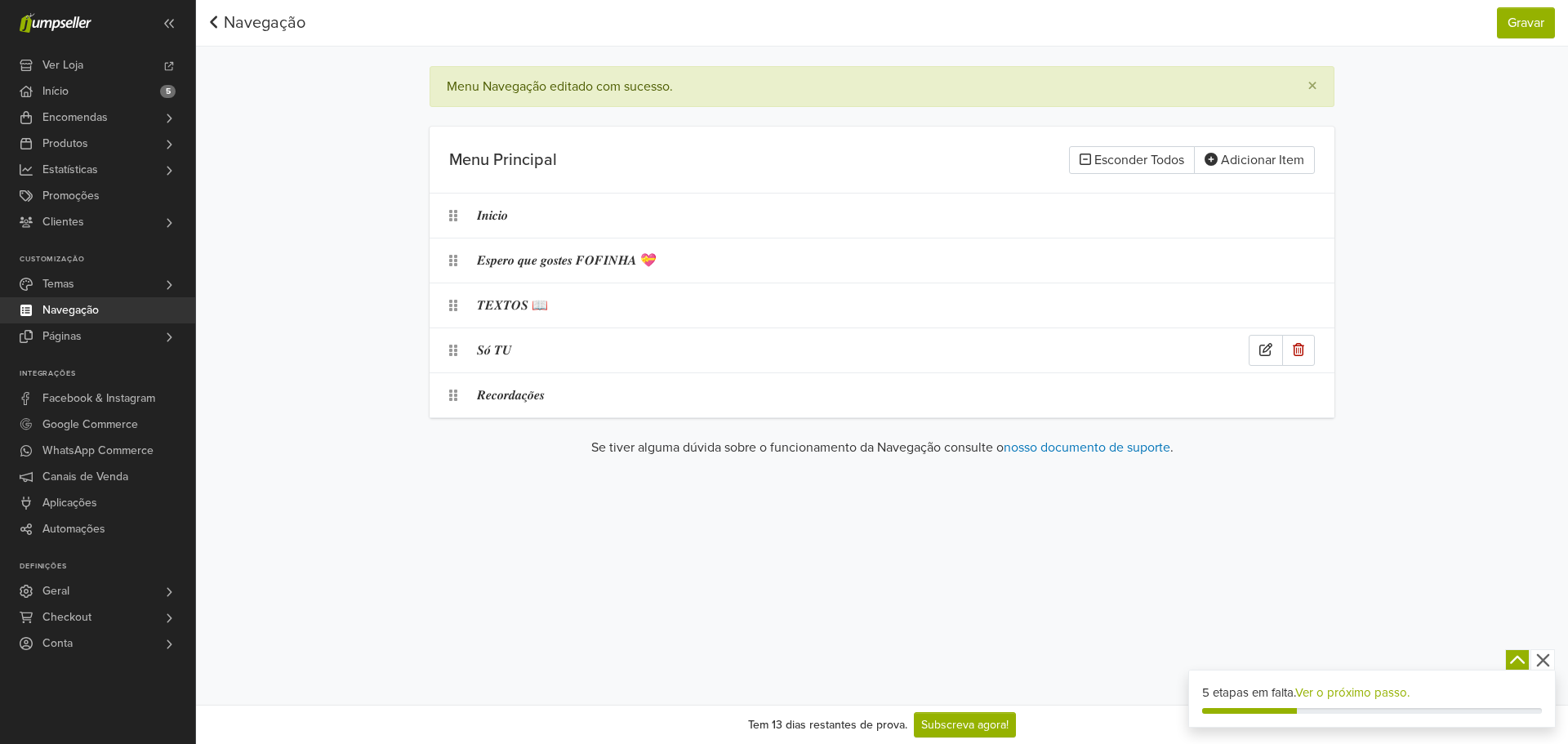
click at [639, 352] on div "𝑺𝒐́ 𝑻𝑼" at bounding box center [862, 351] width 772 height 31
click at [588, 350] on icon at bounding box center [588, 351] width 16 height 16
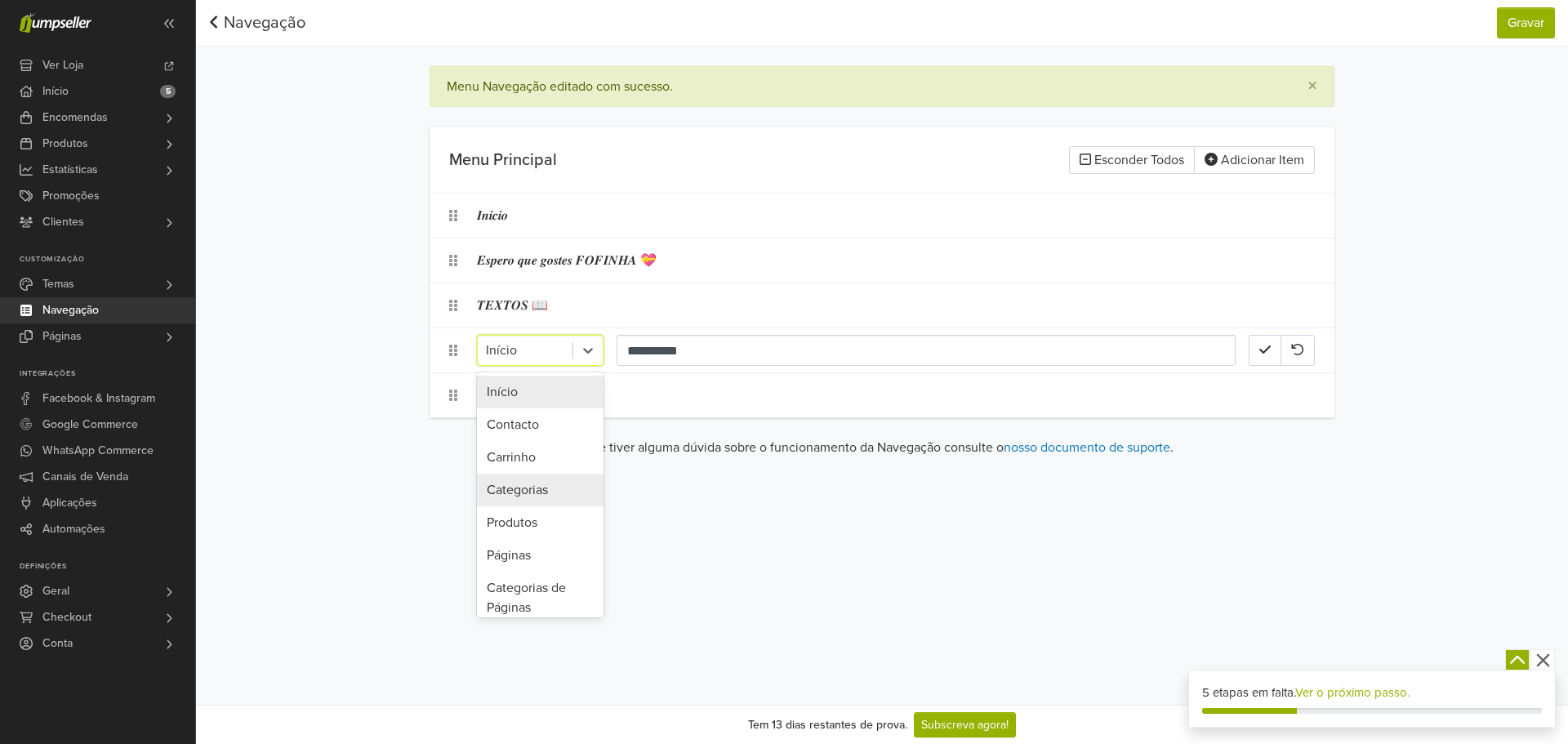
click at [544, 492] on div "Categorias" at bounding box center [540, 490] width 127 height 33
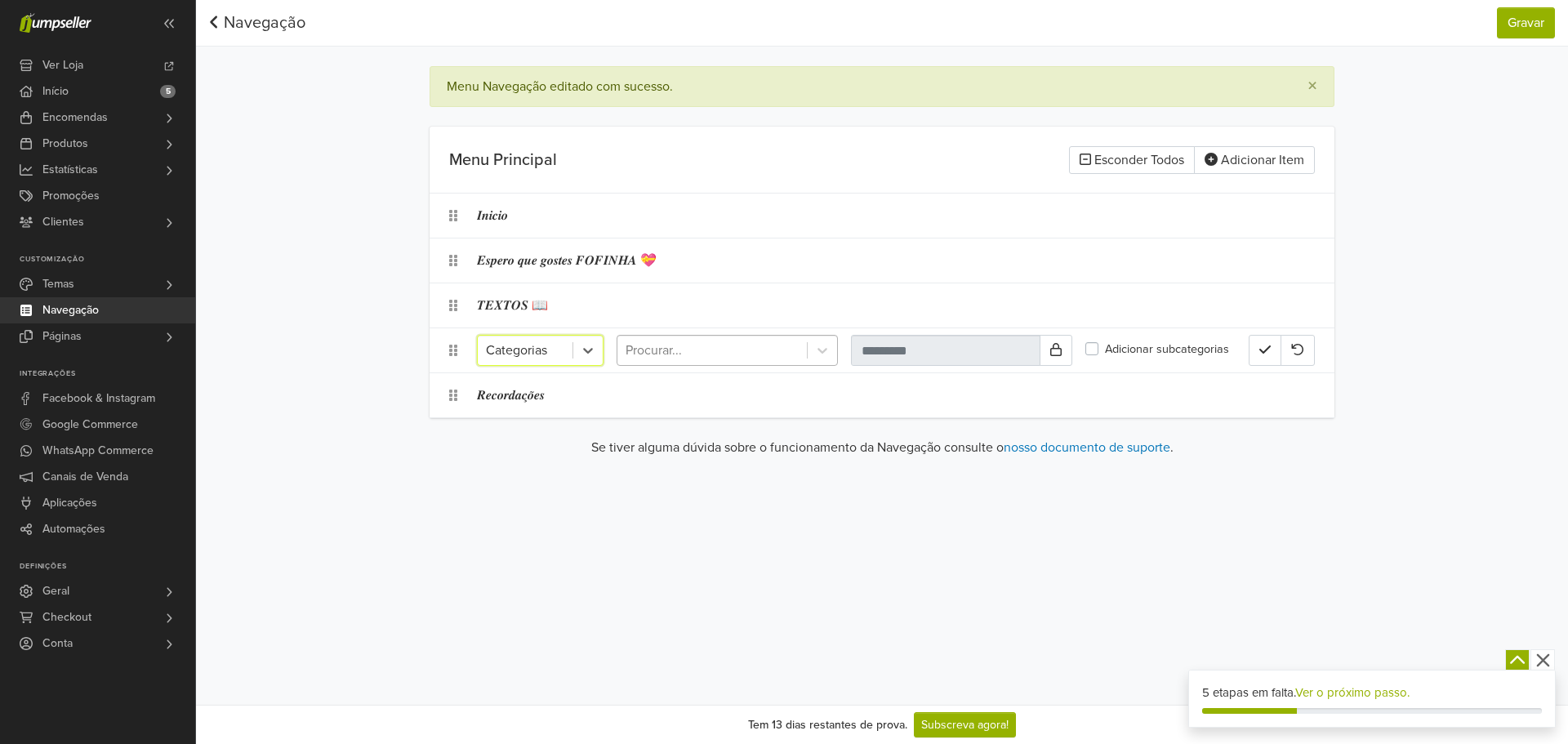
click at [683, 343] on div at bounding box center [712, 351] width 173 height 23
click at [588, 265] on div "𝑬𝒔𝒑𝒆𝒓𝒐 𝒒𝒖𝒆 𝒈𝒐𝒔𝒕𝒆𝒔 𝑭𝑶𝑭𝑰𝑵𝑯𝑨 💝" at bounding box center [862, 261] width 772 height 31
click at [587, 351] on icon at bounding box center [588, 351] width 16 height 16
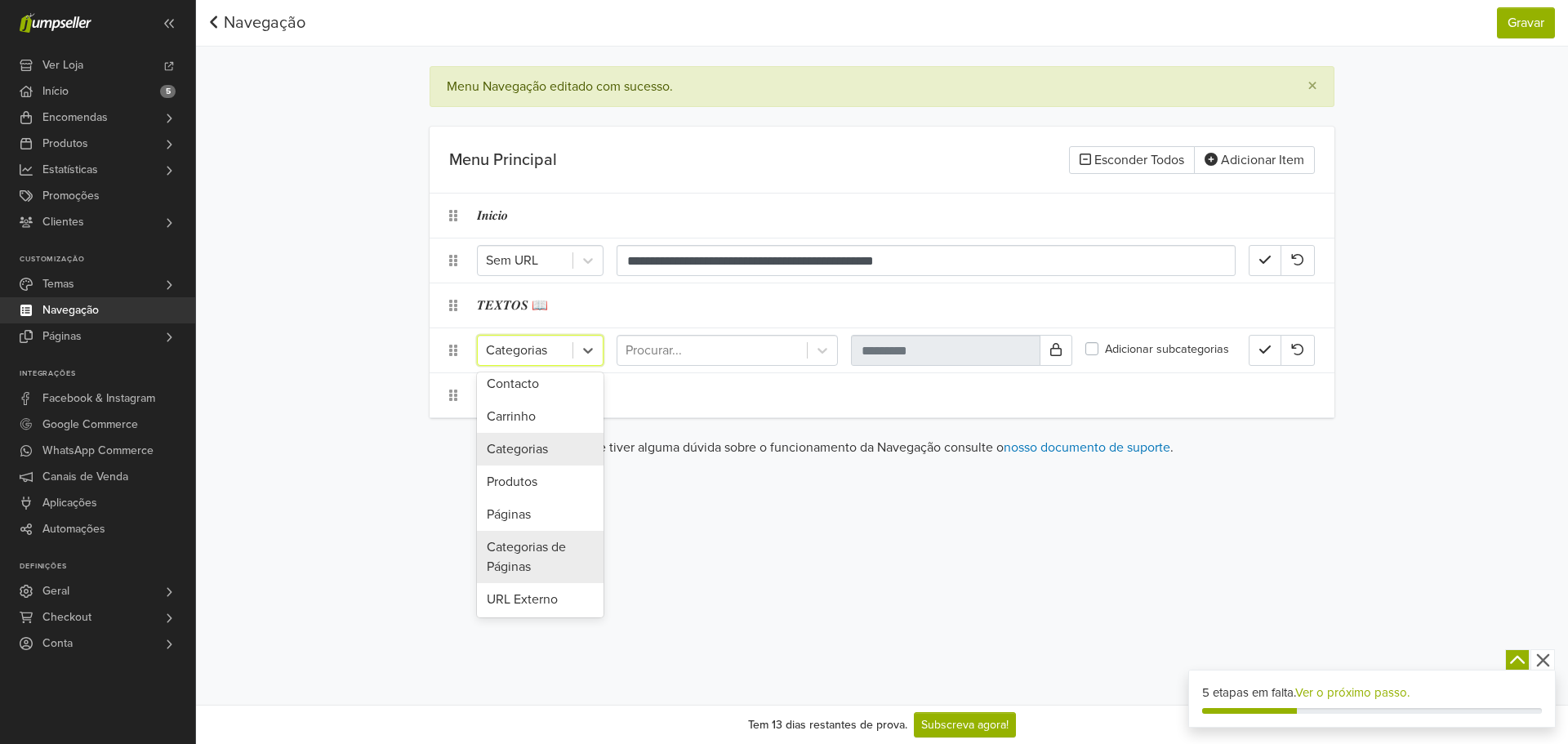
scroll to position [108, 0]
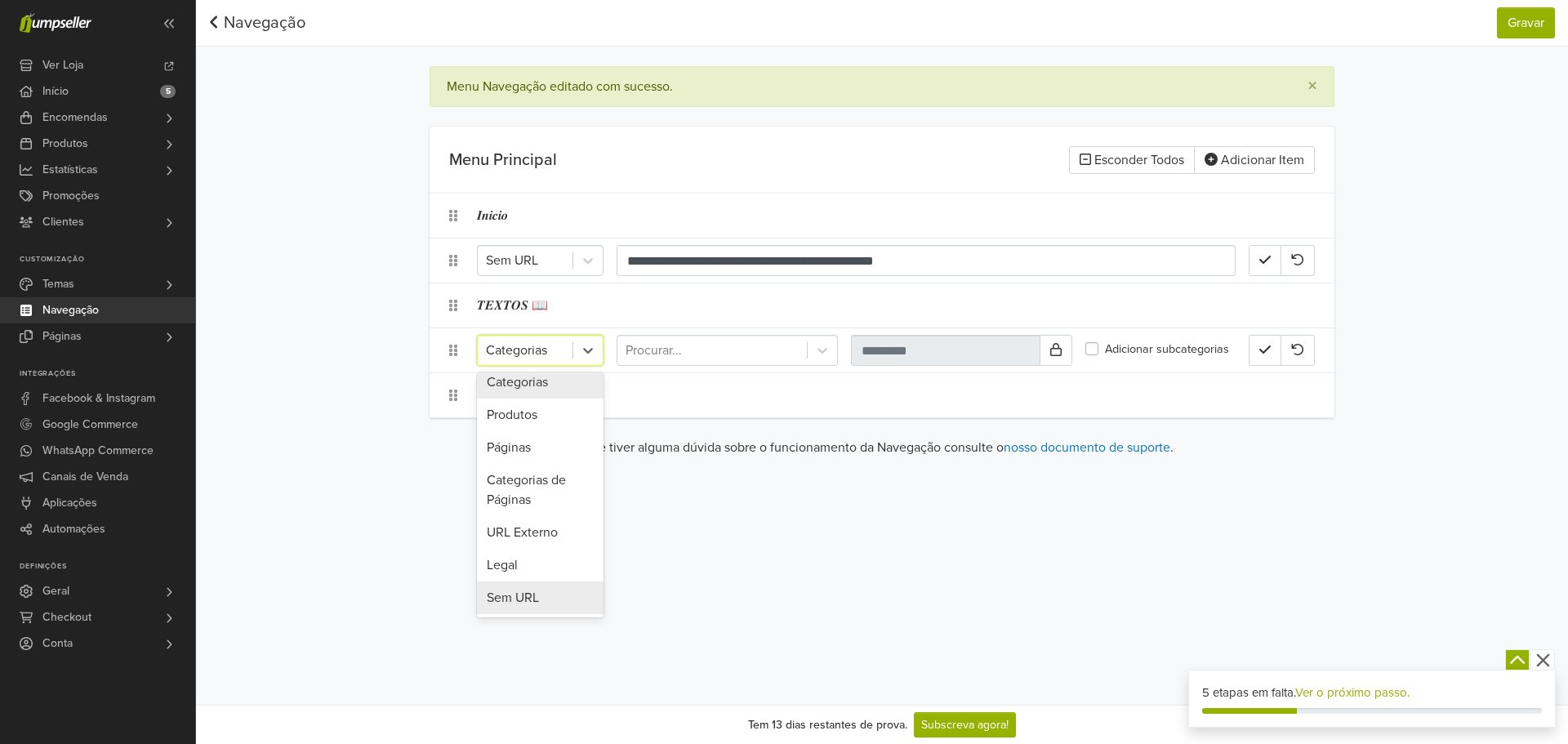
click at [548, 593] on div "Sem URL" at bounding box center [540, 598] width 127 height 33
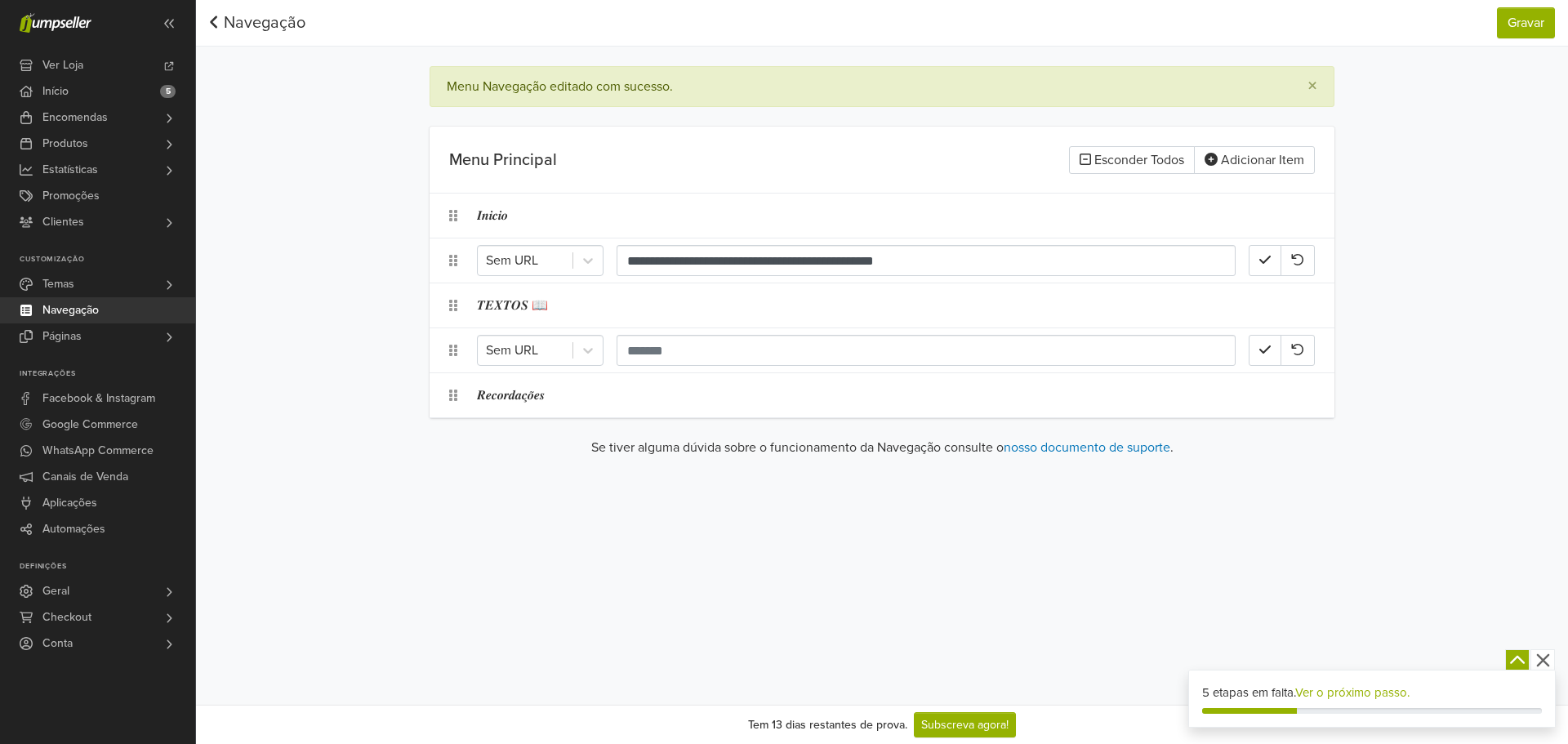
click at [619, 465] on div "Se tiver alguma dúvida sobre o funcionamento da Navegação consulte o nosso docu…" at bounding box center [881, 454] width 905 height 33
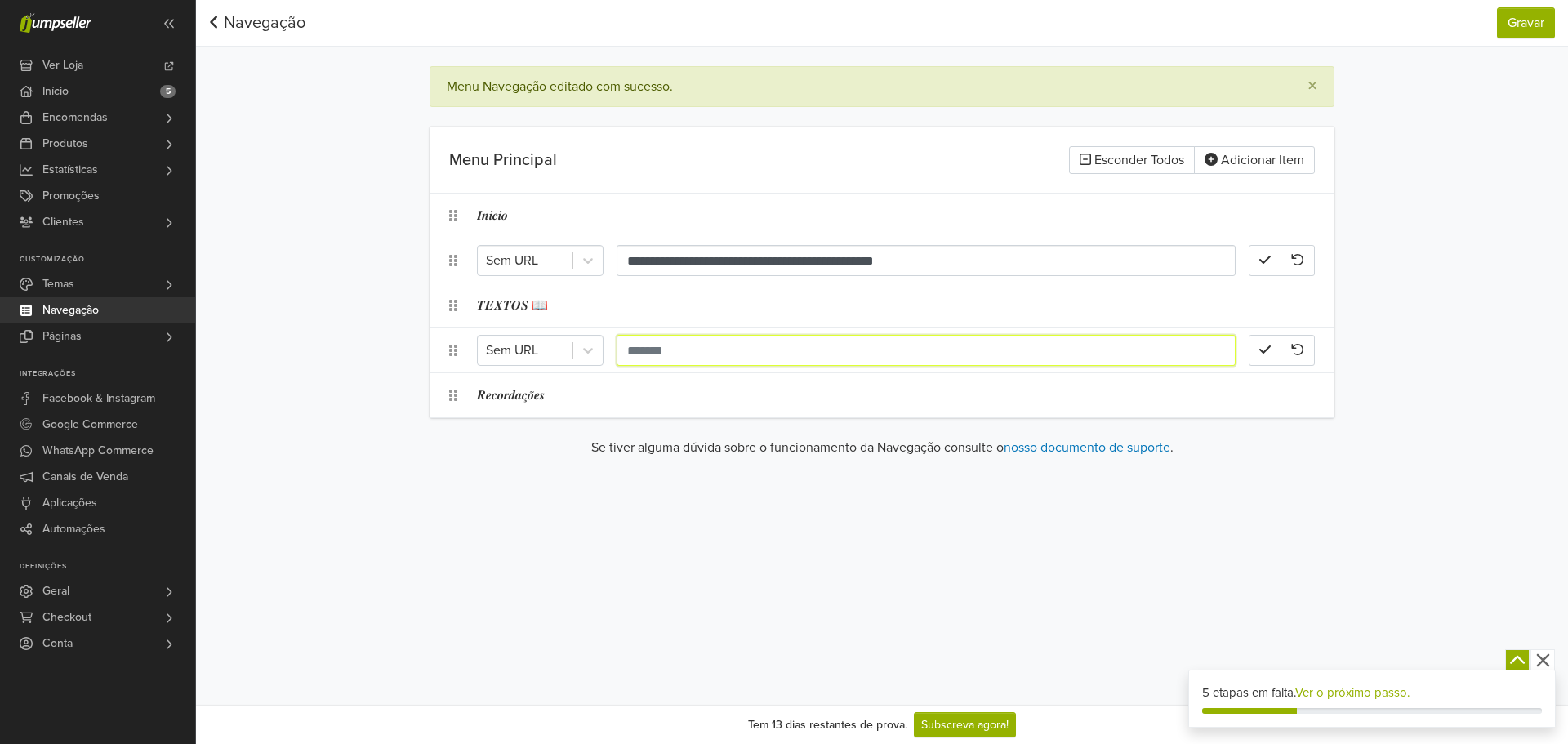
click at [642, 349] on input "text" at bounding box center [925, 351] width 619 height 31
paste input "**********"
type input "**********"
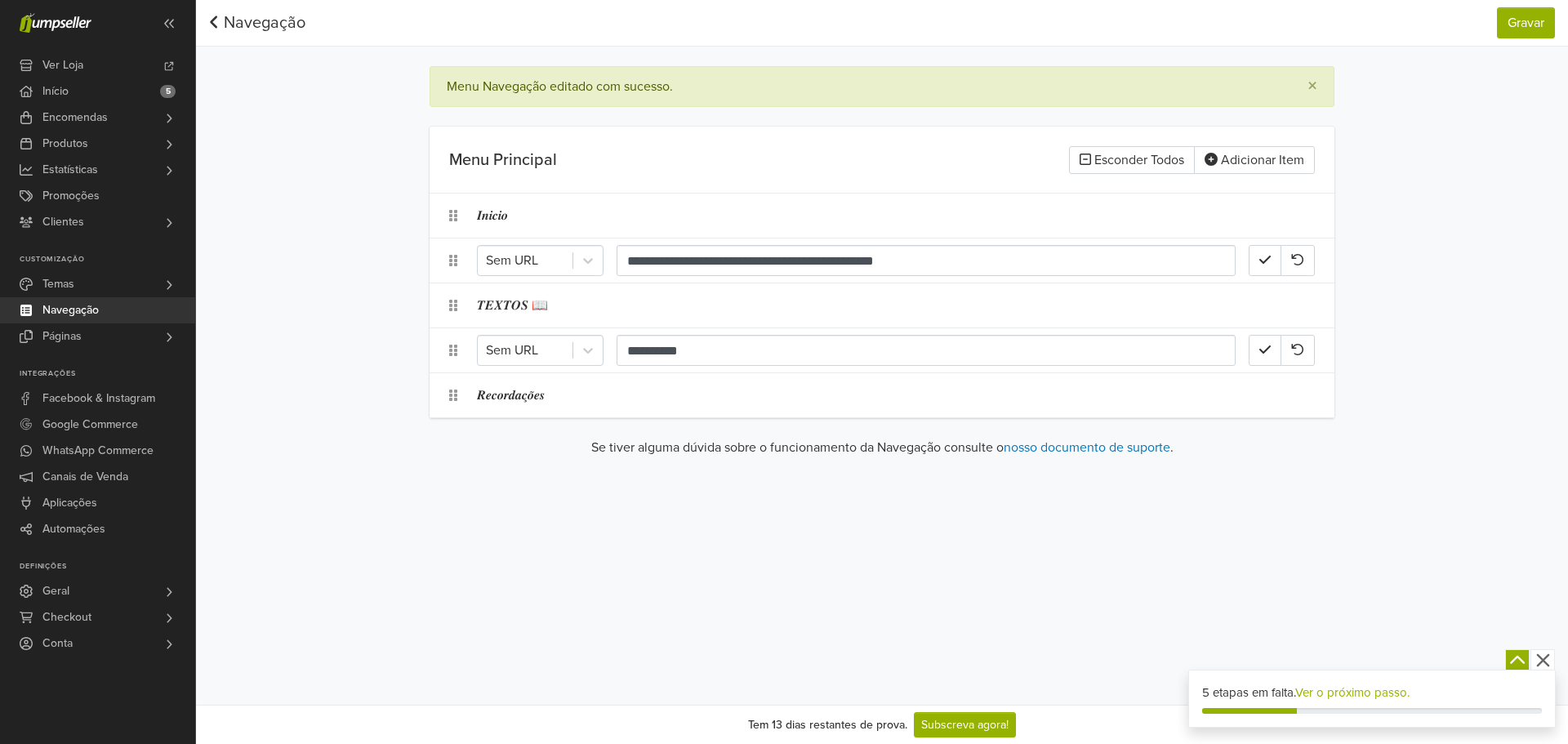
drag, startPoint x: 674, startPoint y: 459, endPoint x: 654, endPoint y: 454, distance: 20.6
click at [674, 459] on div "Se tiver alguma dúvida sobre o funcionamento da Navegação consulte o nosso docu…" at bounding box center [881, 454] width 905 height 33
click at [1256, 343] on button "button" at bounding box center [1265, 351] width 33 height 31
click at [1262, 269] on button "button" at bounding box center [1265, 261] width 33 height 31
click at [521, 399] on div "𝑹𝒆𝒄𝒐𝒓𝒅𝒂𝒄̧𝒐̃𝒆𝒔" at bounding box center [862, 395] width 772 height 31
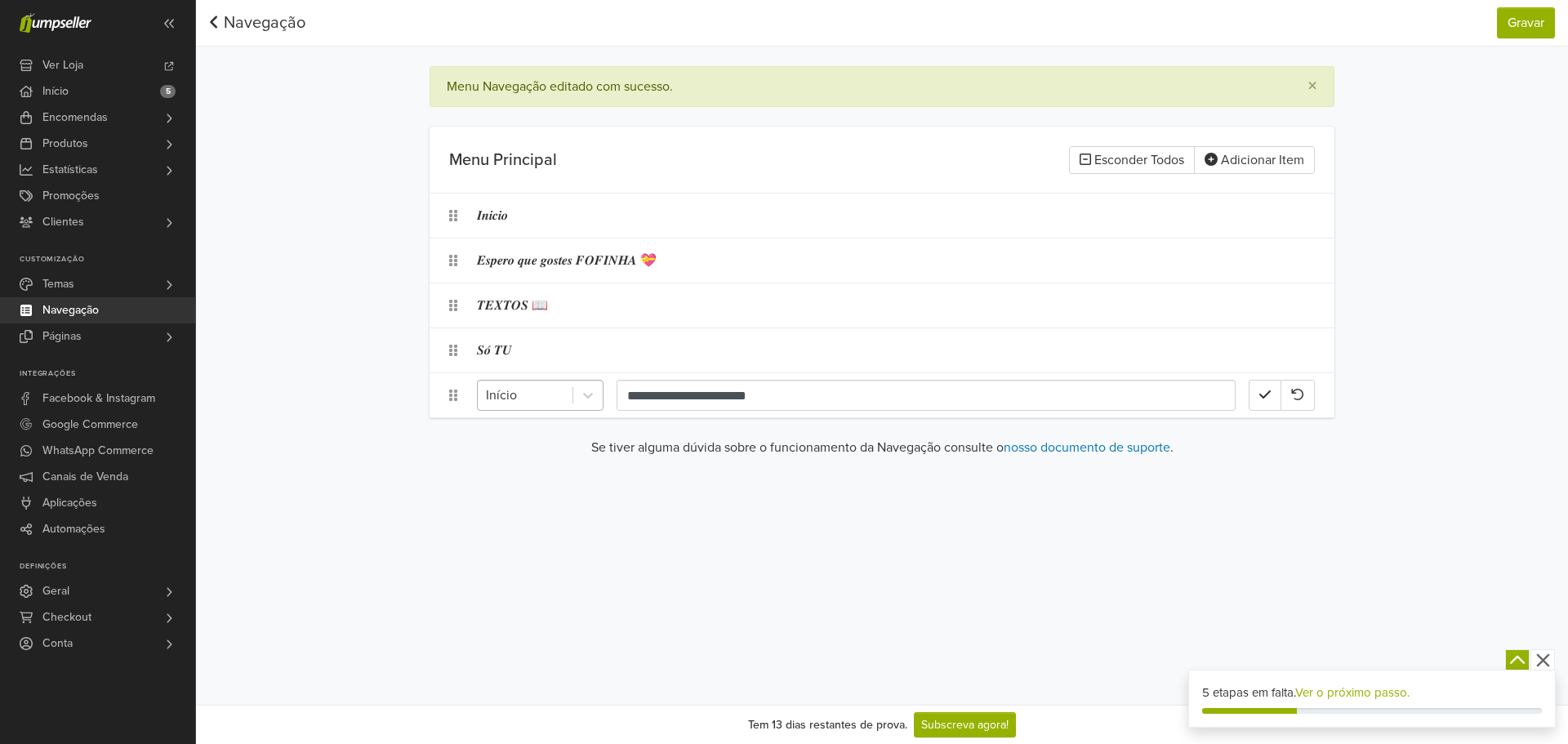
click at [559, 392] on div at bounding box center [525, 395] width 78 height 23
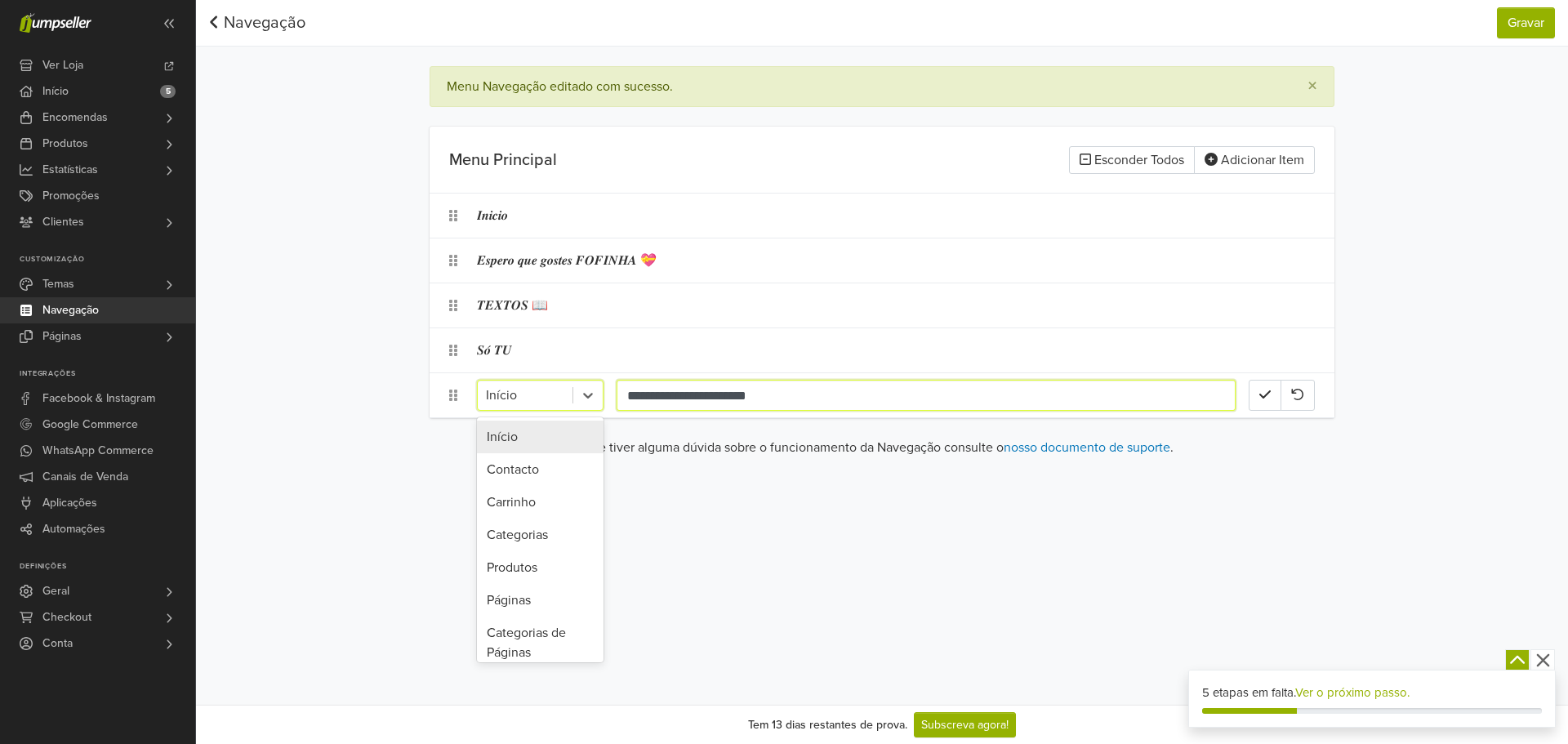
click at [679, 393] on input "**********" at bounding box center [925, 395] width 619 height 31
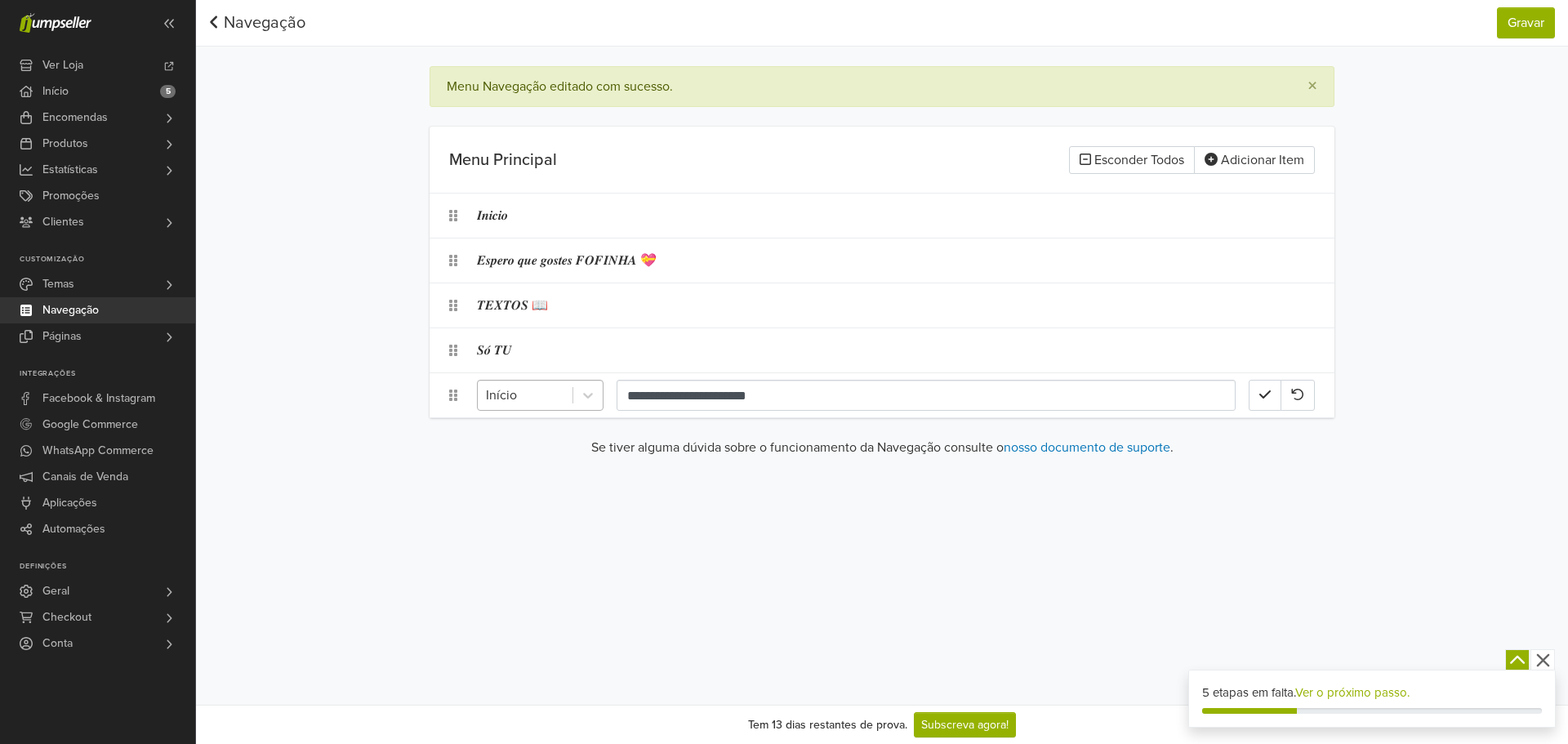
click at [555, 396] on div at bounding box center [525, 395] width 78 height 23
click at [549, 641] on div "Sem URL" at bounding box center [540, 643] width 127 height 33
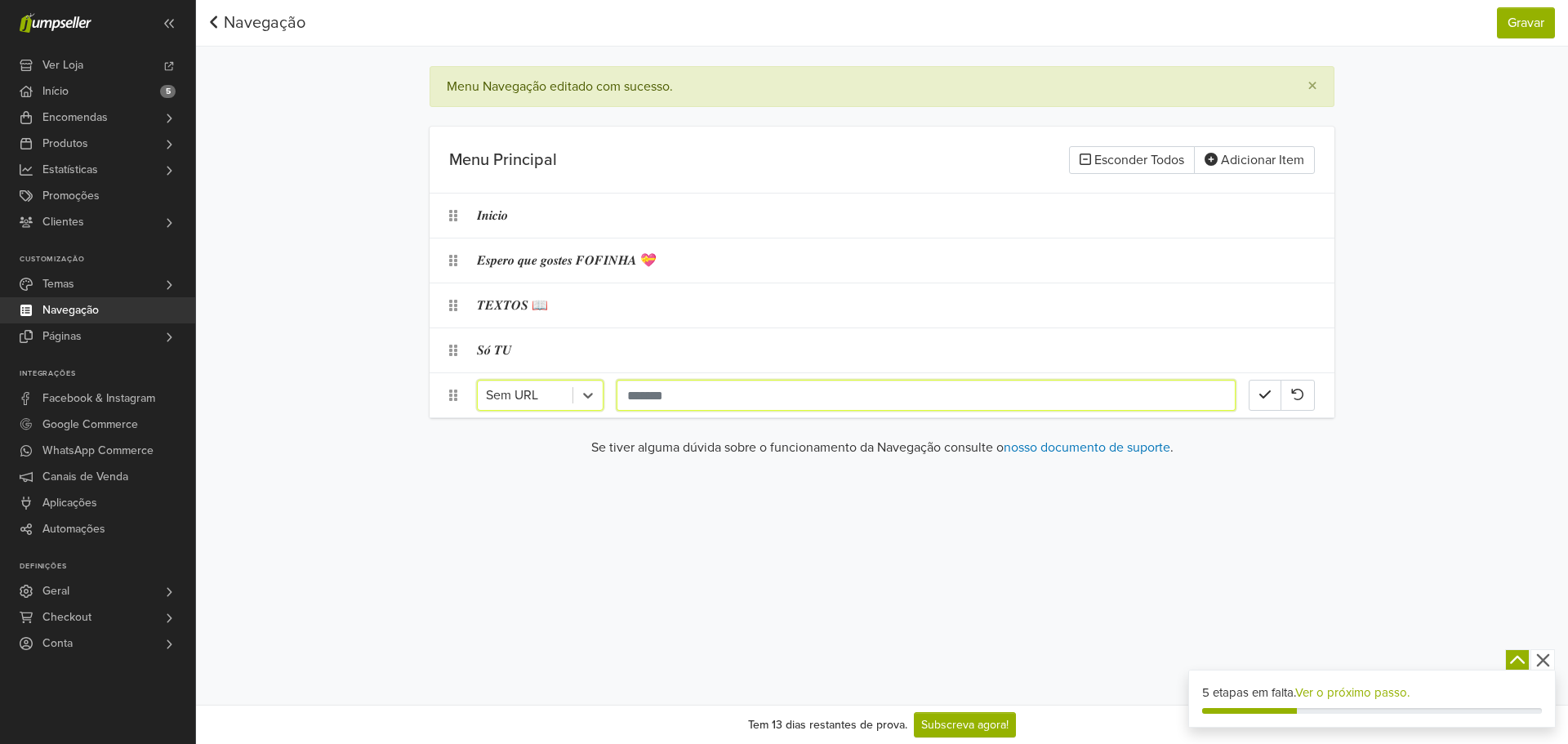
click at [701, 404] on input "text" at bounding box center [925, 395] width 619 height 31
paste input "**********"
type input "**********"
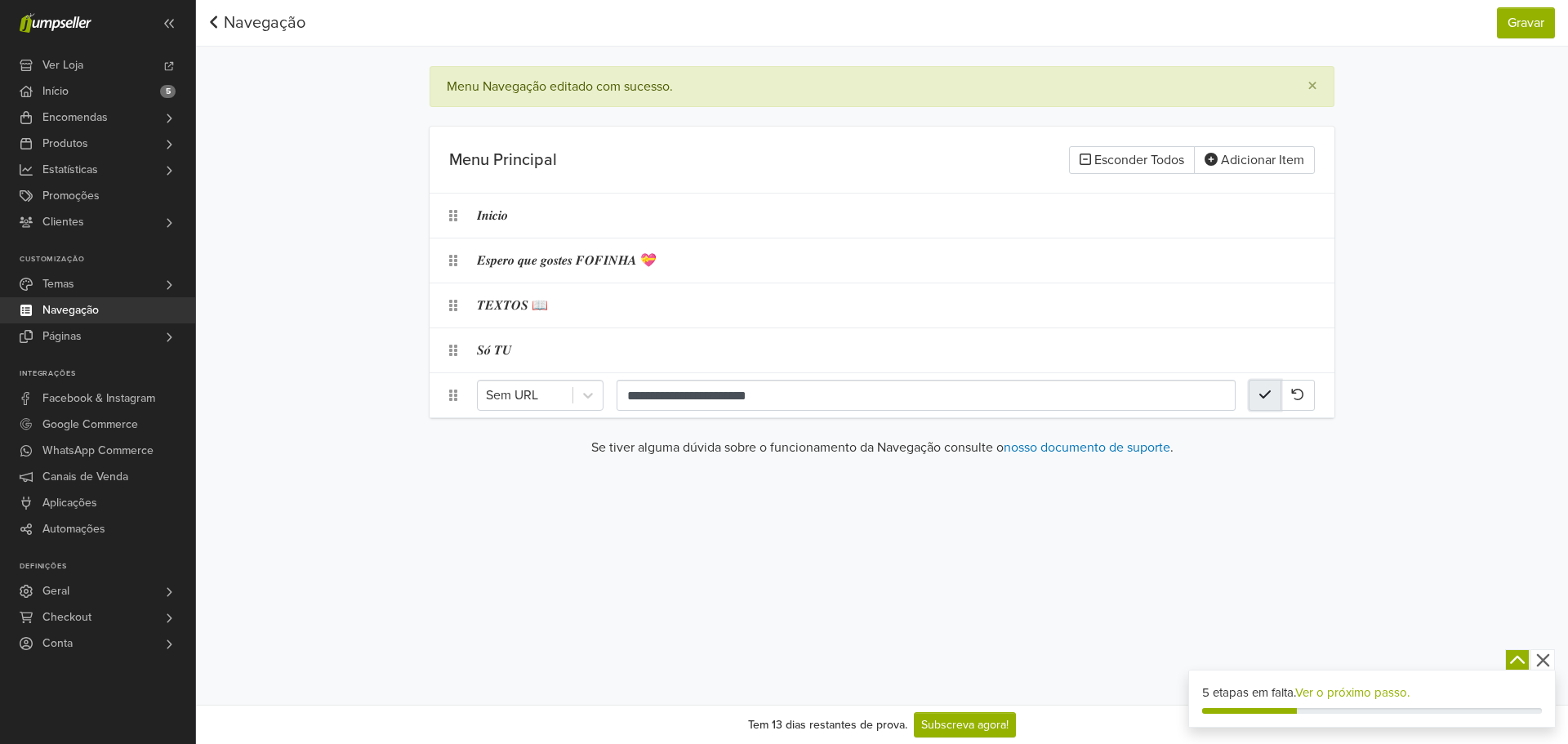
click at [1261, 401] on button "button" at bounding box center [1265, 395] width 33 height 31
click at [1530, 27] on button "Gravar" at bounding box center [1525, 23] width 58 height 31
click at [1514, 25] on button "Gravar" at bounding box center [1525, 23] width 58 height 31
click at [536, 303] on div "𝑻𝑬𝑿𝑻𝑶𝑺 📖" at bounding box center [862, 306] width 772 height 31
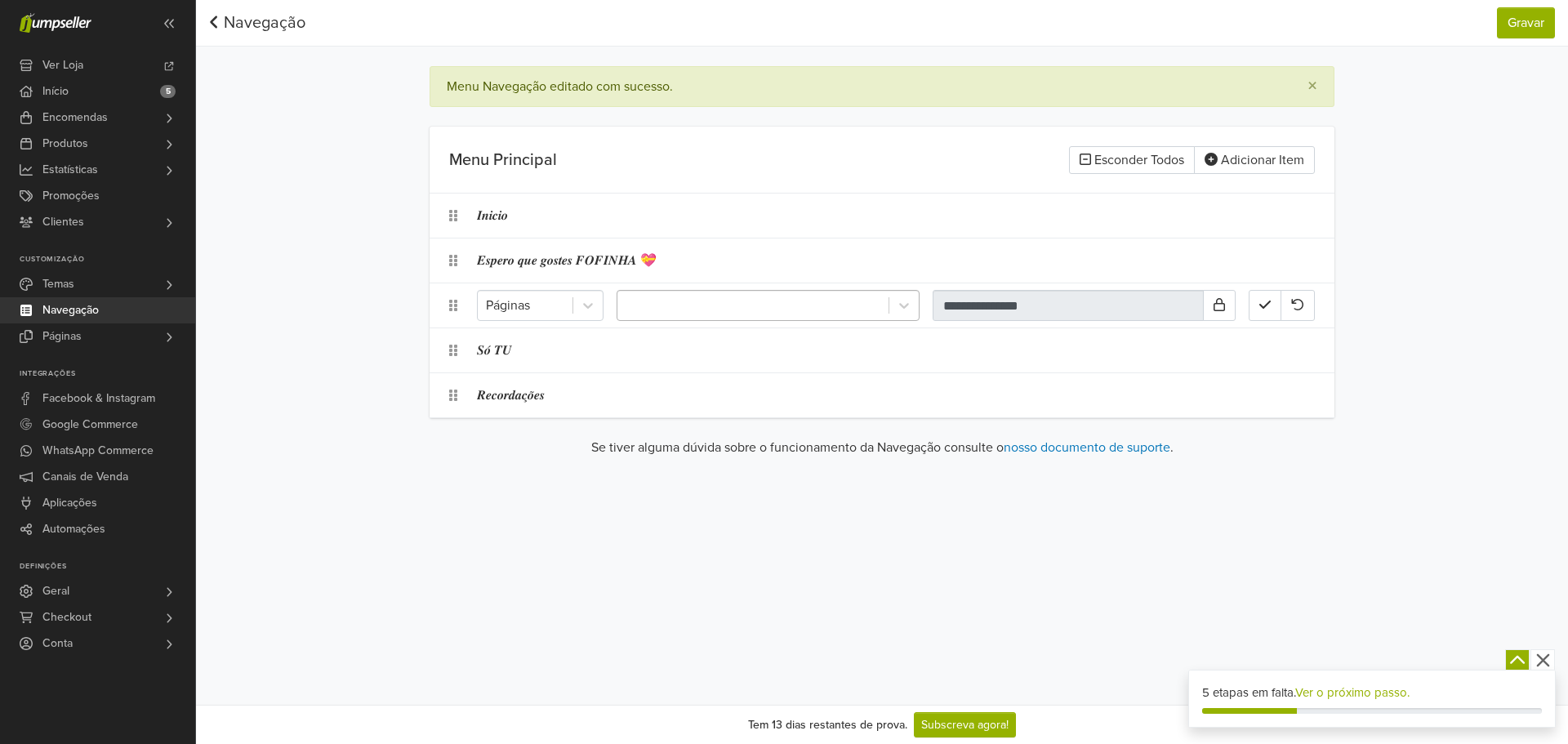
click at [669, 307] on div at bounding box center [753, 306] width 255 height 23
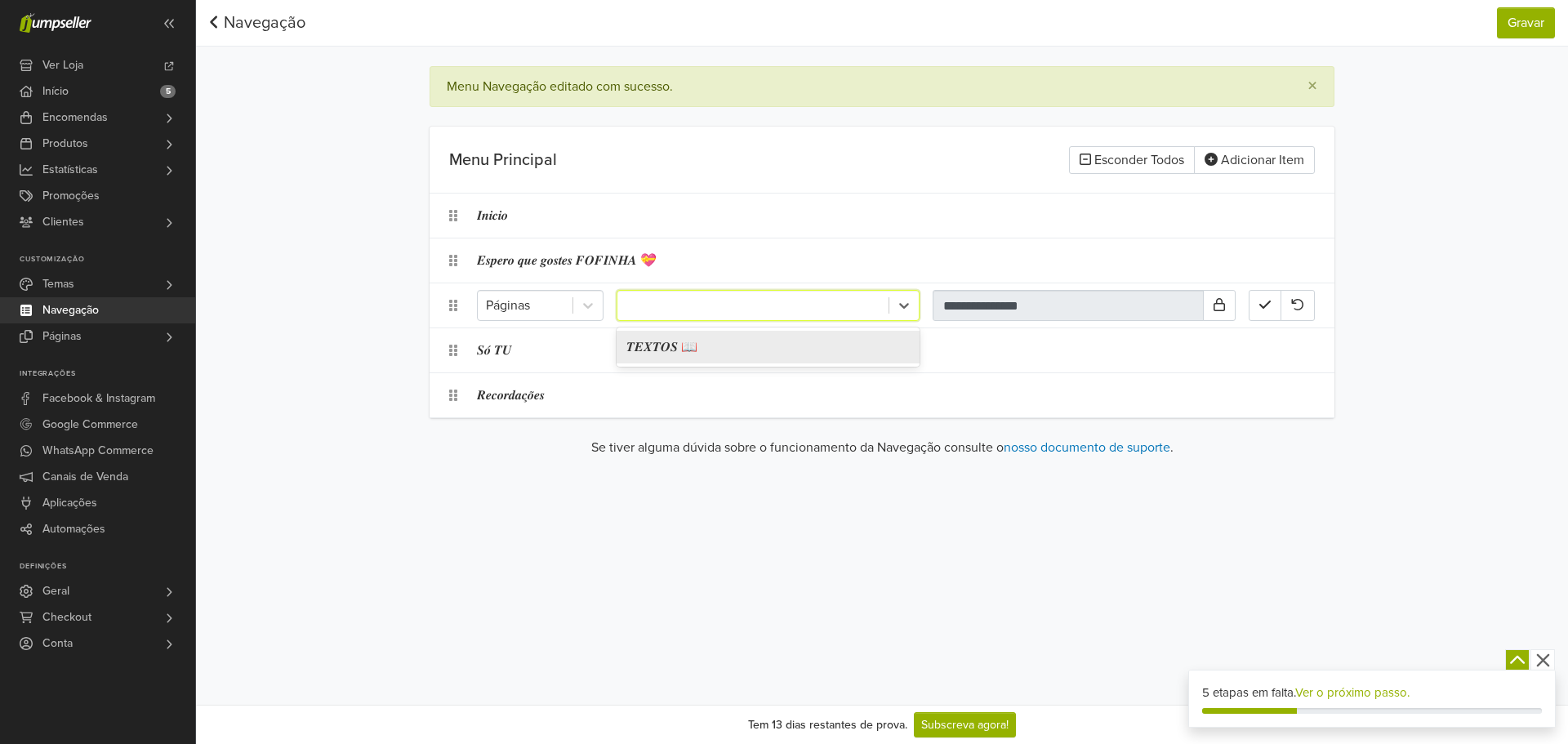
click at [691, 350] on div "𝑻𝑬𝑿𝑻𝑶𝑺 📖" at bounding box center [768, 347] width 303 height 33
type input "**********"
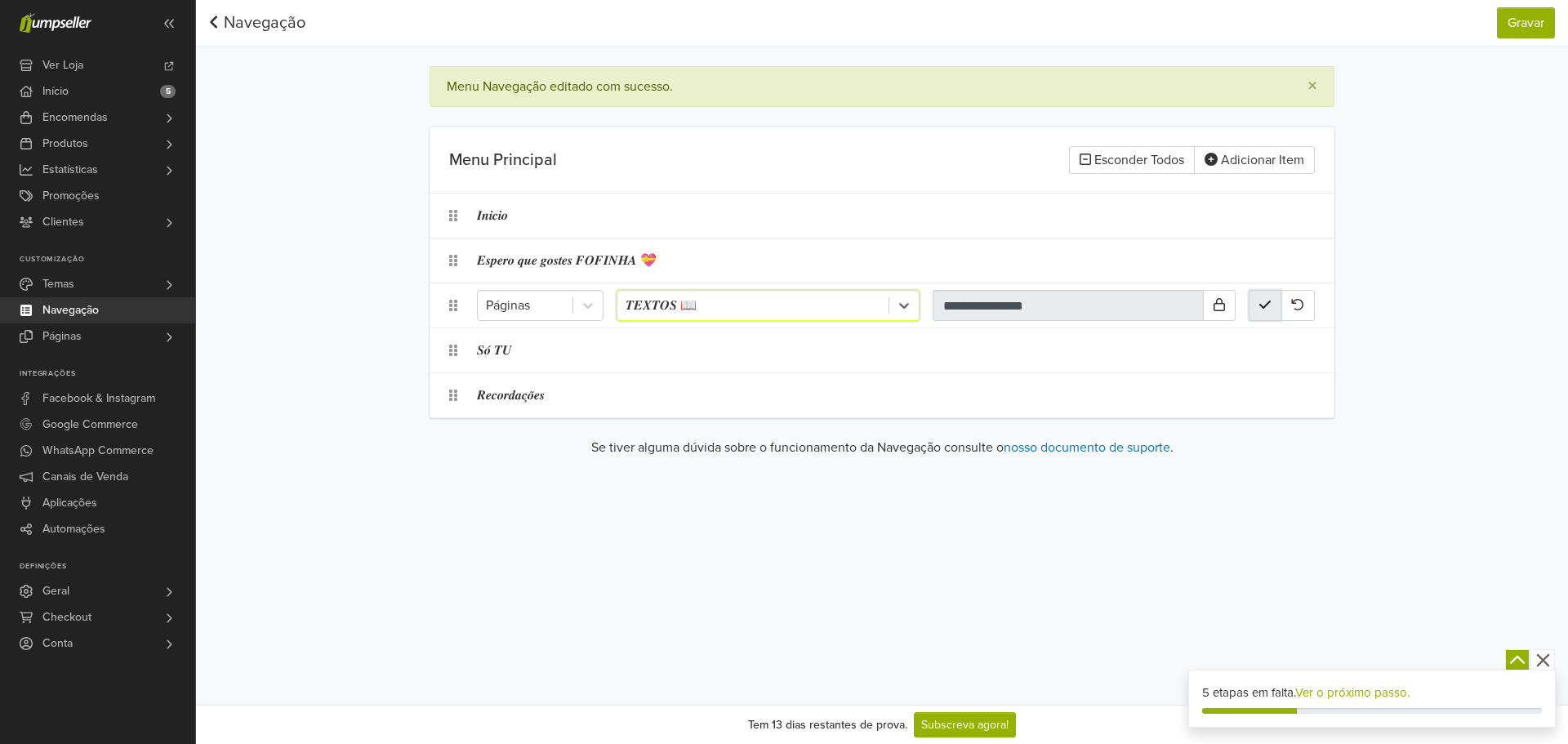
click at [1257, 311] on button "button" at bounding box center [1265, 306] width 33 height 31
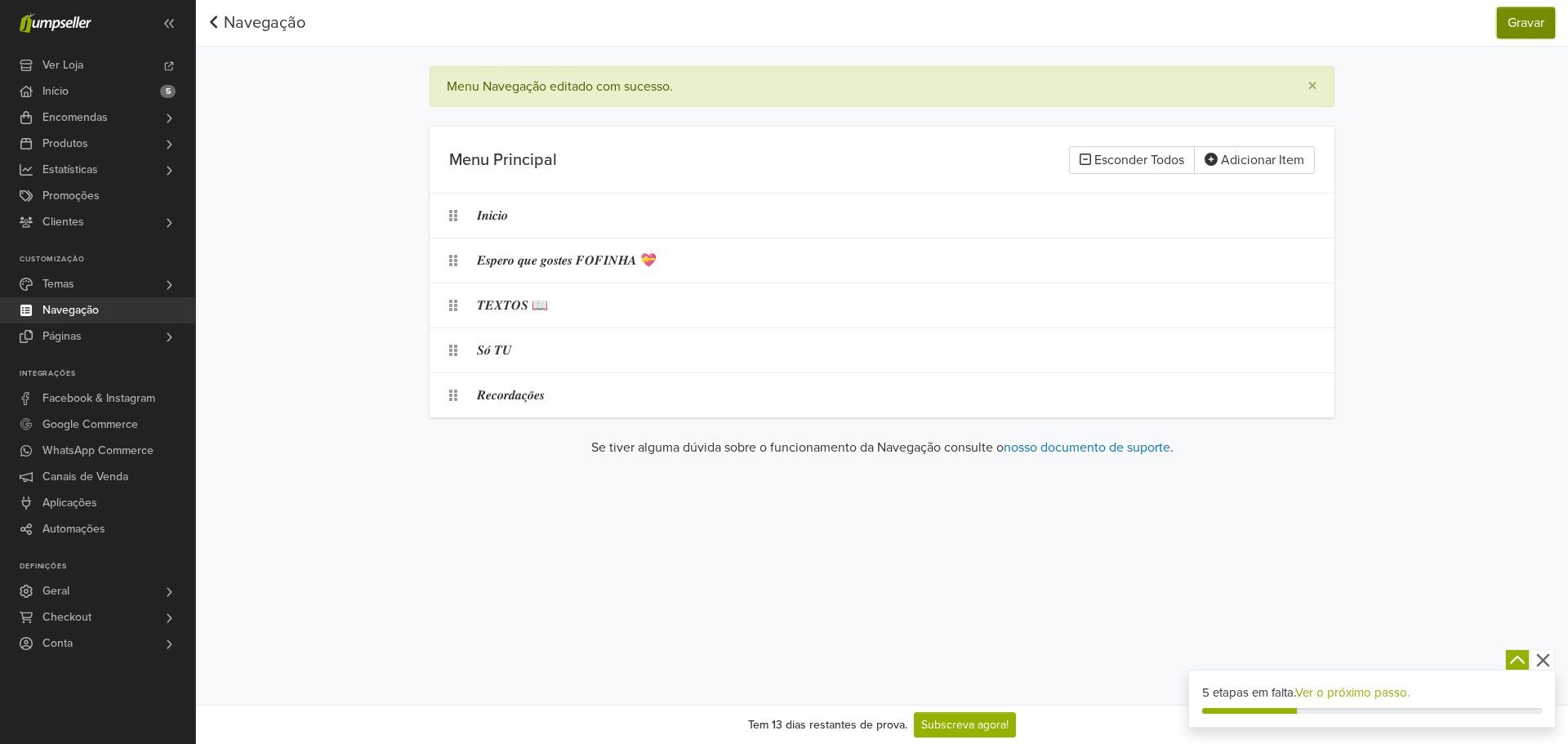
click at [1530, 27] on button "Gravar" at bounding box center [1525, 23] width 58 height 31
click at [262, 21] on link "Navegação" at bounding box center [258, 23] width 96 height 20
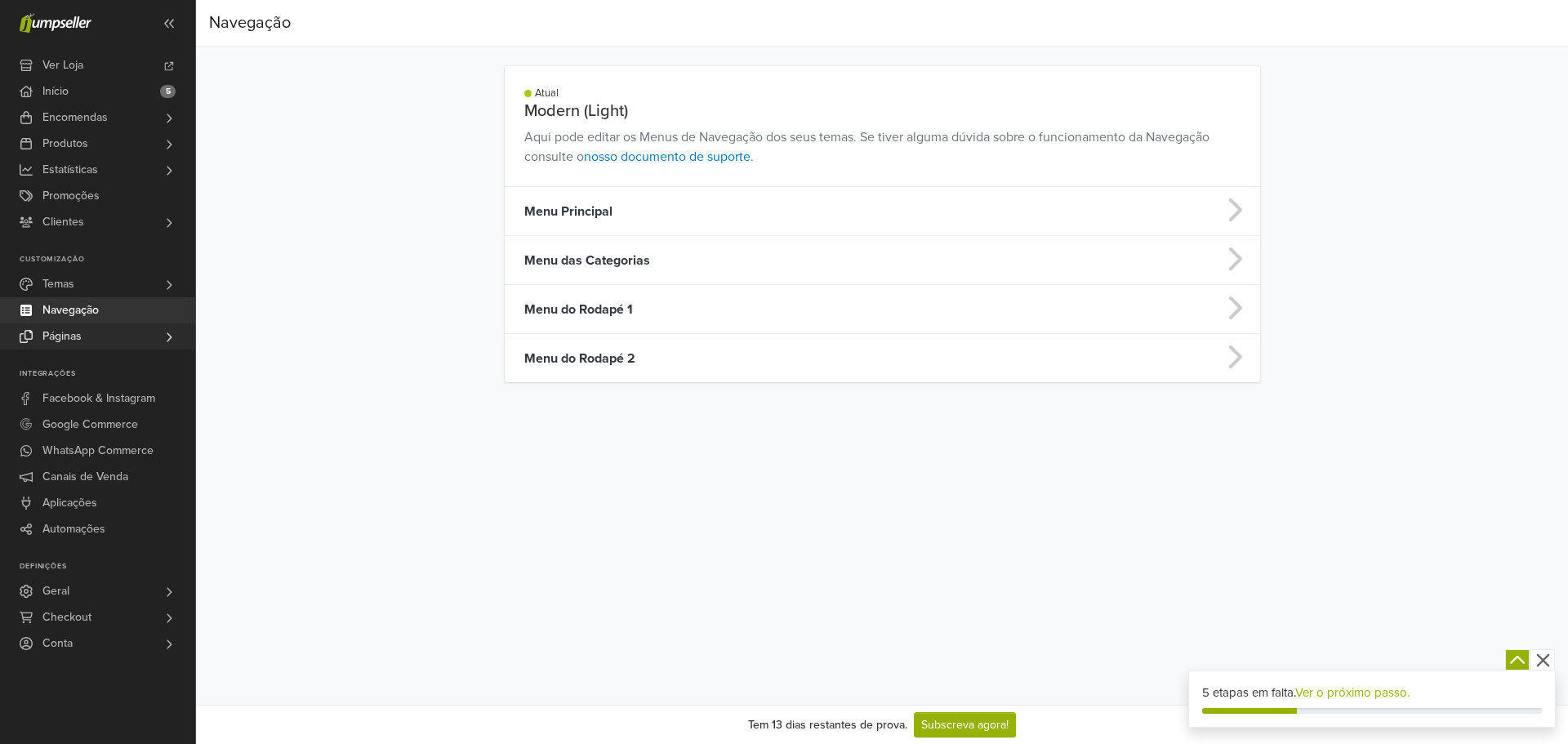
click at [103, 345] on link "Páginas" at bounding box center [97, 337] width 195 height 26
click at [659, 258] on td "Menu das Categorias" at bounding box center [791, 261] width 573 height 49
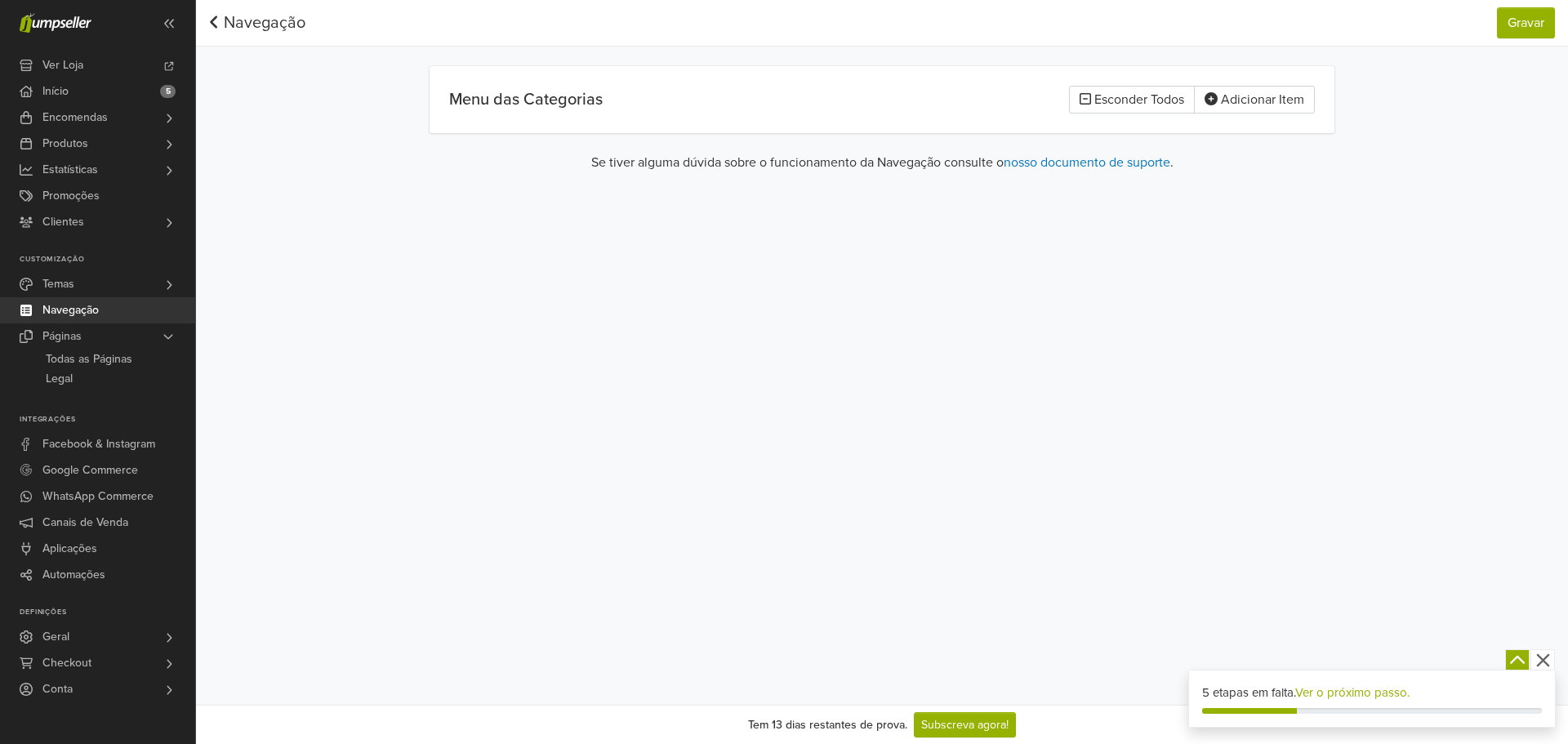
click at [257, 19] on link "Navegação" at bounding box center [258, 23] width 96 height 20
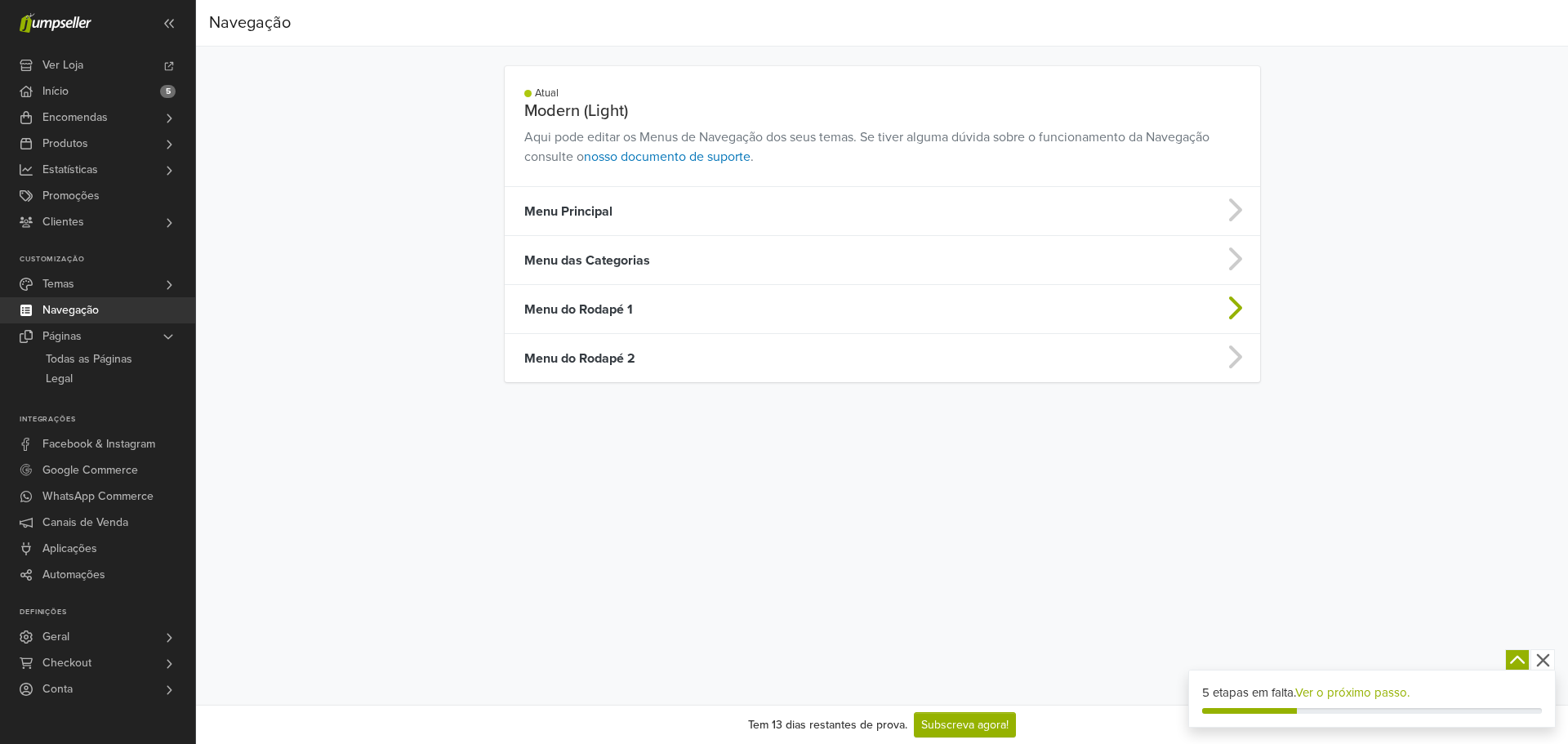
click at [633, 308] on td "Menu do Rodapé 1" at bounding box center [791, 310] width 573 height 49
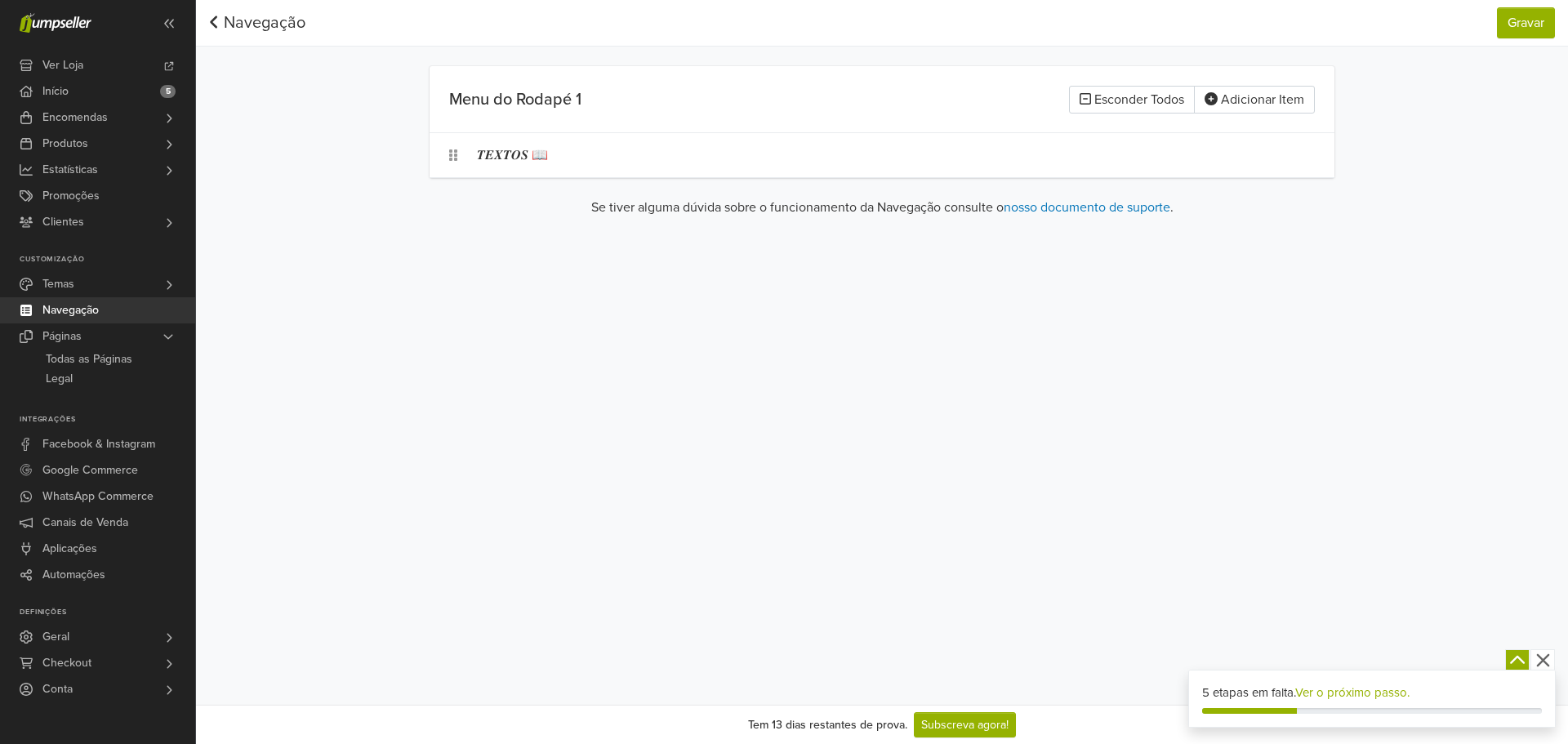
click at [289, 17] on link "Navegação" at bounding box center [258, 23] width 96 height 20
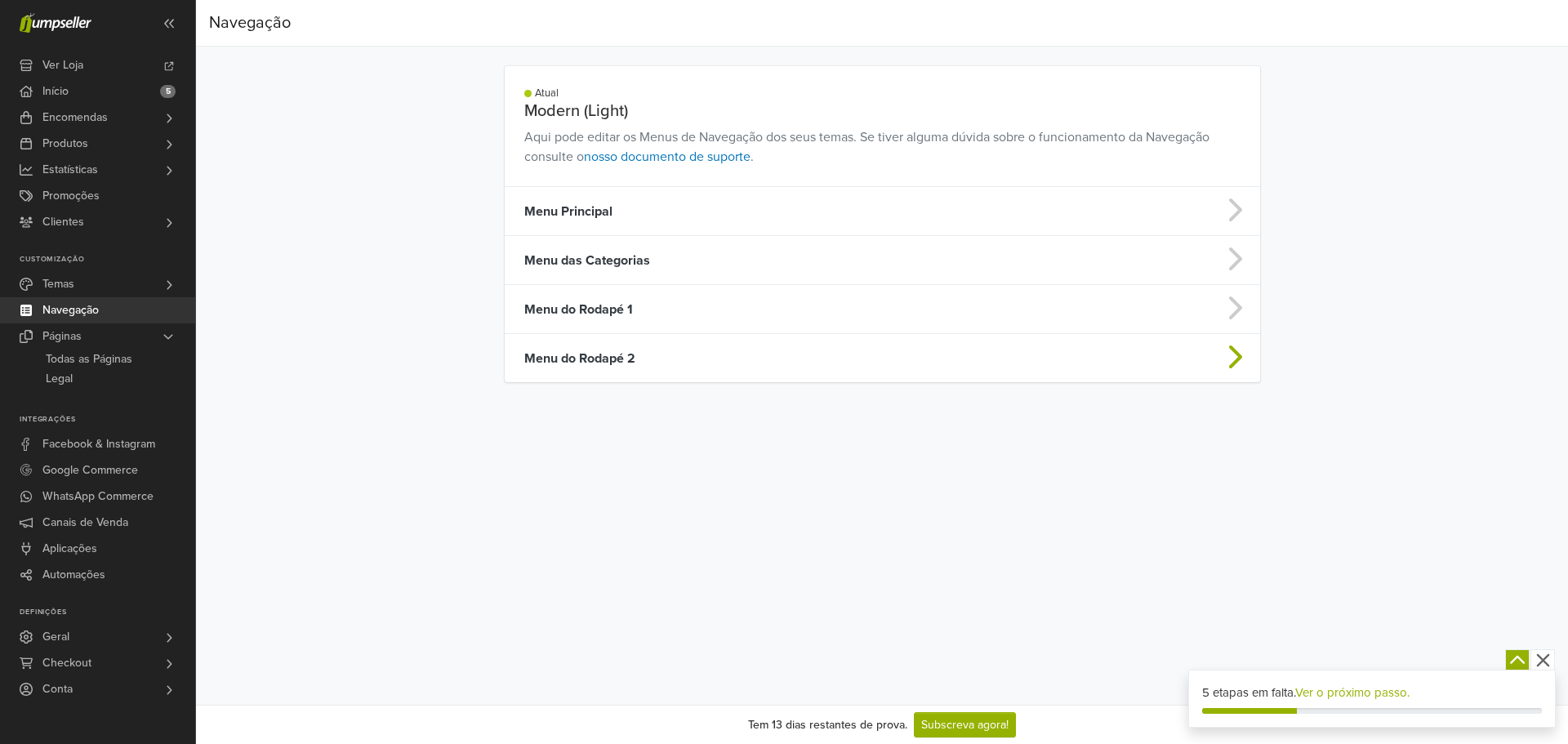
click at [711, 356] on td "Menu do Rodapé 2" at bounding box center [791, 359] width 573 height 49
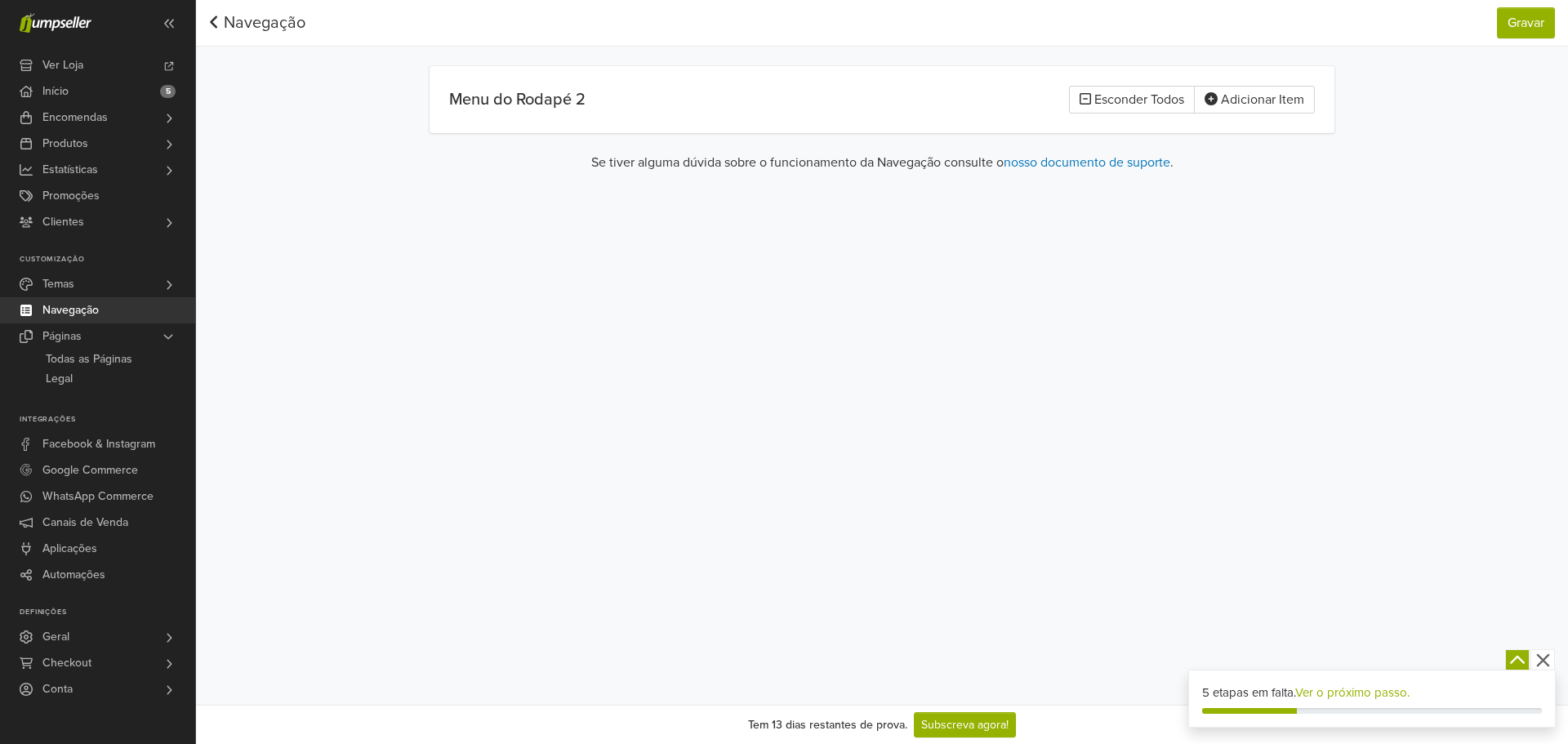
click at [264, 25] on link "Navegação" at bounding box center [258, 23] width 96 height 20
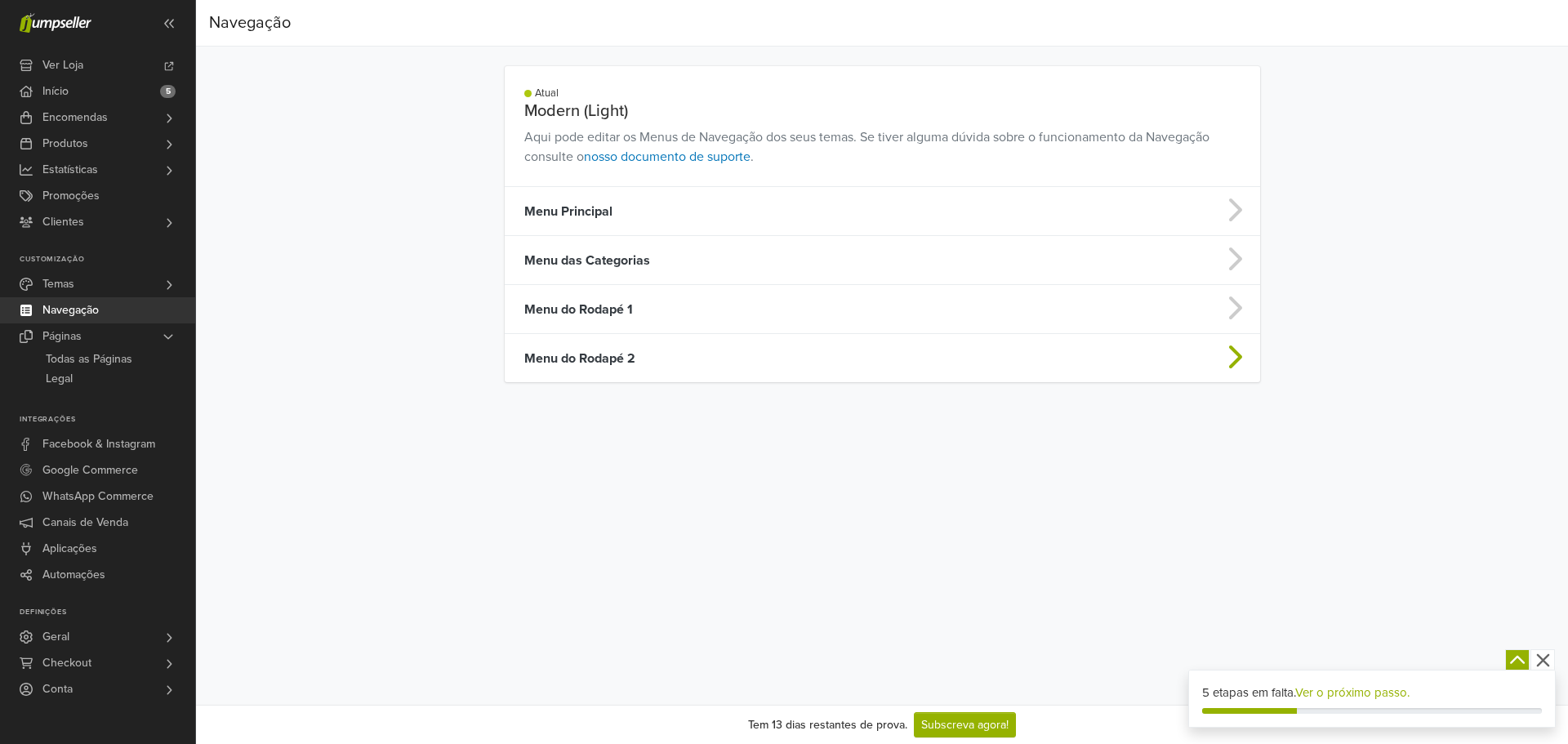
click at [674, 374] on td "Menu do Rodapé 2" at bounding box center [791, 359] width 573 height 49
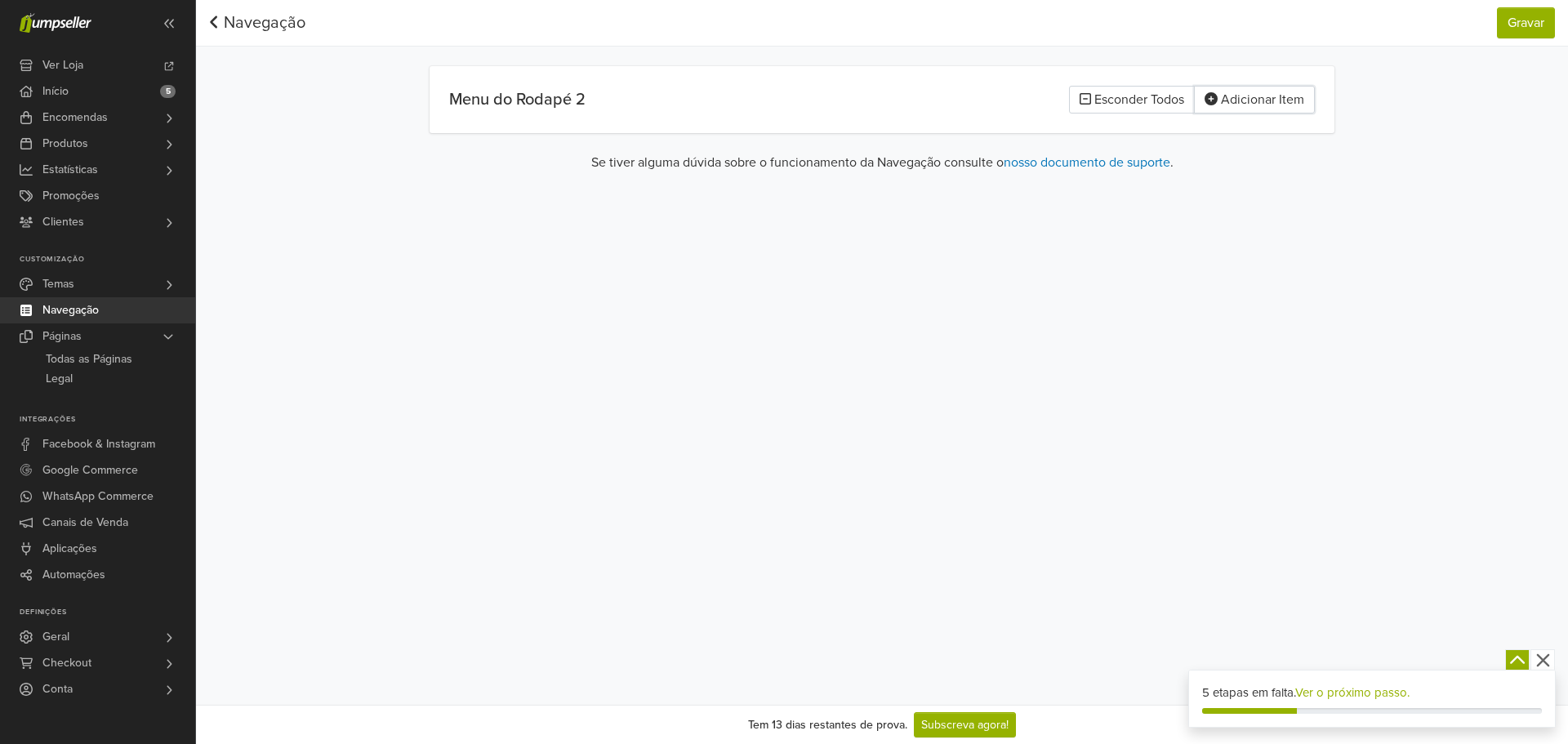
click at [1245, 105] on button "Adicionar Item" at bounding box center [1254, 100] width 121 height 28
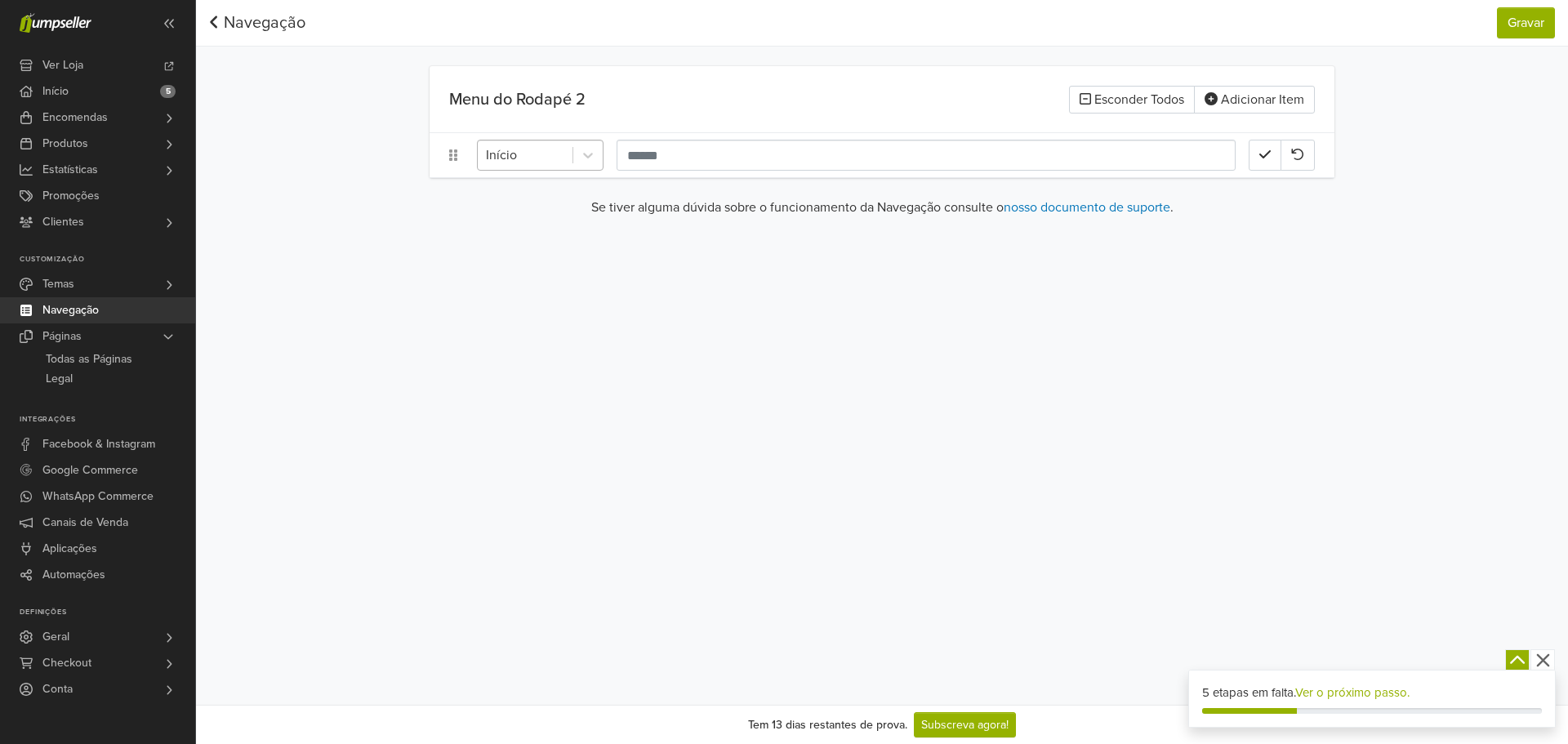
click at [560, 155] on div at bounding box center [525, 155] width 78 height 23
click at [329, 89] on div "Navegação Gravar Navegação Gravar Menu do Rodapé 2 Esconder Todos Adicionar Ite…" at bounding box center [882, 115] width 1372 height 231
click at [272, 21] on link "Navegação" at bounding box center [258, 23] width 96 height 20
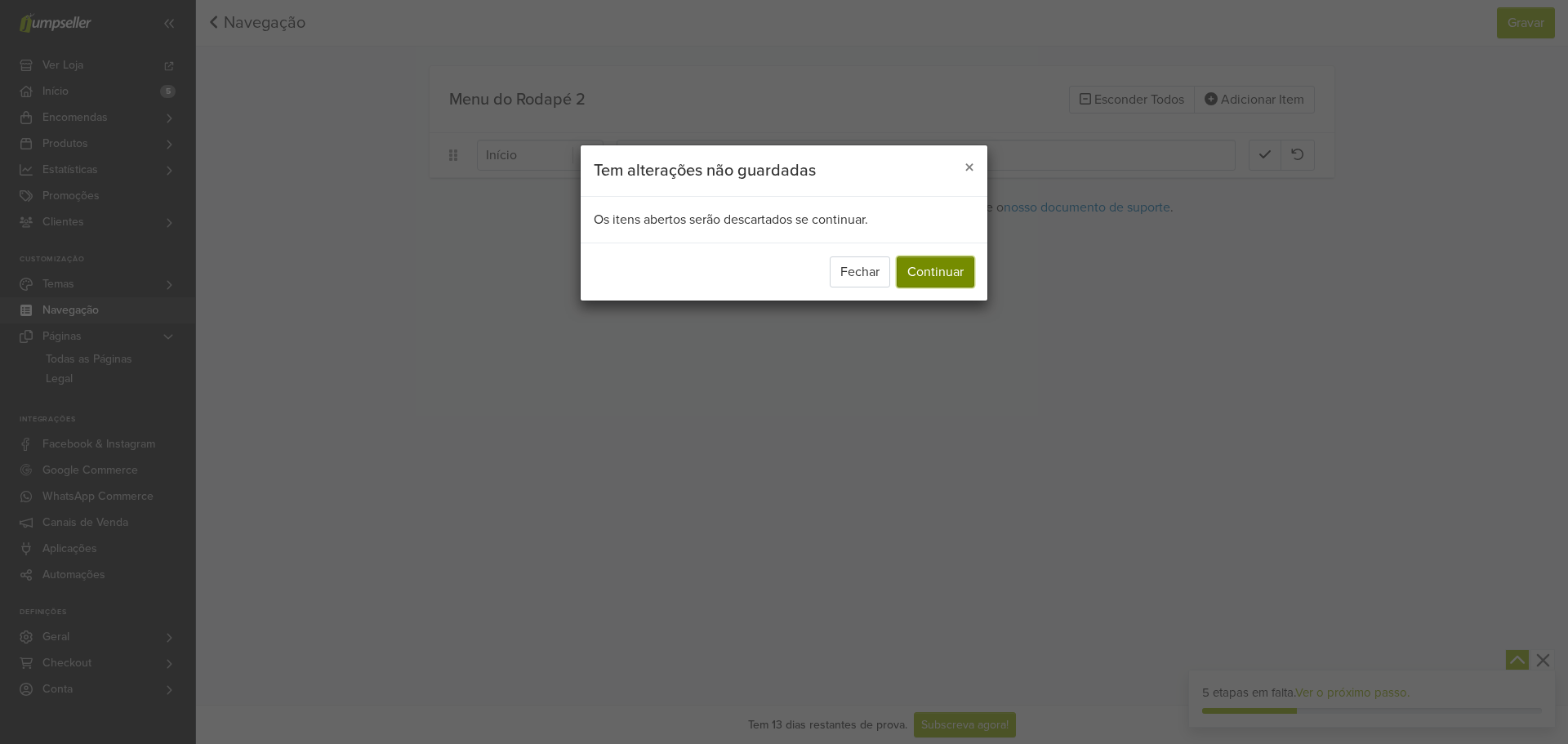
click at [945, 264] on button "Continuar" at bounding box center [935, 272] width 78 height 31
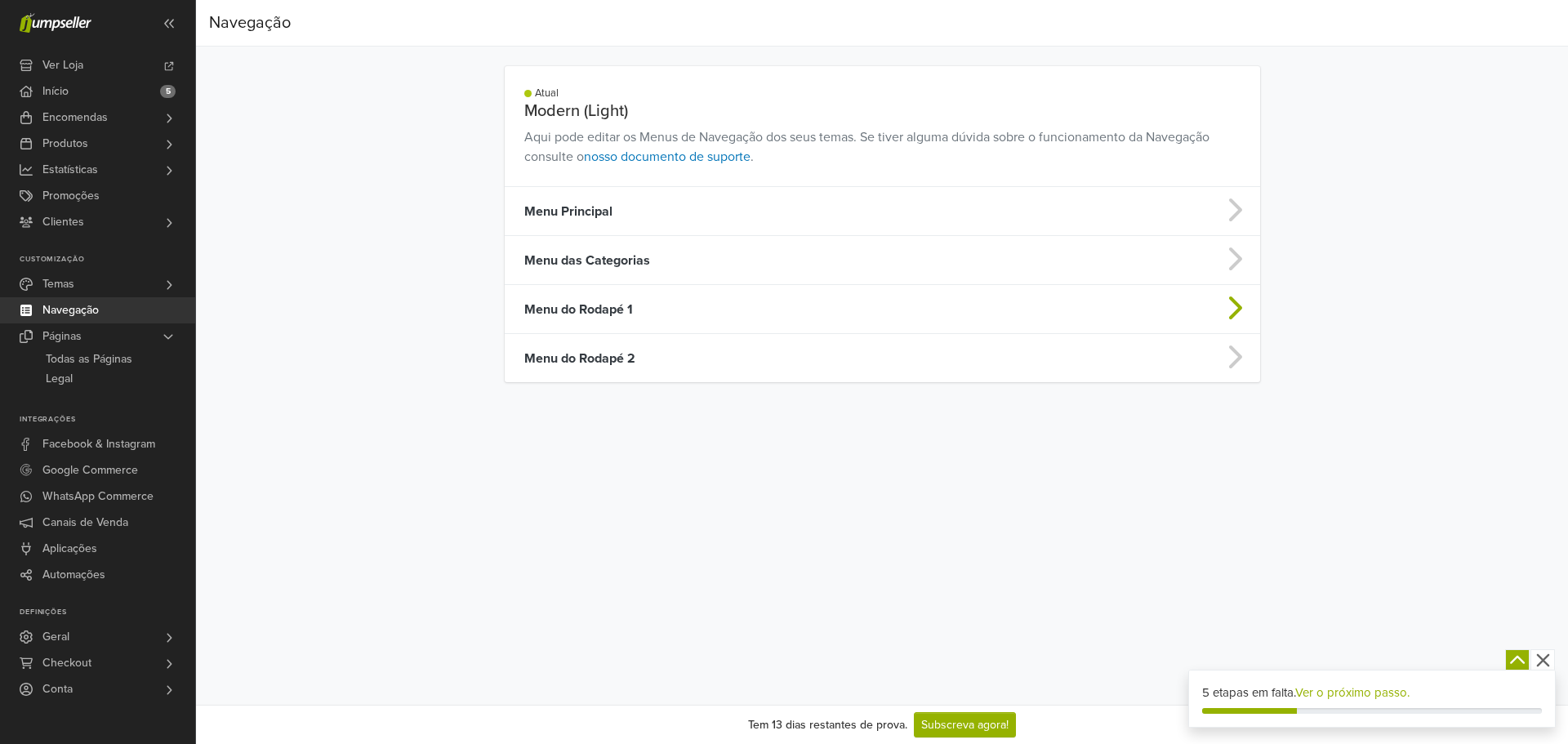
click at [616, 301] on td "Menu do Rodapé 1" at bounding box center [791, 310] width 573 height 49
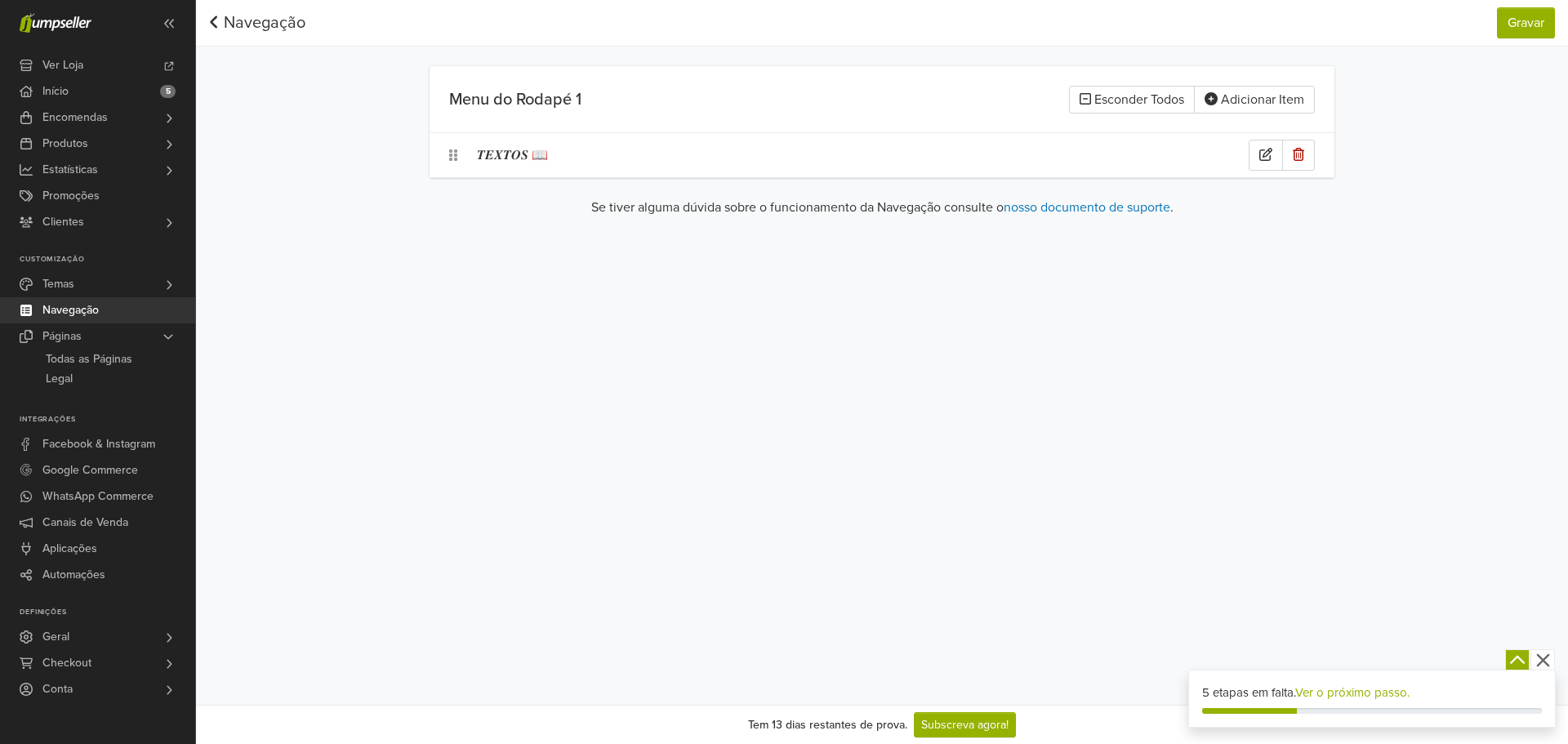
click at [526, 156] on div "𝑻𝑬𝑿𝑻𝑶𝑺 📖" at bounding box center [862, 155] width 772 height 31
click at [530, 235] on div "**********" at bounding box center [882, 352] width 1372 height 705
click at [275, 25] on link "Navegação" at bounding box center [258, 23] width 96 height 20
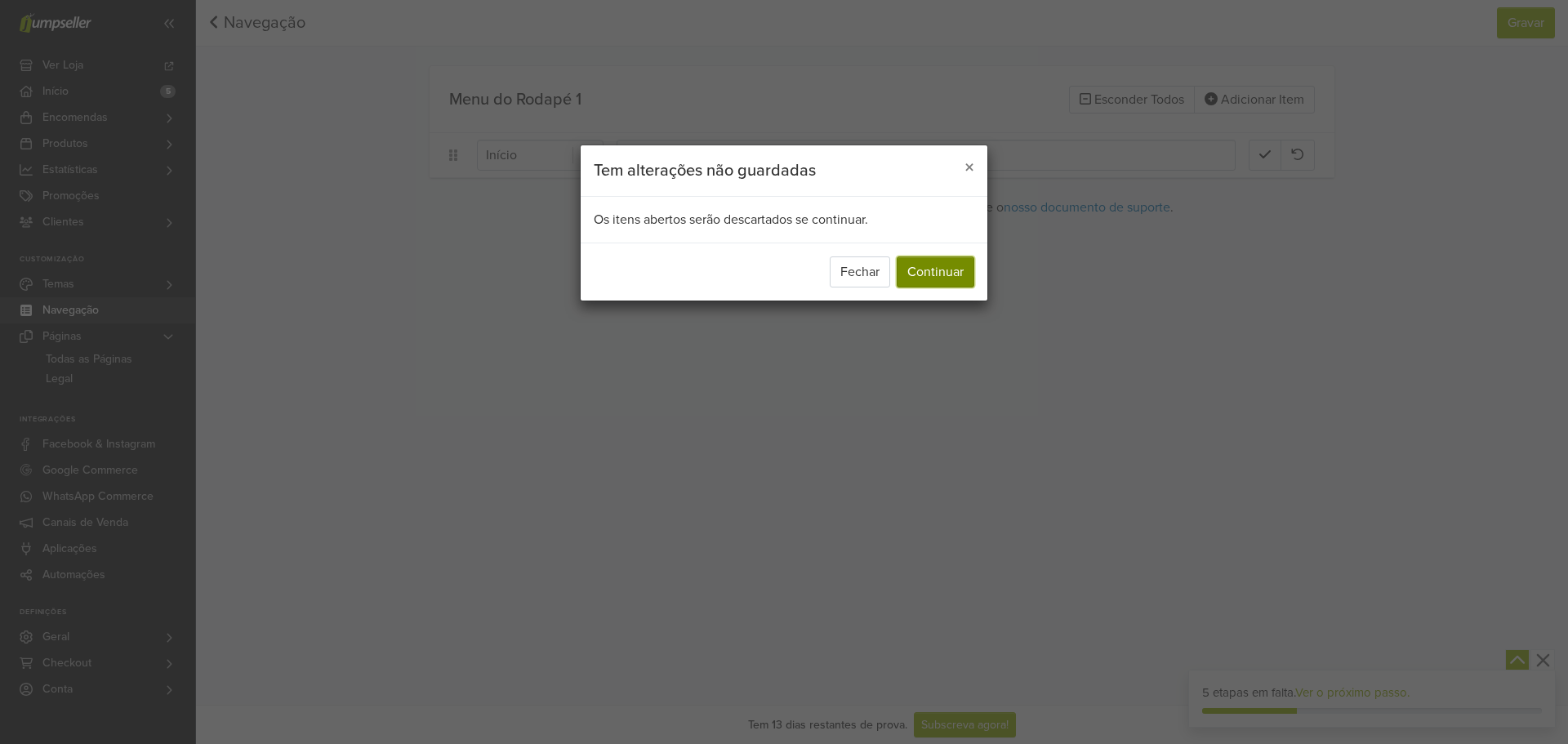
click at [936, 280] on button "Continuar" at bounding box center [935, 272] width 78 height 31
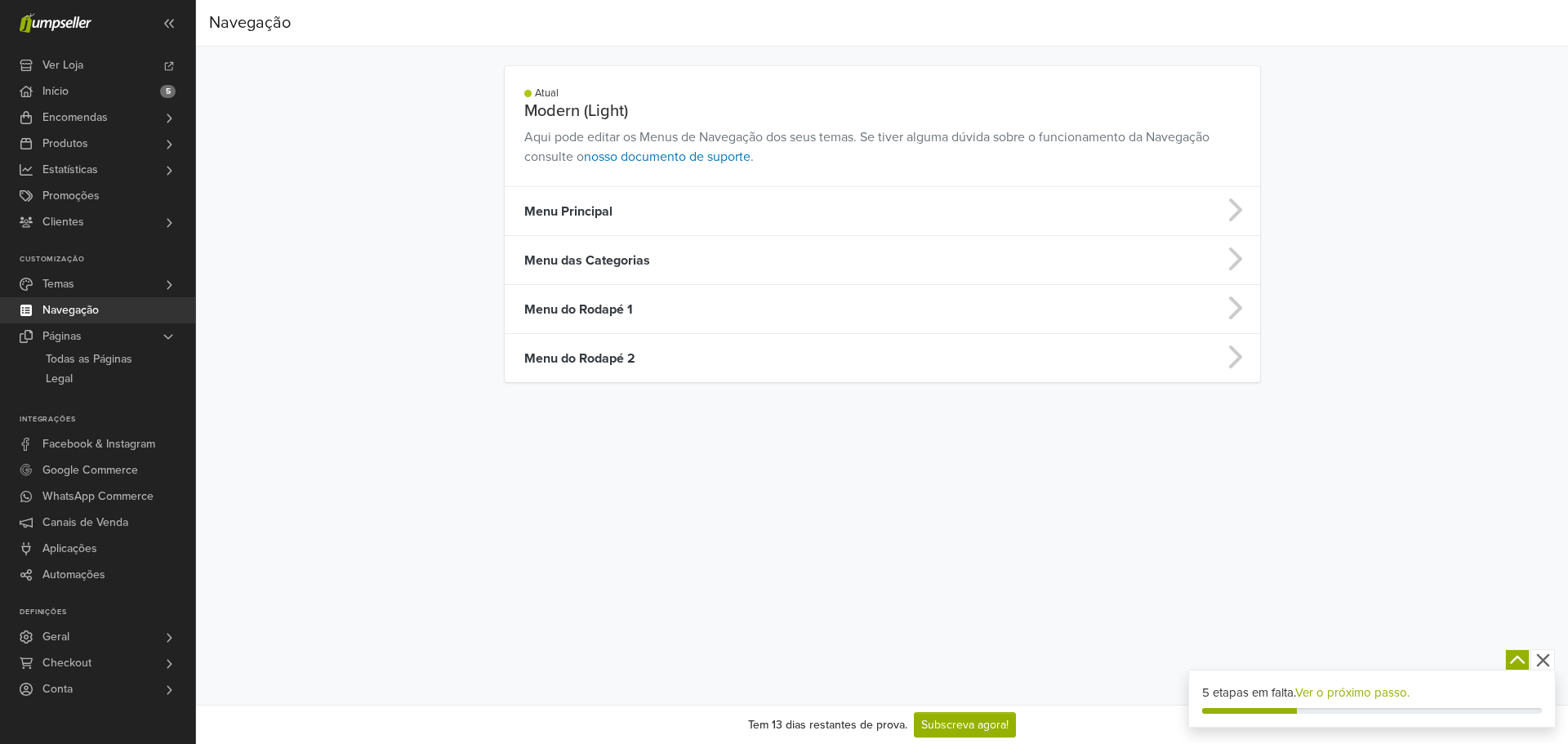
click at [631, 213] on td "Menu Principal" at bounding box center [791, 212] width 573 height 49
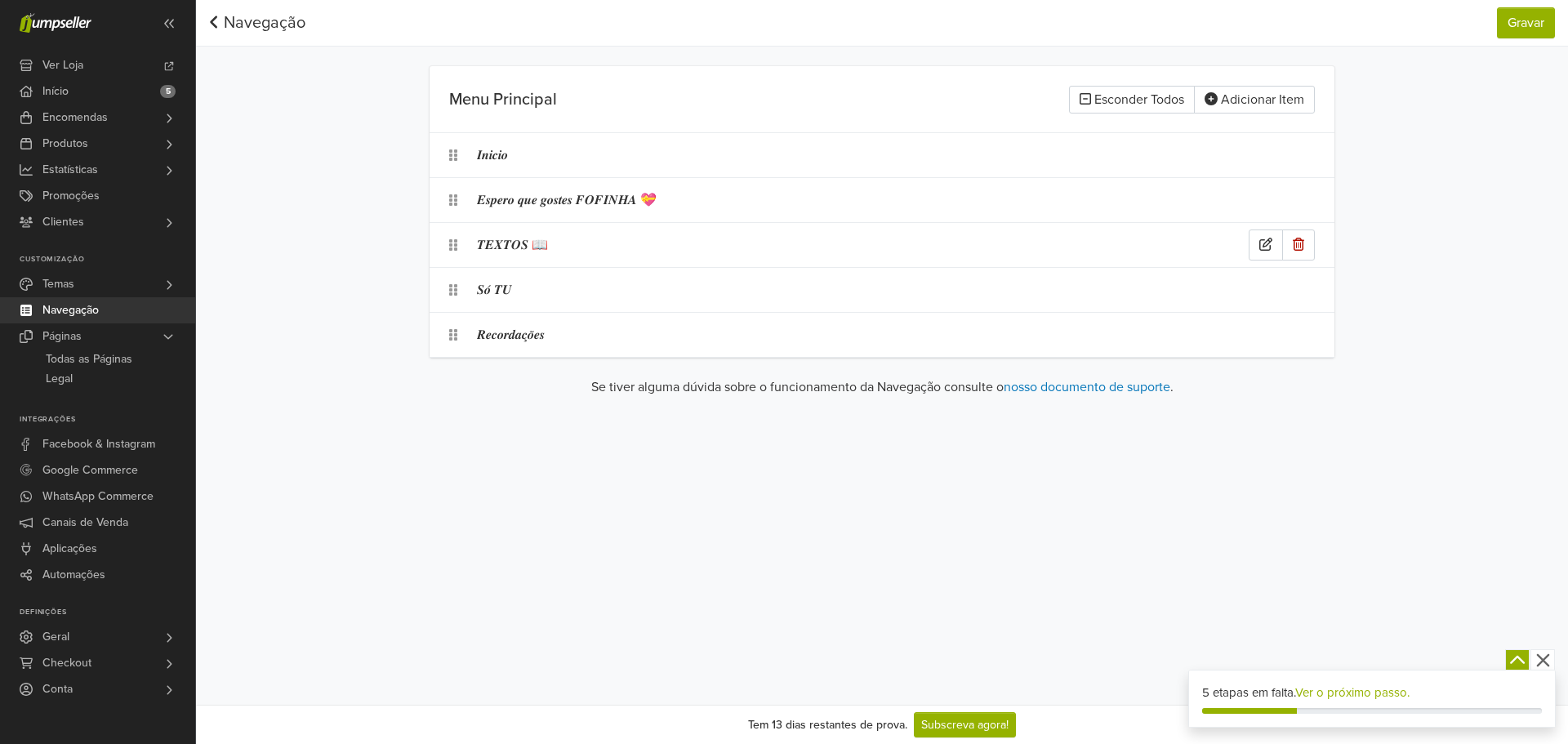
click at [584, 235] on div "𝑻𝑬𝑿𝑻𝑶𝑺 📖" at bounding box center [862, 245] width 772 height 31
click at [577, 420] on div "**********" at bounding box center [882, 352] width 1372 height 705
click at [524, 292] on div "𝑺𝒐́ 𝑻𝑼" at bounding box center [862, 290] width 772 height 31
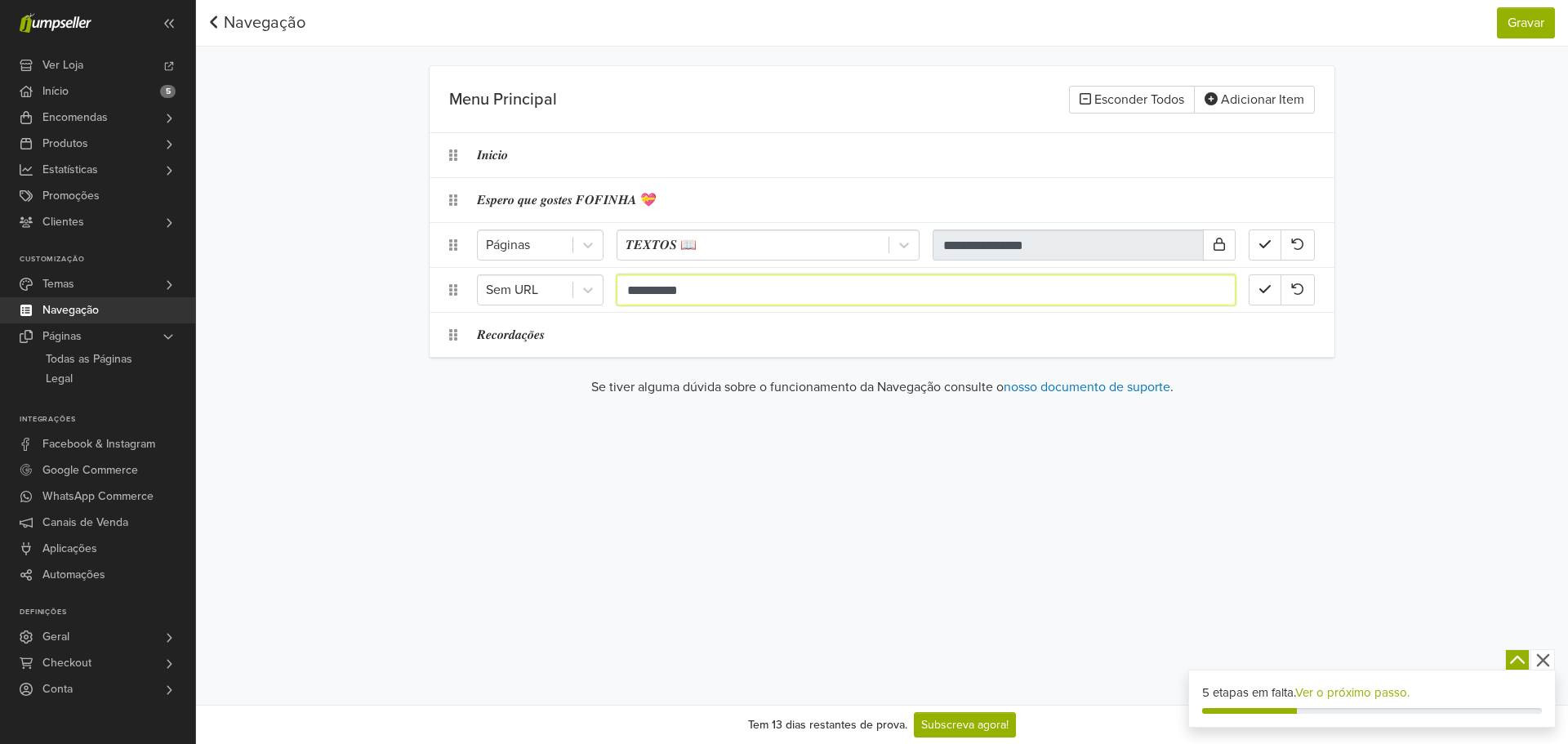
click at [706, 297] on input "**********" at bounding box center [925, 290] width 619 height 31
click at [288, 24] on link "Navegação" at bounding box center [258, 23] width 96 height 20
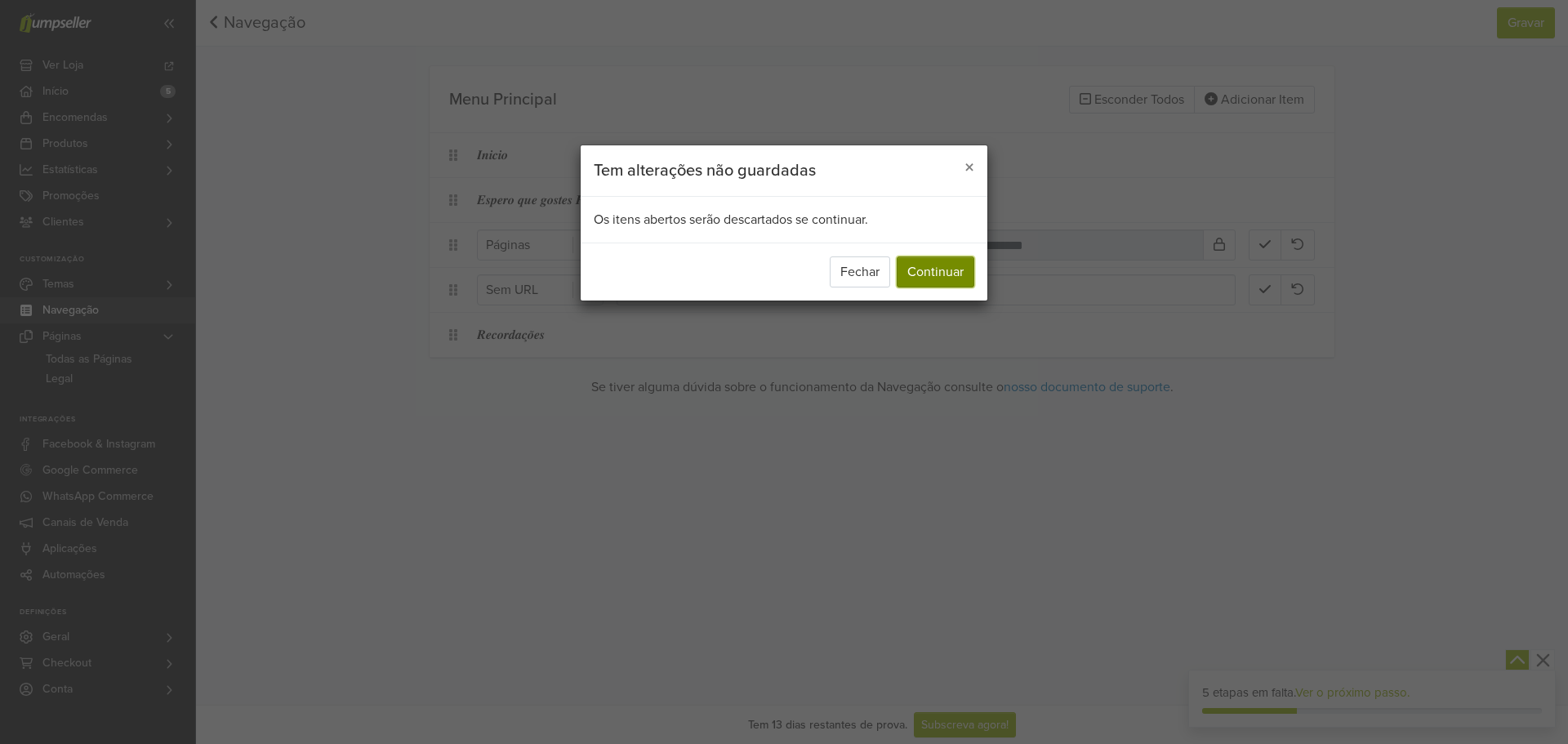
click at [955, 280] on button "Continuar" at bounding box center [935, 272] width 78 height 31
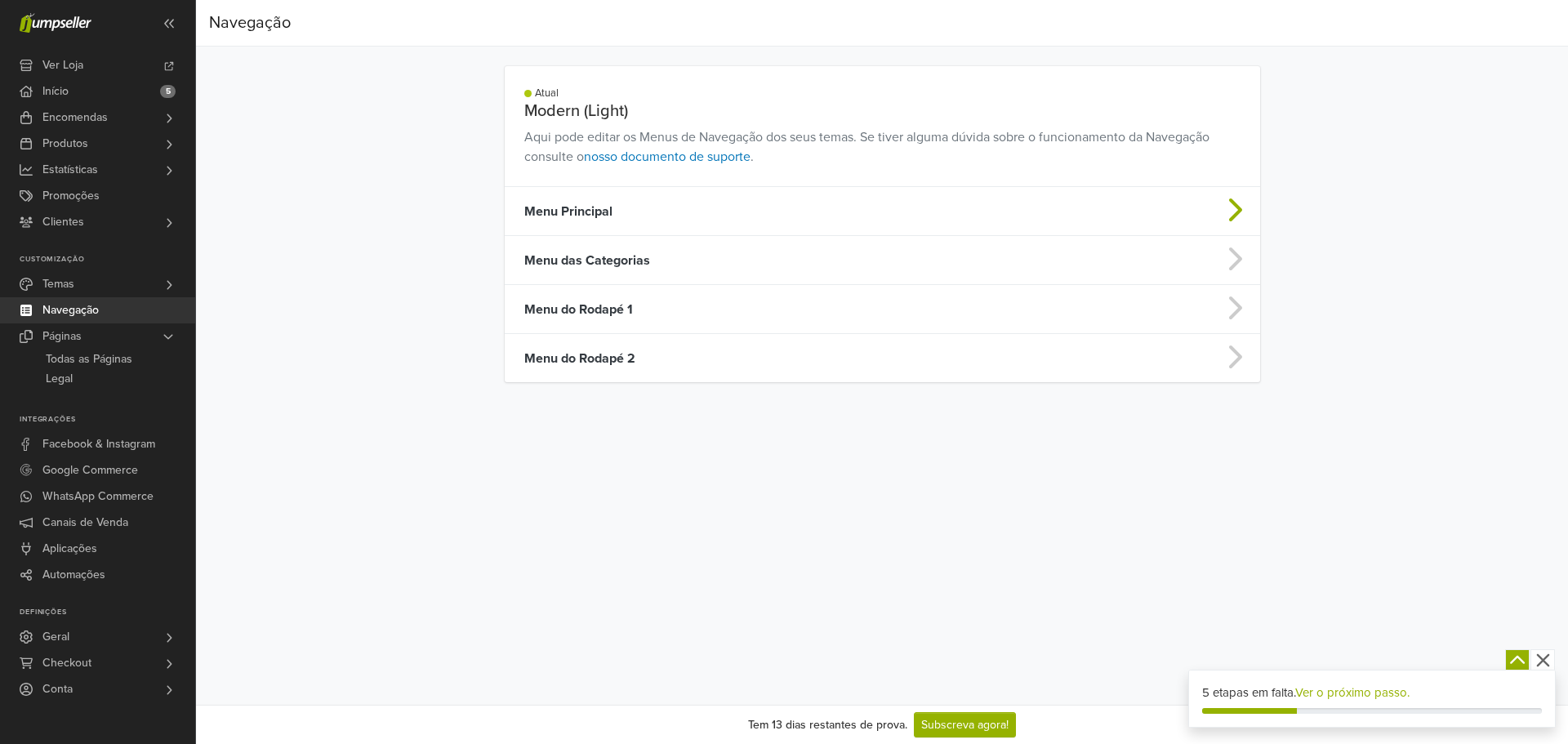
click at [638, 201] on td "Menu Principal" at bounding box center [791, 212] width 573 height 49
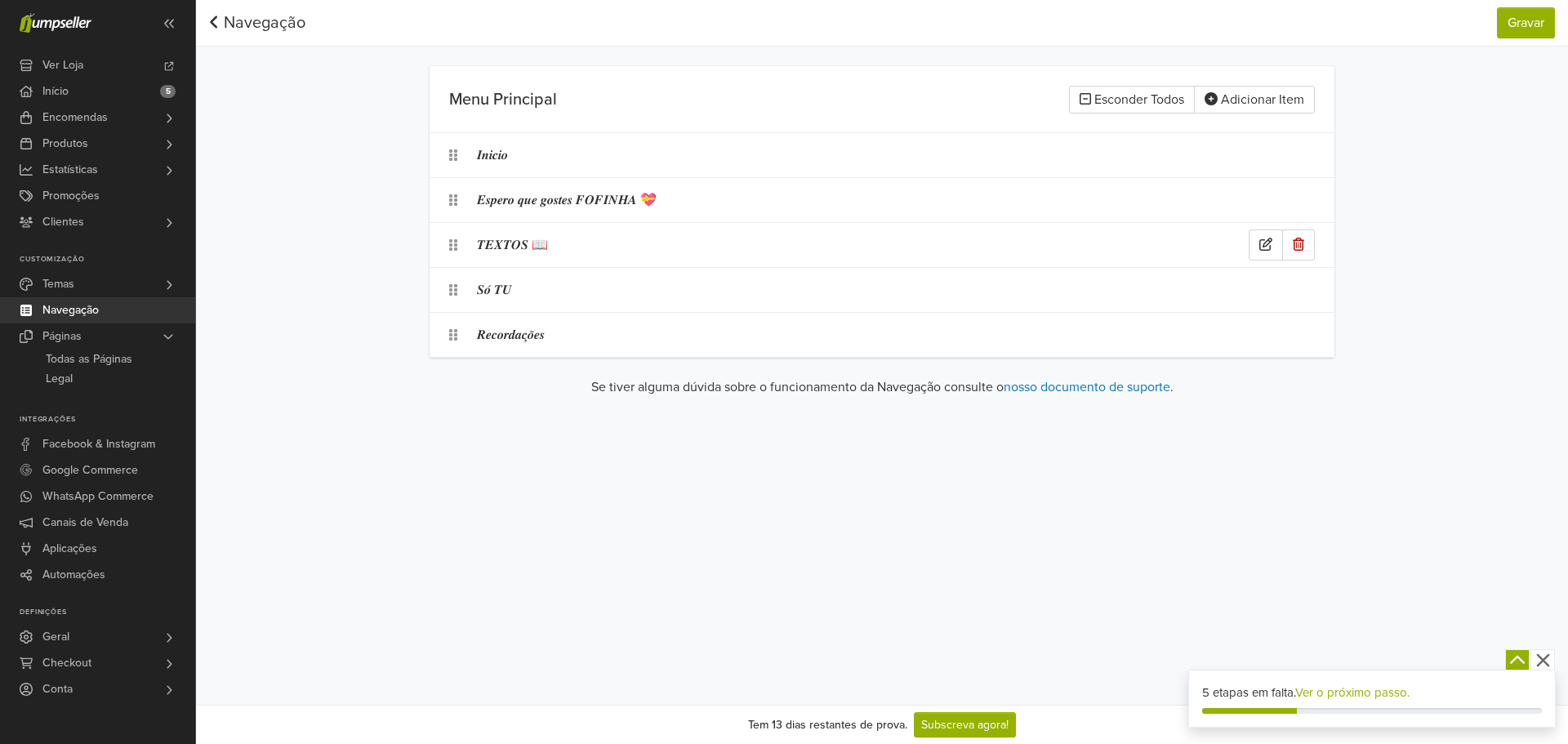
click at [638, 223] on div "𝑻𝑬𝑿𝑻𝑶𝑺 📖" at bounding box center [881, 245] width 905 height 44
click at [627, 247] on div "𝑻𝑬𝑿𝑻𝑶𝑺 📖" at bounding box center [862, 245] width 772 height 31
click at [277, 22] on link "Navegação" at bounding box center [258, 23] width 96 height 20
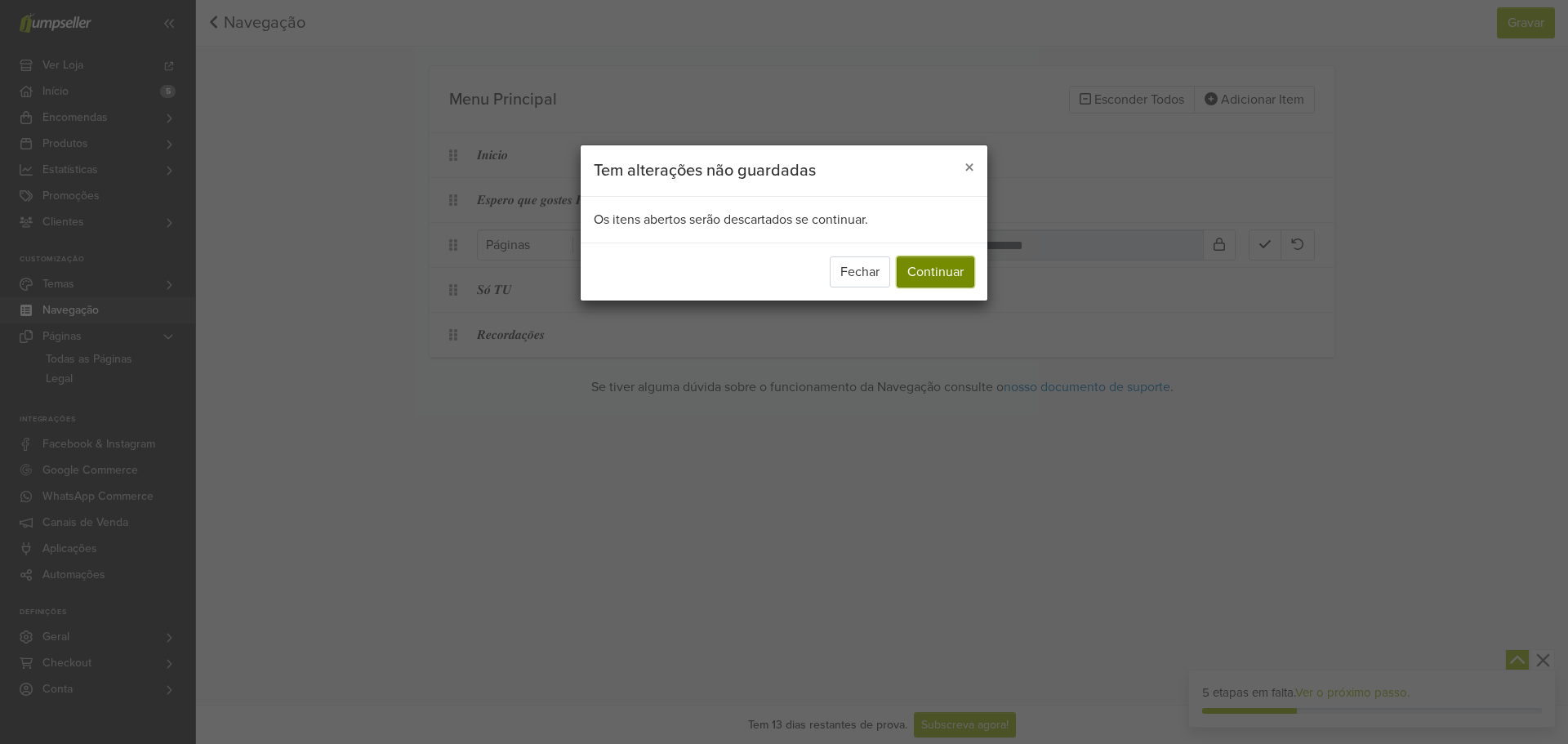
click at [906, 277] on button "Continuar" at bounding box center [935, 272] width 78 height 31
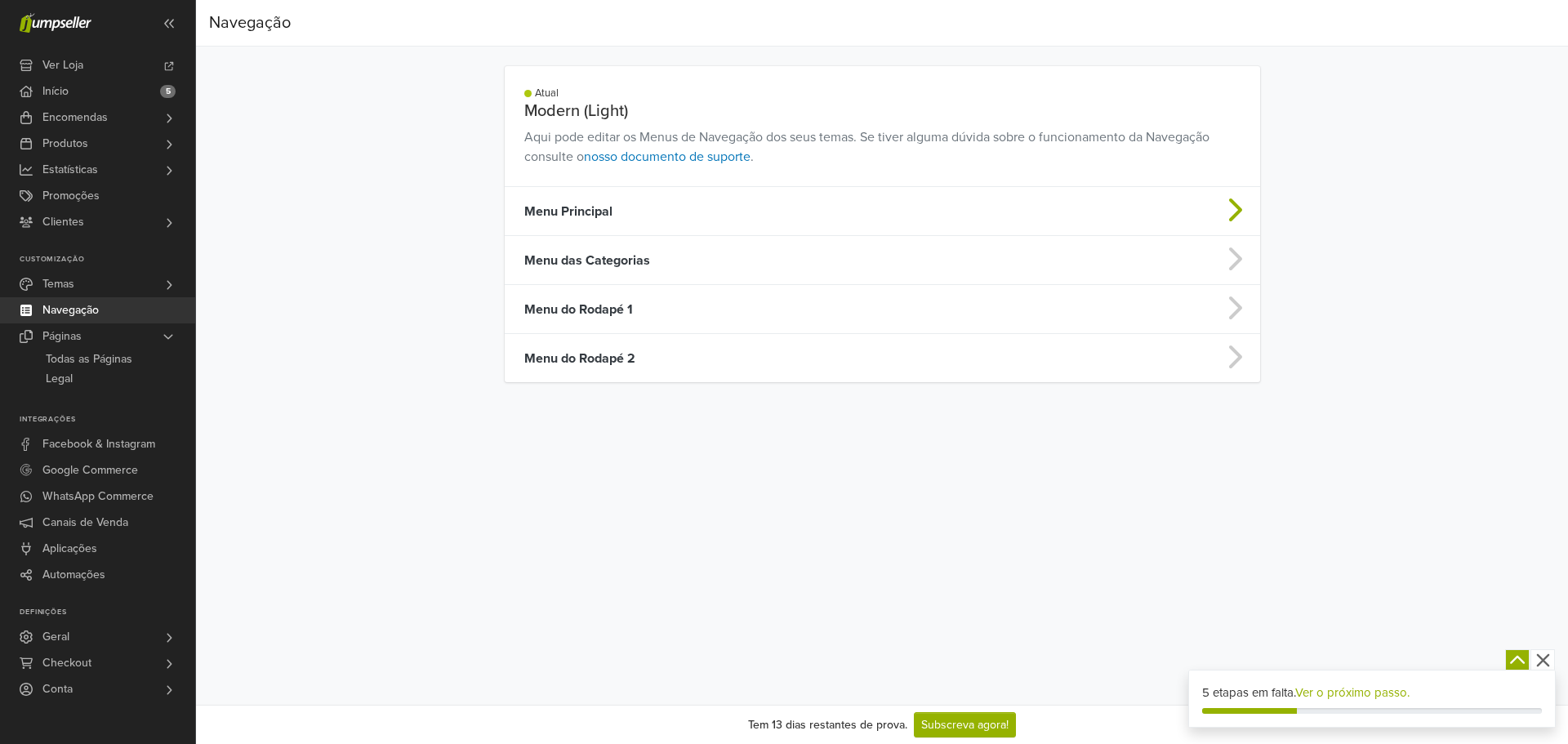
click at [620, 208] on td "Menu Principal" at bounding box center [791, 212] width 573 height 49
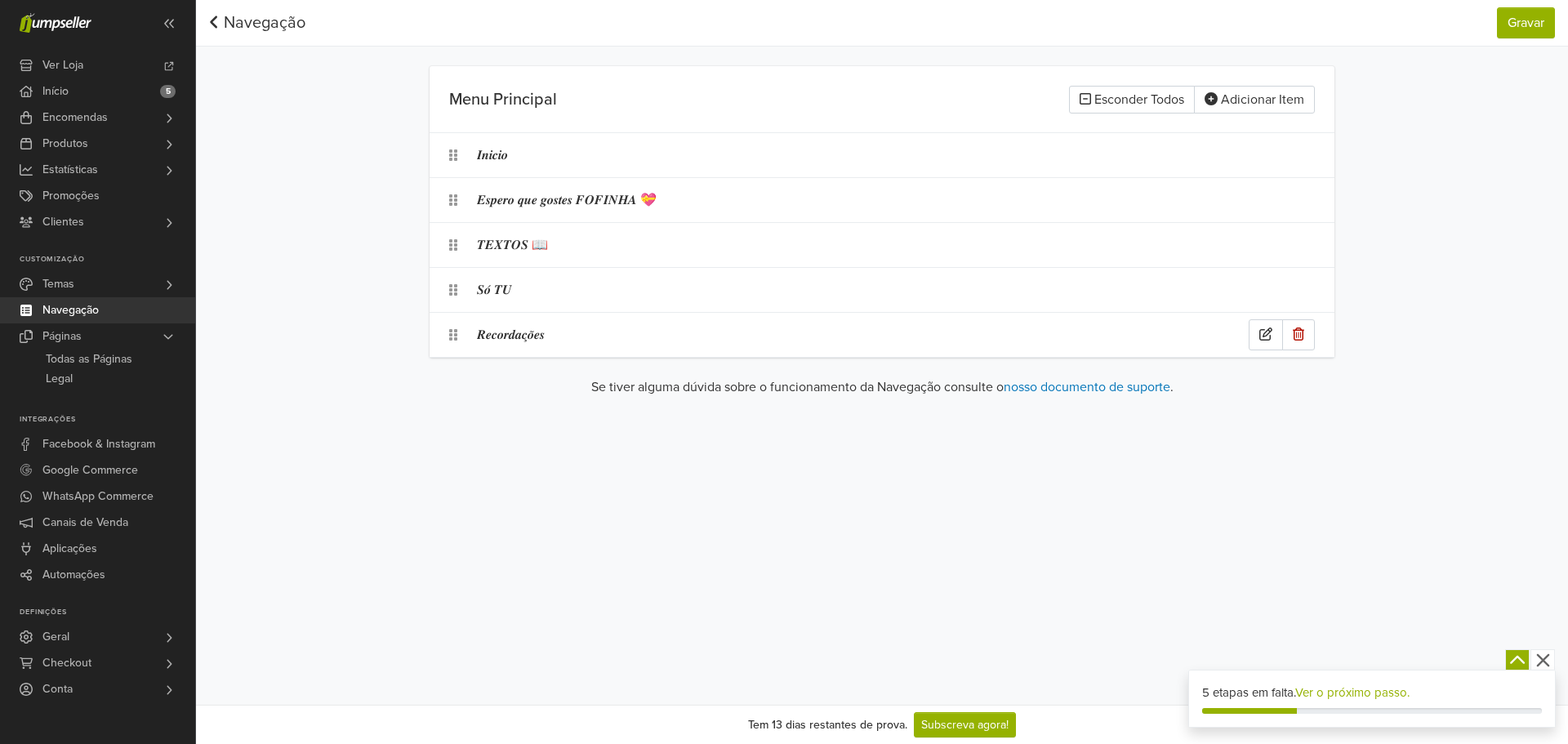
click at [559, 343] on div "𝑹𝒆𝒄𝒐𝒓𝒅𝒂𝒄̧𝒐̃𝒆𝒔" at bounding box center [862, 335] width 772 height 31
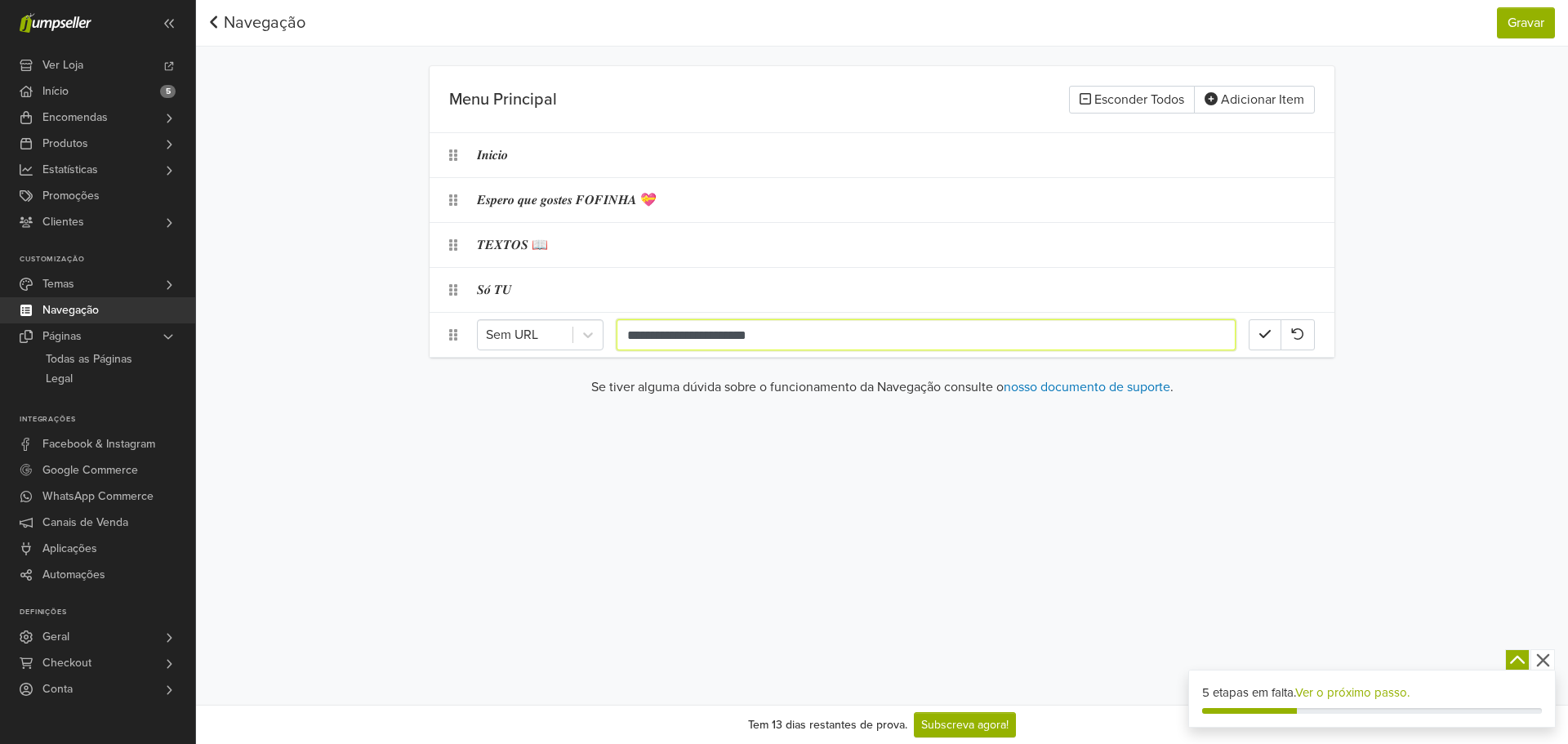
click at [661, 338] on input "**********" at bounding box center [925, 335] width 619 height 31
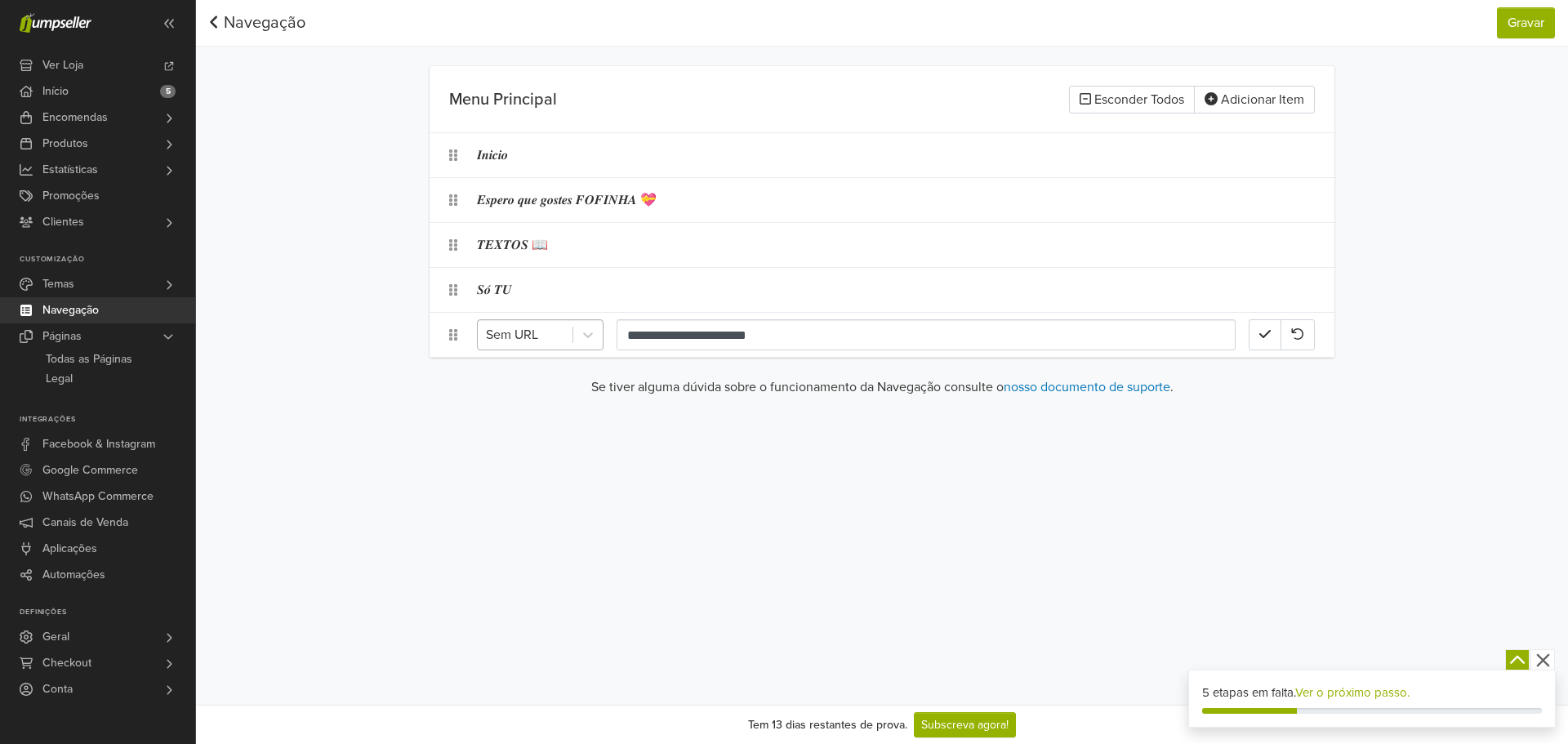
click at [545, 325] on div at bounding box center [525, 335] width 78 height 23
click at [537, 375] on div "Início" at bounding box center [540, 377] width 127 height 33
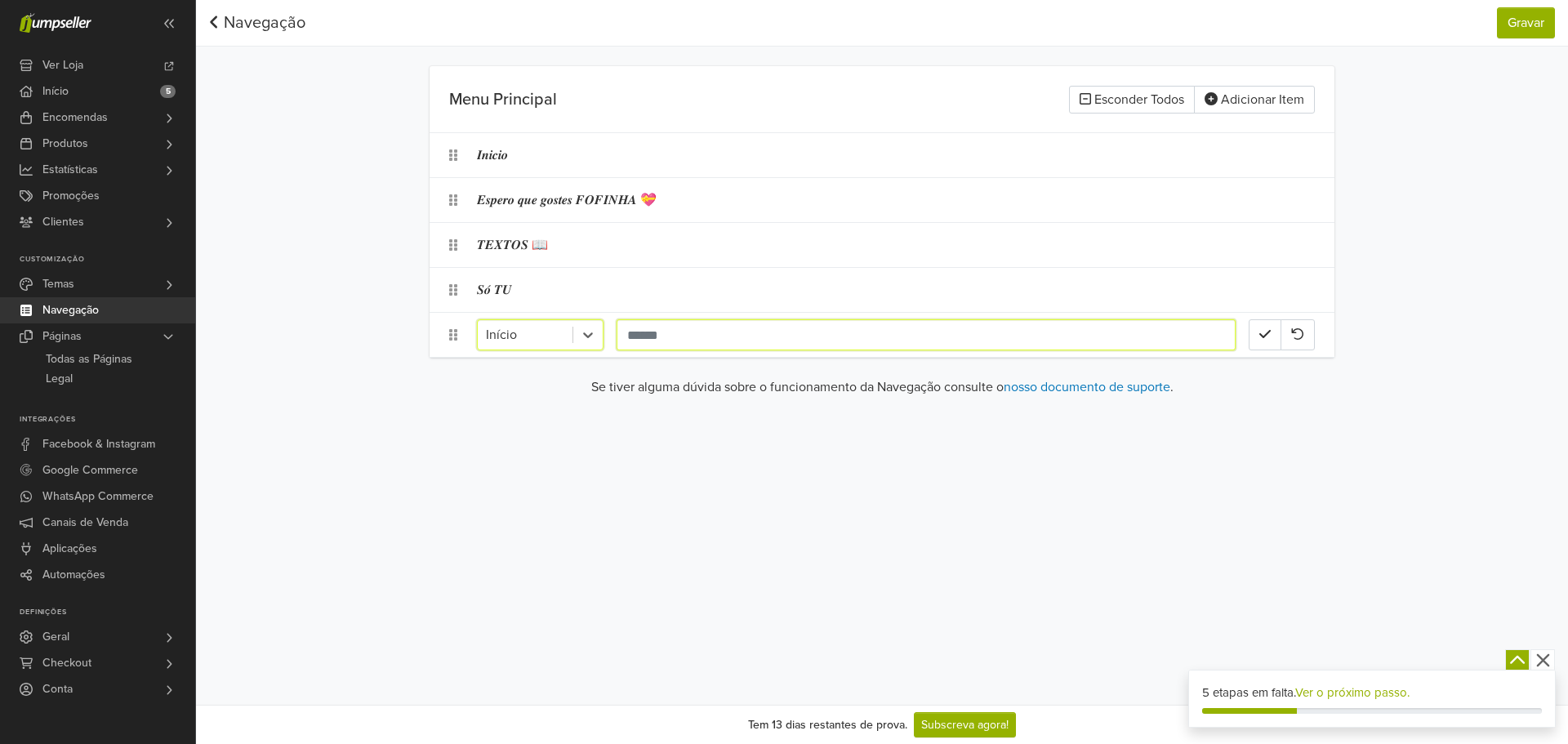
click at [685, 338] on input "text" at bounding box center [925, 335] width 619 height 31
paste input "**********"
type input "**********"
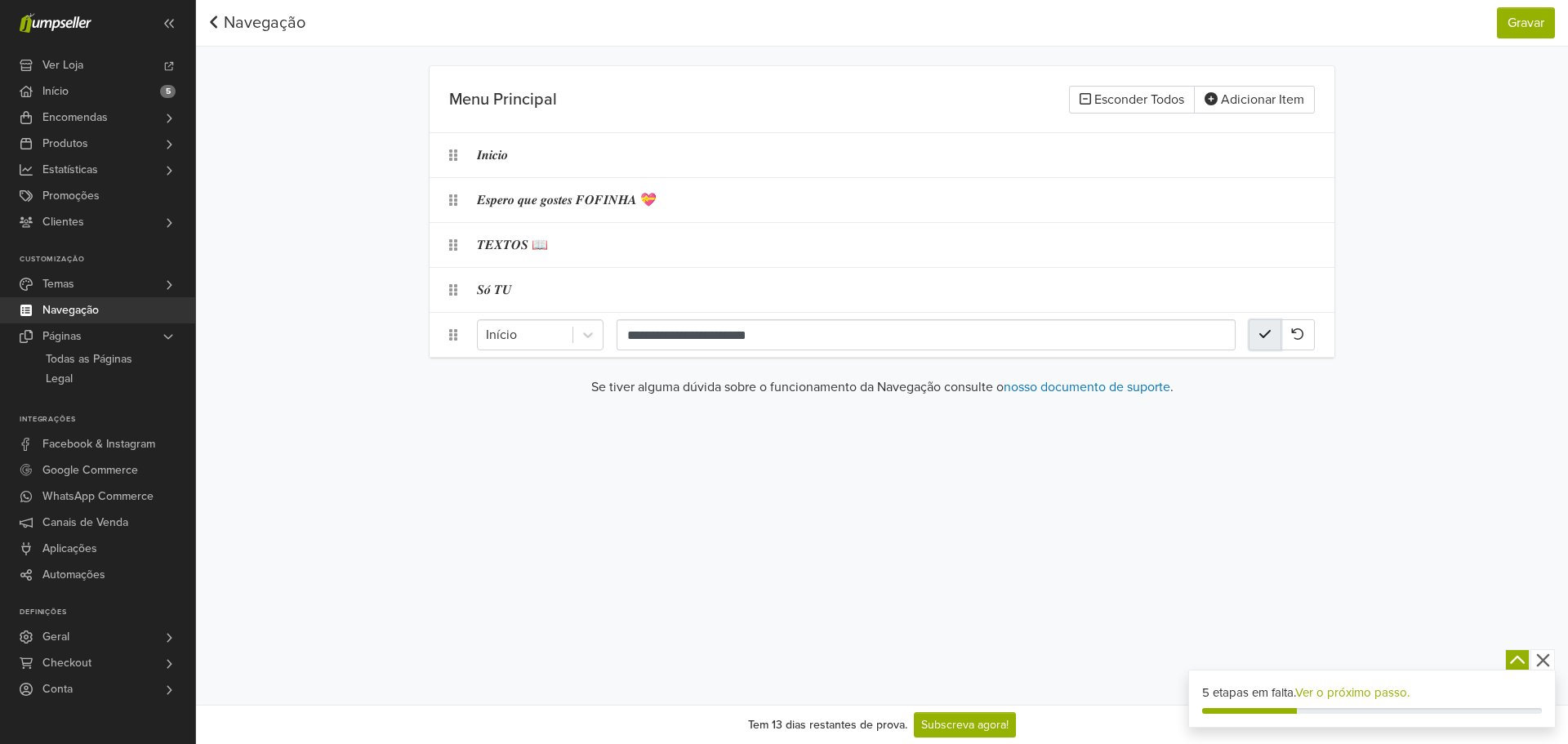
click at [1253, 331] on button "button" at bounding box center [1265, 335] width 33 height 31
click at [508, 245] on div "𝑻𝑬𝑿𝑻𝑶𝑺 📖" at bounding box center [862, 245] width 772 height 31
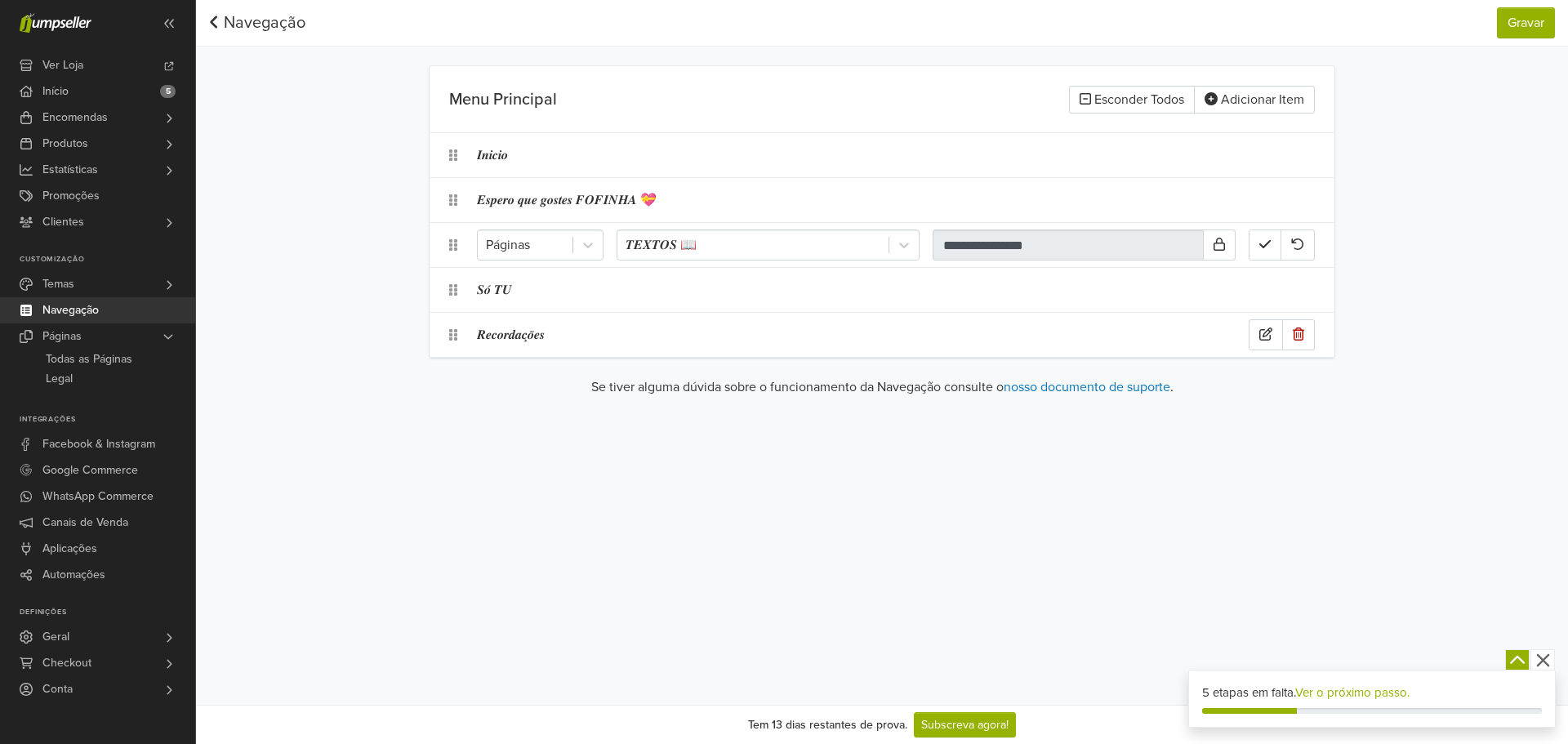
click at [549, 334] on div "𝑹𝒆𝒄𝒐𝒓𝒅𝒂𝒄̧𝒐̃𝒆𝒔" at bounding box center [862, 335] width 772 height 31
click at [577, 336] on div at bounding box center [588, 335] width 29 height 29
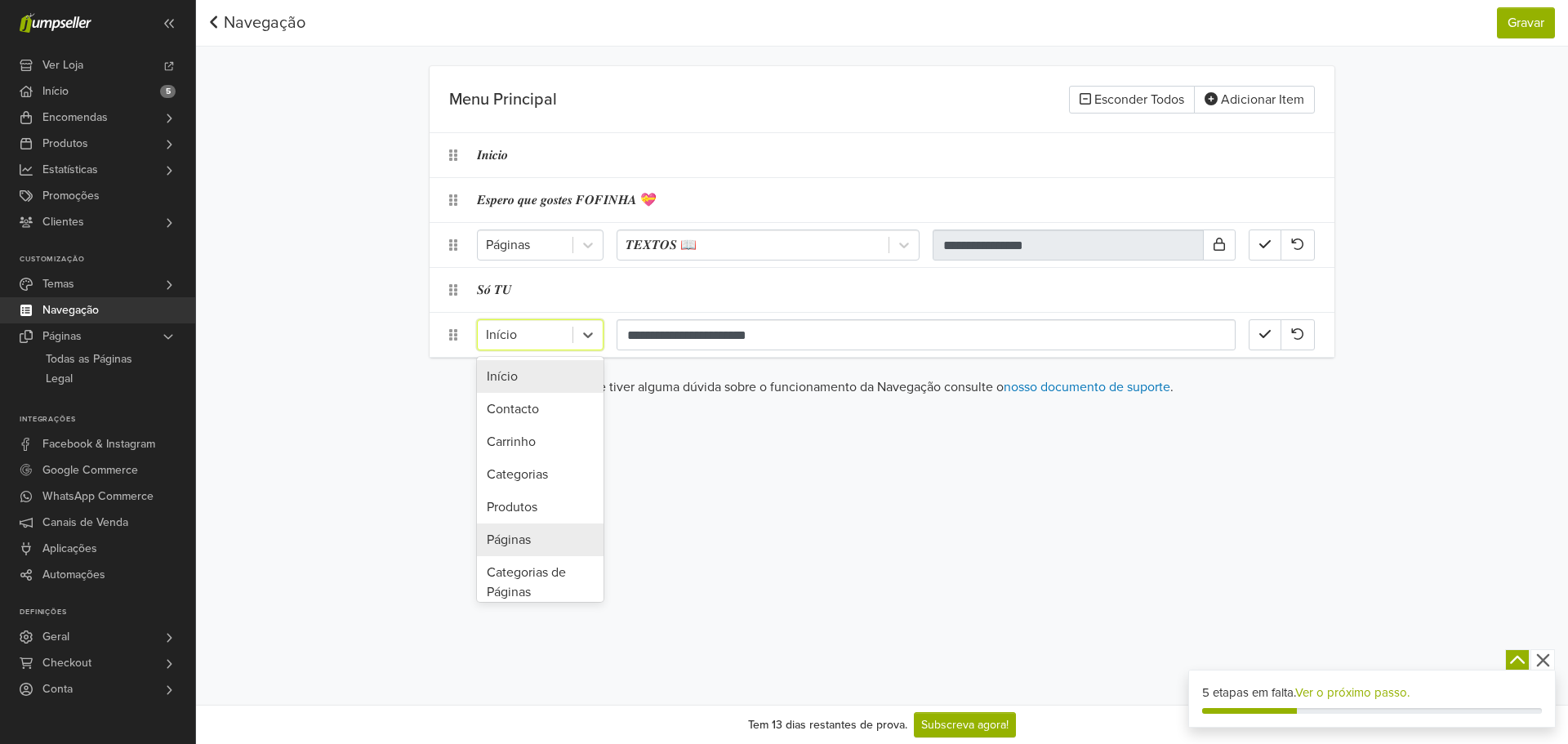
click at [550, 551] on div "Páginas" at bounding box center [540, 540] width 127 height 33
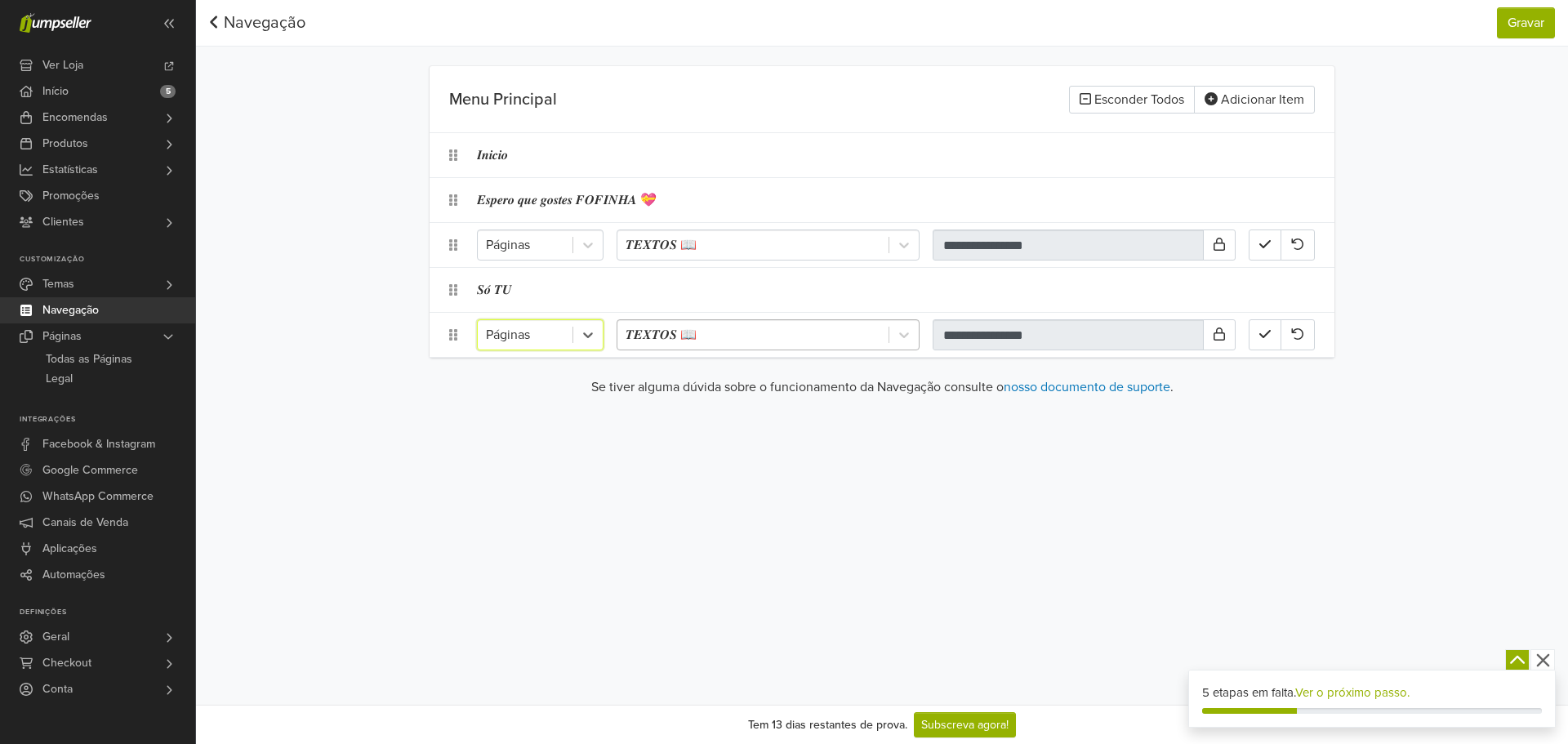
click at [756, 334] on div at bounding box center [753, 335] width 255 height 23
drag, startPoint x: 542, startPoint y: 413, endPoint x: 417, endPoint y: 199, distance: 247.8
click at [540, 412] on div "**********" at bounding box center [882, 352] width 1372 height 705
click at [266, 22] on link "Navegação" at bounding box center [258, 23] width 96 height 20
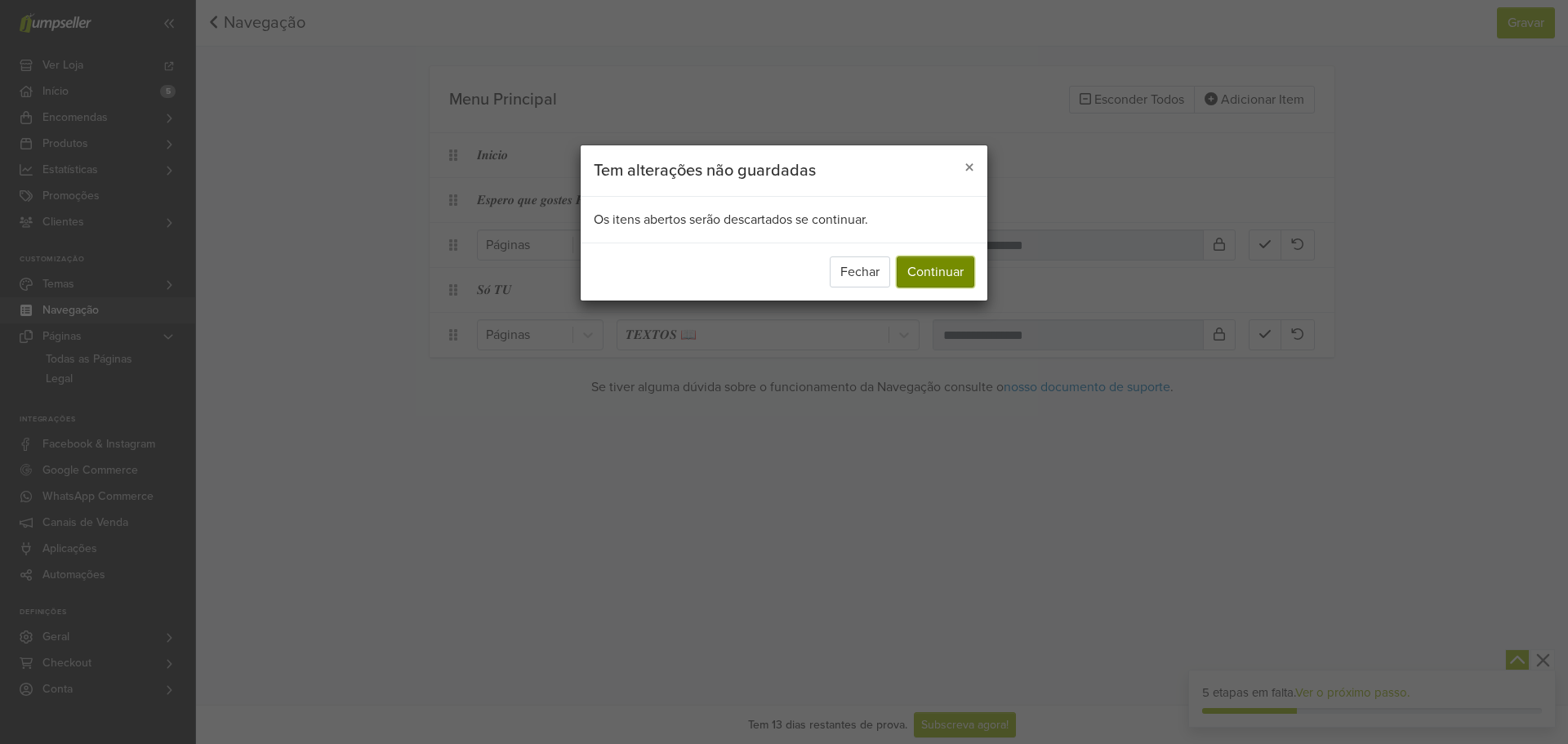
click at [930, 262] on button "Continuar" at bounding box center [935, 272] width 78 height 31
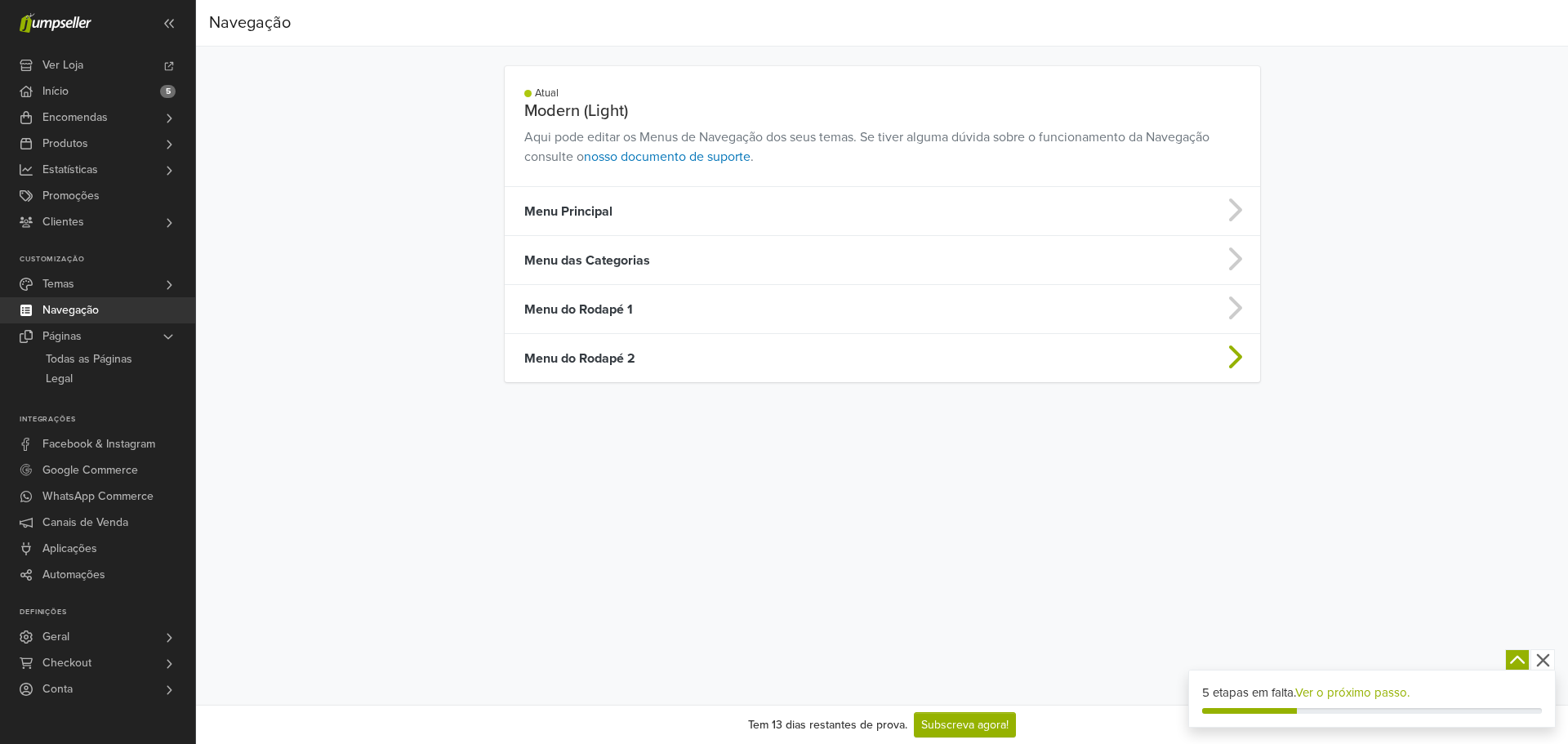
click at [655, 361] on td "Menu do Rodapé 2" at bounding box center [791, 359] width 573 height 49
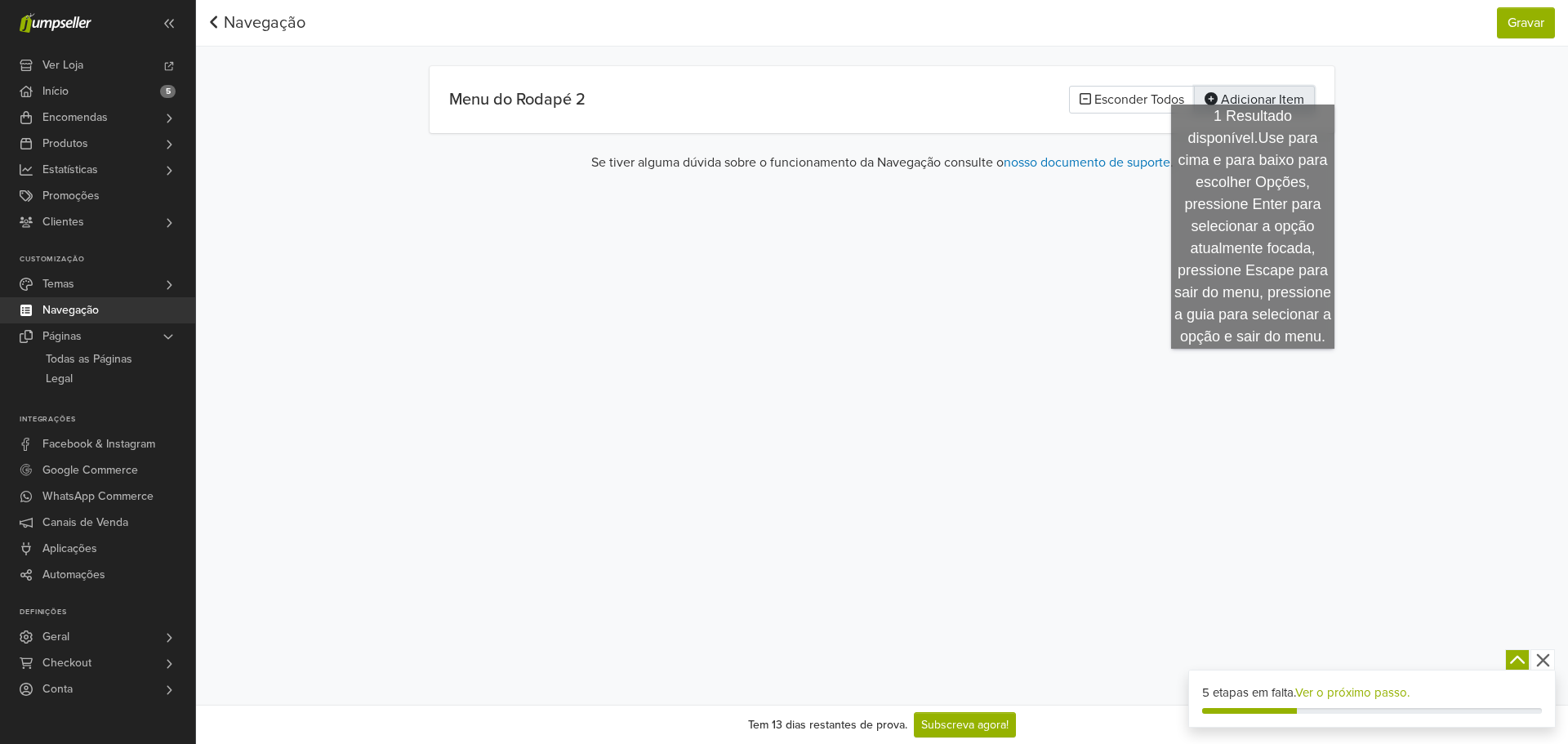
click at [1254, 89] on button "Adicionar Item" at bounding box center [1254, 100] width 121 height 28
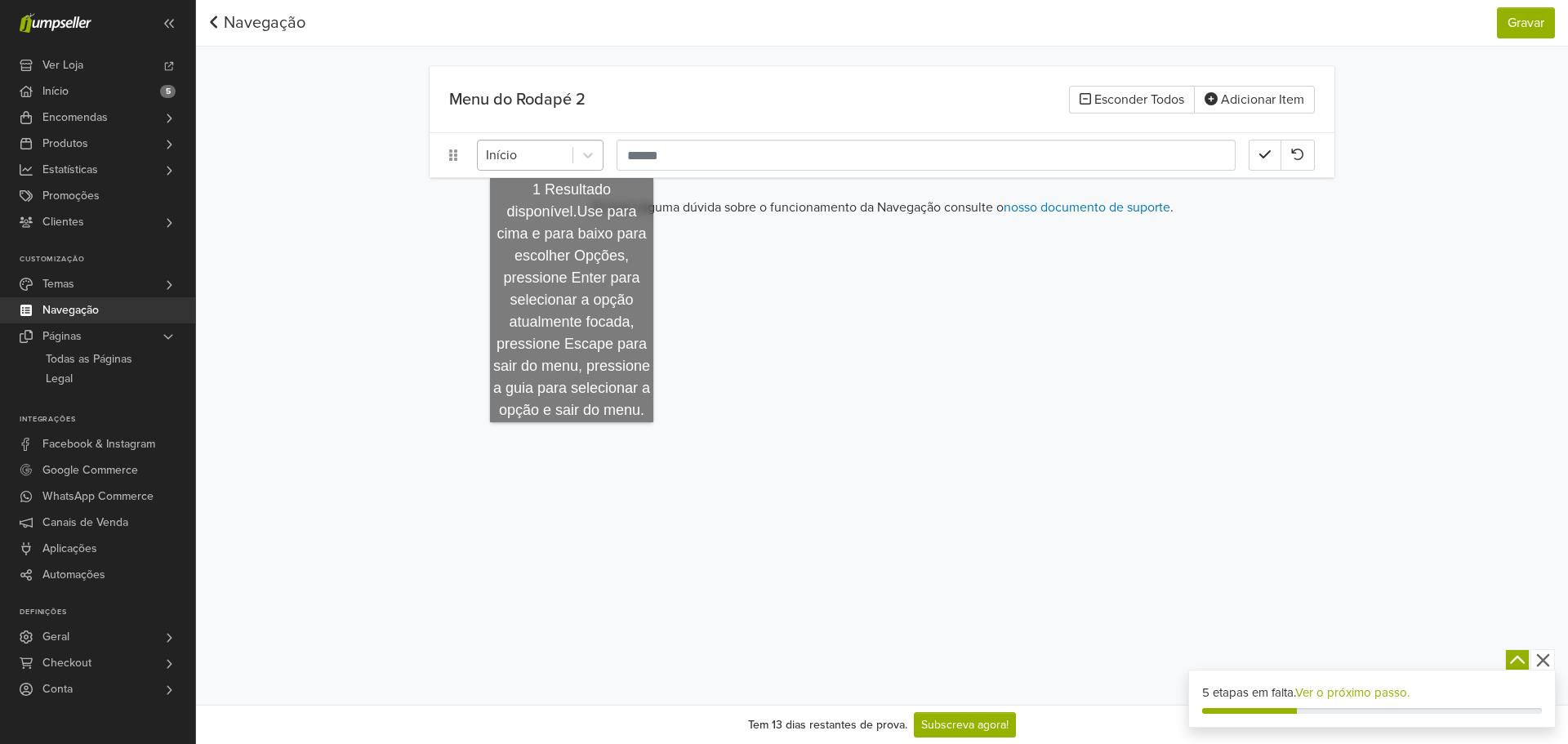
click at [571, 162] on div "Início" at bounding box center [525, 155] width 95 height 29
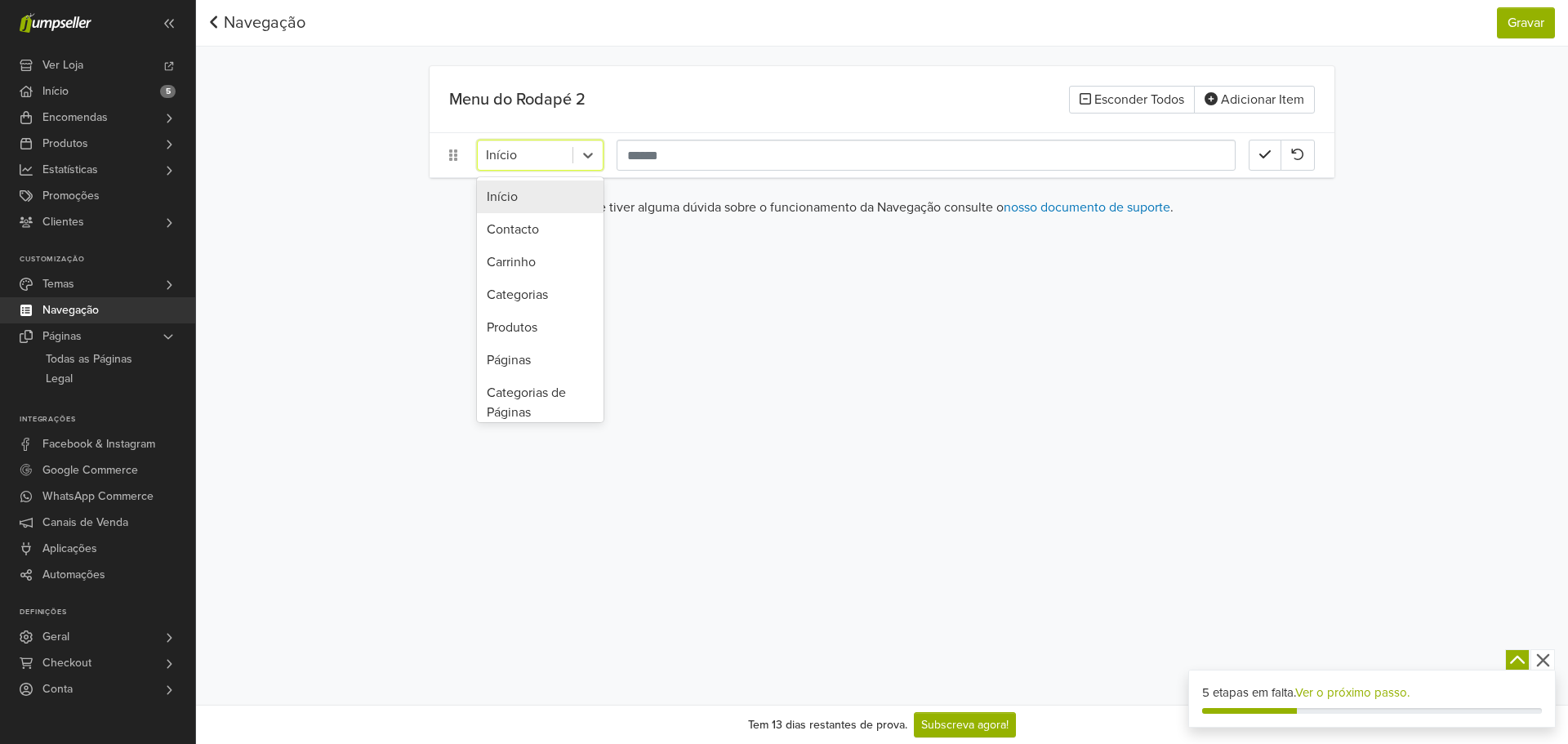
click at [537, 195] on div "Início" at bounding box center [540, 197] width 127 height 33
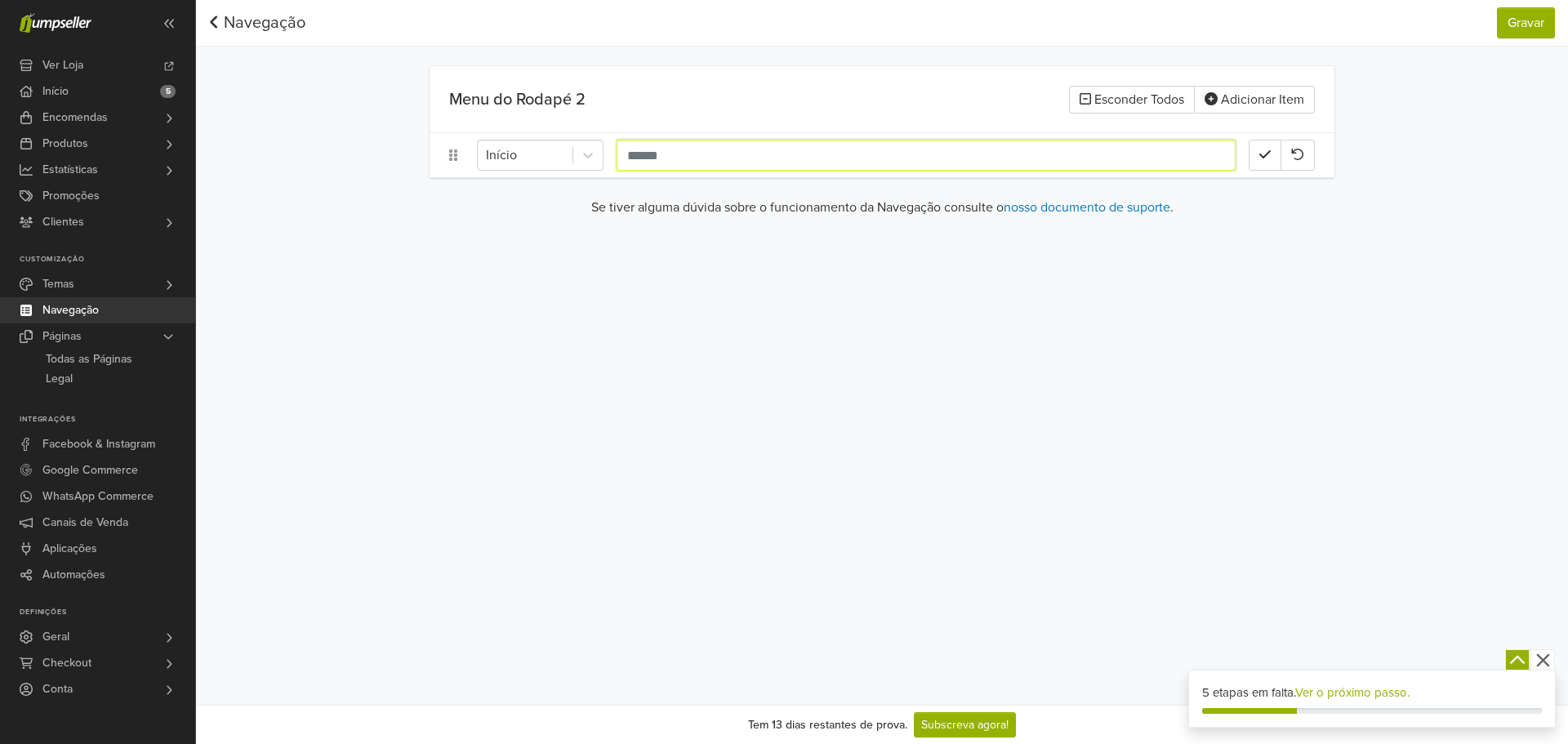
click at [683, 148] on input "text" at bounding box center [925, 155] width 619 height 31
paste input "**********"
type input "**********"
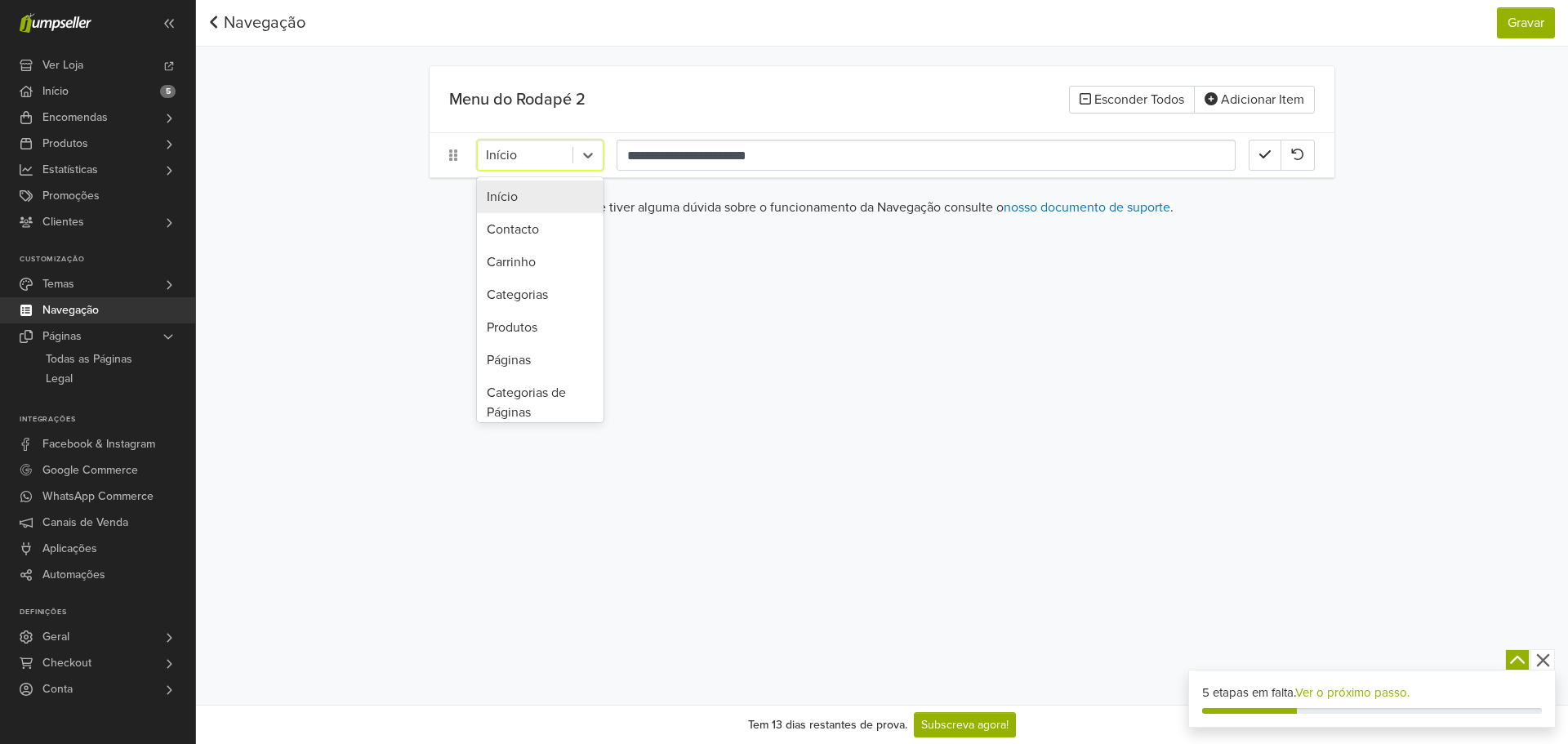
click at [540, 159] on div at bounding box center [525, 155] width 78 height 23
click at [513, 365] on div "Páginas" at bounding box center [540, 361] width 127 height 33
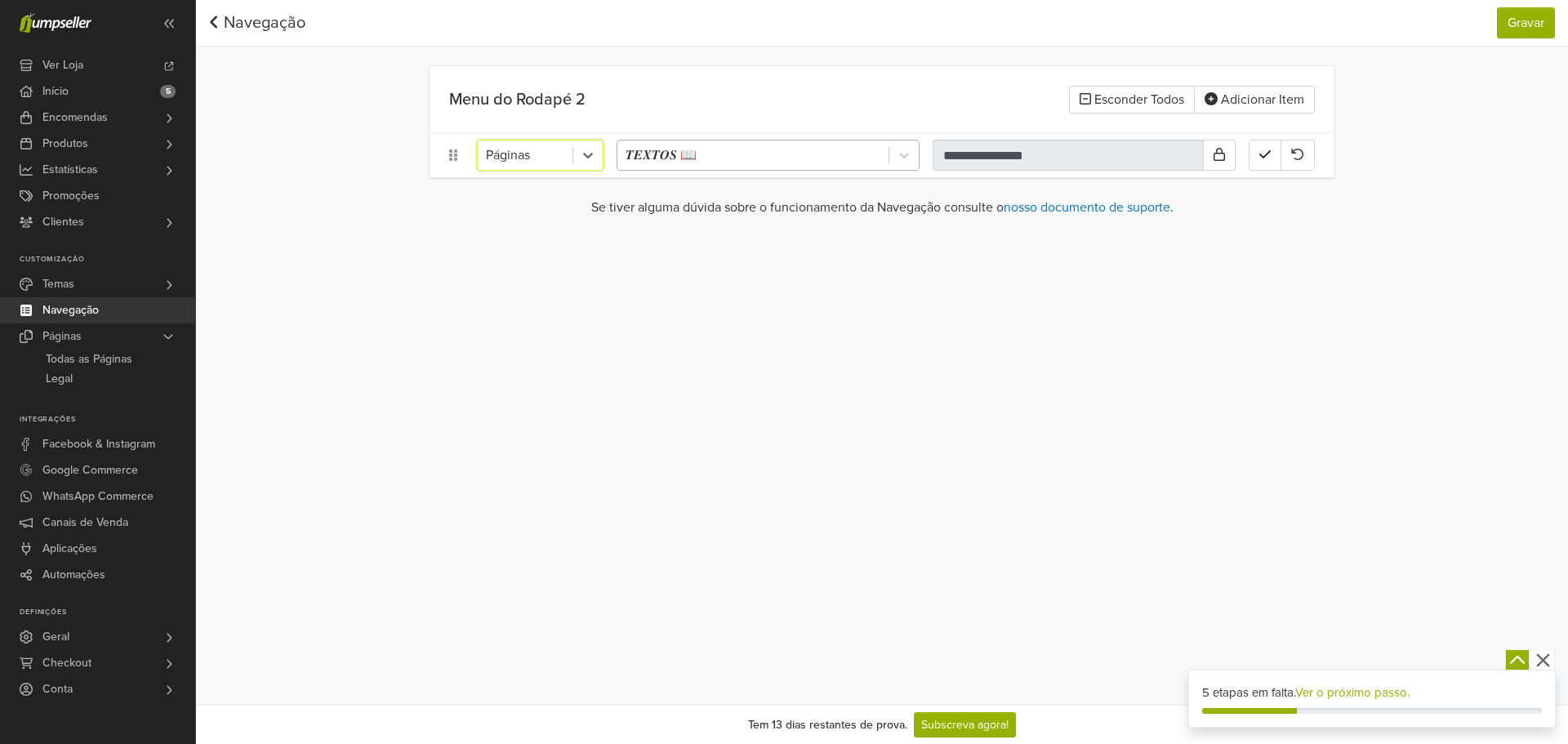
click at [827, 162] on div at bounding box center [753, 155] width 255 height 23
click at [827, 158] on div at bounding box center [753, 155] width 255 height 23
click at [256, 26] on link "Navegação" at bounding box center [258, 23] width 96 height 20
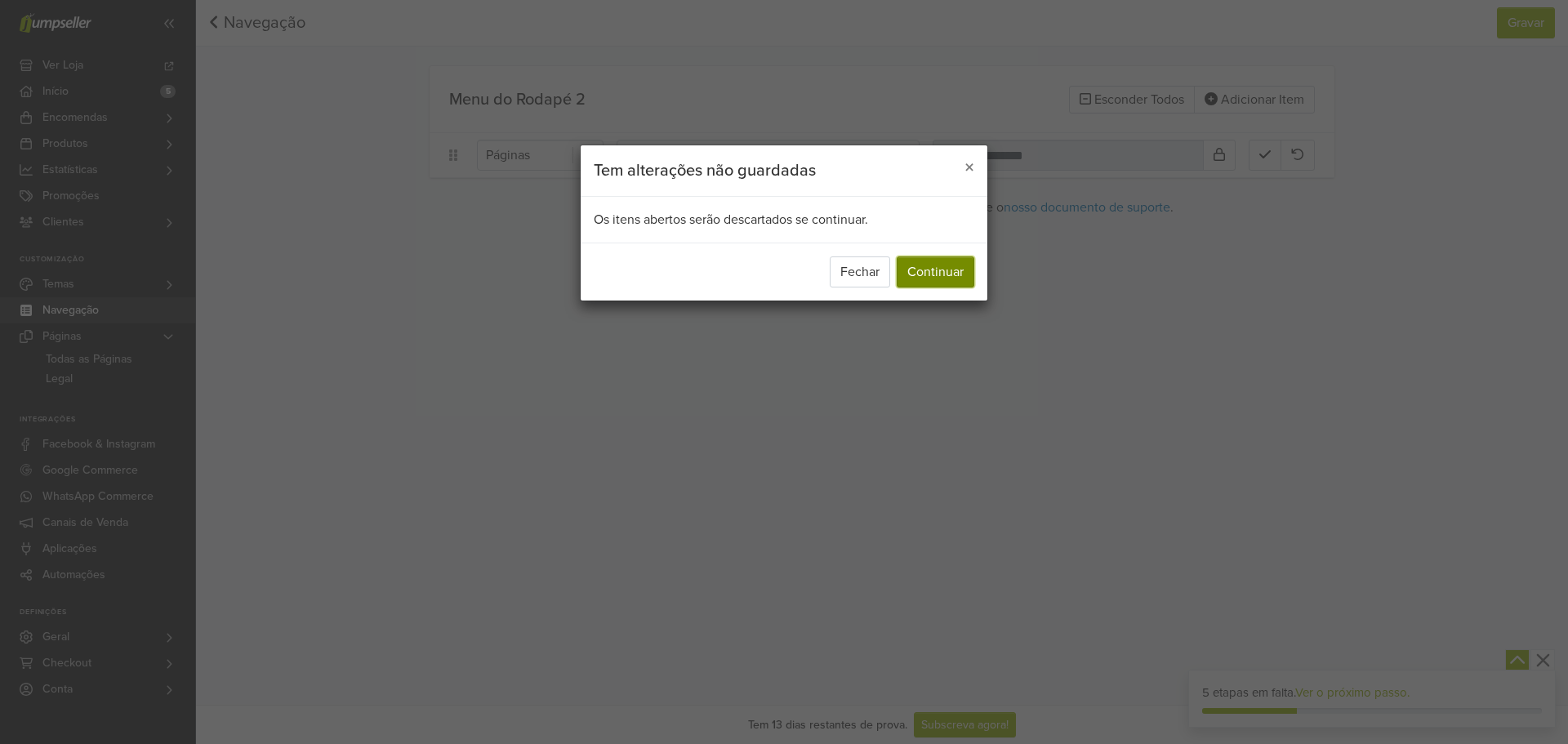
click at [930, 276] on button "Continuar" at bounding box center [935, 272] width 78 height 31
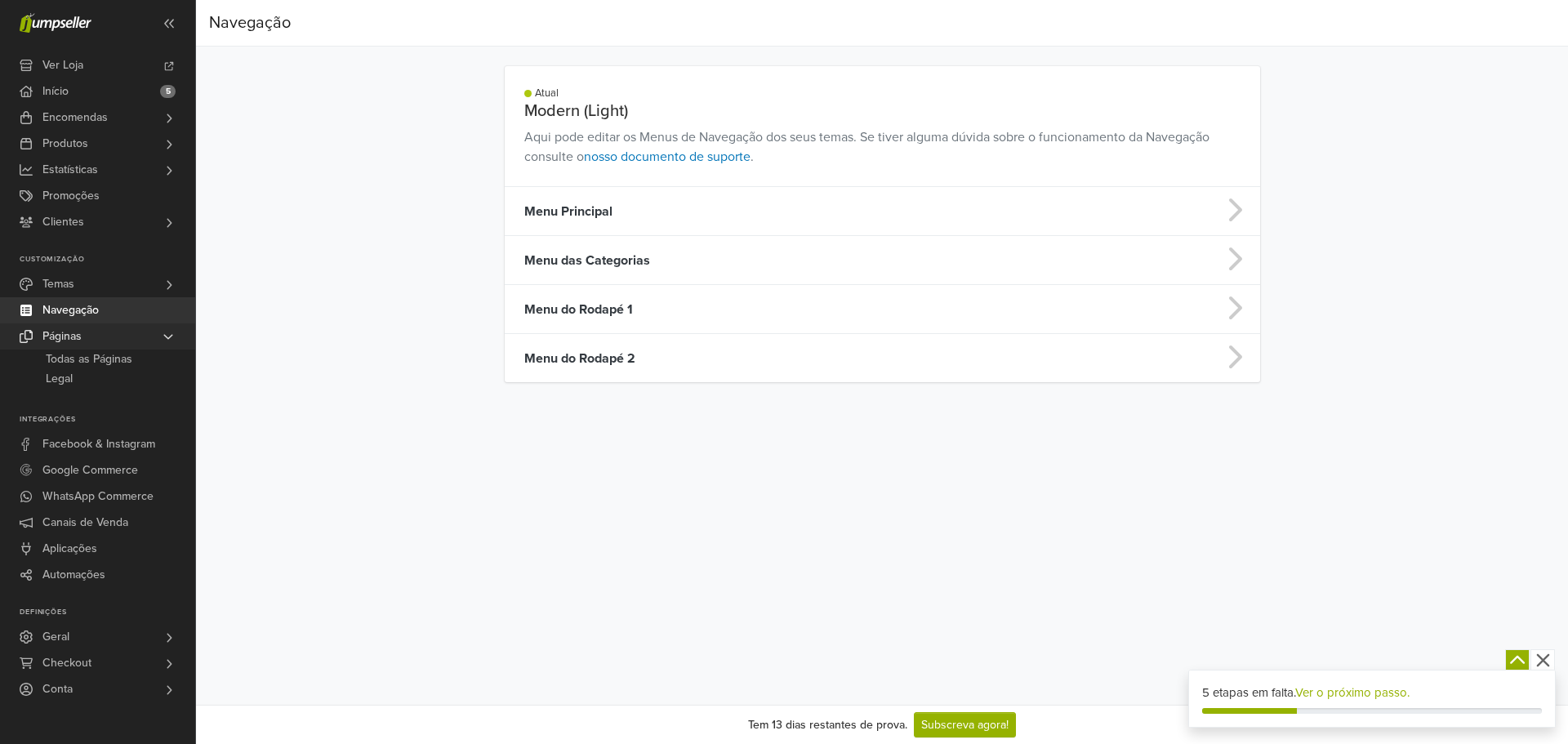
click at [97, 339] on link "Páginas" at bounding box center [97, 337] width 195 height 26
click at [107, 334] on link "Páginas" at bounding box center [97, 337] width 195 height 26
click at [123, 365] on span "Todas as Páginas" at bounding box center [89, 360] width 87 height 20
